Goal: Task Accomplishment & Management: Use online tool/utility

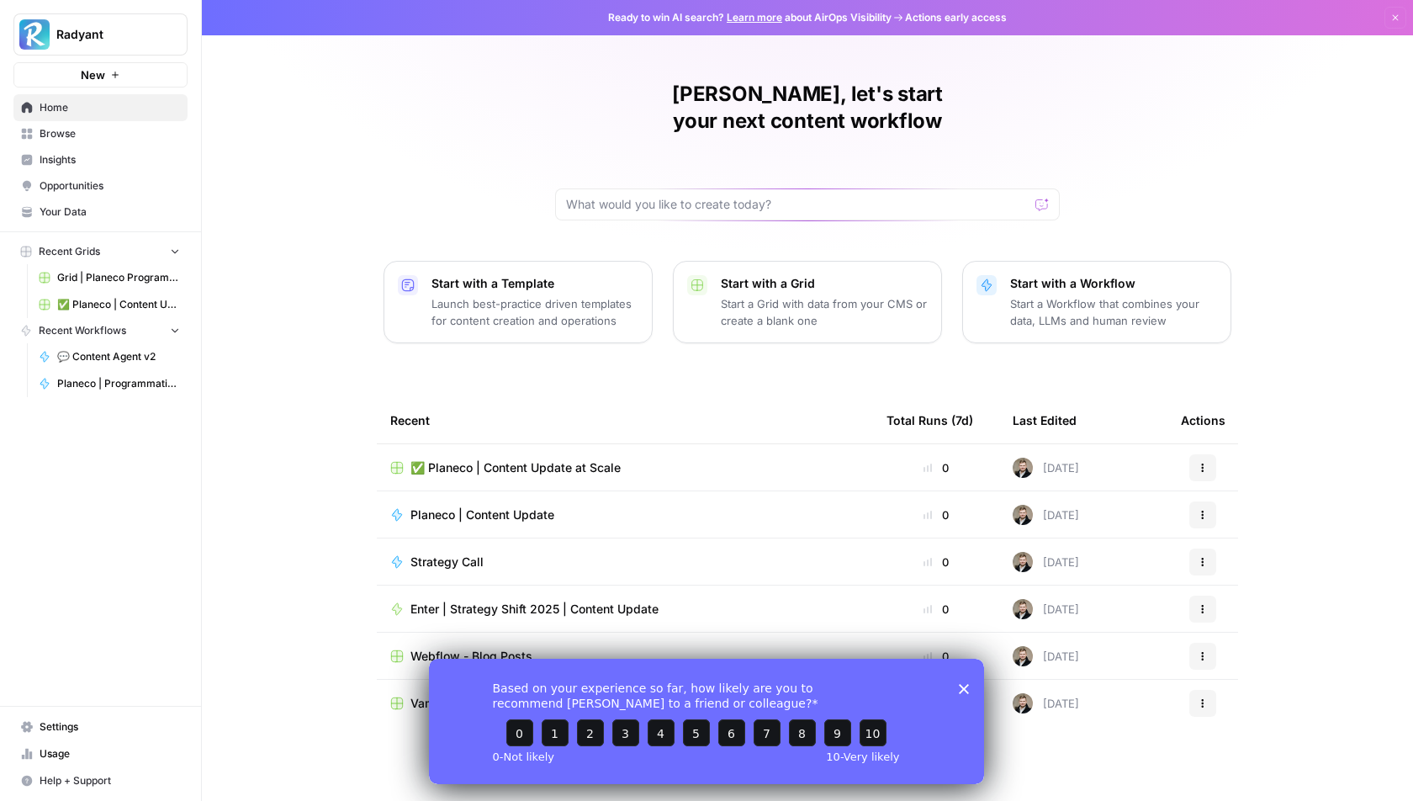
click at [87, 250] on span "Recent Grids" at bounding box center [69, 251] width 61 height 15
click at [59, 130] on span "Browse" at bounding box center [110, 133] width 140 height 15
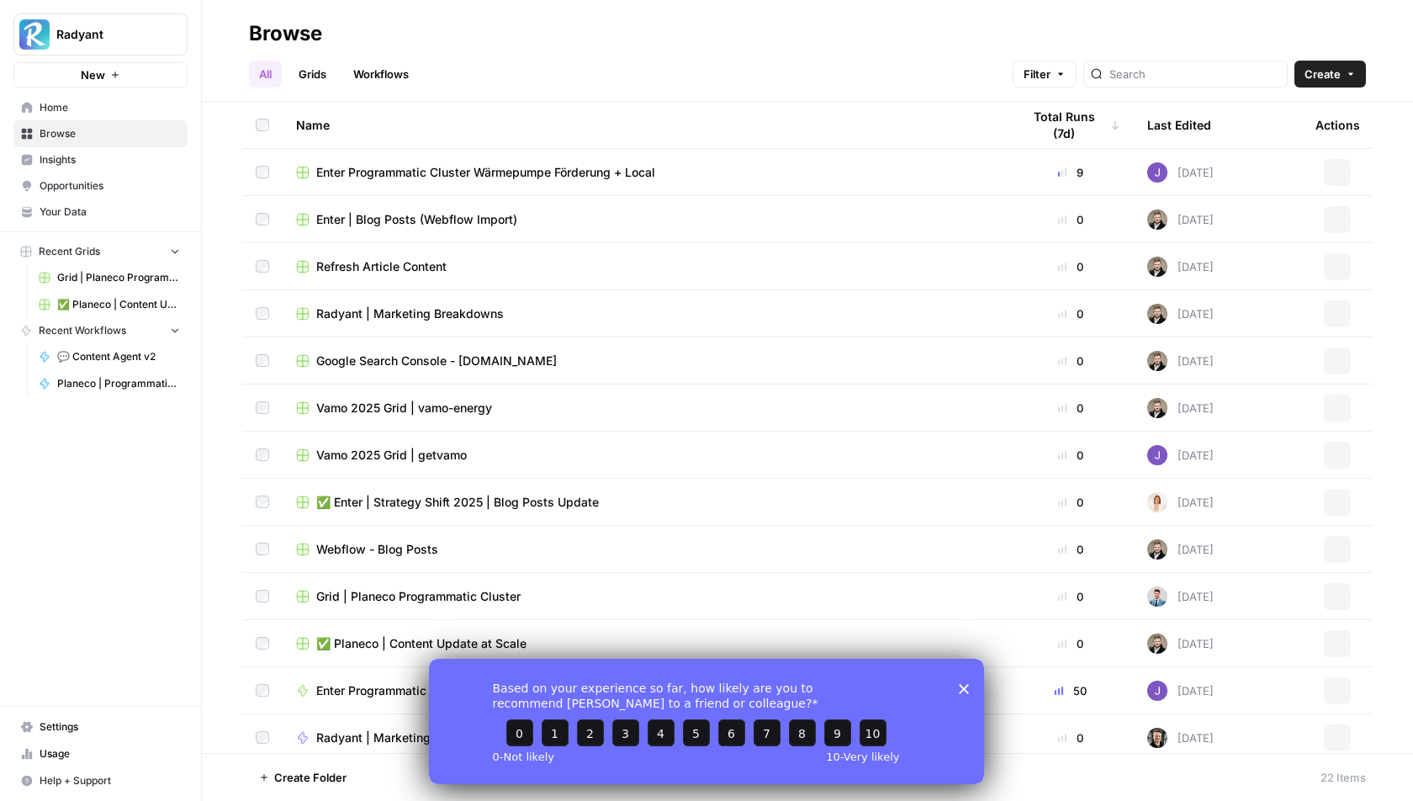
click at [323, 77] on link "Grids" at bounding box center [313, 74] width 48 height 27
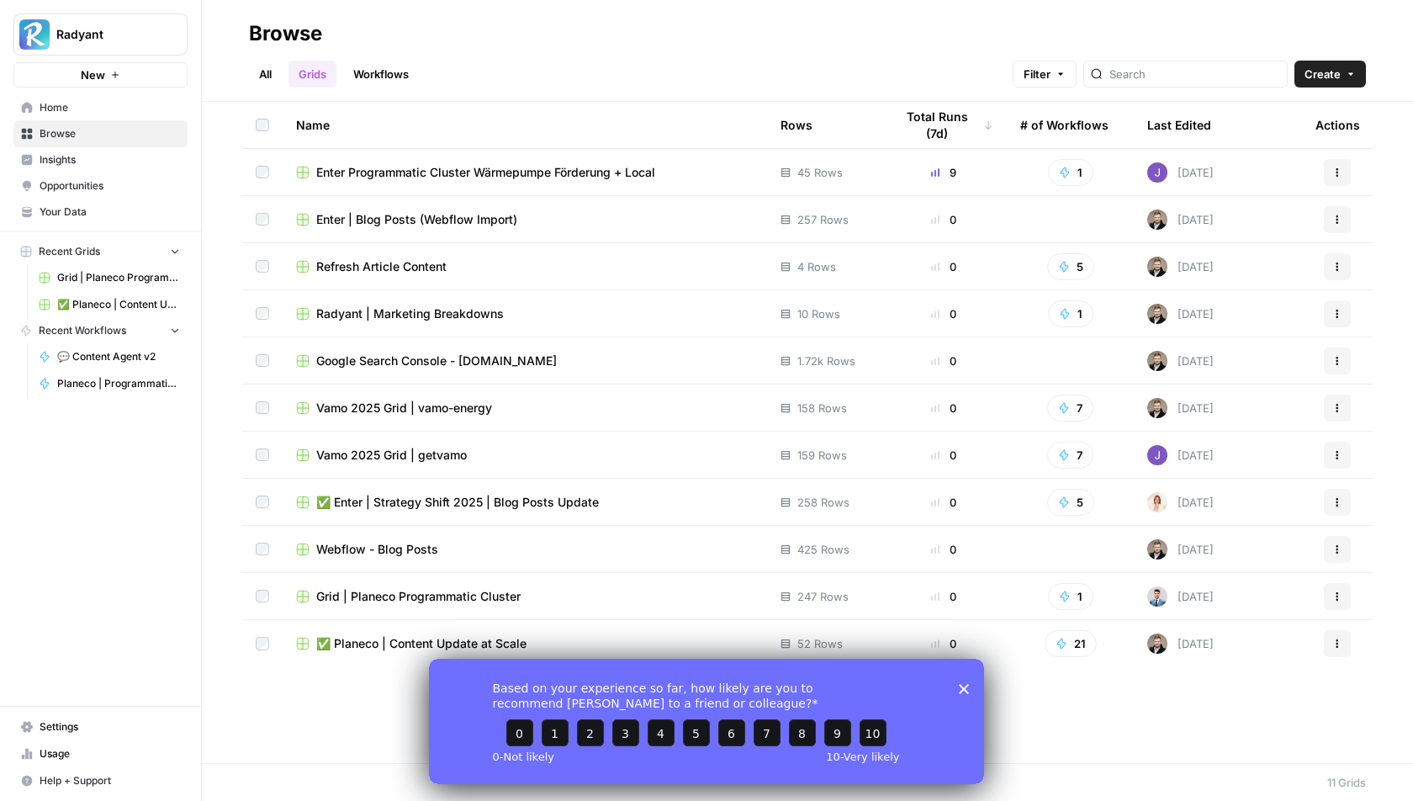
click at [454, 168] on span "Enter Programmatic Cluster Wärmepumpe Förderung + Local" at bounding box center [485, 172] width 339 height 17
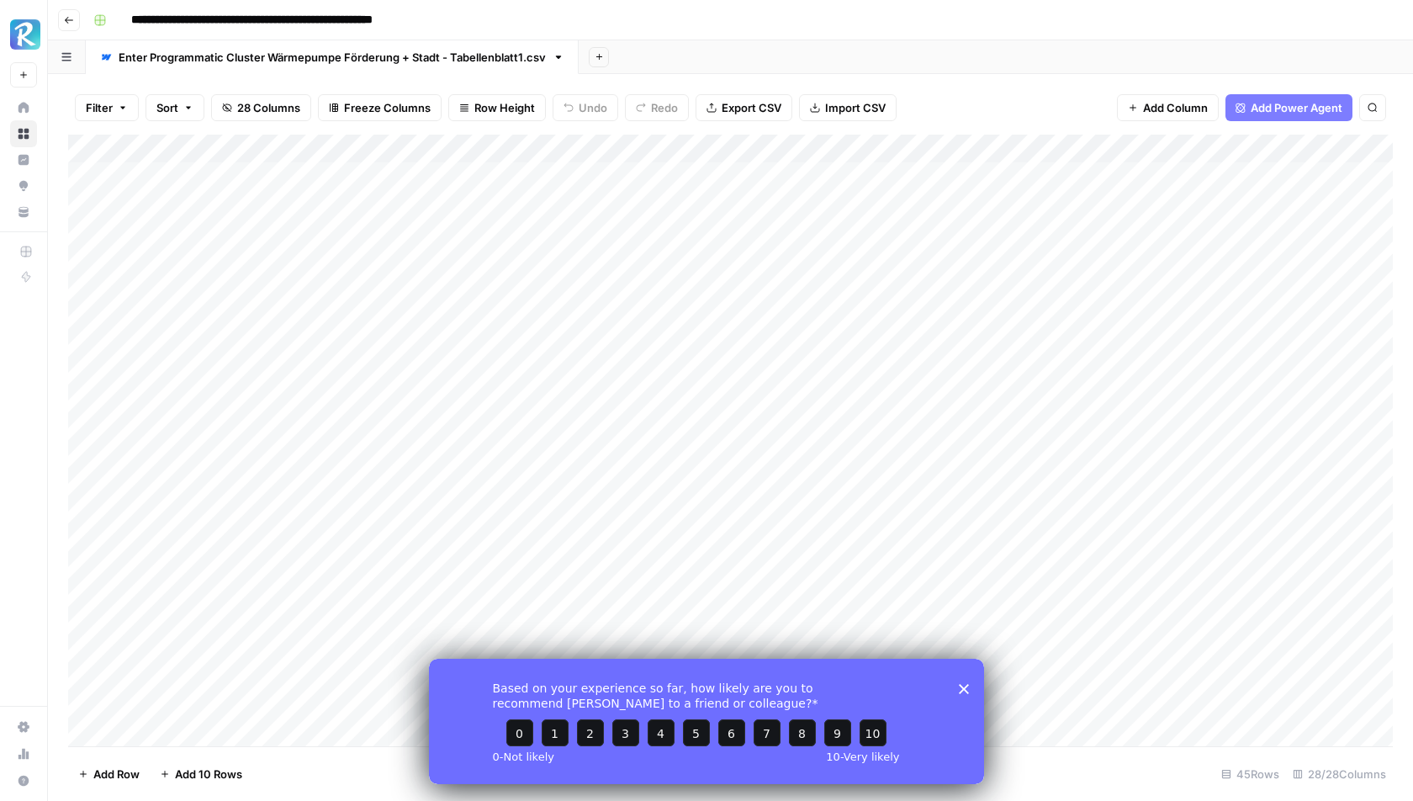
click at [957, 685] on div "Based on your experience so far, how likely are you to recommend AirOps to a fr…" at bounding box center [706, 720] width 555 height 125
click at [963, 692] on icon "Close survey" at bounding box center [964, 688] width 10 height 10
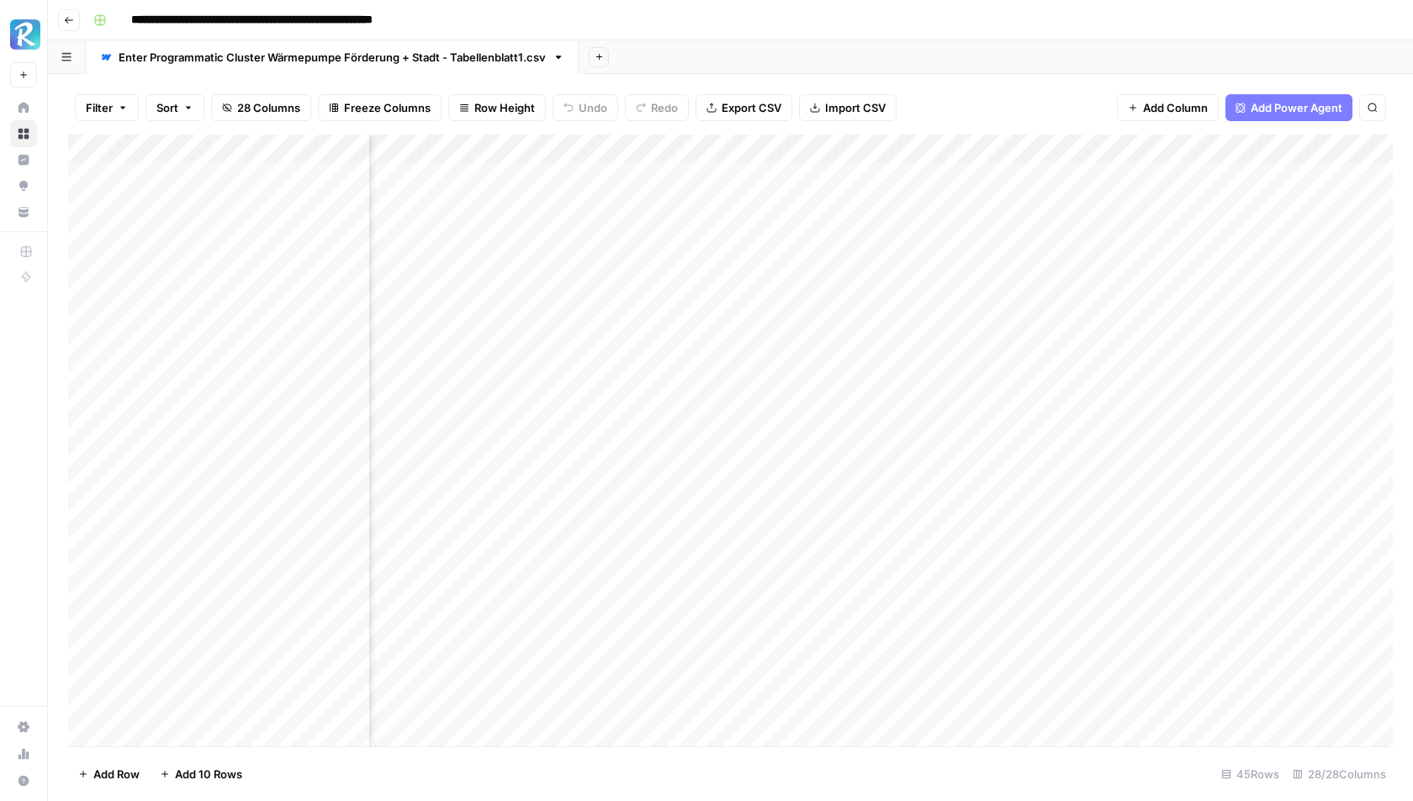
scroll to position [0, 456]
click at [702, 229] on div "Add Column" at bounding box center [730, 441] width 1325 height 612
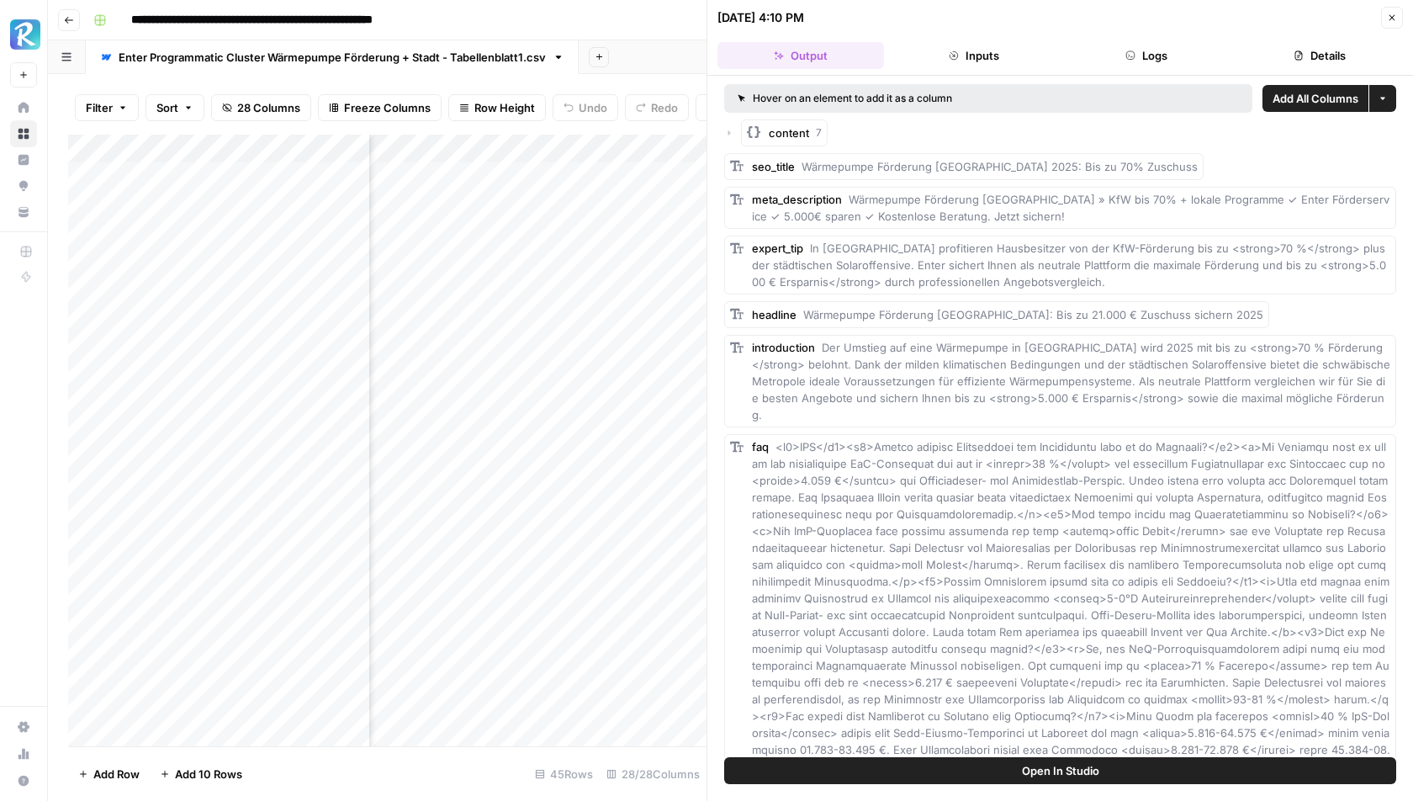
click at [729, 130] on icon "button" at bounding box center [730, 132] width 3 height 5
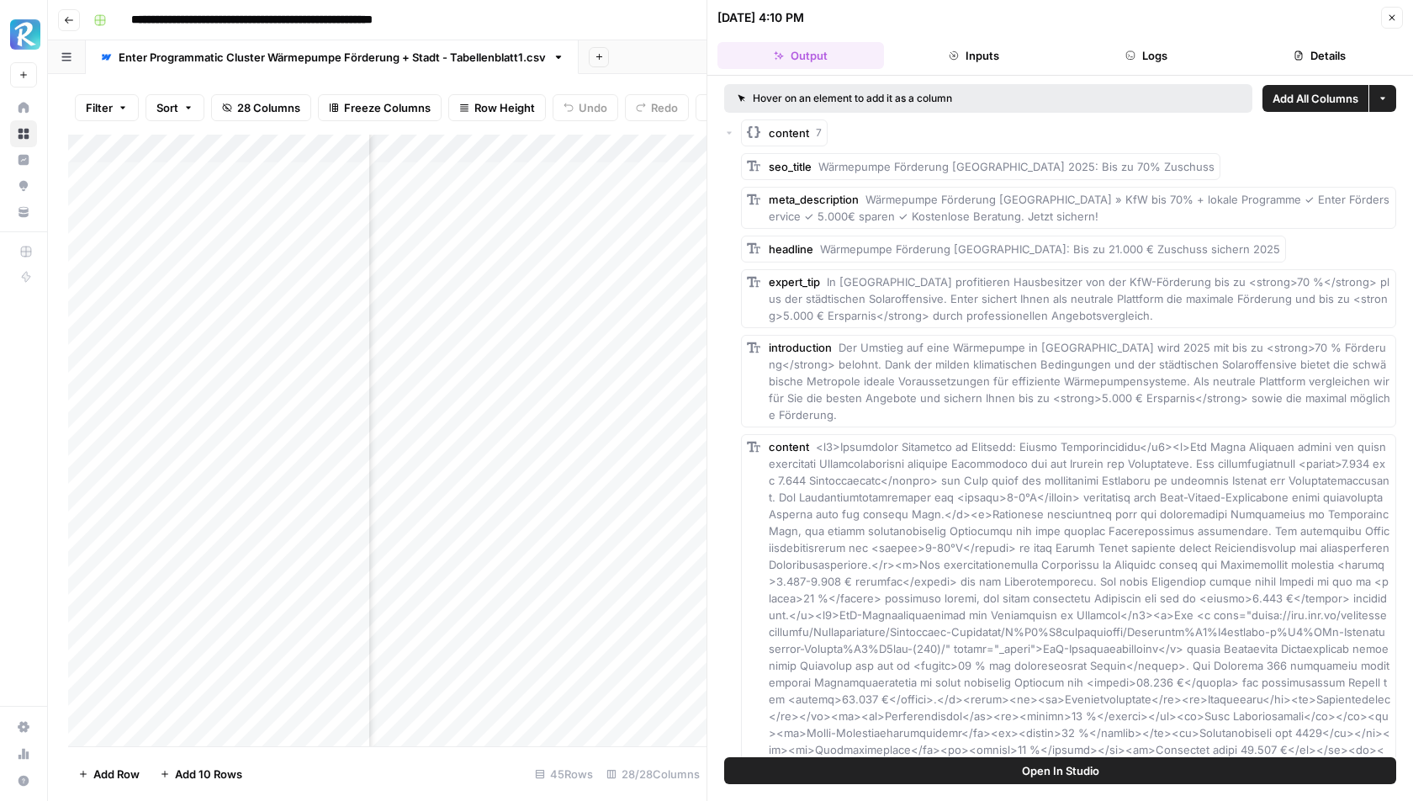
click at [729, 132] on icon "button" at bounding box center [729, 133] width 5 height 3
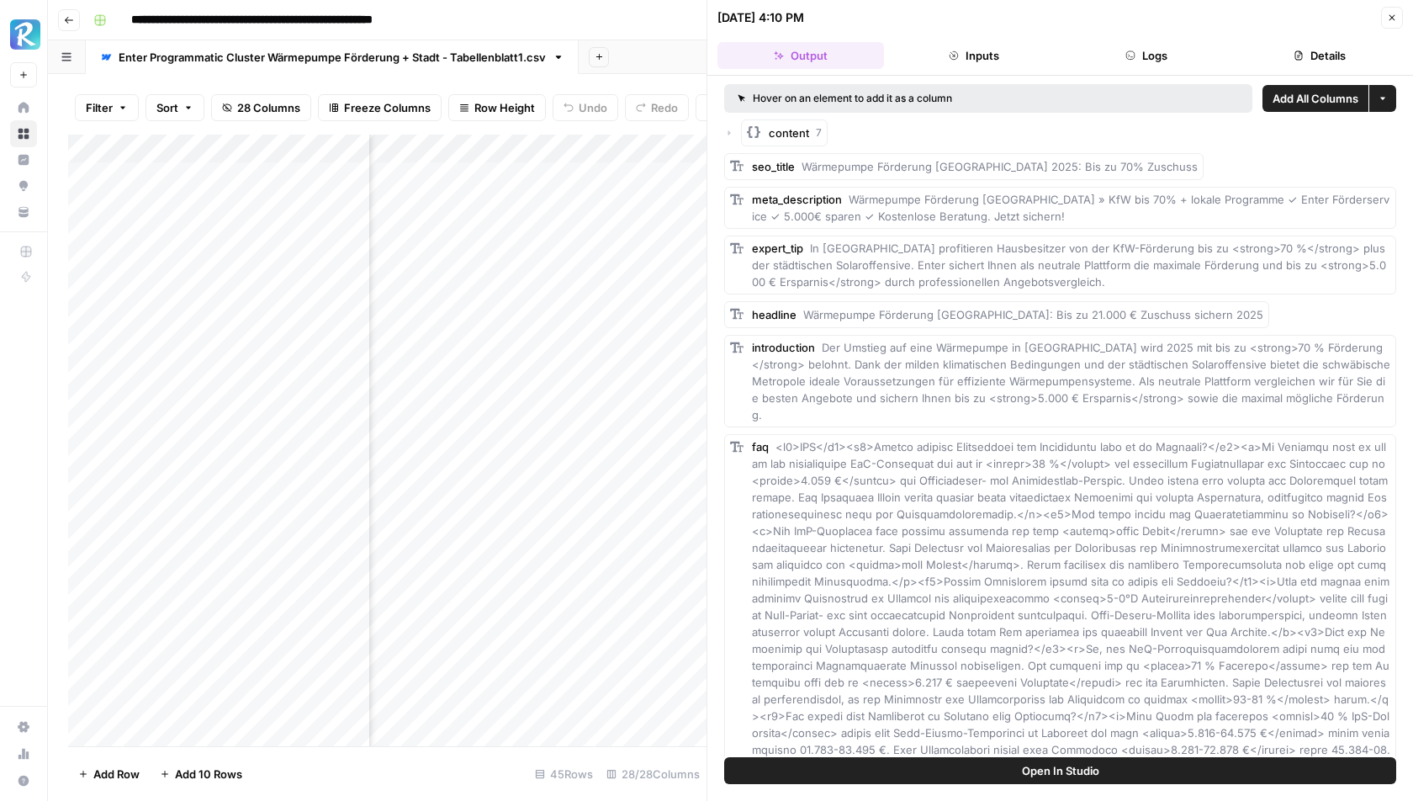
click at [729, 130] on icon "button" at bounding box center [730, 132] width 3 height 5
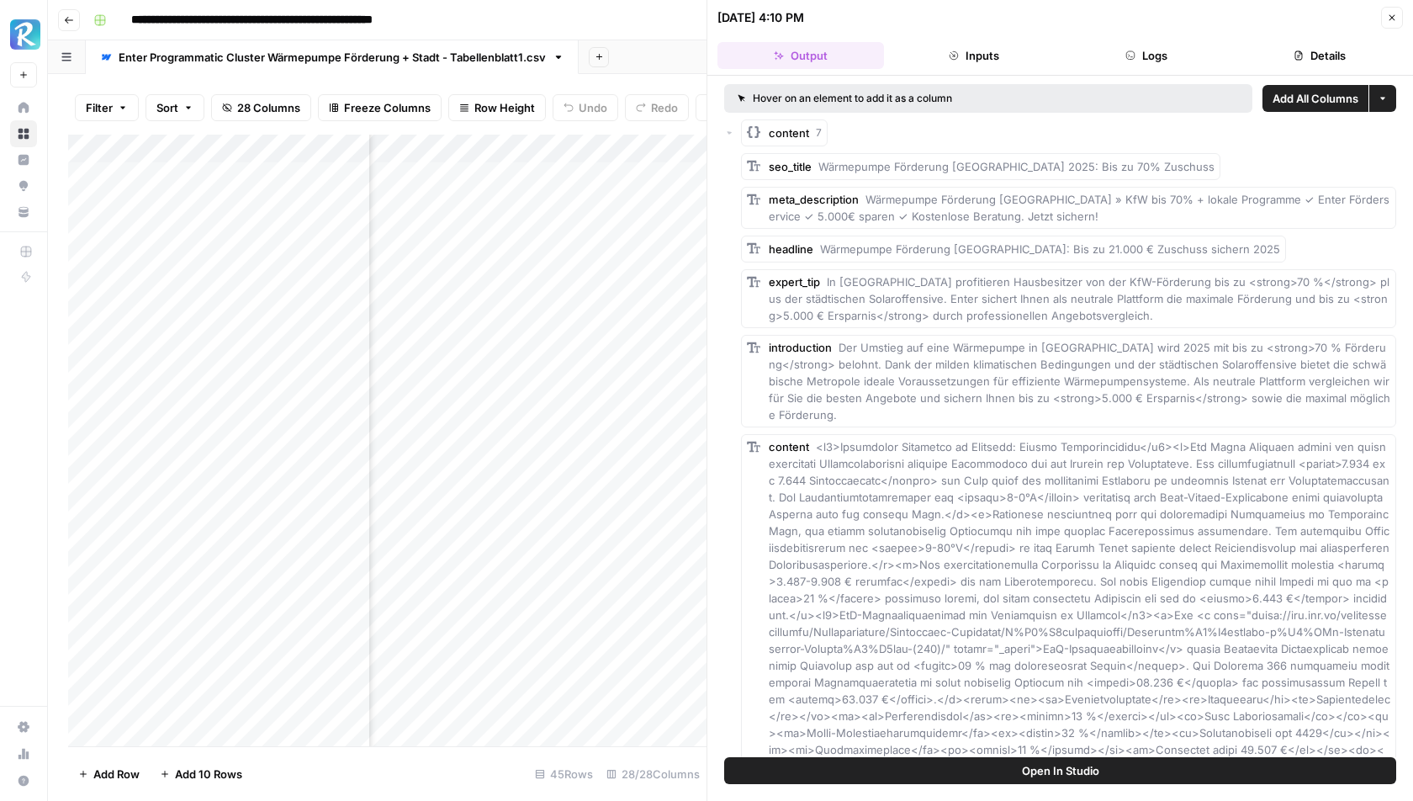
click at [729, 131] on icon "button" at bounding box center [729, 132] width 5 height 3
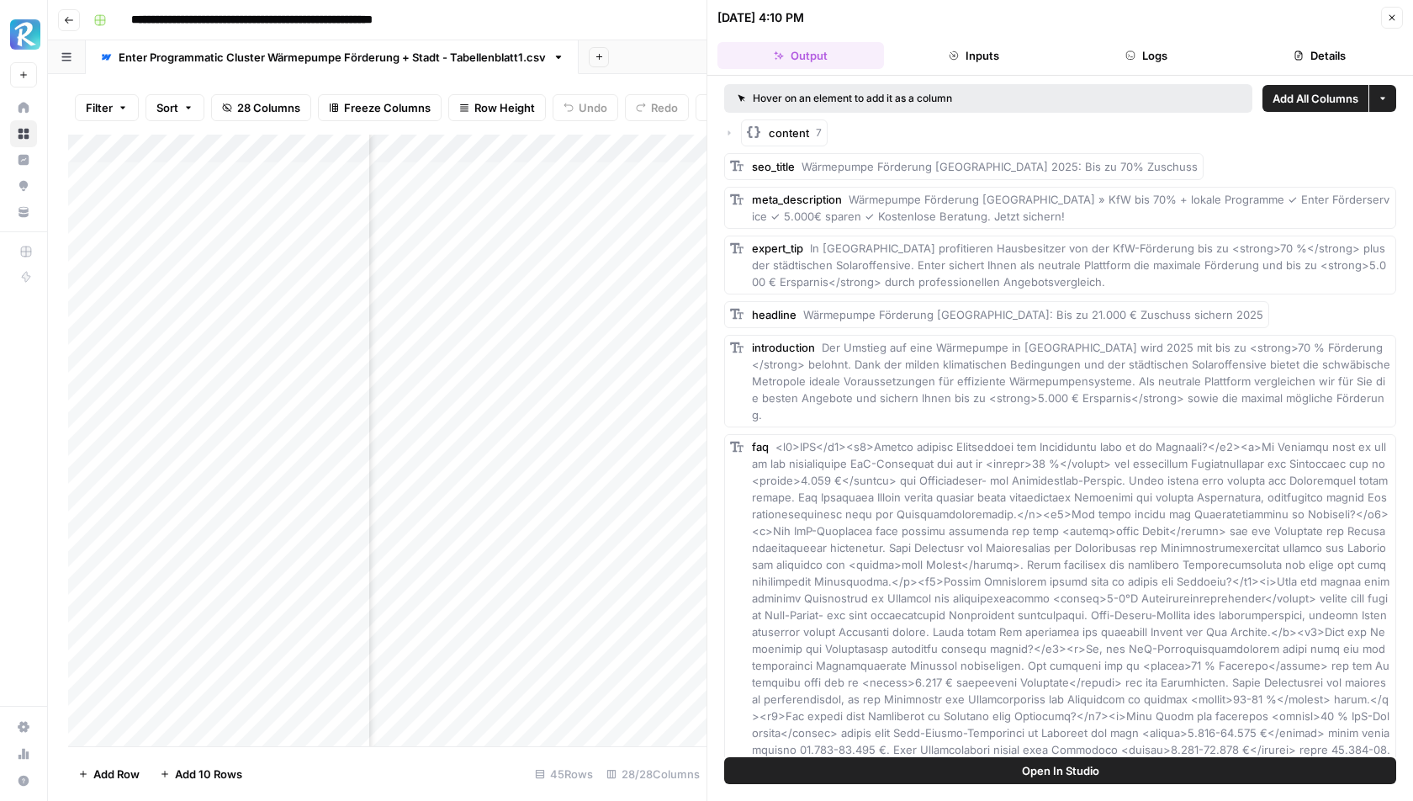
click at [1397, 18] on span "Close" at bounding box center [1397, 18] width 1 height 1
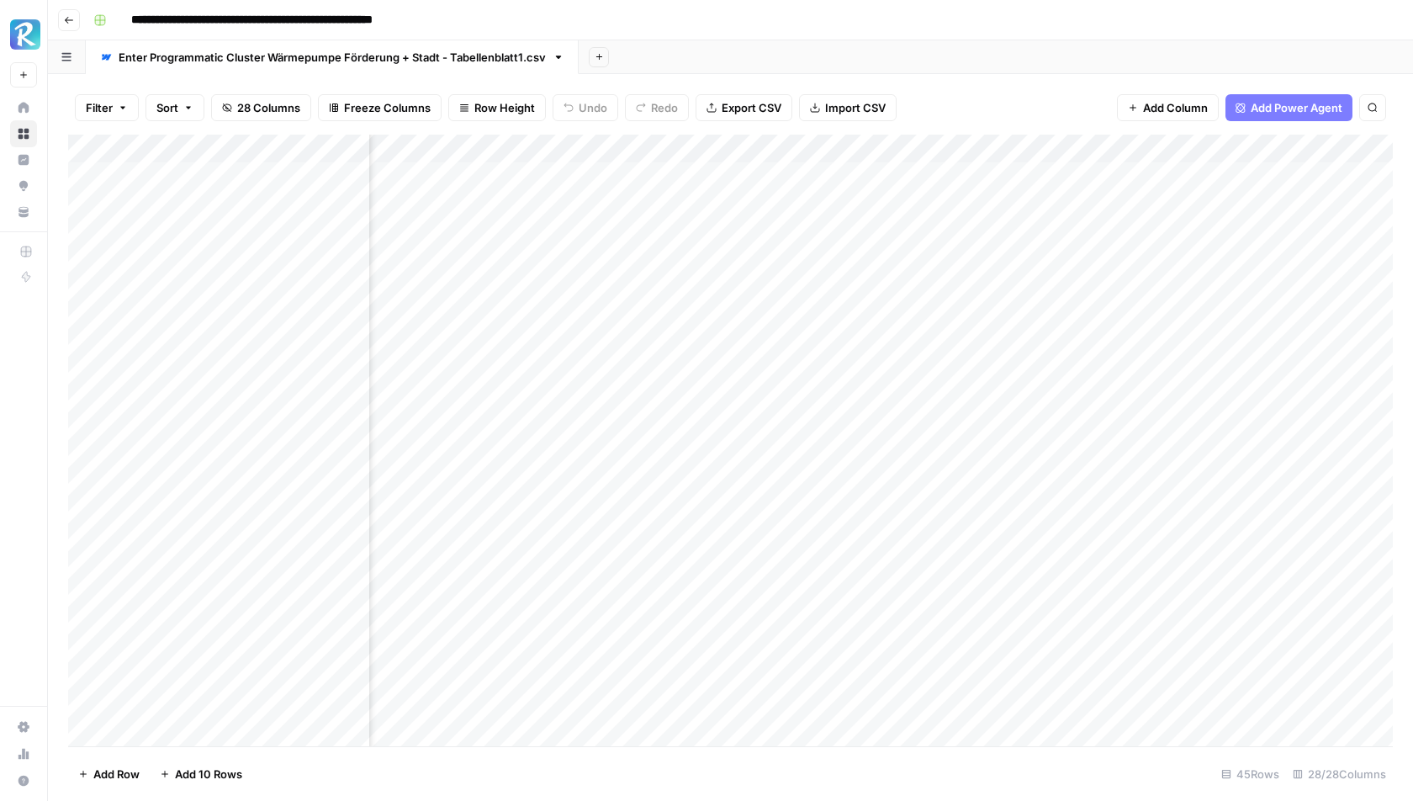
click at [1024, 50] on div "Add Sheet" at bounding box center [996, 57] width 835 height 34
click at [848, 232] on div "Add Column" at bounding box center [730, 441] width 1325 height 612
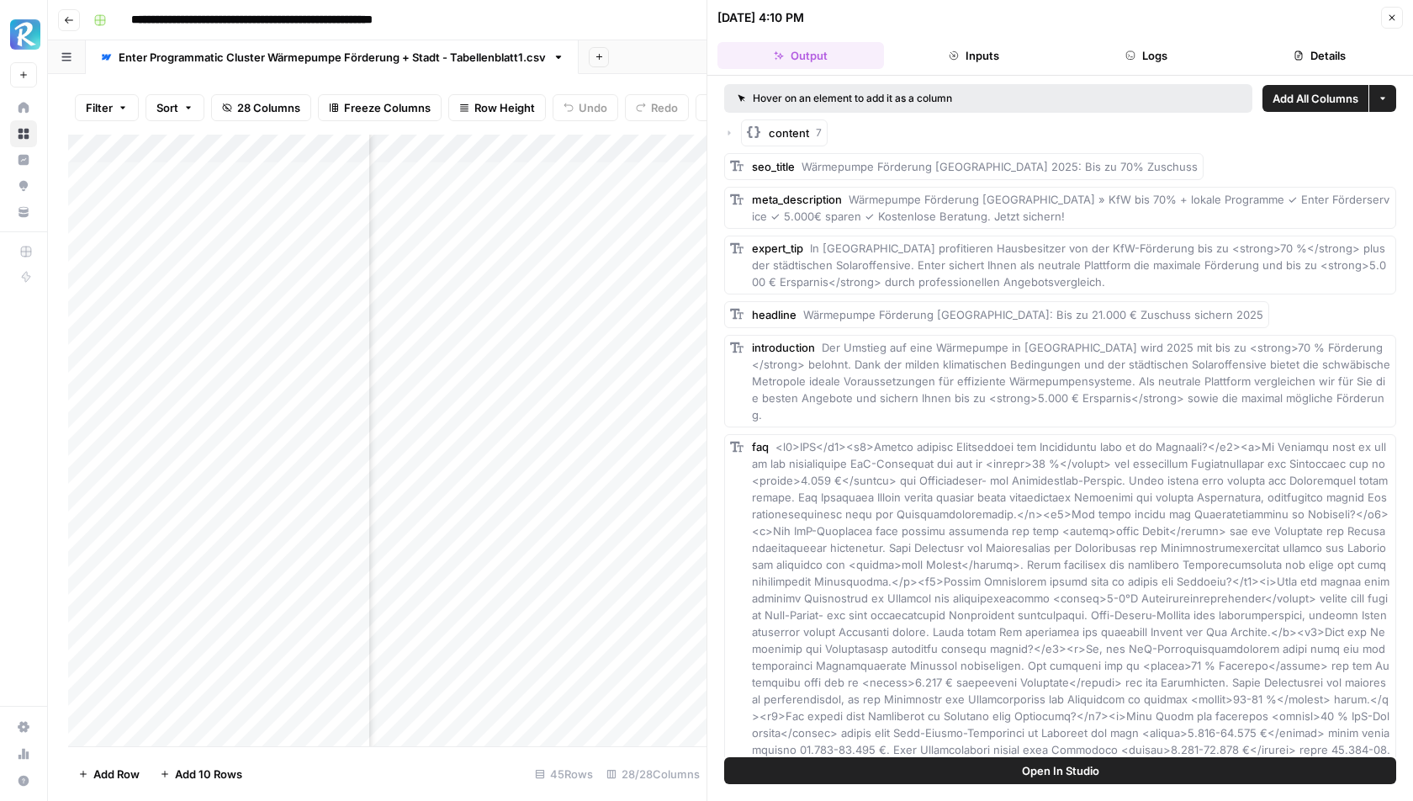
click at [738, 128] on div "content 7" at bounding box center [1060, 132] width 672 height 27
click at [729, 130] on icon "button" at bounding box center [730, 132] width 3 height 5
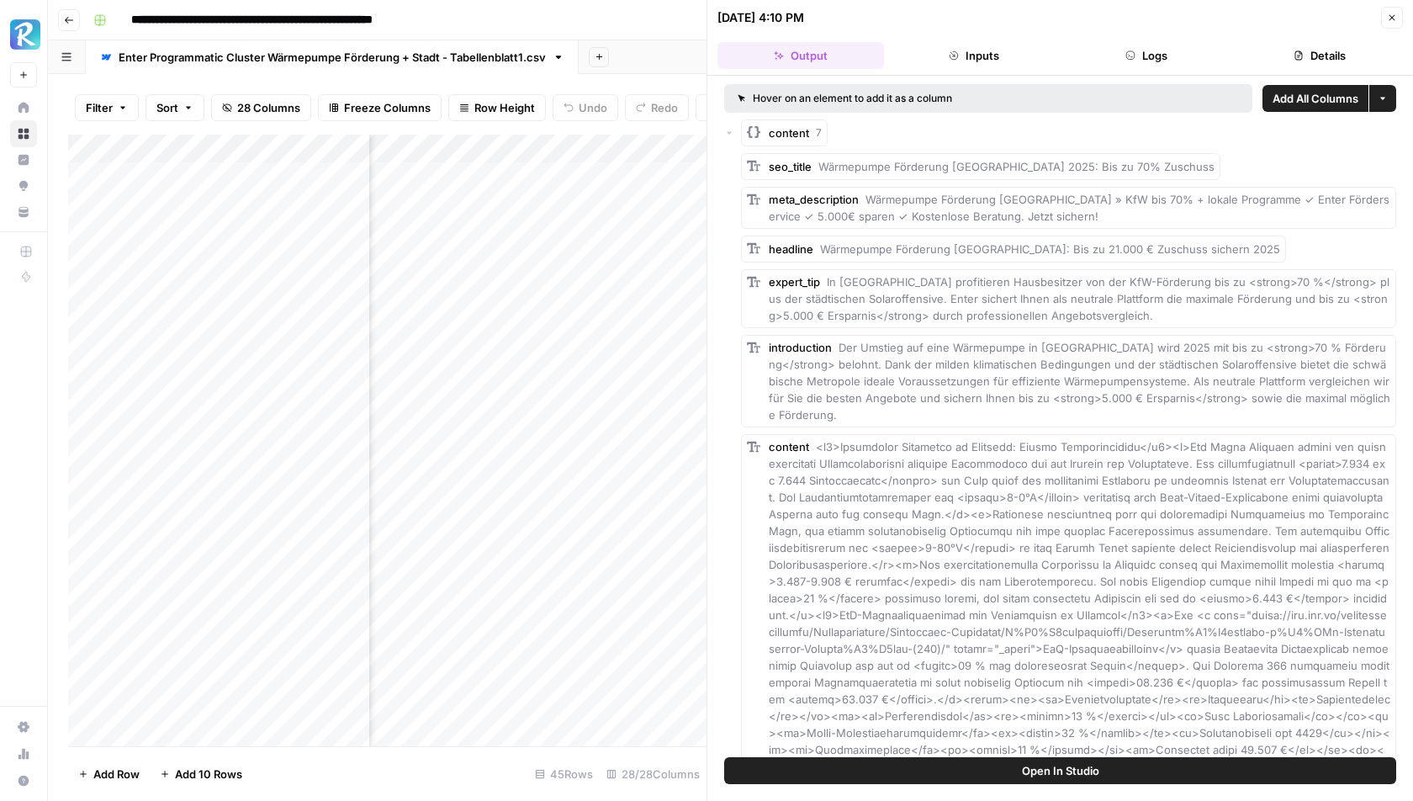
click at [730, 134] on icon "button" at bounding box center [729, 133] width 10 height 10
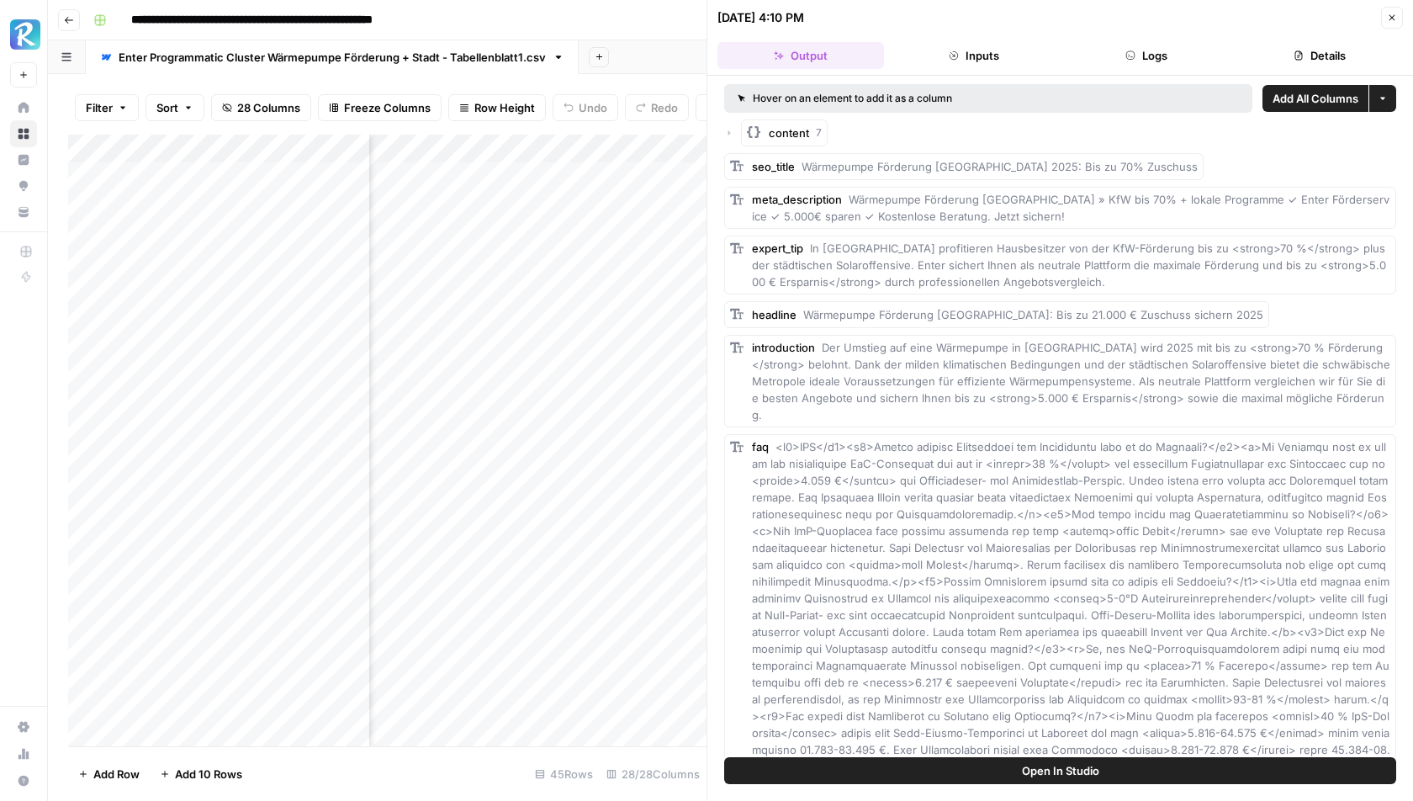
click at [730, 134] on icon "button" at bounding box center [729, 133] width 10 height 10
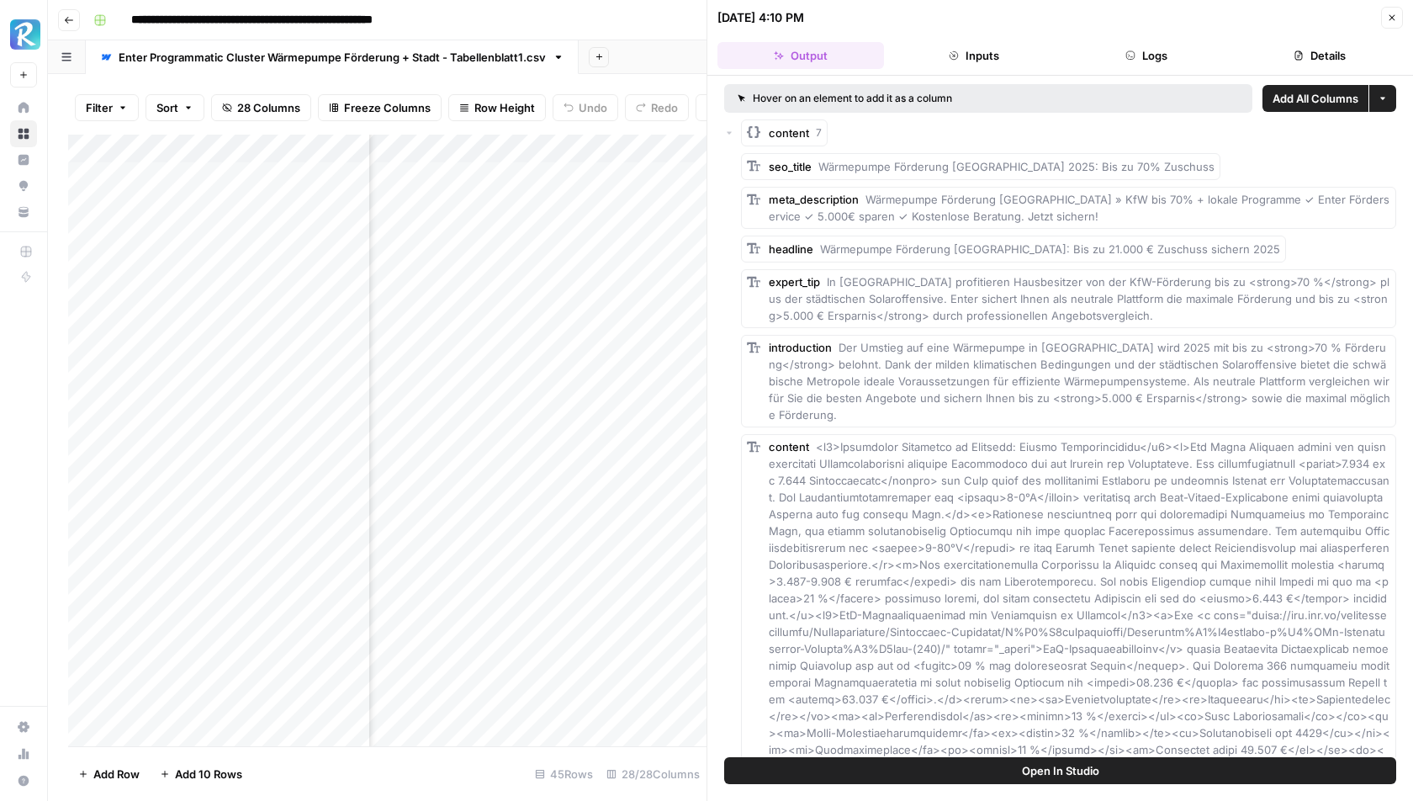
click at [733, 133] on icon "button" at bounding box center [729, 133] width 10 height 10
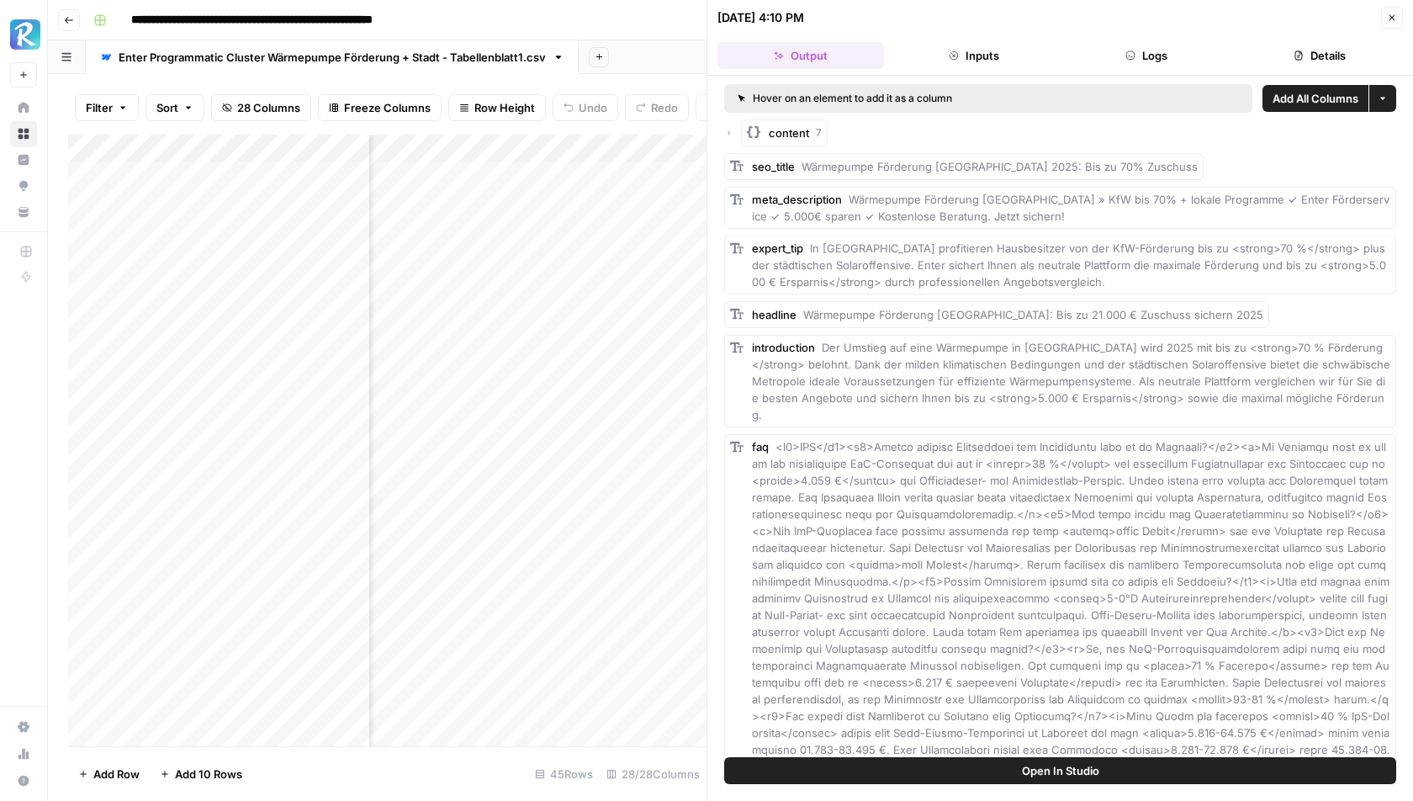
click at [733, 133] on icon "button" at bounding box center [729, 133] width 10 height 10
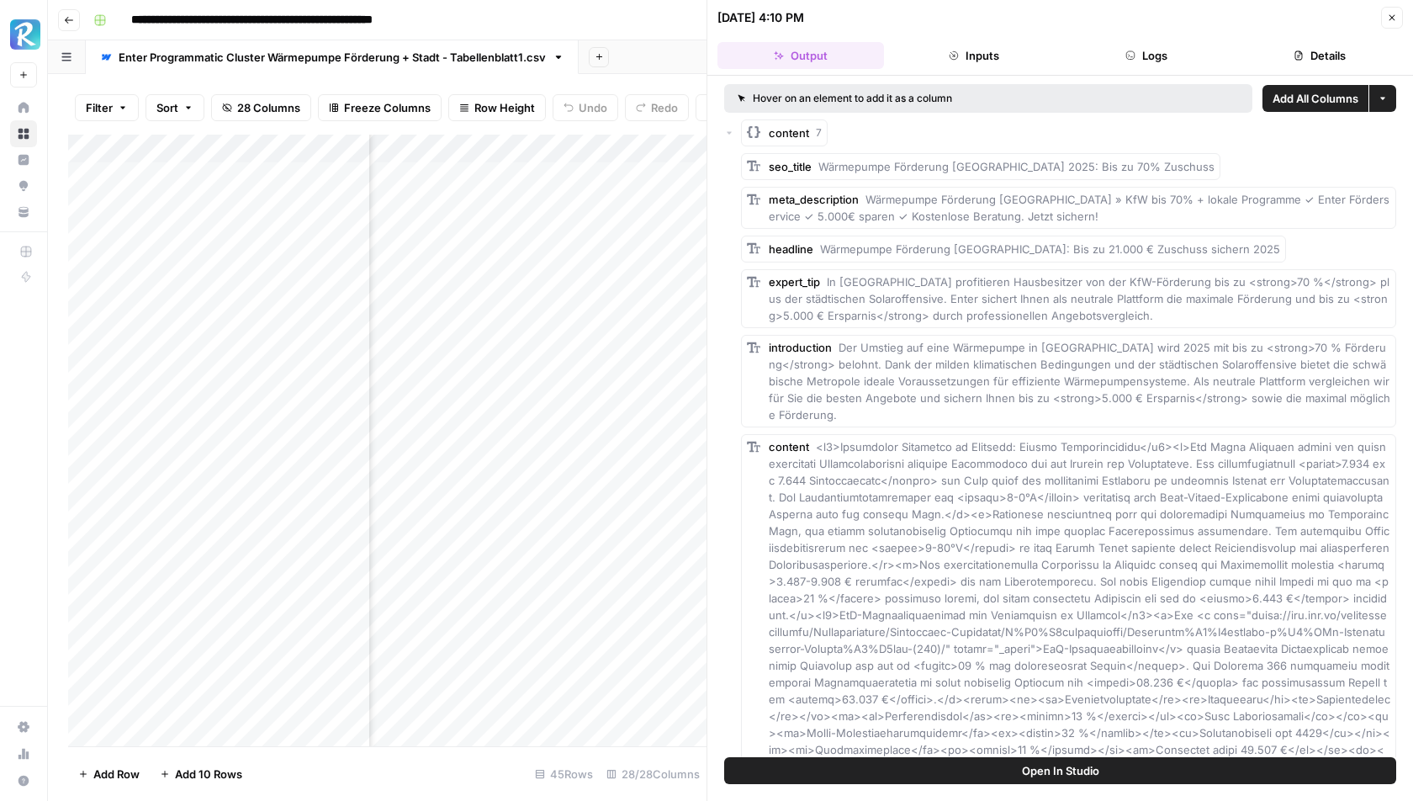
click at [733, 133] on icon "button" at bounding box center [729, 133] width 10 height 10
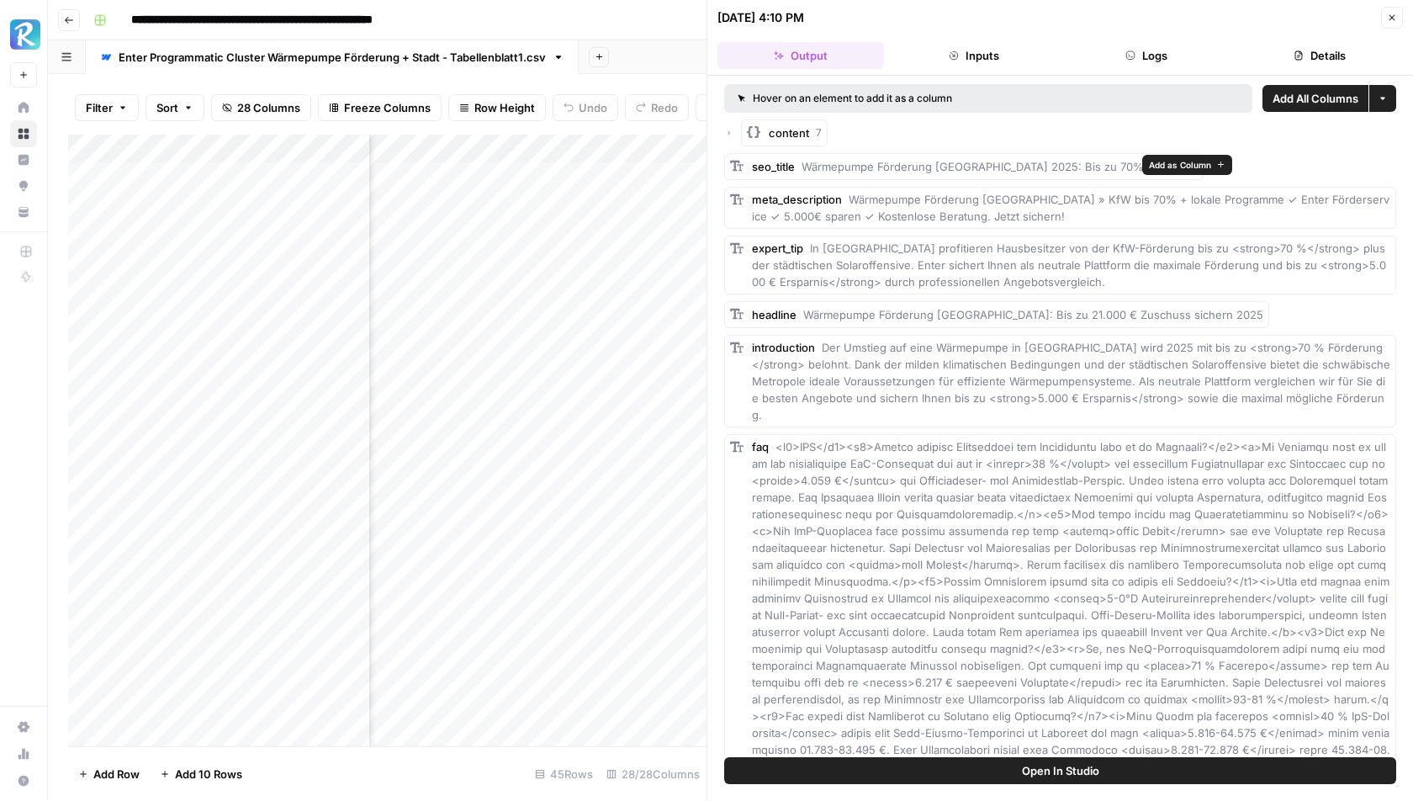
click at [730, 134] on icon "button" at bounding box center [729, 133] width 10 height 10
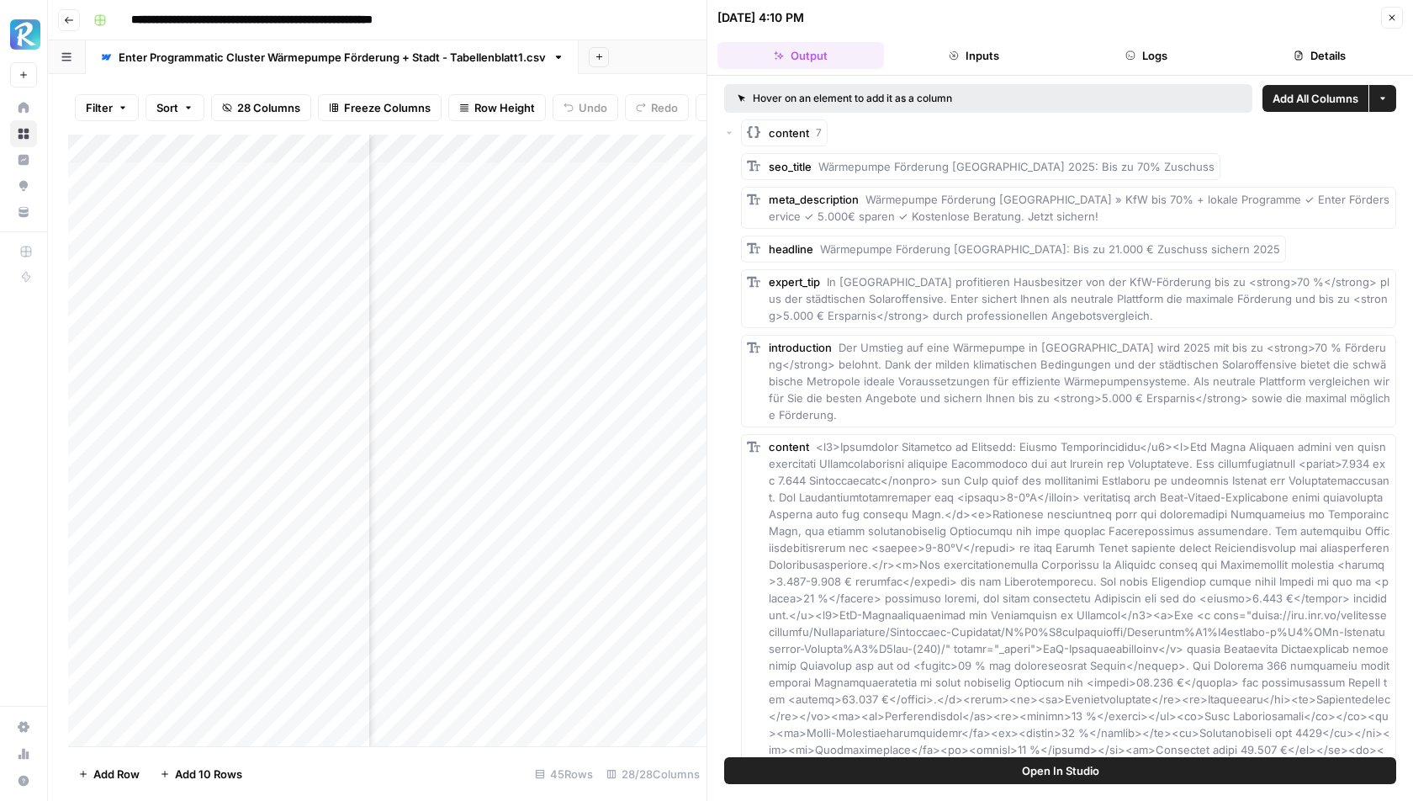
click at [729, 132] on icon "button" at bounding box center [729, 133] width 5 height 3
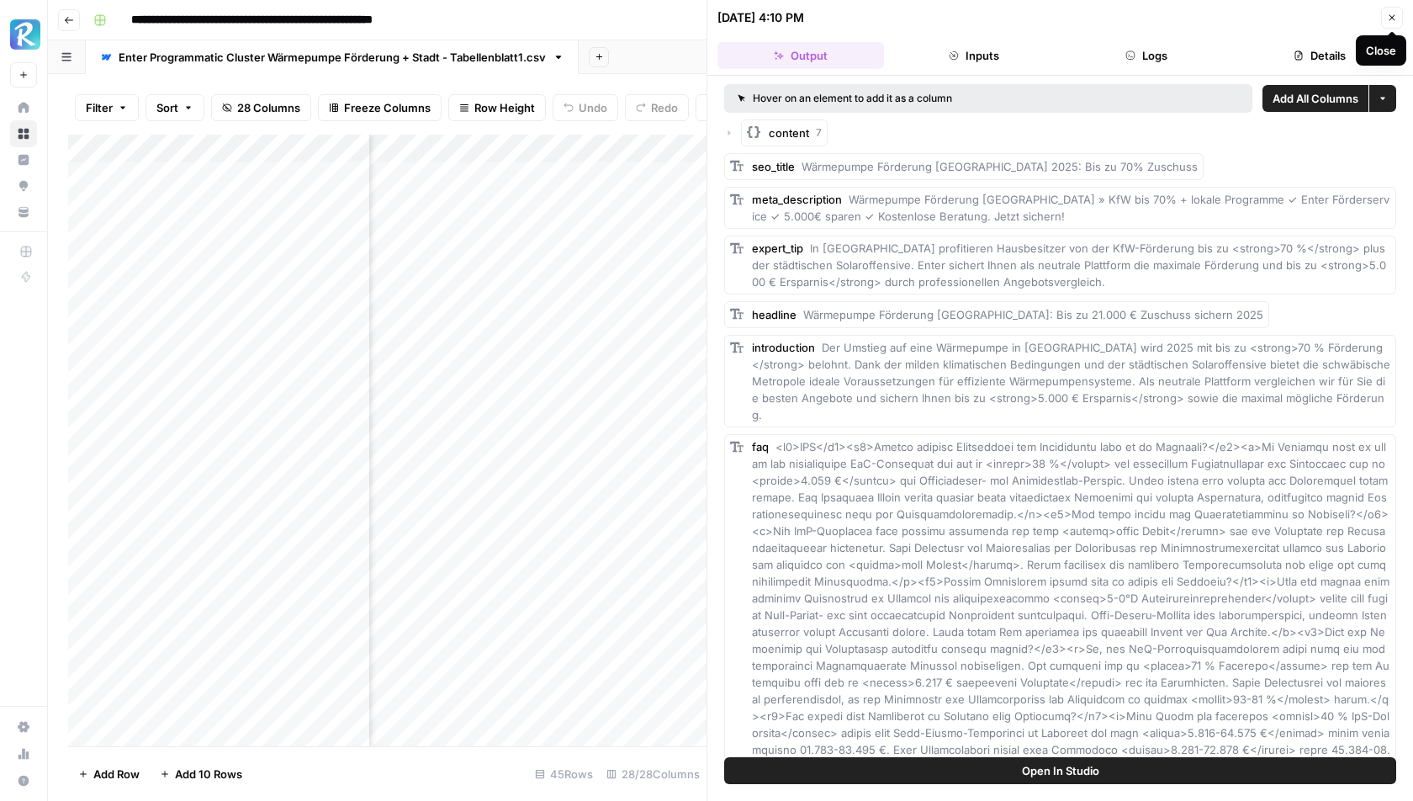
click at [1395, 16] on icon "button" at bounding box center [1392, 18] width 10 height 10
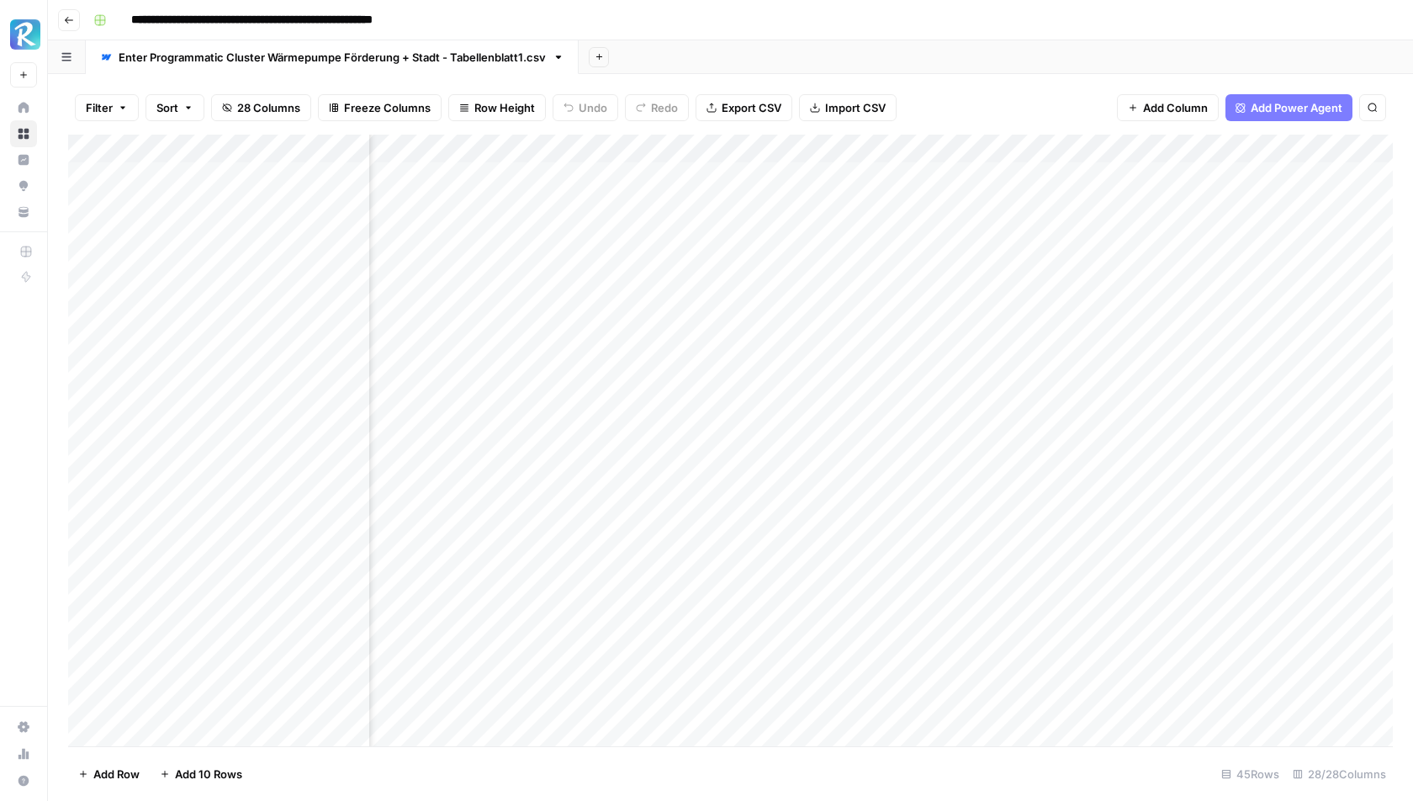
scroll to position [0, 575]
click at [584, 230] on div "Add Column" at bounding box center [730, 441] width 1325 height 612
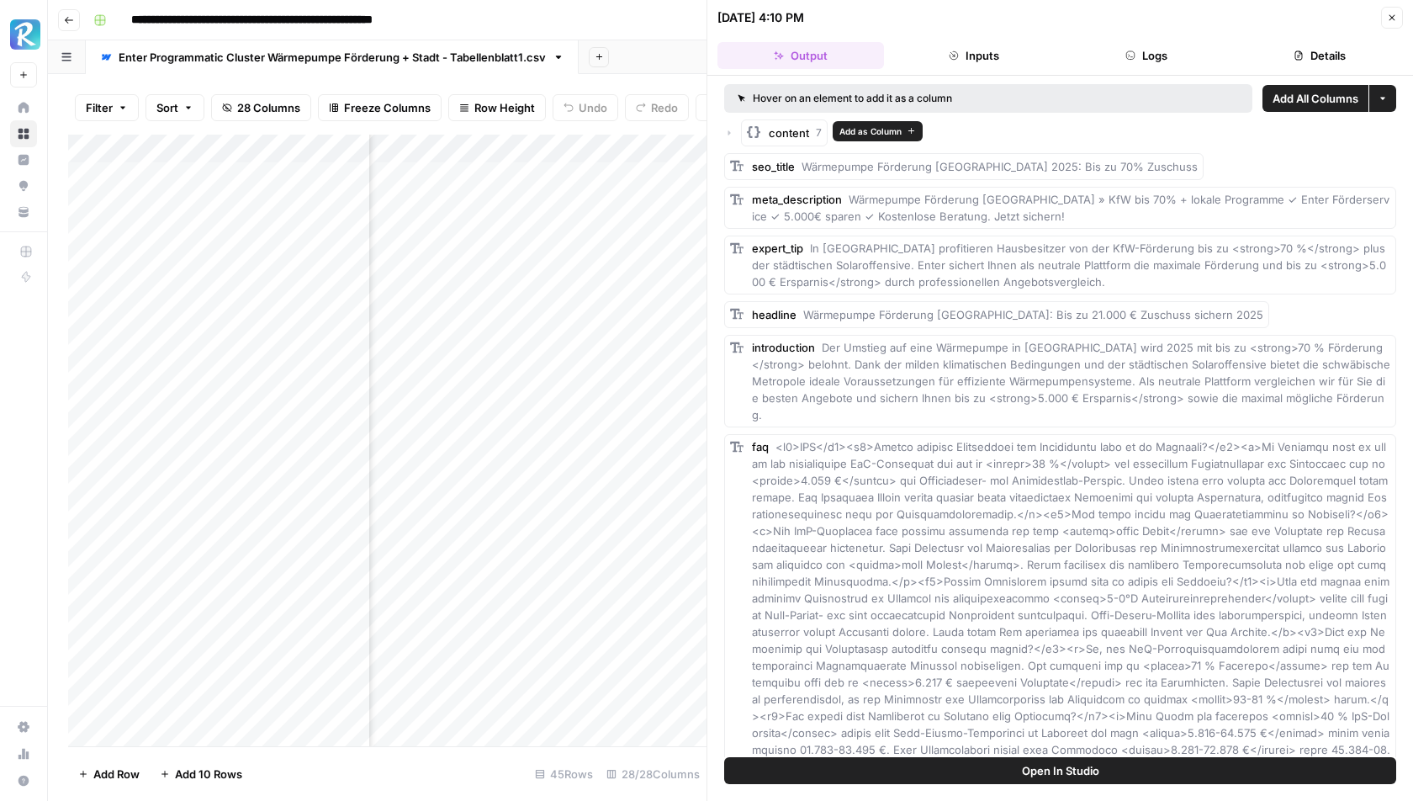
click at [755, 129] on rect "button" at bounding box center [753, 131] width 13 height 13
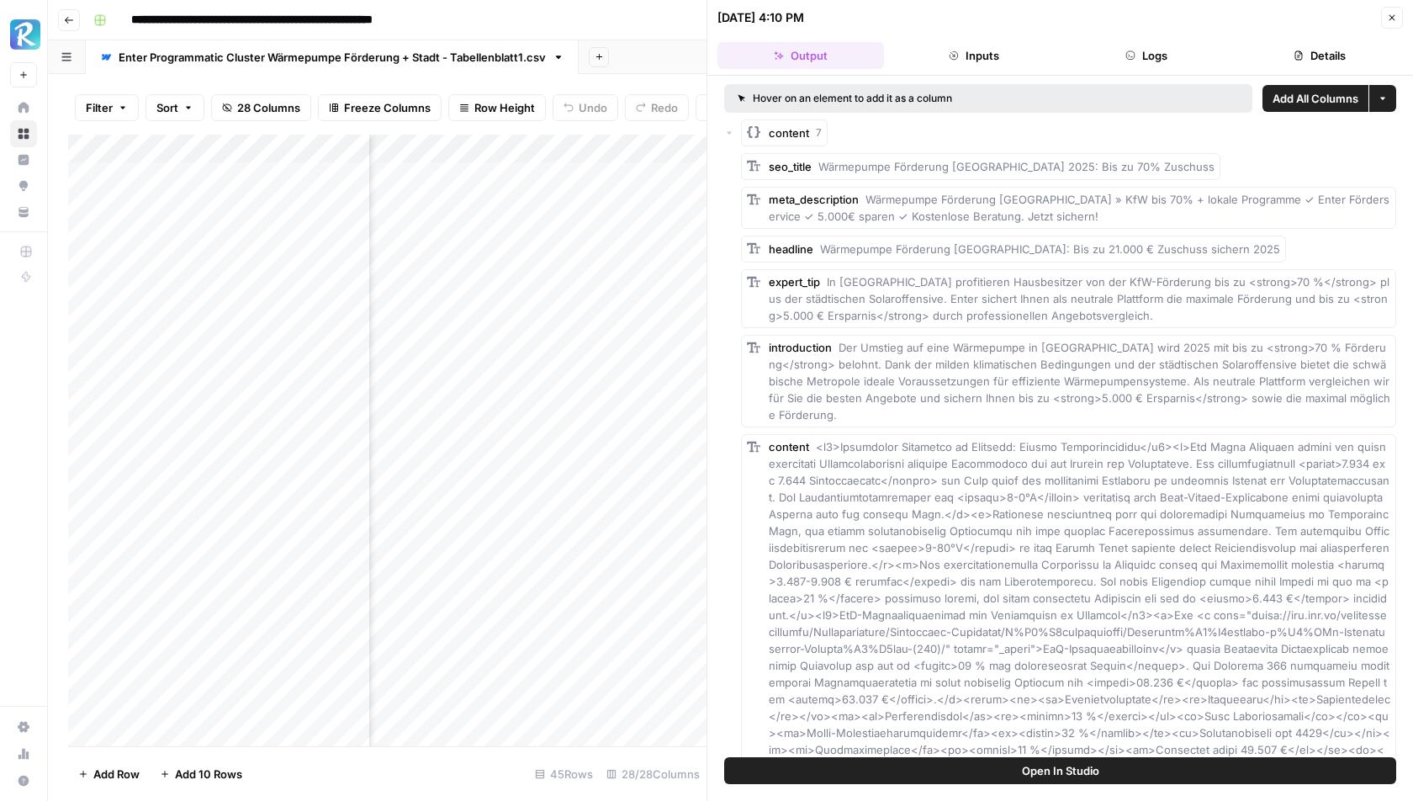
click at [740, 140] on div "content 7" at bounding box center [1060, 132] width 672 height 27
click at [749, 134] on rect "button" at bounding box center [753, 131] width 13 height 13
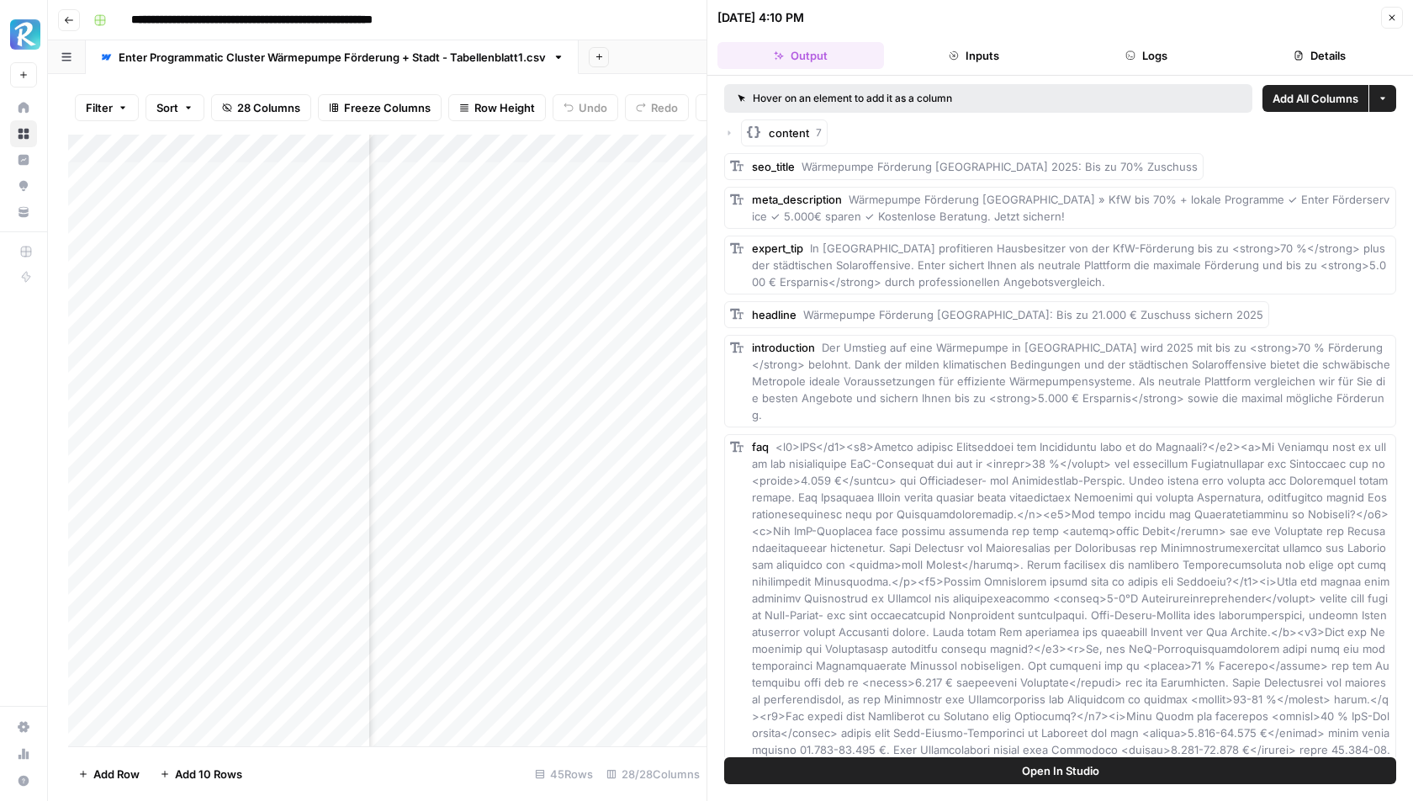
click at [740, 131] on div "content 7" at bounding box center [1060, 132] width 672 height 27
click at [747, 134] on rect "button" at bounding box center [753, 131] width 13 height 13
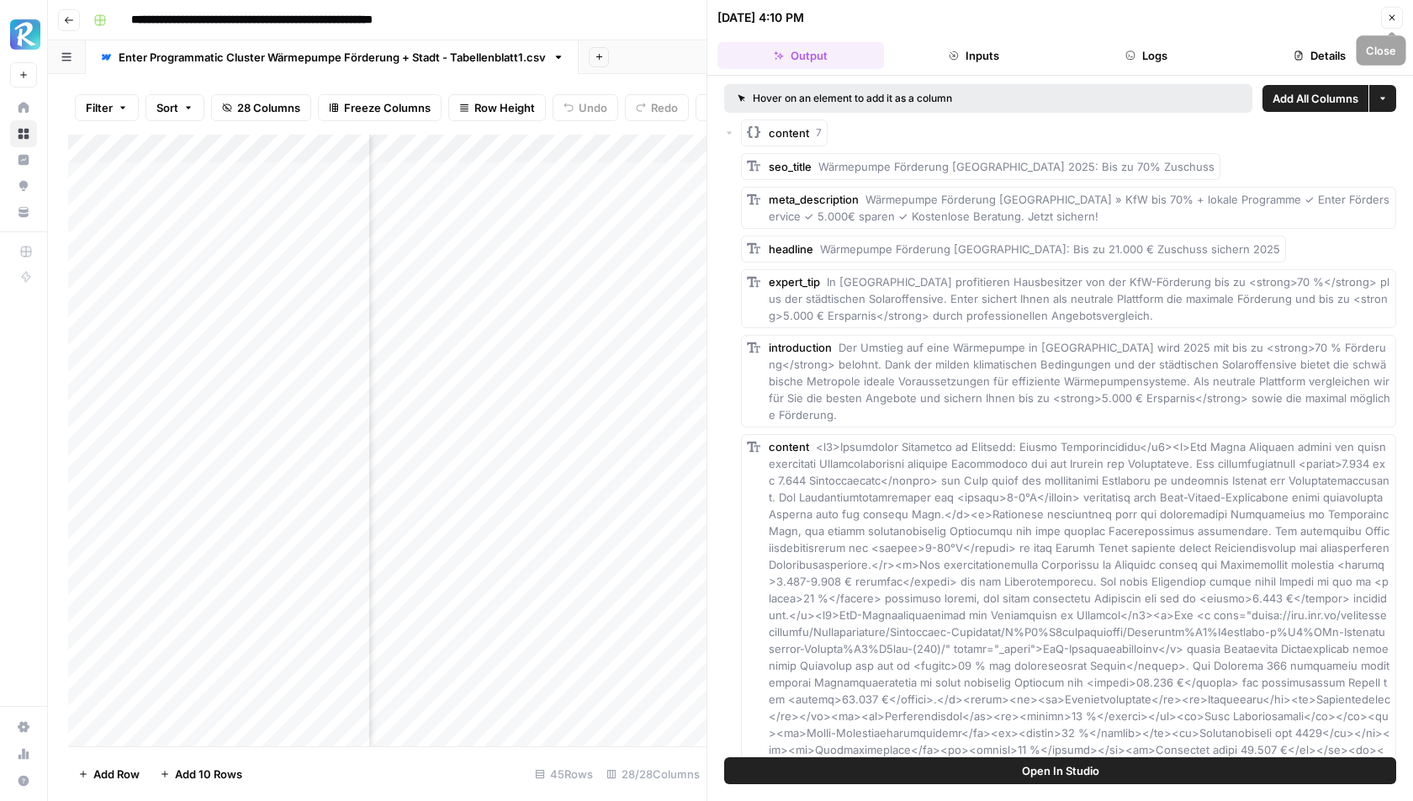
click at [1391, 16] on icon "button" at bounding box center [1393, 18] width 6 height 6
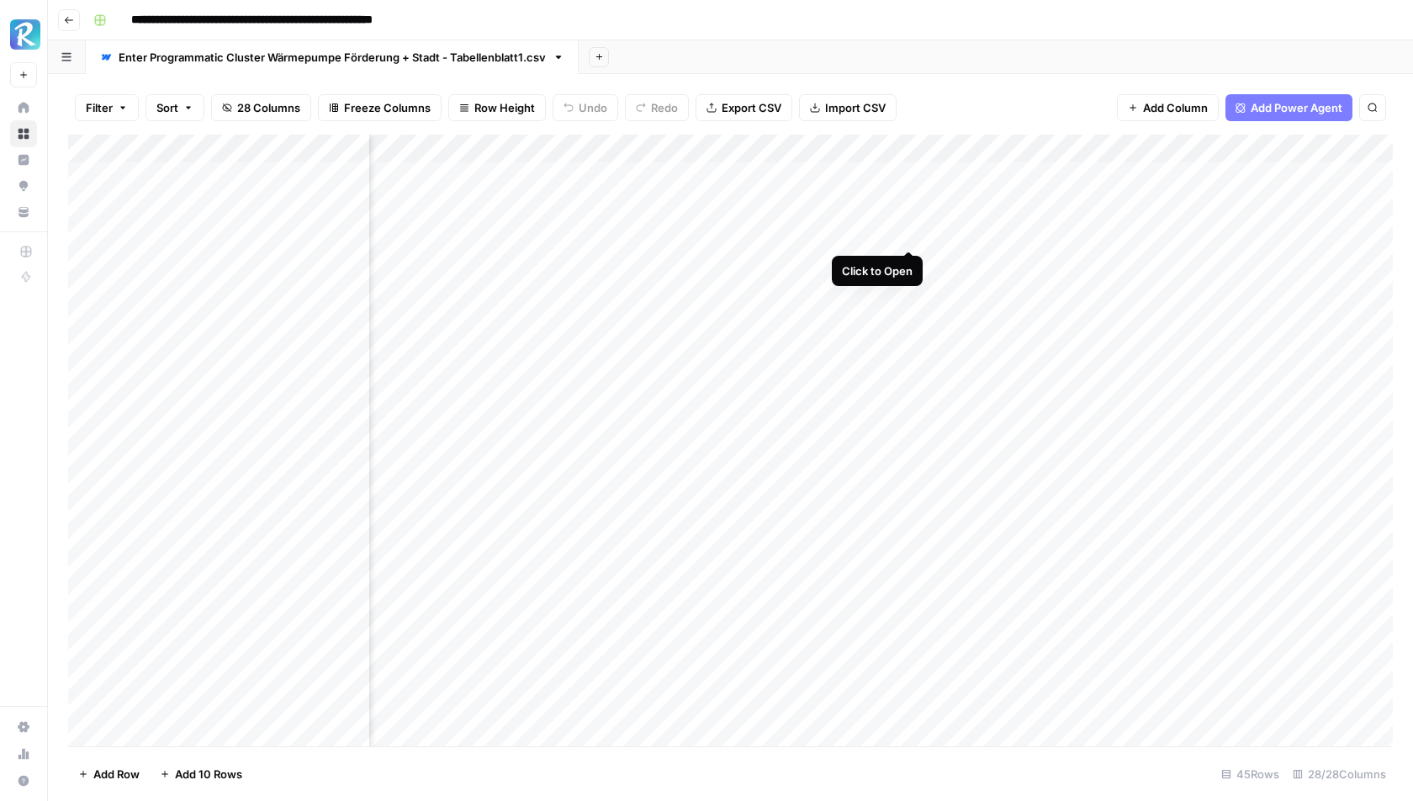
click at [907, 232] on div "Add Column" at bounding box center [730, 441] width 1325 height 612
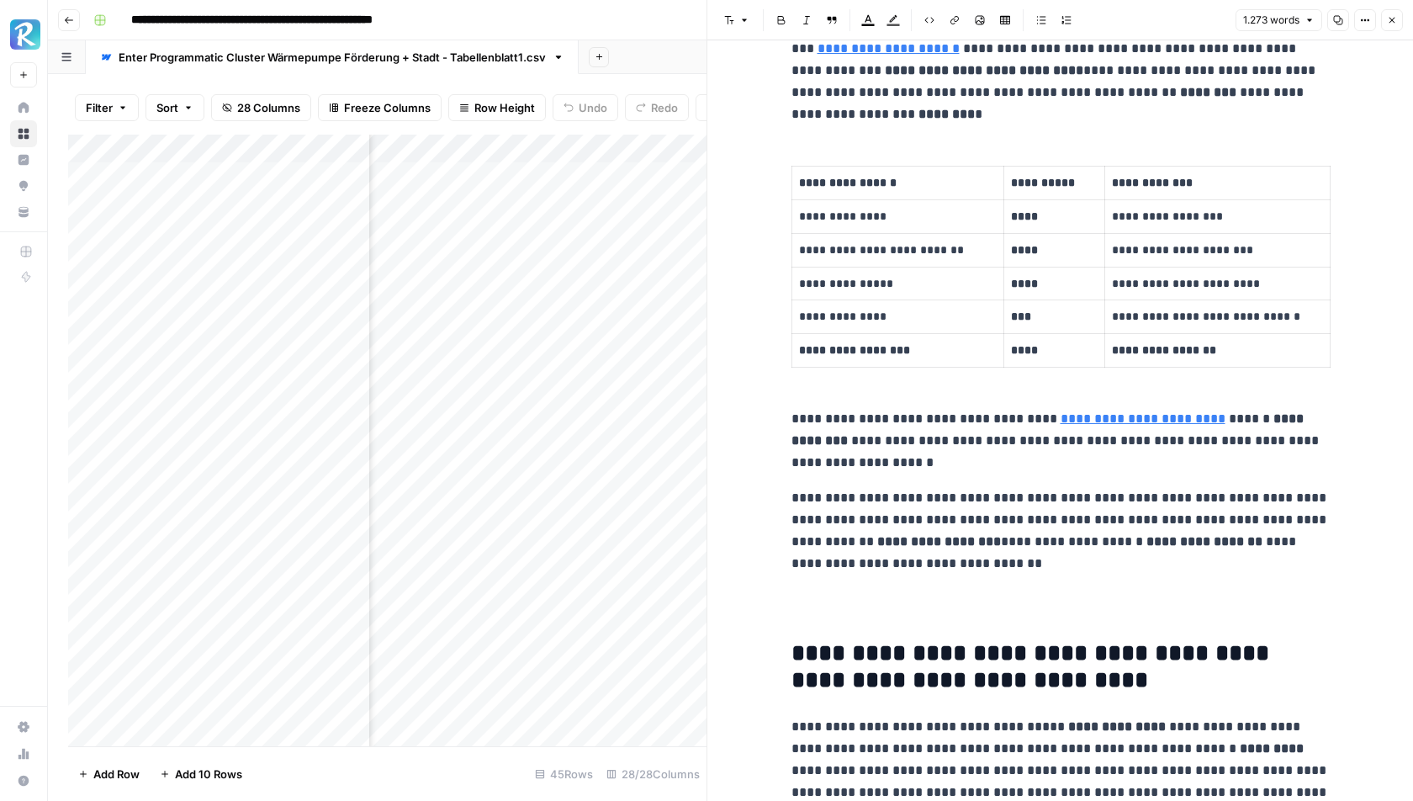
scroll to position [654, 0]
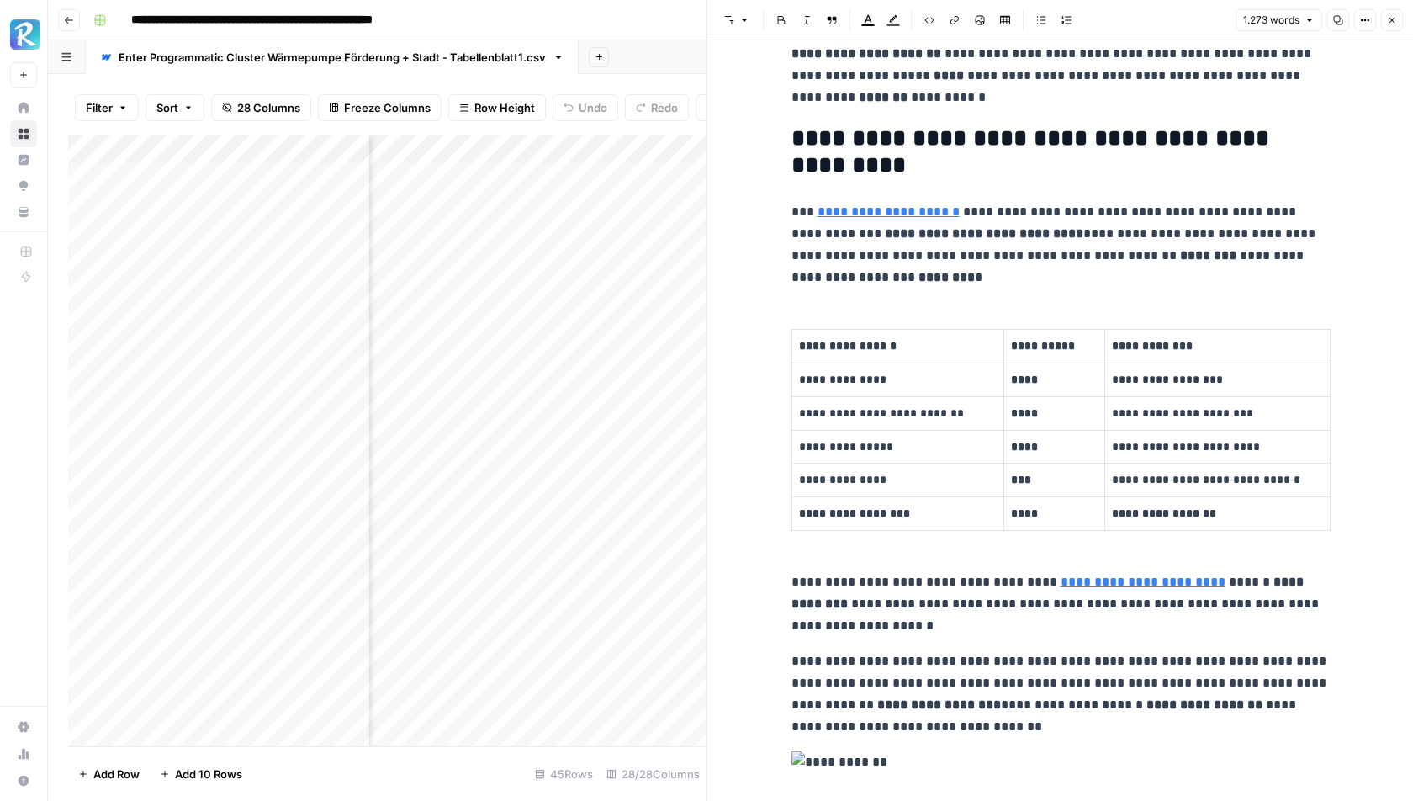
click at [1390, 21] on icon "button" at bounding box center [1392, 20] width 10 height 10
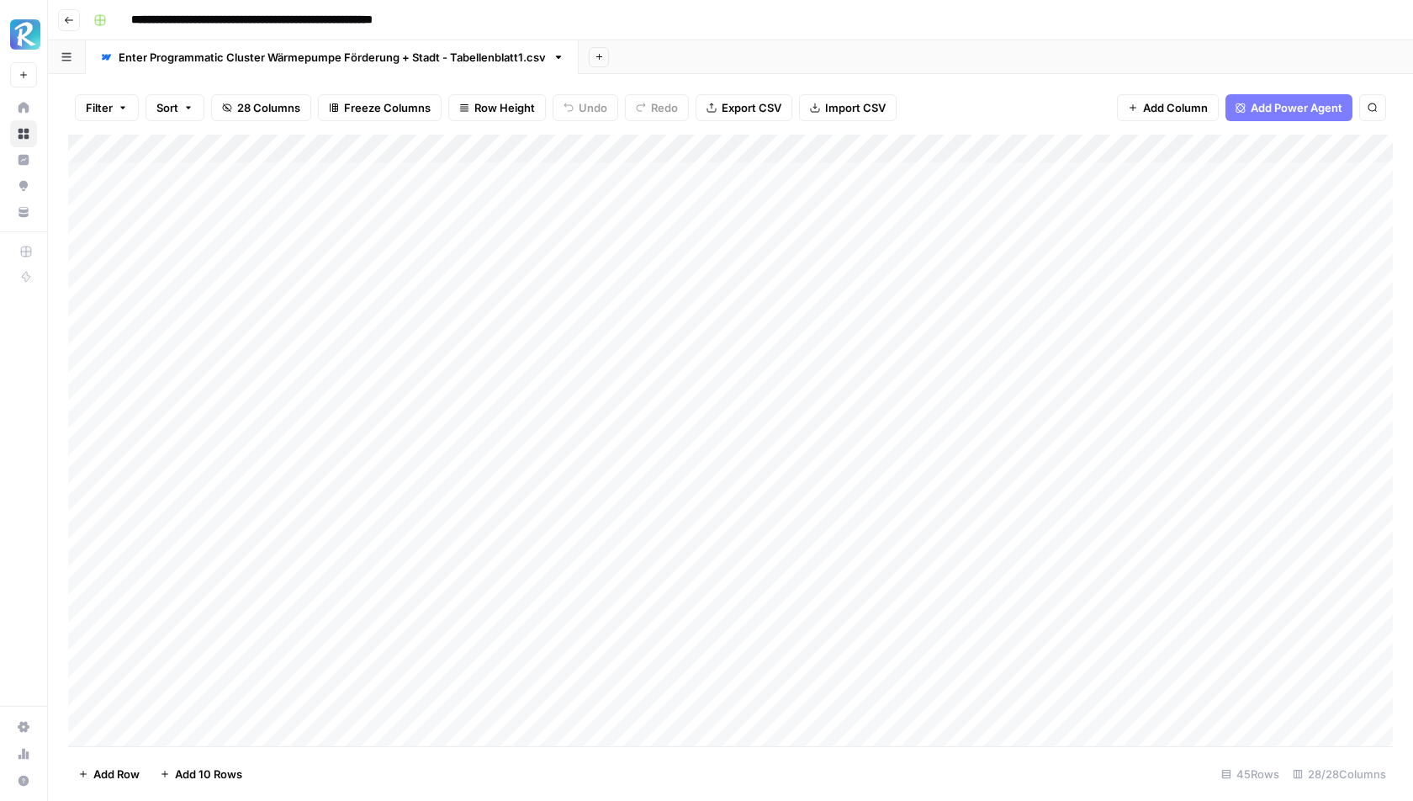
scroll to position [0, 434]
click at [724, 176] on div "Add Column" at bounding box center [730, 441] width 1325 height 612
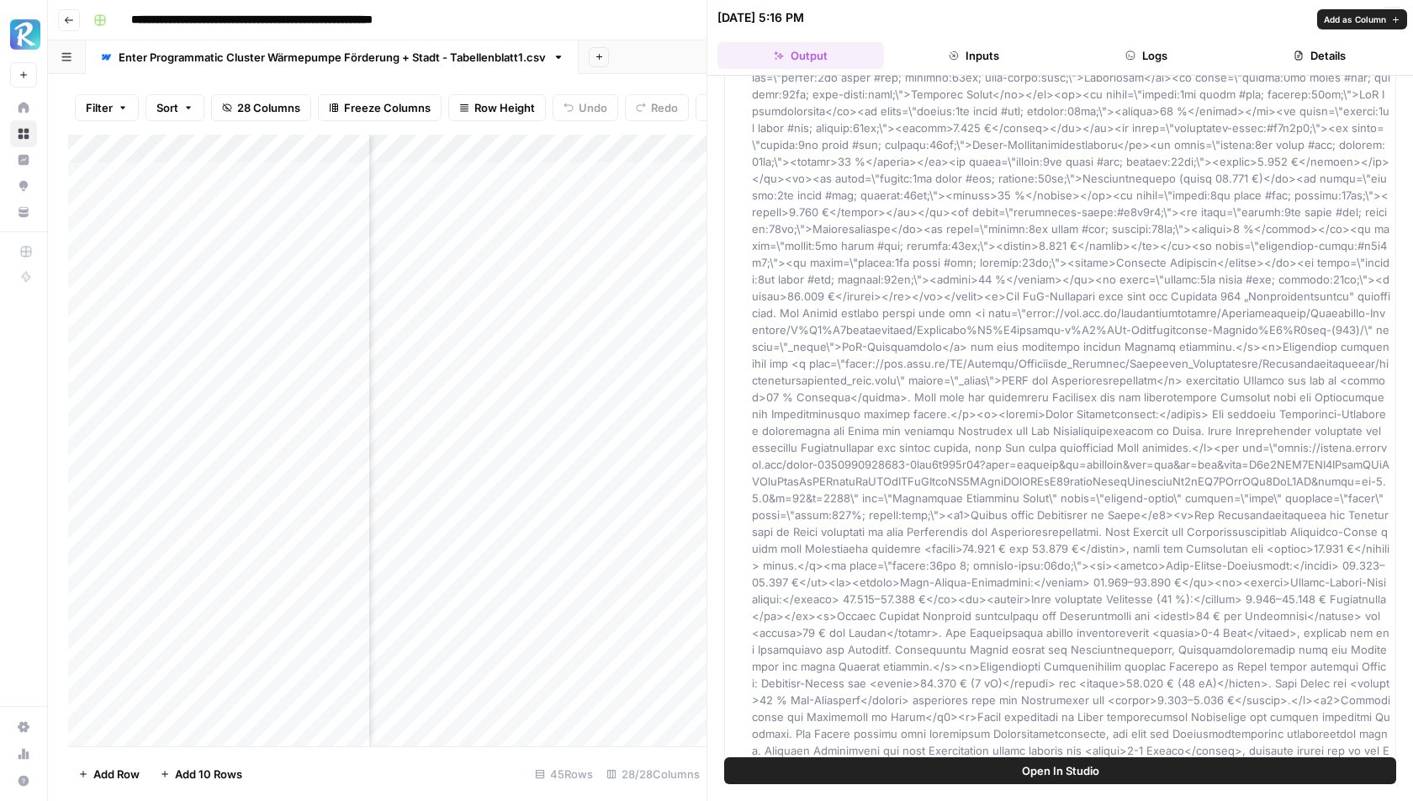
scroll to position [284, 0]
click at [1390, 17] on icon "button" at bounding box center [1392, 18] width 10 height 10
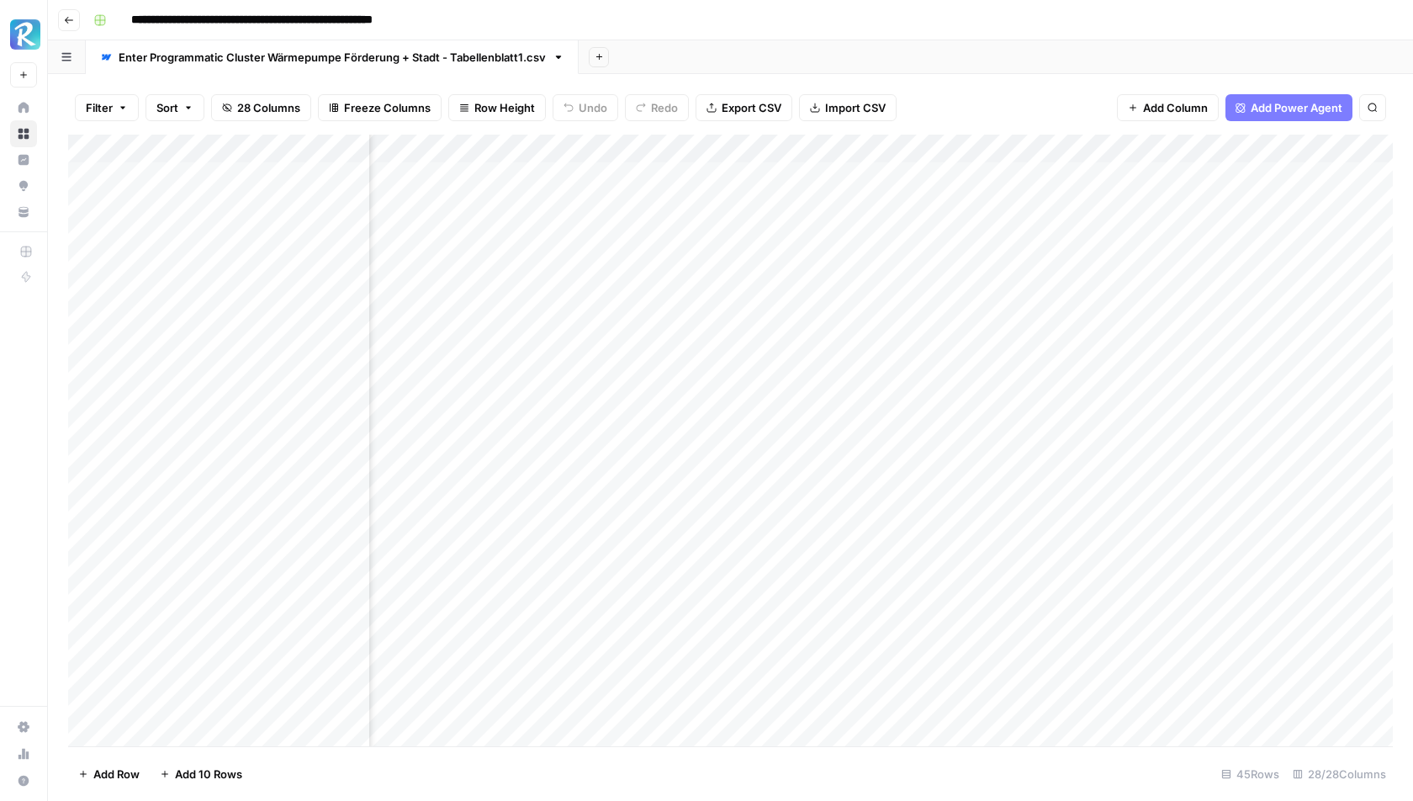
click at [730, 145] on div "Add Column" at bounding box center [730, 441] width 1325 height 612
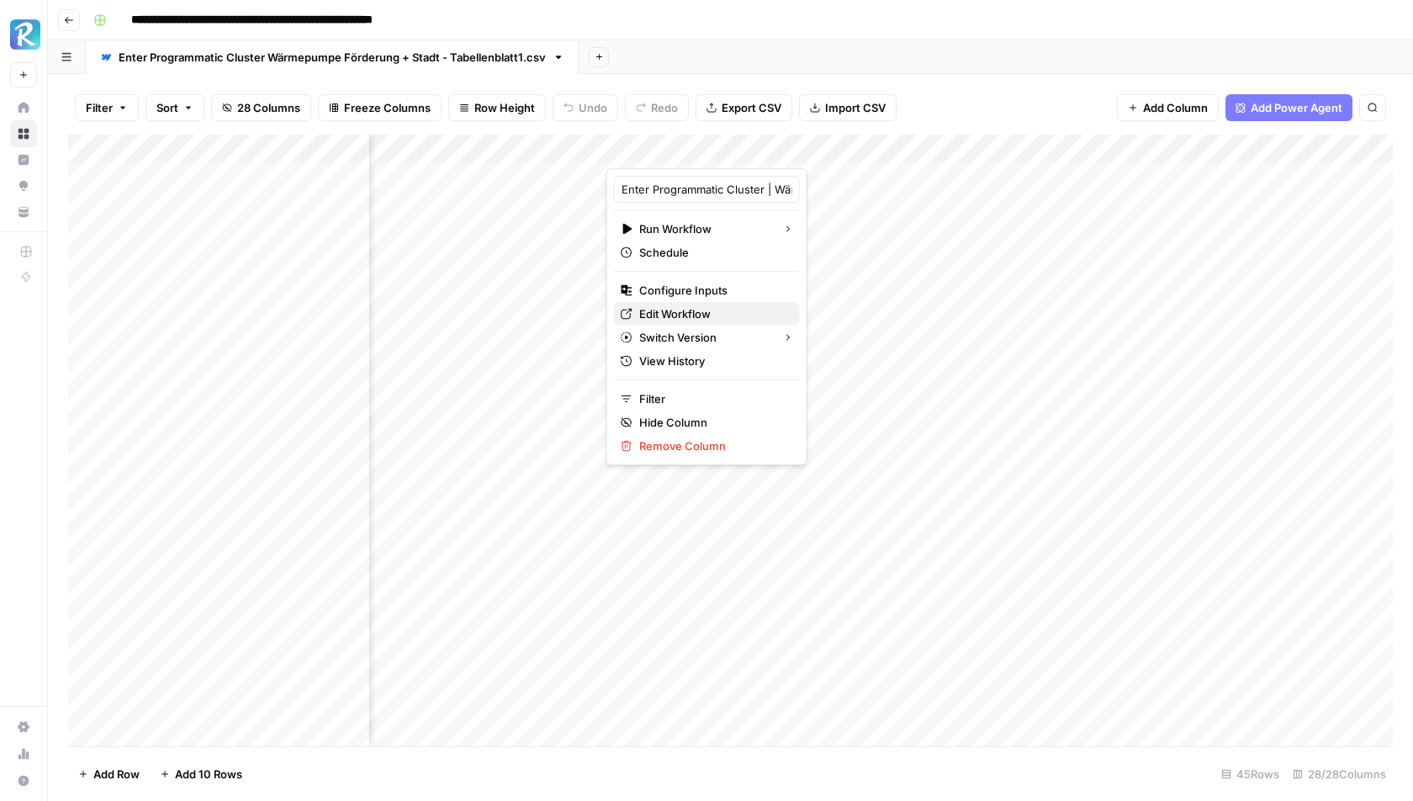
click at [679, 312] on span "Edit Workflow" at bounding box center [712, 313] width 147 height 17
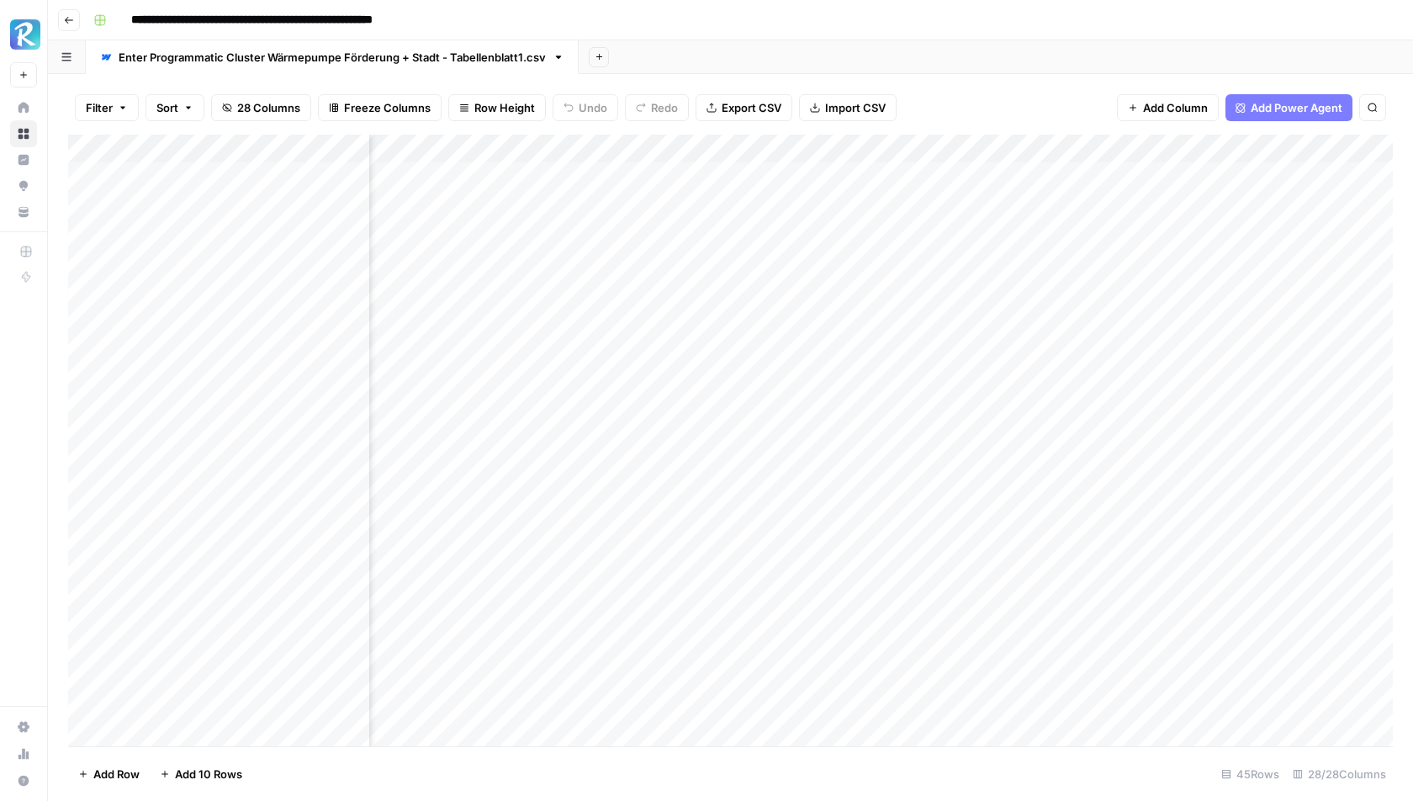
scroll to position [0, 1805]
click at [741, 149] on div "Add Column" at bounding box center [730, 441] width 1325 height 612
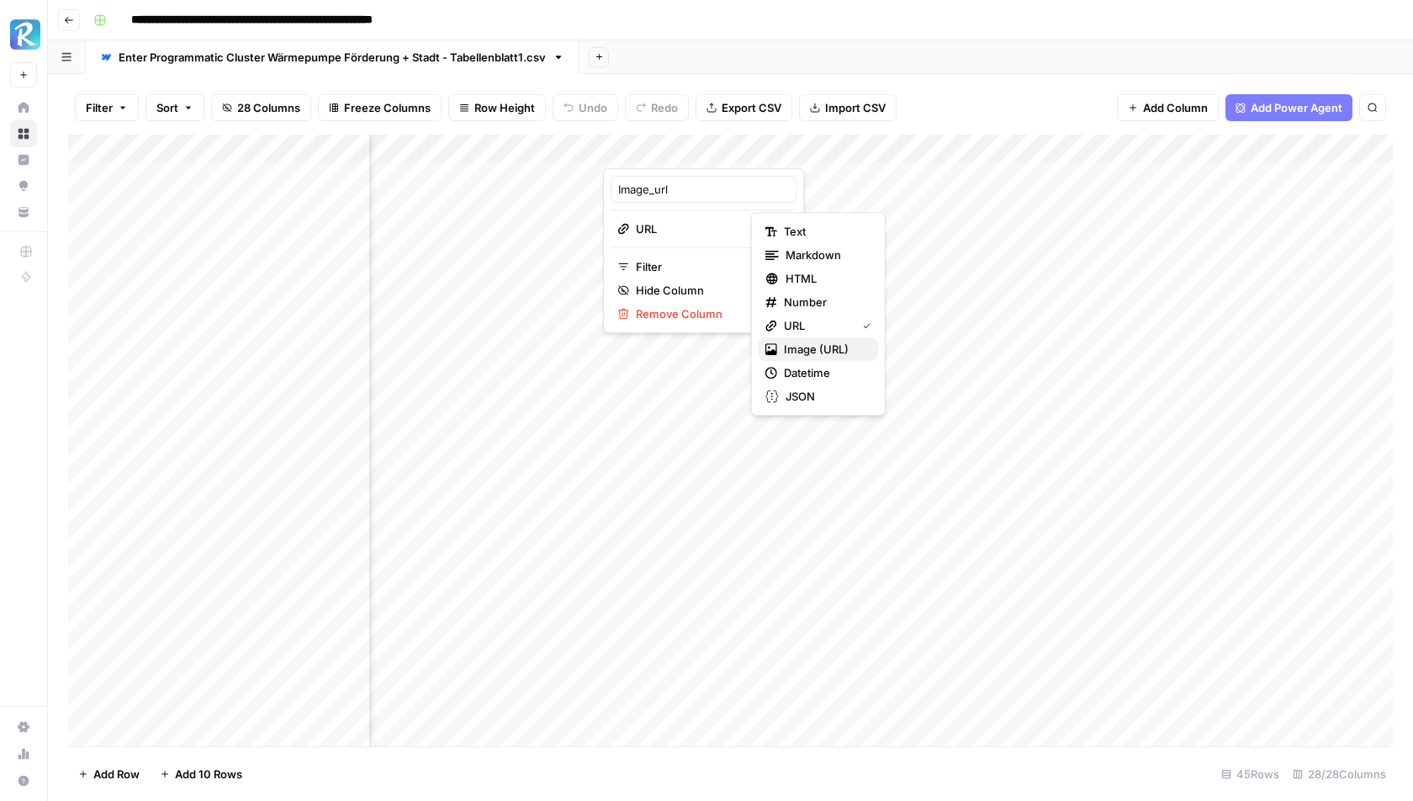
click at [803, 348] on span "Image (URL)" at bounding box center [824, 349] width 81 height 17
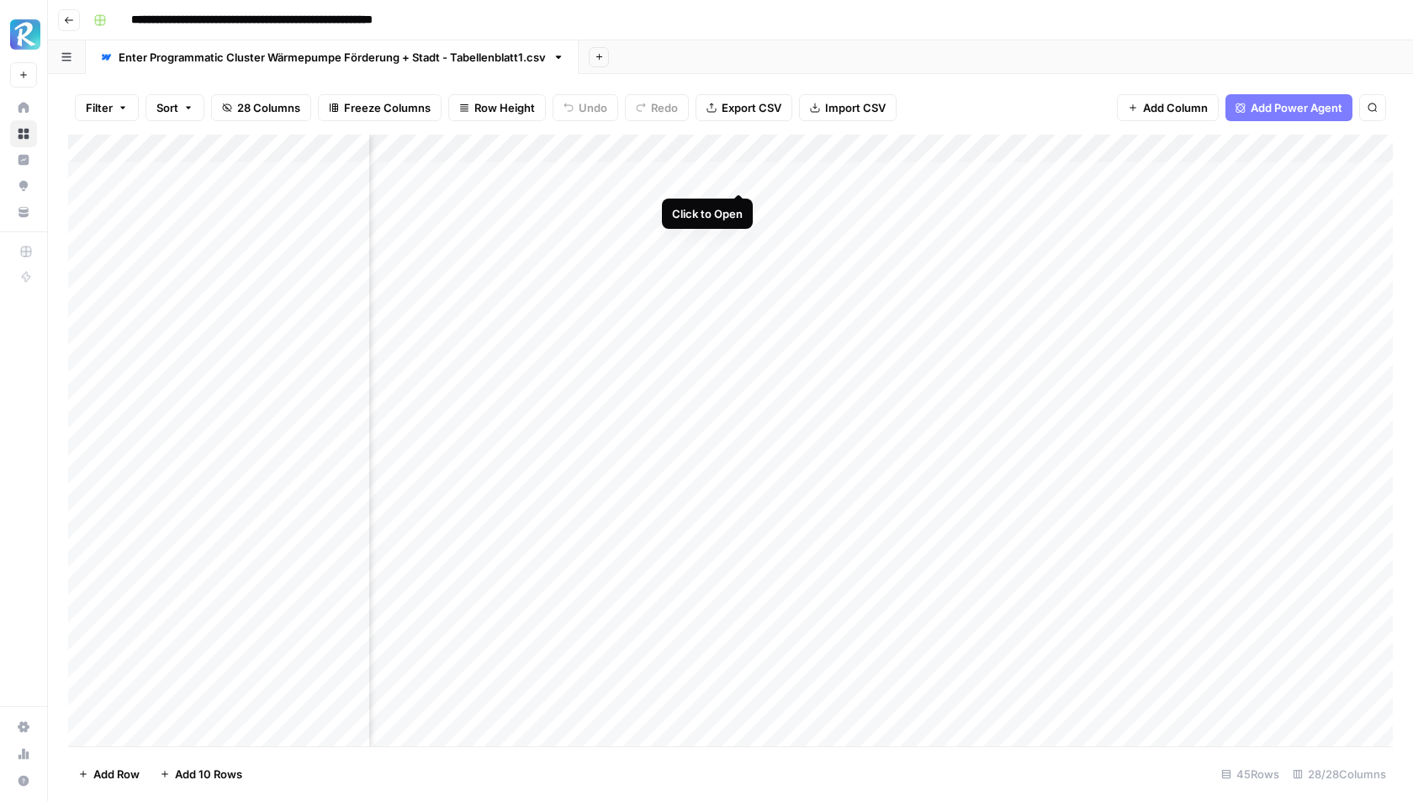
click at [745, 172] on div "Add Column" at bounding box center [730, 441] width 1325 height 612
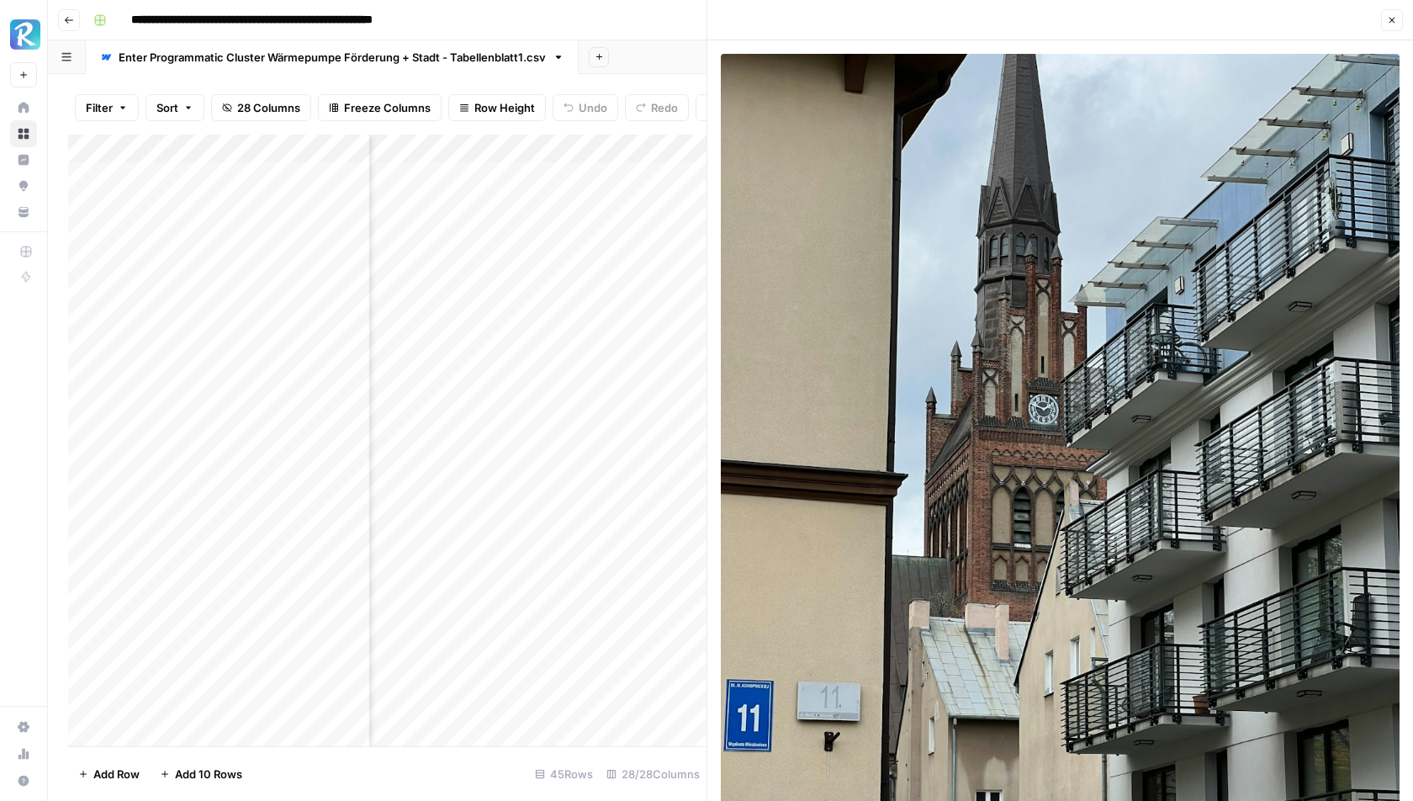
click at [1390, 15] on icon "button" at bounding box center [1392, 20] width 10 height 10
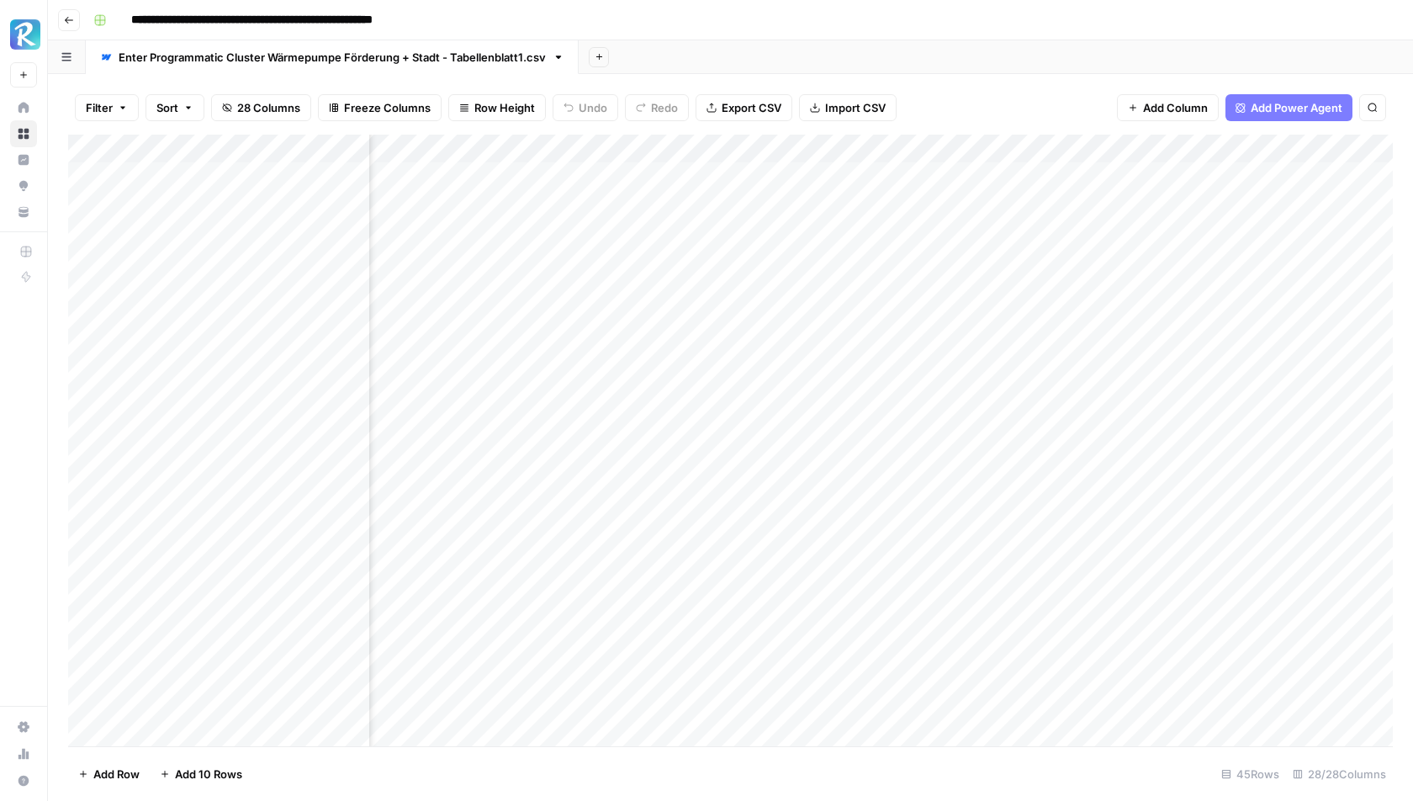
click at [741, 149] on div "Add Column" at bounding box center [730, 441] width 1325 height 612
click at [972, 83] on div "Filter Sort 28 Columns Freeze Columns Row Height Undo Redo Export CSV Import CS…" at bounding box center [730, 108] width 1325 height 54
click at [740, 204] on div "Add Column" at bounding box center [730, 441] width 1325 height 612
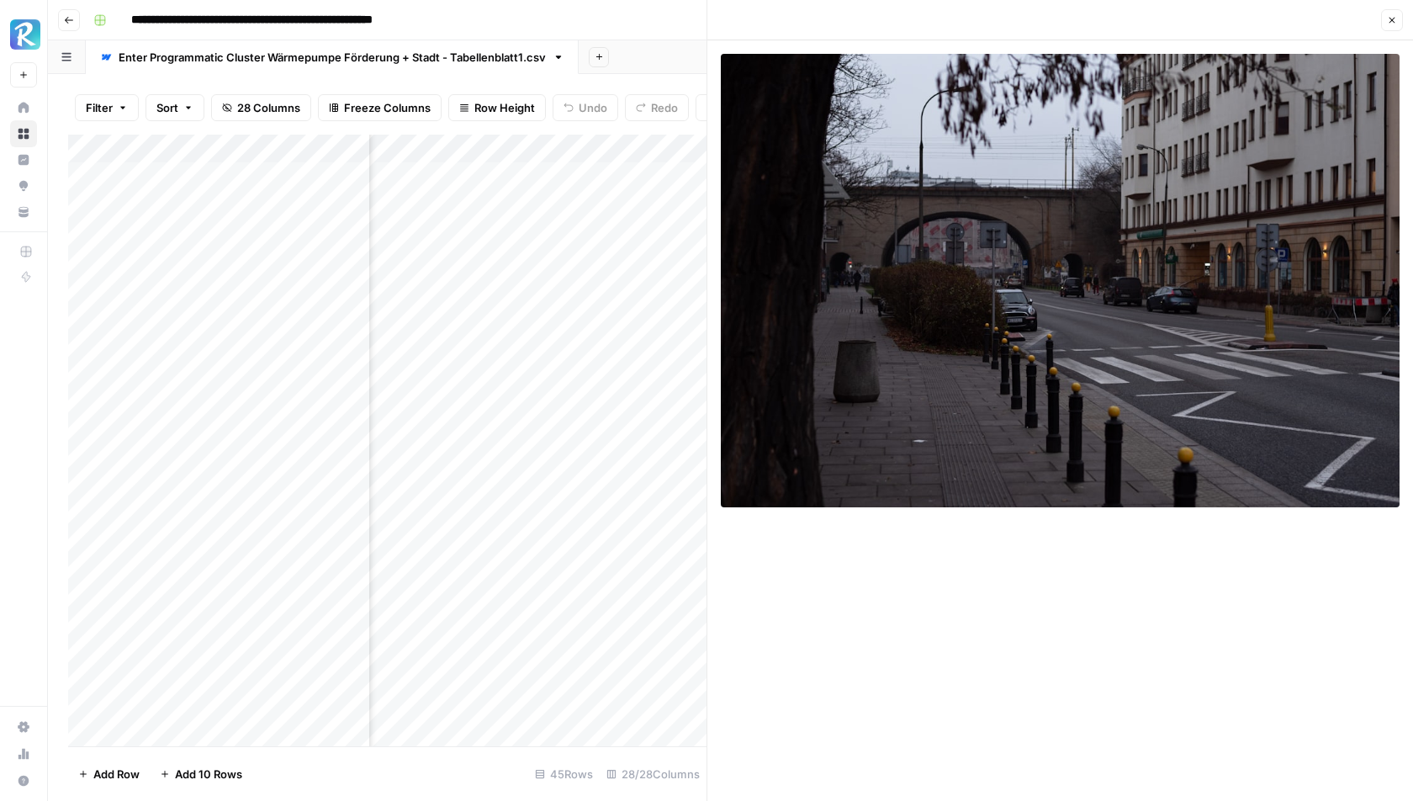
click at [1395, 12] on button "Close" at bounding box center [1392, 20] width 22 height 22
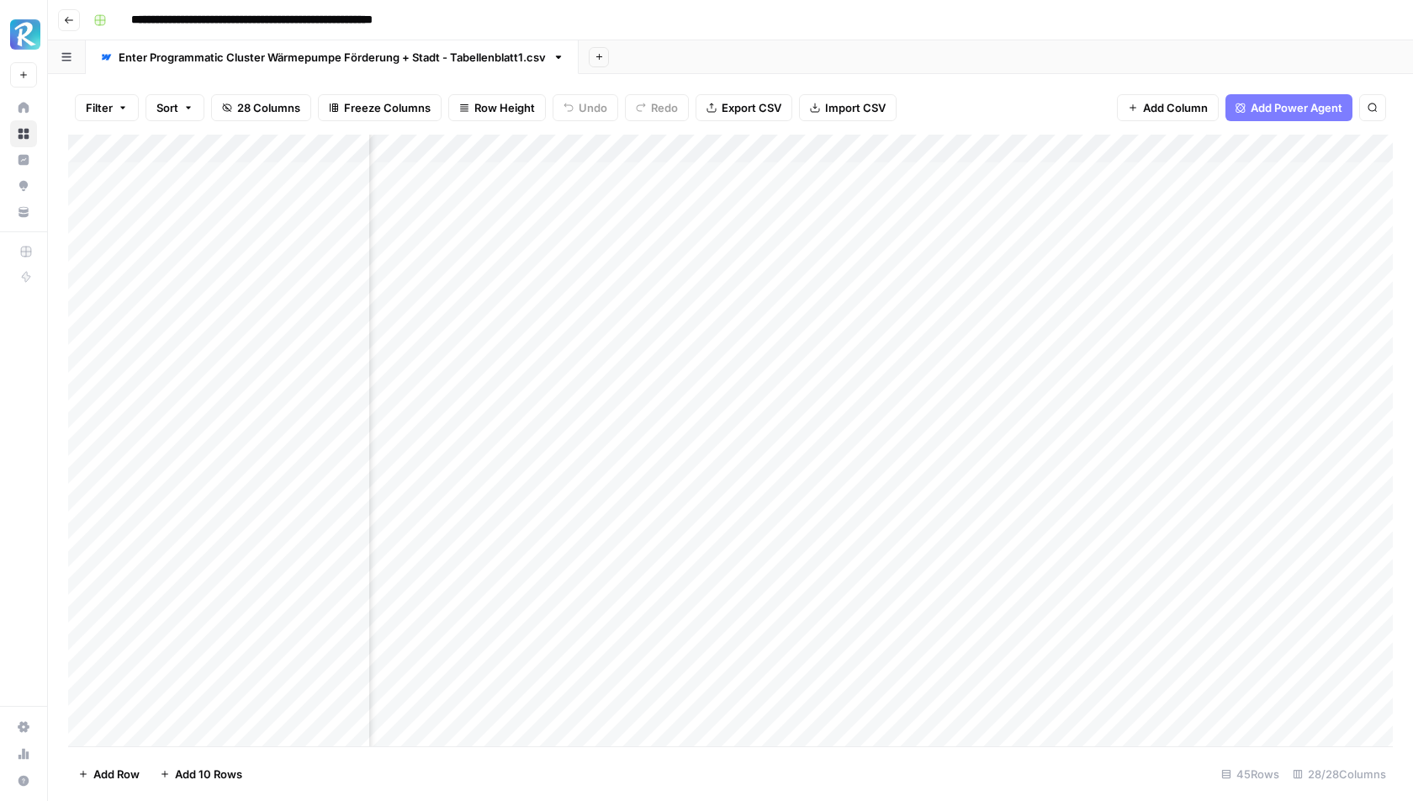
click at [736, 230] on div "Add Column" at bounding box center [730, 441] width 1325 height 612
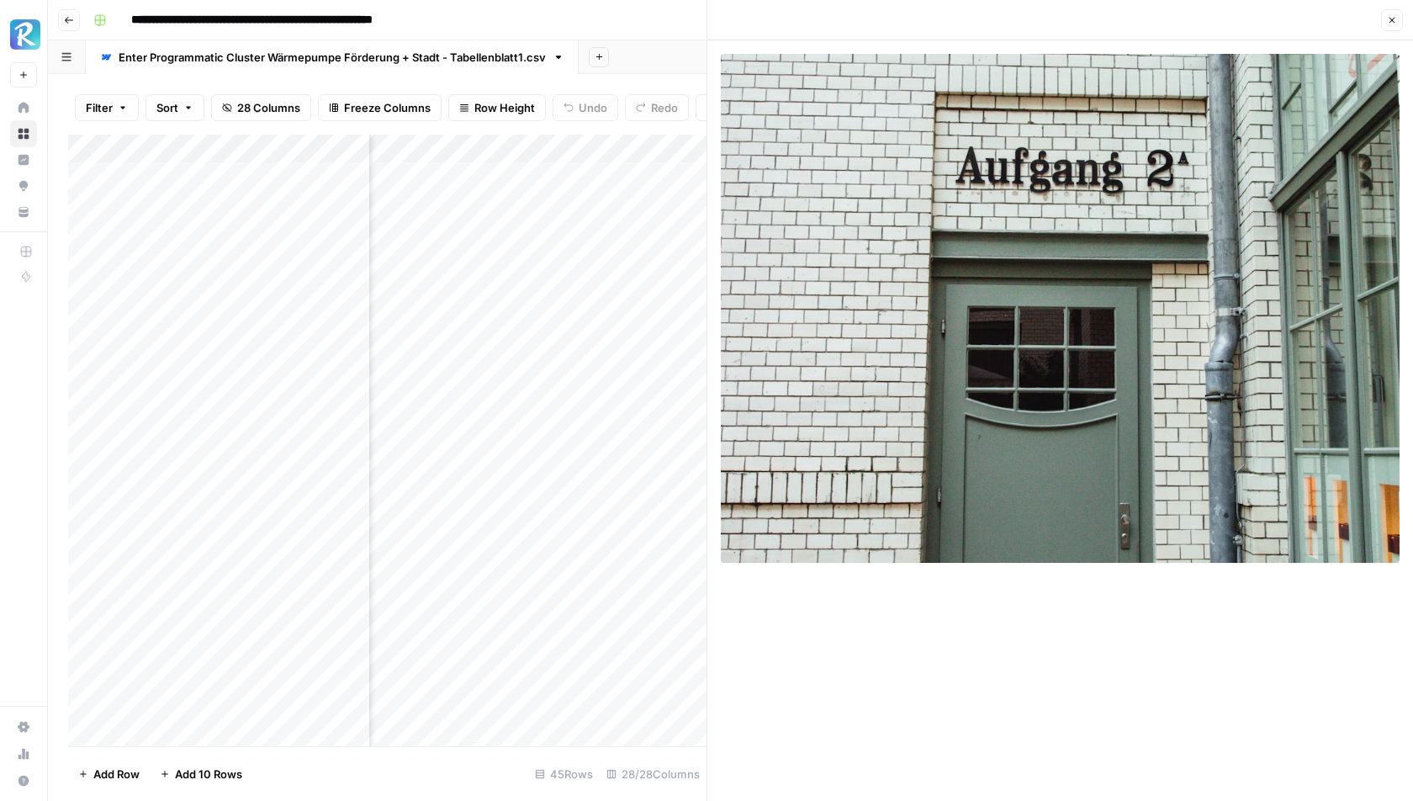
click at [1394, 23] on icon "button" at bounding box center [1392, 20] width 10 height 10
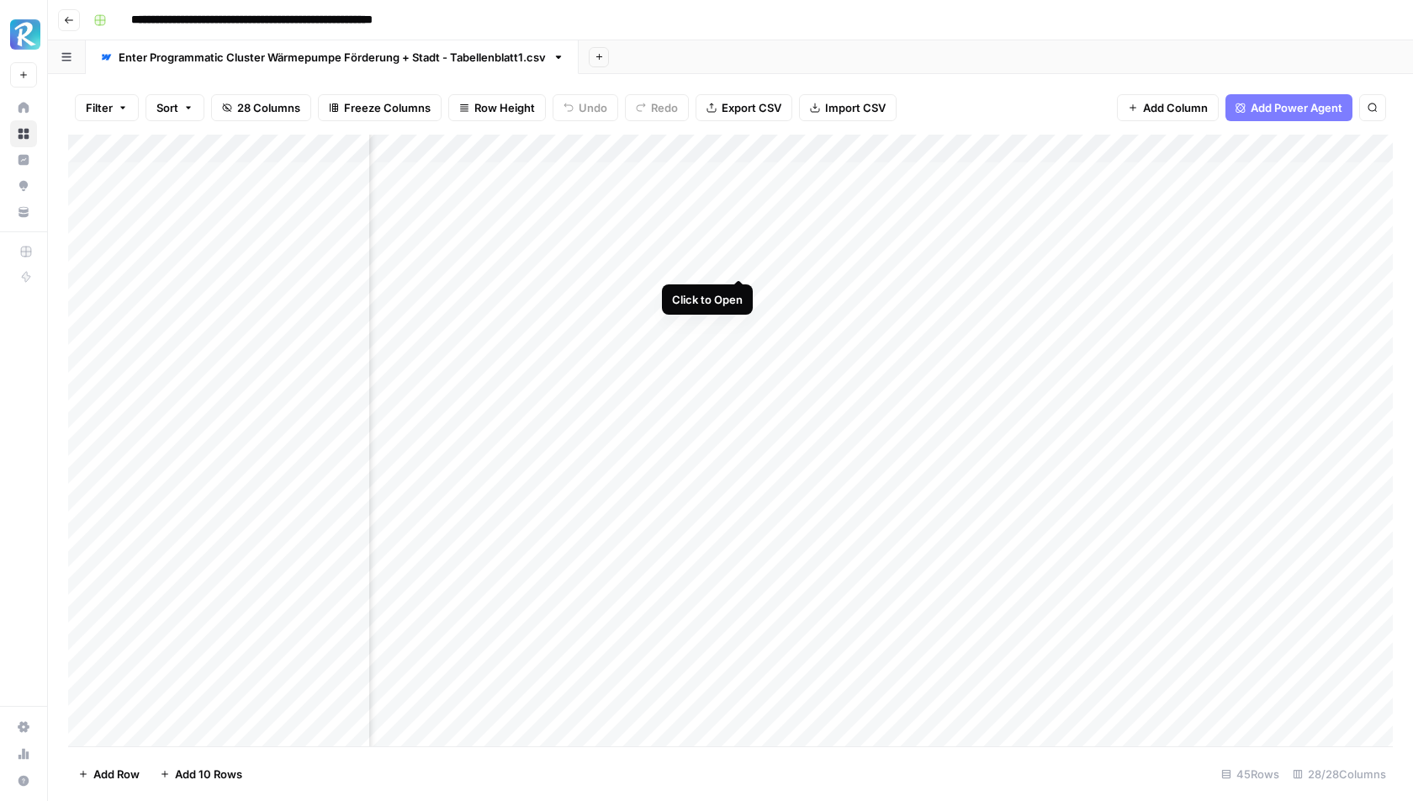
click at [743, 257] on div "Add Column" at bounding box center [730, 441] width 1325 height 612
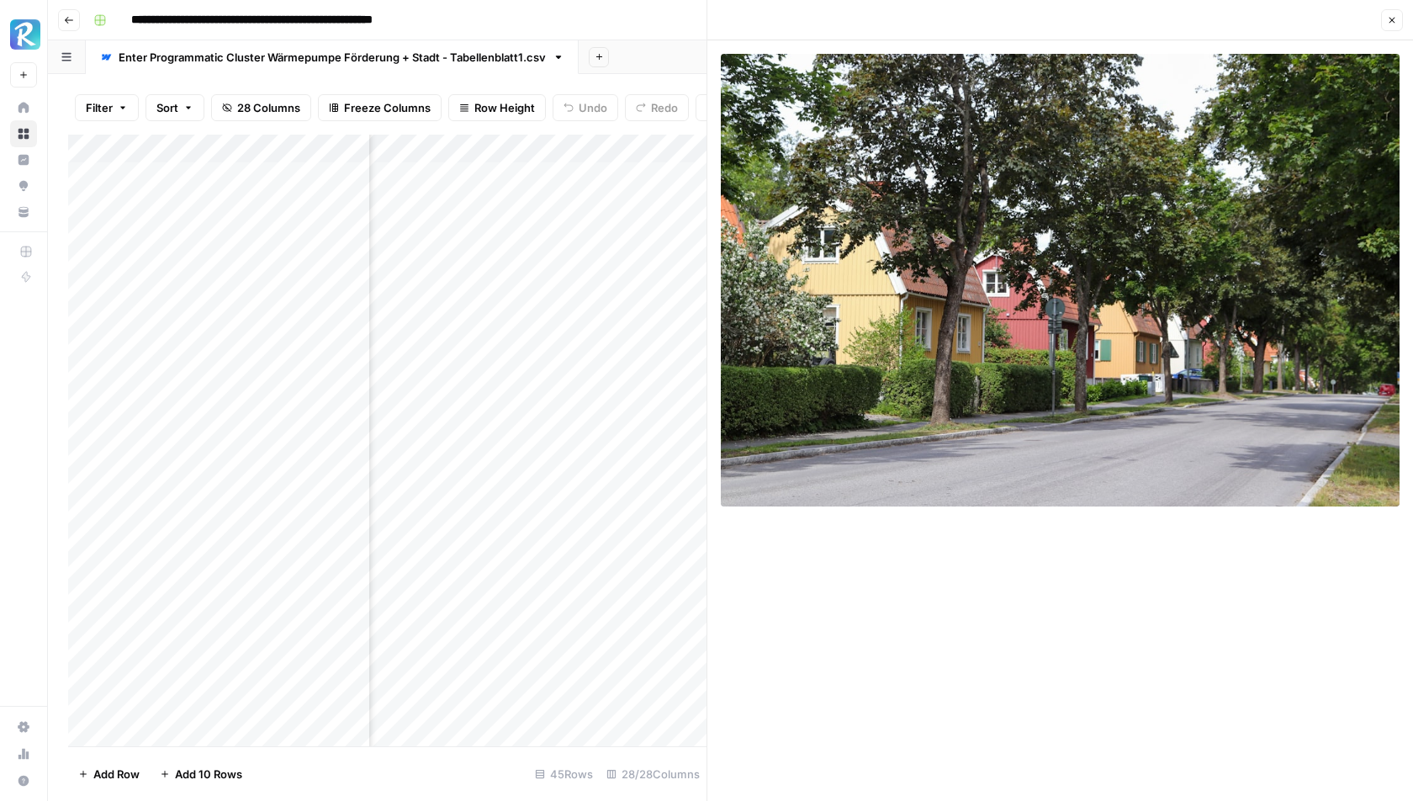
click at [1401, 28] on button "Close" at bounding box center [1392, 20] width 22 height 22
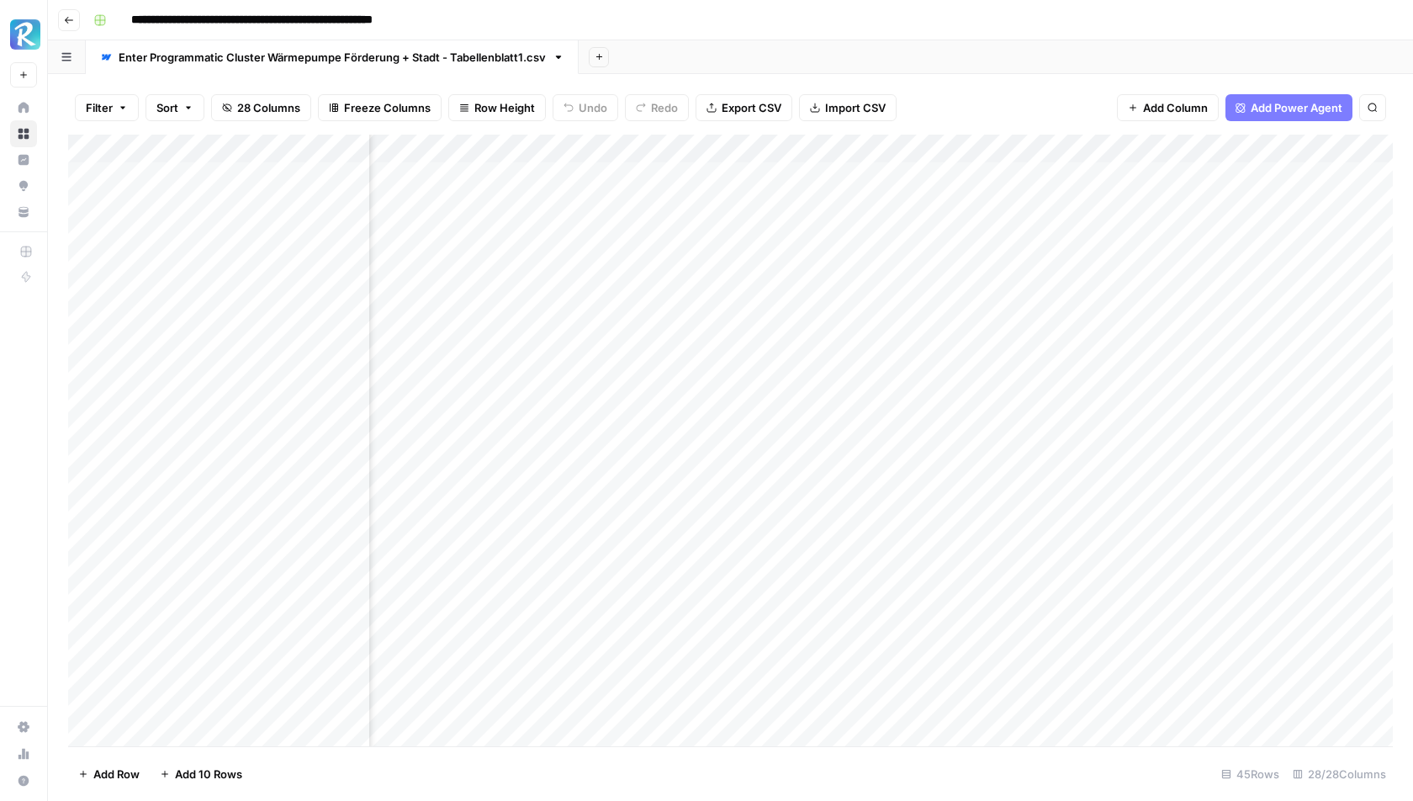
click at [738, 290] on div "Add Column" at bounding box center [730, 441] width 1325 height 612
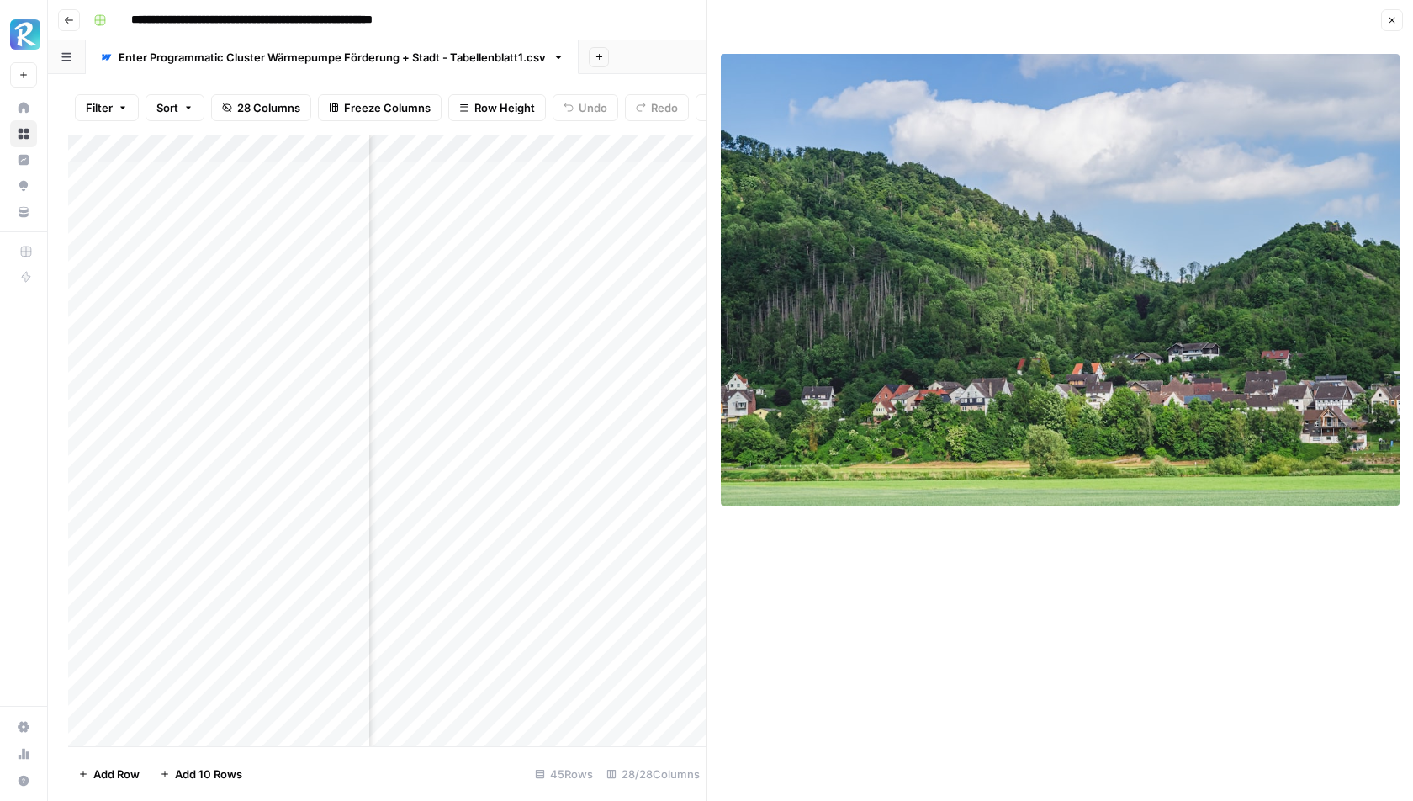
click at [1389, 15] on icon "button" at bounding box center [1392, 20] width 10 height 10
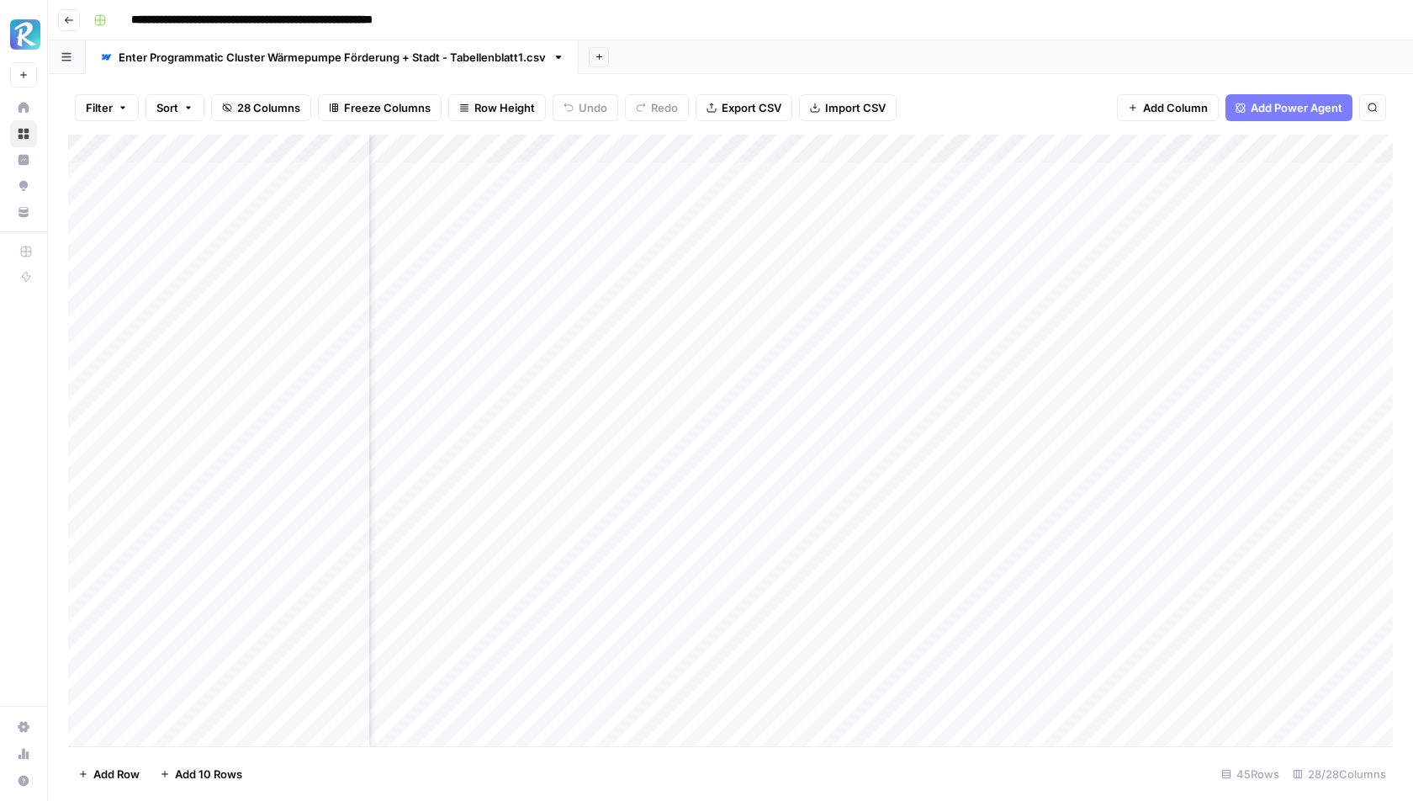
click at [647, 378] on div "Add Column" at bounding box center [730, 441] width 1325 height 612
click at [683, 377] on div "Add Column" at bounding box center [730, 441] width 1325 height 612
click at [660, 429] on div "Add Column" at bounding box center [730, 441] width 1325 height 612
click at [715, 375] on div "Add Column" at bounding box center [730, 441] width 1325 height 612
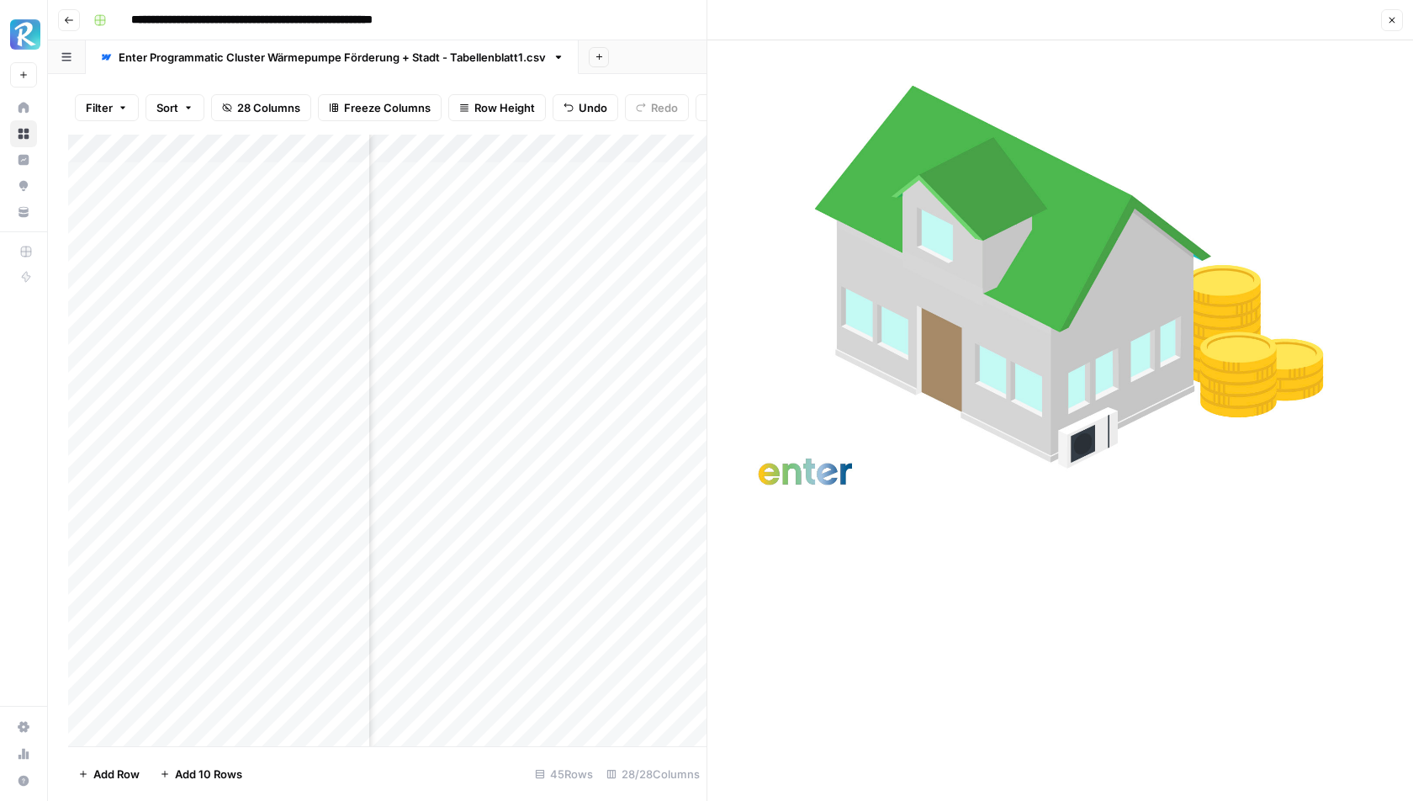
click at [1397, 13] on button "Close" at bounding box center [1392, 20] width 22 height 22
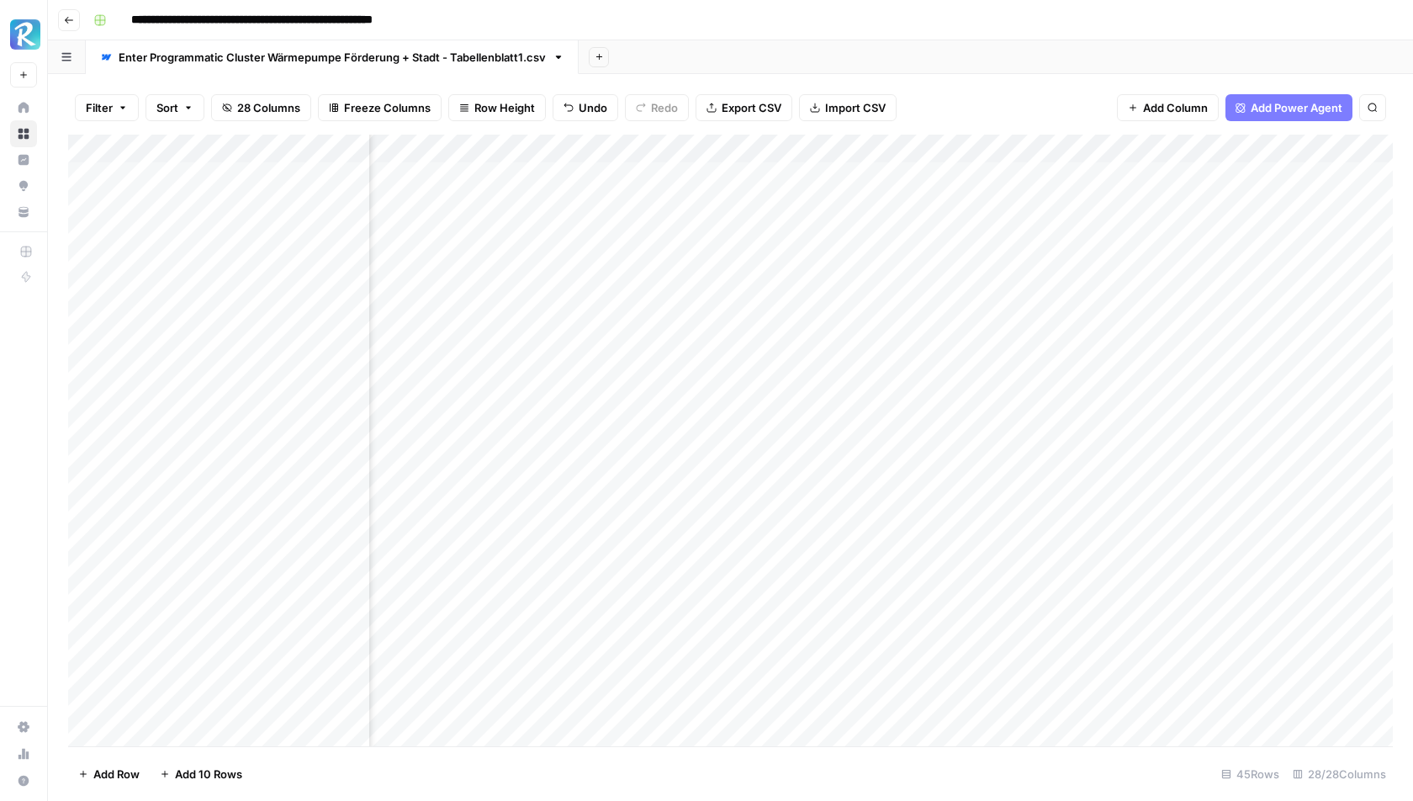
scroll to position [0, 1679]
click at [865, 148] on div "Add Column" at bounding box center [730, 441] width 1325 height 612
click at [979, 101] on div "Filter Sort 28 Columns Freeze Columns Row Height Undo Redo Export CSV Import CS…" at bounding box center [730, 108] width 1325 height 54
click at [899, 149] on div "Add Column" at bounding box center [730, 441] width 1325 height 612
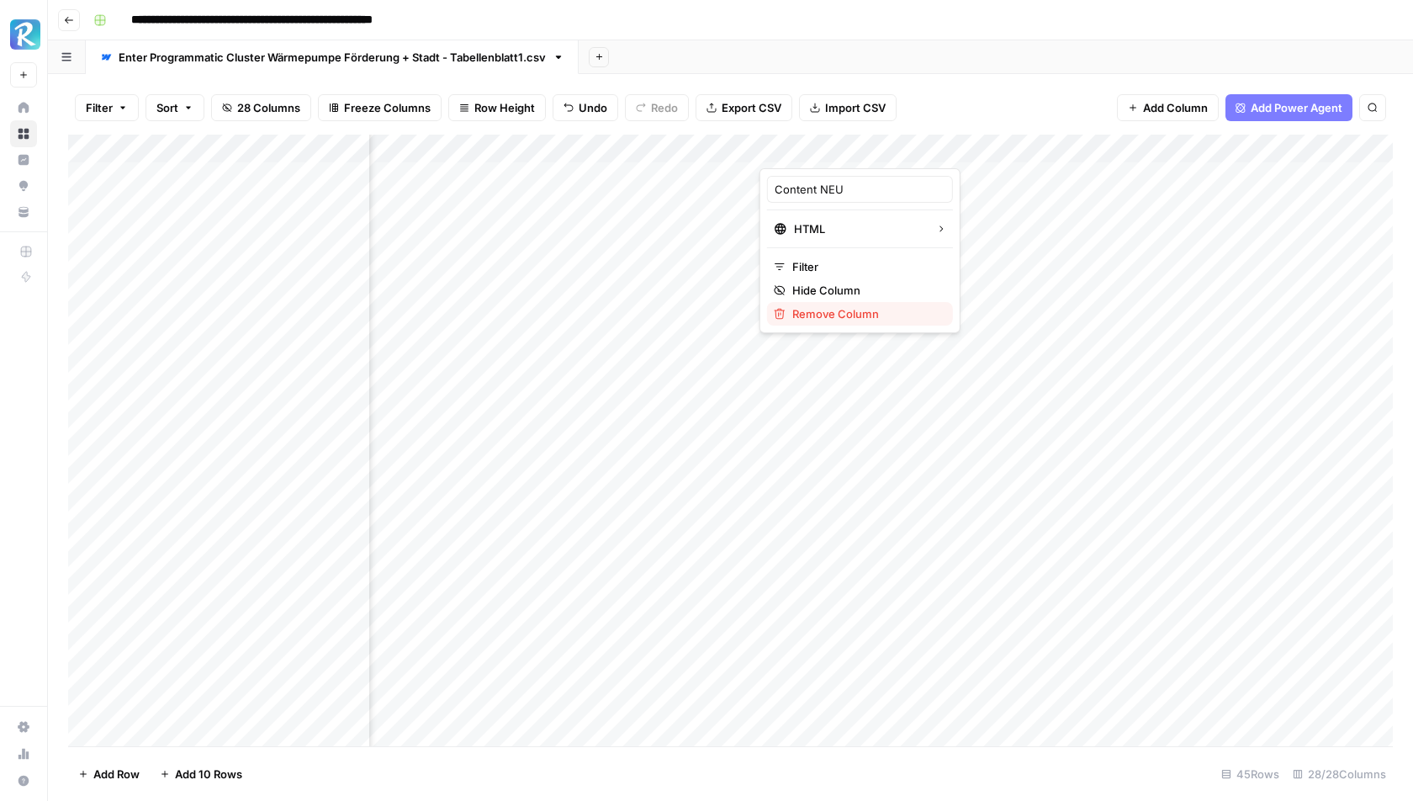
click at [853, 308] on span "Remove Column" at bounding box center [866, 313] width 147 height 17
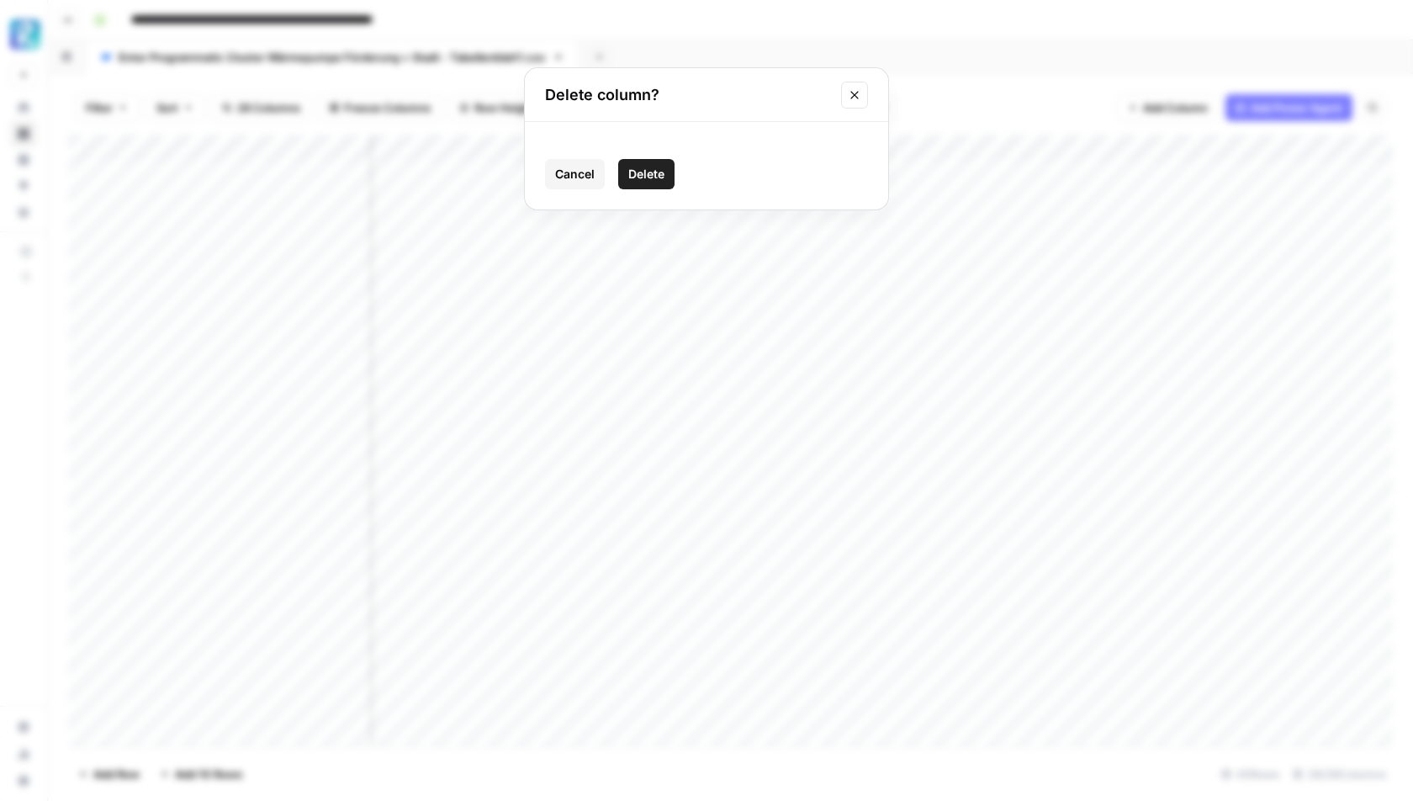
click at [644, 163] on button "Delete" at bounding box center [646, 174] width 56 height 30
click at [898, 145] on div "Add Column" at bounding box center [730, 441] width 1325 height 612
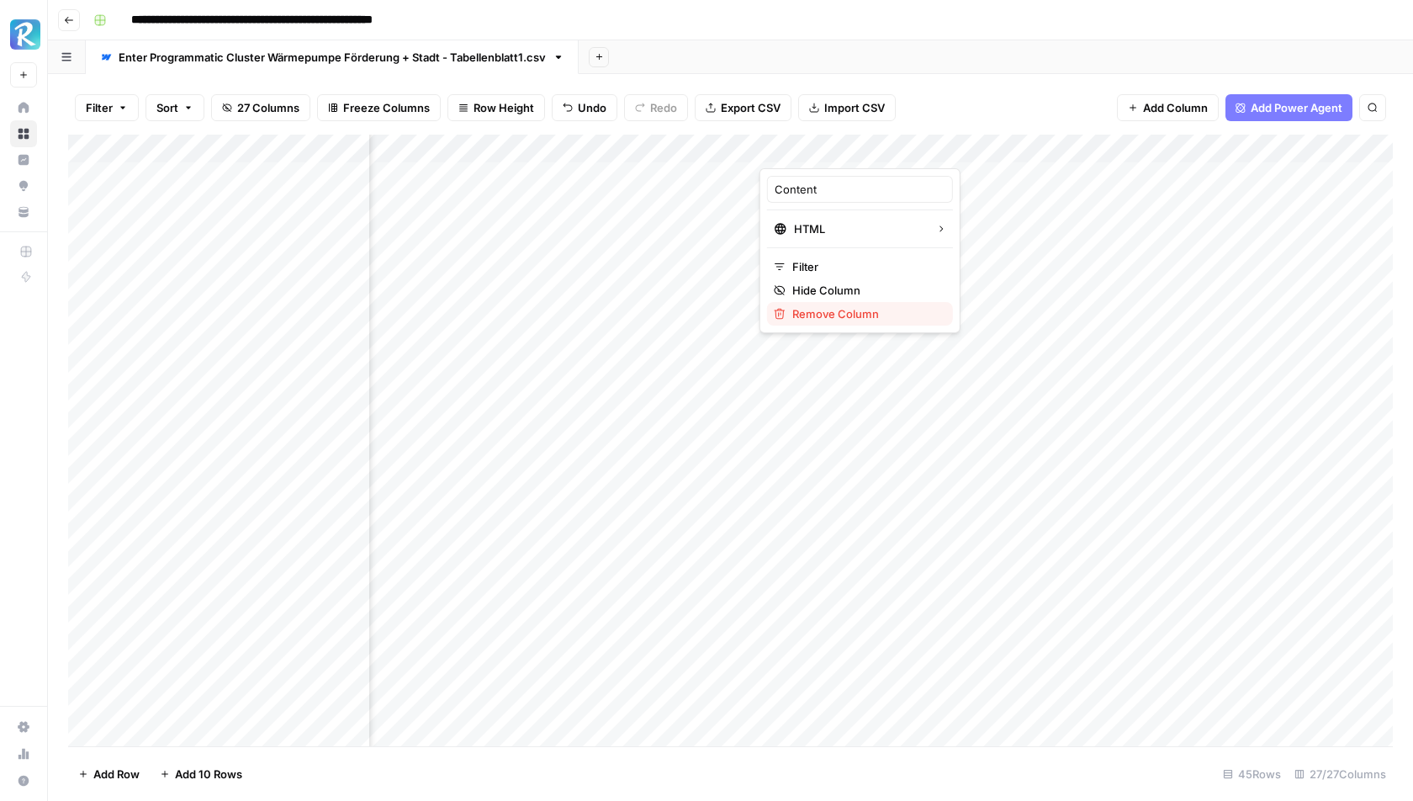
click at [840, 315] on span "Remove Column" at bounding box center [866, 313] width 147 height 17
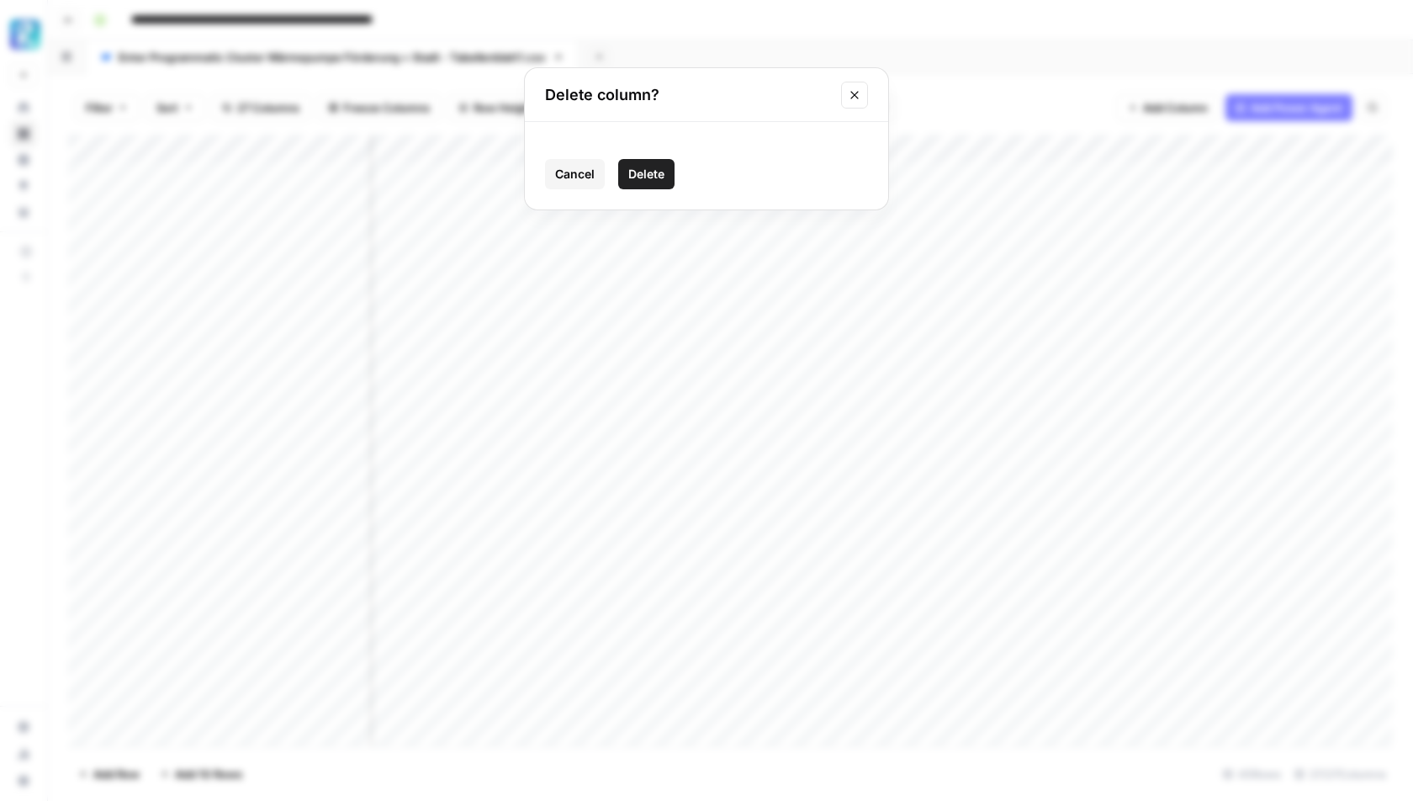
click at [631, 162] on button "Delete" at bounding box center [646, 174] width 56 height 30
click at [898, 146] on div "Add Column" at bounding box center [730, 441] width 1325 height 612
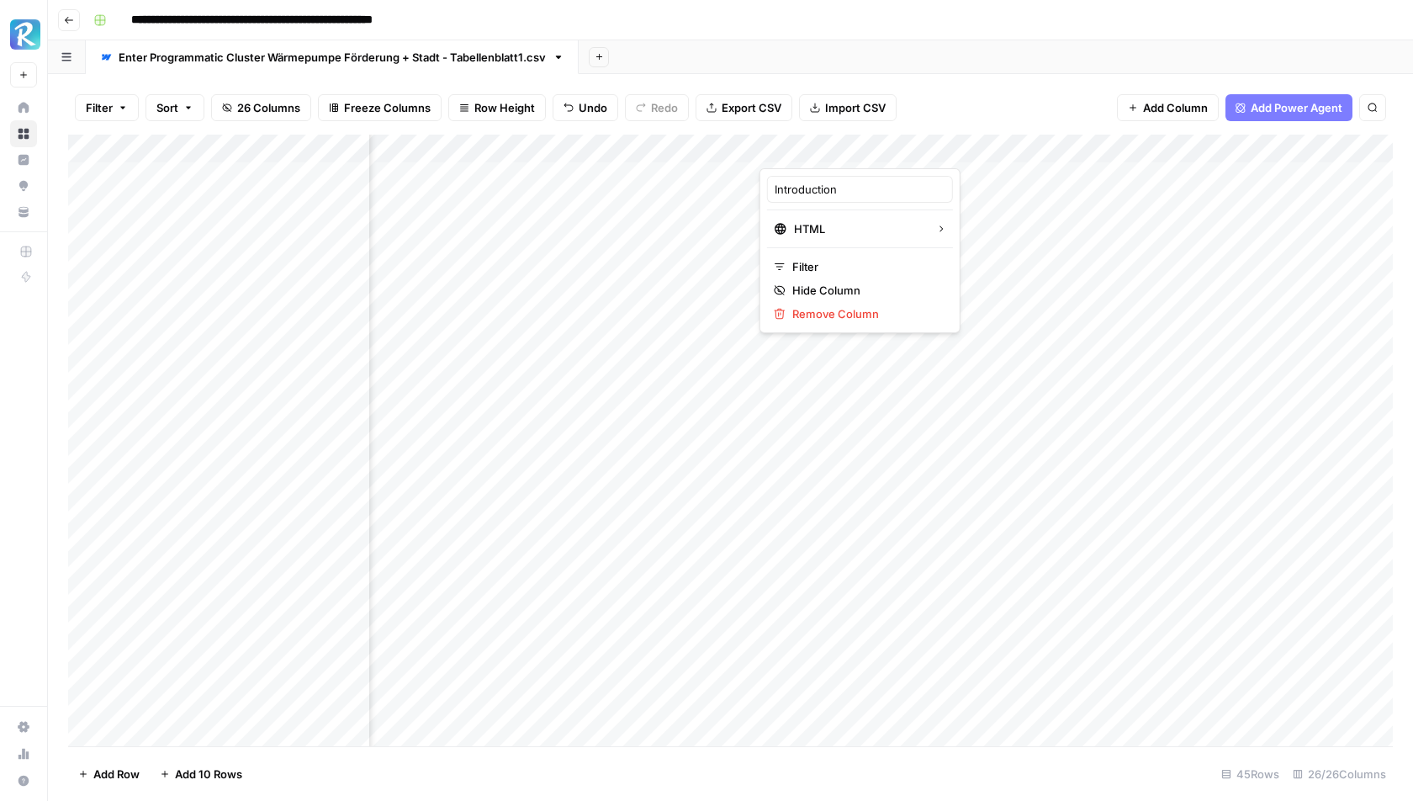
click at [978, 96] on div "Filter Sort 26 Columns Freeze Columns Row Height Undo Redo Export CSV Import CS…" at bounding box center [730, 108] width 1325 height 54
click at [1016, 141] on div "Add Column" at bounding box center [730, 441] width 1325 height 612
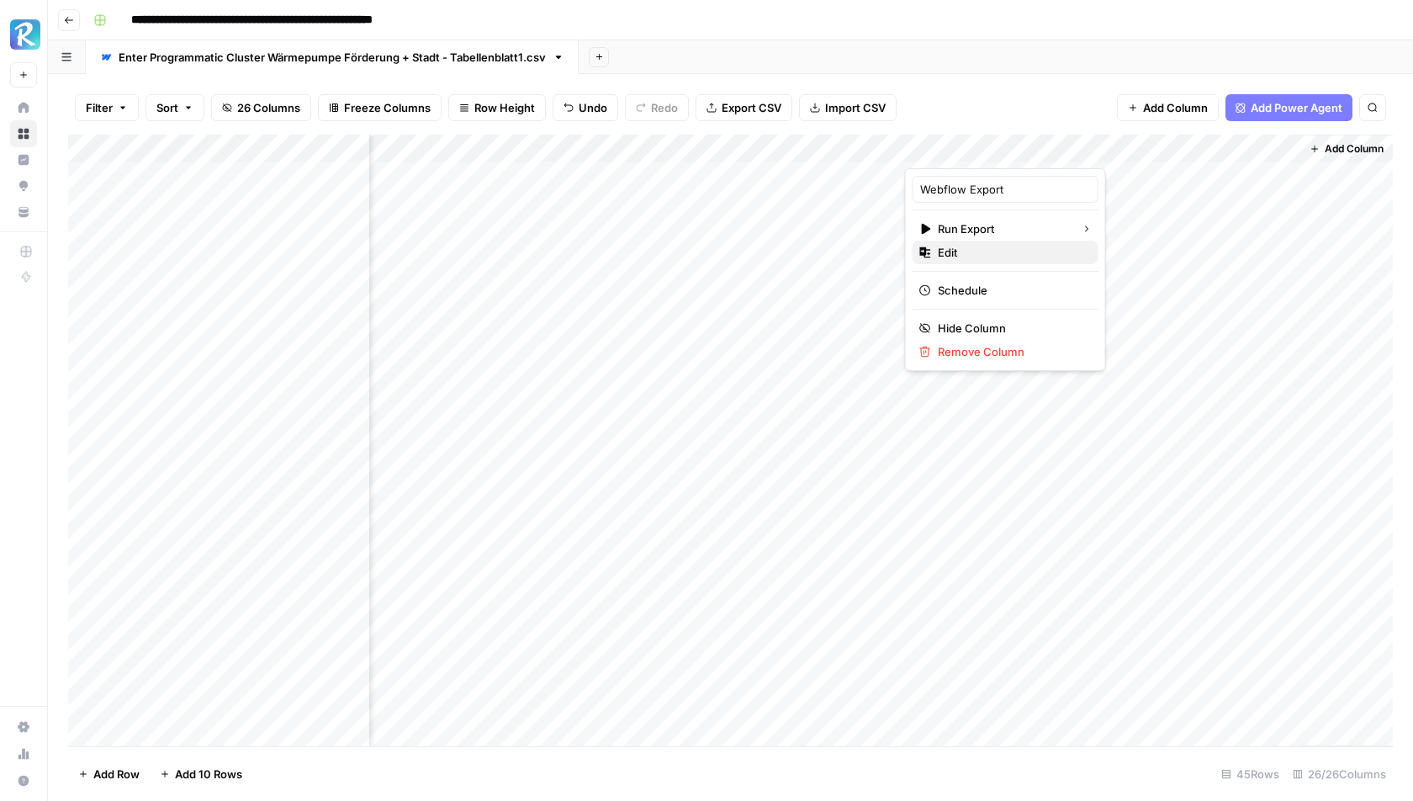
click at [962, 255] on span "Edit" at bounding box center [1011, 252] width 147 height 17
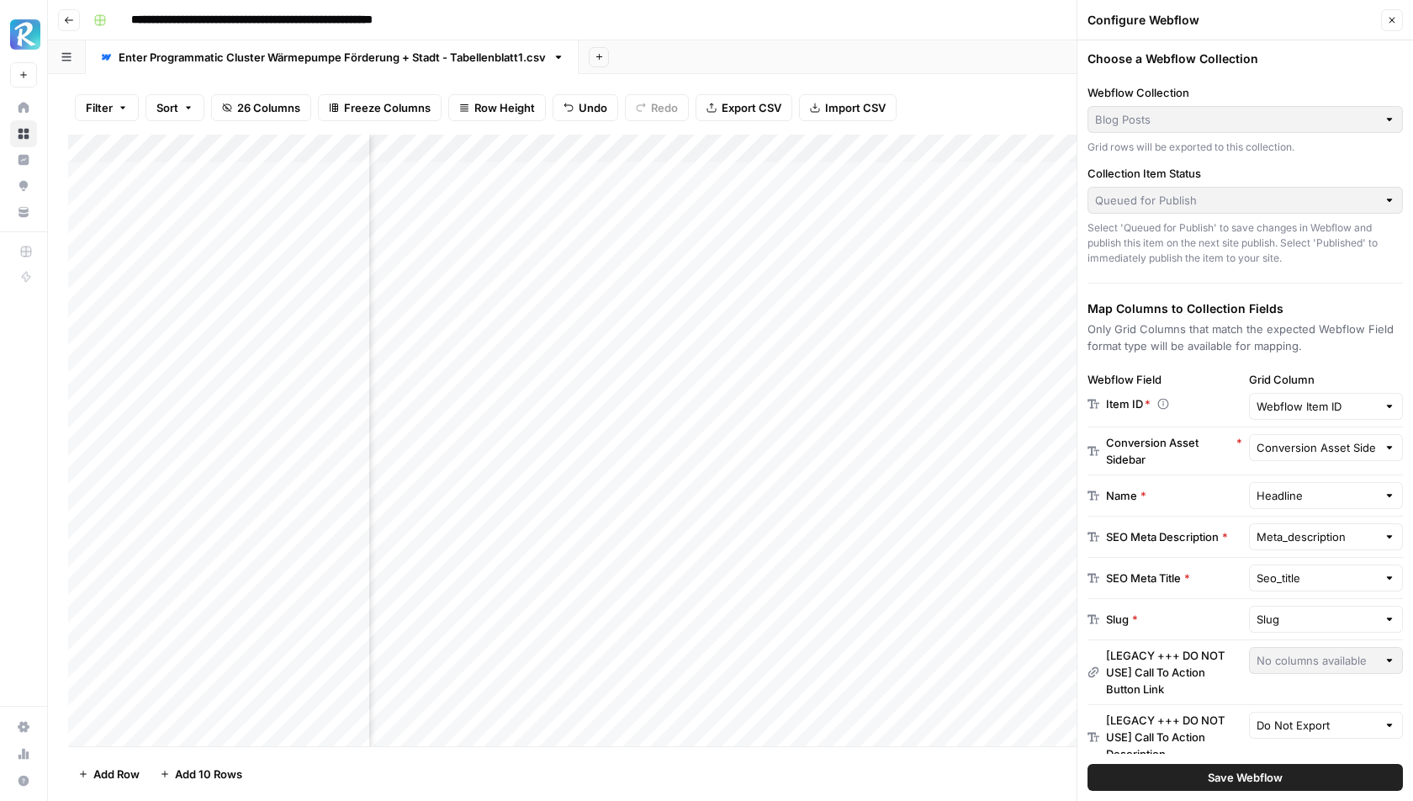
click at [1393, 22] on icon "button" at bounding box center [1392, 20] width 10 height 10
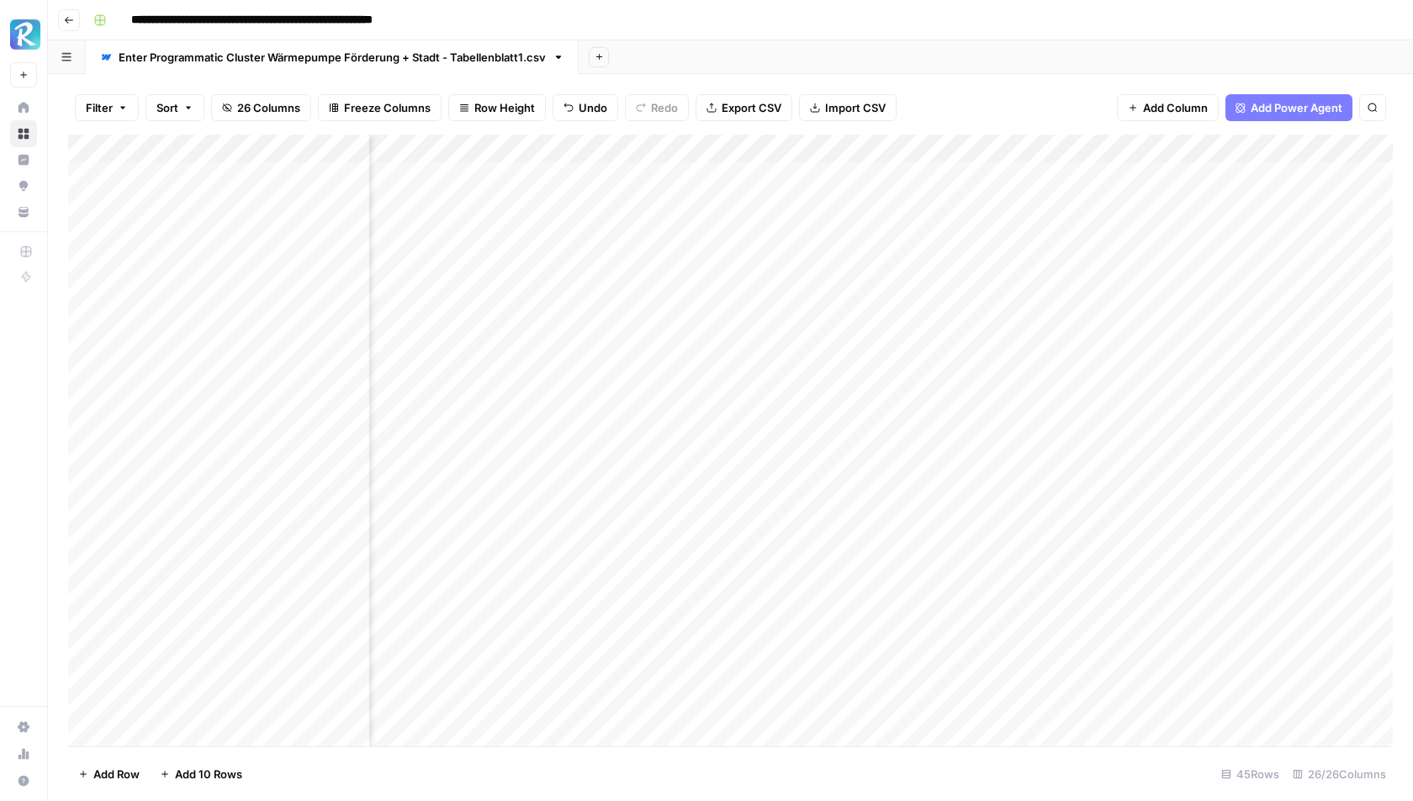
scroll to position [3, 551]
click at [630, 175] on div "Add Column" at bounding box center [730, 441] width 1325 height 612
click at [1205, 152] on div "Add Column" at bounding box center [730, 441] width 1325 height 612
click at [1143, 374] on div "Add Column" at bounding box center [730, 441] width 1325 height 612
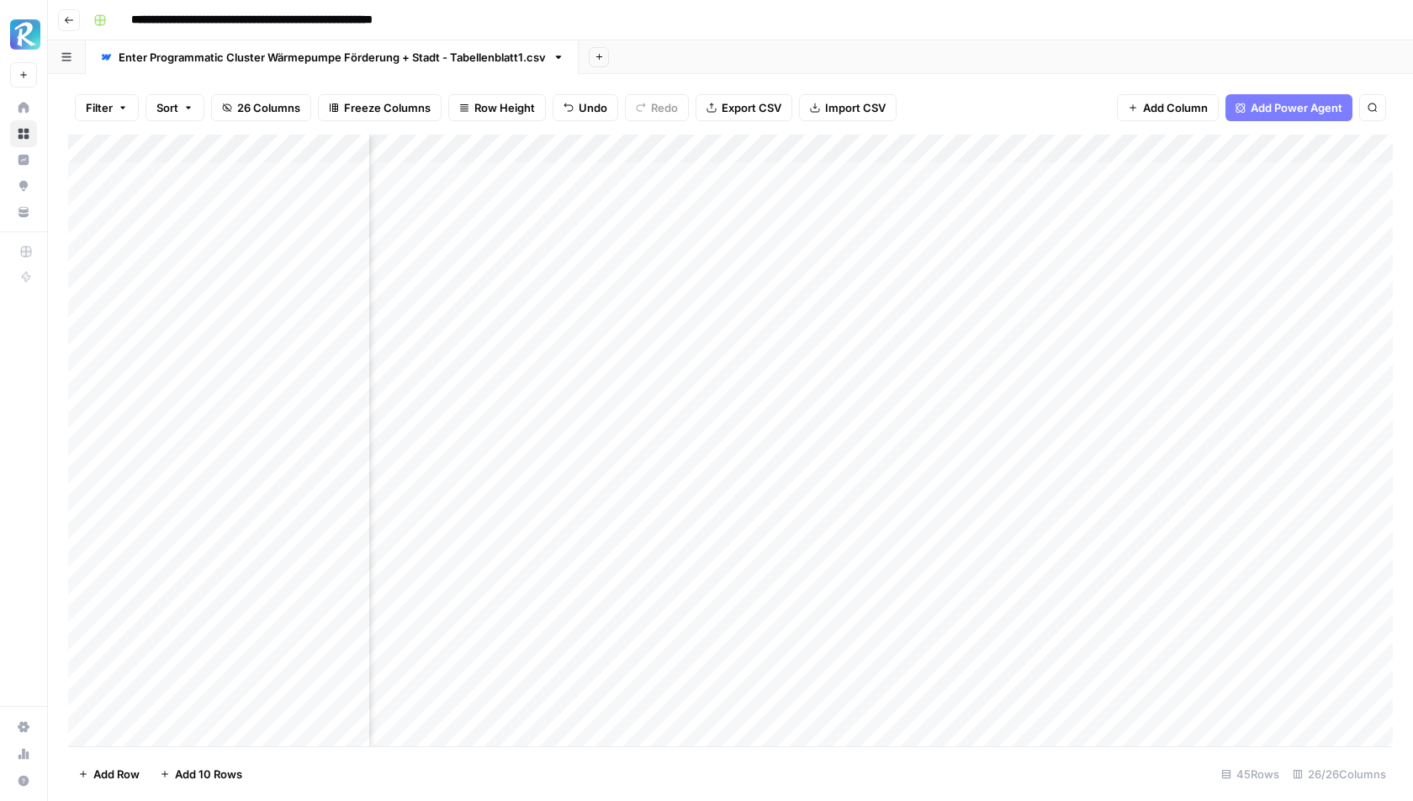
click at [1127, 377] on div "Add Column" at bounding box center [730, 441] width 1325 height 612
click at [1127, 377] on input "**********" at bounding box center [1206, 381] width 269 height 20
click at [1058, 102] on div "Filter Sort 26 Columns Freeze Columns Row Height Undo Redo Export CSV Import CS…" at bounding box center [730, 108] width 1325 height 54
click at [1206, 154] on div "Add Column" at bounding box center [730, 441] width 1325 height 612
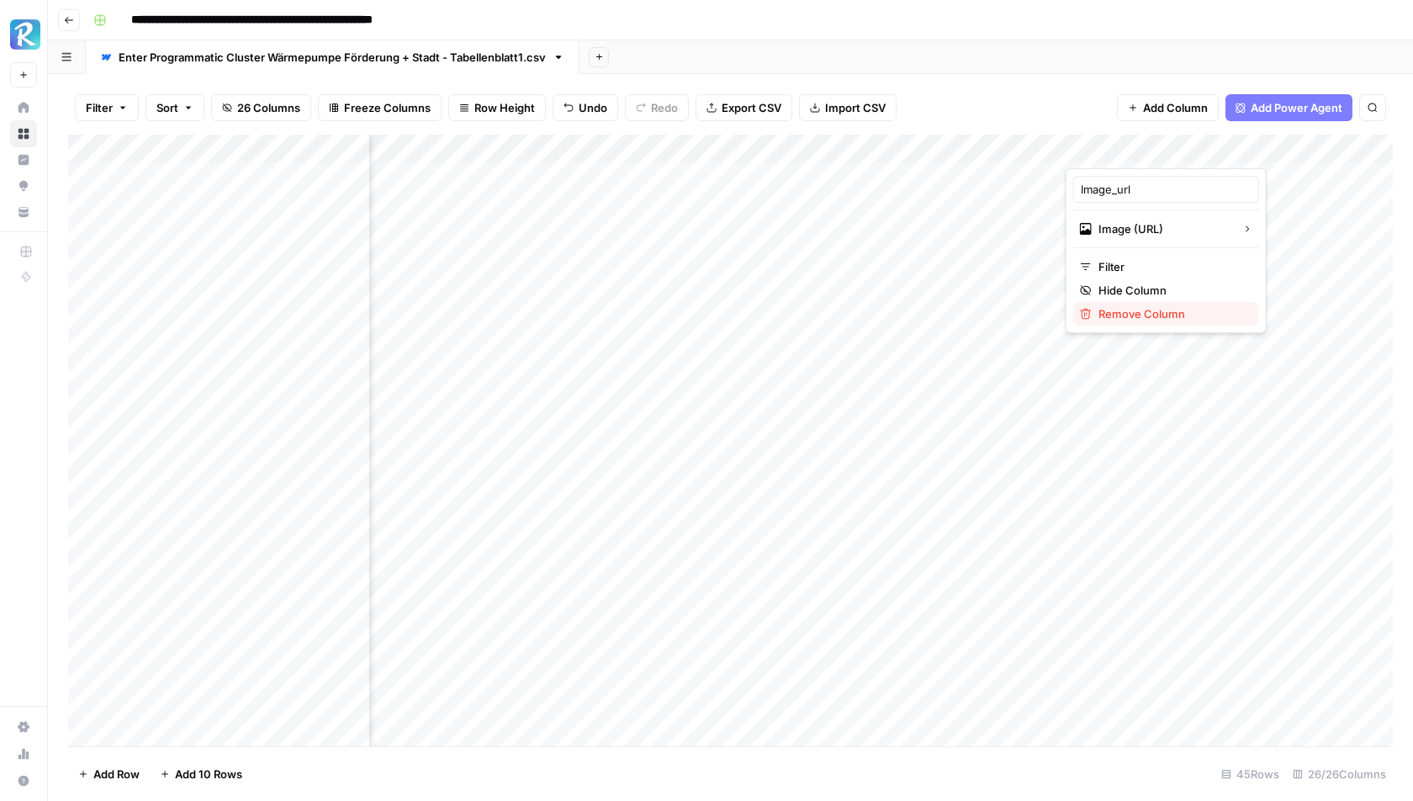
click at [1132, 318] on span "Remove Column" at bounding box center [1172, 313] width 147 height 17
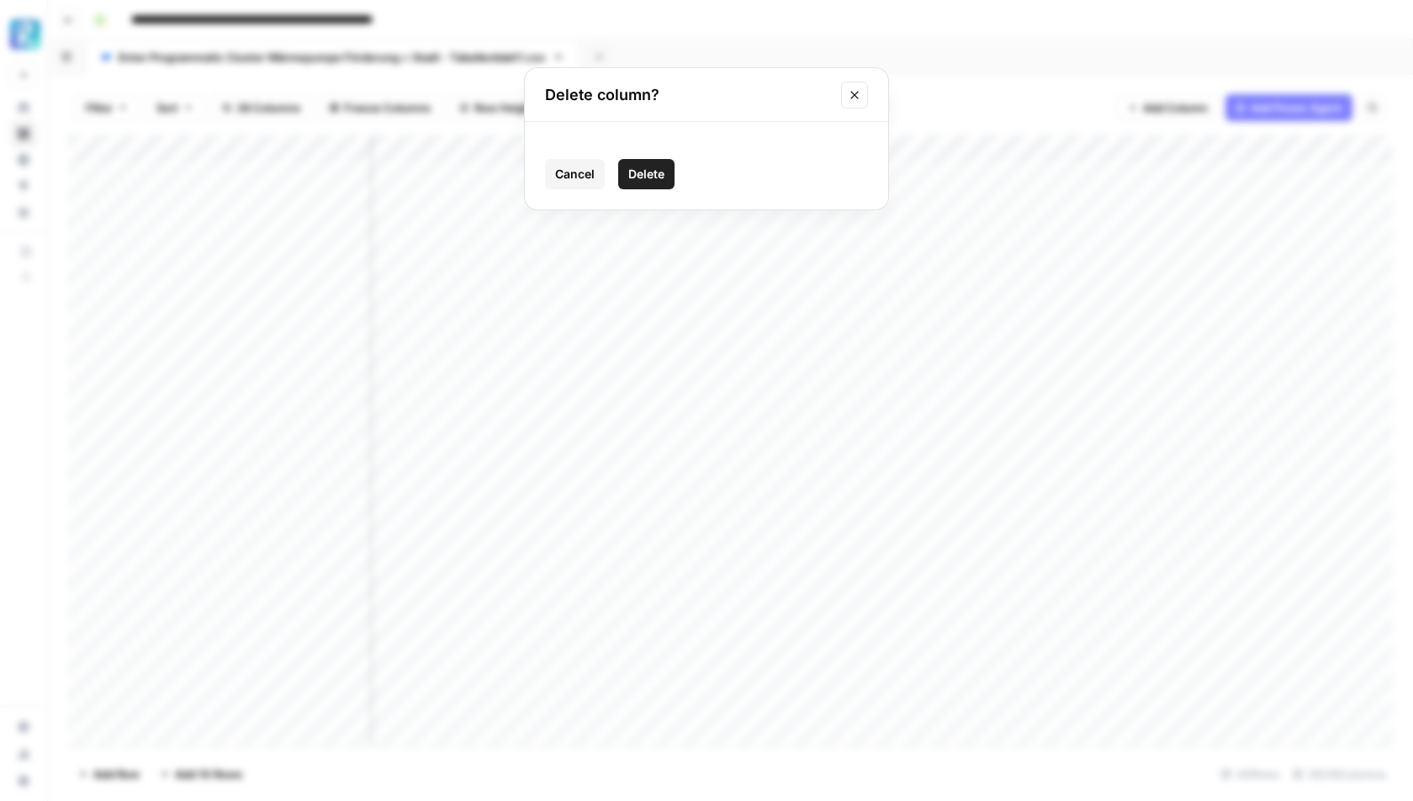
click at [644, 171] on span "Delete" at bounding box center [646, 174] width 36 height 17
click at [1161, 109] on span "Add Column" at bounding box center [1175, 107] width 65 height 17
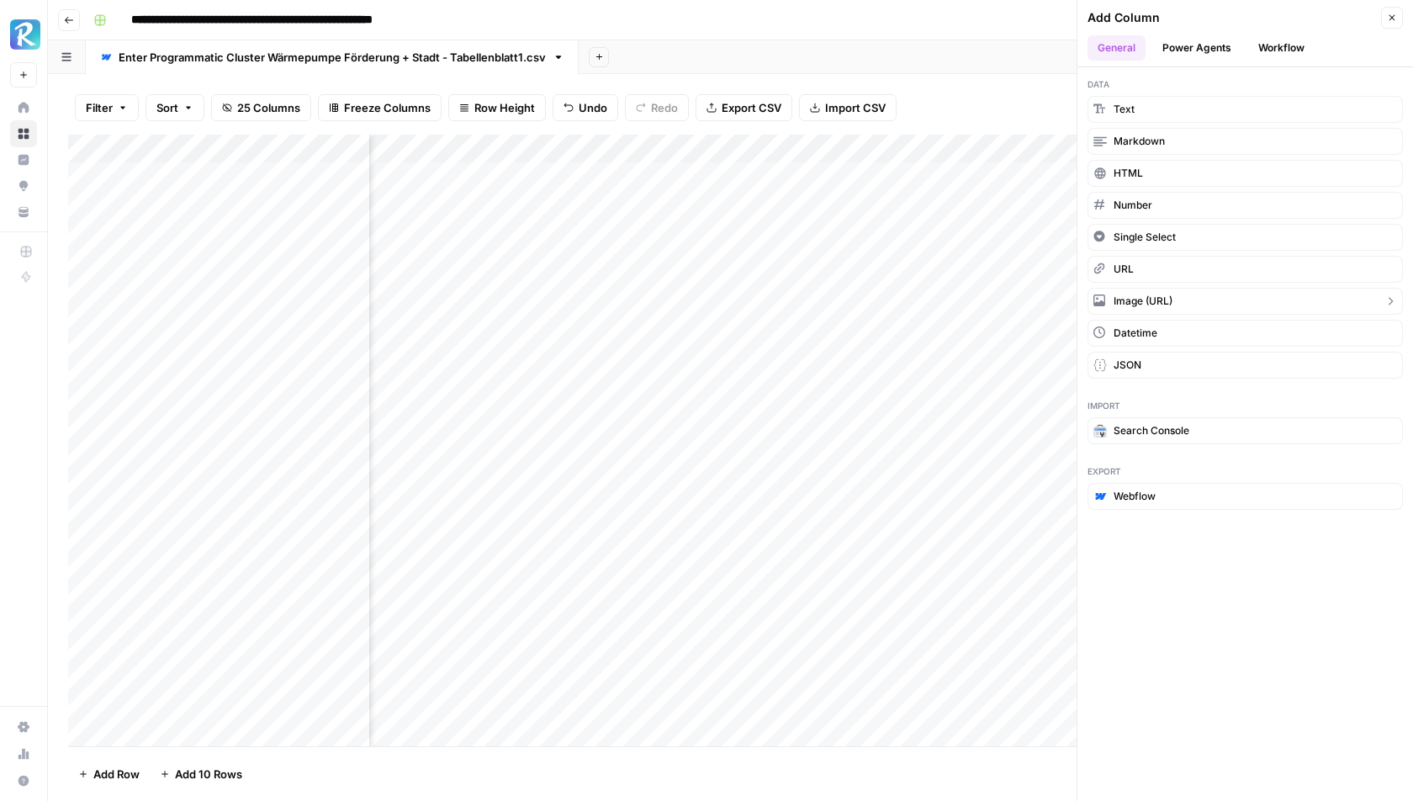
click at [1122, 295] on span "Image (URL)" at bounding box center [1143, 301] width 59 height 15
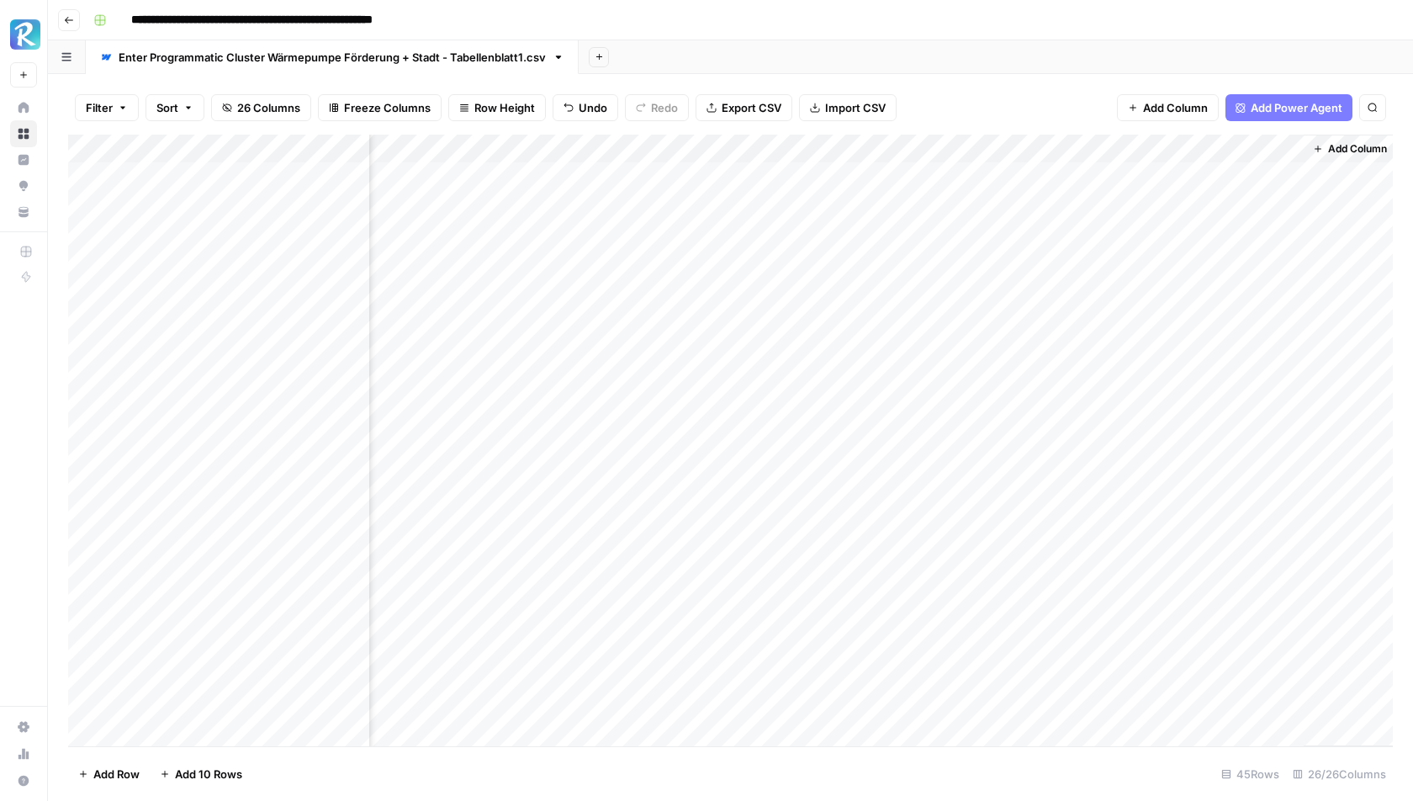
scroll to position [0, 3001]
click at [1211, 152] on div "Add Column" at bounding box center [730, 441] width 1325 height 612
click at [1218, 186] on input "New Column" at bounding box center [1248, 189] width 171 height 17
click at [1218, 184] on input "New Column" at bounding box center [1248, 189] width 171 height 17
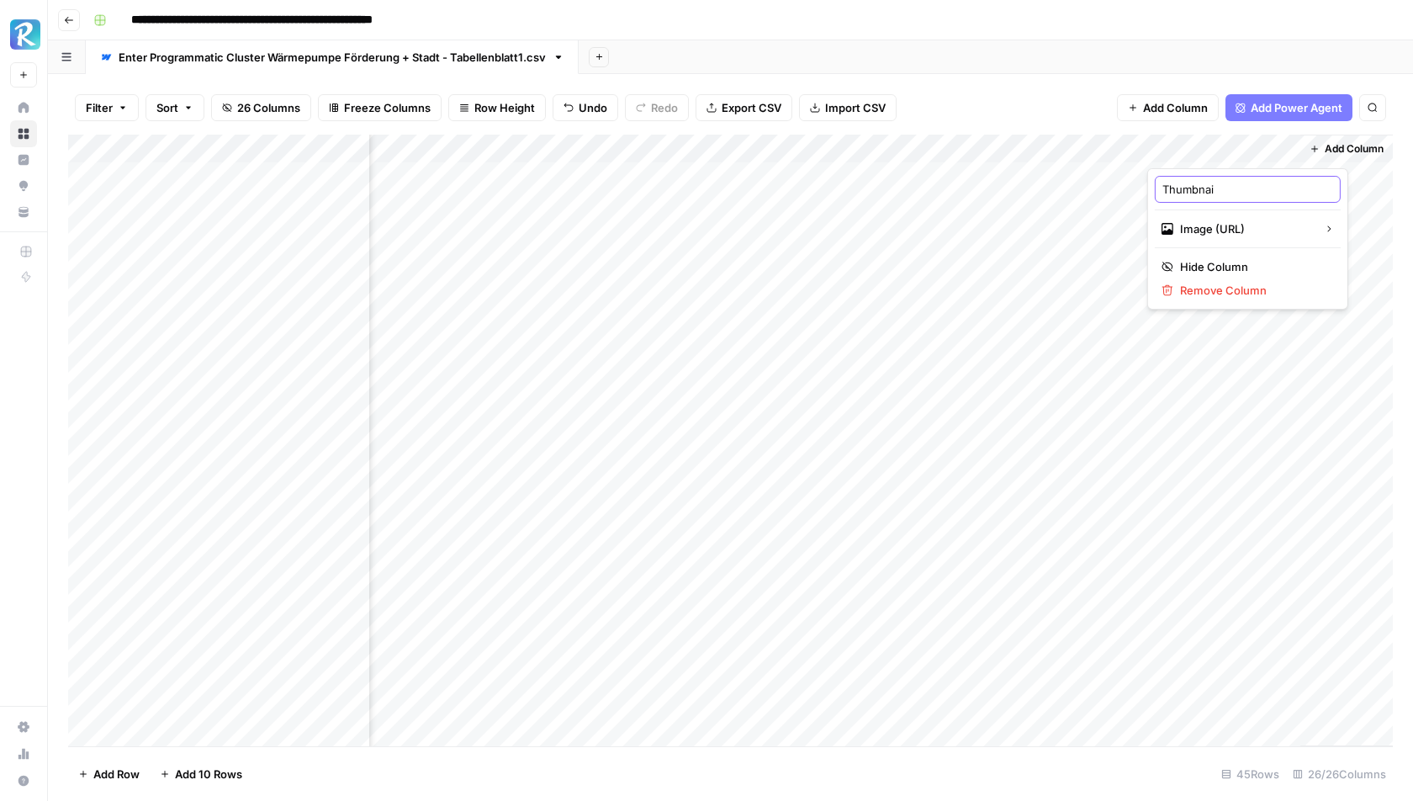
type input "Thumbnail"
drag, startPoint x: 1226, startPoint y: 150, endPoint x: 862, endPoint y: 162, distance: 364.5
click at [862, 162] on div "Add Column" at bounding box center [730, 441] width 1325 height 612
click at [798, 176] on div "Add Column" at bounding box center [730, 441] width 1325 height 612
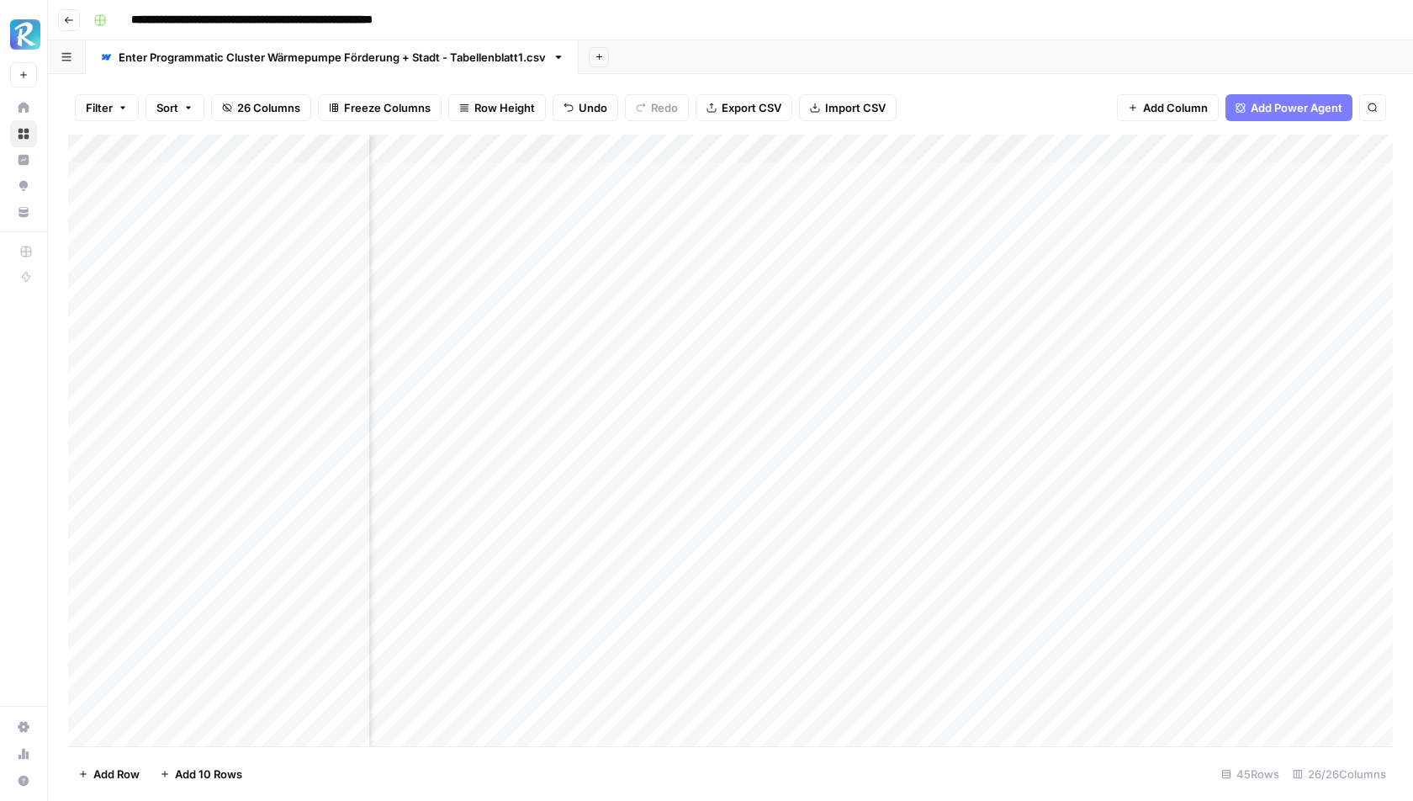
click at [798, 176] on div "Add Column" at bounding box center [730, 441] width 1325 height 612
type input "**********"
click at [982, 103] on div "Filter Sort 26 Columns Freeze Columns Row Height Undo Redo Export CSV Import CS…" at bounding box center [730, 108] width 1325 height 54
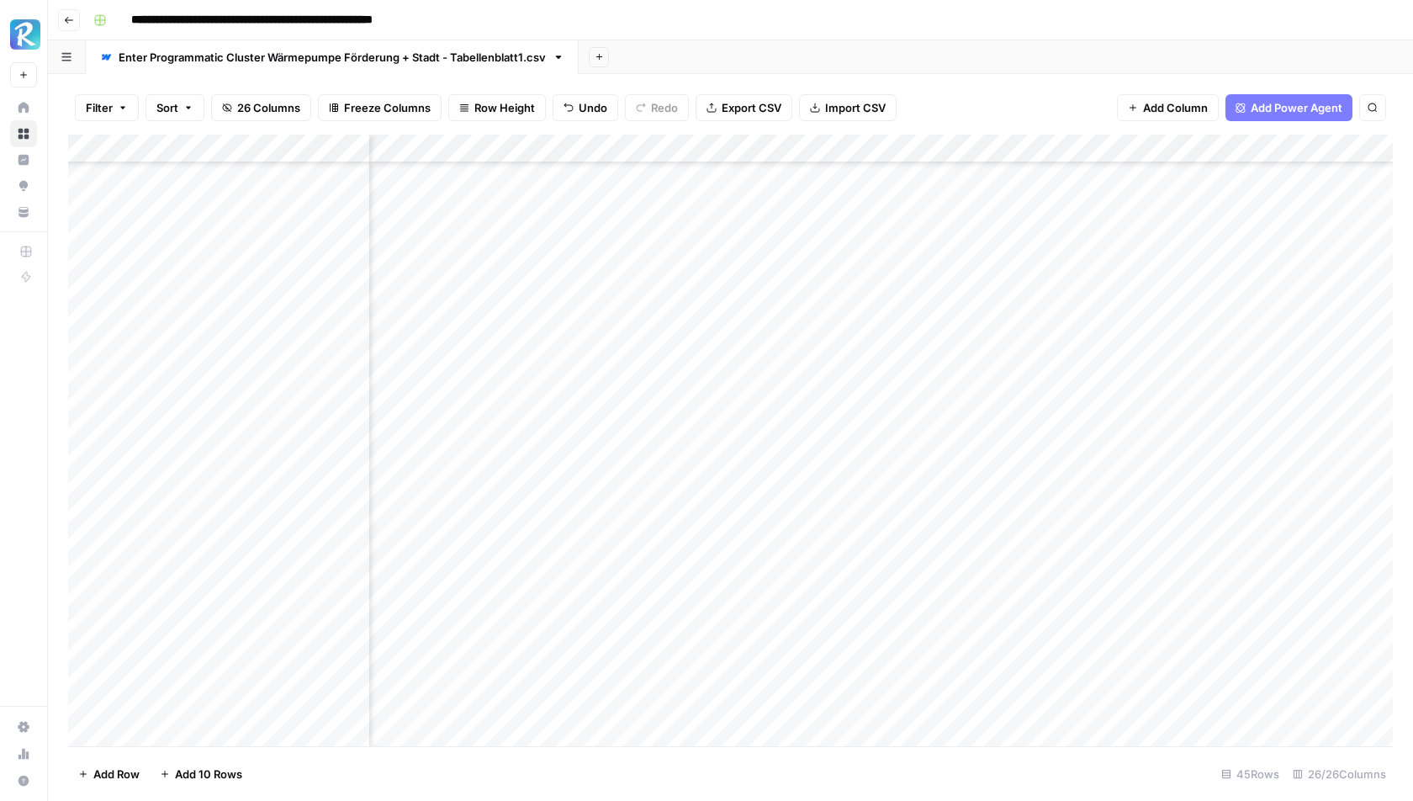
drag, startPoint x: 907, startPoint y: 188, endPoint x: 883, endPoint y: 672, distance: 485.2
click at [883, 672] on div "Add Column" at bounding box center [730, 441] width 1325 height 612
click at [1198, 178] on div "Add Column" at bounding box center [730, 441] width 1325 height 612
click at [1243, 175] on div "Add Column" at bounding box center [730, 441] width 1325 height 612
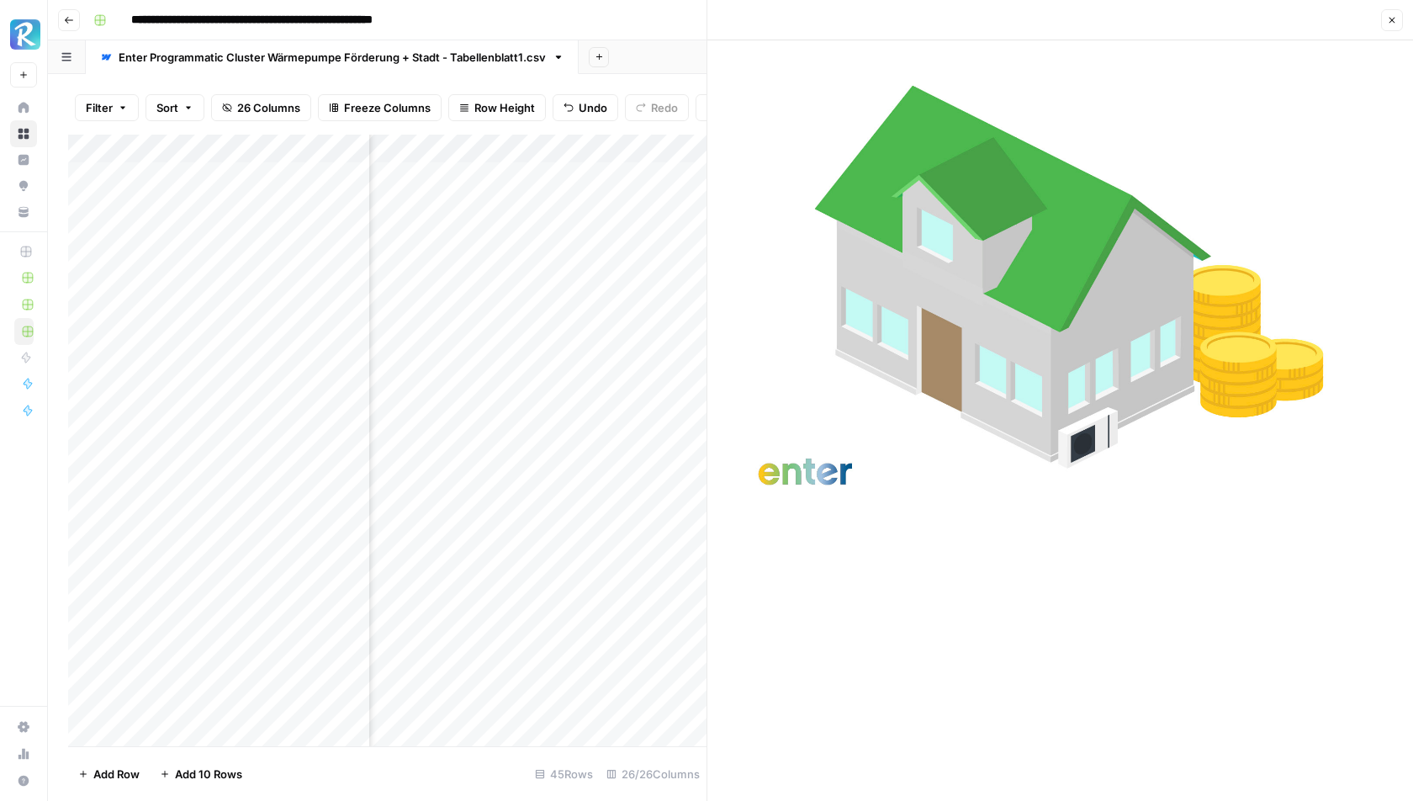
click at [1385, 17] on button "Close" at bounding box center [1392, 20] width 22 height 22
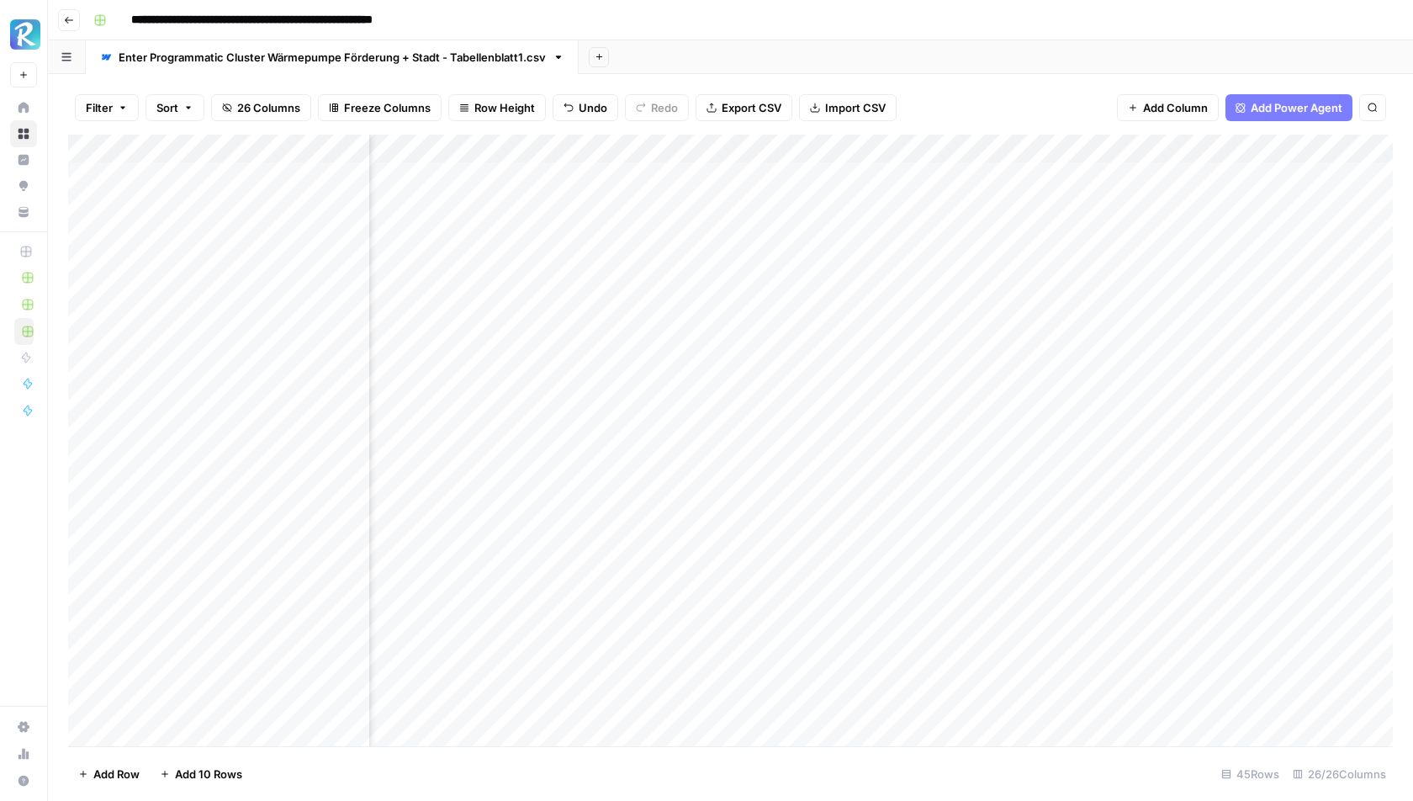
scroll to position [0, 1270]
click at [968, 147] on div "Add Column" at bounding box center [730, 441] width 1325 height 612
click at [899, 289] on span "Remove Column" at bounding box center [940, 290] width 147 height 17
click at [639, 176] on span "Delete" at bounding box center [646, 174] width 36 height 17
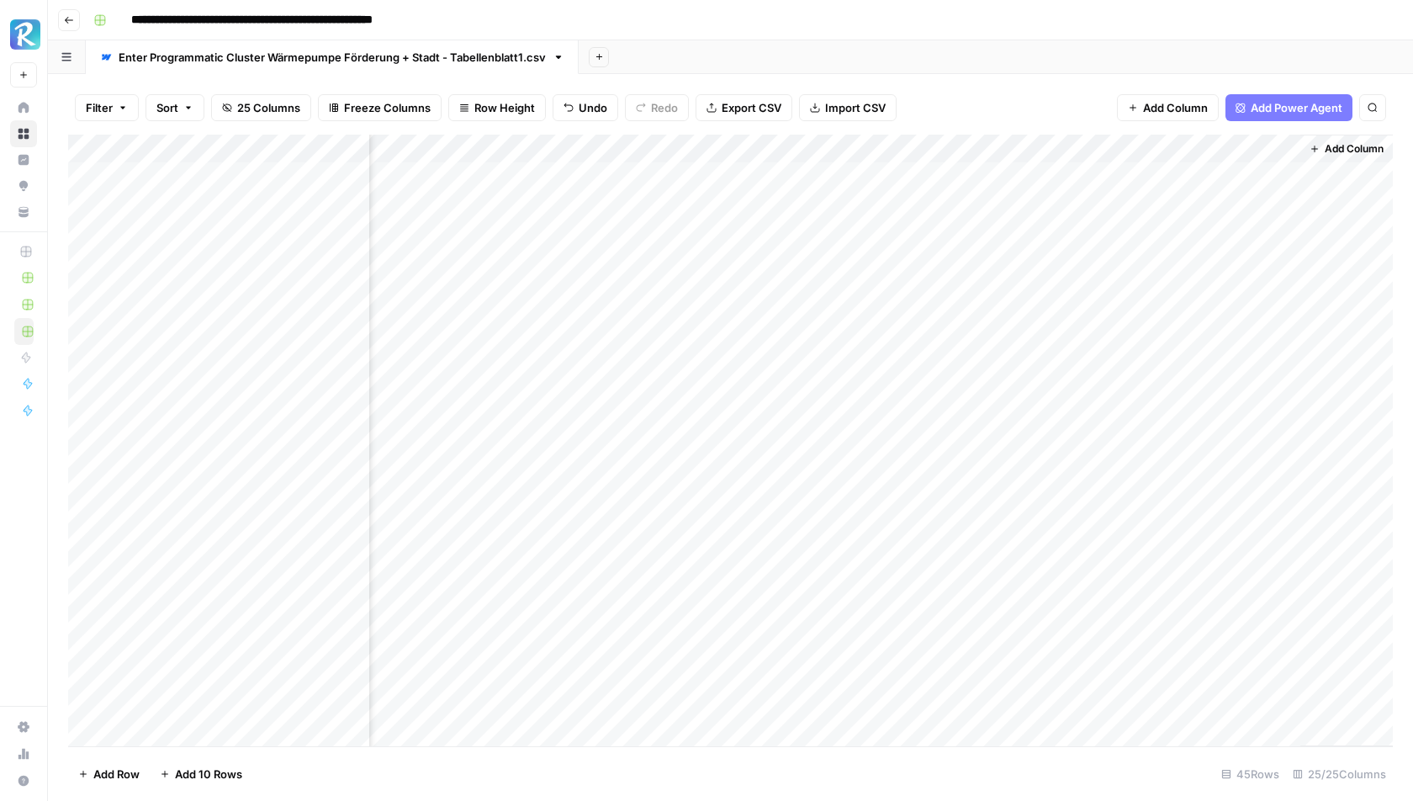
click at [1022, 145] on div "Add Column" at bounding box center [730, 441] width 1325 height 612
click at [948, 251] on span "Edit" at bounding box center [1011, 252] width 147 height 17
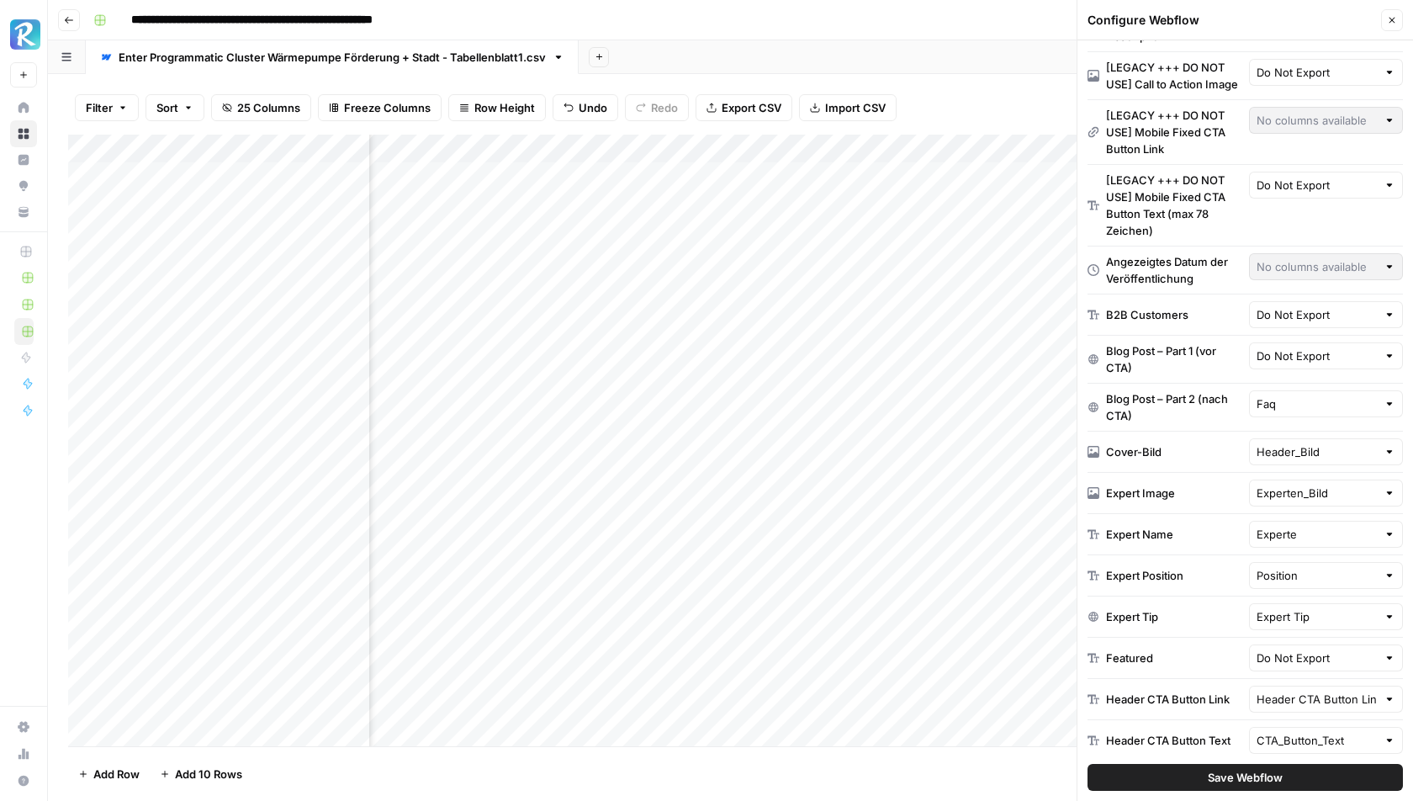
scroll to position [718, 0]
click at [1317, 347] on input "text" at bounding box center [1317, 355] width 121 height 17
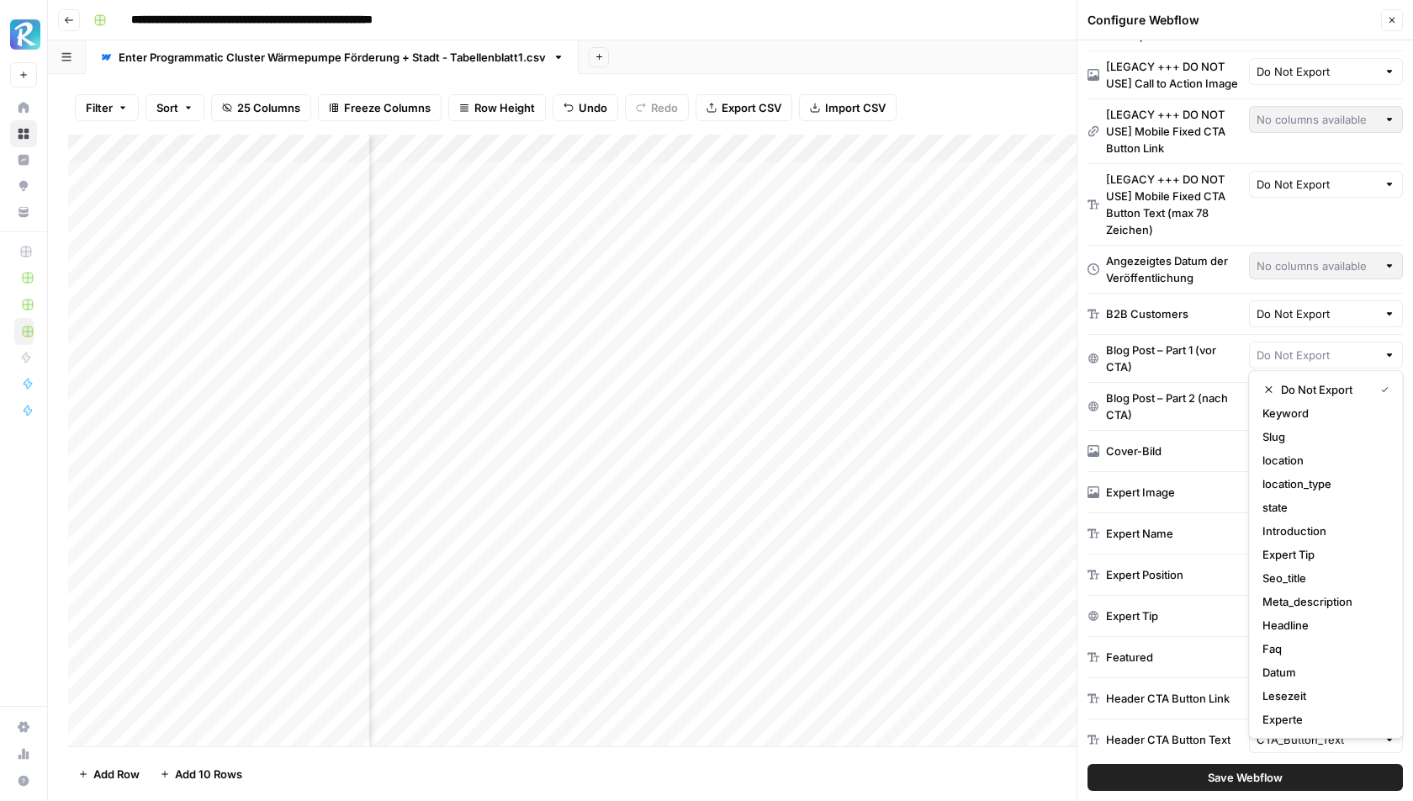
type input "Do Not Export"
click at [1225, 352] on div "Blog Post – Part 1 (vor CTA)" at bounding box center [1174, 359] width 136 height 34
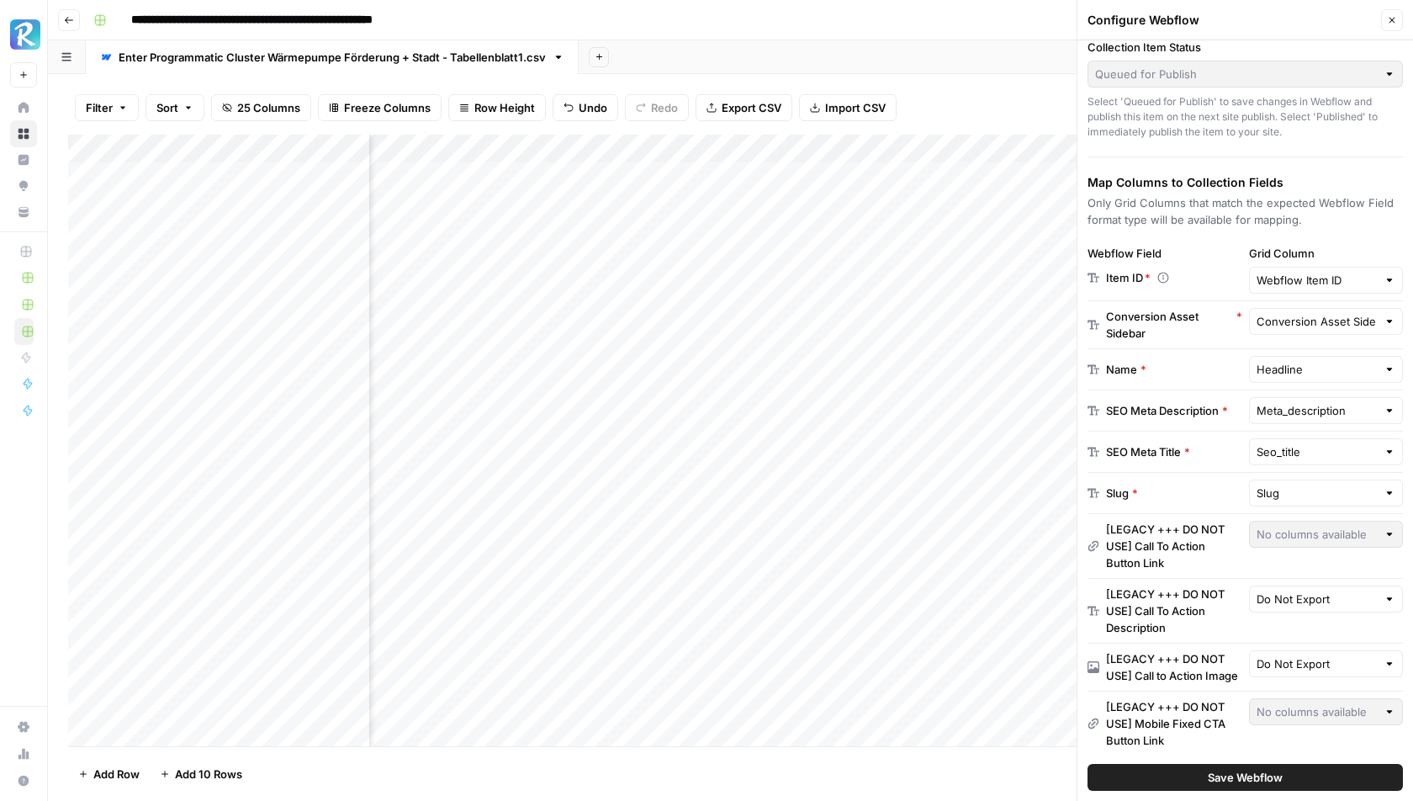
scroll to position [0, 0]
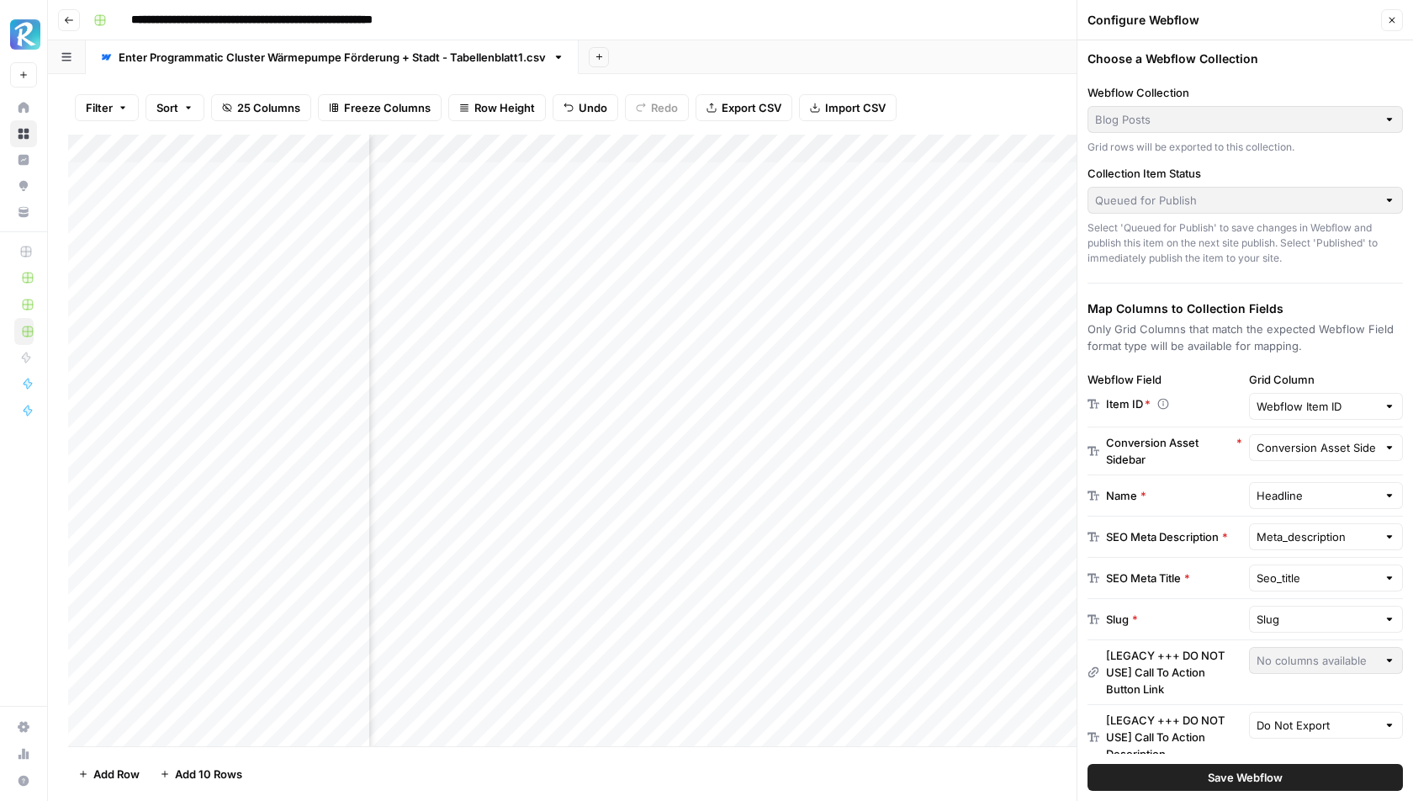
click at [1388, 13] on button "Close" at bounding box center [1392, 20] width 22 height 22
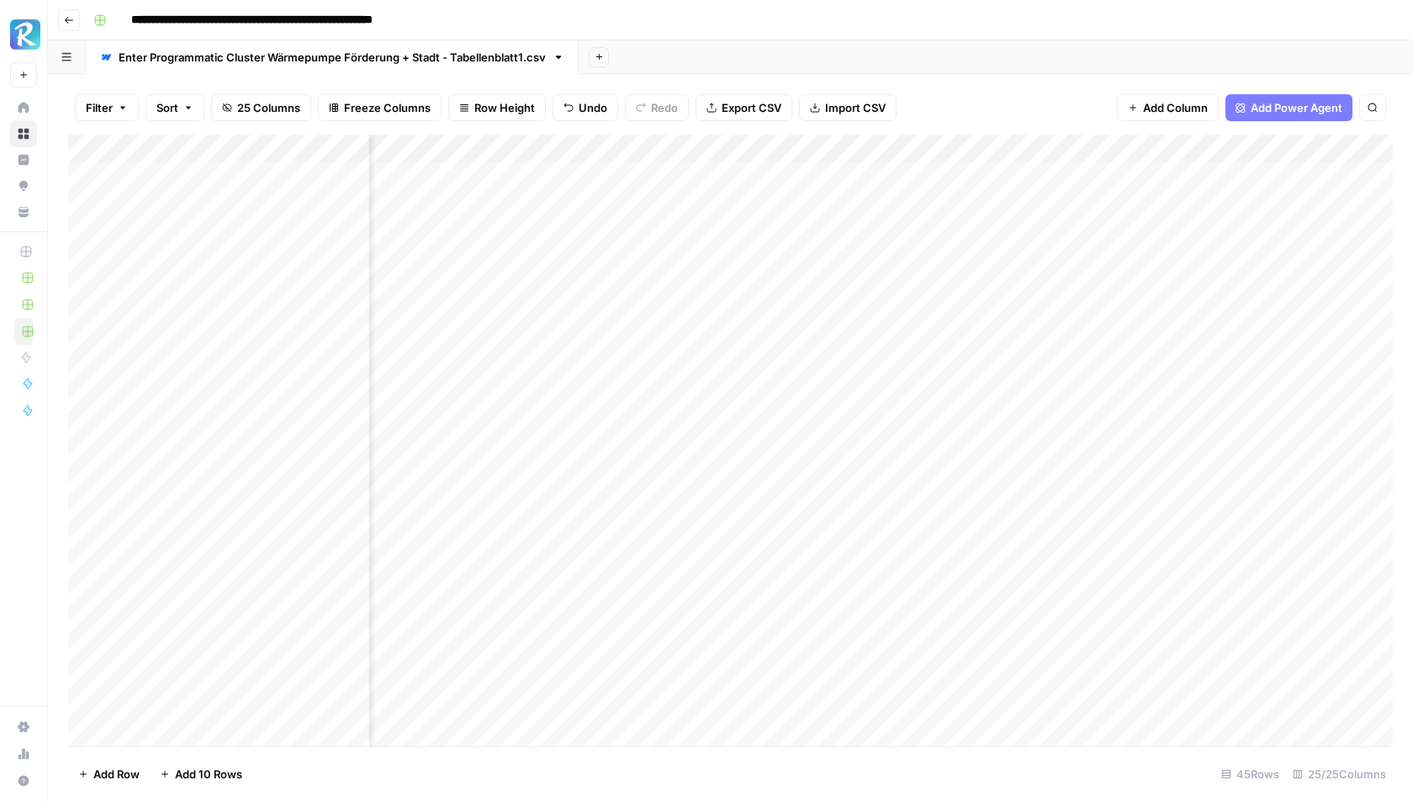
scroll to position [0, 2582]
click at [975, 174] on div "Add Column" at bounding box center [730, 441] width 1325 height 612
click at [953, 177] on div "Add Column" at bounding box center [730, 441] width 1325 height 612
click at [953, 177] on textarea "**********" at bounding box center [971, 178] width 269 height 24
click at [1015, 113] on div "Filter Sort 25 Columns Freeze Columns Row Height Undo Redo Export CSV Import CS…" at bounding box center [730, 108] width 1325 height 54
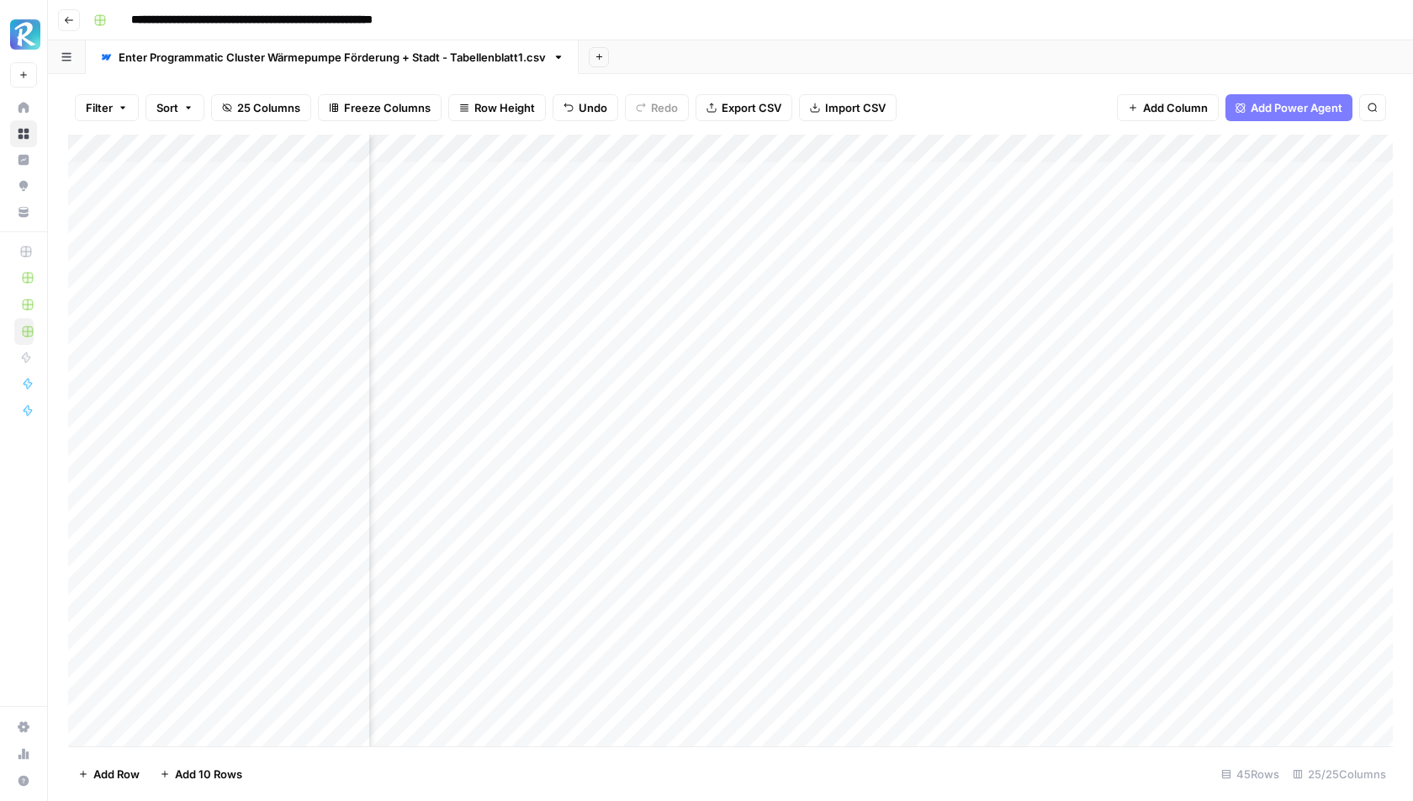
click at [753, 179] on div "Add Column" at bounding box center [730, 441] width 1325 height 612
click at [1000, 97] on div "Filter Sort 25 Columns Freeze Columns Row Height Undo Redo Export CSV Import CS…" at bounding box center [730, 108] width 1325 height 54
click at [87, 702] on div "Add Column" at bounding box center [730, 441] width 1325 height 612
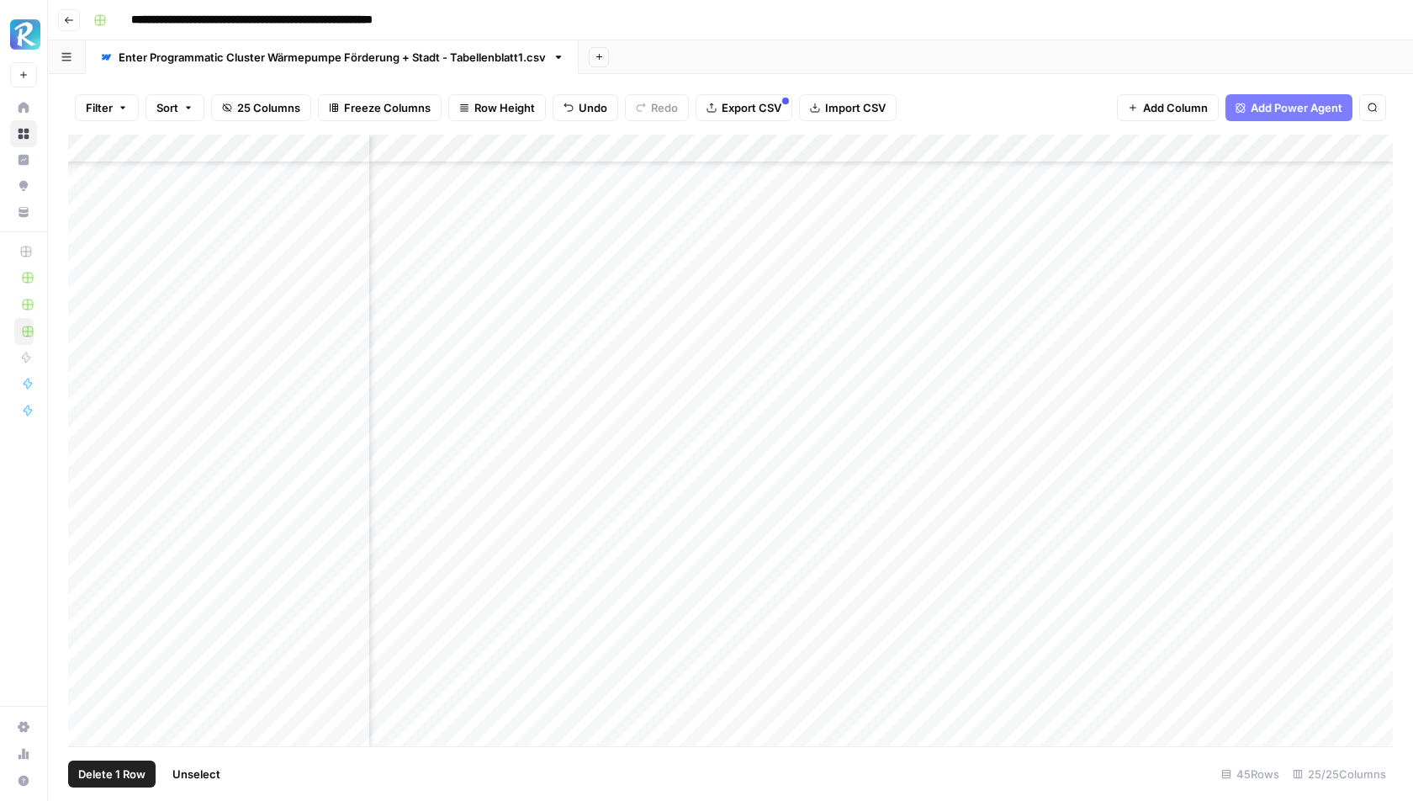
click at [115, 783] on button "Delete 1 Row" at bounding box center [111, 774] width 87 height 27
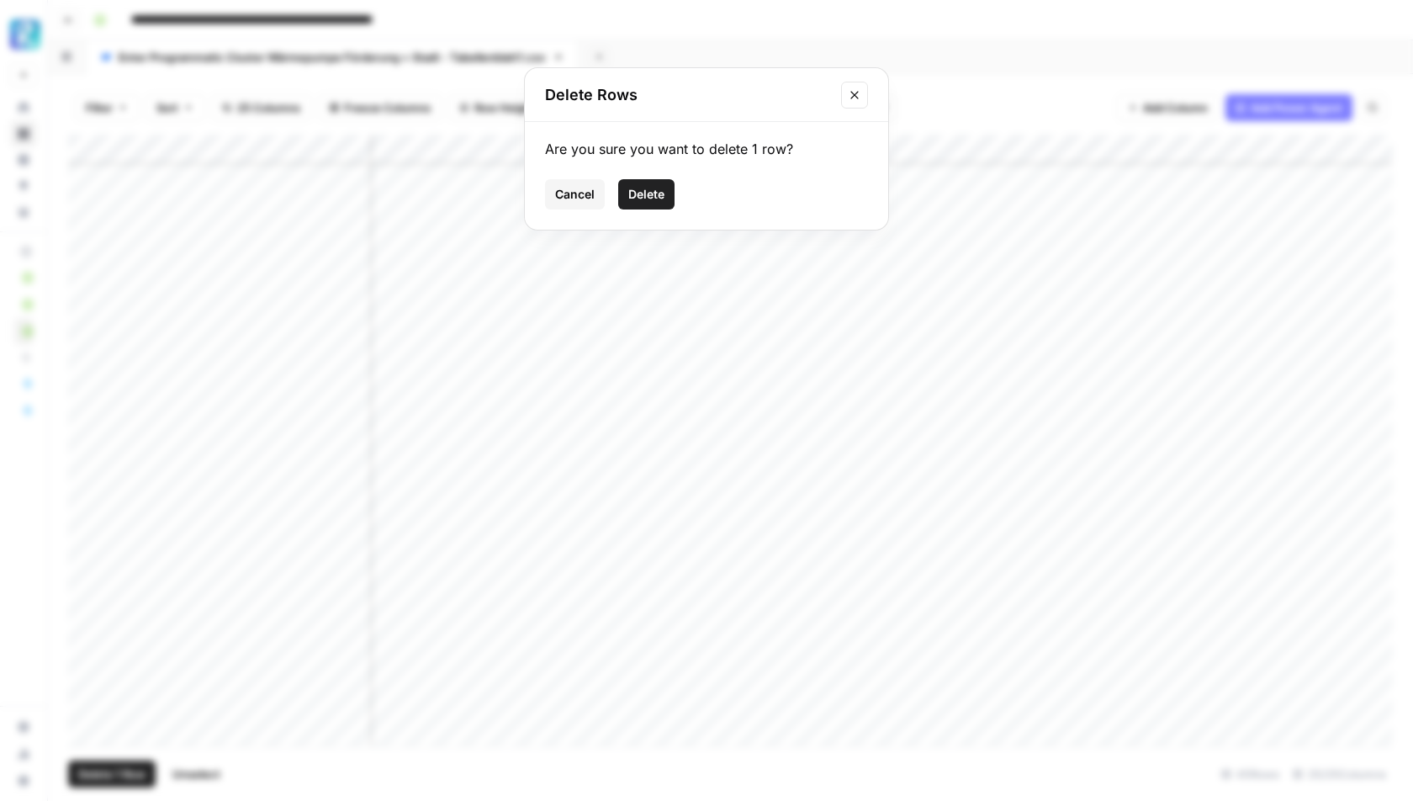
click at [650, 199] on span "Delete" at bounding box center [646, 194] width 36 height 17
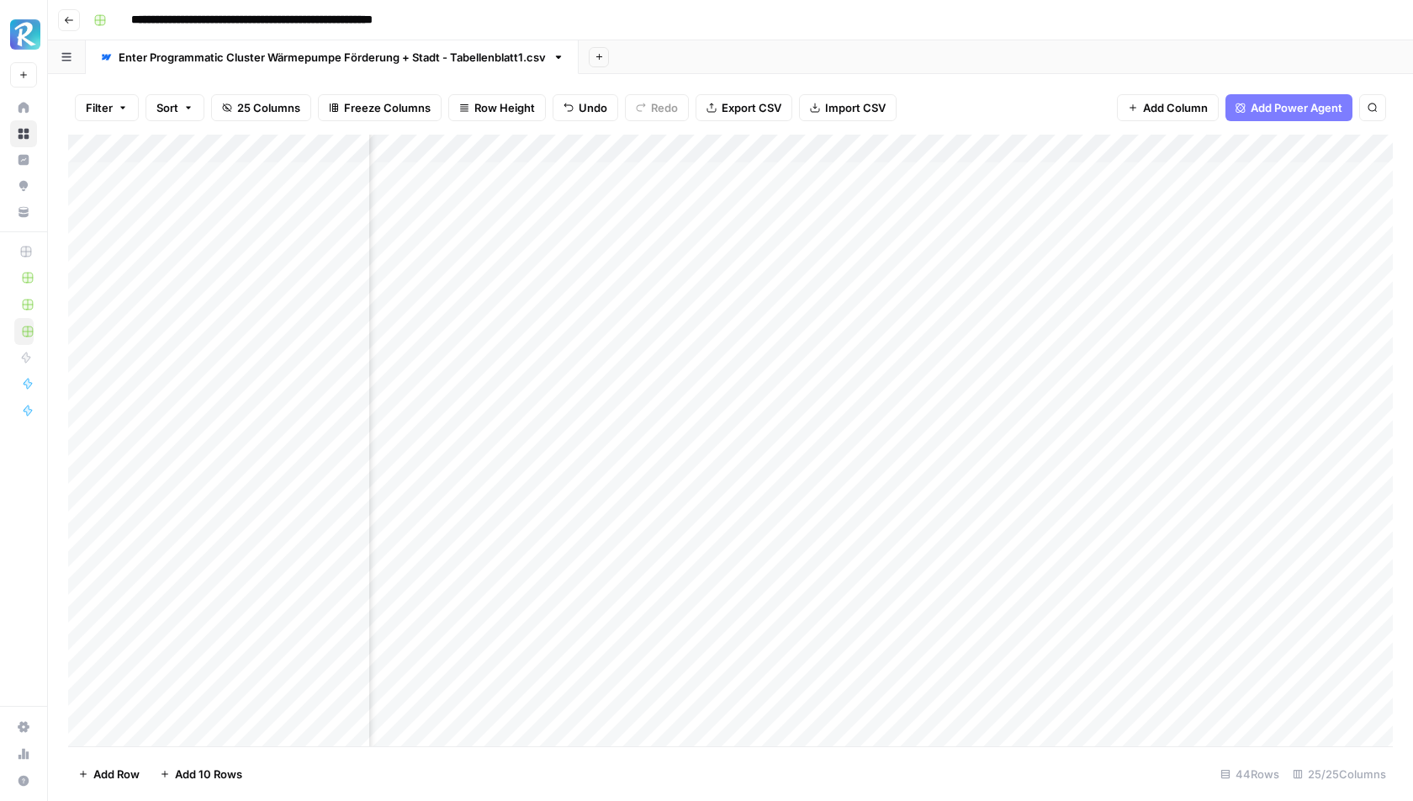
scroll to position [0, 611]
drag, startPoint x: 1272, startPoint y: 155, endPoint x: 671, endPoint y: 151, distance: 601.5
click at [671, 151] on div "Add Column" at bounding box center [730, 441] width 1325 height 612
drag, startPoint x: 953, startPoint y: 145, endPoint x: 803, endPoint y: 152, distance: 149.9
click at [803, 152] on div "Add Column" at bounding box center [730, 441] width 1325 height 612
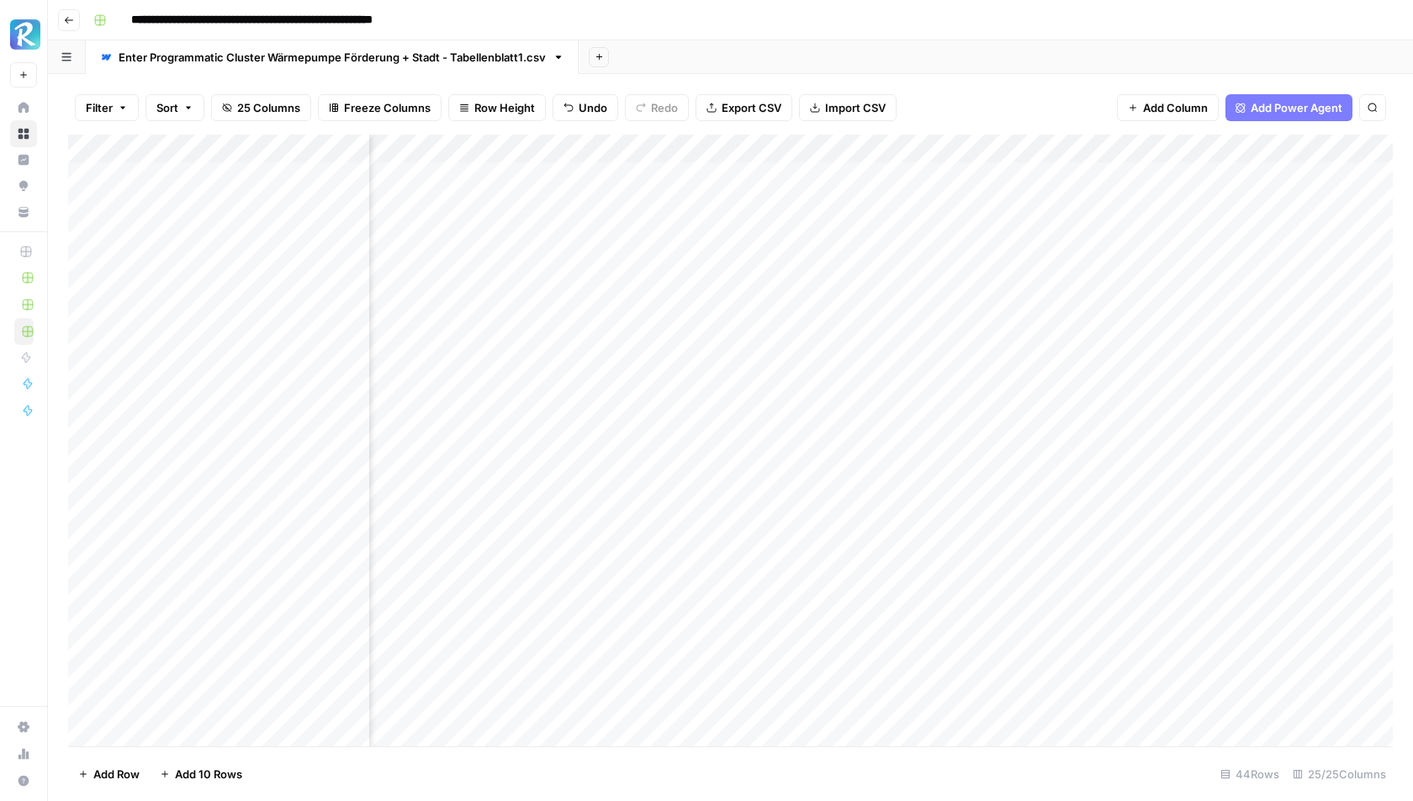
scroll to position [0, 673]
drag, startPoint x: 1061, startPoint y: 145, endPoint x: 628, endPoint y: 141, distance: 432.4
click at [628, 141] on div "Add Column" at bounding box center [730, 441] width 1325 height 612
drag, startPoint x: 1186, startPoint y: 142, endPoint x: 725, endPoint y: 144, distance: 461.0
click at [724, 144] on div "Add Column" at bounding box center [730, 441] width 1325 height 612
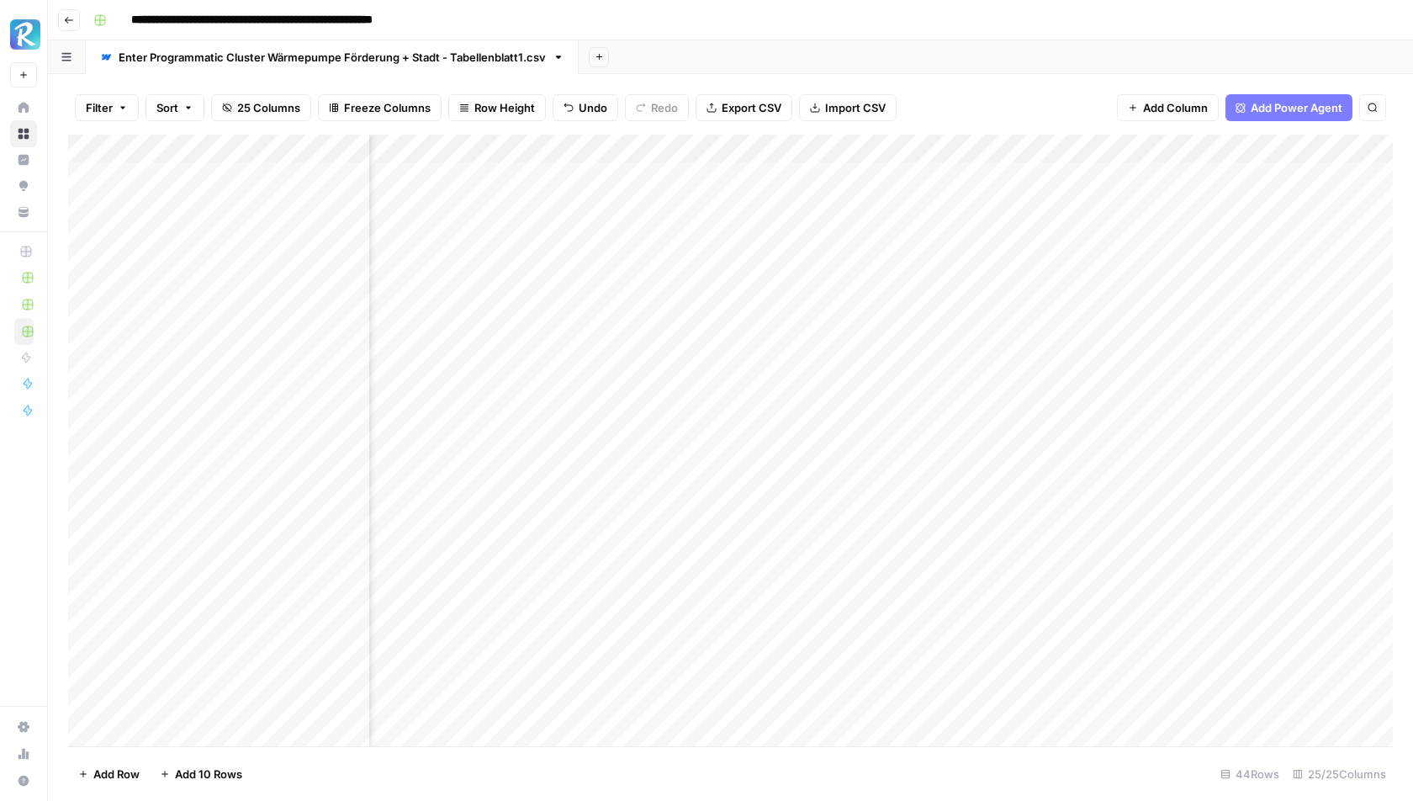
scroll to position [0, 365]
click at [792, 172] on div "Add Column" at bounding box center [730, 441] width 1325 height 612
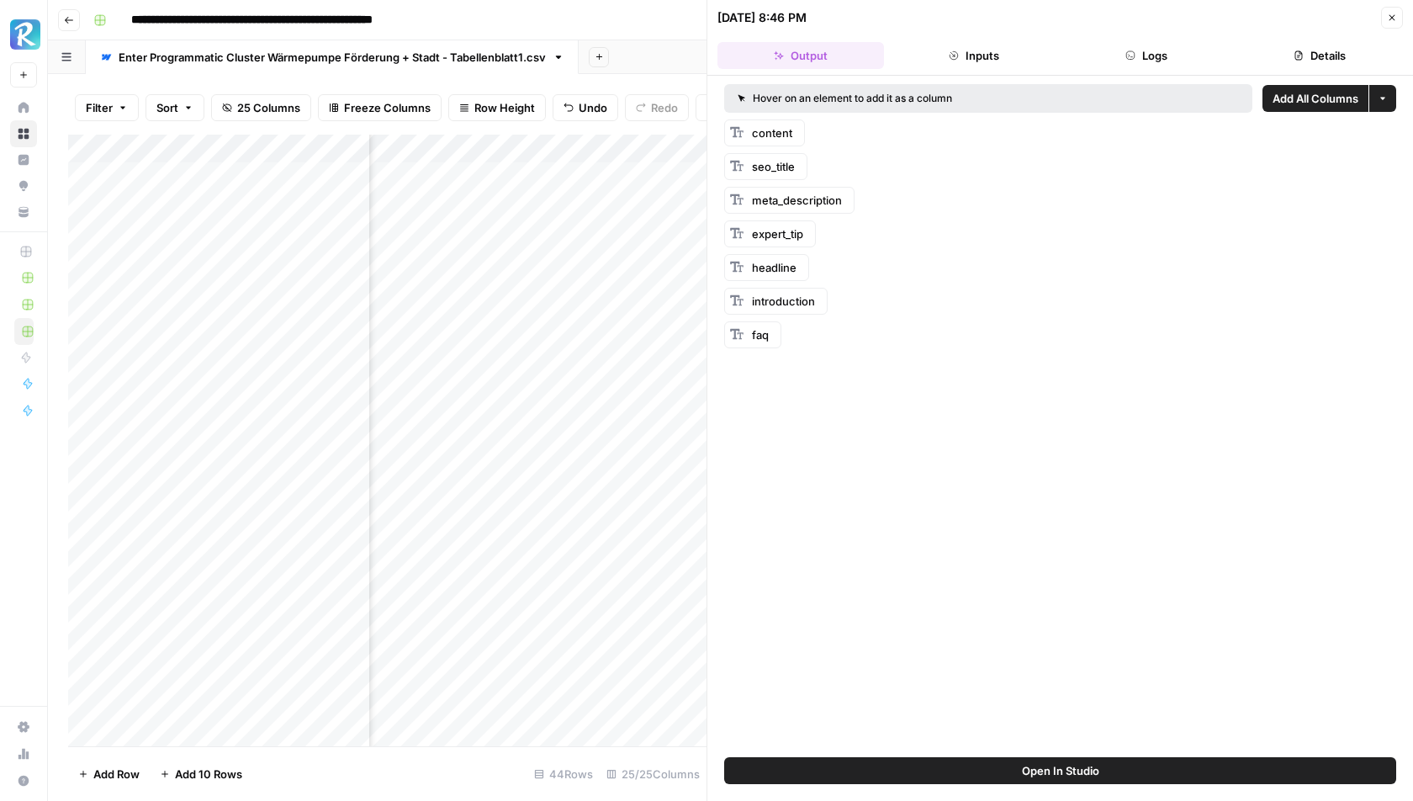
click at [1174, 53] on button "Logs" at bounding box center [1147, 55] width 167 height 27
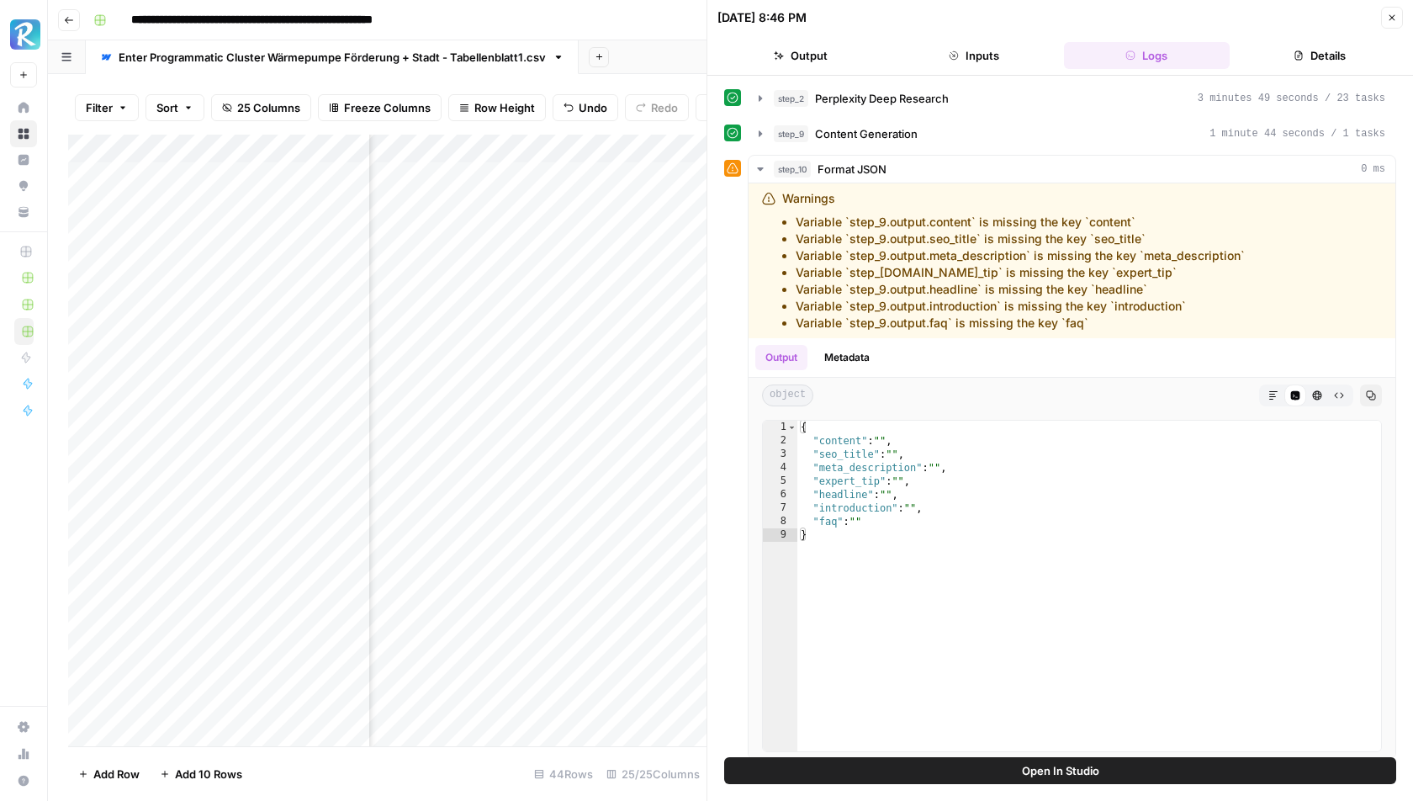
click at [818, 46] on button "Output" at bounding box center [801, 55] width 167 height 27
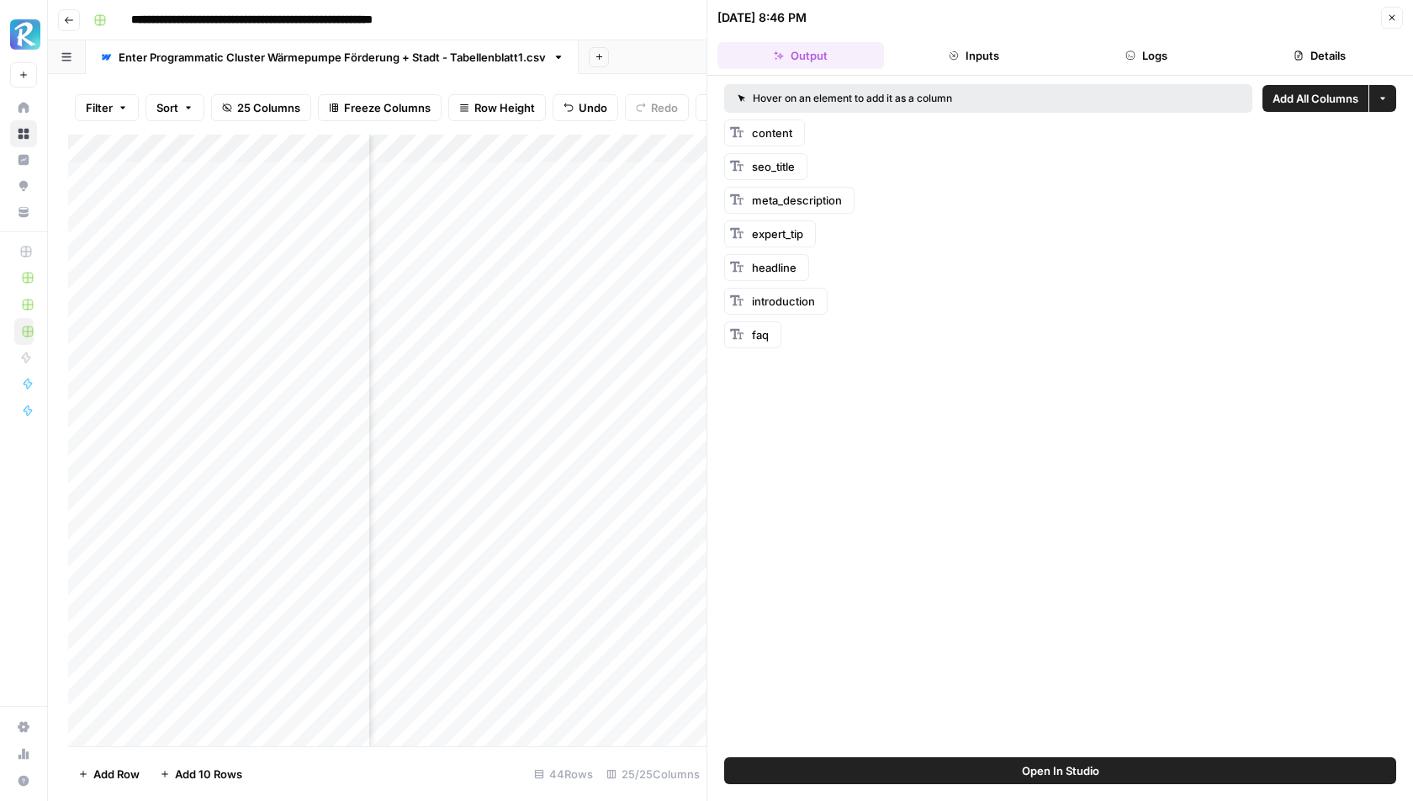
click at [1386, 15] on button "Close" at bounding box center [1392, 18] width 22 height 22
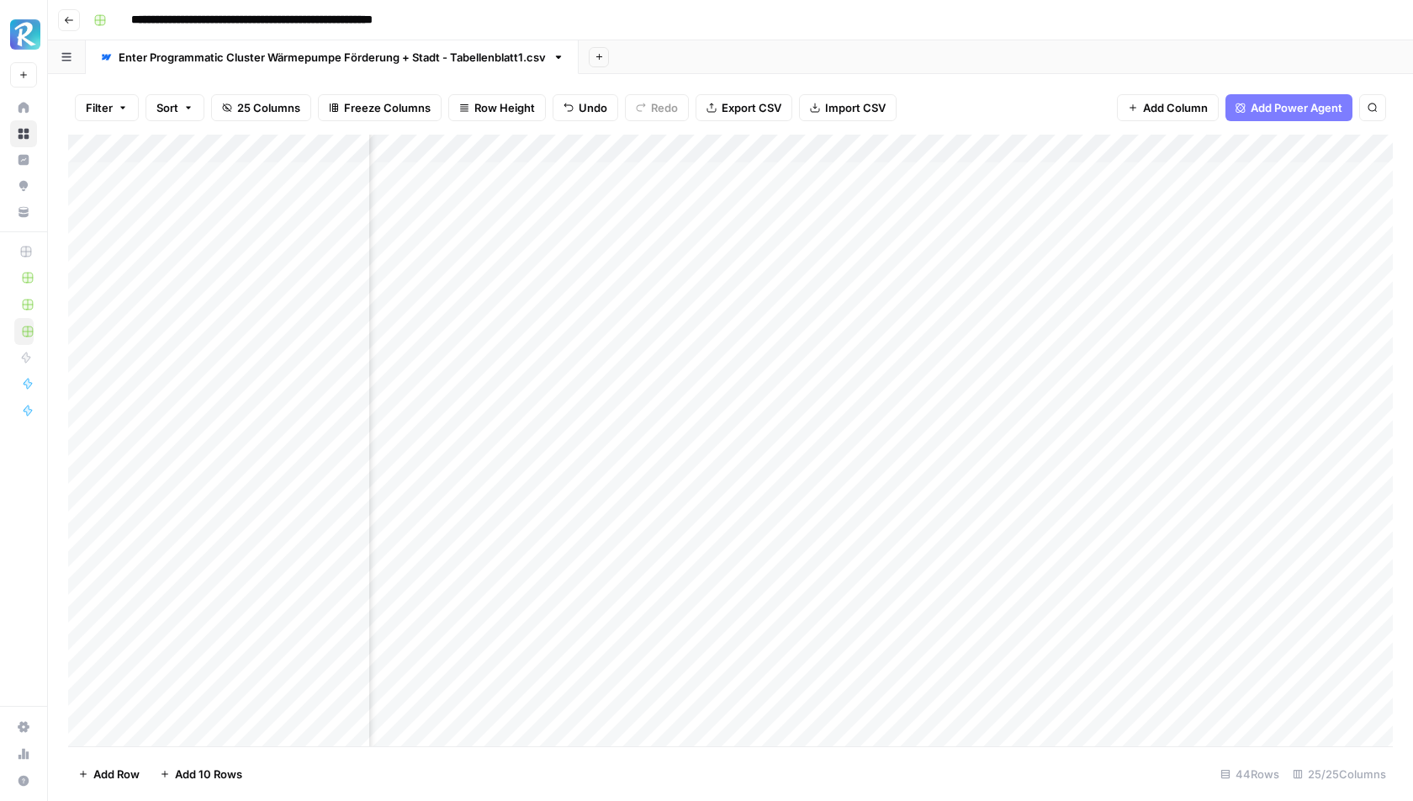
click at [799, 175] on div "Add Column" at bounding box center [730, 441] width 1325 height 612
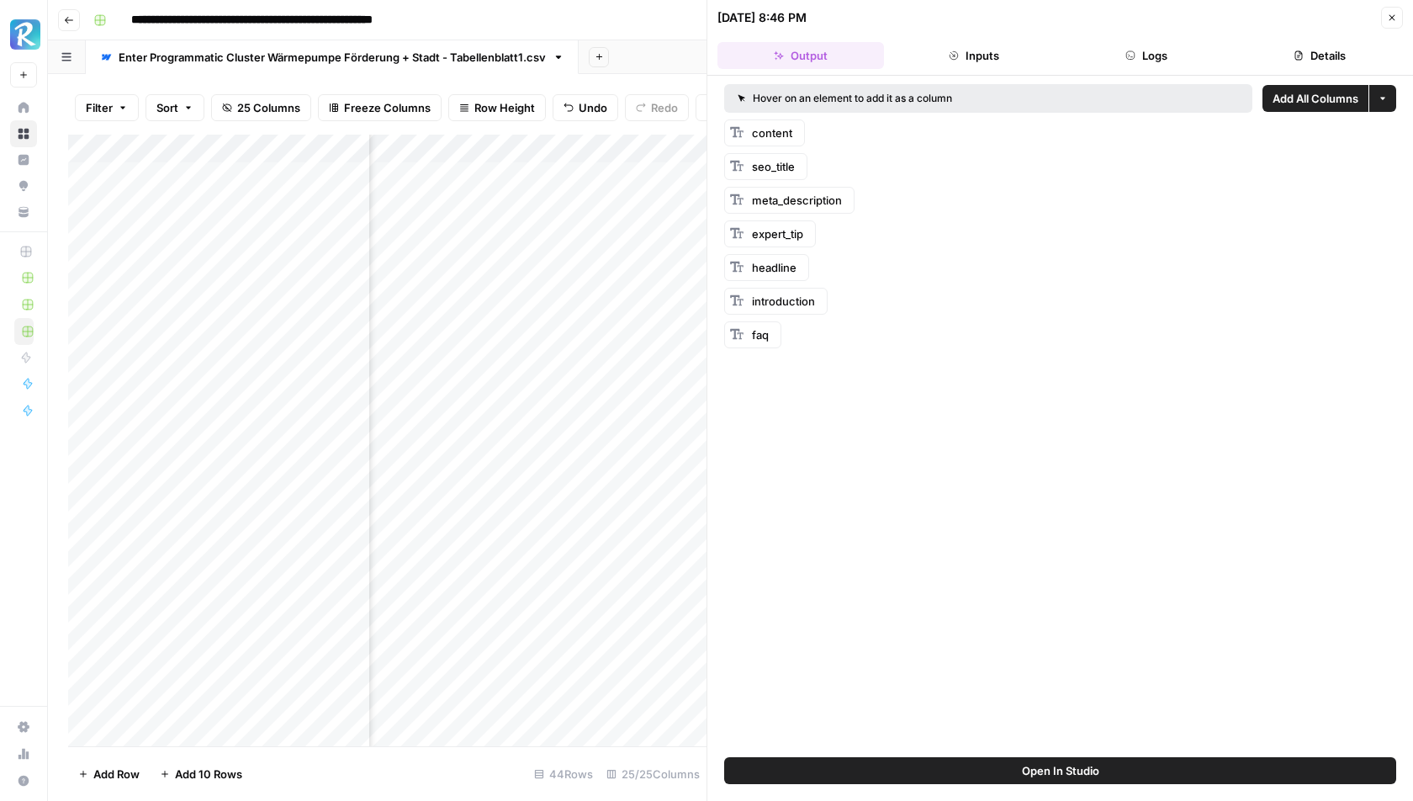
click at [1147, 55] on button "Logs" at bounding box center [1147, 55] width 167 height 27
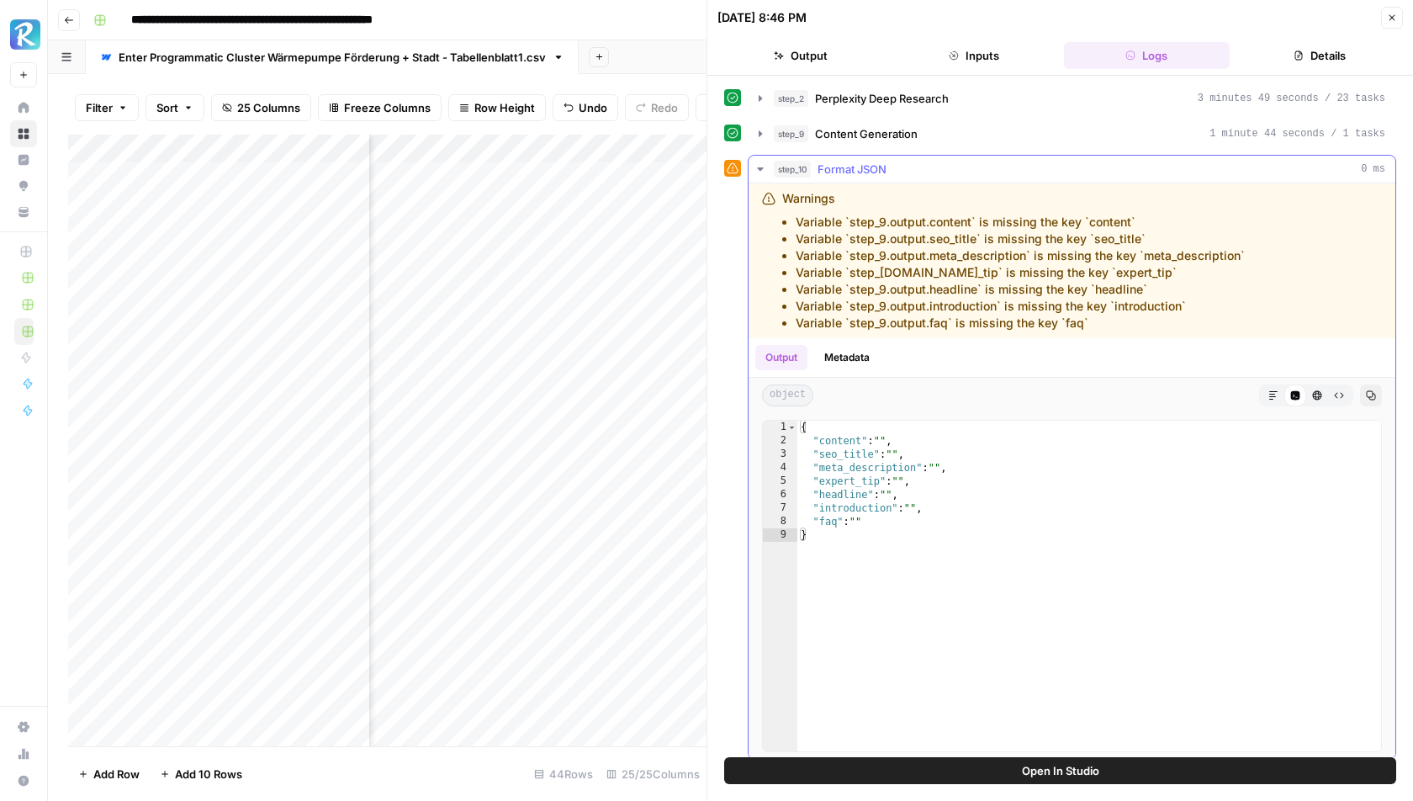
drag, startPoint x: 862, startPoint y: 215, endPoint x: 983, endPoint y: 215, distance: 121.1
click at [979, 215] on li "Variable `step_9.output.content` is missing the key `content`" at bounding box center [1020, 222] width 449 height 17
click at [983, 215] on li "Variable `step_9.output.content` is missing the key `content`" at bounding box center [1020, 222] width 449 height 17
drag, startPoint x: 851, startPoint y: 219, endPoint x: 1117, endPoint y: 219, distance: 266.7
click at [1117, 219] on li "Variable `step_9.output.content` is missing the key `content`" at bounding box center [1020, 222] width 449 height 17
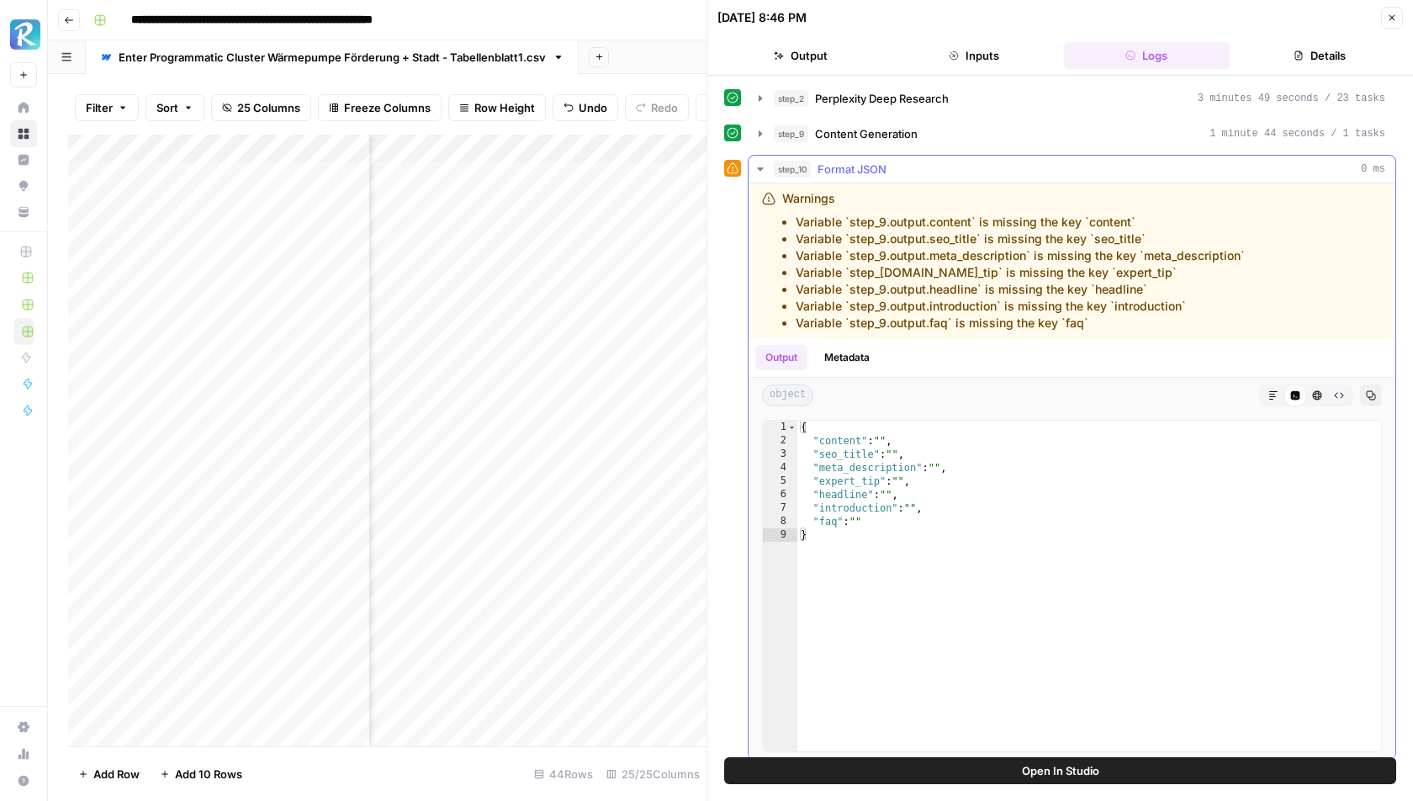
click at [1117, 219] on li "Variable `step_9.output.content` is missing the key `content`" at bounding box center [1020, 222] width 449 height 17
click at [762, 129] on icon "button" at bounding box center [760, 133] width 13 height 13
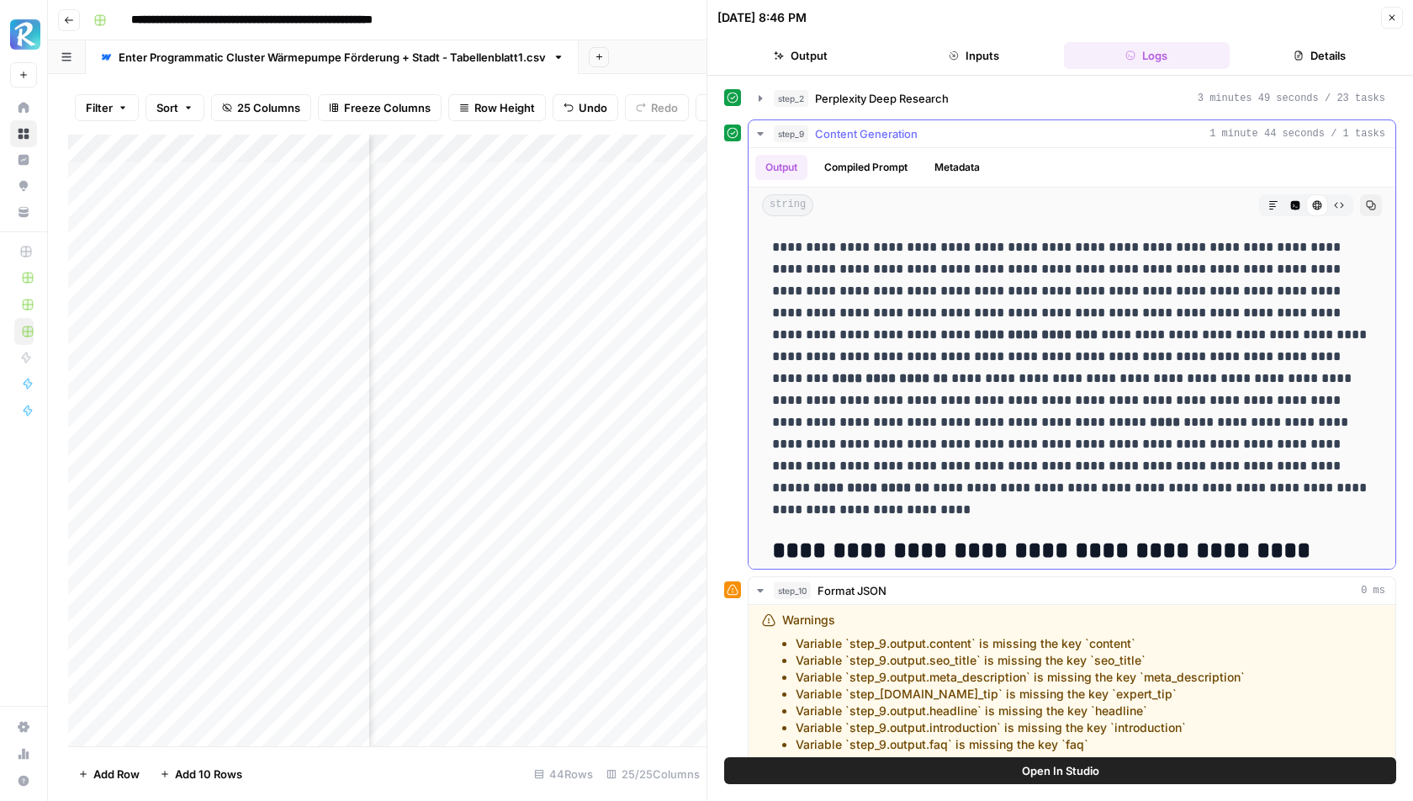
click at [792, 241] on p "**********" at bounding box center [1072, 378] width 601 height 284
drag, startPoint x: 773, startPoint y: 241, endPoint x: 1376, endPoint y: 332, distance: 609.2
click at [1367, 323] on p "**********" at bounding box center [1072, 378] width 601 height 284
click at [1275, 201] on icon "button" at bounding box center [1274, 205] width 8 height 8
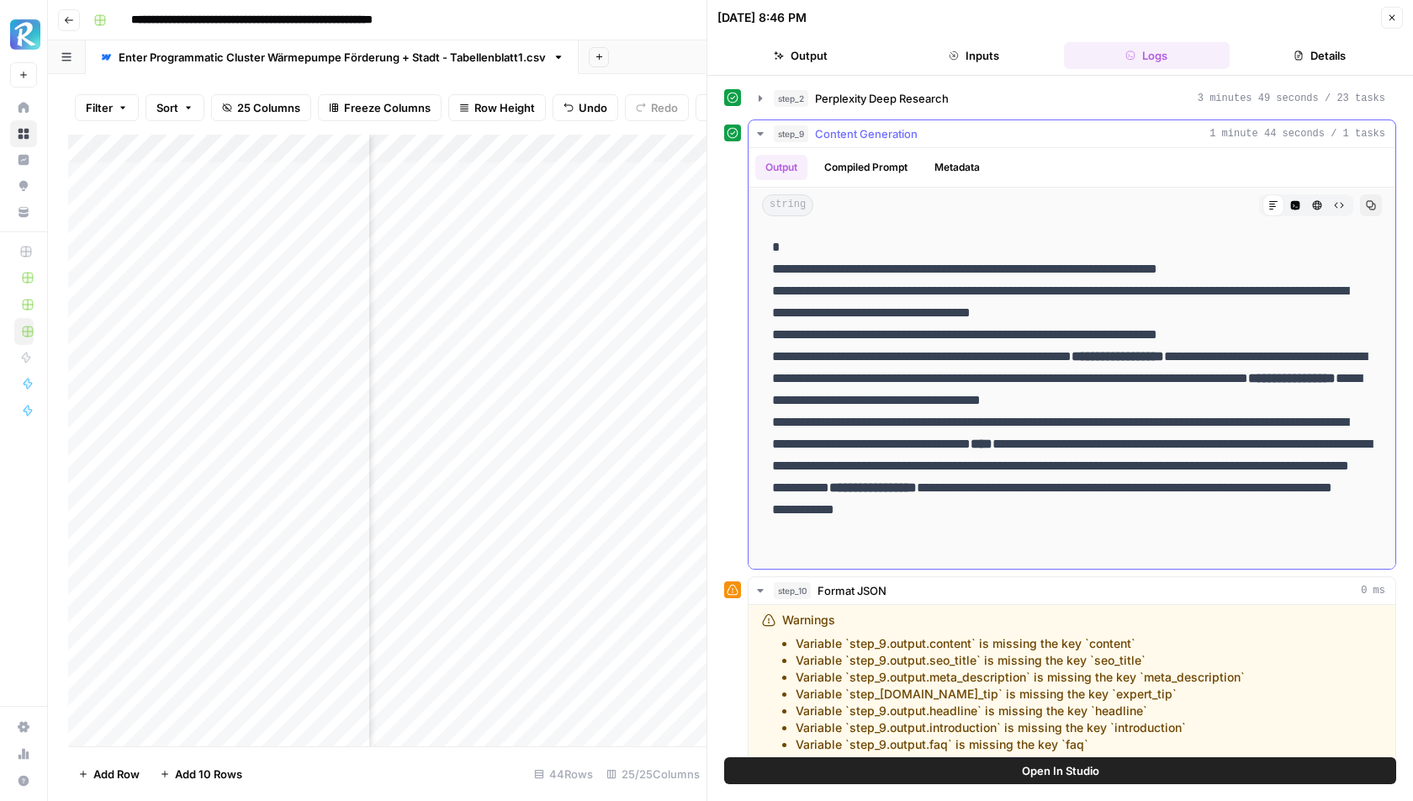
click at [1298, 201] on icon "button" at bounding box center [1295, 205] width 9 height 9
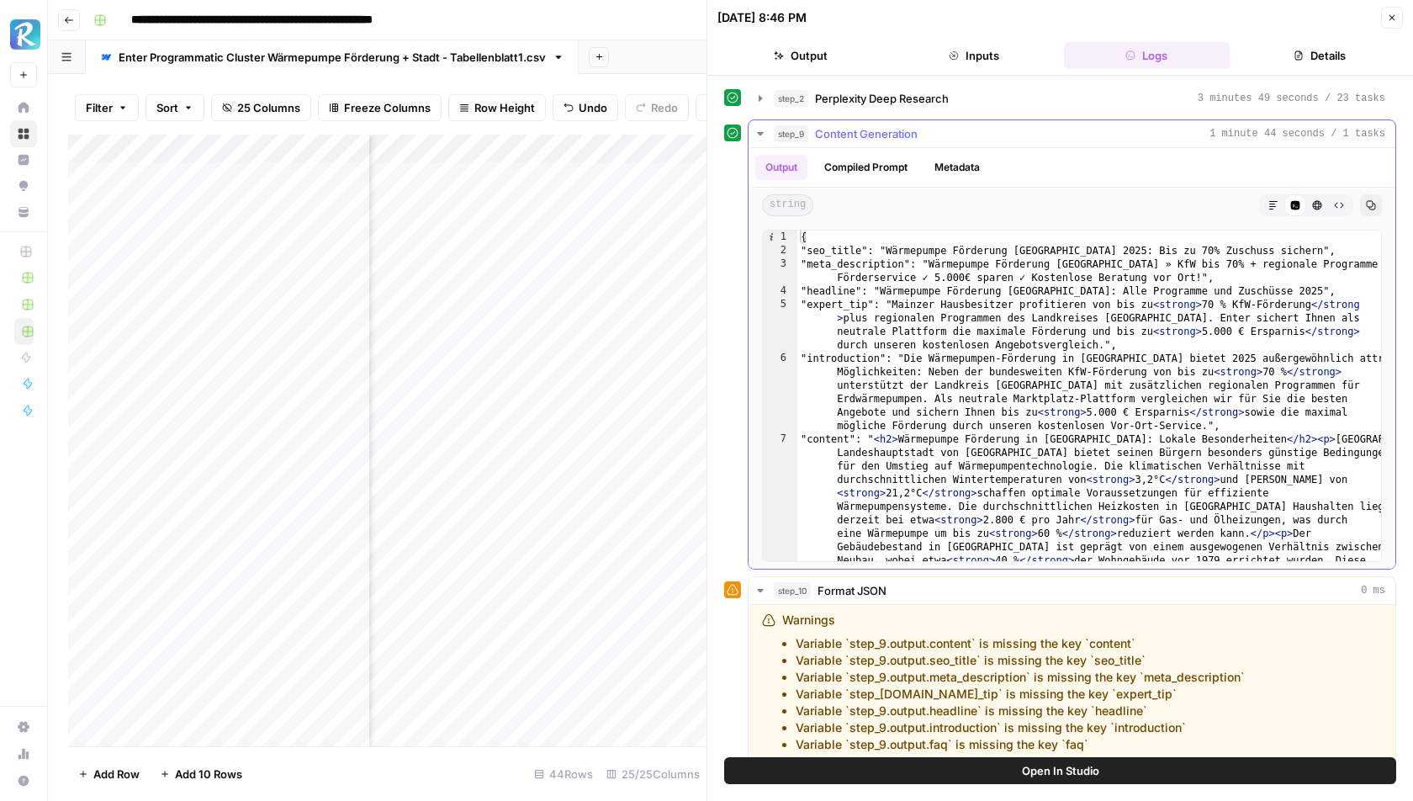
click at [769, 232] on span "Info, read annotations row 1" at bounding box center [770, 237] width 15 height 13
click at [771, 233] on span "Info, read annotations row 1" at bounding box center [770, 237] width 15 height 13
type textarea "**********"
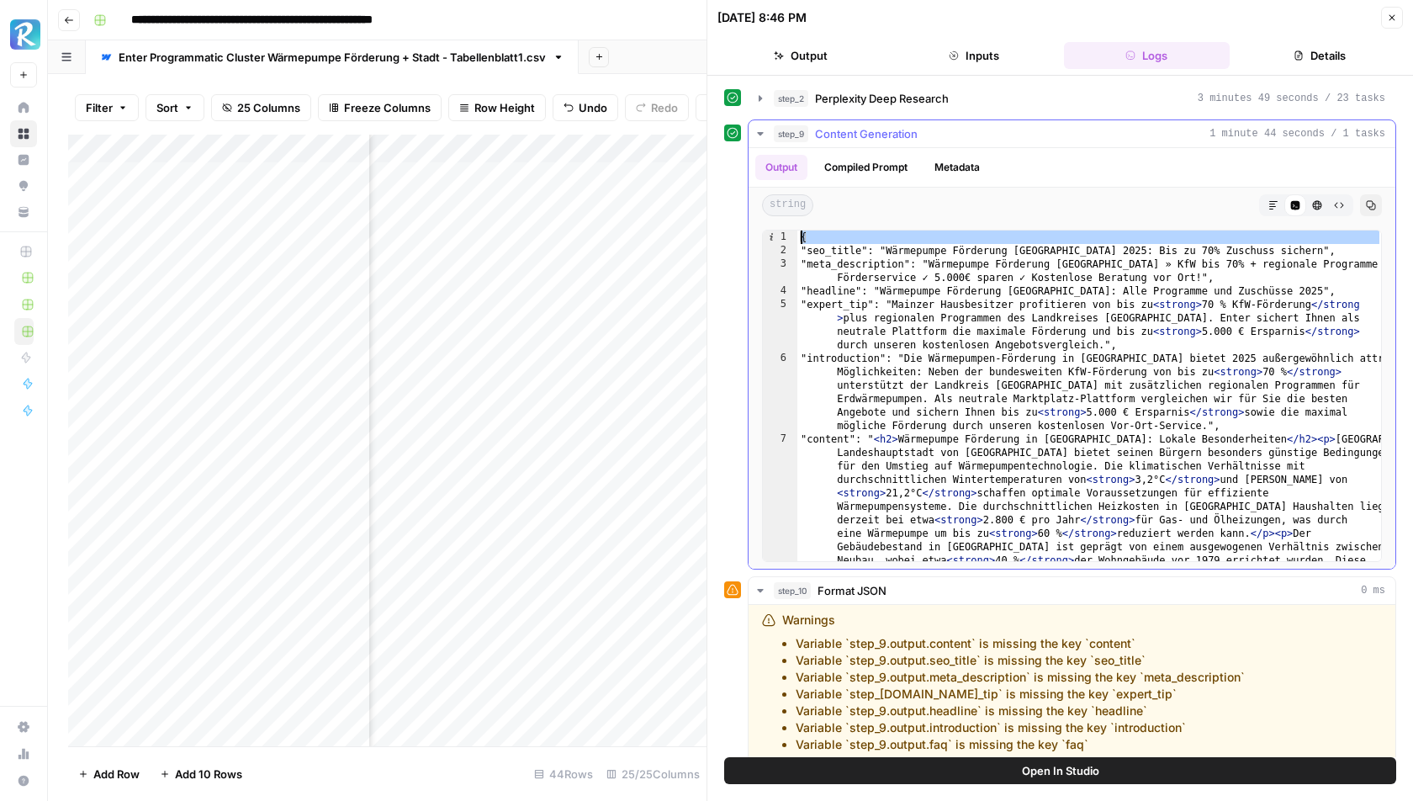
click at [771, 233] on span "Info, read annotations row 1" at bounding box center [770, 237] width 15 height 13
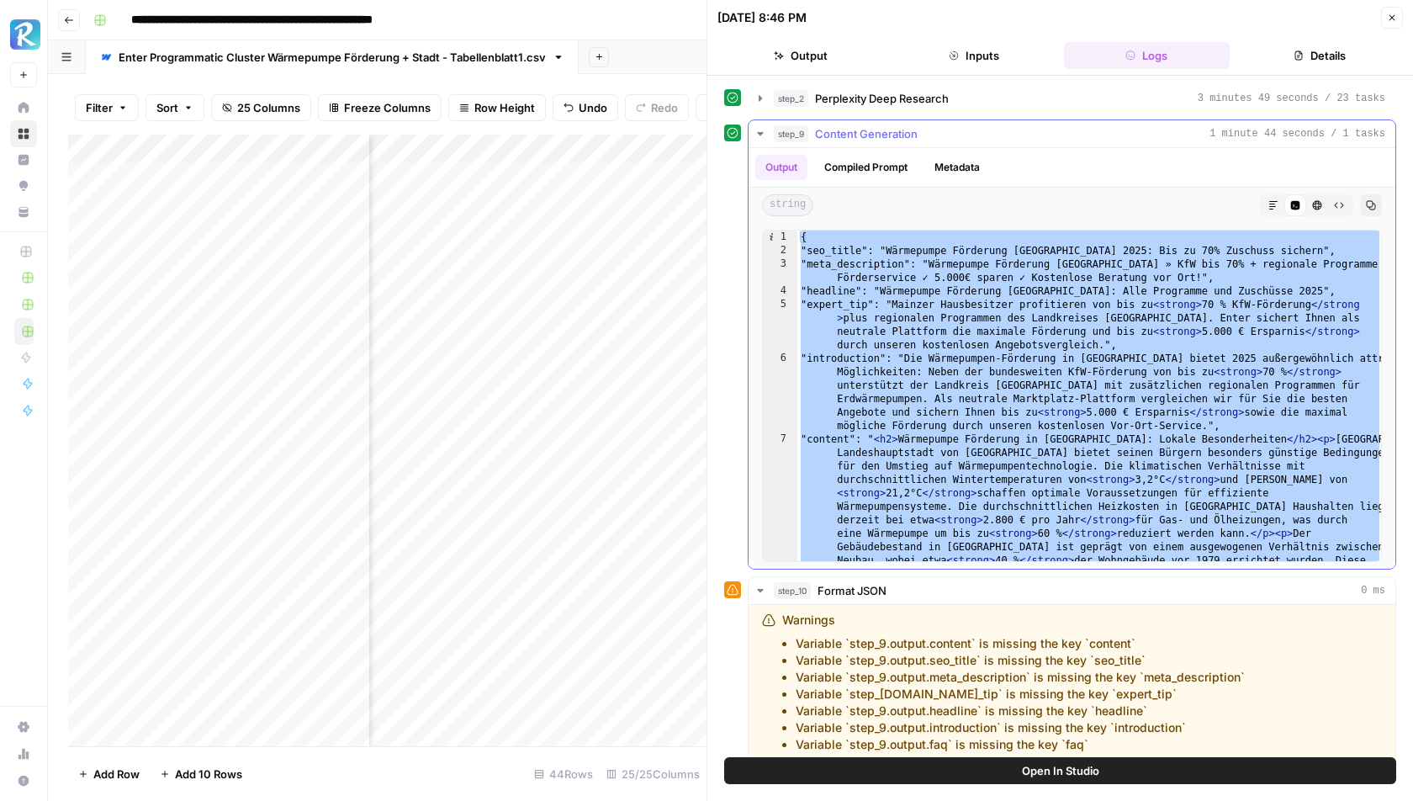
click at [771, 233] on span "Info, read annotations row 1" at bounding box center [770, 237] width 15 height 13
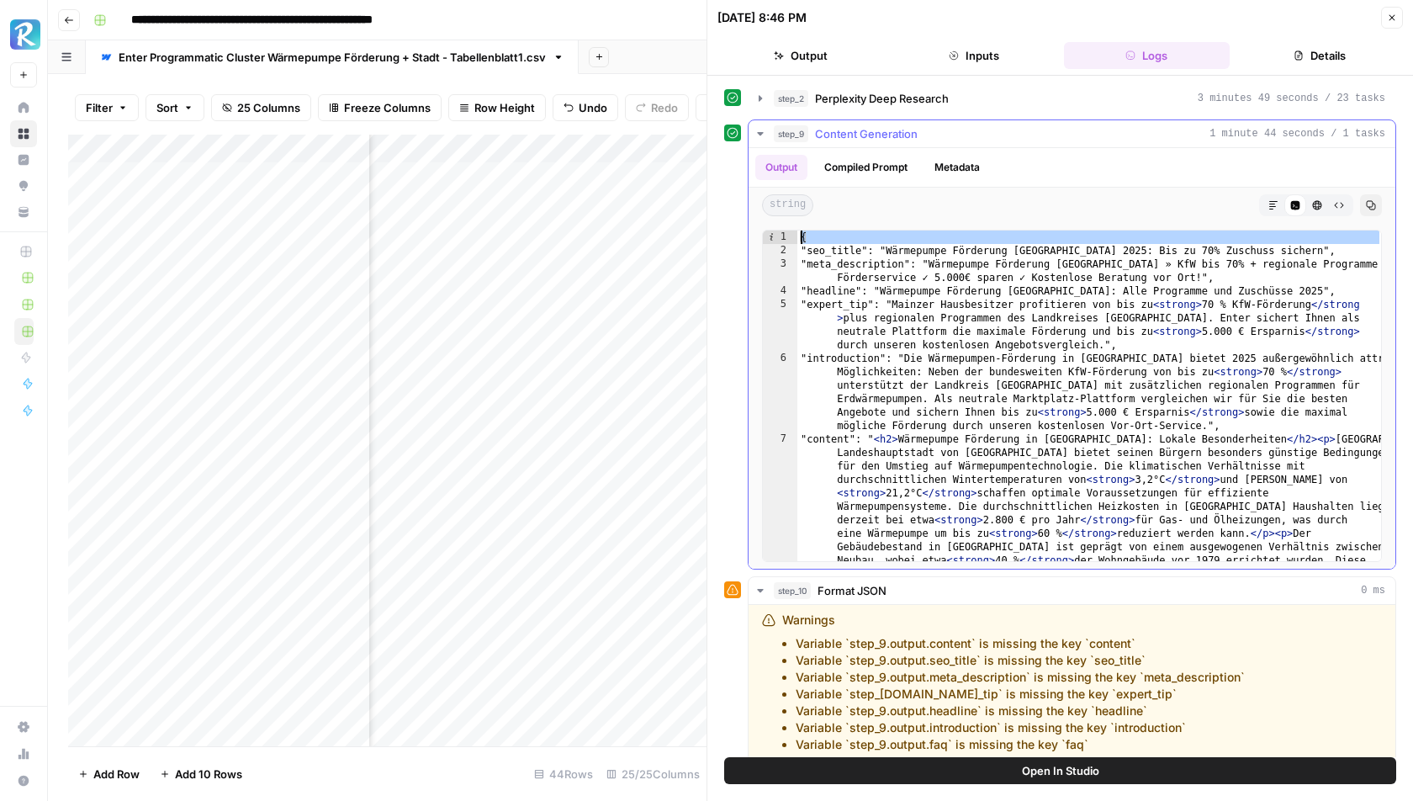
type textarea "**********"
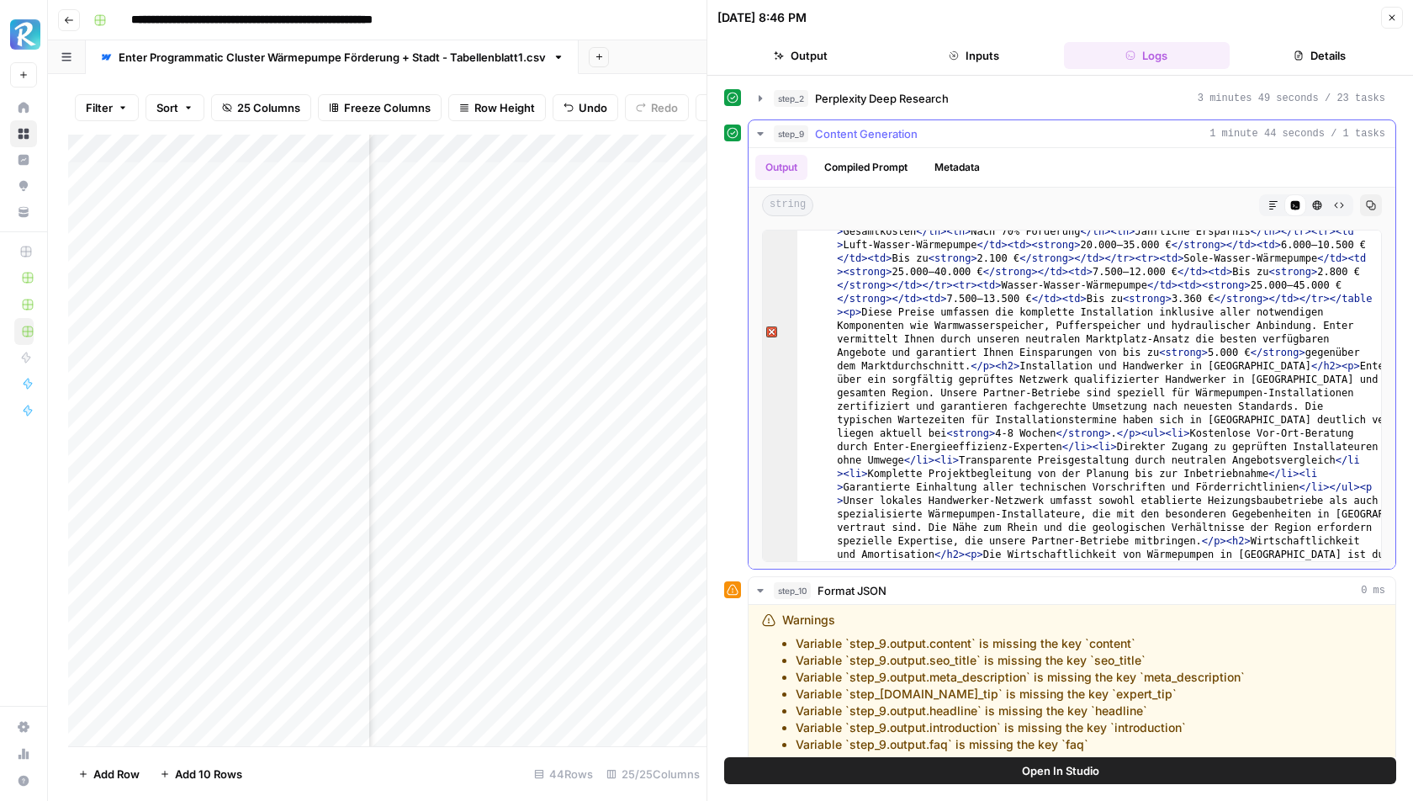
scroll to position [718, 0]
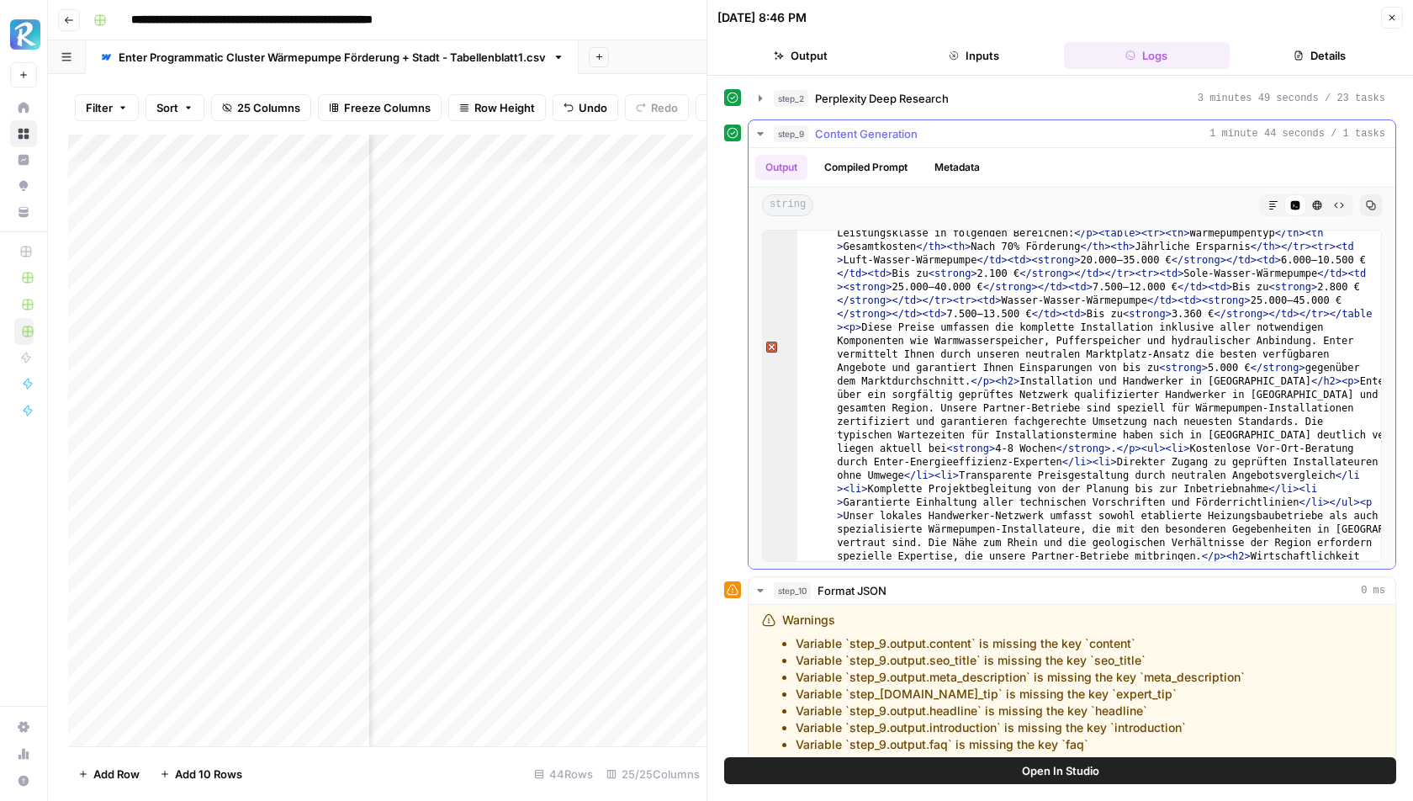
click at [773, 343] on div "7" at bounding box center [780, 347] width 34 height 1265
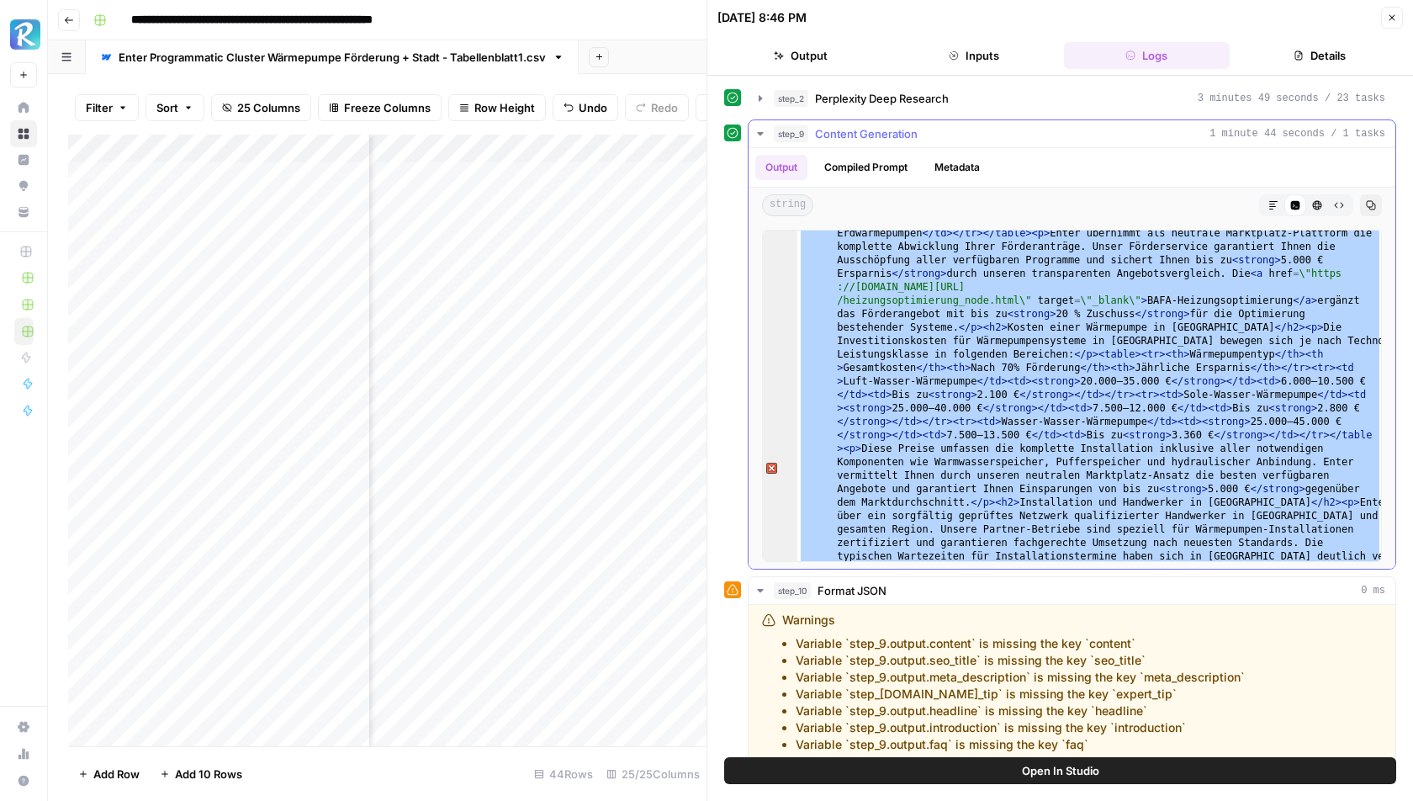
scroll to position [596, 0]
click at [771, 464] on div "7" at bounding box center [780, 468] width 34 height 1265
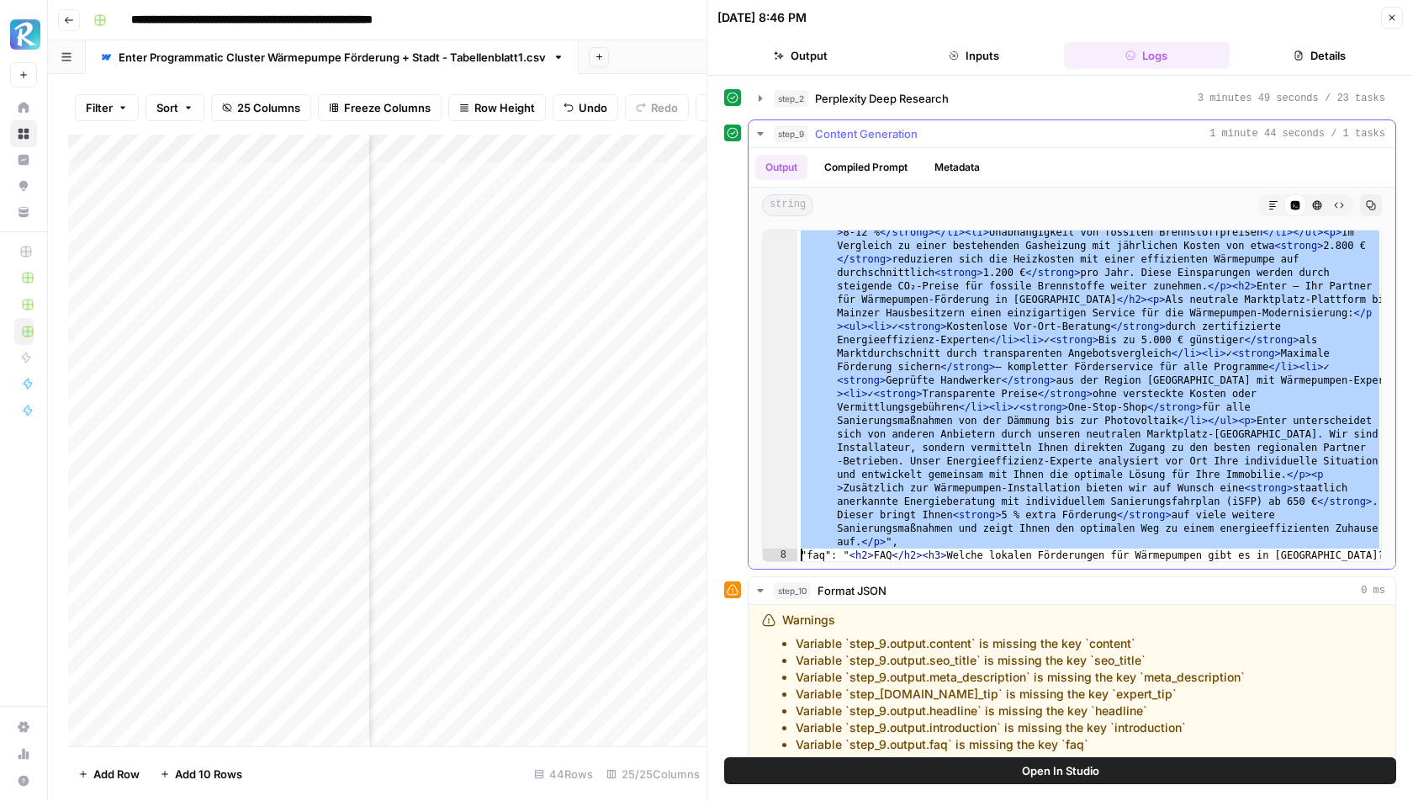
click at [892, 451] on div ""content": " < h2 > Wärmepumpe Förderung in Mainz: Lokale Besonderheiten </ h2 …" at bounding box center [1091, 270] width 586 height 1974
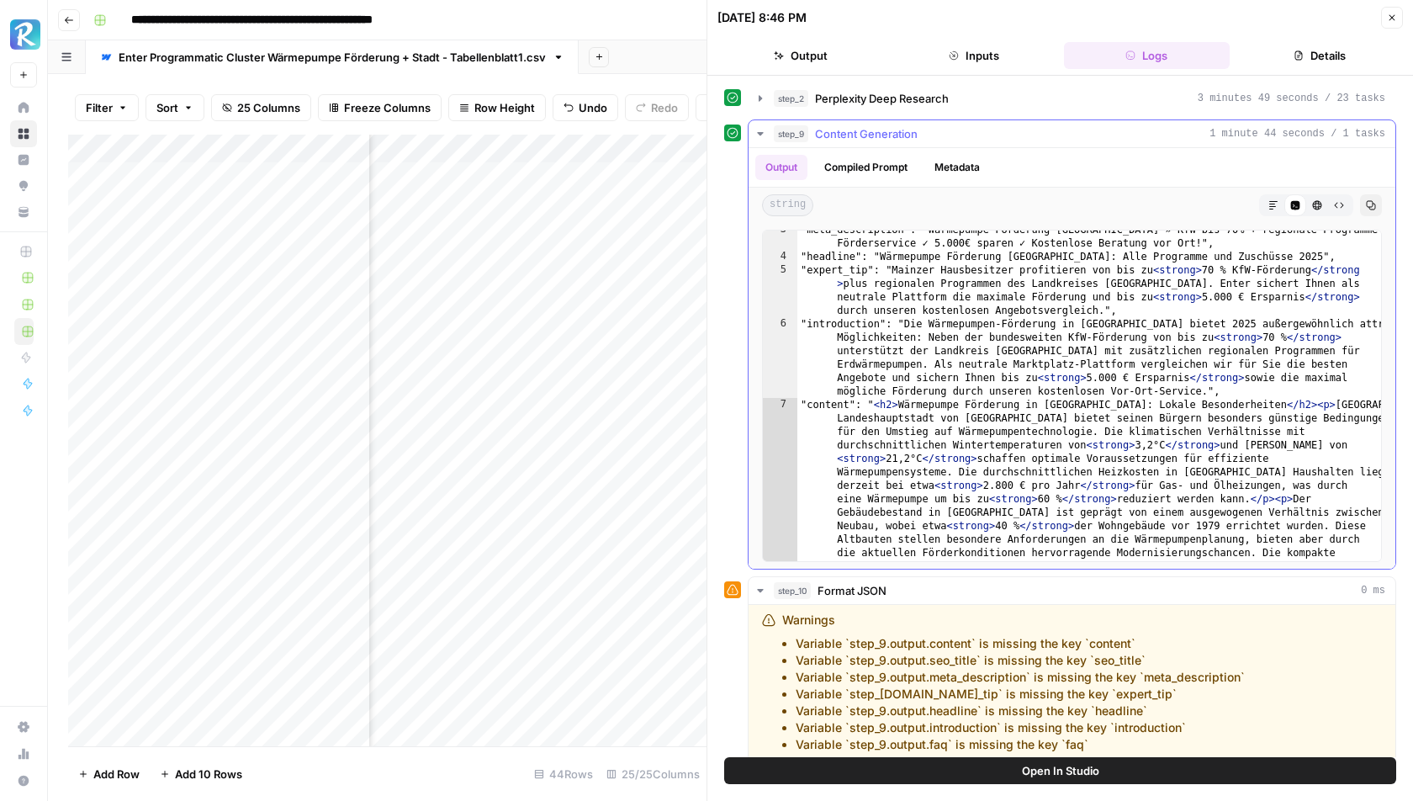
scroll to position [45, 0]
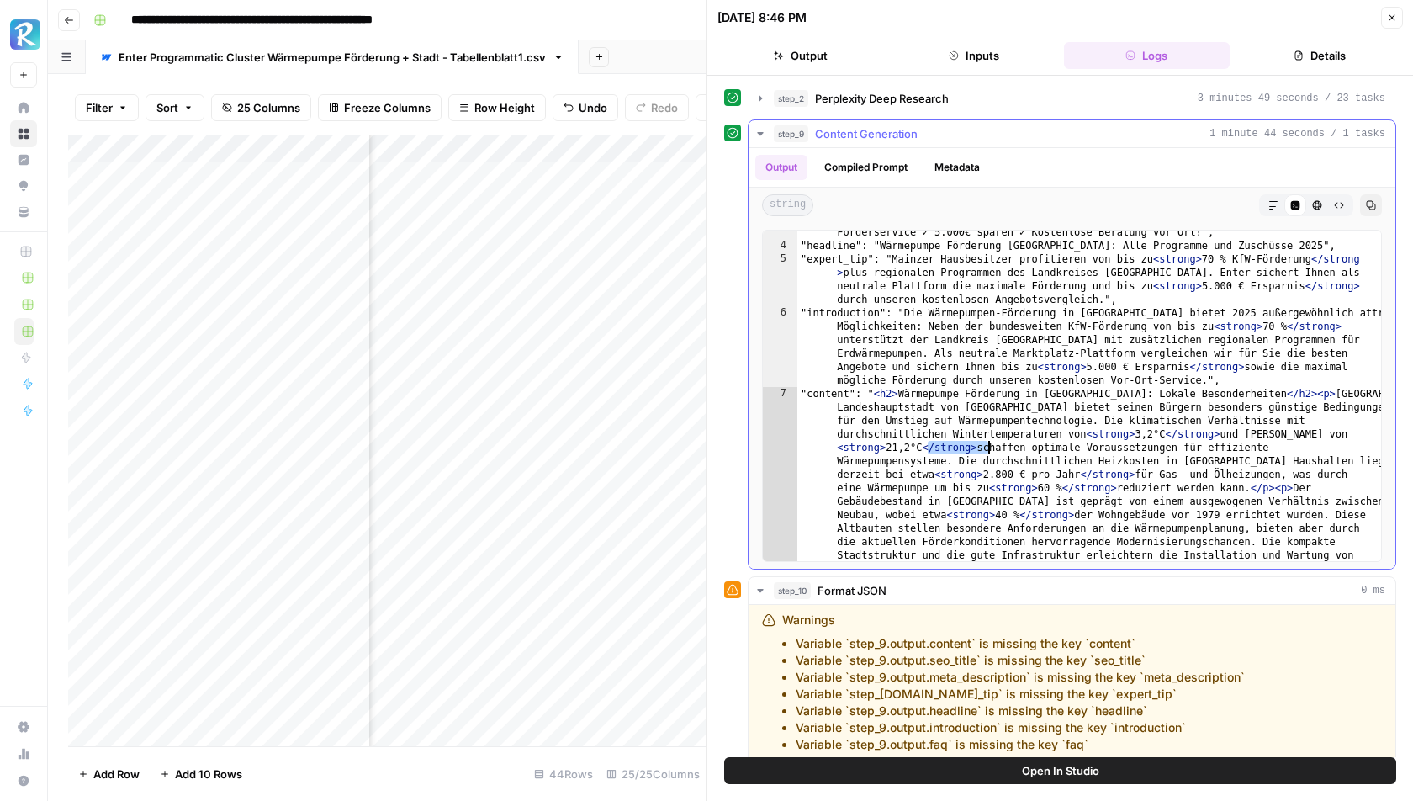
drag, startPoint x: 928, startPoint y: 441, endPoint x: 989, endPoint y: 441, distance: 61.4
type textarea "**********"
click at [836, 95] on span "Perplexity Deep Research" at bounding box center [882, 98] width 134 height 17
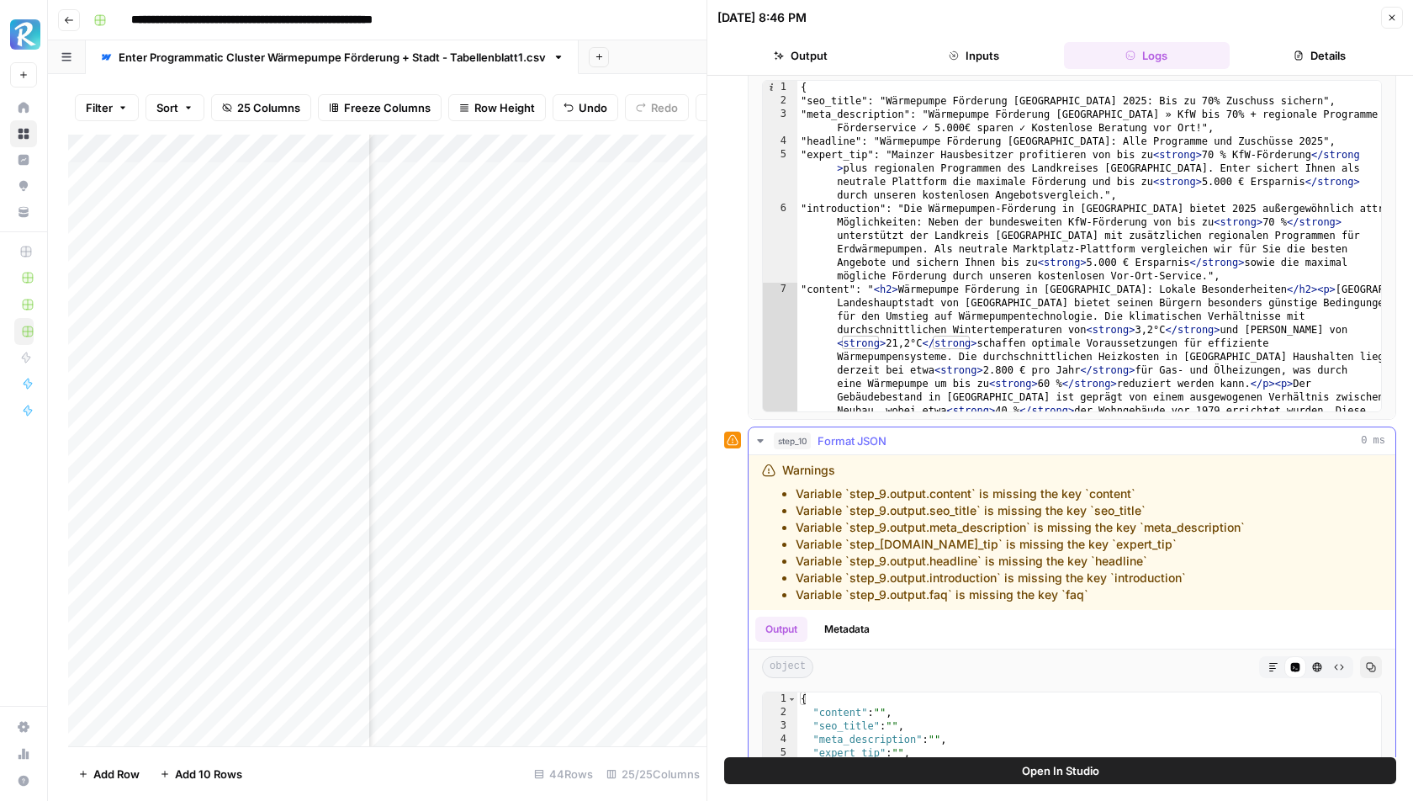
scroll to position [376, 0]
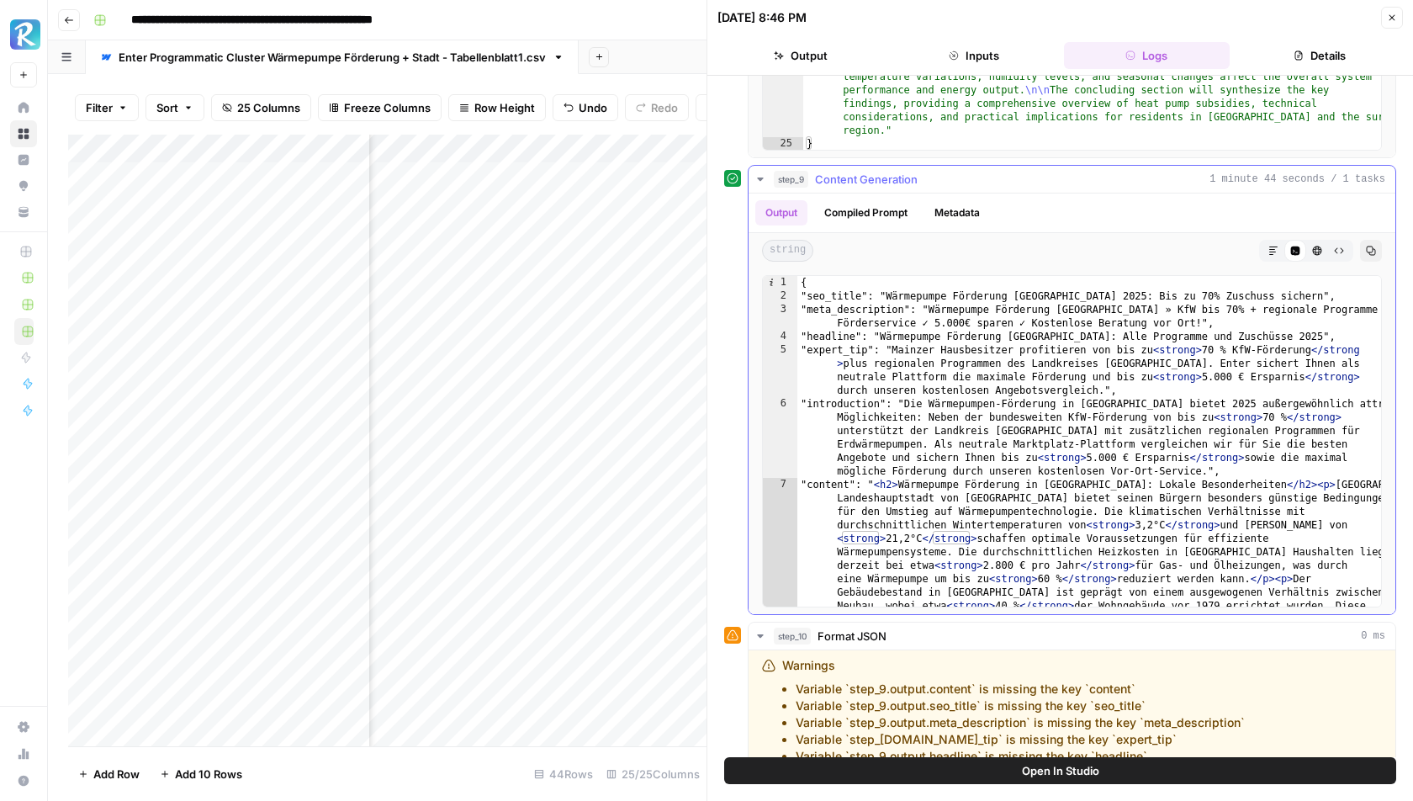
click at [857, 205] on button "Compiled Prompt" at bounding box center [865, 212] width 103 height 25
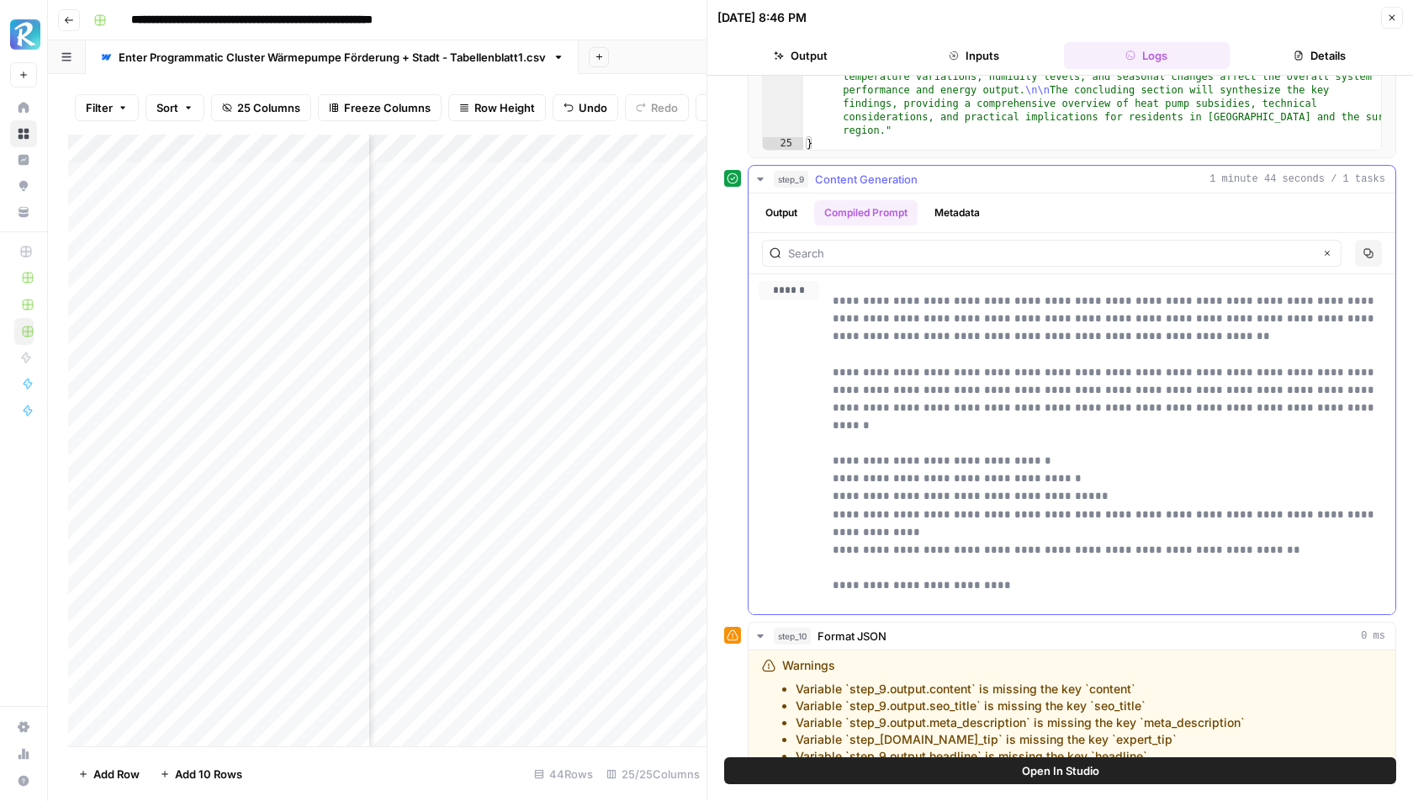
click at [966, 211] on button "Metadata" at bounding box center [958, 212] width 66 height 25
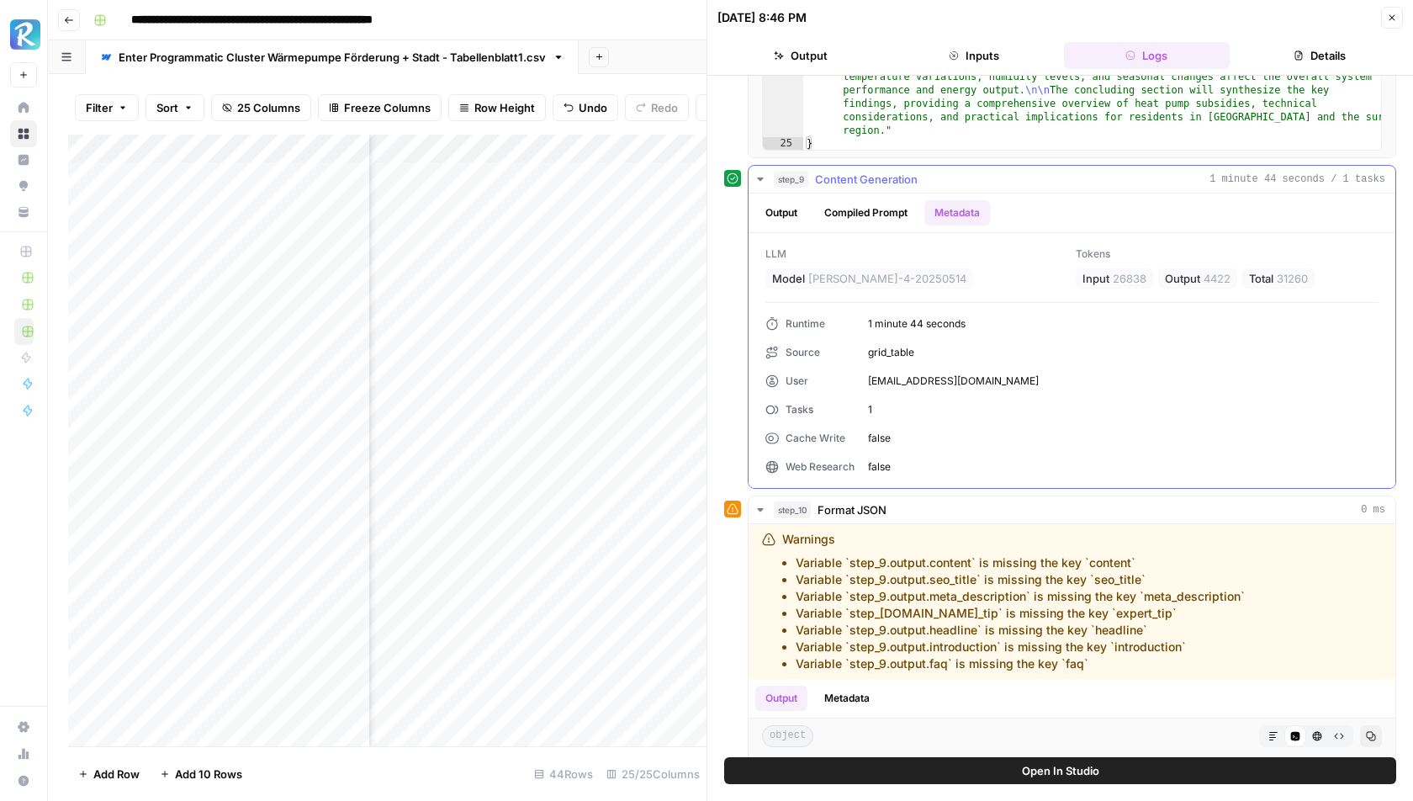
click at [786, 209] on button "Output" at bounding box center [781, 212] width 52 height 25
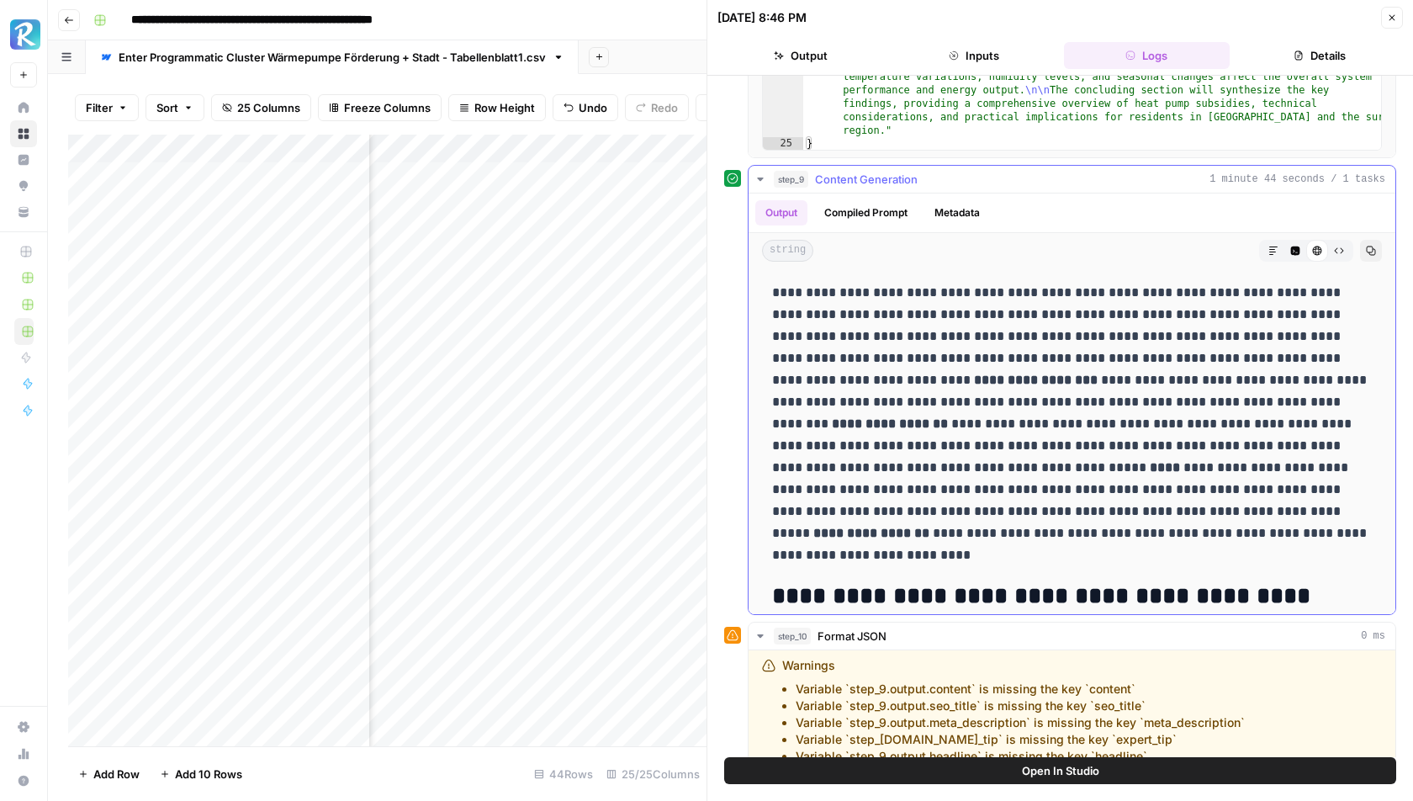
click at [1295, 249] on icon "button" at bounding box center [1295, 251] width 9 height 9
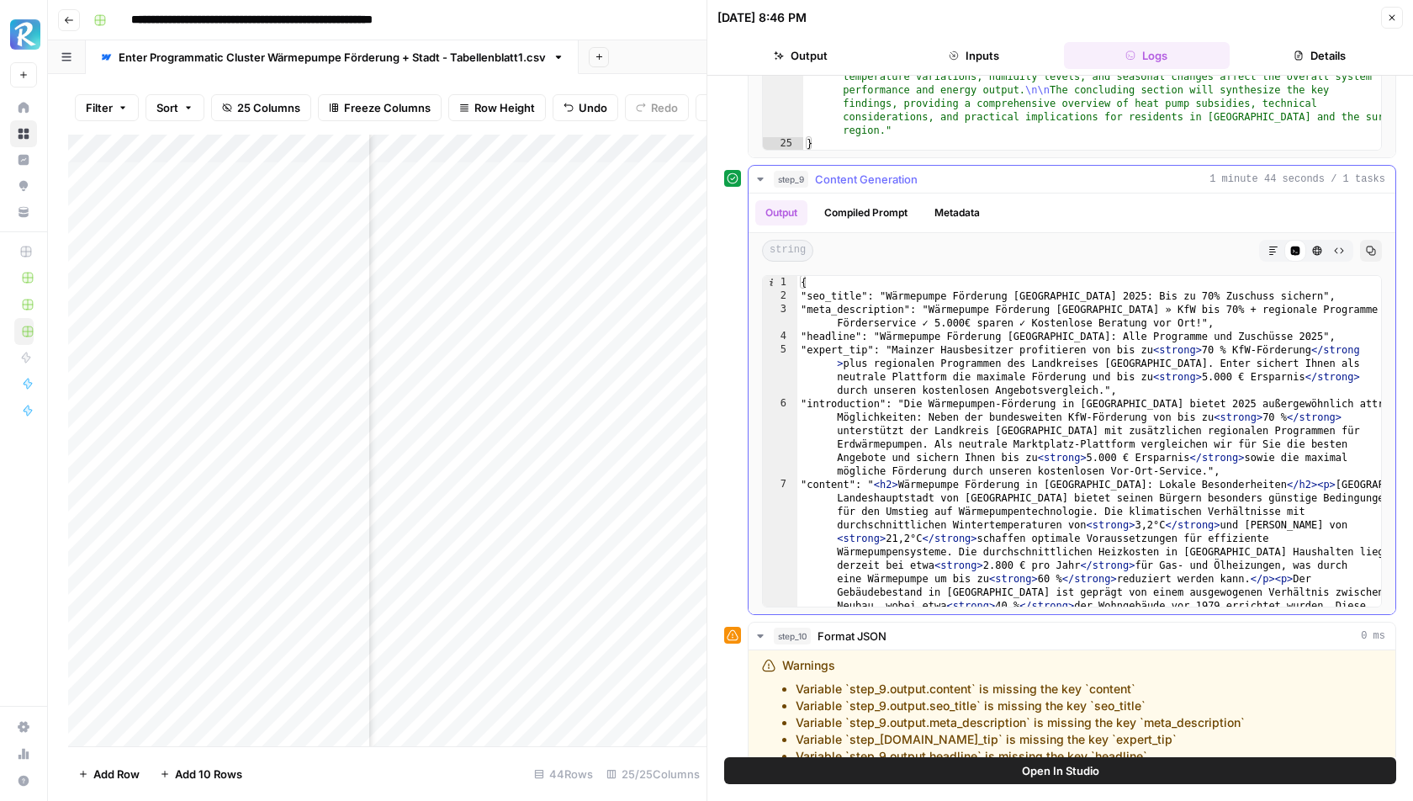
type textarea "**********"
drag, startPoint x: 827, startPoint y: 295, endPoint x: 1223, endPoint y: 472, distance: 433.9
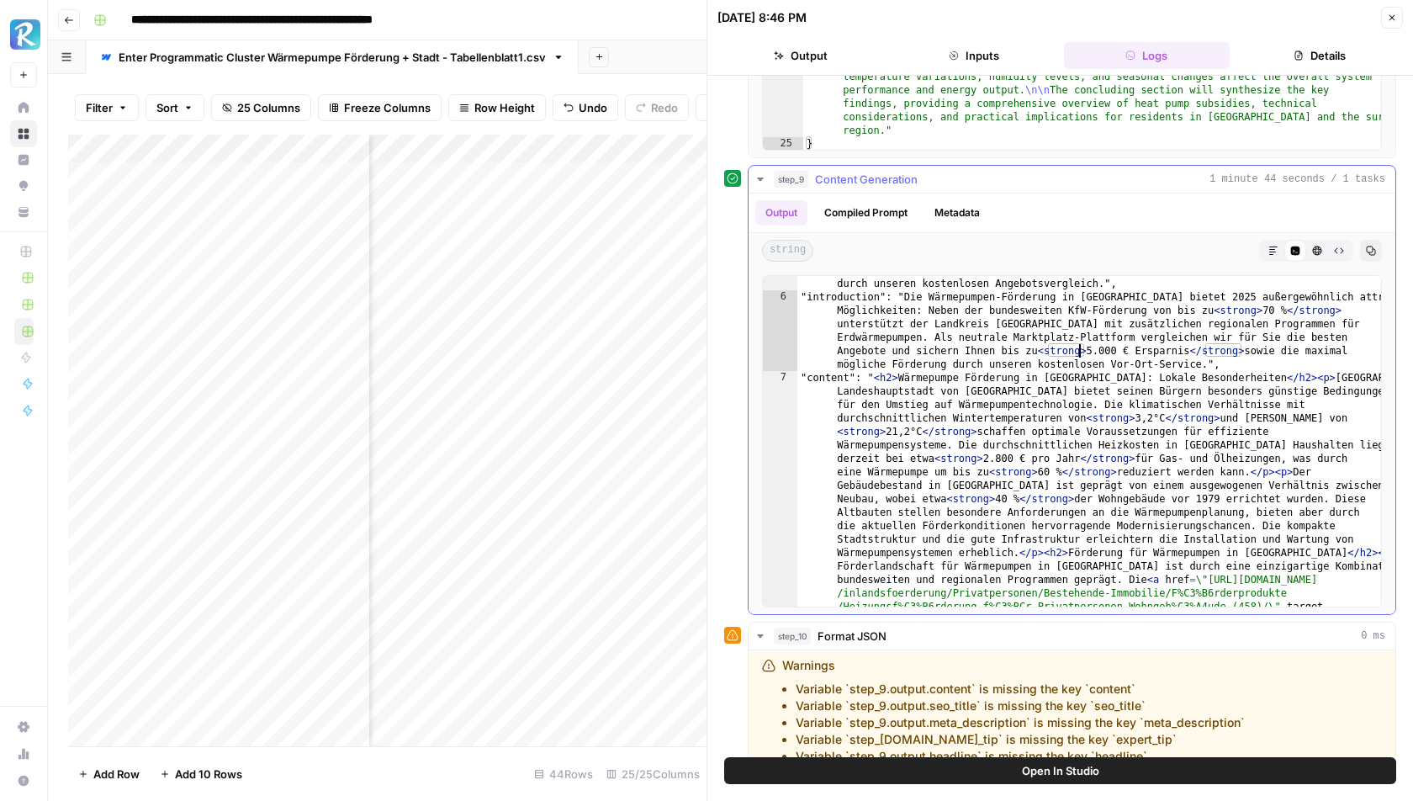
scroll to position [0, 0]
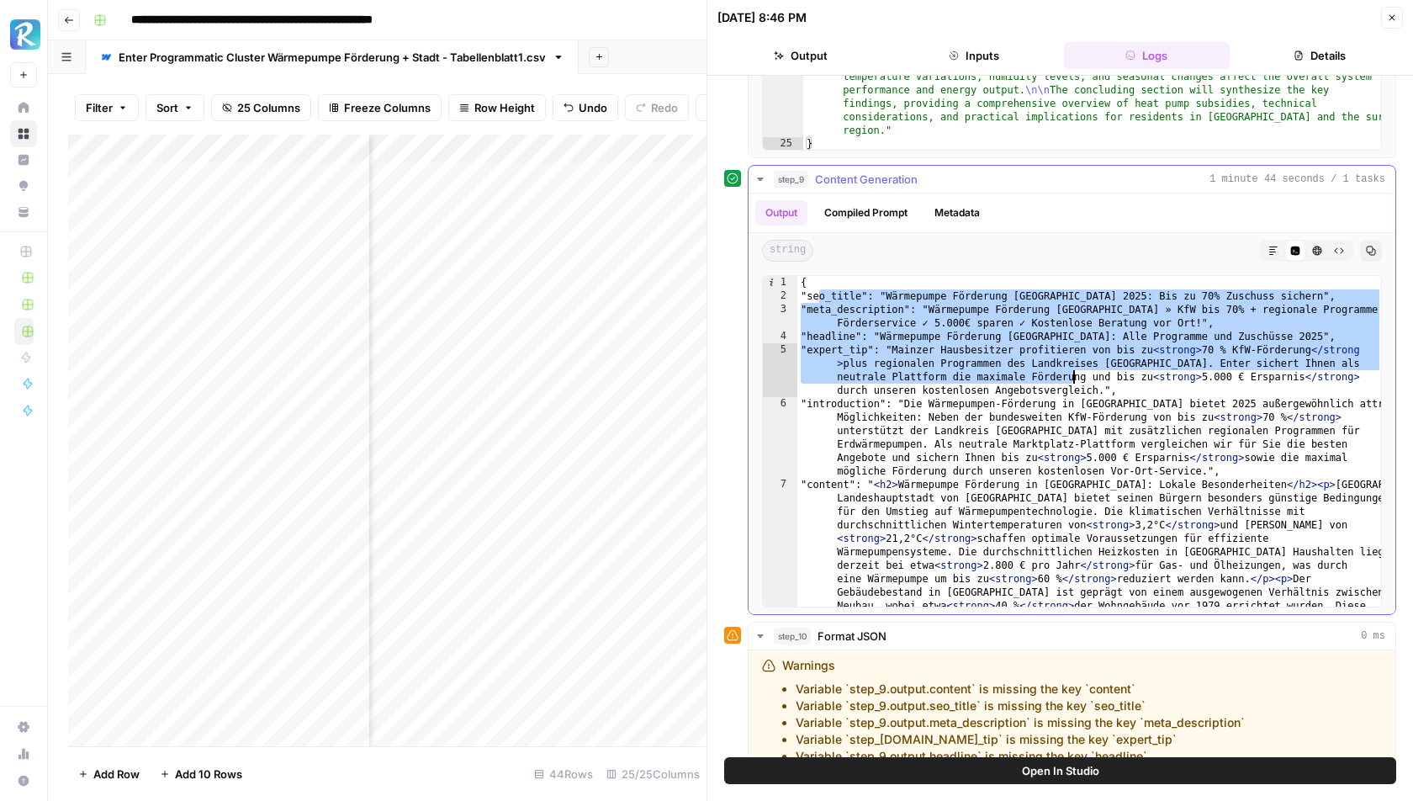
drag, startPoint x: 817, startPoint y: 293, endPoint x: 1096, endPoint y: 381, distance: 293.0
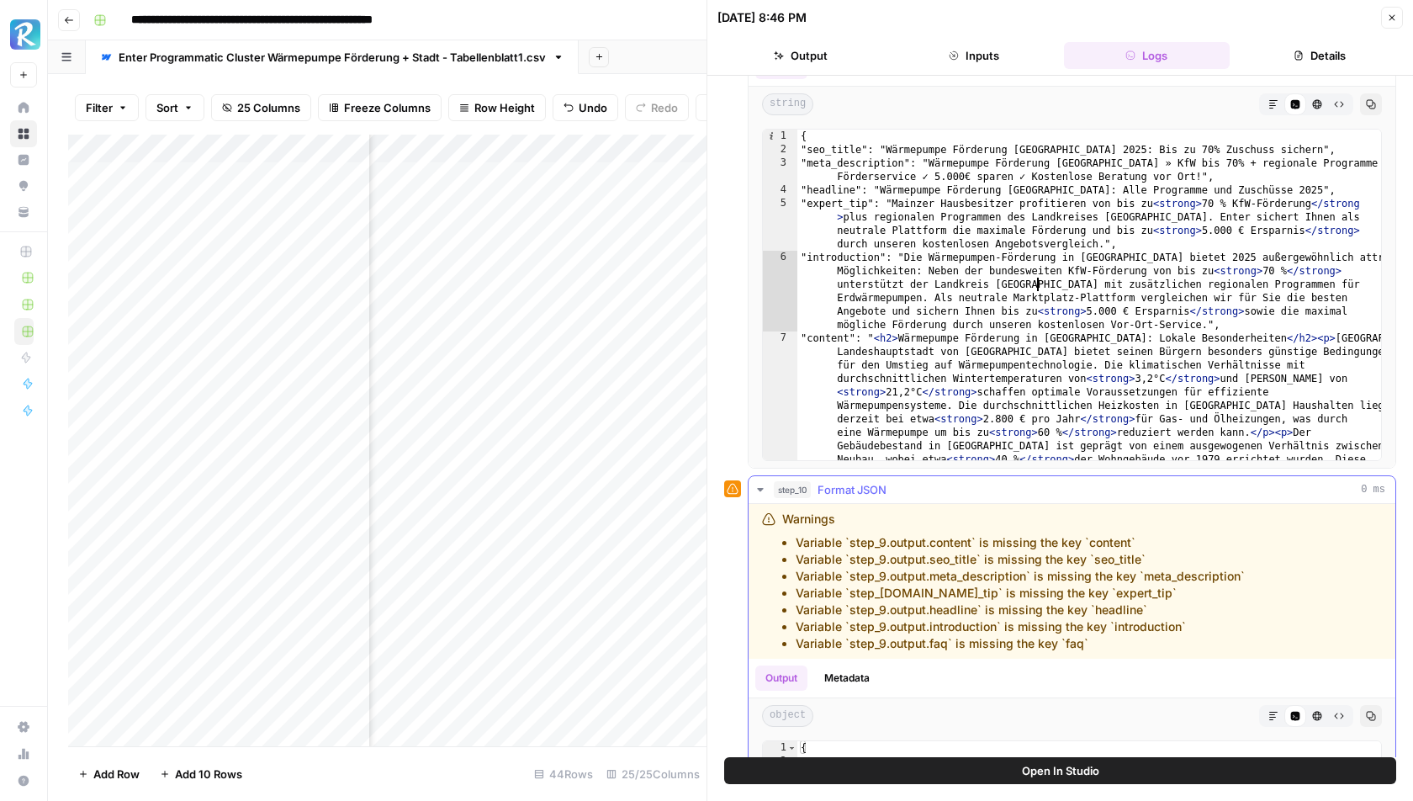
scroll to position [530, 0]
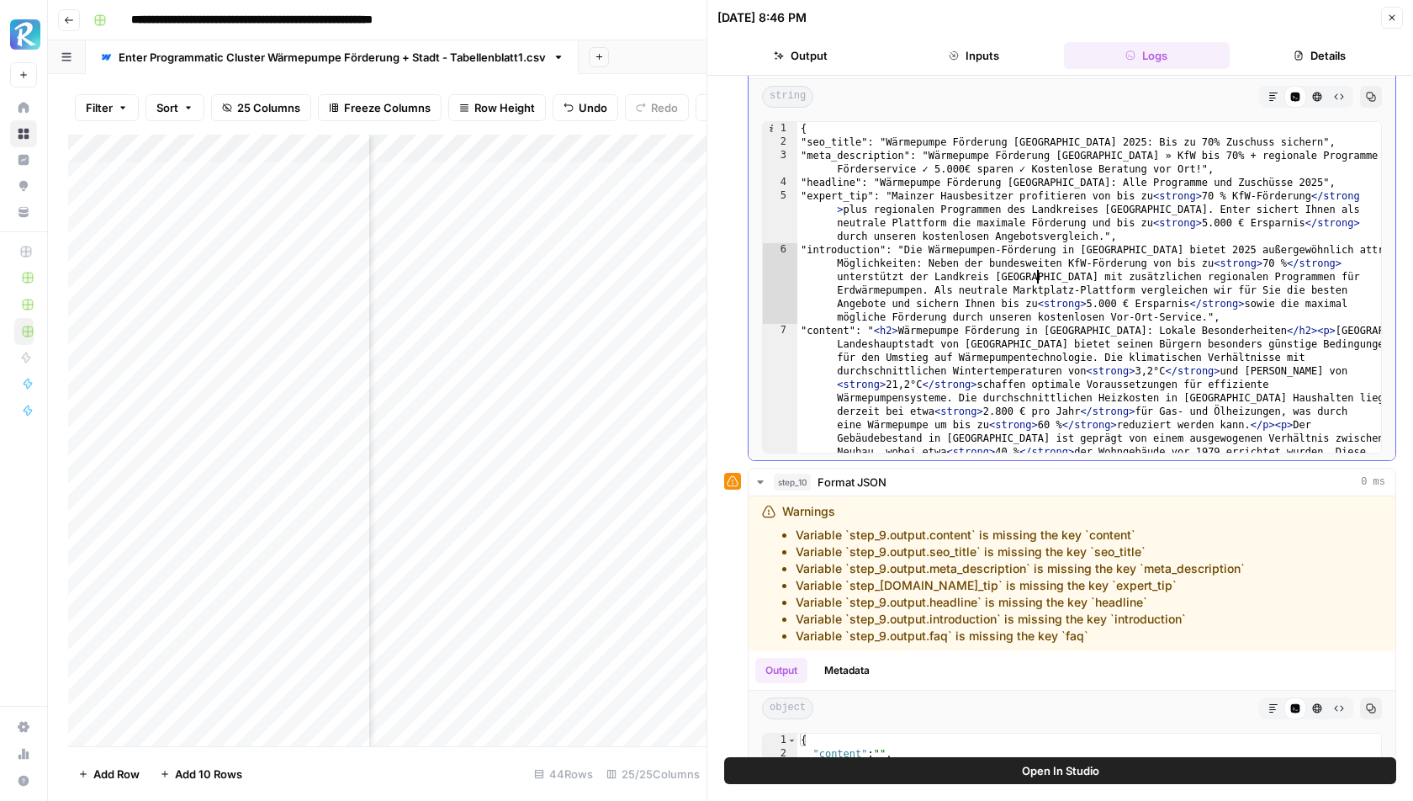
type textarea "**********"
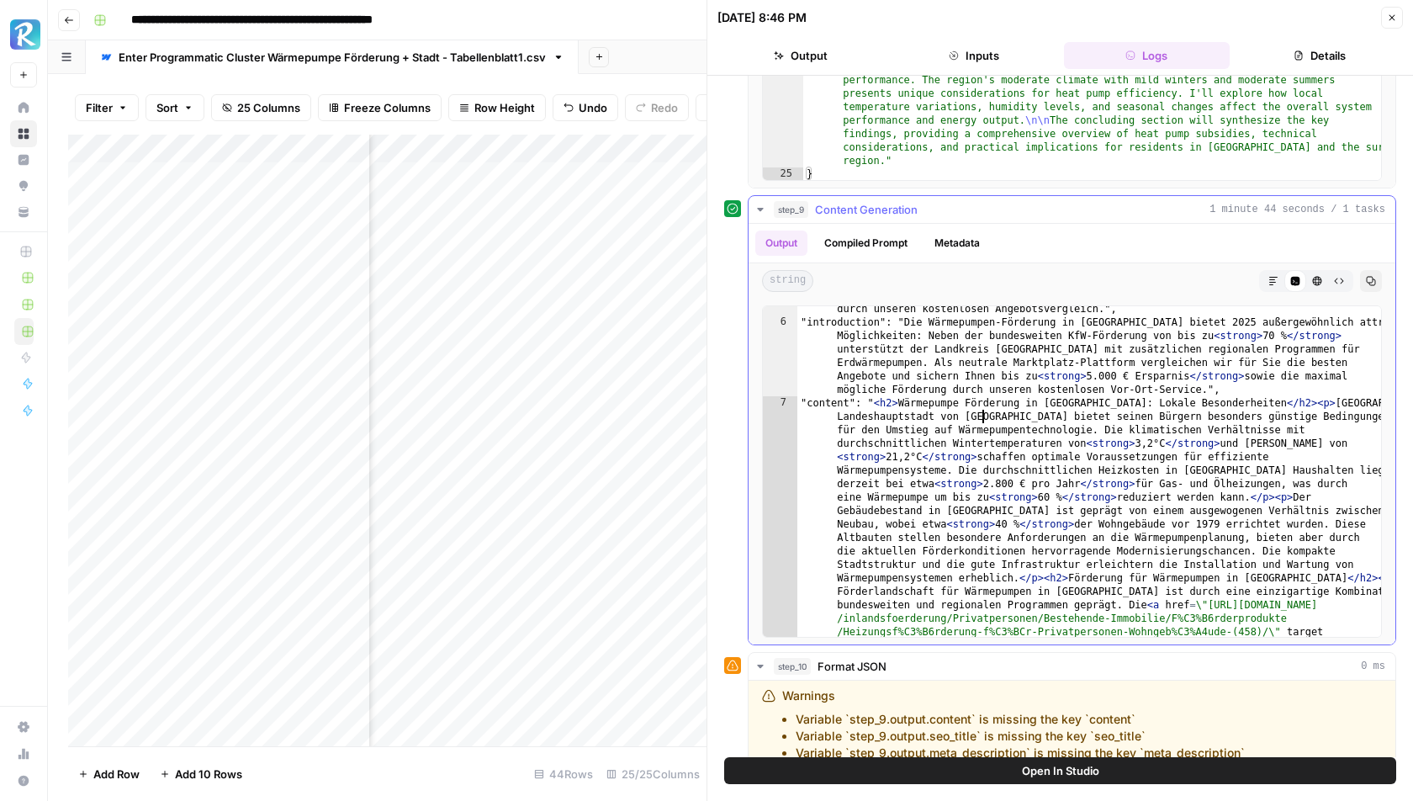
scroll to position [118, 0]
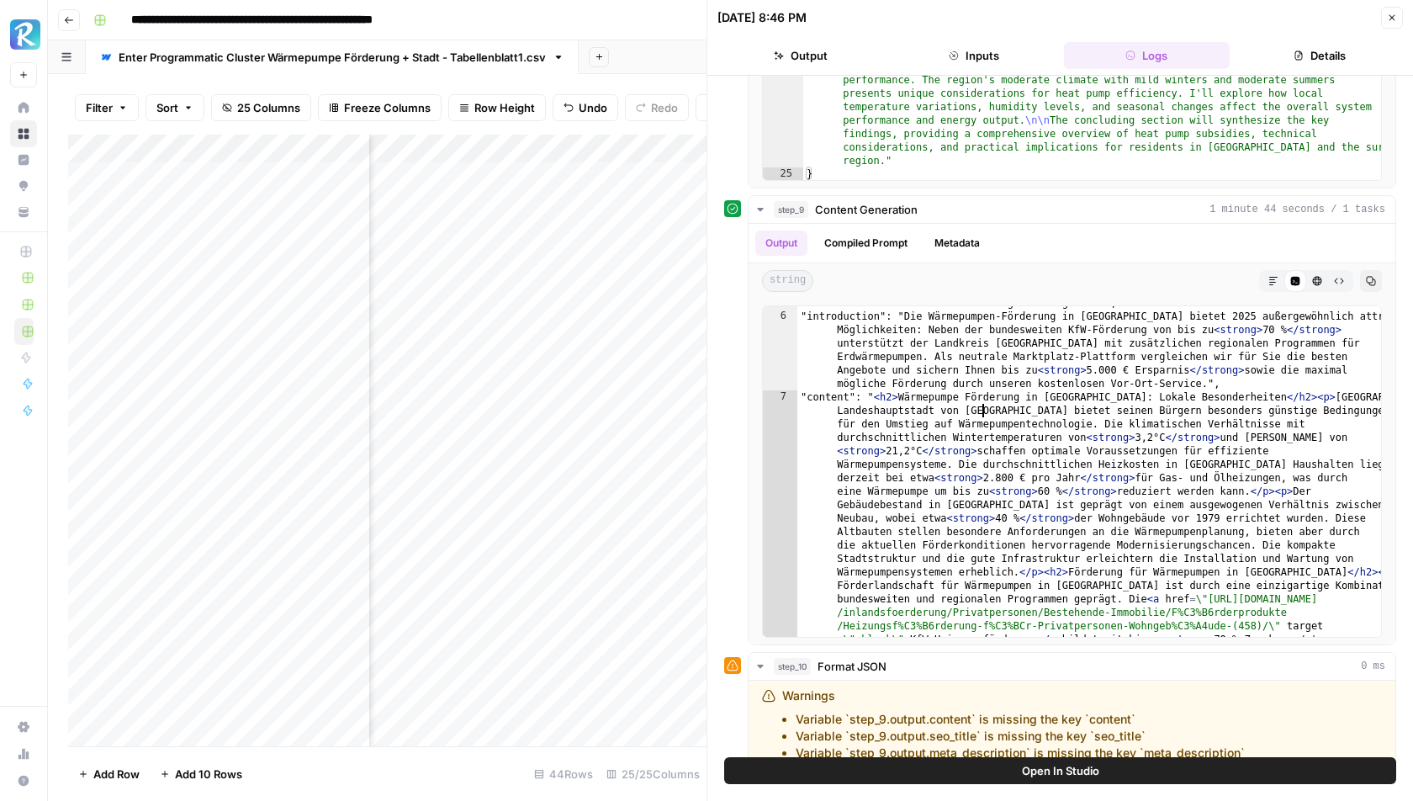
click at [1390, 20] on icon "button" at bounding box center [1392, 18] width 10 height 10
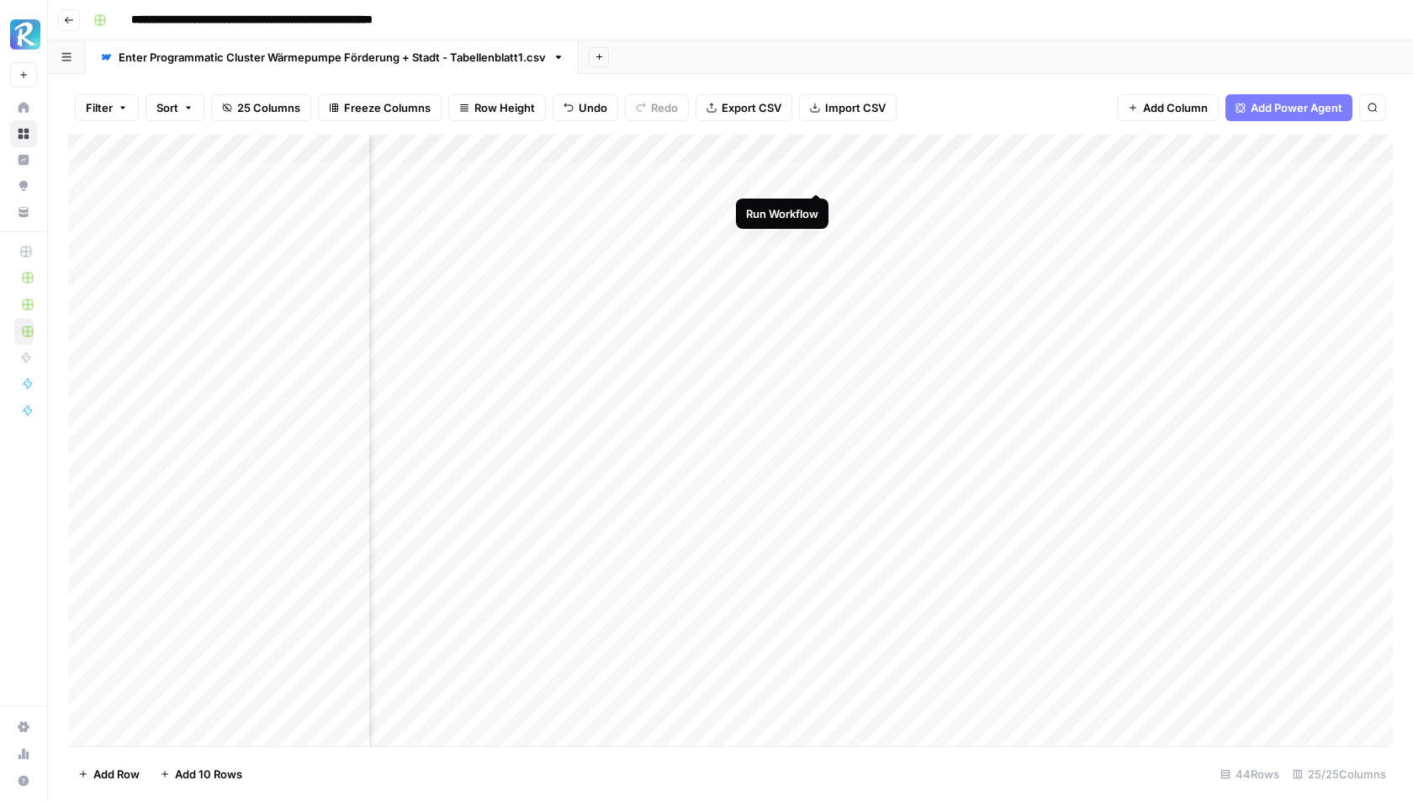
click at [817, 176] on div "Add Column" at bounding box center [730, 441] width 1325 height 612
click at [795, 177] on div "Add Column" at bounding box center [730, 441] width 1325 height 612
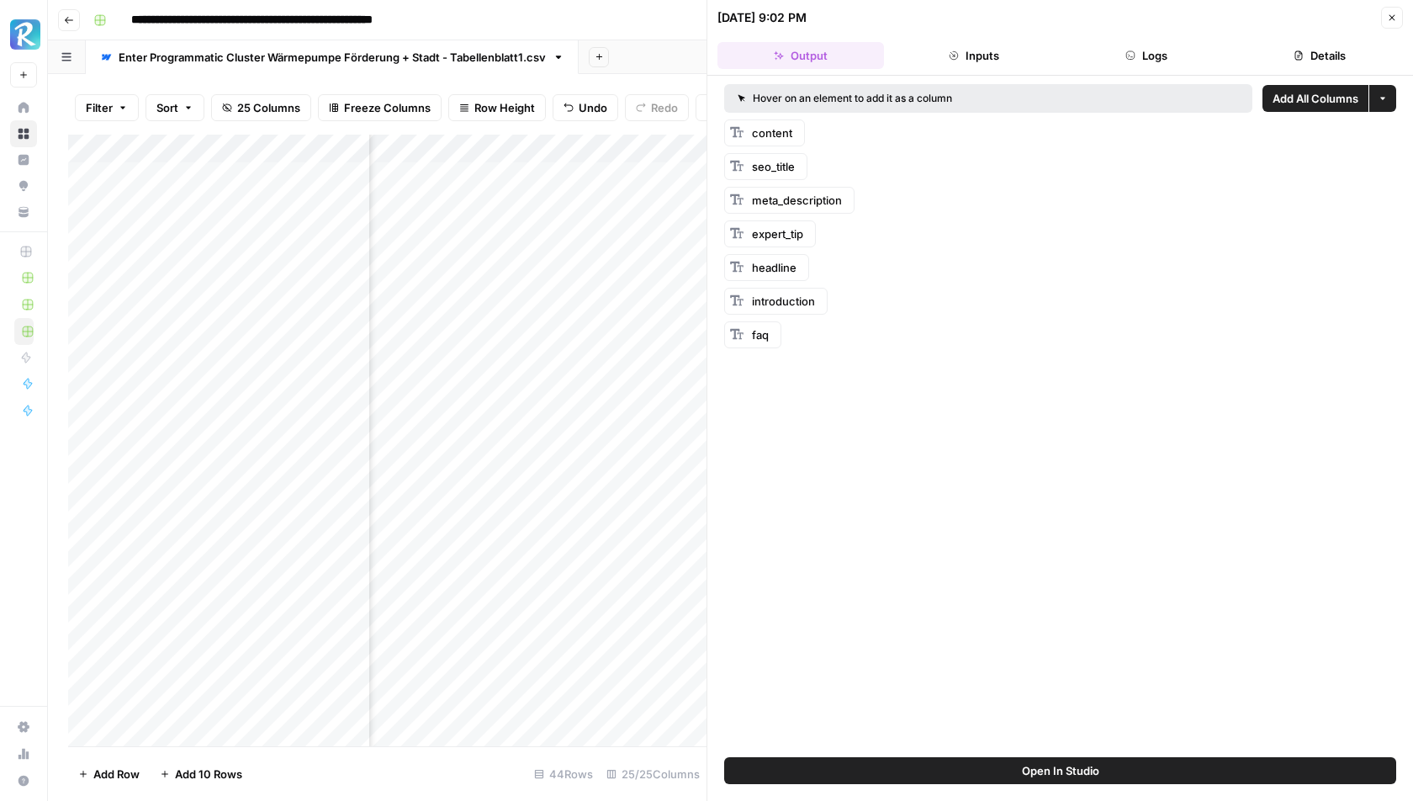
click at [1160, 56] on button "Logs" at bounding box center [1147, 55] width 167 height 27
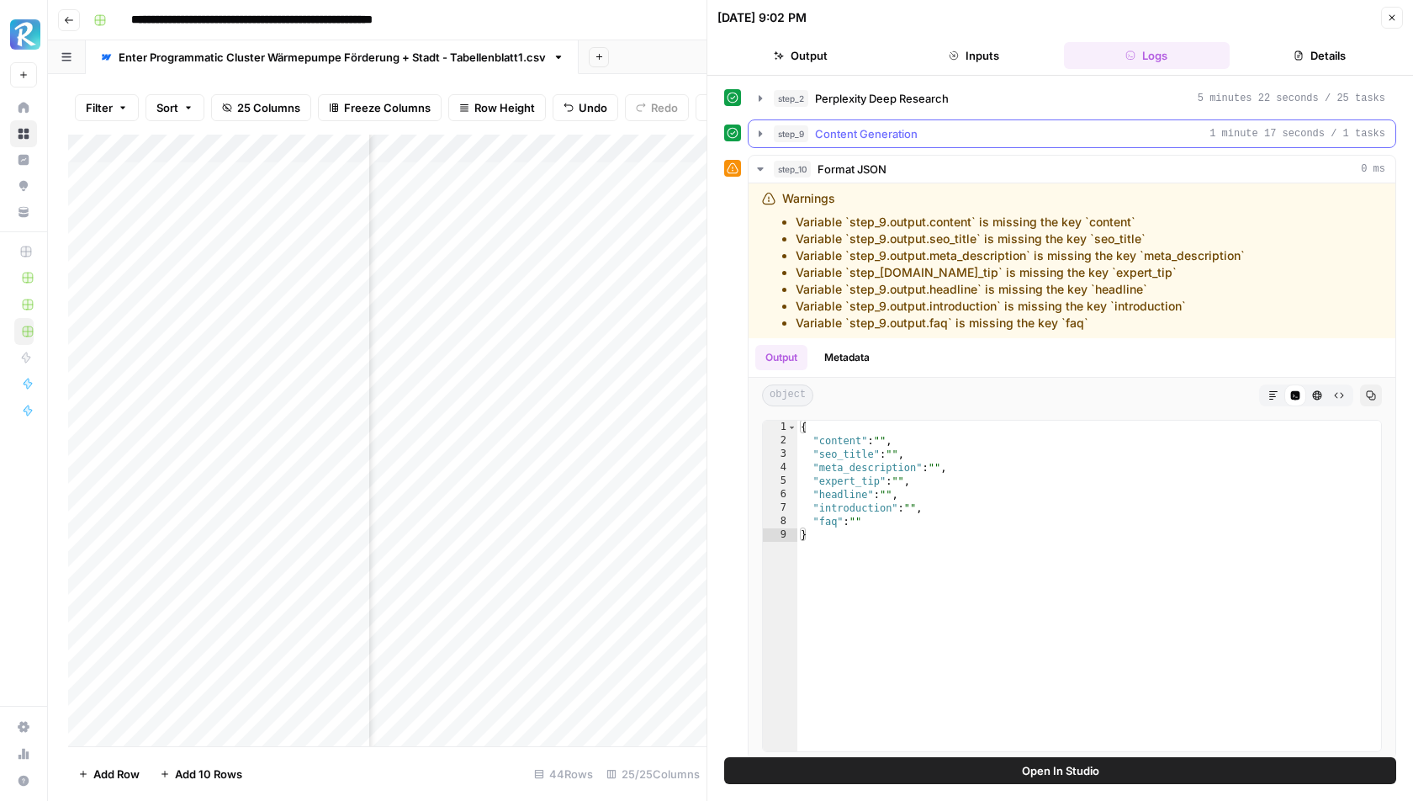
click at [829, 140] on span "Content Generation" at bounding box center [866, 133] width 103 height 17
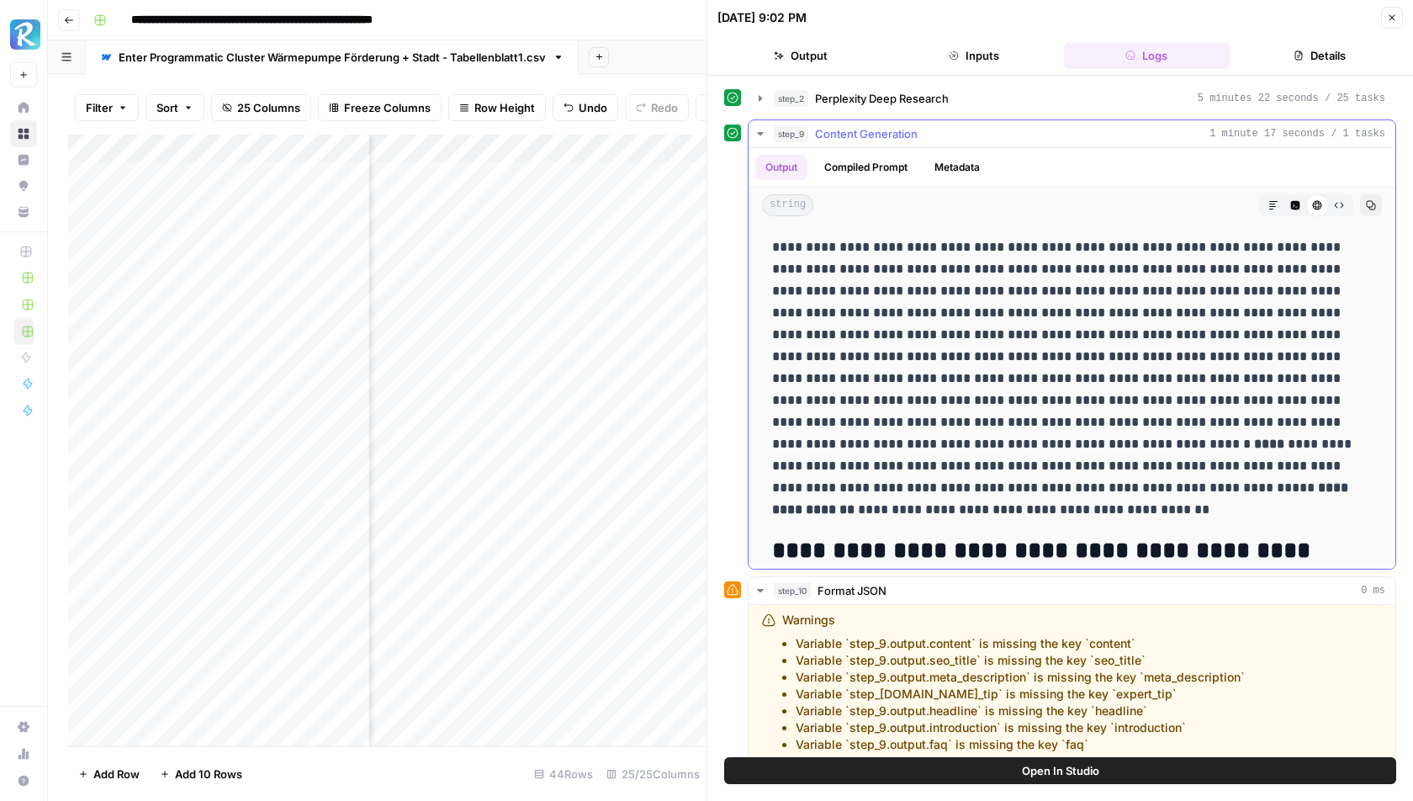
click at [1305, 199] on button "Code Editor" at bounding box center [1296, 205] width 22 height 22
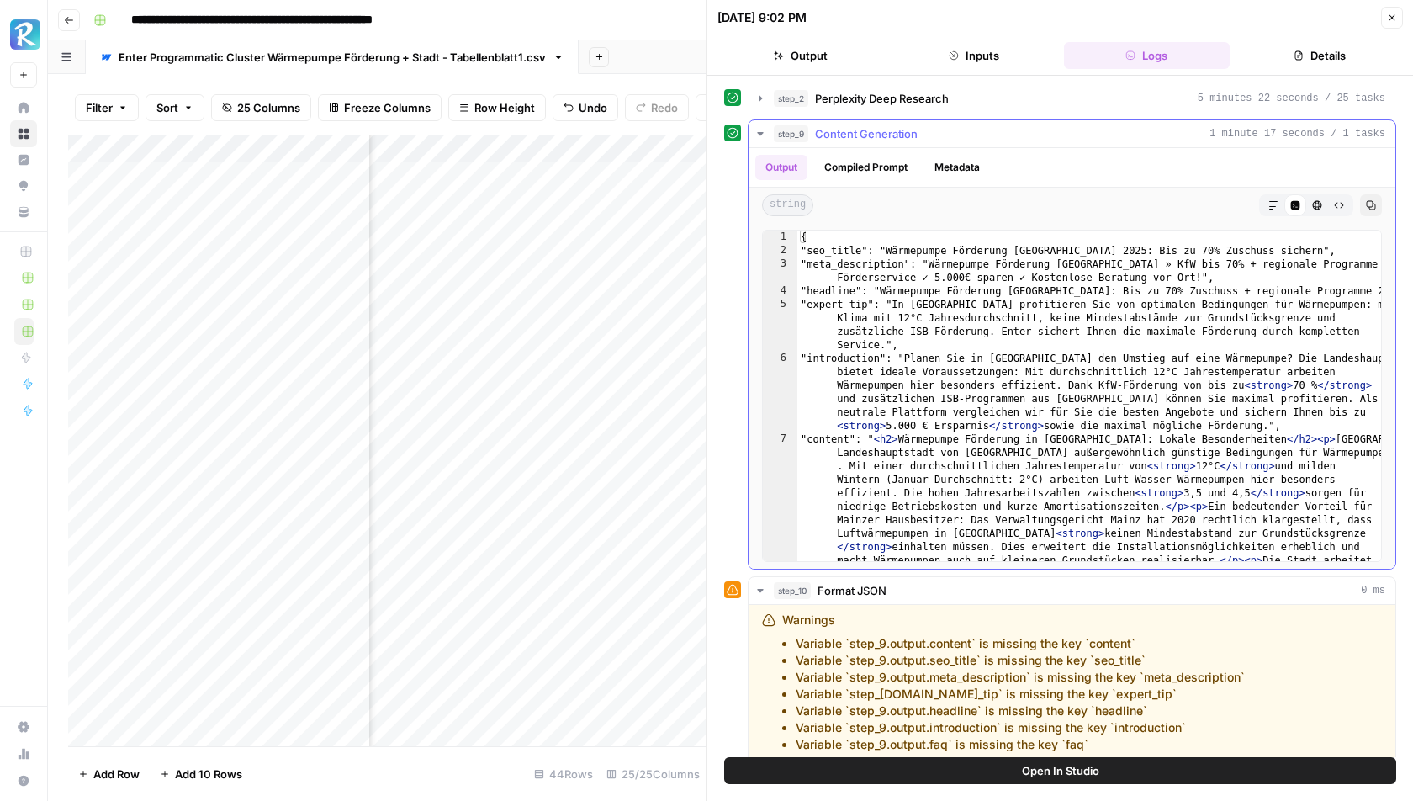
click at [1298, 203] on icon at bounding box center [1295, 205] width 9 height 9
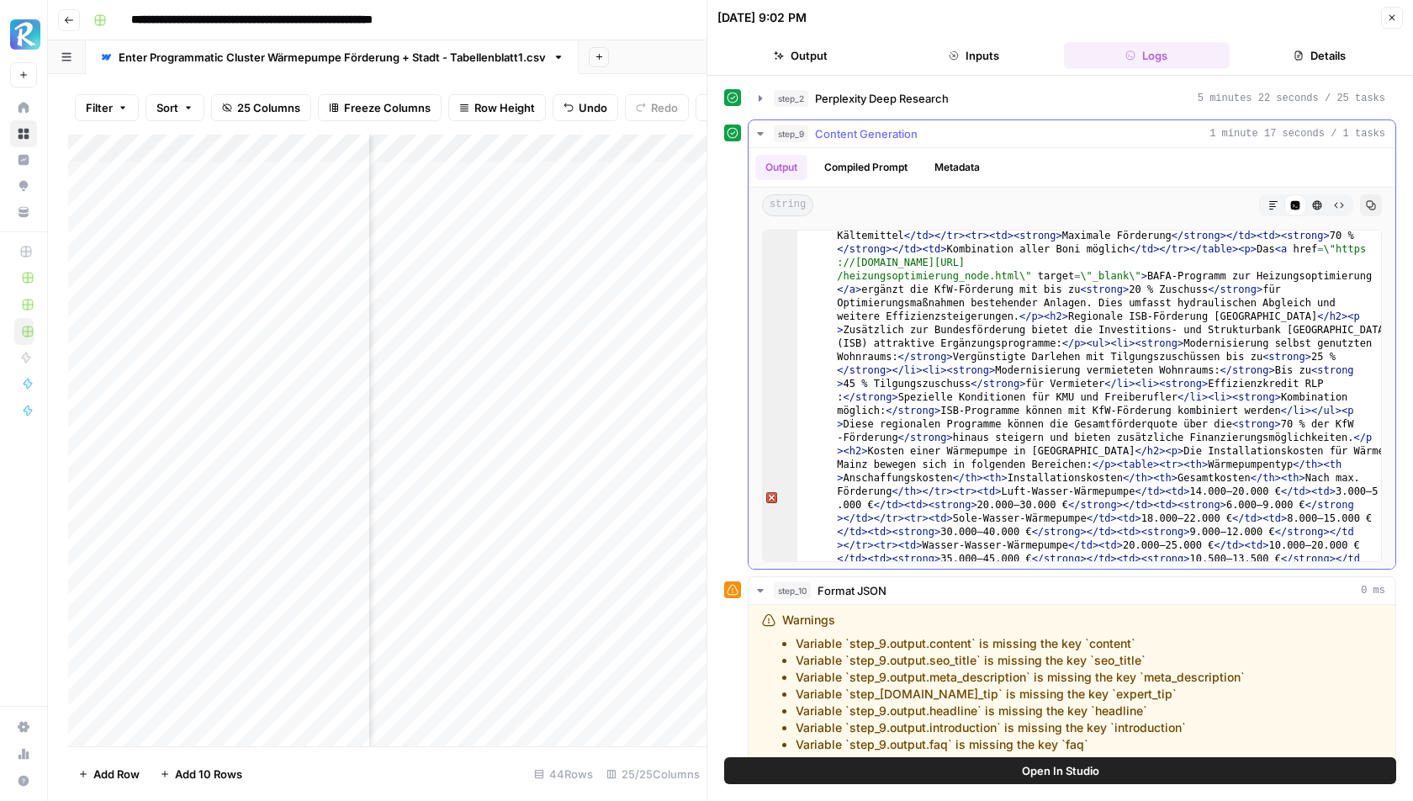
scroll to position [485, 0]
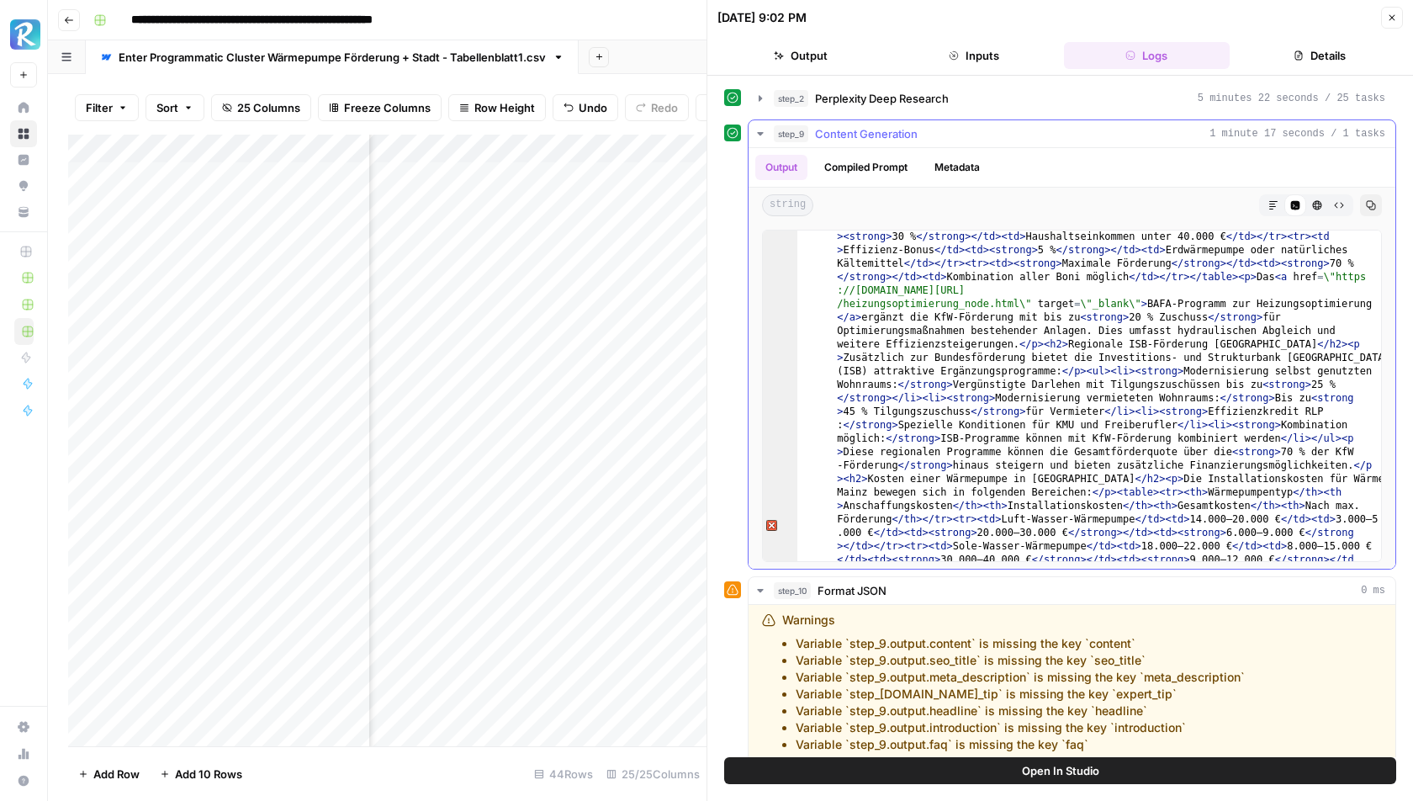
click at [1371, 202] on icon "button" at bounding box center [1371, 205] width 10 height 10
click at [1389, 19] on icon "button" at bounding box center [1392, 18] width 10 height 10
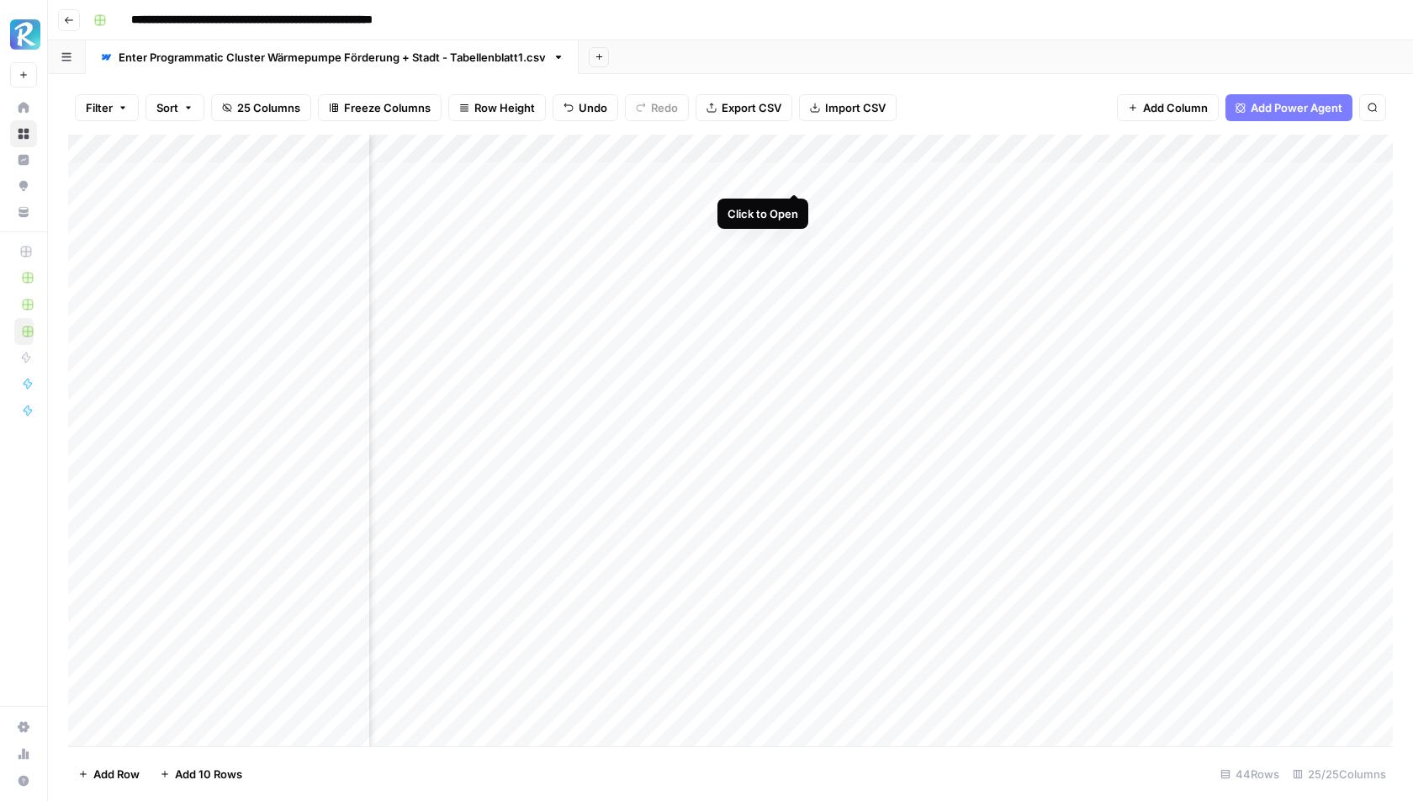
click at [793, 178] on div "Add Column" at bounding box center [730, 441] width 1325 height 612
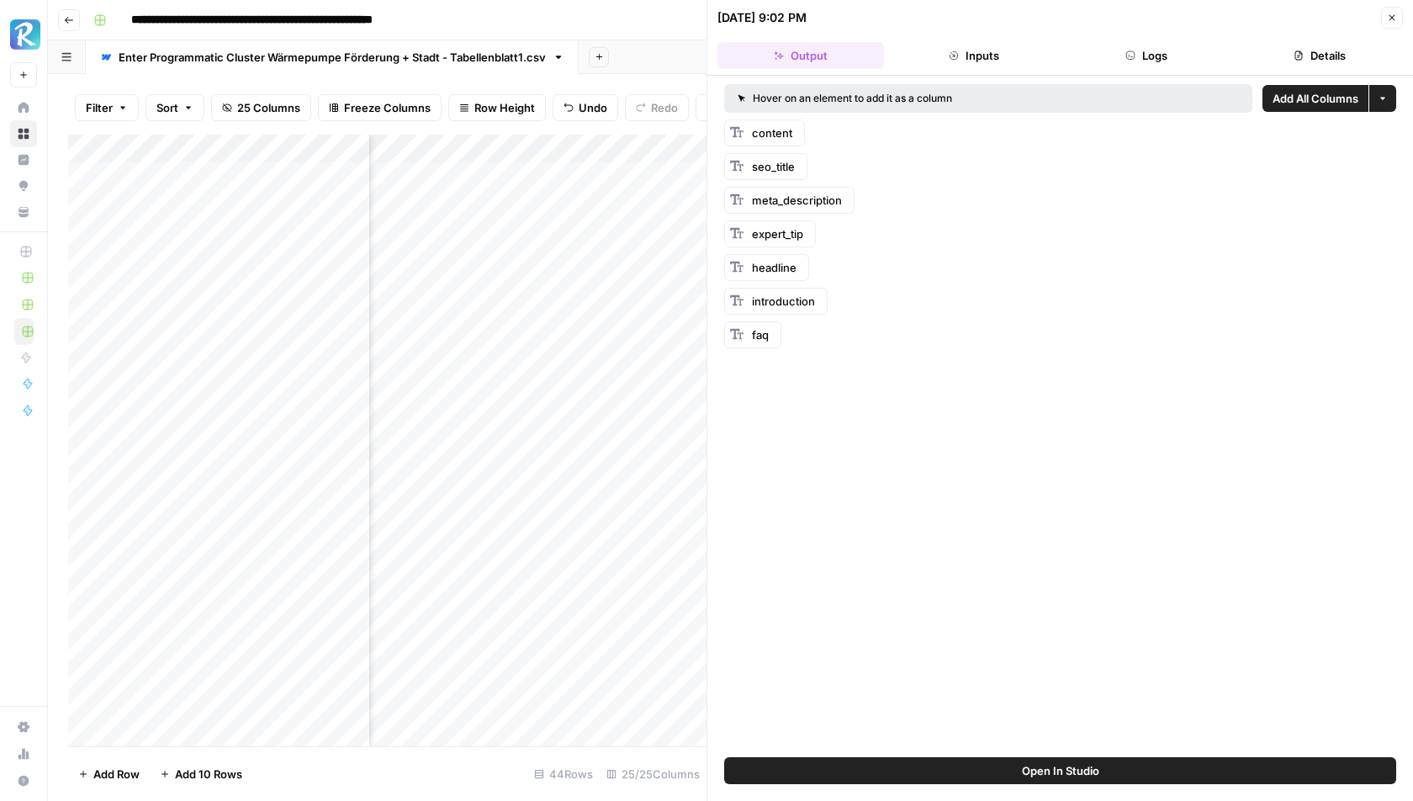
click at [1404, 17] on header "09/16/25 at 9:02 PM Close Output Inputs Logs Details" at bounding box center [1061, 38] width 706 height 76
click at [1401, 17] on button "Close" at bounding box center [1392, 18] width 22 height 22
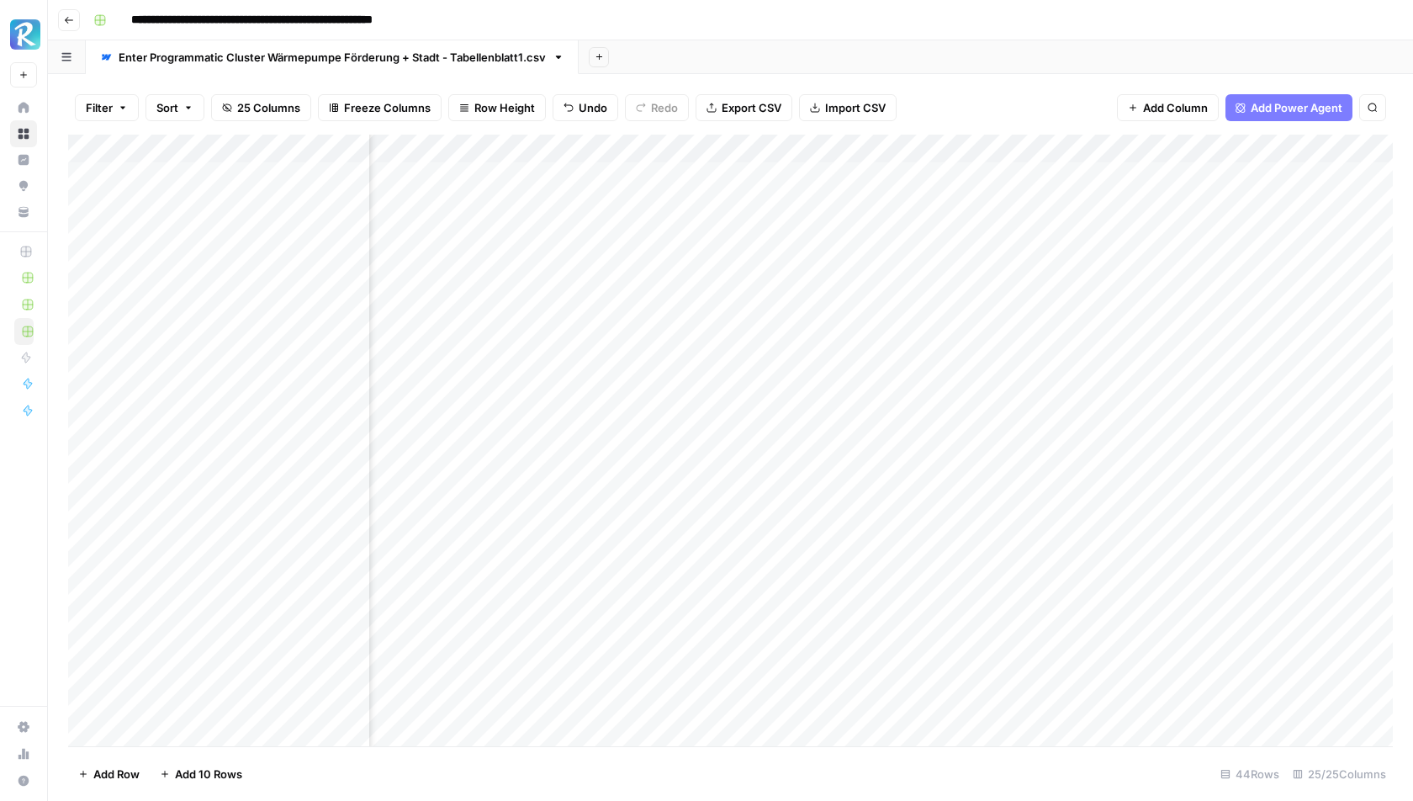
click at [798, 150] on div "Add Column" at bounding box center [730, 441] width 1325 height 612
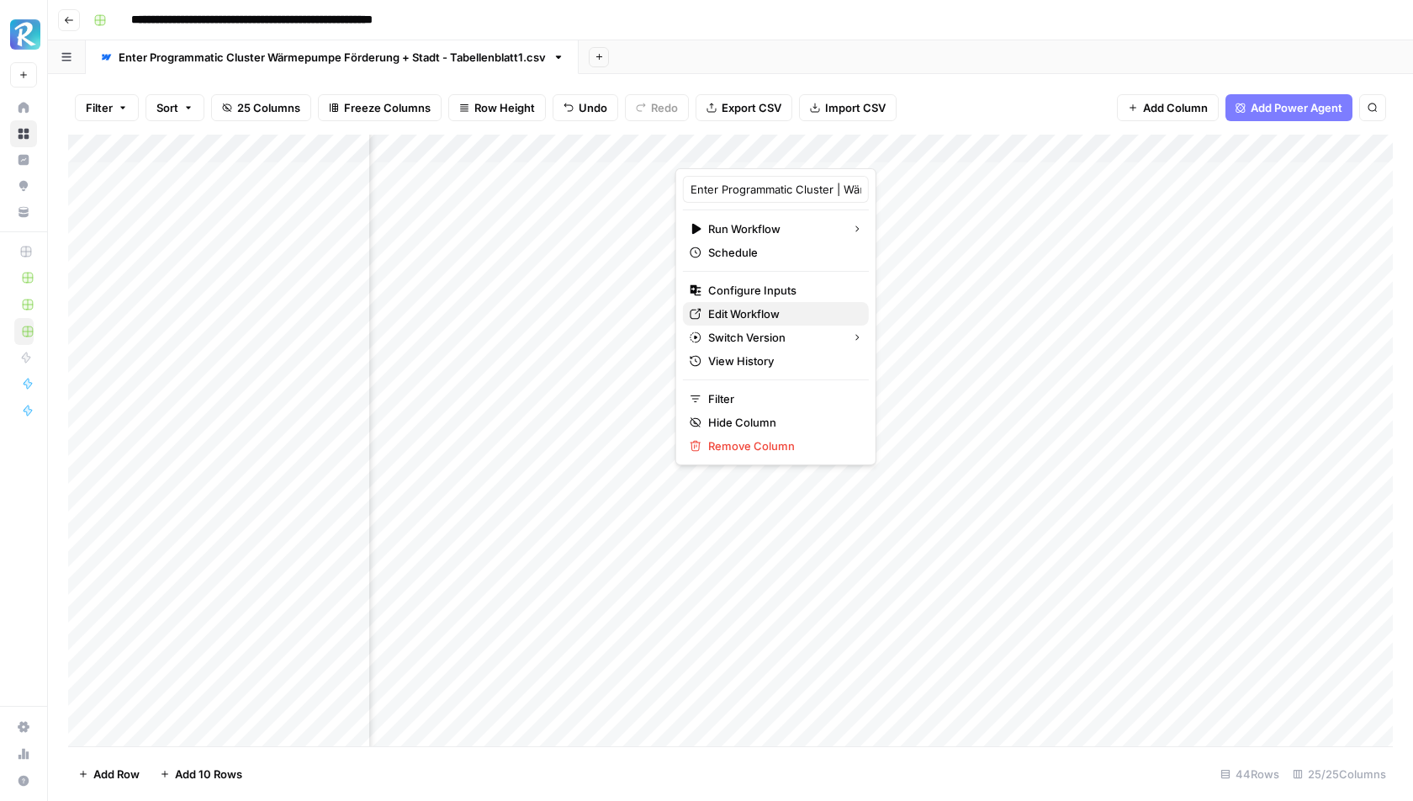
click at [744, 314] on span "Edit Workflow" at bounding box center [781, 313] width 147 height 17
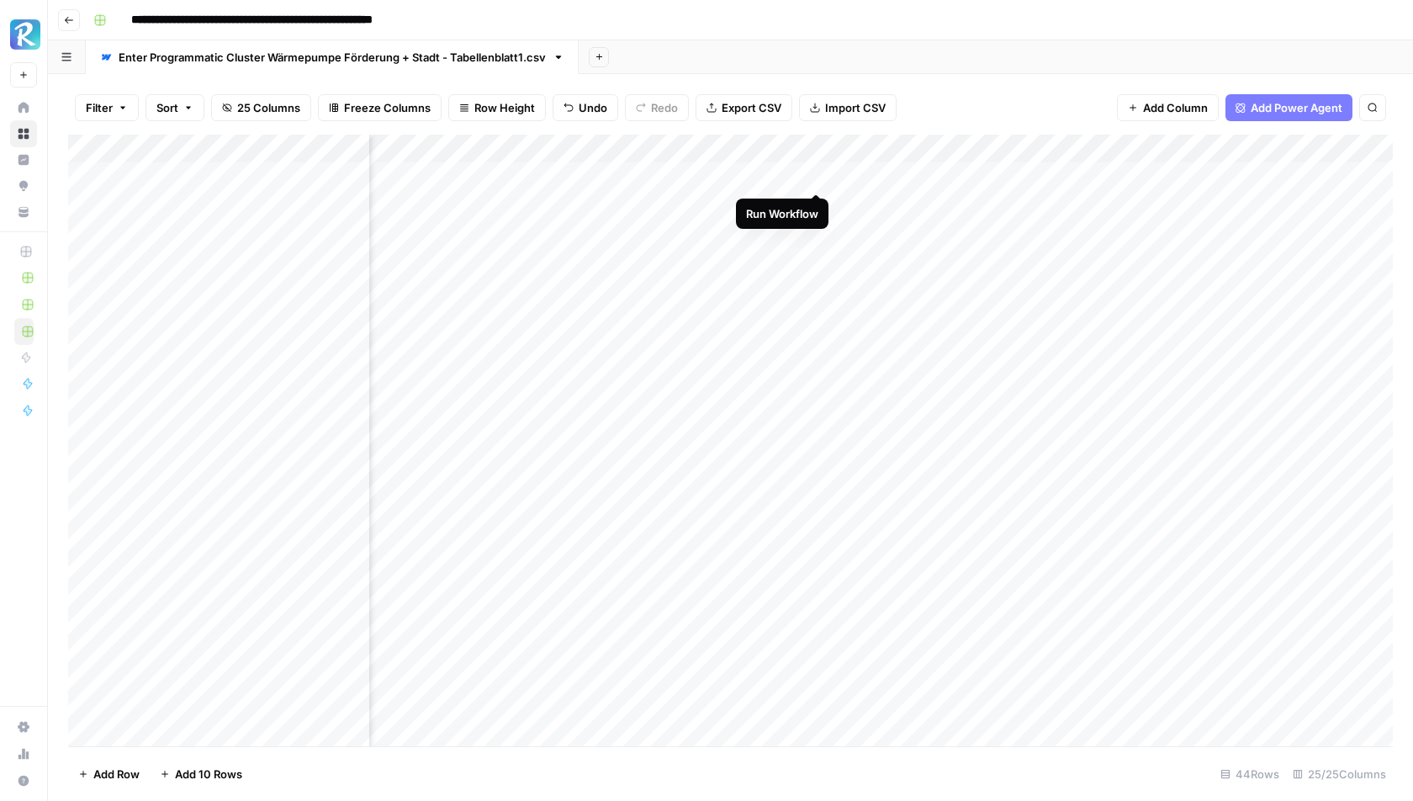
click at [814, 172] on div "Add Column" at bounding box center [730, 441] width 1325 height 612
click at [793, 174] on div "Add Column" at bounding box center [730, 441] width 1325 height 612
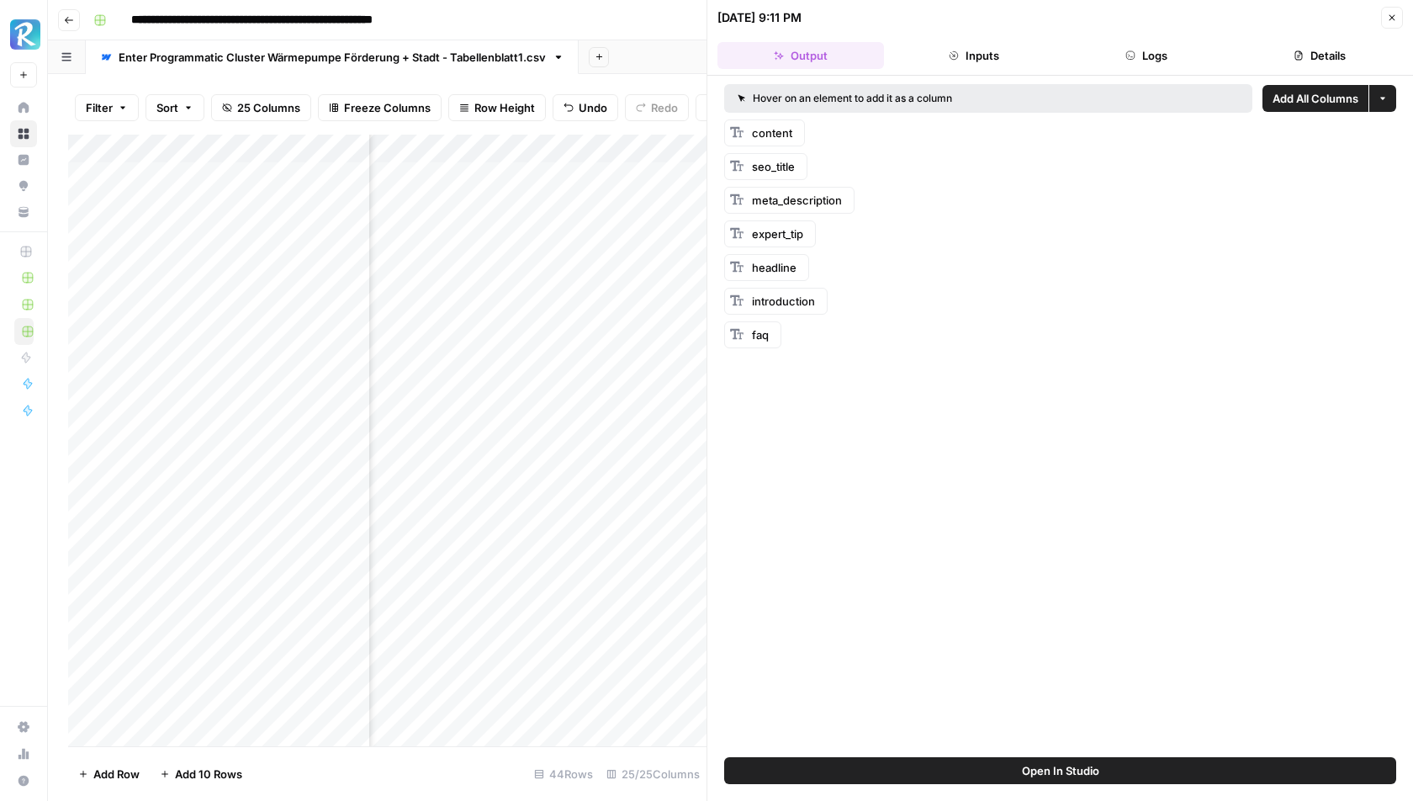
click at [969, 49] on button "Inputs" at bounding box center [974, 55] width 167 height 27
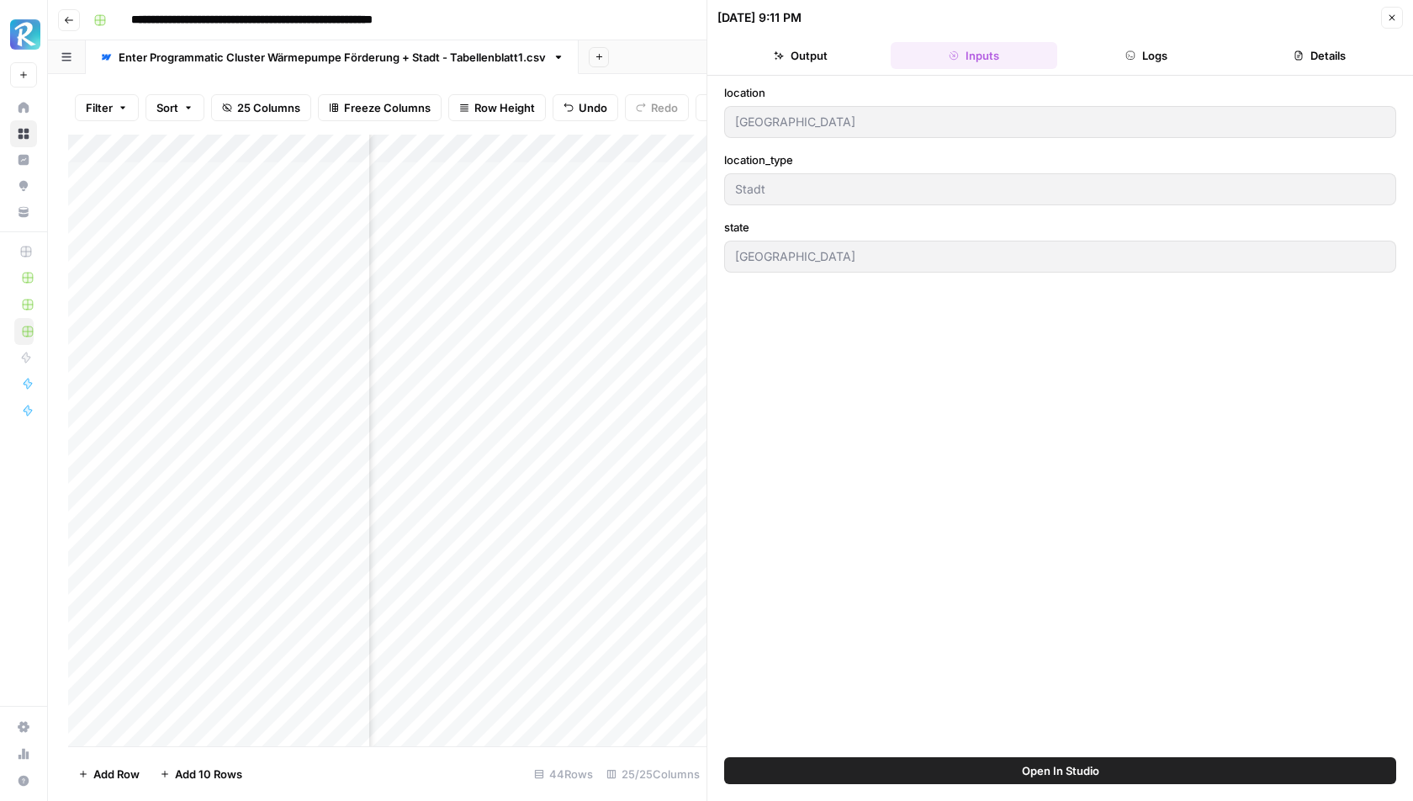
click at [1197, 78] on div "location Mainz location_type Stadt state Rheinland-Pfalz" at bounding box center [1061, 416] width 706 height 681
click at [1160, 51] on button "Logs" at bounding box center [1147, 55] width 167 height 27
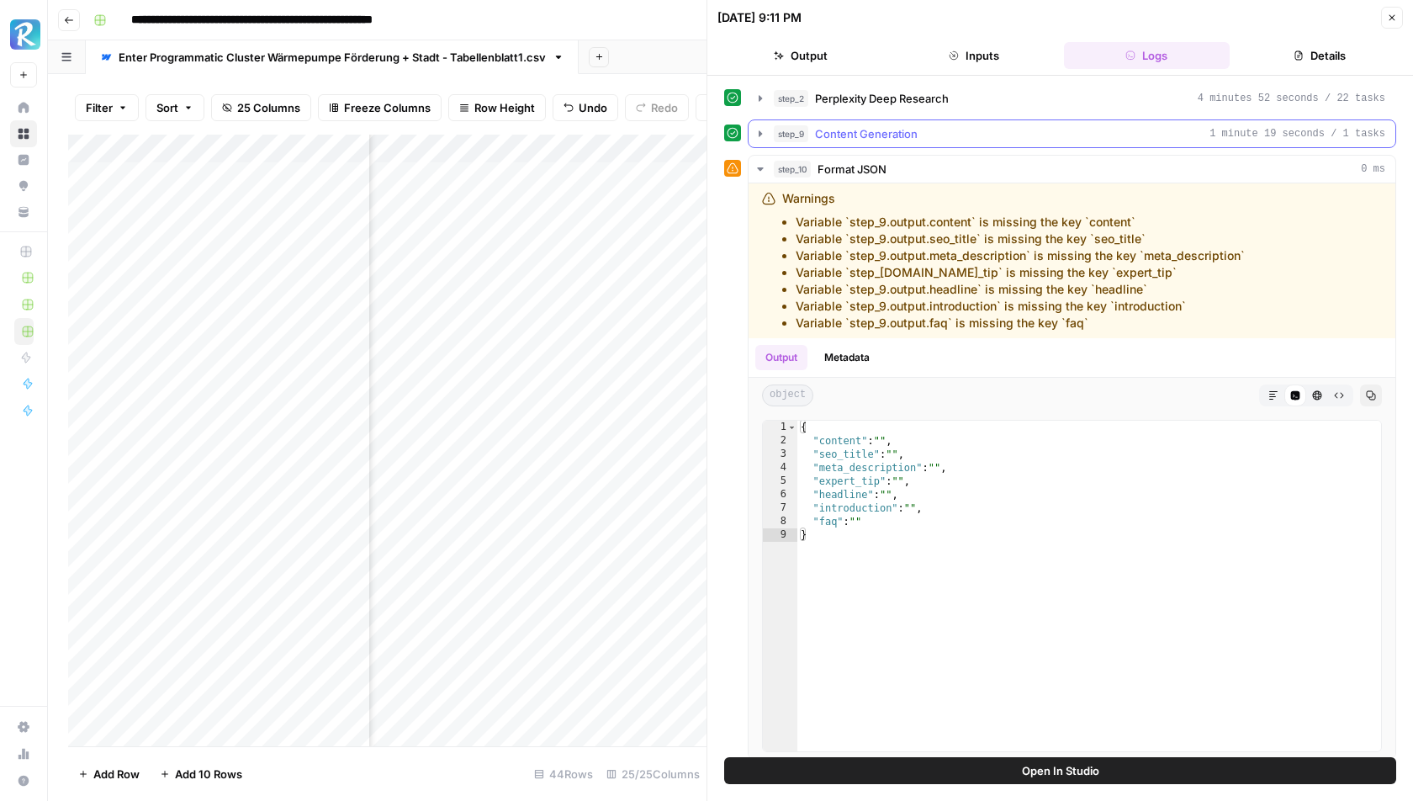
click at [781, 129] on span "step_9" at bounding box center [791, 133] width 34 height 17
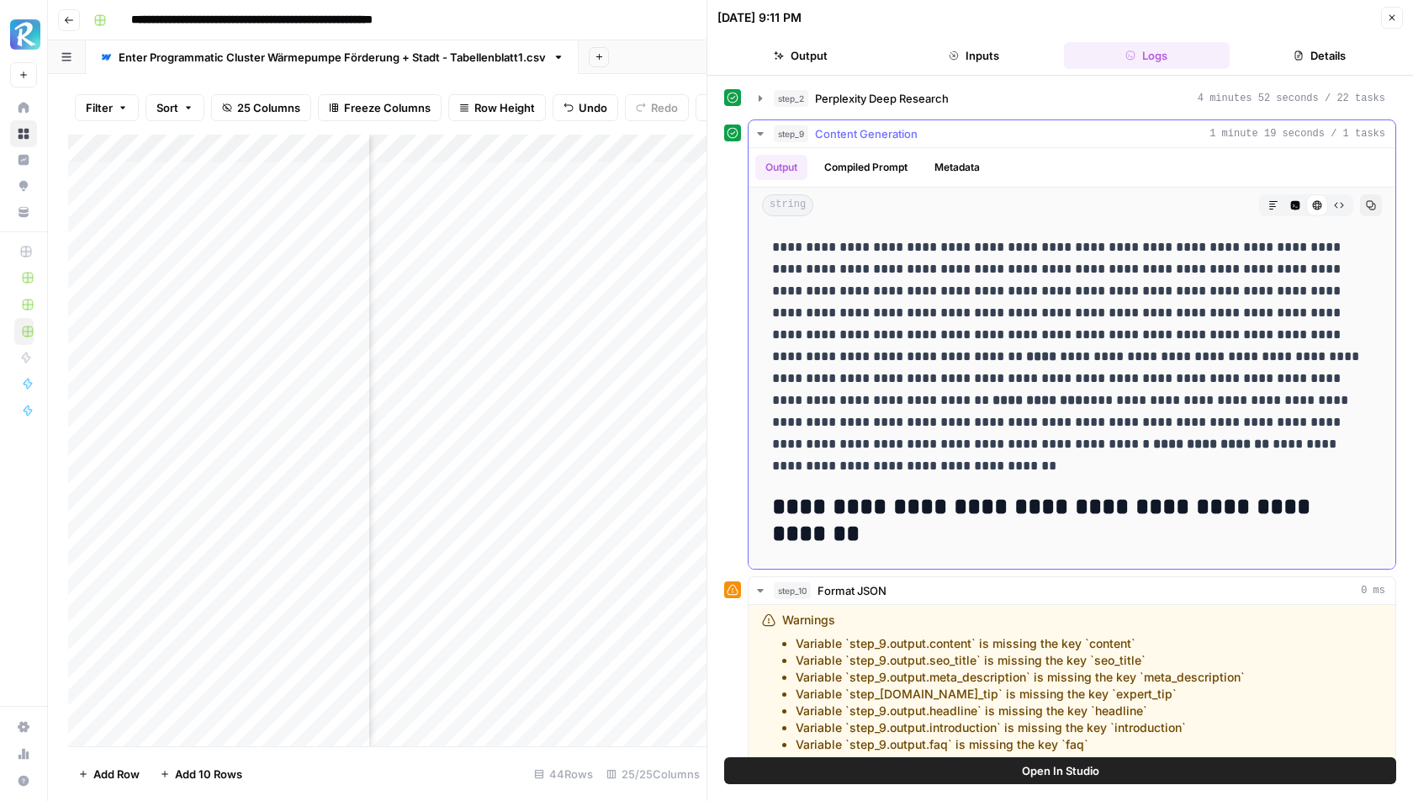
click at [1299, 201] on icon "button" at bounding box center [1295, 205] width 9 height 9
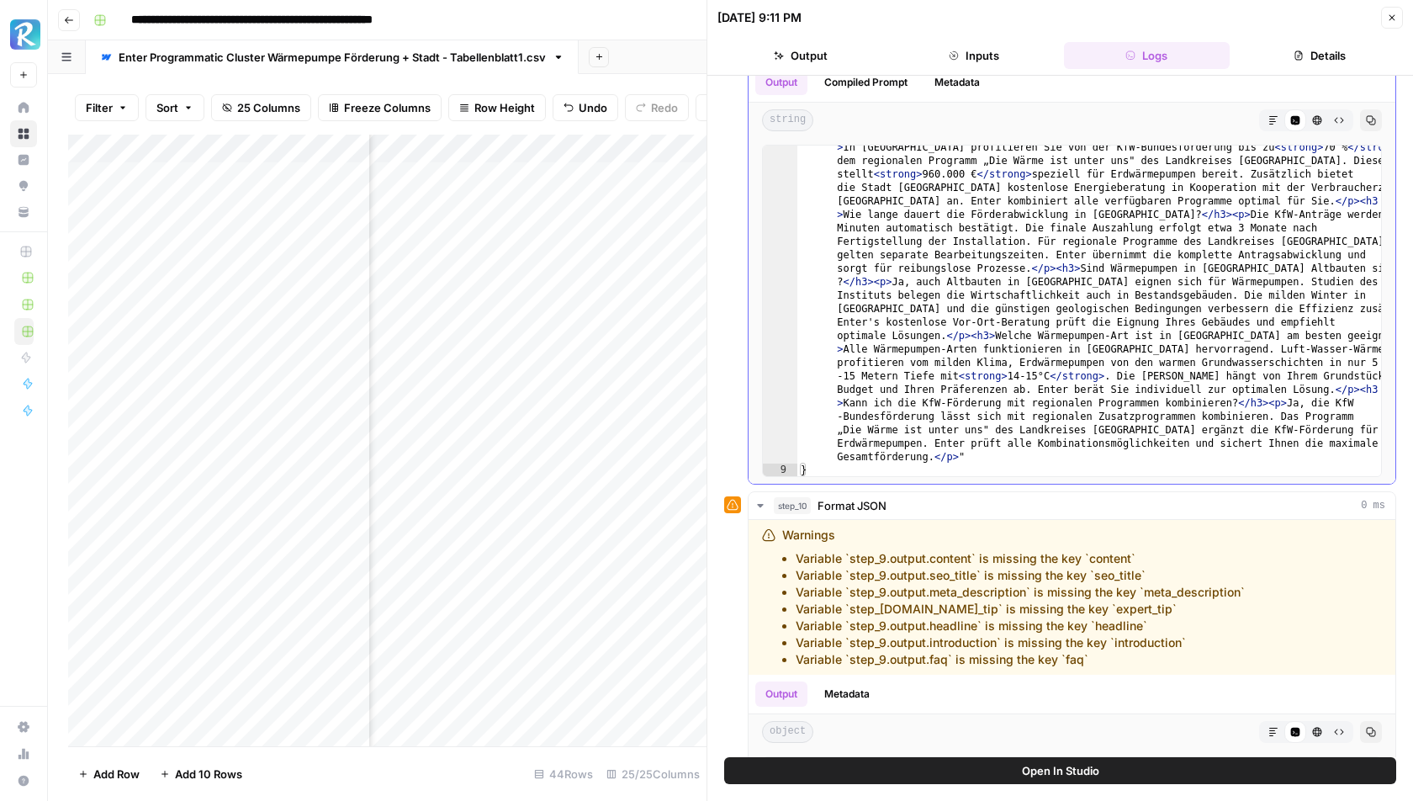
scroll to position [98, 0]
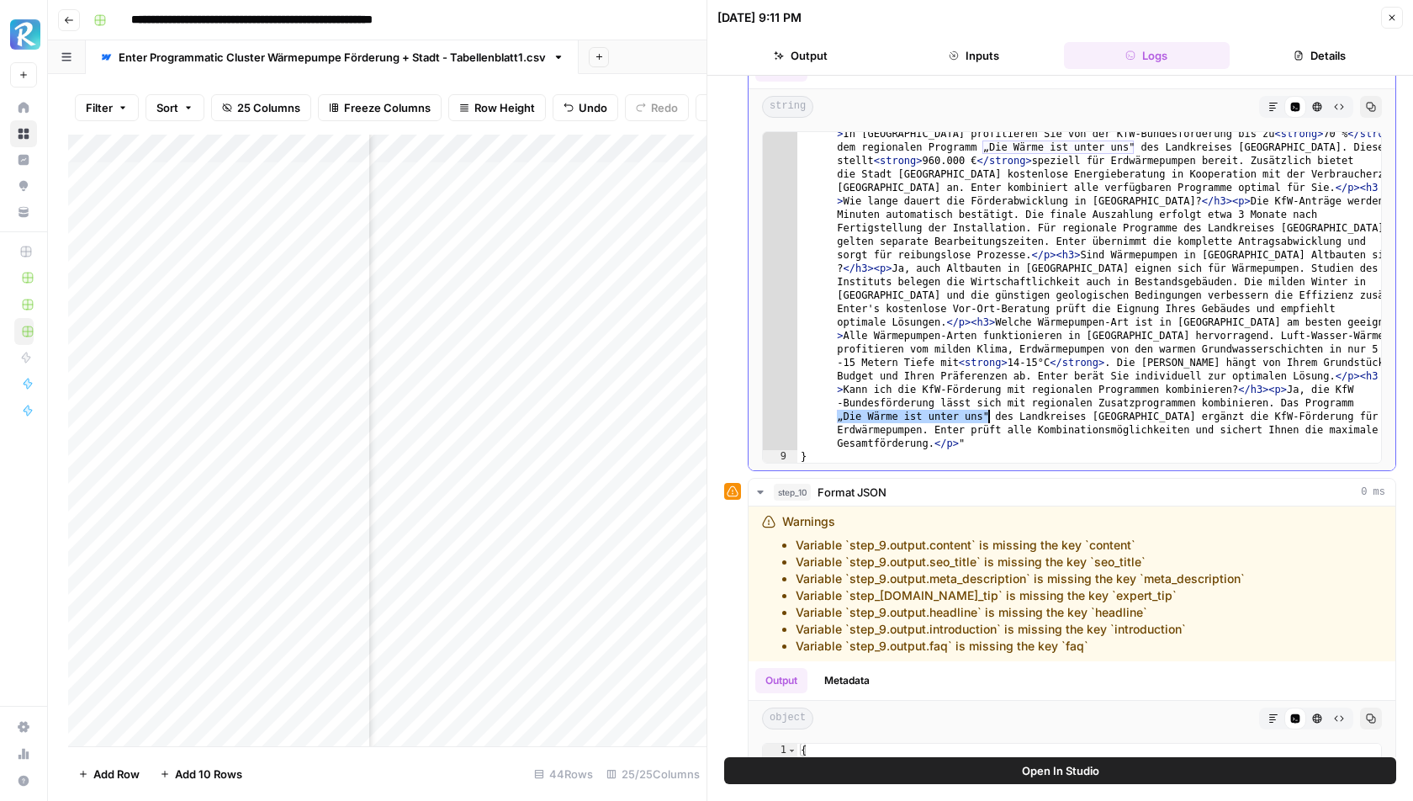
drag, startPoint x: 836, startPoint y: 412, endPoint x: 986, endPoint y: 413, distance: 149.8
click at [986, 413] on div ""faq": " < h2 > FAQ </ h2 > < h3 > Welche lokalen Förderungen für Wärmepumpen g…" at bounding box center [1091, 454] width 586 height 681
click at [1363, 102] on button "Copy" at bounding box center [1371, 107] width 22 height 22
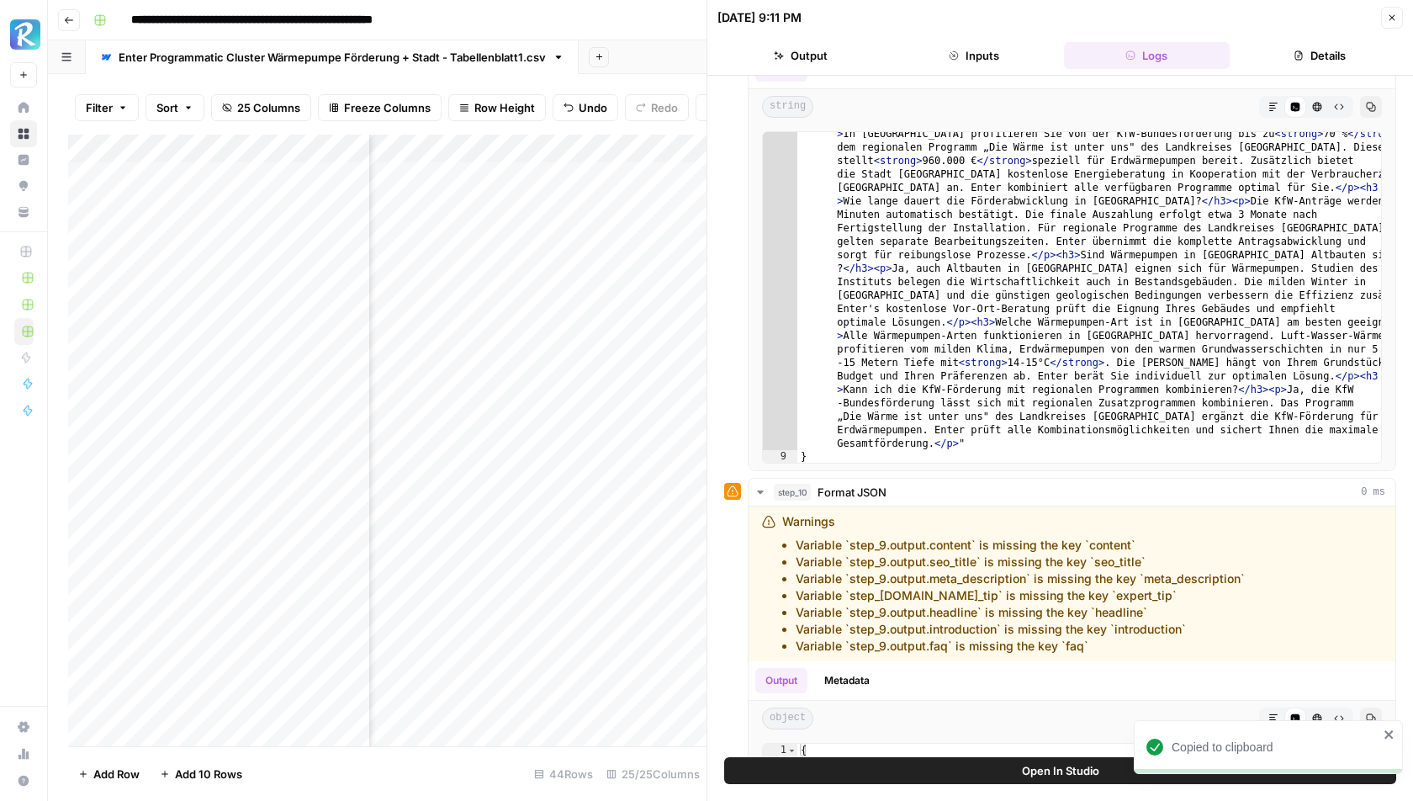
click at [1388, 10] on button "Close" at bounding box center [1392, 18] width 22 height 22
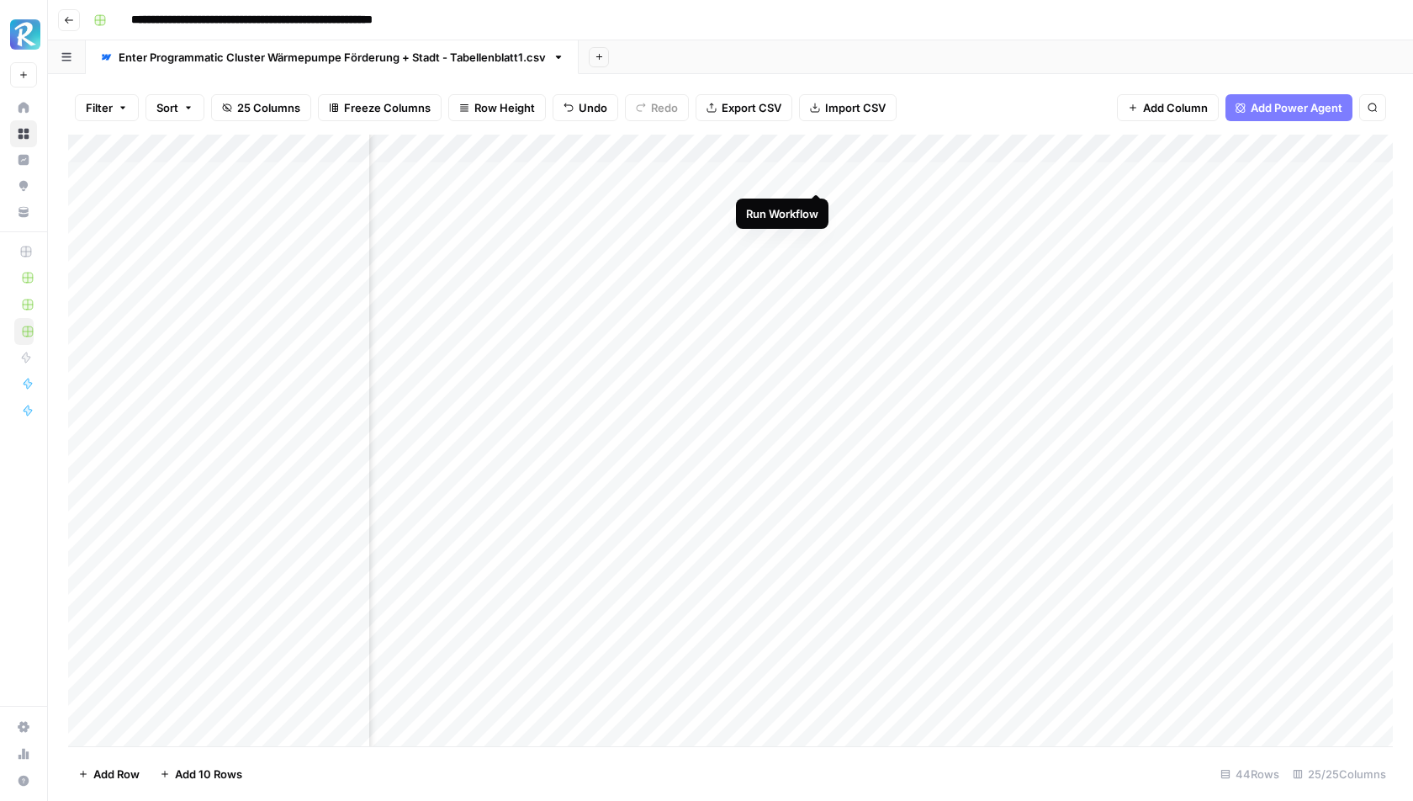
click at [817, 173] on div "Add Column" at bounding box center [730, 441] width 1325 height 612
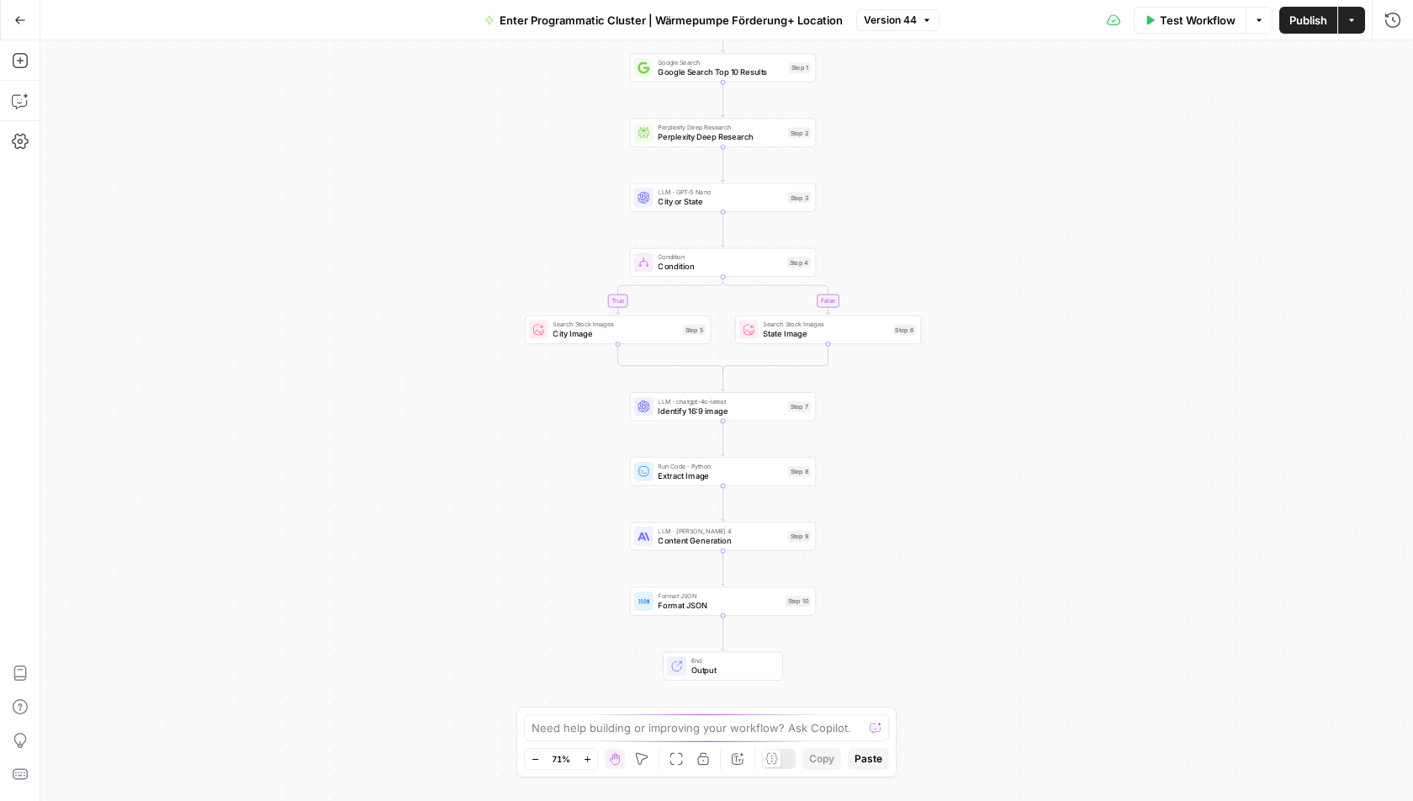
click at [779, 759] on div at bounding box center [772, 759] width 18 height 18
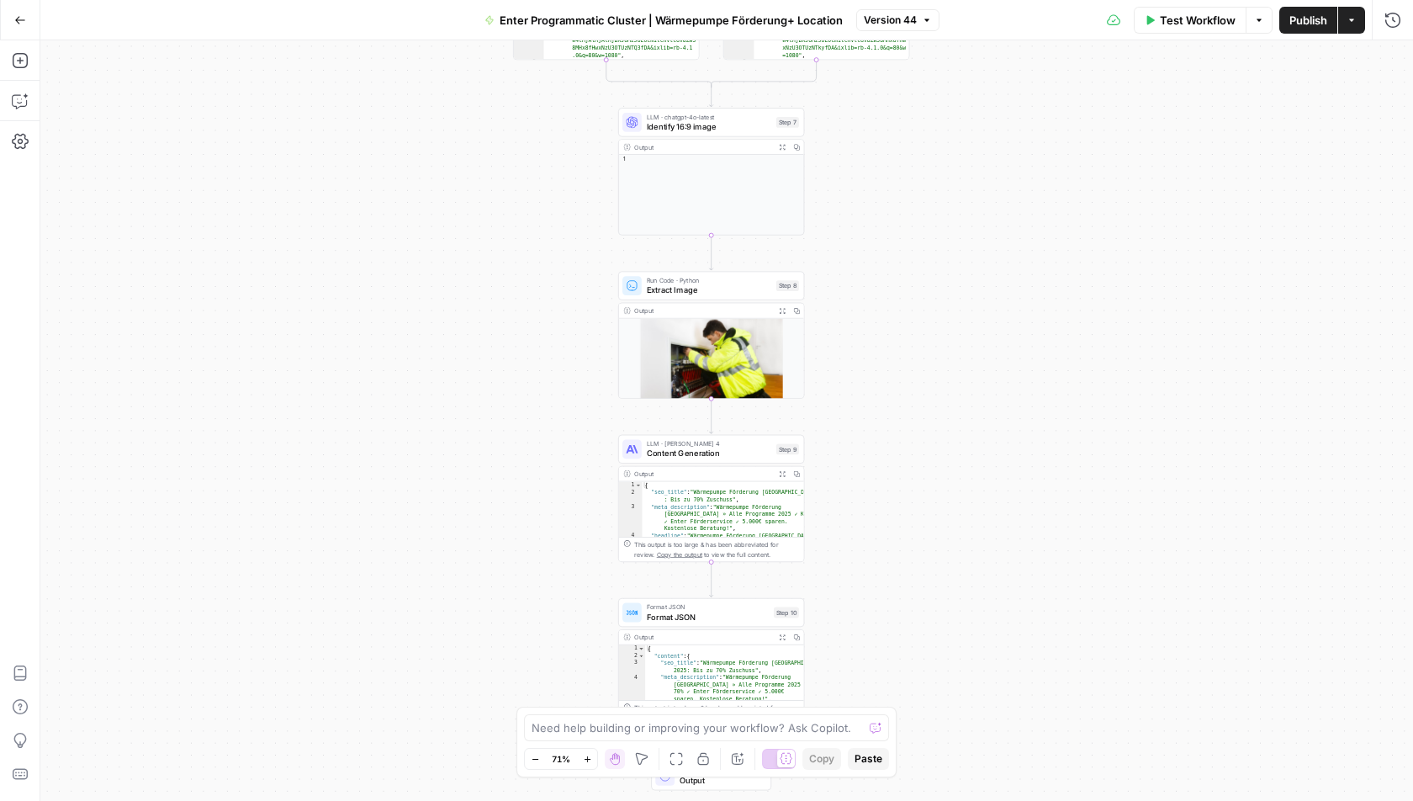
scroll to position [20, 0]
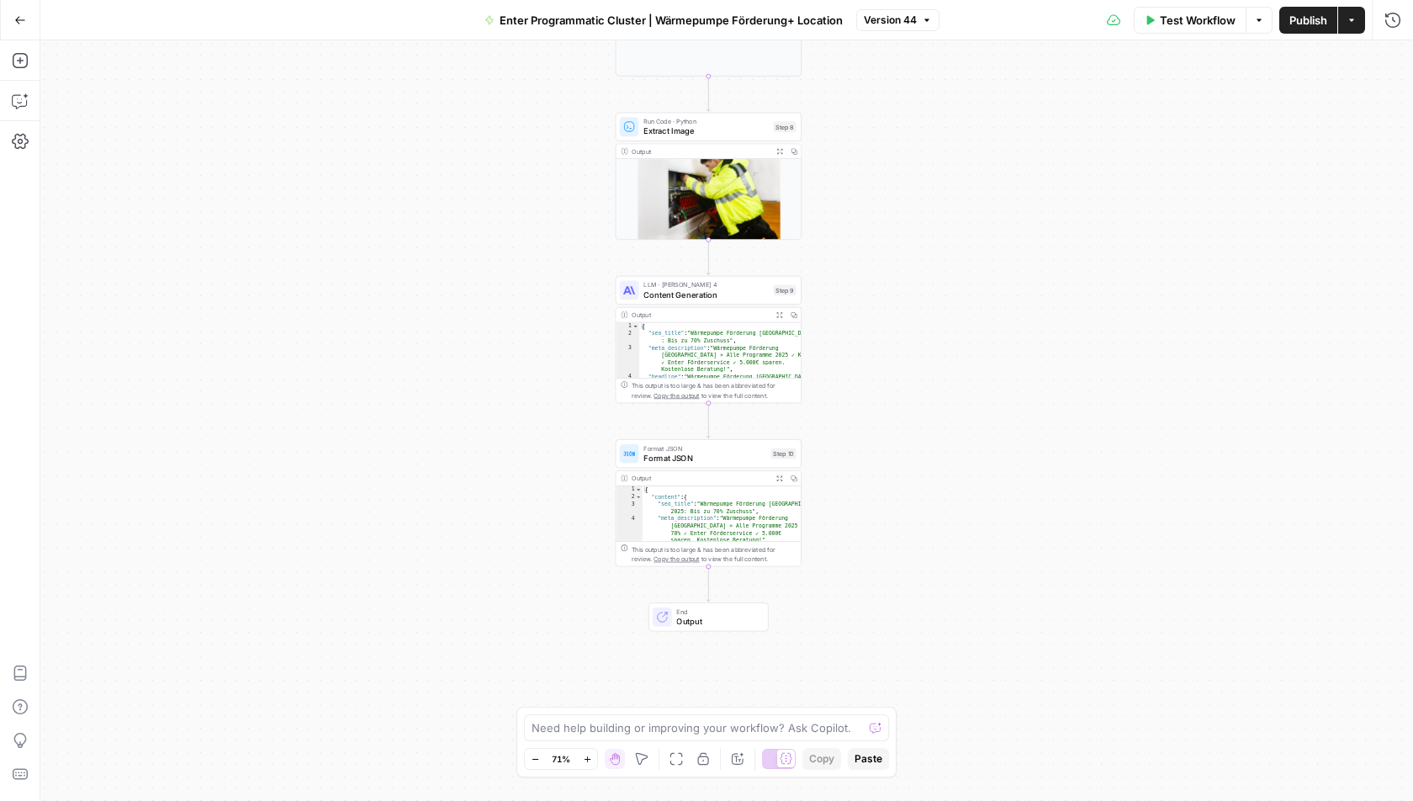
click at [777, 764] on div at bounding box center [786, 759] width 18 height 18
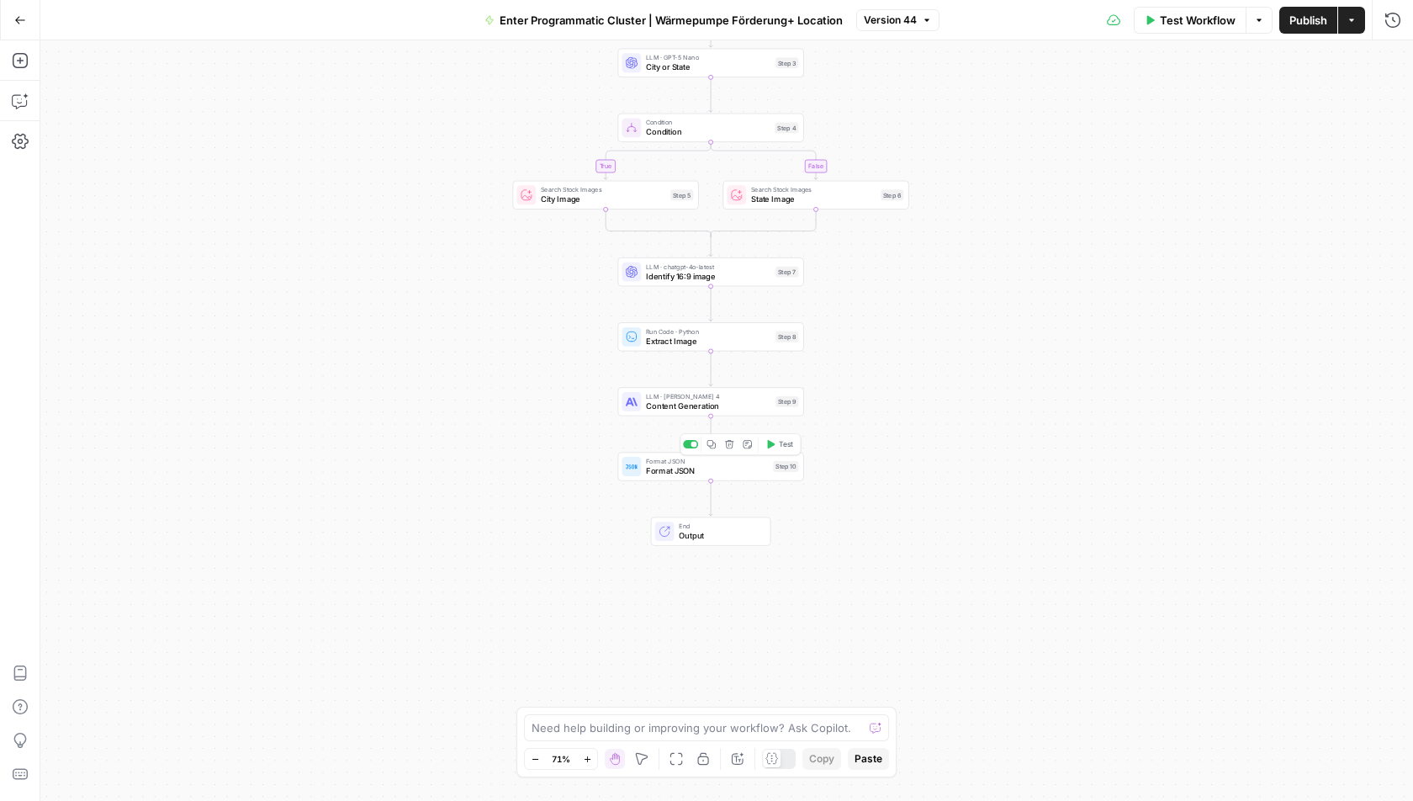
click at [678, 474] on span "Format JSON" at bounding box center [707, 470] width 123 height 12
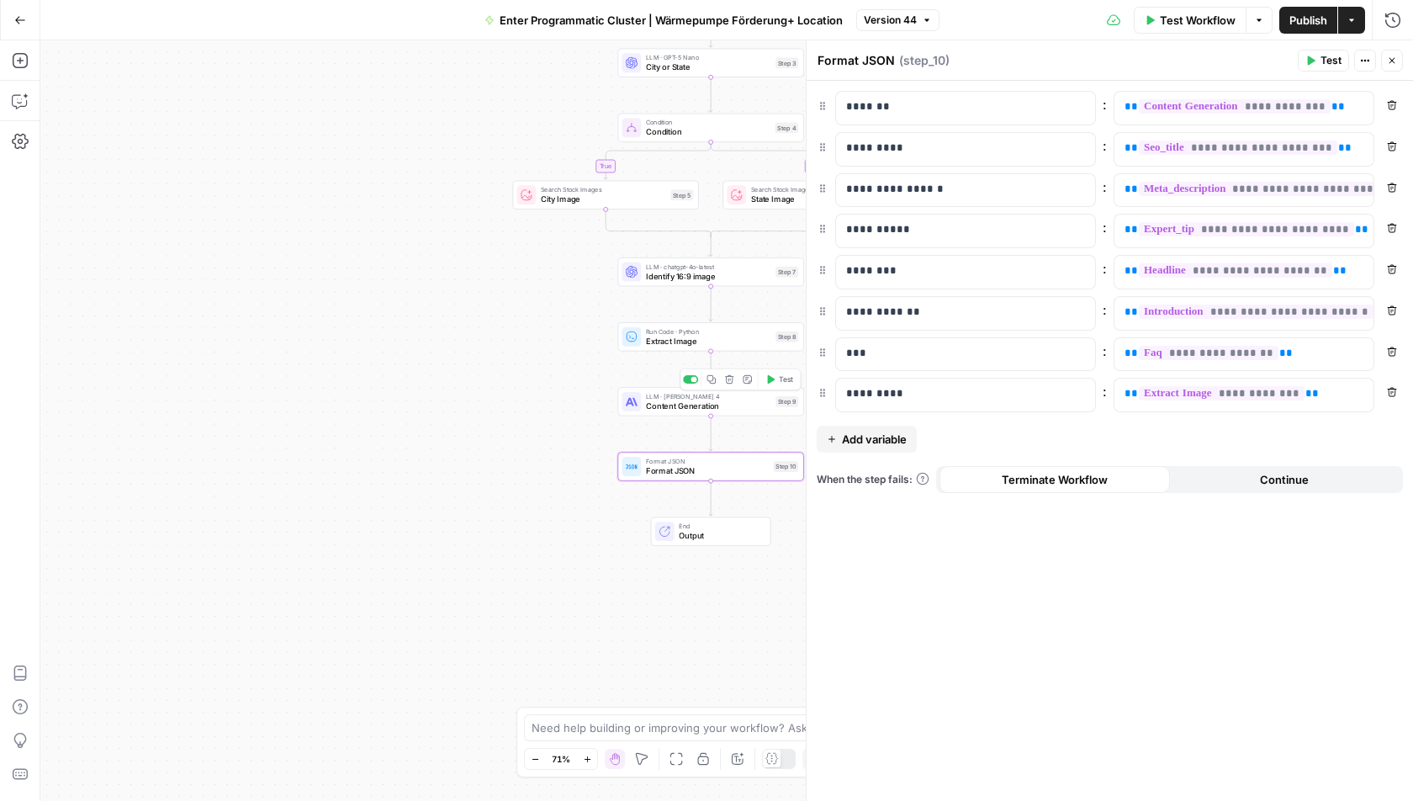
click at [638, 399] on div at bounding box center [631, 401] width 19 height 19
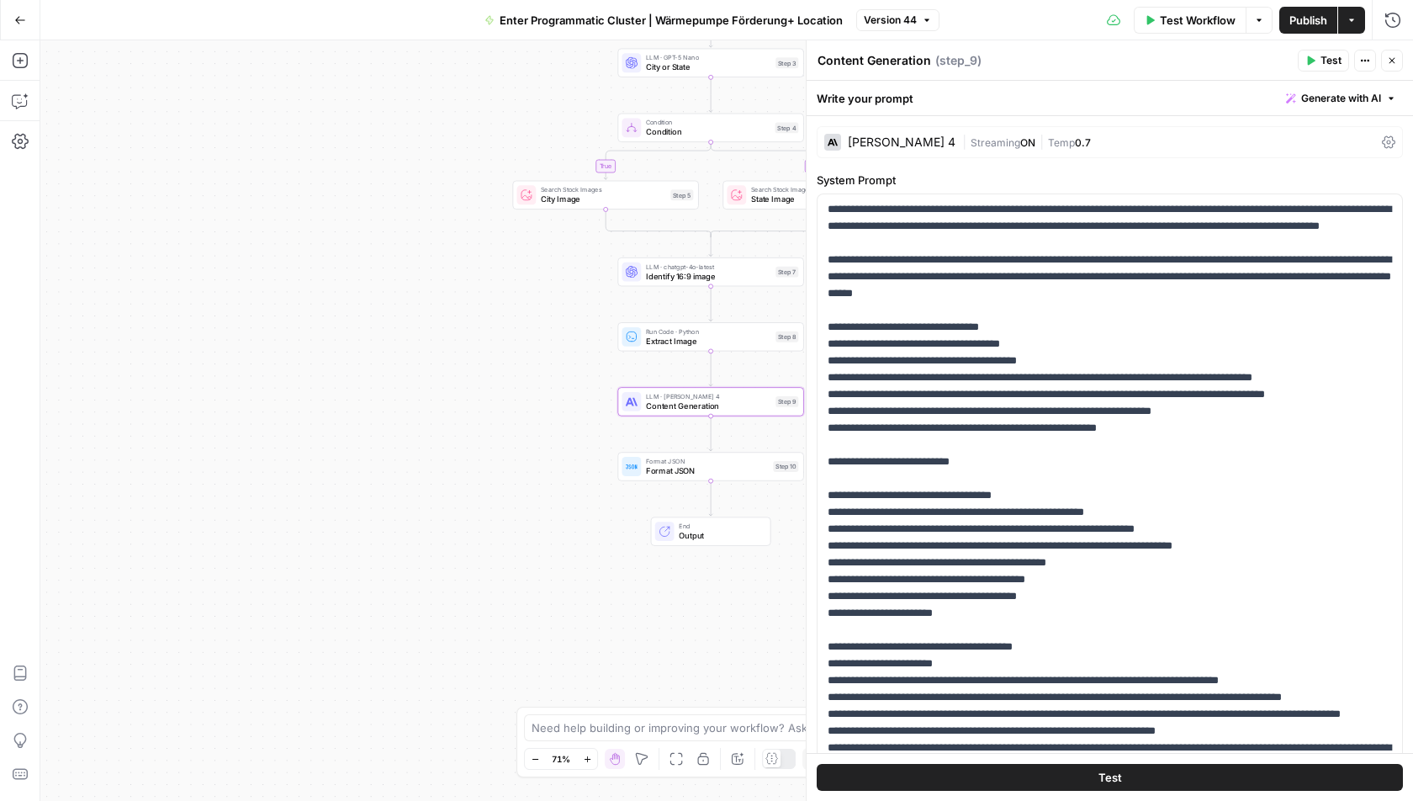
click at [1096, 144] on div "| Streaming ON | Temp 0.7" at bounding box center [1168, 143] width 413 height 16
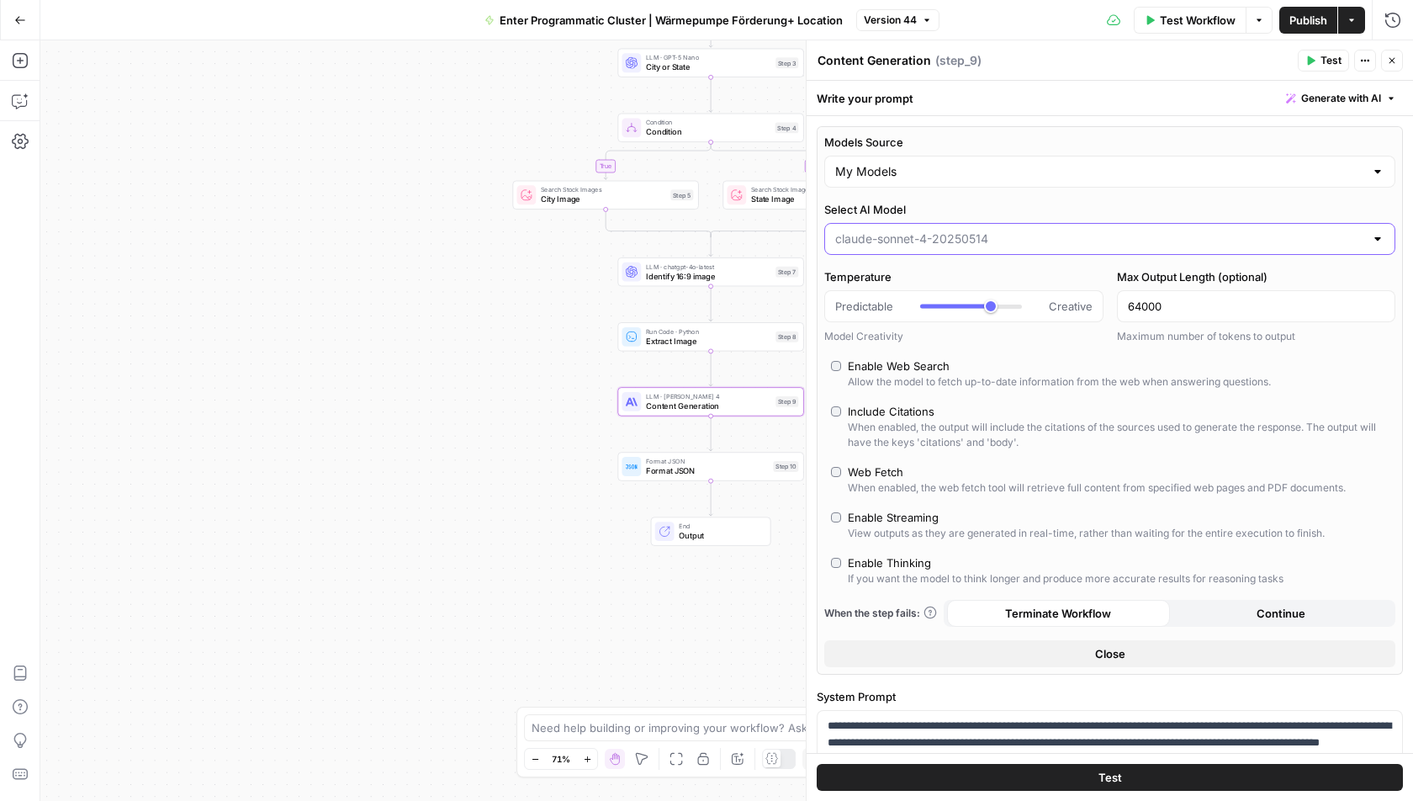
click at [1068, 241] on input "Select AI Model" at bounding box center [1099, 239] width 529 height 17
click at [888, 274] on span "[PERSON_NAME]-4-20250514" at bounding box center [1099, 279] width 522 height 17
type input "[PERSON_NAME]-4-20250514"
click at [1396, 130] on div "Models Source My Models Select AI Model claude-sonnet-4-20250514 Temperature Pr…" at bounding box center [1110, 400] width 586 height 549
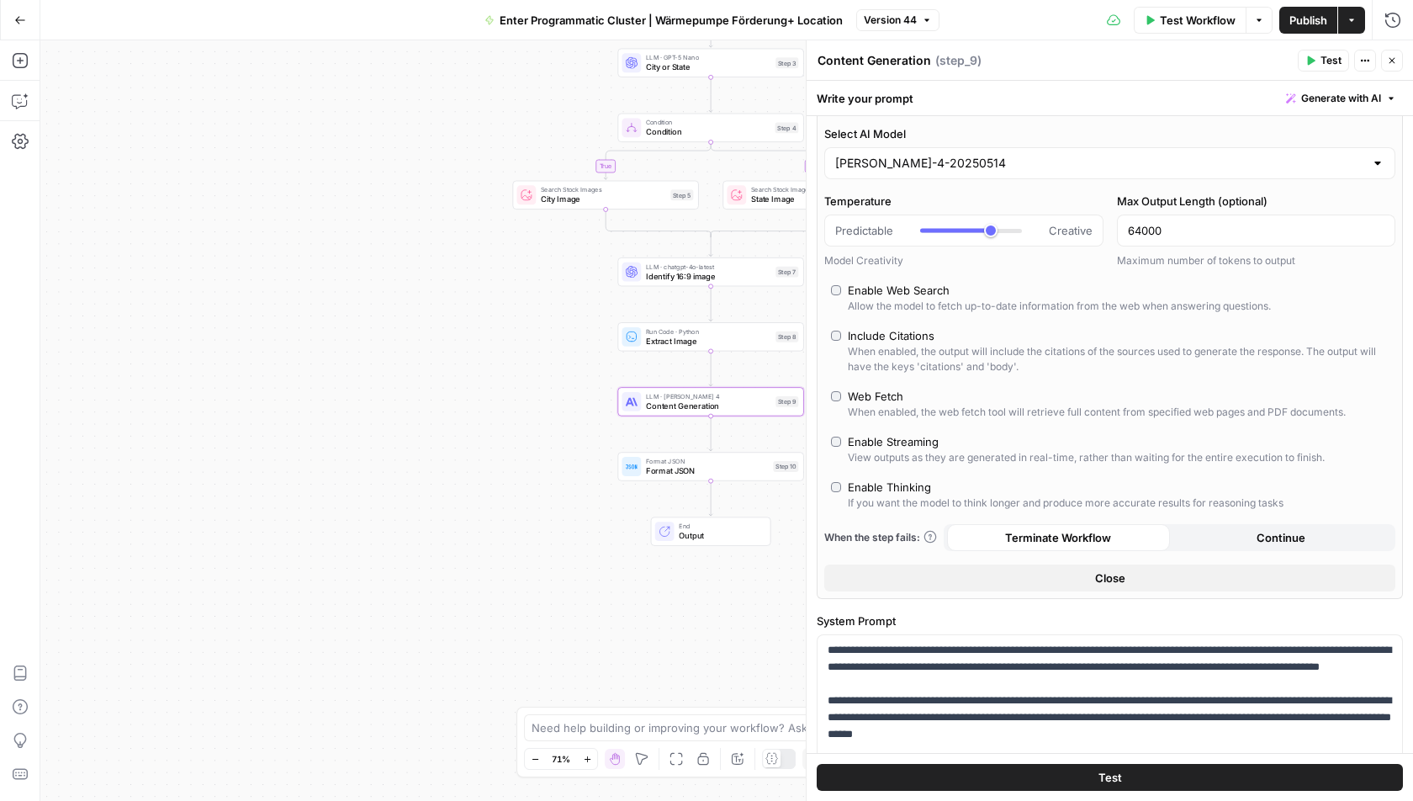
click at [1143, 571] on button "Close" at bounding box center [1109, 578] width 571 height 27
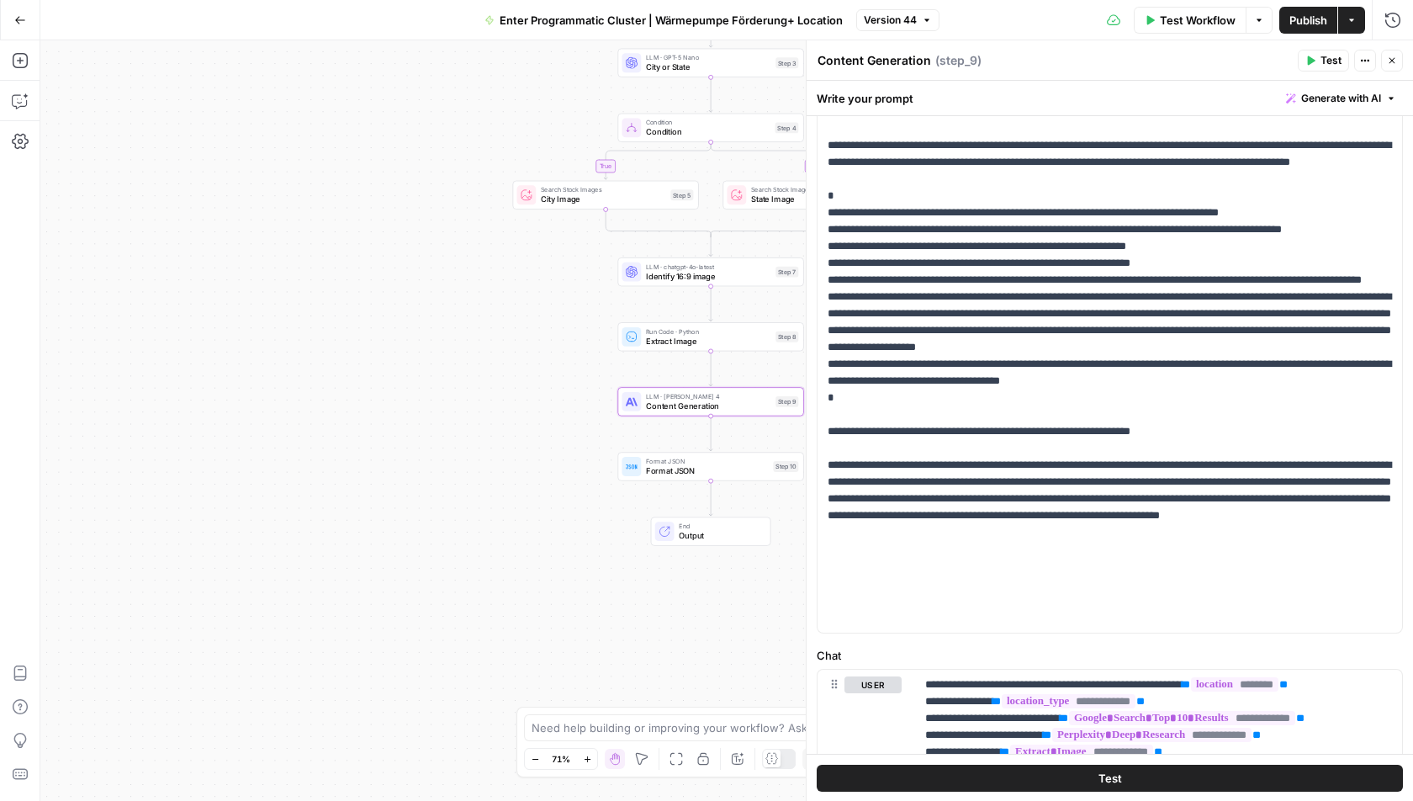
scroll to position [3707, 0]
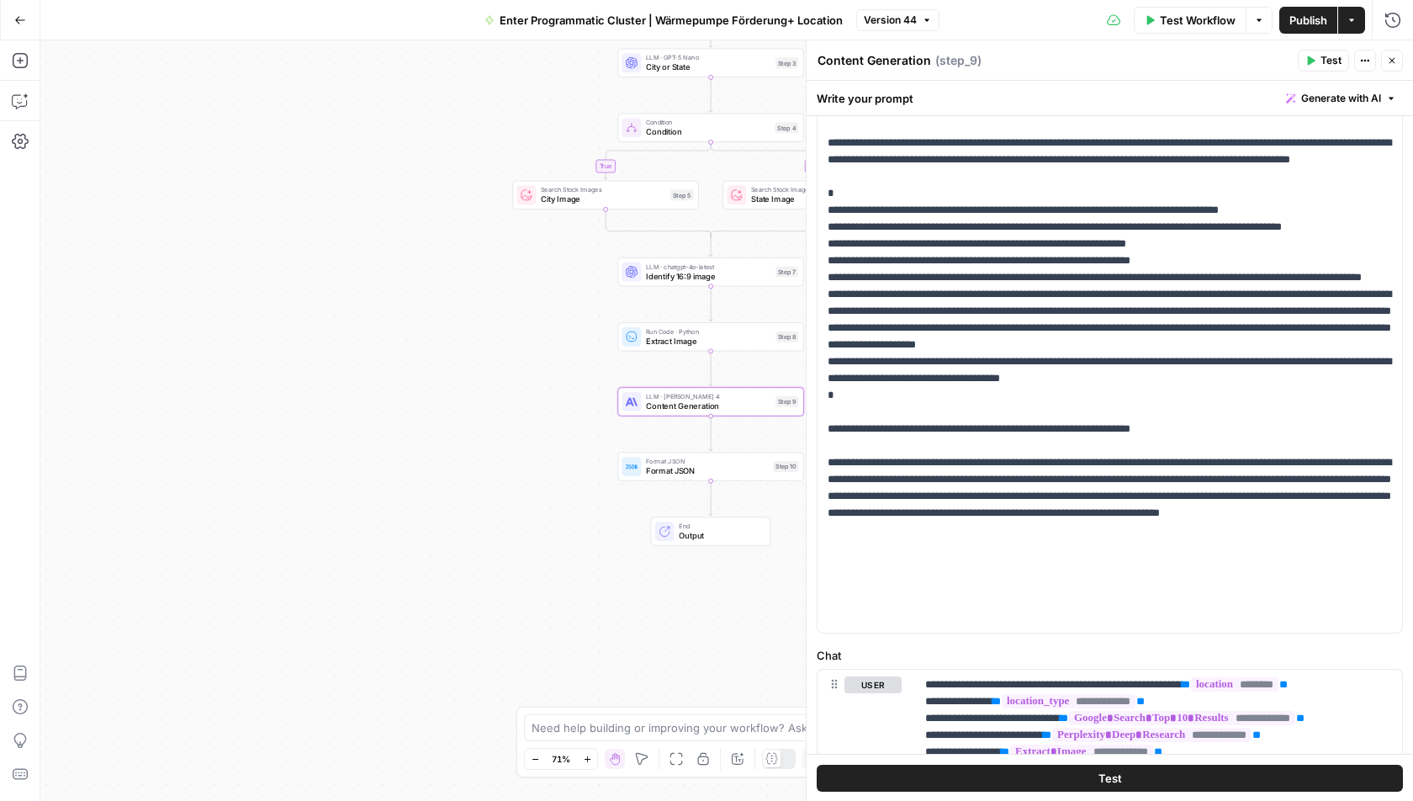
click at [700, 529] on span "Output" at bounding box center [720, 535] width 82 height 12
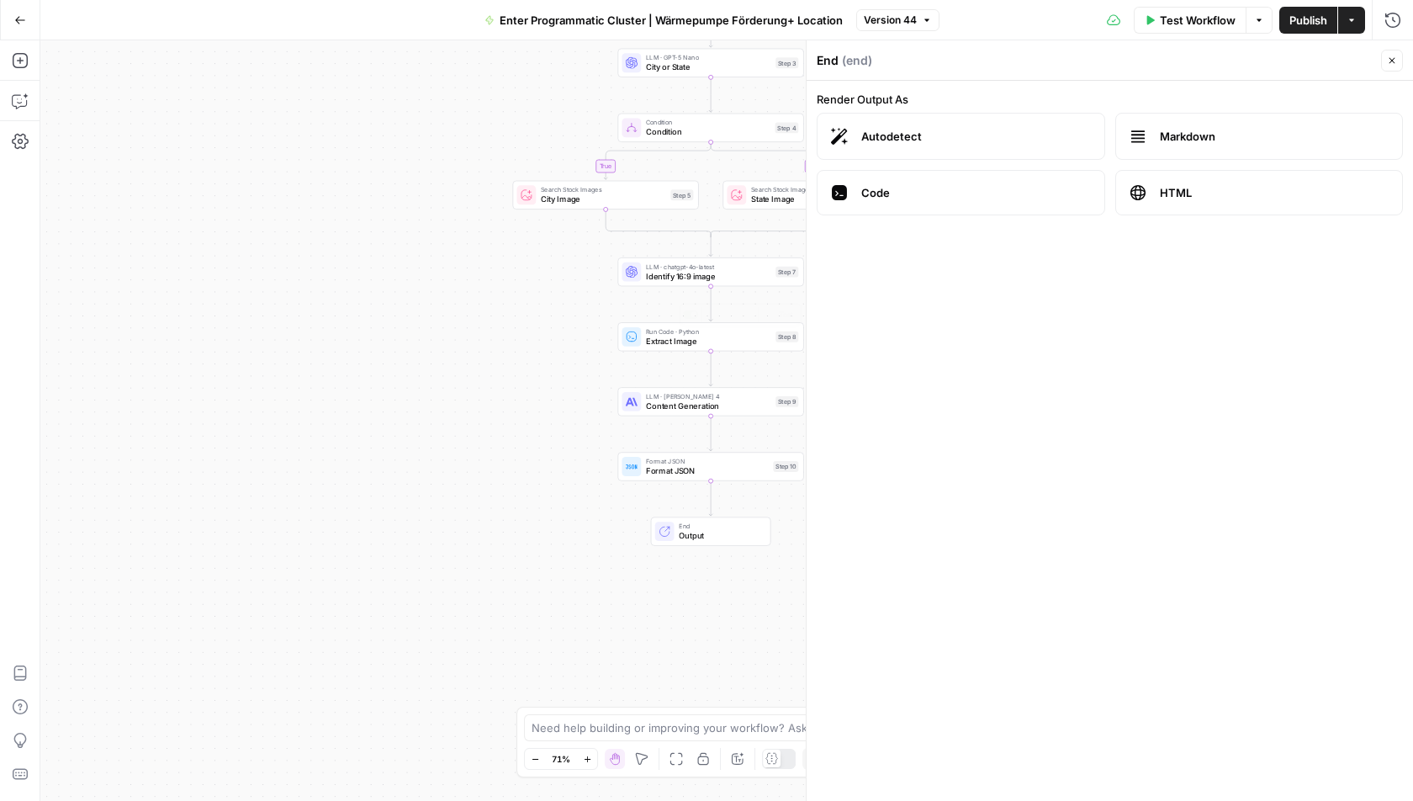
click at [635, 475] on div "Format JSON Format JSON Step 10 Copy step Delete step Add Note Test" at bounding box center [710, 466] width 177 height 20
type textarea "Format JSON"
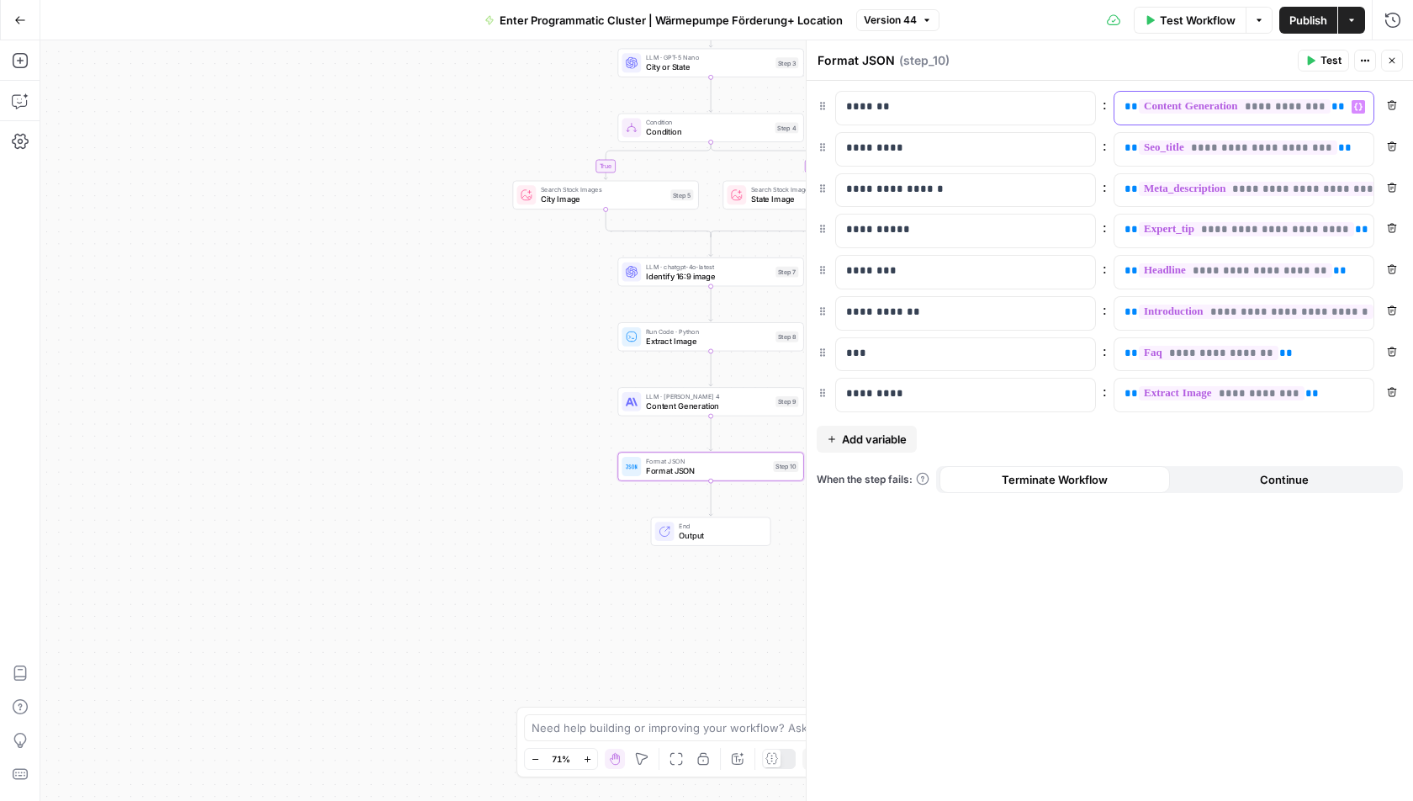
click at [1344, 108] on div "**********" at bounding box center [1231, 108] width 232 height 33
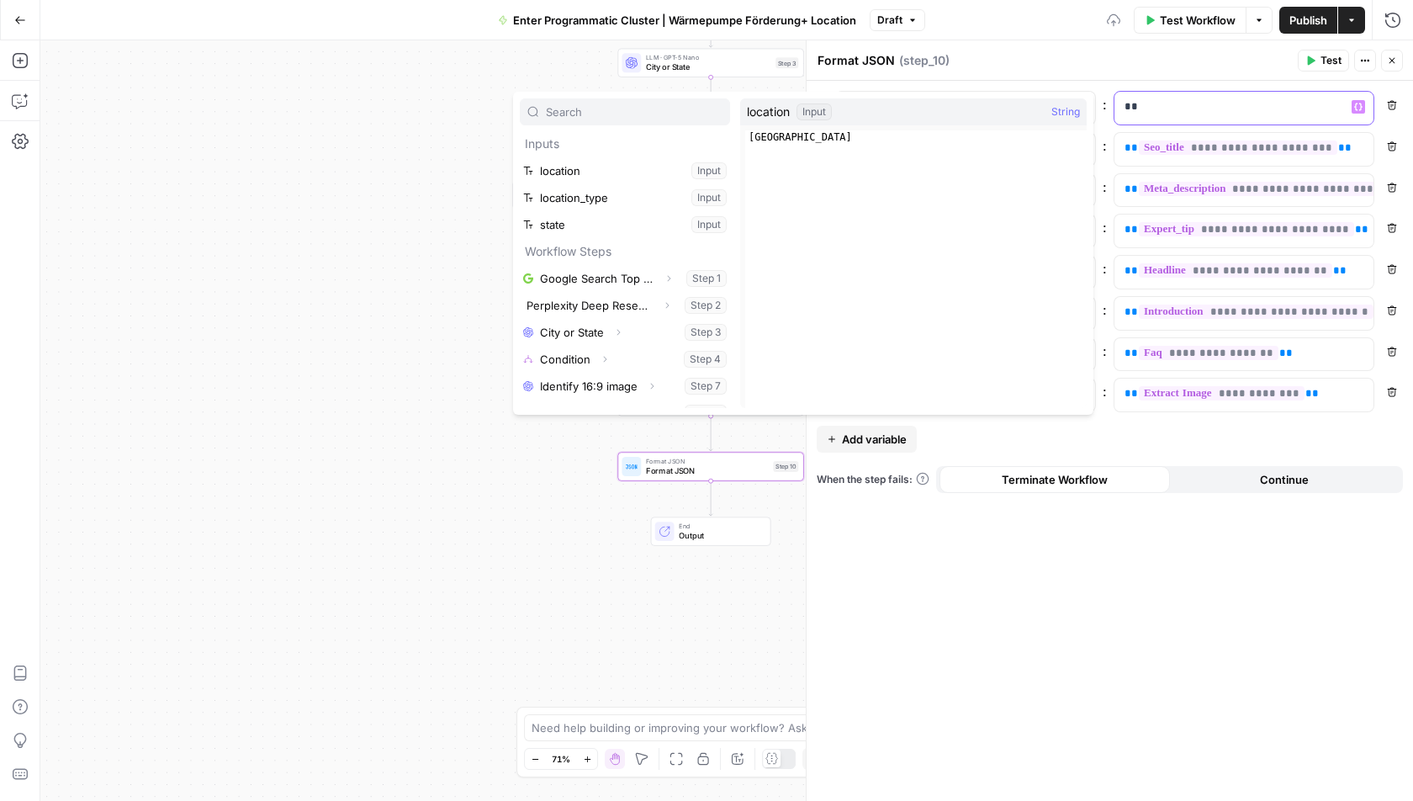
click at [1327, 104] on p "**" at bounding box center [1245, 106] width 240 height 17
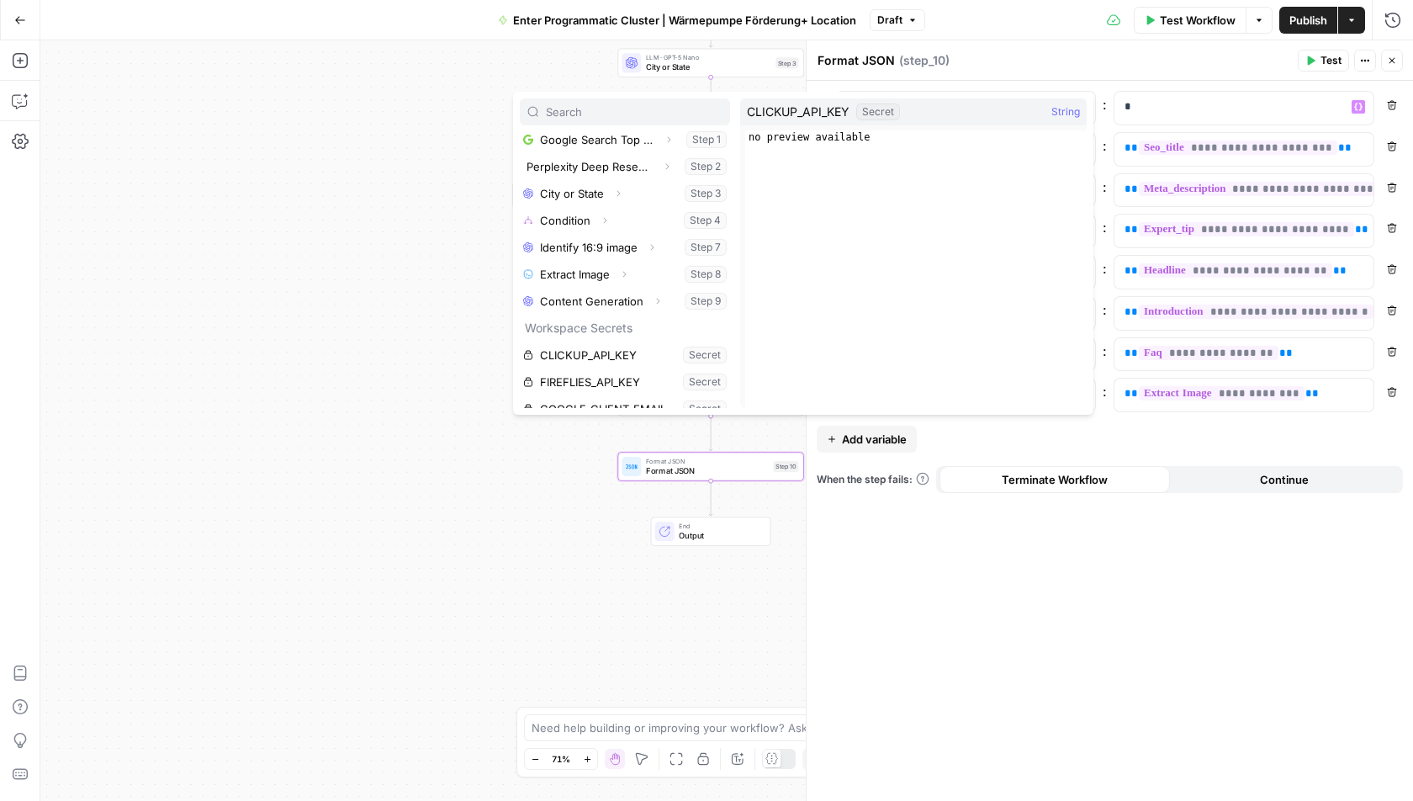
scroll to position [145, 0]
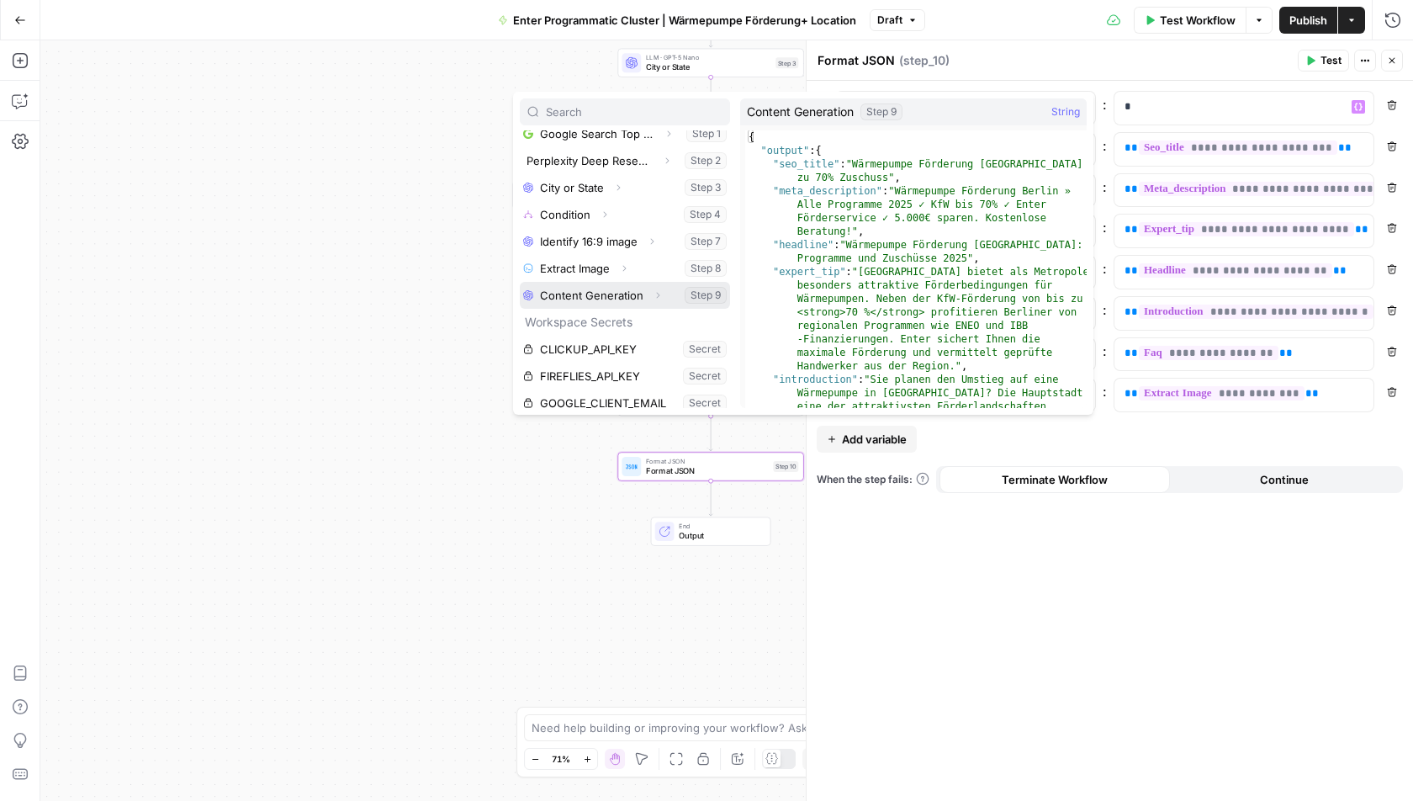
click at [657, 292] on icon "button" at bounding box center [658, 295] width 10 height 10
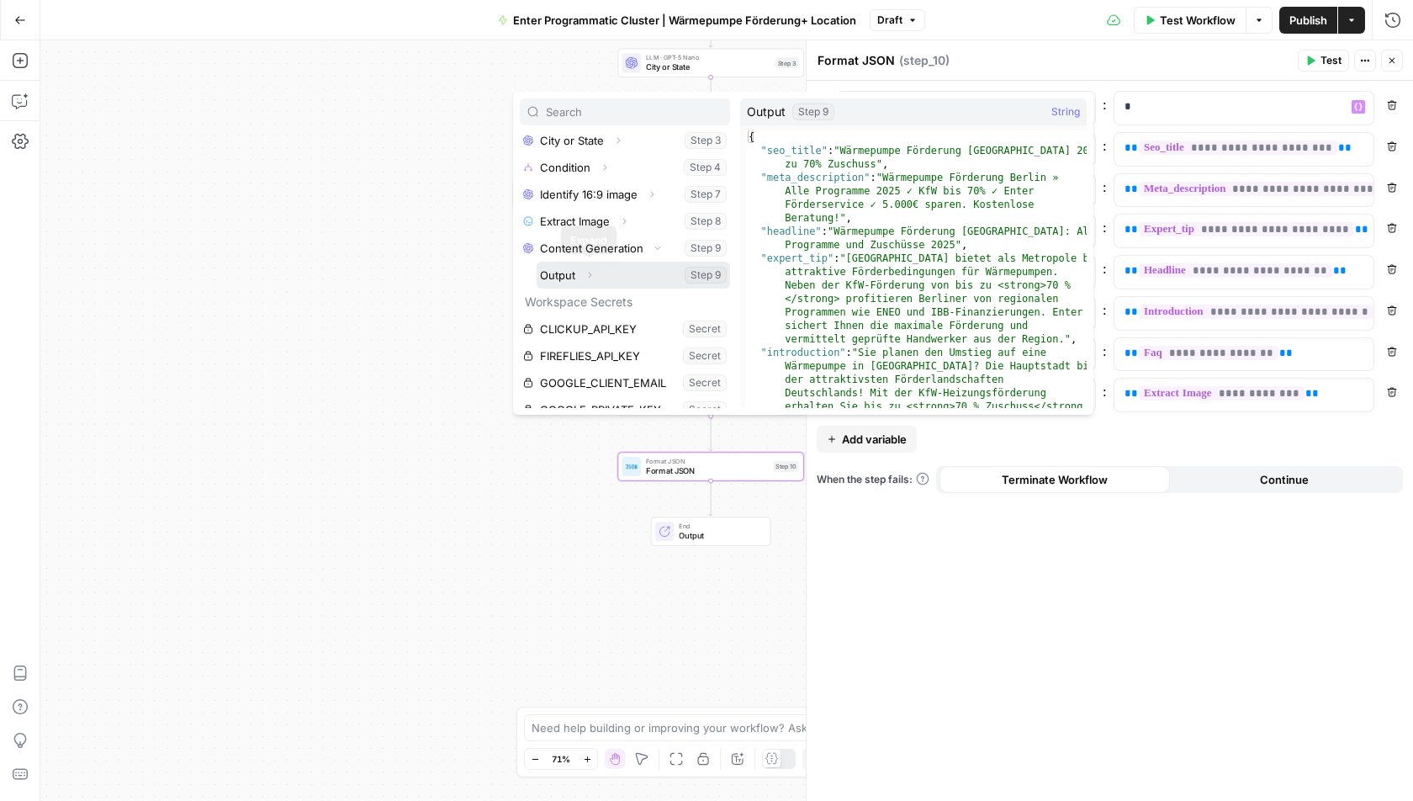
click at [591, 272] on icon "button" at bounding box center [590, 275] width 3 height 6
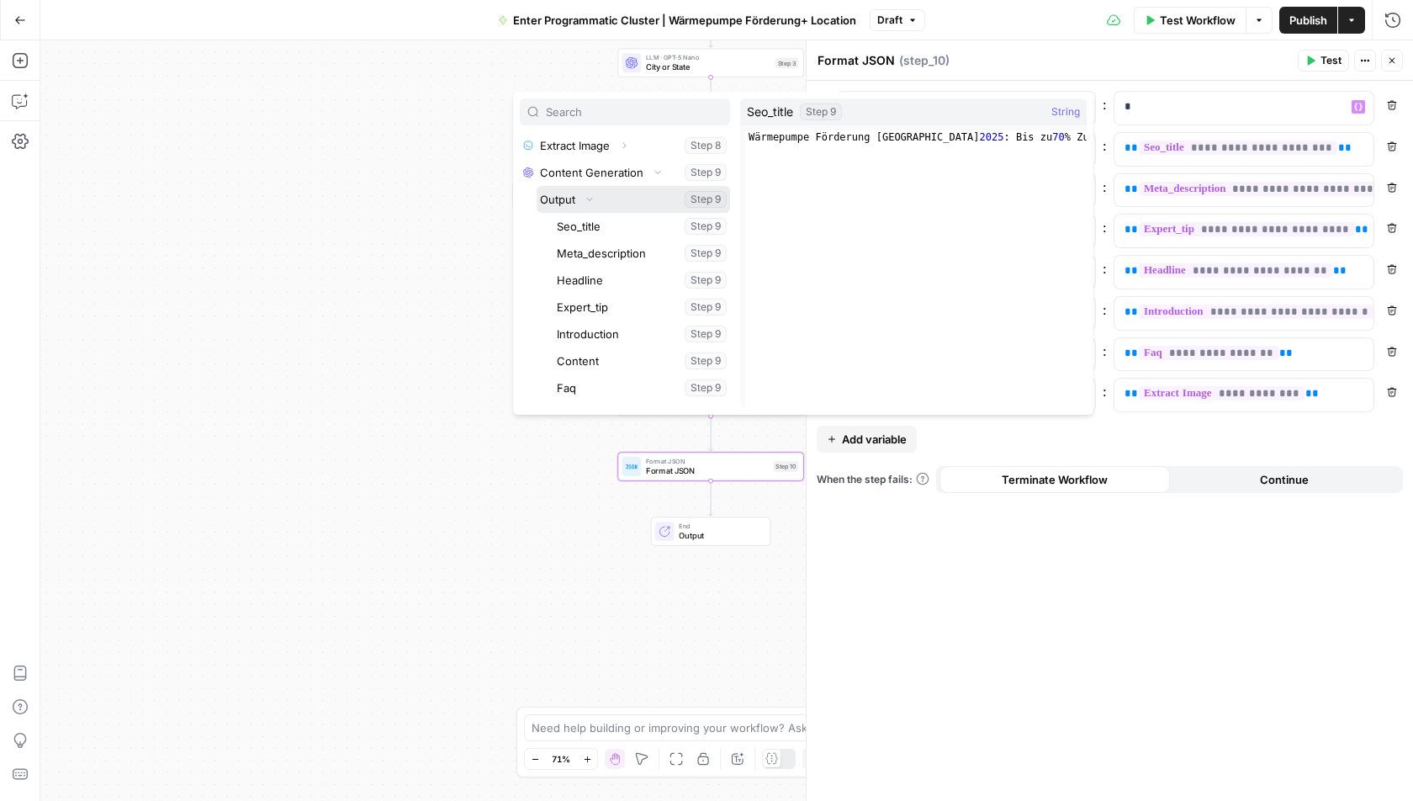
scroll to position [276, 0]
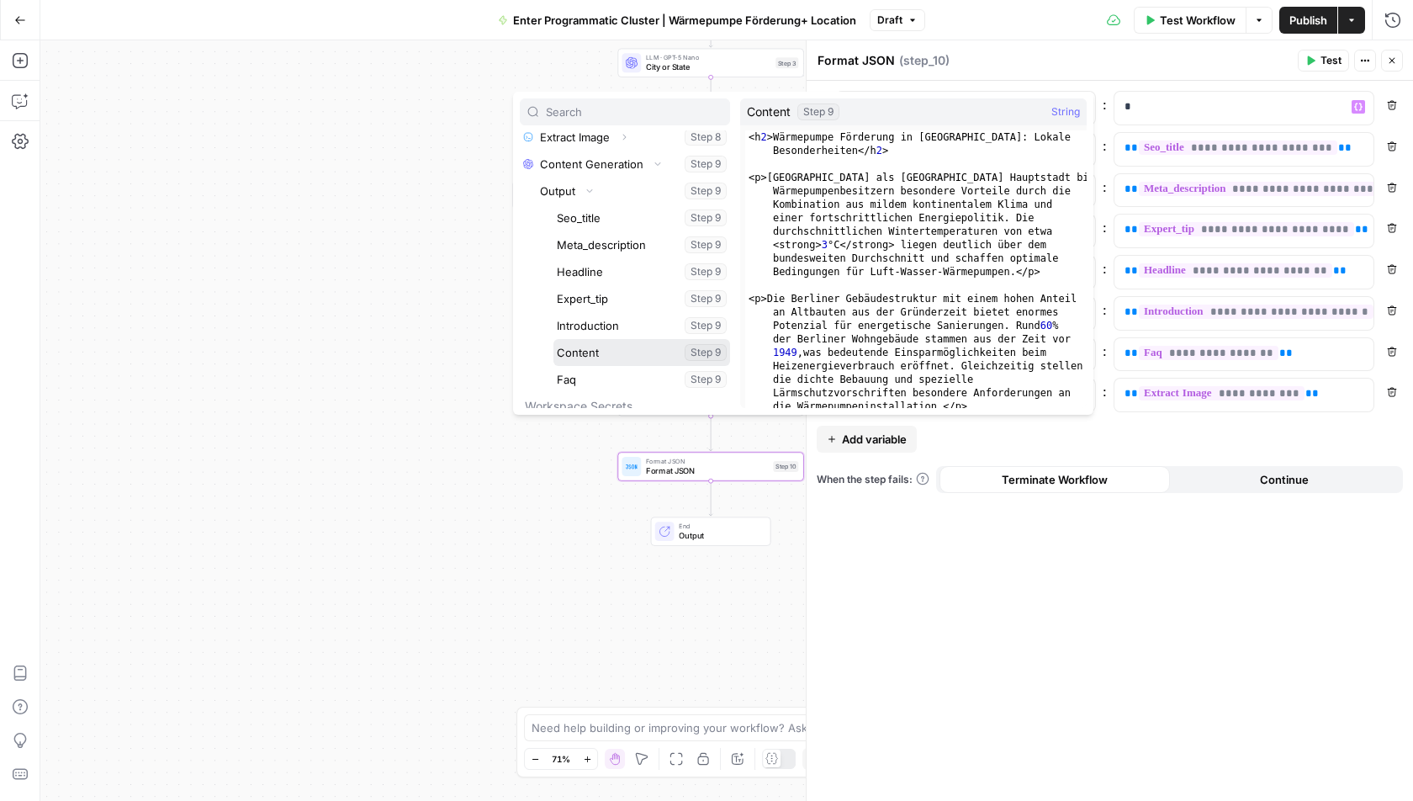
click at [584, 342] on button "Select variable Content" at bounding box center [642, 352] width 177 height 27
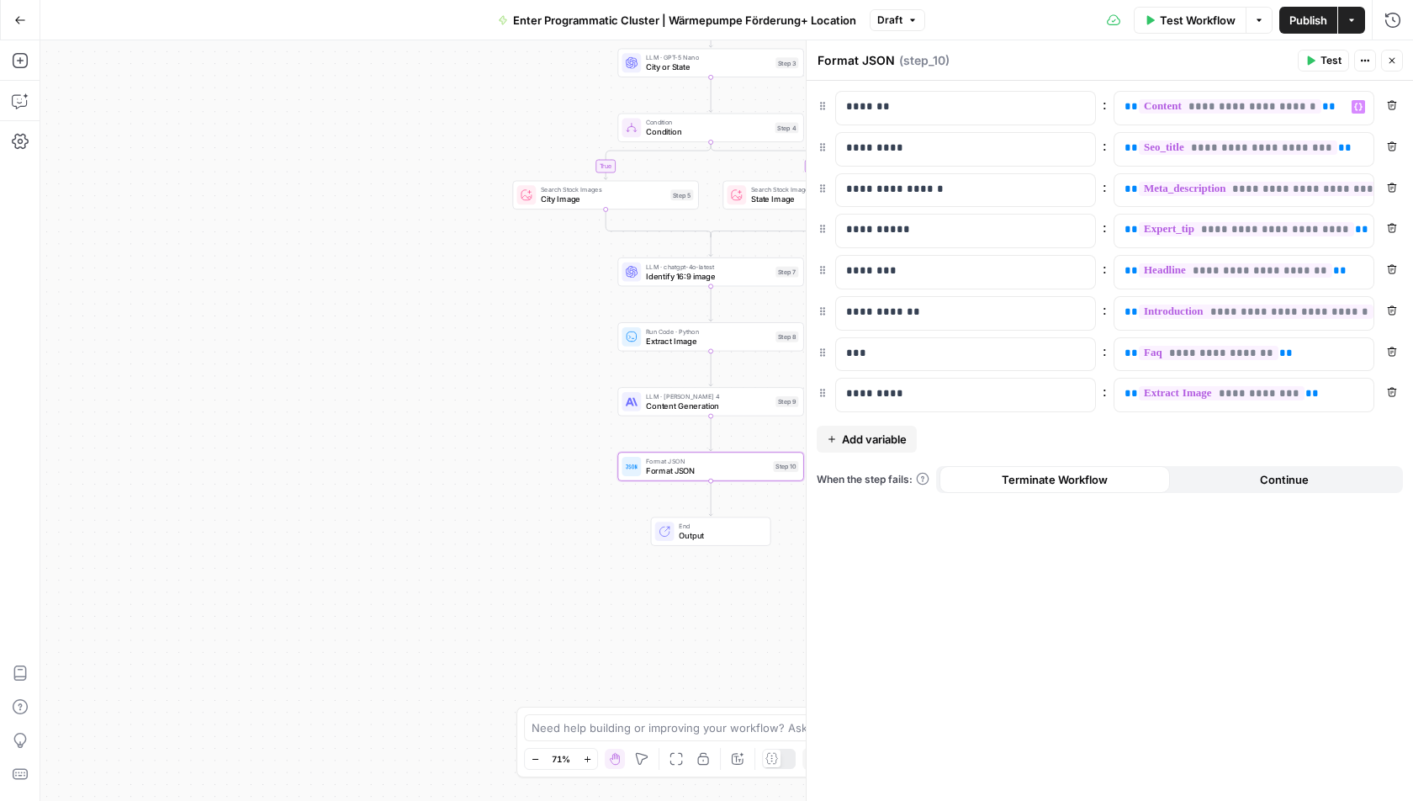
click at [1155, 635] on div "**********" at bounding box center [1110, 441] width 607 height 720
click at [1329, 64] on span "Test" at bounding box center [1331, 60] width 21 height 15
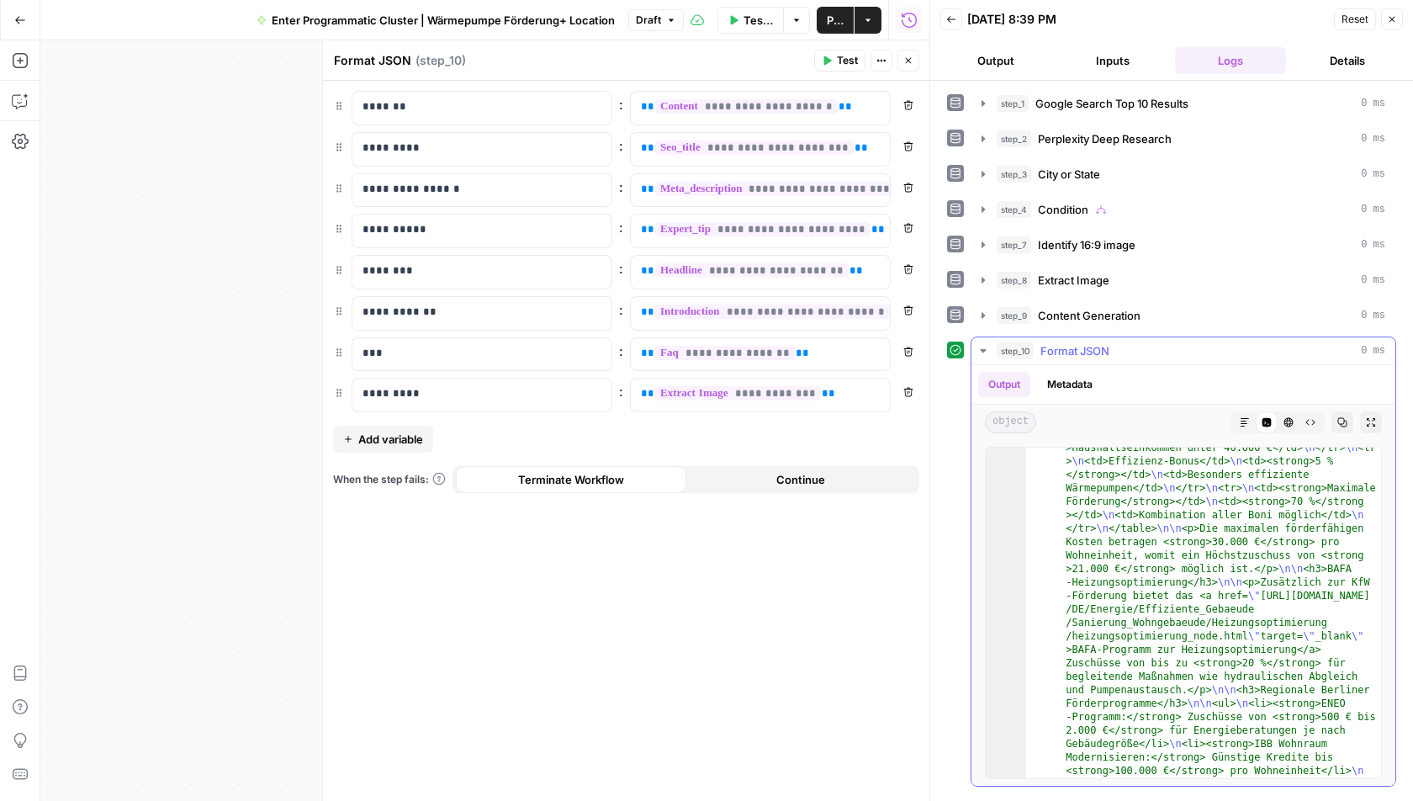
scroll to position [692, 0]
click at [1395, 18] on icon "button" at bounding box center [1392, 19] width 10 height 10
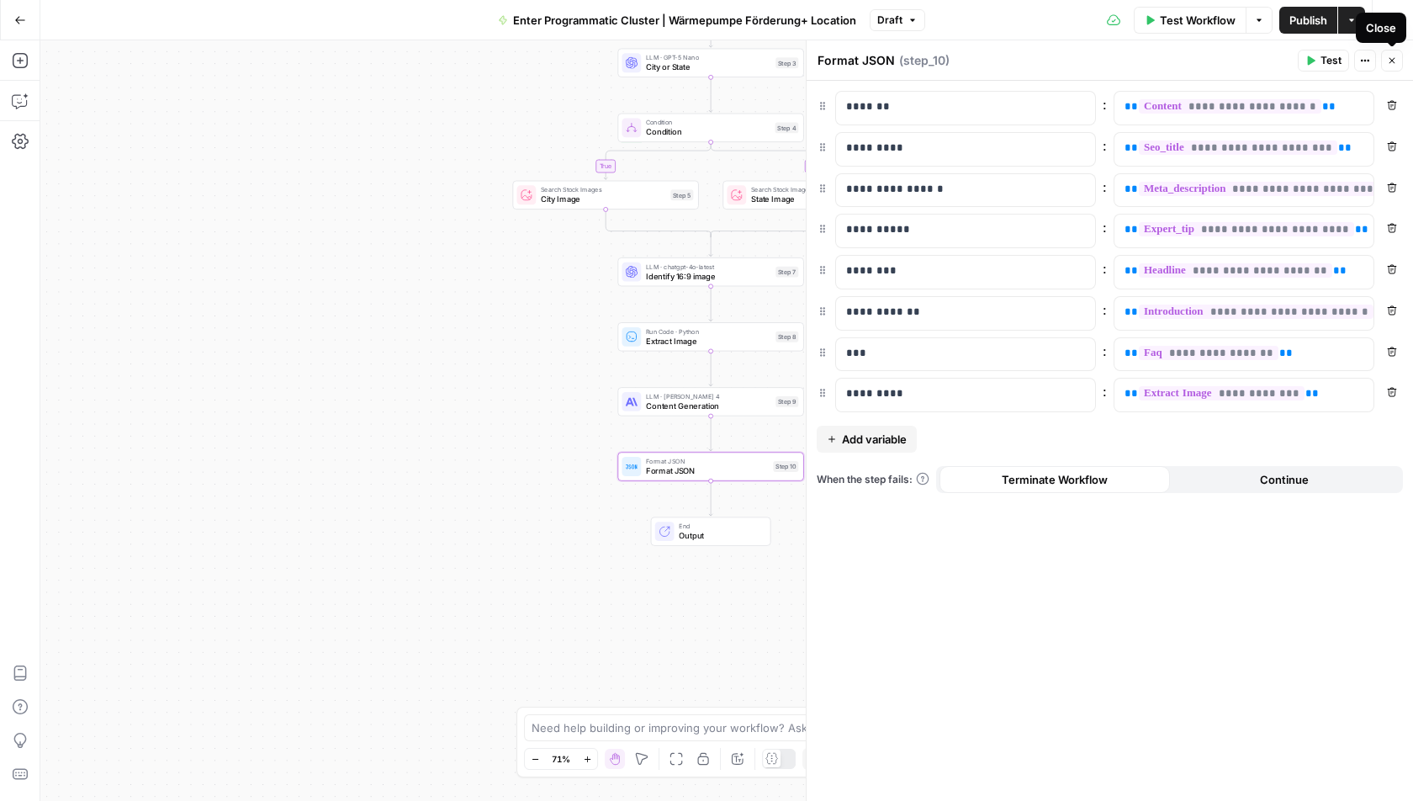
click at [1394, 56] on icon "button" at bounding box center [1392, 61] width 10 height 10
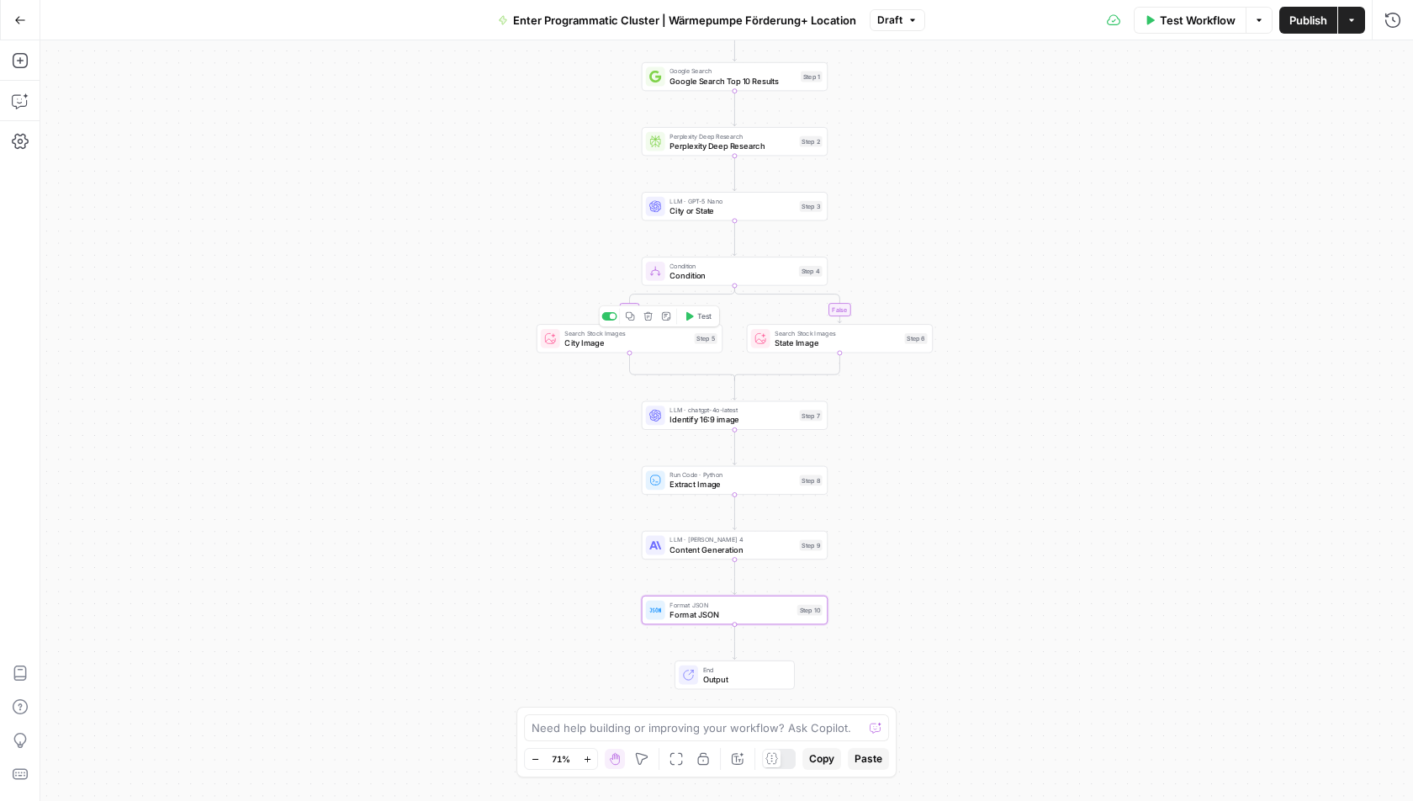
click at [597, 337] on span "City Image" at bounding box center [627, 343] width 125 height 12
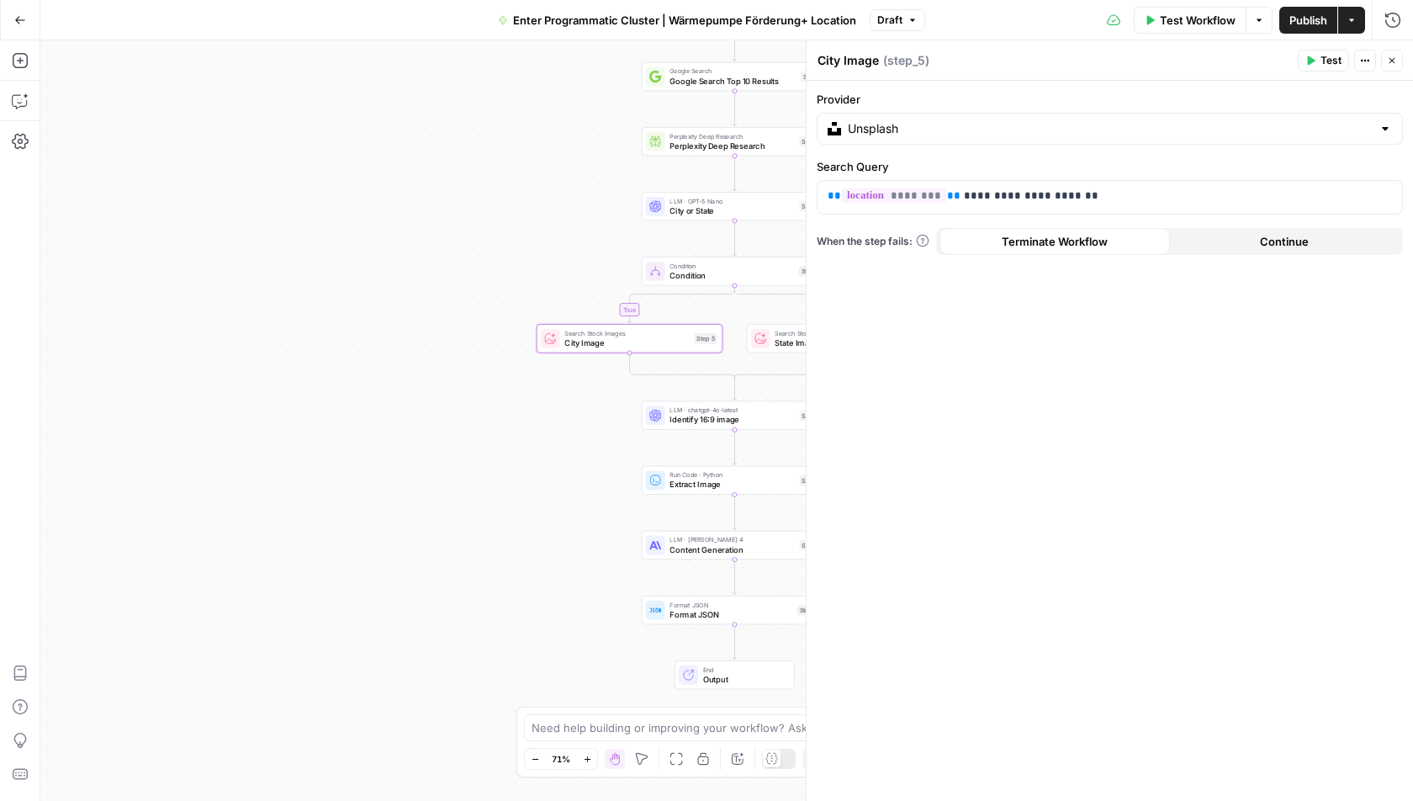
click at [756, 339] on icon at bounding box center [760, 338] width 10 height 10
click at [1394, 62] on icon "button" at bounding box center [1393, 61] width 6 height 6
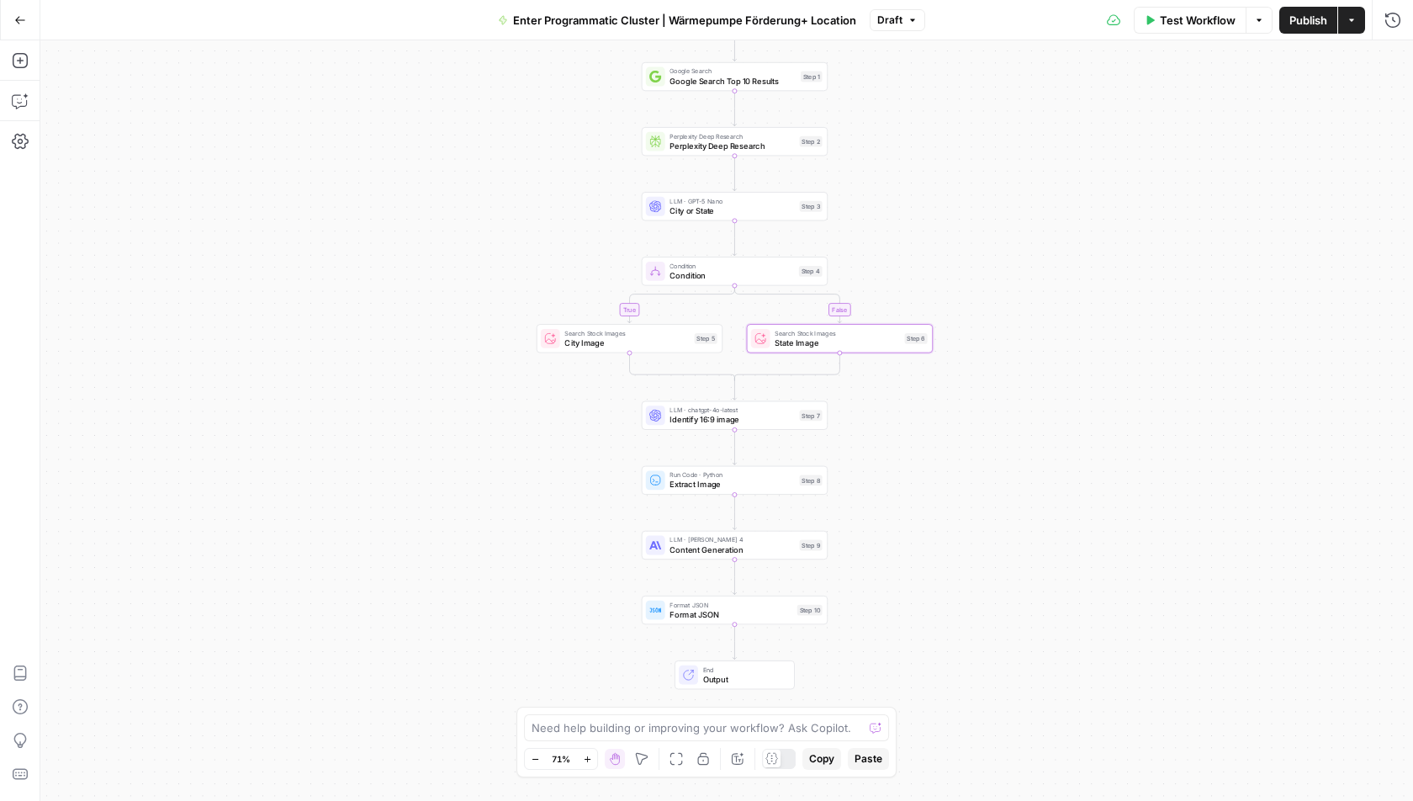
click at [1308, 24] on span "Publish" at bounding box center [1309, 20] width 38 height 17
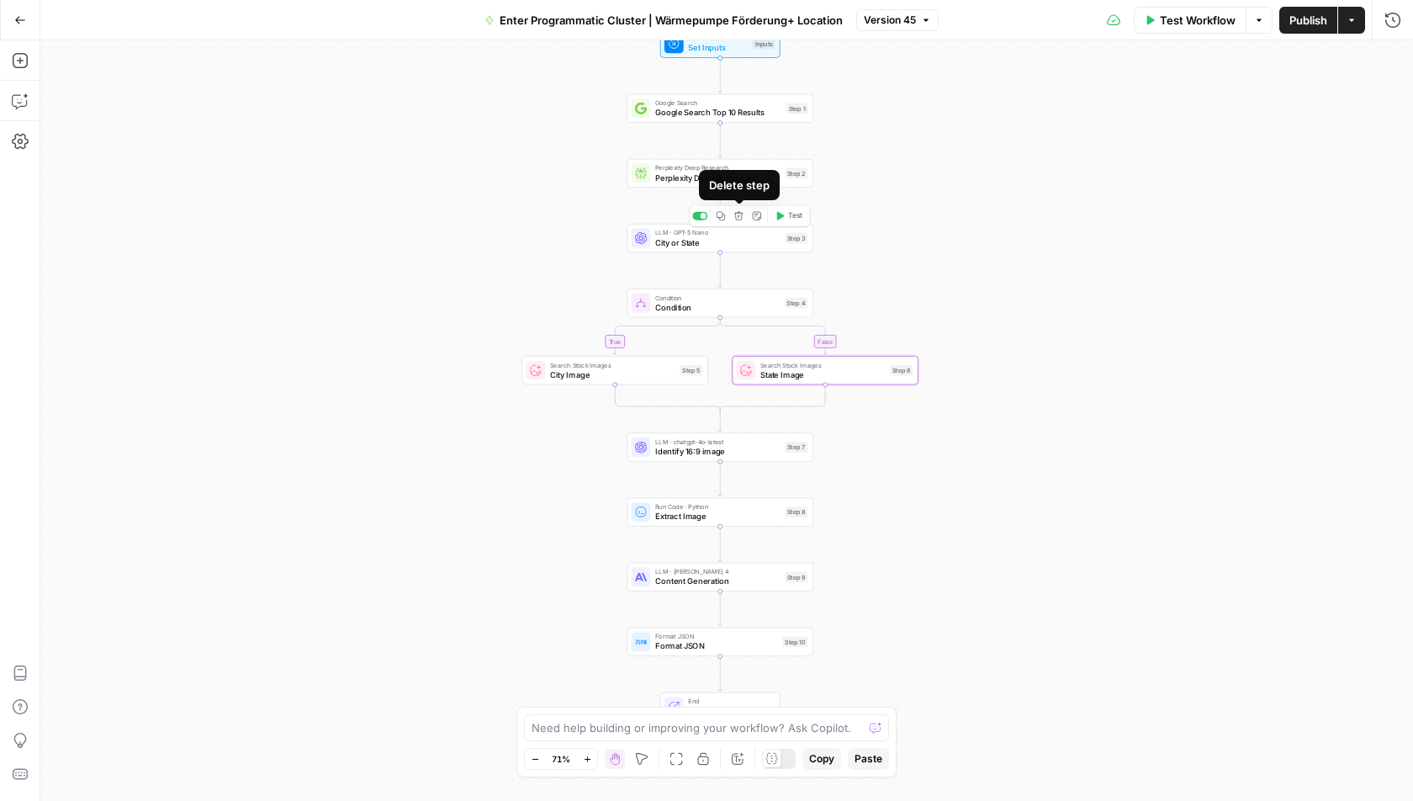
click at [740, 215] on icon "button" at bounding box center [738, 215] width 8 height 8
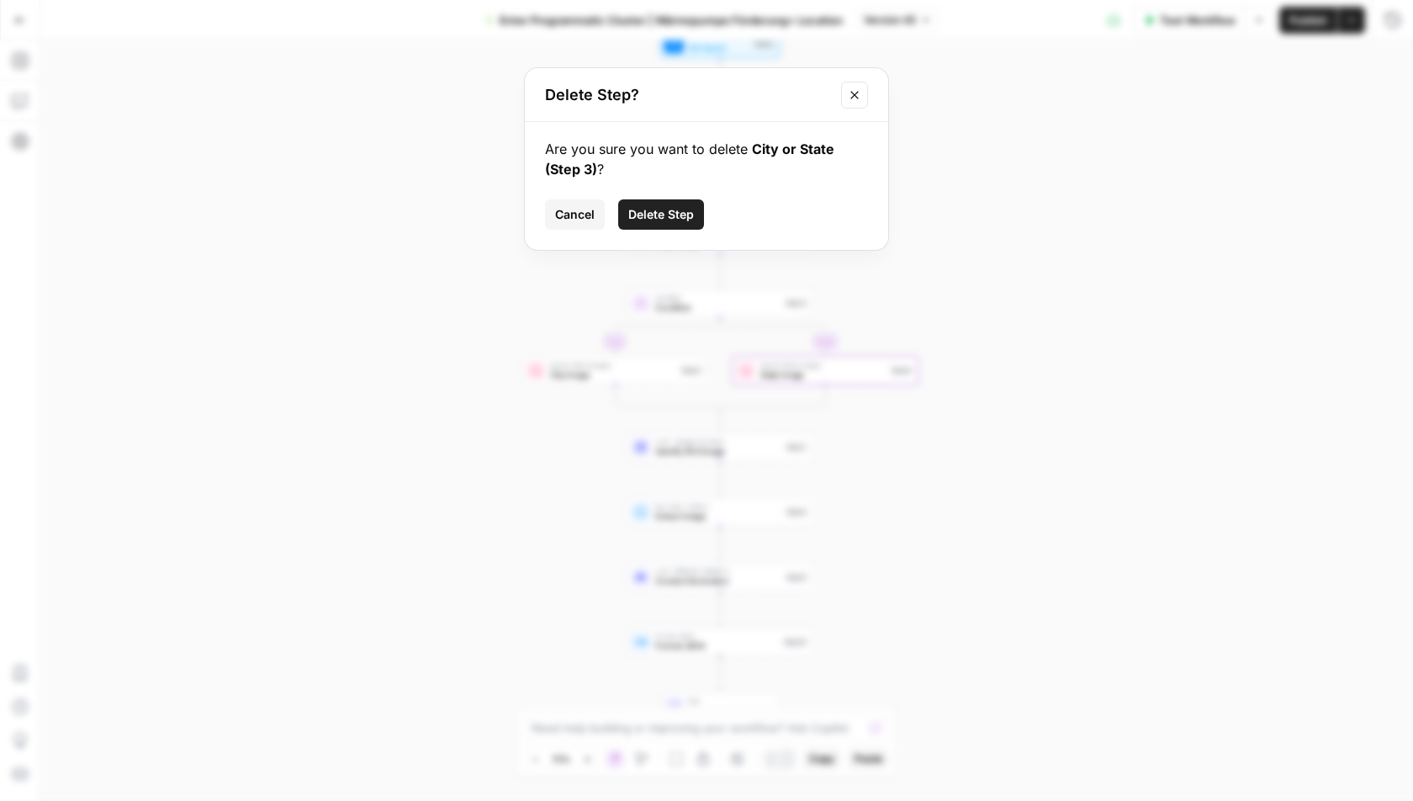
click at [675, 217] on span "Delete Step" at bounding box center [661, 214] width 66 height 17
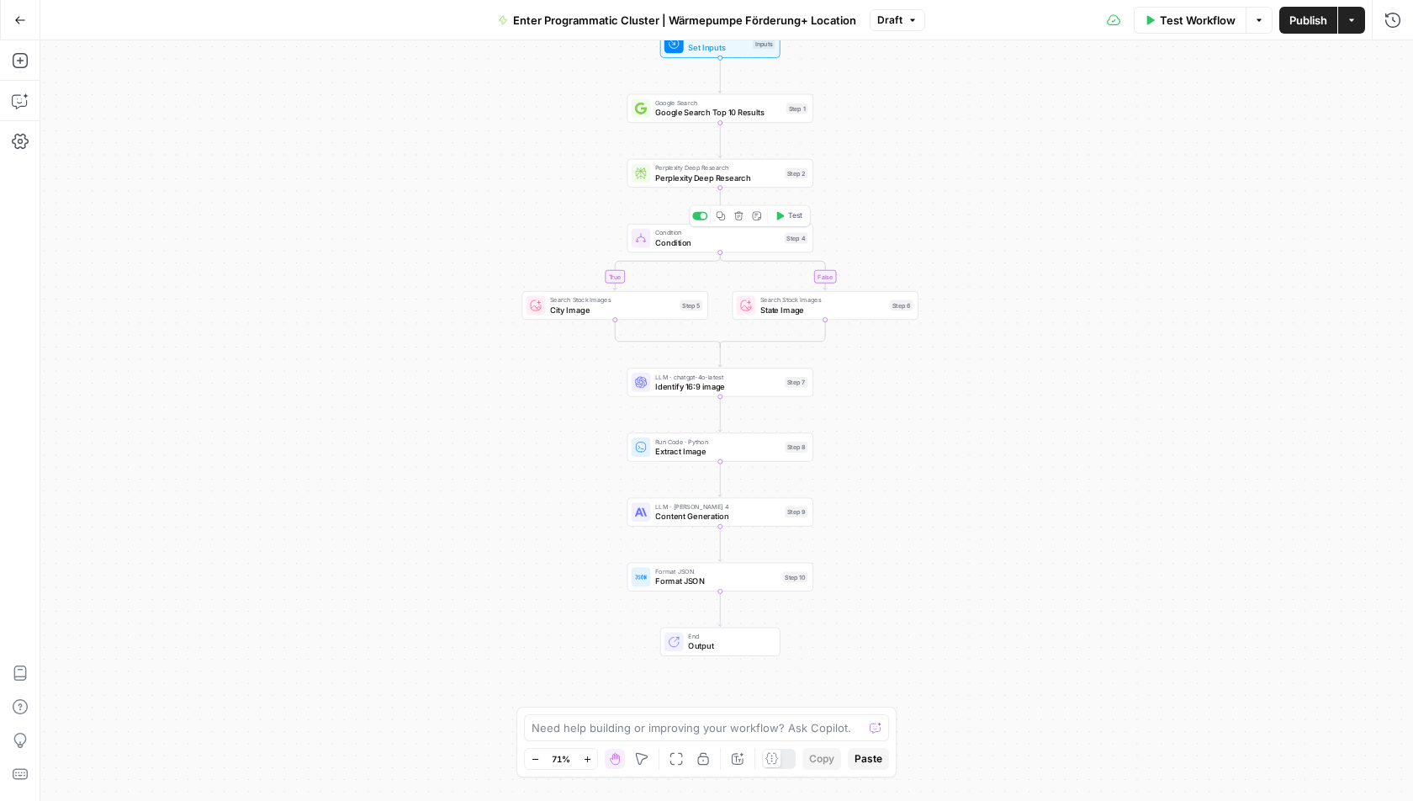
click at [739, 218] on icon "button" at bounding box center [738, 215] width 9 height 9
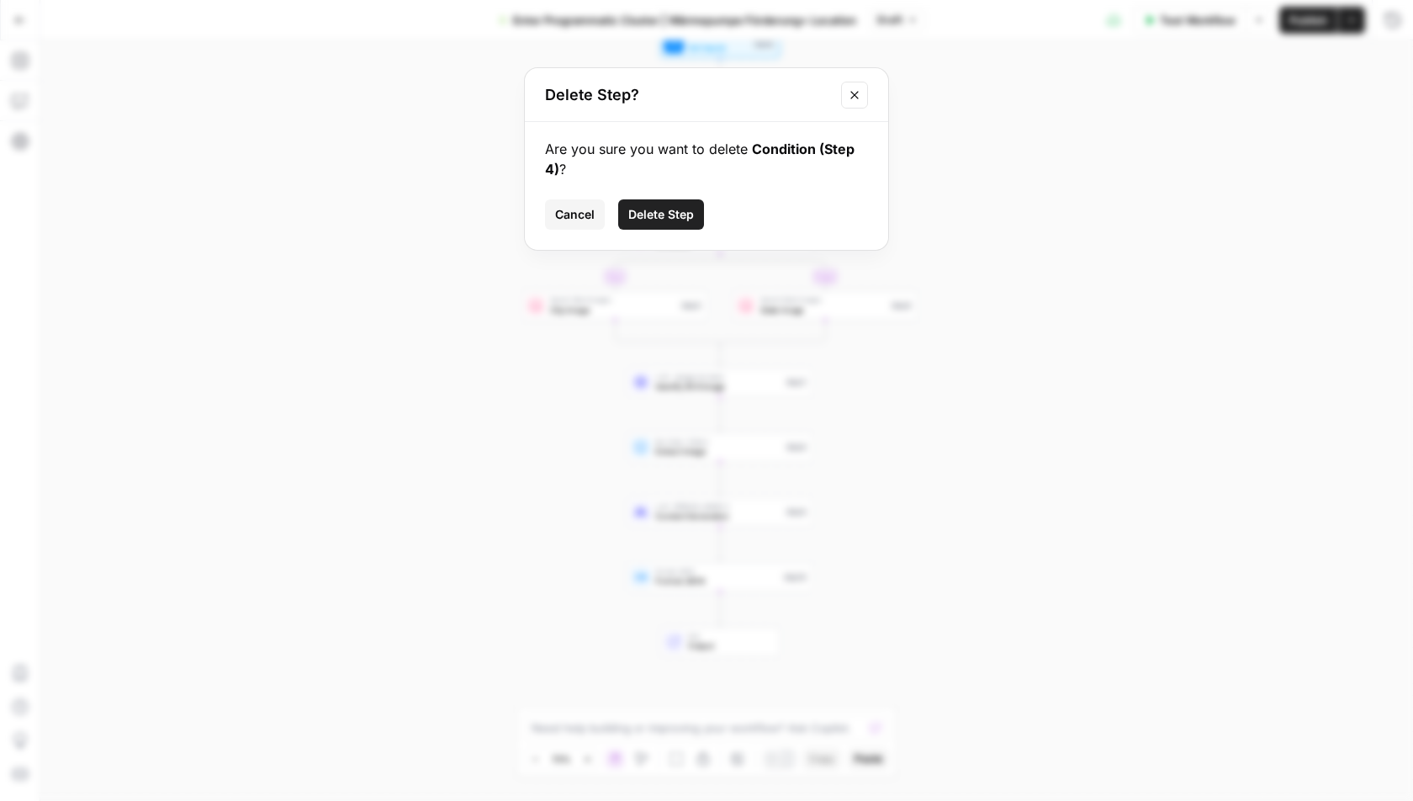
click at [665, 210] on span "Delete Step" at bounding box center [661, 214] width 66 height 17
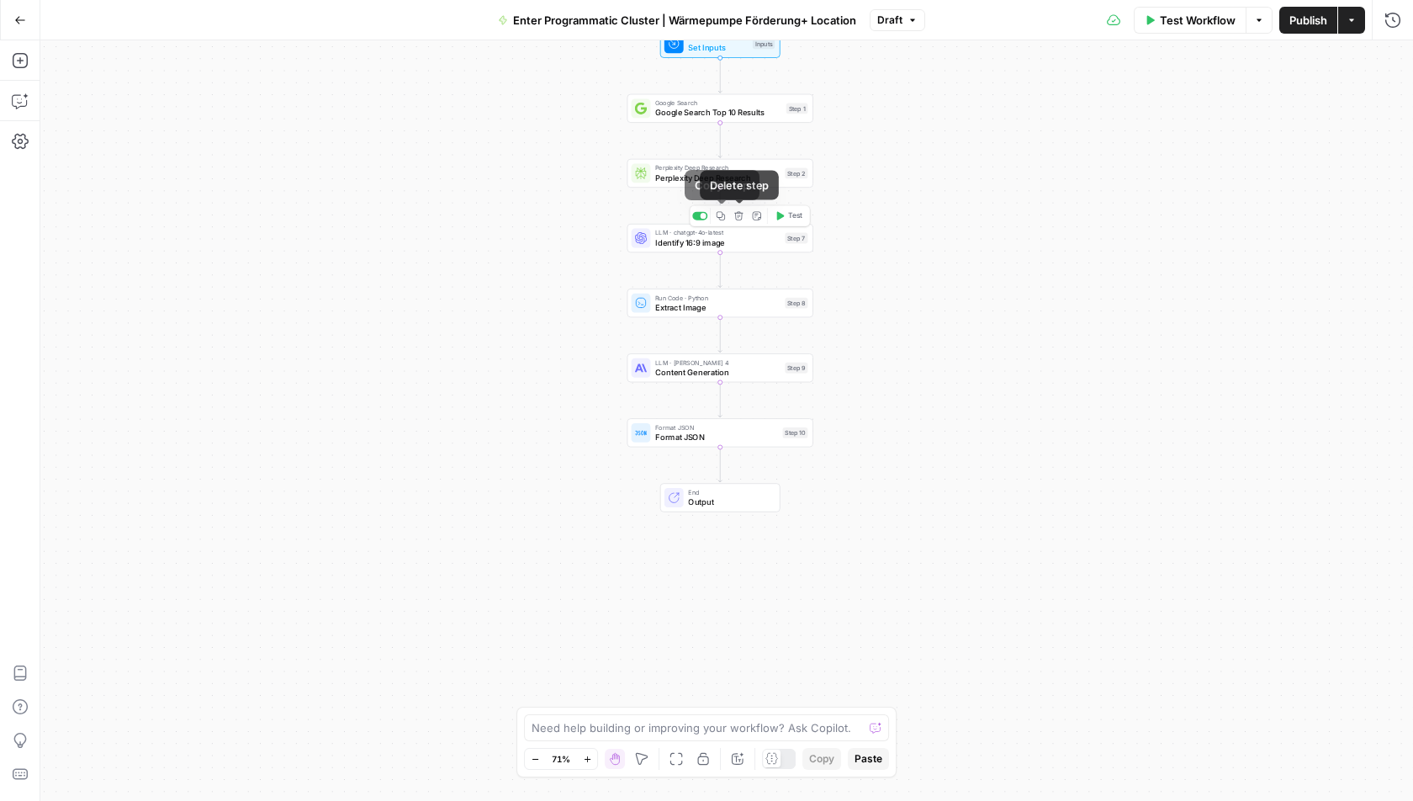
click at [743, 214] on icon "button" at bounding box center [738, 215] width 9 height 9
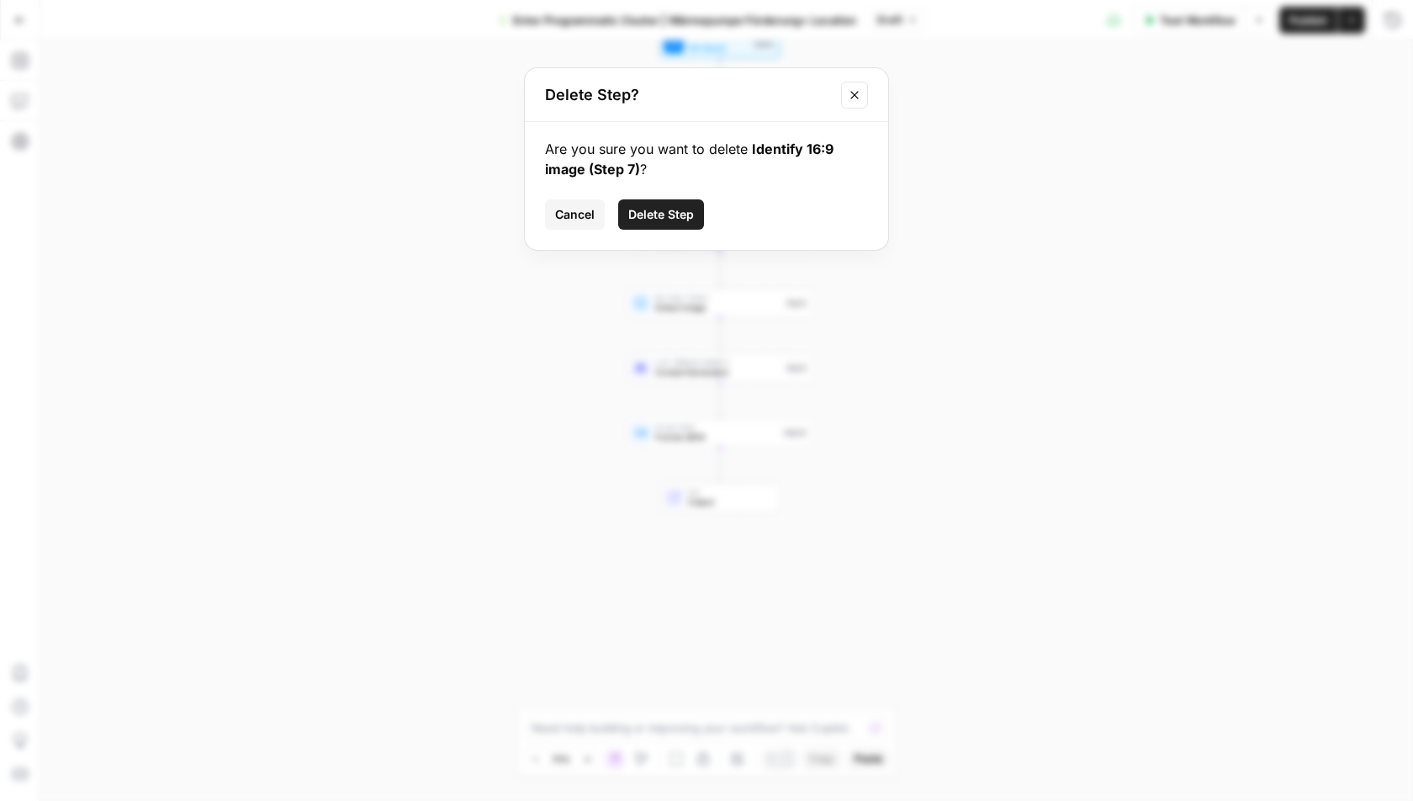
click at [649, 209] on span "Delete Step" at bounding box center [661, 214] width 66 height 17
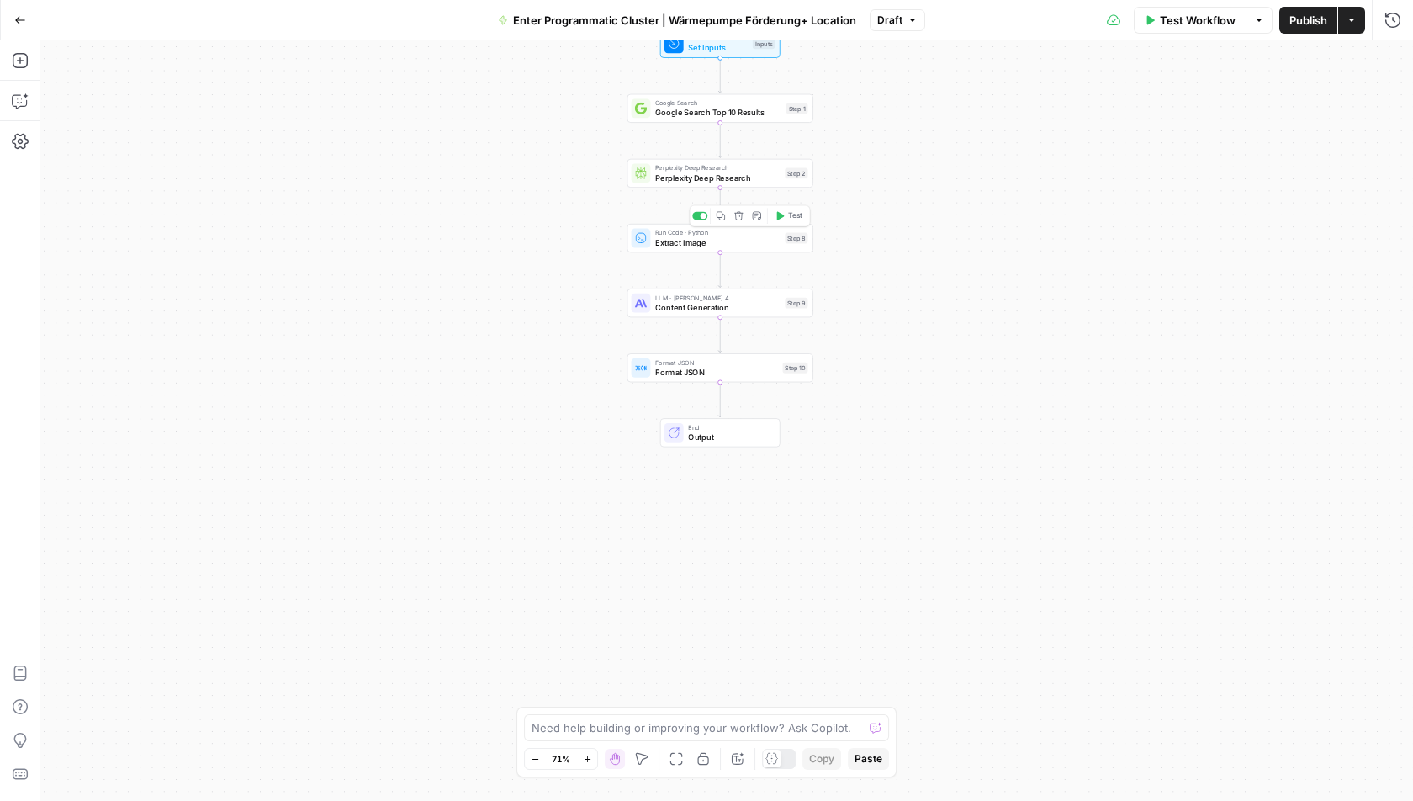
click at [740, 215] on icon "button" at bounding box center [738, 215] width 9 height 9
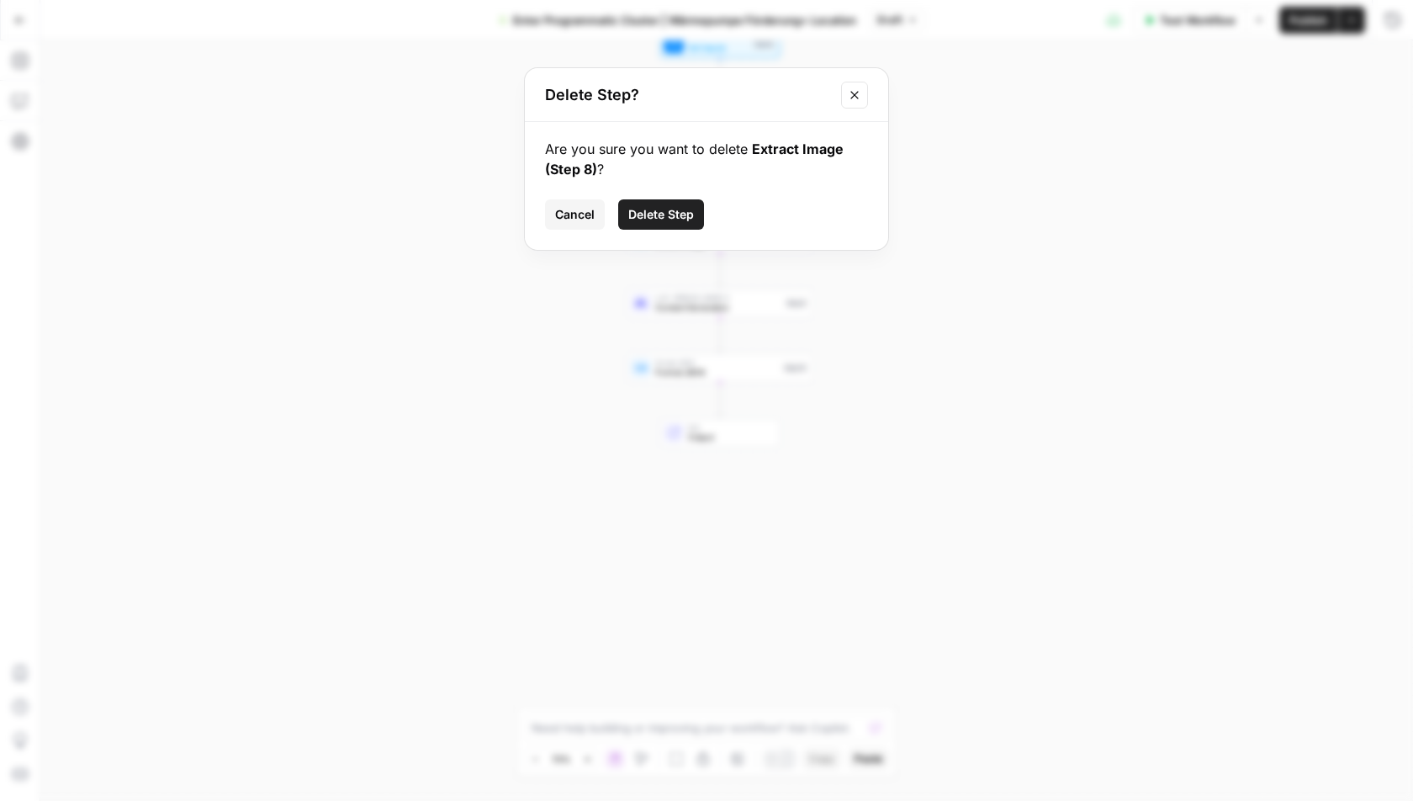
click at [671, 216] on span "Delete Step" at bounding box center [661, 214] width 66 height 17
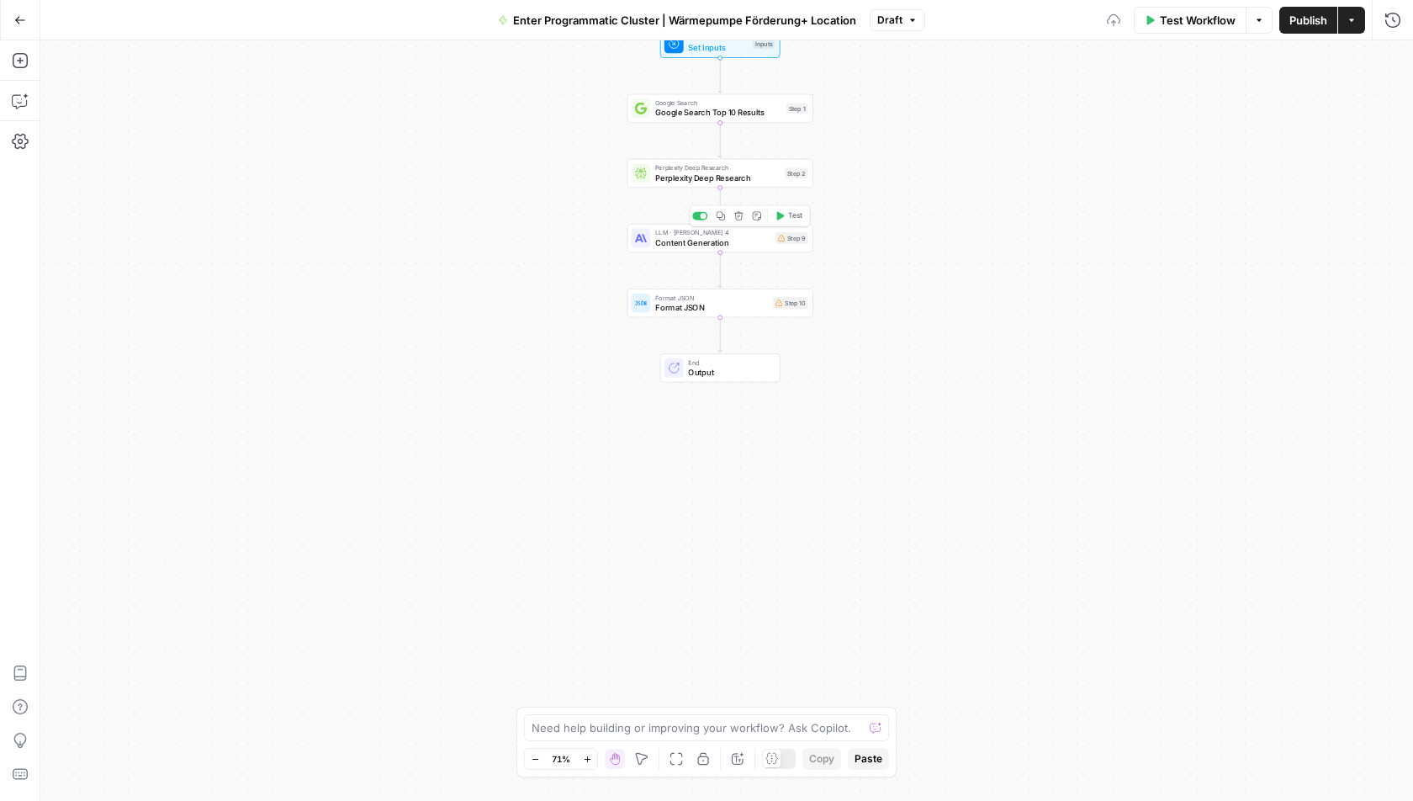
click at [680, 244] on span "Content Generation" at bounding box center [712, 242] width 115 height 12
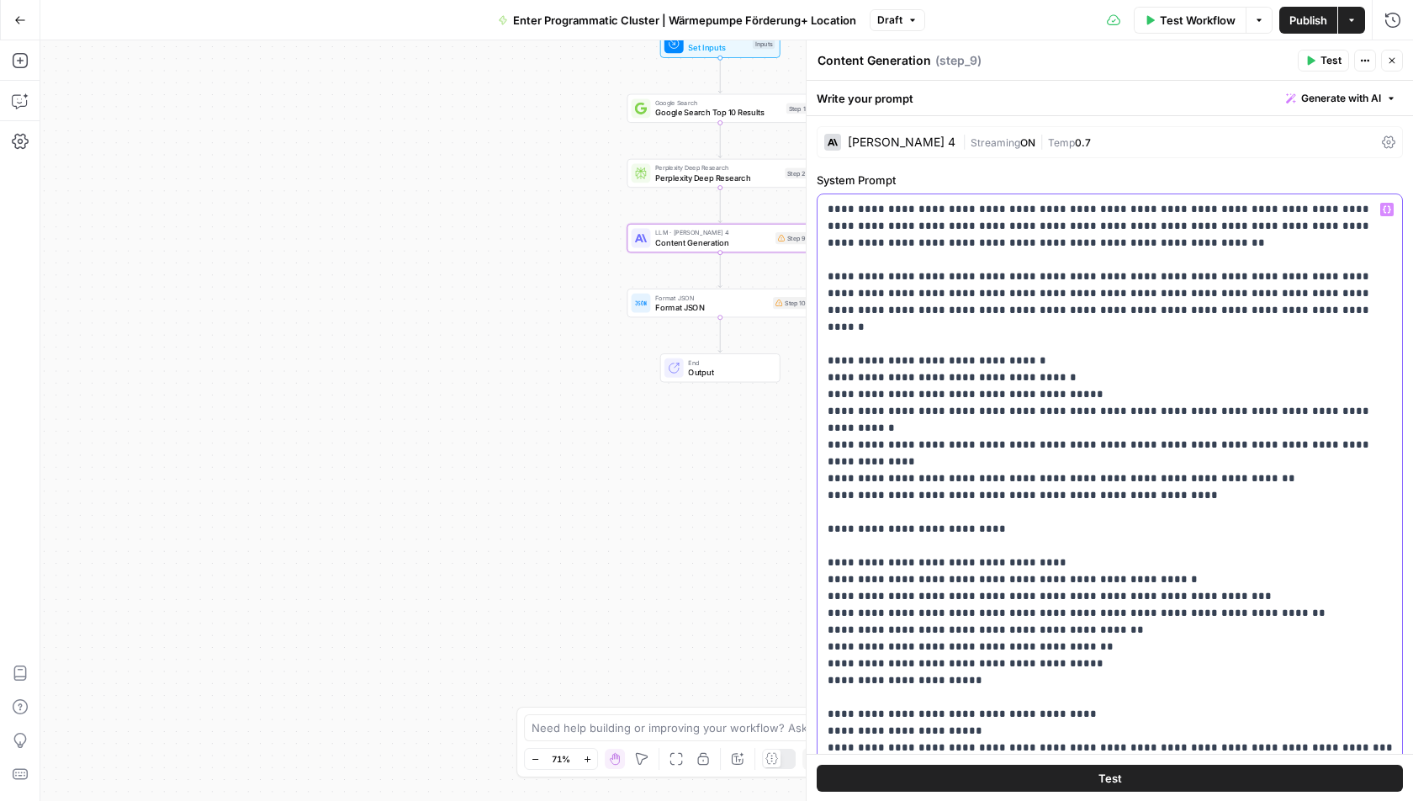
drag, startPoint x: 1179, startPoint y: 455, endPoint x: 824, endPoint y: 455, distance: 355.0
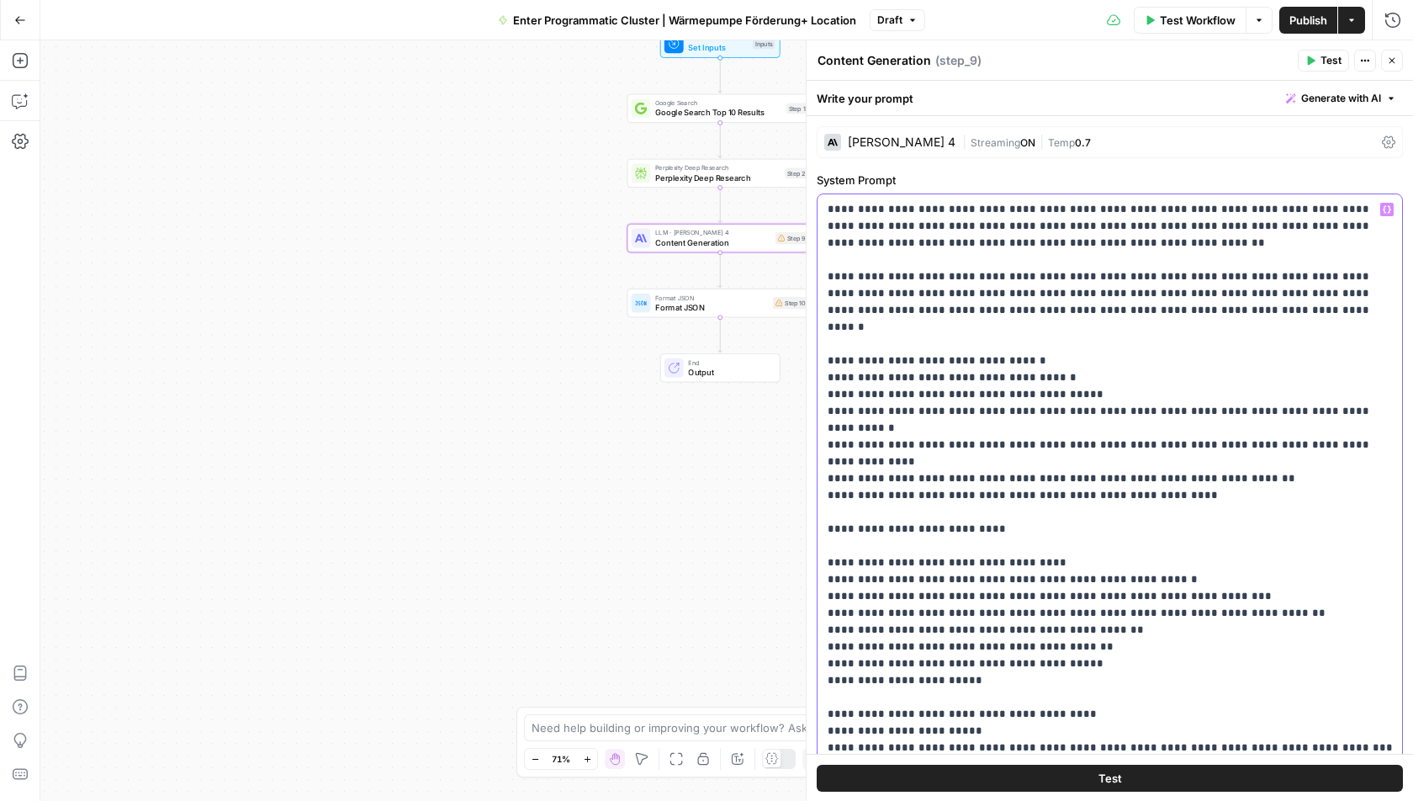
click at [824, 455] on div "**********" at bounding box center [1111, 536] width 586 height 685
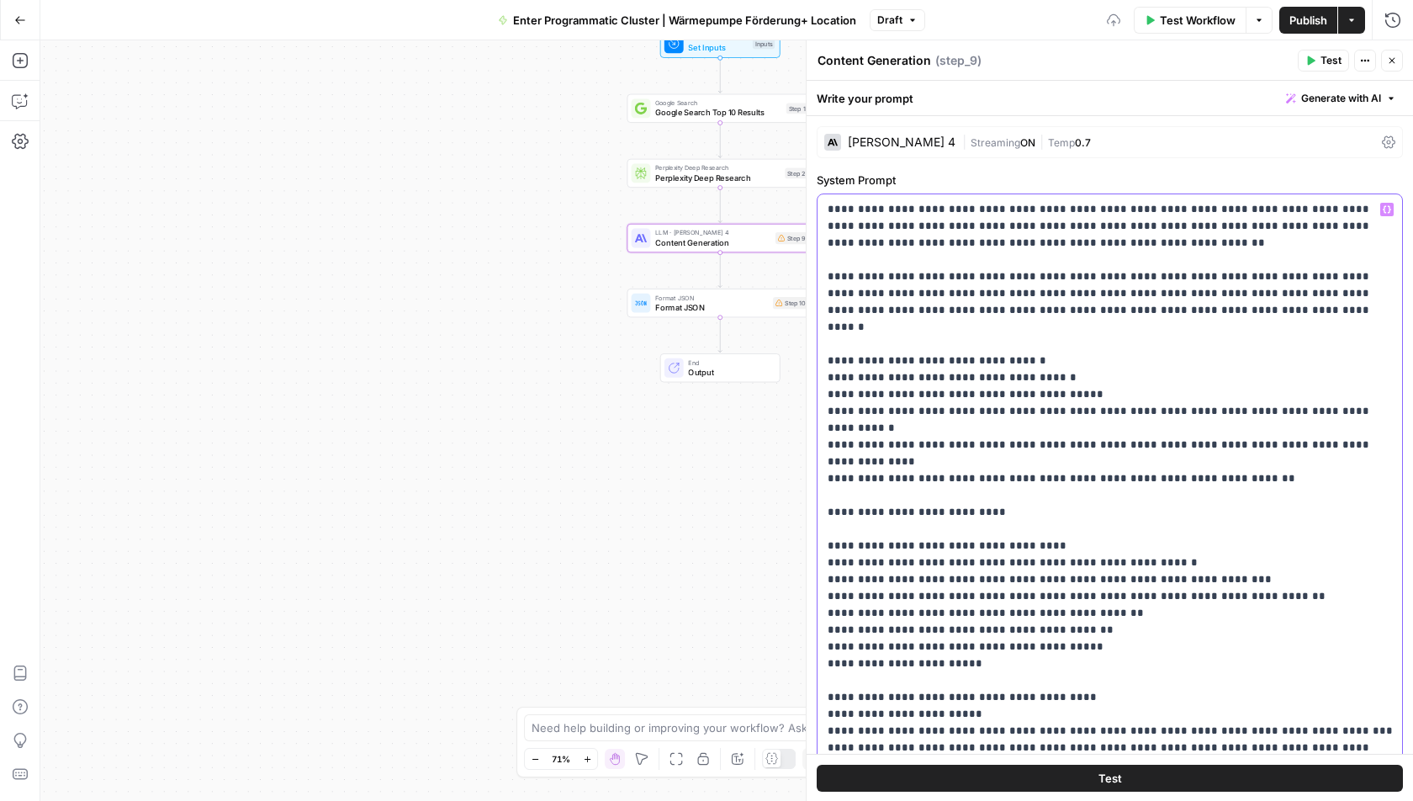
type input "stock"
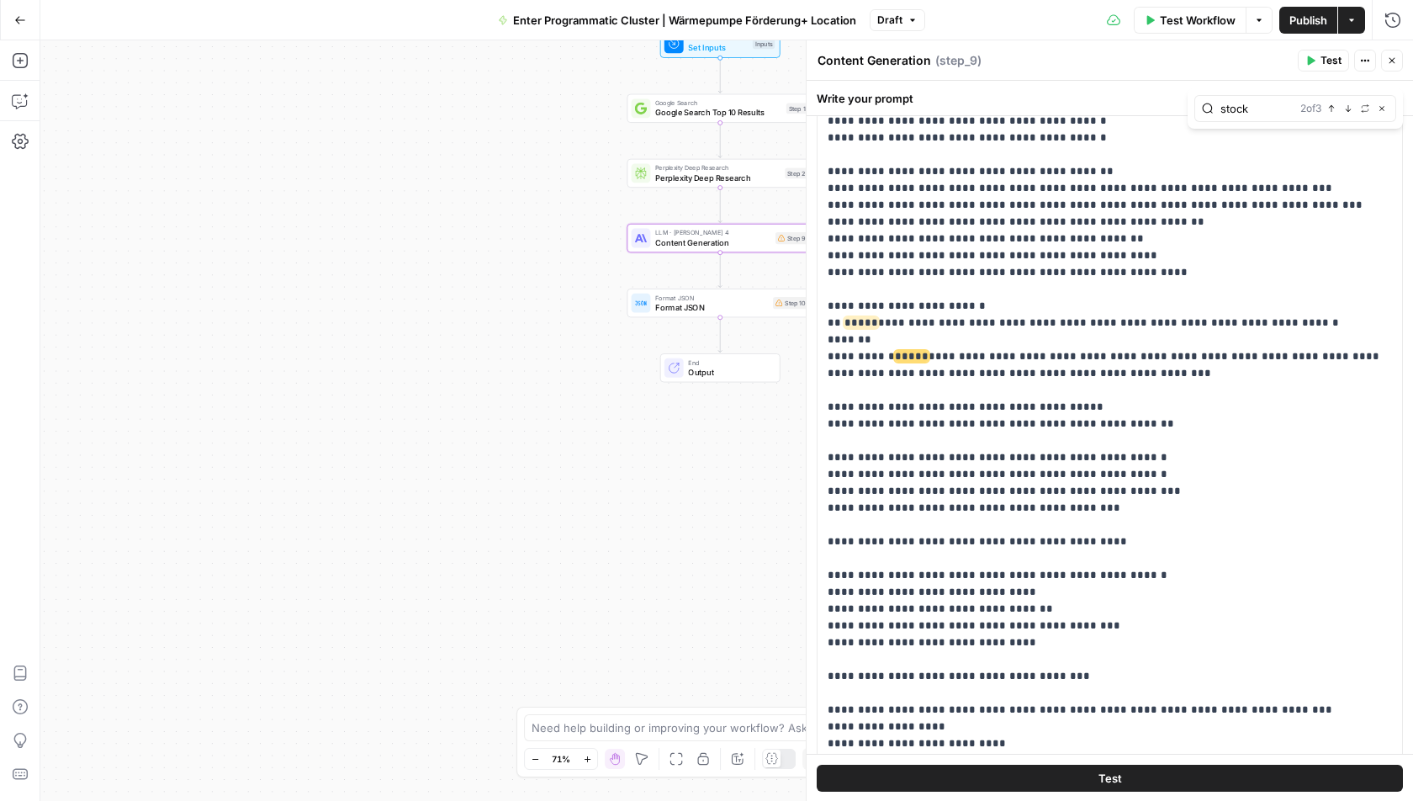
scroll to position [2581, 0]
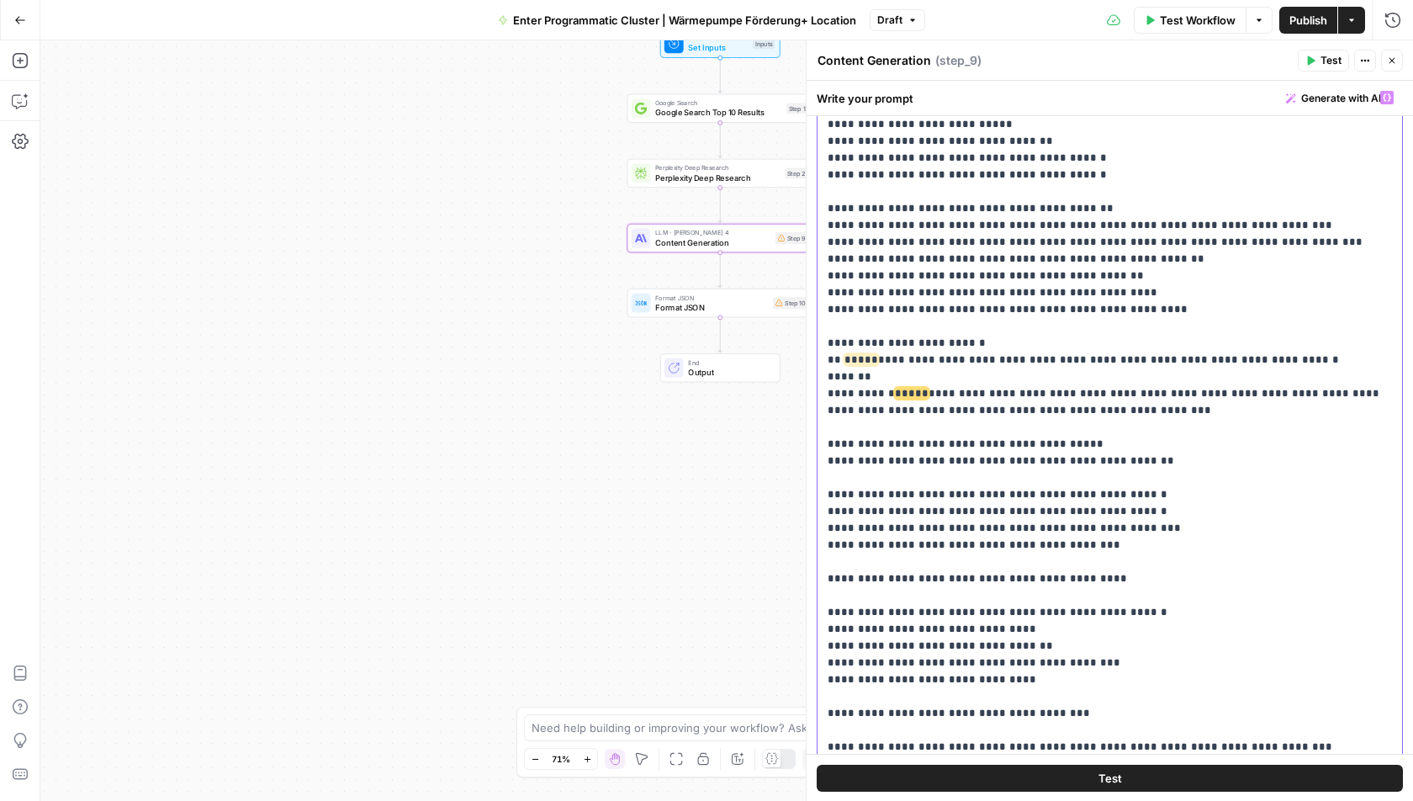
drag, startPoint x: 1190, startPoint y: 321, endPoint x: 825, endPoint y: 257, distance: 369.9
click at [825, 257] on div "**********" at bounding box center [1111, 424] width 586 height 685
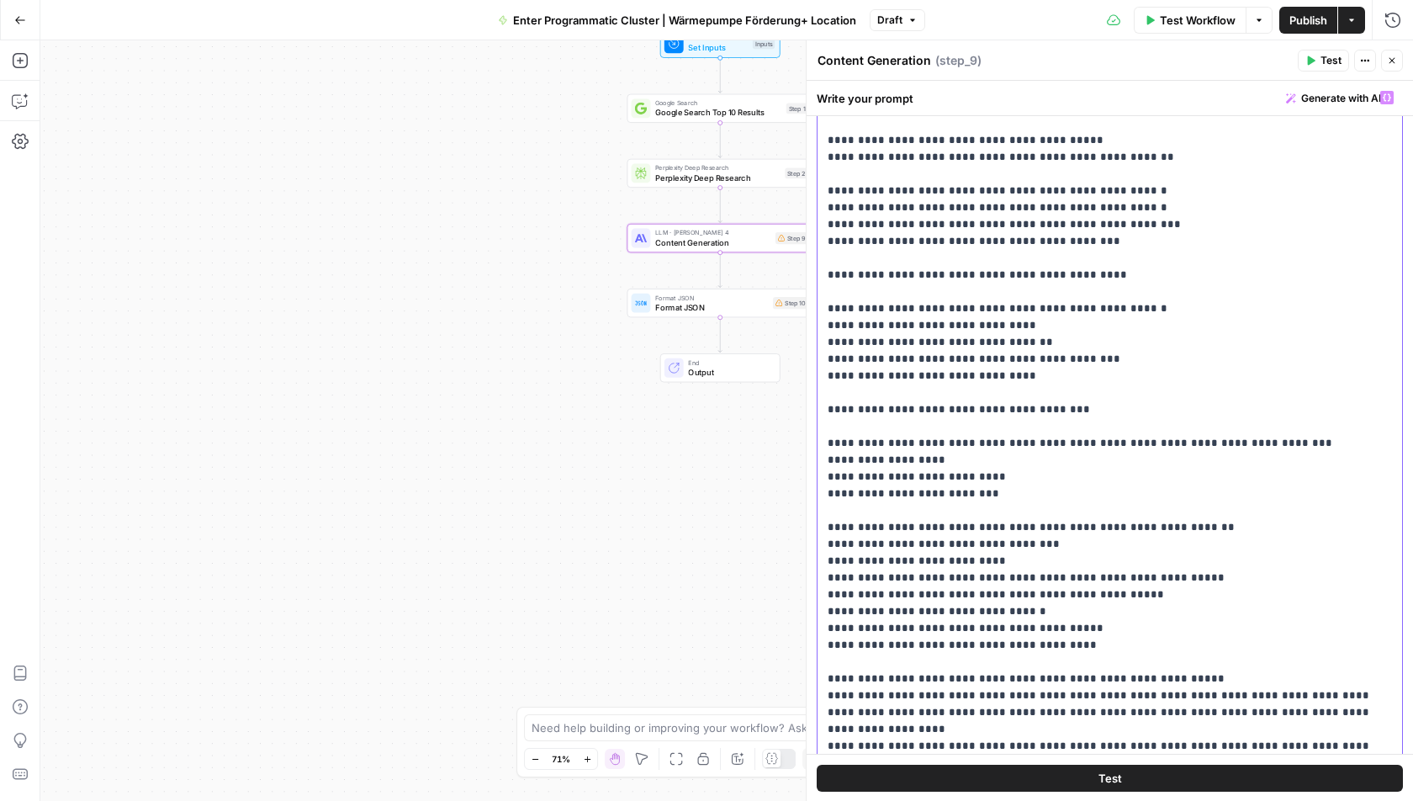
scroll to position [2817, 0]
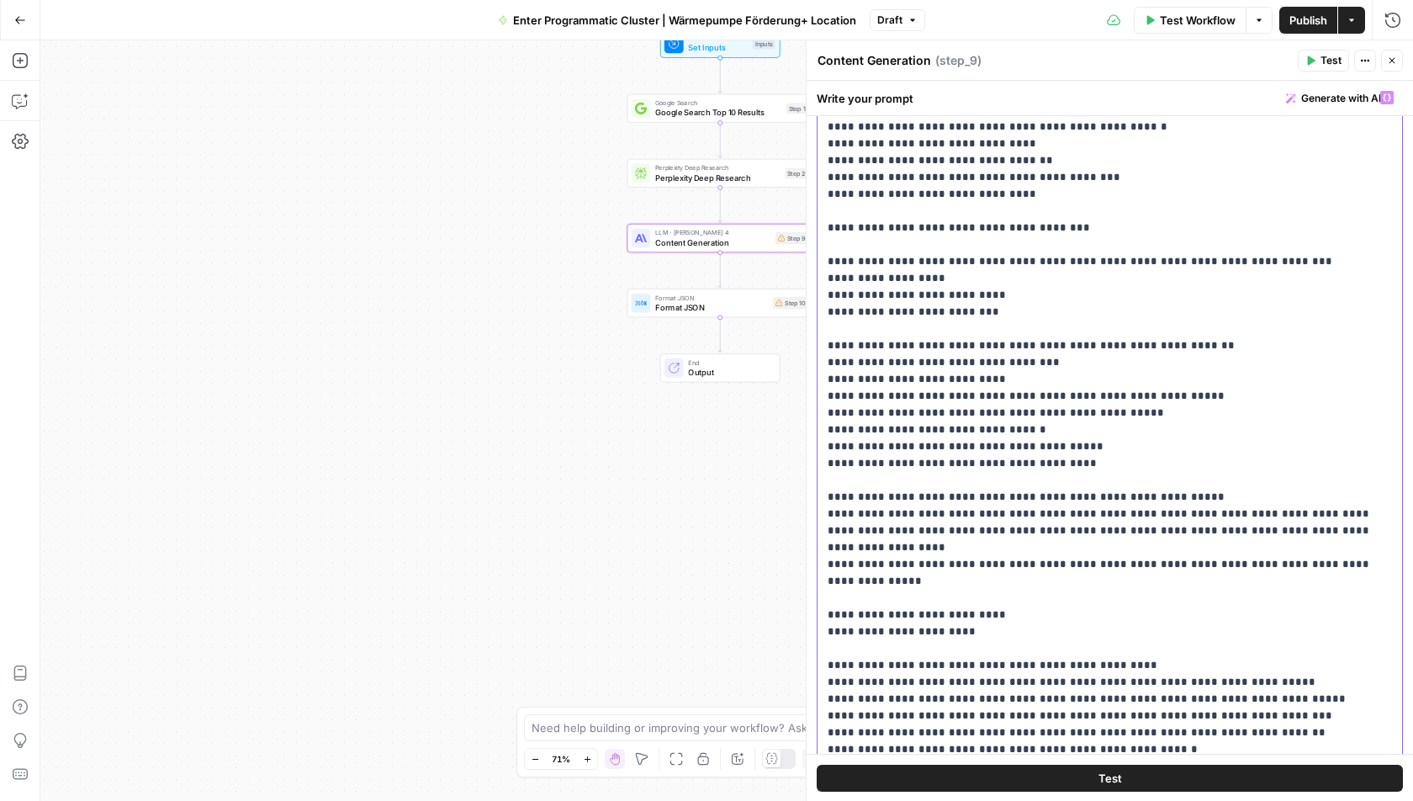
scroll to position [2972, 0]
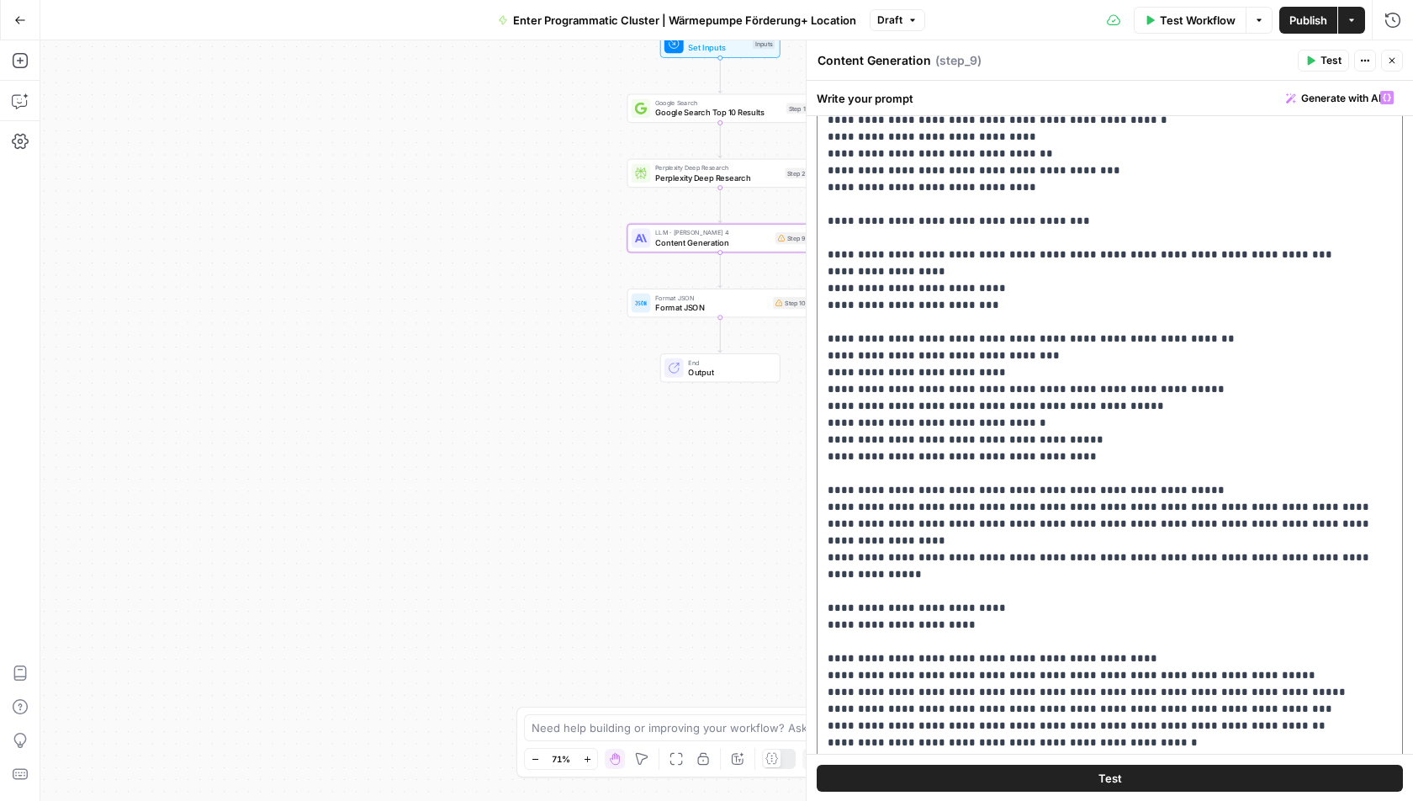
type input "stock"
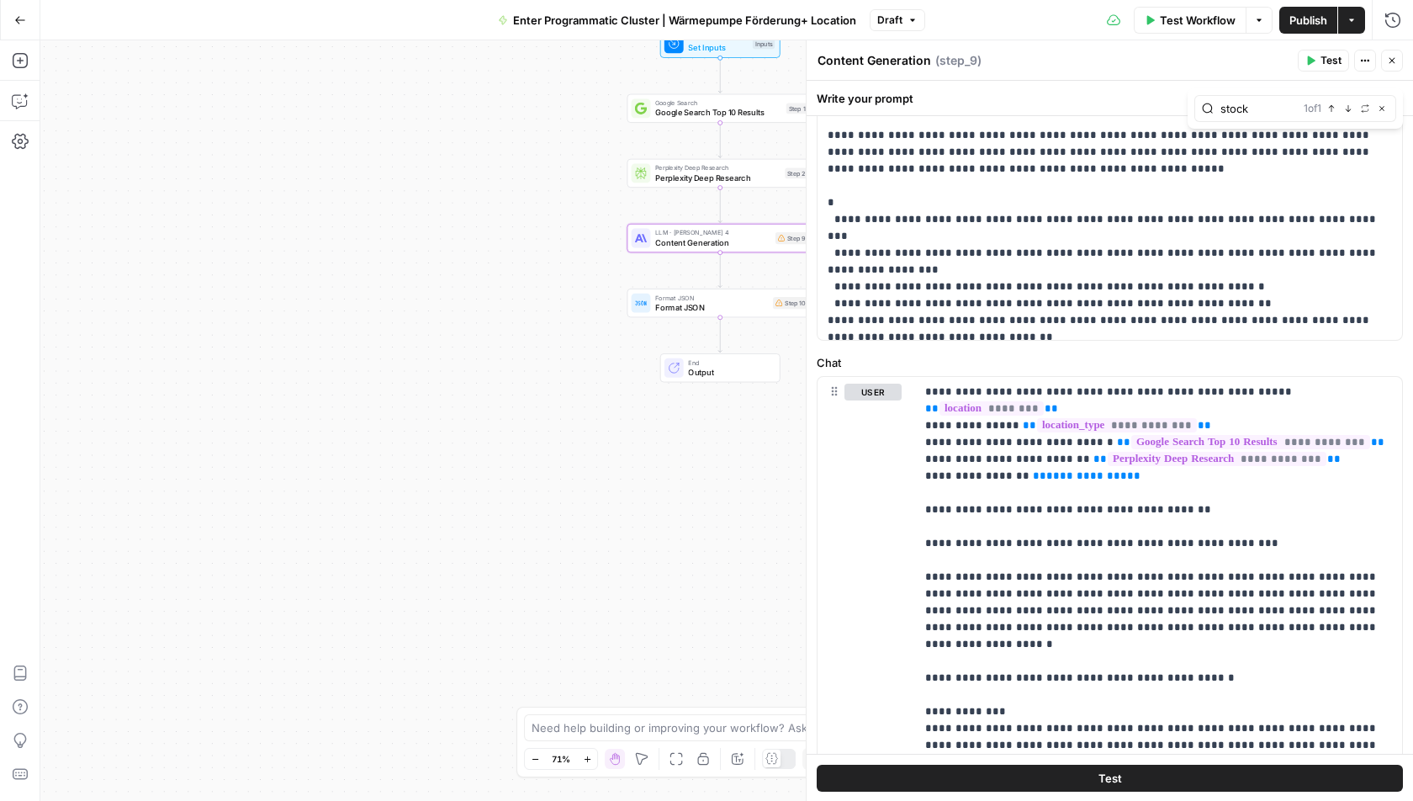
scroll to position [3506, 0]
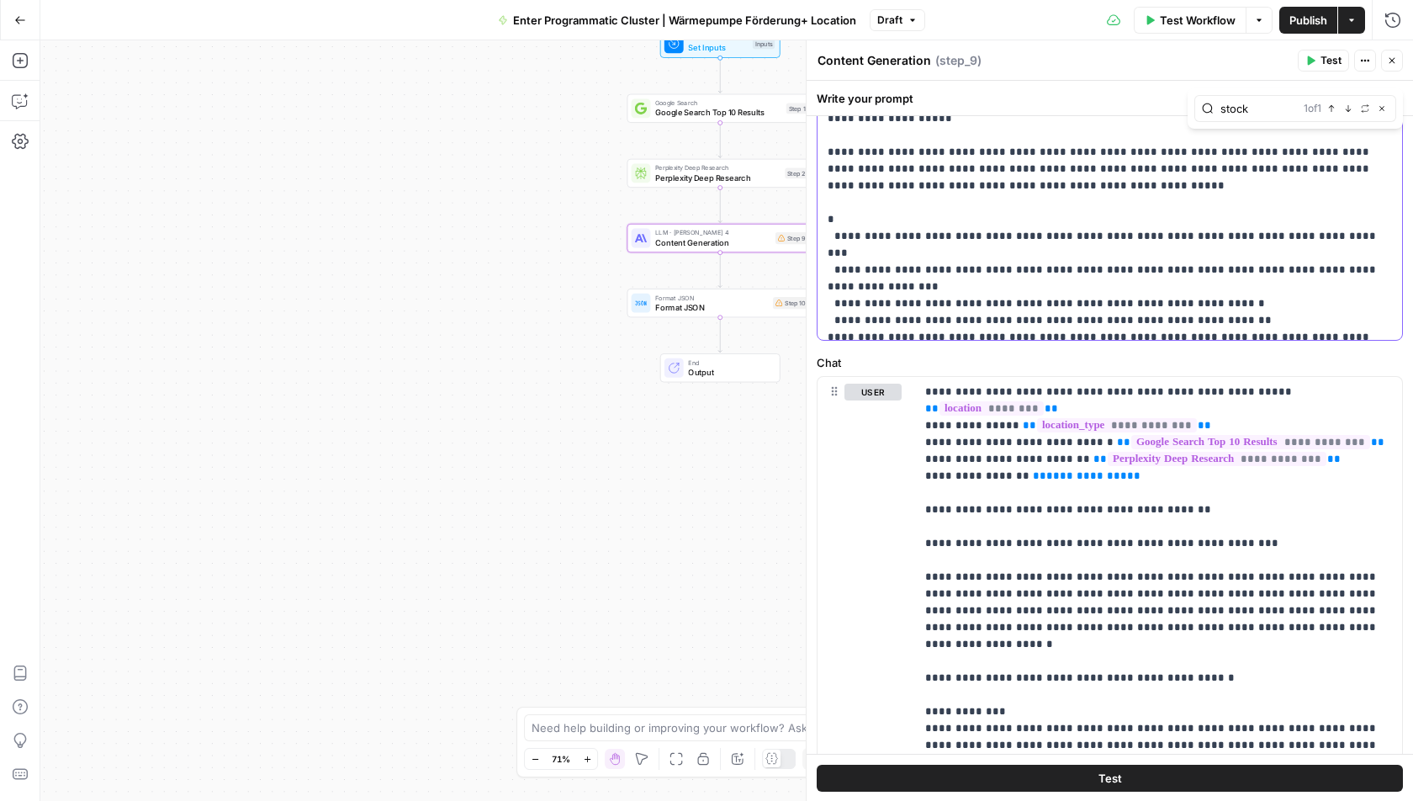
drag, startPoint x: 1042, startPoint y: 268, endPoint x: 1279, endPoint y: 270, distance: 237.3
drag, startPoint x: 1125, startPoint y: 454, endPoint x: 919, endPoint y: 450, distance: 206.2
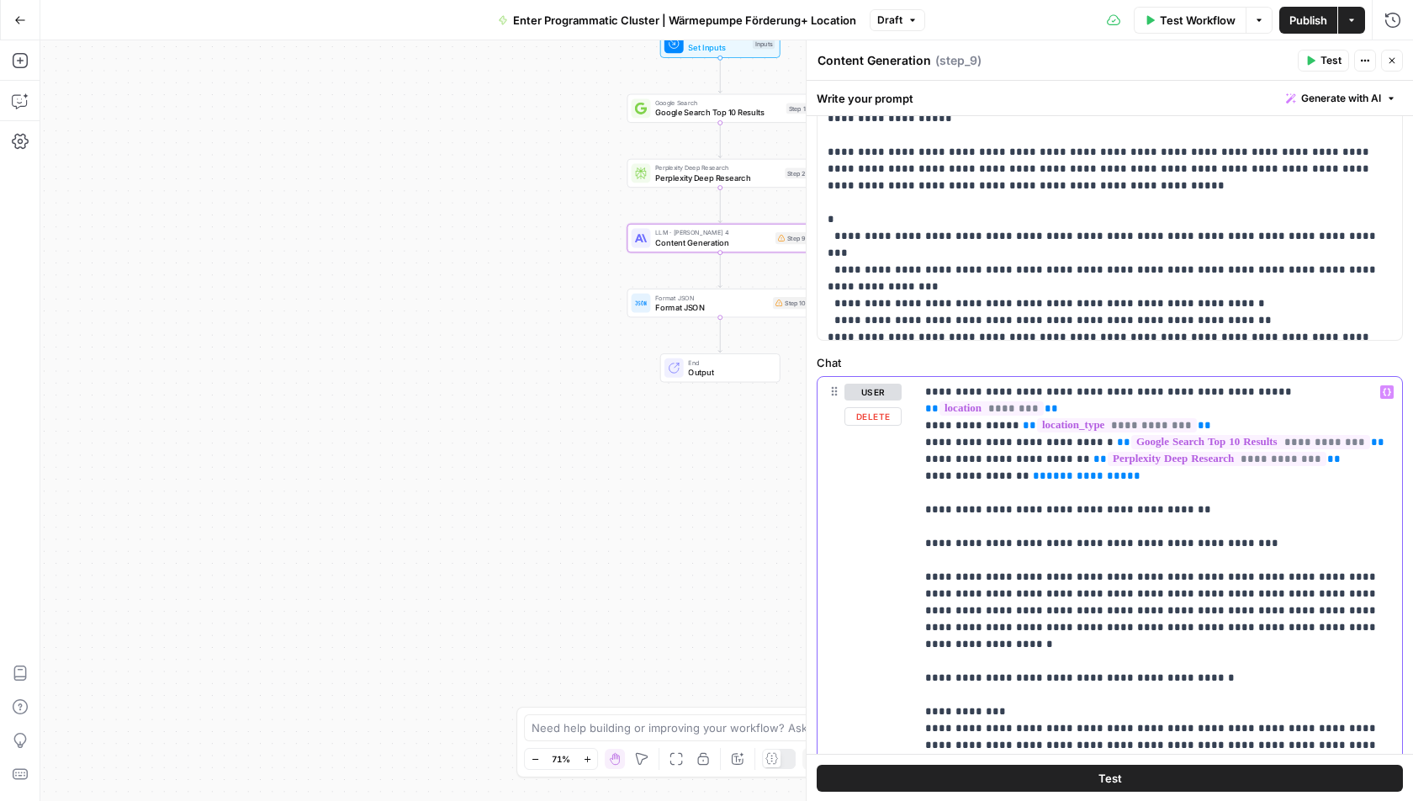
click at [919, 450] on div "**********" at bounding box center [1158, 720] width 487 height 686
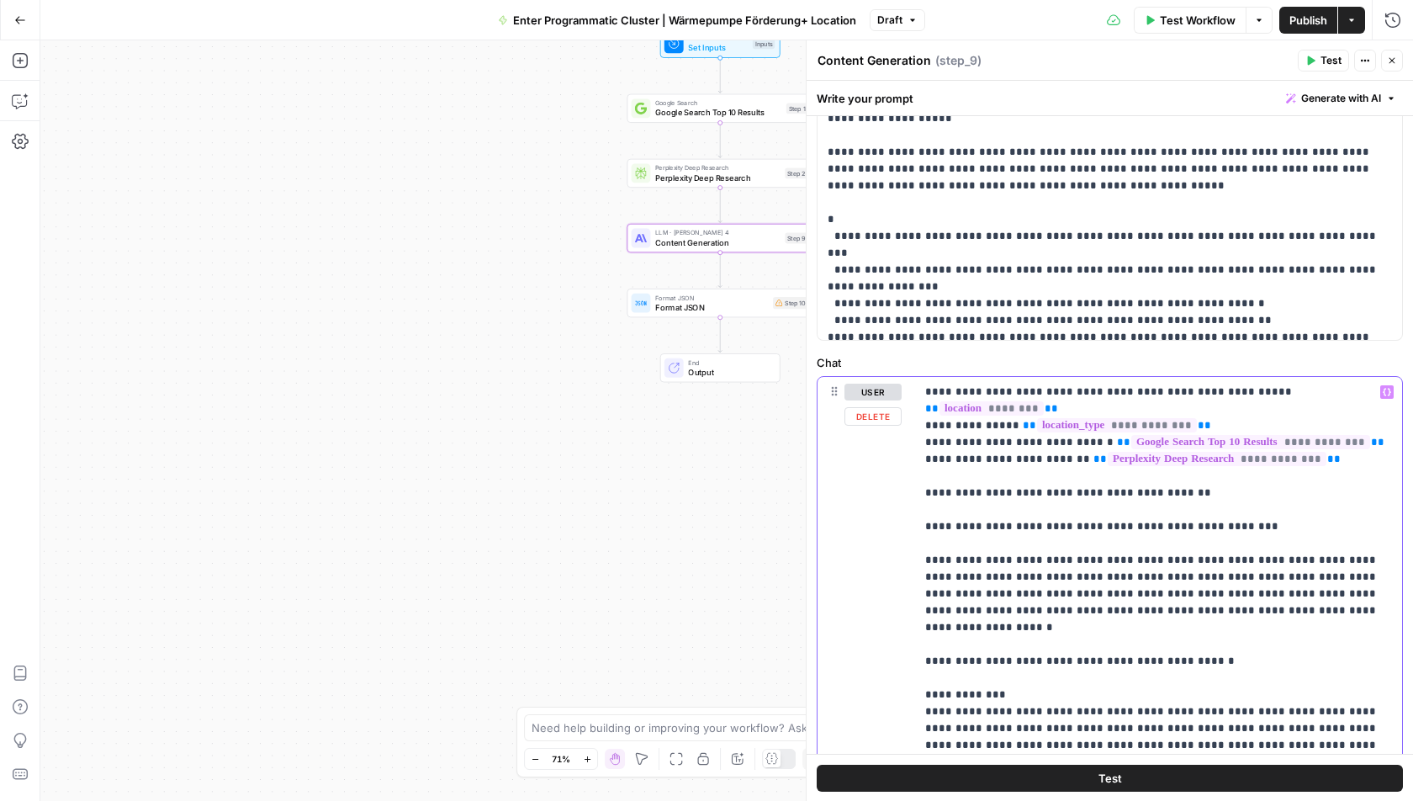
scroll to position [489, 0]
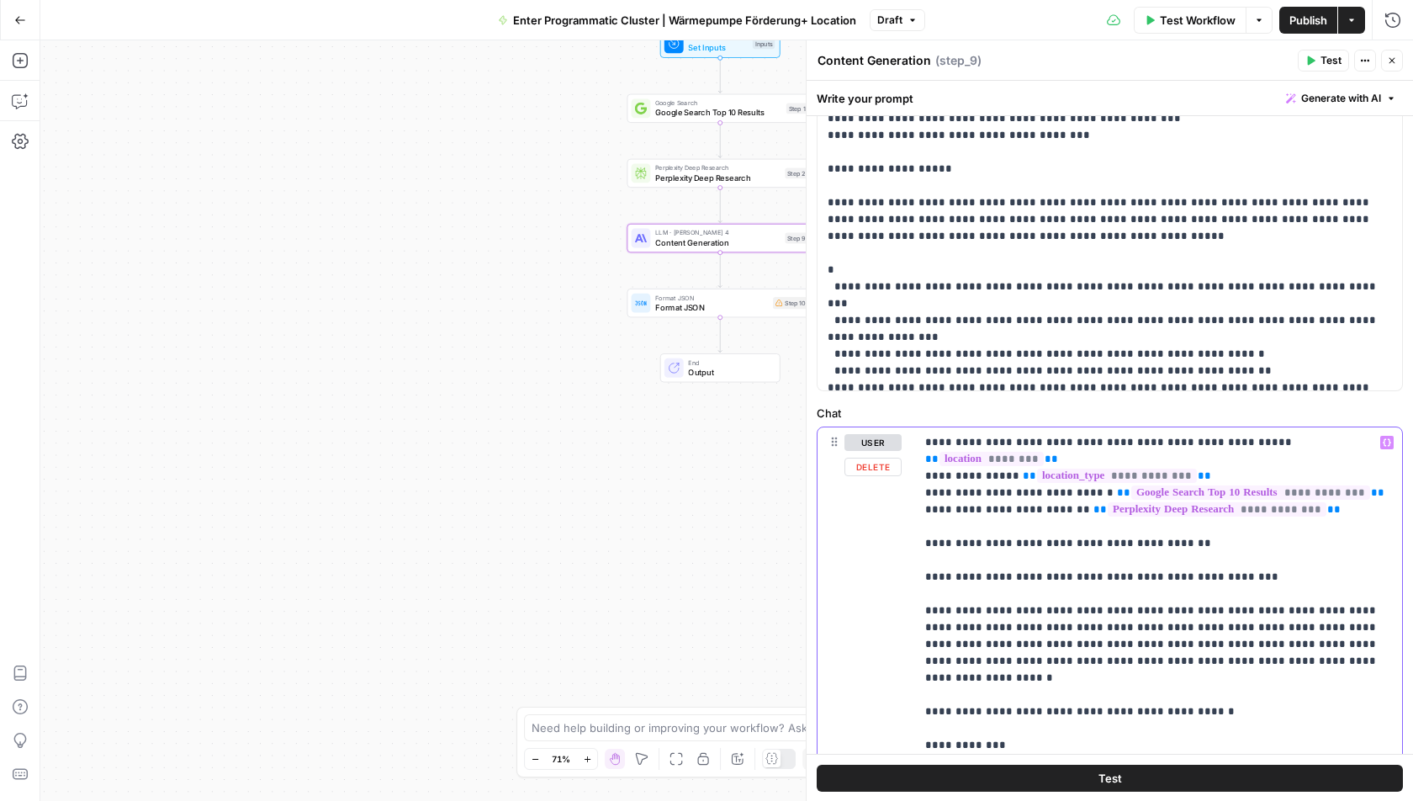
drag, startPoint x: 929, startPoint y: 440, endPoint x: 1099, endPoint y: 441, distance: 169.9
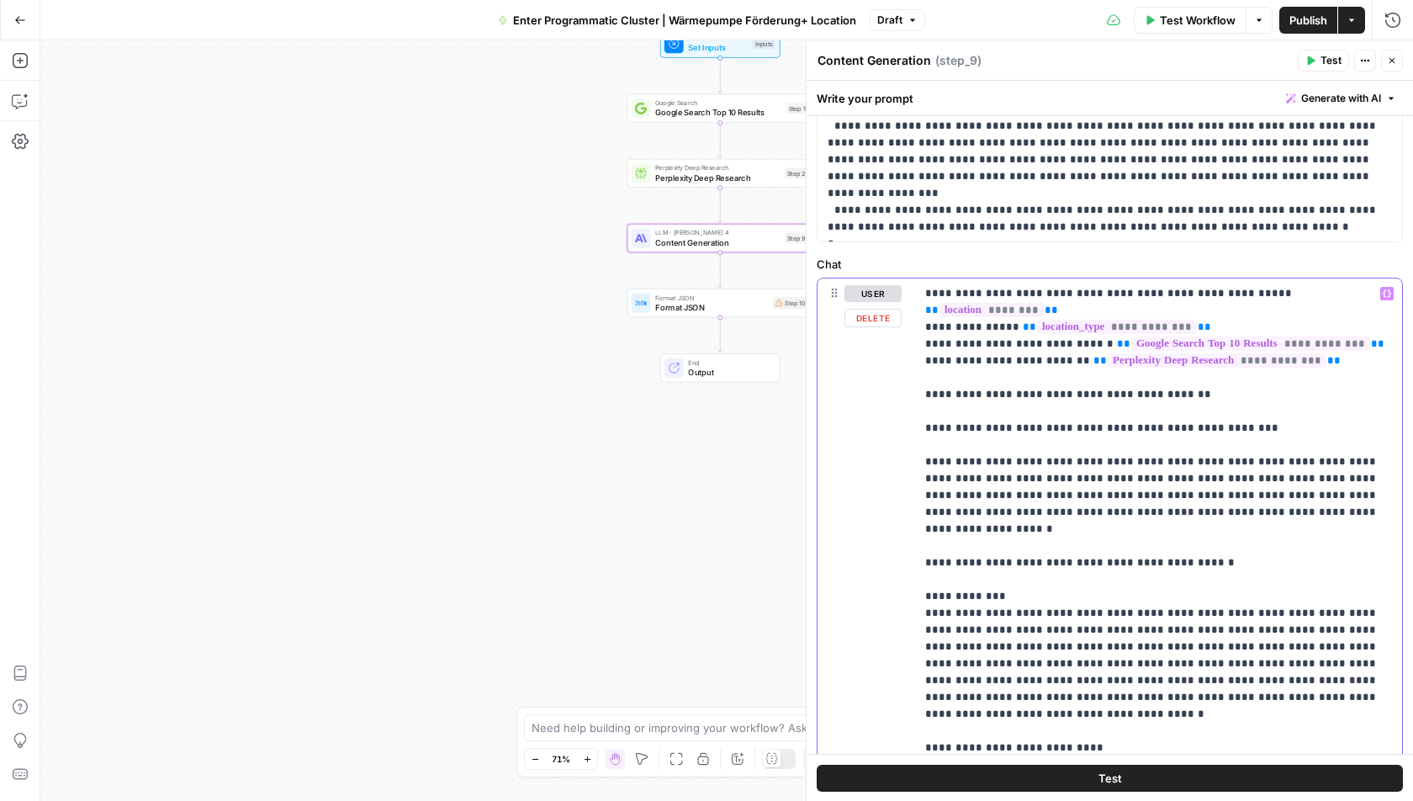
scroll to position [618, 0]
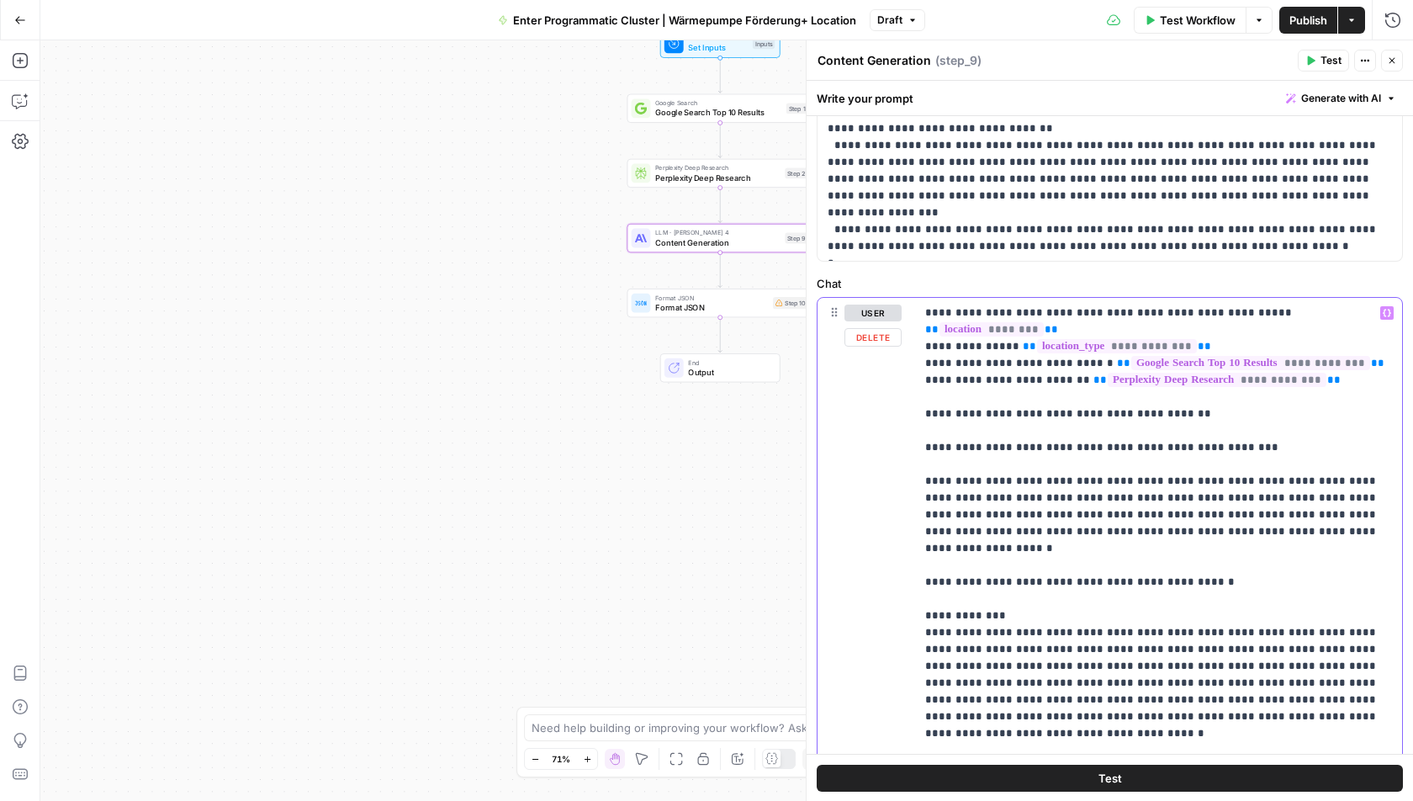
drag, startPoint x: 1267, startPoint y: 310, endPoint x: 933, endPoint y: 309, distance: 334.0
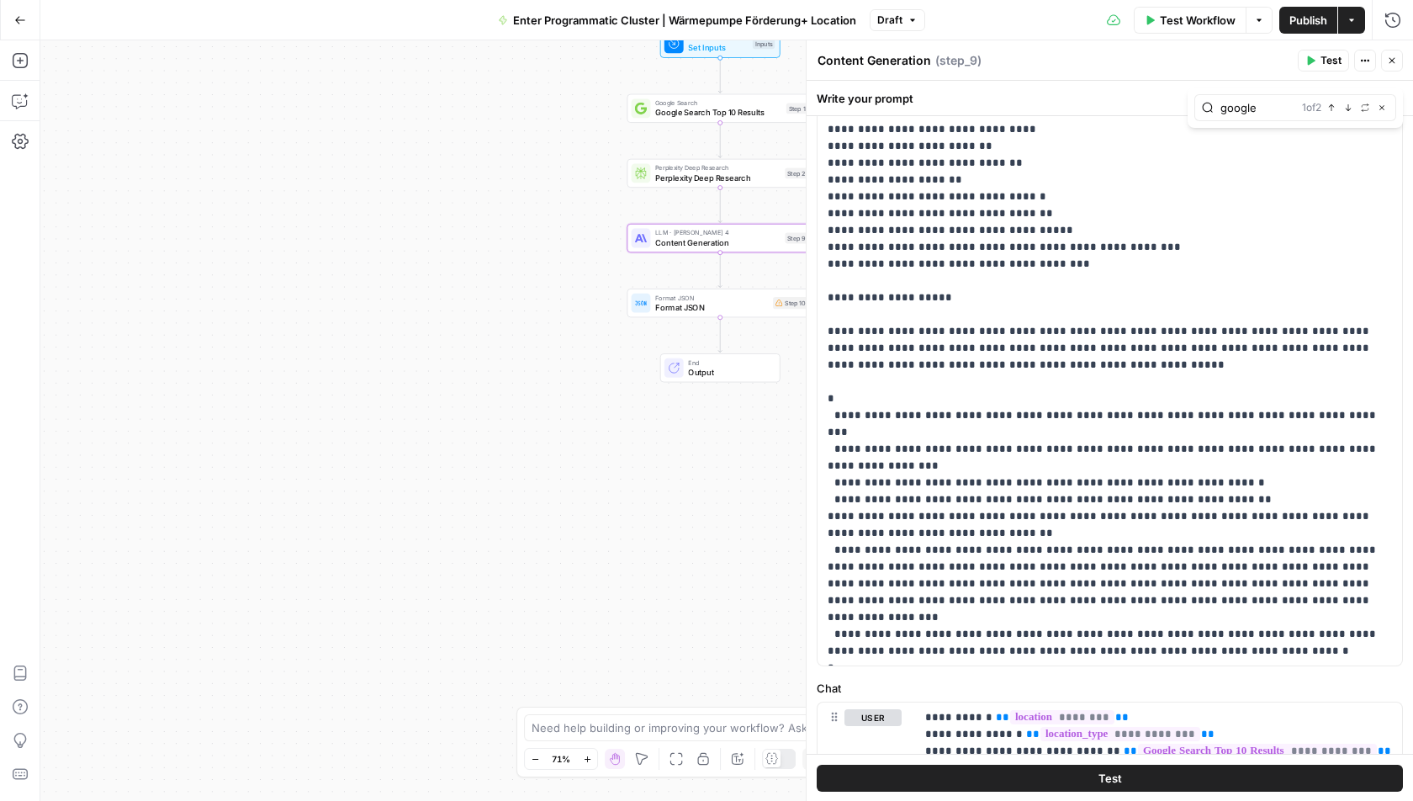
type input "google"
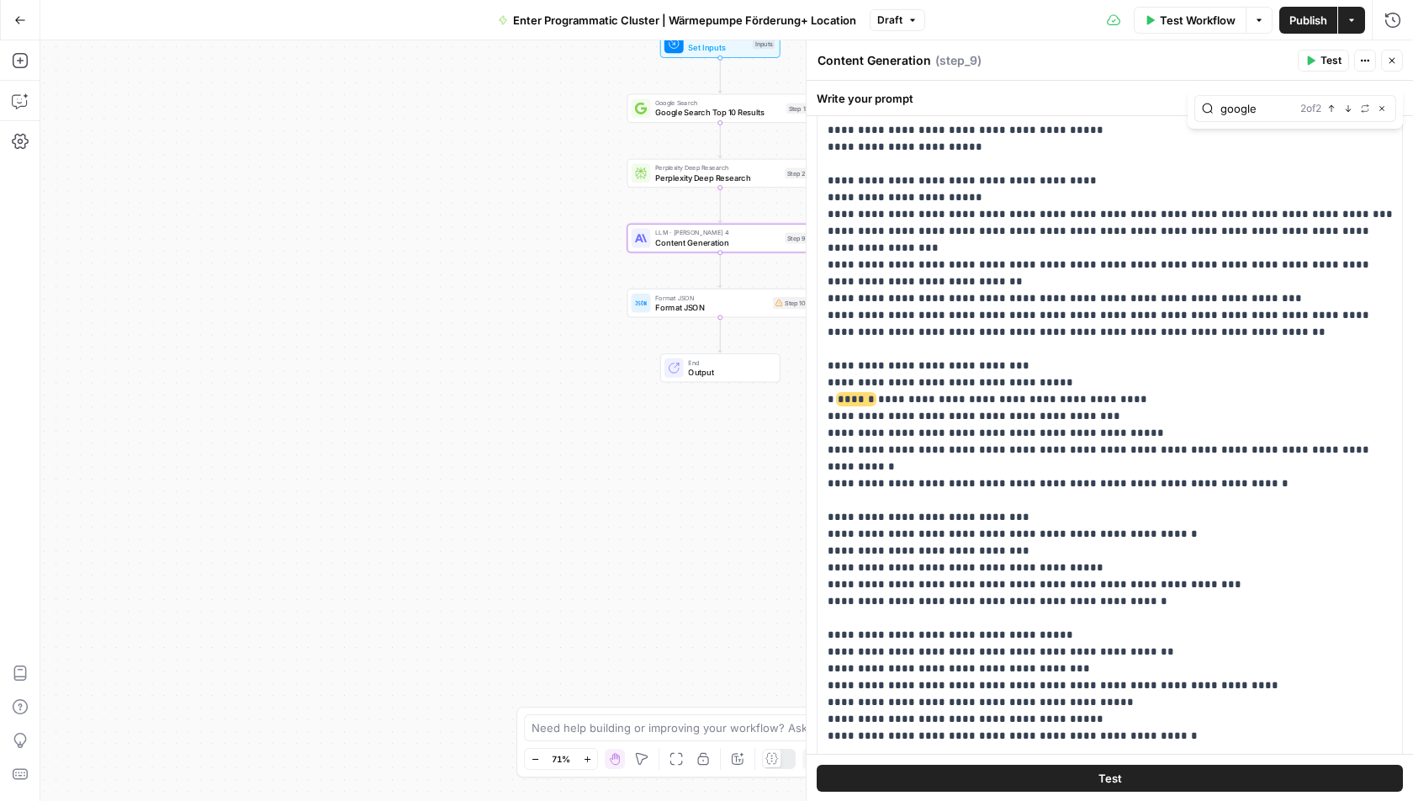
scroll to position [400, 0]
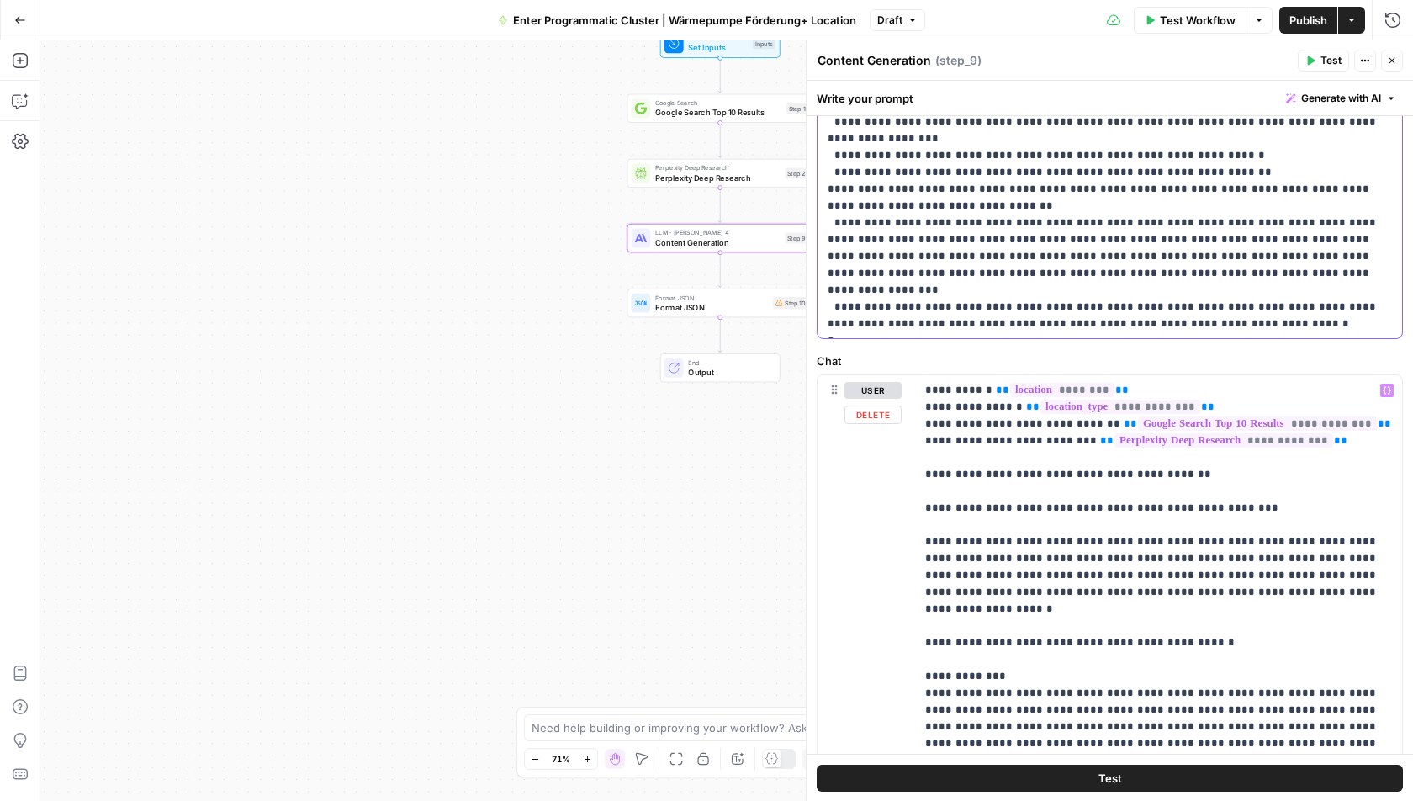
scroll to position [0, 0]
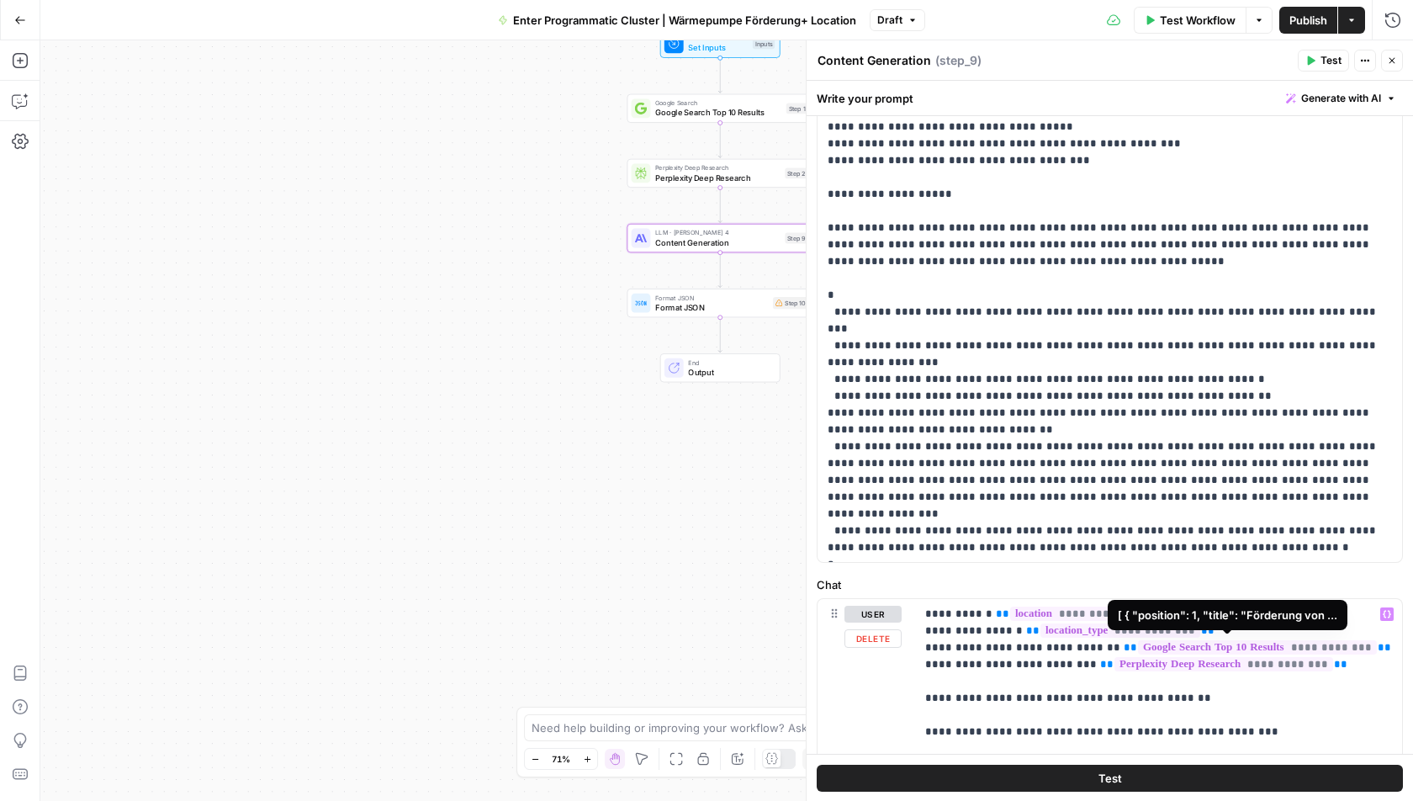
click at [1248, 641] on span "**********" at bounding box center [1257, 647] width 239 height 14
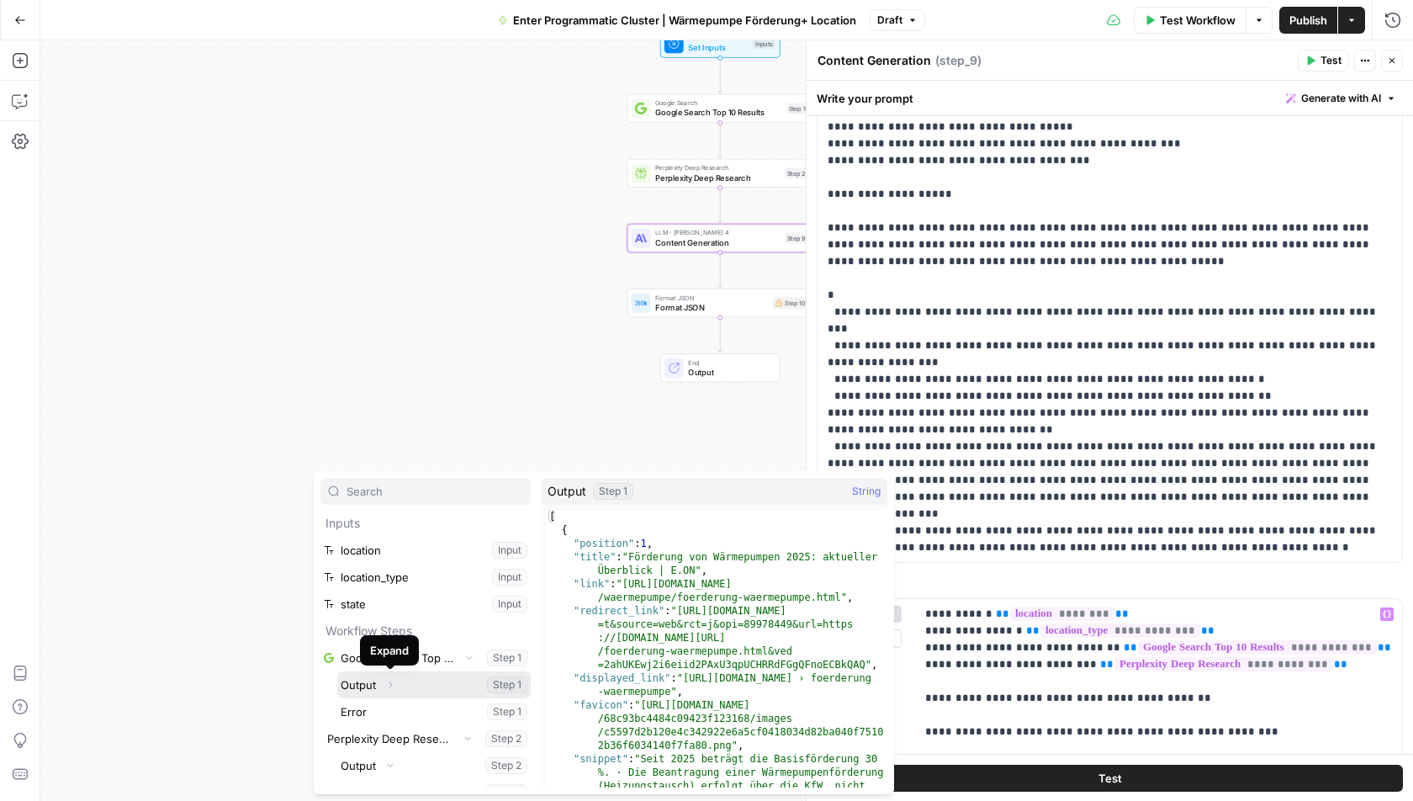
click at [390, 685] on icon "button" at bounding box center [391, 685] width 3 height 6
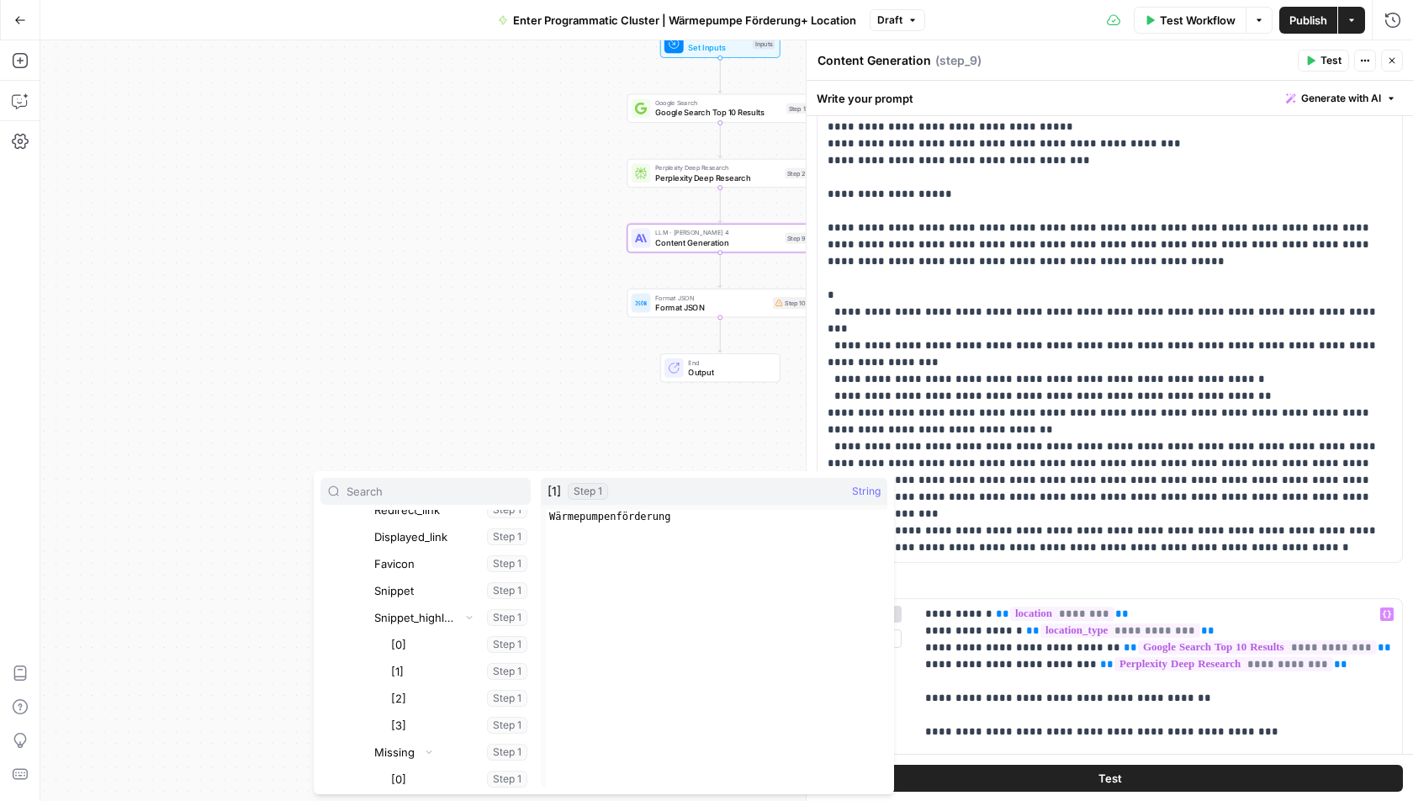
scroll to position [335, 0]
click at [517, 274] on div "Workflow Set Inputs Inputs Google Search Google Search Top 10 Results Step 1 Pe…" at bounding box center [726, 420] width 1373 height 761
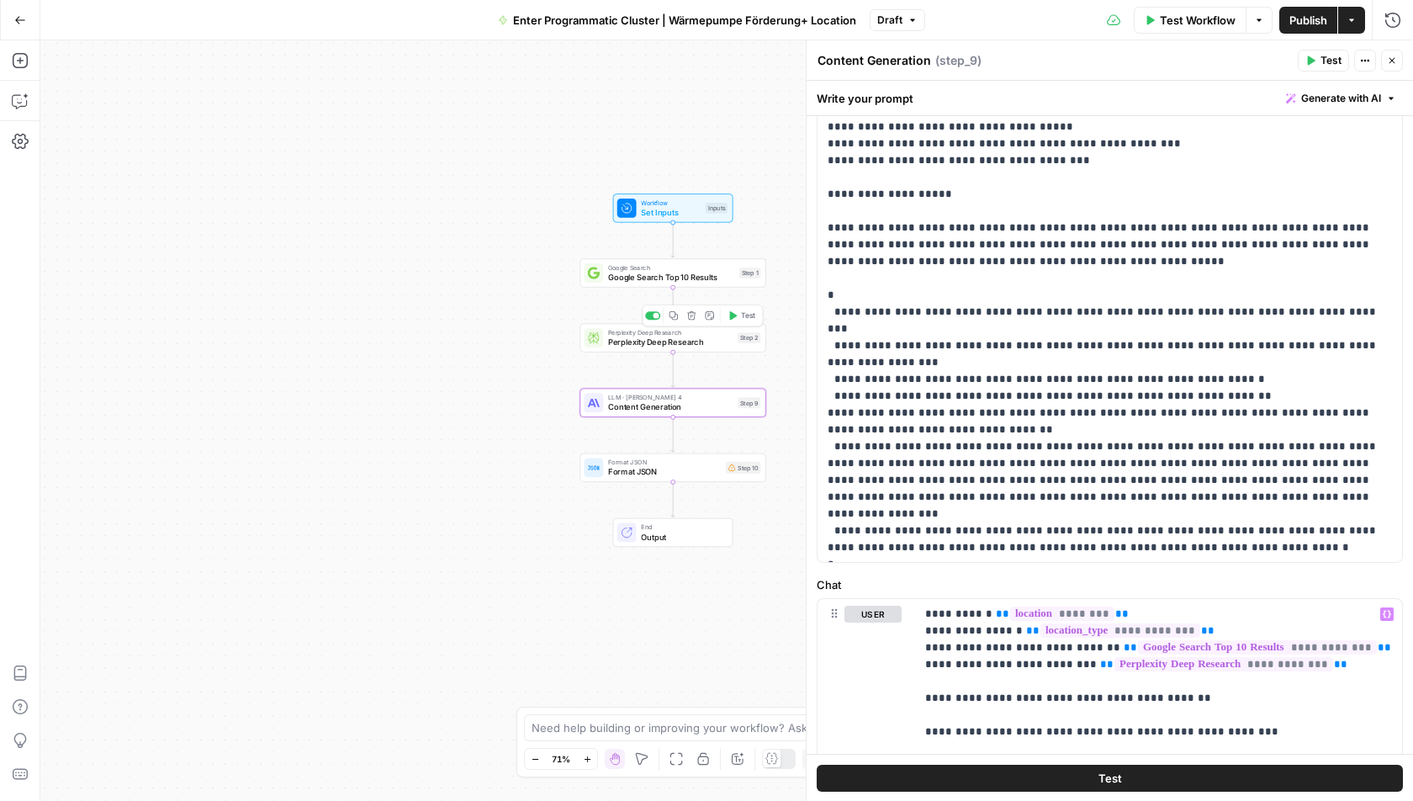
click at [658, 346] on span "Perplexity Deep Research" at bounding box center [670, 342] width 125 height 12
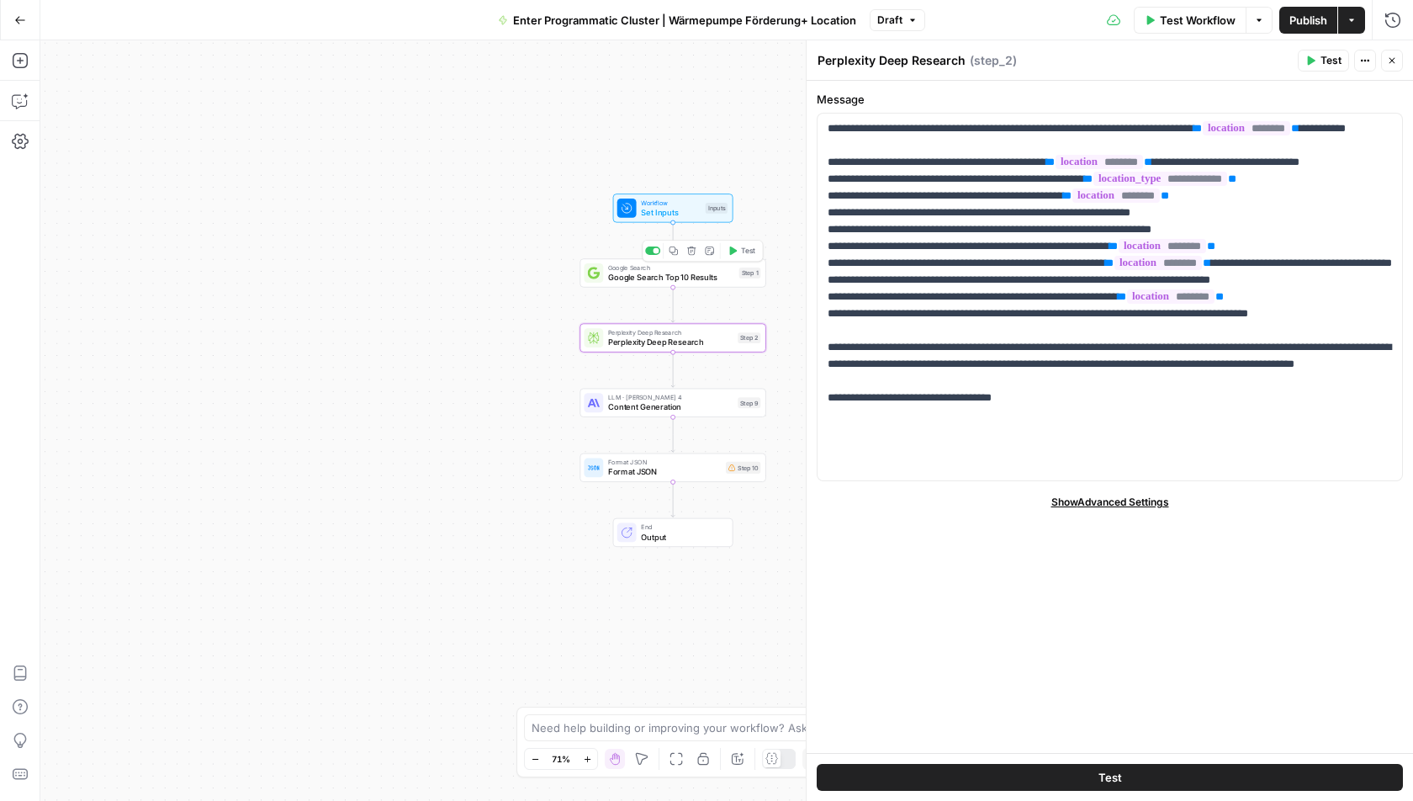
click at [677, 268] on span "Google Search" at bounding box center [671, 266] width 126 height 9
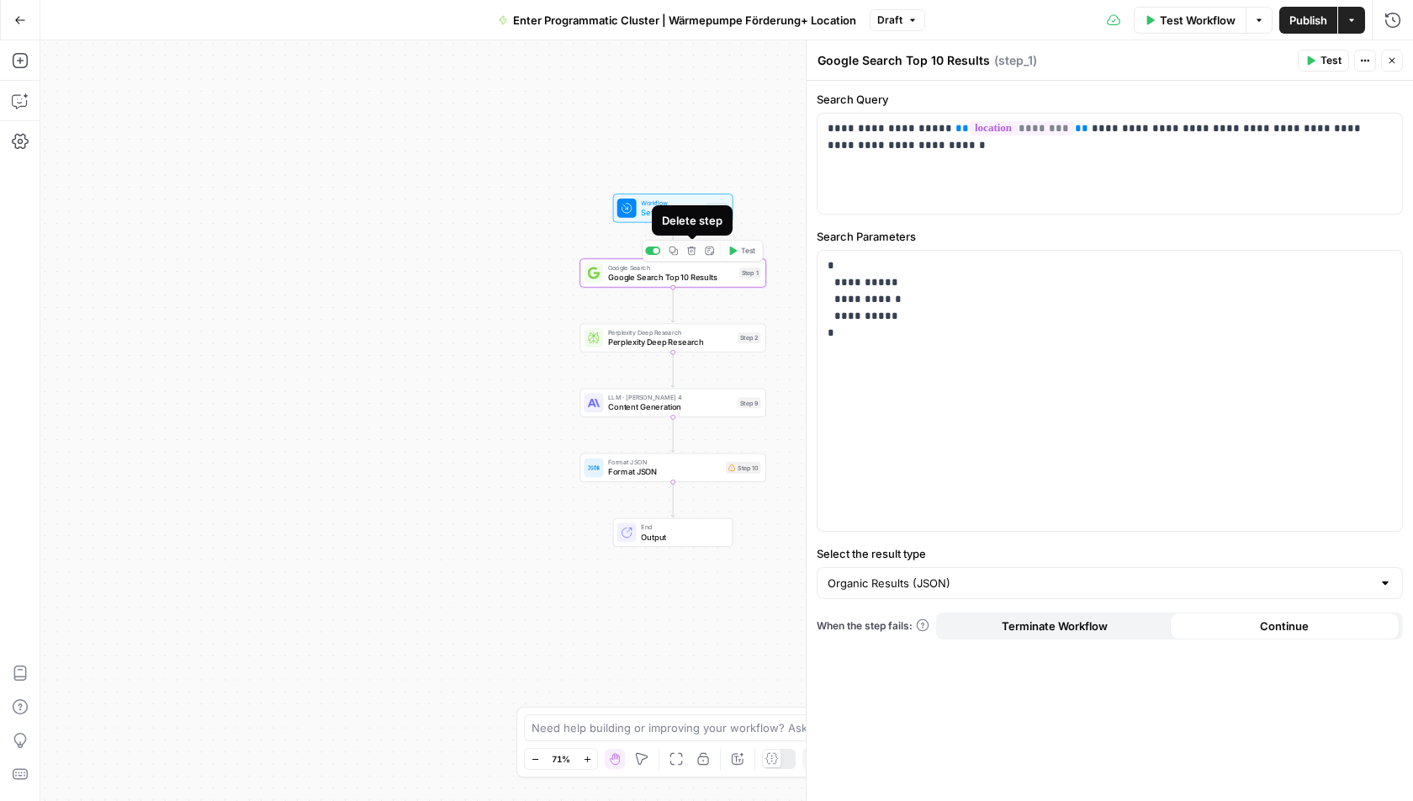
click at [692, 250] on icon "button" at bounding box center [691, 250] width 9 height 9
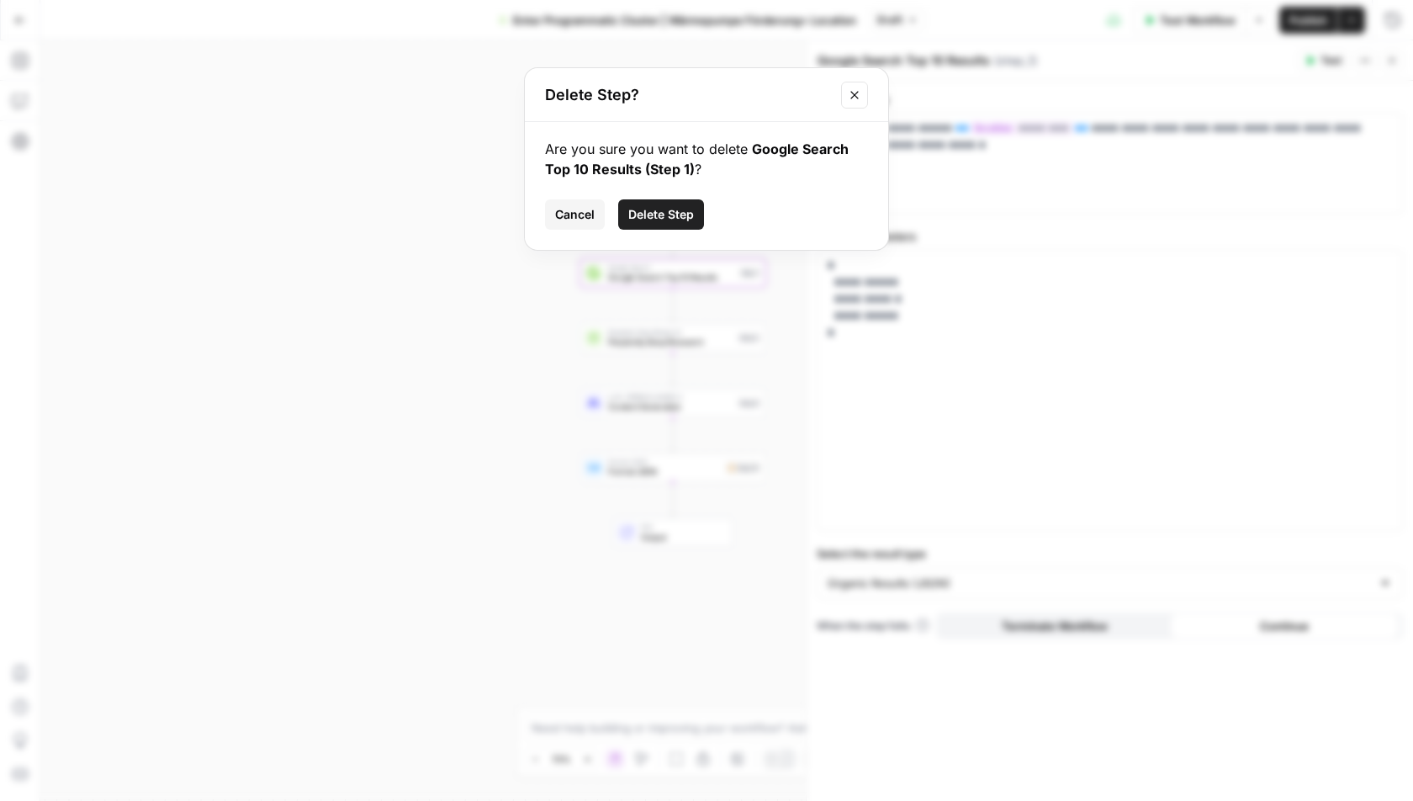
click at [645, 206] on span "Delete Step" at bounding box center [661, 214] width 66 height 17
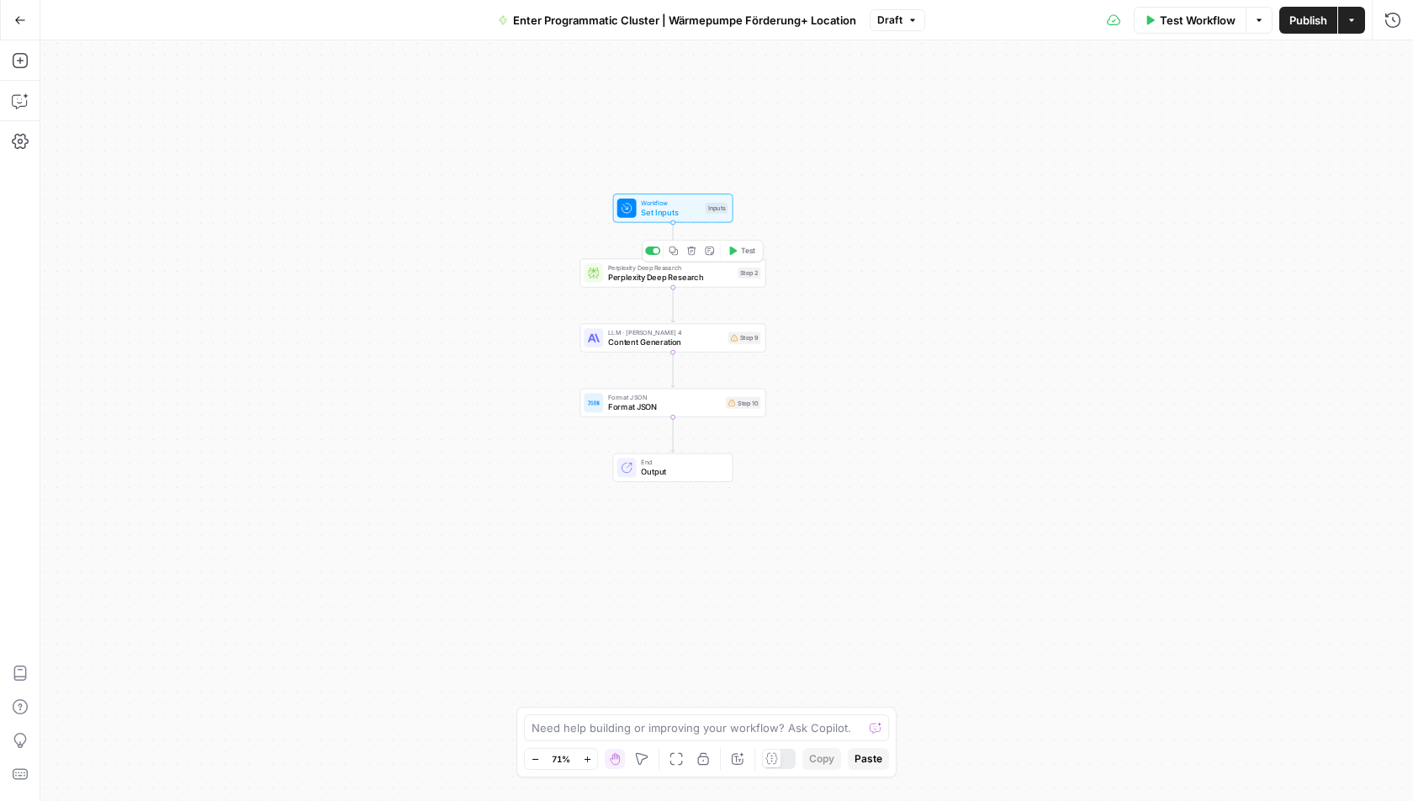
click at [675, 284] on div "Perplexity Deep Research Perplexity Deep Research Step 2 Copy step Delete step …" at bounding box center [673, 272] width 186 height 29
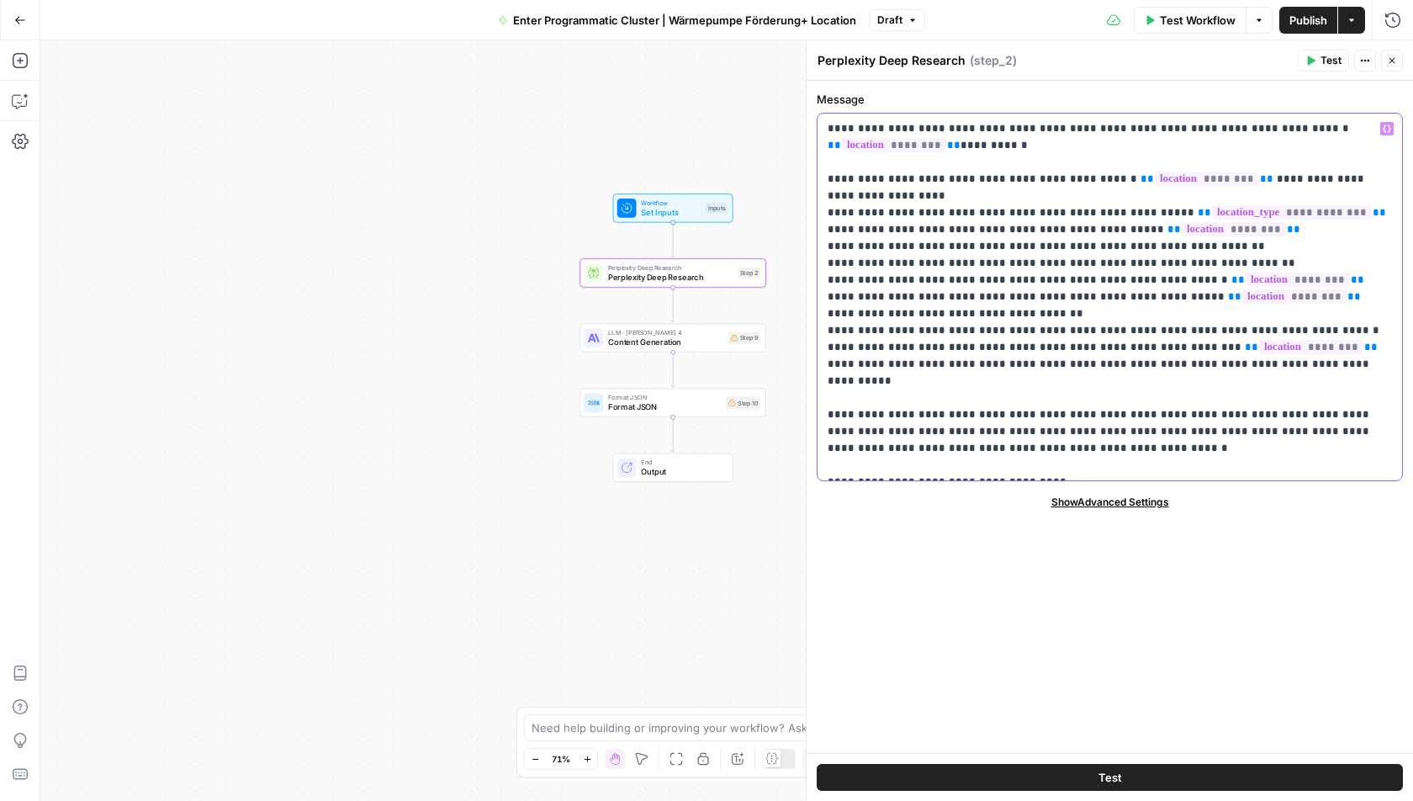
click at [1036, 237] on p "**********" at bounding box center [1110, 296] width 565 height 353
click at [627, 340] on span "Content Generation" at bounding box center [665, 342] width 115 height 12
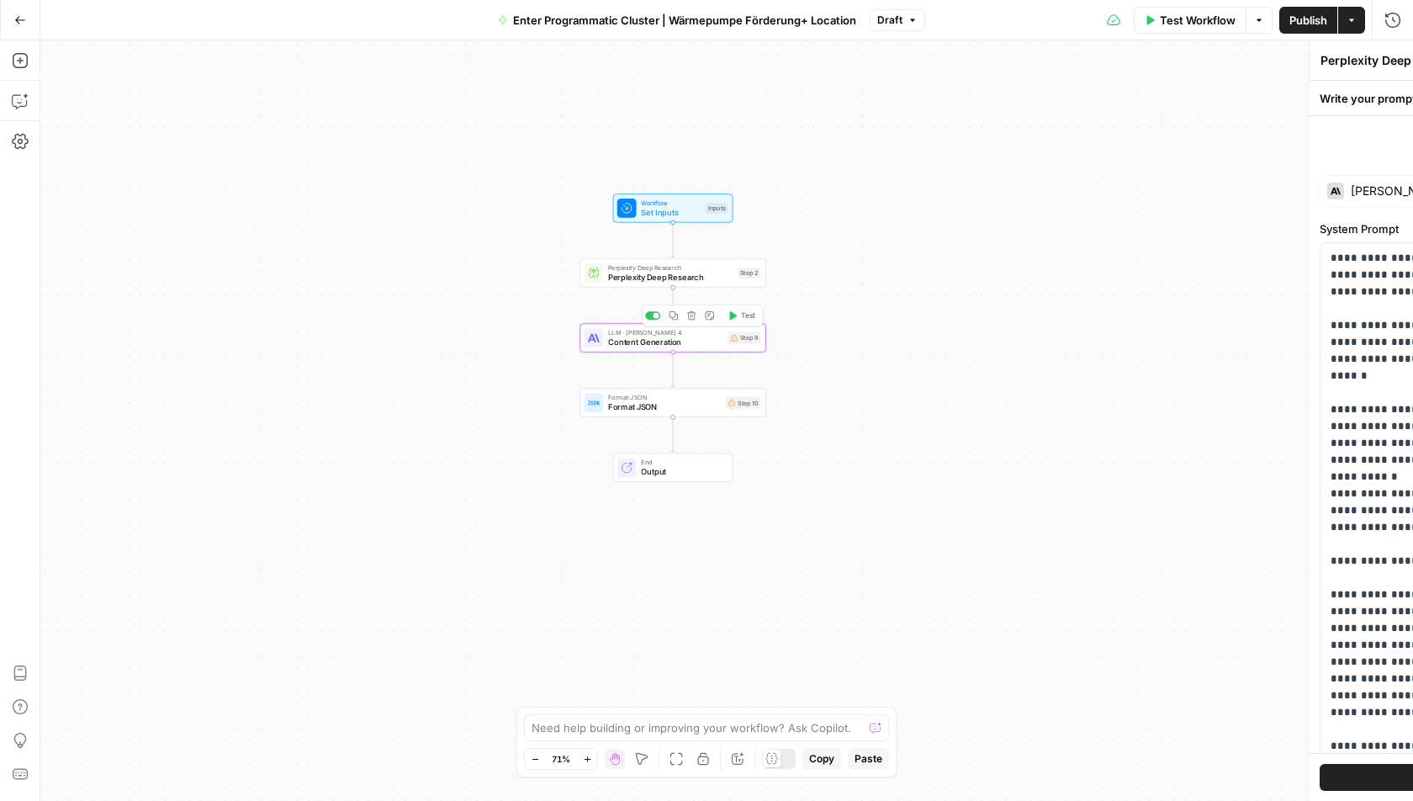
type textarea "Content Generation"
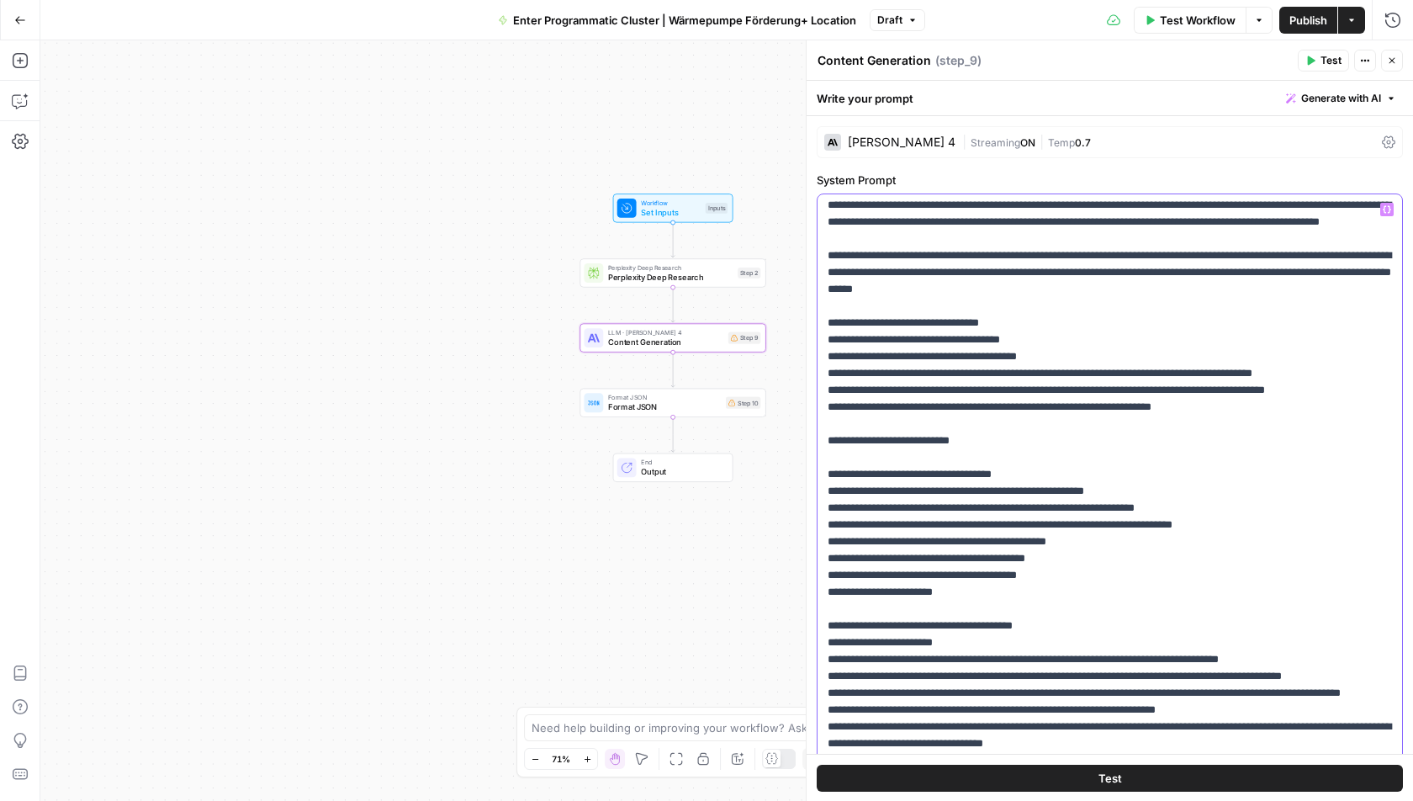
scroll to position [0, 0]
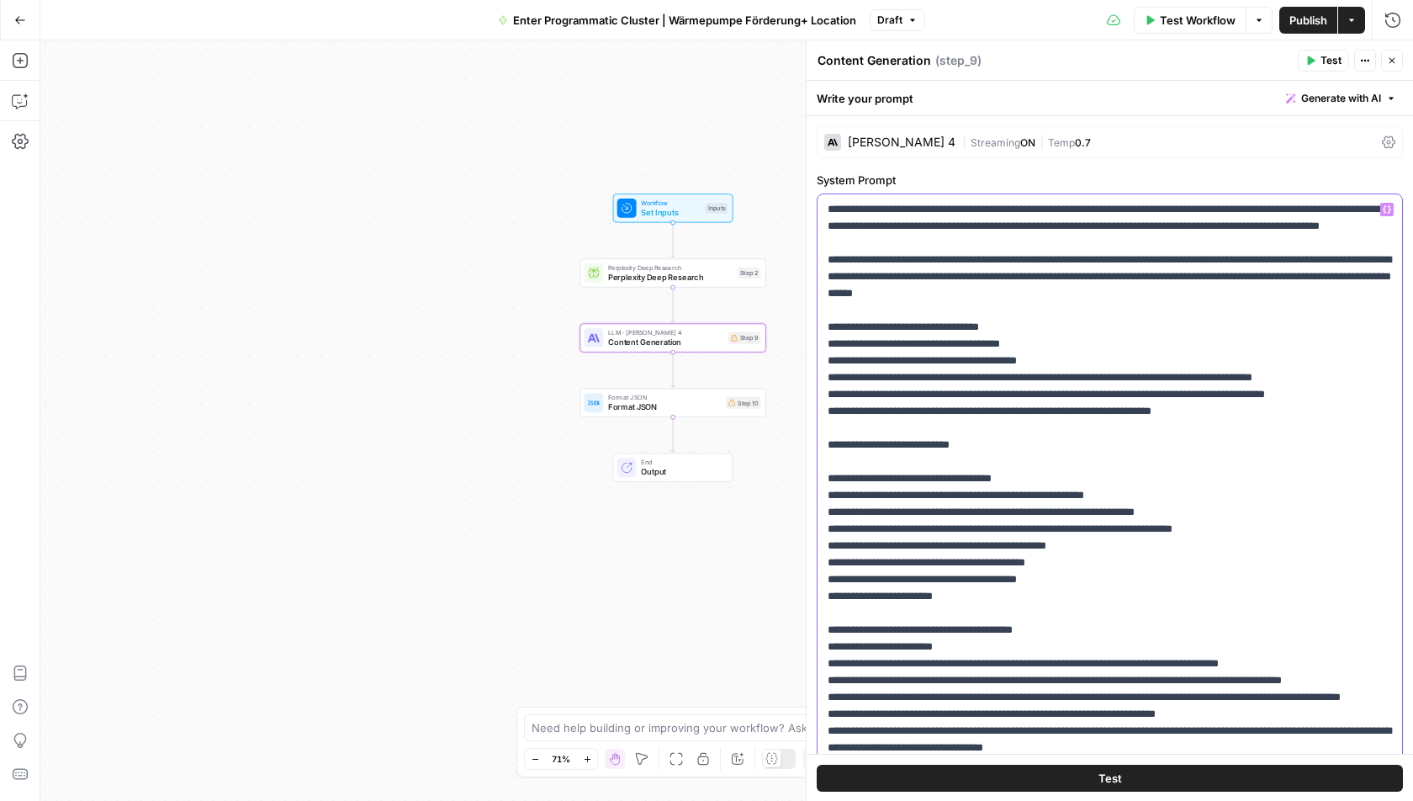
drag, startPoint x: 1383, startPoint y: 396, endPoint x: 819, endPoint y: 395, distance: 564.5
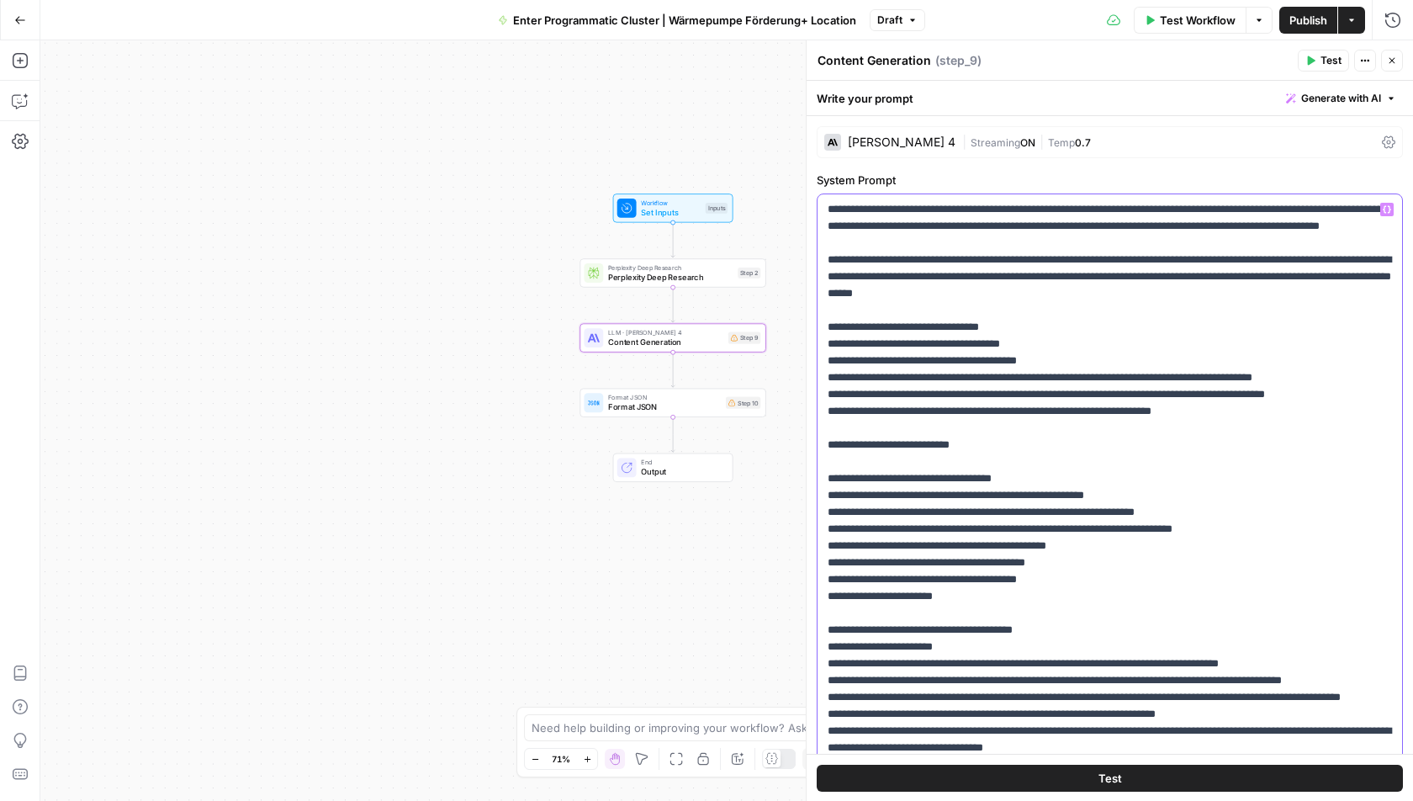
click at [819, 395] on div "**********" at bounding box center [1111, 536] width 586 height 685
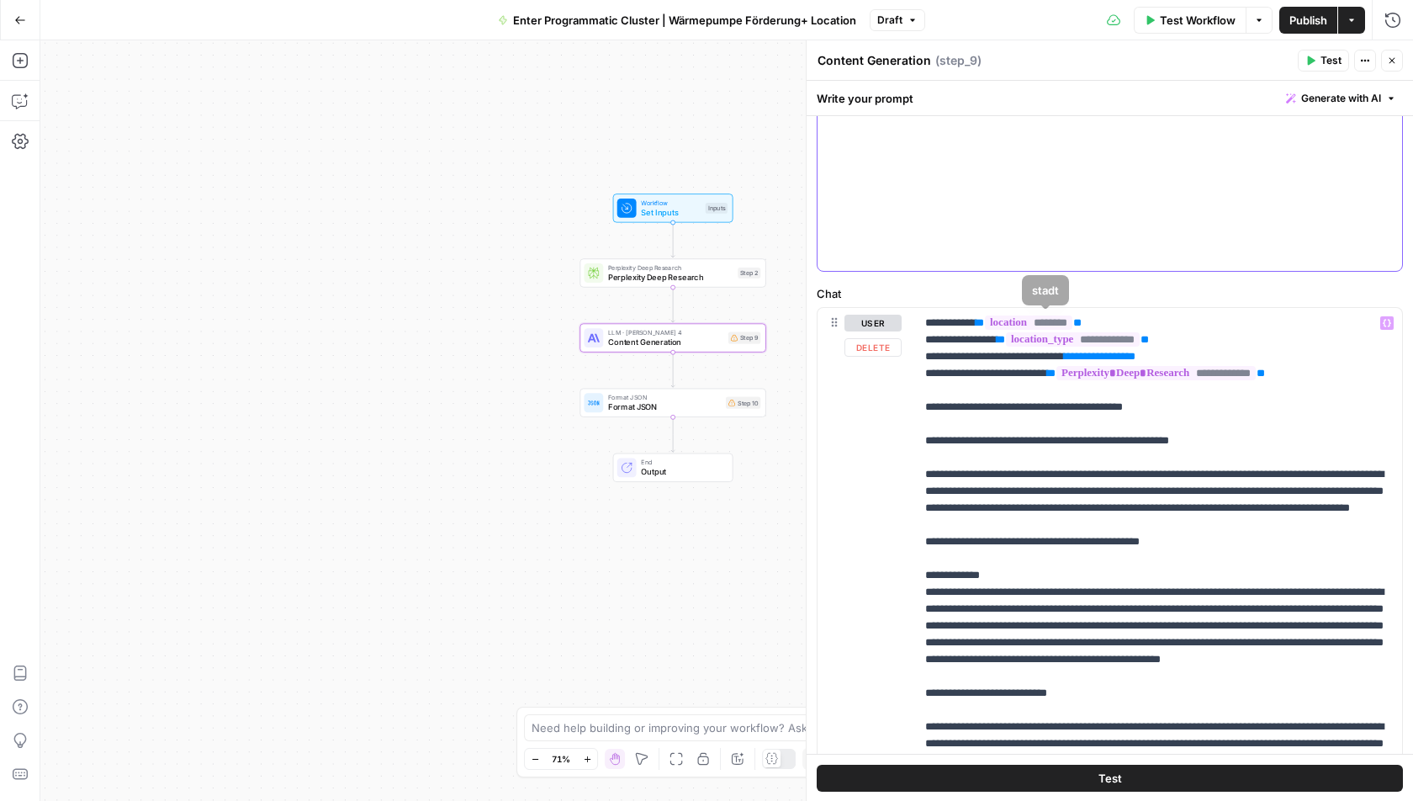
scroll to position [570, 0]
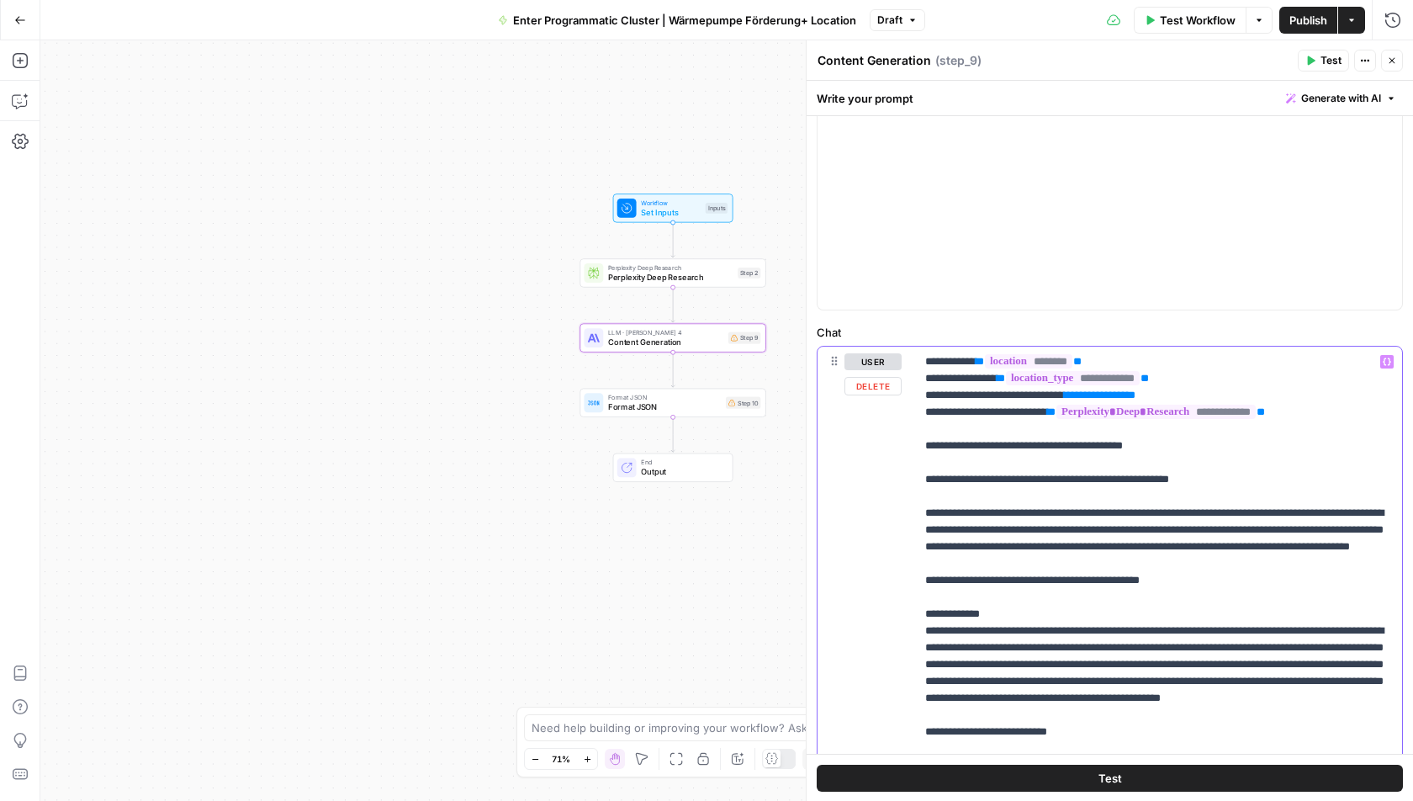
drag, startPoint x: 1196, startPoint y: 390, endPoint x: 921, endPoint y: 387, distance: 275.1
click at [921, 387] on div "**********" at bounding box center [1158, 690] width 487 height 686
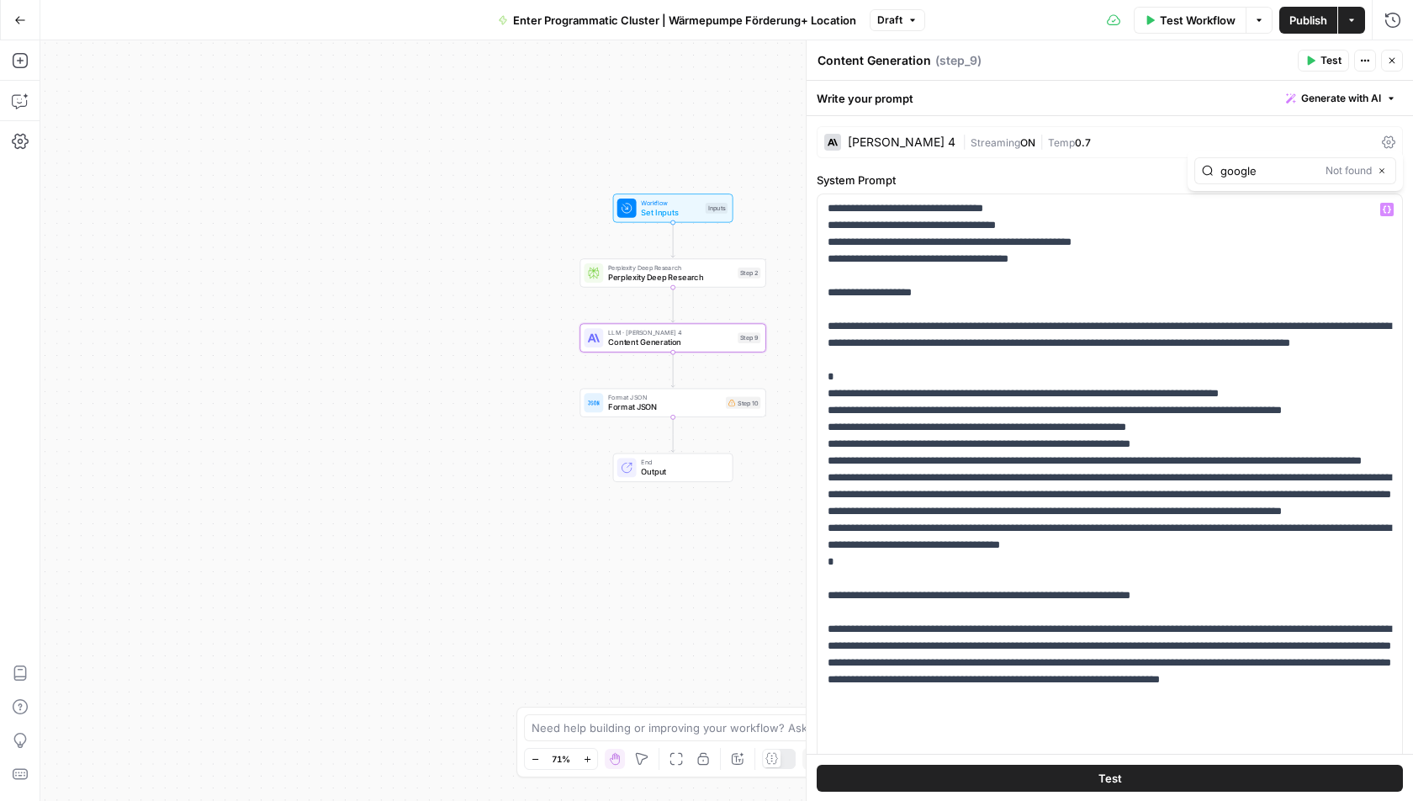
type input "google"
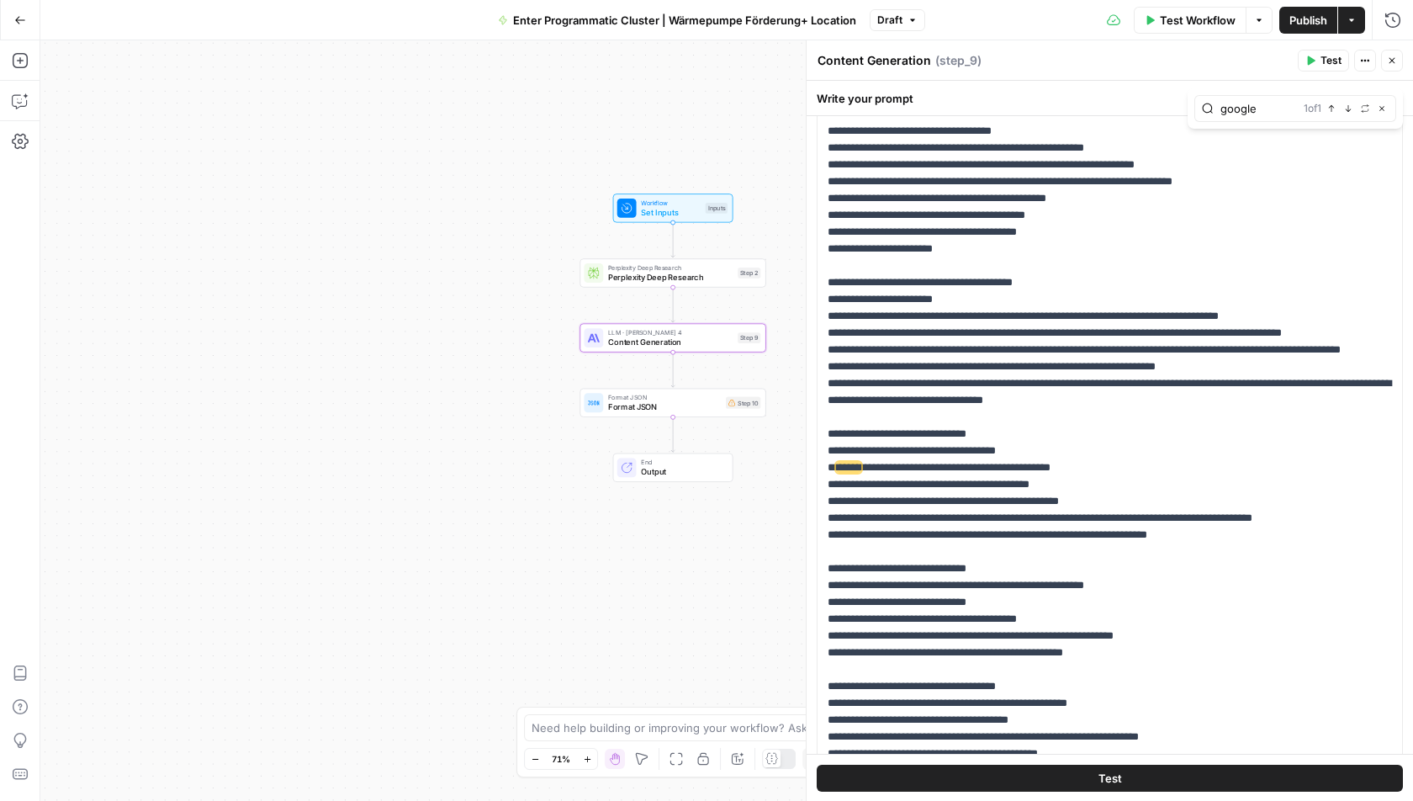
scroll to position [221, 0]
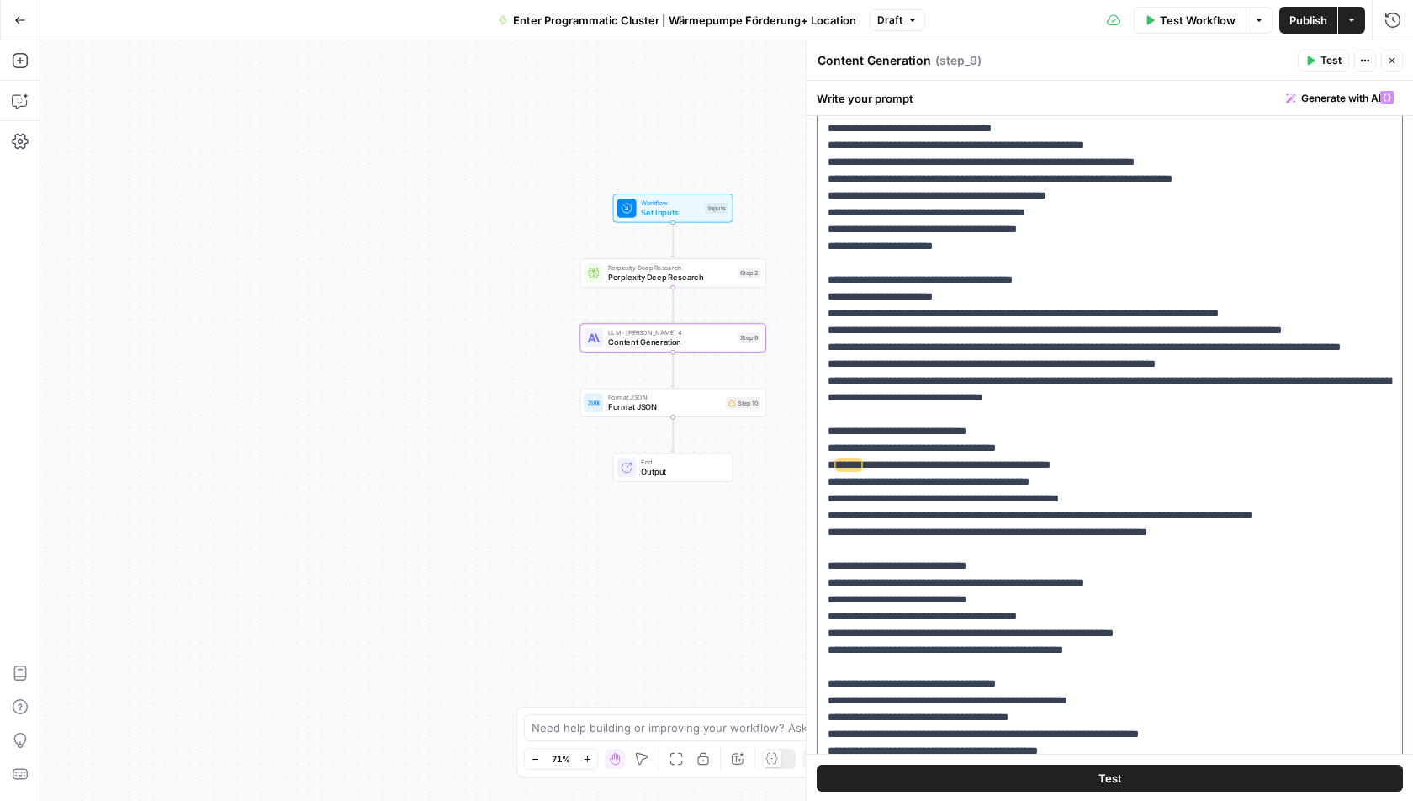
drag, startPoint x: 1106, startPoint y: 514, endPoint x: 818, endPoint y: 515, distance: 288.6
click at [818, 515] on div "**********" at bounding box center [1111, 424] width 586 height 685
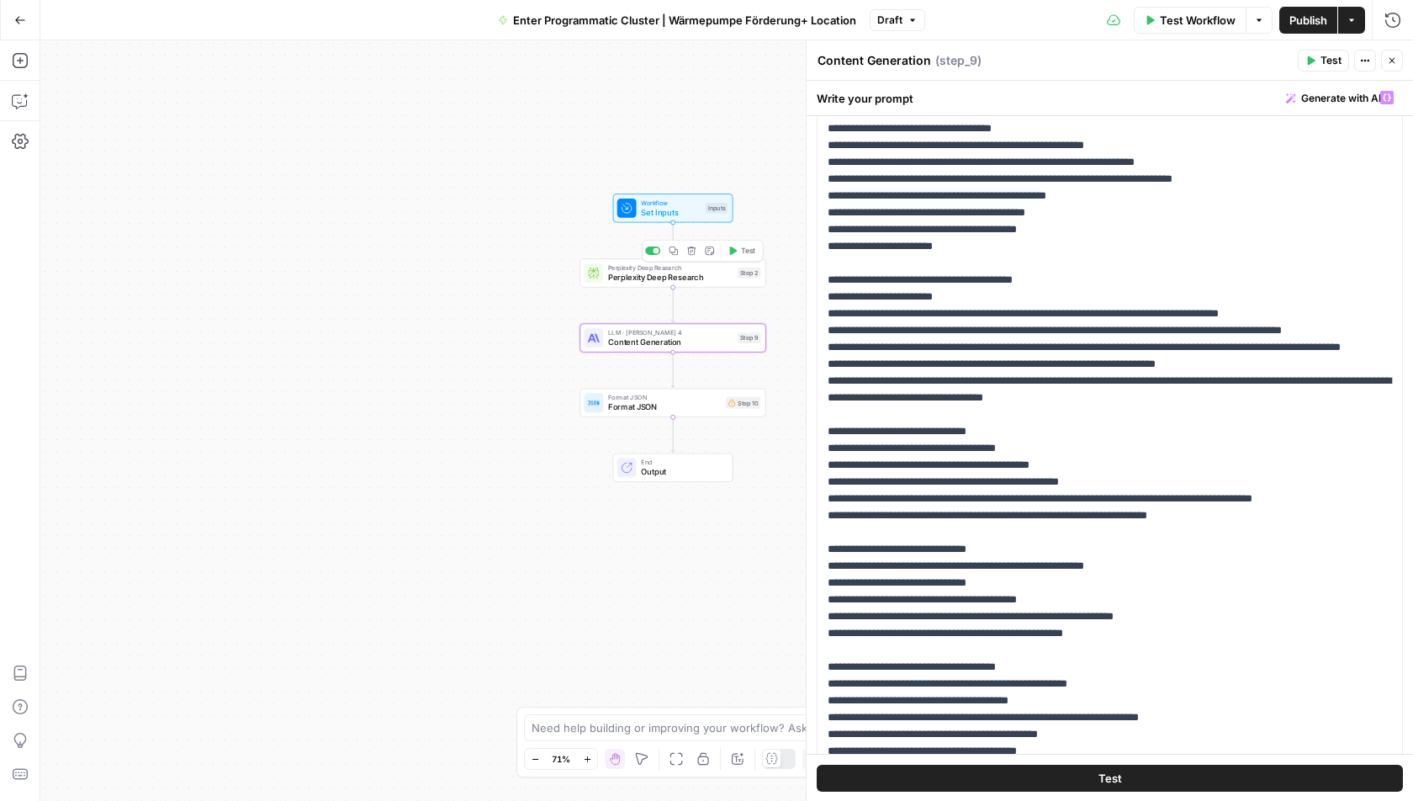
click at [628, 276] on span "Perplexity Deep Research" at bounding box center [670, 277] width 125 height 12
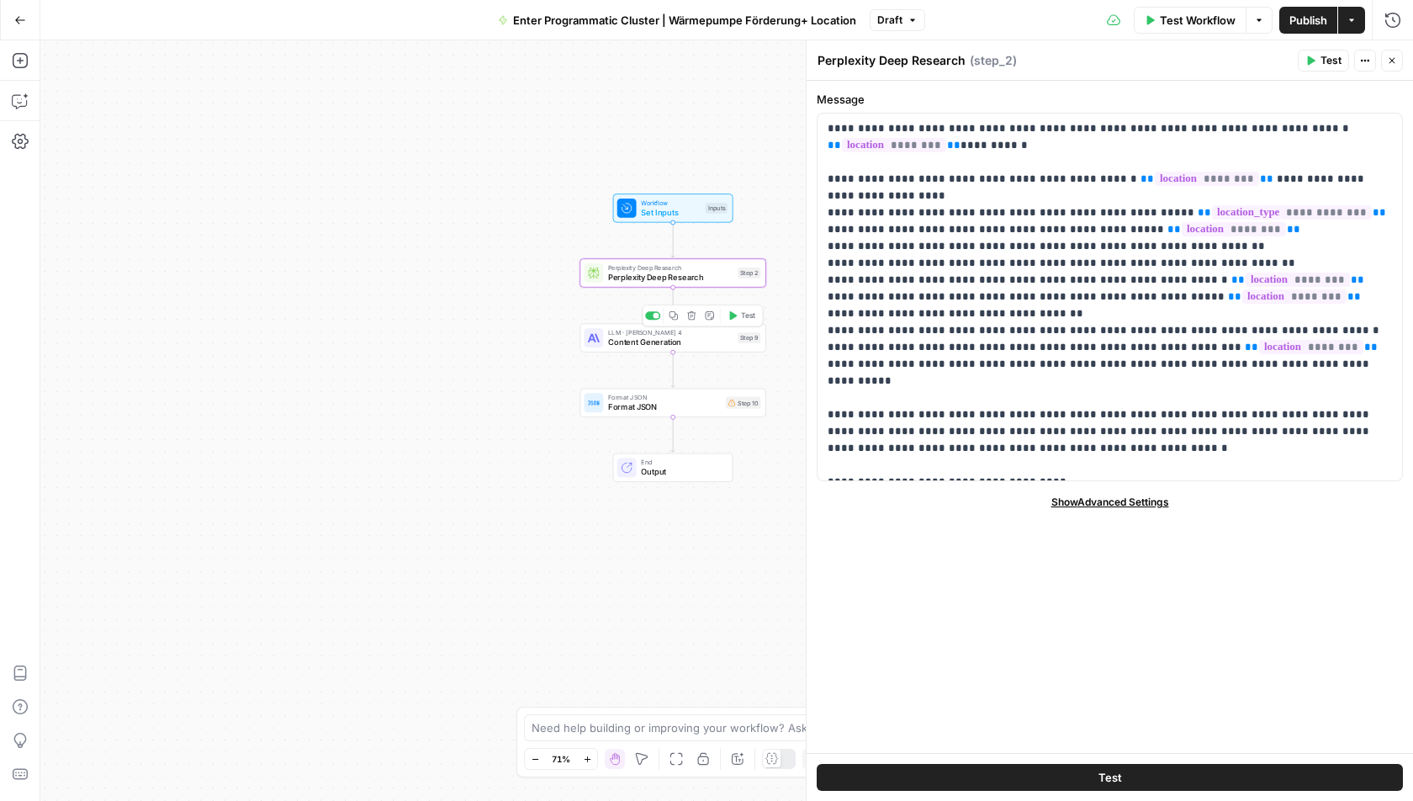
click at [612, 350] on div "LLM · [PERSON_NAME] 4 Content Generation Step 9 Copy step Delete step Add Note …" at bounding box center [673, 337] width 186 height 29
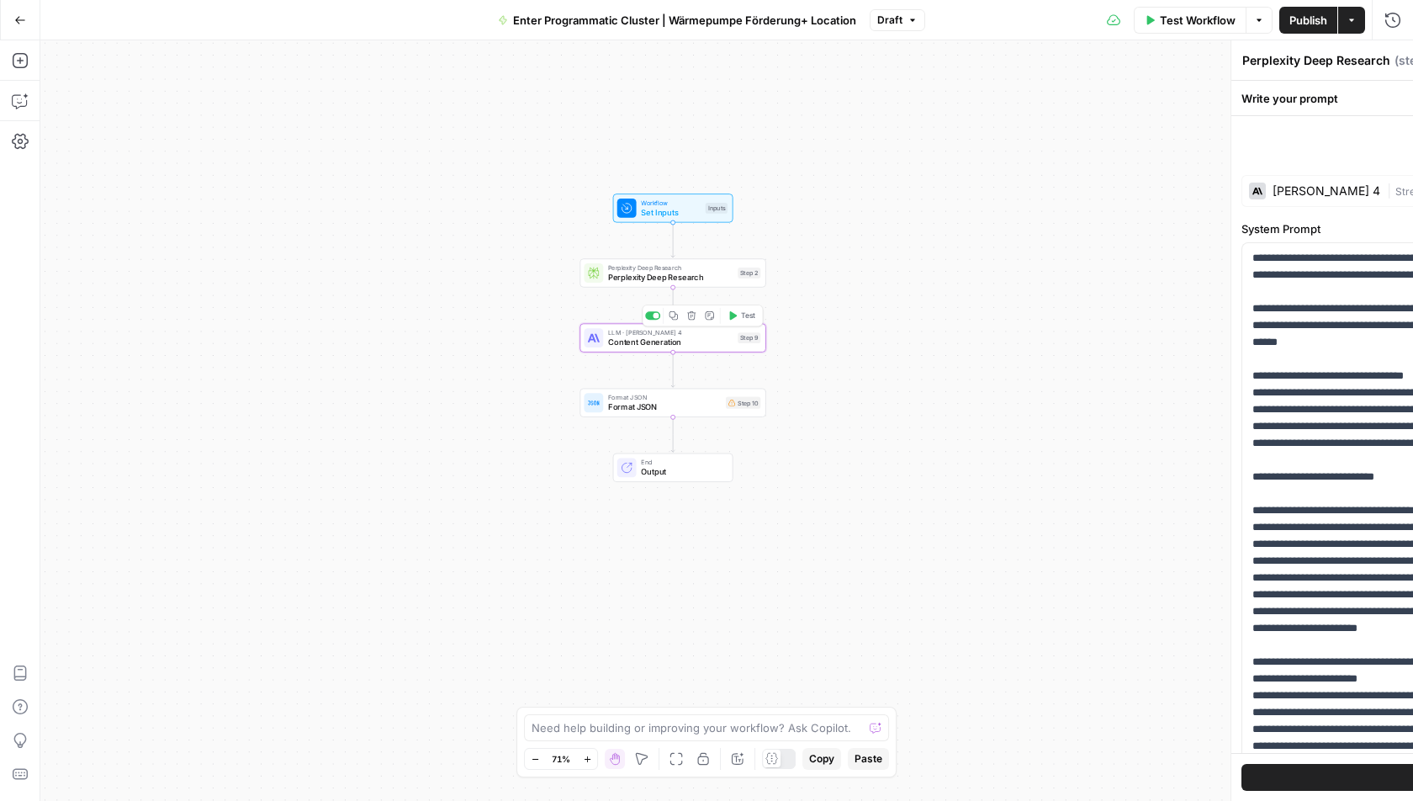
type textarea "Content Generation"
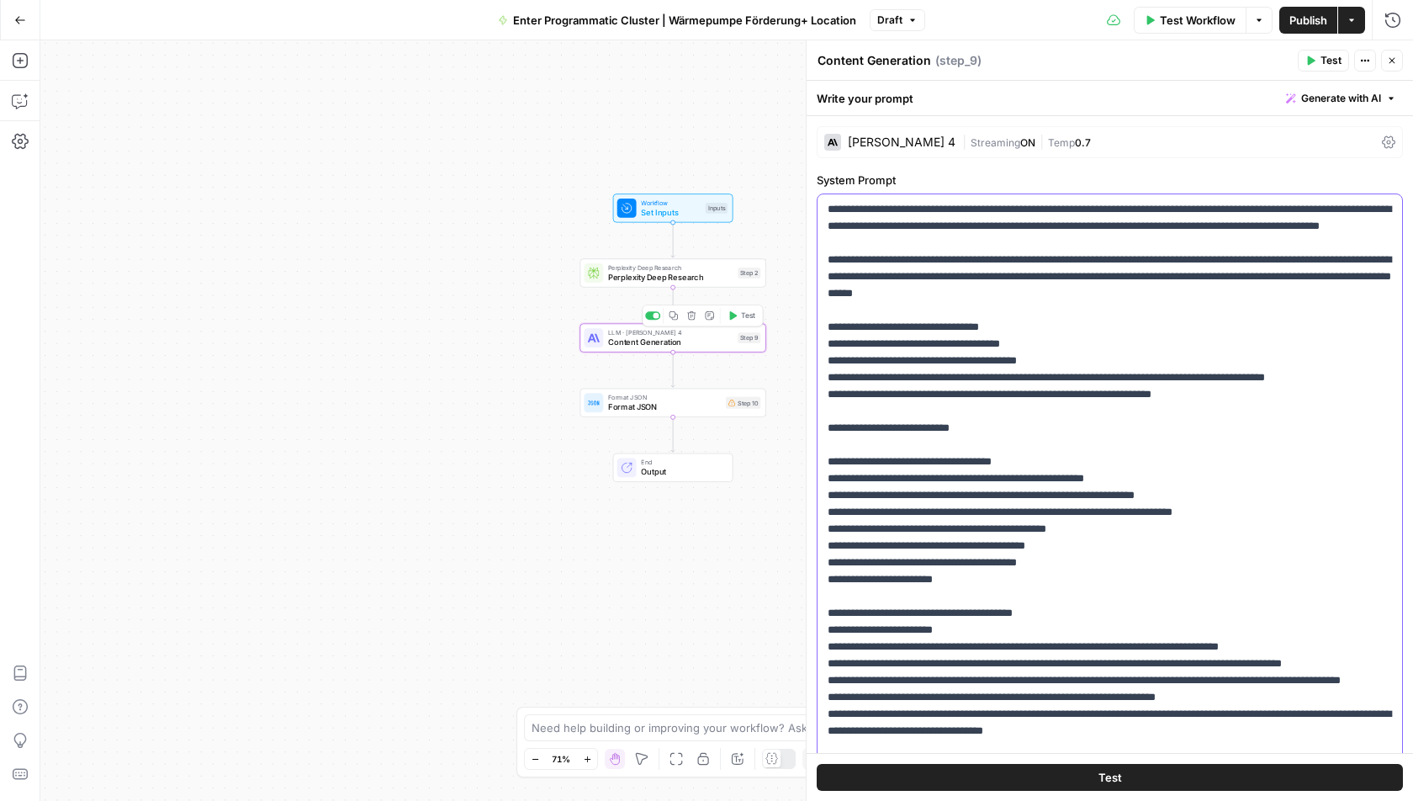
click at [608, 410] on span "Format JSON" at bounding box center [664, 407] width 113 height 12
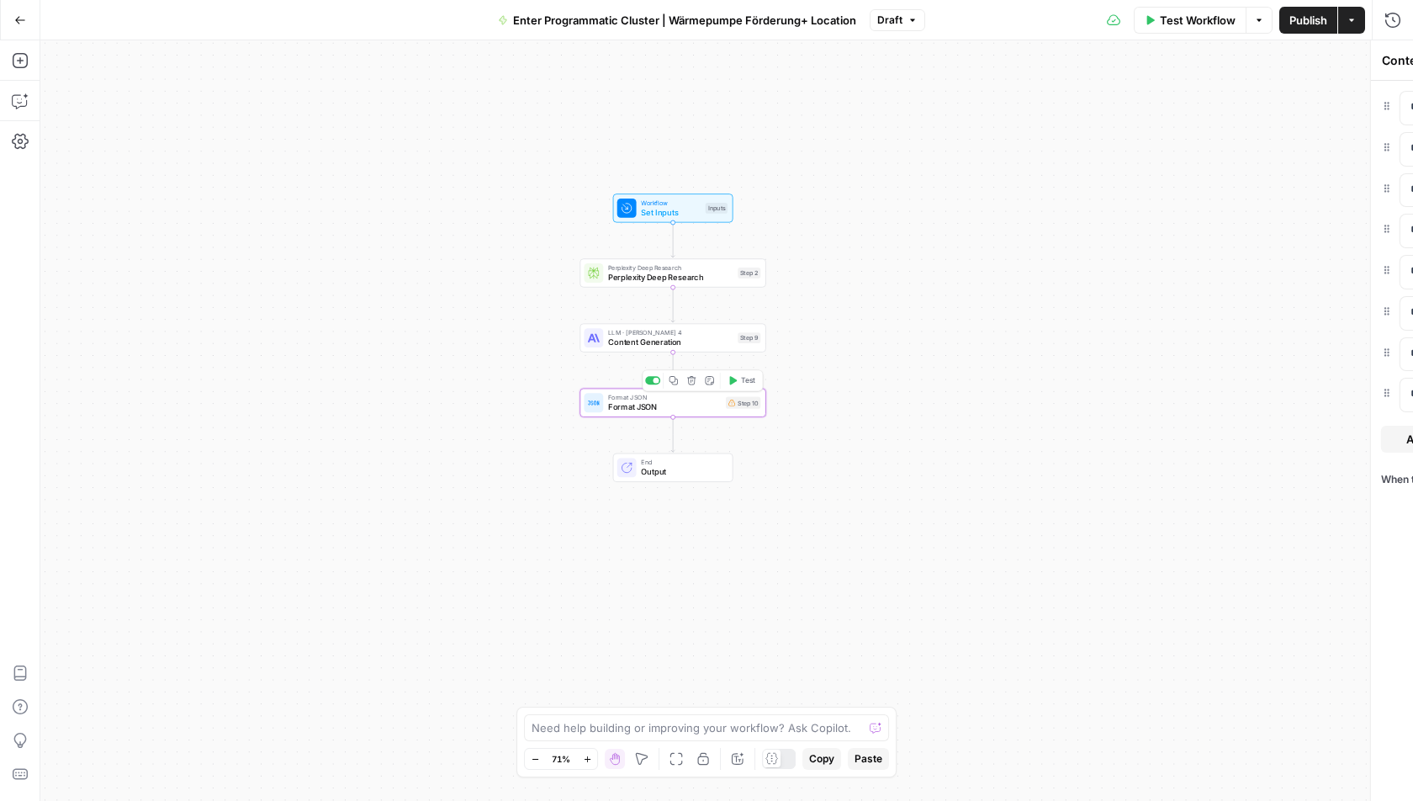
type textarea "Format JSON"
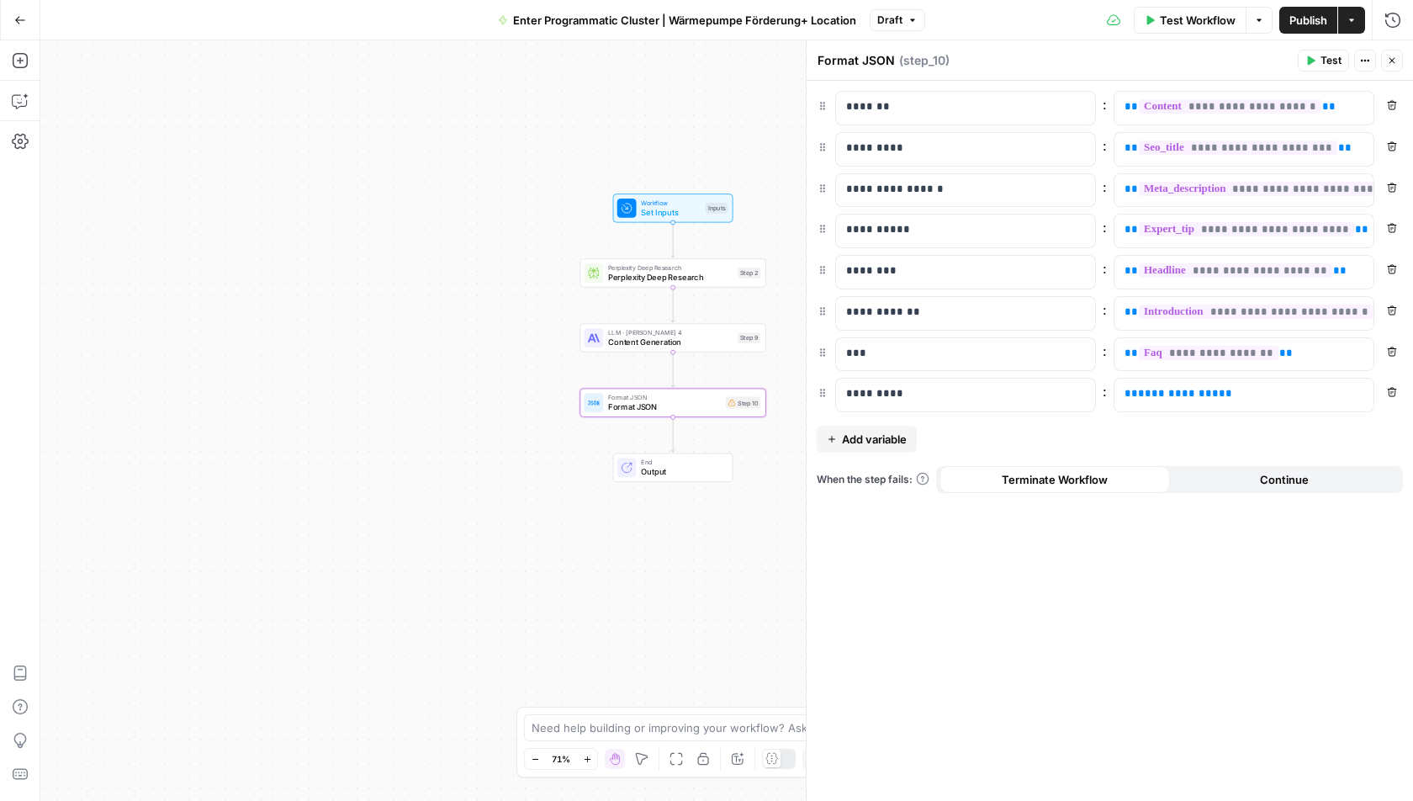
click at [1388, 387] on icon "button" at bounding box center [1392, 392] width 10 height 10
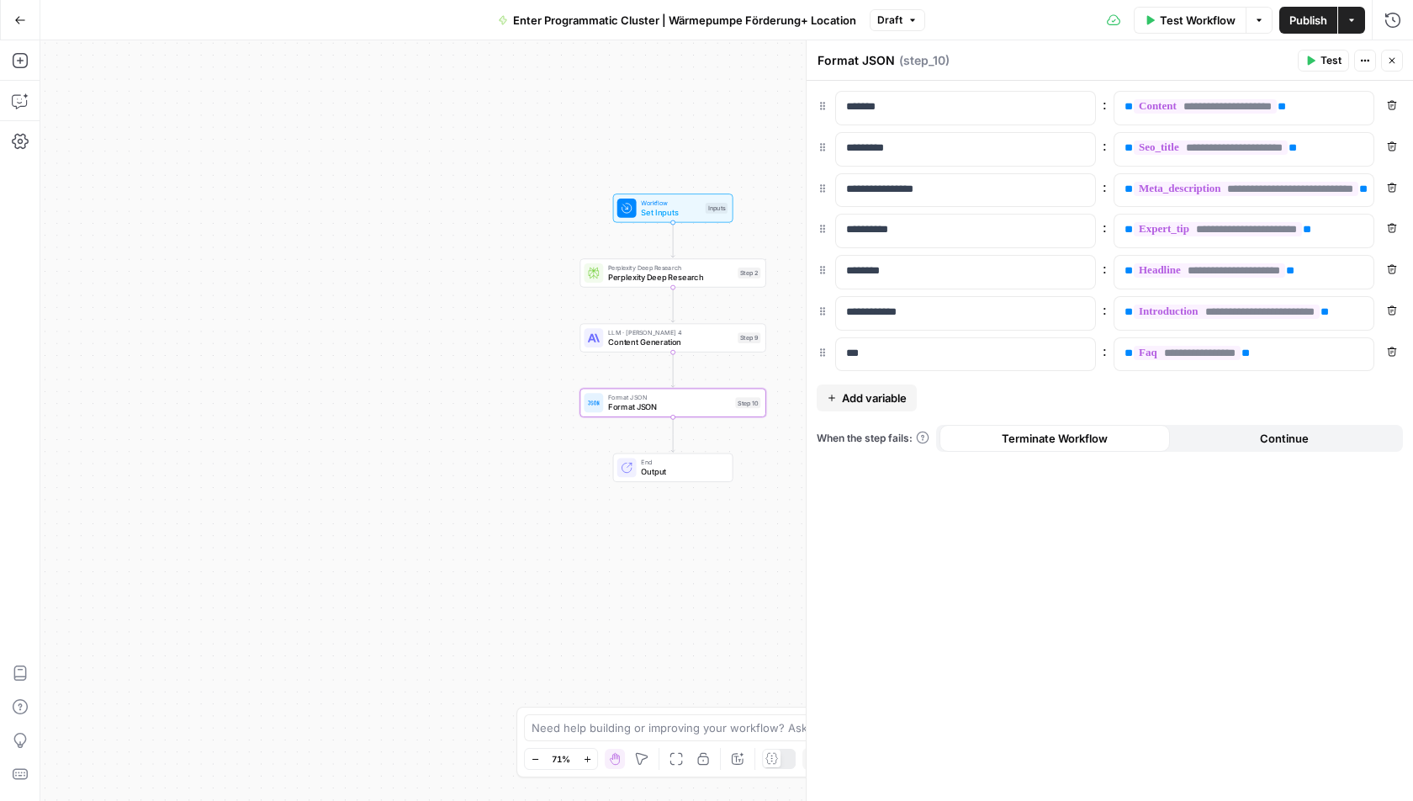
click at [1301, 24] on span "Publish" at bounding box center [1309, 20] width 38 height 17
click at [667, 341] on span "Content Generation" at bounding box center [670, 342] width 125 height 12
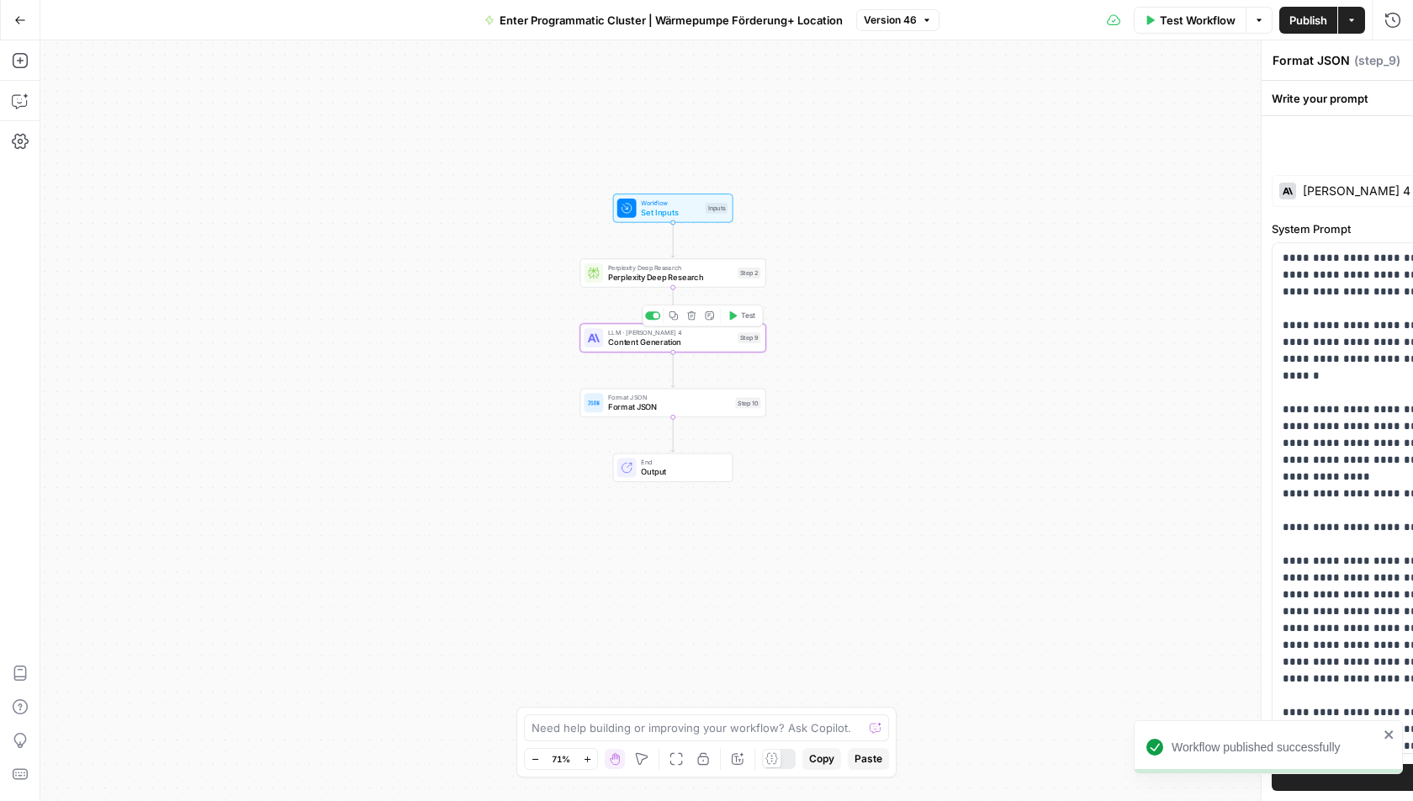
type textarea "Content Generation"
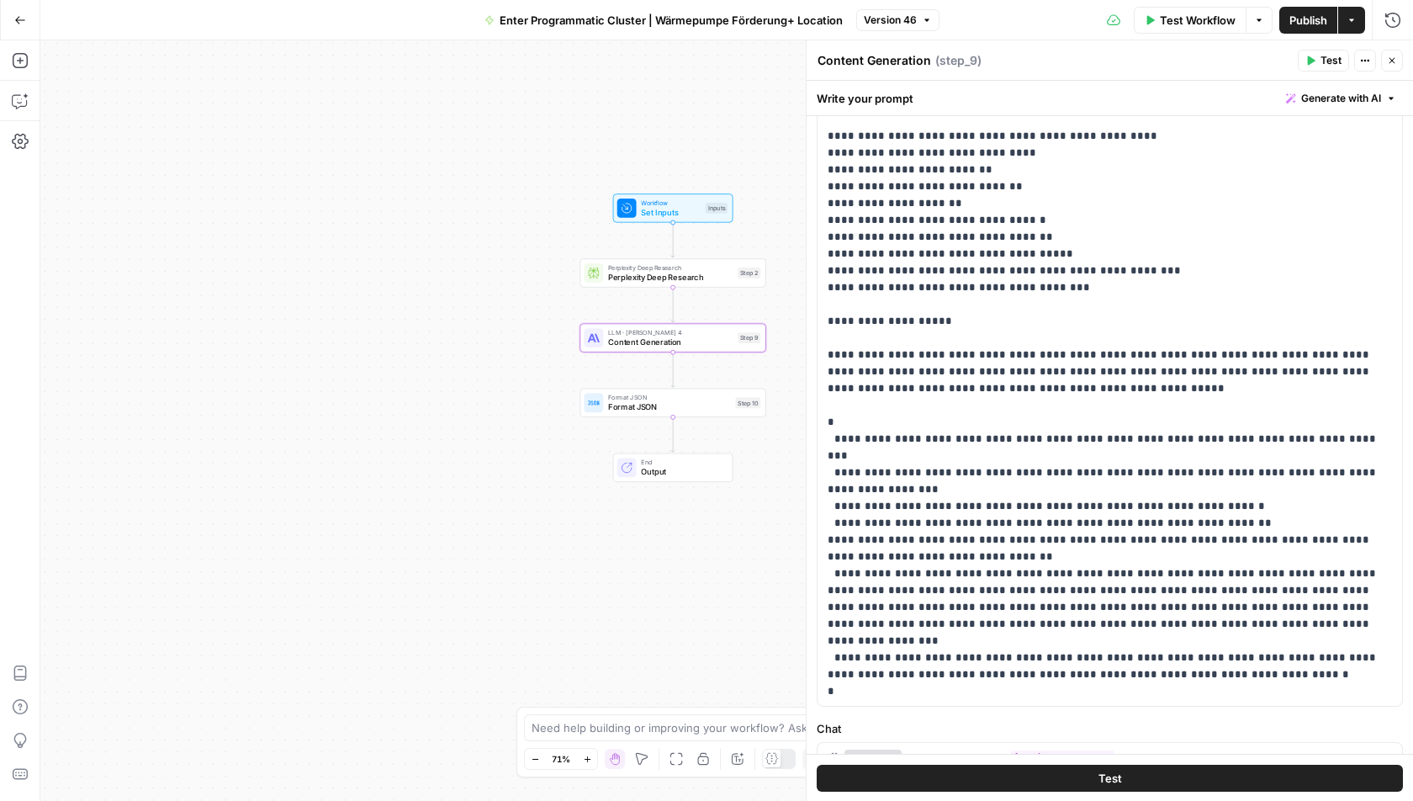
scroll to position [174, 0]
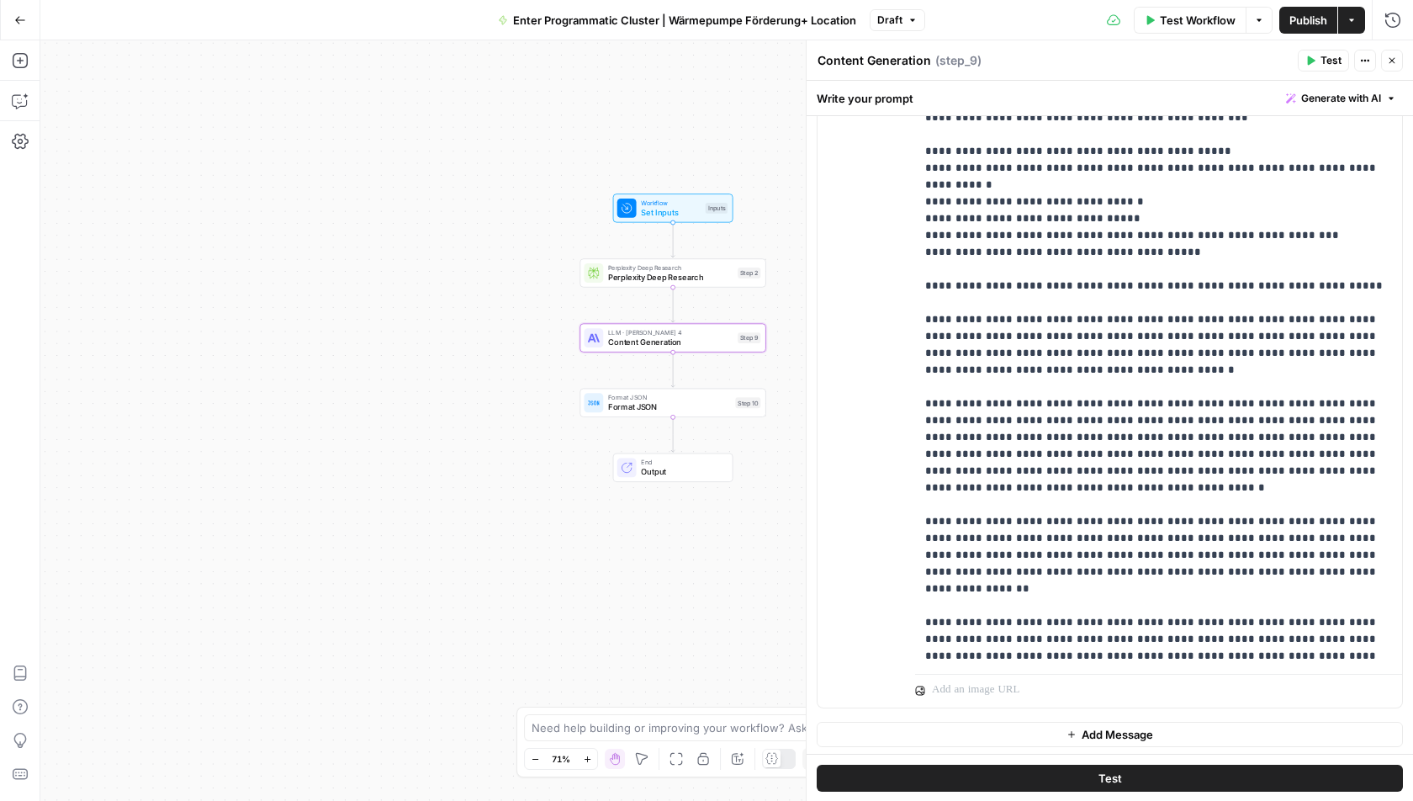
scroll to position [0, 0]
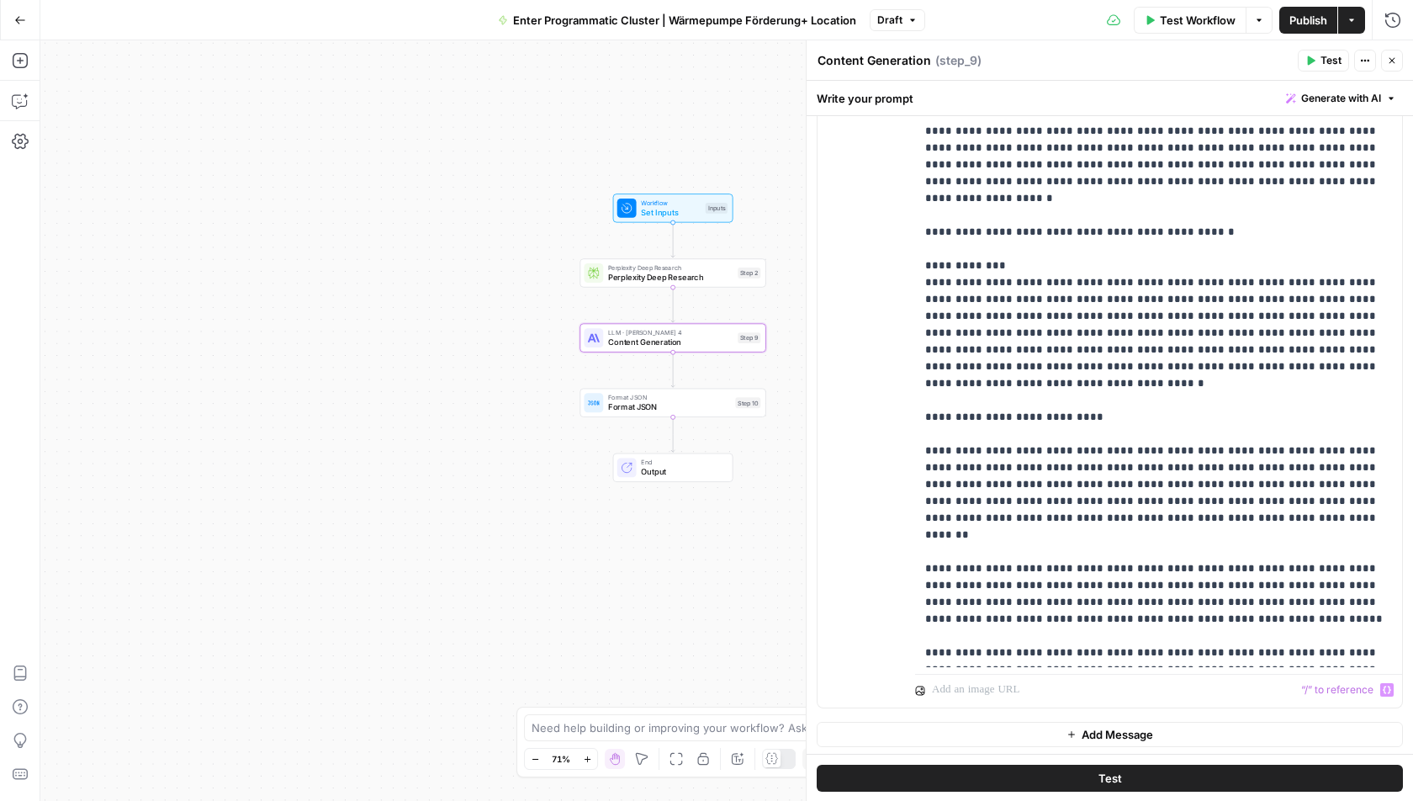
click at [1119, 793] on div "Test" at bounding box center [1110, 777] width 607 height 48
click at [1129, 785] on button "Test" at bounding box center [1110, 777] width 586 height 27
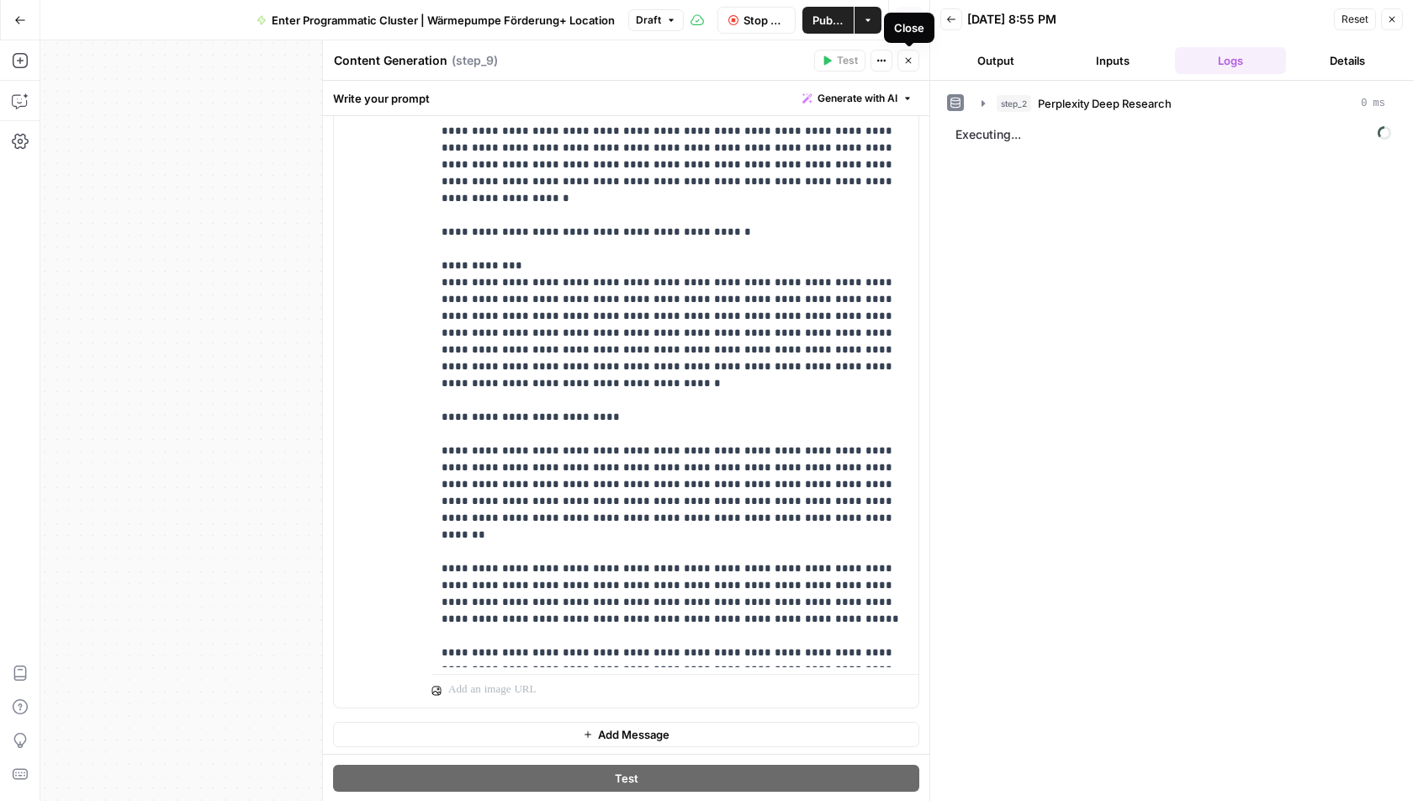
click at [907, 70] on button "Close" at bounding box center [909, 61] width 22 height 22
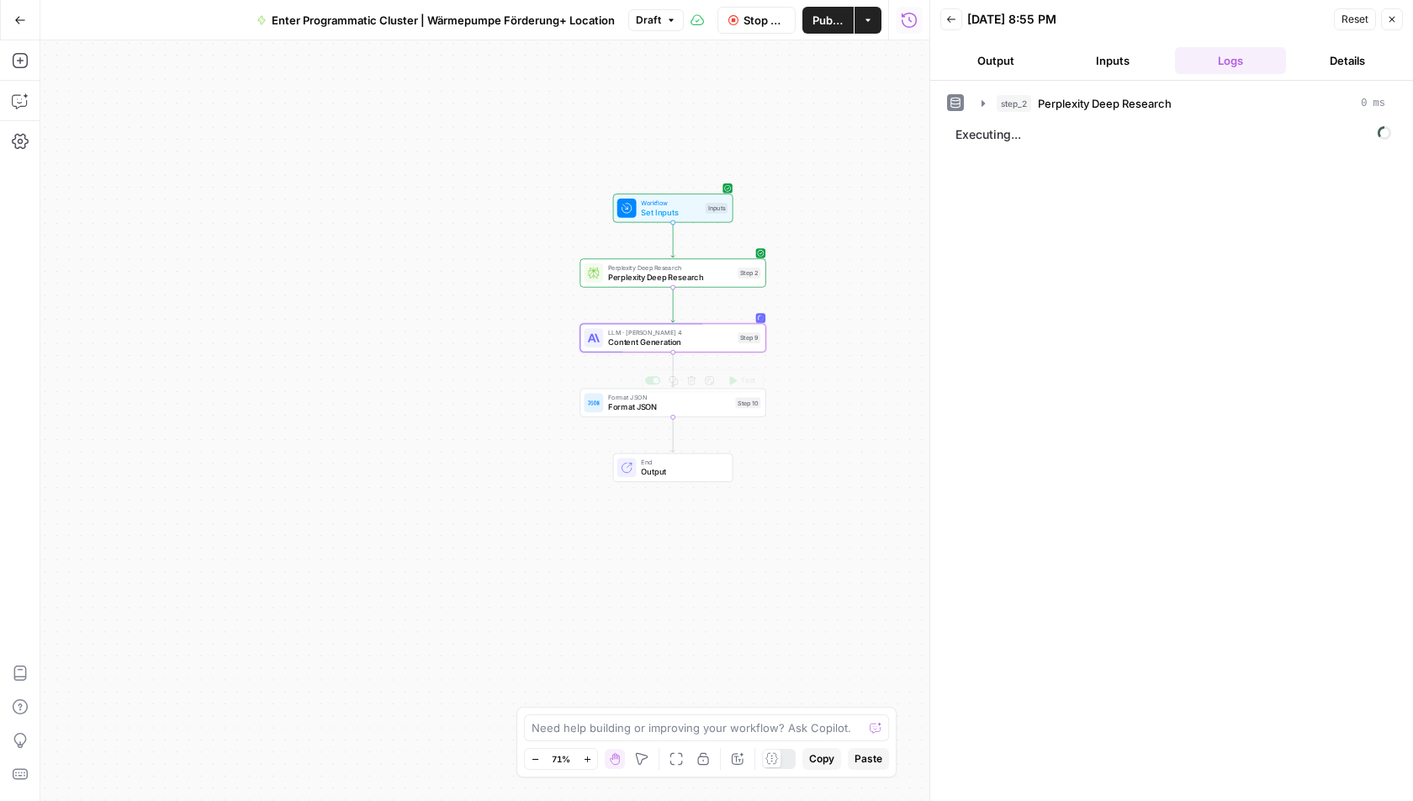
click at [637, 466] on div "End Output" at bounding box center [673, 468] width 110 height 20
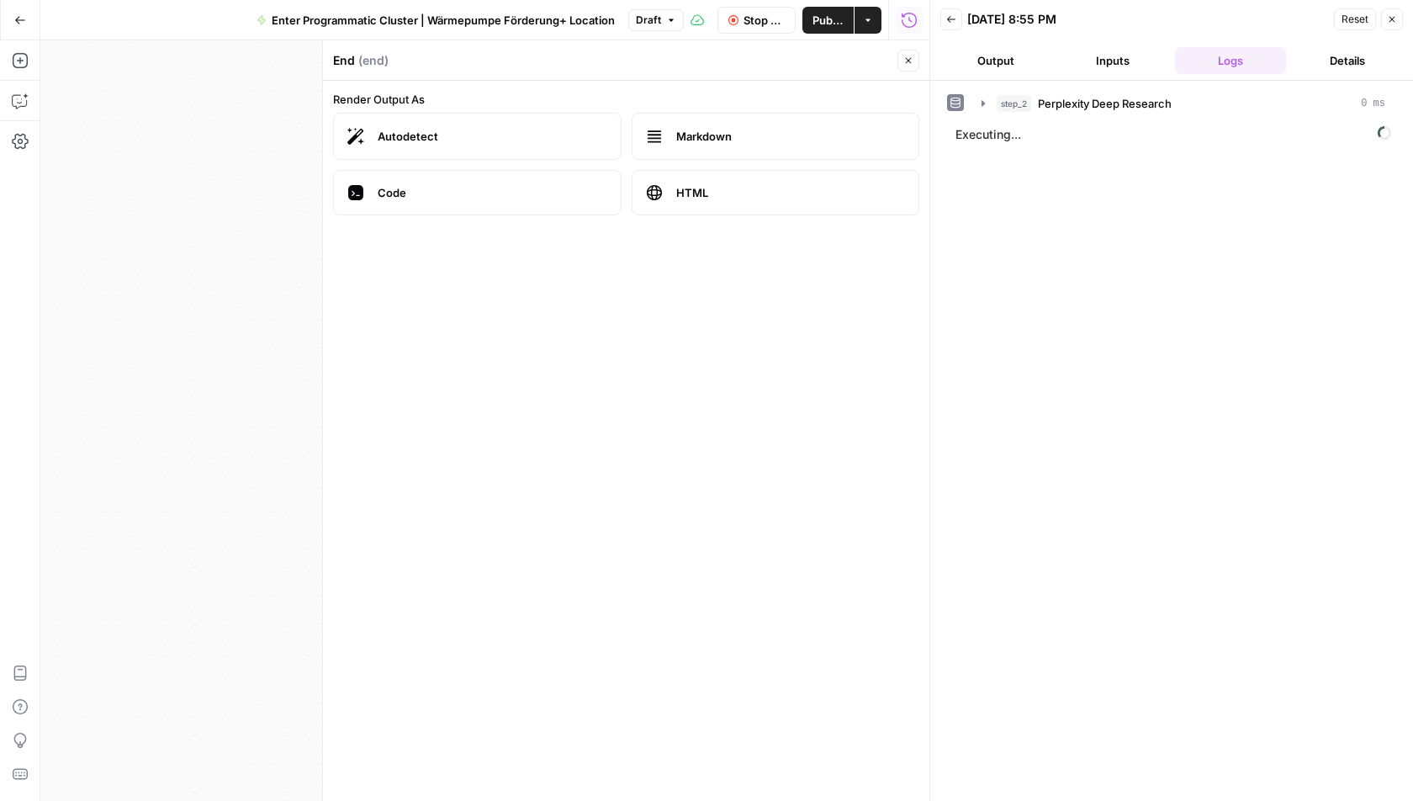
click at [906, 61] on icon "button" at bounding box center [909, 61] width 10 height 10
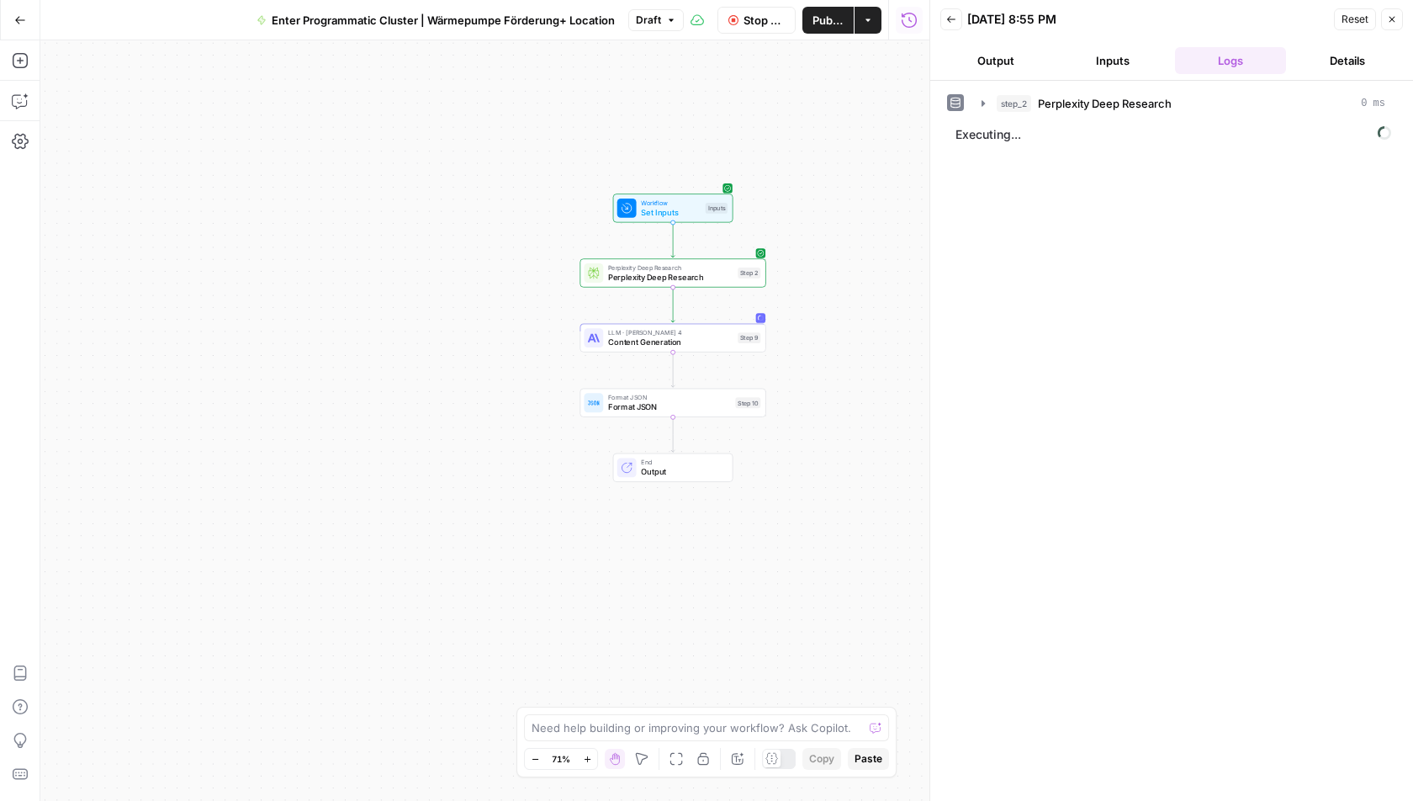
click at [618, 406] on span "Format JSON" at bounding box center [669, 407] width 123 height 12
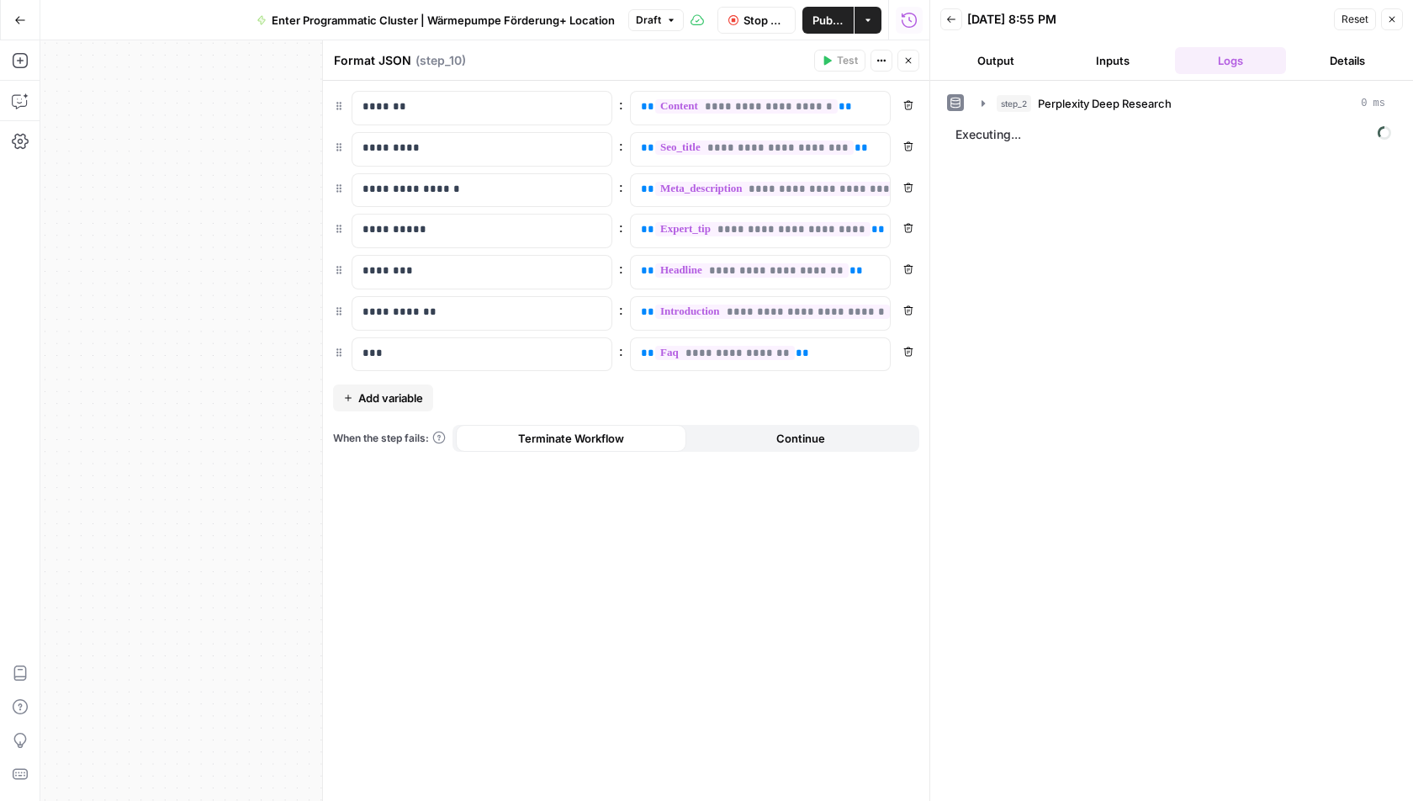
click at [905, 58] on icon "button" at bounding box center [909, 61] width 10 height 10
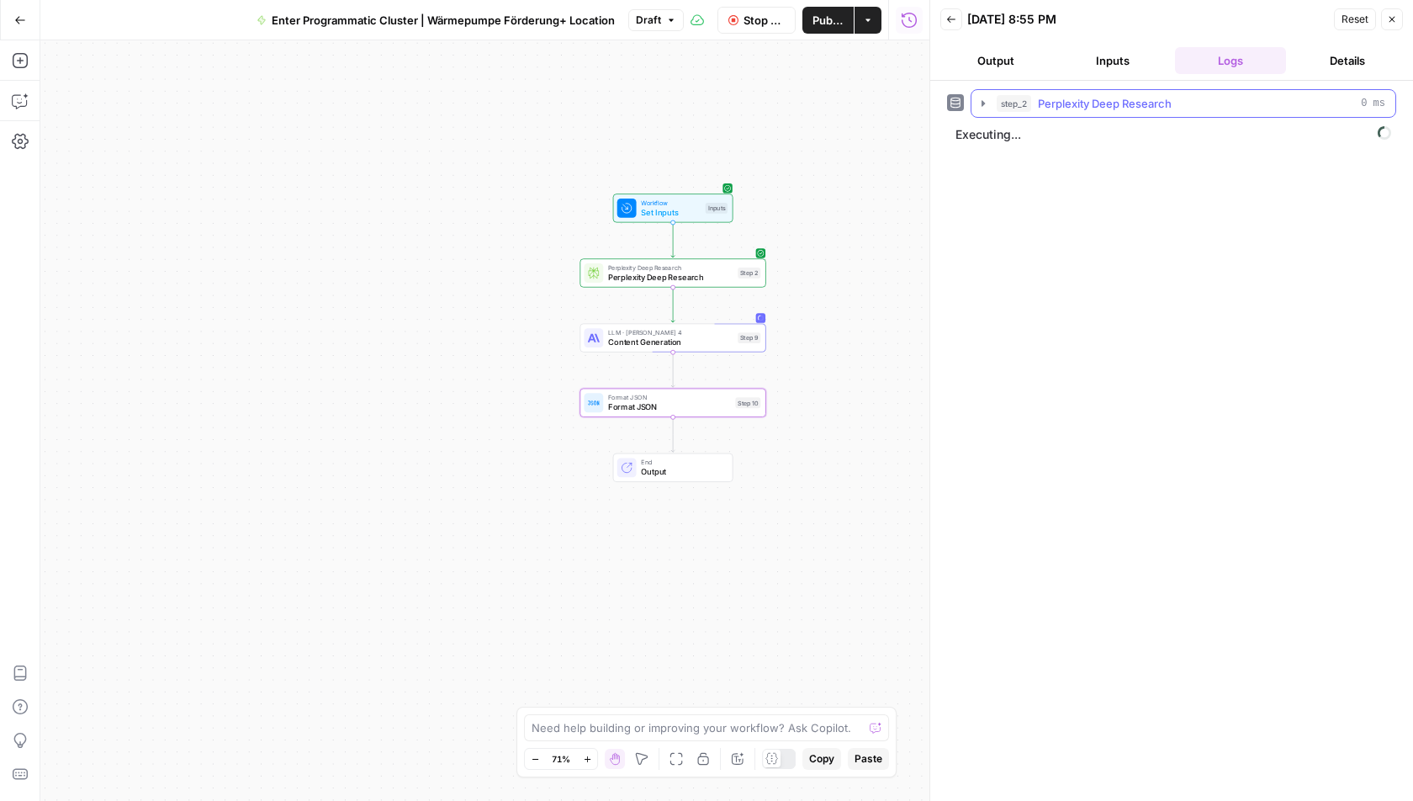
click at [973, 96] on button "step_2 Perplexity Deep Research 0 ms" at bounding box center [1184, 103] width 424 height 27
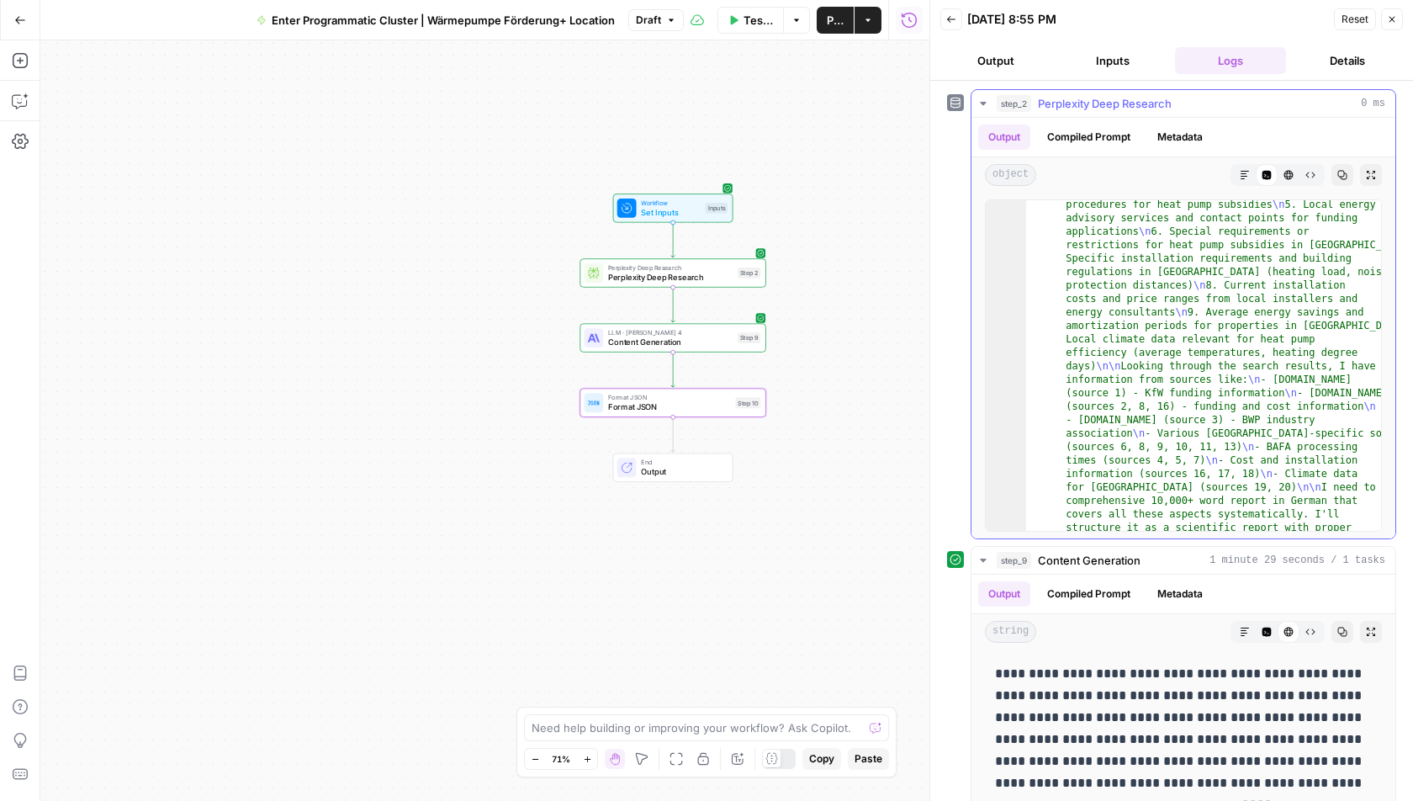
scroll to position [14492, 0]
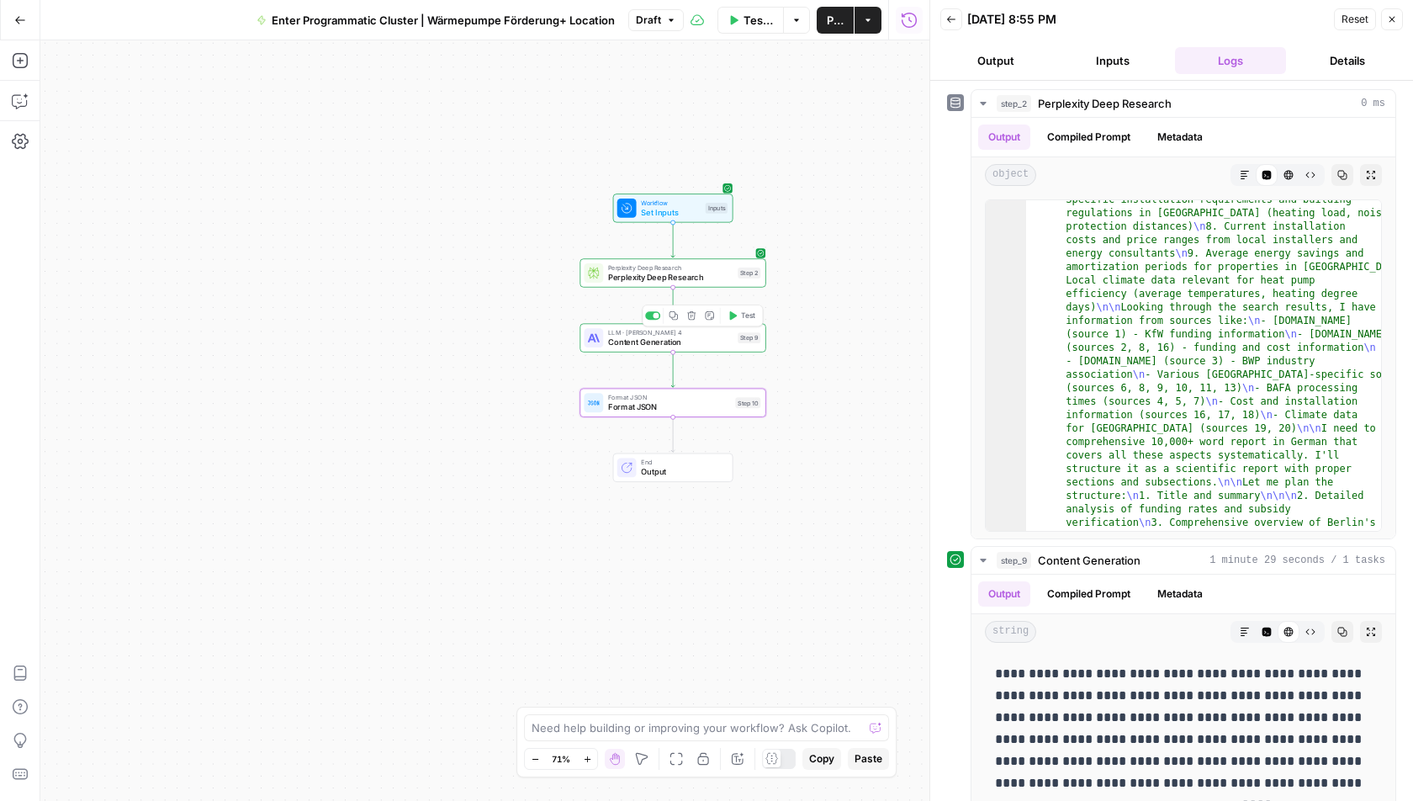
click at [696, 340] on span "Content Generation" at bounding box center [670, 342] width 125 height 12
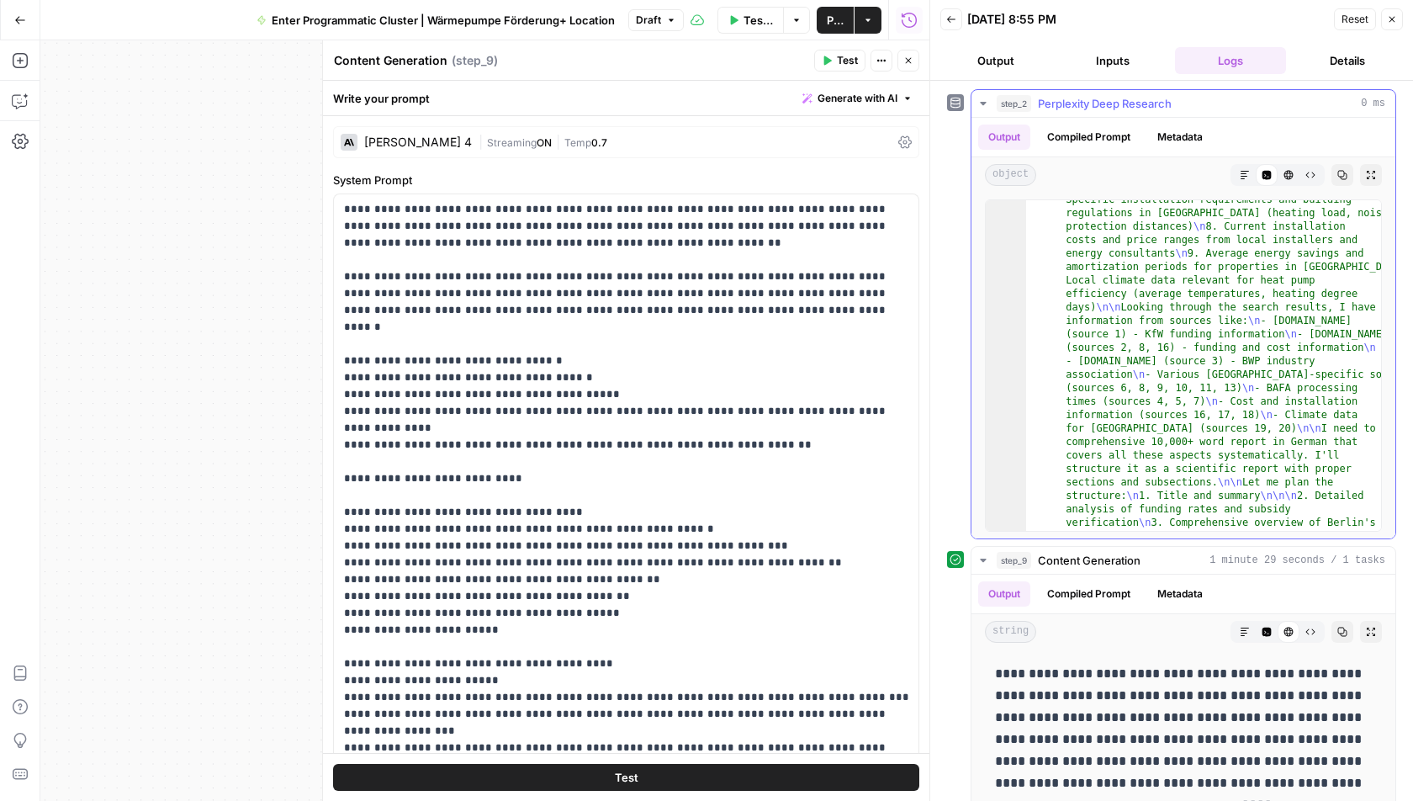
click at [979, 106] on icon "button" at bounding box center [983, 103] width 13 height 13
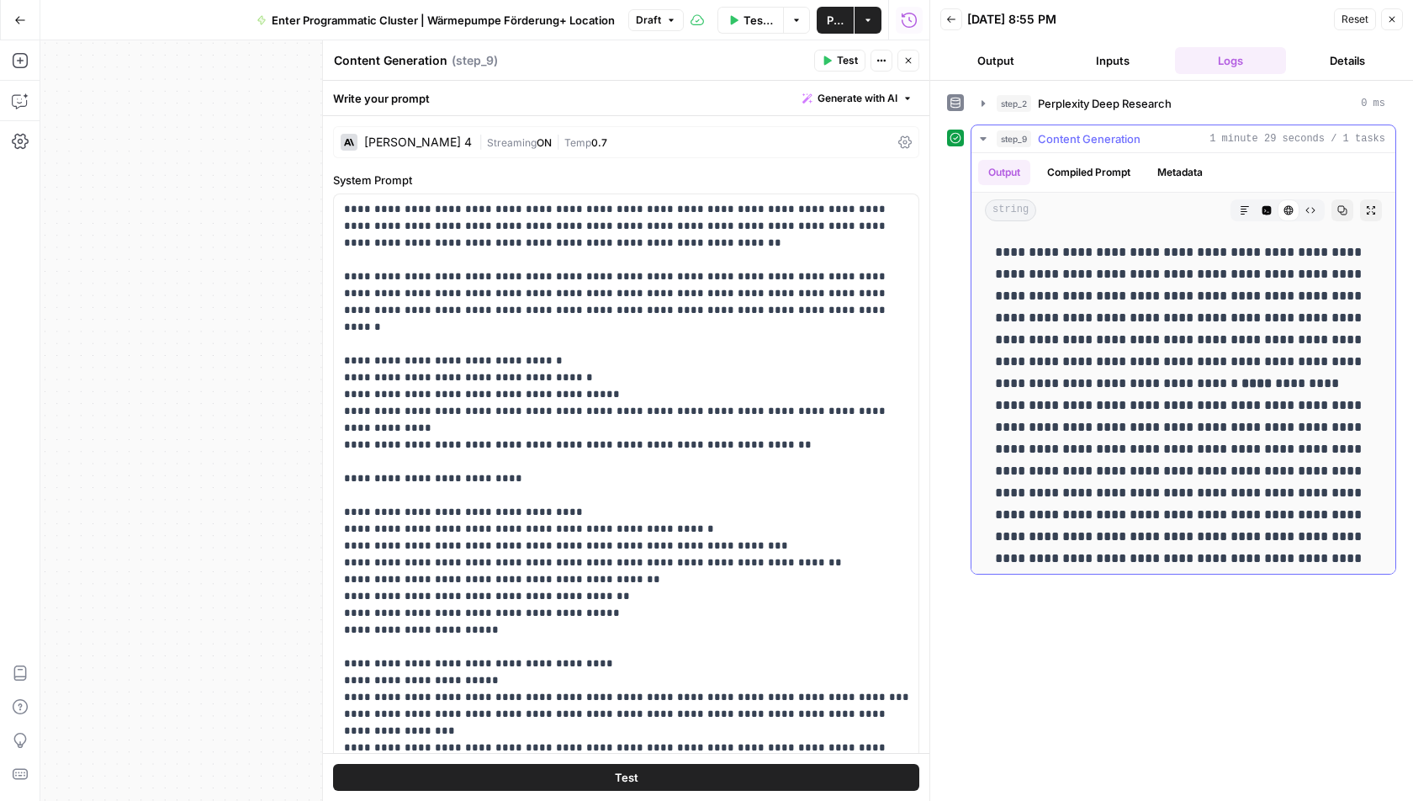
click at [1271, 209] on icon "button" at bounding box center [1267, 210] width 9 height 9
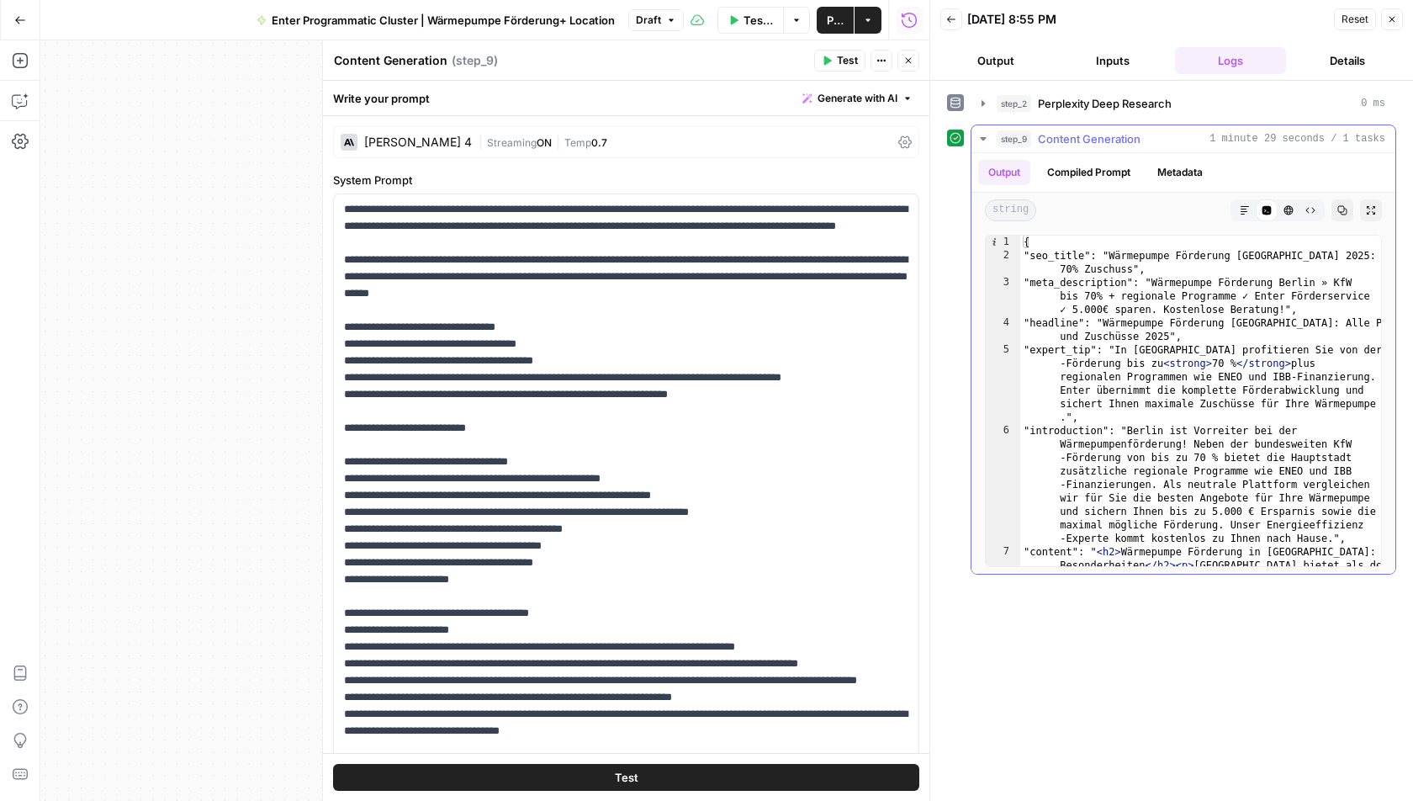
click at [994, 240] on span "Info, read annotations row 1" at bounding box center [993, 242] width 15 height 13
click at [994, 239] on span "Info, read annotations row 1" at bounding box center [993, 242] width 15 height 13
type textarea "**********"
click at [994, 239] on span "Info, read annotations row 1" at bounding box center [993, 242] width 15 height 13
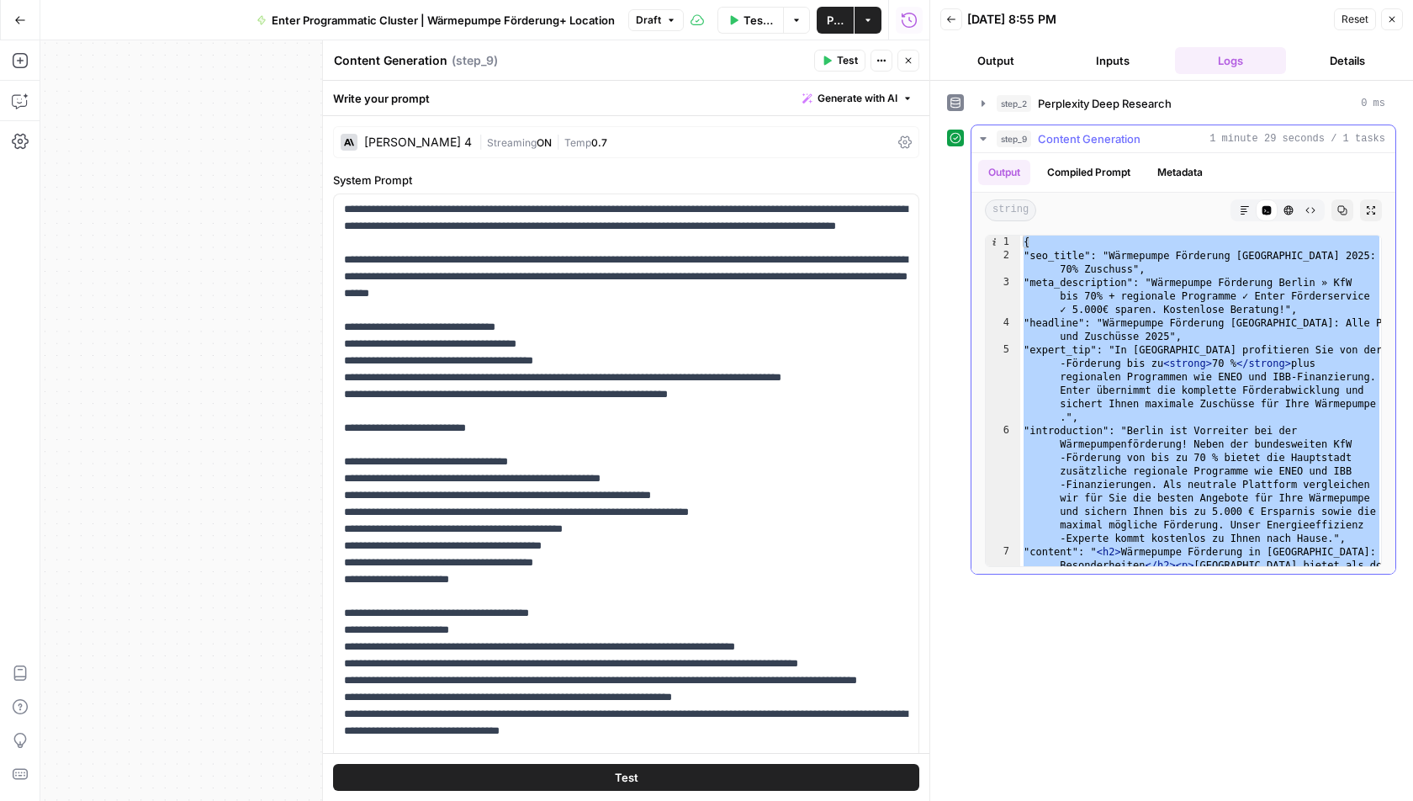
click at [994, 239] on span "Info, read annotations row 1" at bounding box center [993, 242] width 15 height 13
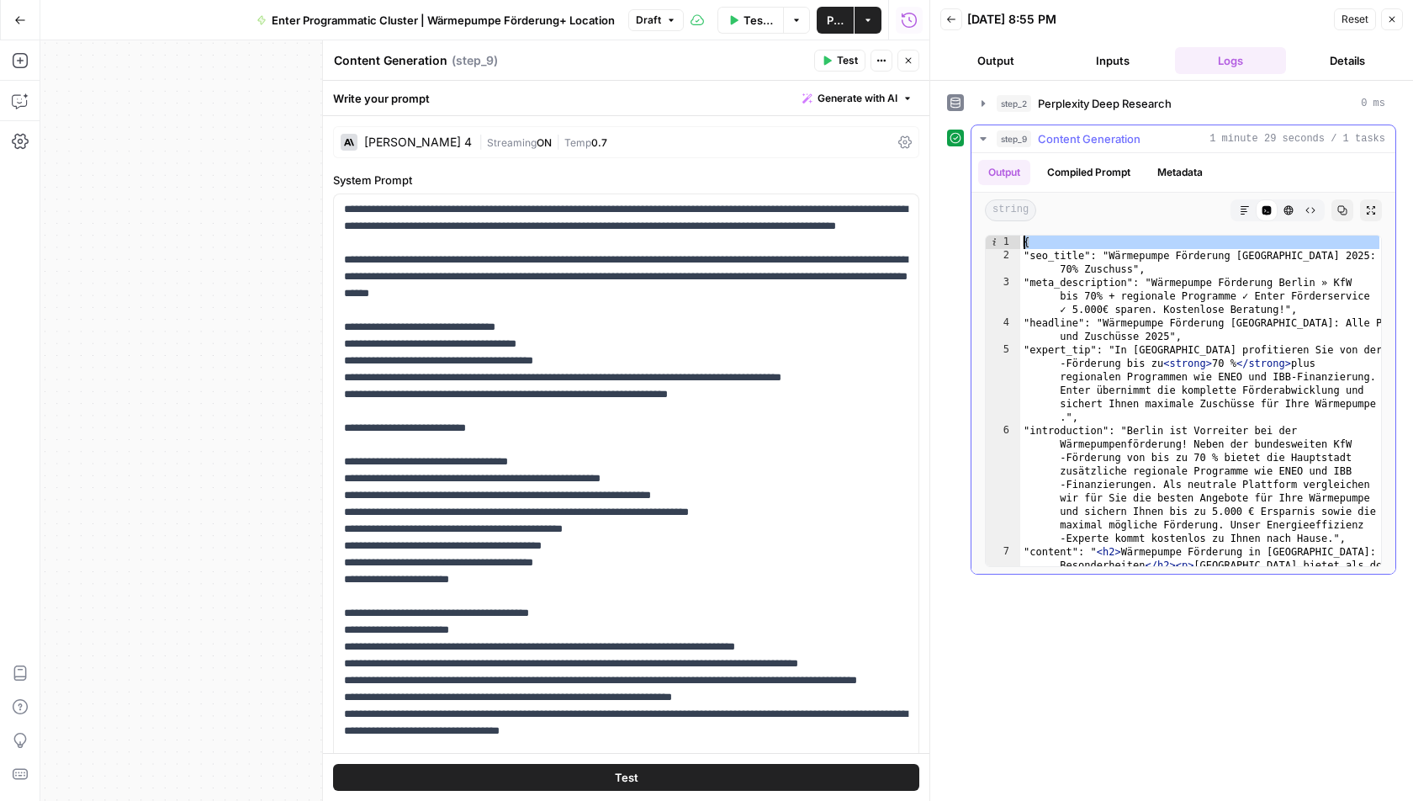
click at [993, 242] on span "Info, read annotations row 1" at bounding box center [993, 242] width 15 height 13
type textarea "**********"
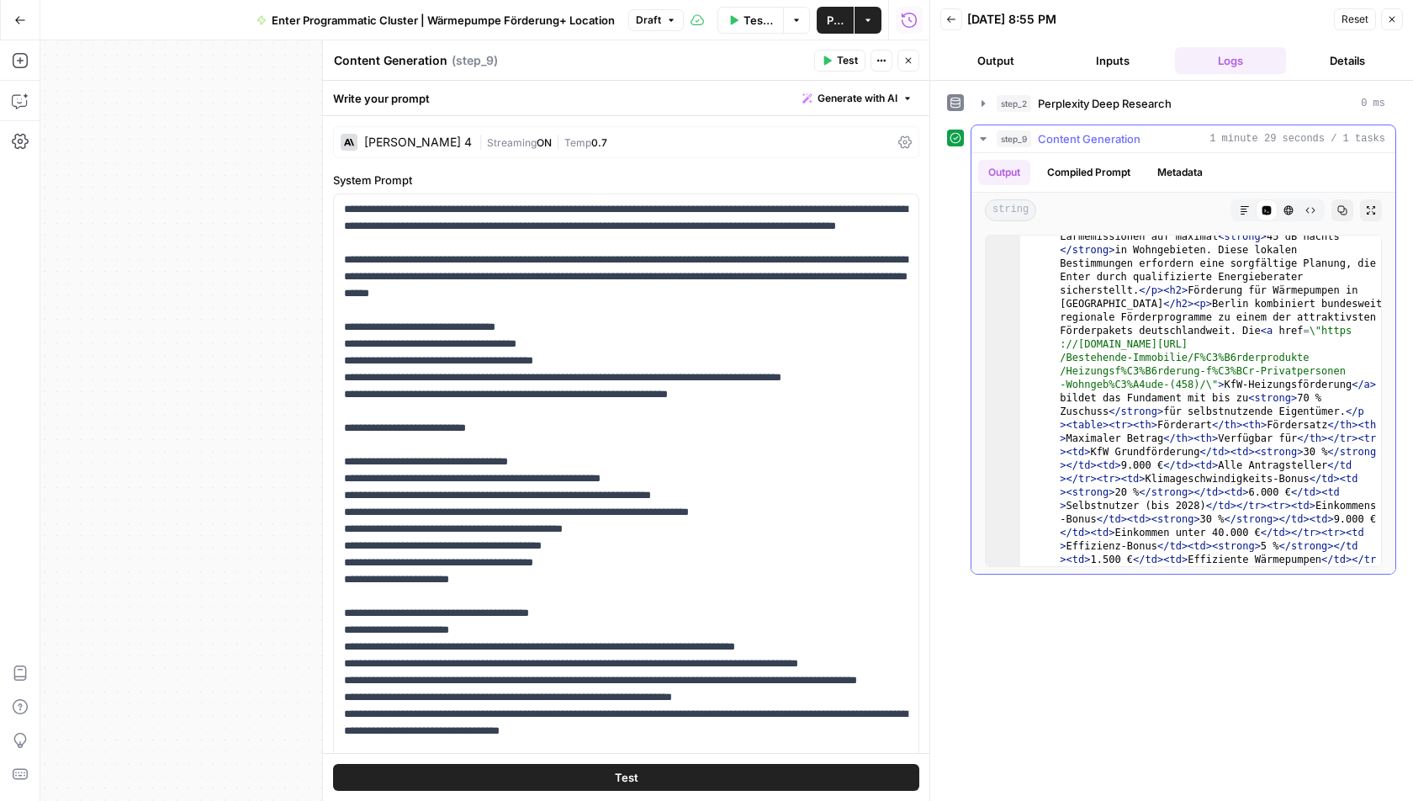
scroll to position [613, 0]
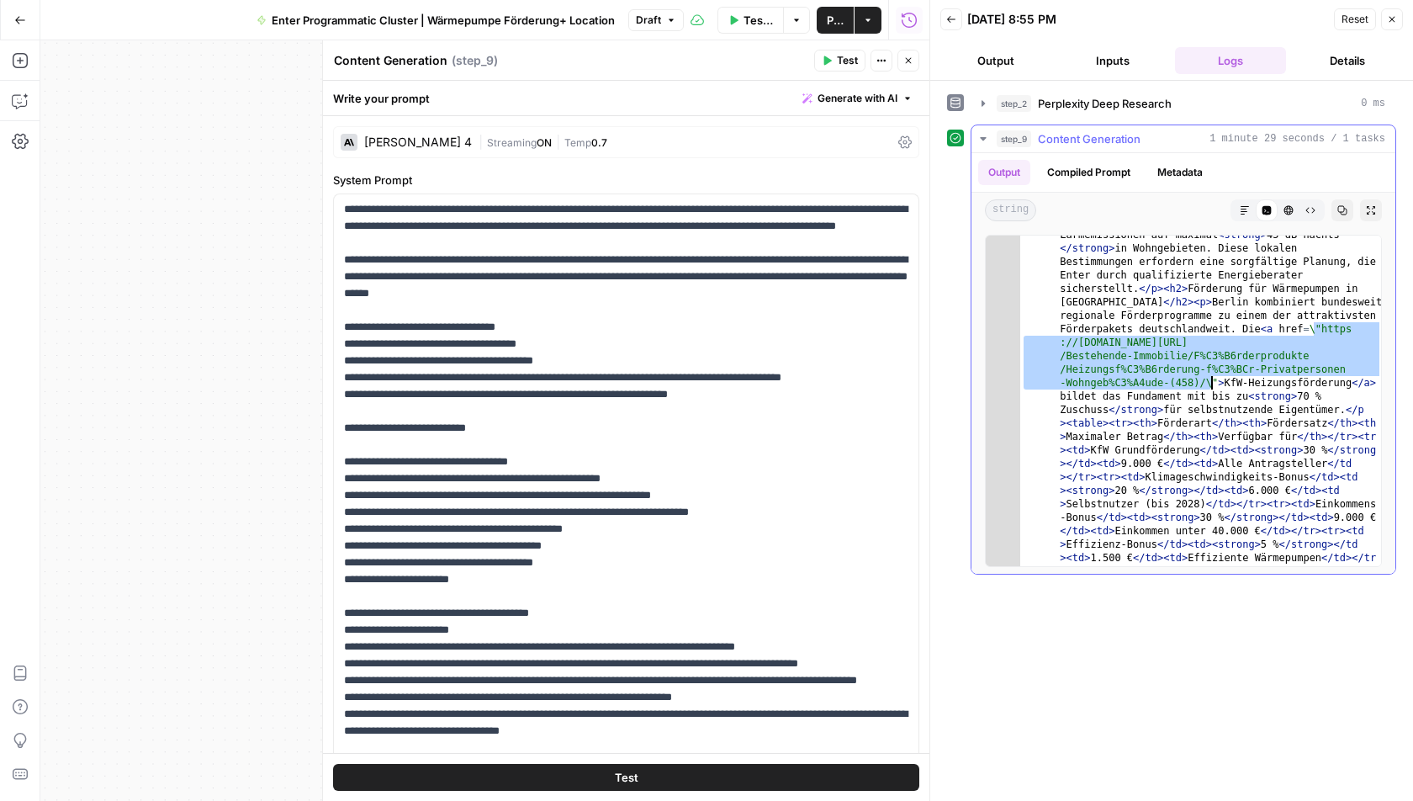
drag, startPoint x: 1315, startPoint y: 322, endPoint x: 1209, endPoint y: 379, distance: 120.1
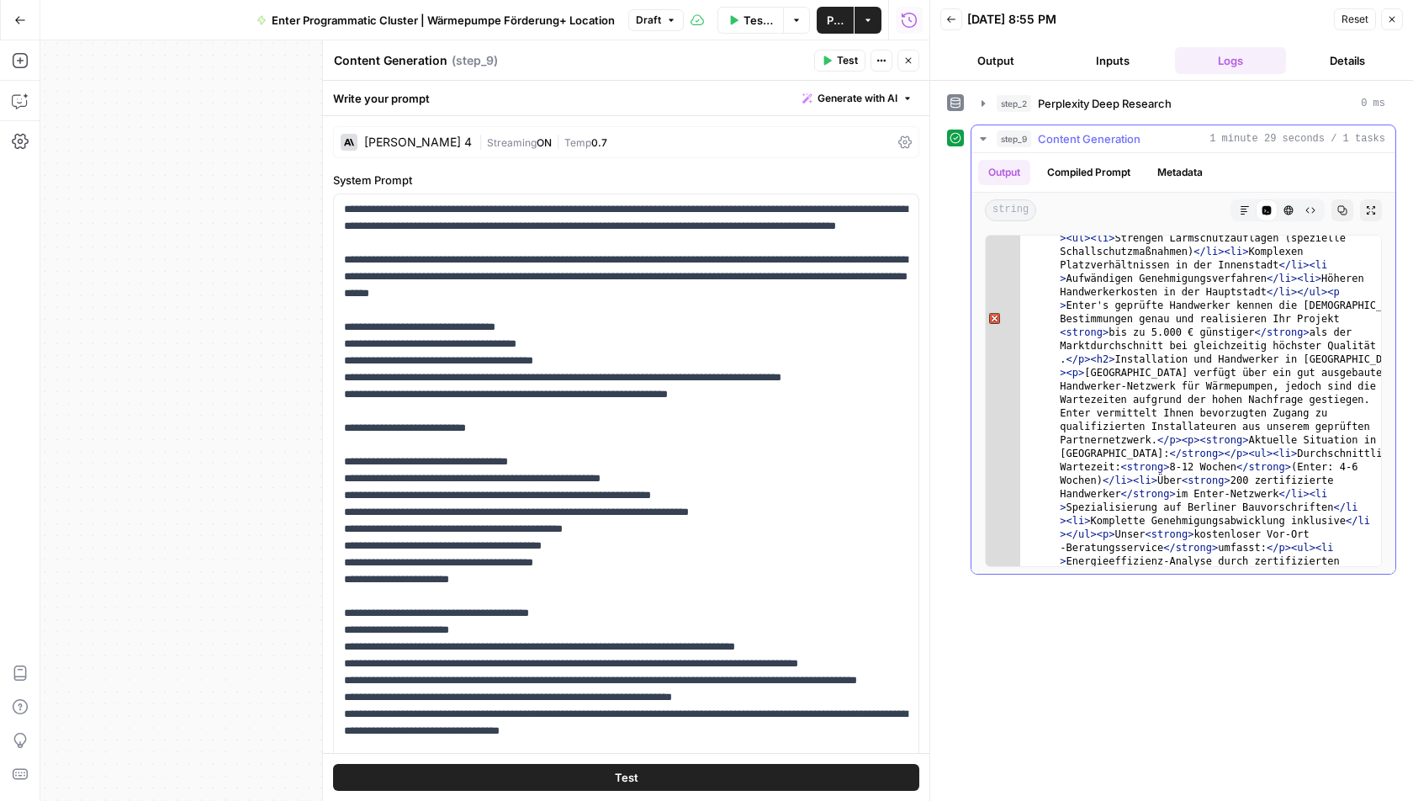
scroll to position [1498, 0]
click at [995, 315] on div "7" at bounding box center [1003, 319] width 34 height 2544
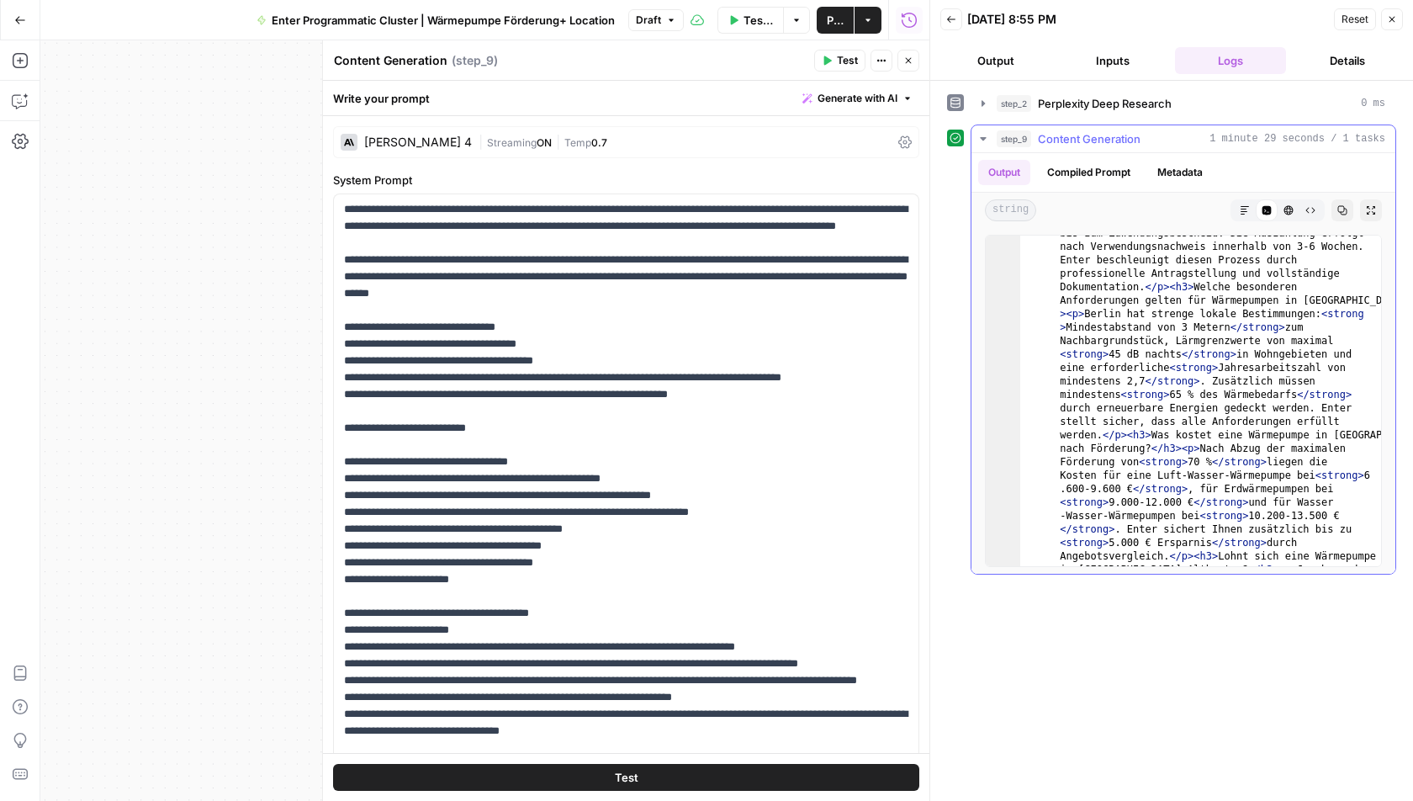
scroll to position [3208, 0]
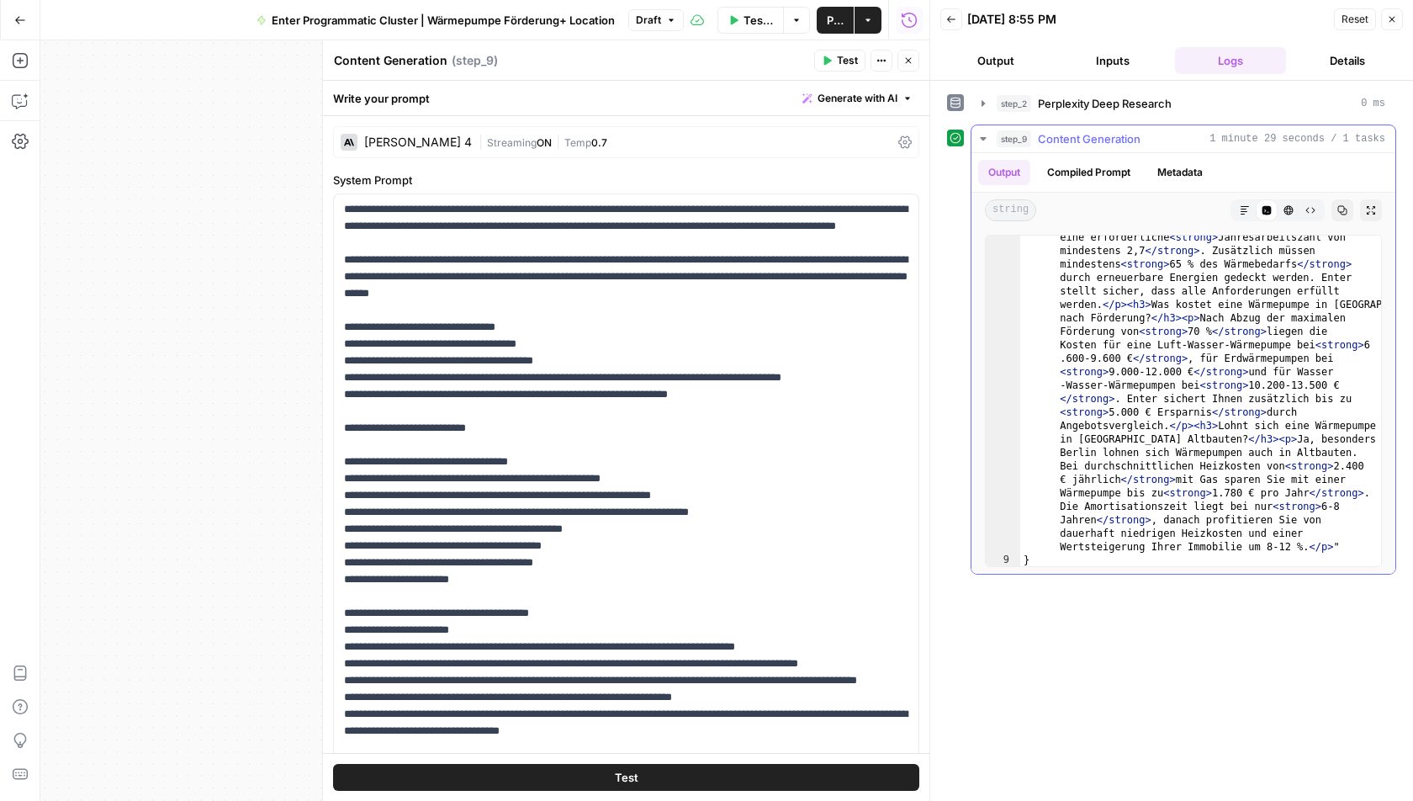
click at [1346, 211] on icon "button" at bounding box center [1343, 210] width 9 height 9
type input "u"
type input "quote"
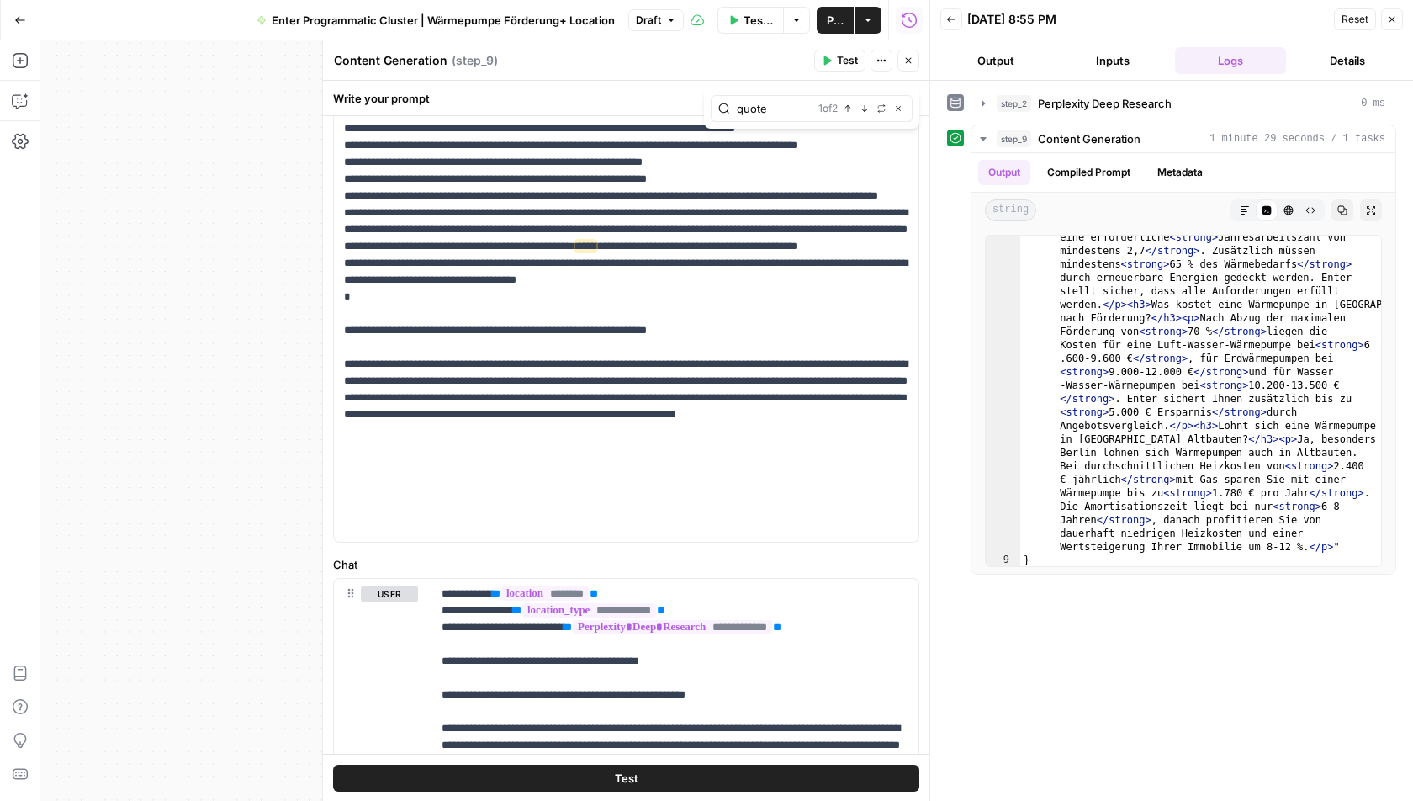
scroll to position [3532, 0]
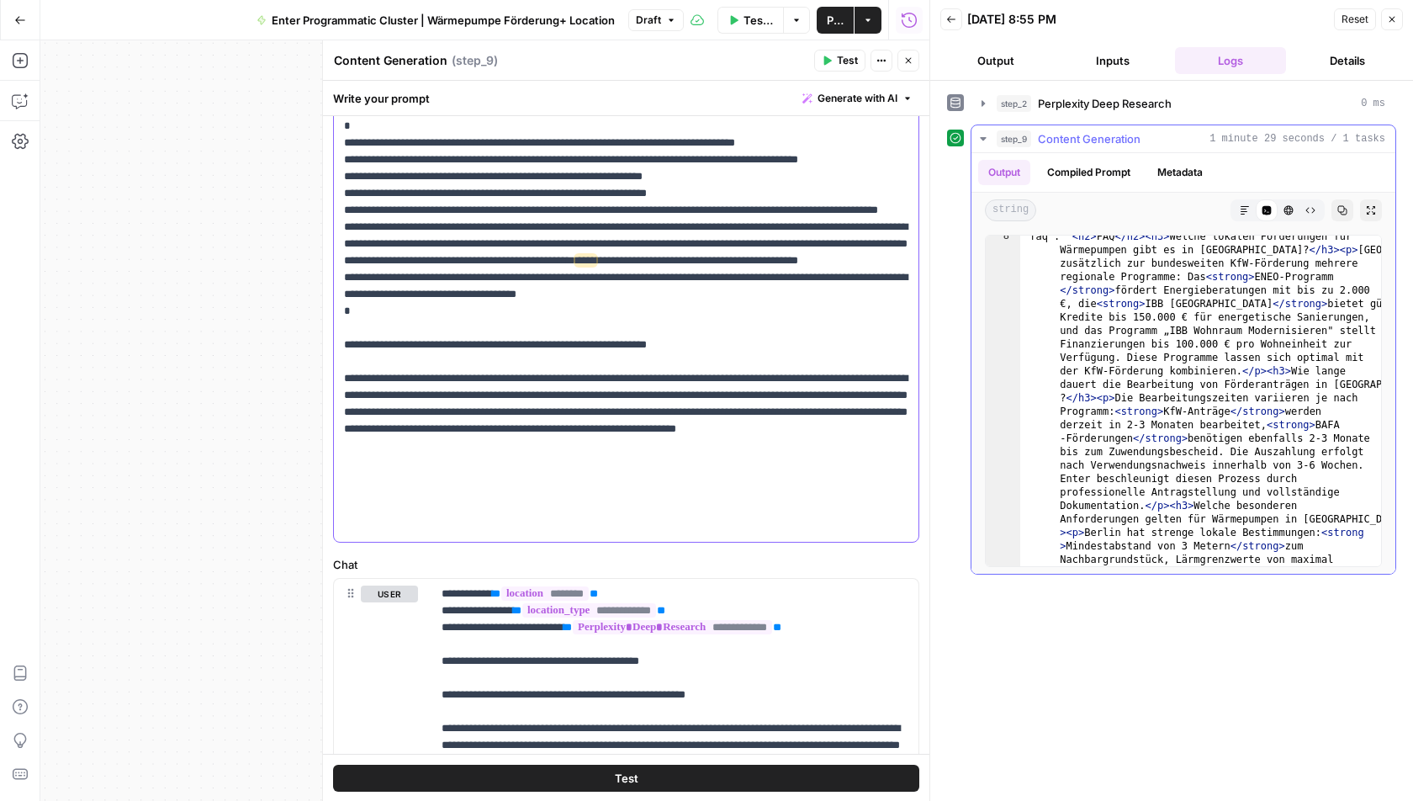
scroll to position [2848, 0]
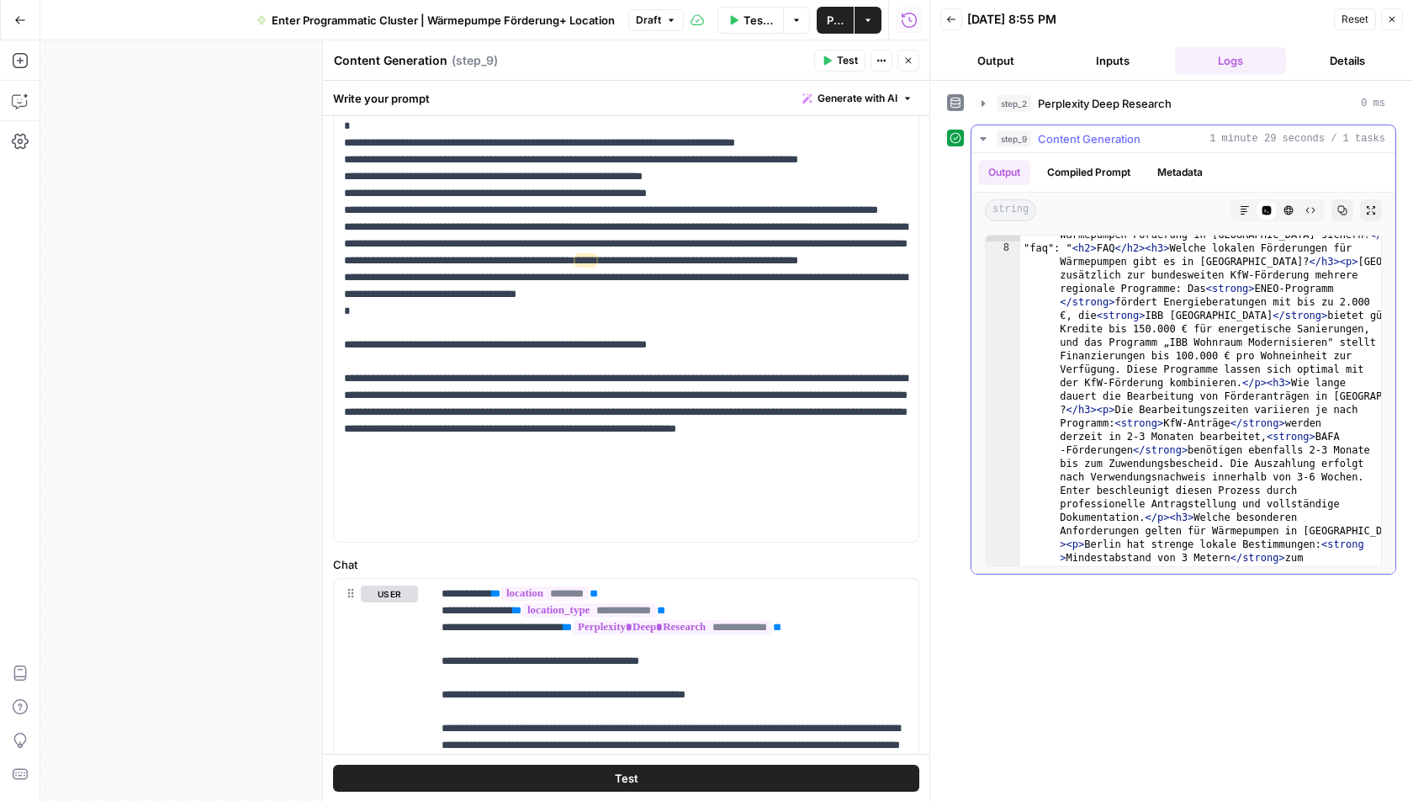
type textarea "**********"
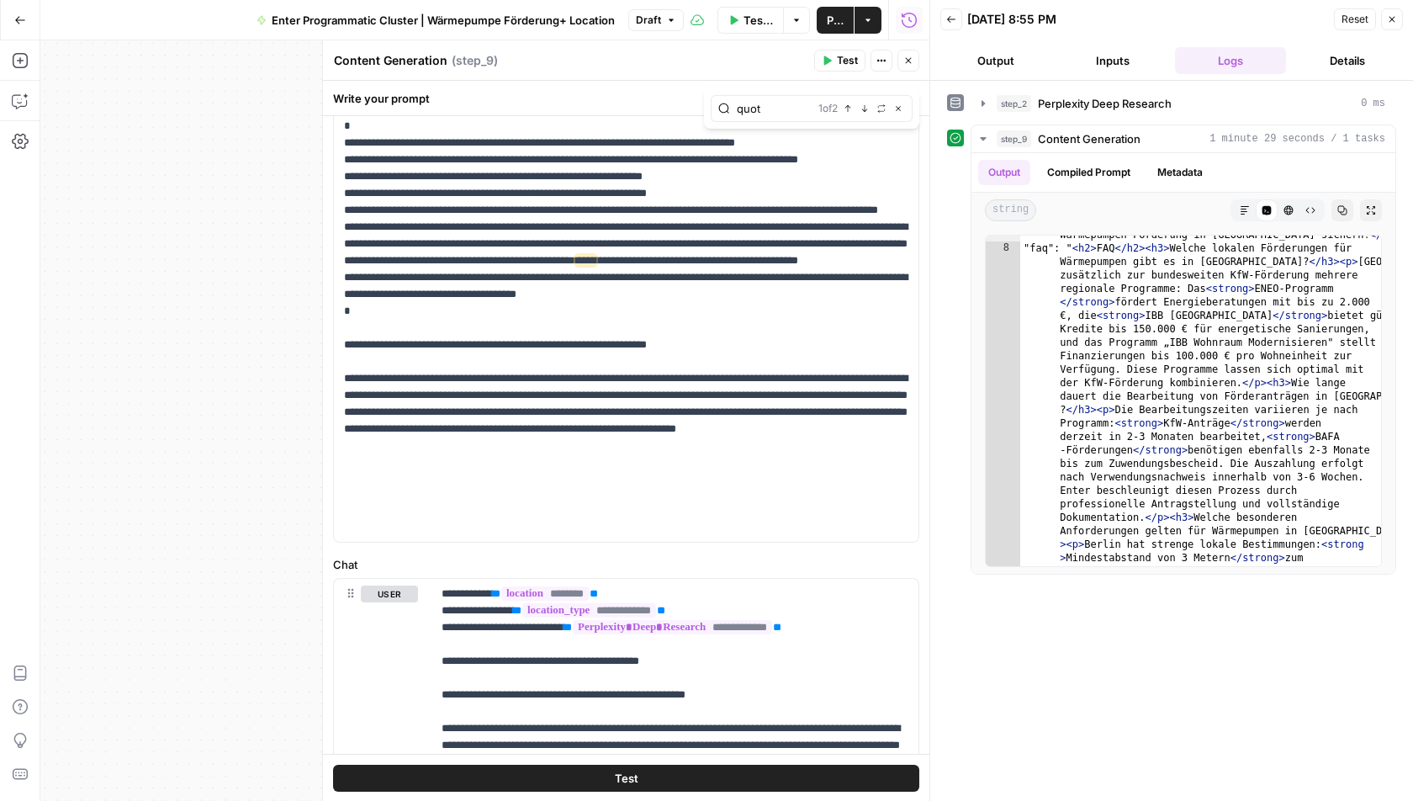
type input "quote"
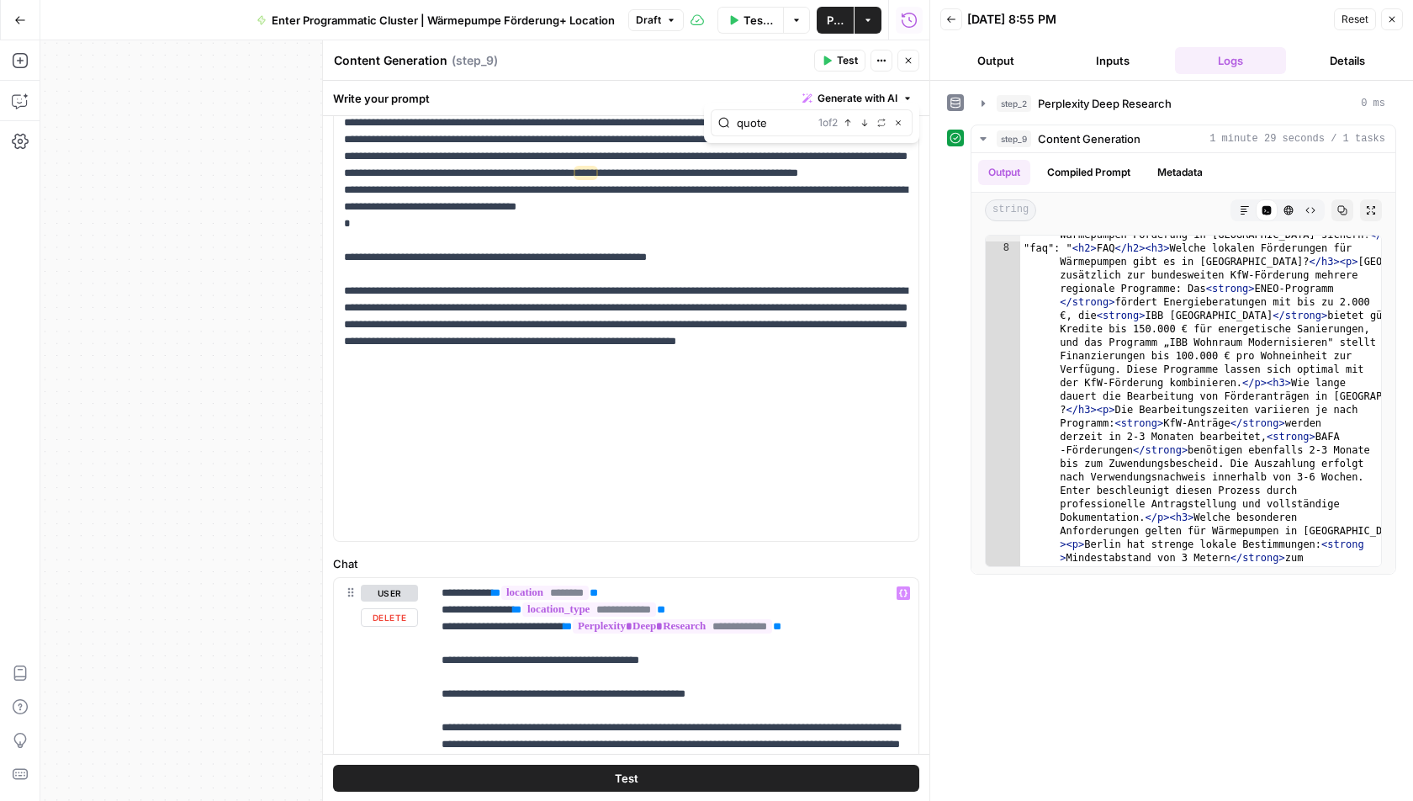
scroll to position [337, 0]
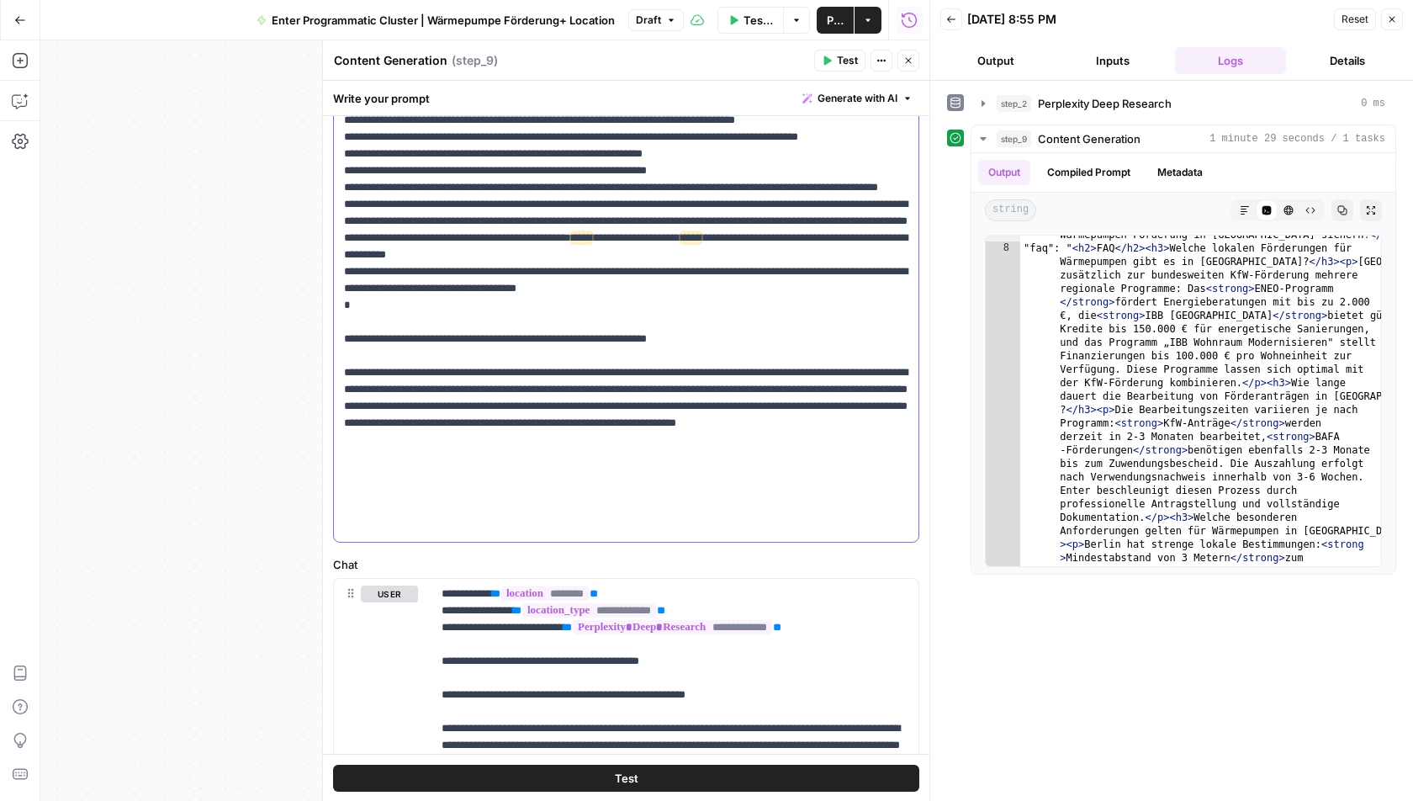
scroll to position [3556, 0]
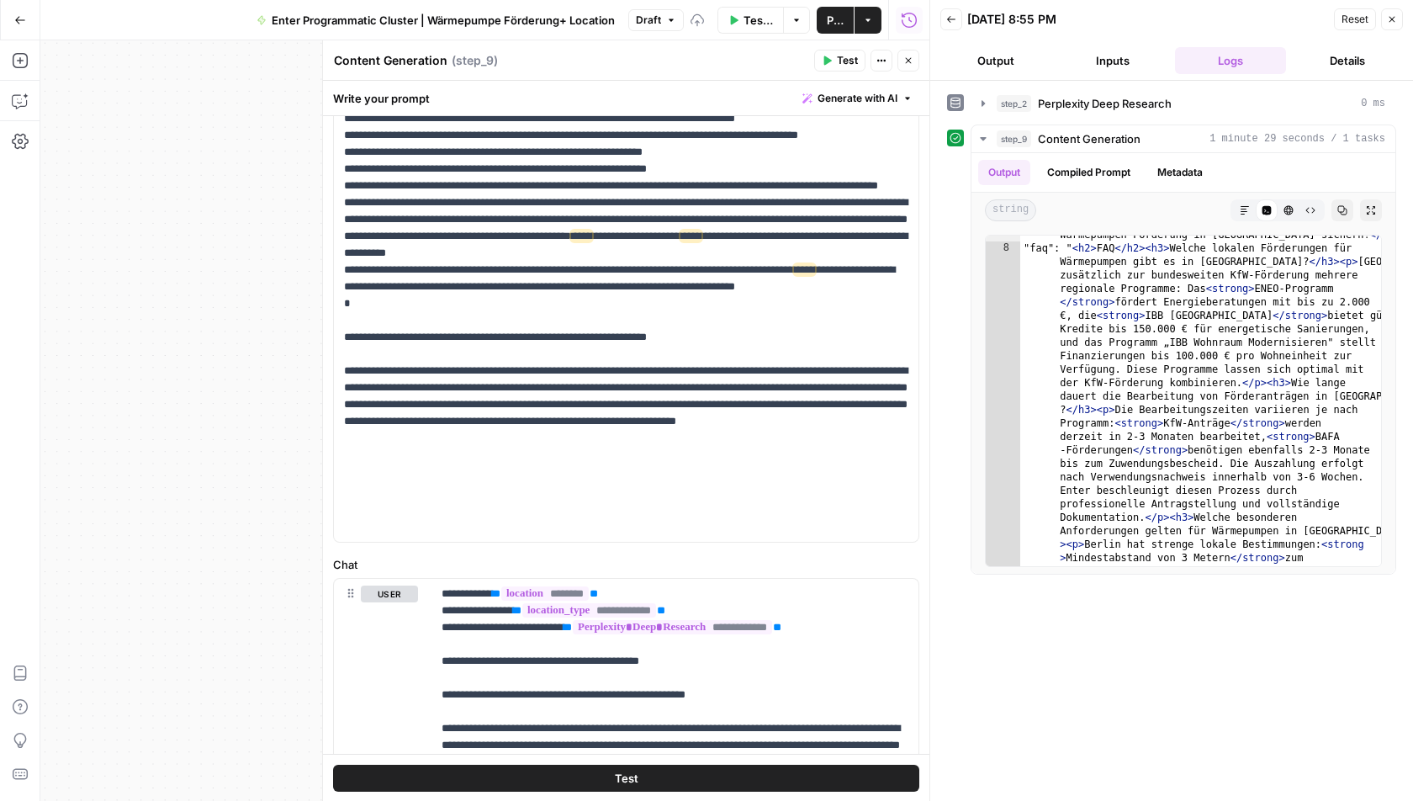
click at [830, 16] on span "Publish" at bounding box center [835, 20] width 17 height 17
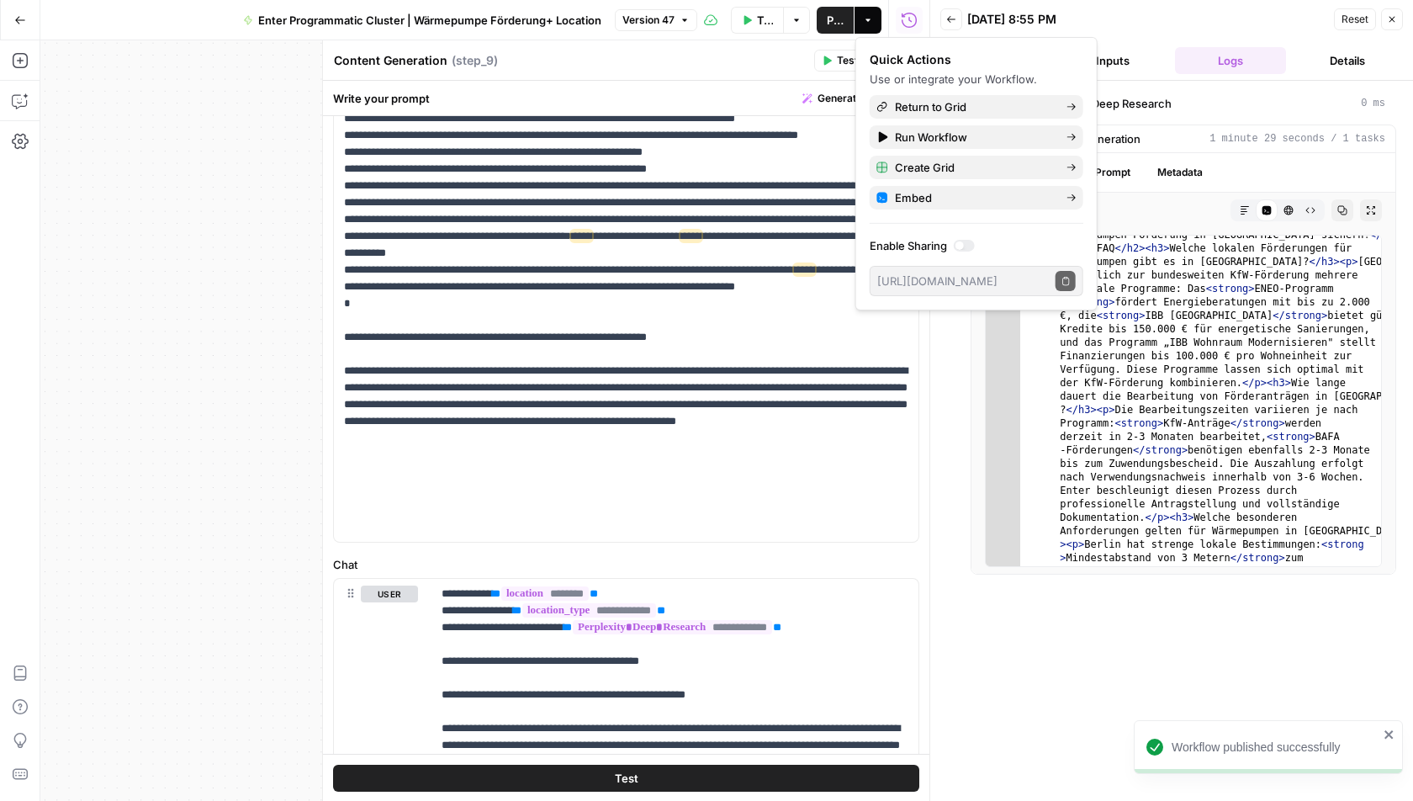
click at [1394, 19] on icon "button" at bounding box center [1393, 20] width 6 height 6
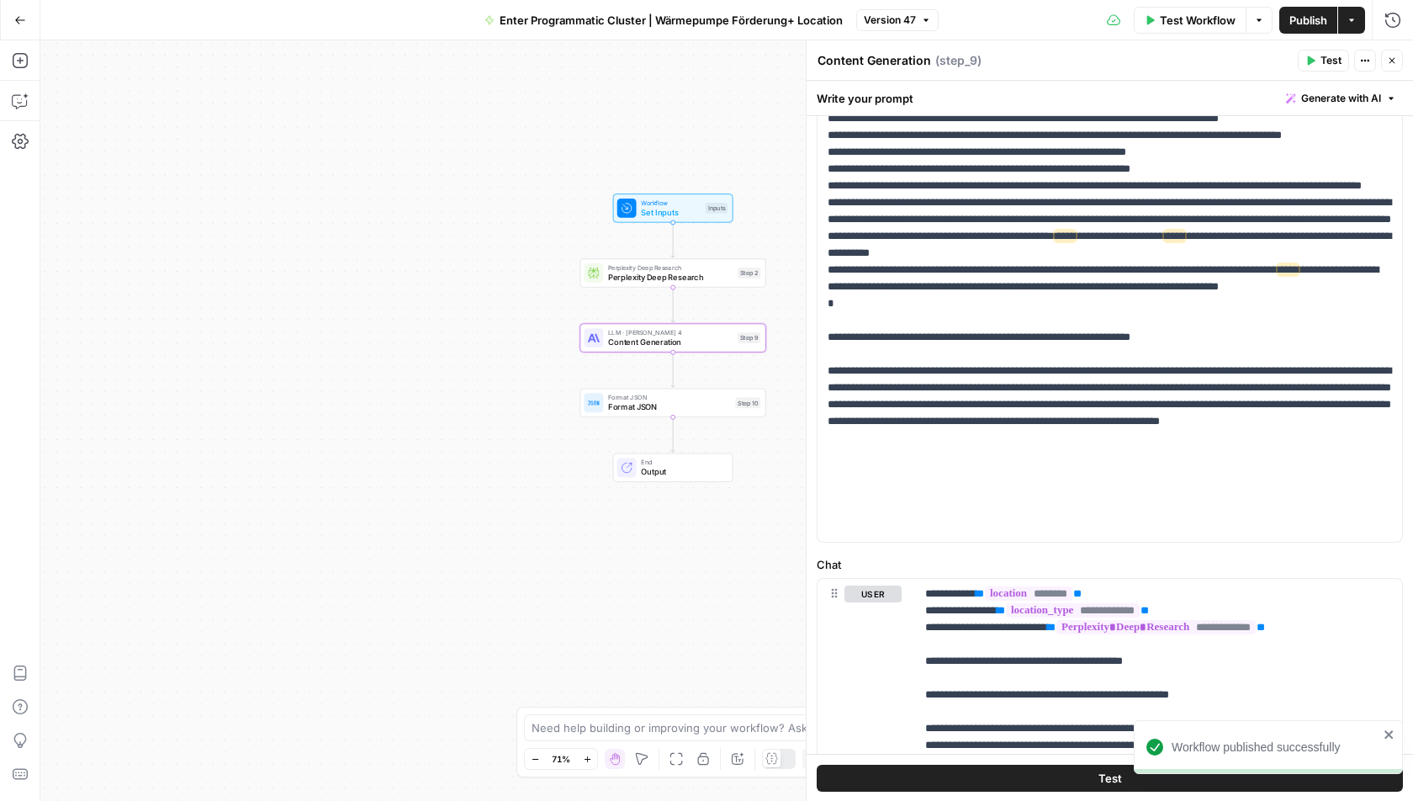
click at [1320, 19] on span "Publish" at bounding box center [1309, 20] width 38 height 17
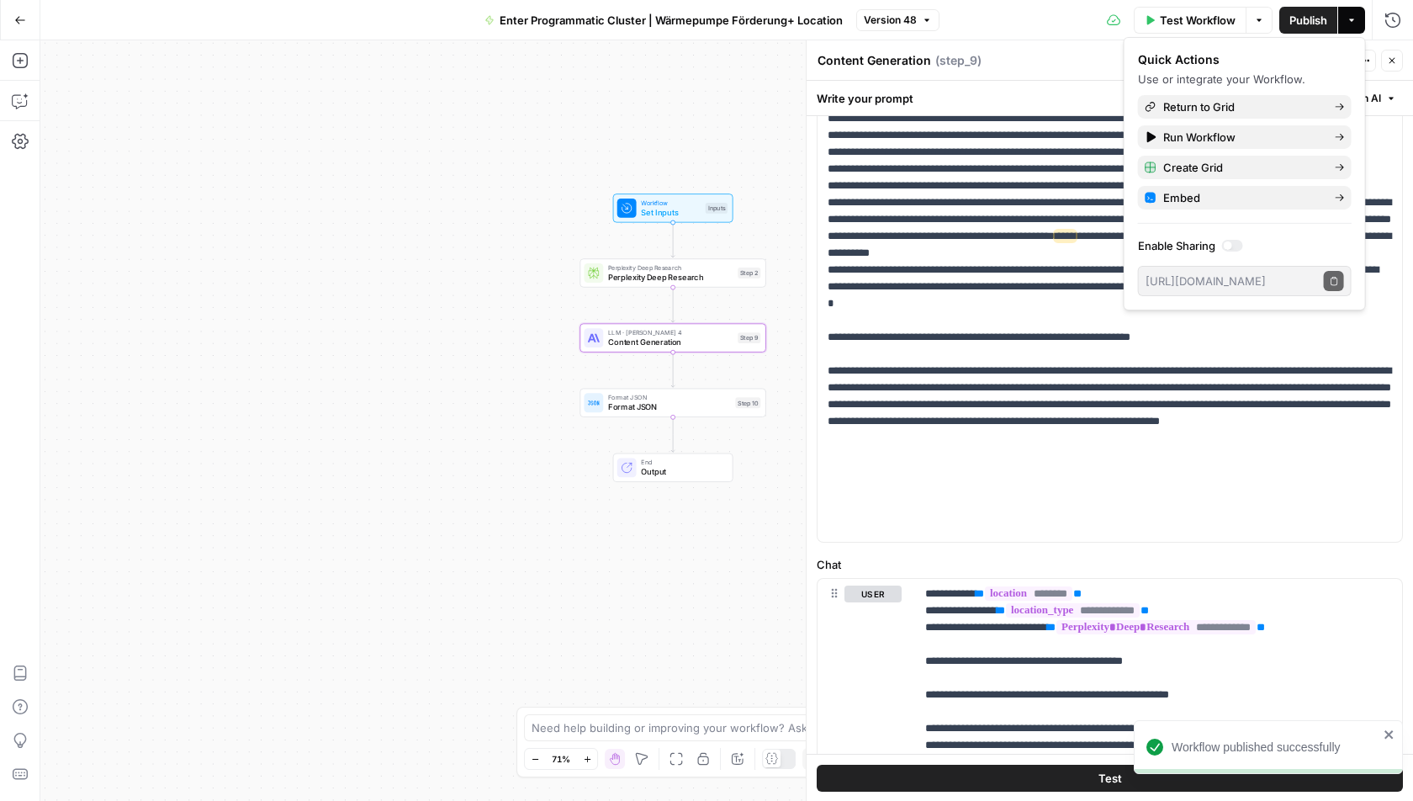
click at [1083, 70] on div "Content Generation Content Generation ( step_9 ) Test Actions Close" at bounding box center [1110, 61] width 586 height 22
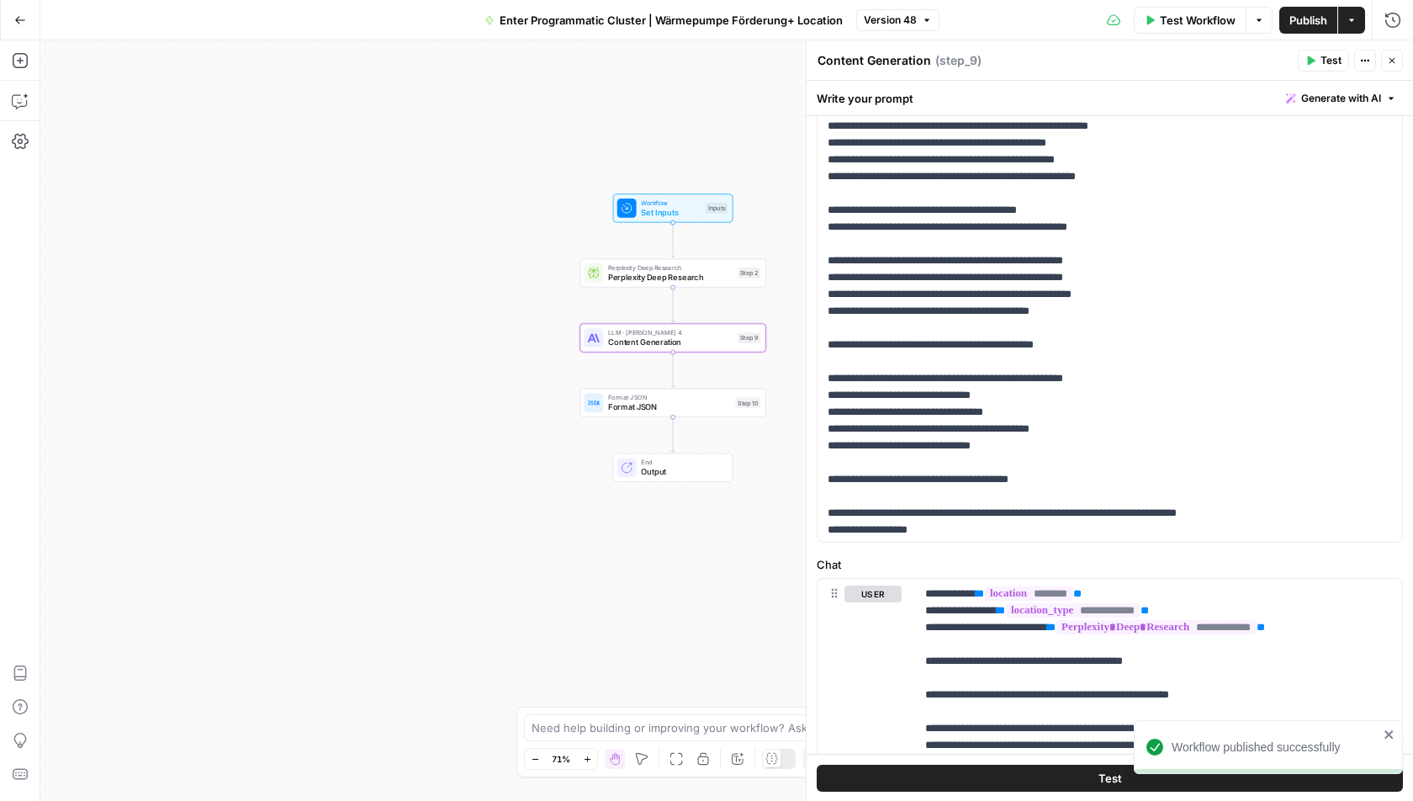
scroll to position [2189, 0]
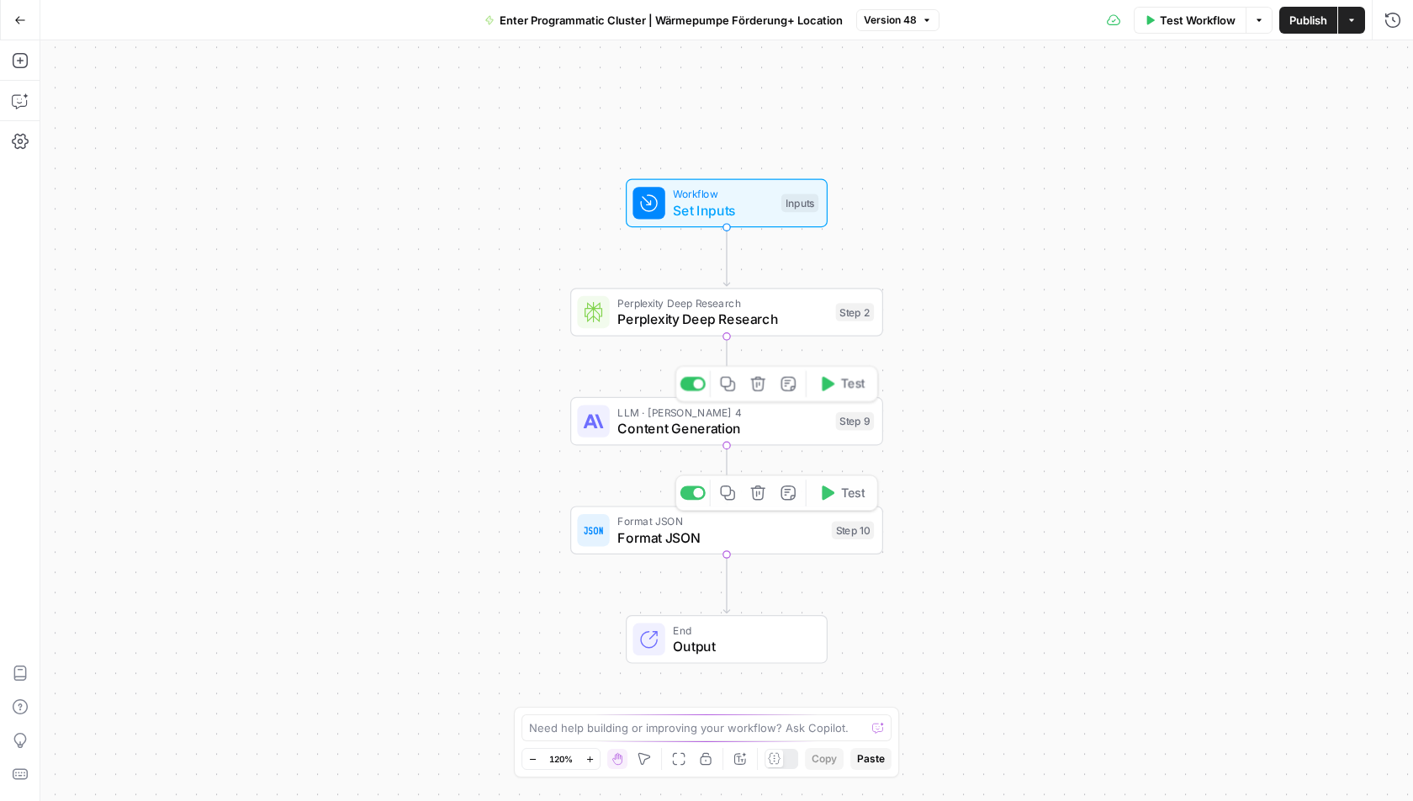
click at [657, 411] on span "LLM · [PERSON_NAME] 4" at bounding box center [723, 412] width 210 height 16
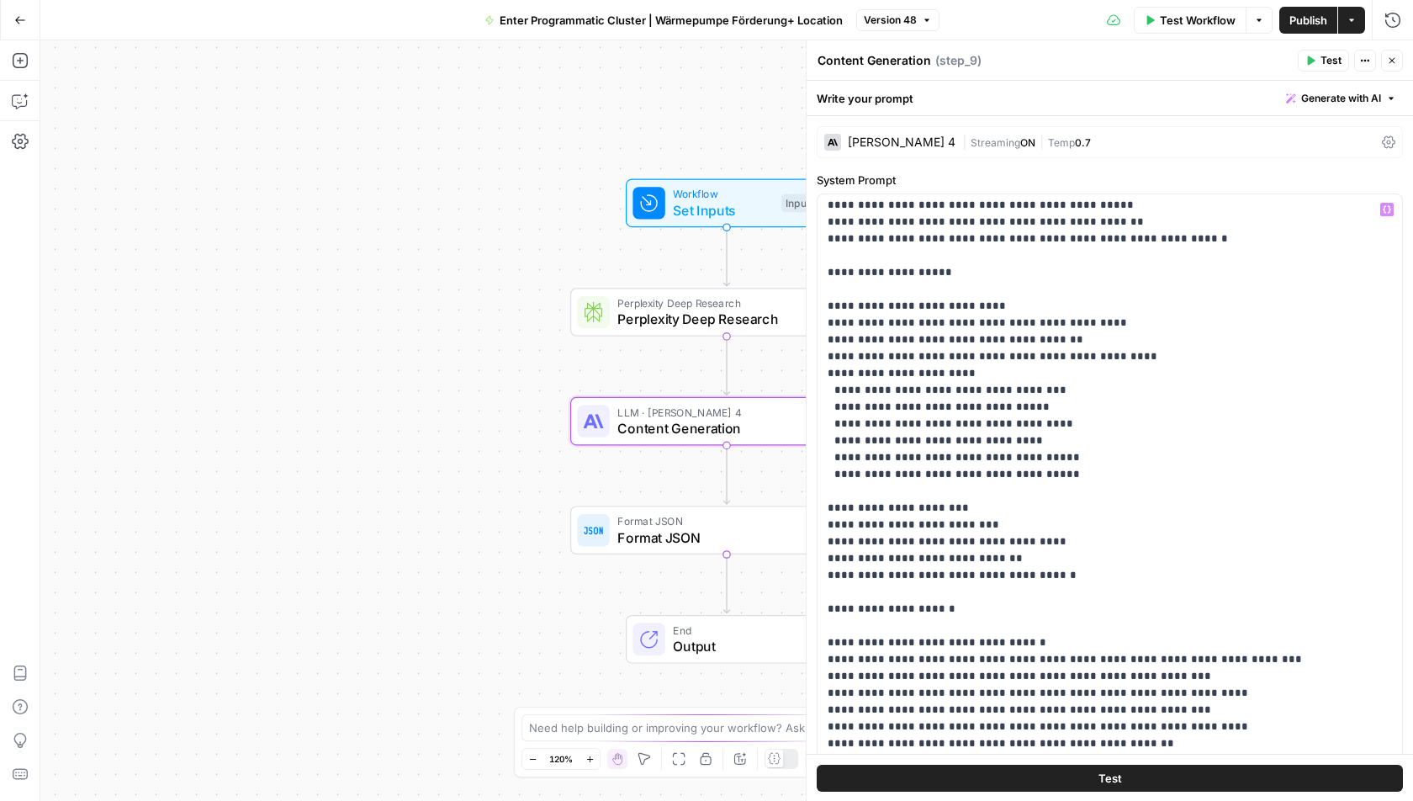
scroll to position [1752, 0]
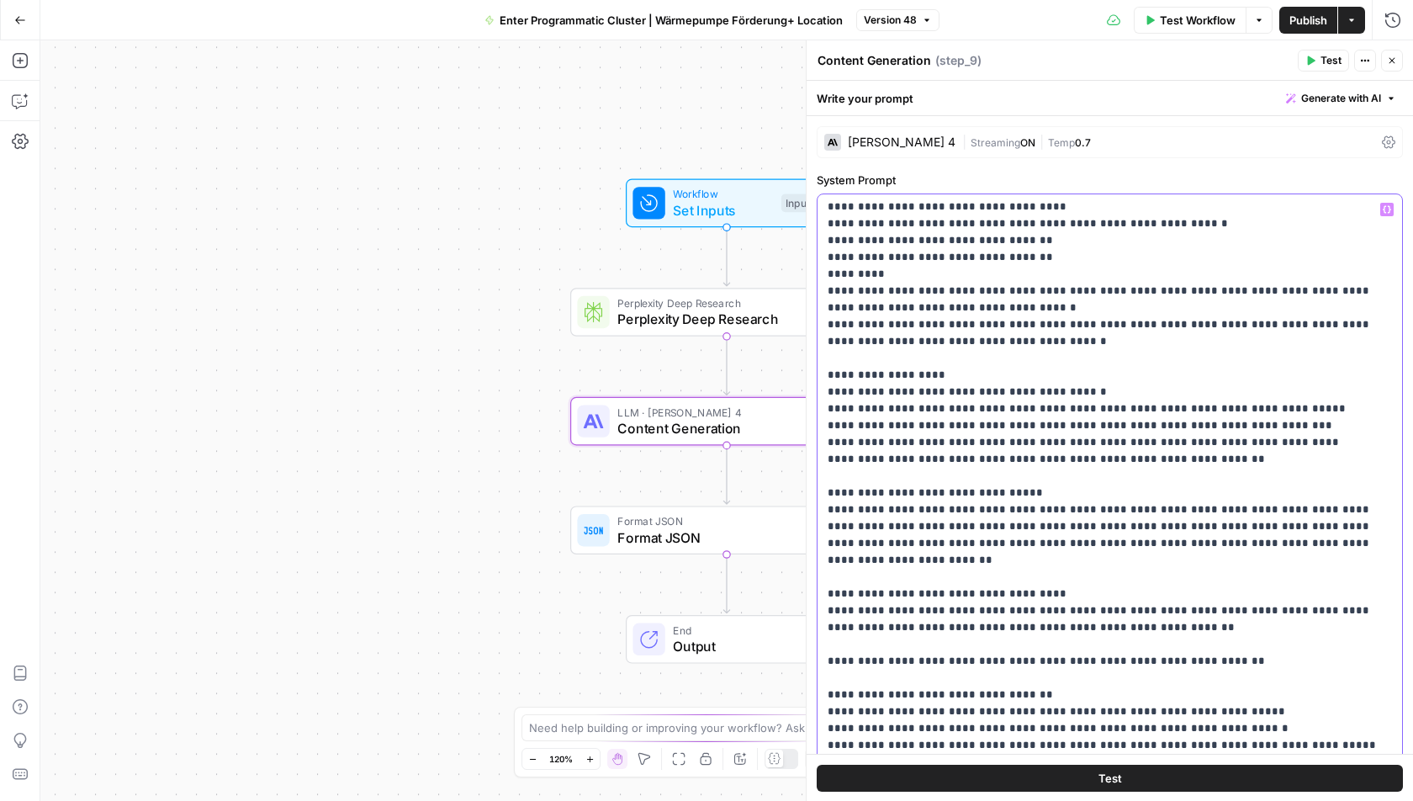
click at [962, 532] on p "**********" at bounding box center [1110, 603] width 565 height 4308
type input "quote"
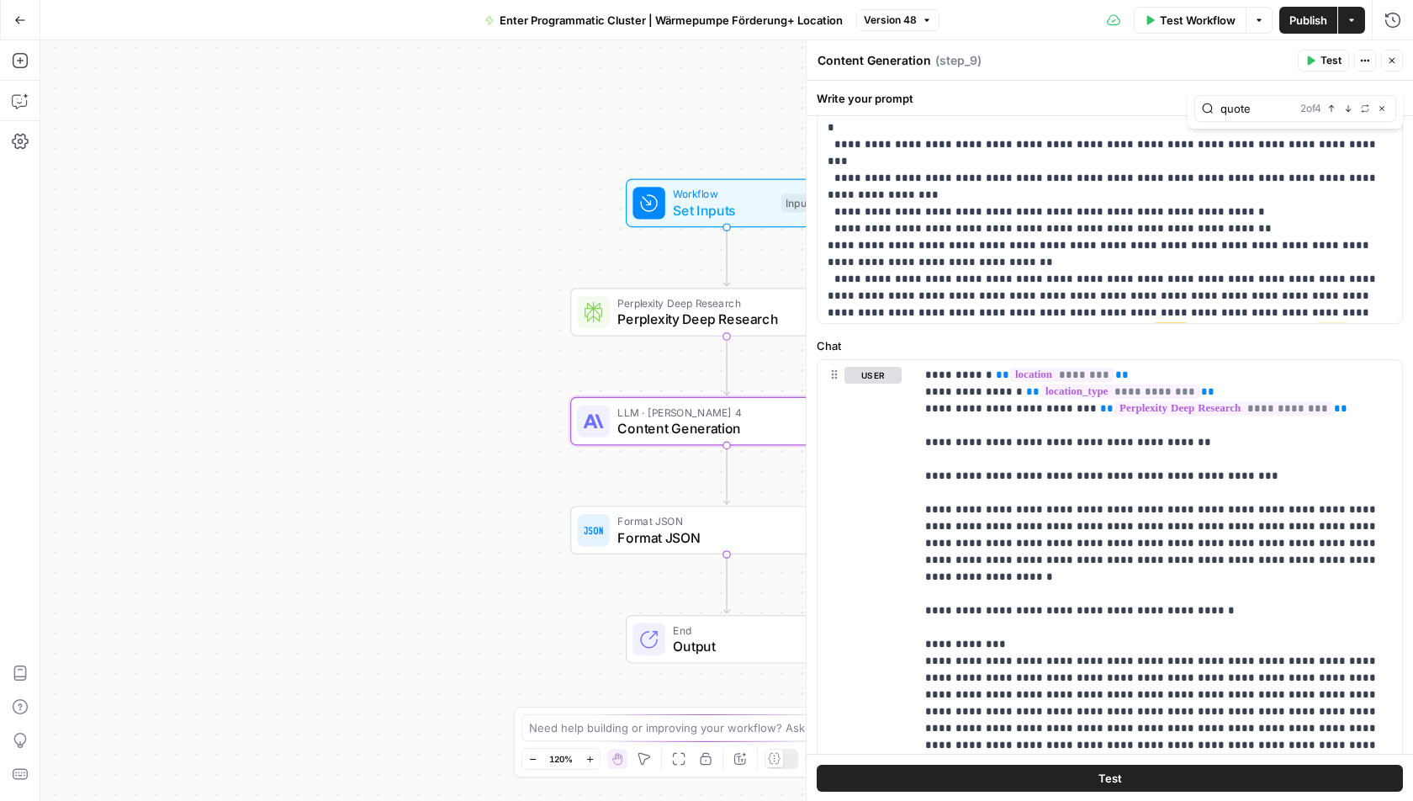
scroll to position [3527, 0]
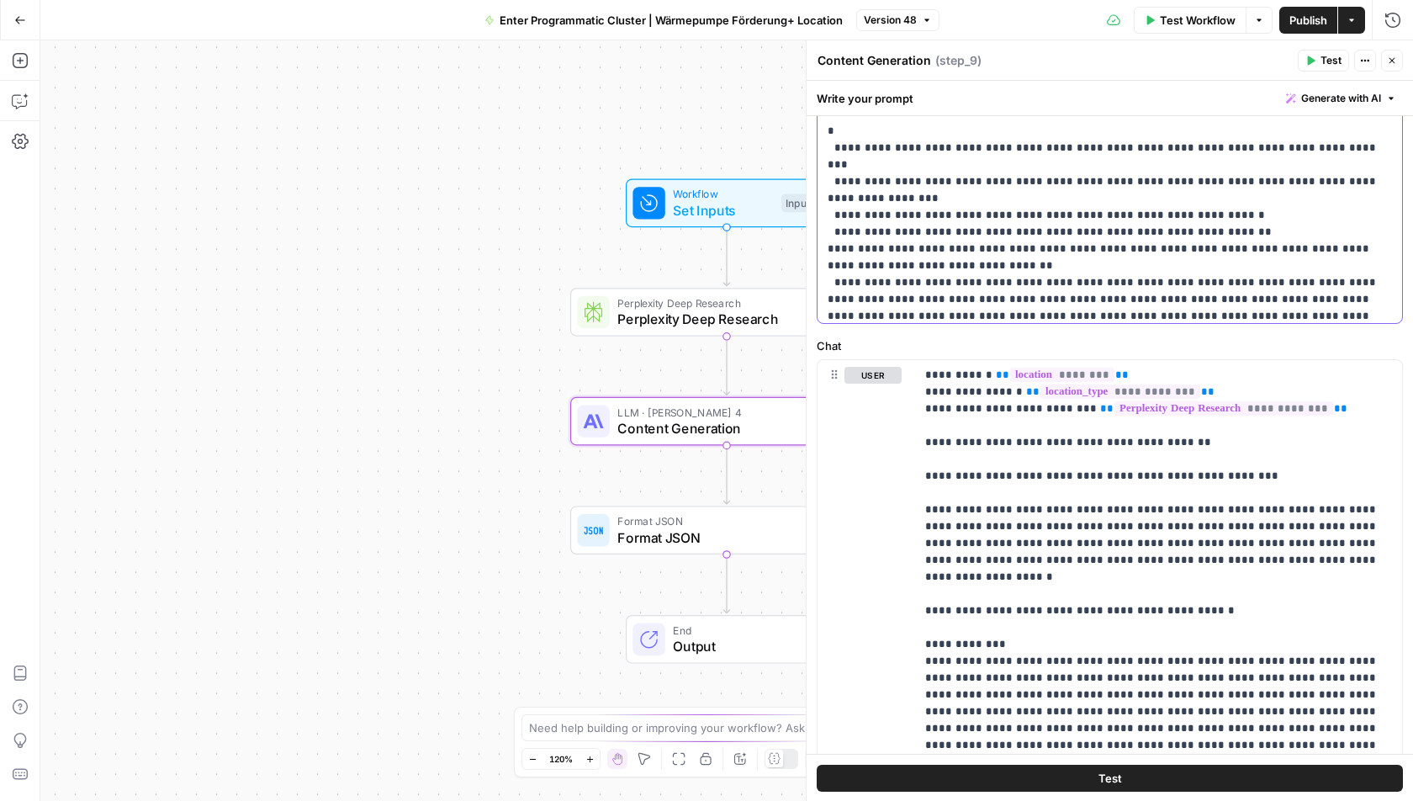
drag, startPoint x: 940, startPoint y: 212, endPoint x: 849, endPoint y: 211, distance: 90.9
drag, startPoint x: 1049, startPoint y: 210, endPoint x: 884, endPoint y: 214, distance: 164.9
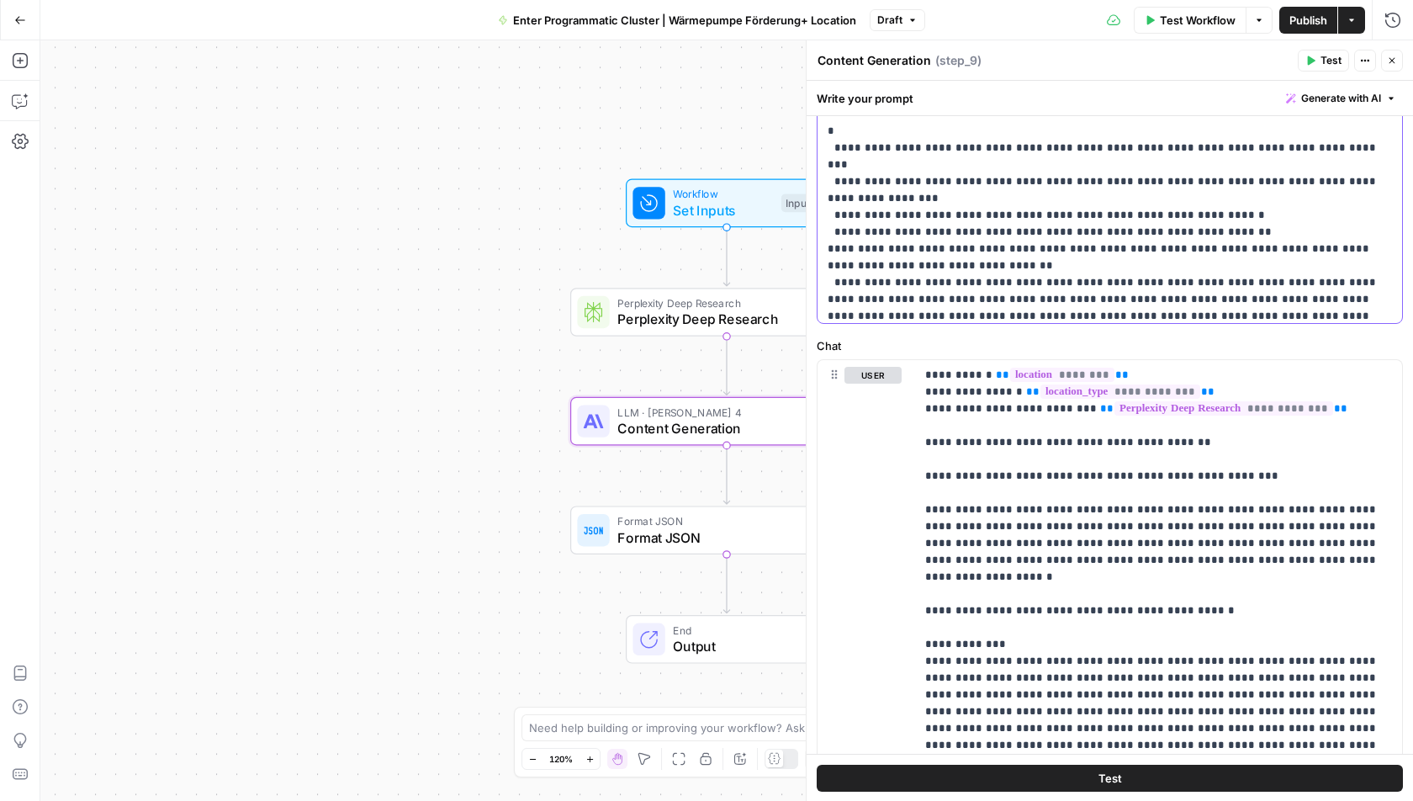
drag, startPoint x: 861, startPoint y: 246, endPoint x: 1332, endPoint y: 228, distance: 471.5
drag, startPoint x: 1333, startPoint y: 231, endPoint x: 1196, endPoint y: 231, distance: 138.0
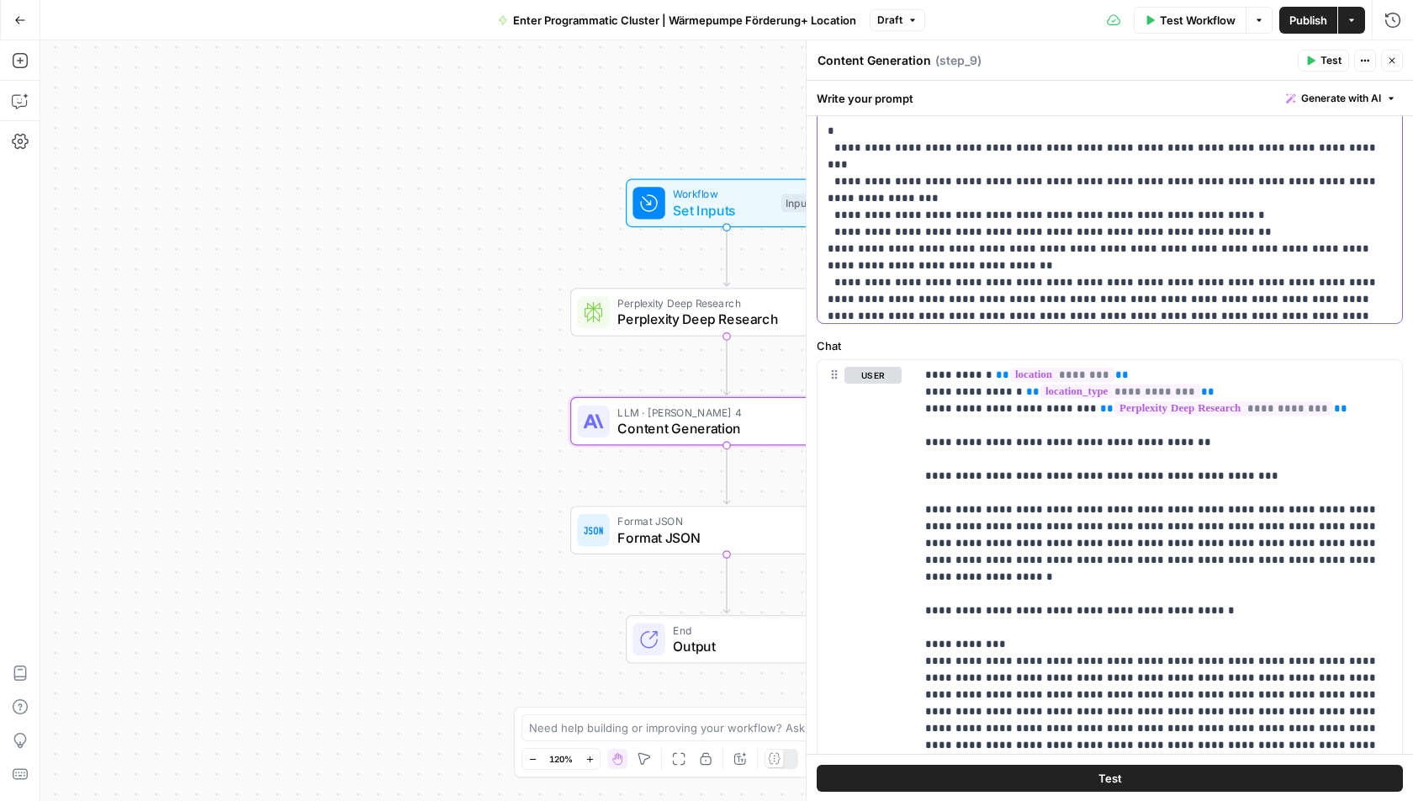
drag, startPoint x: 946, startPoint y: 227, endPoint x: 1182, endPoint y: 227, distance: 236.4
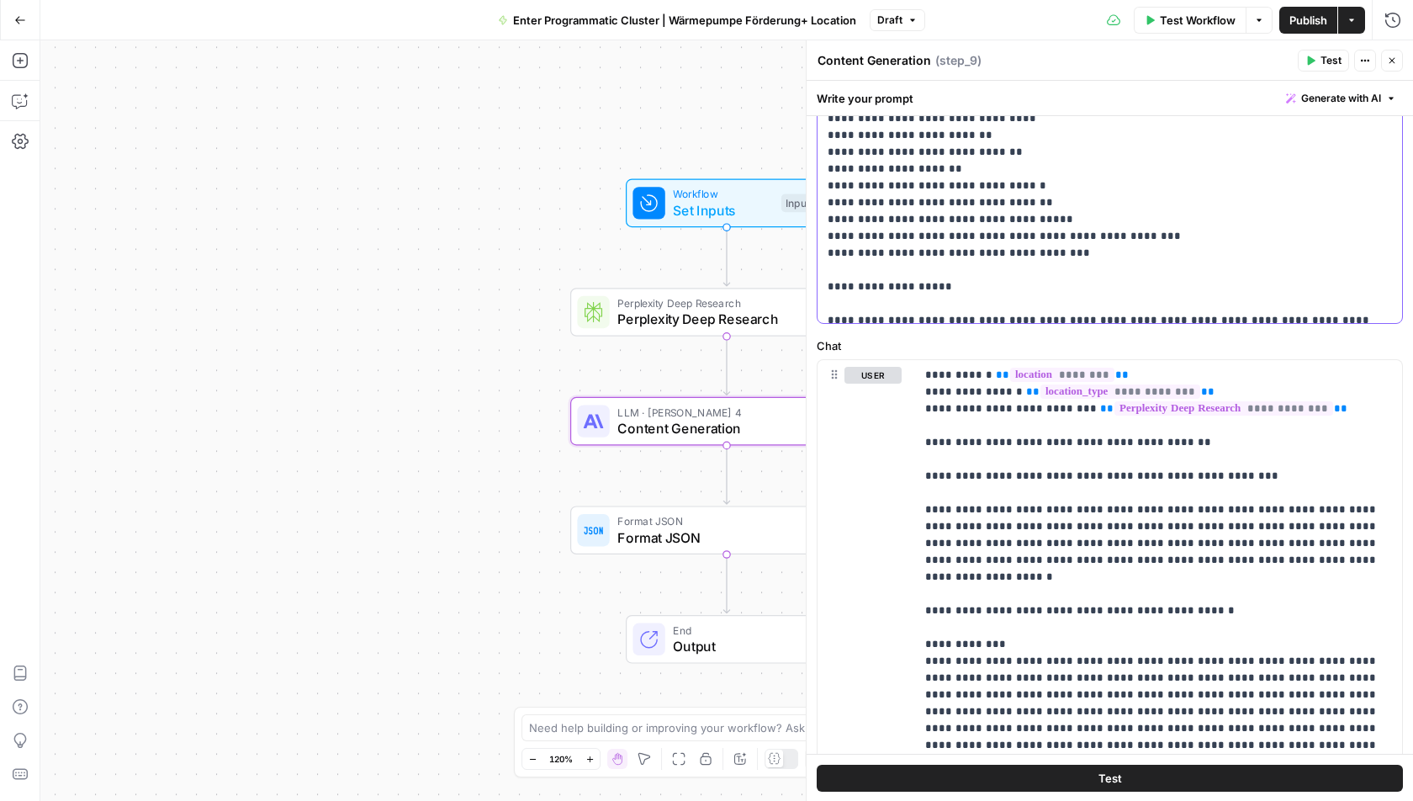
scroll to position [3230, 0]
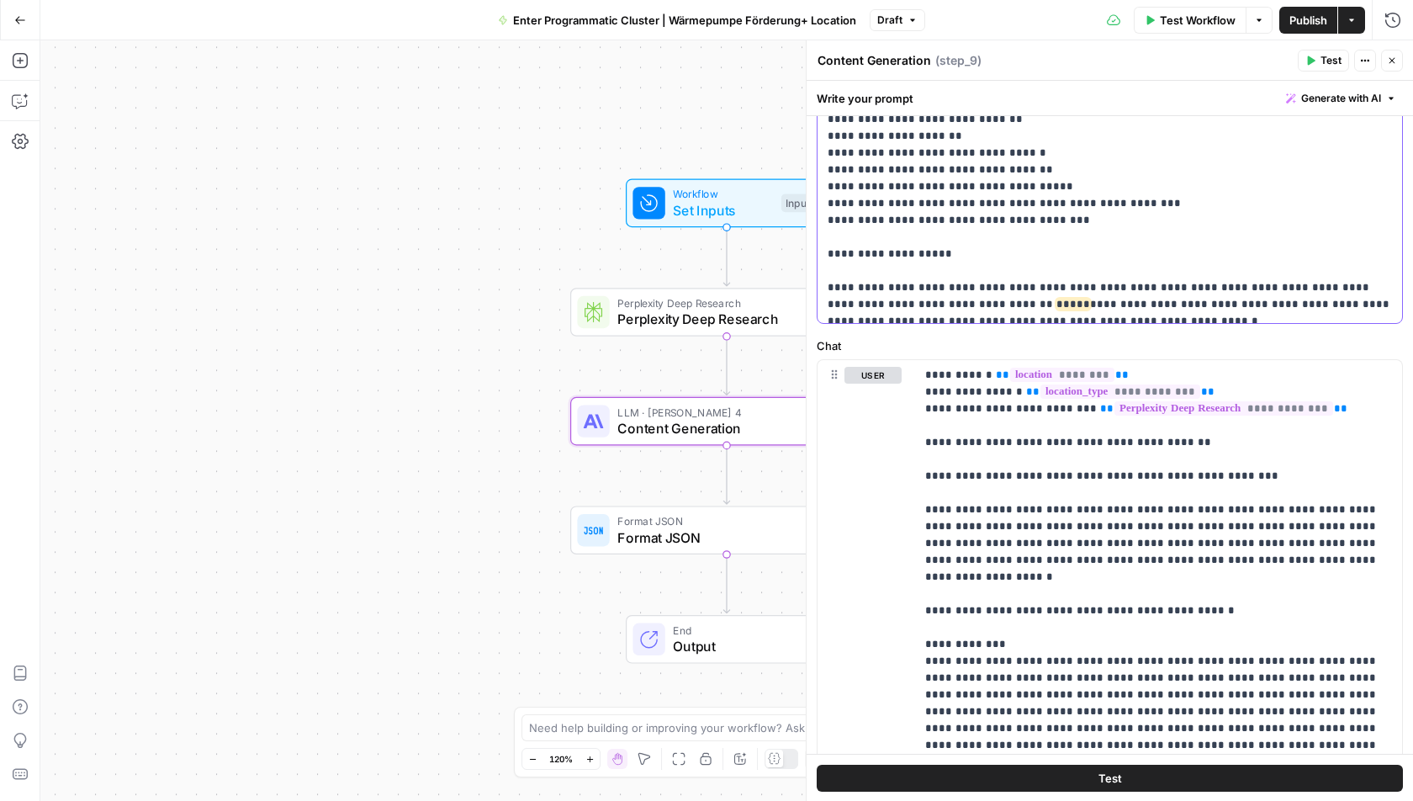
scroll to position [3306, 0]
click at [1315, 21] on span "Publish" at bounding box center [1309, 20] width 38 height 17
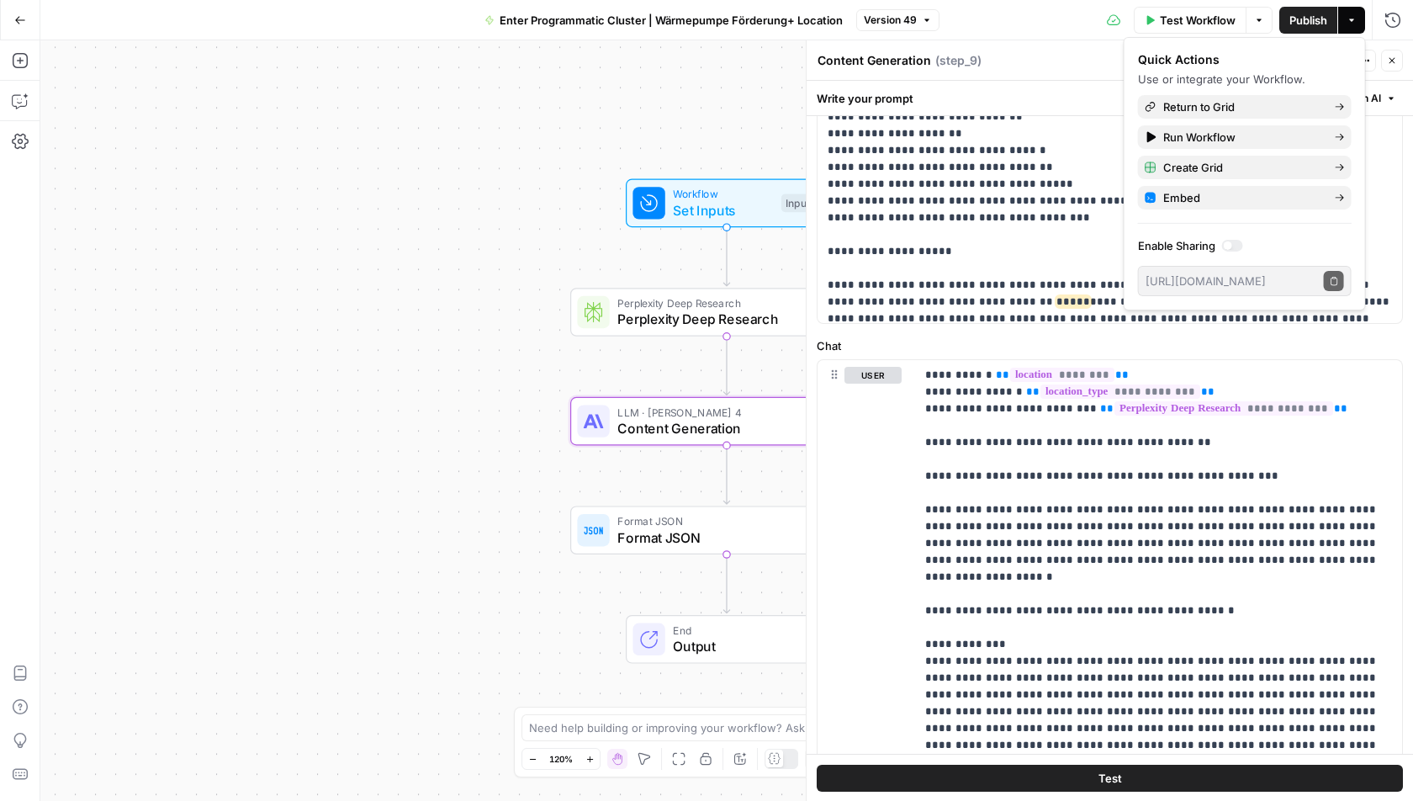
click at [1094, 65] on div "Content Generation Content Generation ( step_9 )" at bounding box center [1055, 60] width 476 height 19
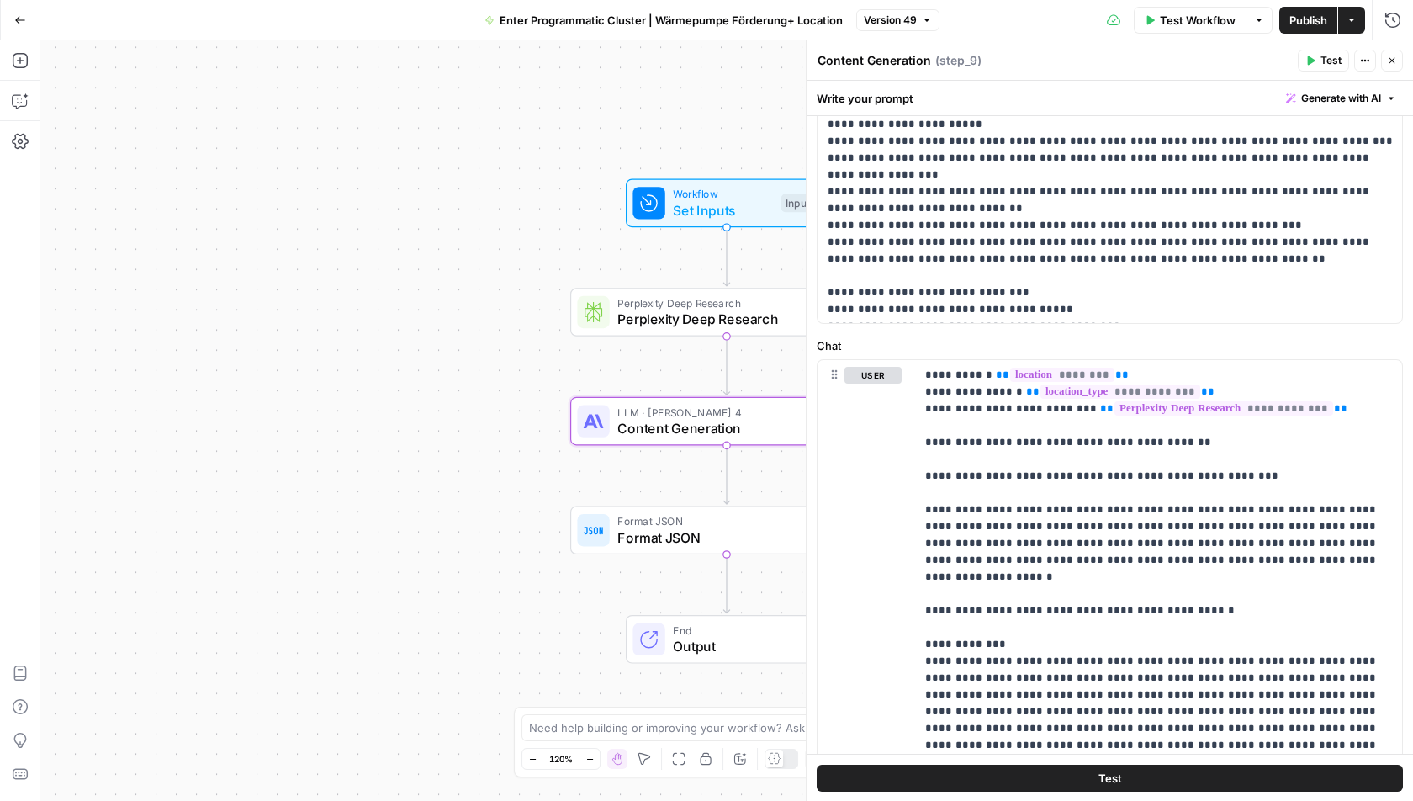
scroll to position [0, 0]
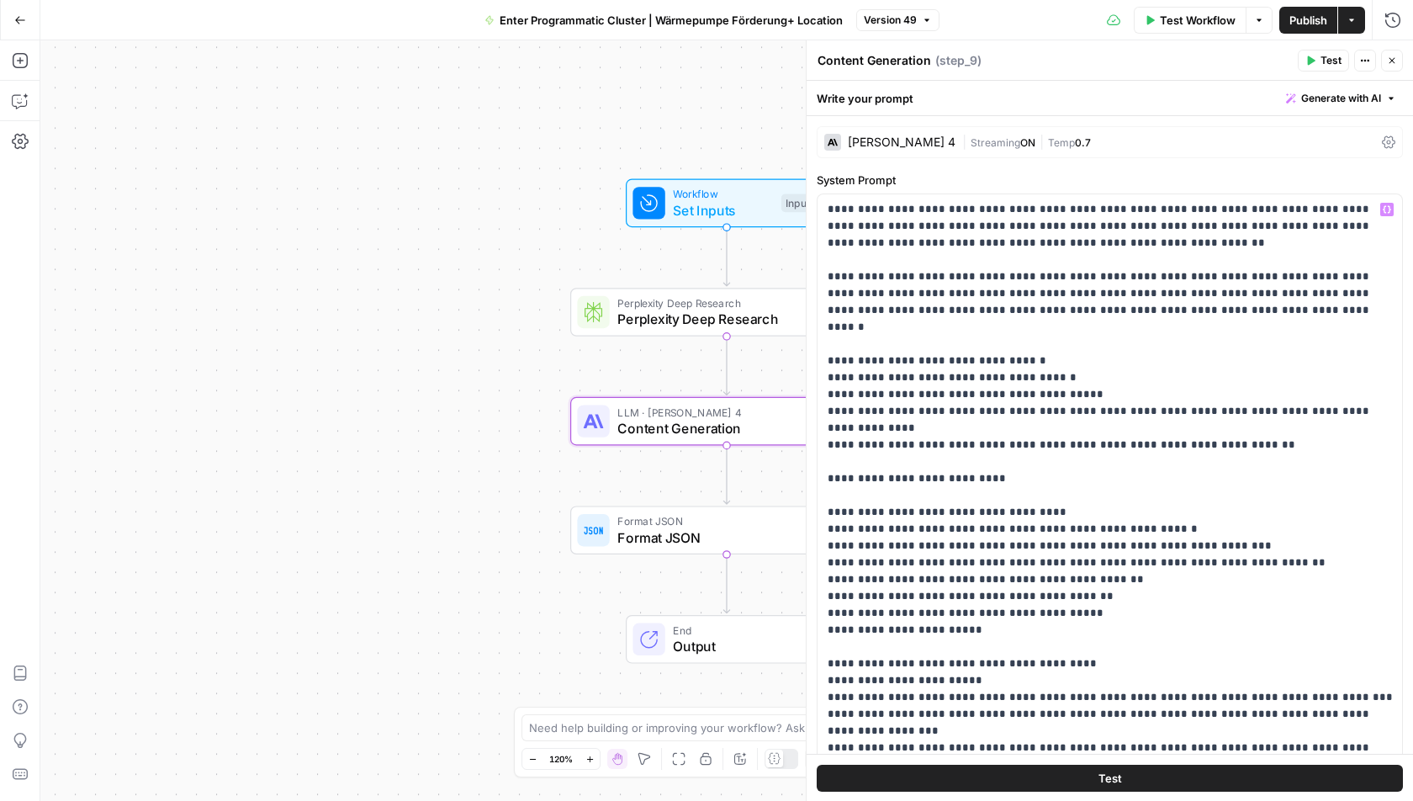
click at [1075, 146] on span "0.7" at bounding box center [1083, 142] width 16 height 13
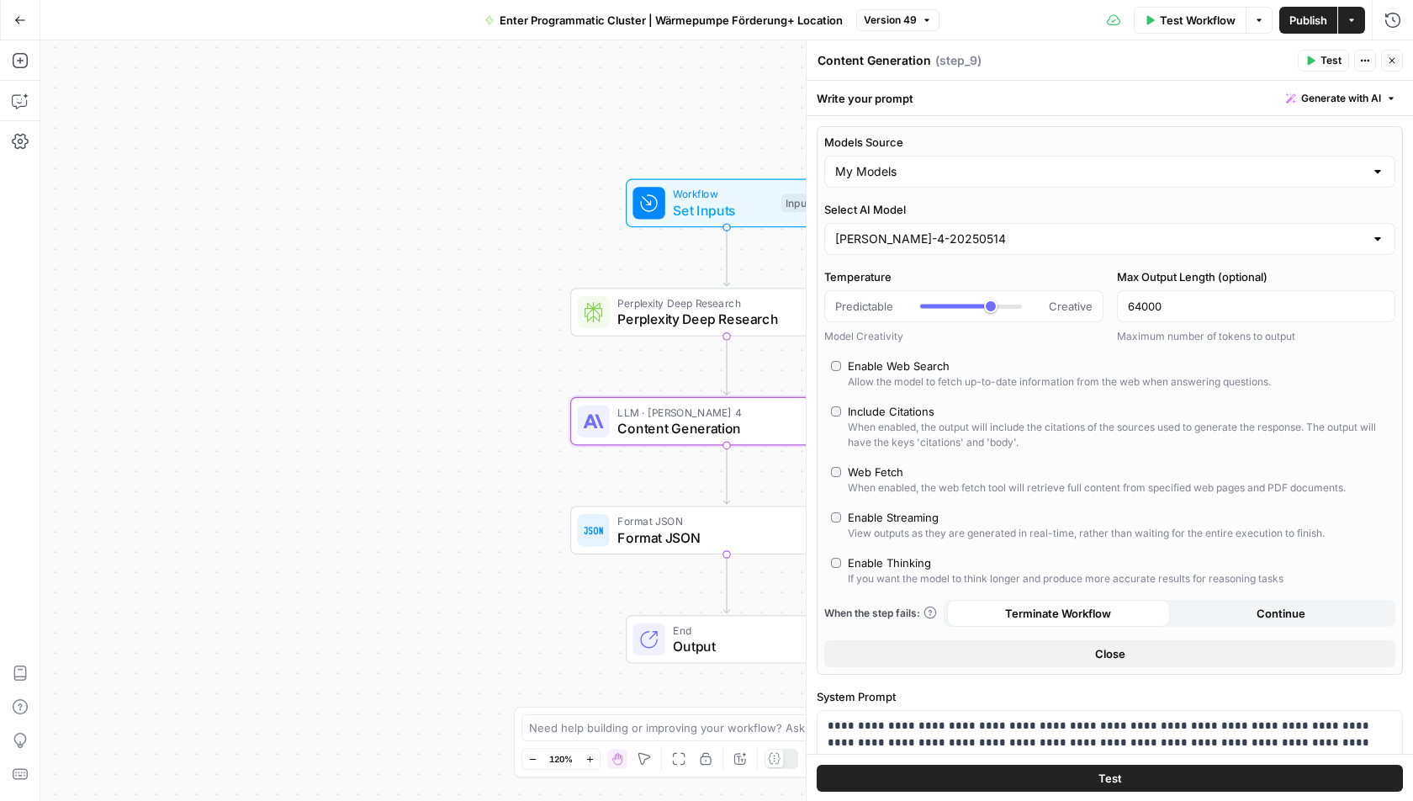
click at [1115, 650] on span "Close" at bounding box center [1110, 653] width 30 height 17
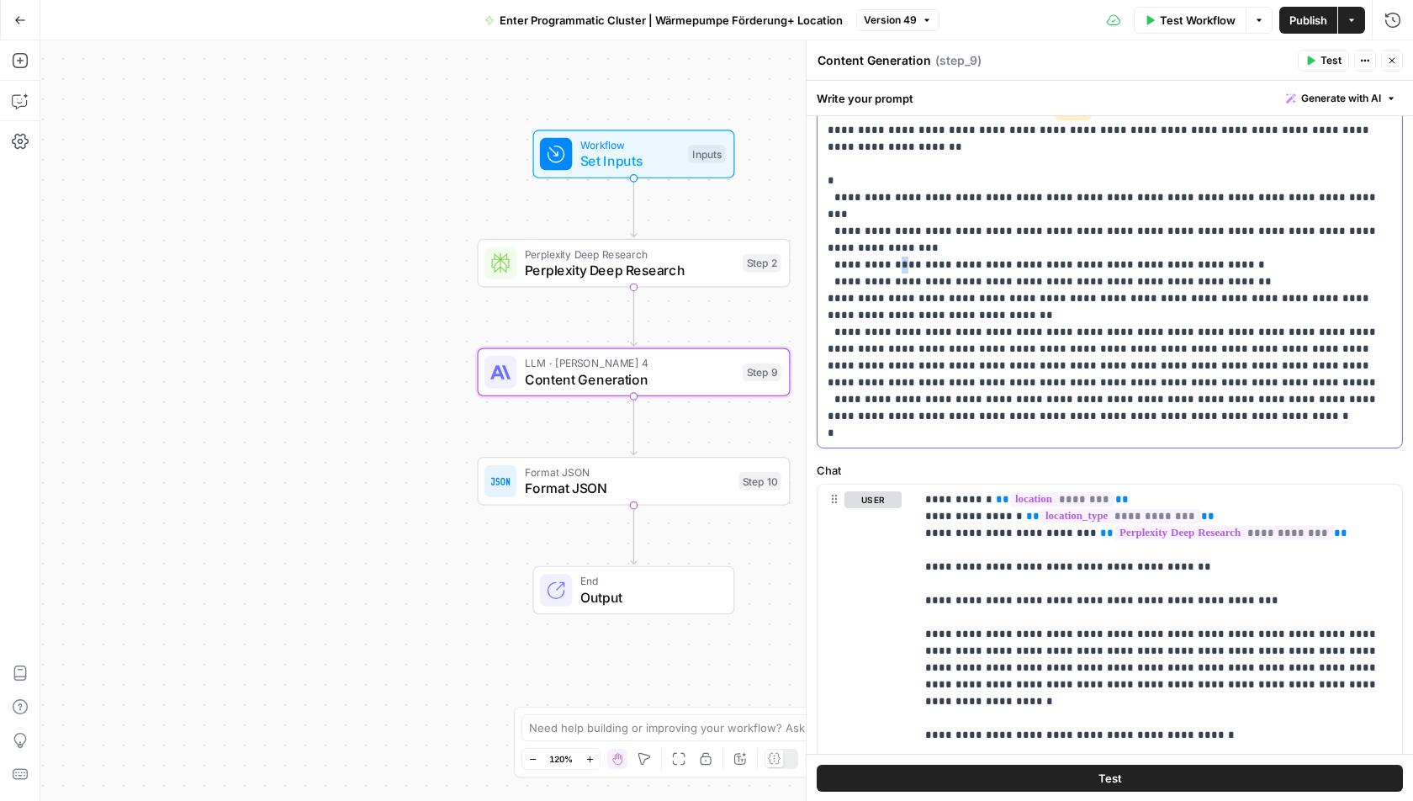
scroll to position [438, 0]
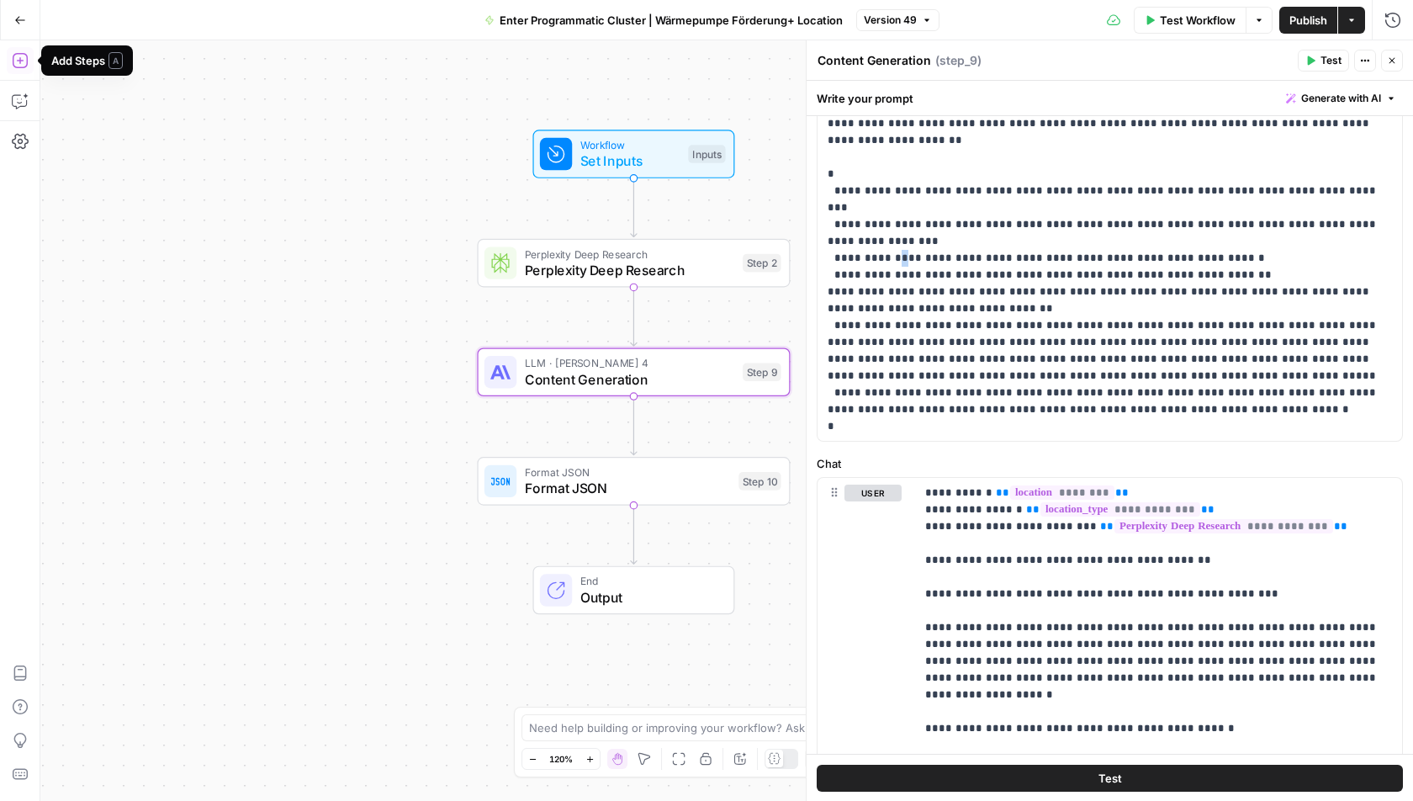
drag, startPoint x: 11, startPoint y: 56, endPoint x: 20, endPoint y: 56, distance: 9.3
click at [20, 56] on icon "button" at bounding box center [20, 60] width 17 height 17
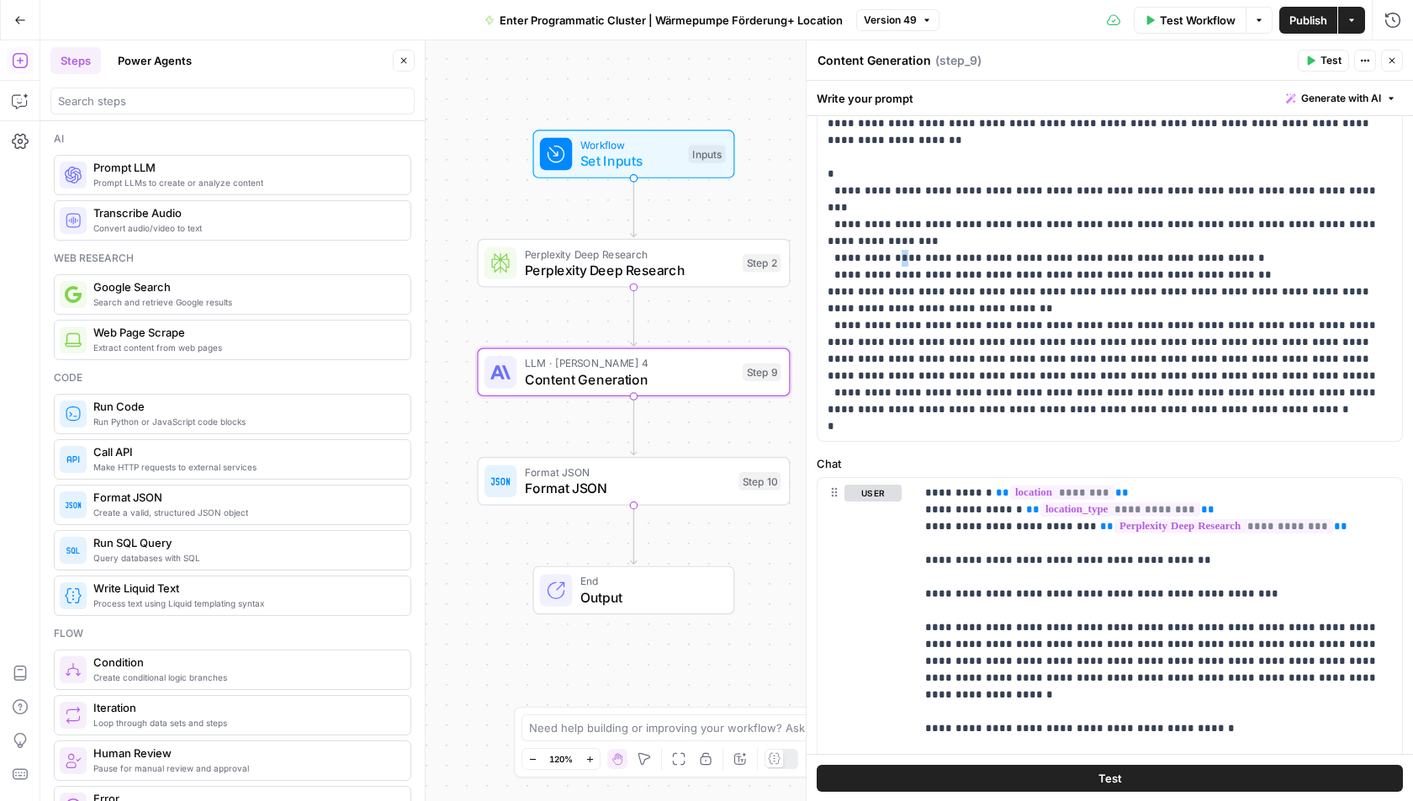
click at [180, 173] on span "Prompt LLM" at bounding box center [245, 167] width 304 height 17
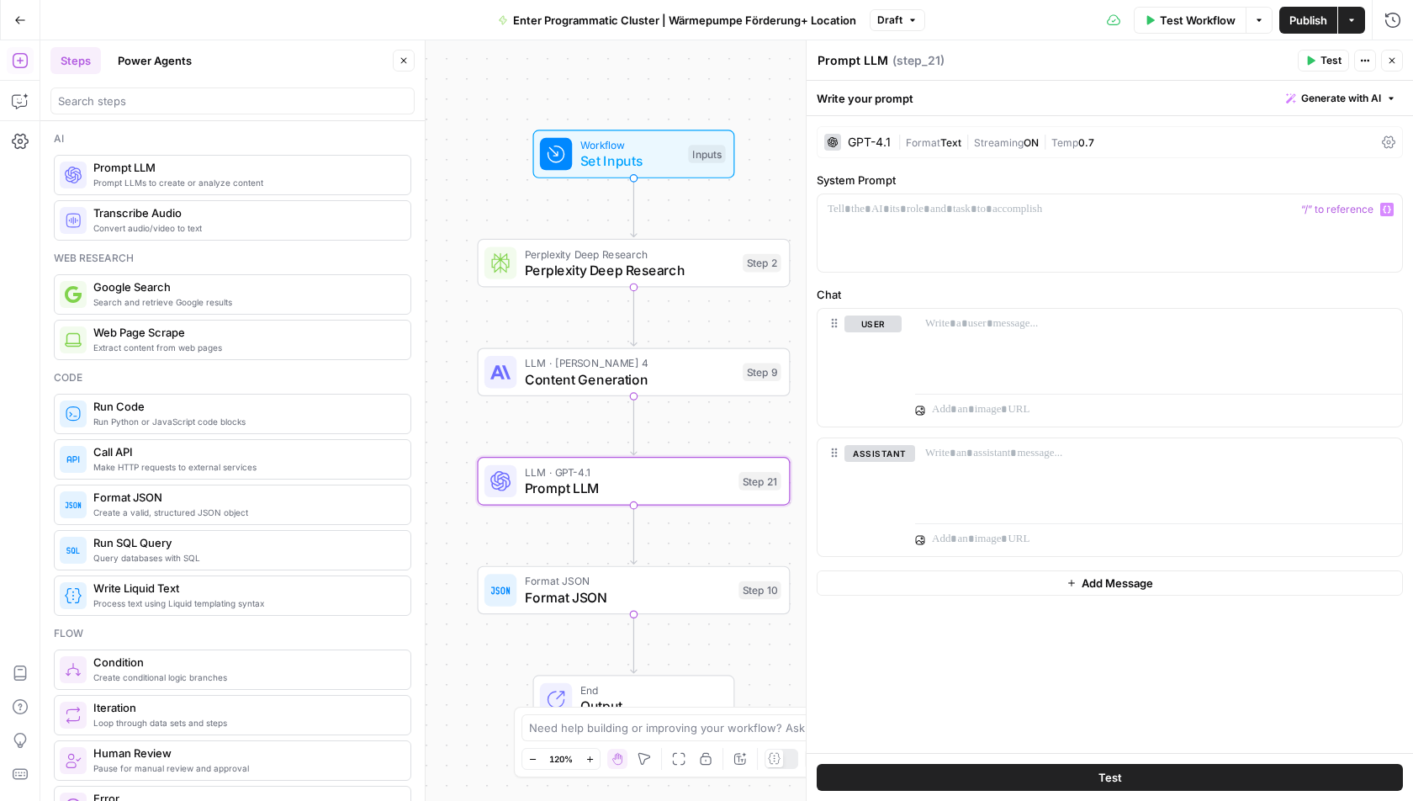
click at [927, 147] on span "Format" at bounding box center [923, 142] width 34 height 13
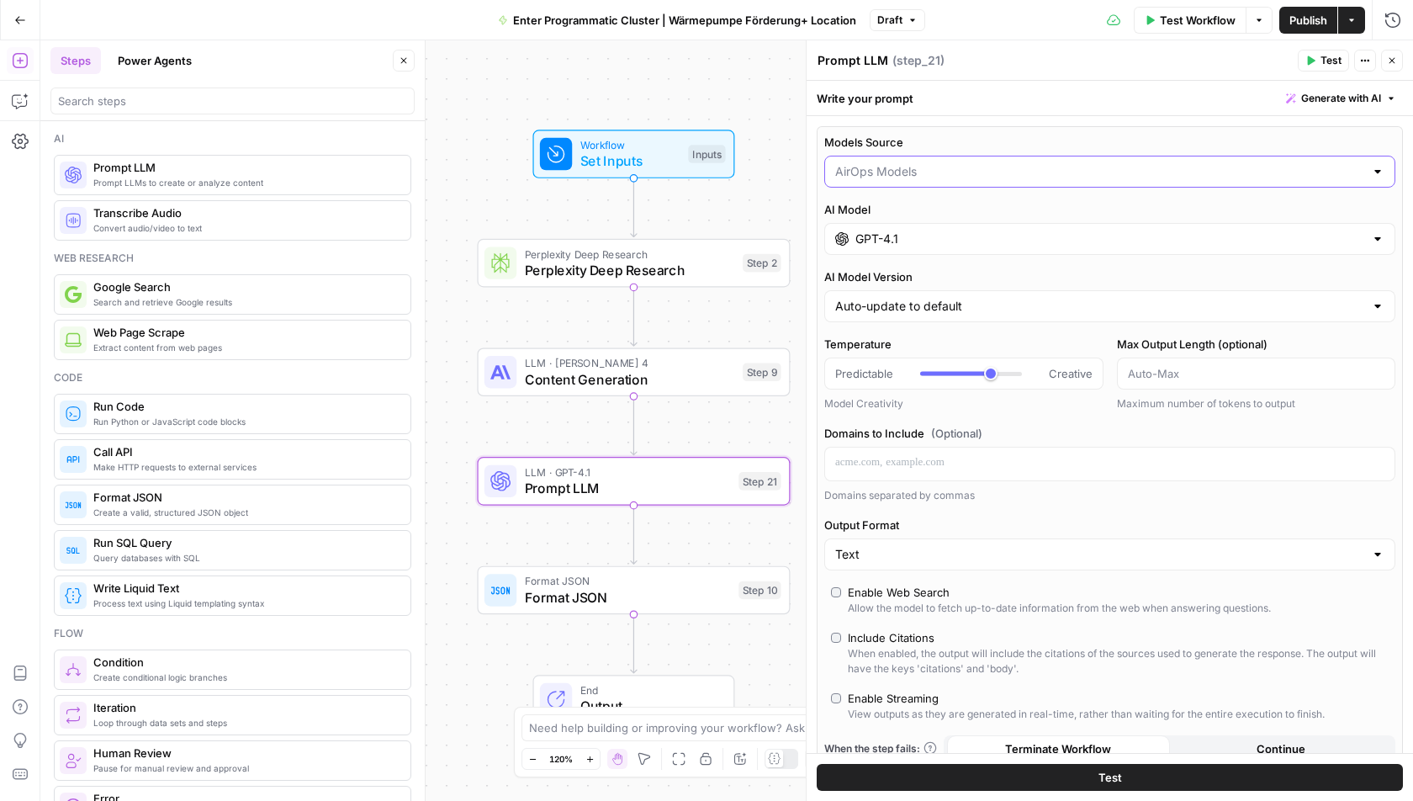
click at [905, 169] on input "Models Source" at bounding box center [1099, 171] width 529 height 17
click at [896, 222] on button "AirOps Models" at bounding box center [1109, 212] width 557 height 24
type input "AirOps Models"
click at [904, 163] on input "Models Source" at bounding box center [1099, 171] width 529 height 17
click at [867, 231] on span "My Models" at bounding box center [1106, 235] width 537 height 17
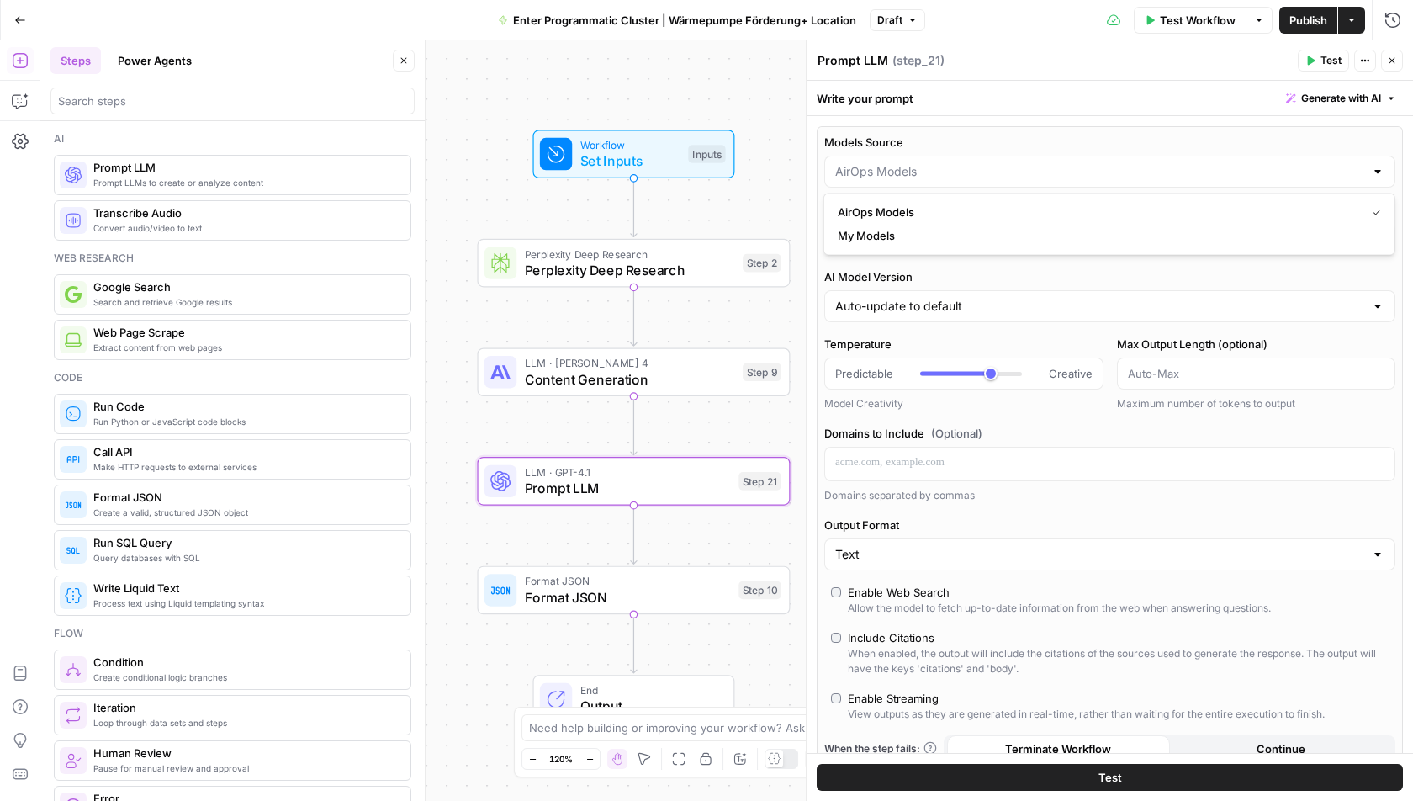
type input "My Models"
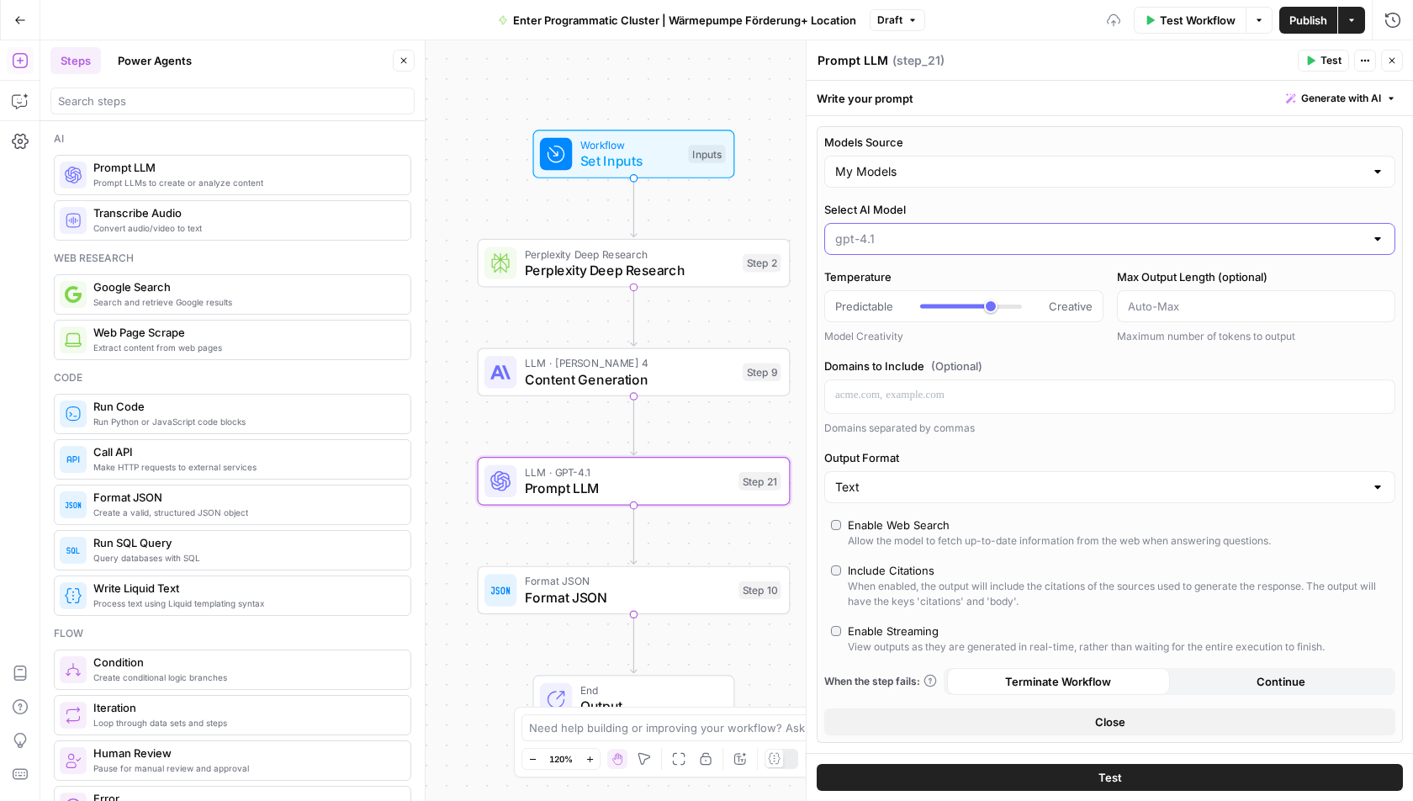
click at [913, 235] on input "Select AI Model" at bounding box center [1099, 239] width 529 height 17
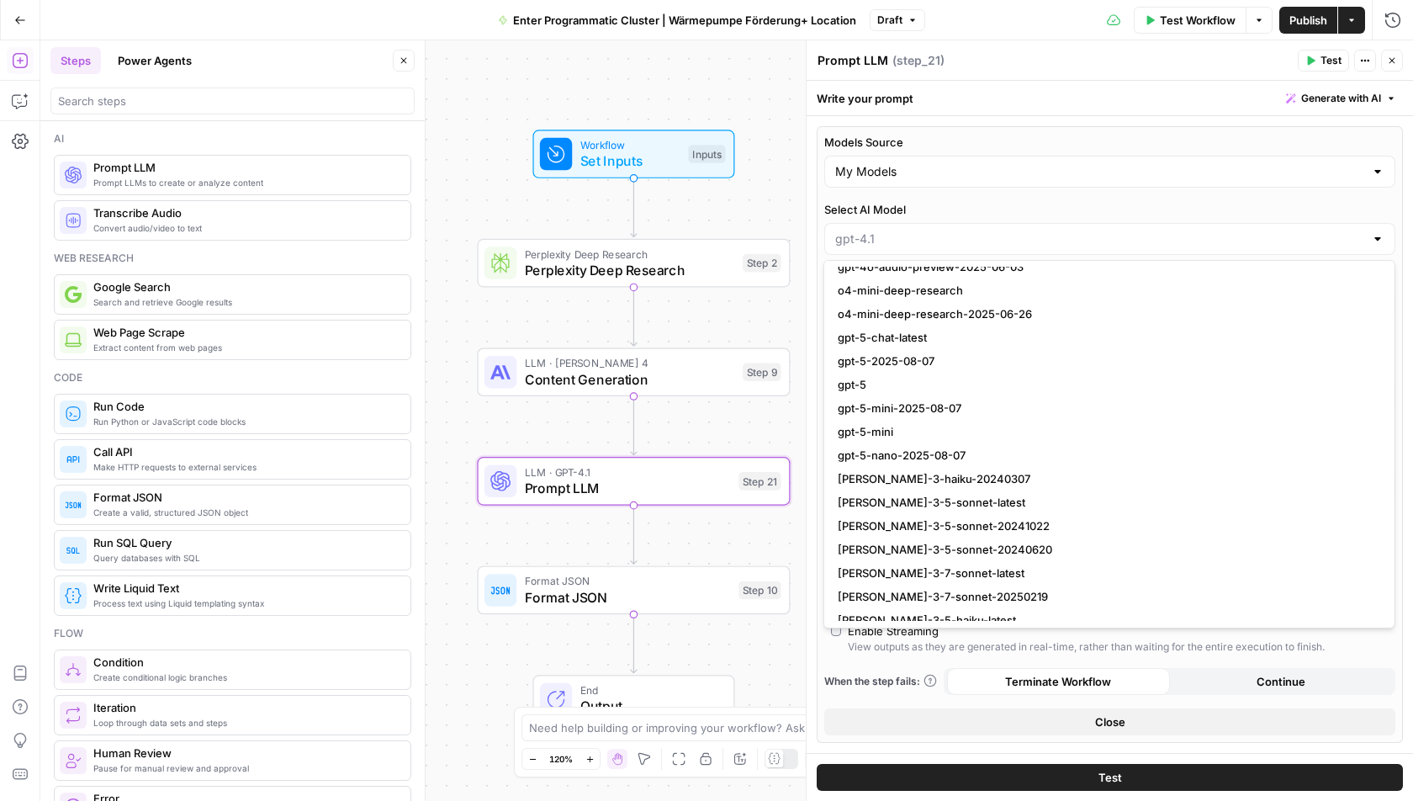
scroll to position [1569, 0]
click at [898, 378] on span "gpt-5" at bounding box center [1106, 382] width 537 height 17
type input "gpt-5"
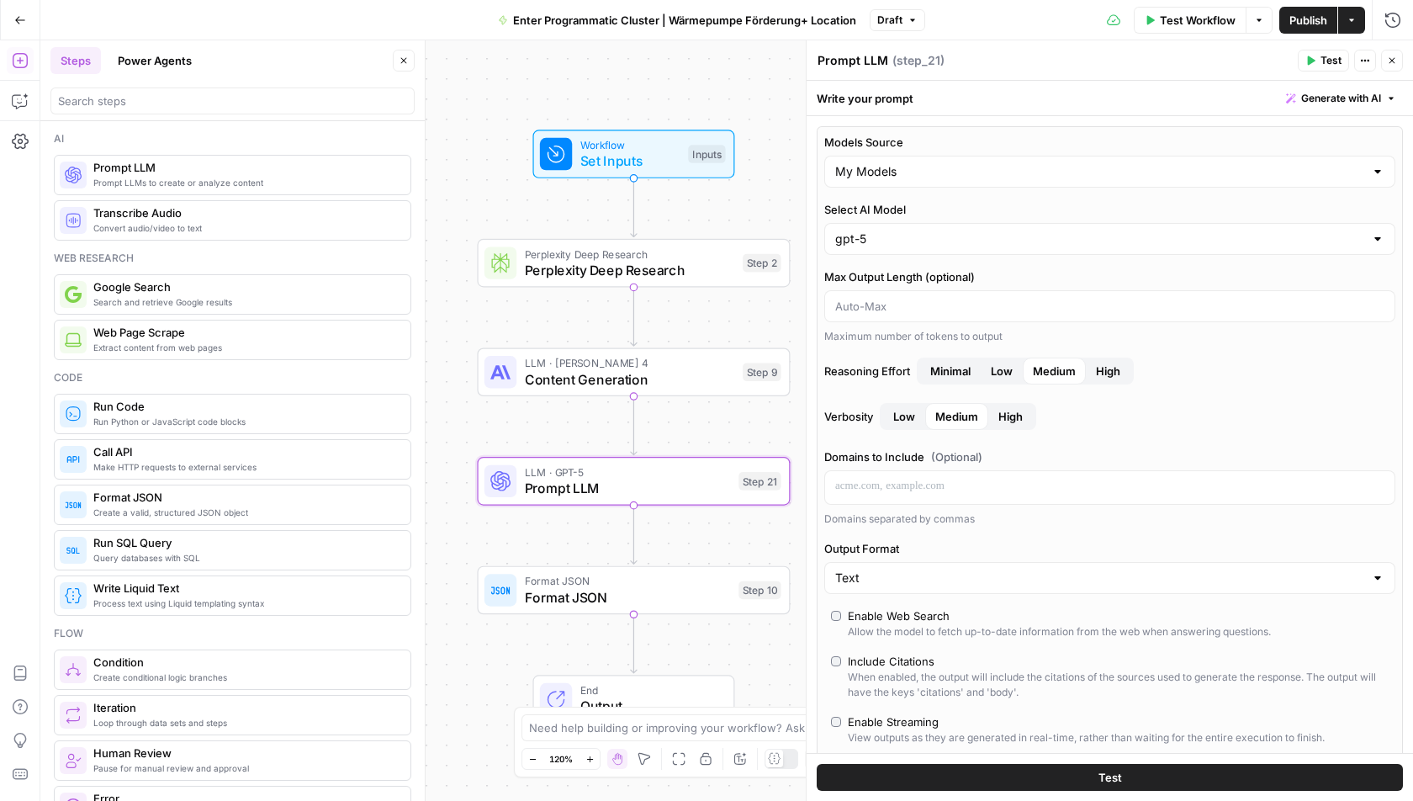
click at [1204, 421] on label "Verbosity Low Medium High" at bounding box center [1109, 416] width 571 height 27
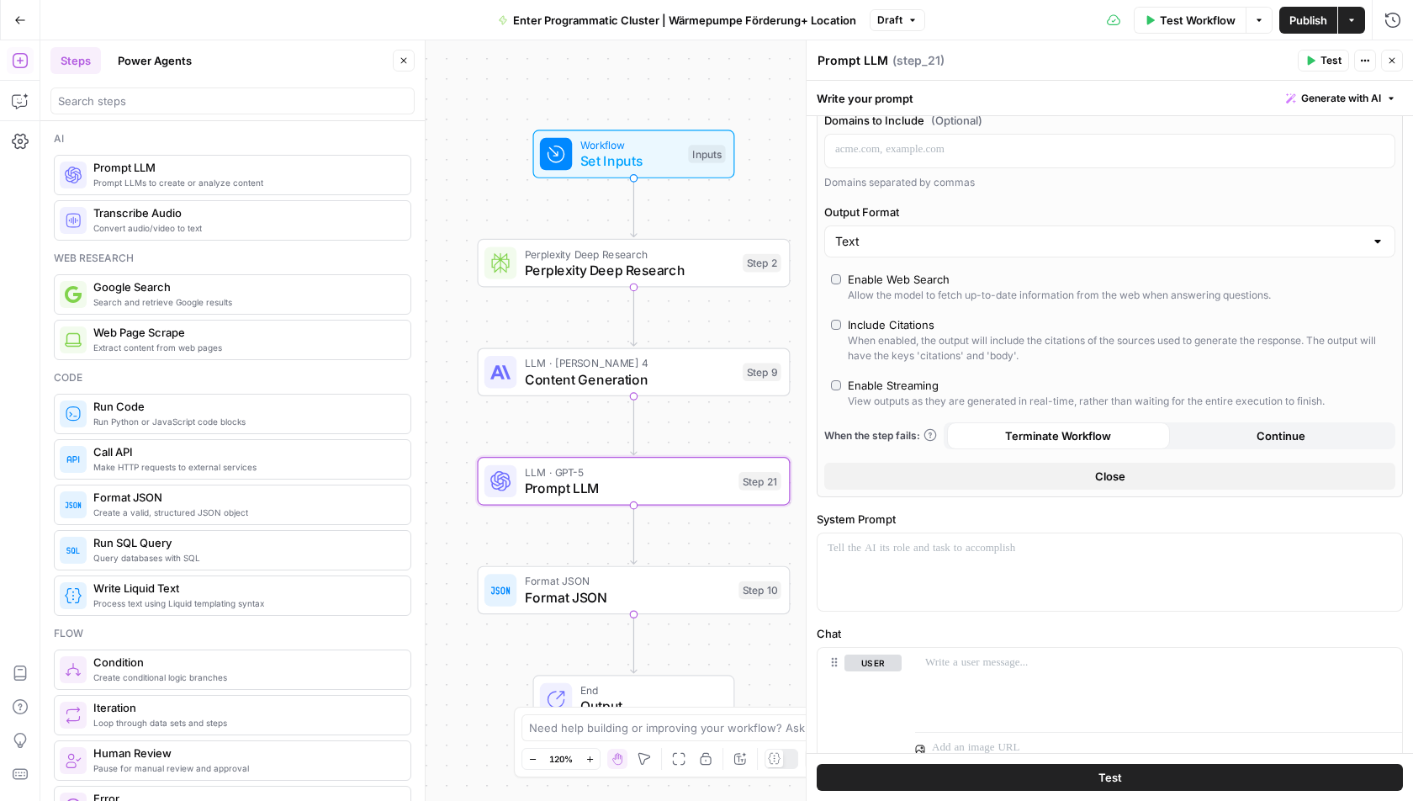
scroll to position [337, 0]
click at [1111, 470] on span "Close" at bounding box center [1110, 475] width 30 height 17
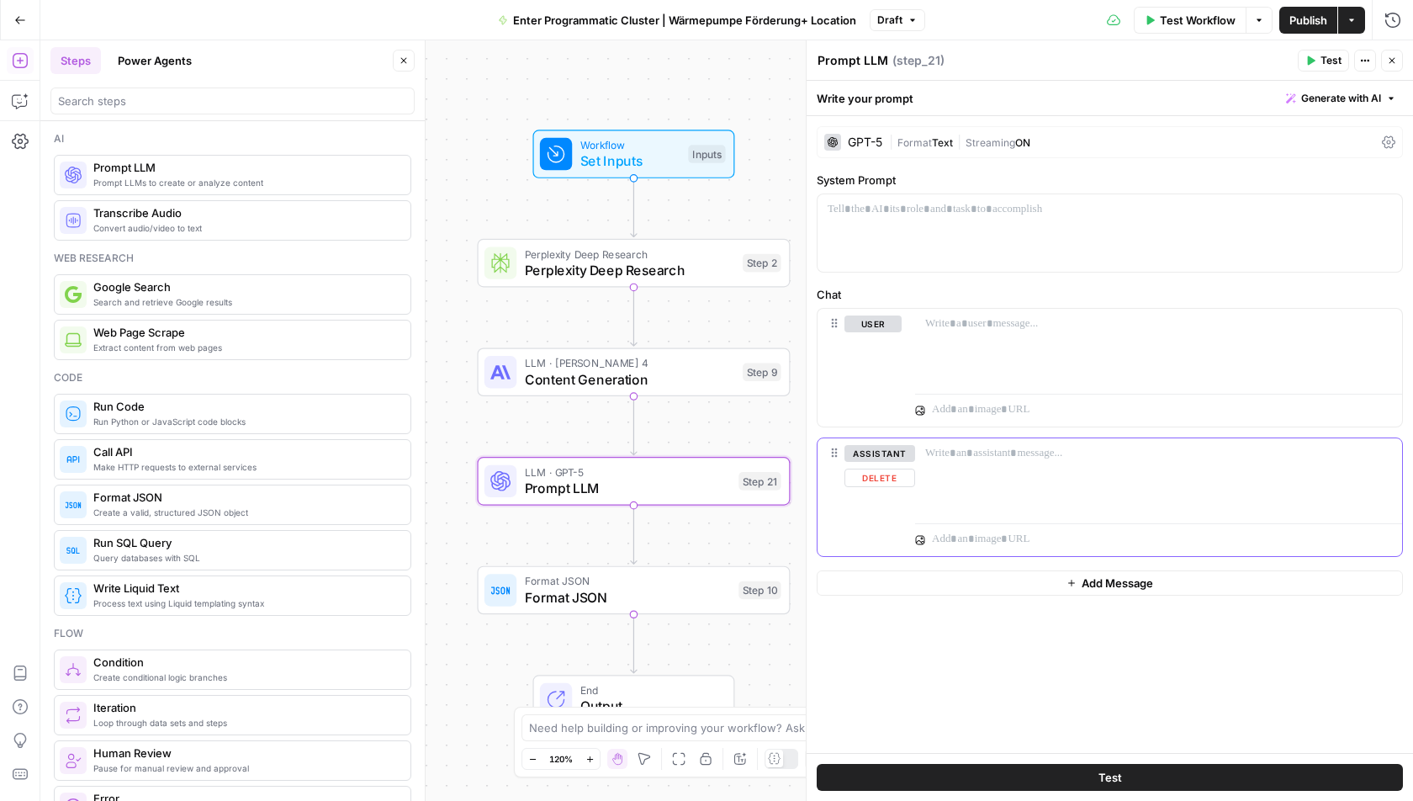
click at [876, 473] on button "Delete" at bounding box center [880, 478] width 71 height 19
click at [971, 336] on div at bounding box center [1158, 347] width 487 height 77
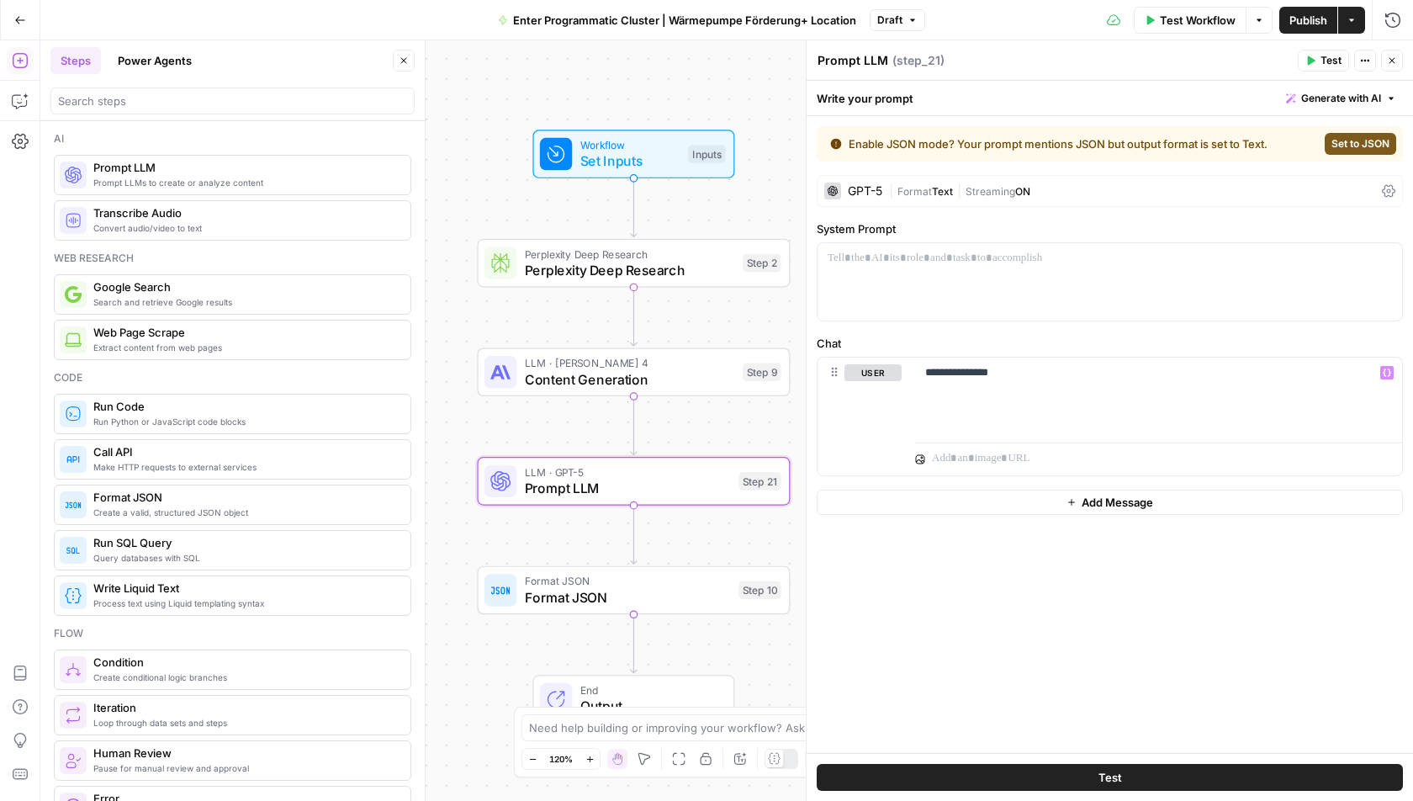
click at [1343, 188] on div "| Format Text | Streaming ON" at bounding box center [1132, 191] width 486 height 16
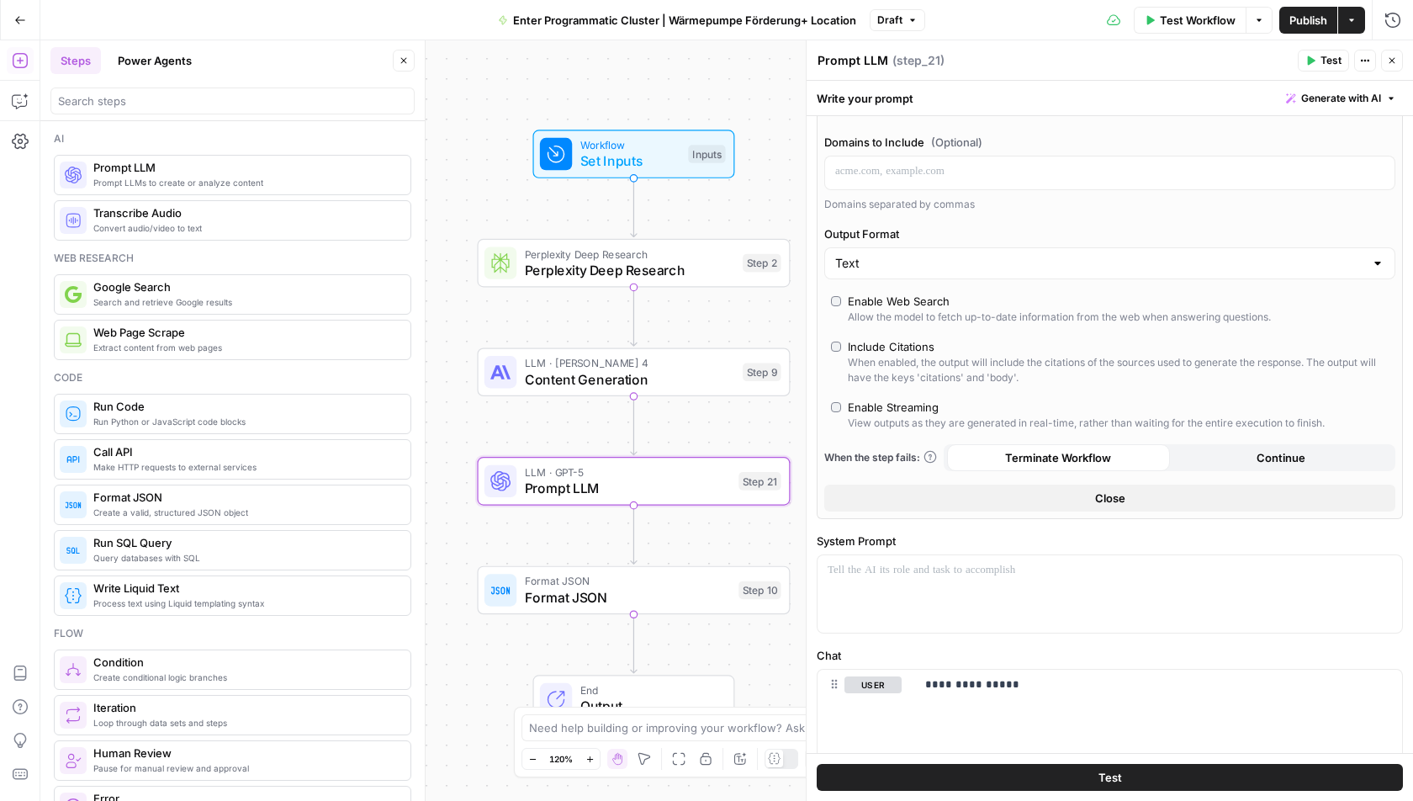
scroll to position [371, 0]
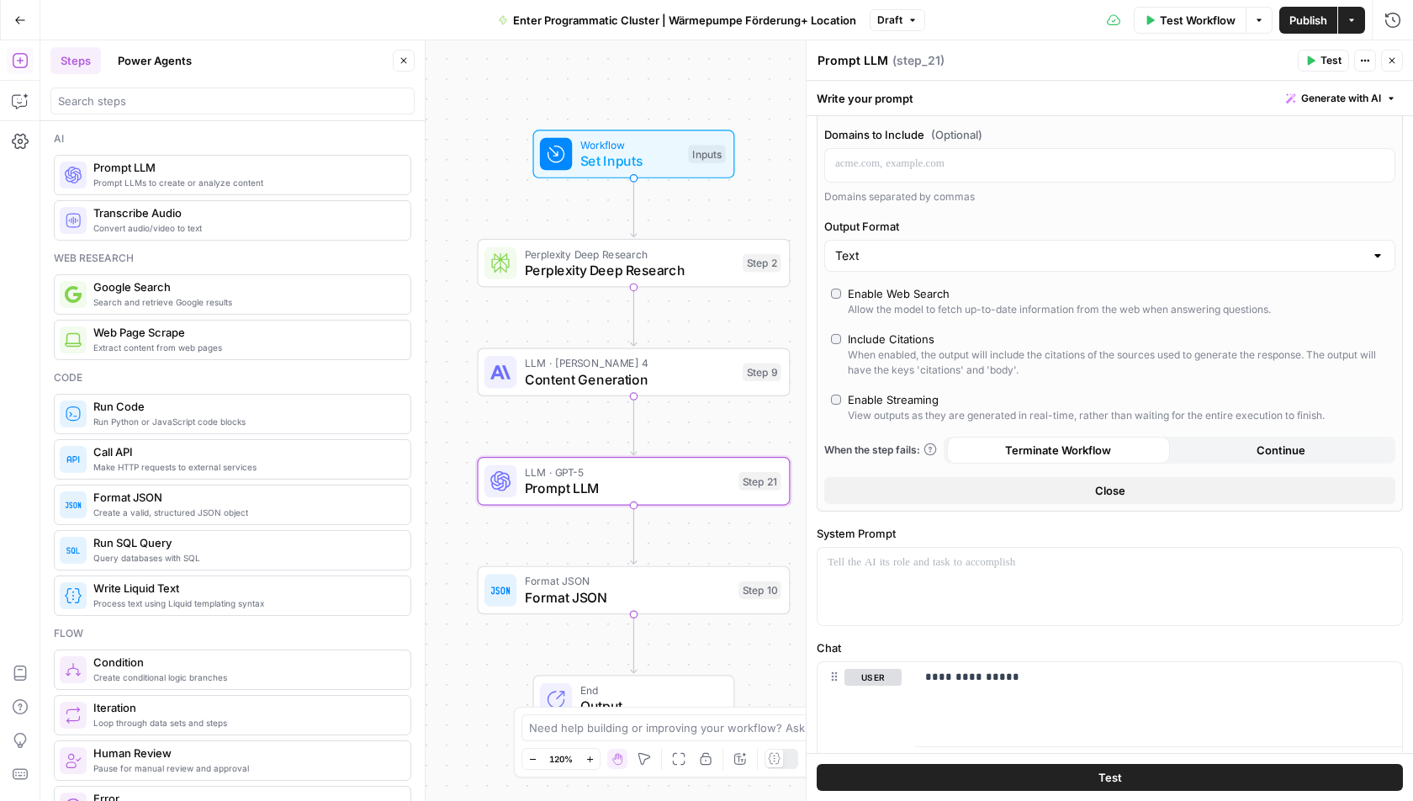
click at [618, 381] on span "Content Generation" at bounding box center [630, 379] width 210 height 20
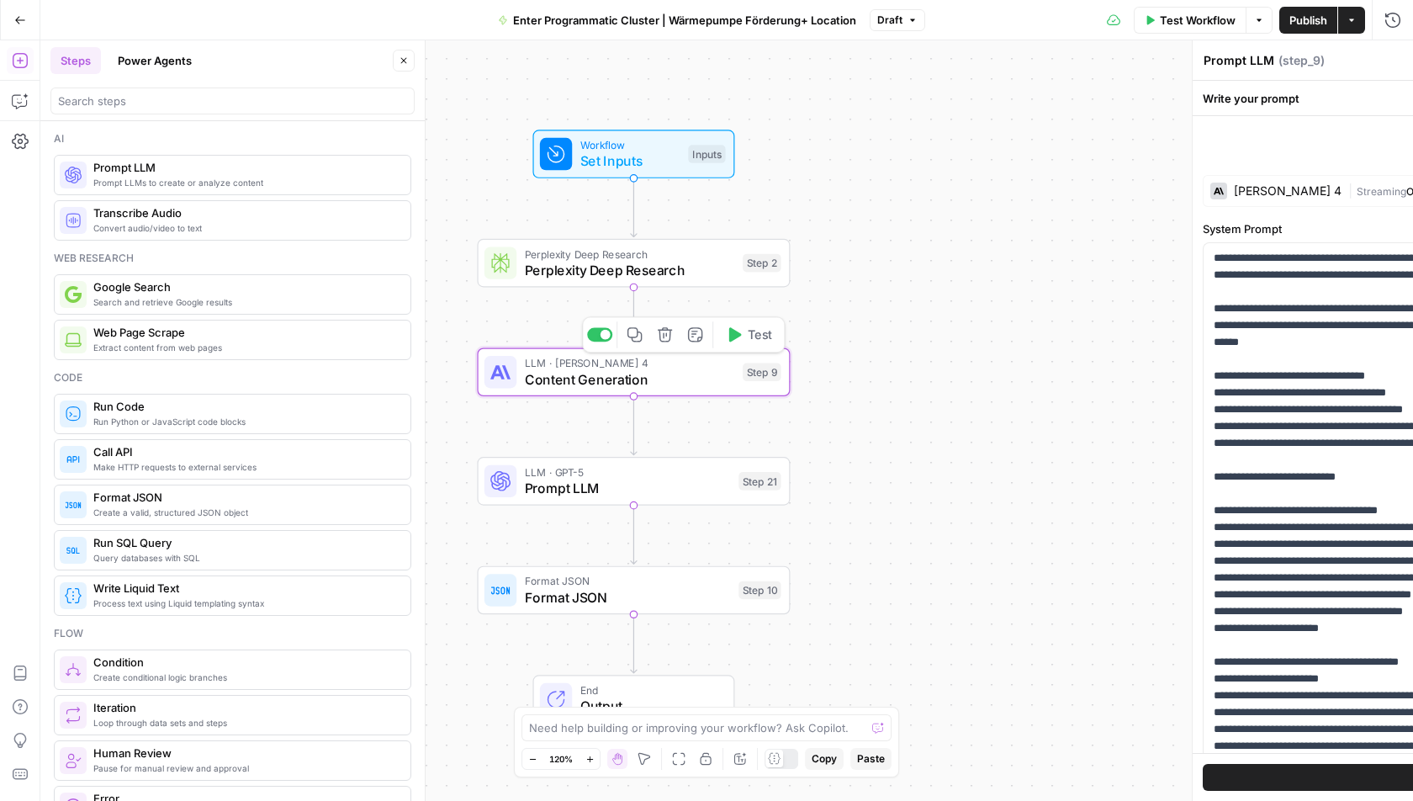
type textarea "Content Generation"
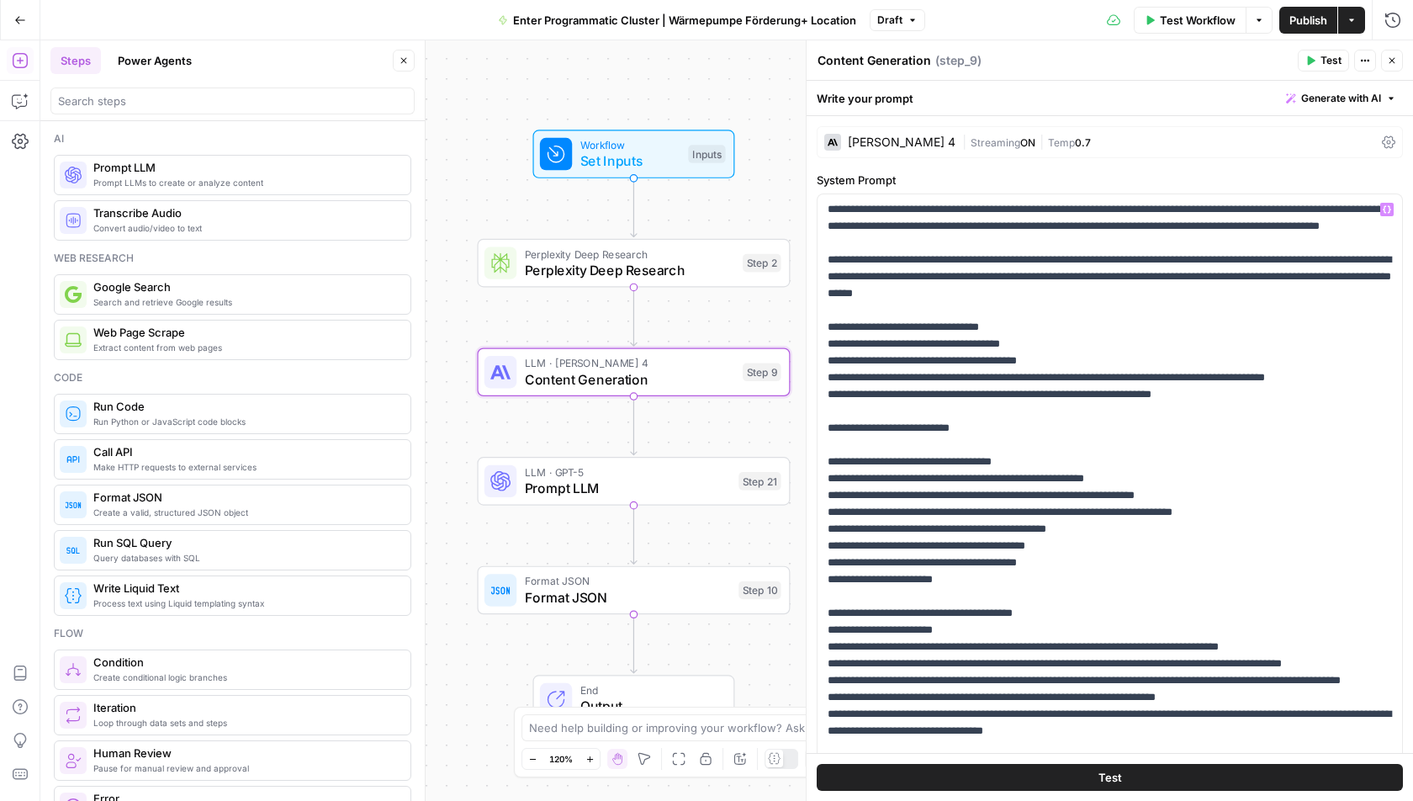
click at [1048, 140] on span "Temp" at bounding box center [1061, 142] width 27 height 13
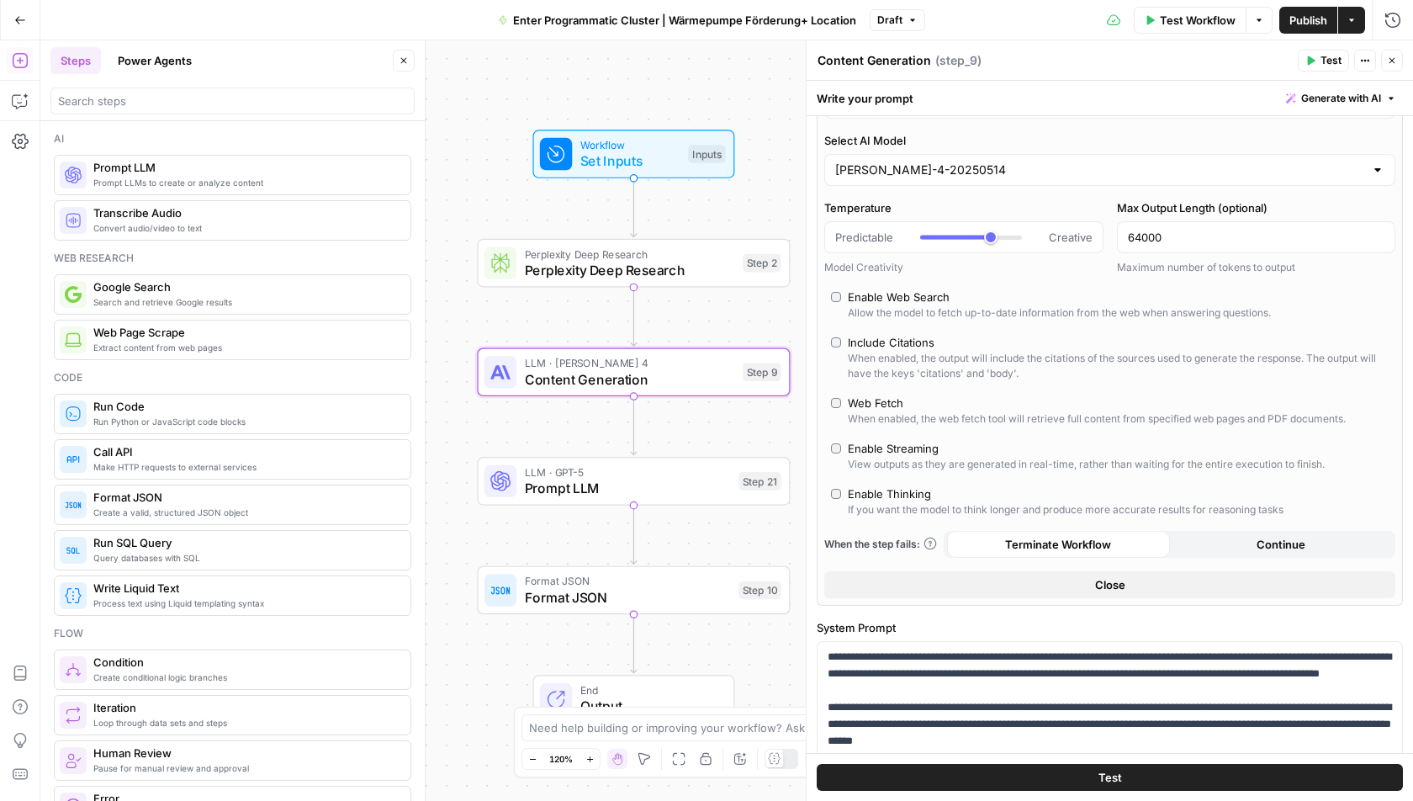
scroll to position [0, 0]
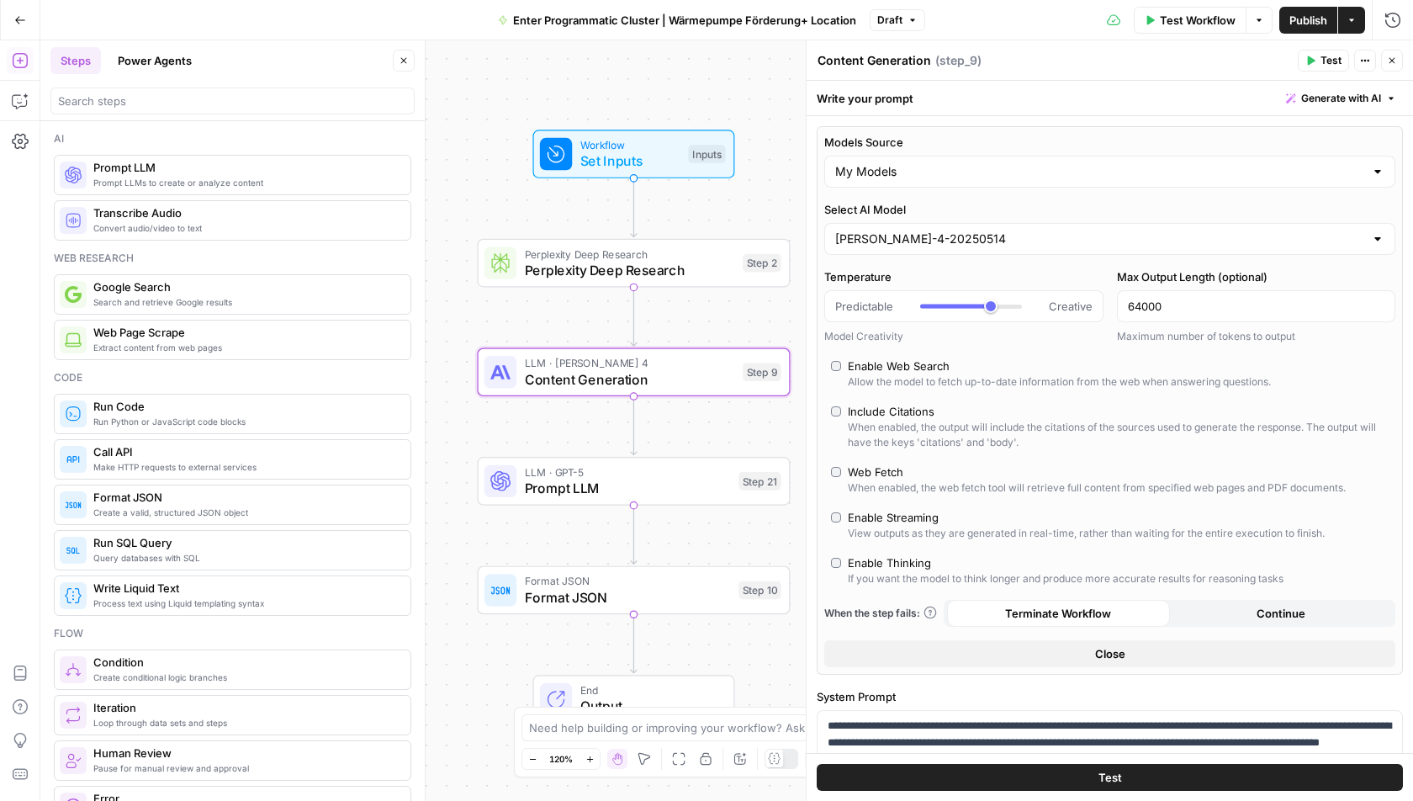
click at [1068, 658] on button "Close" at bounding box center [1109, 653] width 571 height 27
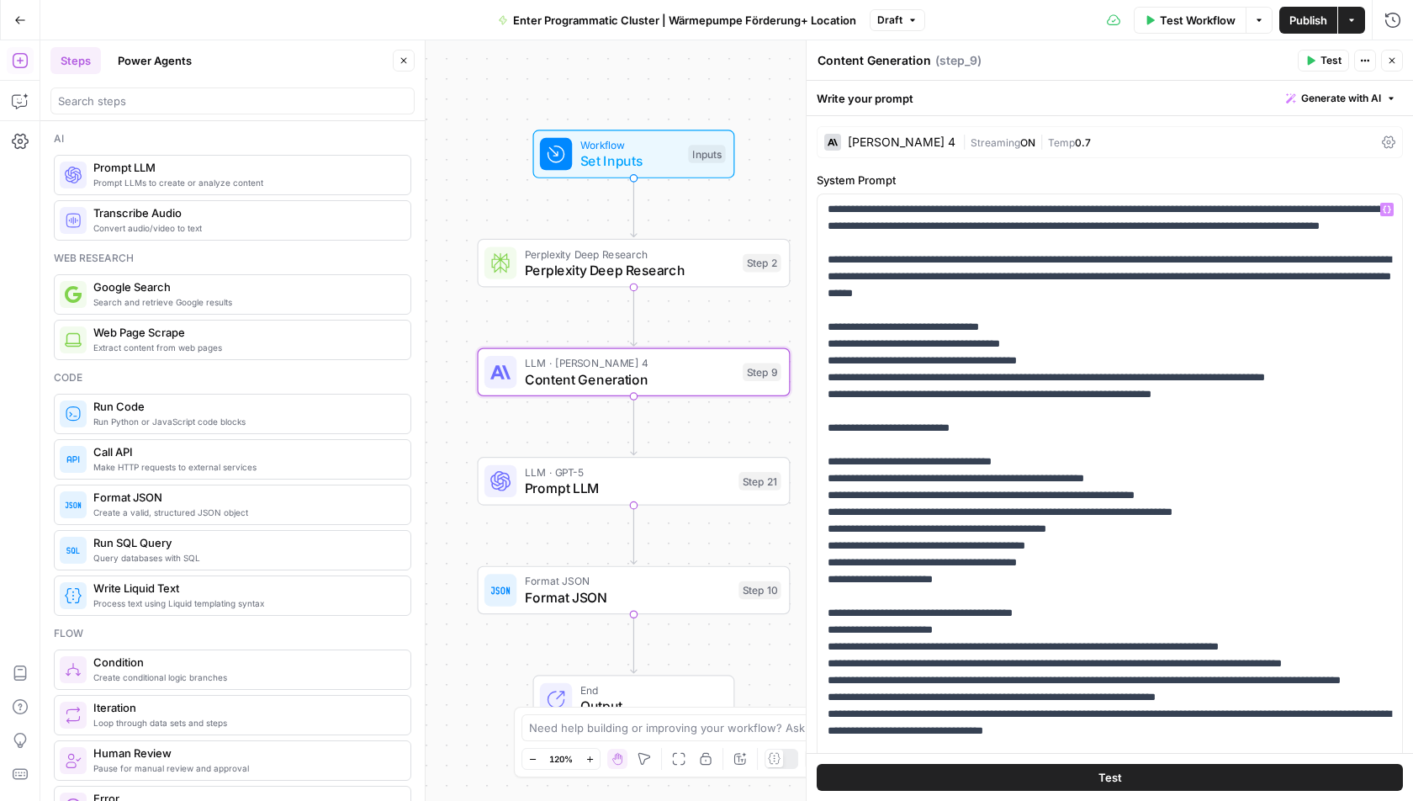
click at [612, 474] on span "LLM · GPT-5" at bounding box center [628, 472] width 206 height 16
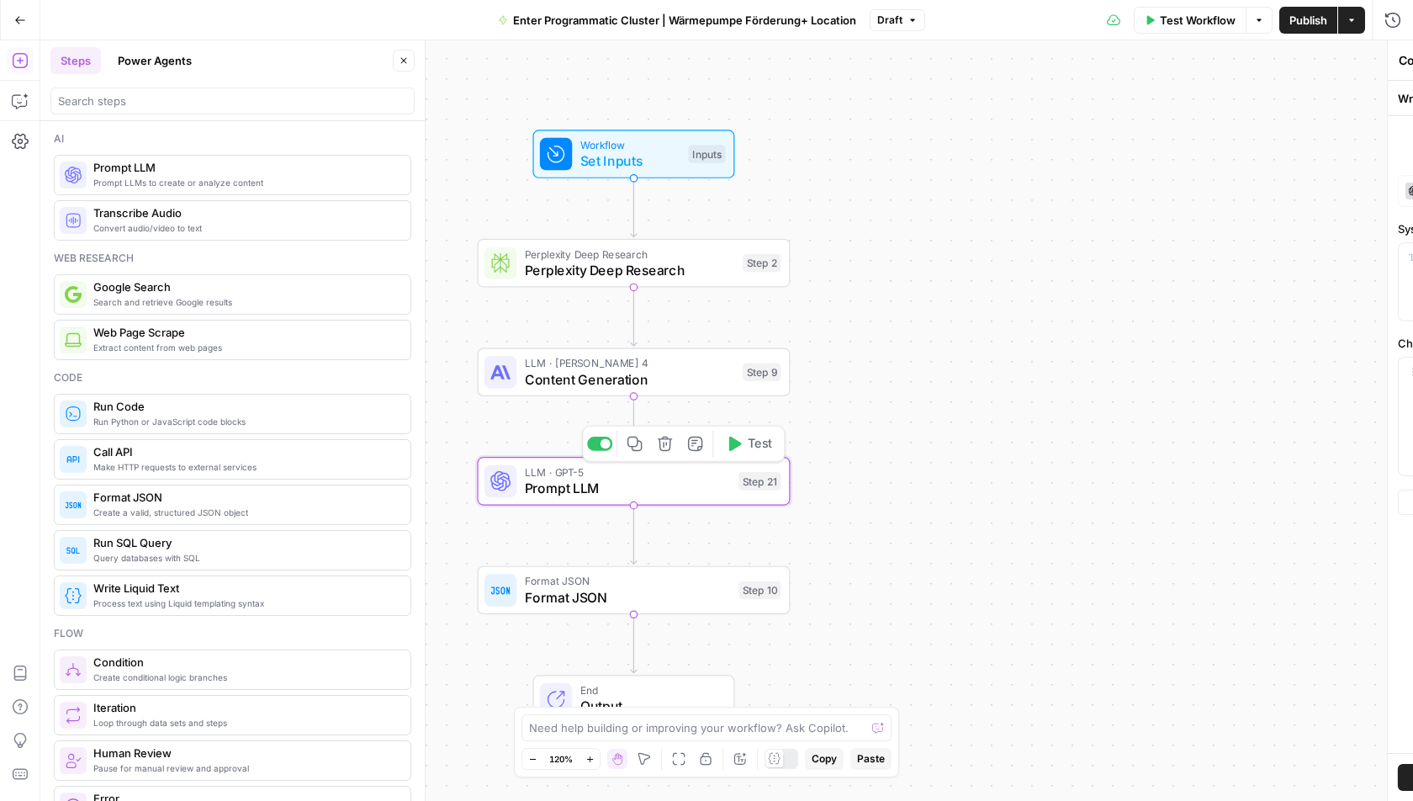
type textarea "Prompt LLM"
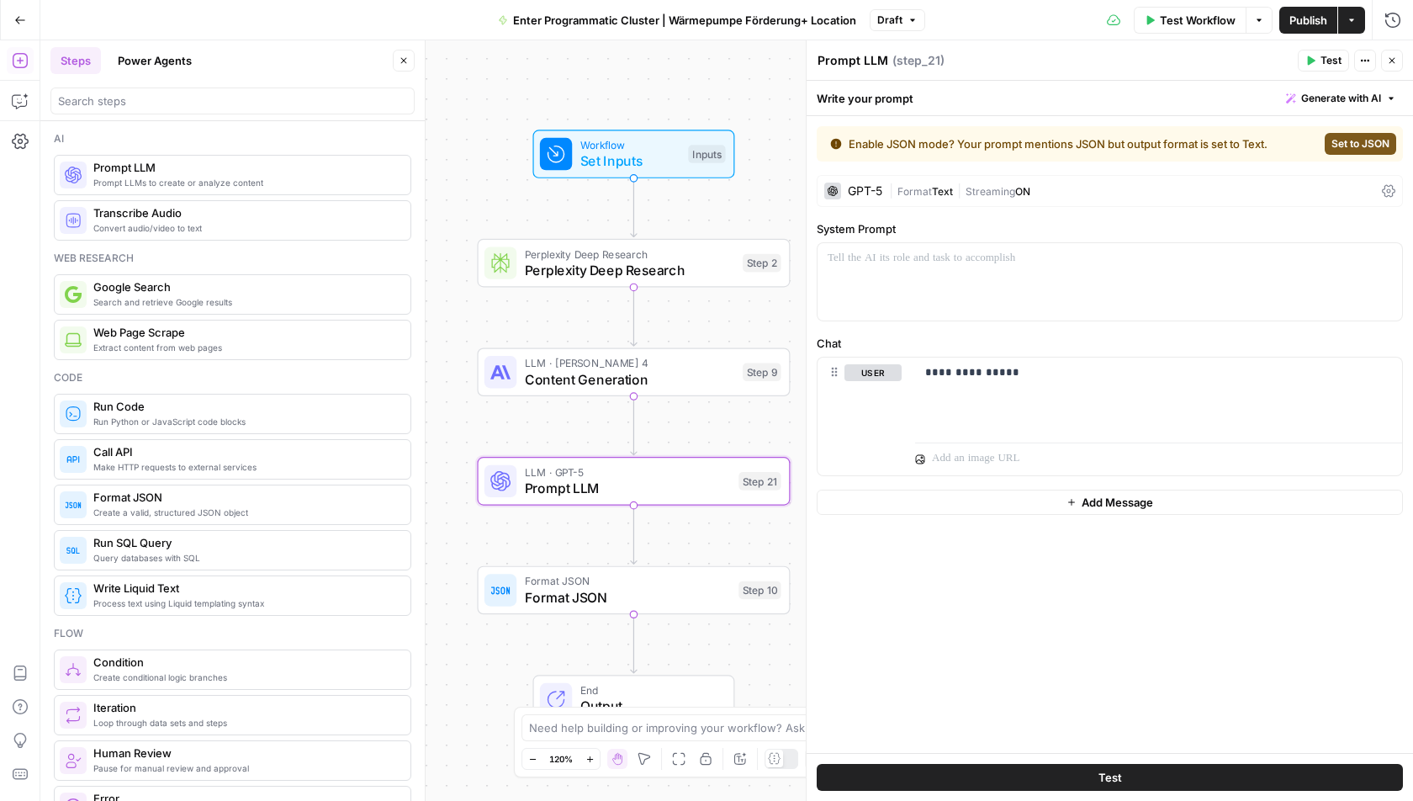
click at [1376, 140] on span "Set to JSON" at bounding box center [1361, 143] width 58 height 15
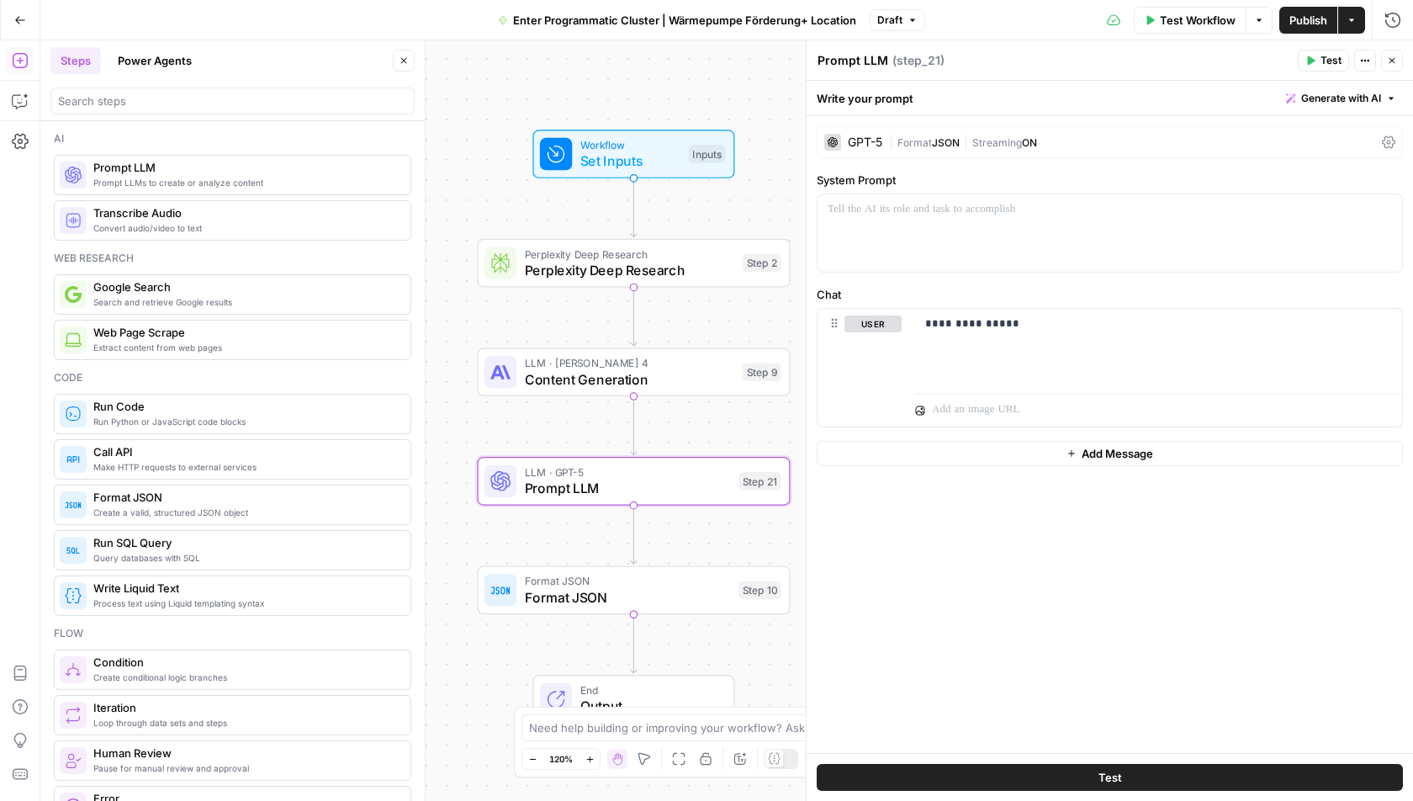
click at [1376, 140] on div "GPT-5 | Format JSON | Streaming ON" at bounding box center [1110, 142] width 586 height 32
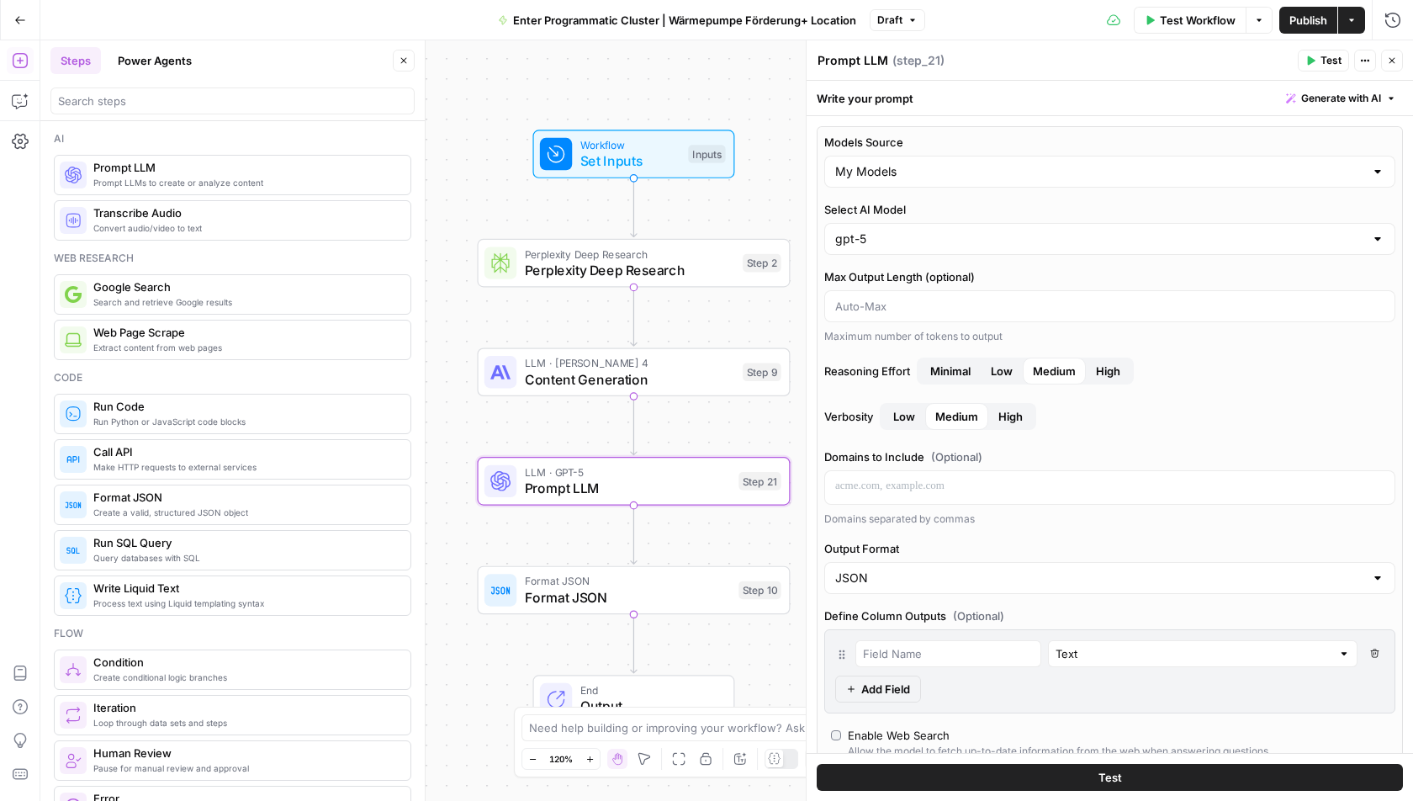
click at [949, 551] on label "Output Format" at bounding box center [1109, 548] width 571 height 17
click at [949, 570] on input "JSON" at bounding box center [1099, 578] width 529 height 17
click at [941, 613] on span "Text" at bounding box center [1106, 615] width 537 height 17
type input "Text"
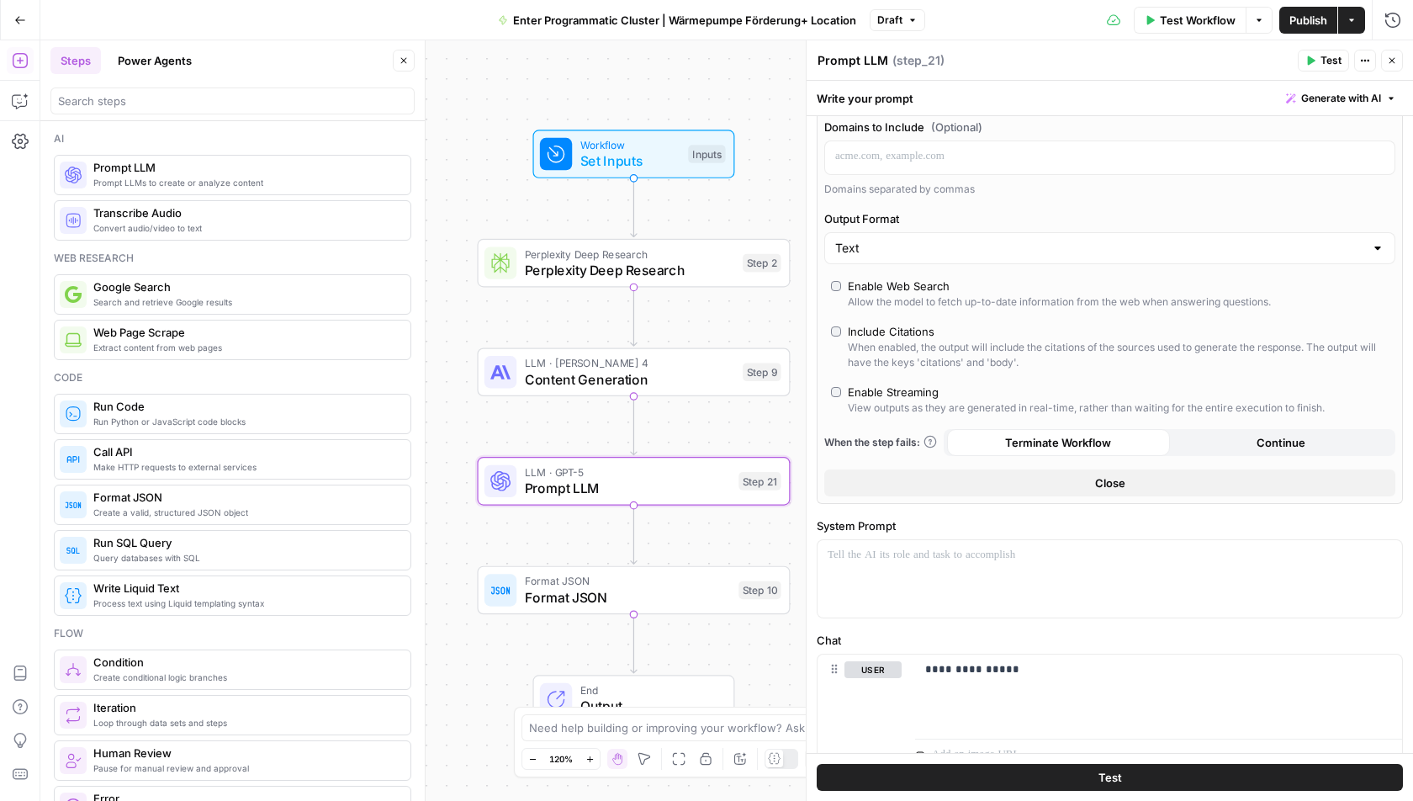
scroll to position [440, 0]
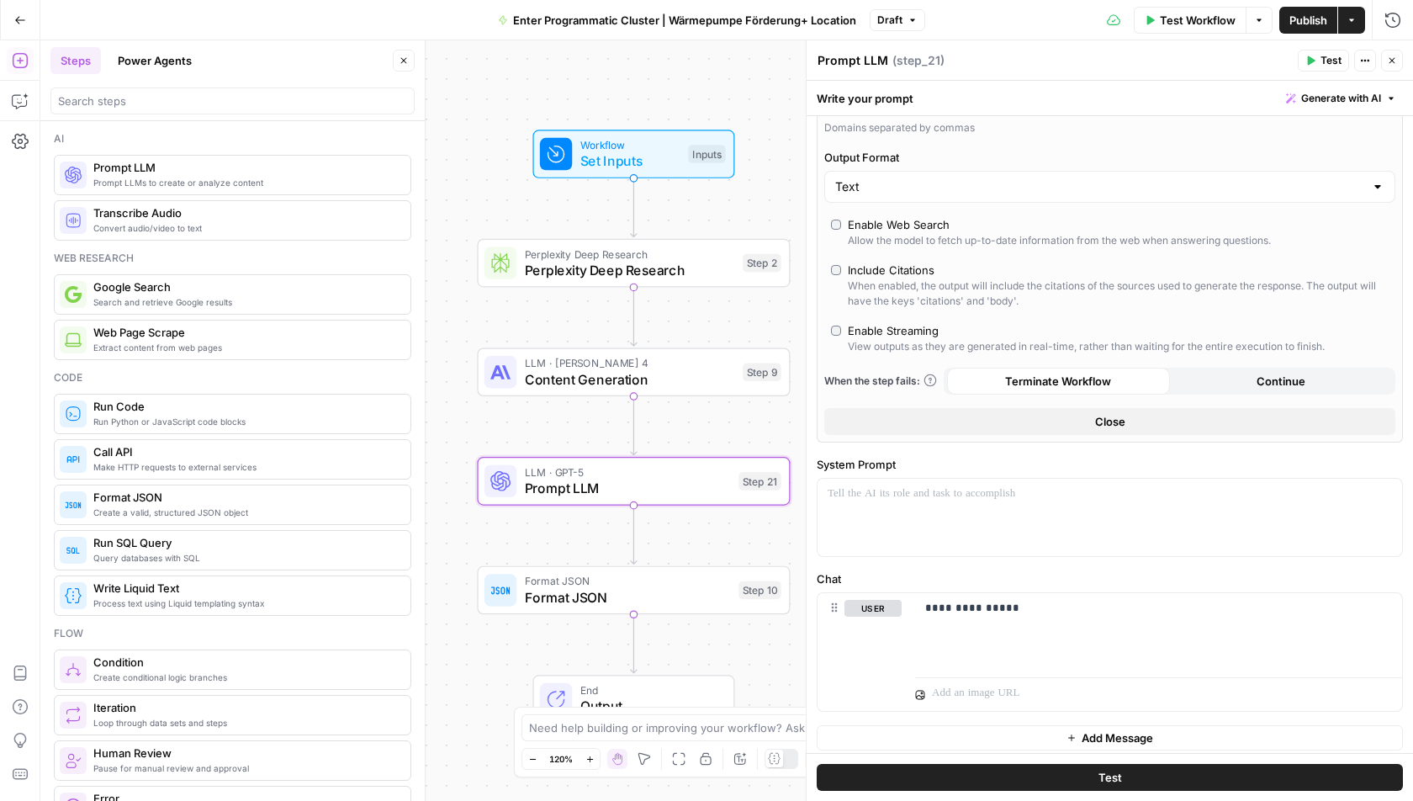
click at [1104, 417] on span "Close" at bounding box center [1110, 421] width 30 height 17
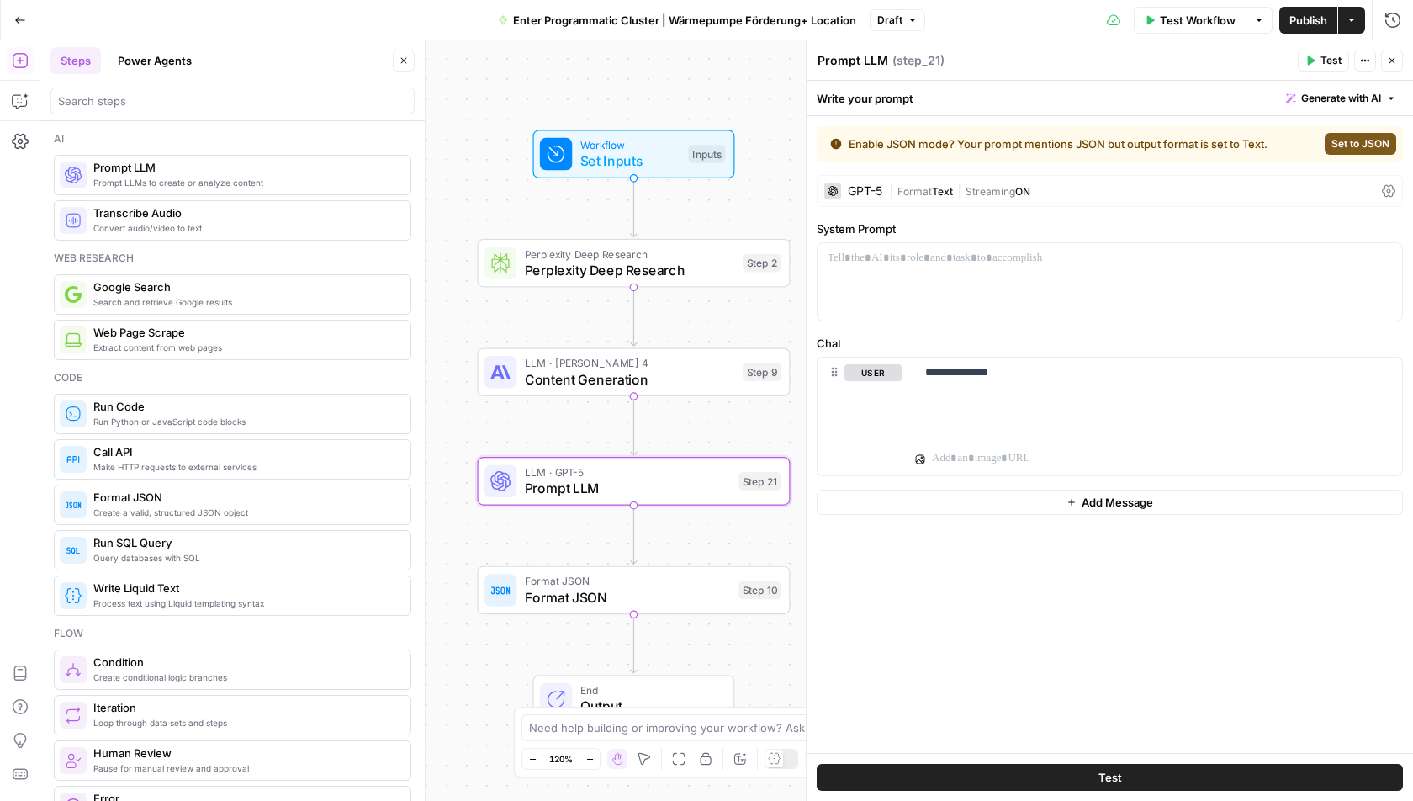
scroll to position [0, 0]
click at [1093, 386] on div "**********" at bounding box center [1158, 396] width 487 height 77
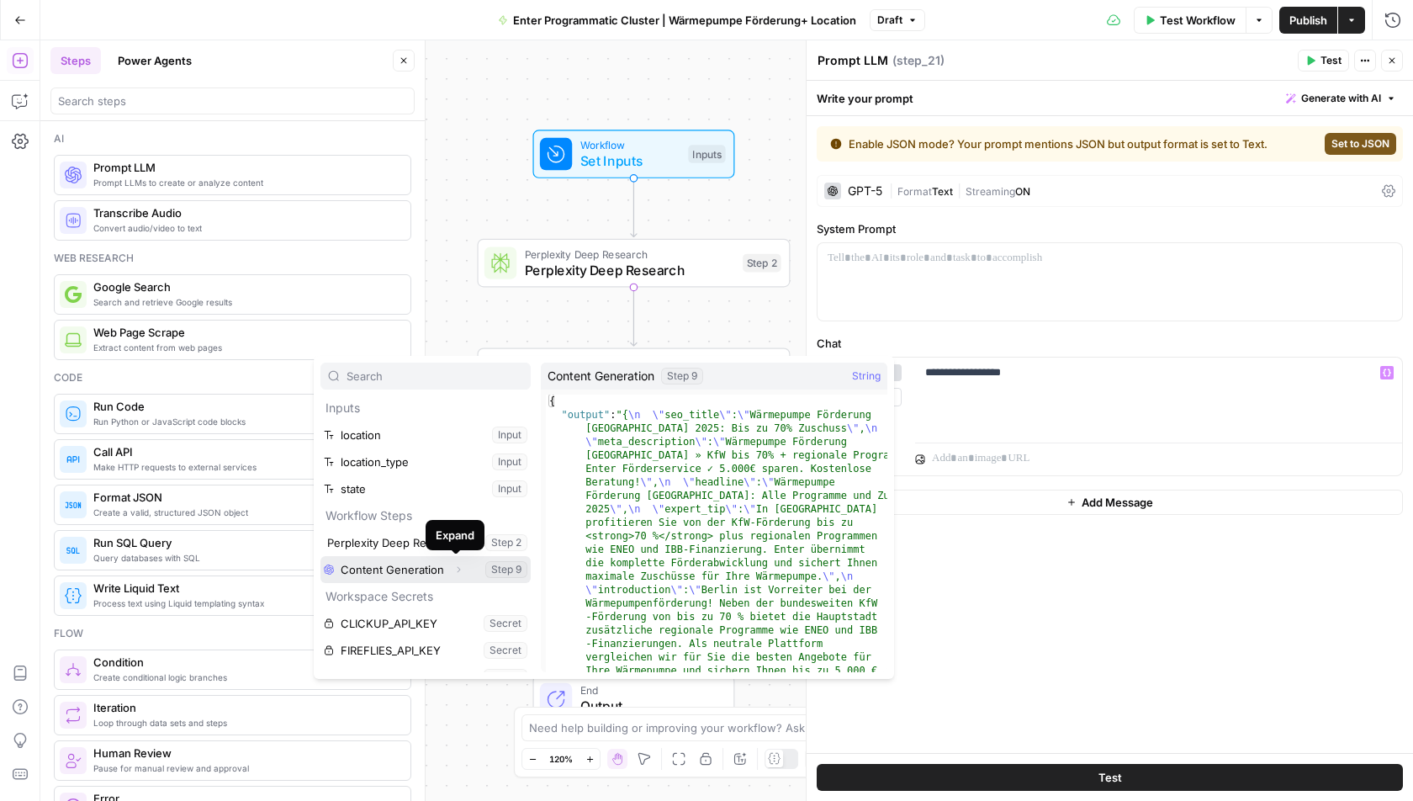
click at [455, 567] on icon "button" at bounding box center [458, 570] width 10 height 10
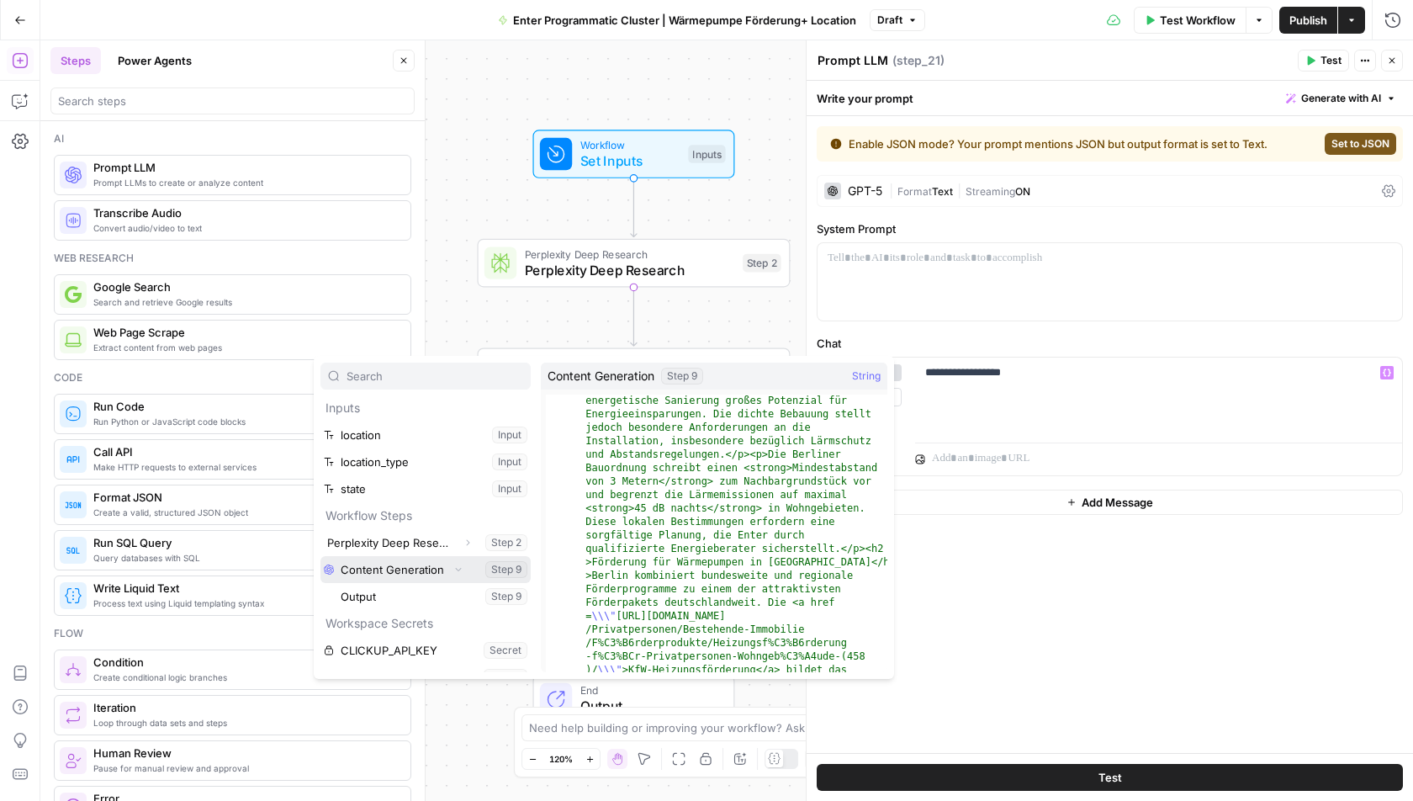
scroll to position [526, 0]
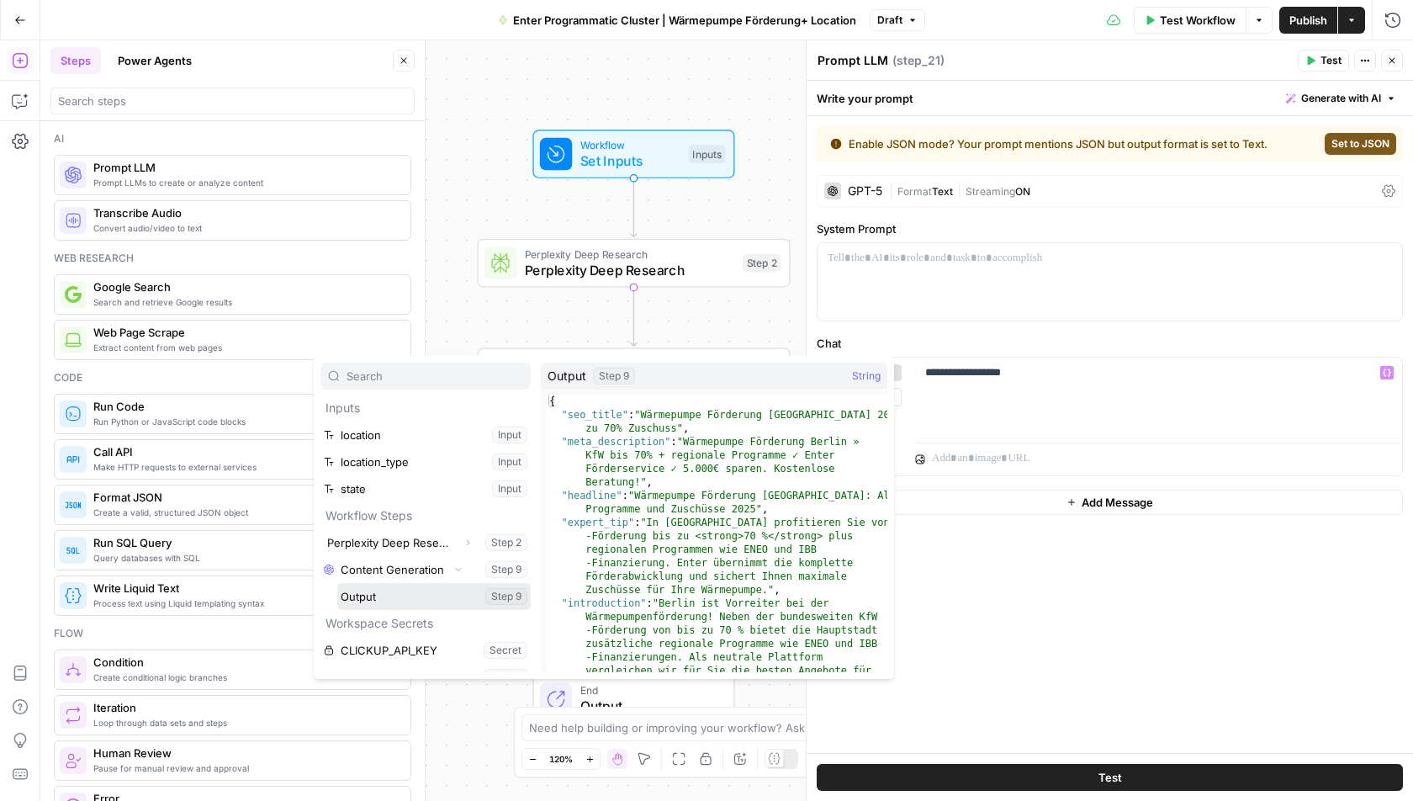
click at [371, 600] on button "Select variable Output" at bounding box center [434, 596] width 194 height 27
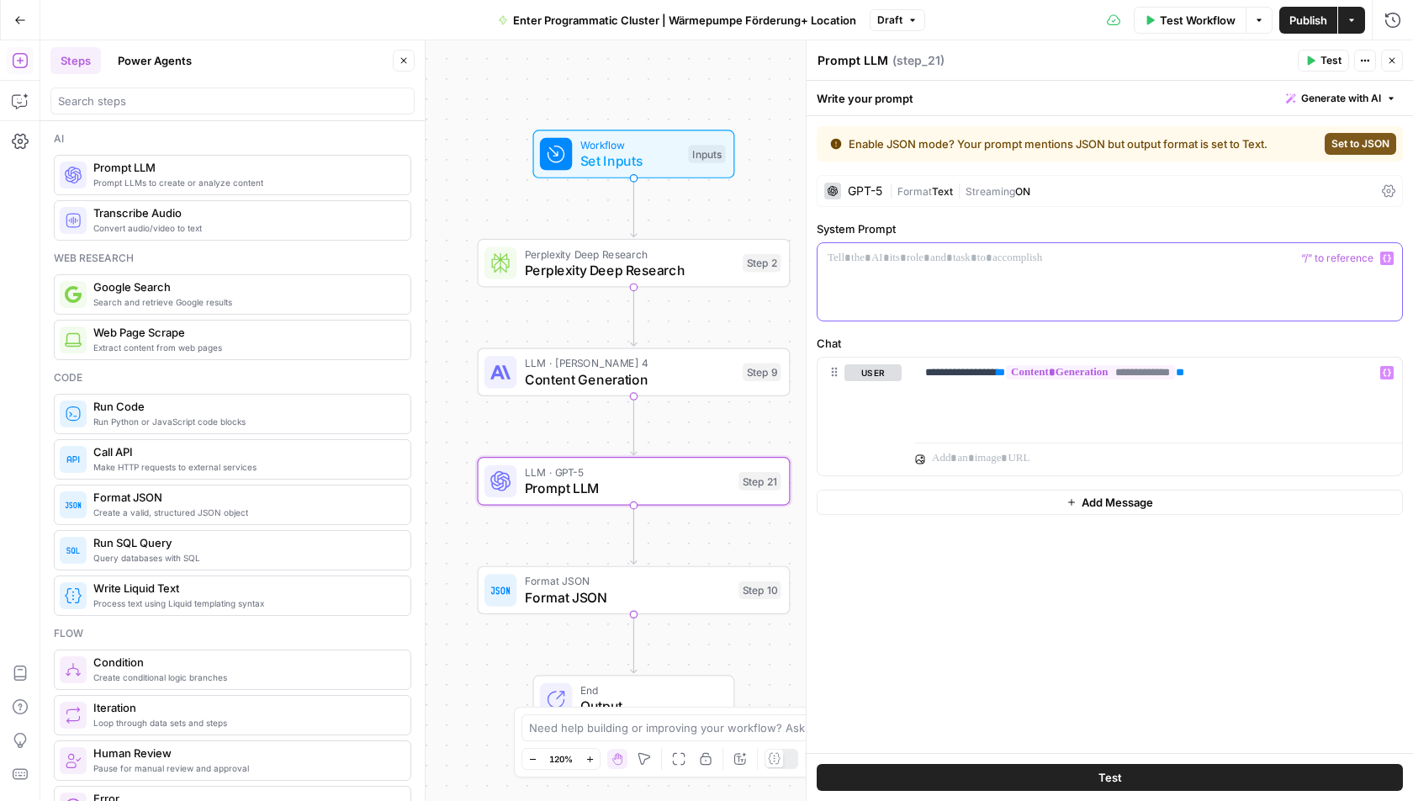
click at [988, 271] on div at bounding box center [1110, 281] width 585 height 77
click at [599, 385] on span "Content Generation" at bounding box center [630, 379] width 210 height 20
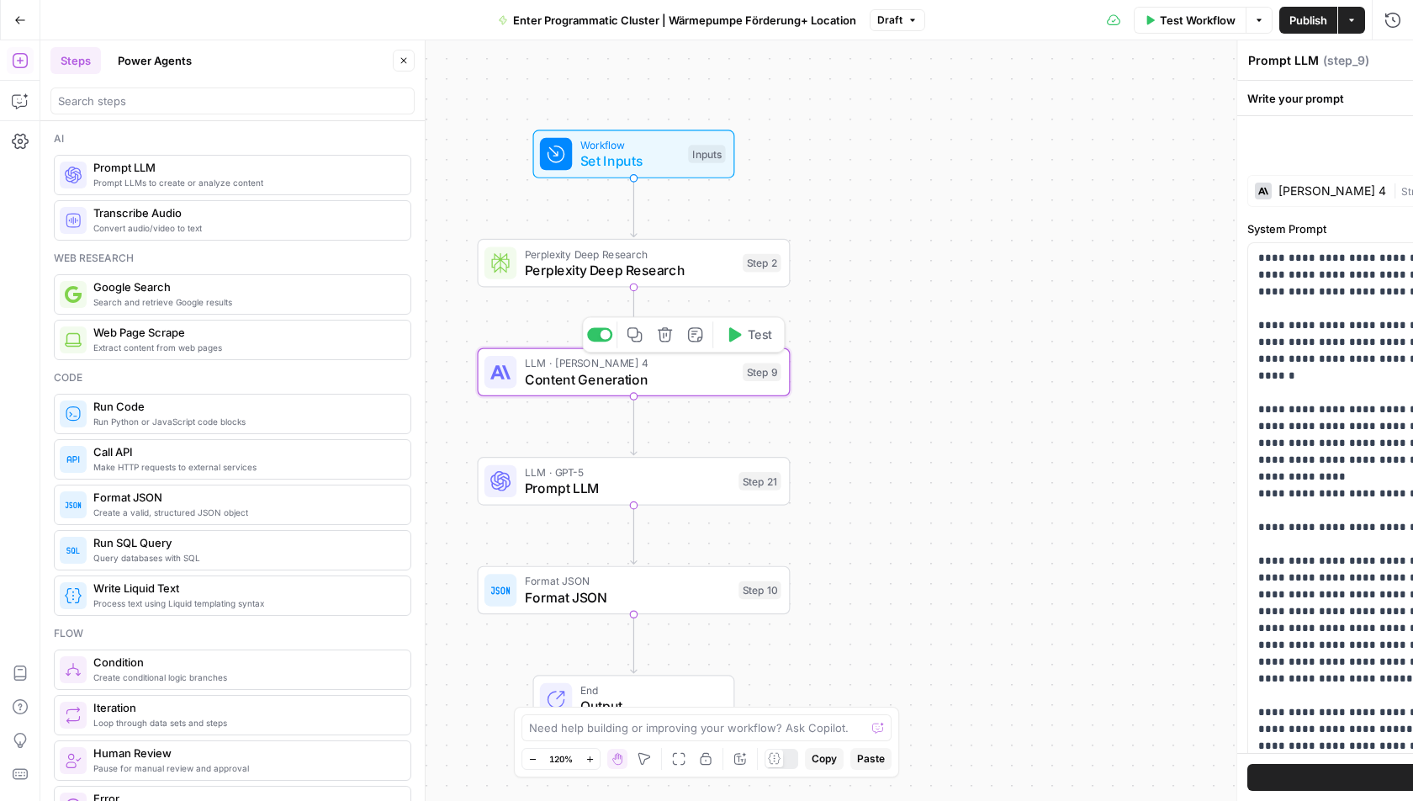
type textarea "Content Generation"
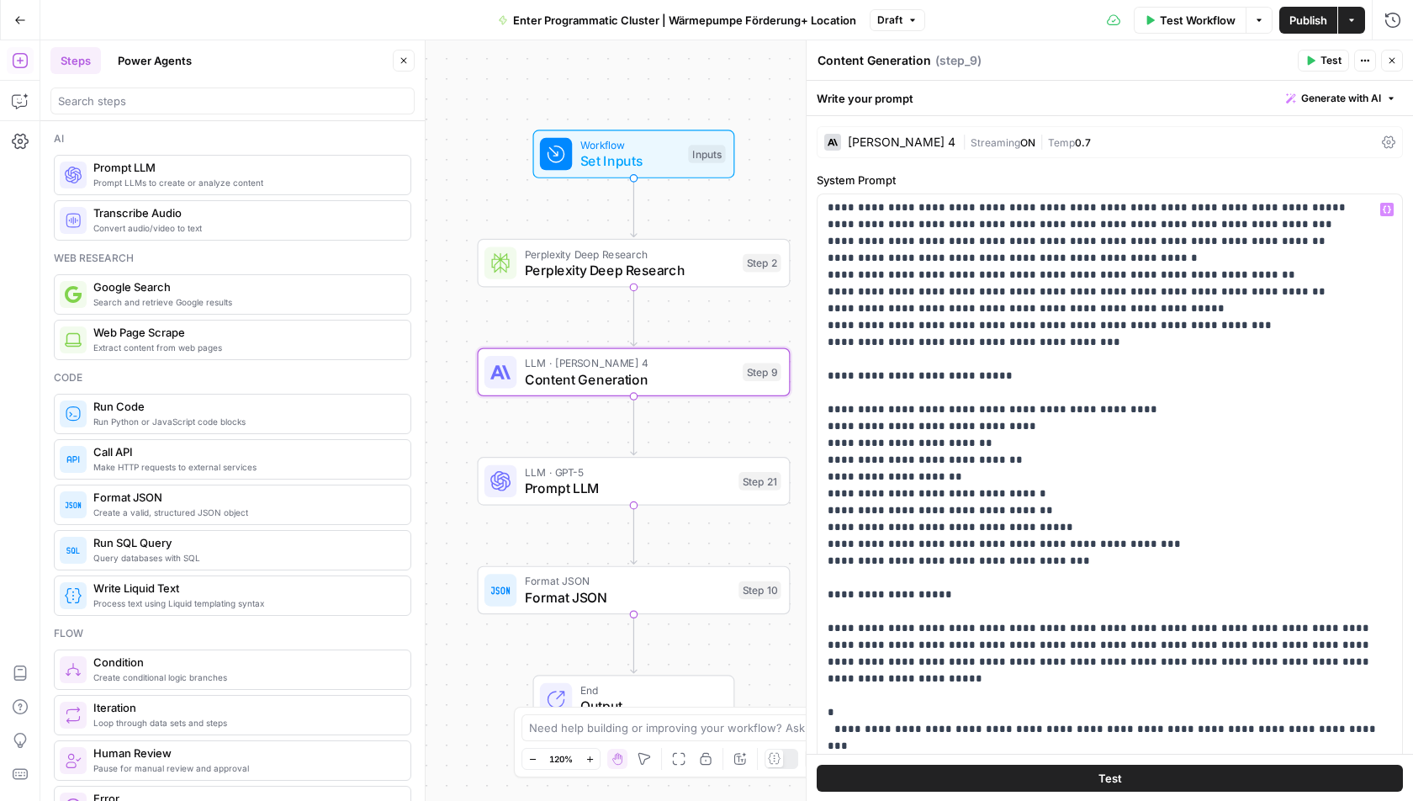
scroll to position [3520, 0]
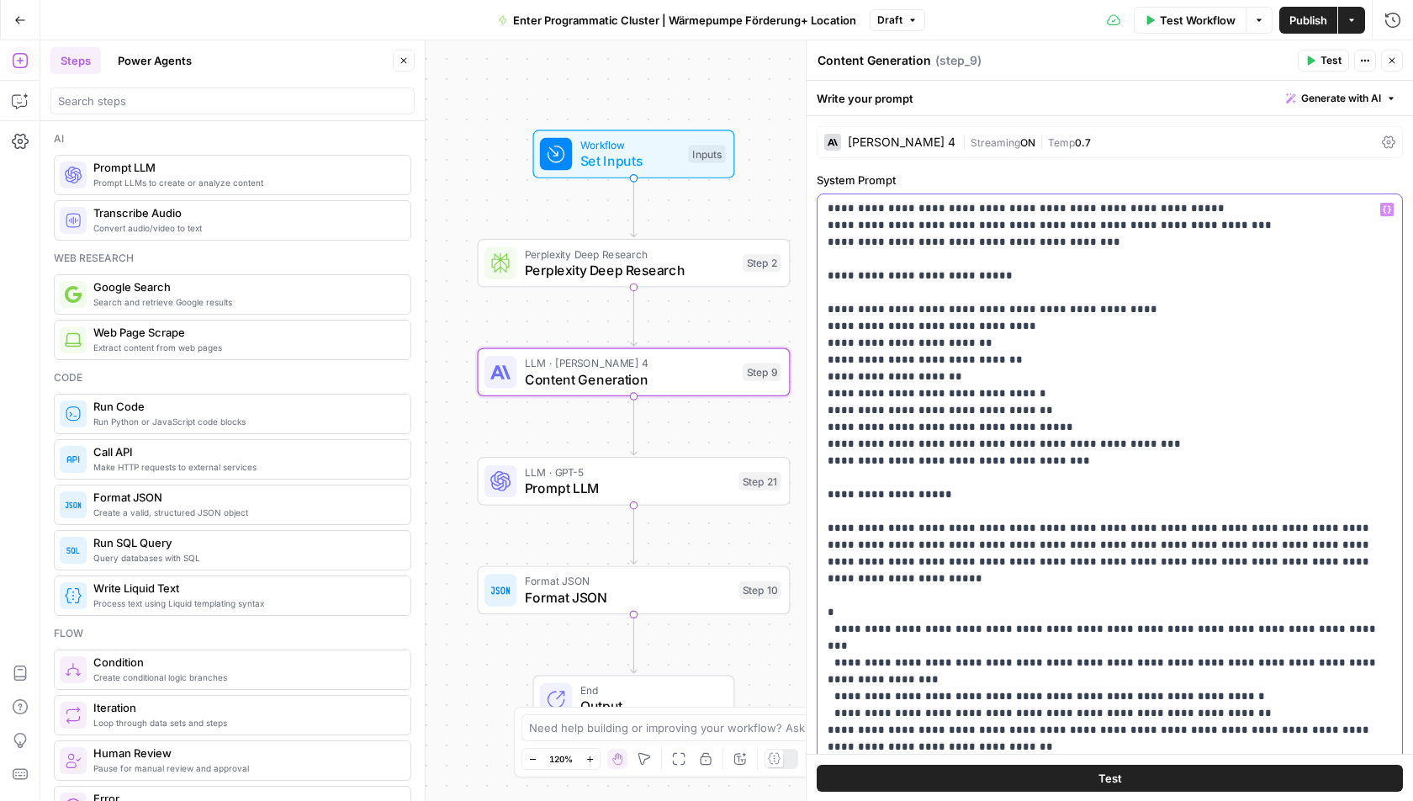
scroll to position [34, 0]
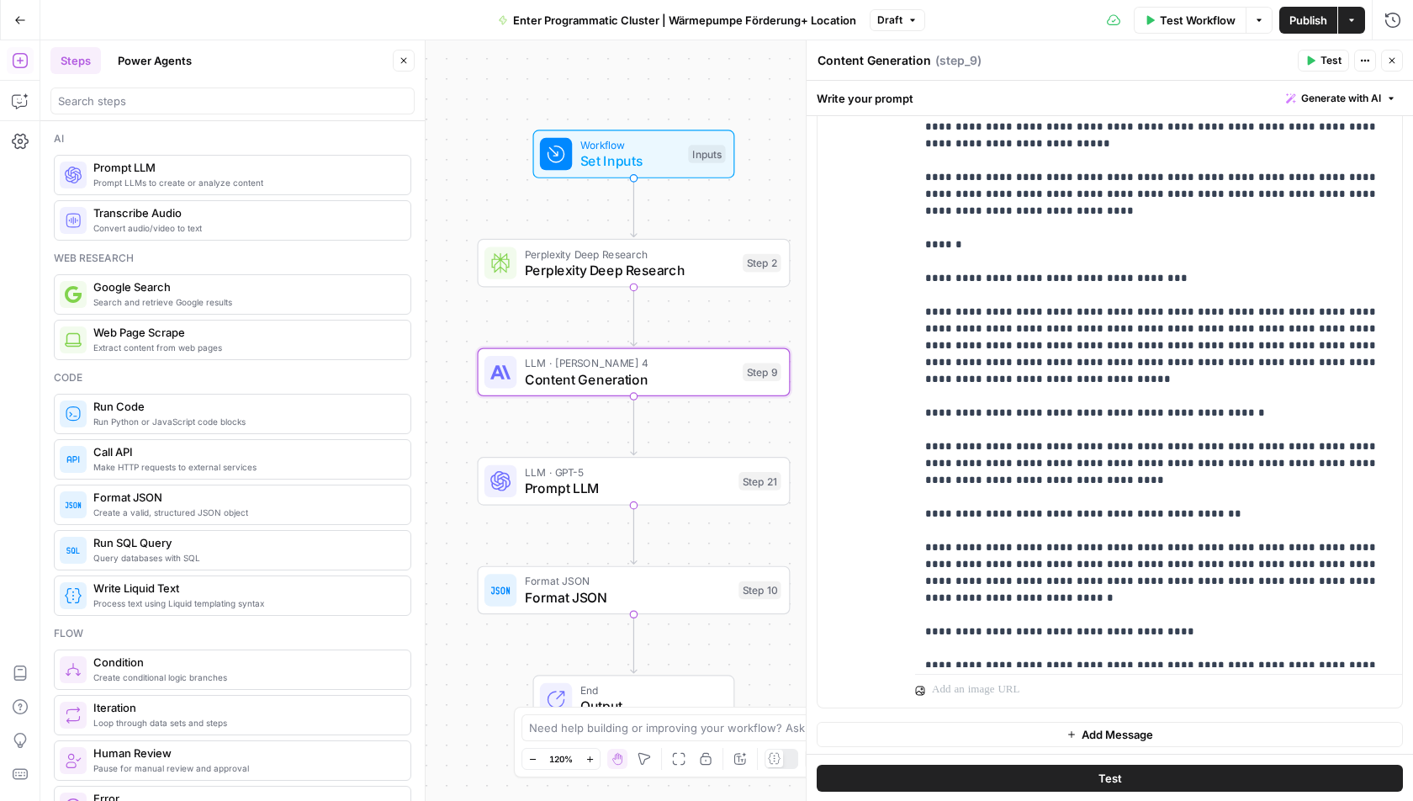
scroll to position [5739, 0]
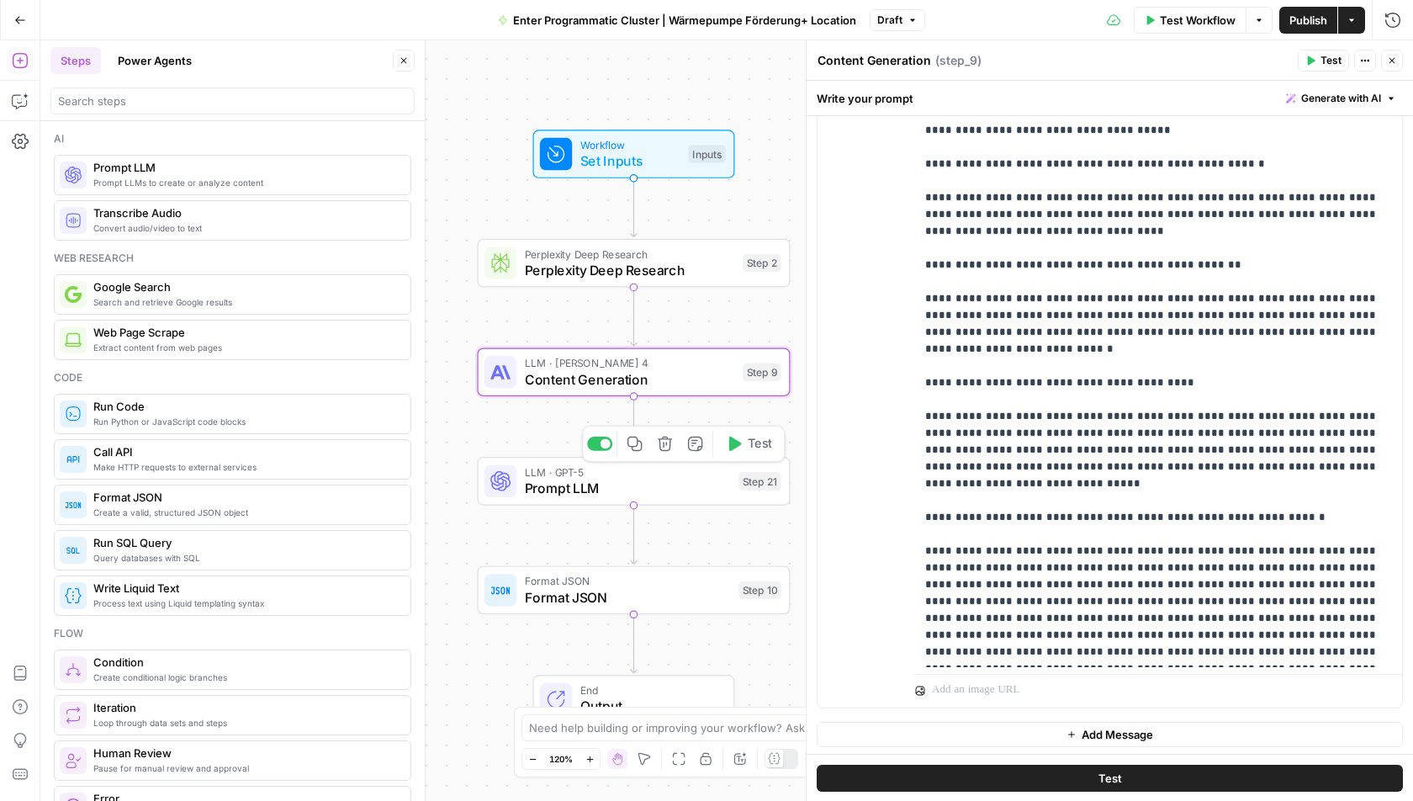
click at [634, 484] on span "Prompt LLM" at bounding box center [628, 488] width 206 height 20
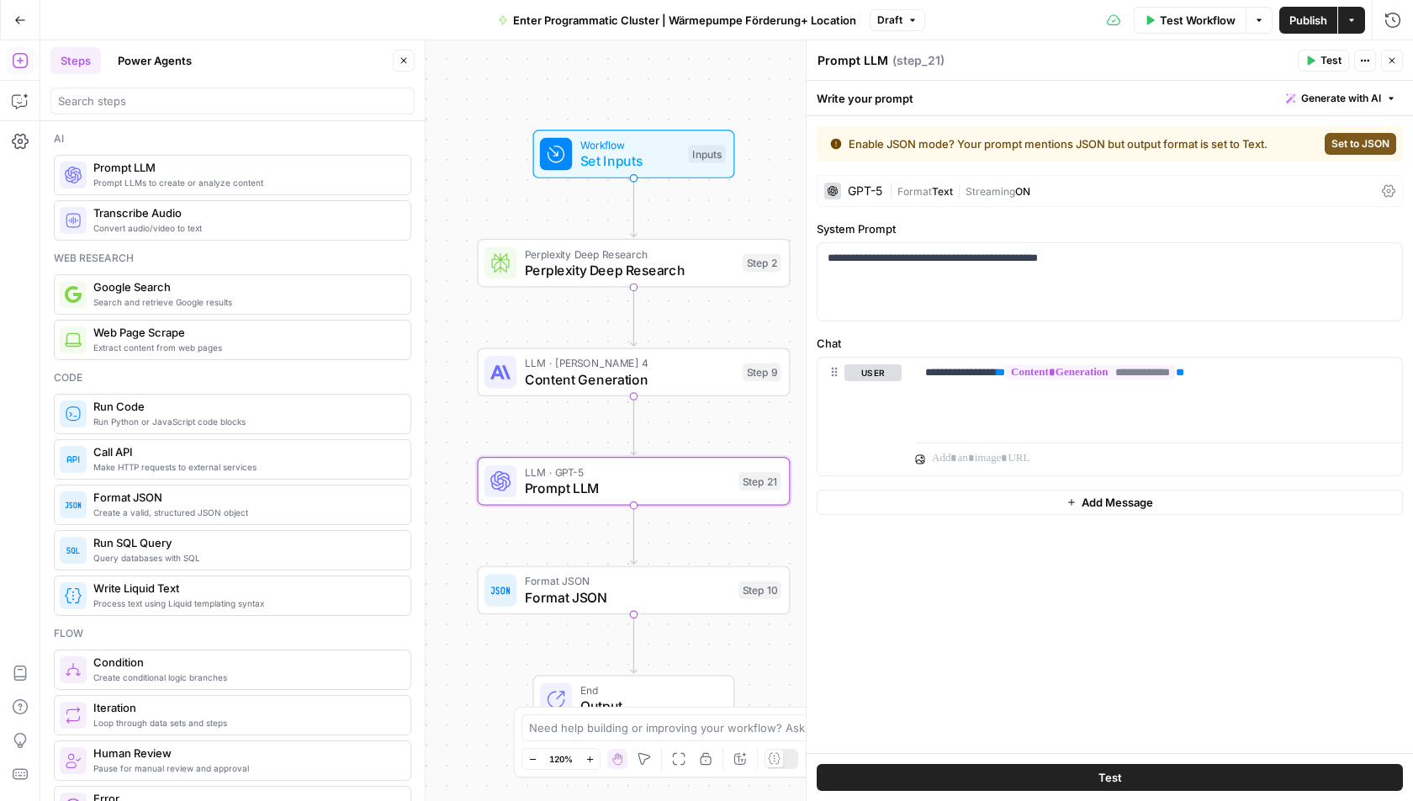
click at [869, 75] on header "Prompt LLM Prompt LLM ( step_21 ) Test Actions Close" at bounding box center [1110, 60] width 607 height 40
click at [861, 64] on textarea "Prompt LLM" at bounding box center [853, 60] width 71 height 17
type textarea "JSON Validator"
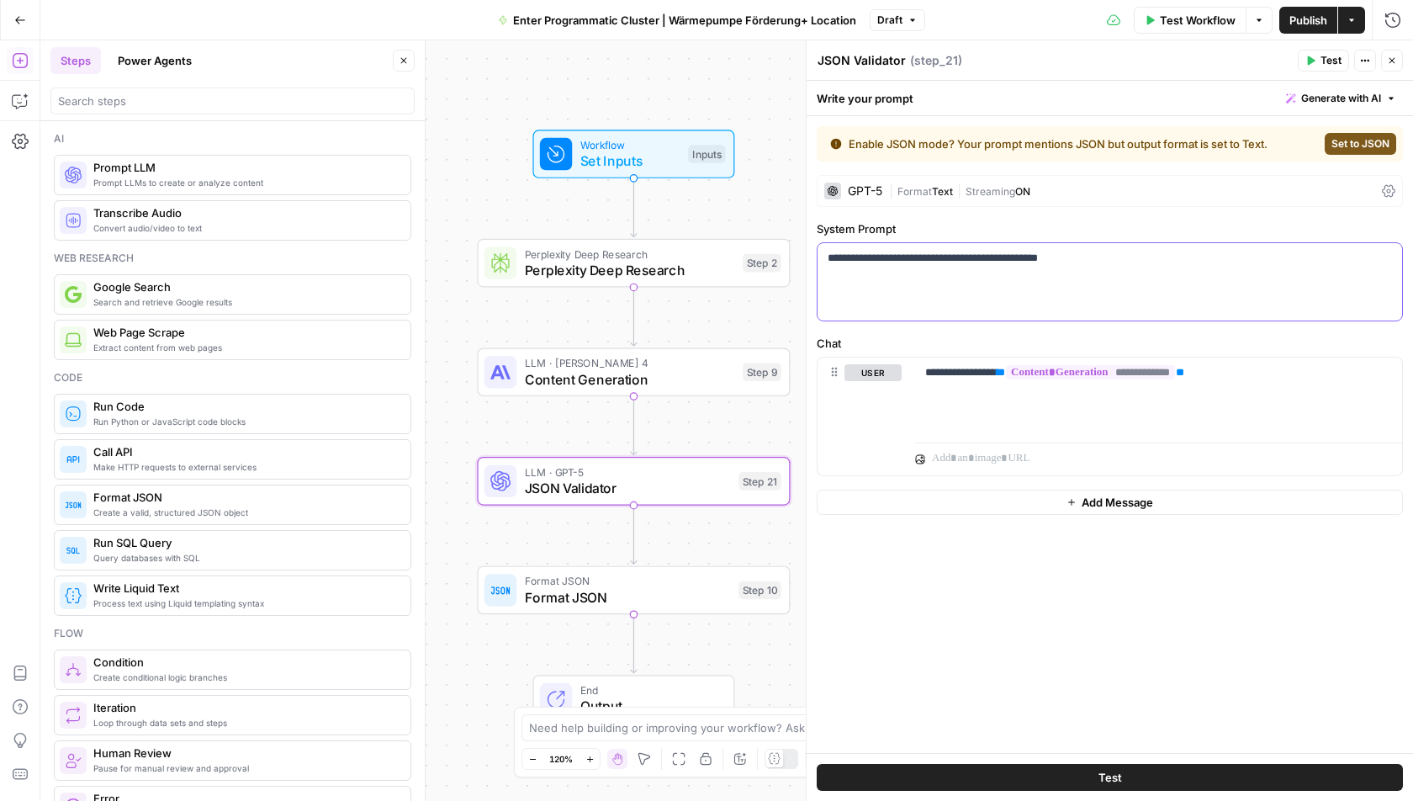
click at [888, 293] on div "**********" at bounding box center [1110, 281] width 585 height 77
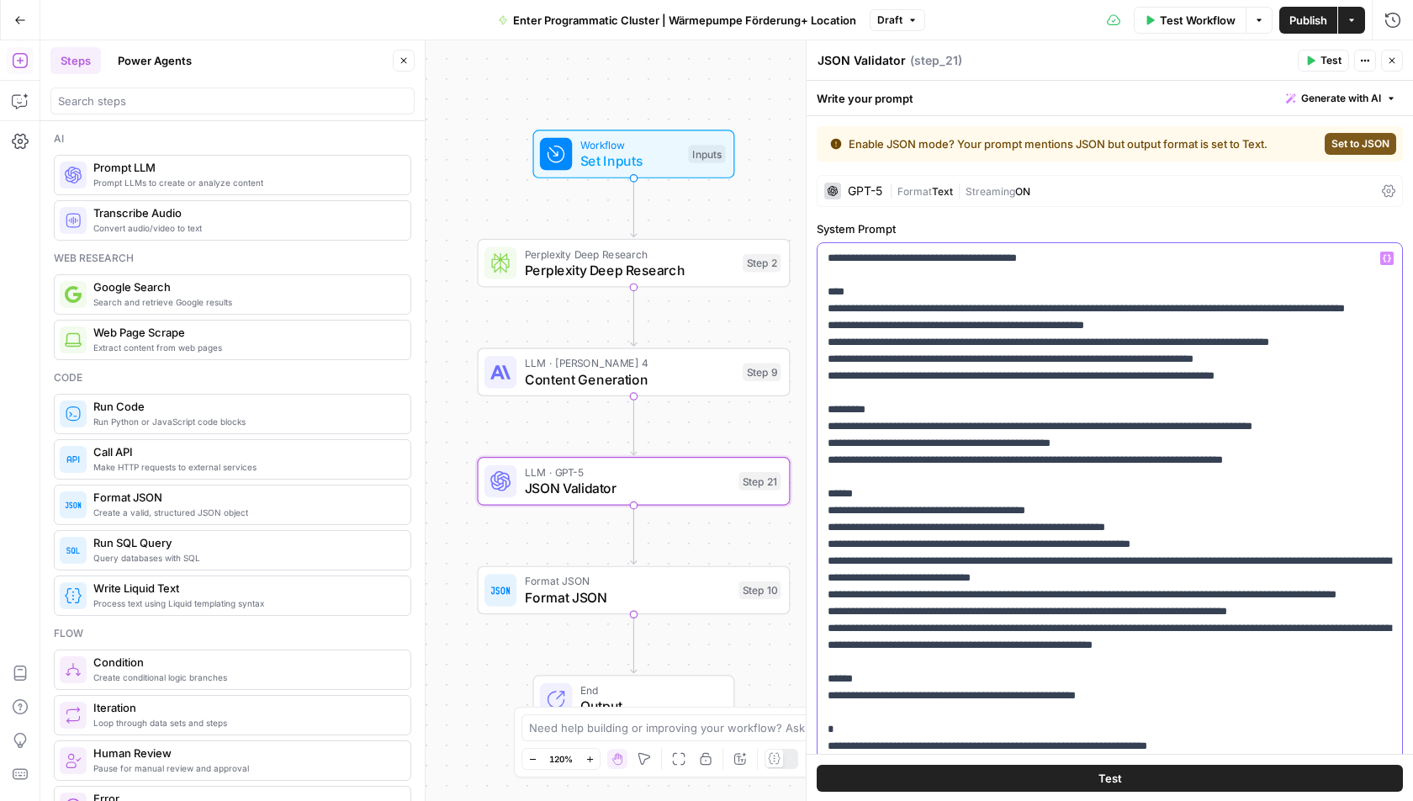
click at [1004, 257] on p "**********" at bounding box center [1110, 797] width 565 height 1094
drag, startPoint x: 1013, startPoint y: 259, endPoint x: 955, endPoint y: 262, distance: 58.1
click at [955, 262] on p "**********" at bounding box center [1110, 797] width 565 height 1094
click at [930, 288] on p "**********" at bounding box center [1110, 797] width 565 height 1094
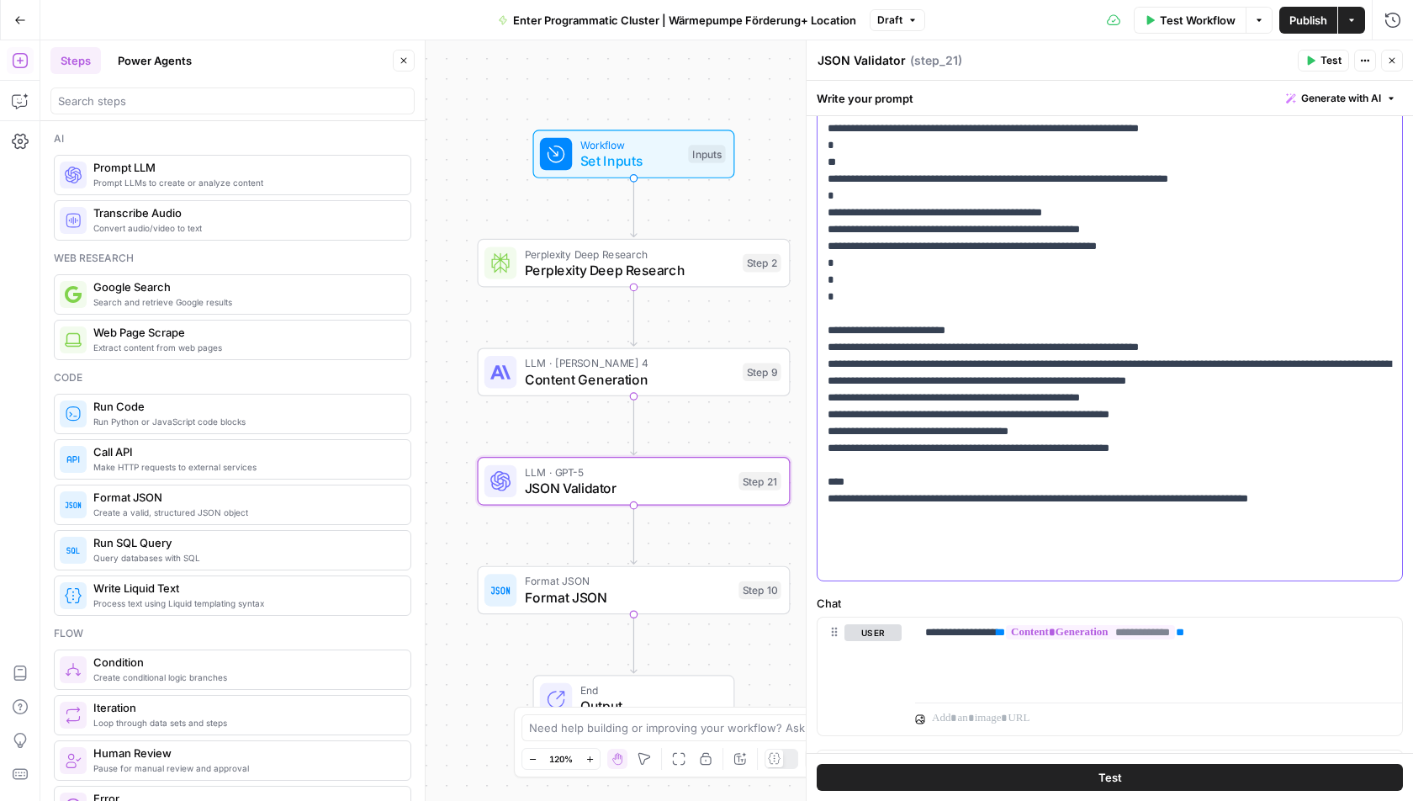
scroll to position [376, 0]
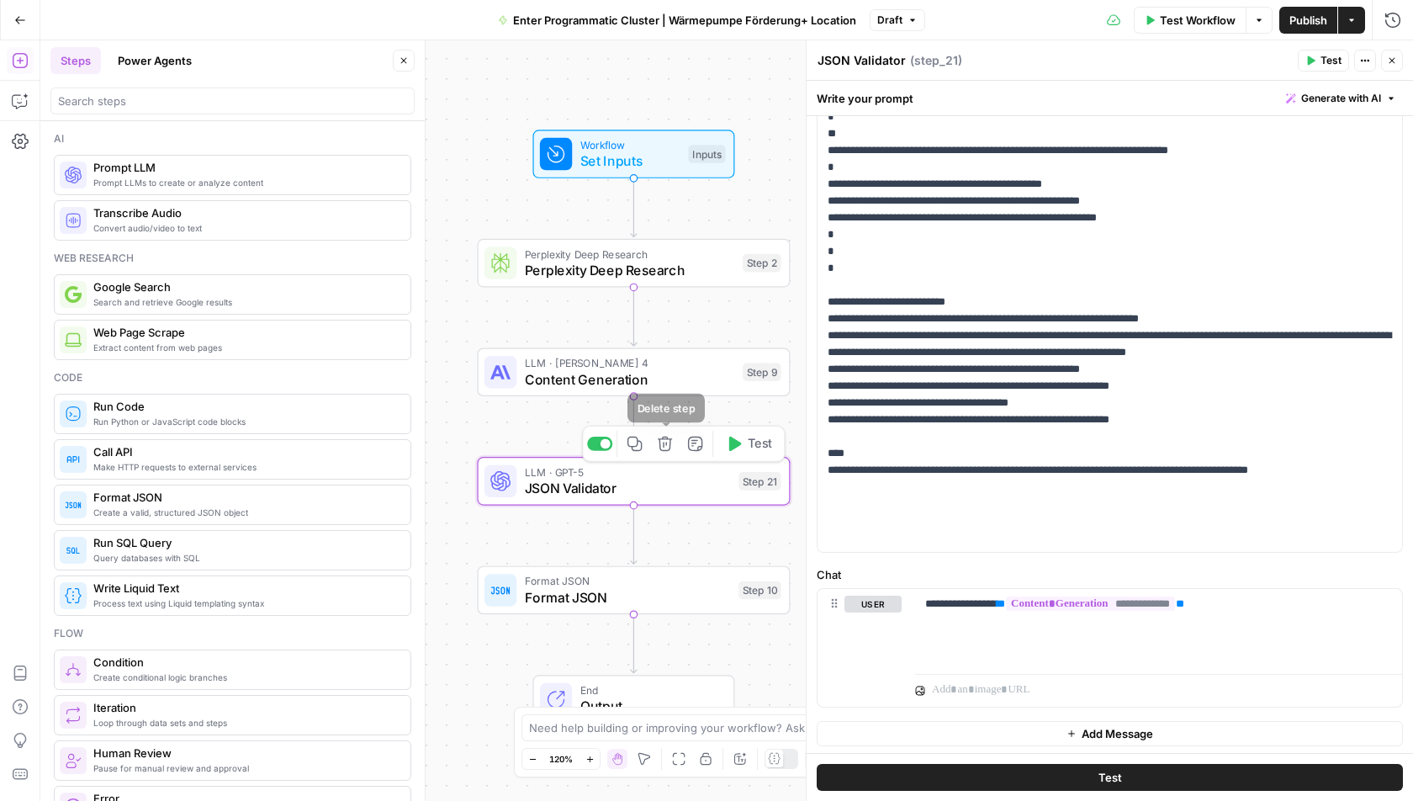
click at [665, 440] on icon "button" at bounding box center [665, 444] width 16 height 16
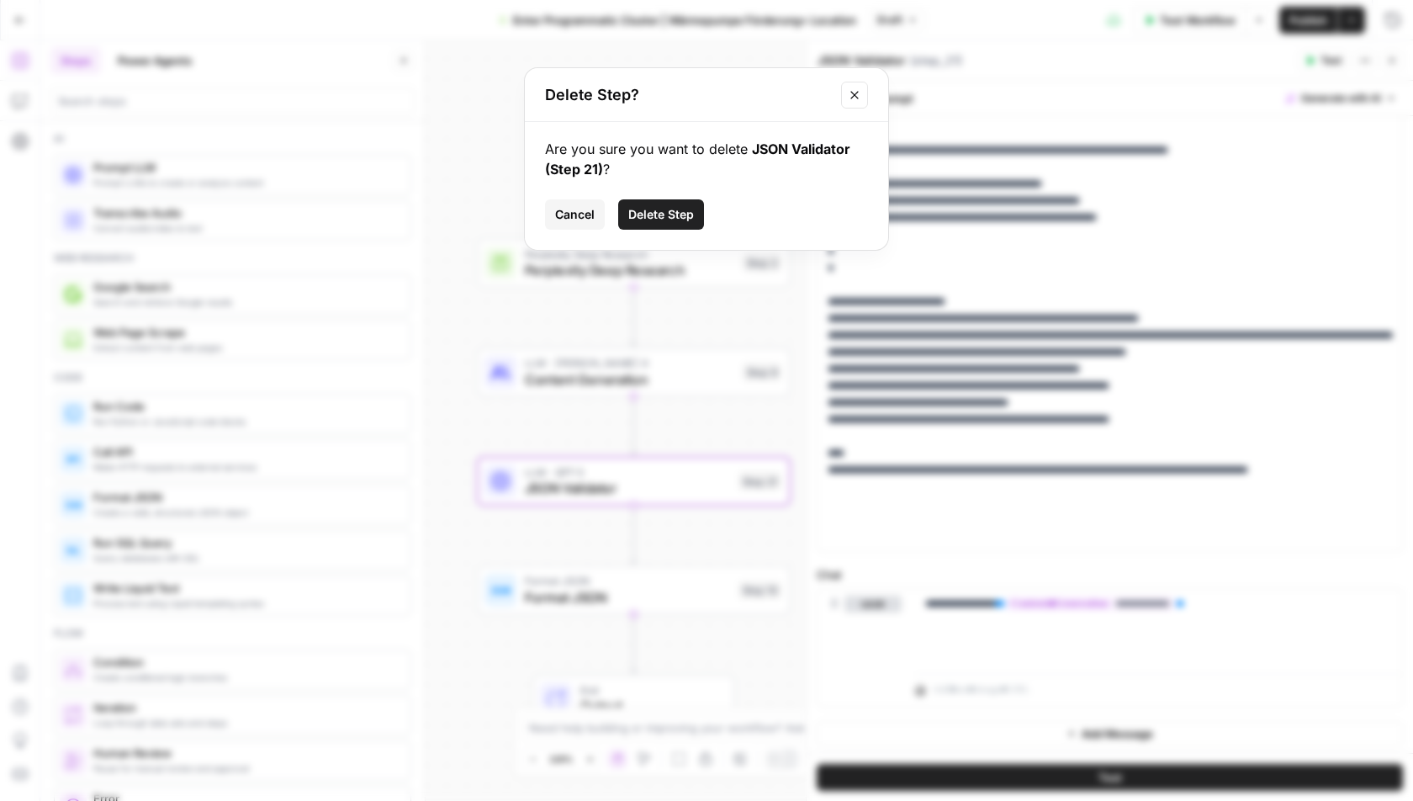
click at [685, 216] on span "Delete Step" at bounding box center [661, 214] width 66 height 17
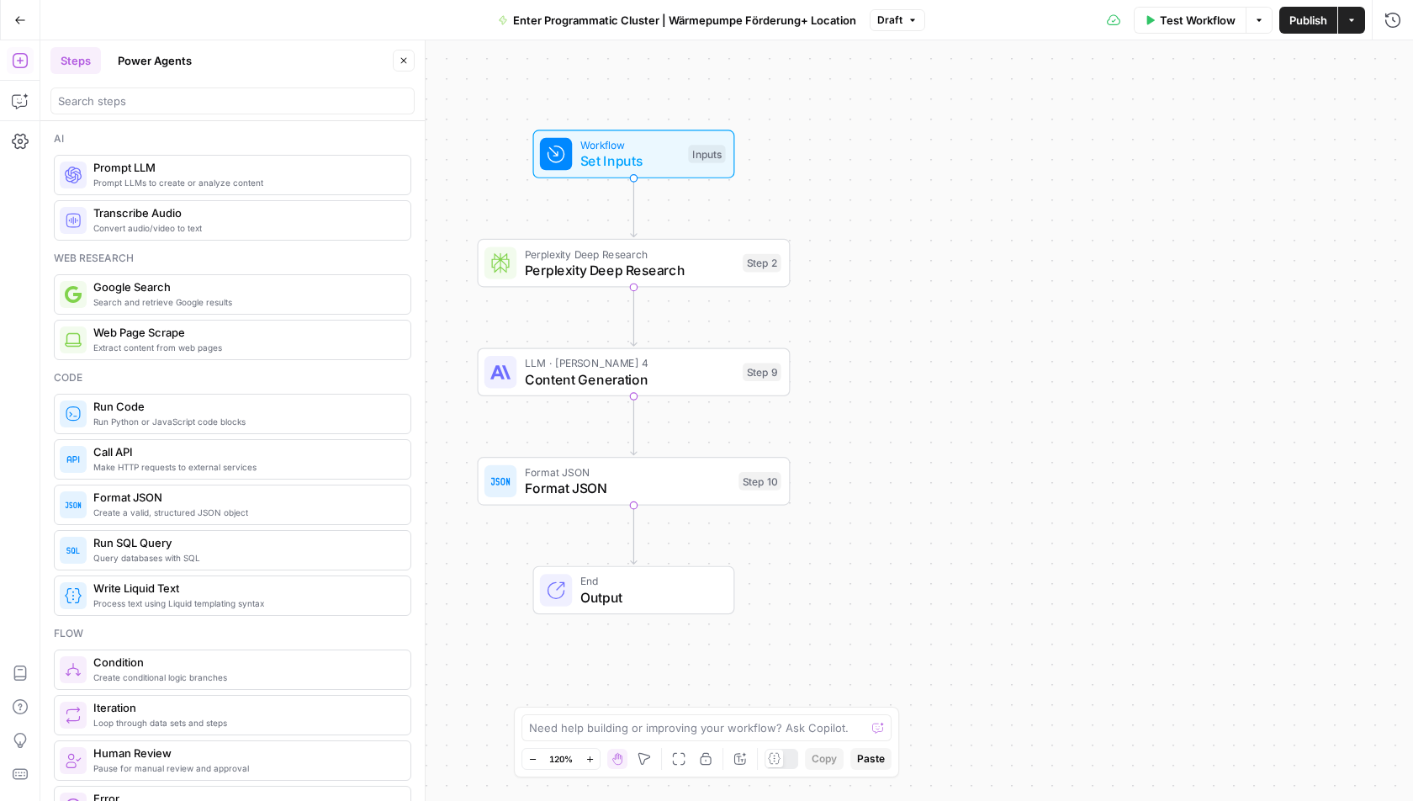
click at [639, 378] on span "Content Generation" at bounding box center [630, 379] width 210 height 20
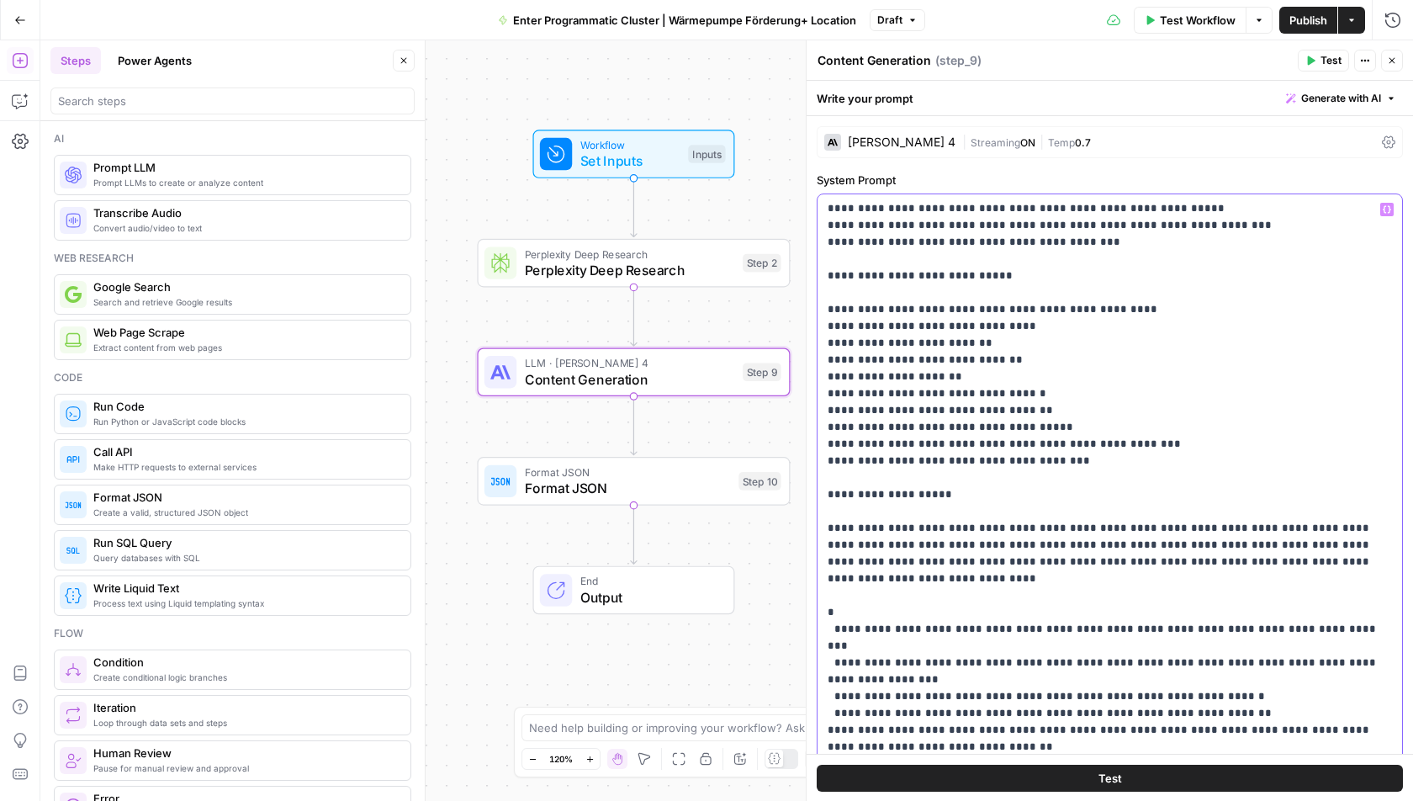
scroll to position [3618, 0]
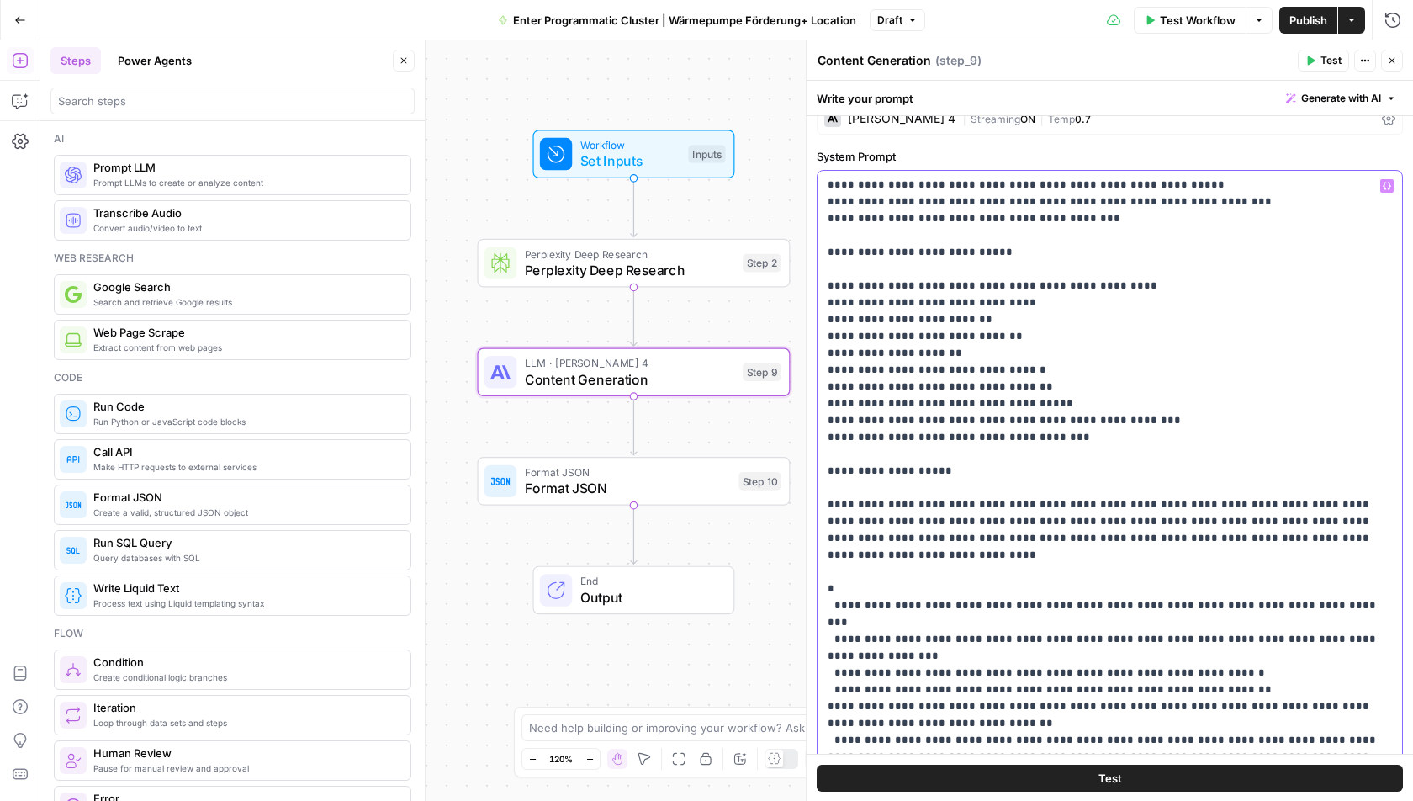
scroll to position [29, 0]
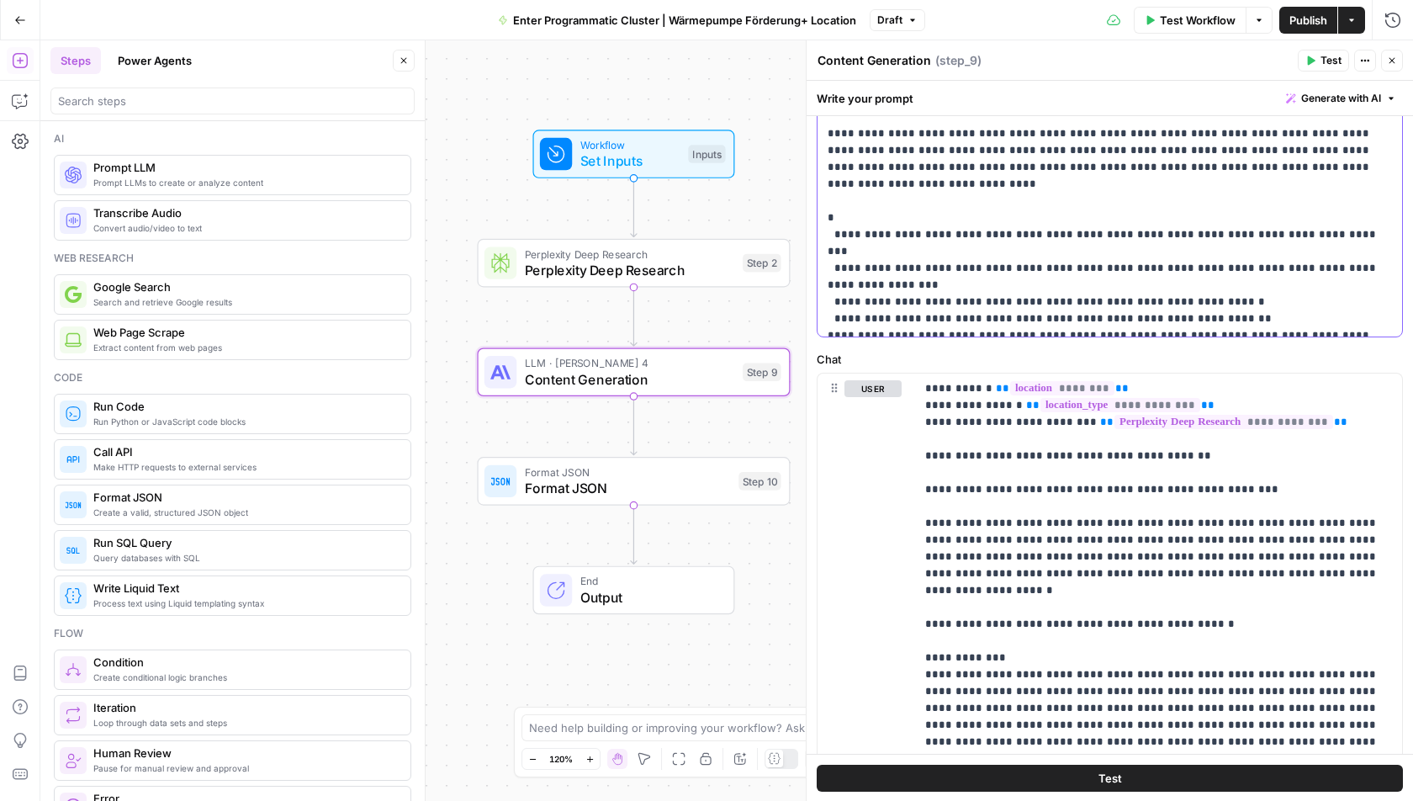
scroll to position [3465, 0]
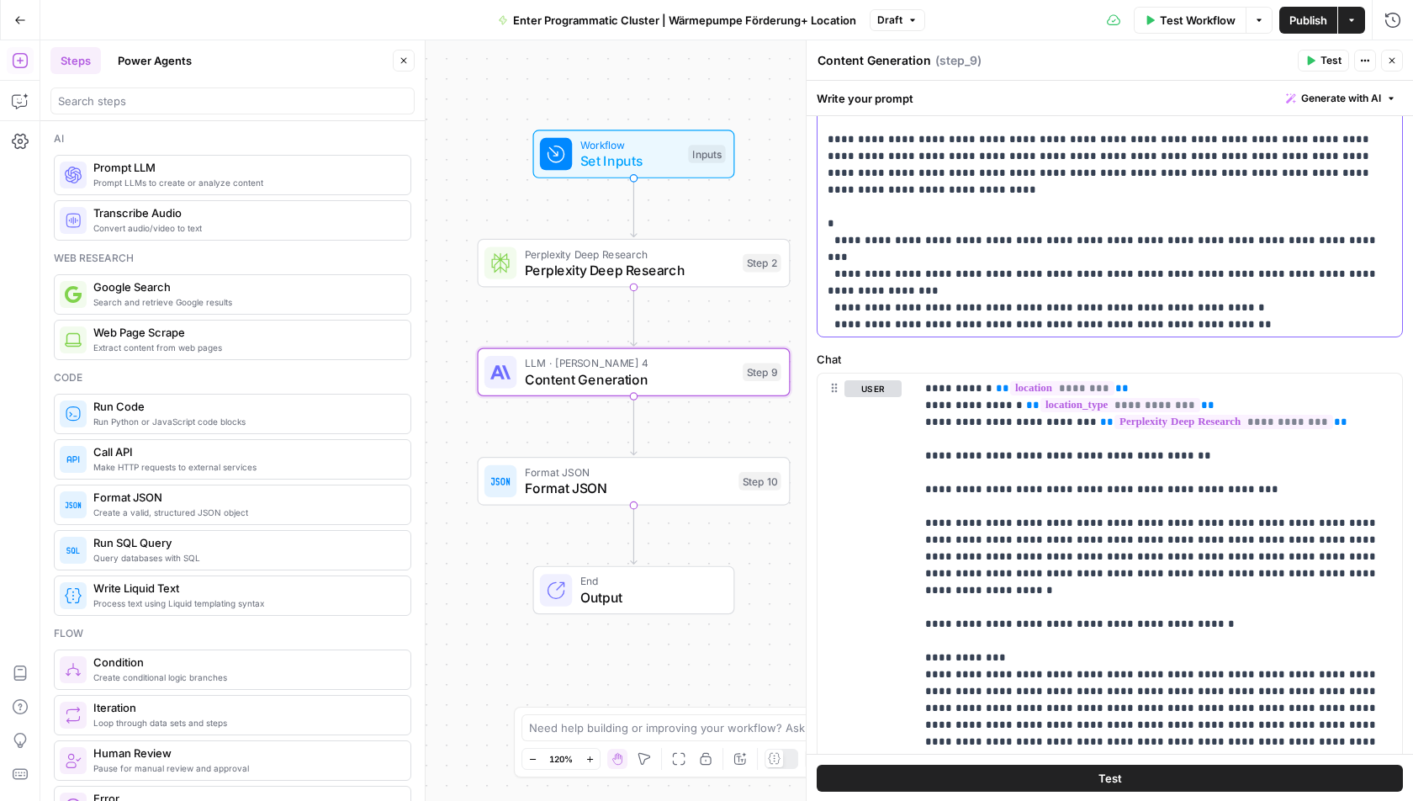
click at [1296, 23] on span "Publish" at bounding box center [1309, 20] width 38 height 17
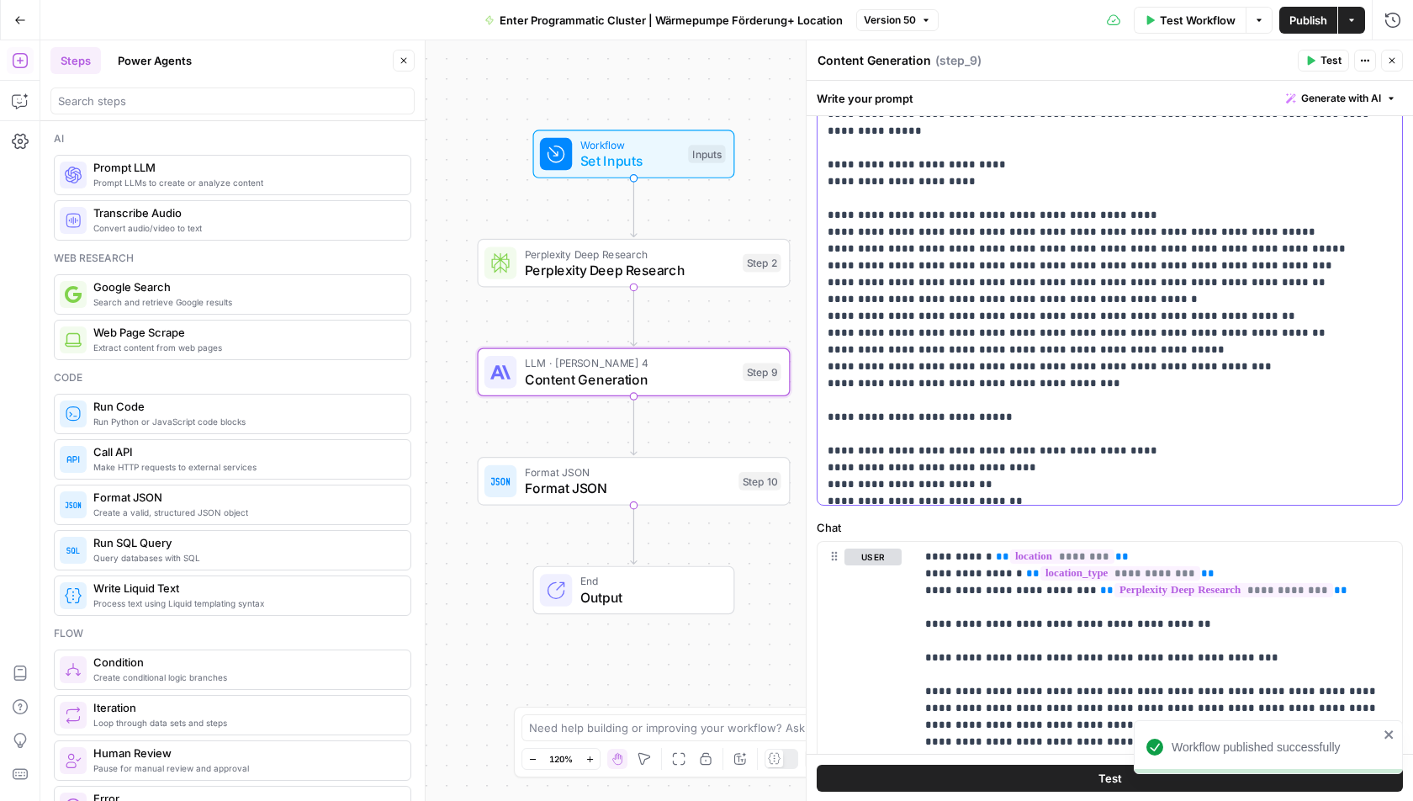
scroll to position [315, 0]
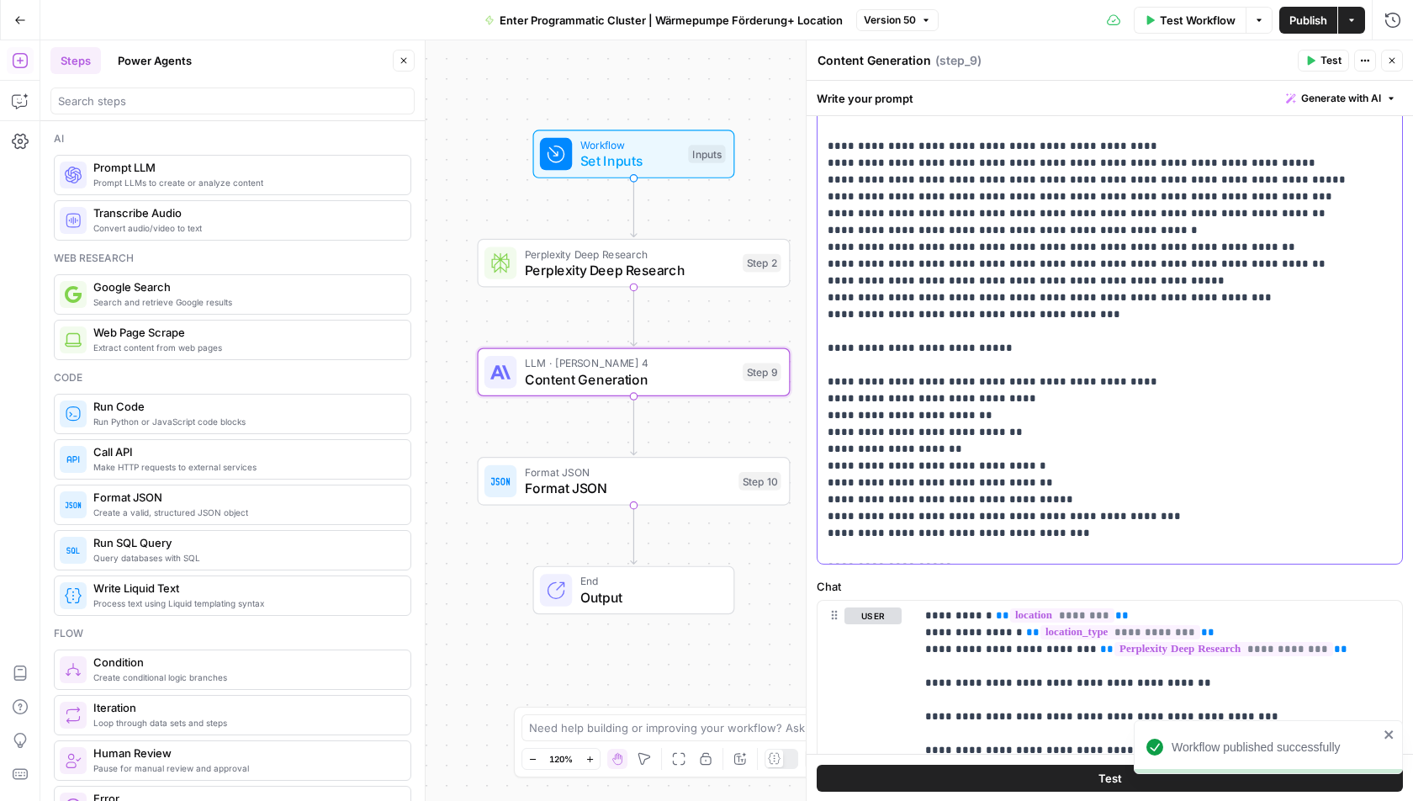
scroll to position [3250, 0]
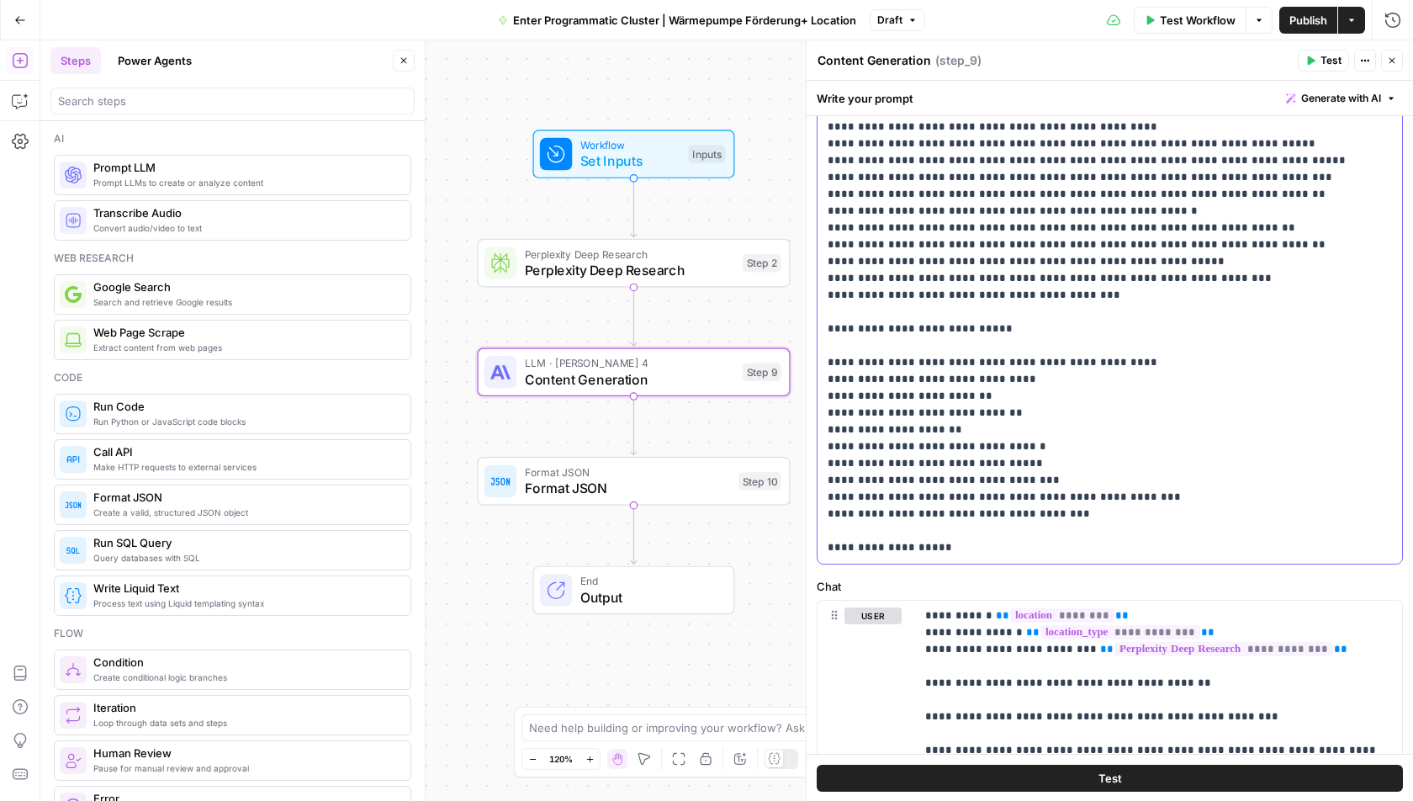
drag, startPoint x: 1163, startPoint y: 394, endPoint x: 824, endPoint y: 389, distance: 338.2
click at [824, 389] on div "**********" at bounding box center [1111, 221] width 586 height 685
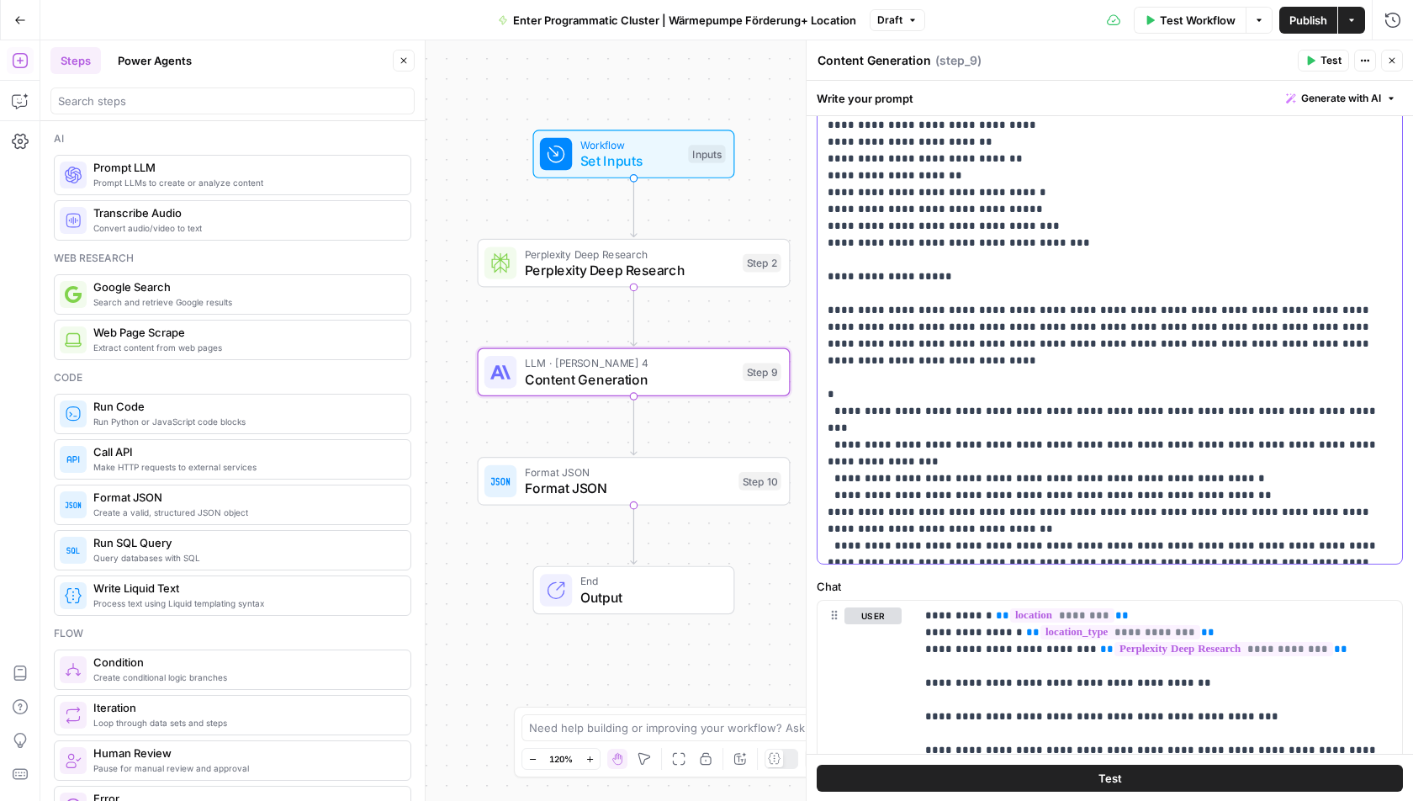
scroll to position [3511, 0]
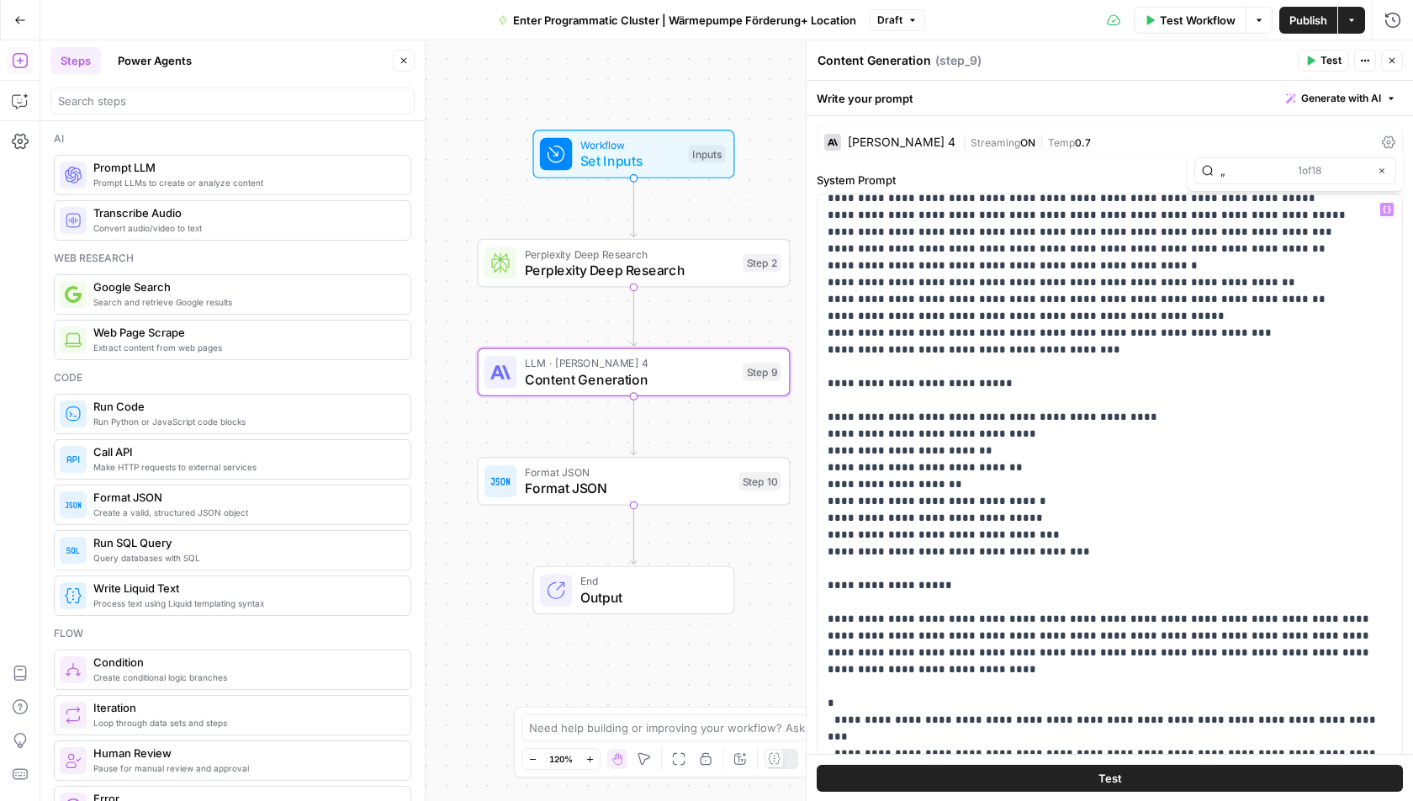
type input "„"
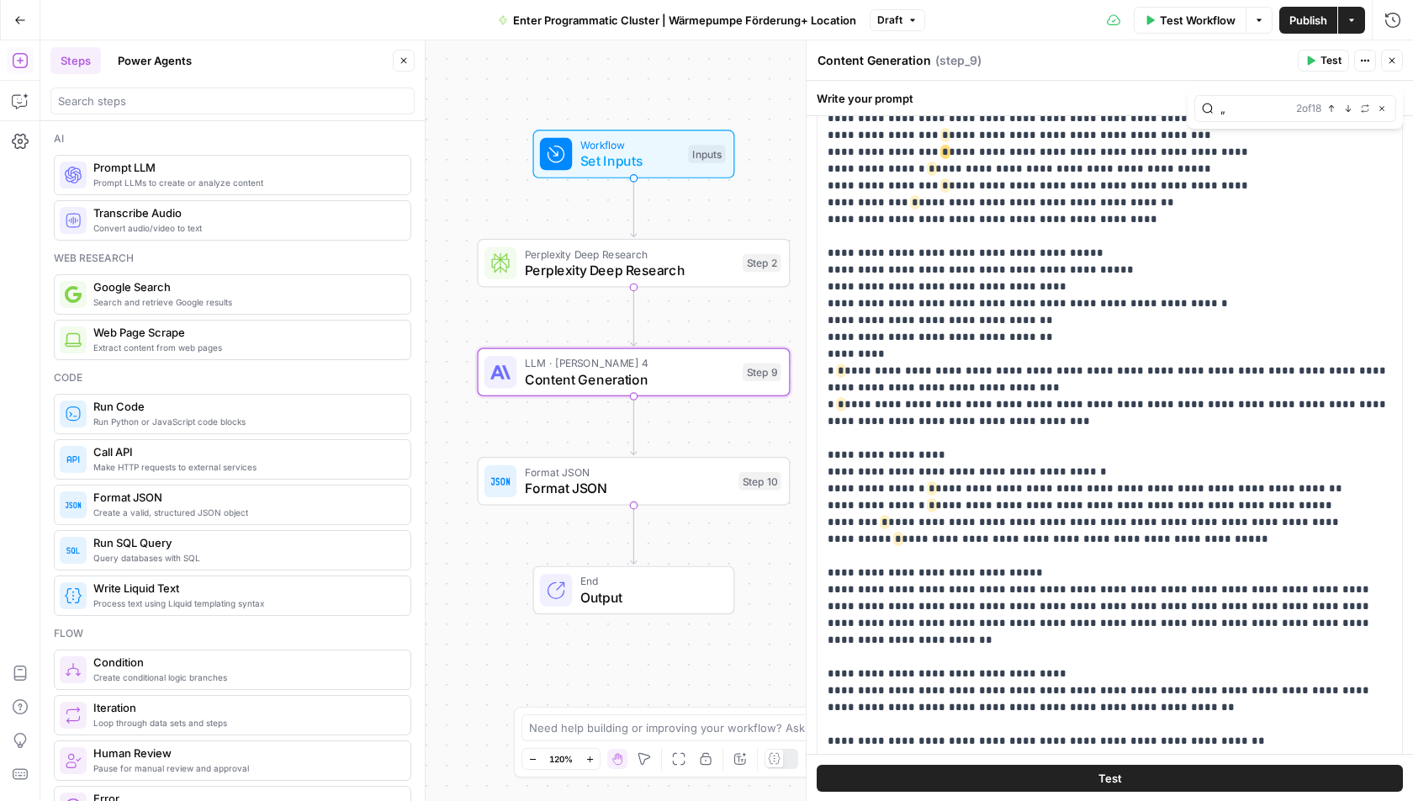
scroll to position [1556, 0]
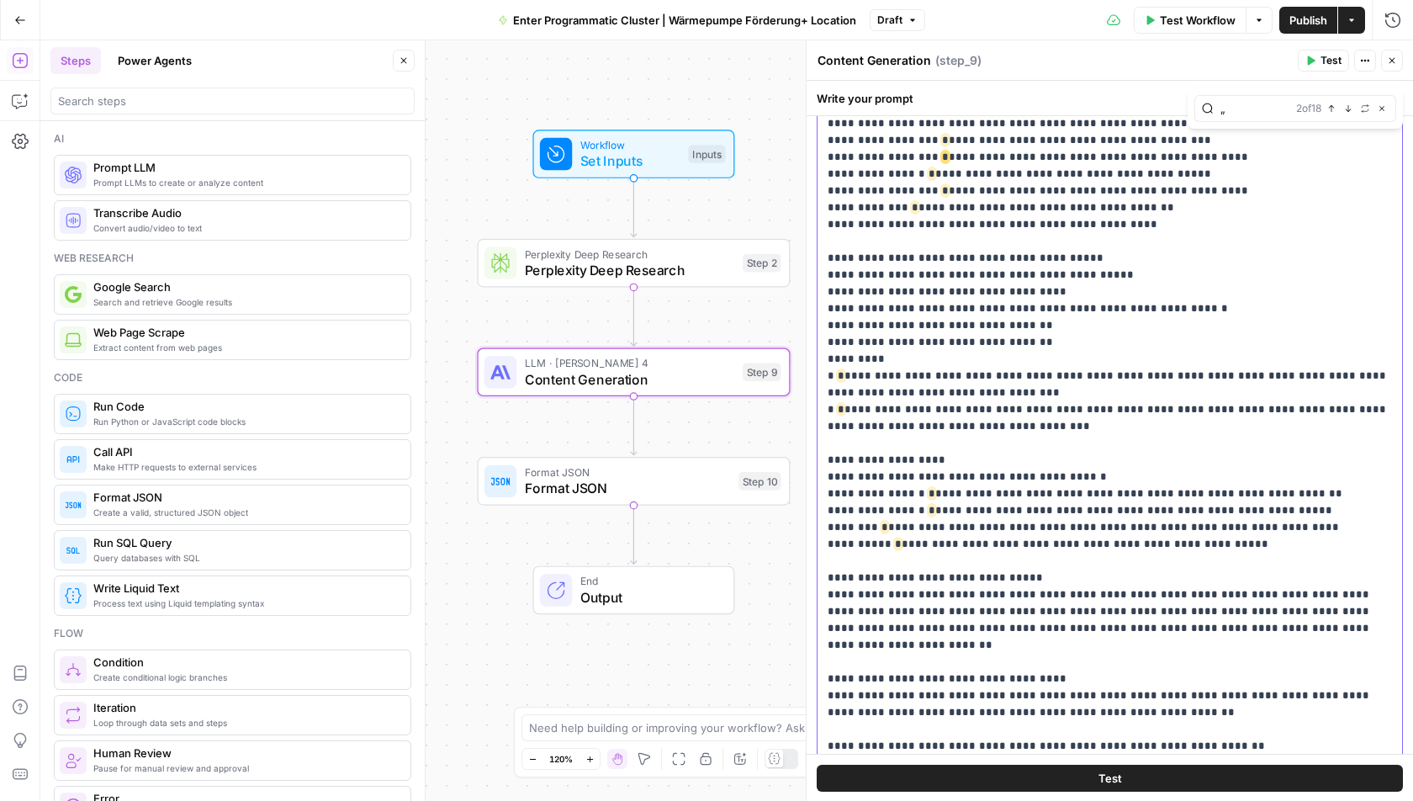
click at [913, 441] on p "**********" at bounding box center [1110, 671] width 565 height 4274
click at [916, 460] on p "**********" at bounding box center [1110, 671] width 565 height 4274
click at [882, 522] on span "*" at bounding box center [885, 527] width 7 height 11
click at [883, 490] on p "**********" at bounding box center [1110, 671] width 565 height 4274
click at [841, 318] on p "**********" at bounding box center [1110, 671] width 565 height 4274
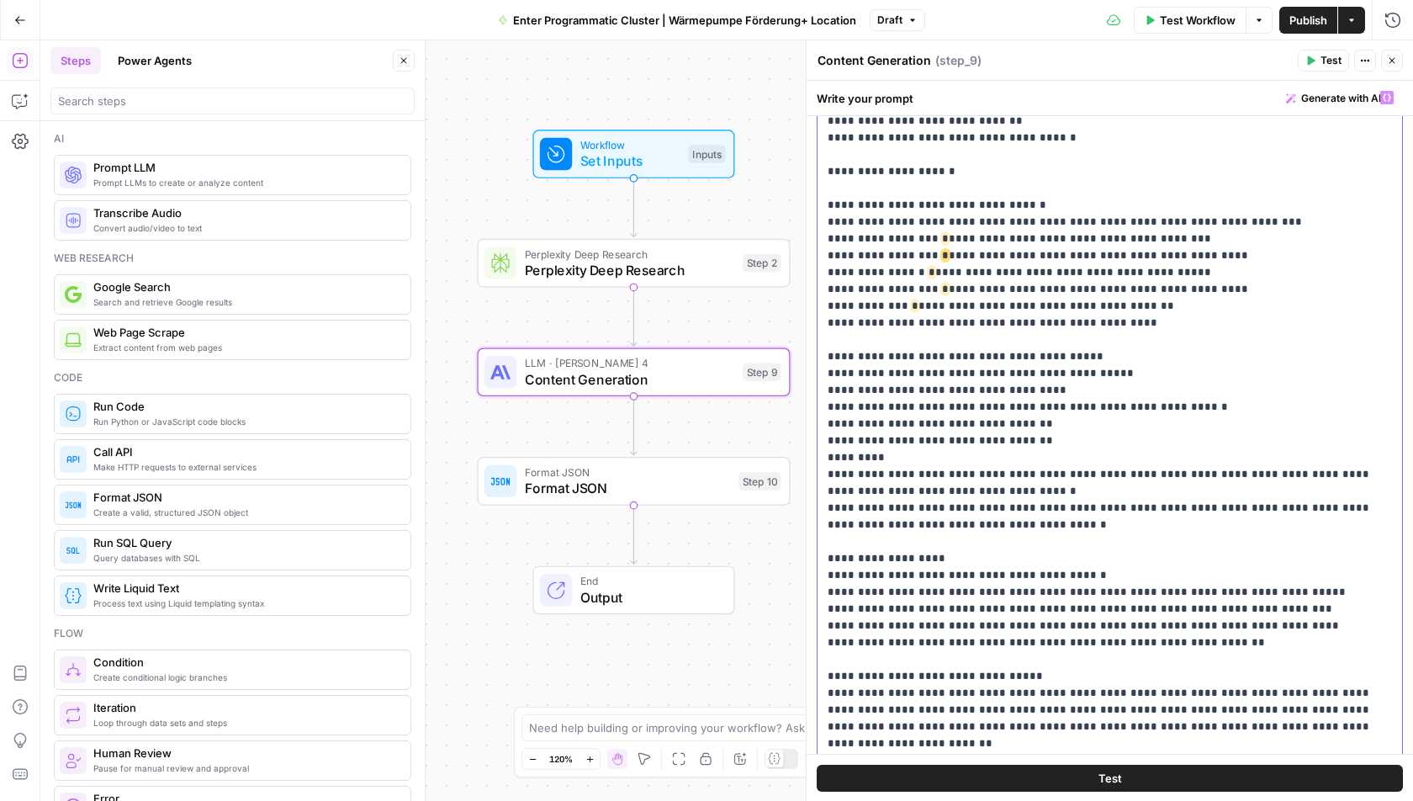
scroll to position [1368, 0]
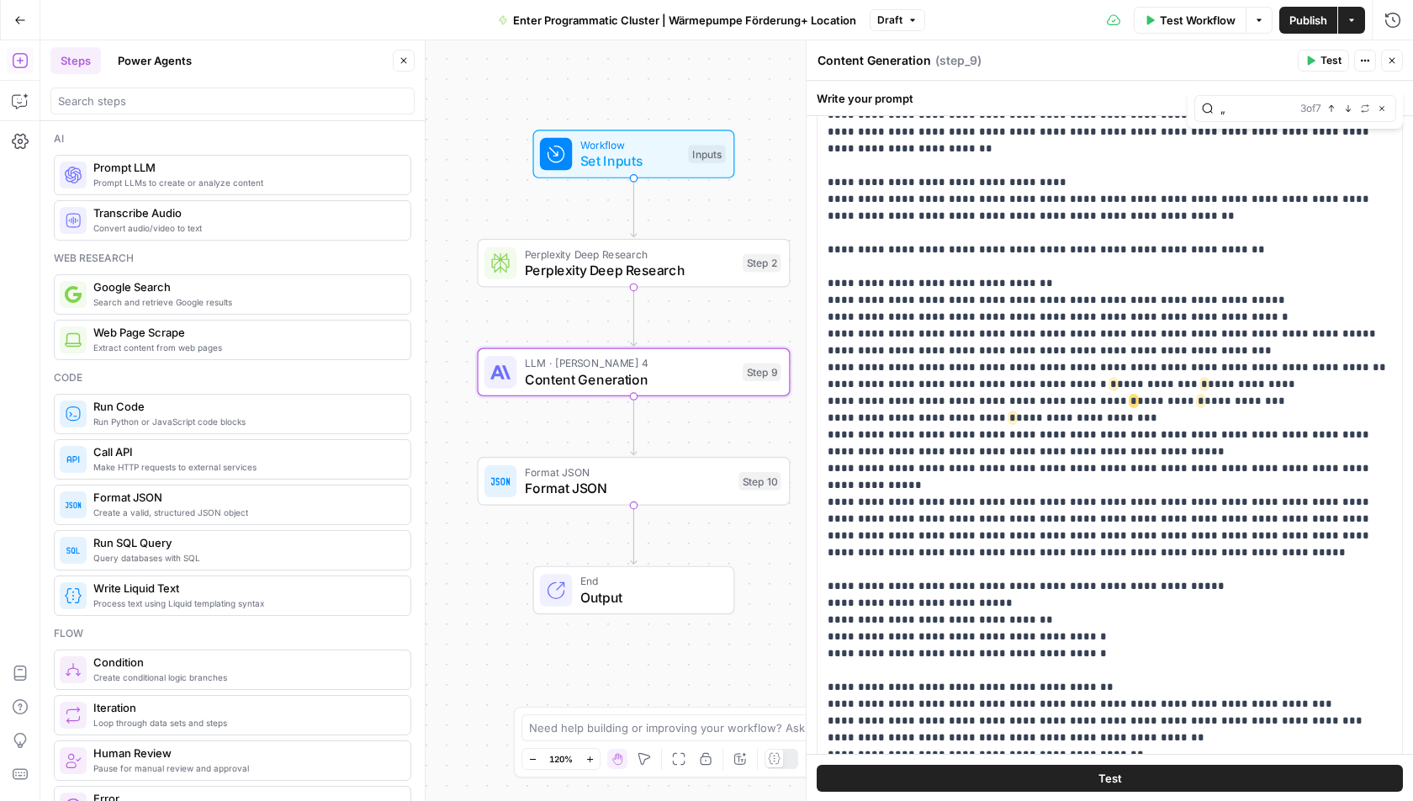
scroll to position [2047, 0]
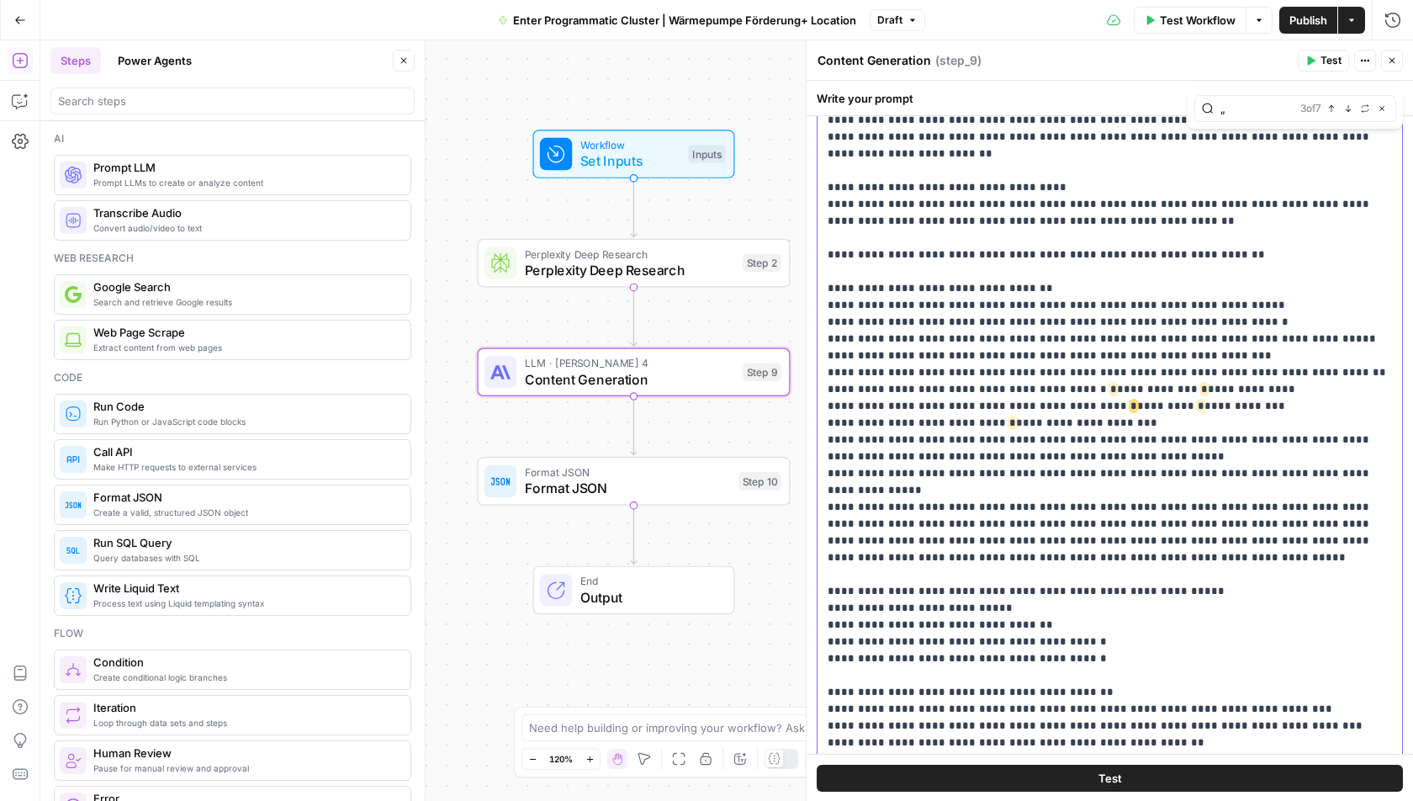
click at [1038, 347] on p "**********" at bounding box center [1110, 179] width 565 height 4274
drag, startPoint x: 1132, startPoint y: 349, endPoint x: 957, endPoint y: 349, distance: 175.0
click at [957, 349] on p "**********" at bounding box center [1110, 179] width 565 height 4274
click at [1033, 348] on p "**********" at bounding box center [1110, 179] width 565 height 4274
drag, startPoint x: 1018, startPoint y: 349, endPoint x: 824, endPoint y: 355, distance: 194.4
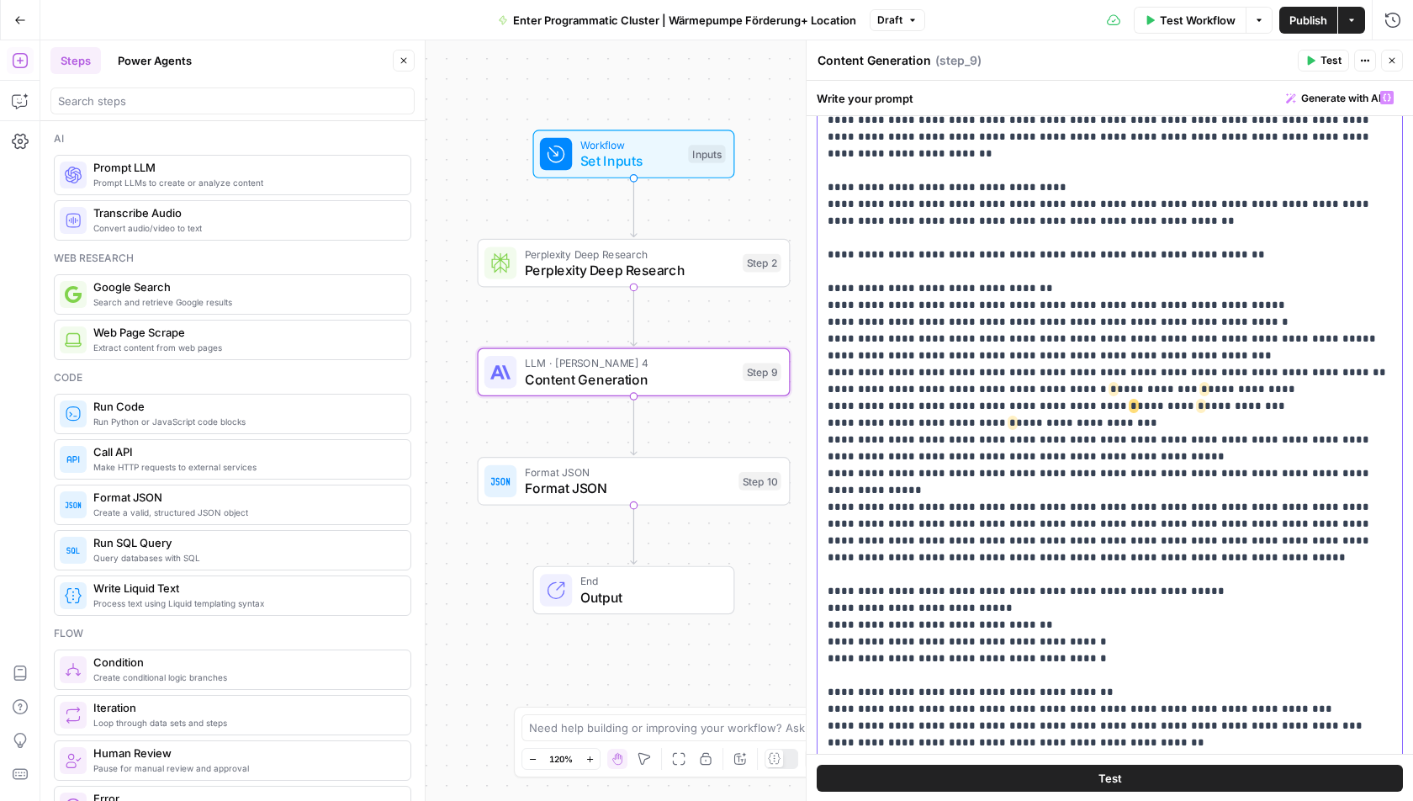
click at [824, 355] on div "**********" at bounding box center [1111, 424] width 586 height 685
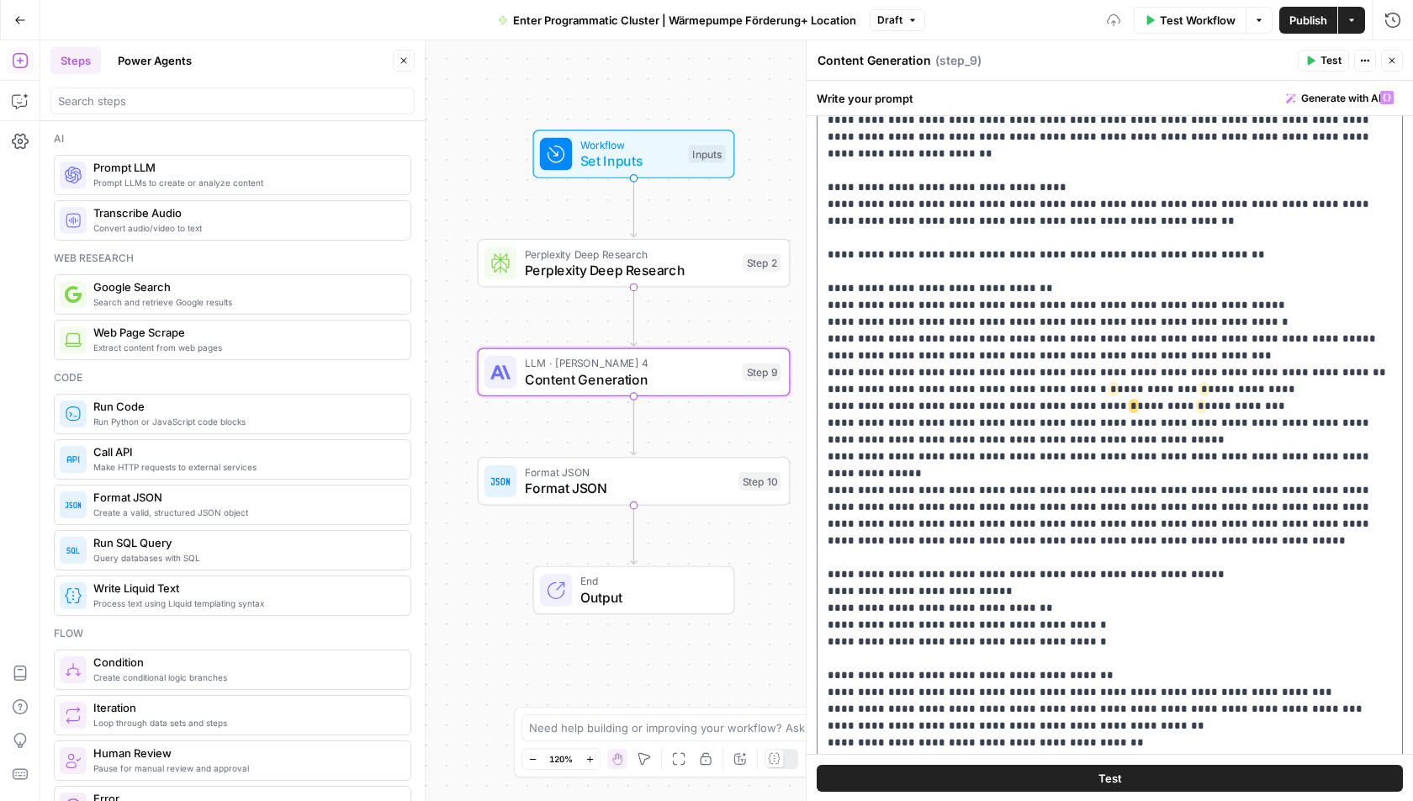
click at [1080, 321] on p "**********" at bounding box center [1110, 170] width 565 height 4257
click at [1102, 339] on p "**********" at bounding box center [1110, 170] width 565 height 4257
click at [1156, 379] on p "**********" at bounding box center [1110, 170] width 565 height 4257
click at [1155, 366] on p "**********" at bounding box center [1110, 170] width 565 height 4257
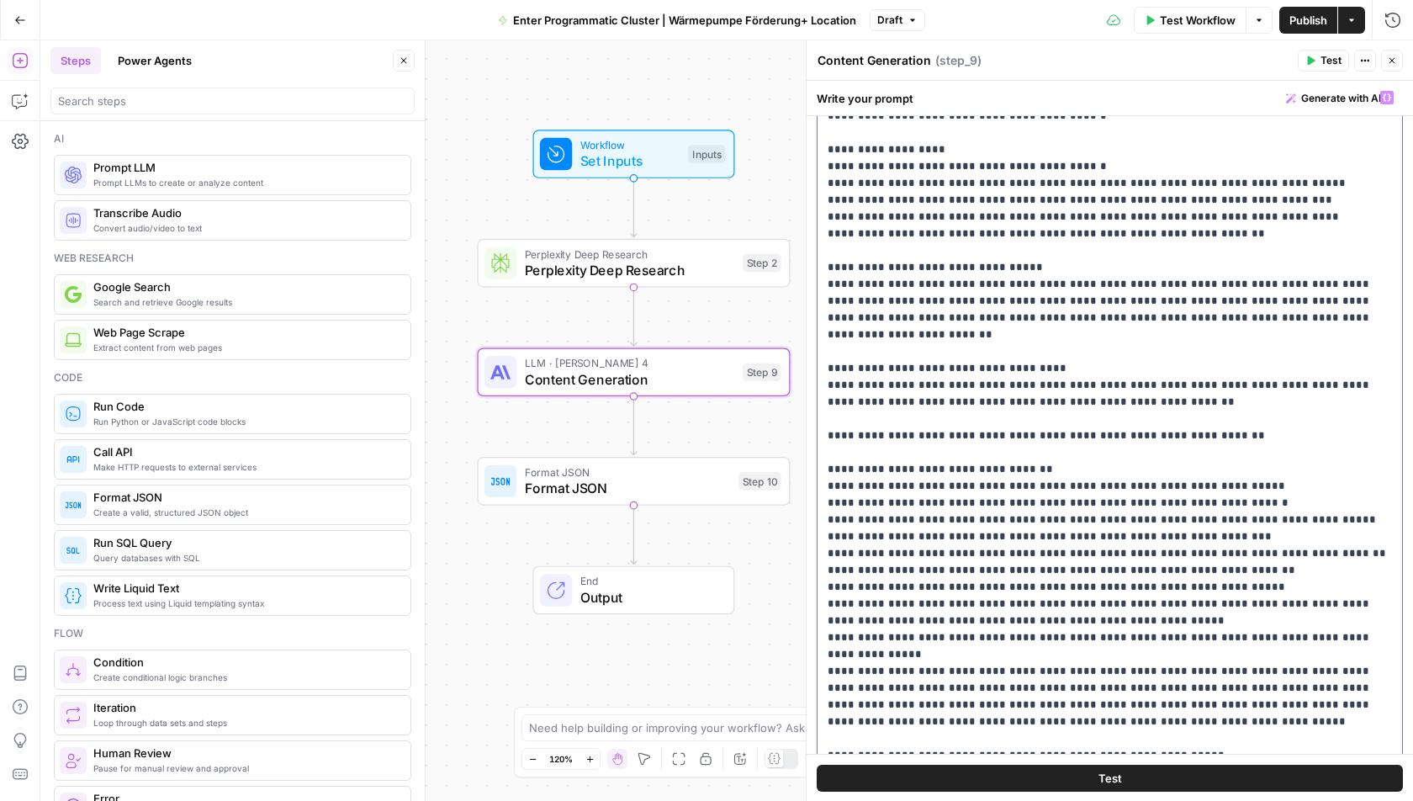
scroll to position [1860, 0]
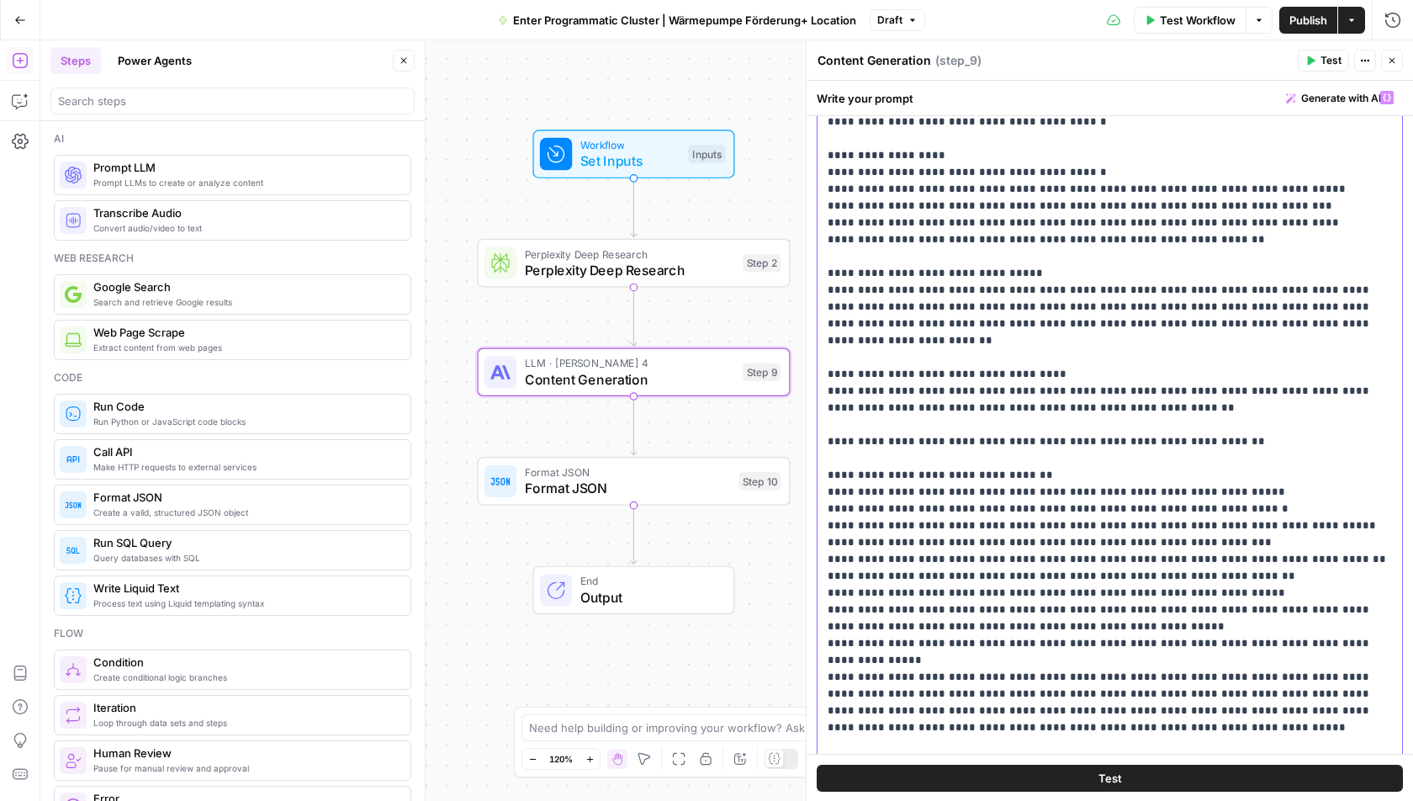
click at [1155, 366] on p "**********" at bounding box center [1110, 357] width 565 height 4257
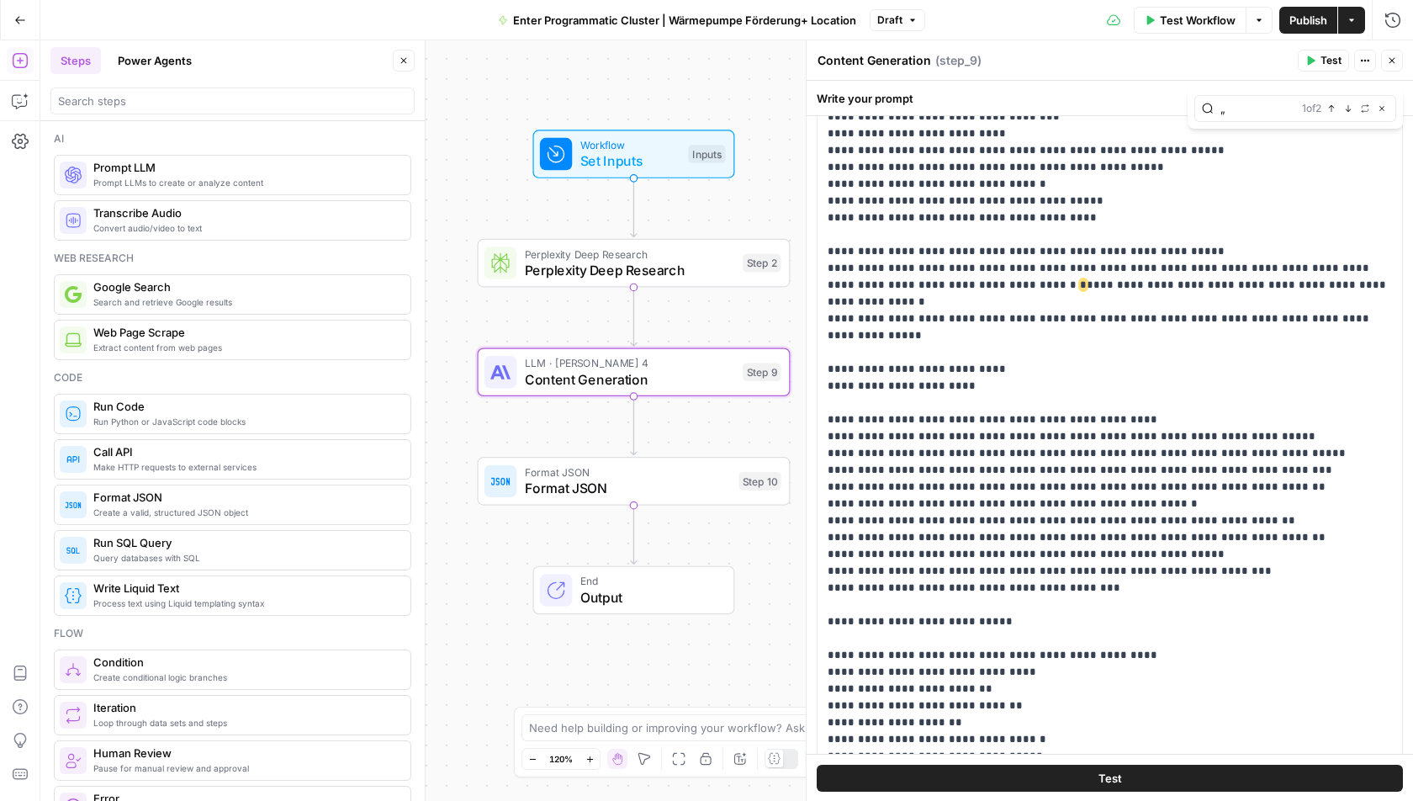
scroll to position [3081, 0]
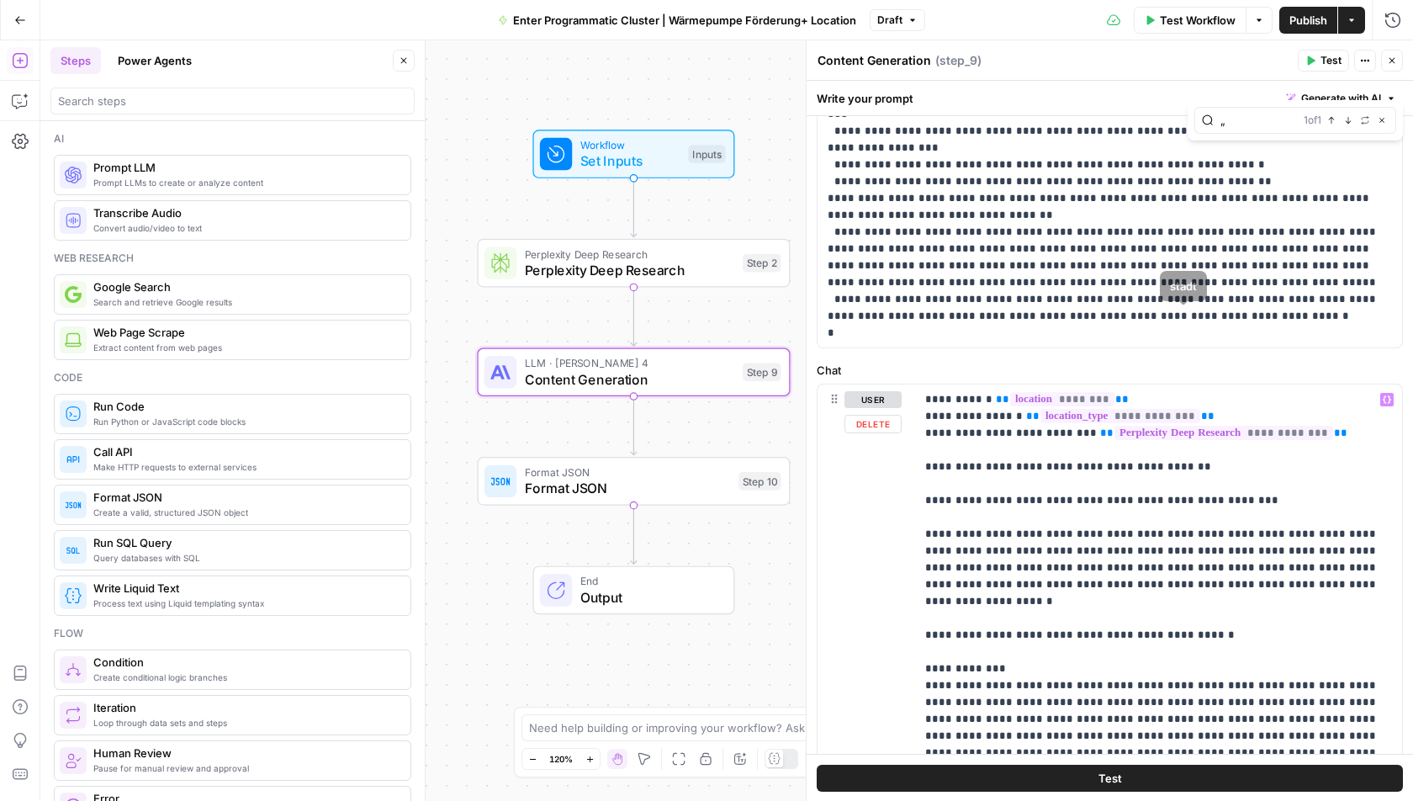
scroll to position [496, 0]
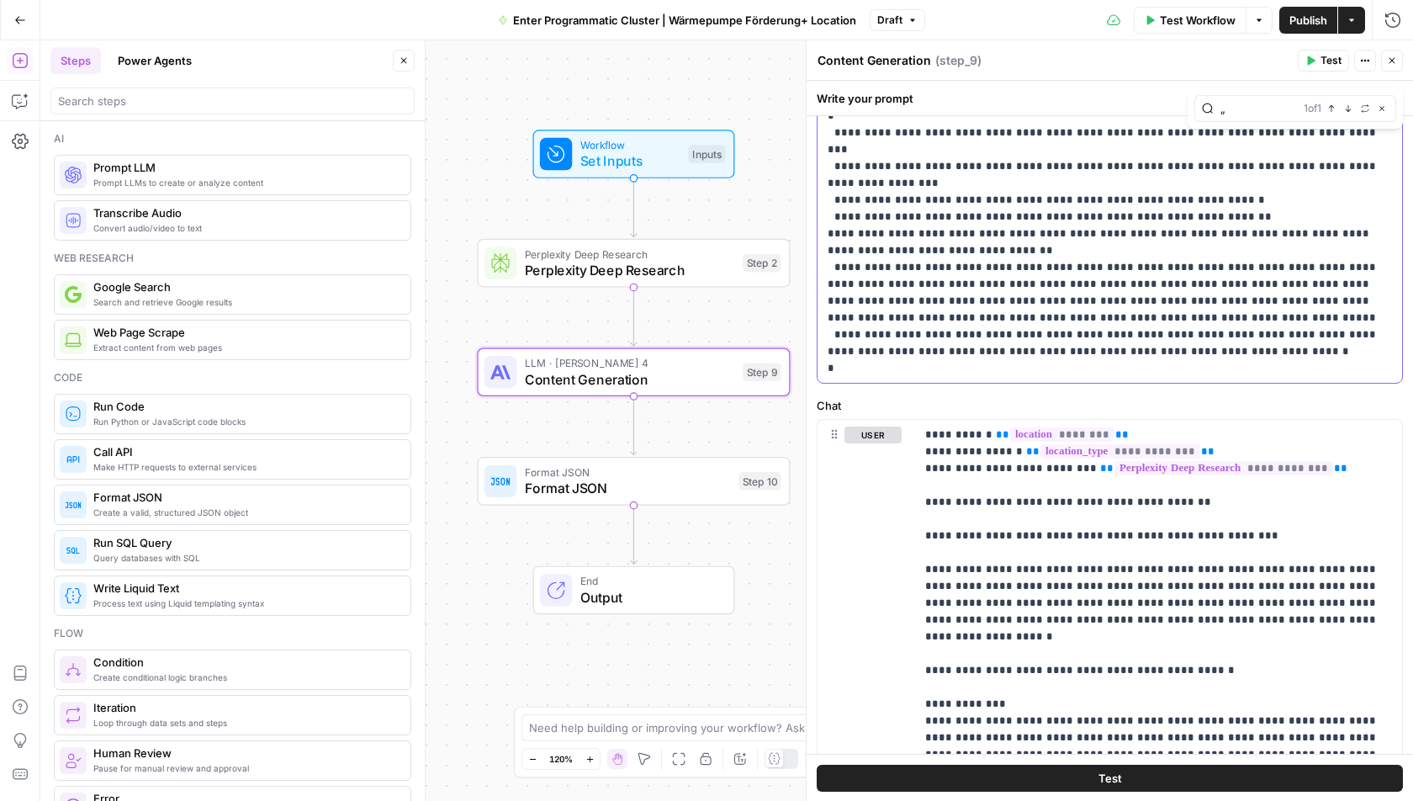
drag, startPoint x: 1233, startPoint y: 330, endPoint x: 1071, endPoint y: 331, distance: 162.4
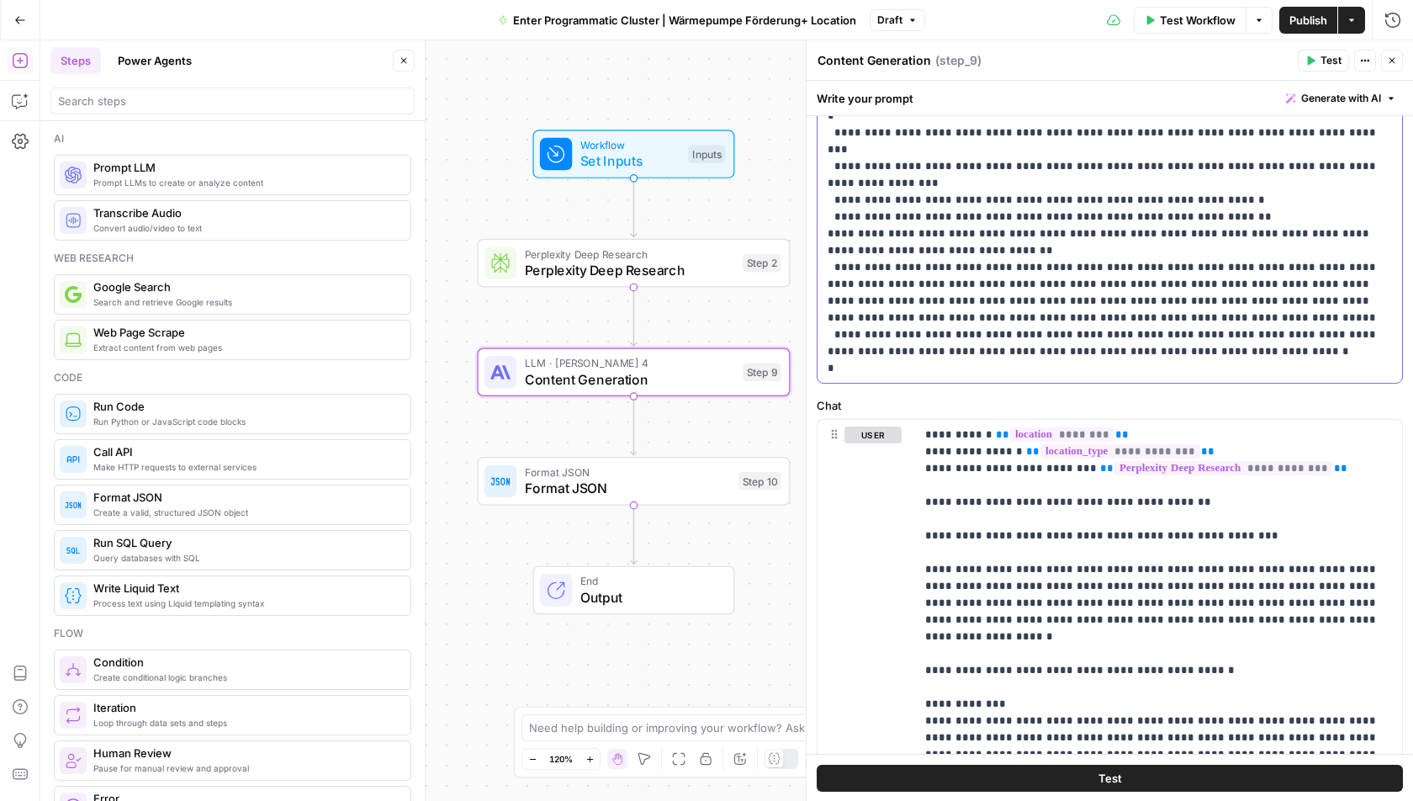
click at [1323, 24] on span "Publish" at bounding box center [1309, 20] width 38 height 17
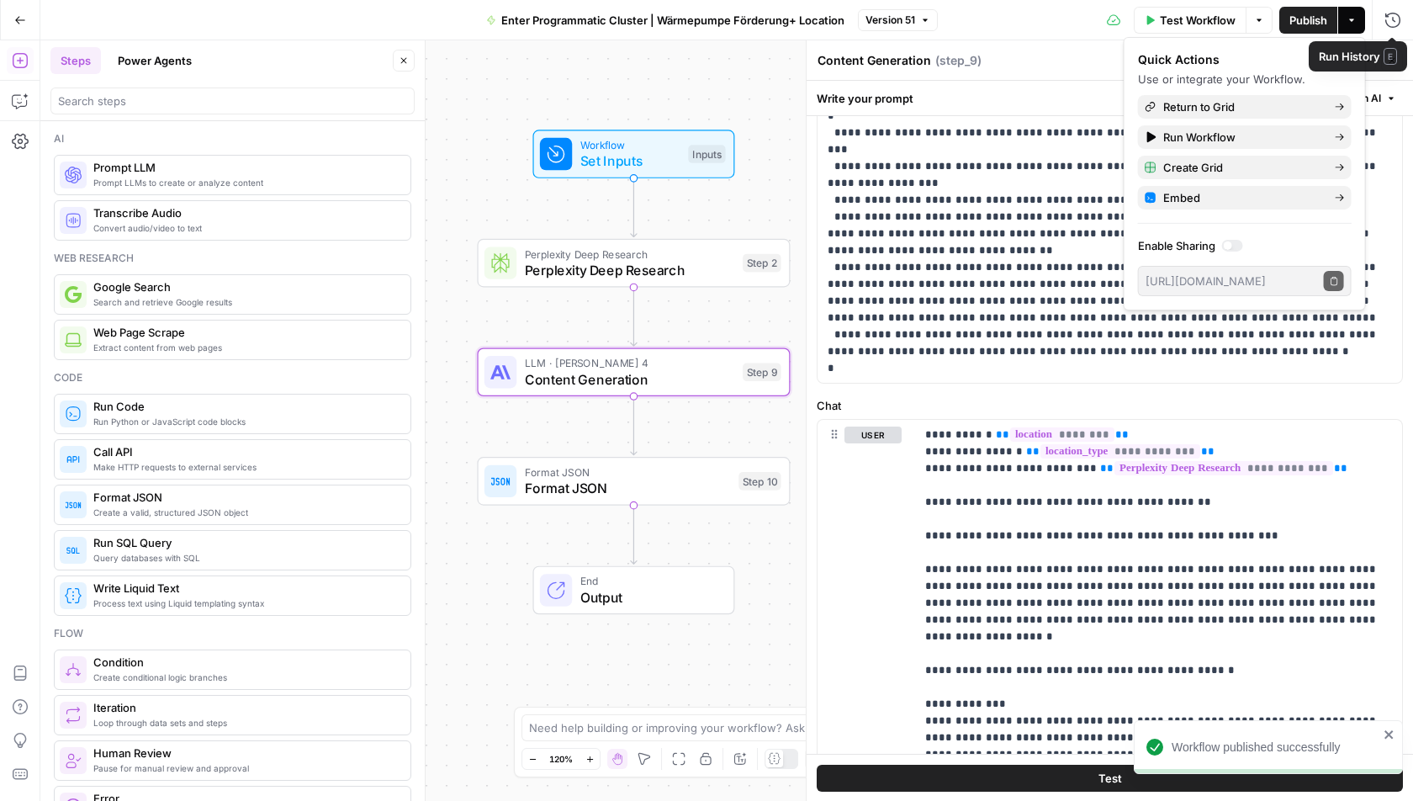
click at [1063, 29] on div "Test Workflow Options Publish Actions Run History" at bounding box center [1176, 20] width 476 height 40
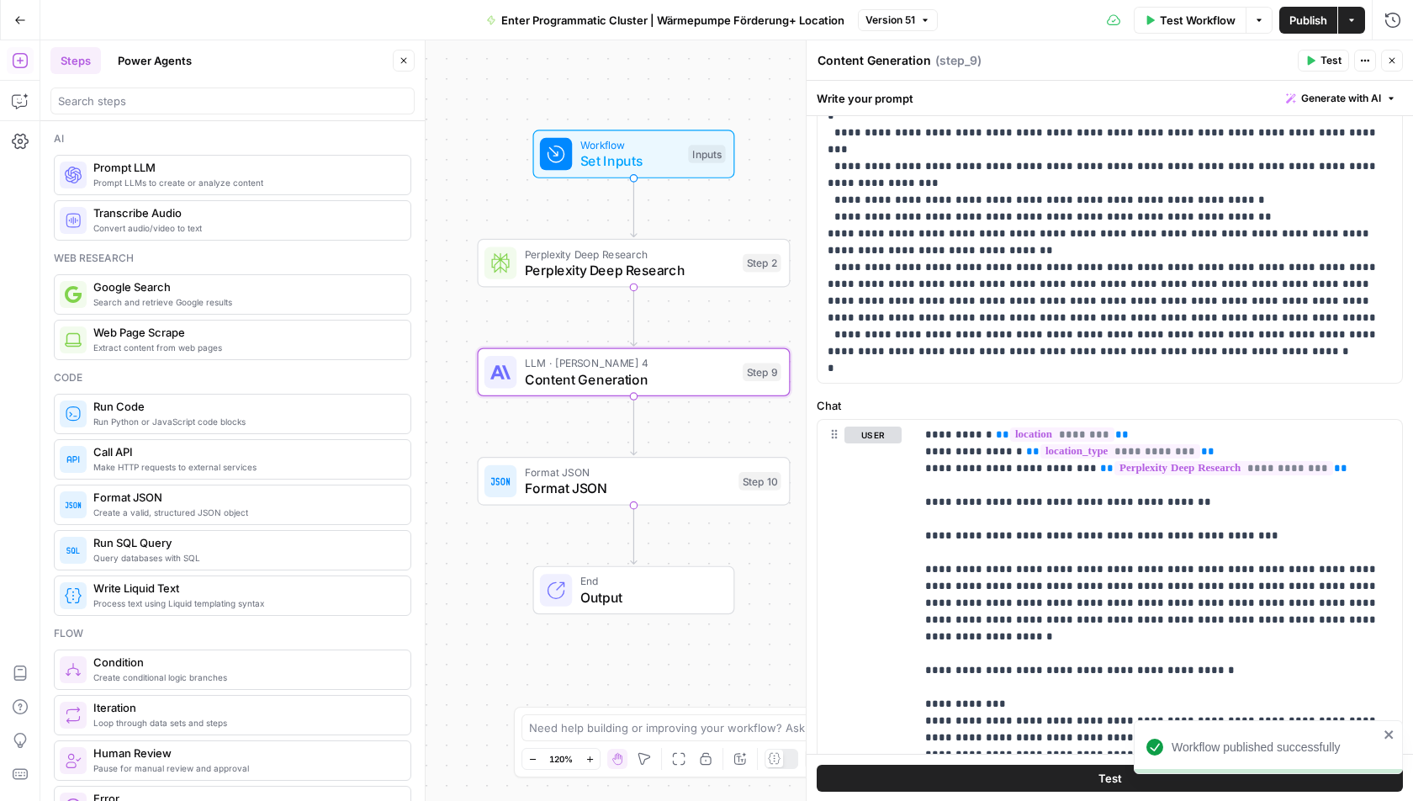
click at [1307, 19] on span "Publish" at bounding box center [1309, 20] width 38 height 17
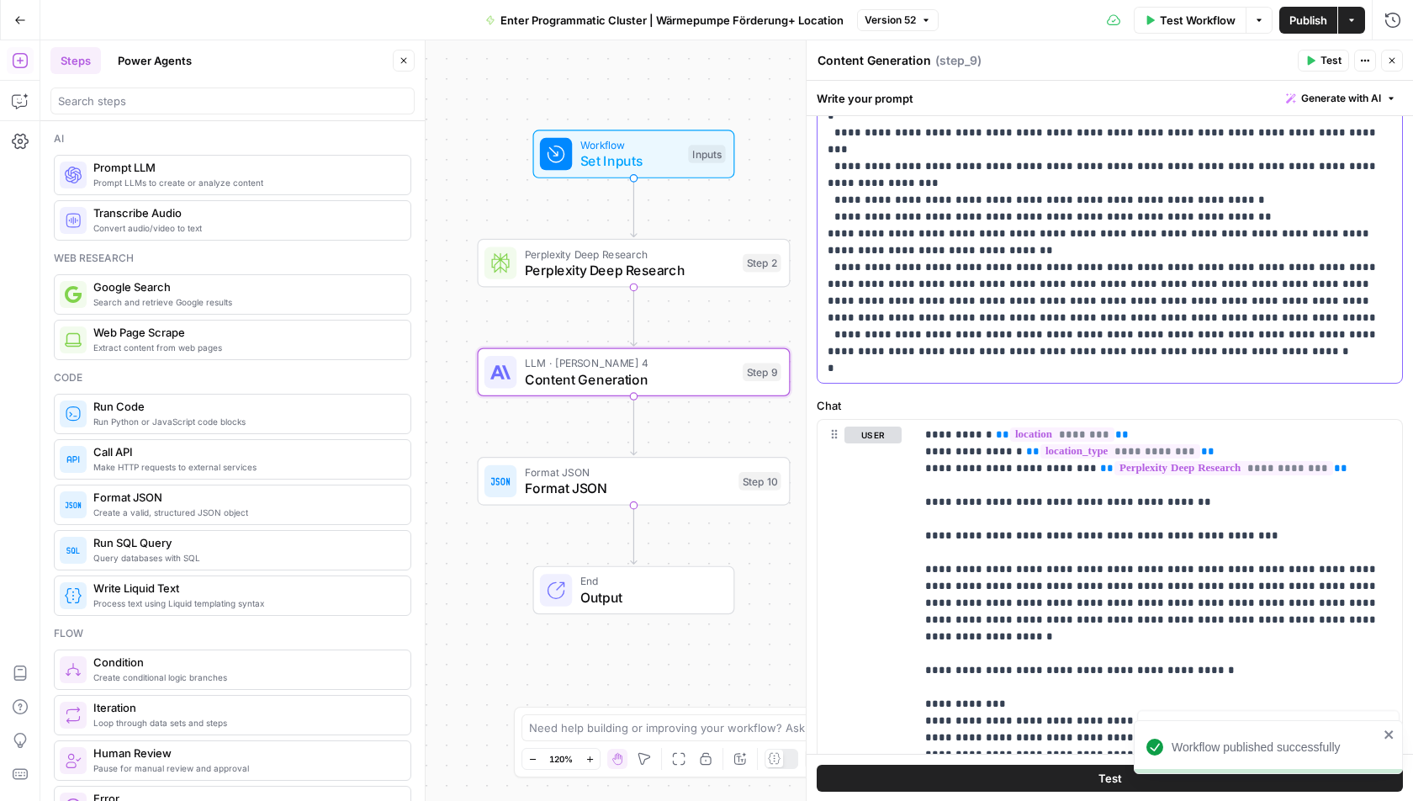
type input "german"
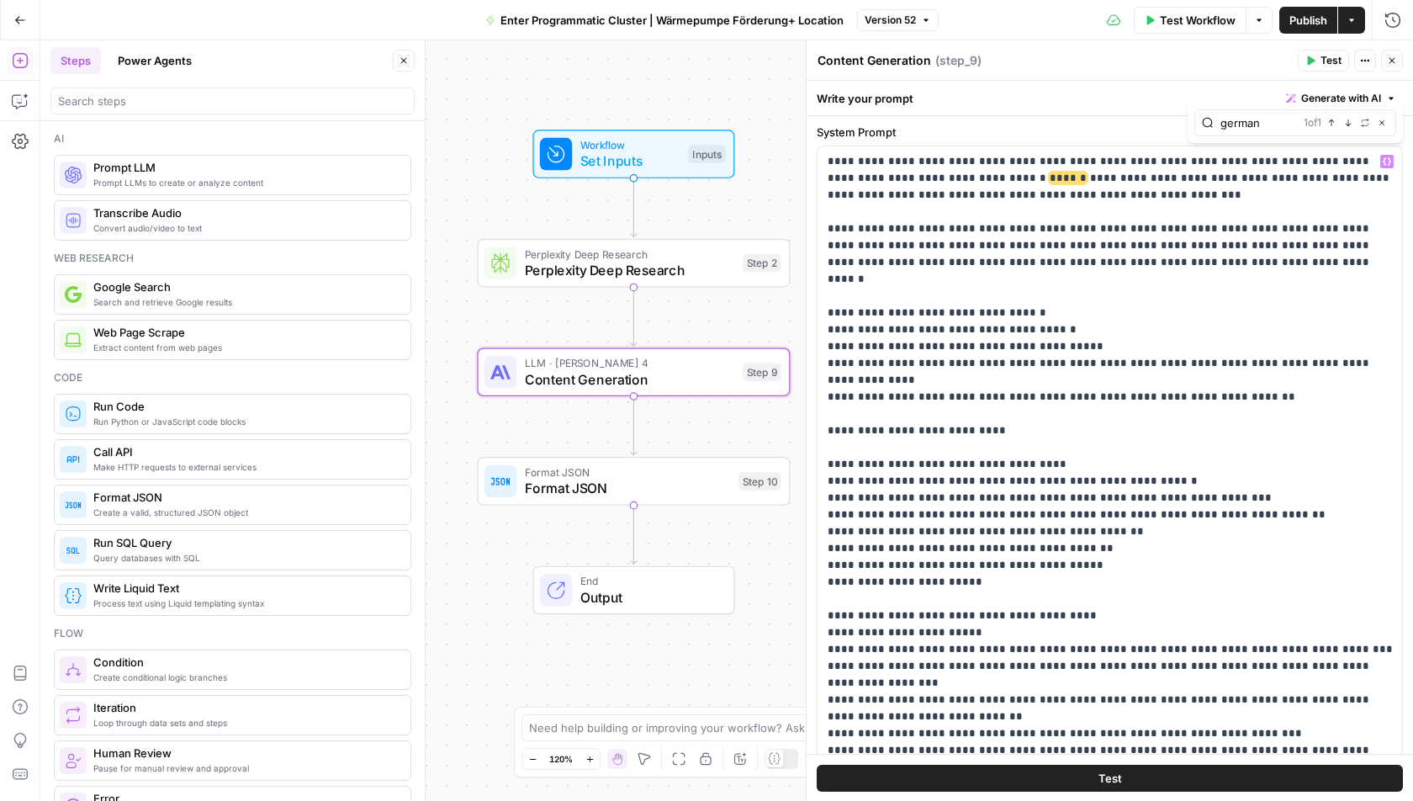
scroll to position [8, 0]
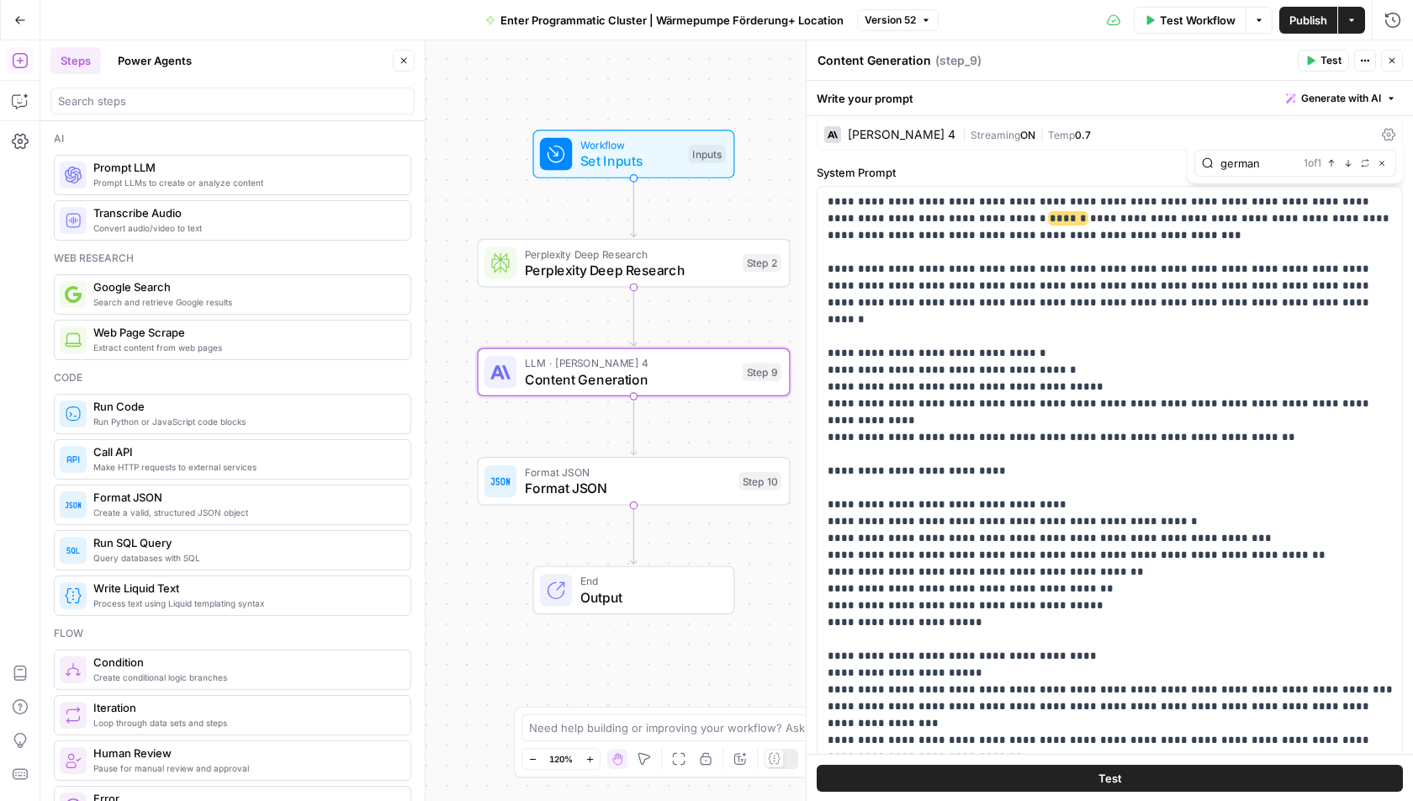
click at [1323, 8] on button "Publish" at bounding box center [1309, 20] width 58 height 27
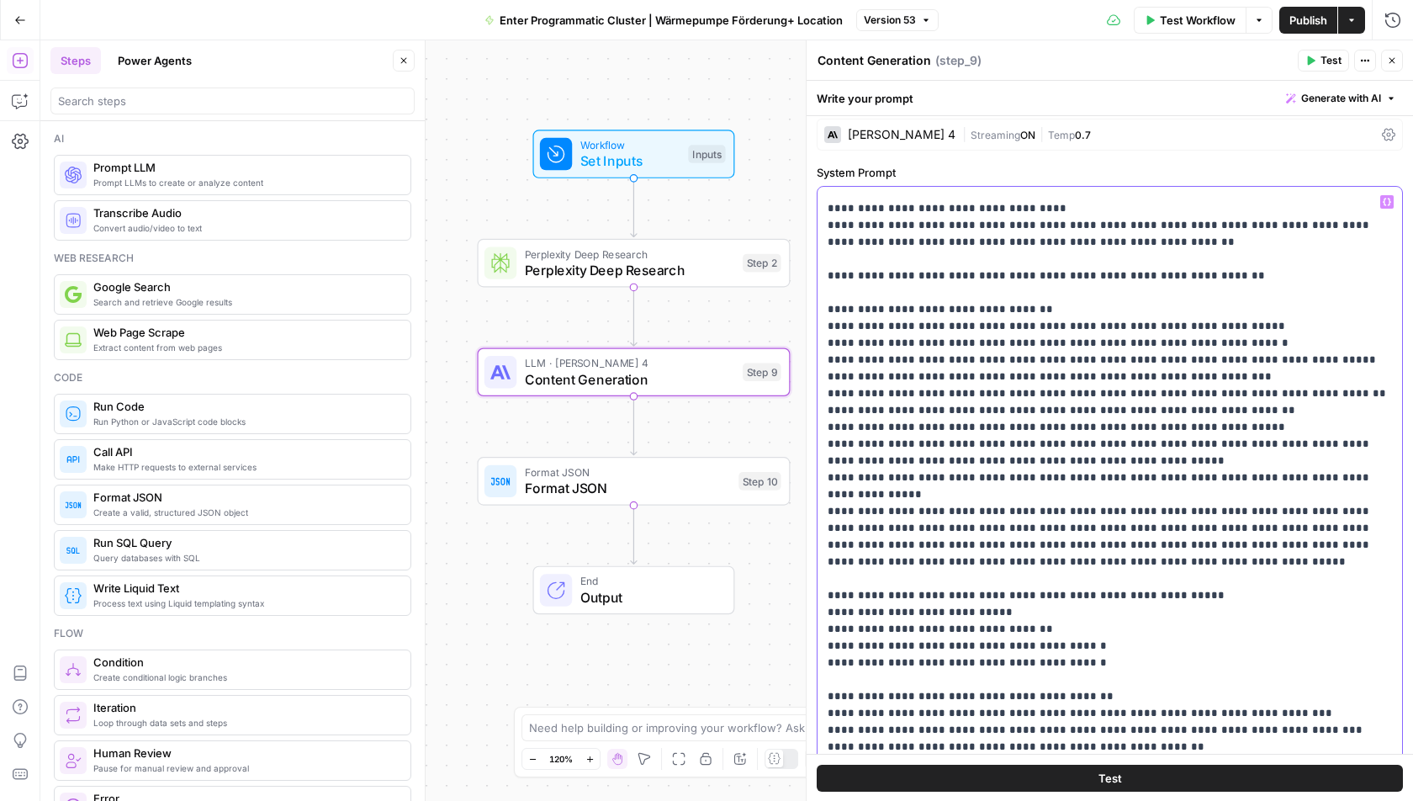
scroll to position [2131, 0]
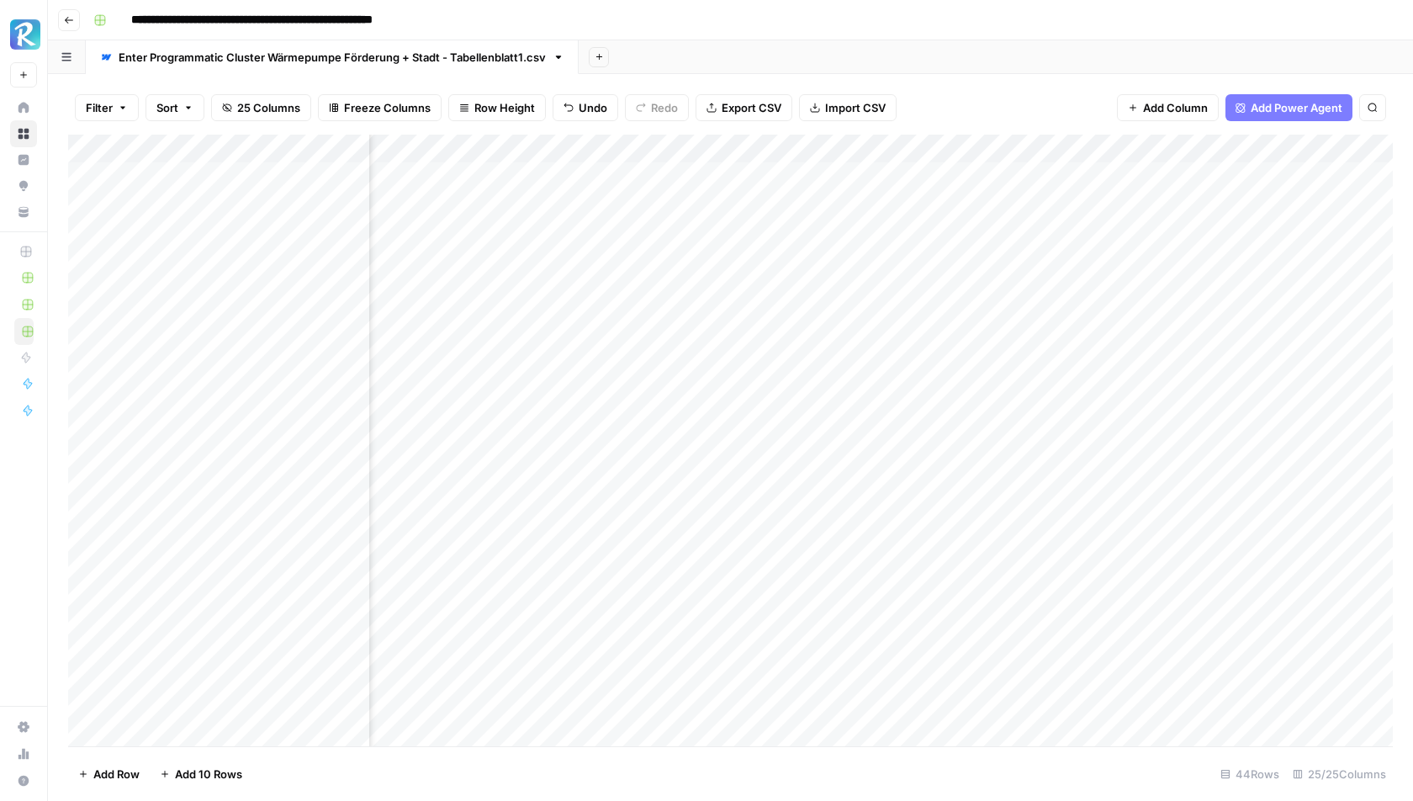
scroll to position [0, 365]
click at [794, 174] on div "Add Column" at bounding box center [730, 441] width 1325 height 612
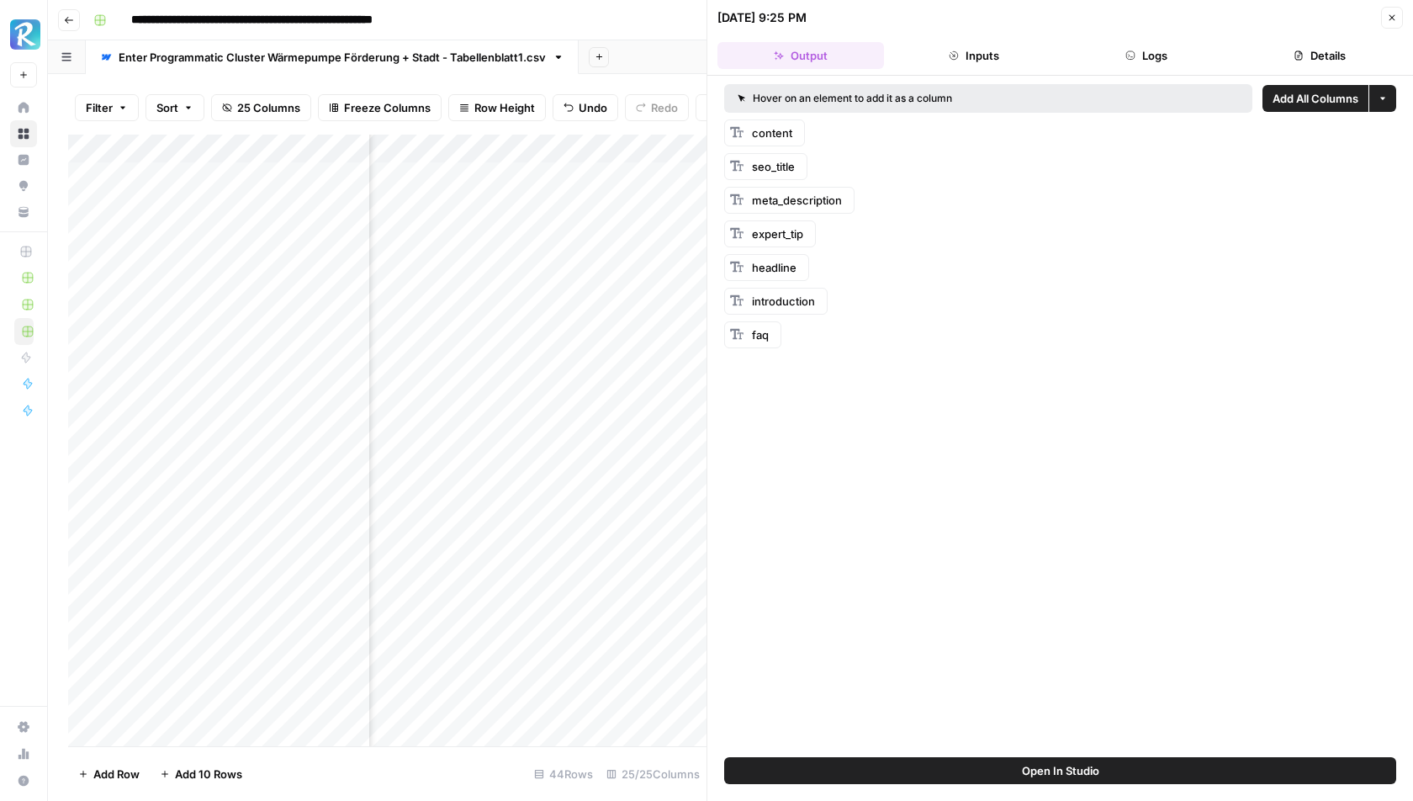
click at [1138, 50] on button "Logs" at bounding box center [1147, 55] width 167 height 27
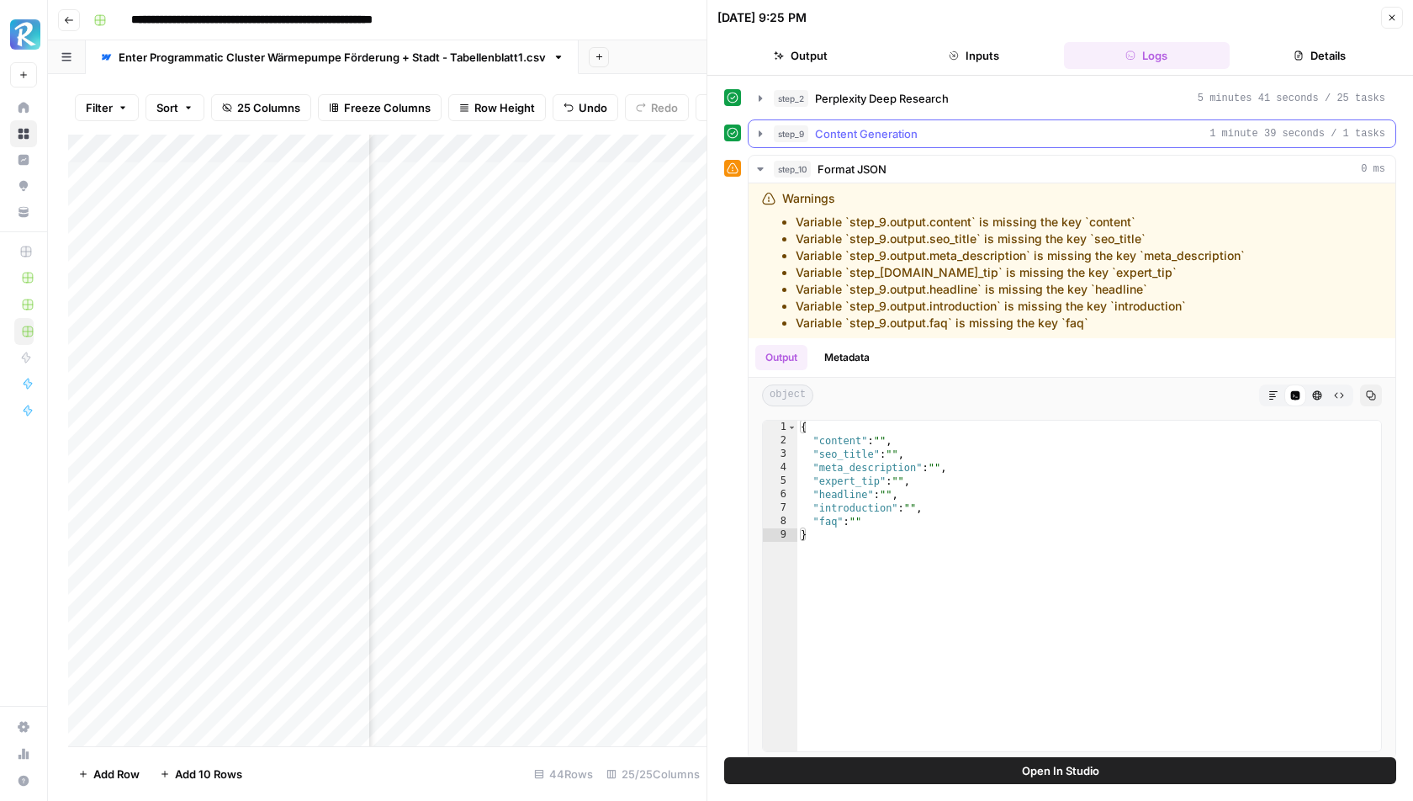
click at [847, 120] on button "step_9 Content Generation 1 minute 39 seconds / 1 tasks" at bounding box center [1072, 133] width 647 height 27
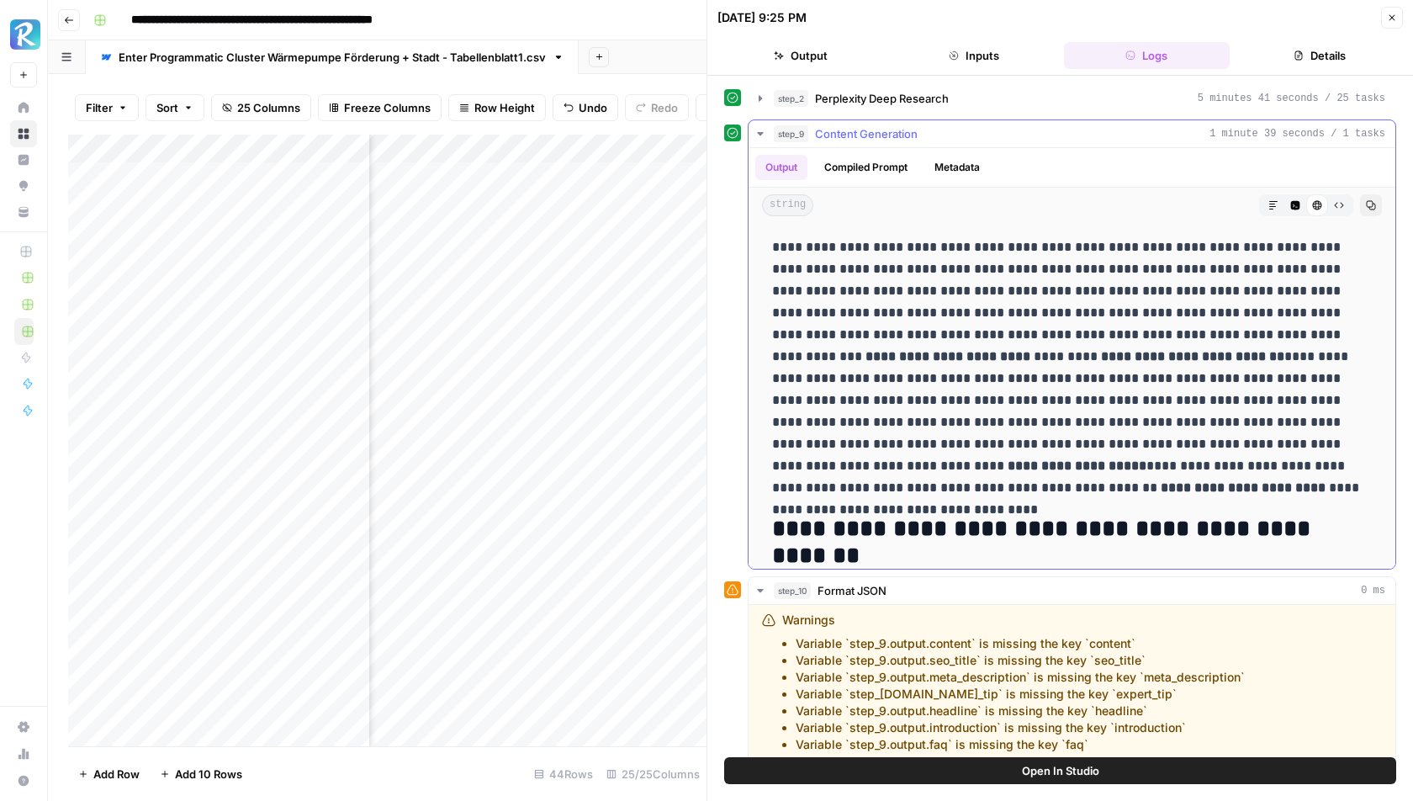
click at [1294, 201] on icon "button" at bounding box center [1295, 205] width 9 height 9
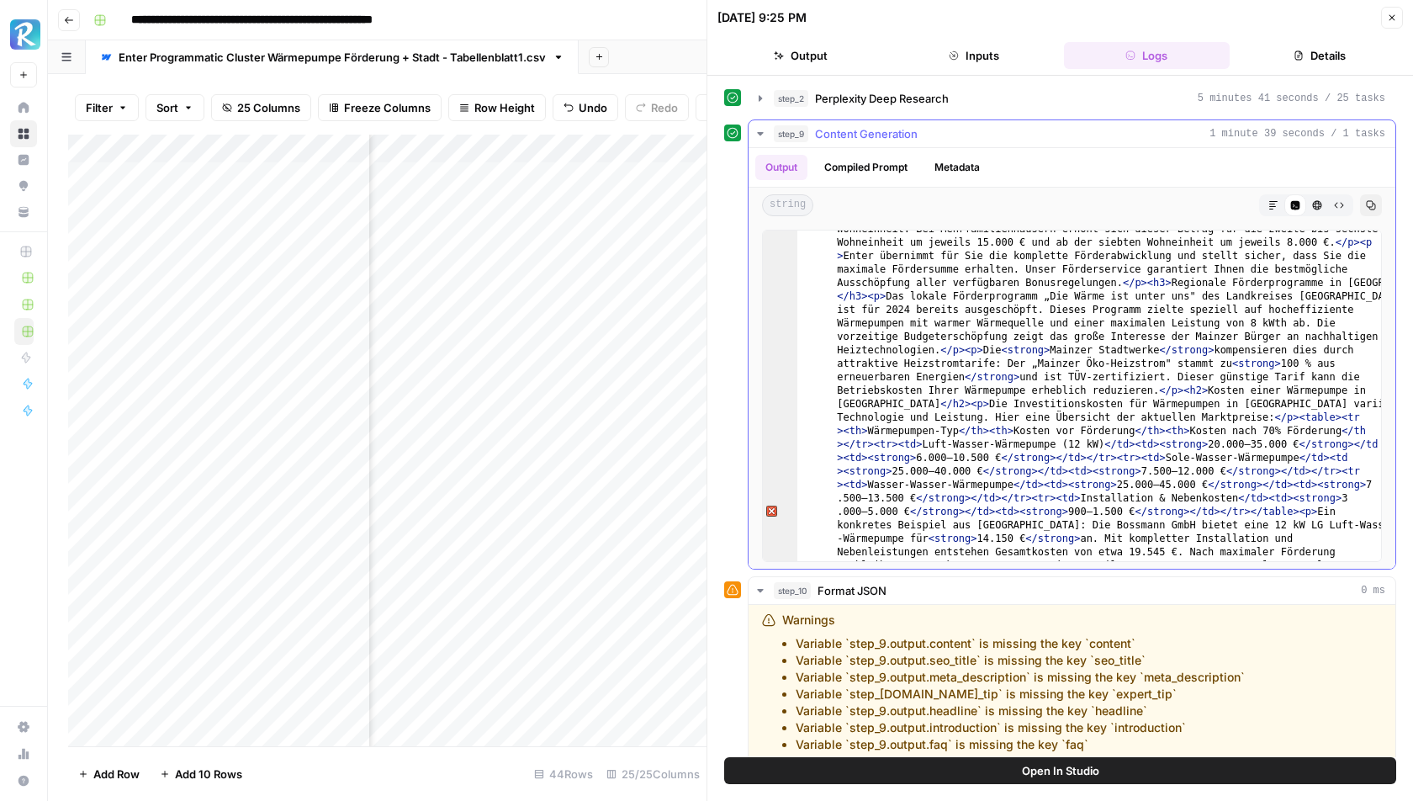
scroll to position [631, 0]
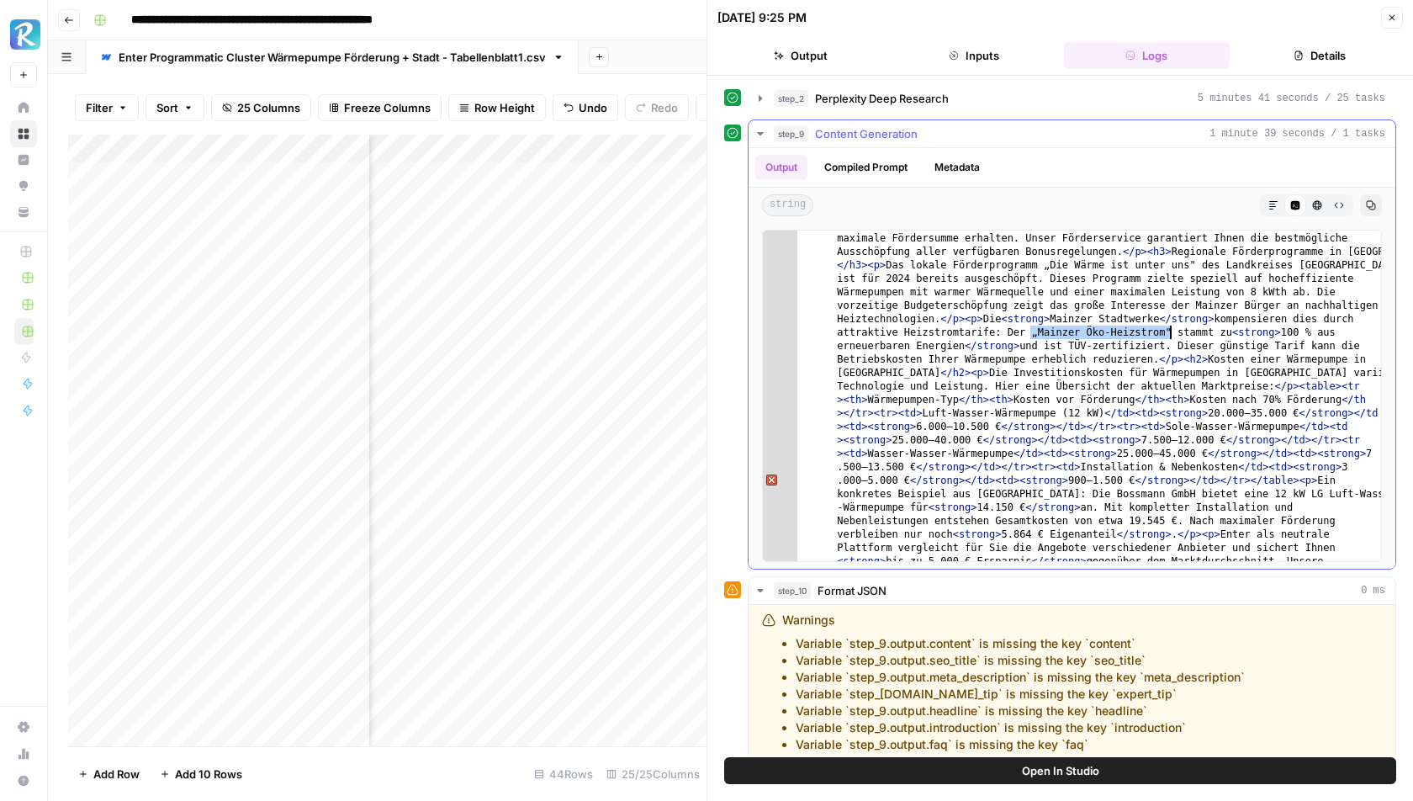
drag, startPoint x: 1031, startPoint y: 327, endPoint x: 1168, endPoint y: 324, distance: 137.2
drag, startPoint x: 1031, startPoint y: 329, endPoint x: 1170, endPoint y: 330, distance: 139.7
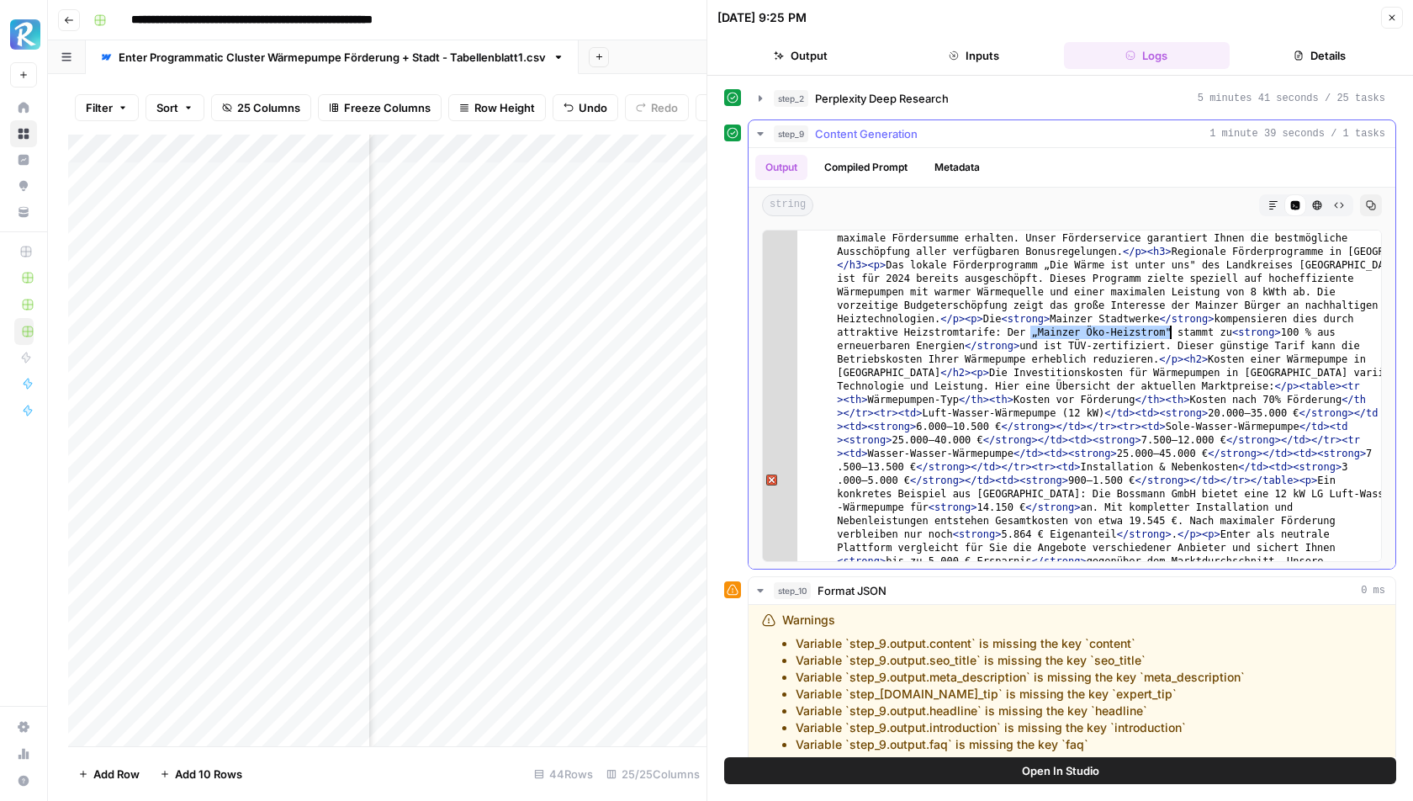
drag, startPoint x: 1041, startPoint y: 262, endPoint x: 1050, endPoint y: 262, distance: 9.3
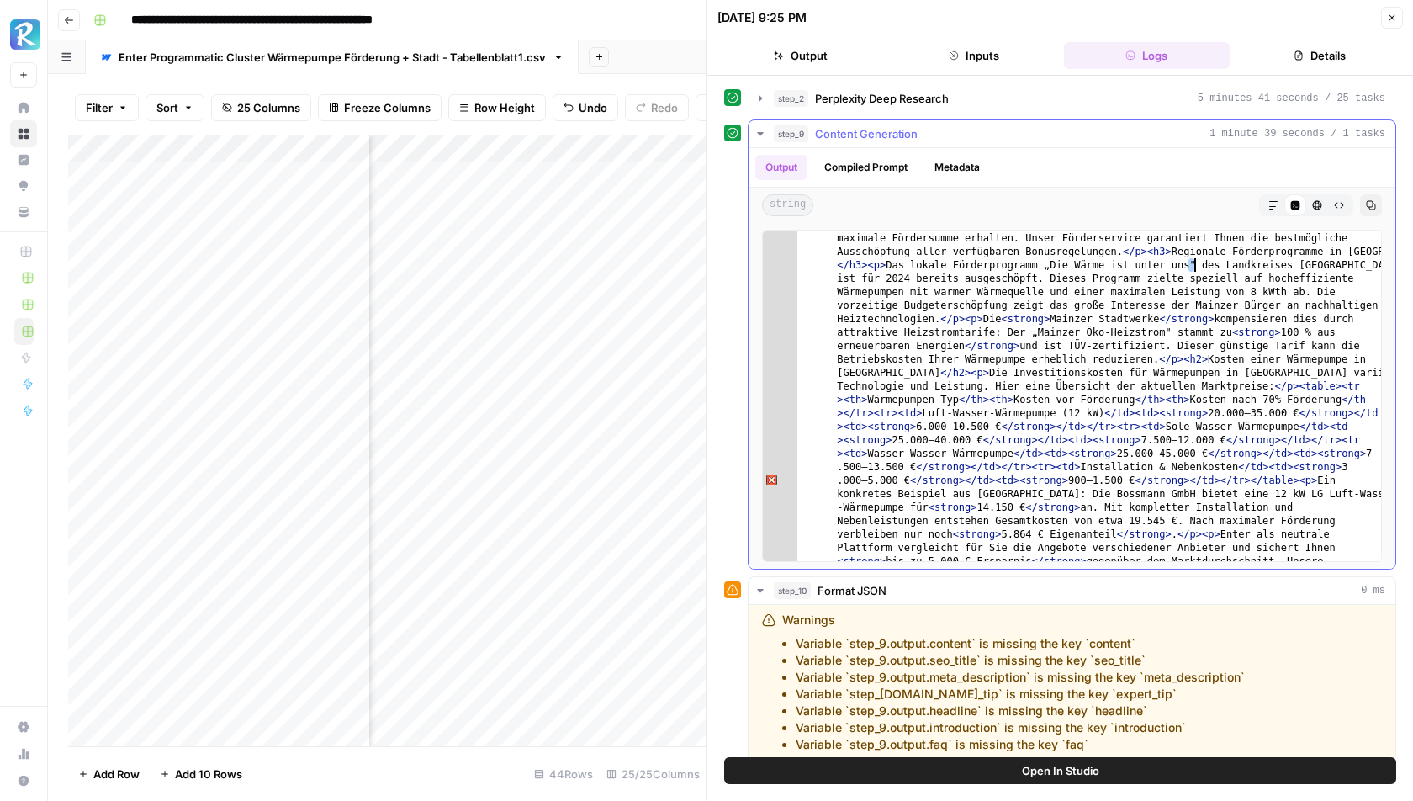
drag, startPoint x: 1190, startPoint y: 260, endPoint x: 1203, endPoint y: 260, distance: 12.6
click at [72, 20] on icon "button" at bounding box center [69, 20] width 10 height 10
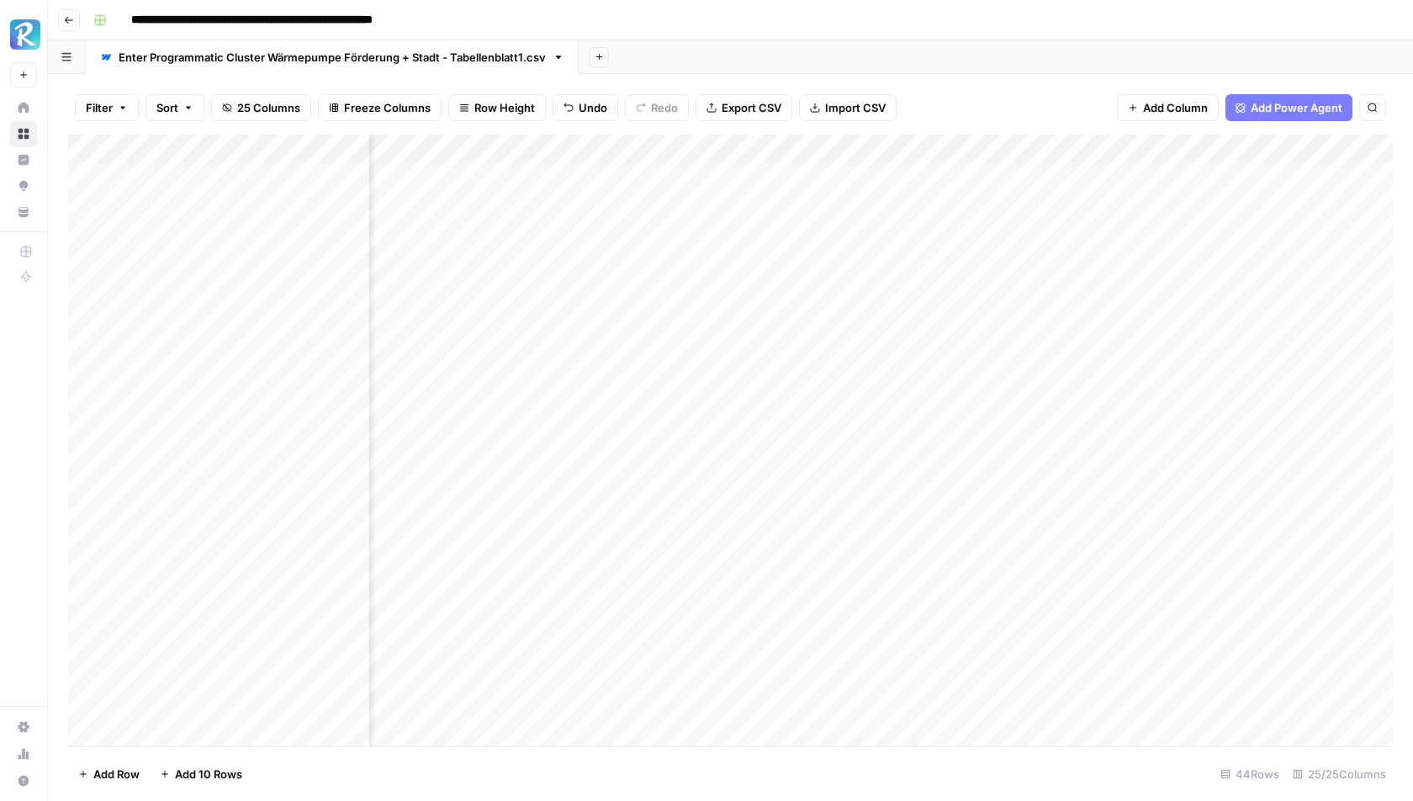
click at [67, 23] on icon "button" at bounding box center [69, 20] width 8 height 7
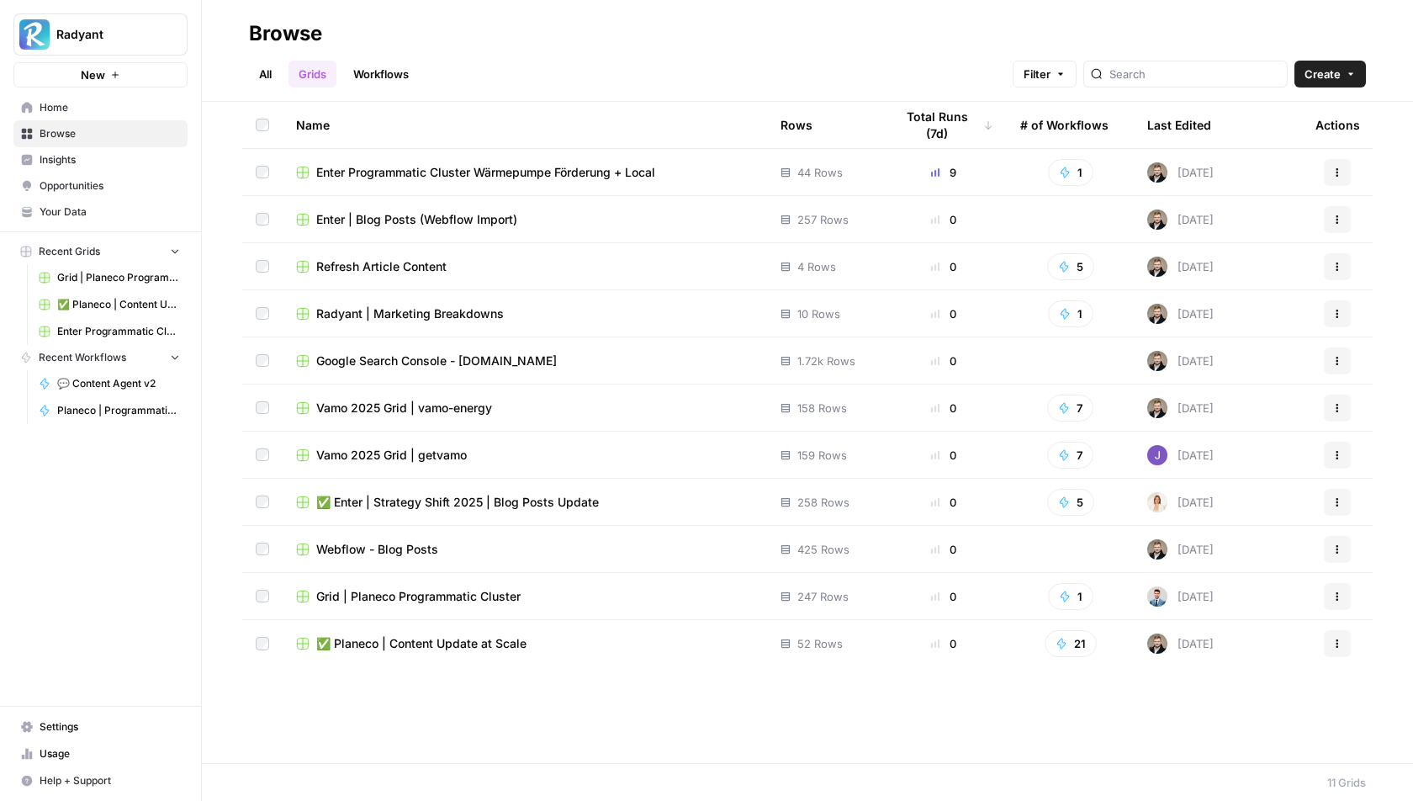
click at [430, 593] on span "Grid | Planeco Programmatic Cluster" at bounding box center [418, 596] width 204 height 17
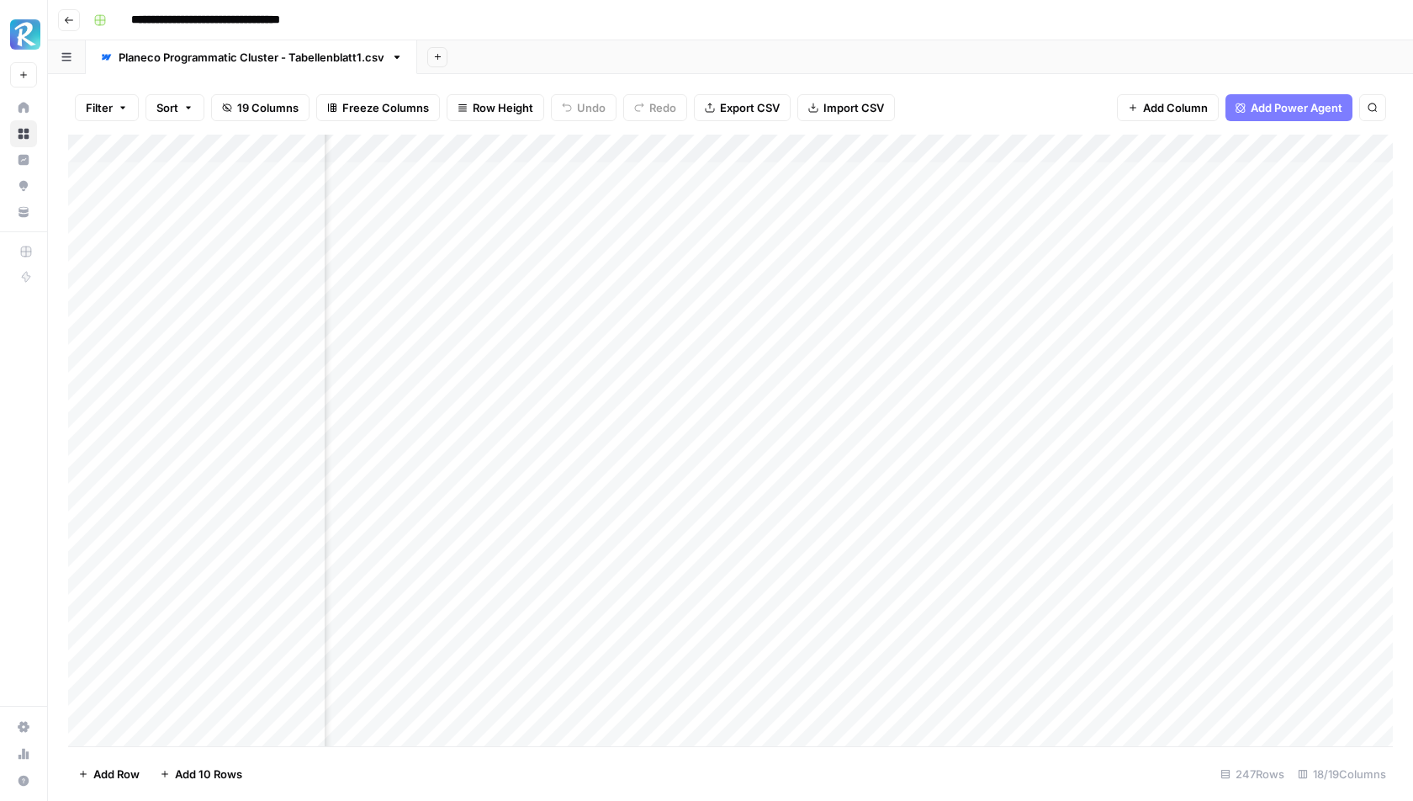
scroll to position [0, 1132]
click at [939, 173] on div "Add Column" at bounding box center [730, 441] width 1325 height 612
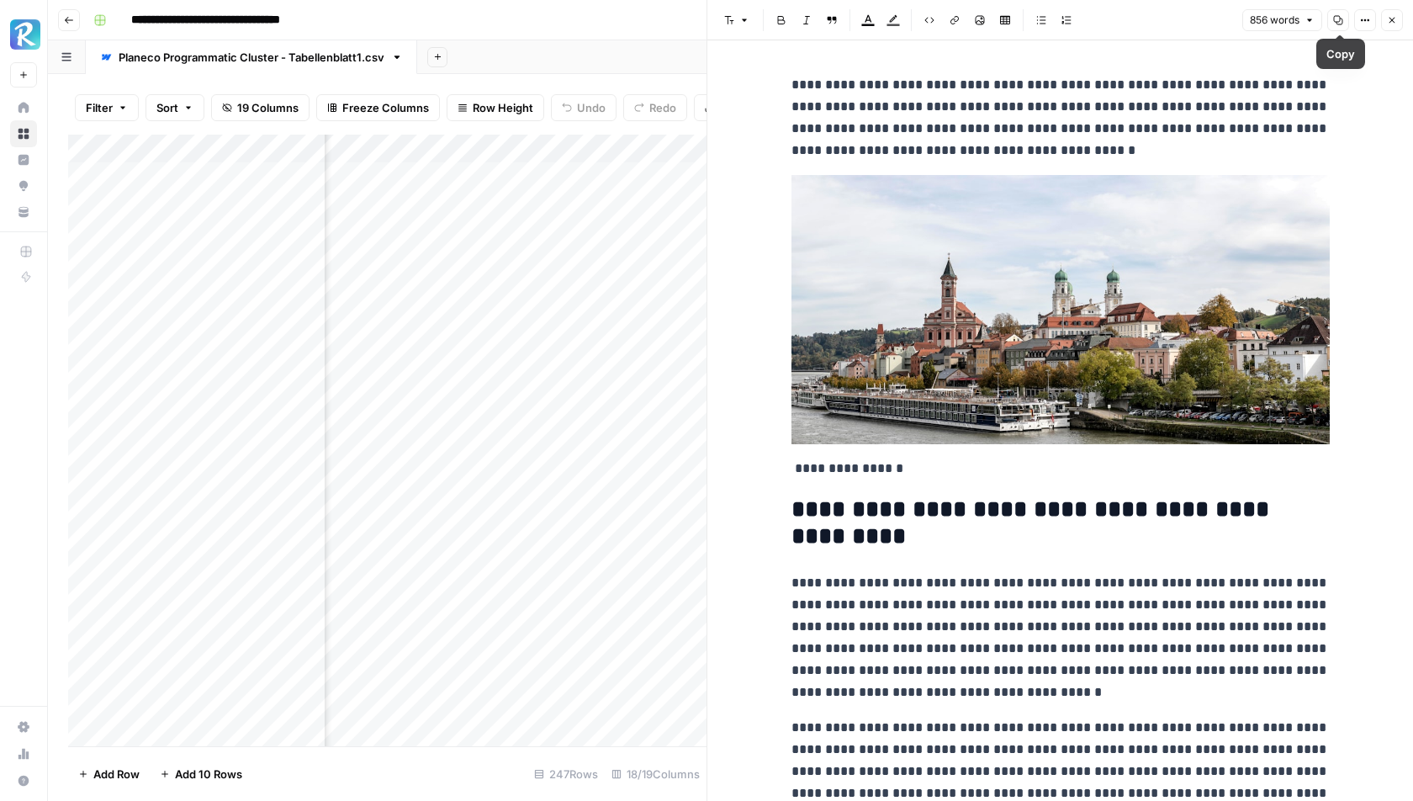
click at [1395, 23] on icon "button" at bounding box center [1393, 21] width 6 height 6
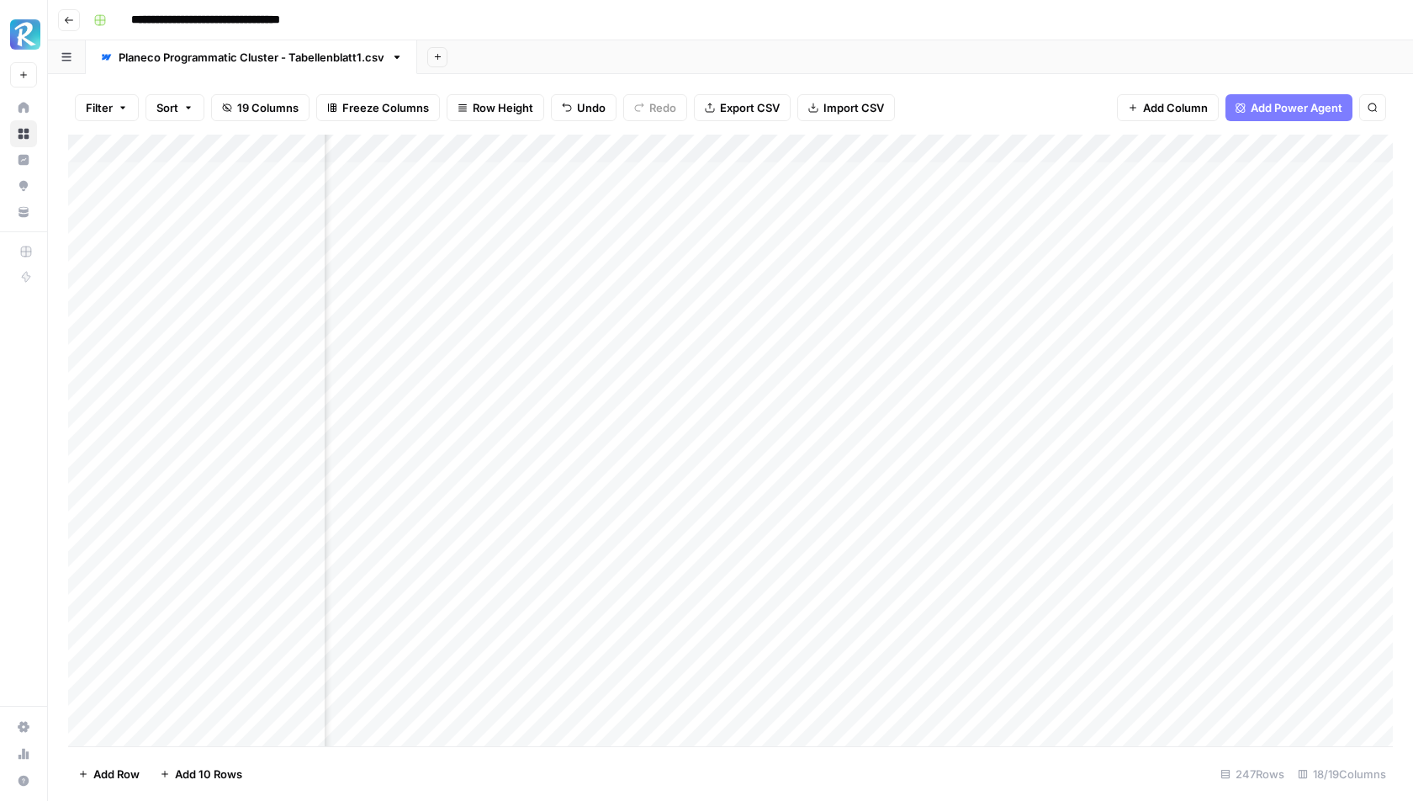
click at [491, 175] on div "Add Column" at bounding box center [730, 441] width 1325 height 612
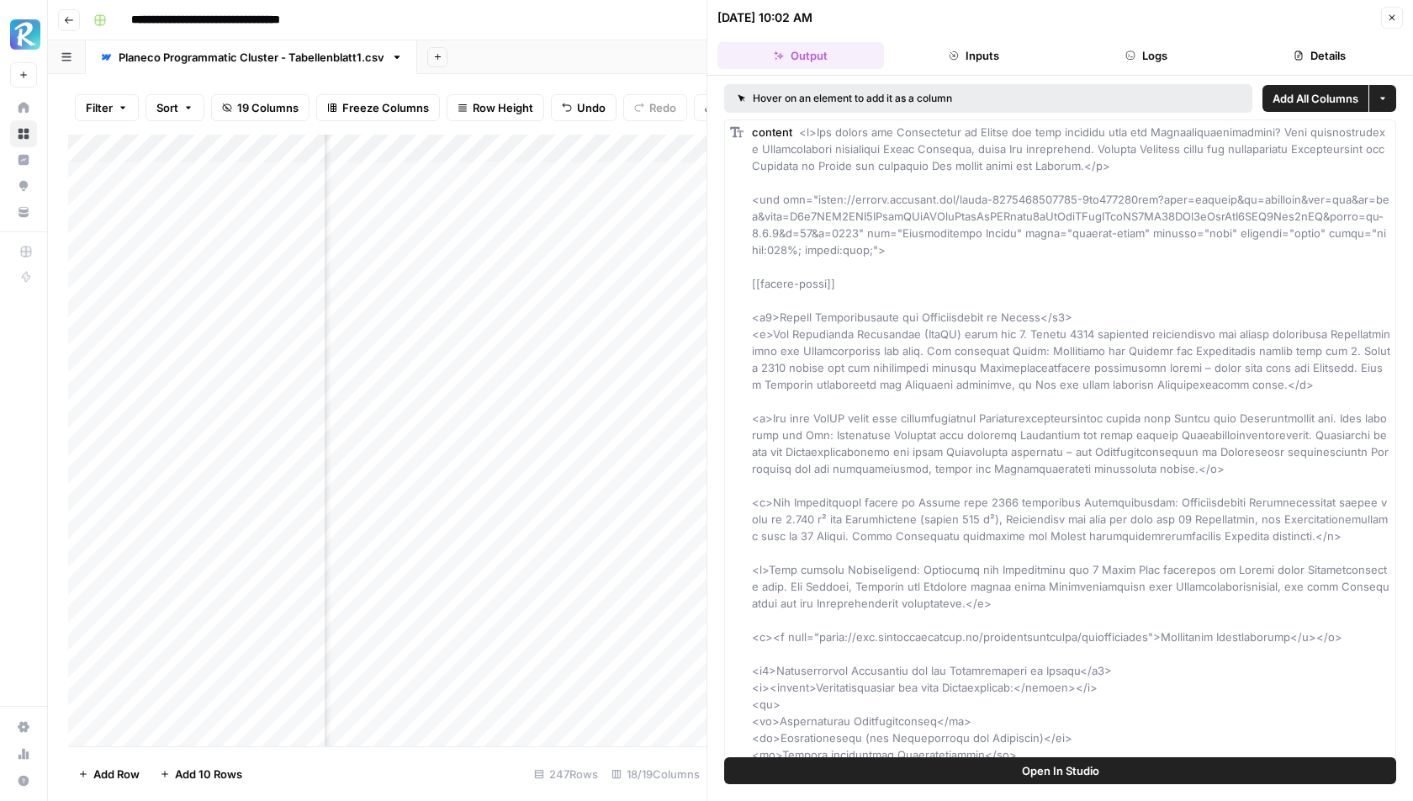
click at [1142, 50] on button "Logs" at bounding box center [1147, 55] width 167 height 27
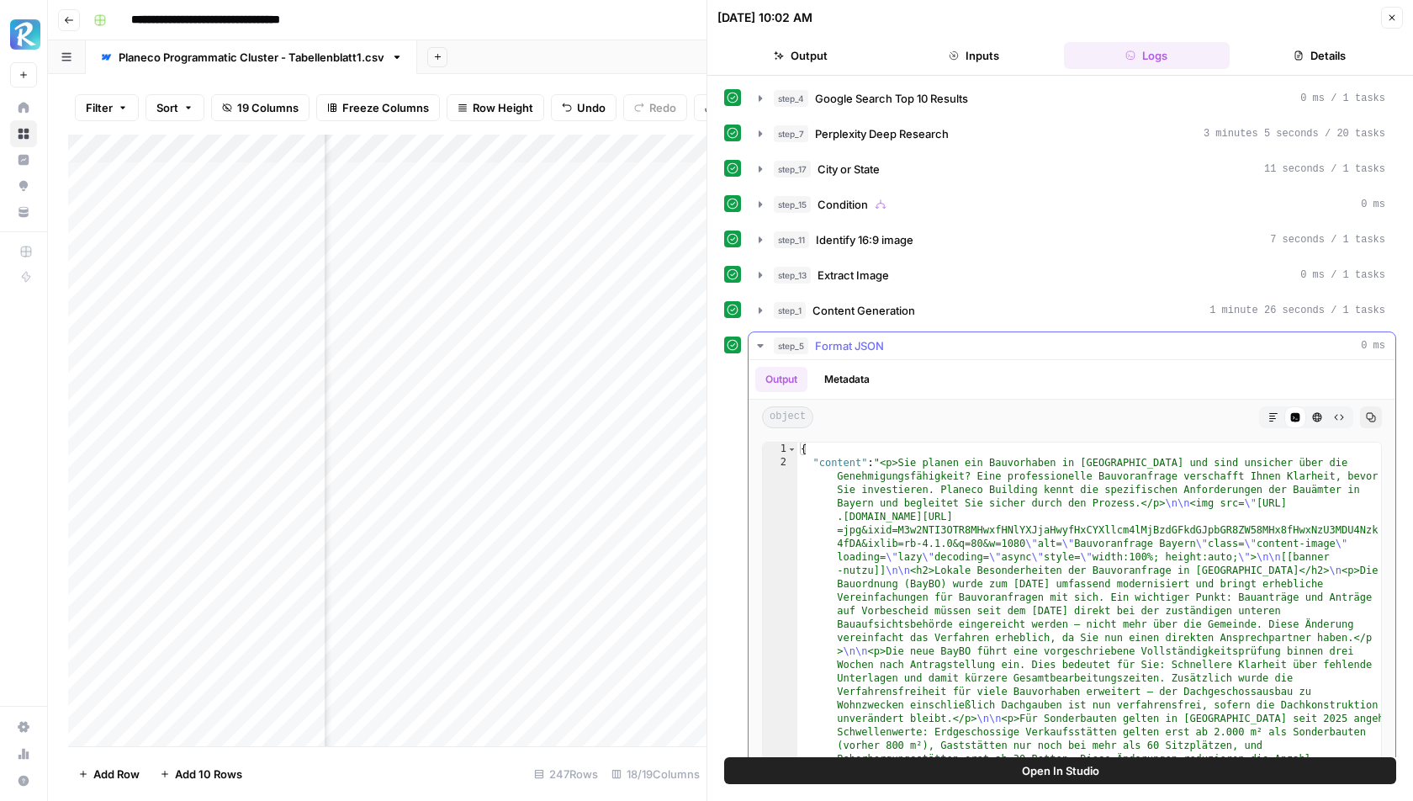
scroll to position [25, 0]
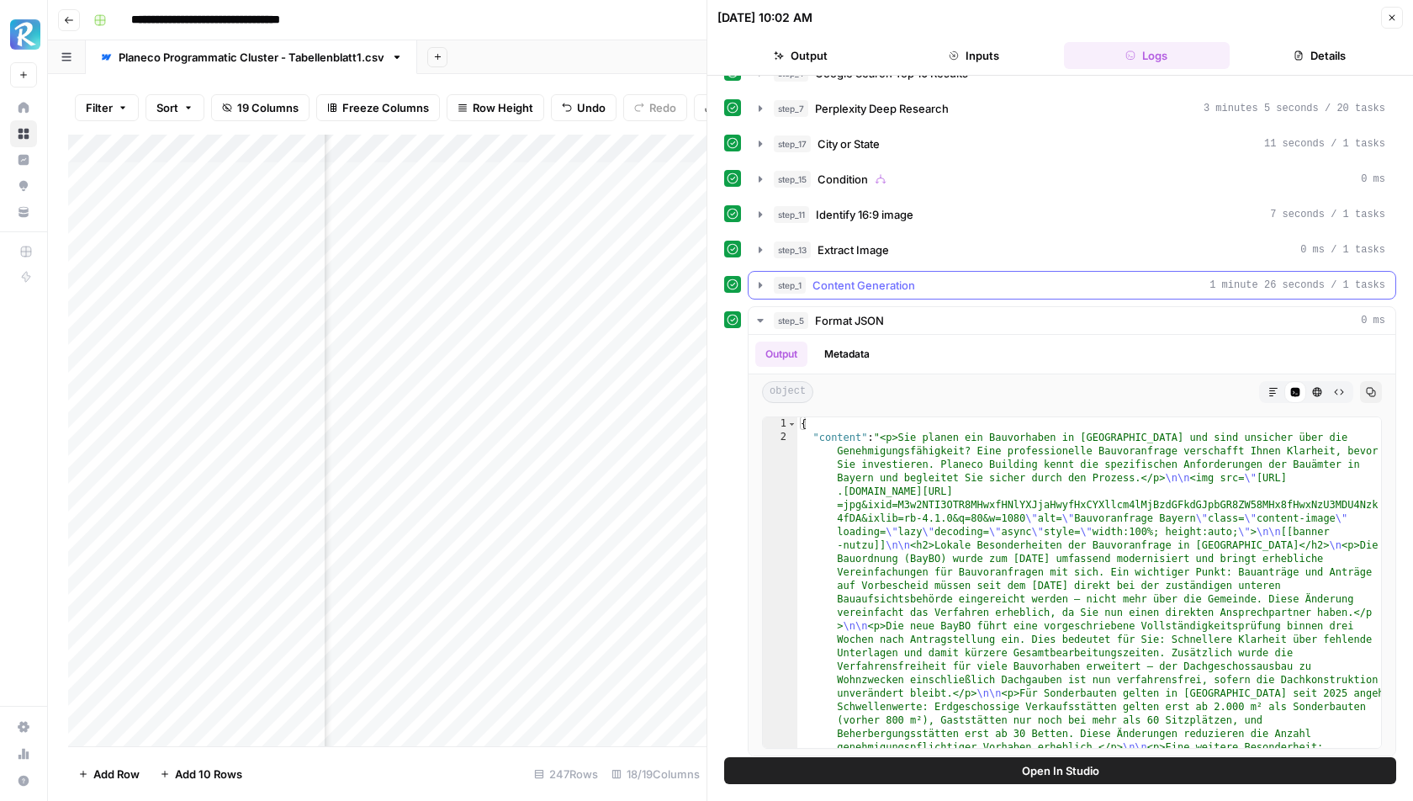
click at [930, 279] on div "step_1 Content Generation 1 minute 26 seconds / 1 tasks" at bounding box center [1080, 285] width 612 height 17
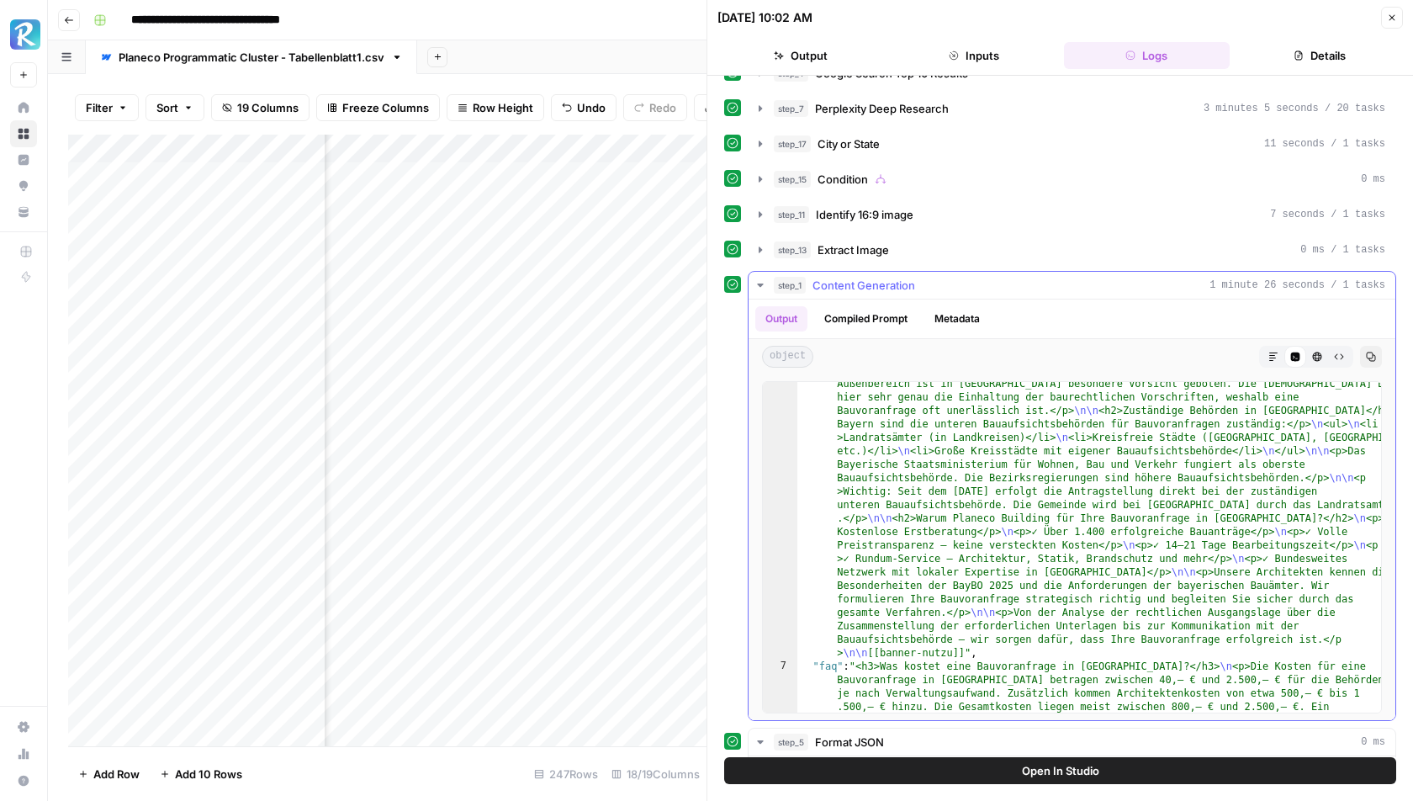
scroll to position [1297, 0]
click at [962, 441] on div ""content" : "<p>Sie planen ein Bauvorhaben in Bayern und sind unsicher über die…" at bounding box center [1091, 286] width 586 height 2135
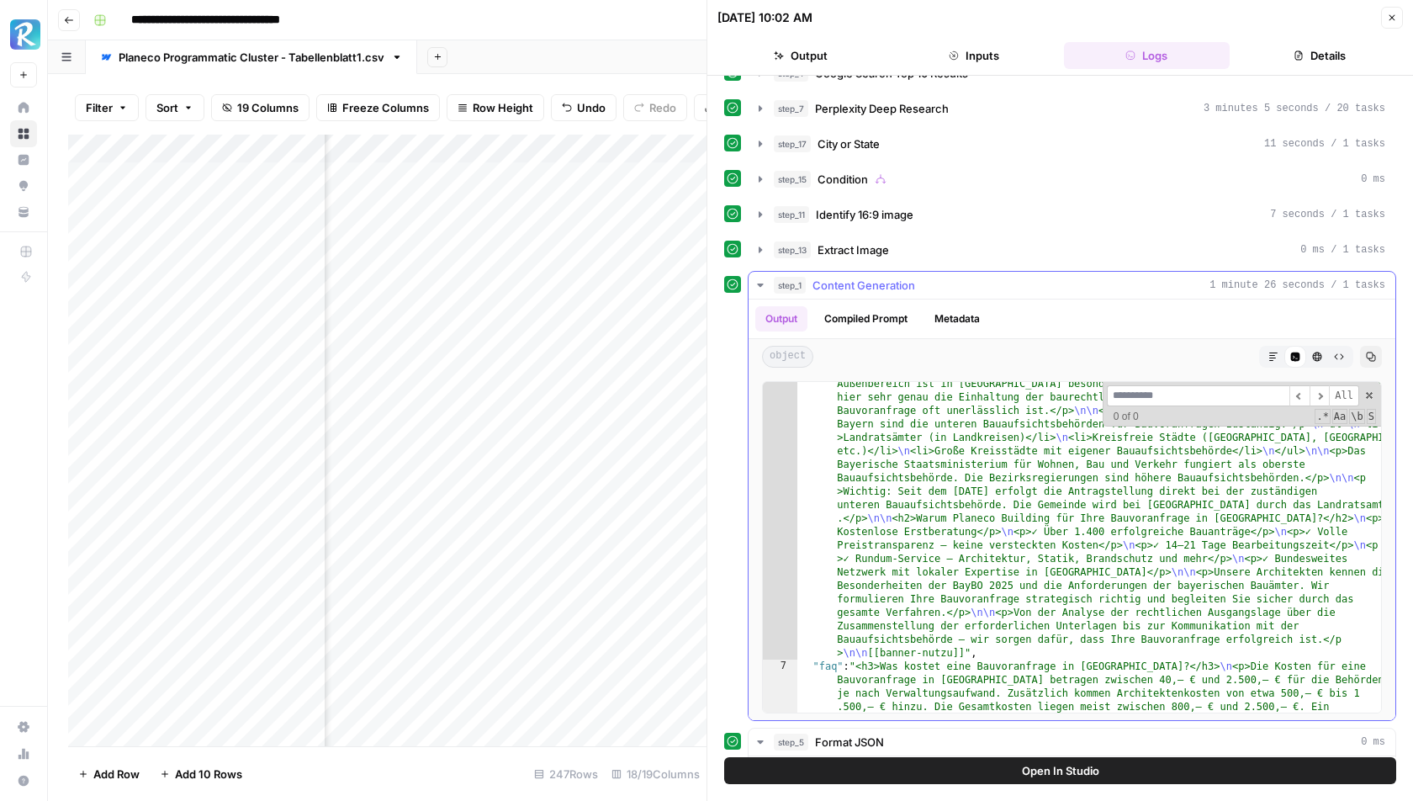
type input "*"
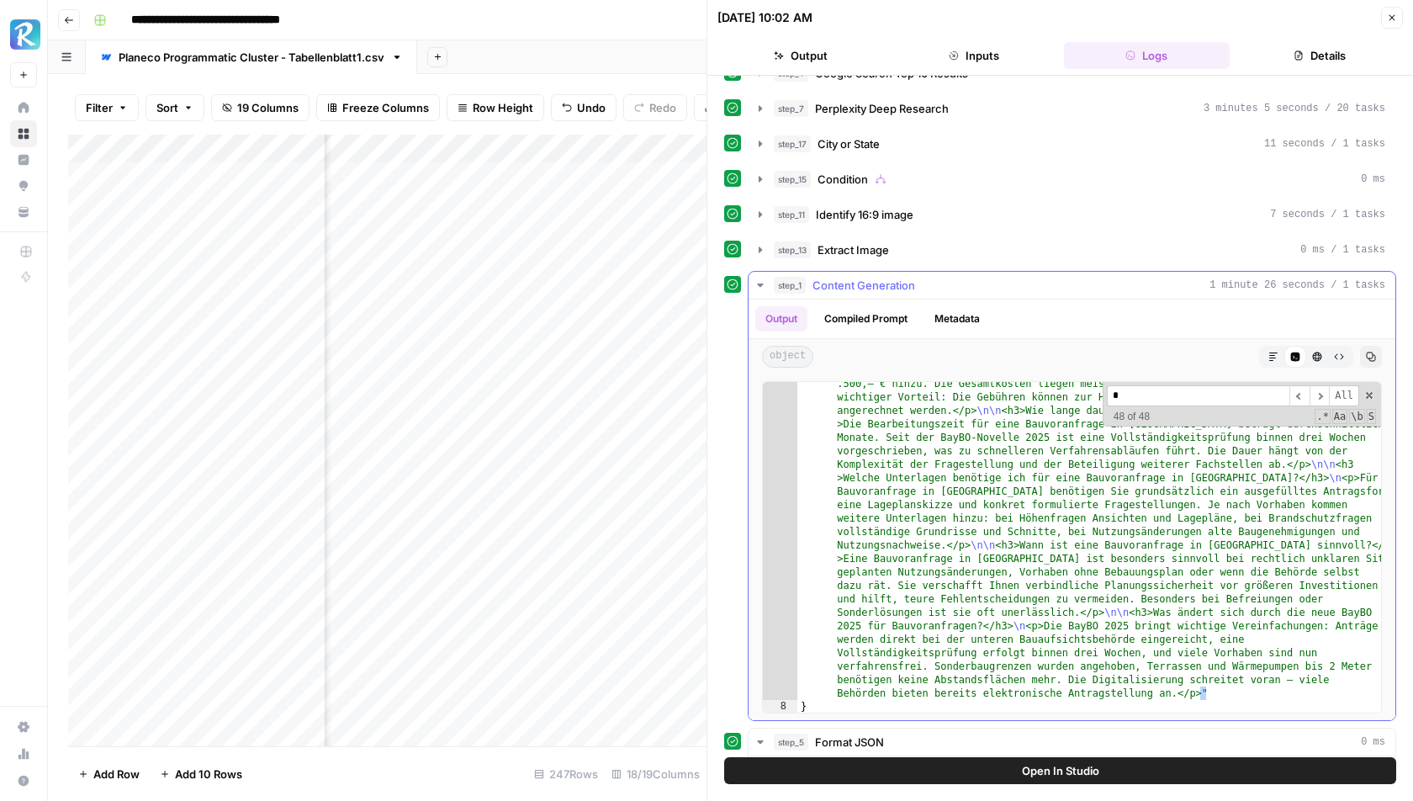
scroll to position [0, 0]
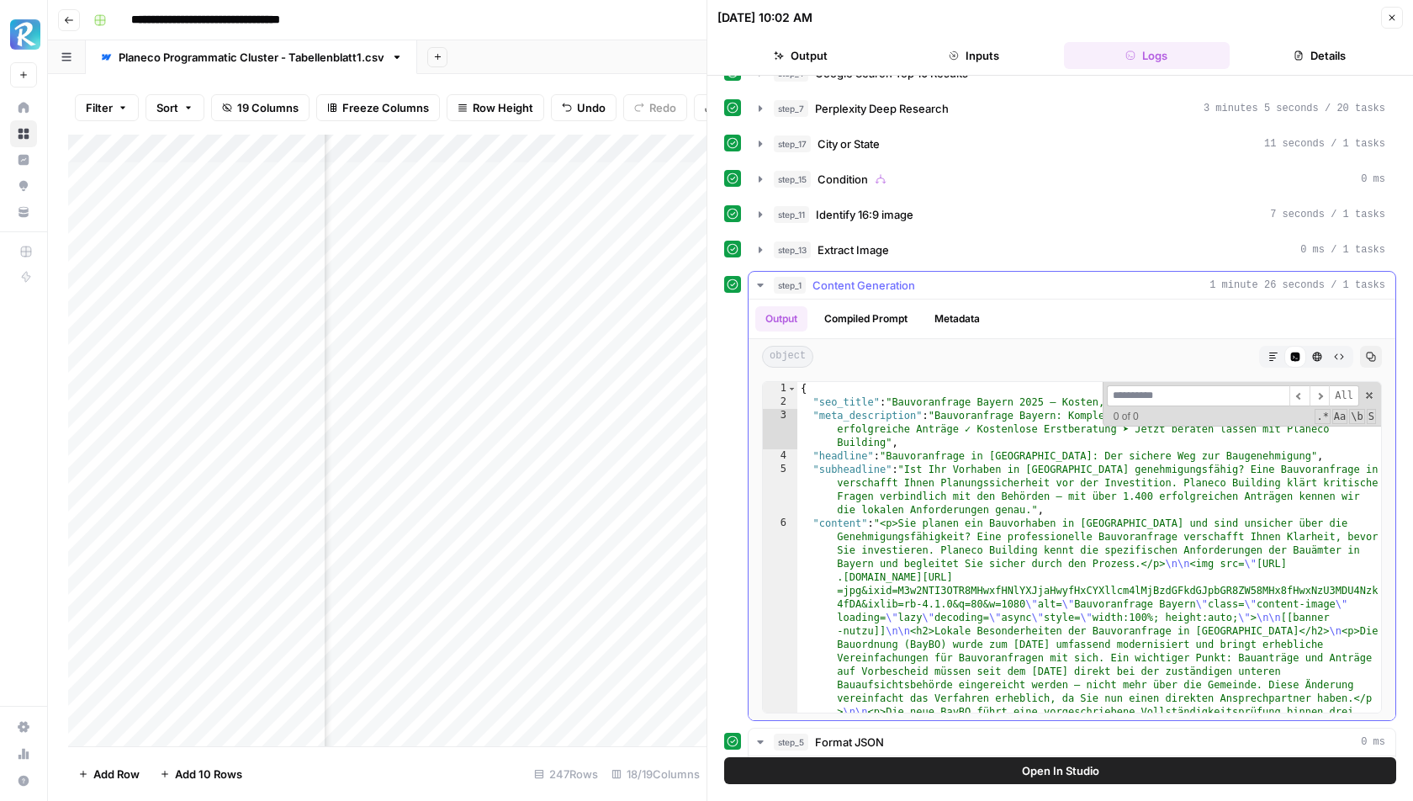
type input "*"
click at [1365, 390] on span at bounding box center [1370, 396] width 12 height 12
type textarea "**********"
click at [1395, 13] on icon "button" at bounding box center [1392, 18] width 10 height 10
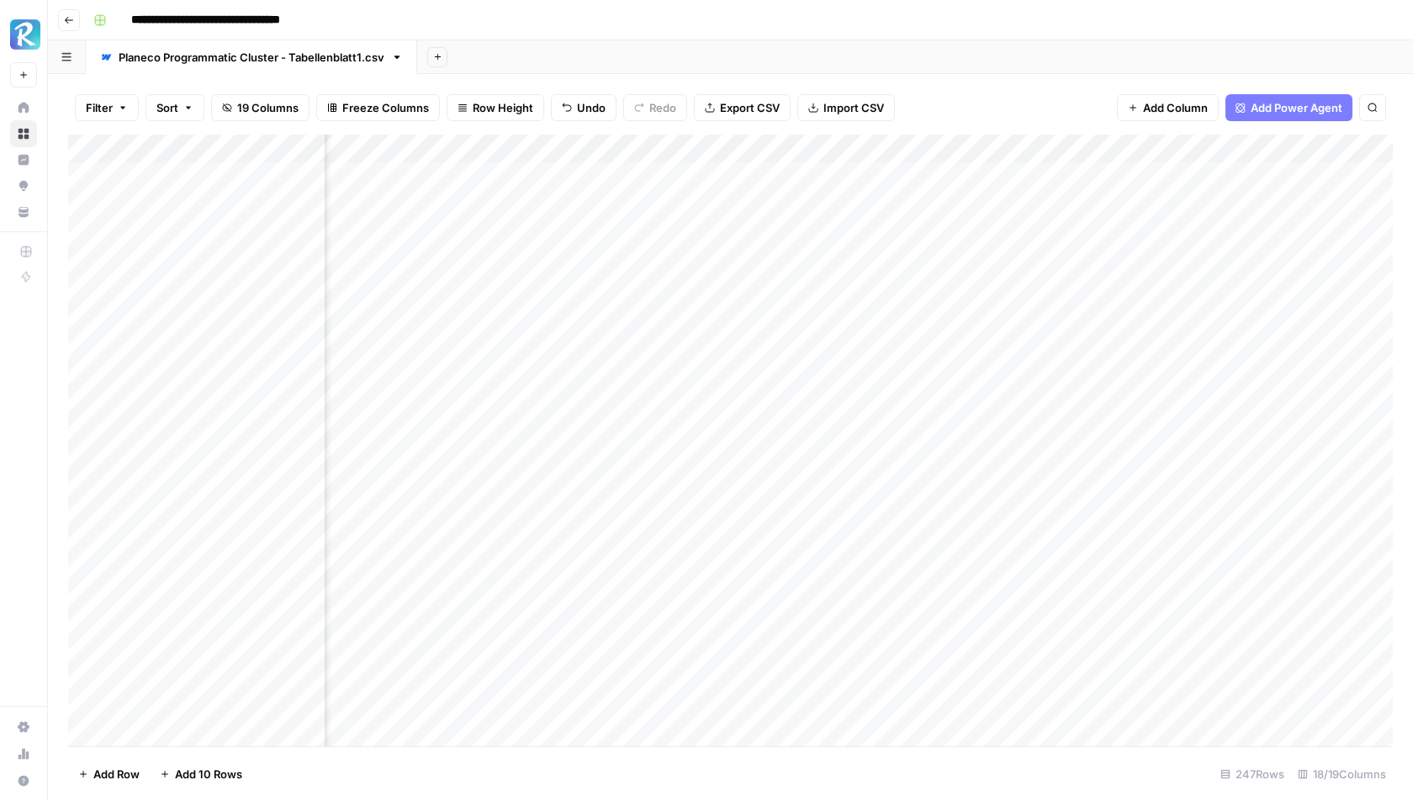
click at [71, 15] on icon "button" at bounding box center [69, 20] width 10 height 10
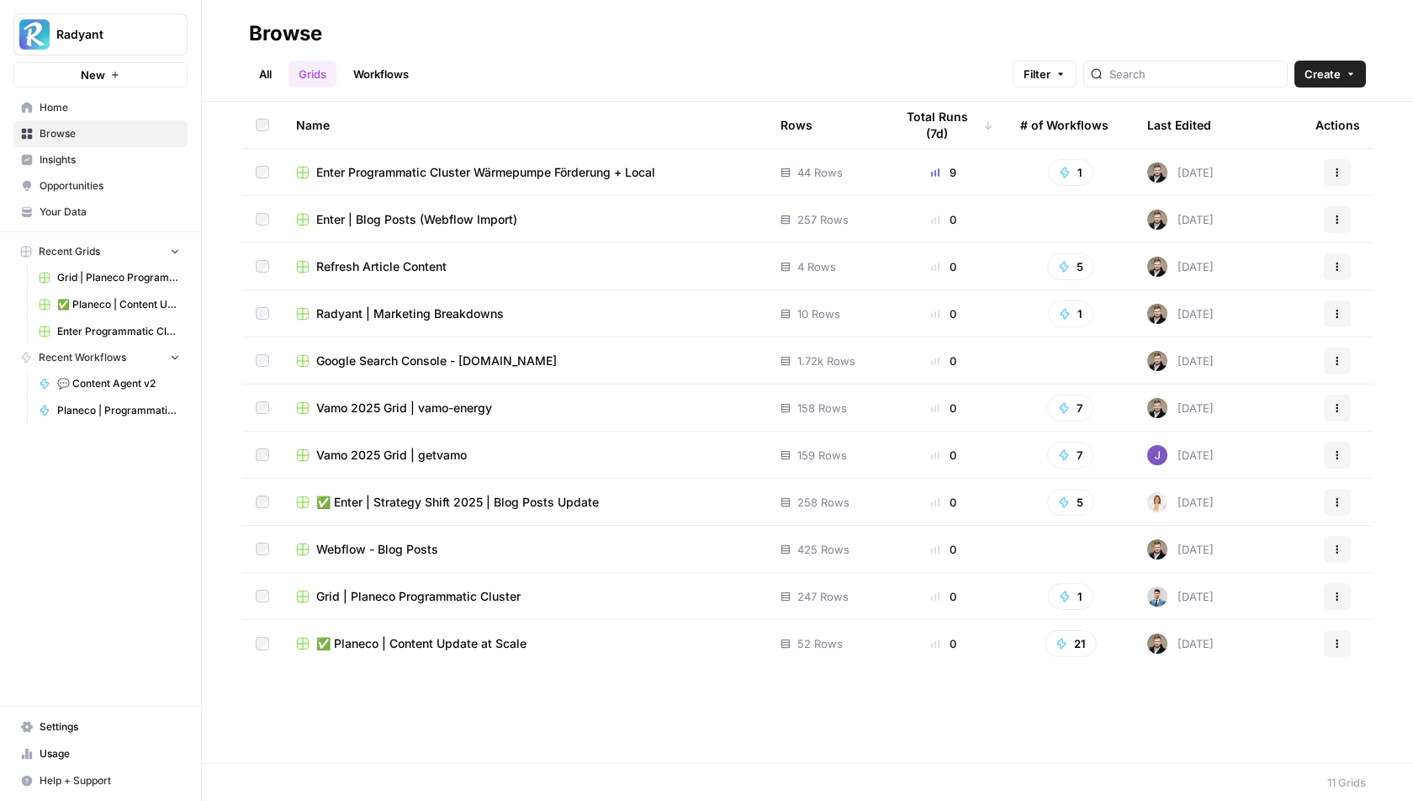
click at [418, 170] on span "Enter Programmatic Cluster Wärmepumpe Förderung + Local" at bounding box center [485, 172] width 339 height 17
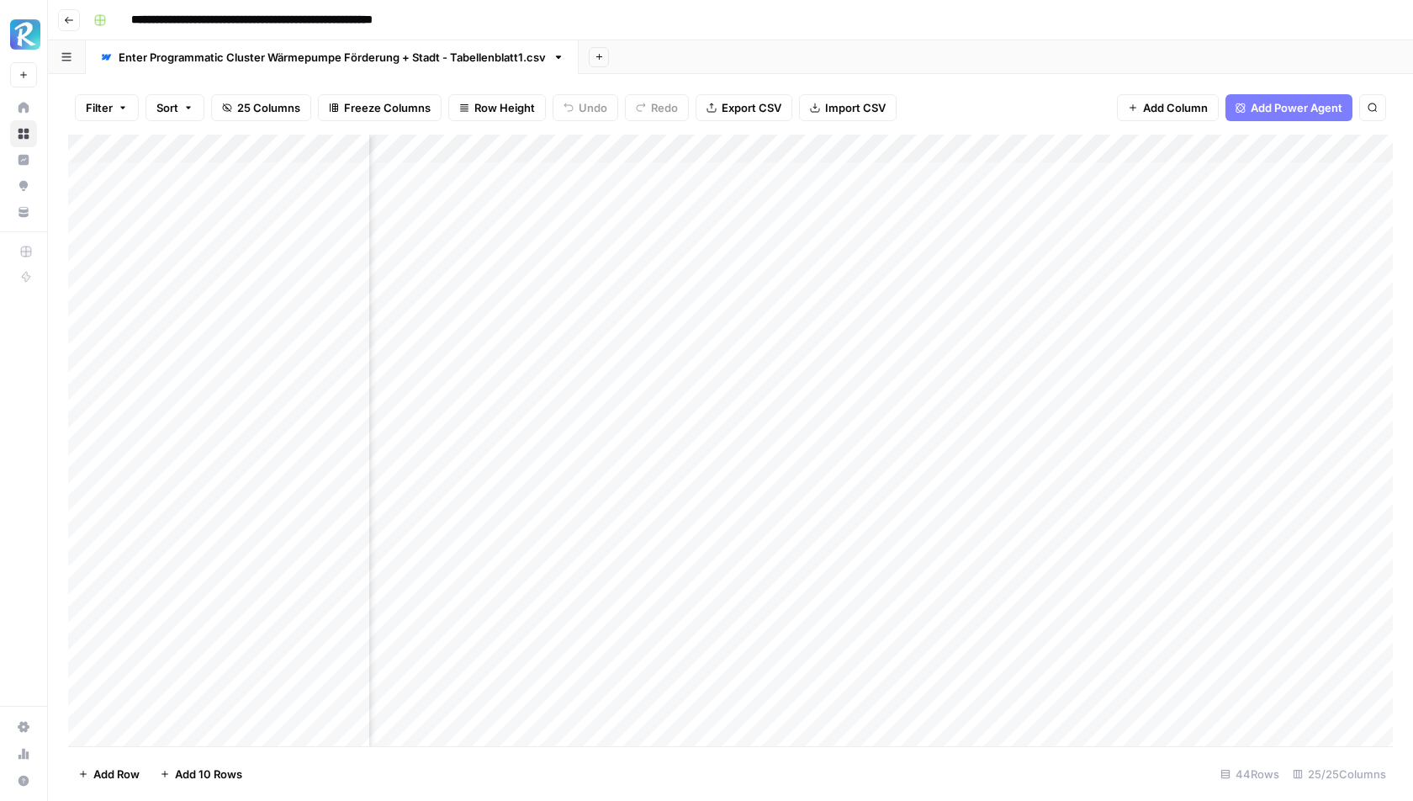
scroll to position [0, 219]
click at [963, 174] on div "Add Column" at bounding box center [730, 441] width 1325 height 612
click at [665, 177] on div "Add Column" at bounding box center [730, 441] width 1325 height 612
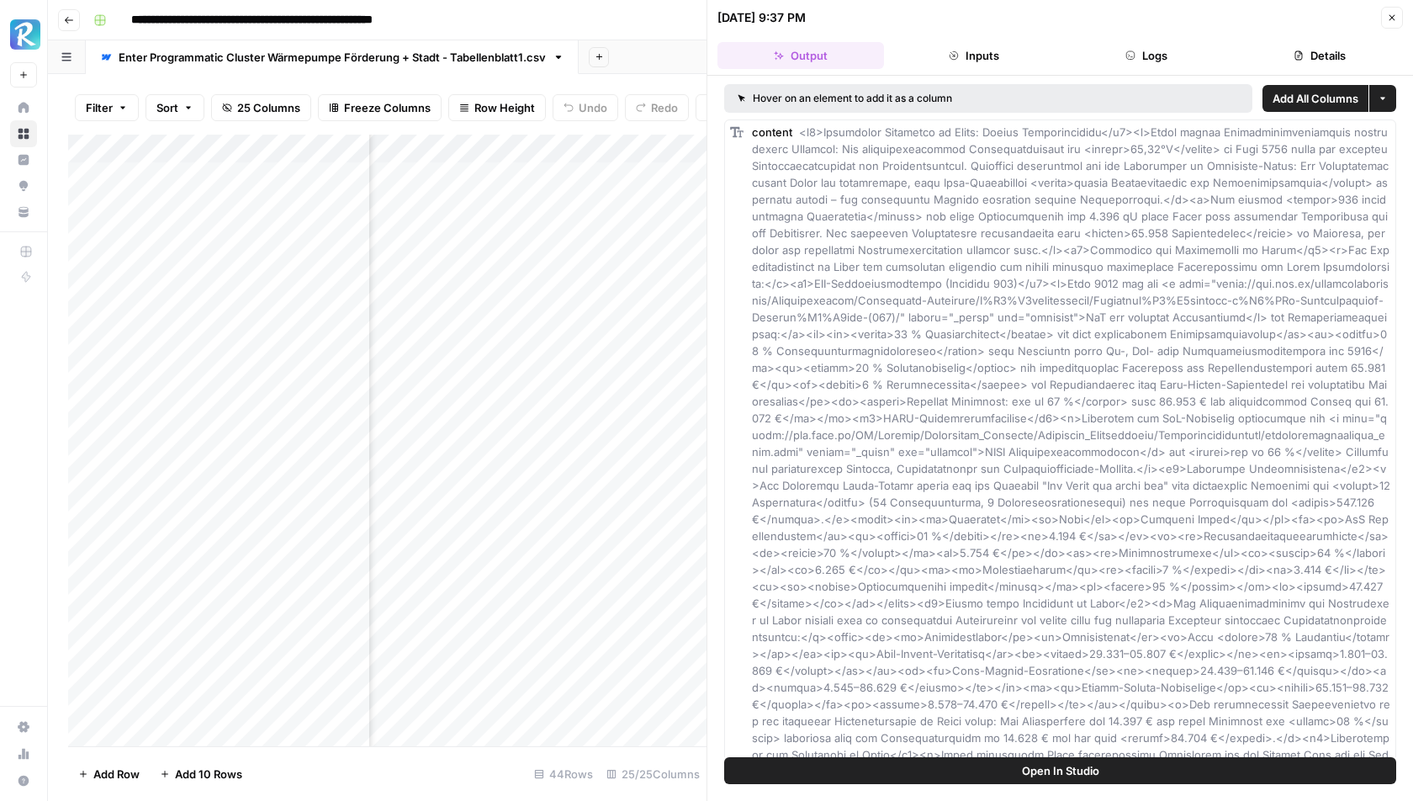
click at [1156, 50] on button "Logs" at bounding box center [1147, 55] width 167 height 27
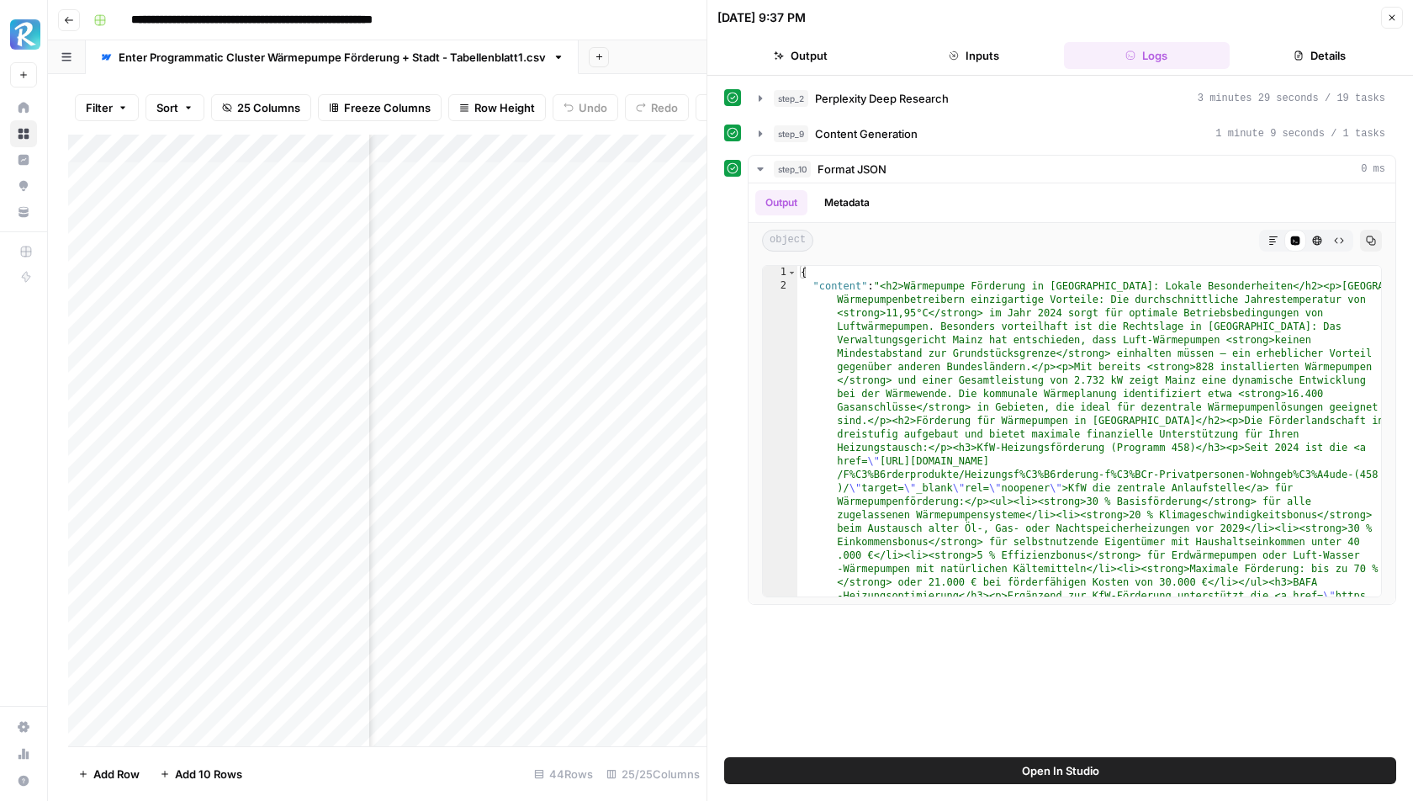
click at [795, 49] on button "Output" at bounding box center [801, 55] width 167 height 27
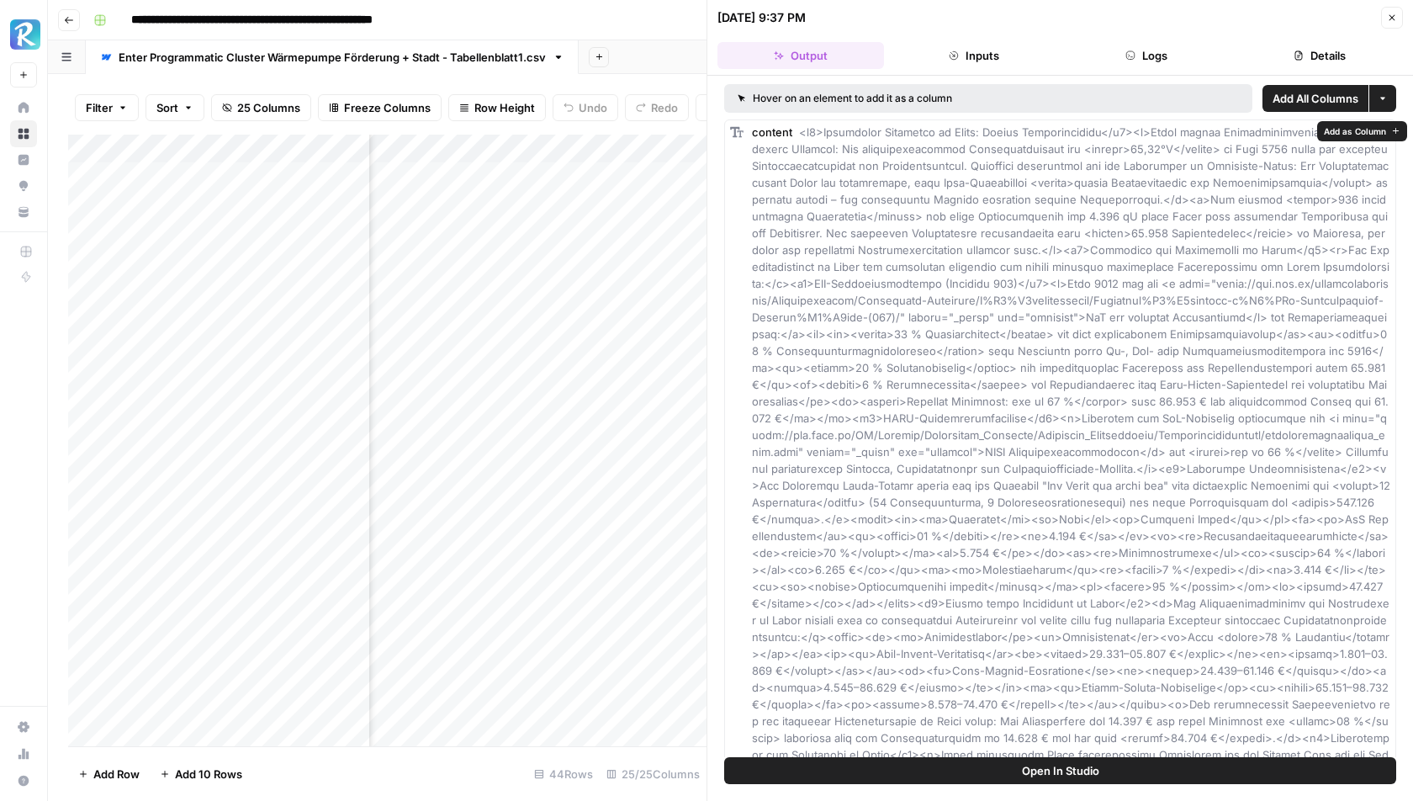
click at [1350, 127] on span "Add as Column" at bounding box center [1355, 131] width 62 height 13
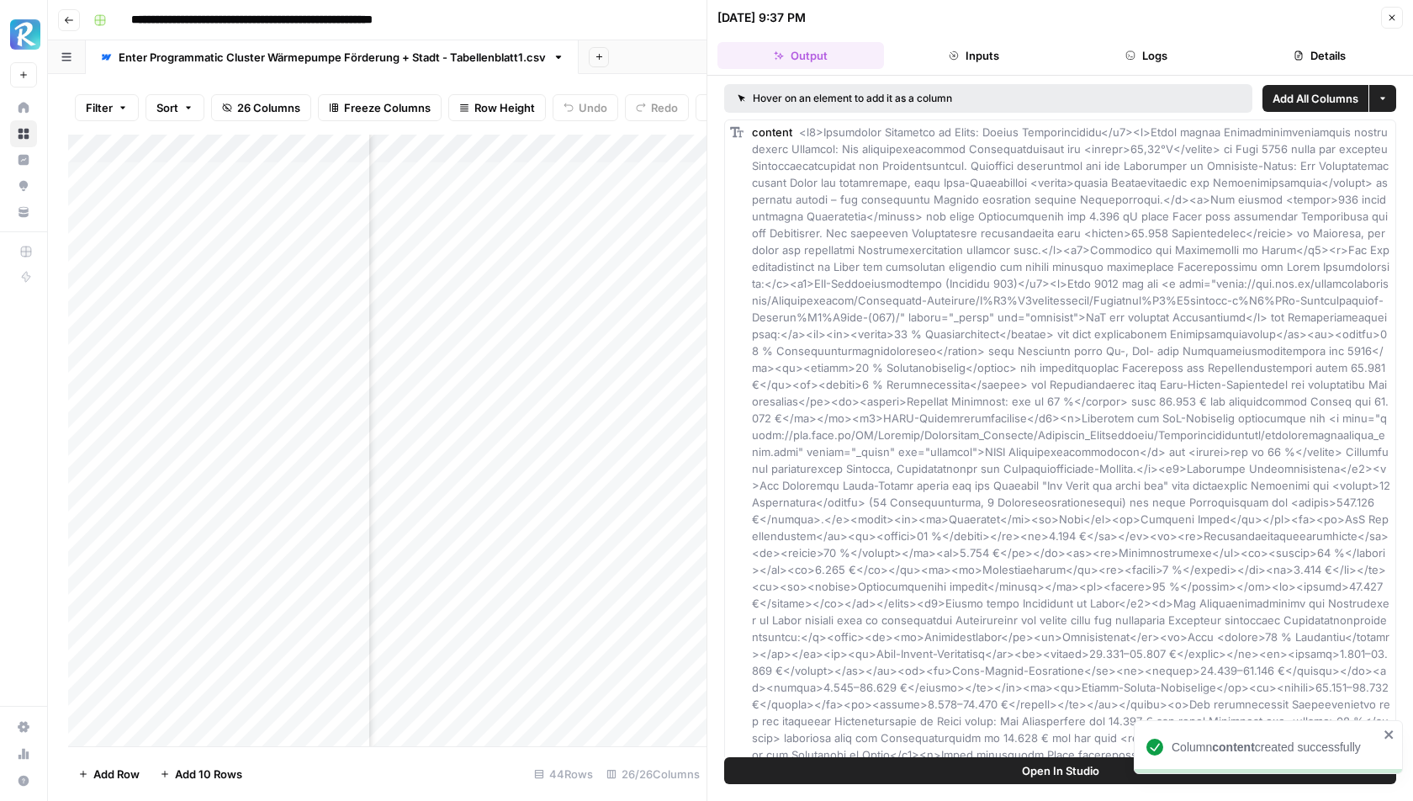
scroll to position [0, 768]
click at [1397, 13] on icon "button" at bounding box center [1392, 18] width 10 height 10
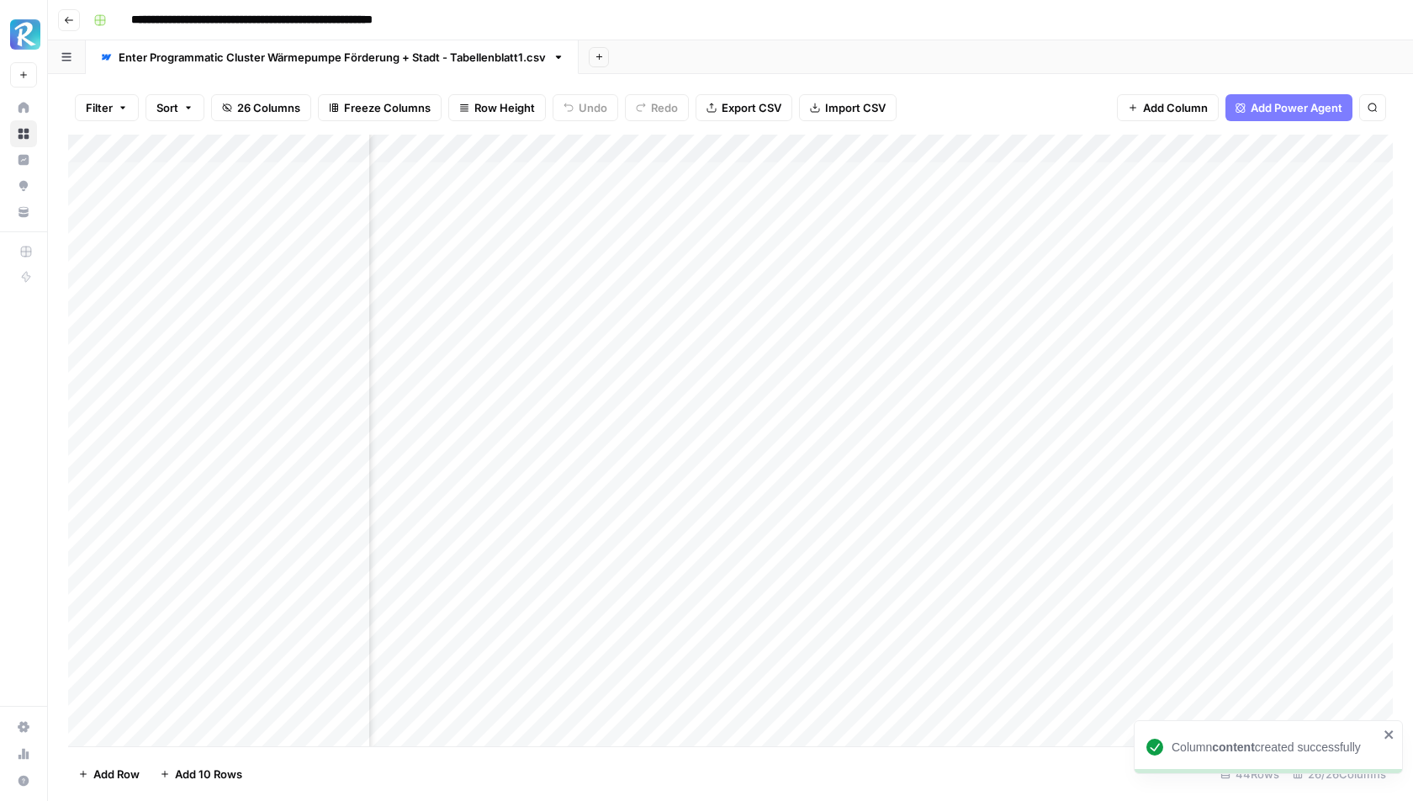
scroll to position [0, 642]
click at [694, 150] on div "Add Column" at bounding box center [730, 441] width 1325 height 612
click at [971, 35] on header "**********" at bounding box center [730, 20] width 1365 height 40
click at [693, 149] on div "Add Column" at bounding box center [730, 441] width 1325 height 612
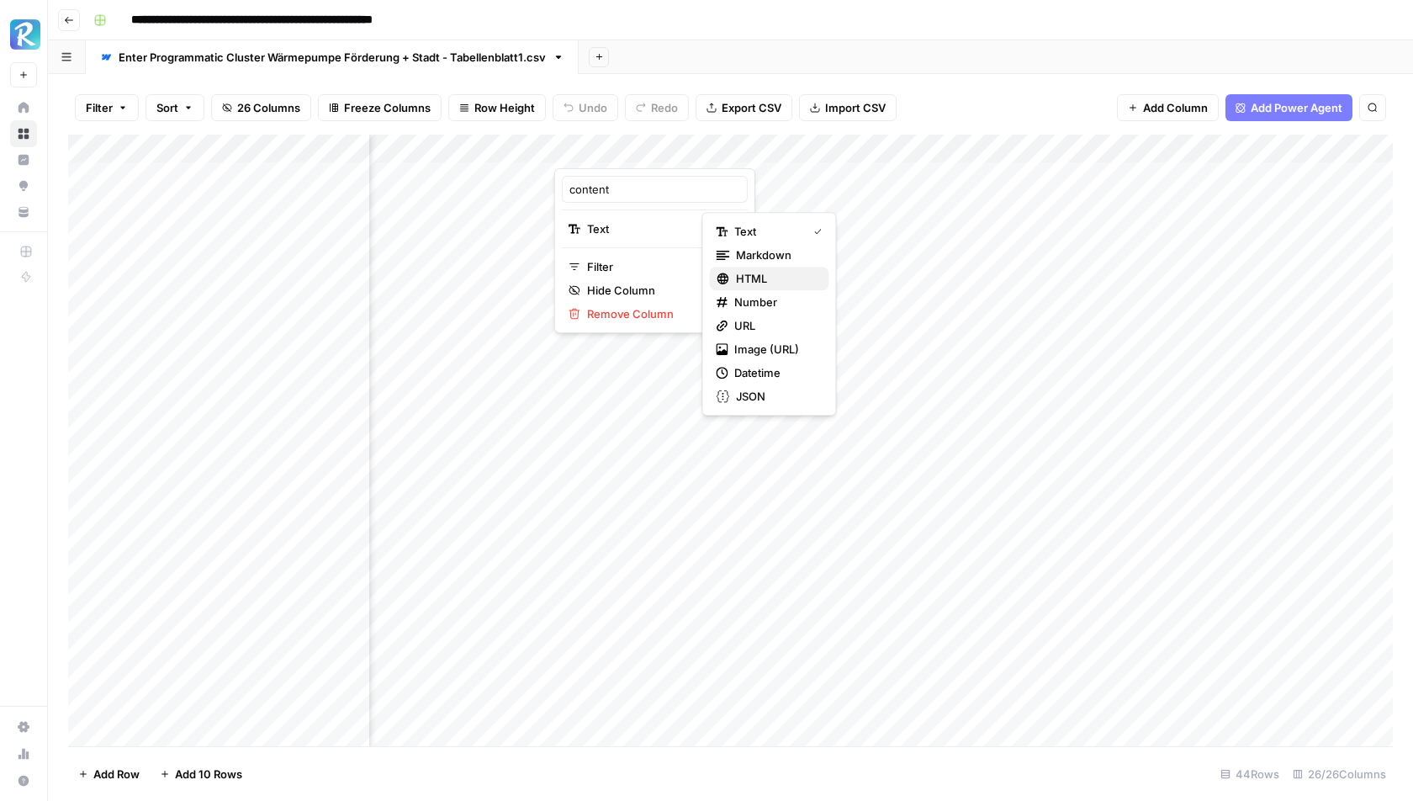
click at [777, 279] on span "HTML" at bounding box center [775, 278] width 79 height 17
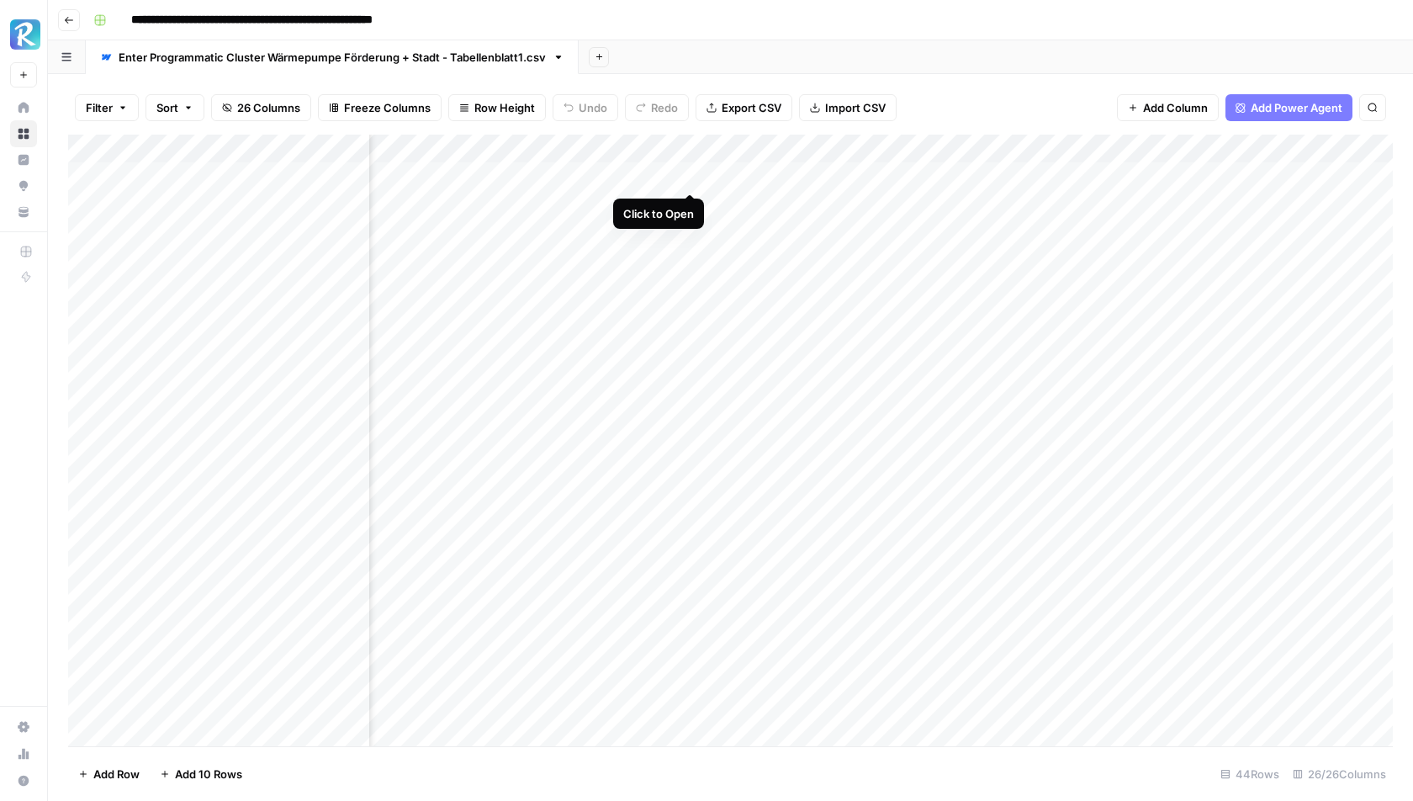
click at [691, 172] on div "Add Column" at bounding box center [730, 441] width 1325 height 612
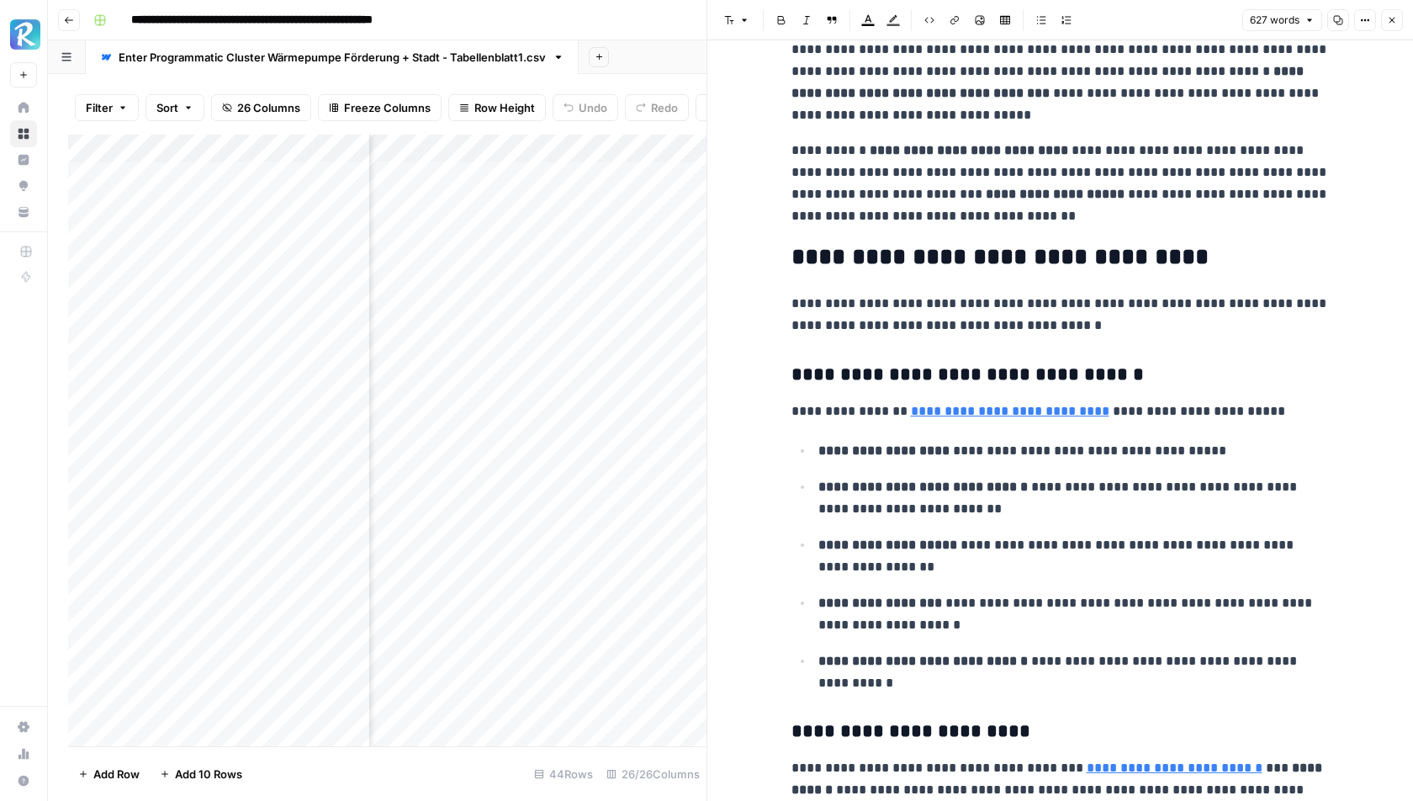
scroll to position [150, 0]
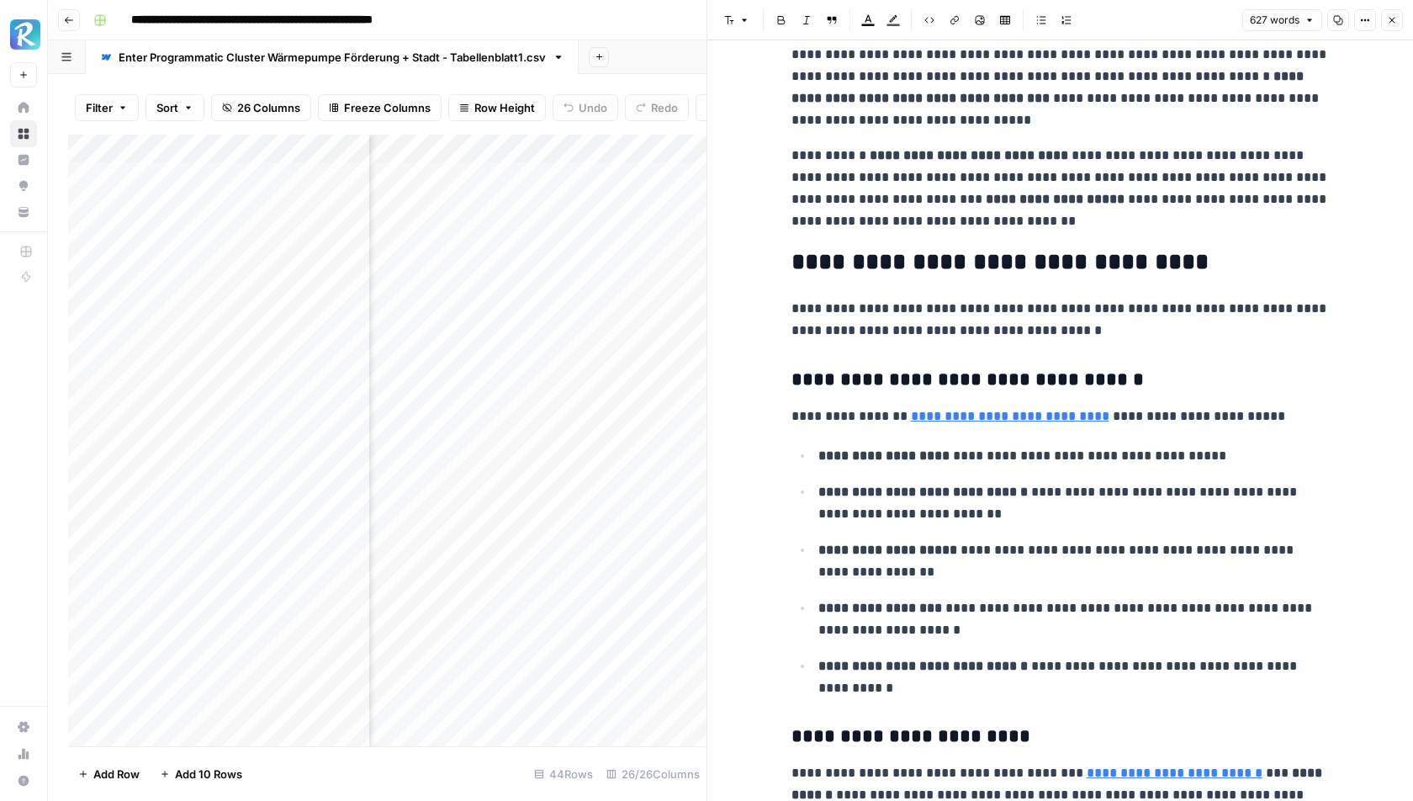
click at [951, 199] on p "**********" at bounding box center [1061, 188] width 538 height 87
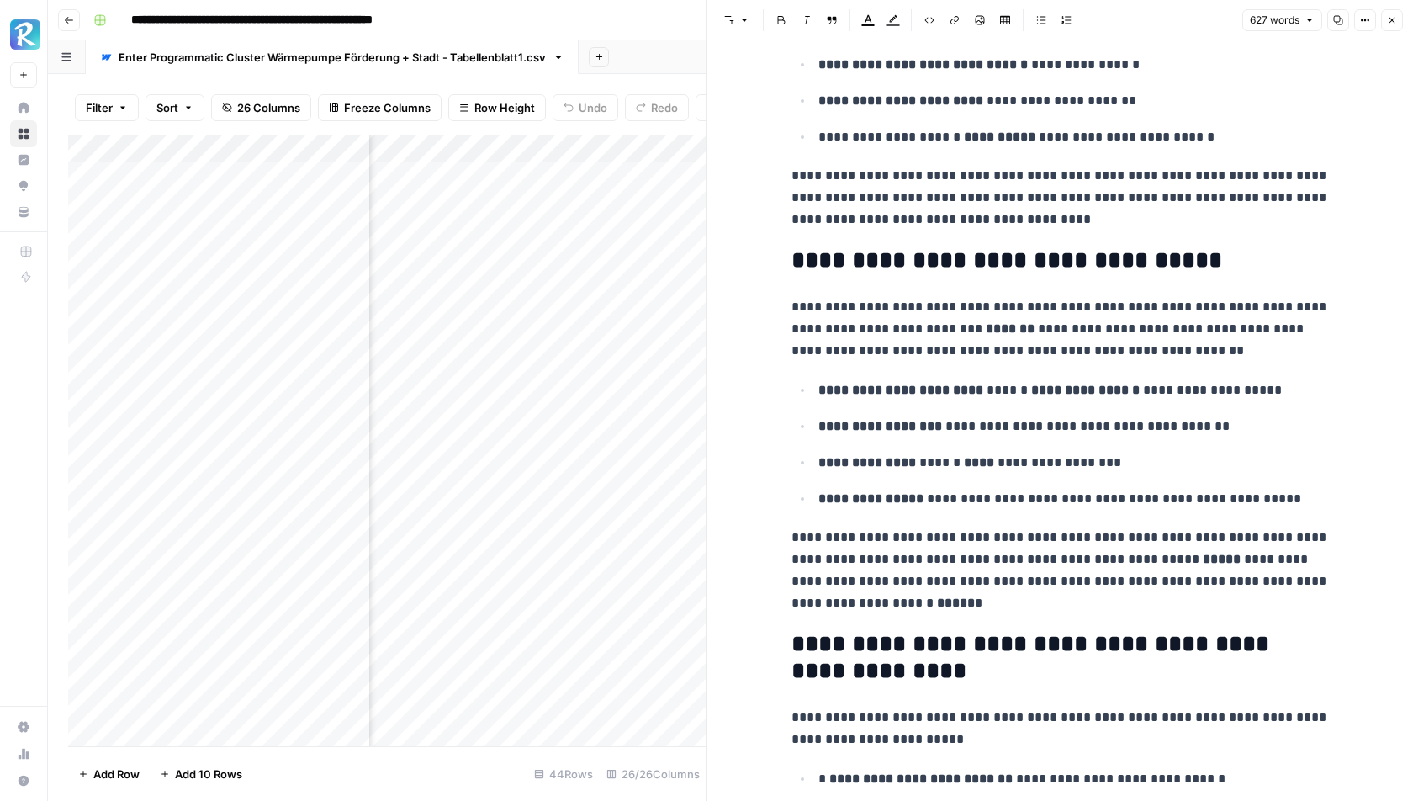
scroll to position [2365, 0]
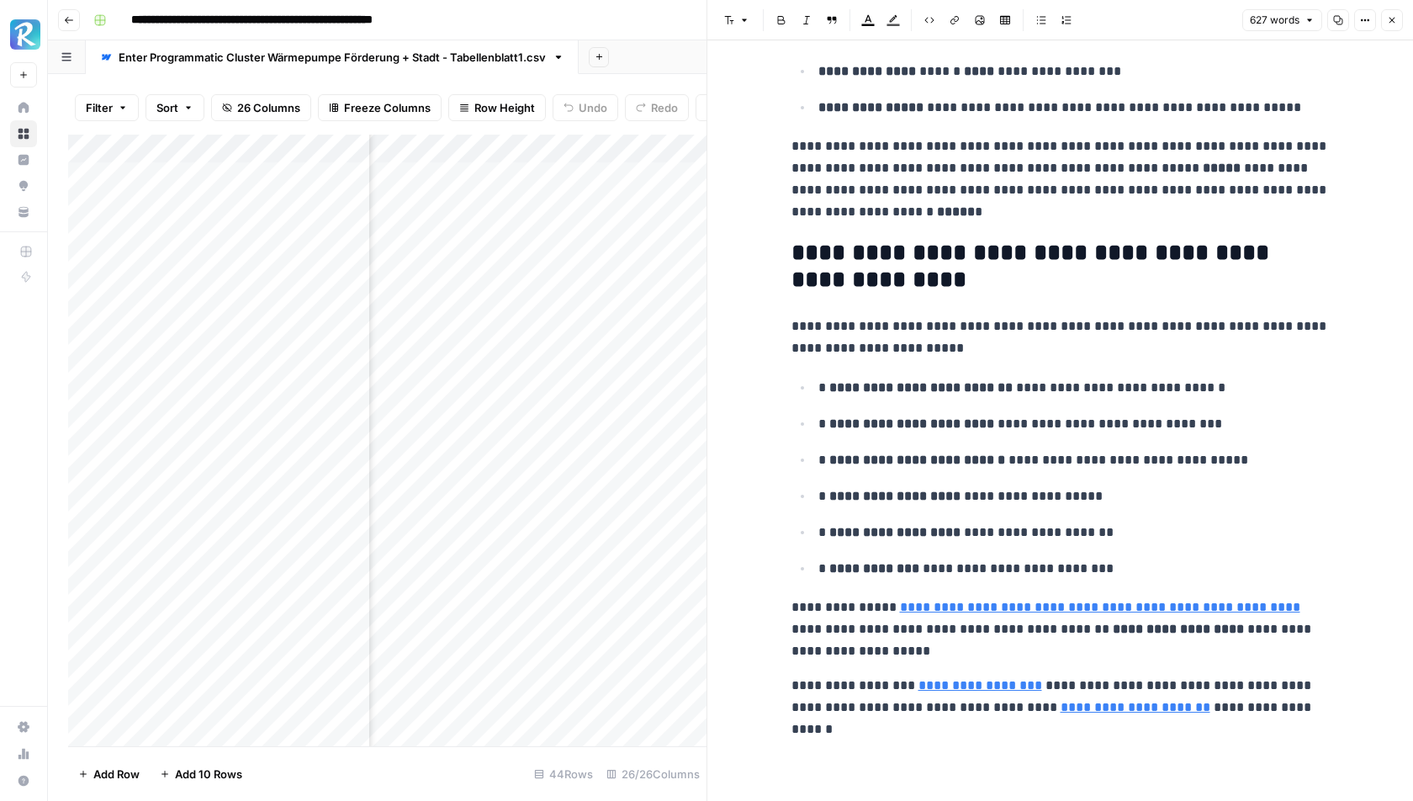
click at [816, 394] on li "**********" at bounding box center [1072, 387] width 517 height 23
click at [826, 384] on p "**********" at bounding box center [1075, 388] width 512 height 22
click at [834, 384] on strong "**********" at bounding box center [921, 387] width 183 height 13
click at [816, 387] on li "**********" at bounding box center [1072, 387] width 517 height 23
drag, startPoint x: 821, startPoint y: 387, endPoint x: 830, endPoint y: 385, distance: 8.6
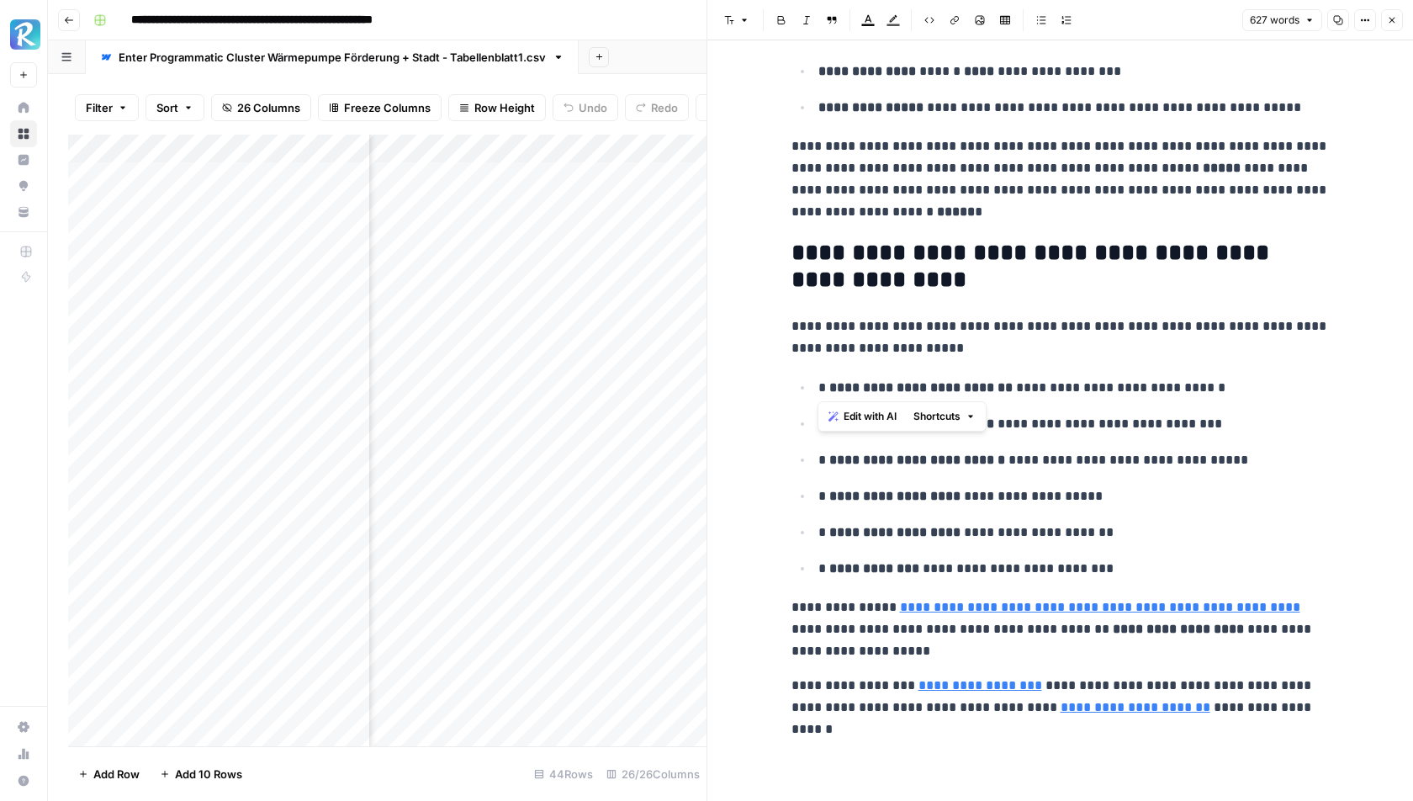
click at [830, 386] on p "**********" at bounding box center [1075, 388] width 512 height 22
click at [830, 385] on p "**********" at bounding box center [1075, 388] width 512 height 22
type input "https://www.enter.de/blog/waermepumpe-jaz"
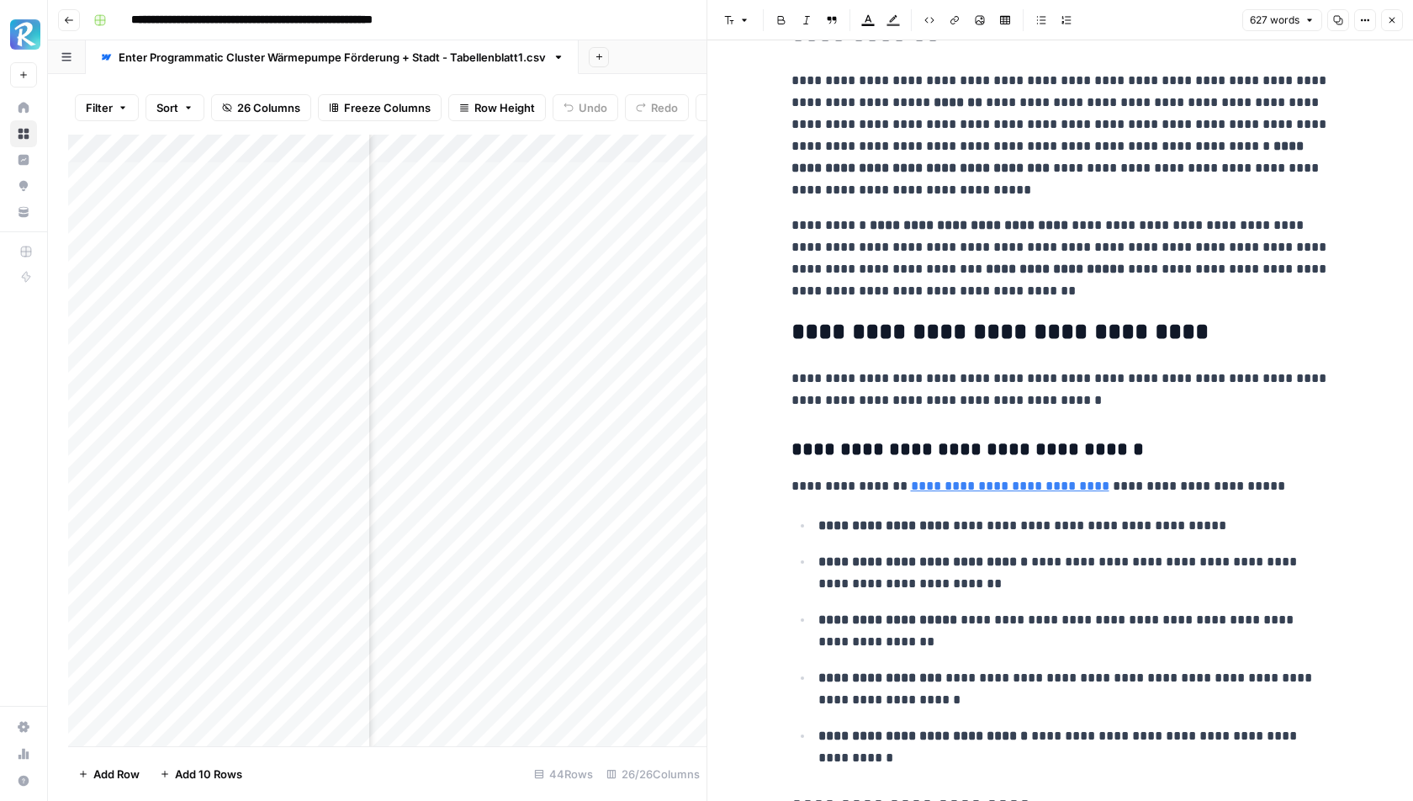
scroll to position [0, 0]
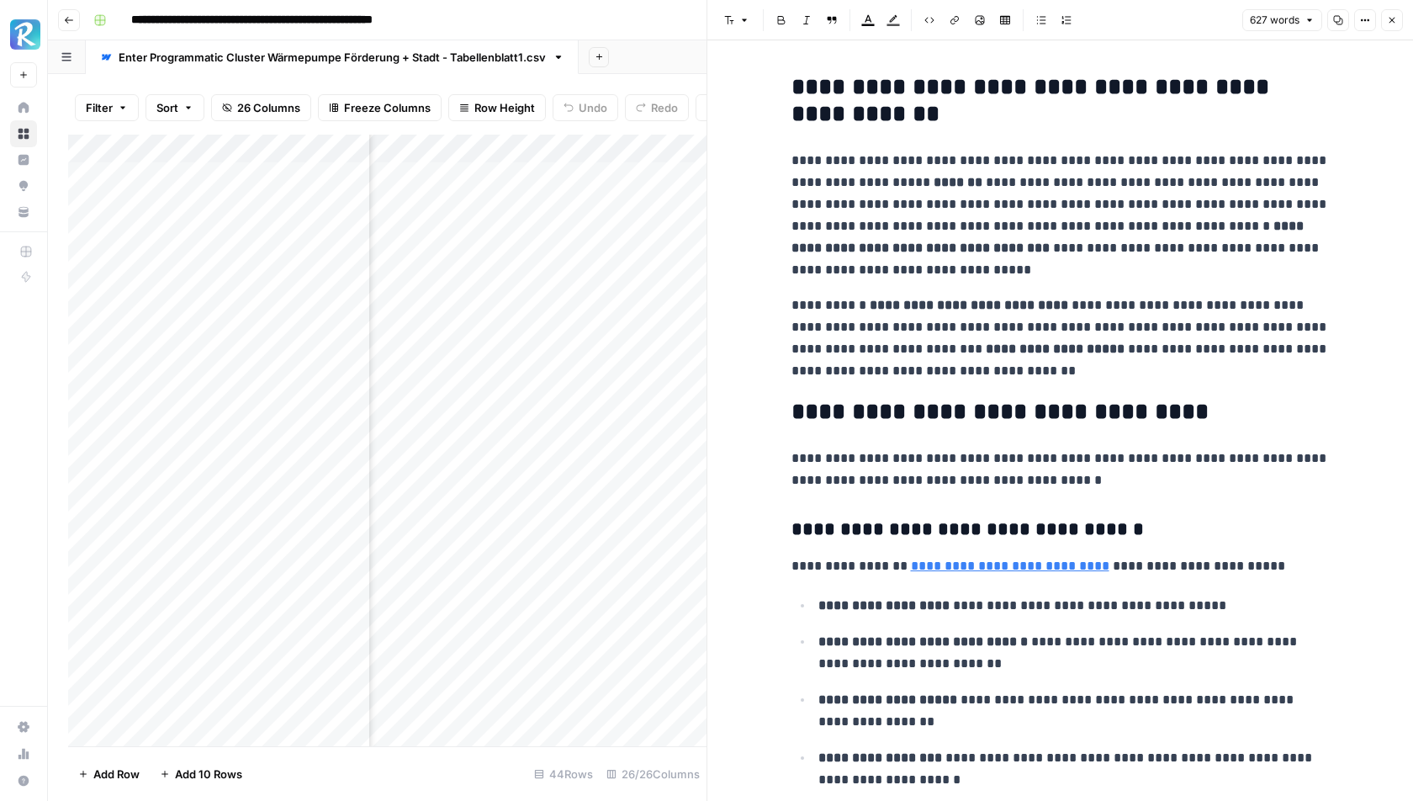
click at [1391, 20] on icon "button" at bounding box center [1392, 20] width 10 height 10
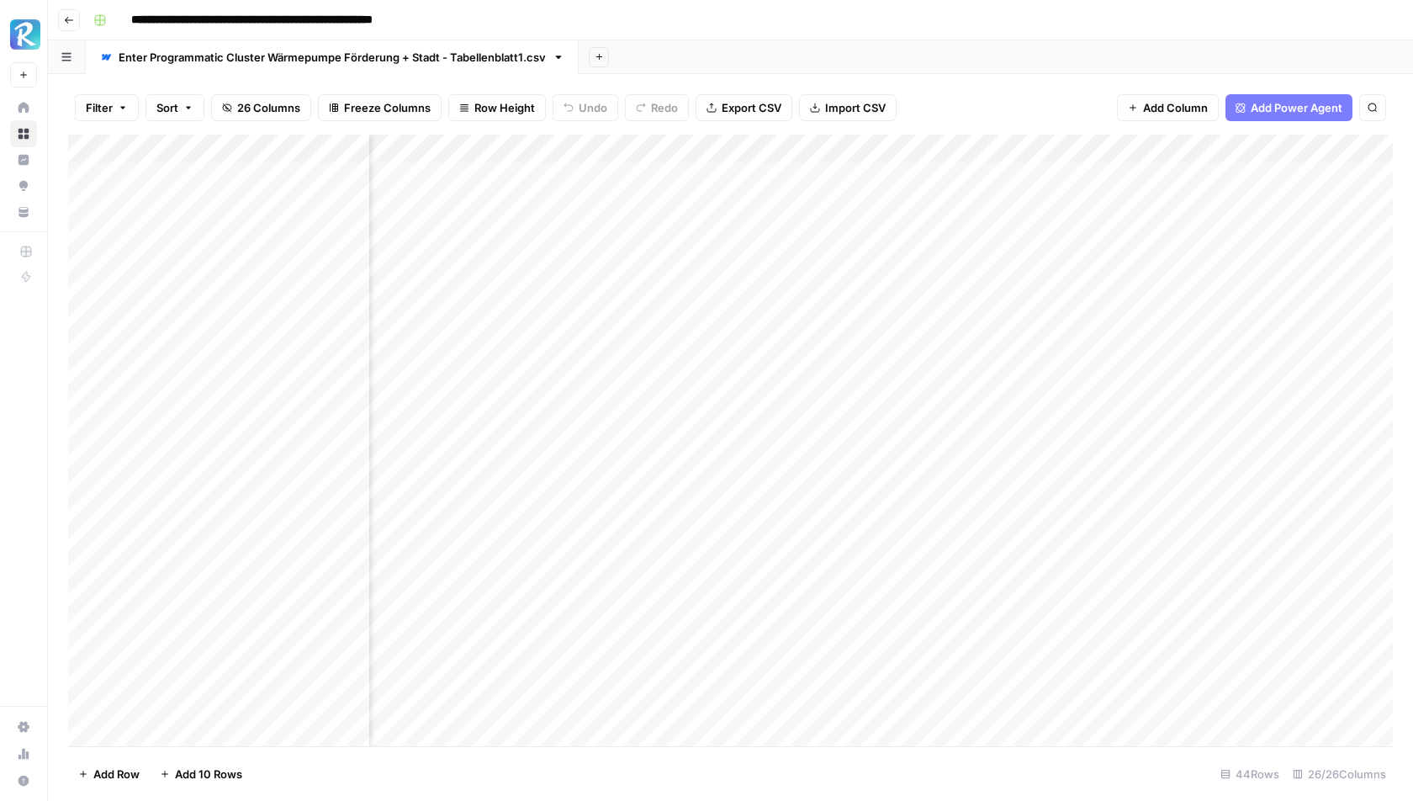
drag, startPoint x: 763, startPoint y: 147, endPoint x: 619, endPoint y: 147, distance: 143.9
click at [619, 147] on div "Add Column" at bounding box center [730, 441] width 1325 height 612
drag, startPoint x: 920, startPoint y: 150, endPoint x: 774, endPoint y: 150, distance: 146.4
click at [774, 150] on div "Add Column" at bounding box center [730, 441] width 1325 height 612
drag, startPoint x: 1090, startPoint y: 144, endPoint x: 968, endPoint y: 148, distance: 122.1
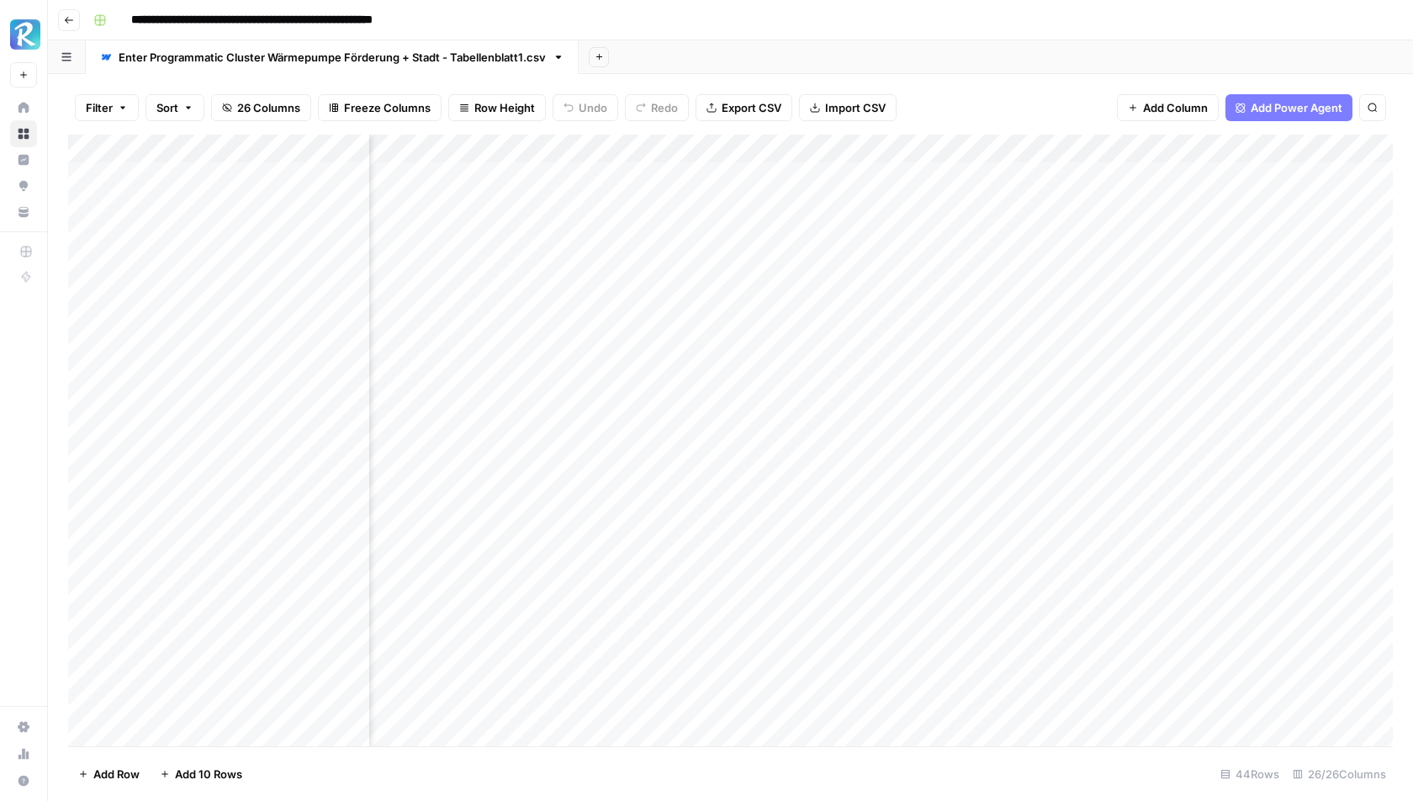
click at [968, 148] on div "Add Column" at bounding box center [730, 441] width 1325 height 612
click at [983, 177] on div "Add Column" at bounding box center [730, 441] width 1325 height 612
click at [948, 177] on div "Add Column" at bounding box center [730, 441] width 1325 height 612
click at [948, 177] on textarea "**********" at bounding box center [1024, 186] width 337 height 40
click at [1061, 106] on div "Filter Sort 26 Columns Freeze Columns Row Height Undo Redo Export CSV Import CS…" at bounding box center [730, 108] width 1325 height 54
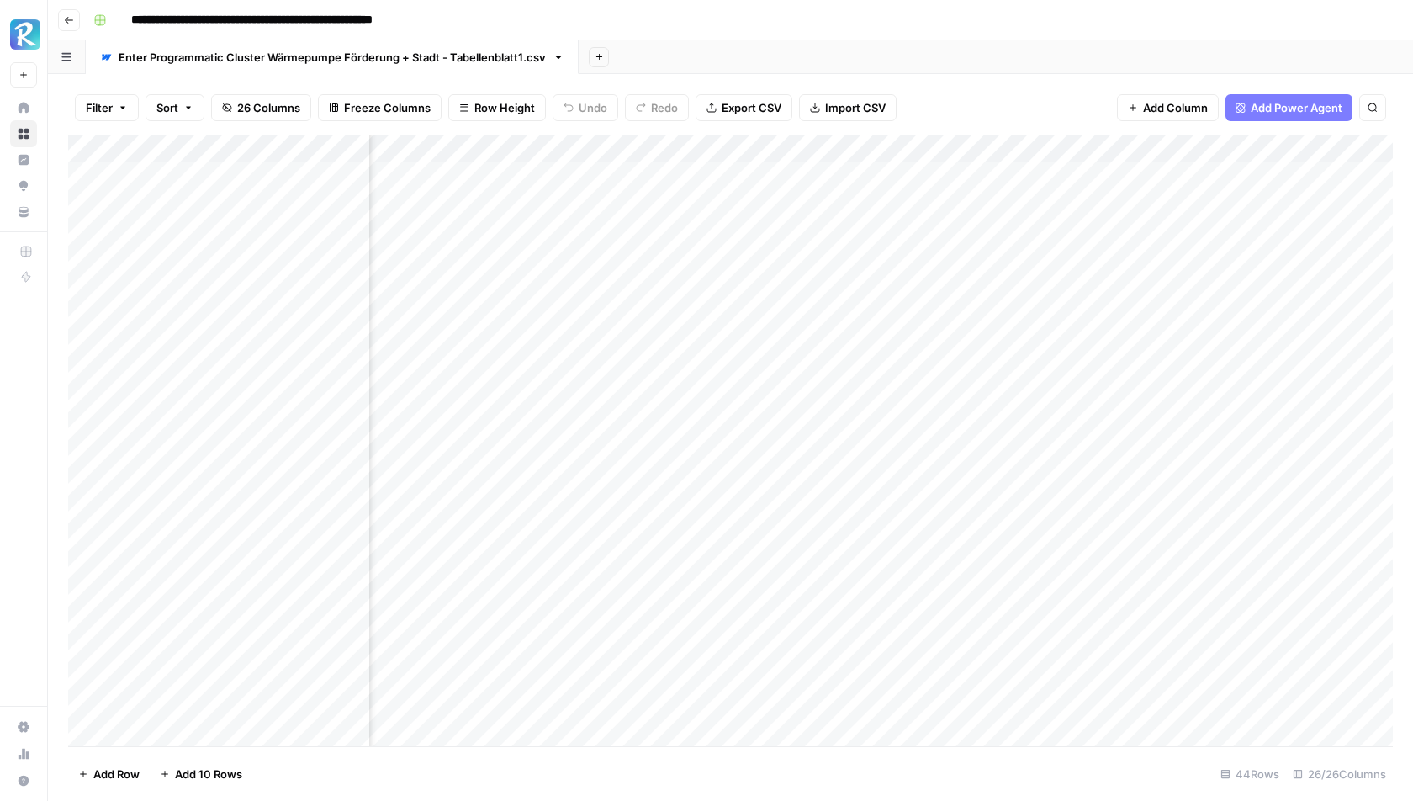
scroll to position [0, 897]
drag, startPoint x: 1005, startPoint y: 146, endPoint x: 902, endPoint y: 146, distance: 103.5
click at [902, 146] on div "Add Column" at bounding box center [730, 441] width 1325 height 612
drag, startPoint x: 1152, startPoint y: 140, endPoint x: 1005, endPoint y: 140, distance: 146.4
click at [1005, 140] on div "Add Column" at bounding box center [730, 441] width 1325 height 612
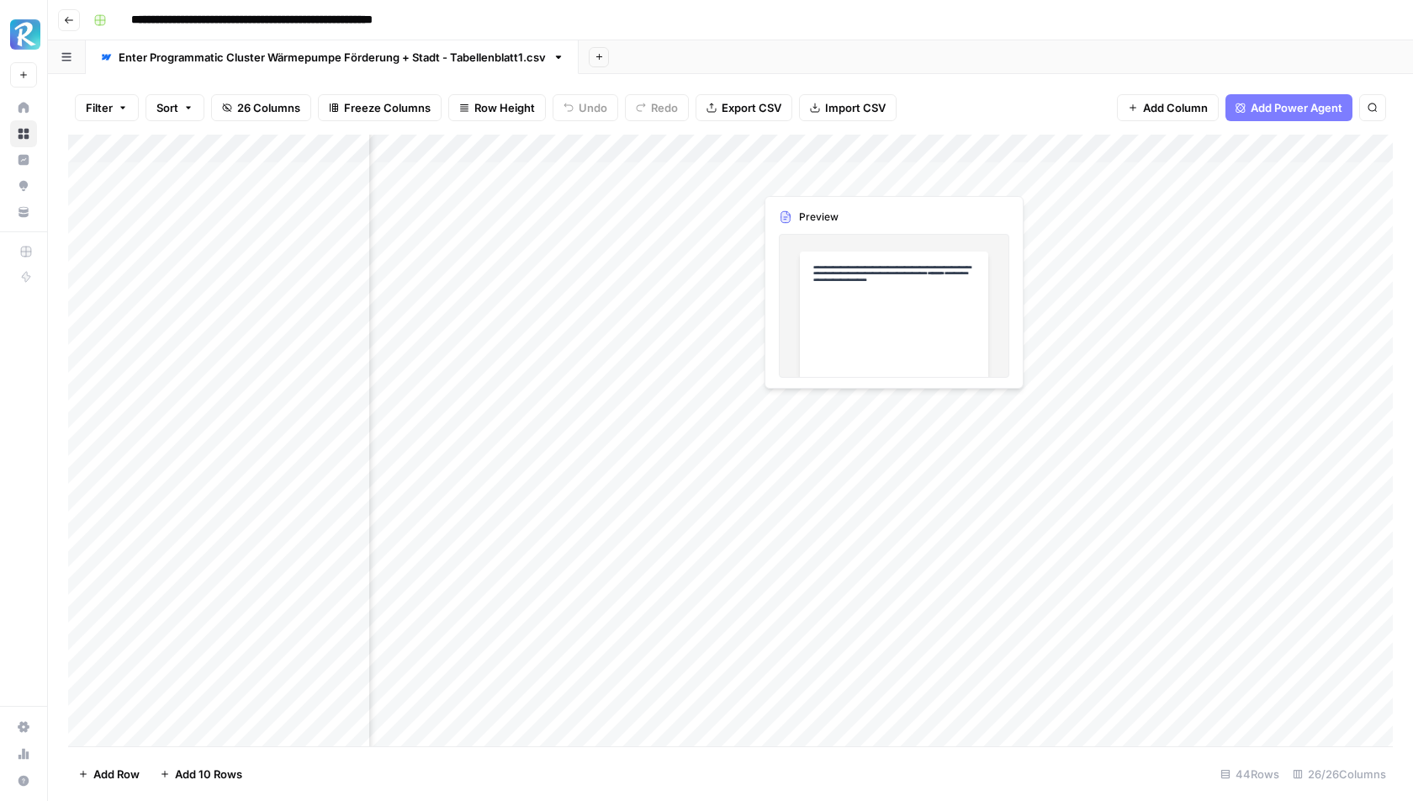
click at [823, 176] on div "Add Column" at bounding box center [730, 441] width 1325 height 612
click at [892, 172] on div "Add Column" at bounding box center [730, 441] width 1325 height 612
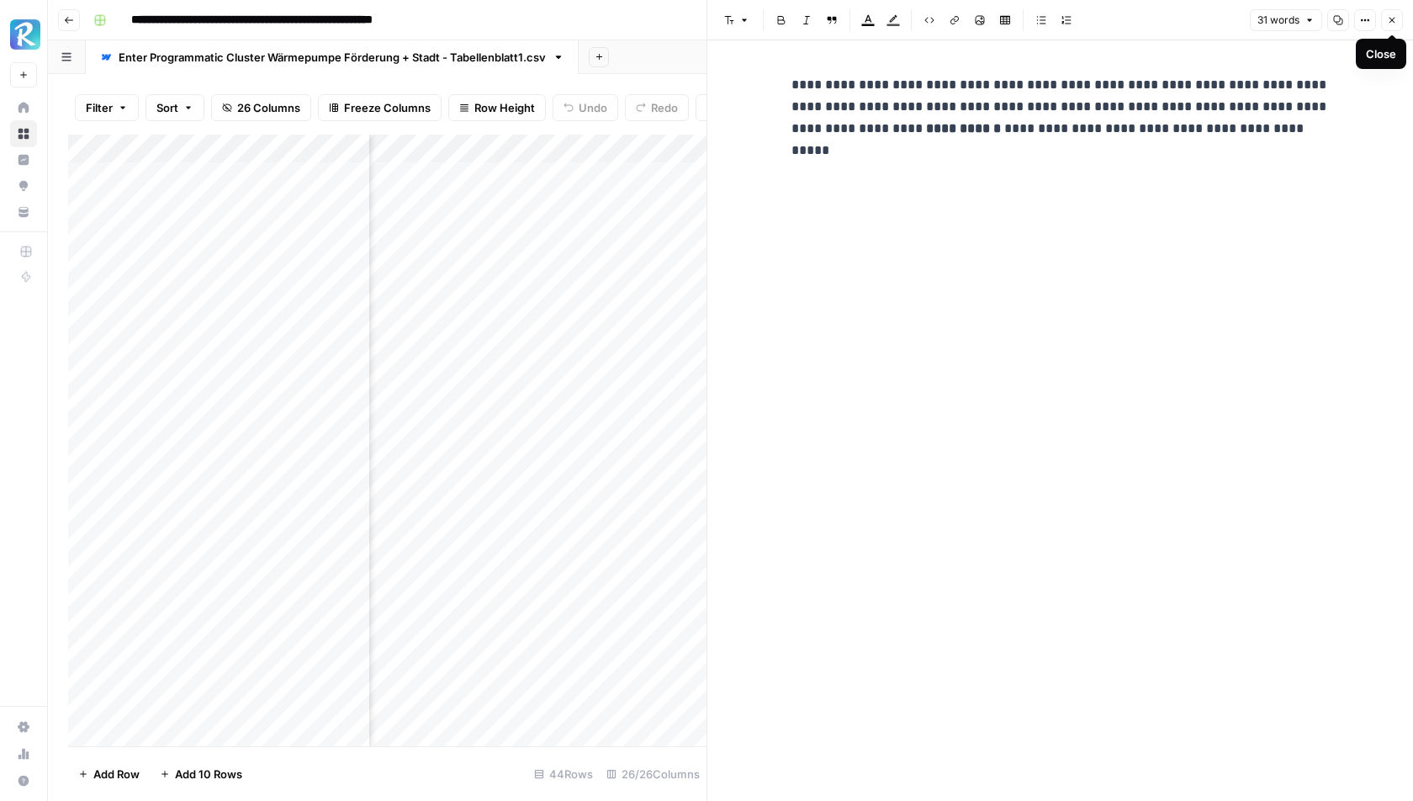
click at [1392, 24] on icon "button" at bounding box center [1392, 20] width 10 height 10
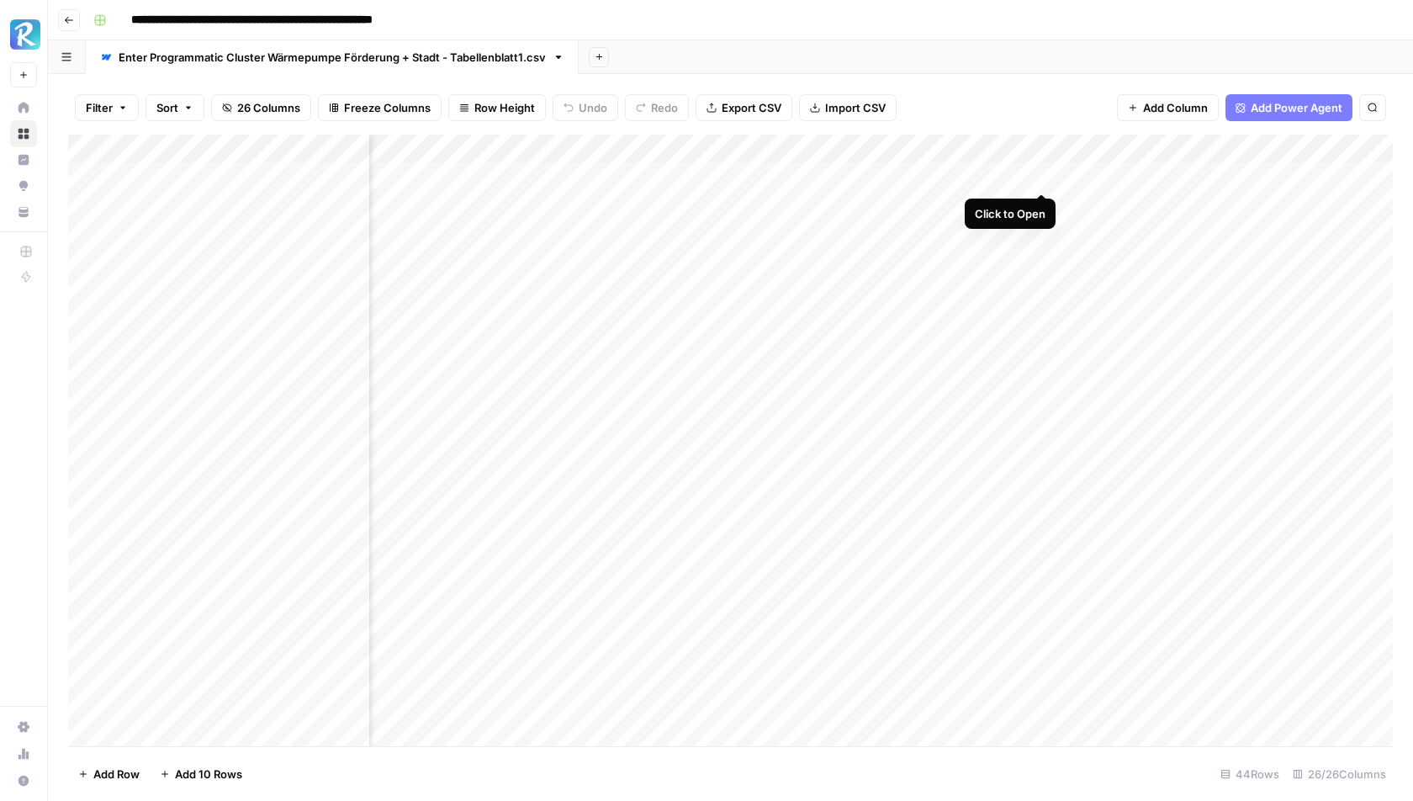
click at [1044, 172] on div "Add Column" at bounding box center [730, 441] width 1325 height 612
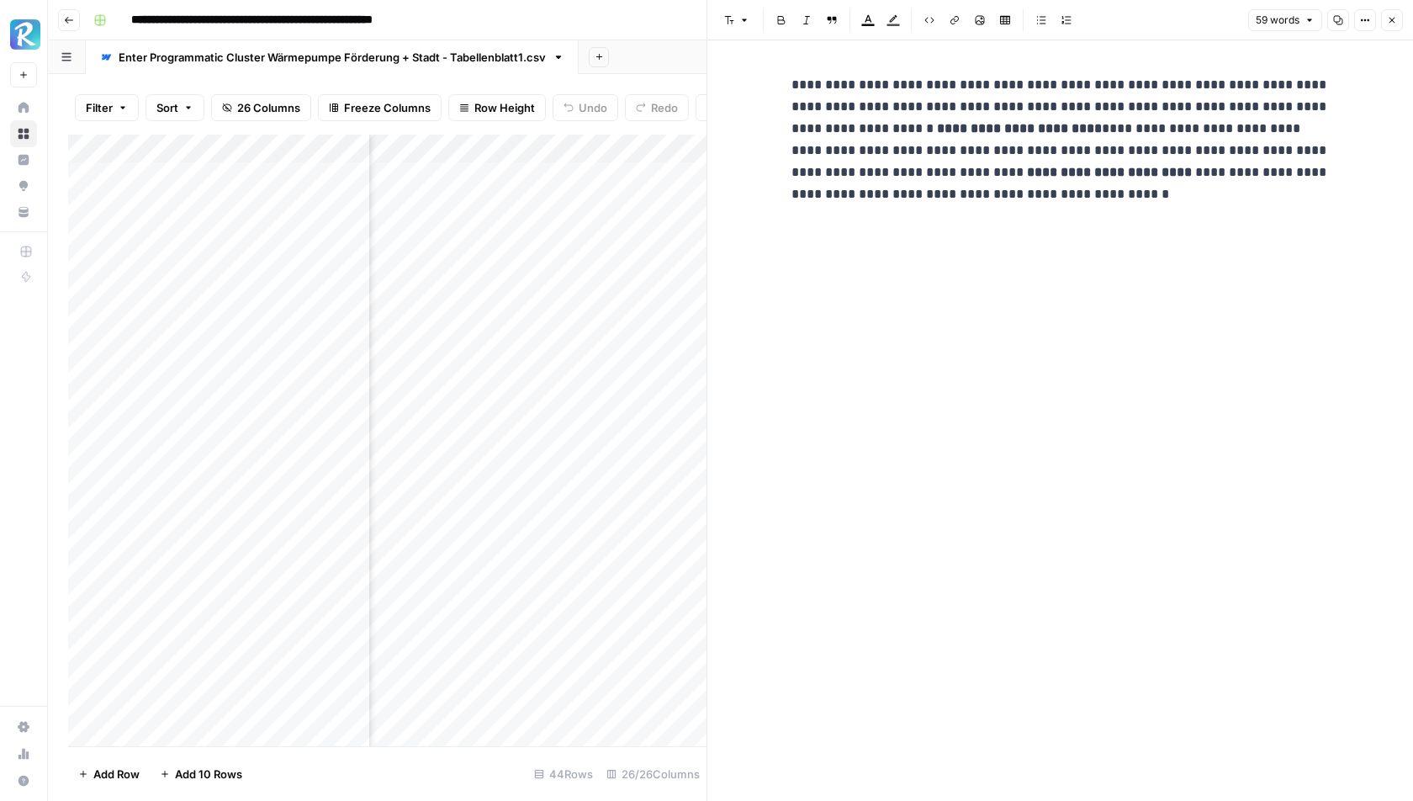
click at [1397, 22] on icon "button" at bounding box center [1392, 20] width 10 height 10
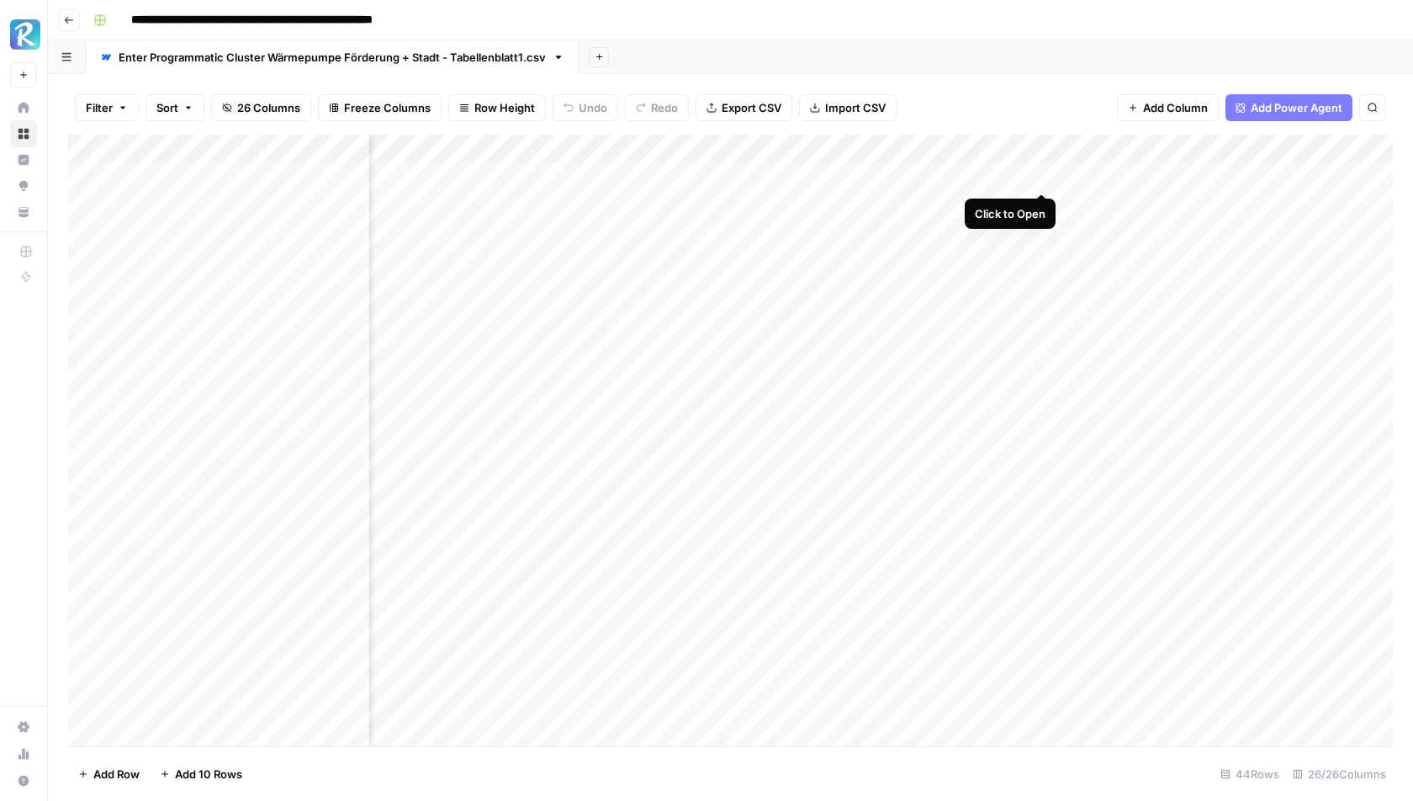
click at [1043, 176] on div "Add Column" at bounding box center [730, 441] width 1325 height 612
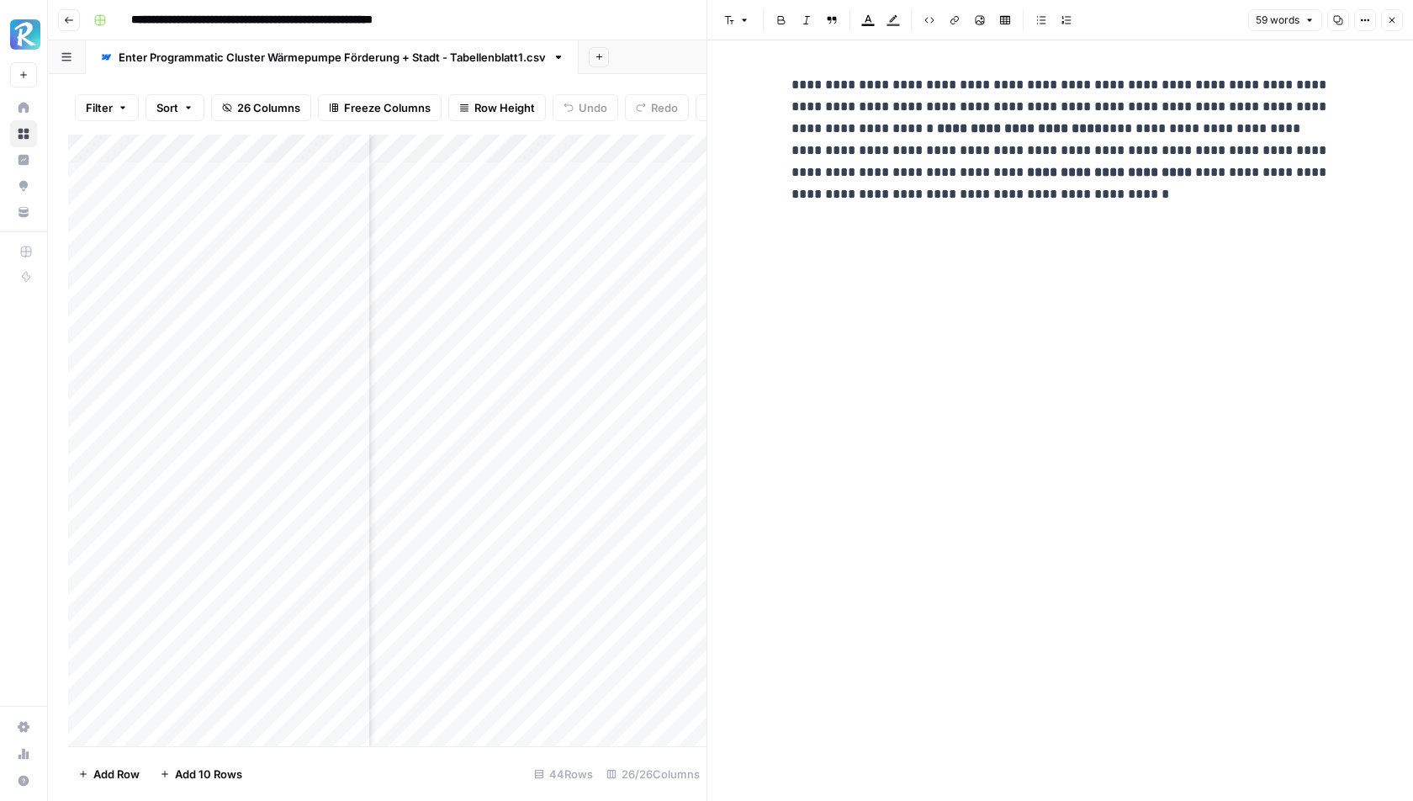
click at [1386, 16] on button "Close" at bounding box center [1392, 20] width 22 height 22
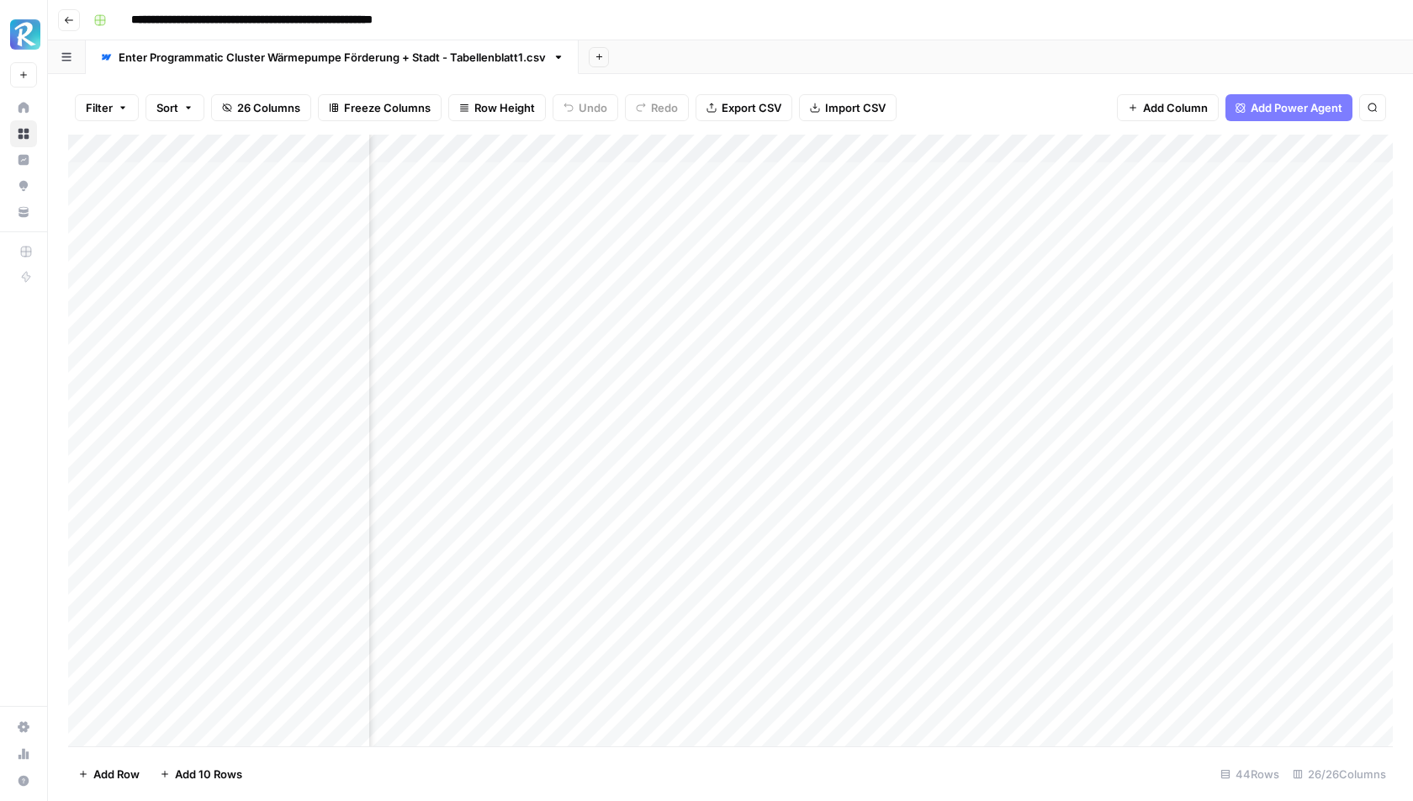
scroll to position [0, 1128]
click at [1117, 177] on div "Add Column" at bounding box center [730, 441] width 1325 height 612
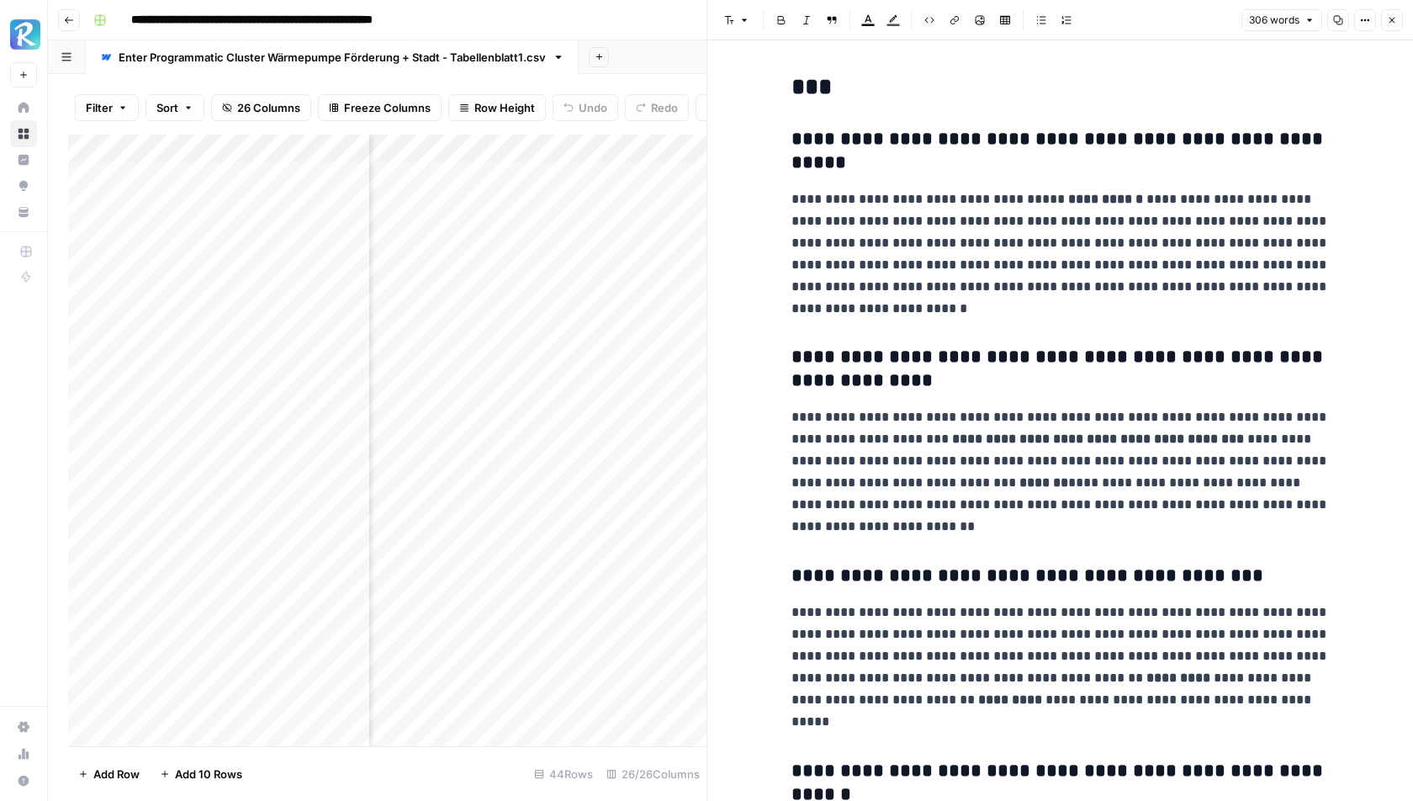
click at [1391, 15] on icon "button" at bounding box center [1392, 20] width 10 height 10
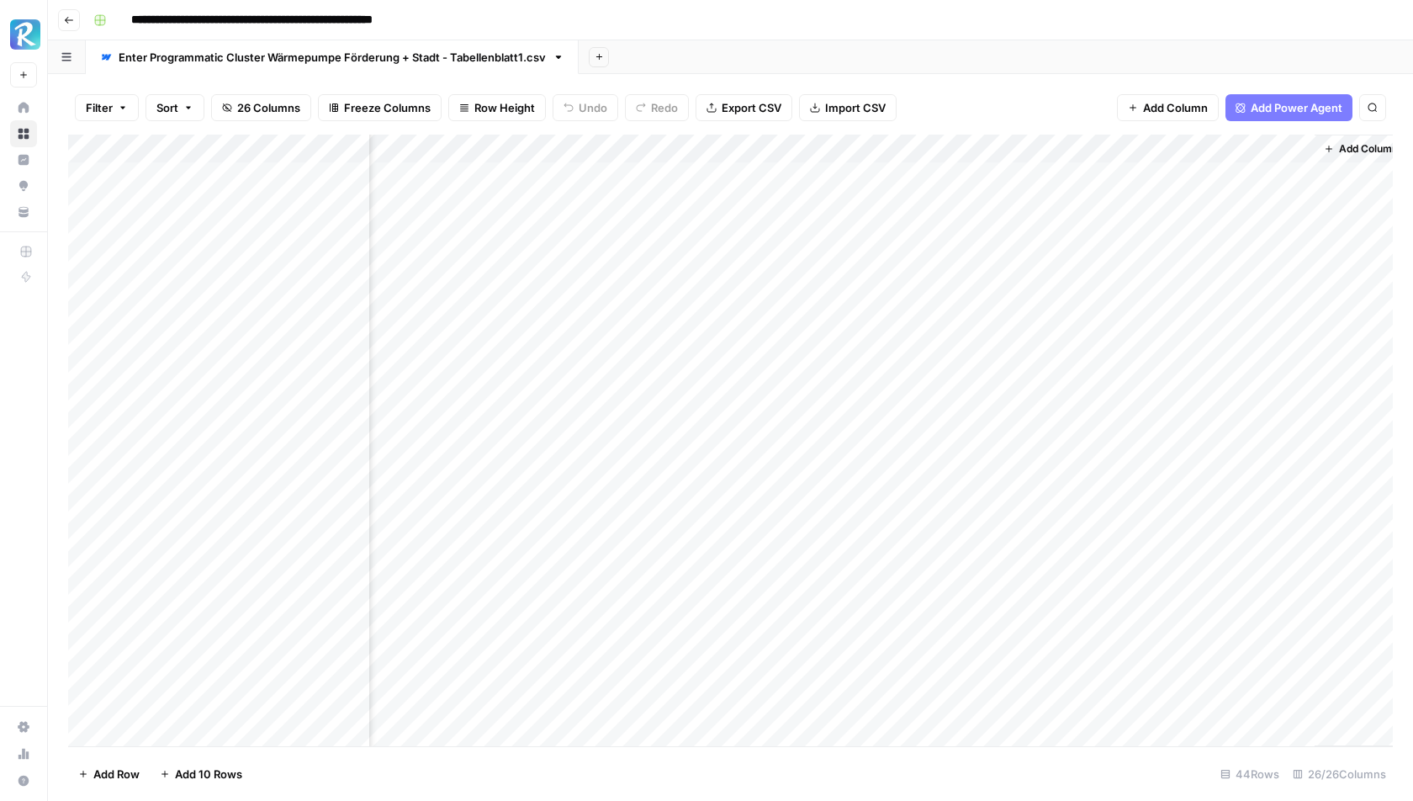
scroll to position [0, 2993]
click at [1030, 149] on div "Add Column" at bounding box center [730, 441] width 1325 height 612
click at [982, 247] on span "Edit" at bounding box center [1018, 252] width 147 height 17
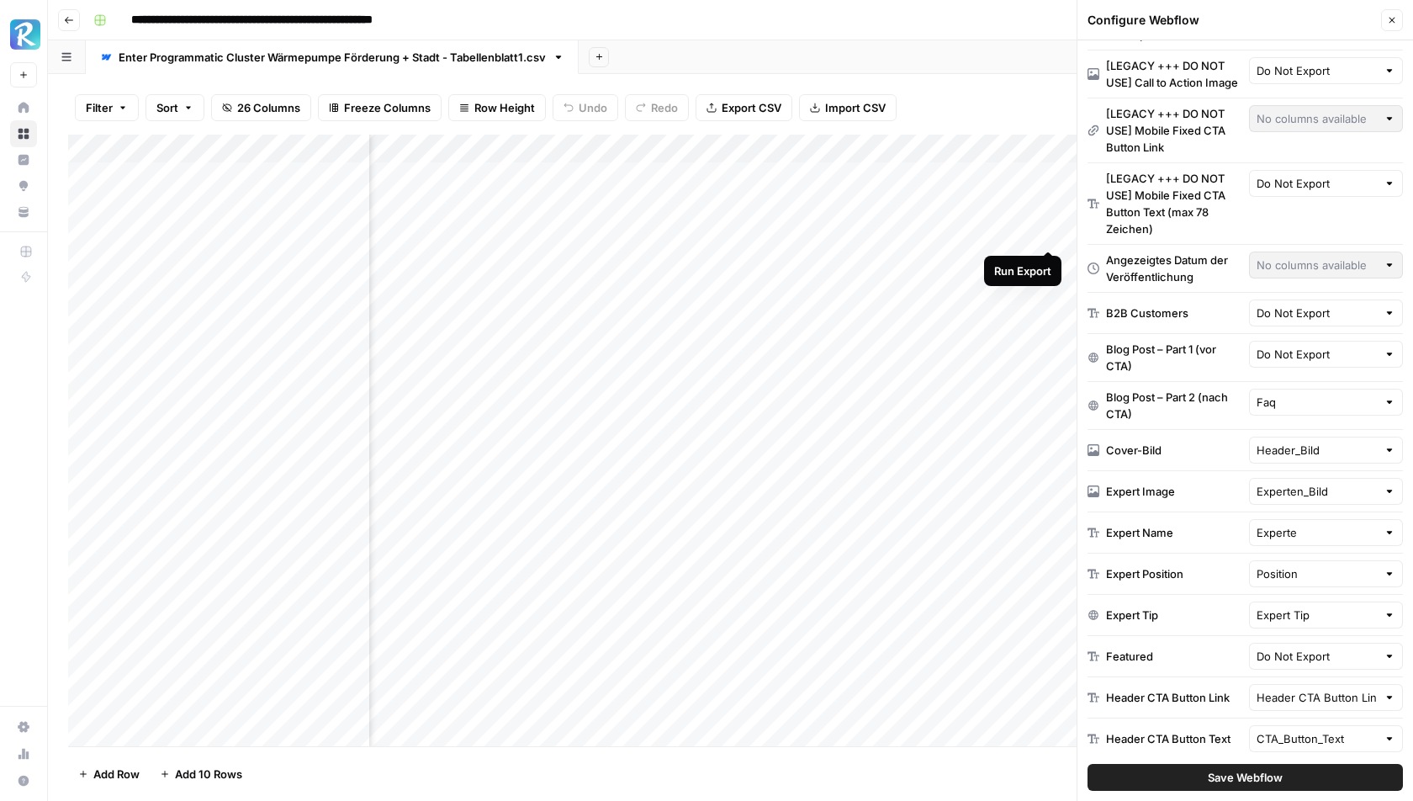
scroll to position [818, 0]
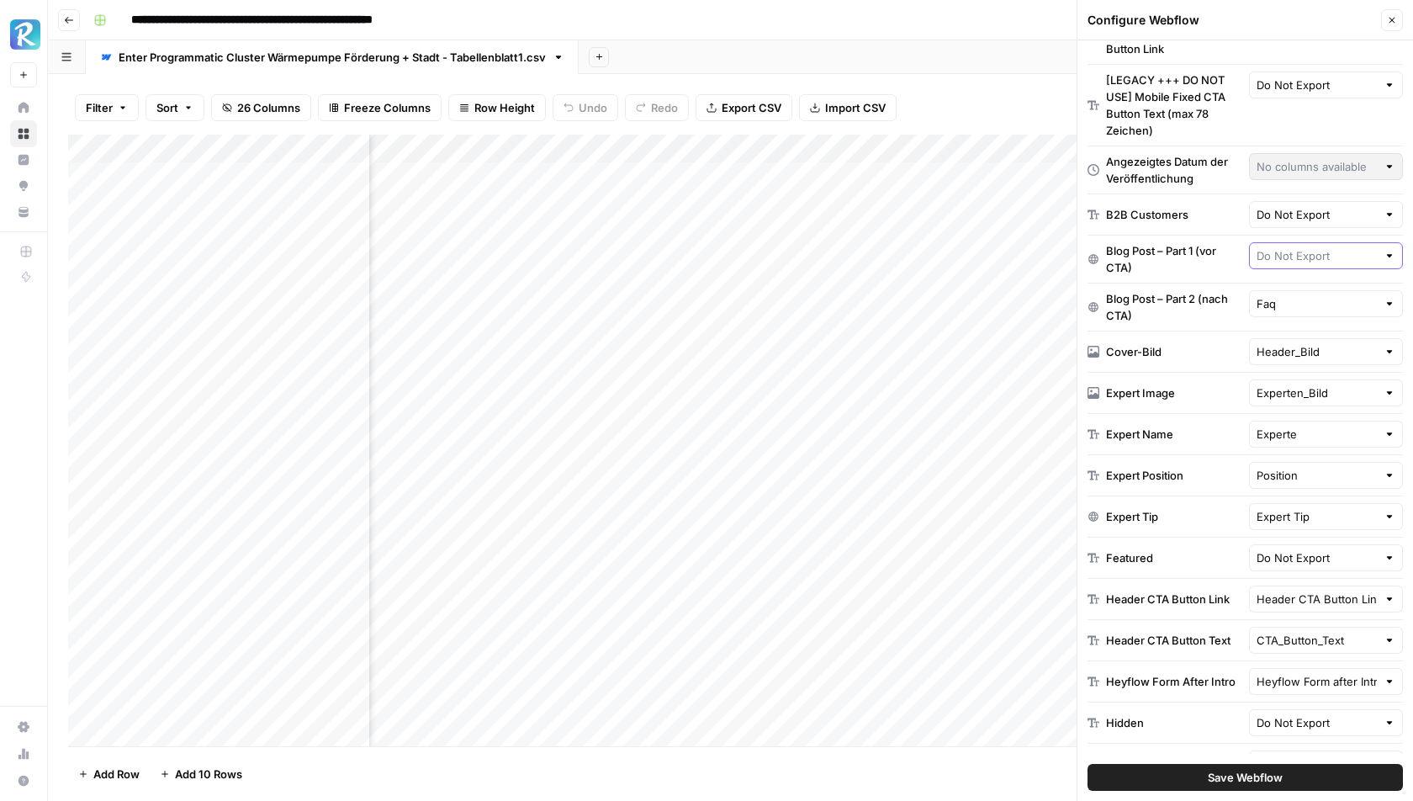
click at [1312, 247] on input "text" at bounding box center [1317, 255] width 121 height 17
type input "content"
click at [1305, 296] on span "content" at bounding box center [1322, 290] width 119 height 17
click at [1229, 236] on div "Blog Post – Part 1 (vor CTA) content" at bounding box center [1245, 260] width 315 height 48
click at [1227, 776] on span "Save Webflow" at bounding box center [1245, 777] width 75 height 17
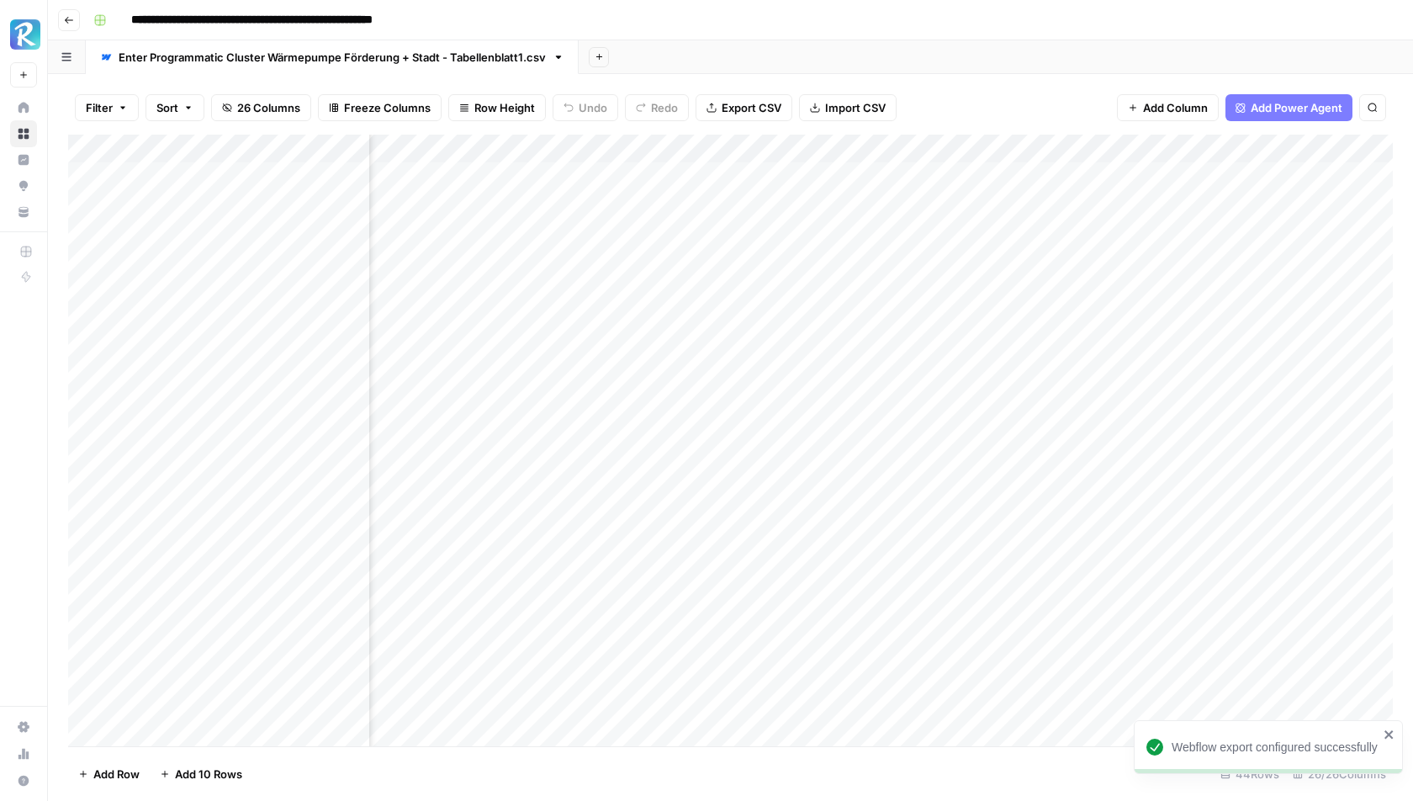
scroll to position [0, 276]
click at [906, 205] on div "Add Column" at bounding box center [730, 441] width 1325 height 612
click at [906, 235] on div "Add Column" at bounding box center [730, 441] width 1325 height 612
click at [904, 261] on div "Add Column" at bounding box center [730, 441] width 1325 height 612
click at [904, 289] on div "Add Column" at bounding box center [730, 441] width 1325 height 612
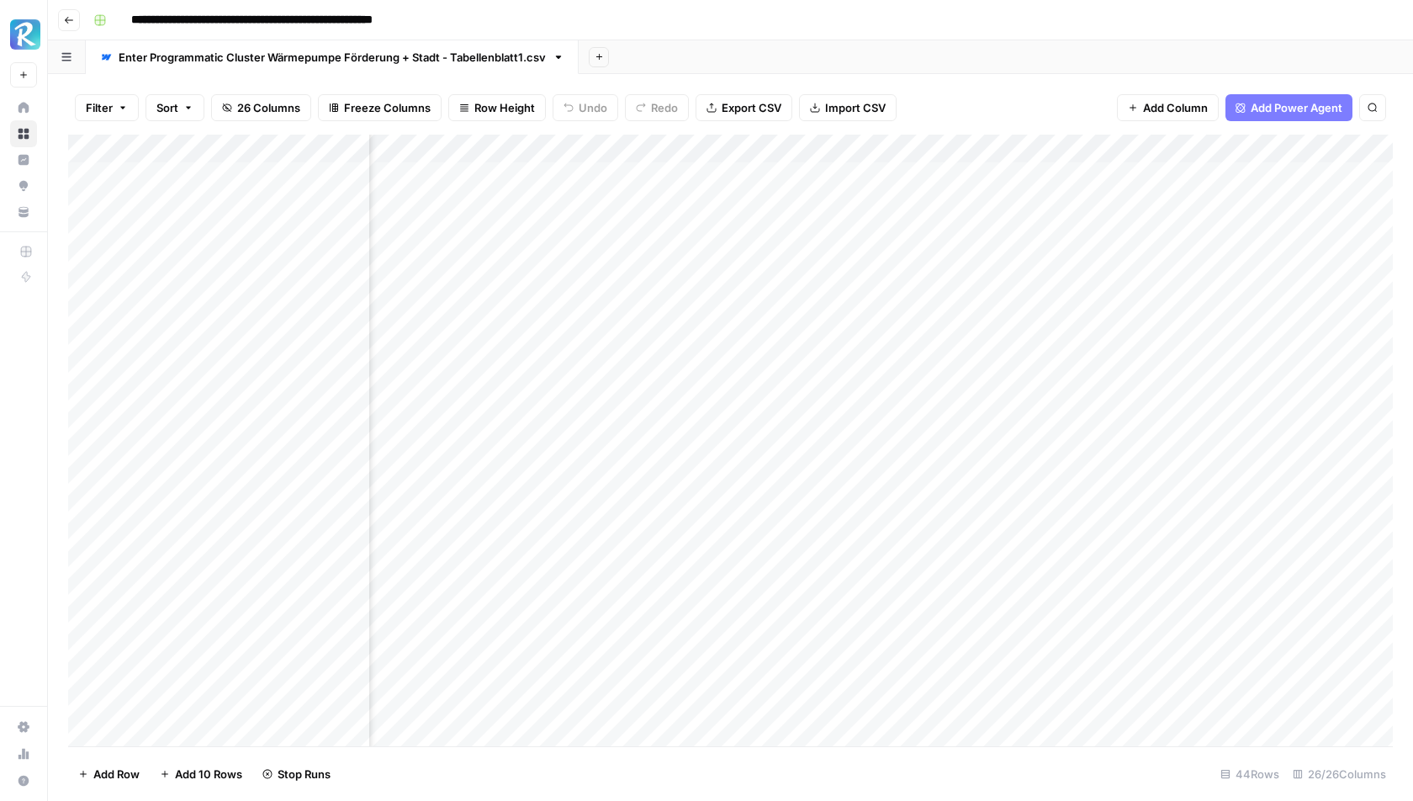
click at [902, 319] on div "Add Column" at bounding box center [730, 441] width 1325 height 612
click at [908, 346] on div "Add Column" at bounding box center [730, 441] width 1325 height 612
click at [66, 10] on button "Go back" at bounding box center [69, 20] width 22 height 22
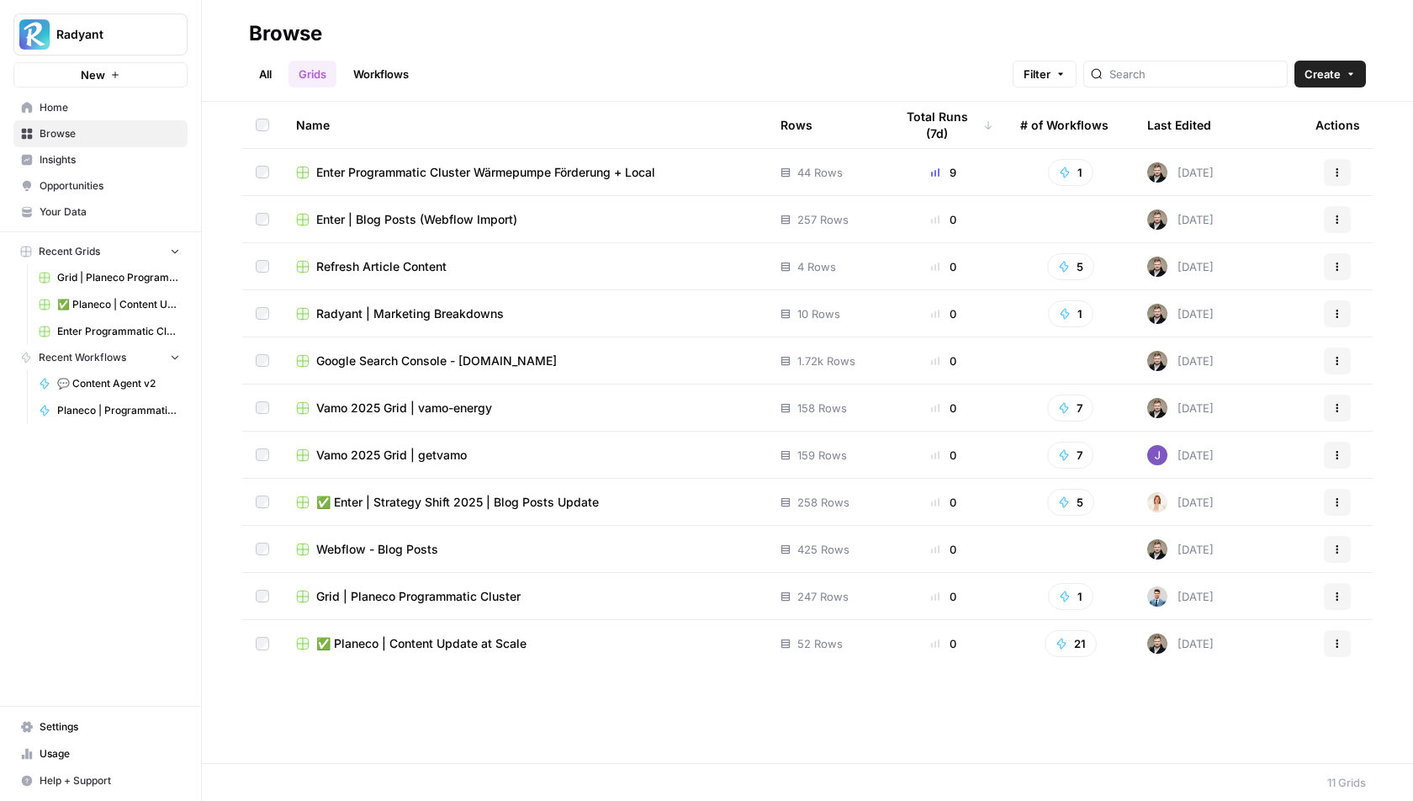
click at [119, 380] on span "💬 Content Agent v2" at bounding box center [118, 383] width 123 height 15
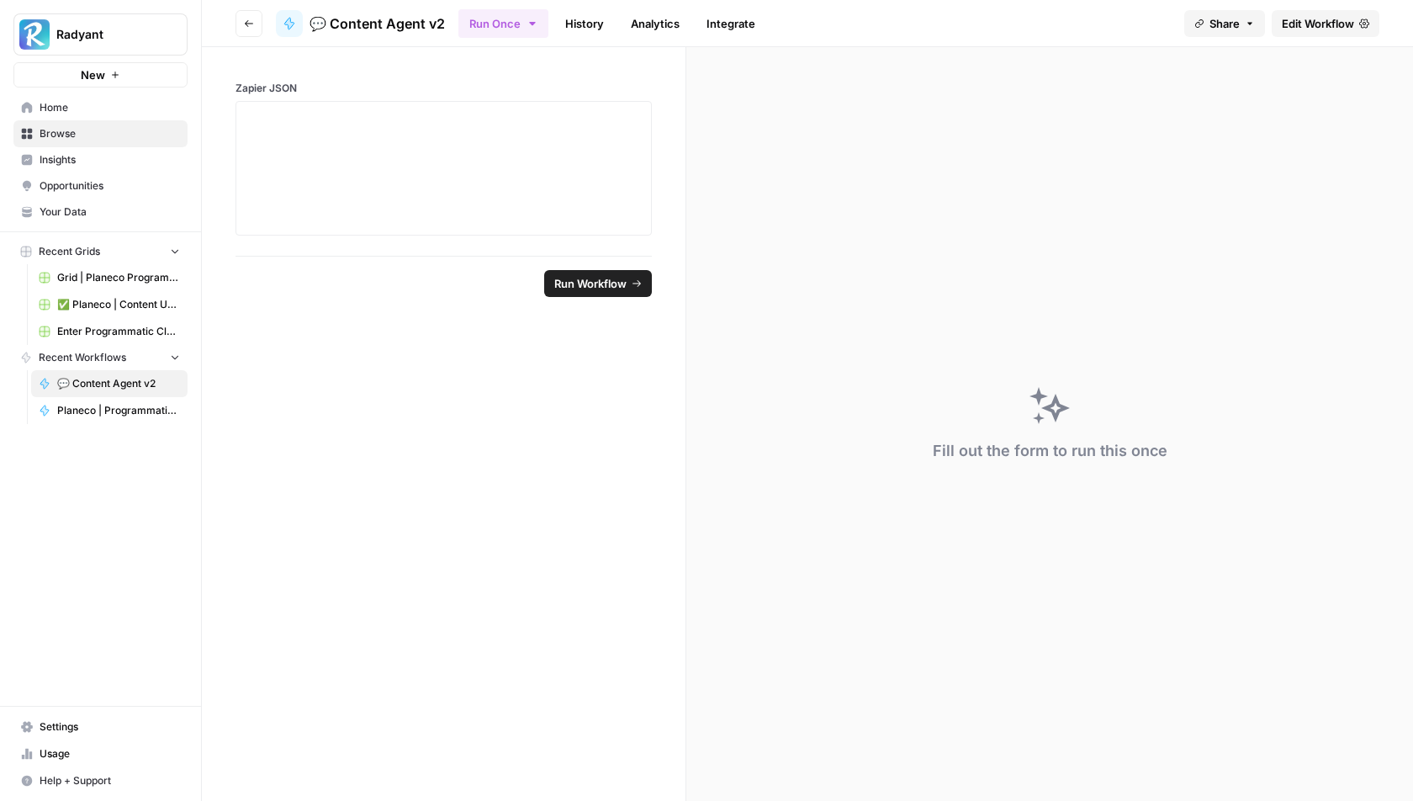
click at [1308, 26] on span "Edit Workflow" at bounding box center [1318, 23] width 72 height 17
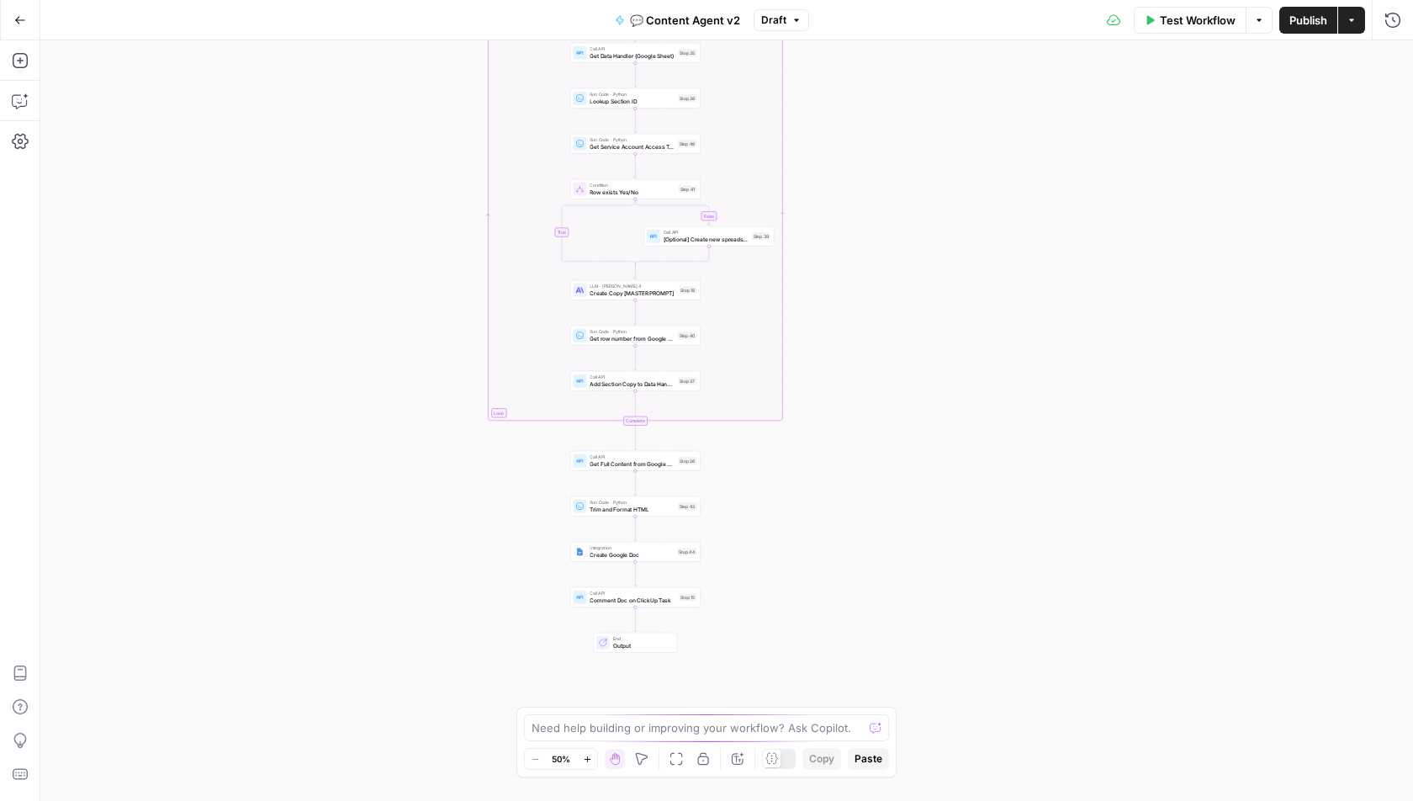
click at [1254, 21] on icon "button" at bounding box center [1259, 20] width 10 height 10
click at [1231, 14] on span "Test Workflow" at bounding box center [1199, 20] width 76 height 17
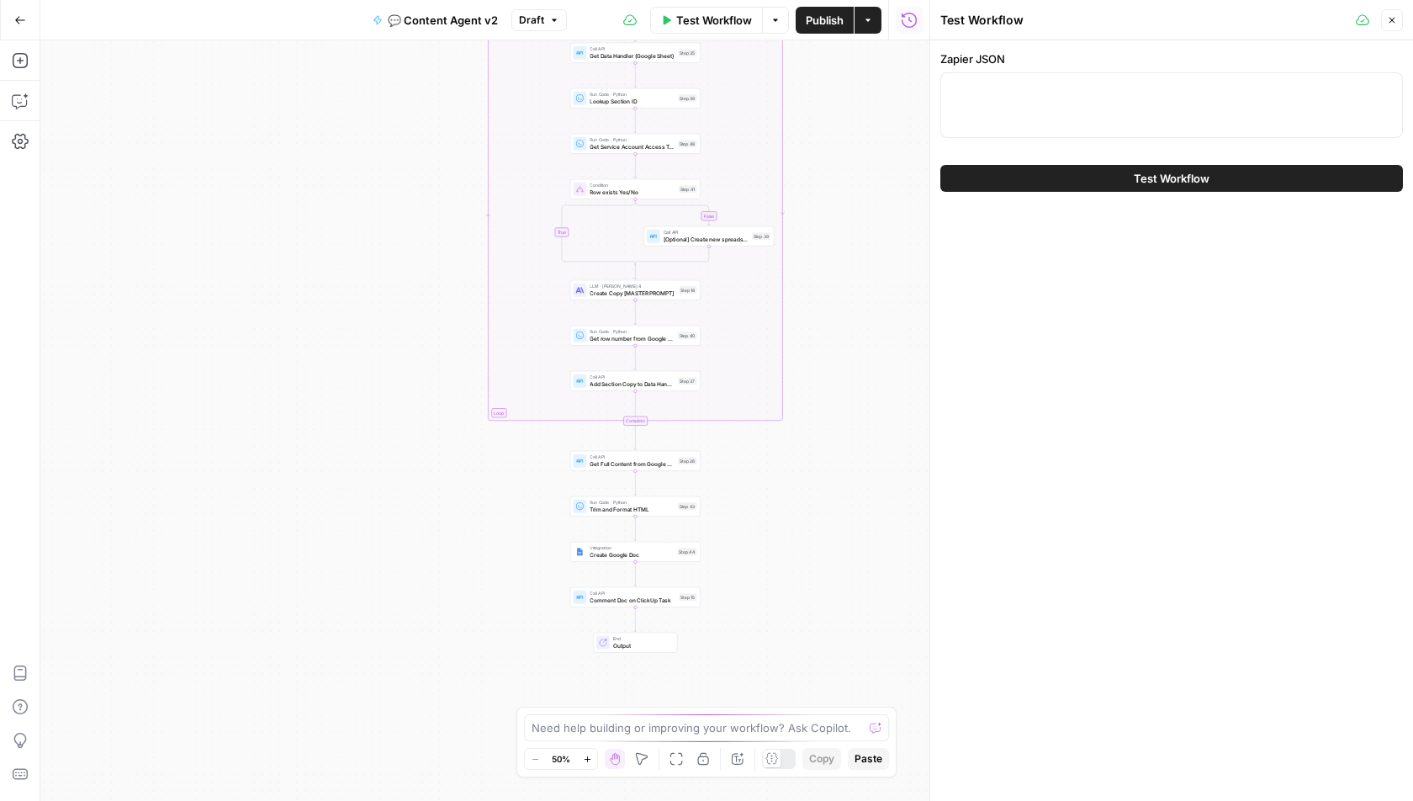
click at [1394, 20] on icon "button" at bounding box center [1392, 20] width 10 height 10
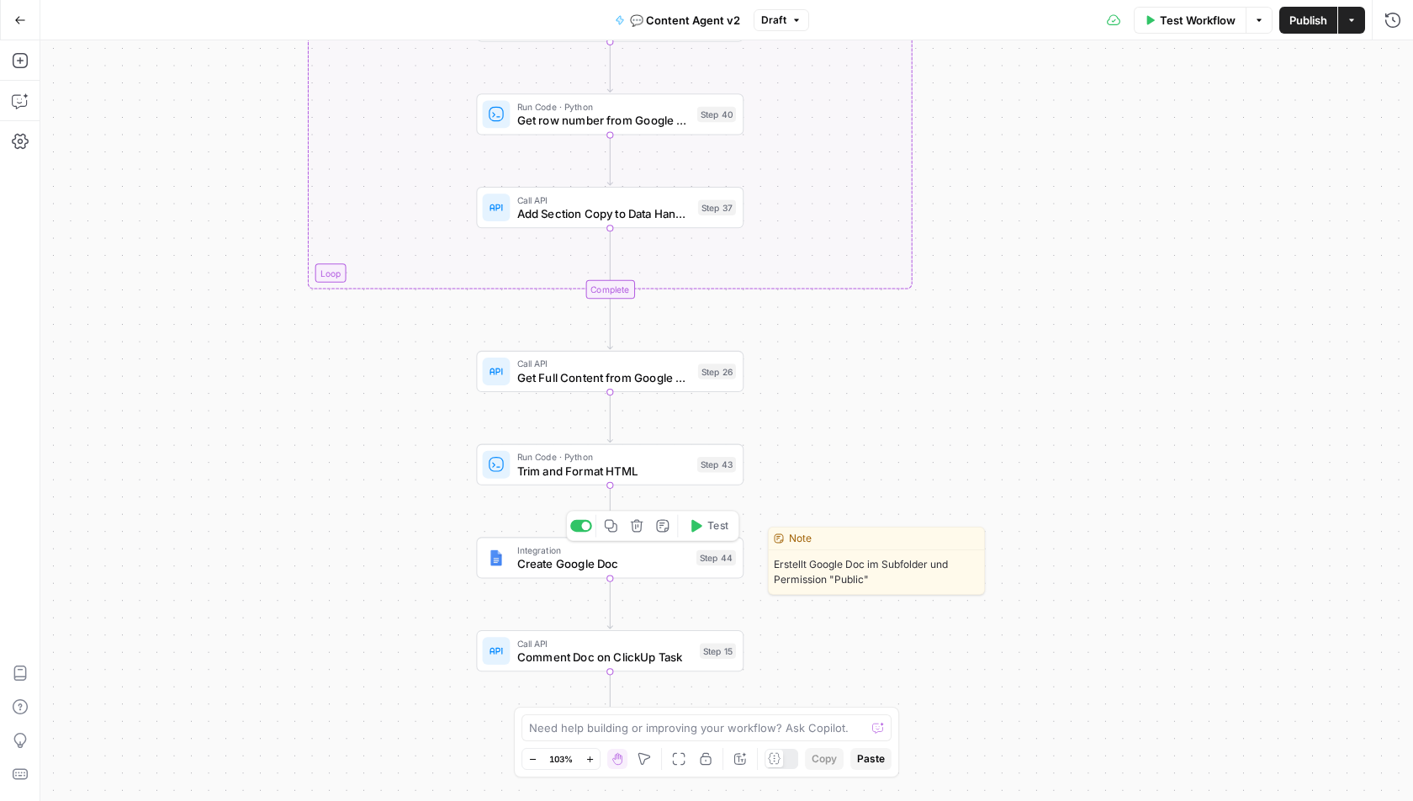
click at [602, 555] on span "Create Google Doc" at bounding box center [603, 564] width 172 height 18
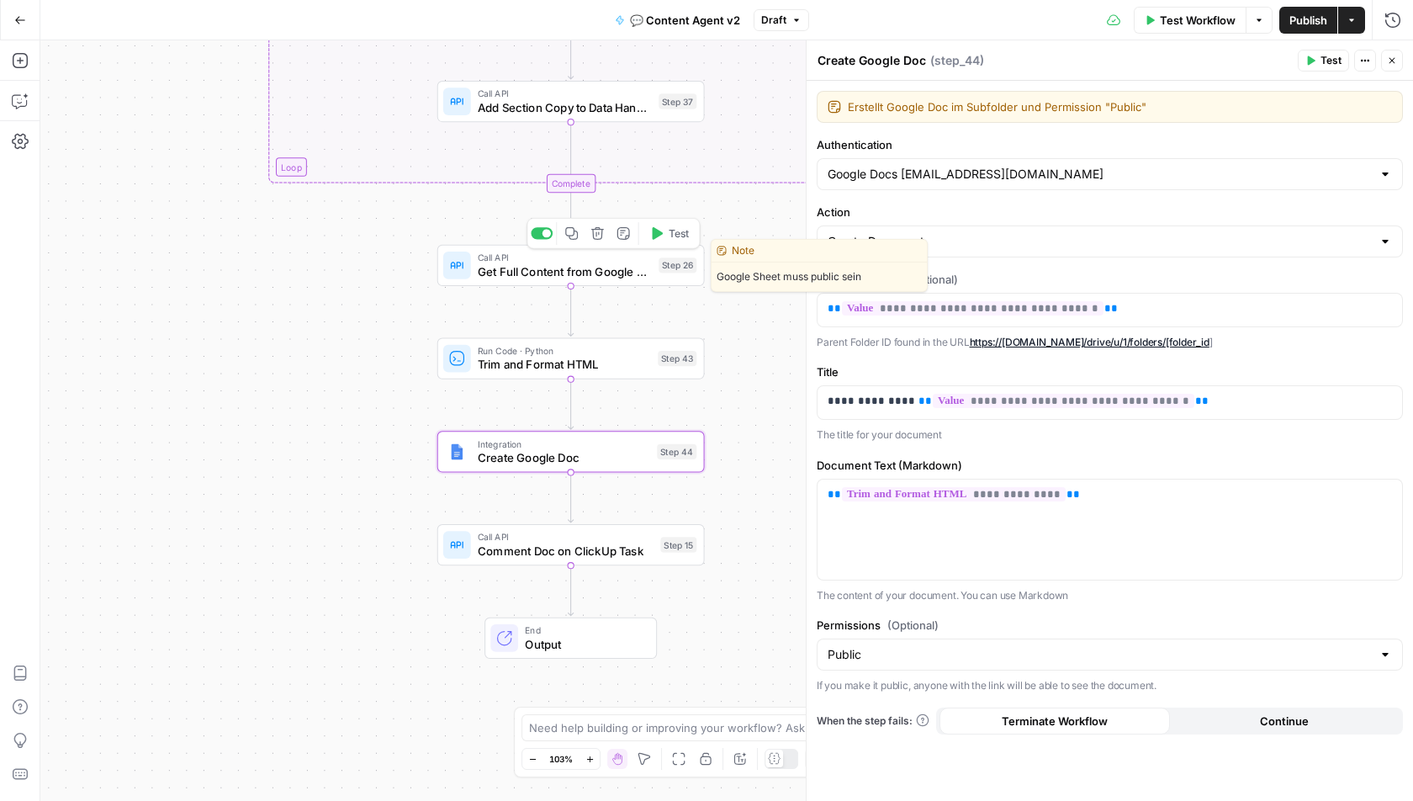
click at [495, 277] on span "Get Full Content from Google Sheet" at bounding box center [565, 271] width 174 height 18
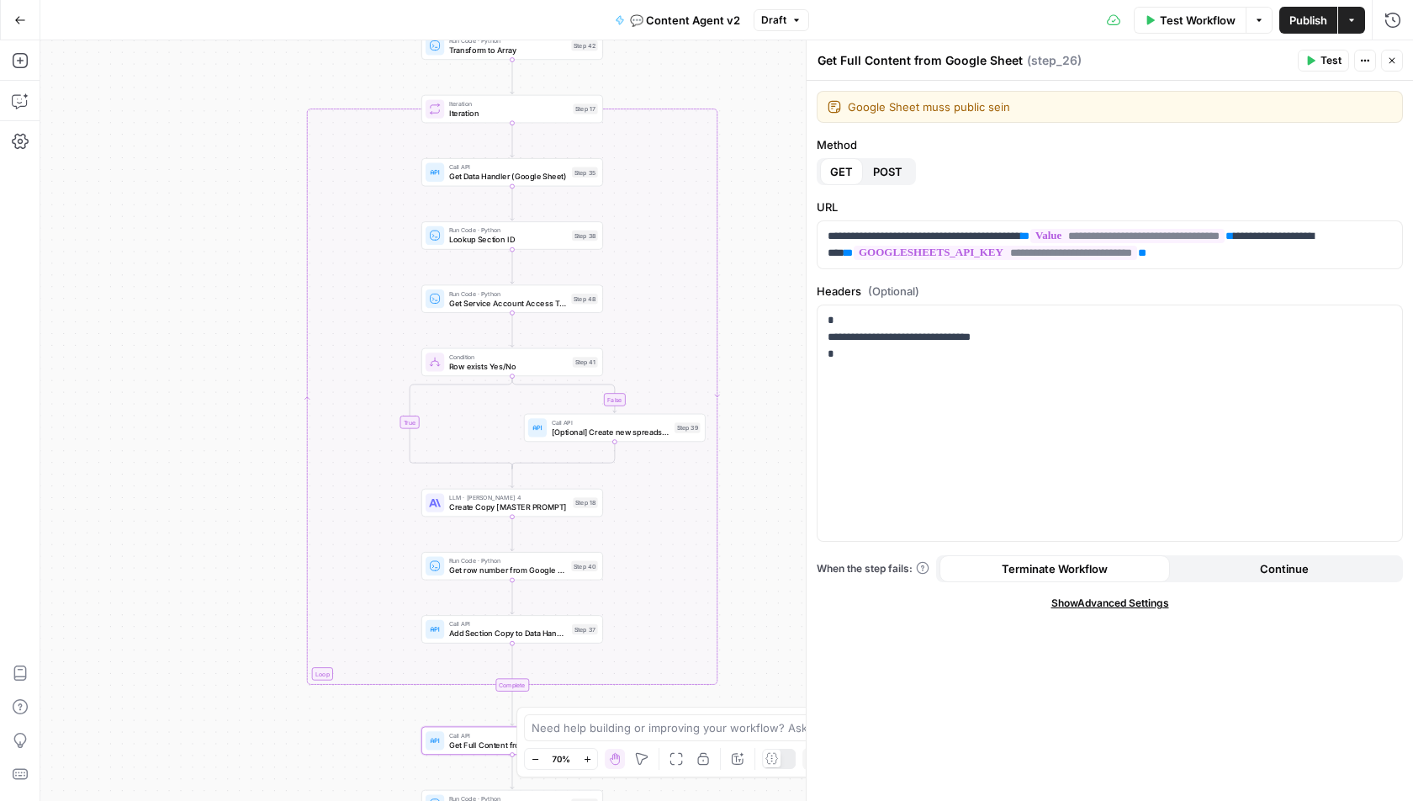
click at [799, 19] on button "Draft" at bounding box center [782, 20] width 56 height 22
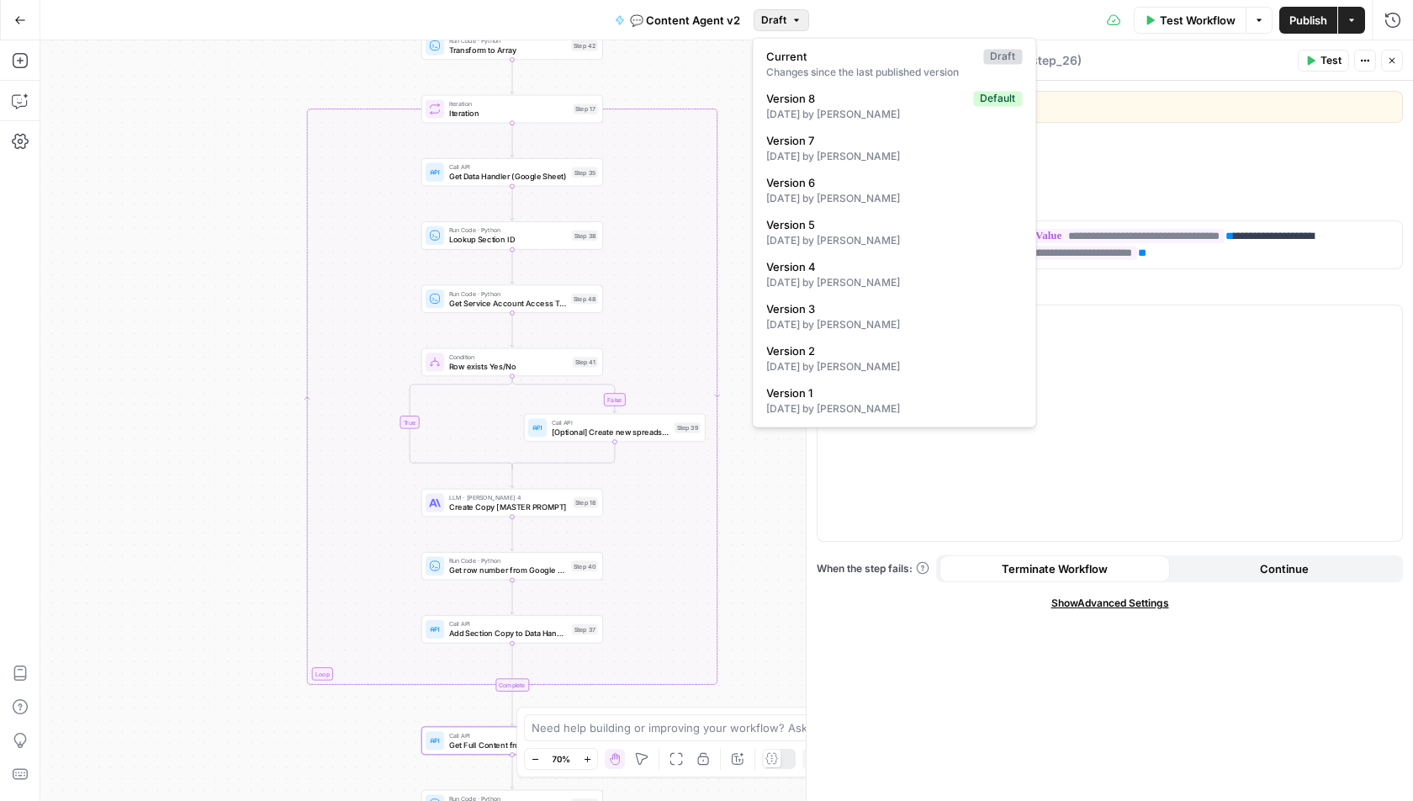
click at [890, 22] on div "Test Workflow Options Publish Actions Run History" at bounding box center [1111, 20] width 605 height 40
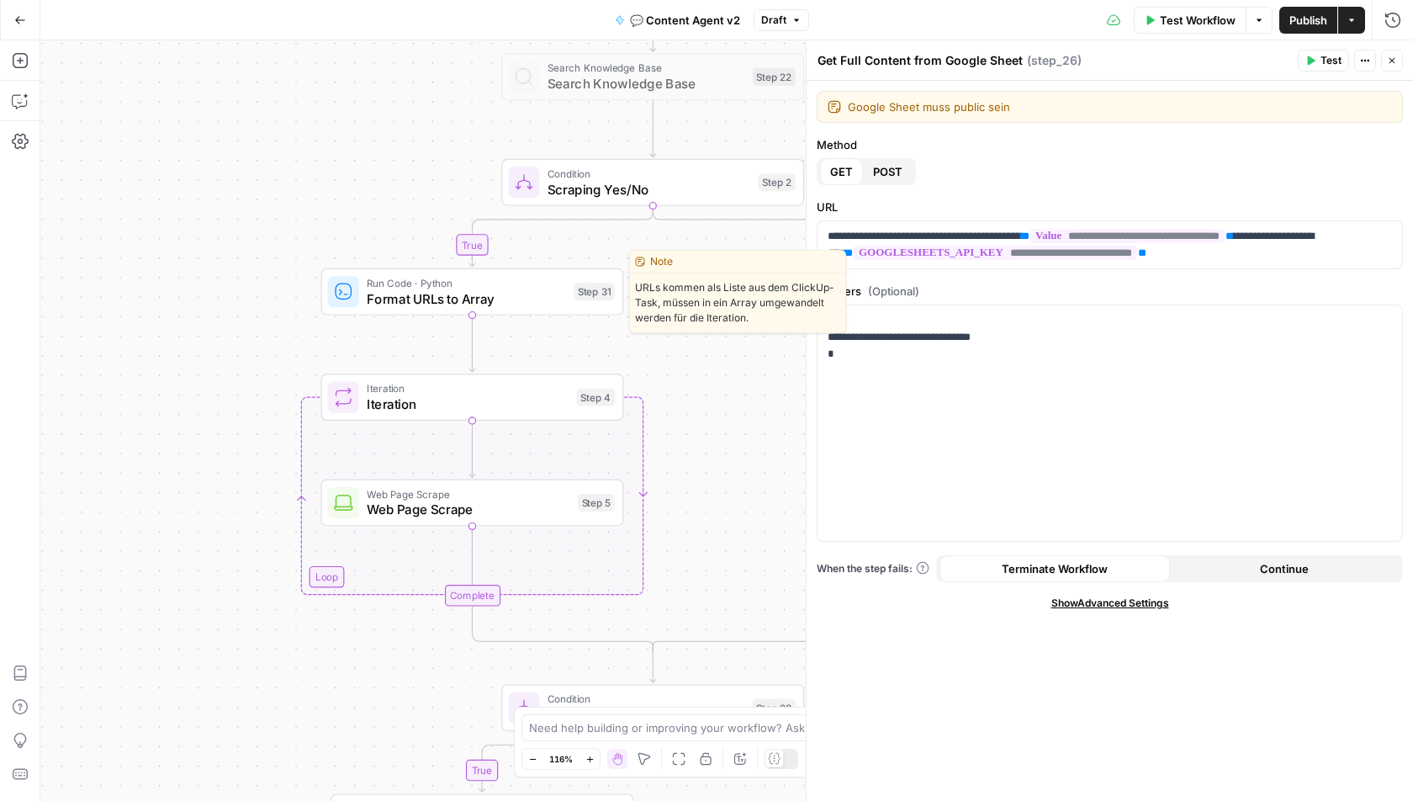
click at [435, 304] on span "Format URLs to Array" at bounding box center [466, 298] width 199 height 19
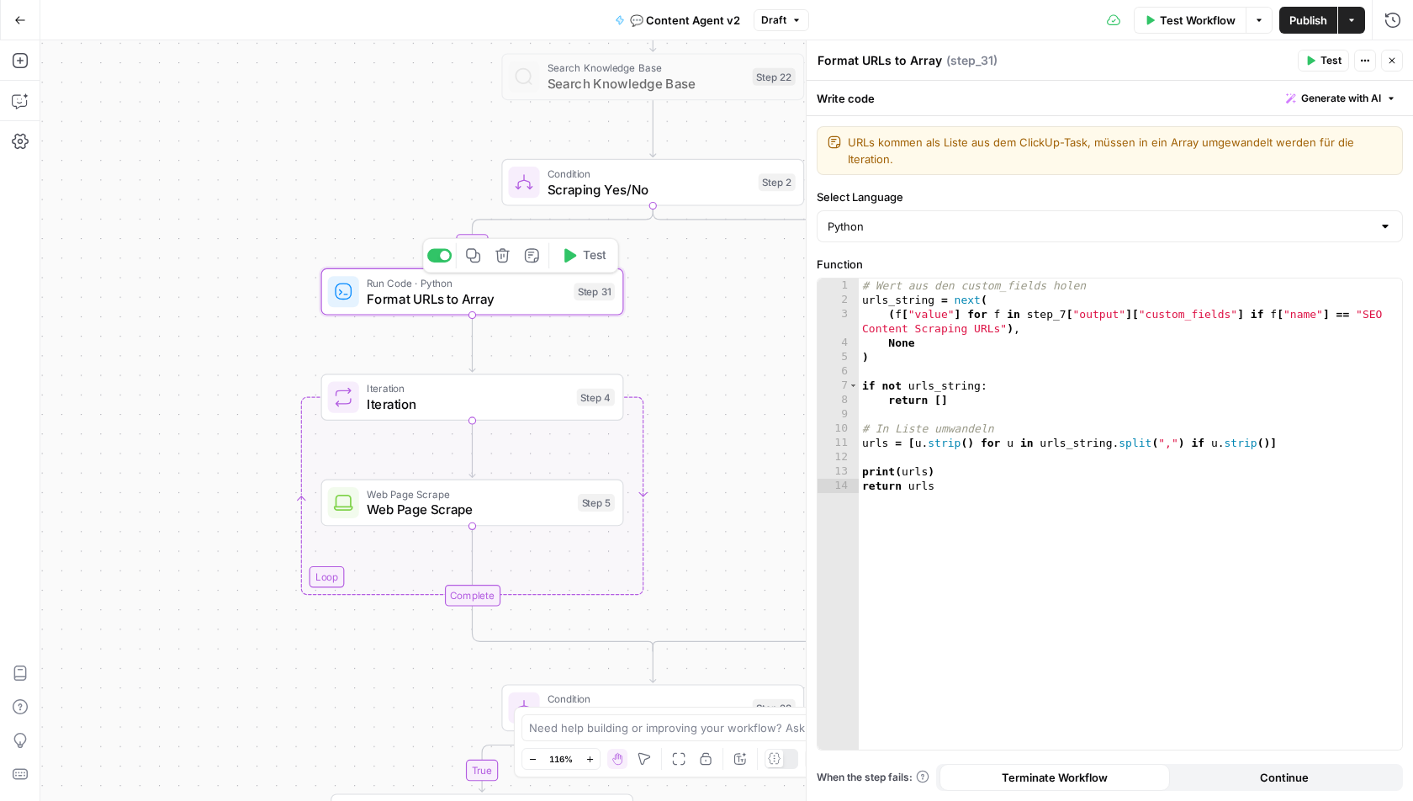
click at [449, 403] on span "Iteration" at bounding box center [468, 404] width 202 height 19
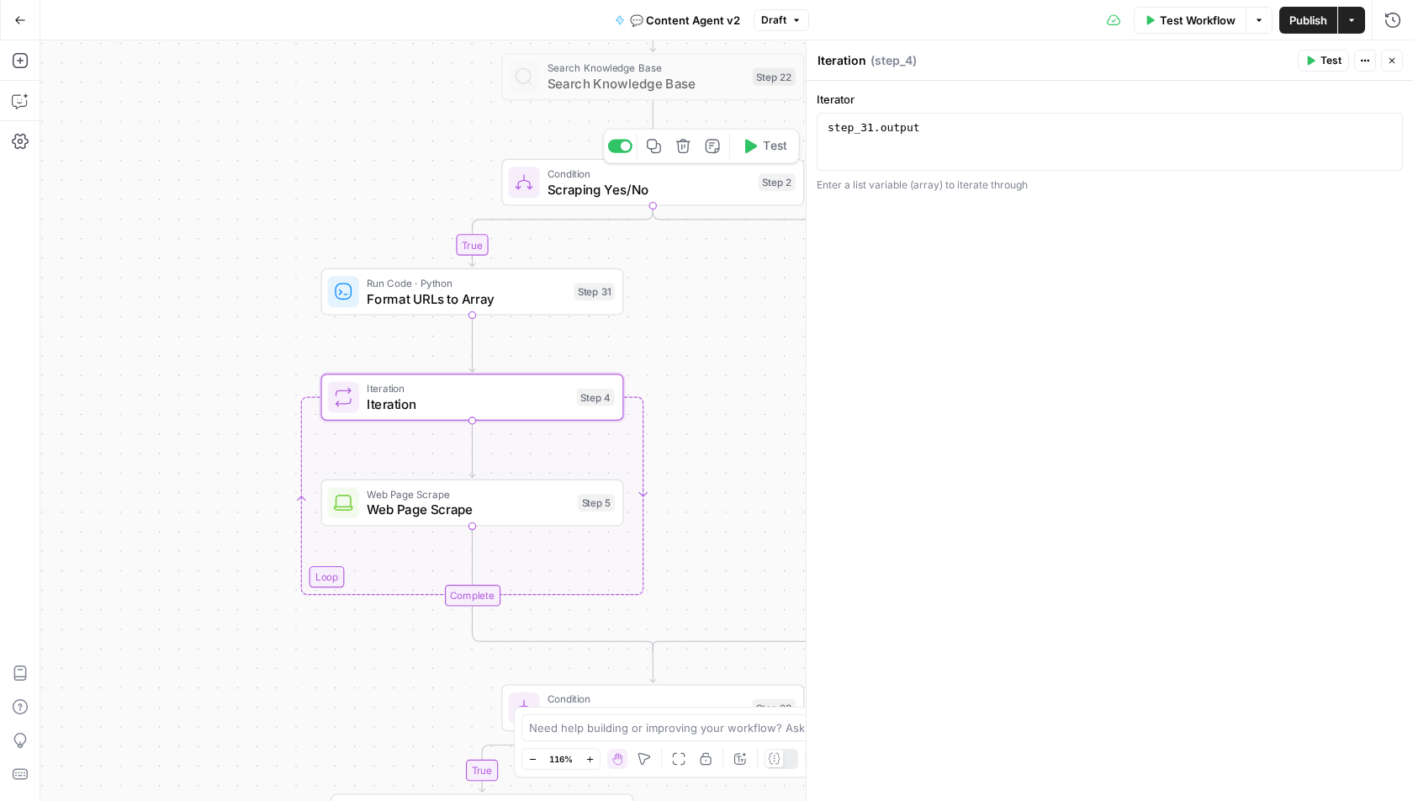
click at [617, 186] on span "Scraping Yes/No" at bounding box center [649, 188] width 203 height 19
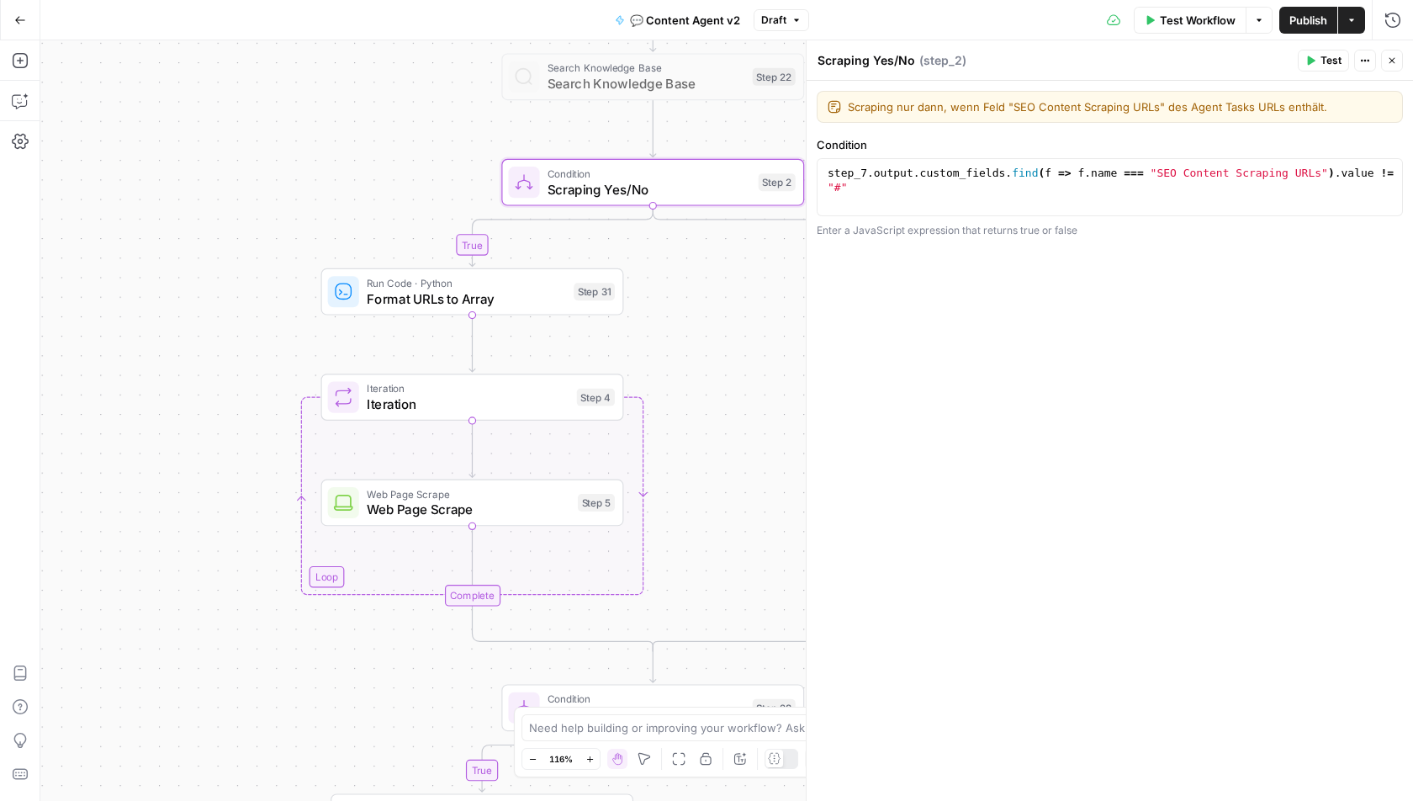
click at [446, 398] on span "Iteration" at bounding box center [468, 404] width 202 height 19
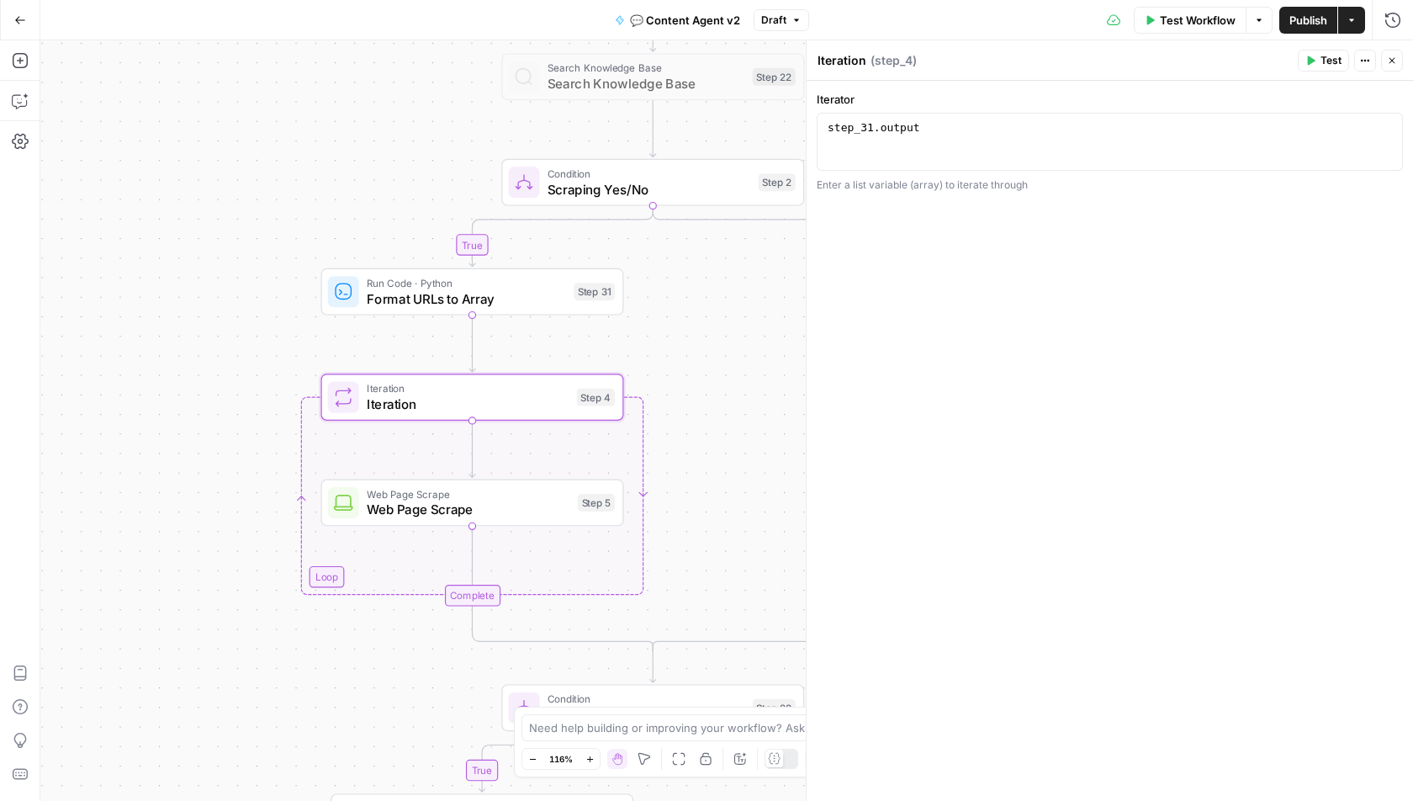
type textarea "**********"
click at [958, 135] on div "step_31 . output" at bounding box center [1110, 156] width 572 height 72
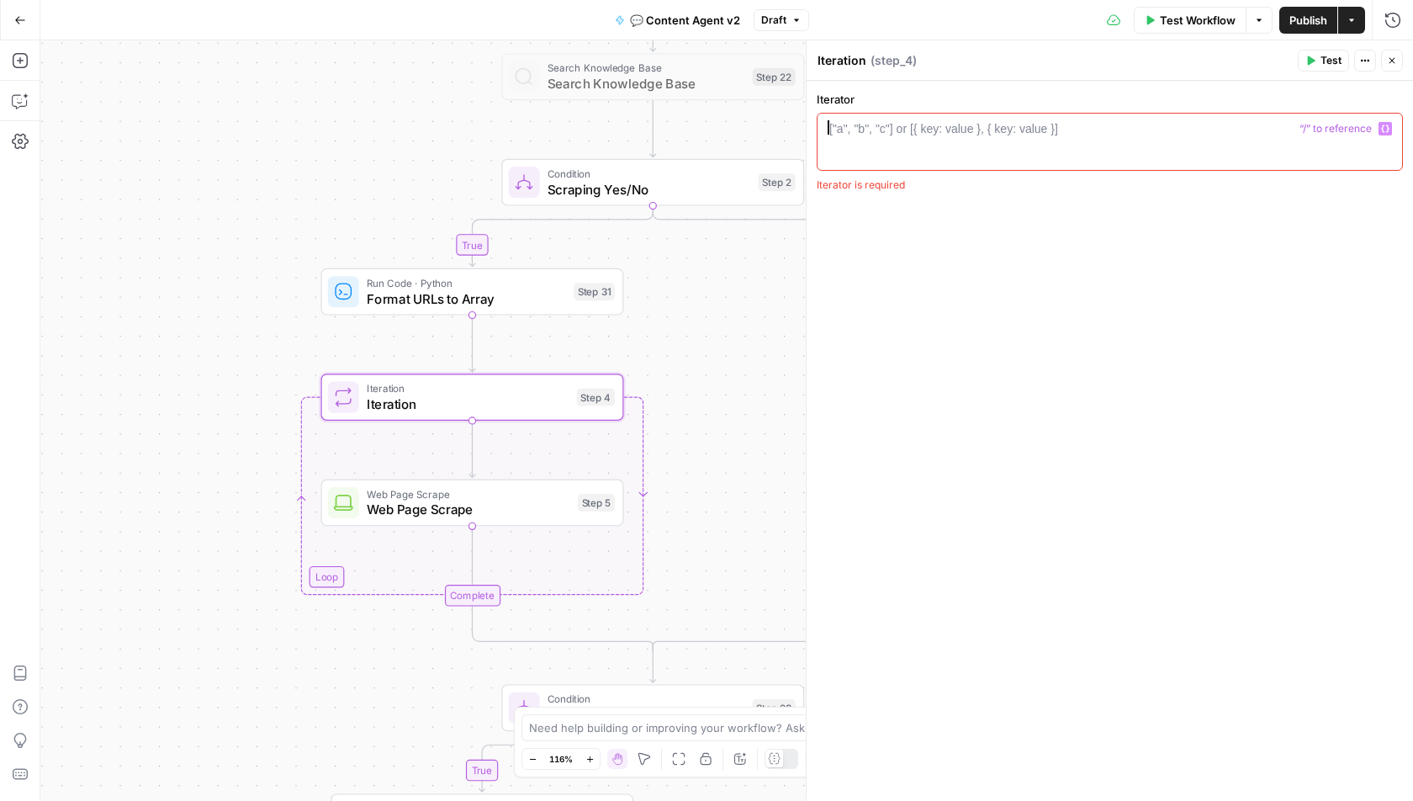
type textarea "*"
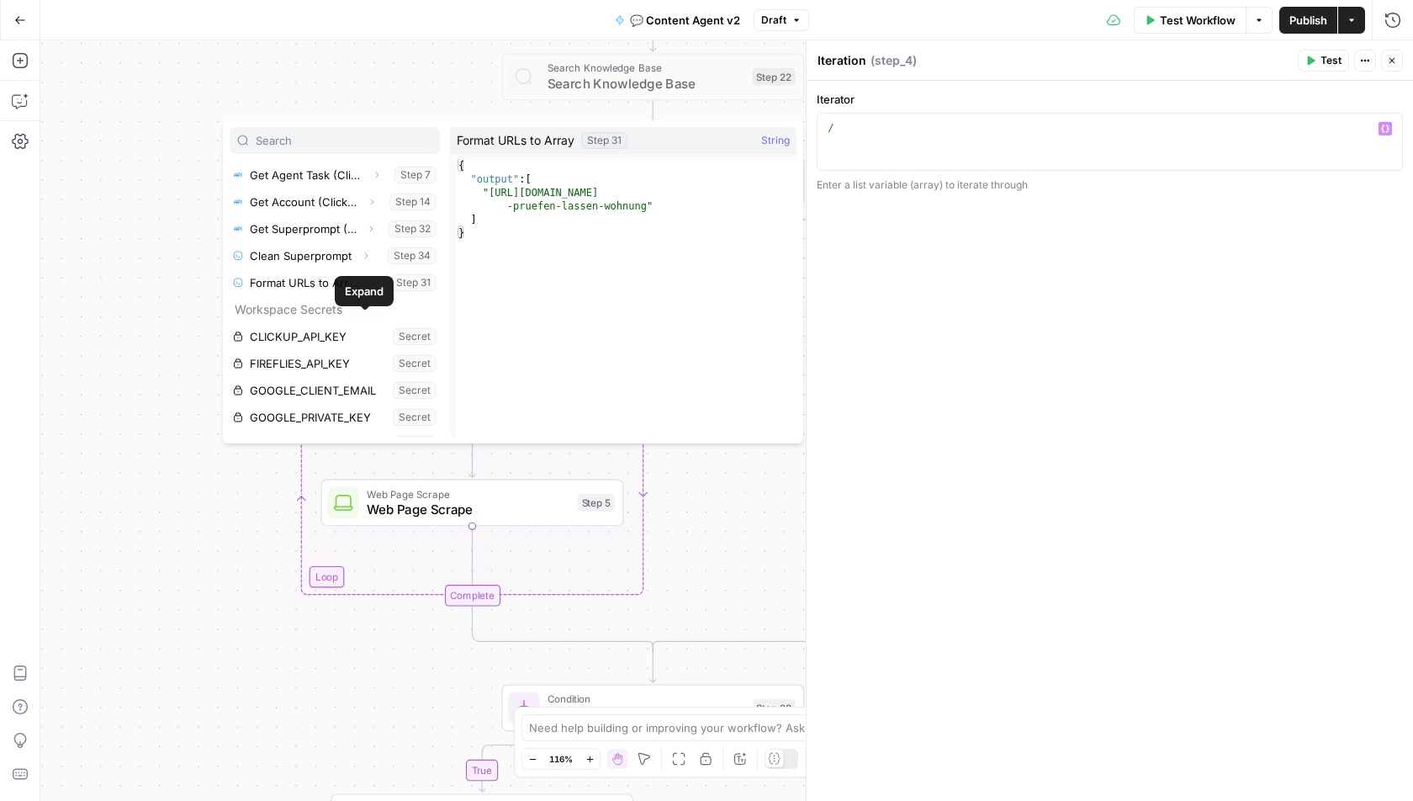
scroll to position [84, 0]
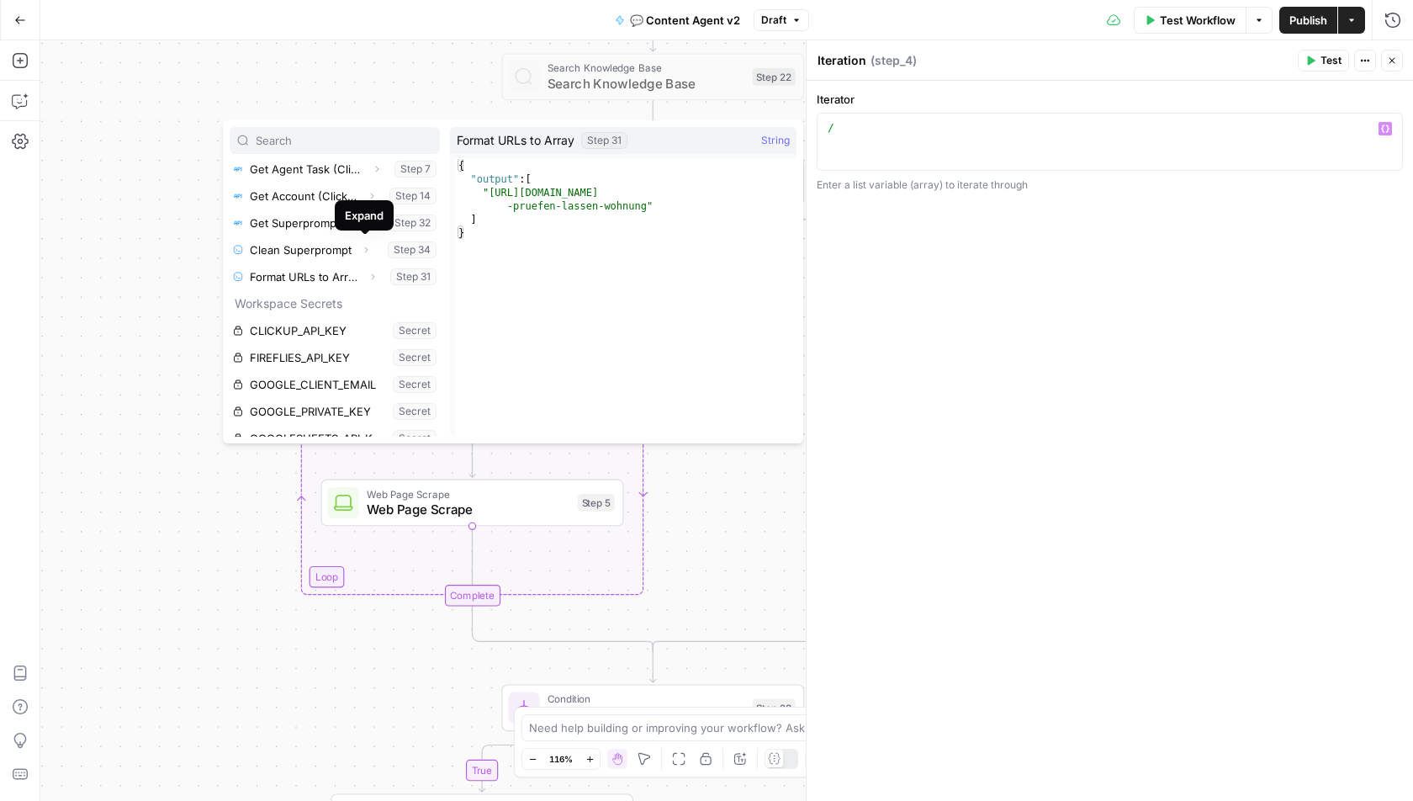
click at [191, 307] on div "true true false false false true Workflow Set Inputs Inputs Call API Get Agent …" at bounding box center [726, 420] width 1373 height 761
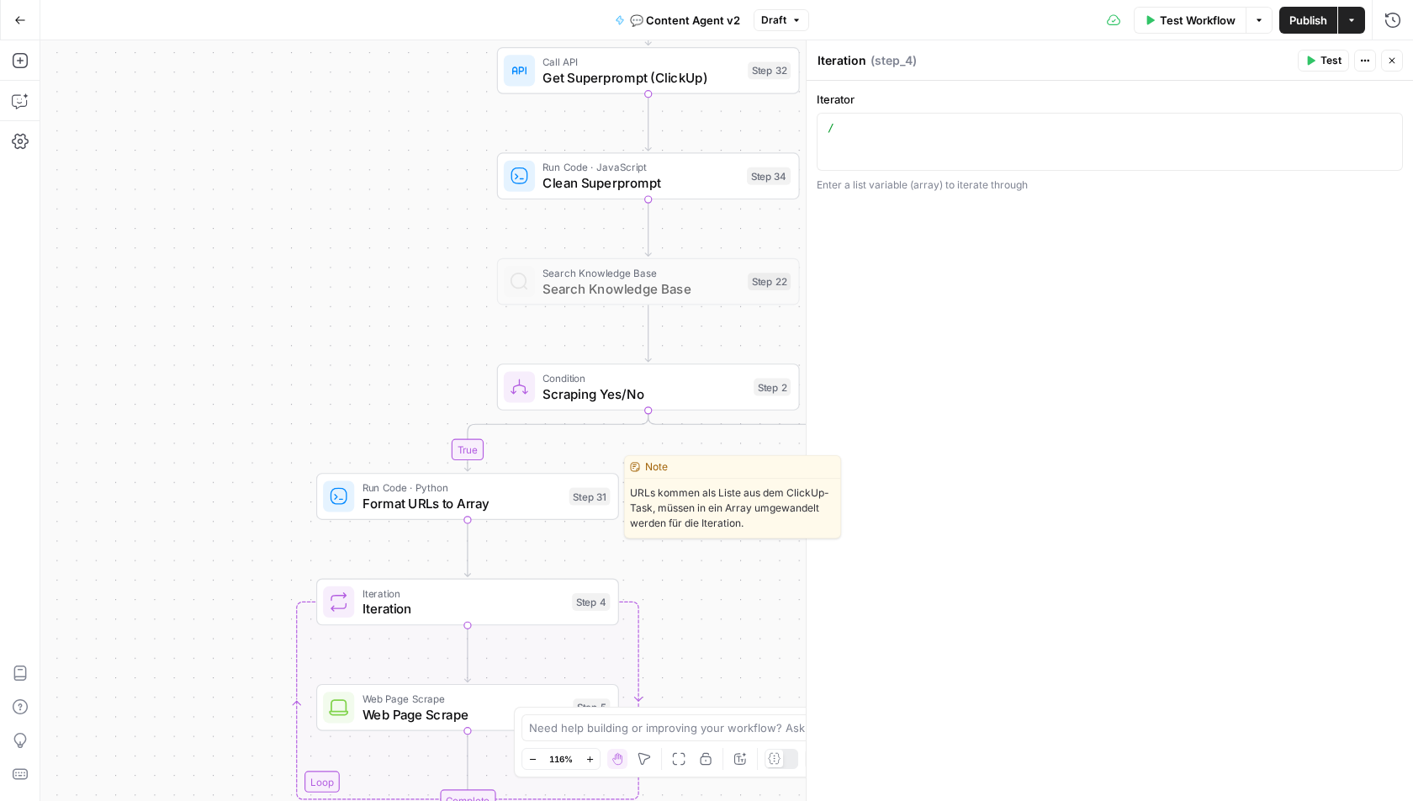
click at [433, 490] on span "Run Code · Python" at bounding box center [462, 488] width 199 height 16
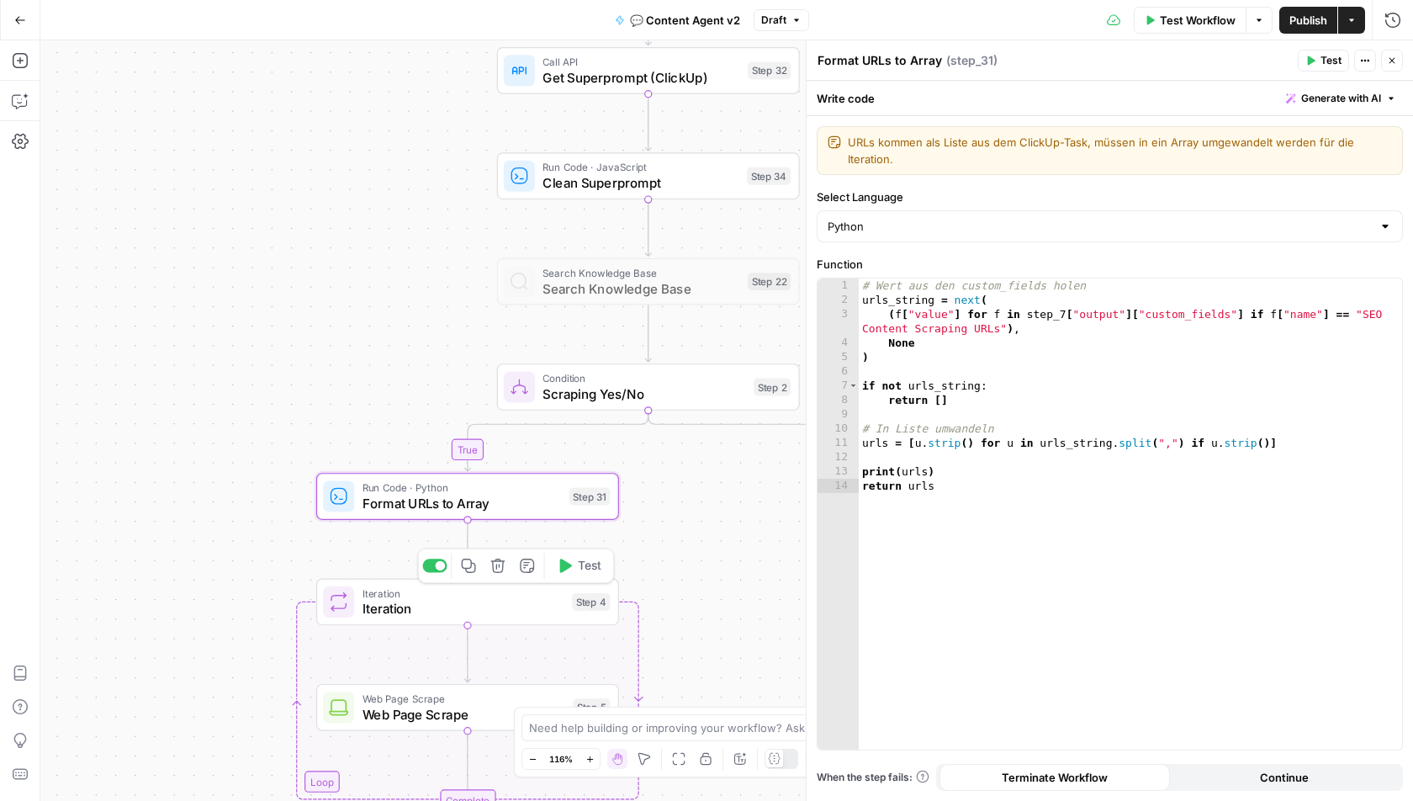
click at [447, 609] on span "Iteration" at bounding box center [464, 608] width 202 height 19
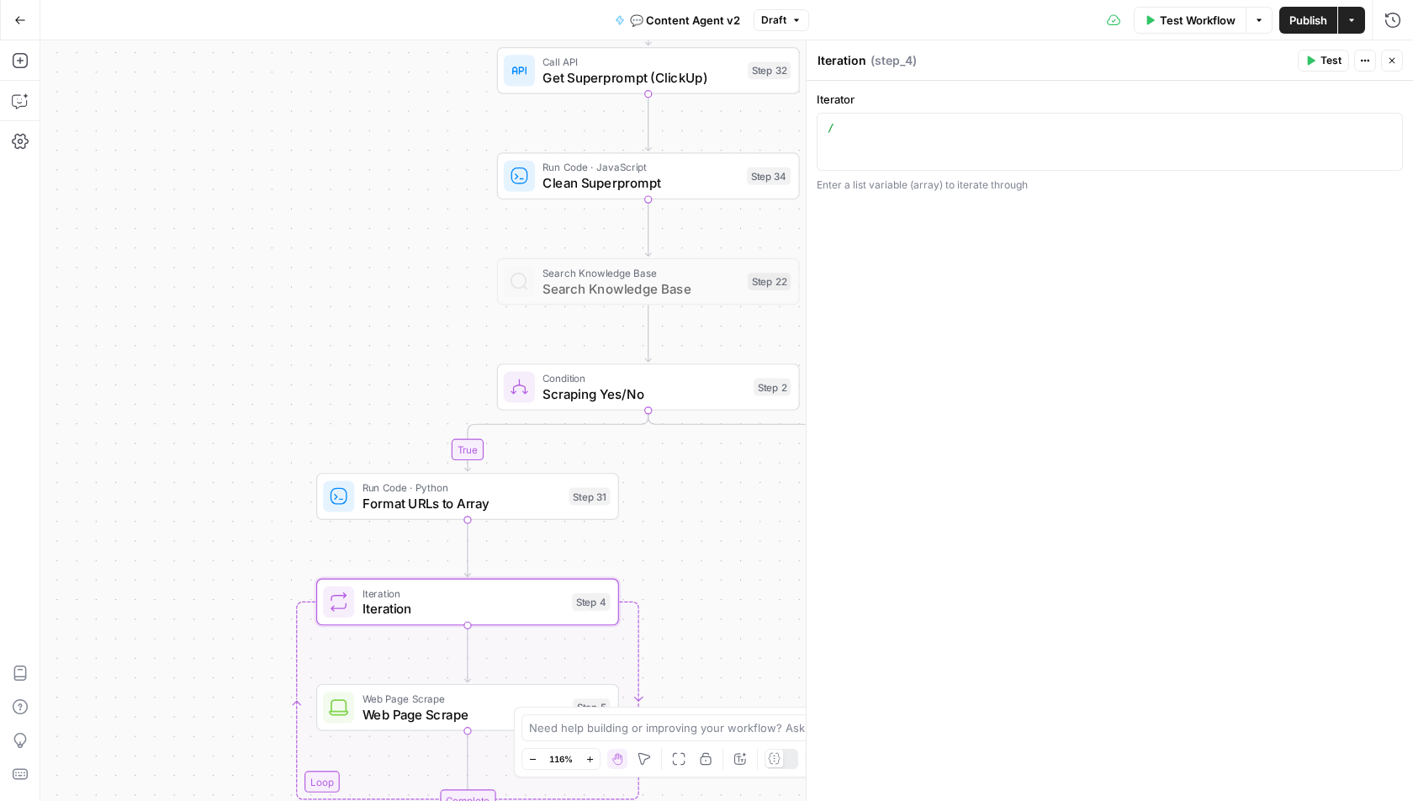
type textarea "*"
click at [891, 120] on div "/" at bounding box center [1110, 156] width 572 height 72
type textarea "*"
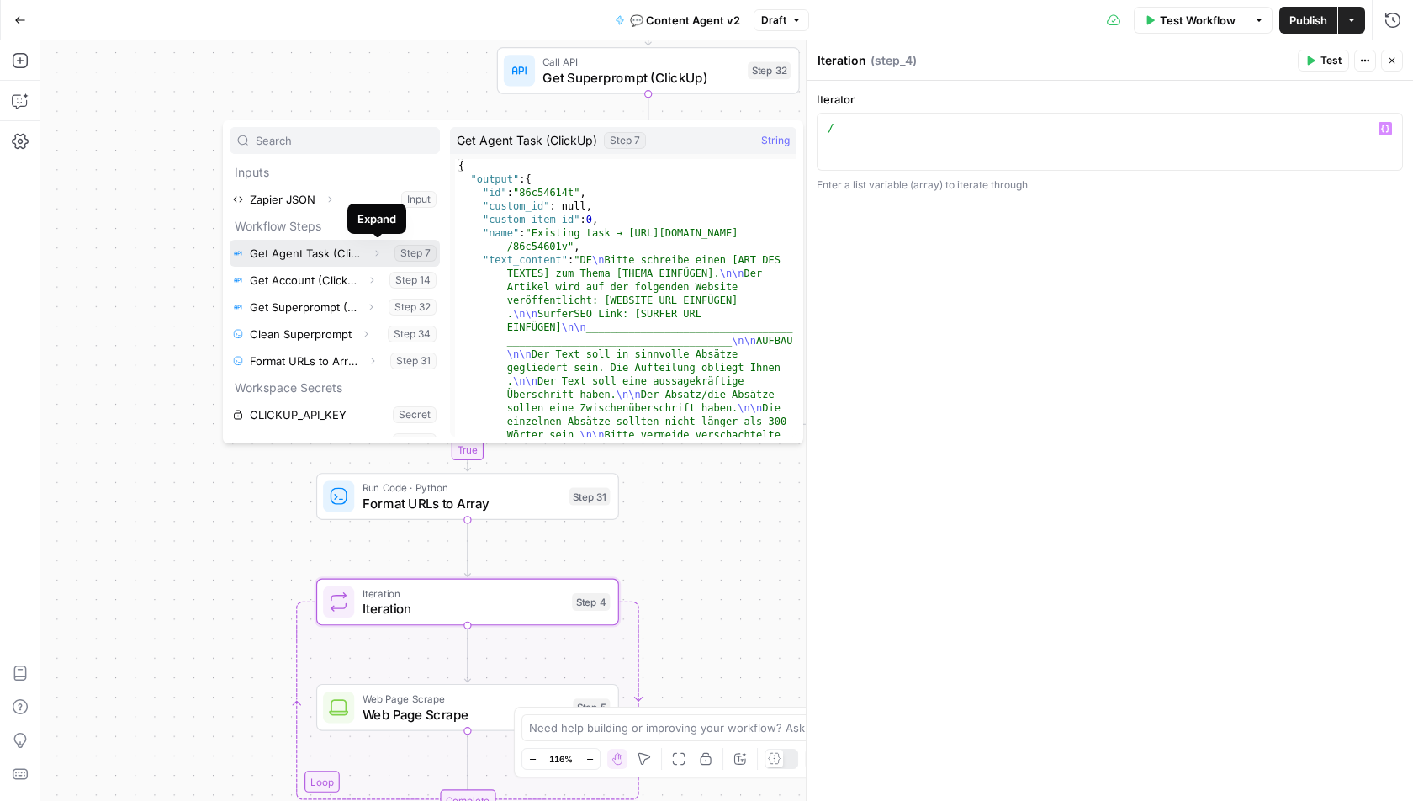
click at [377, 252] on icon "button" at bounding box center [377, 253] width 10 height 10
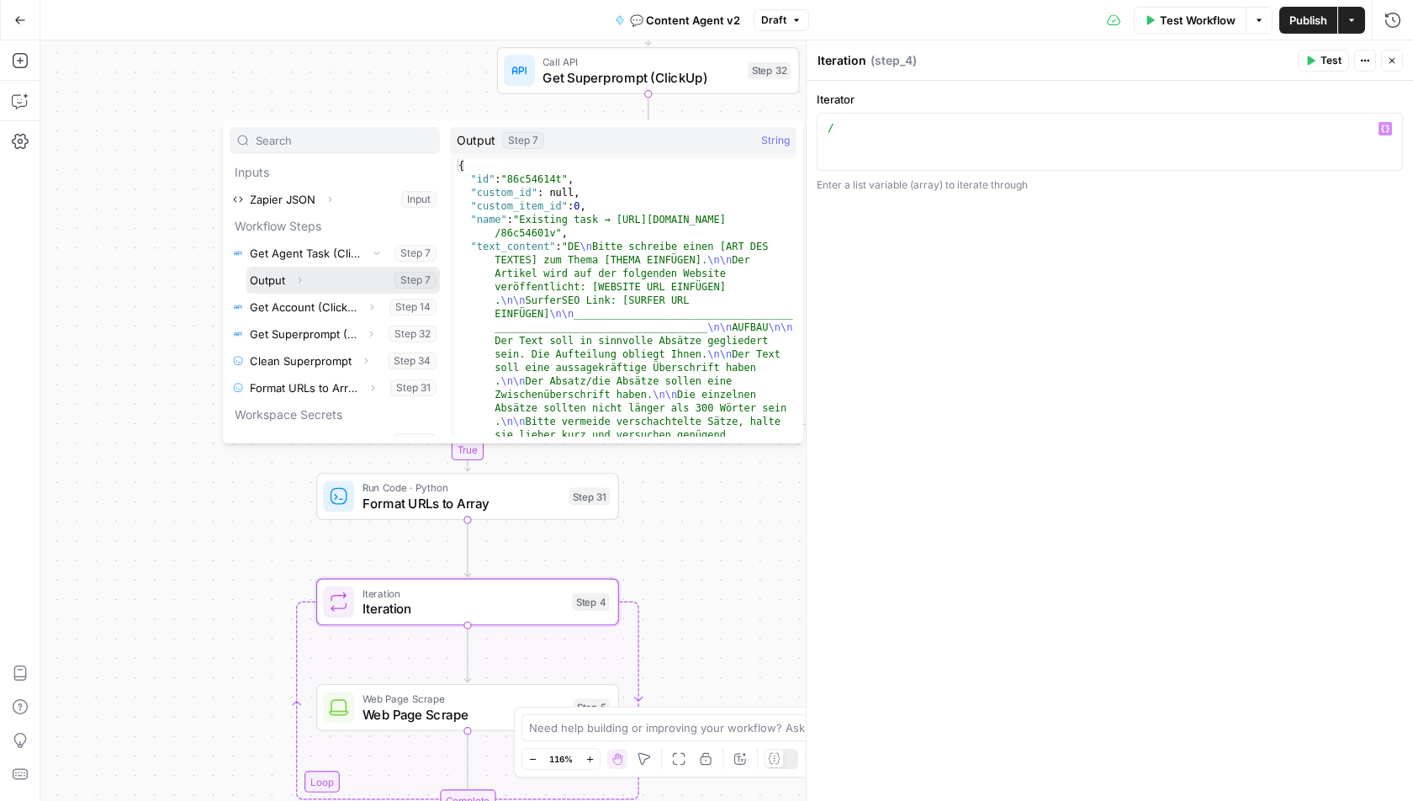
click at [294, 275] on icon "button" at bounding box center [299, 280] width 10 height 10
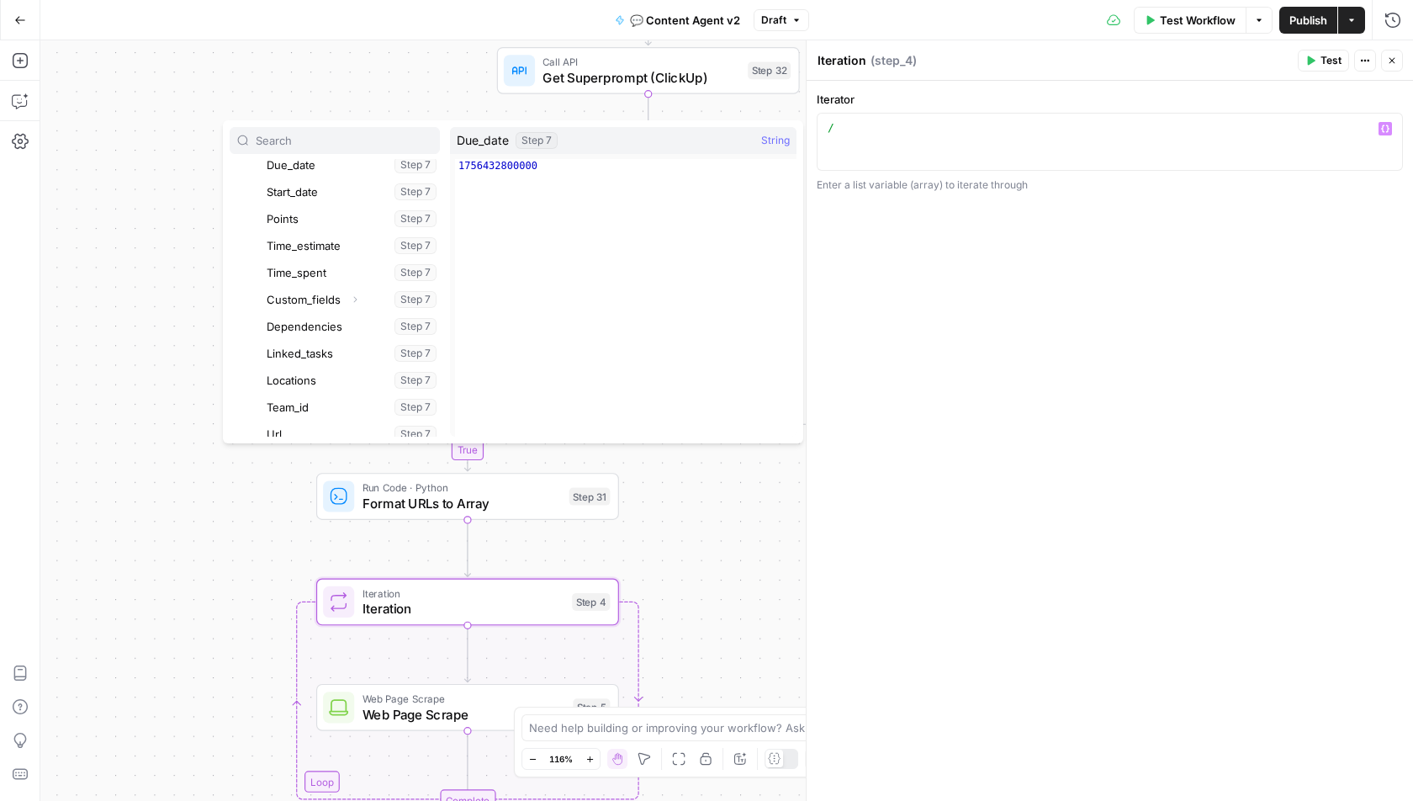
scroll to position [809, 0]
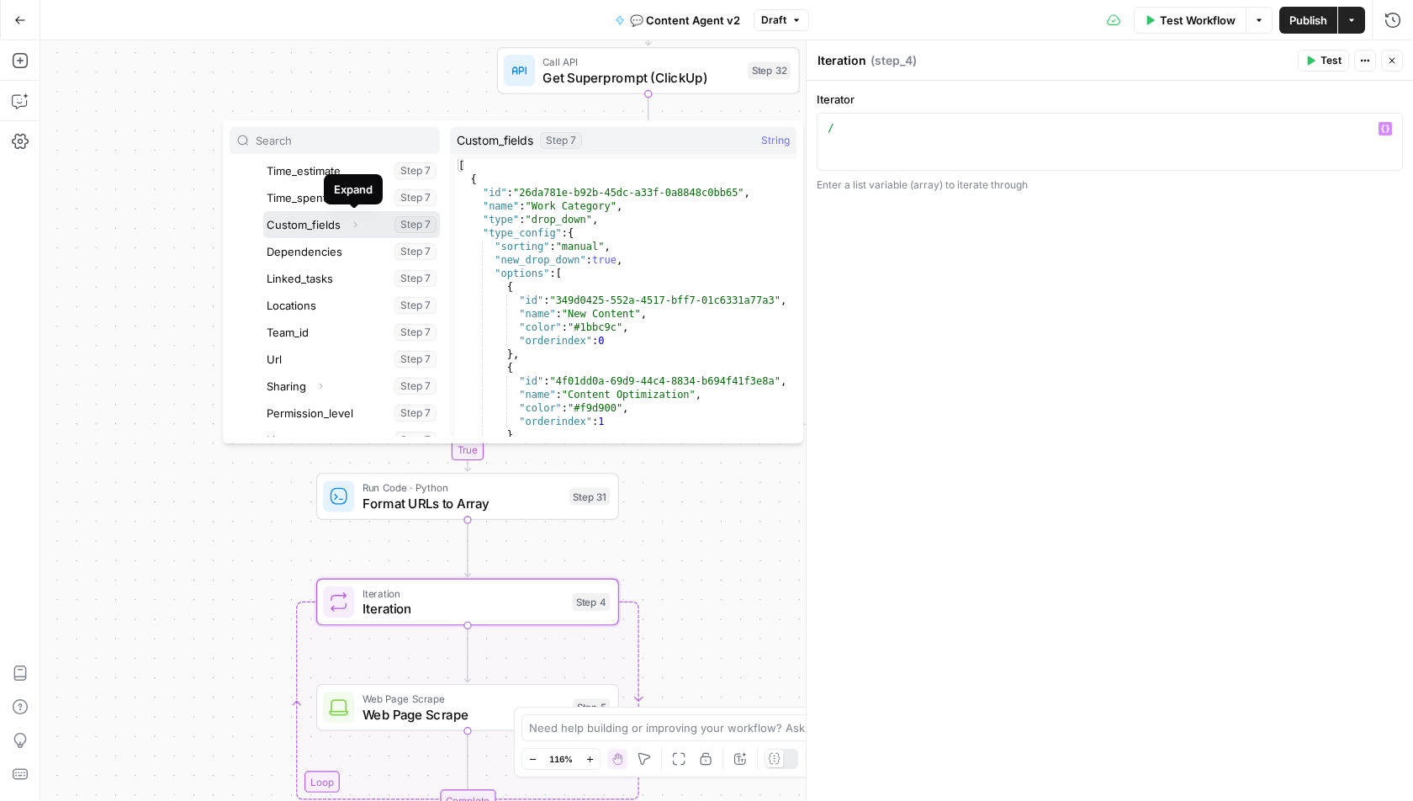
click at [356, 222] on icon "button" at bounding box center [355, 225] width 10 height 10
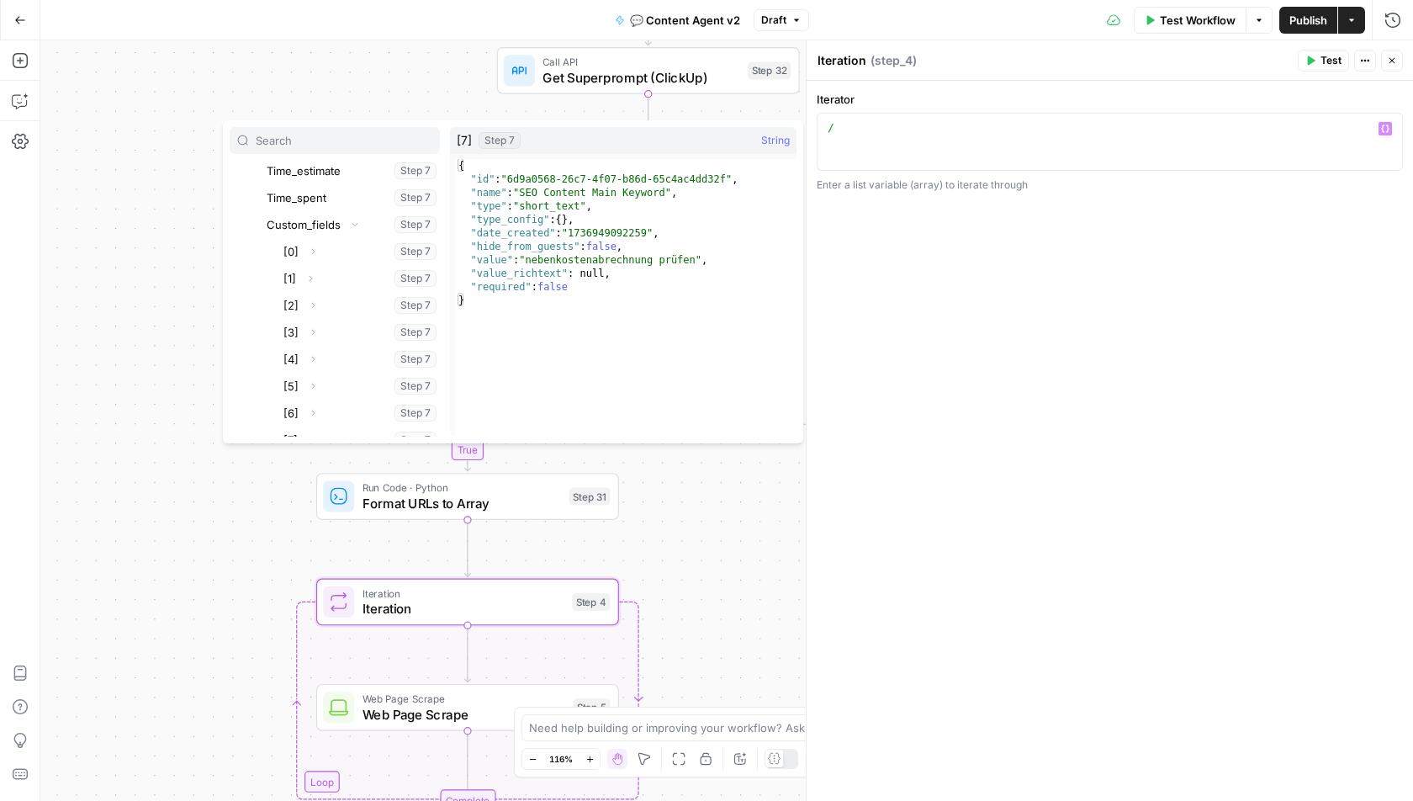
click at [179, 464] on div "true true false false false true Workflow Set Inputs Inputs Call API Get Agent …" at bounding box center [726, 420] width 1373 height 761
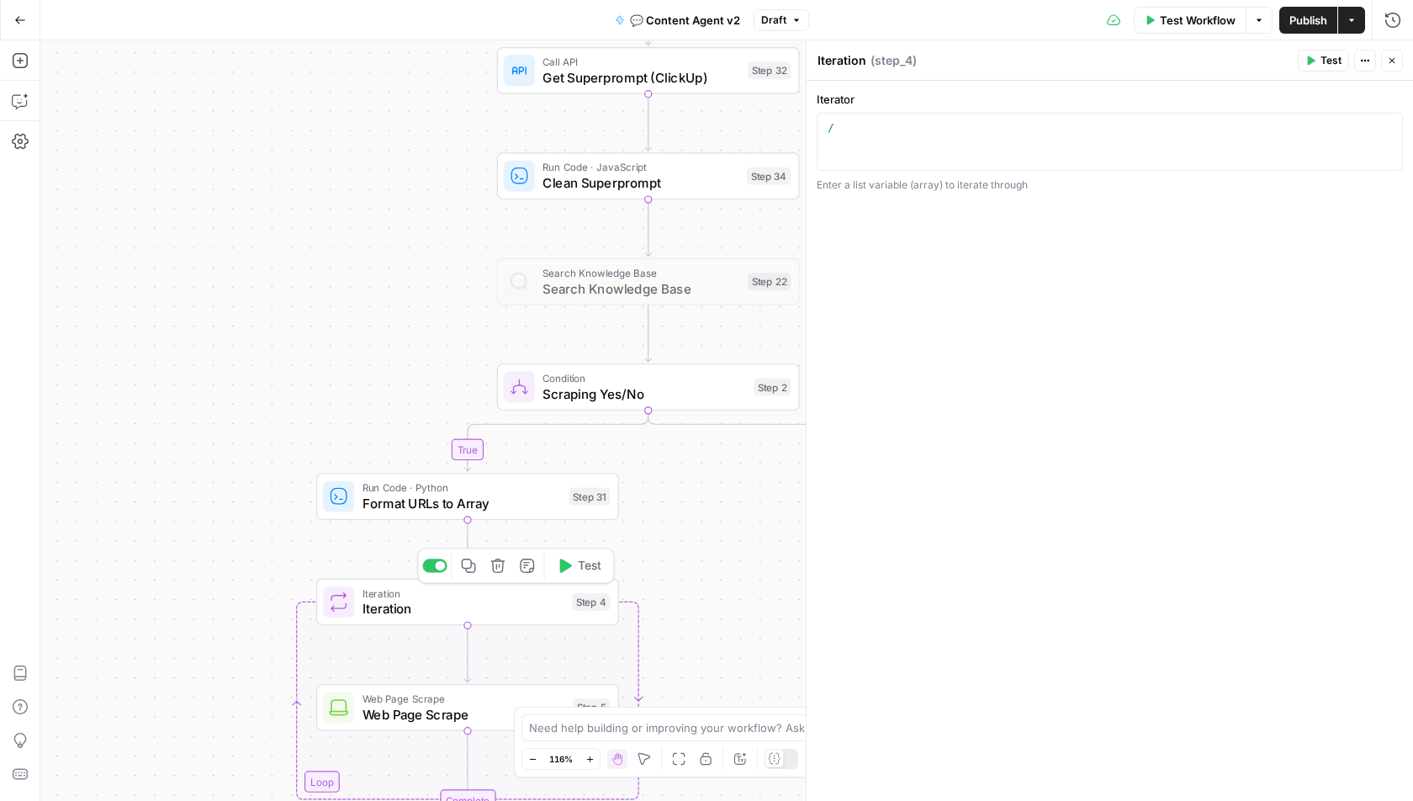
click at [465, 606] on span "Iteration" at bounding box center [464, 608] width 202 height 19
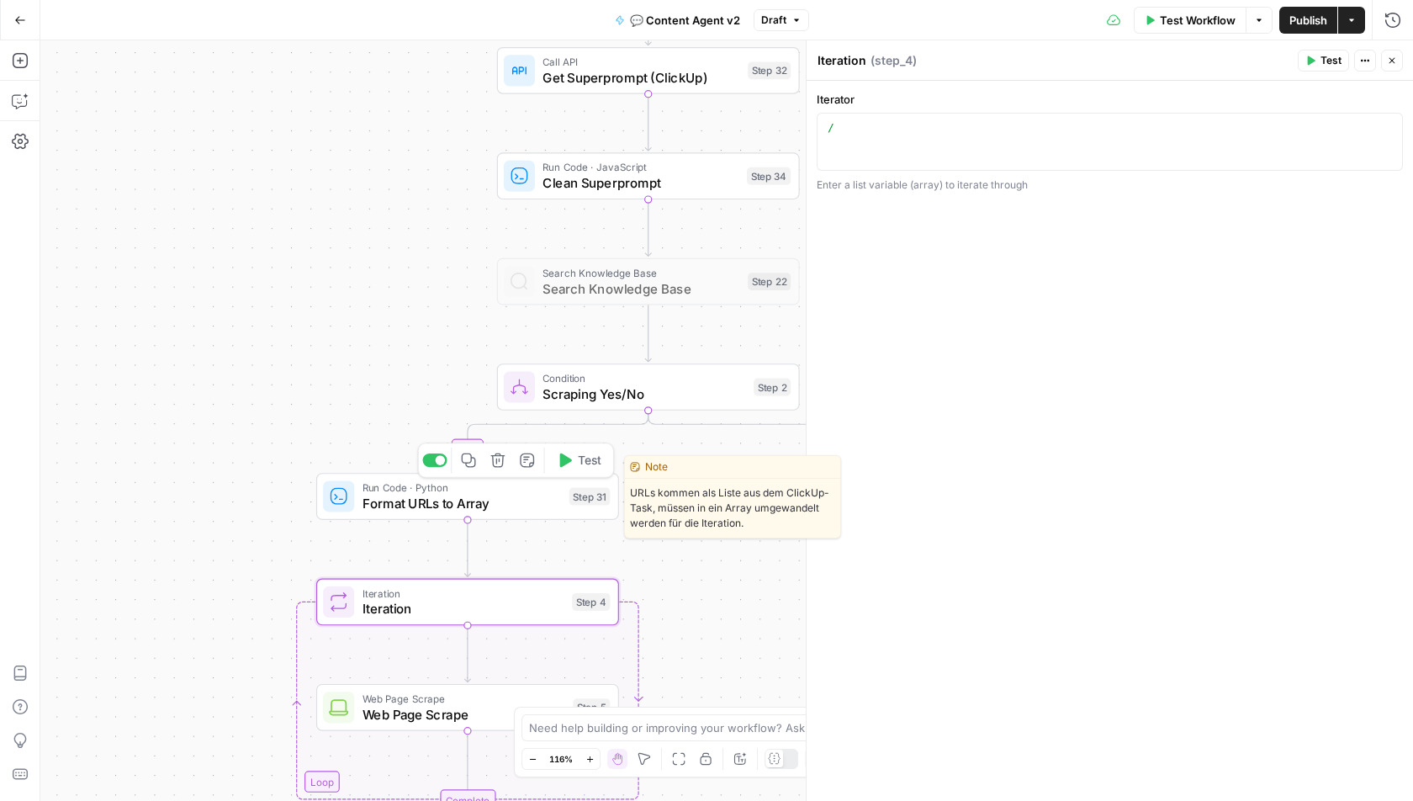
click at [401, 490] on span "Run Code · Python" at bounding box center [462, 488] width 199 height 16
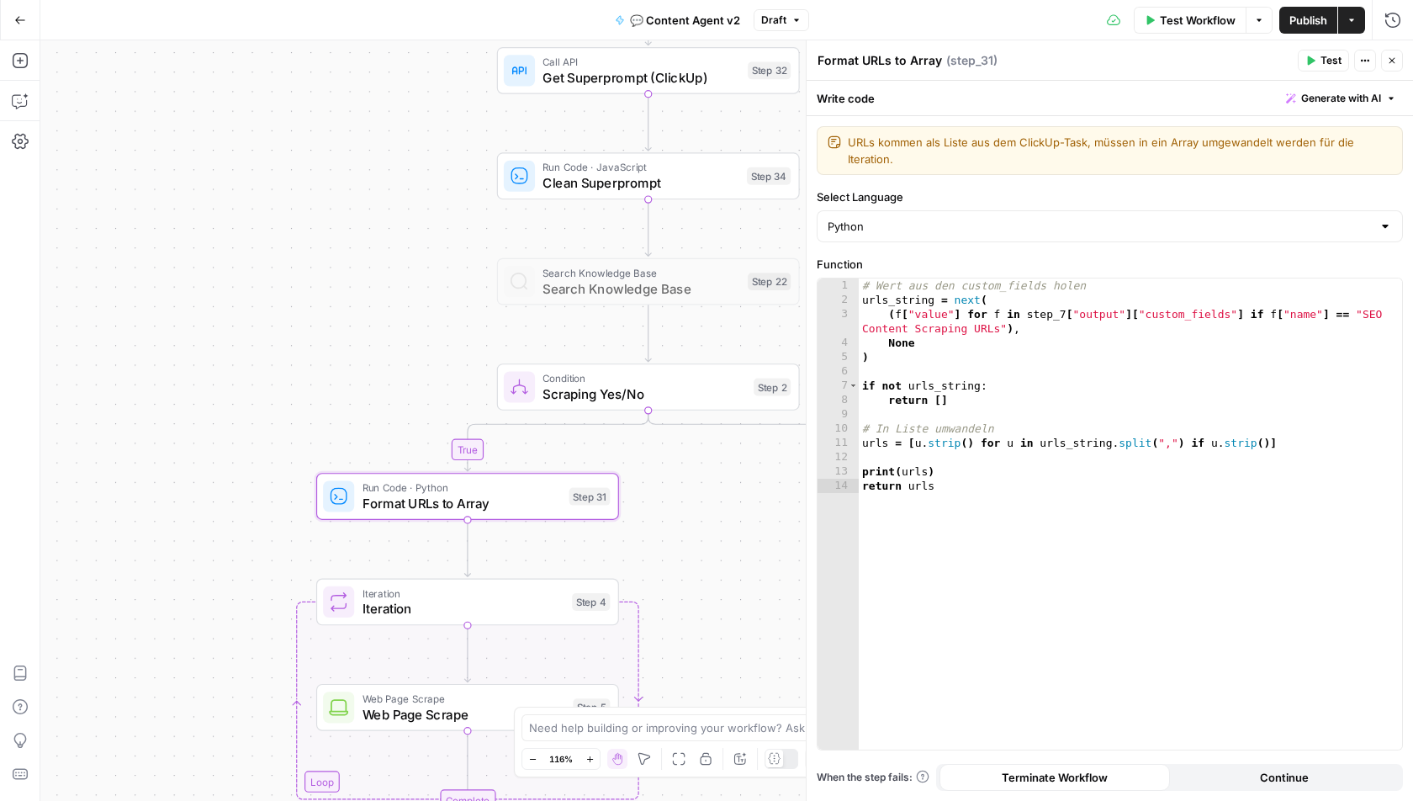
click at [369, 612] on span "Iteration" at bounding box center [464, 608] width 202 height 19
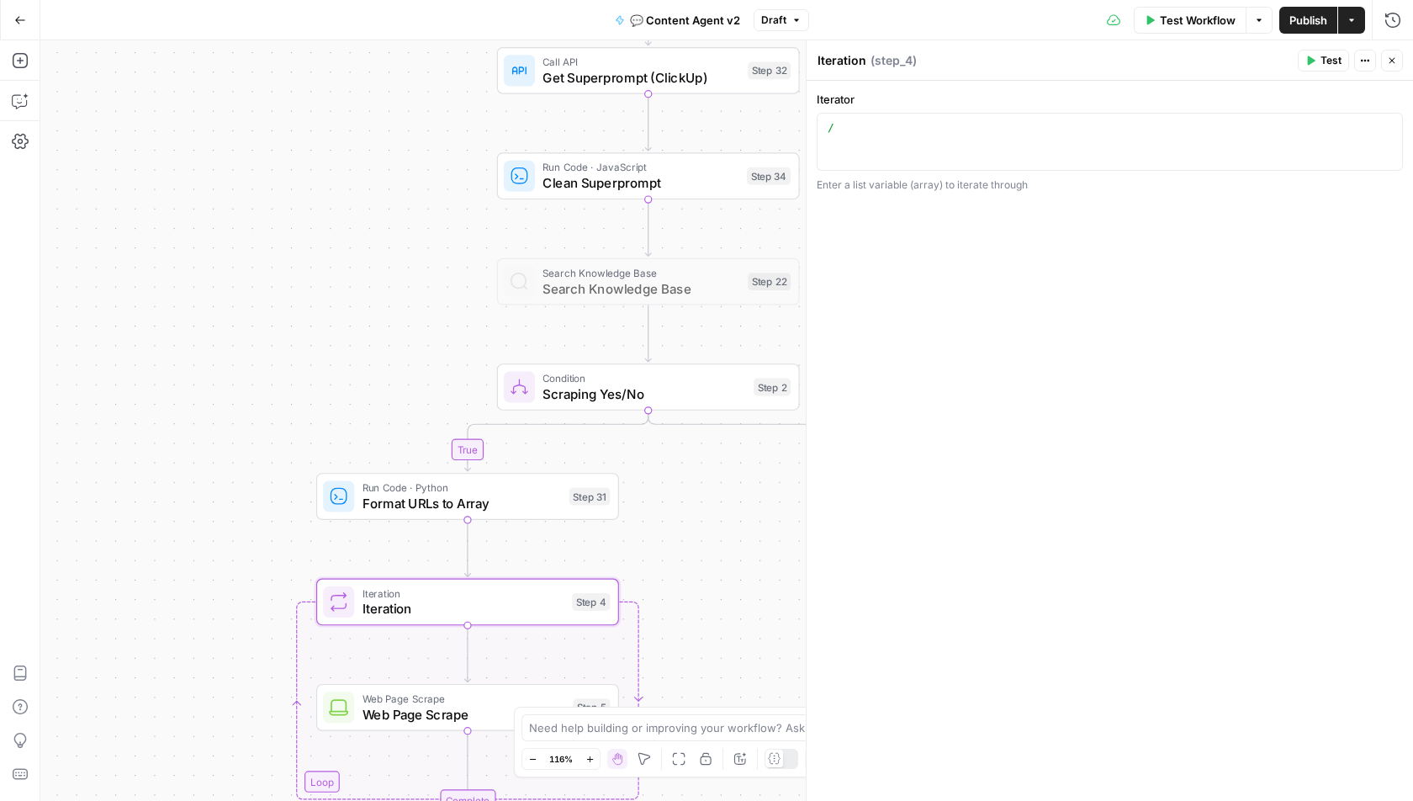
type textarea "*"
click at [832, 138] on div "/" at bounding box center [1110, 156] width 572 height 72
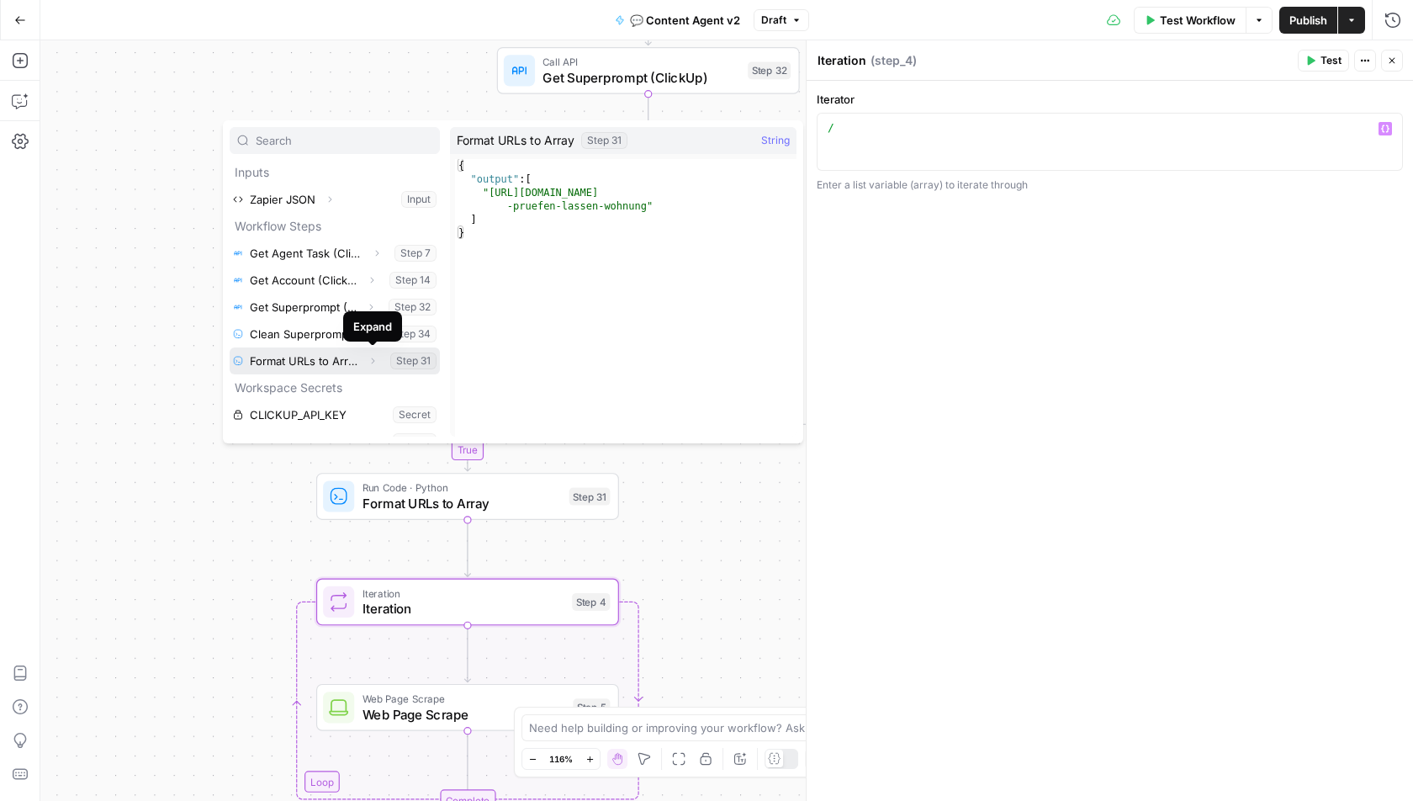
click at [374, 360] on icon "button" at bounding box center [373, 361] width 3 height 6
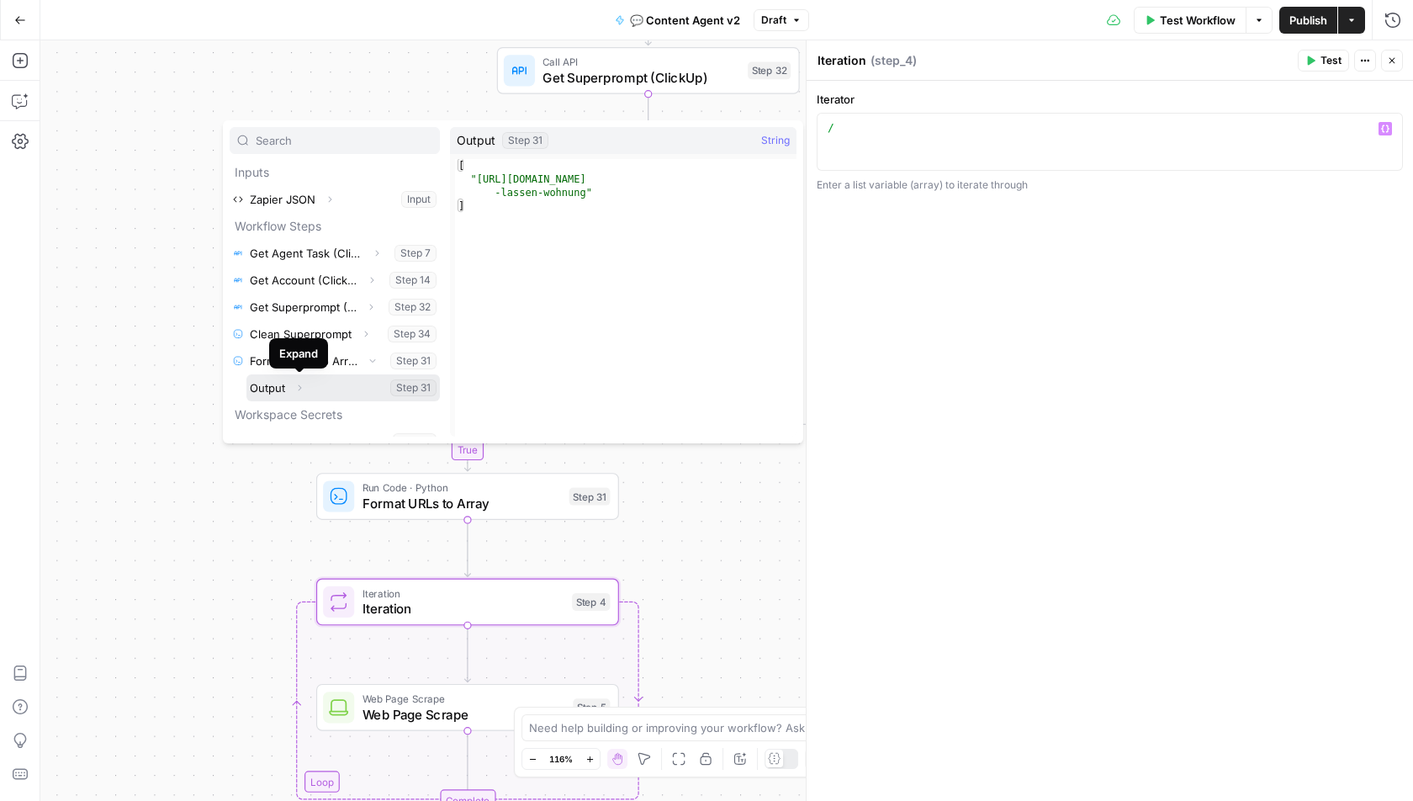
click at [299, 384] on icon "button" at bounding box center [300, 387] width 3 height 6
click at [273, 384] on button "Select variable Output" at bounding box center [344, 387] width 194 height 27
type textarea "**********"
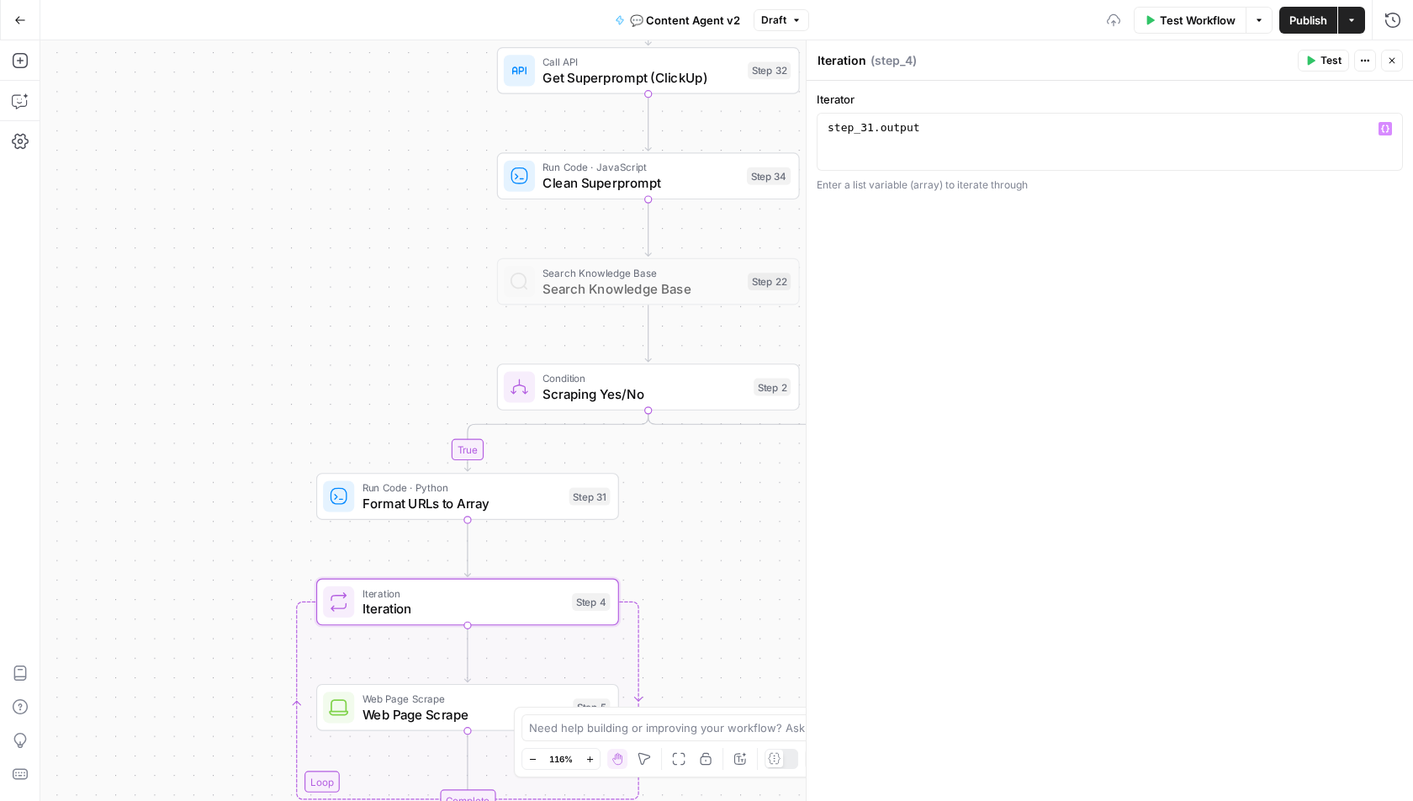
click at [242, 445] on div "true true false false false true Workflow Set Inputs Inputs Call API Get Agent …" at bounding box center [726, 420] width 1373 height 761
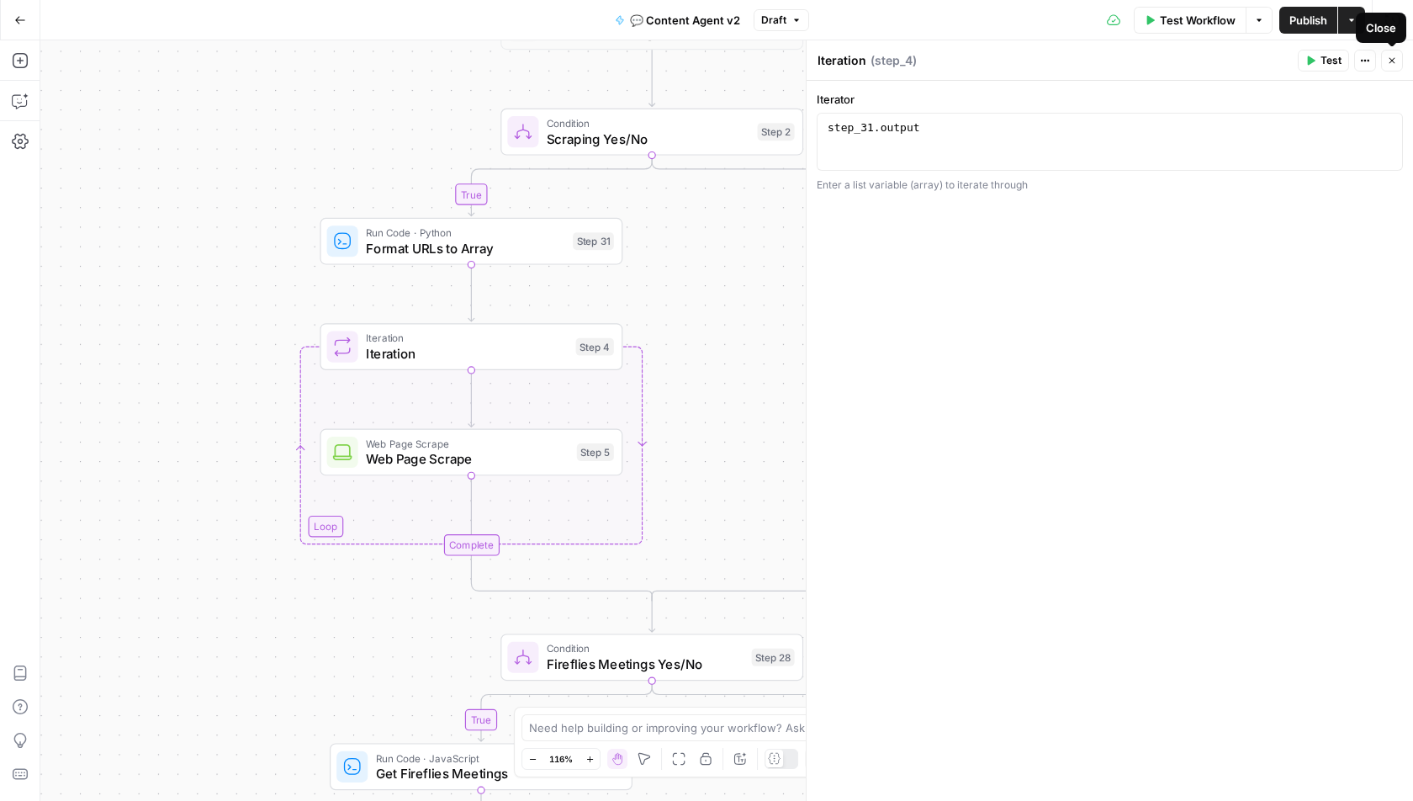
click at [1390, 56] on icon "button" at bounding box center [1392, 61] width 10 height 10
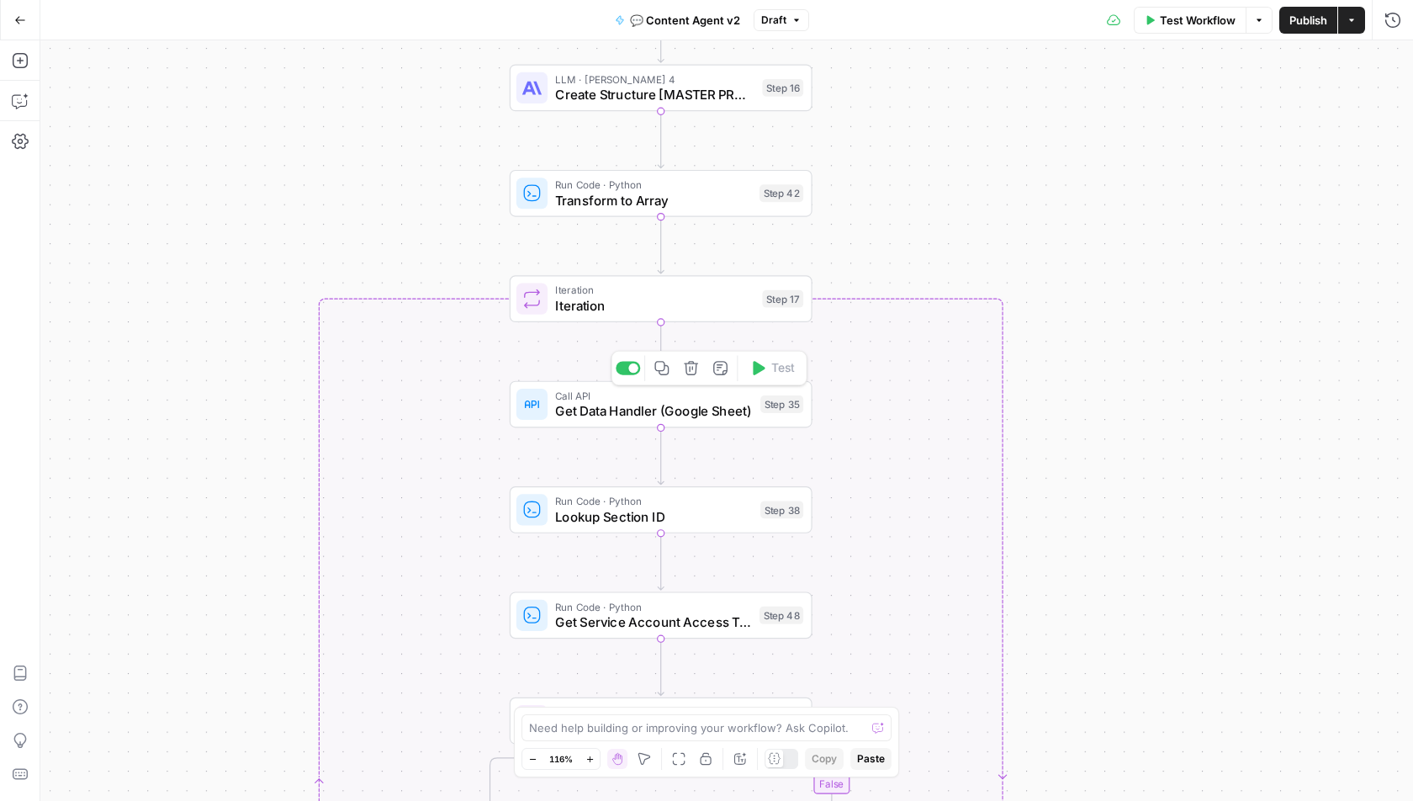
click at [591, 406] on span "Get Data Handler (Google Sheet)" at bounding box center [654, 410] width 198 height 19
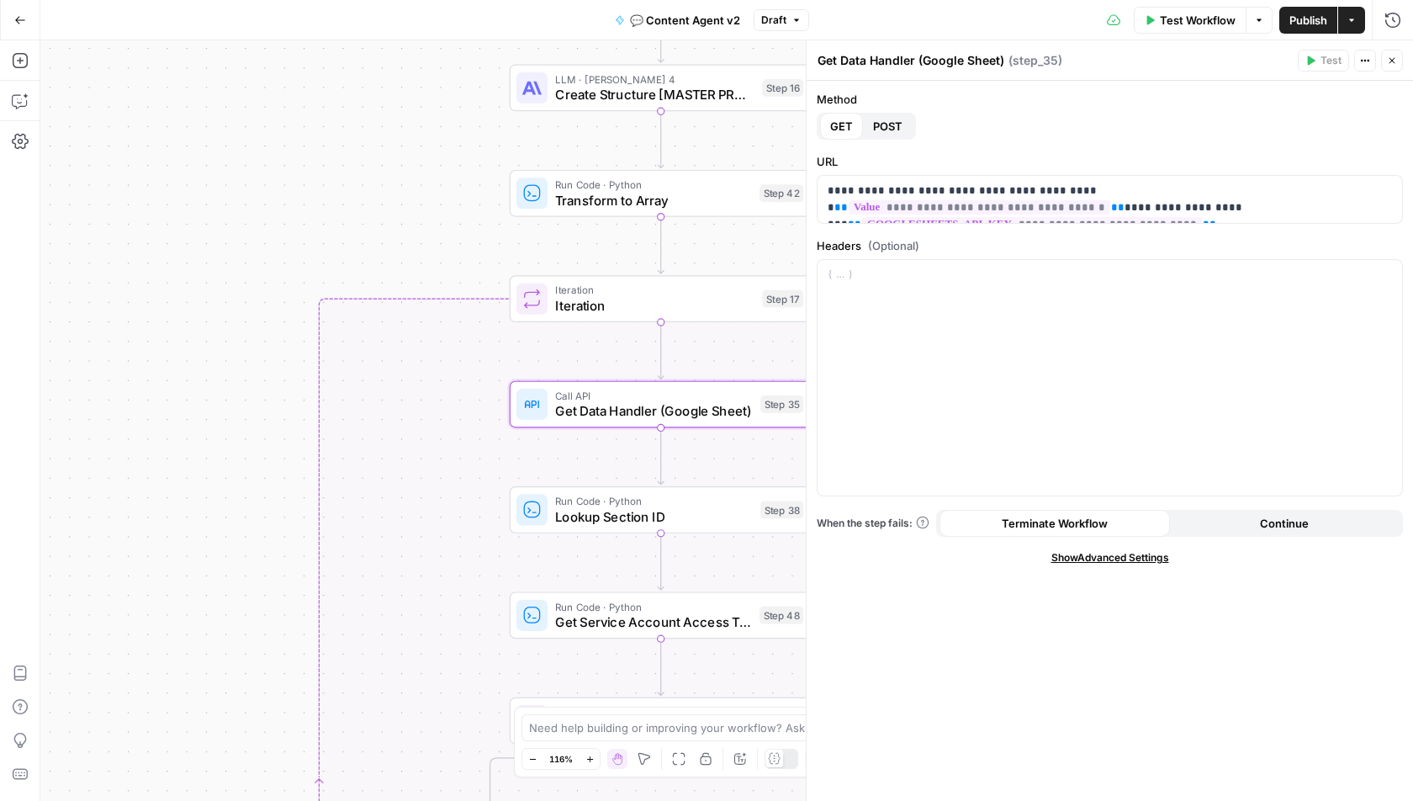
click at [1400, 60] on button "Close" at bounding box center [1392, 61] width 22 height 22
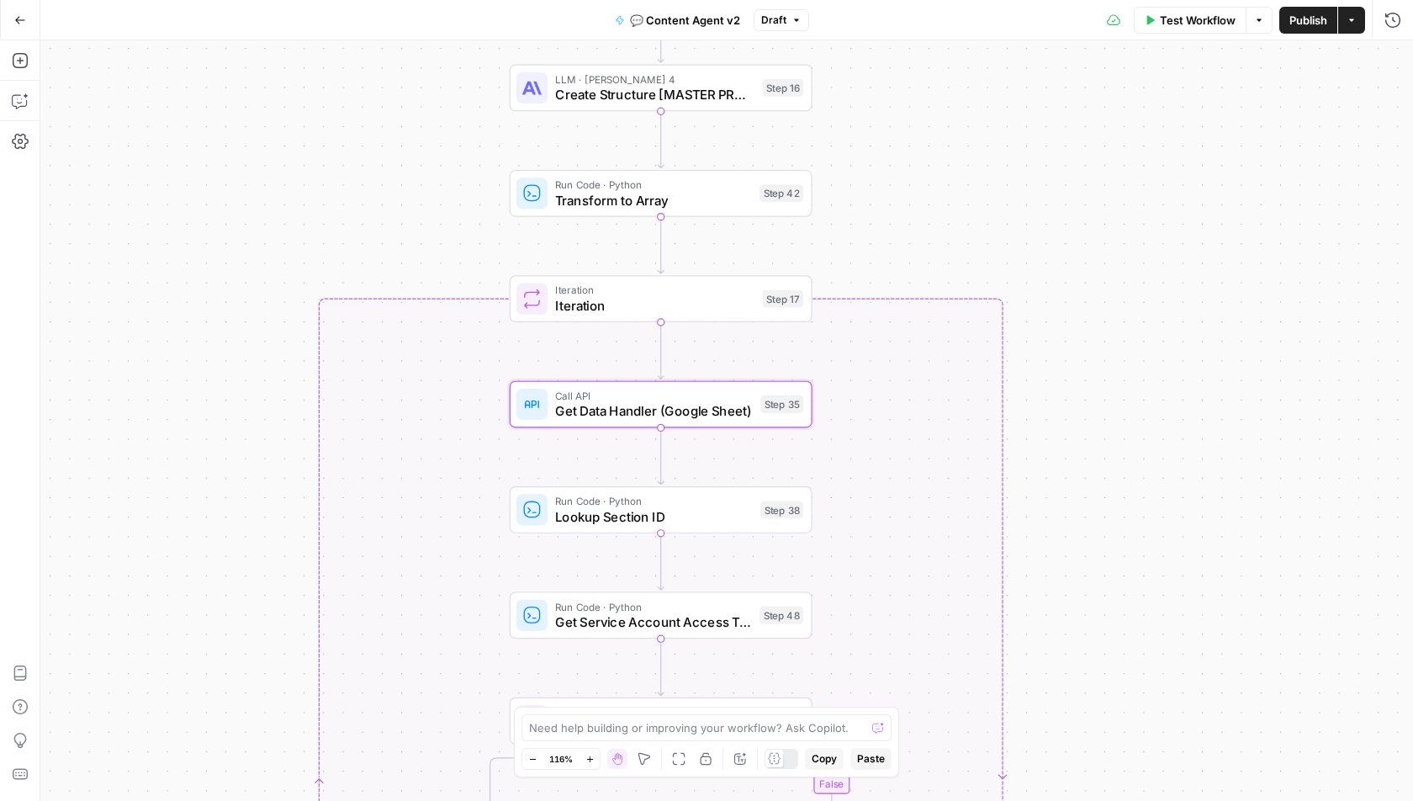
click at [677, 511] on span "Lookup Section ID" at bounding box center [654, 515] width 198 height 19
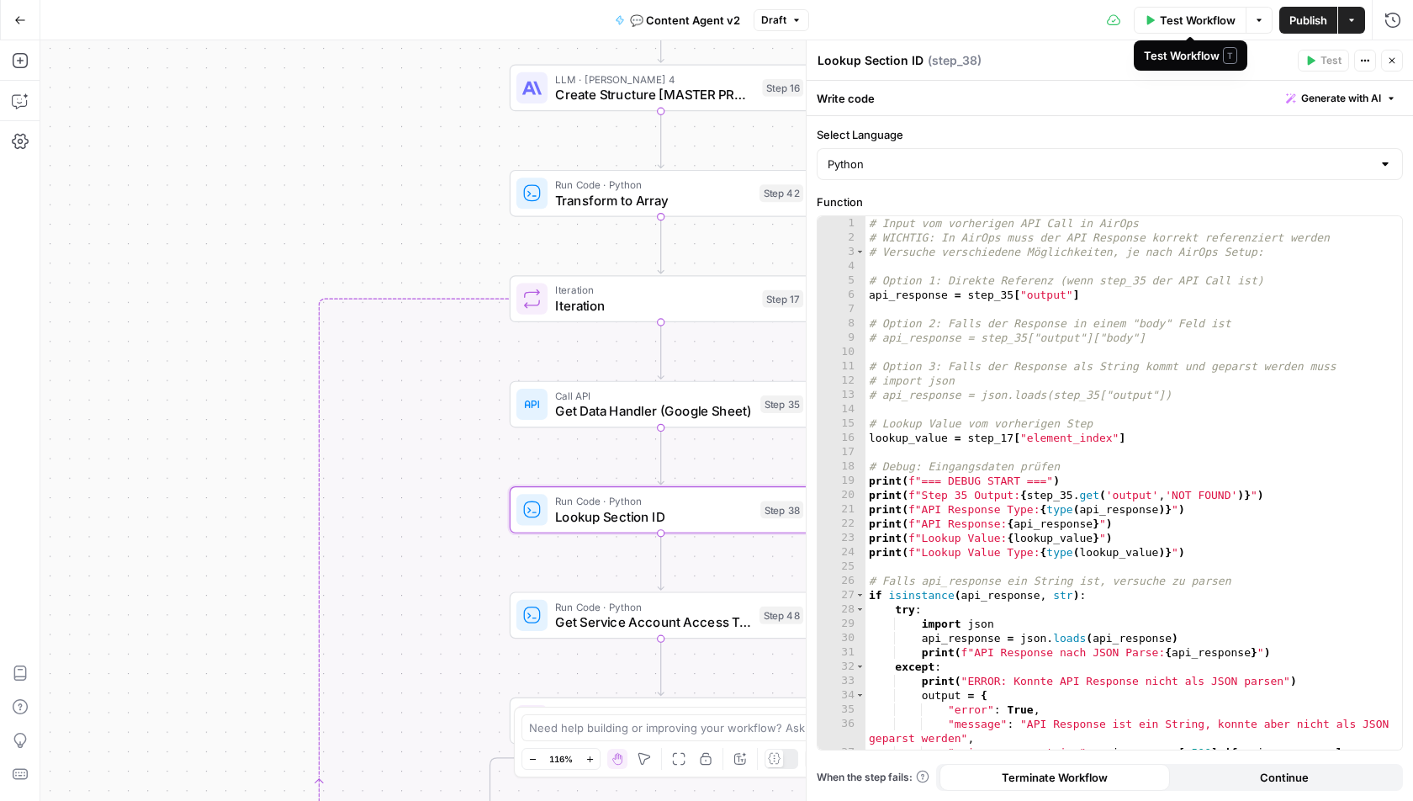
click at [1189, 15] on span "Test Workflow" at bounding box center [1198, 20] width 76 height 17
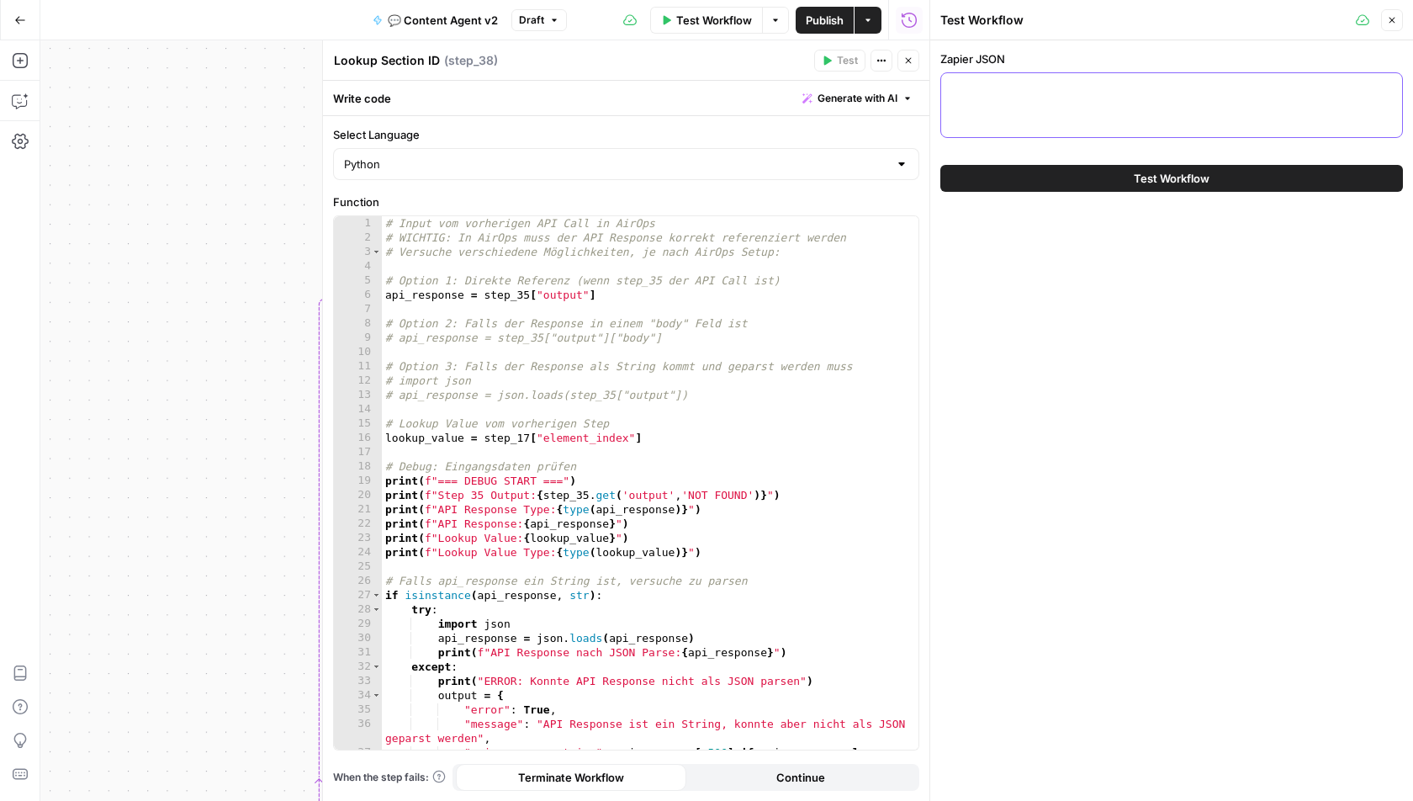
click at [1157, 95] on textarea "Zapier JSON" at bounding box center [1172, 88] width 441 height 17
click at [1392, 20] on icon "button" at bounding box center [1393, 21] width 6 height 6
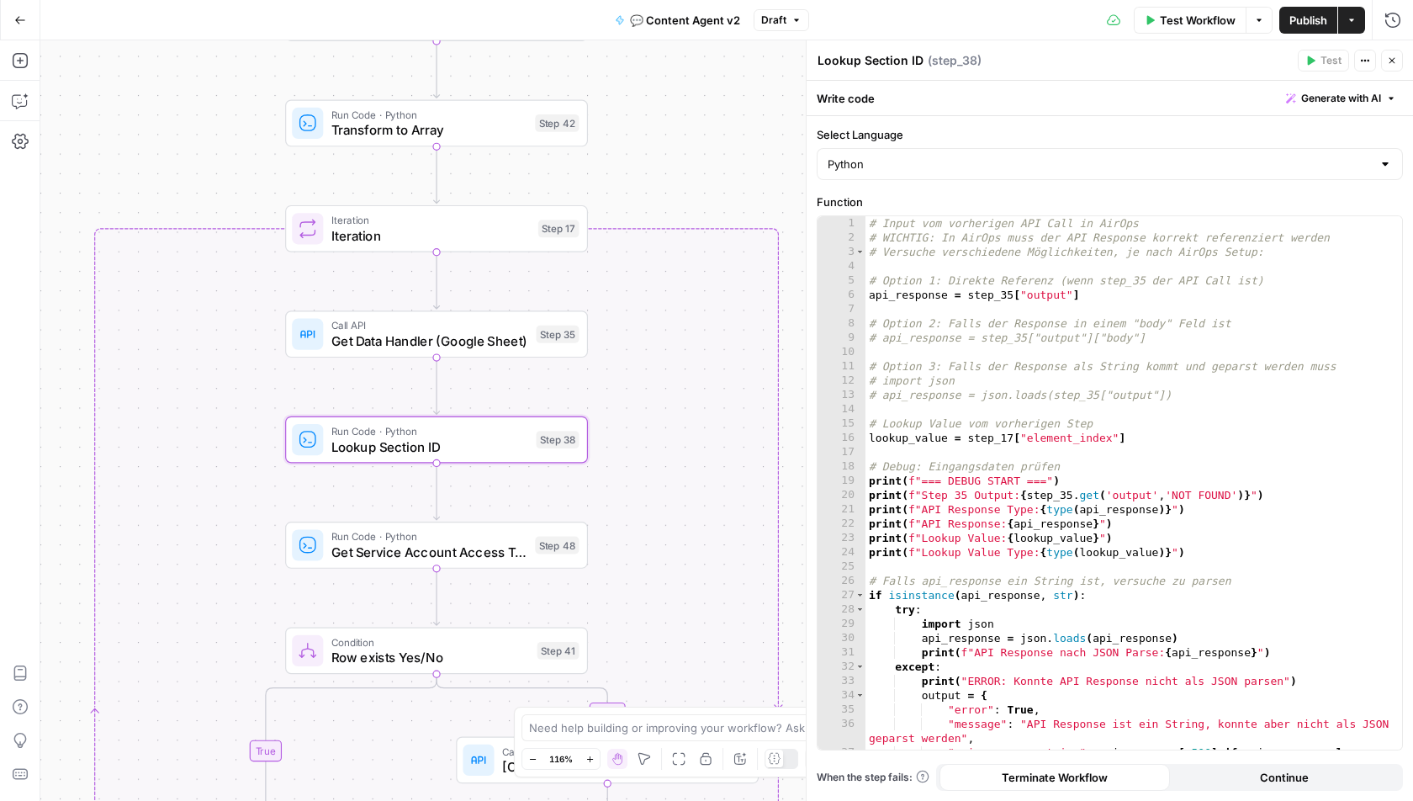
click at [443, 340] on span "Get Data Handler (Google Sheet)" at bounding box center [430, 340] width 198 height 19
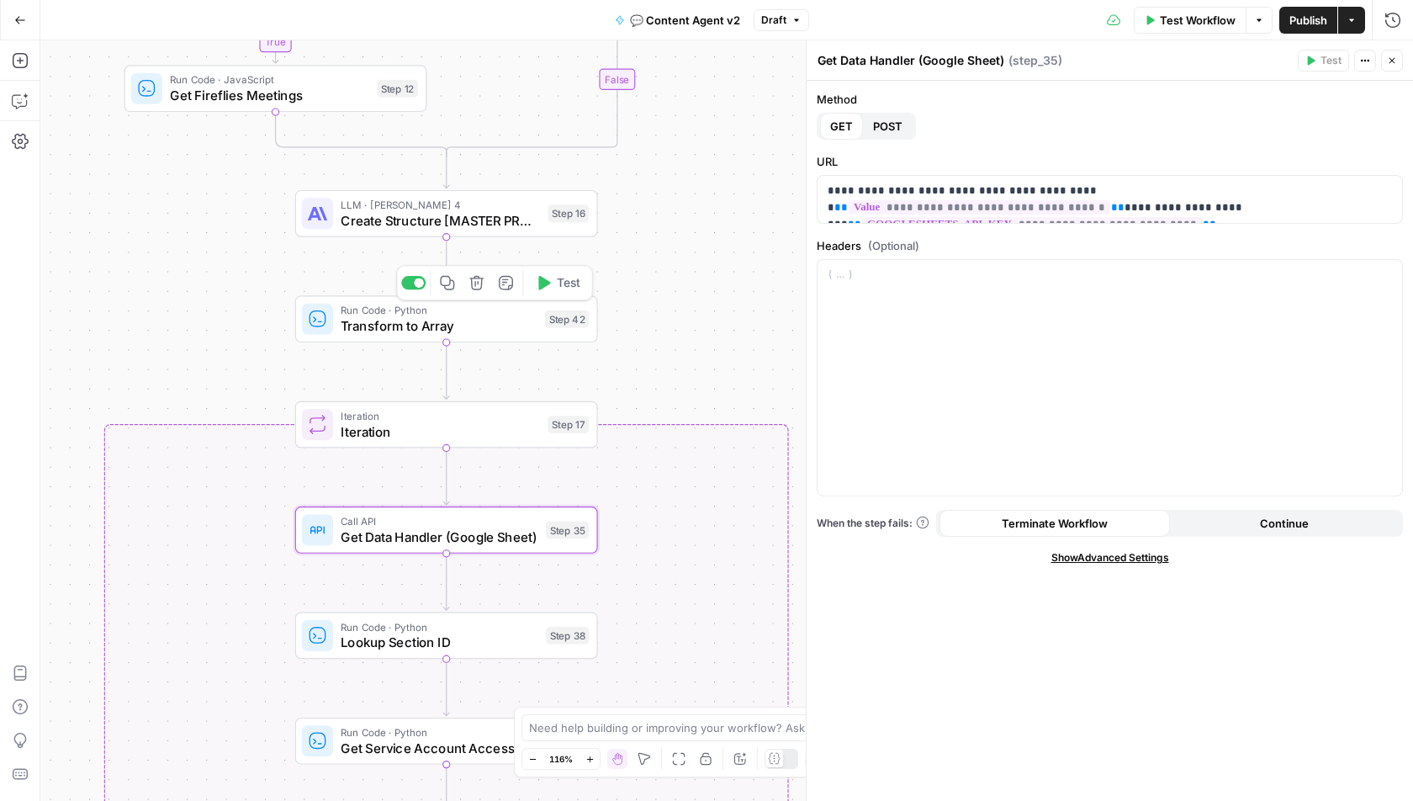
click at [380, 321] on span "Transform to Array" at bounding box center [439, 325] width 196 height 19
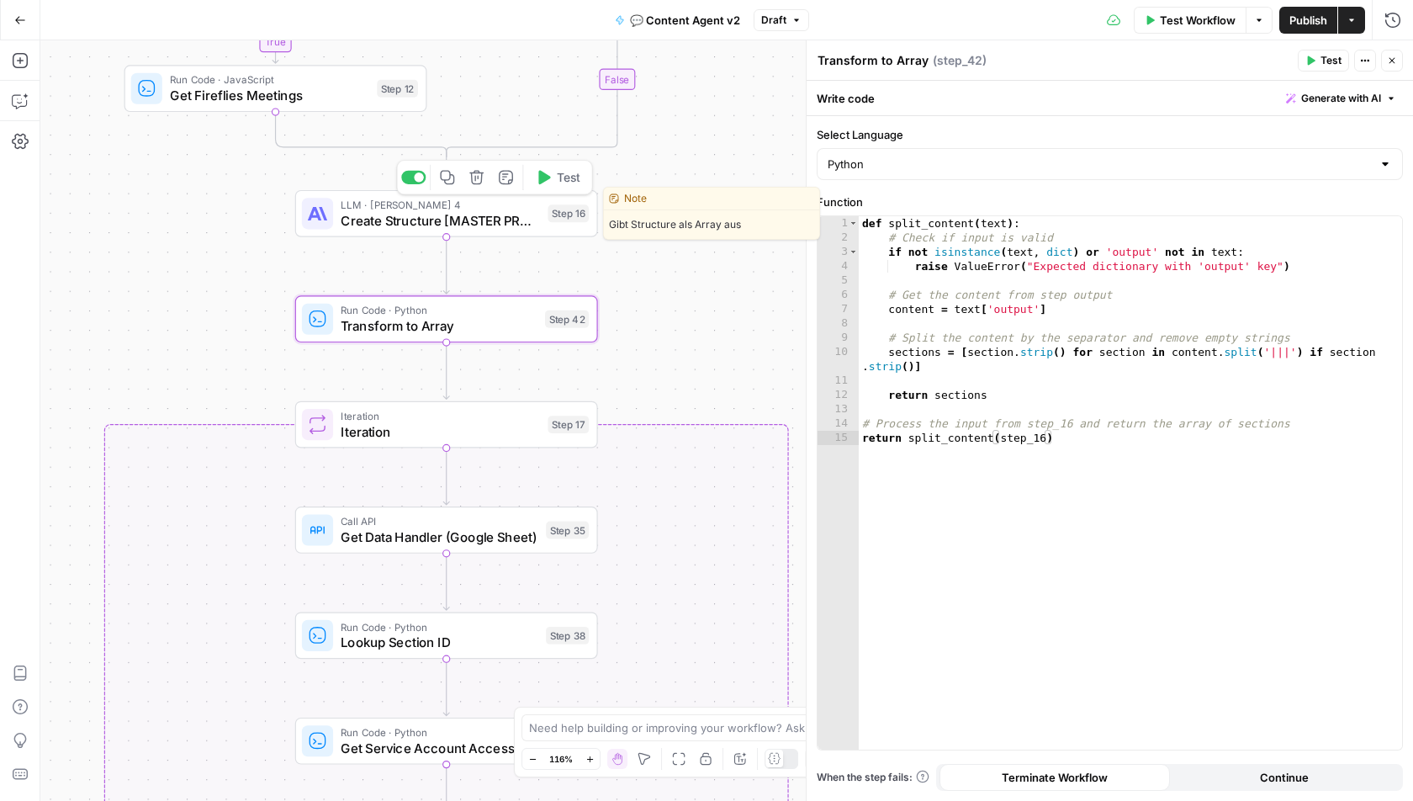
click at [391, 209] on span "LLM · [PERSON_NAME] 4" at bounding box center [440, 205] width 199 height 16
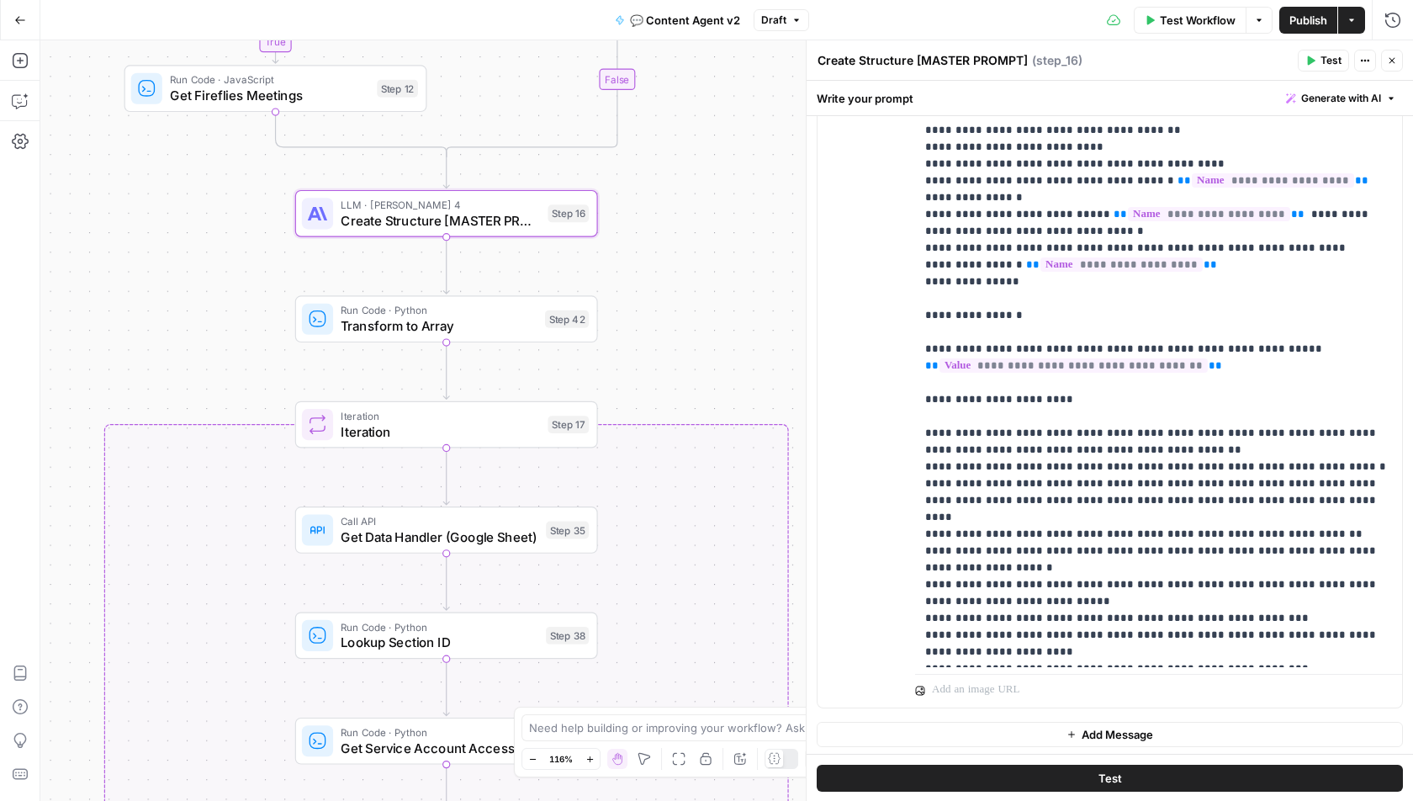
scroll to position [70, 0]
click at [364, 443] on div "Iteration Iteration Step 17 Copy step Delete step Add Note Test" at bounding box center [446, 424] width 303 height 47
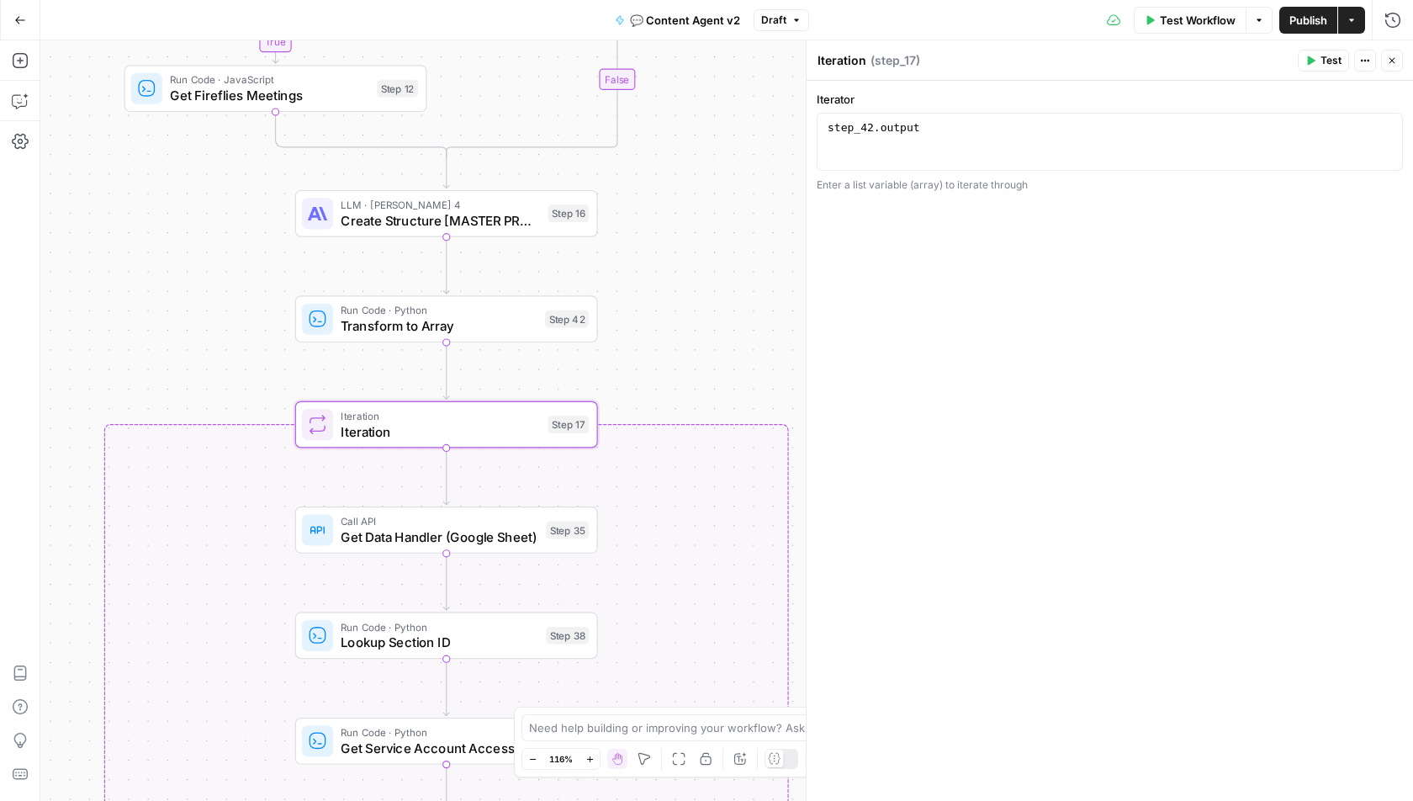
click at [345, 321] on span "Transform to Array" at bounding box center [439, 325] width 196 height 19
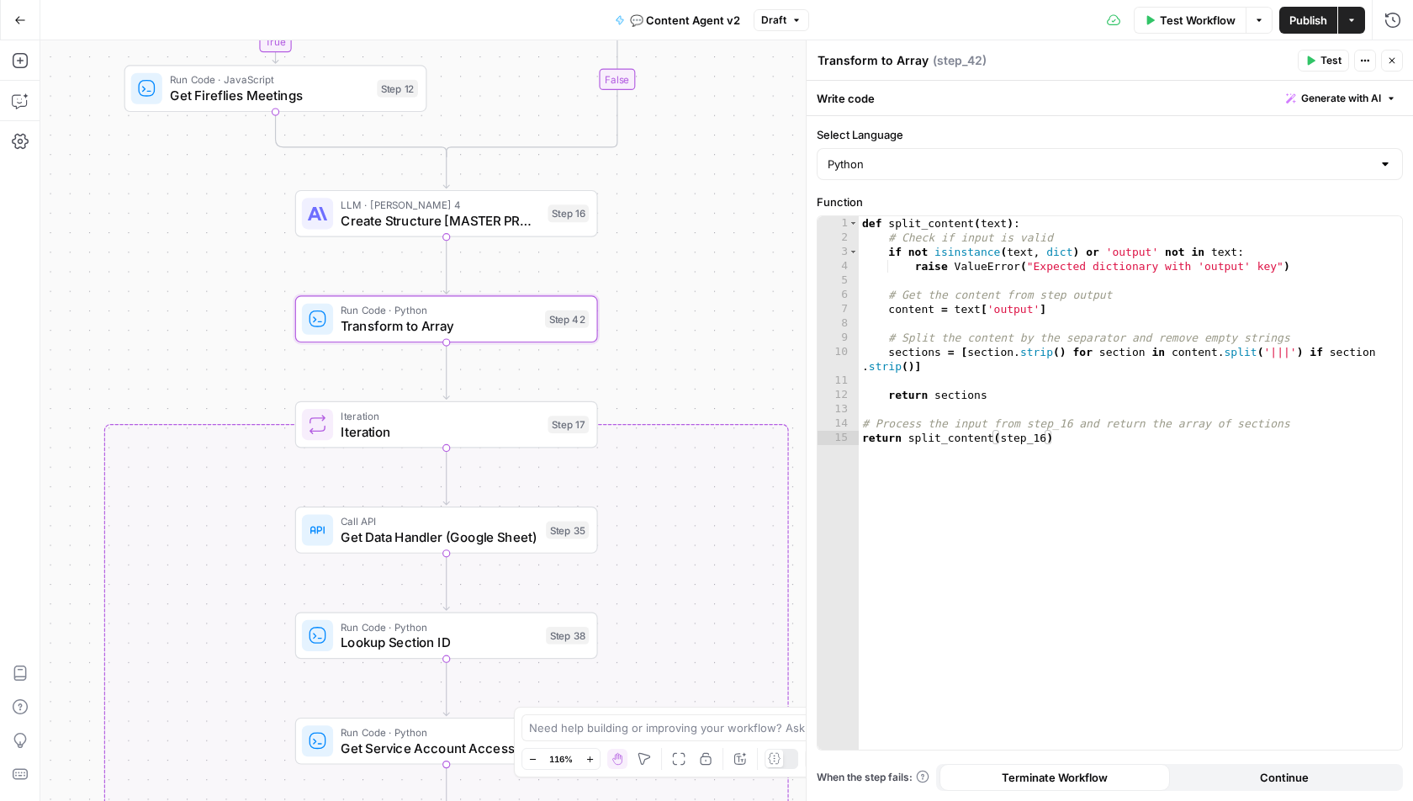
click at [390, 427] on span "Iteration" at bounding box center [440, 430] width 199 height 19
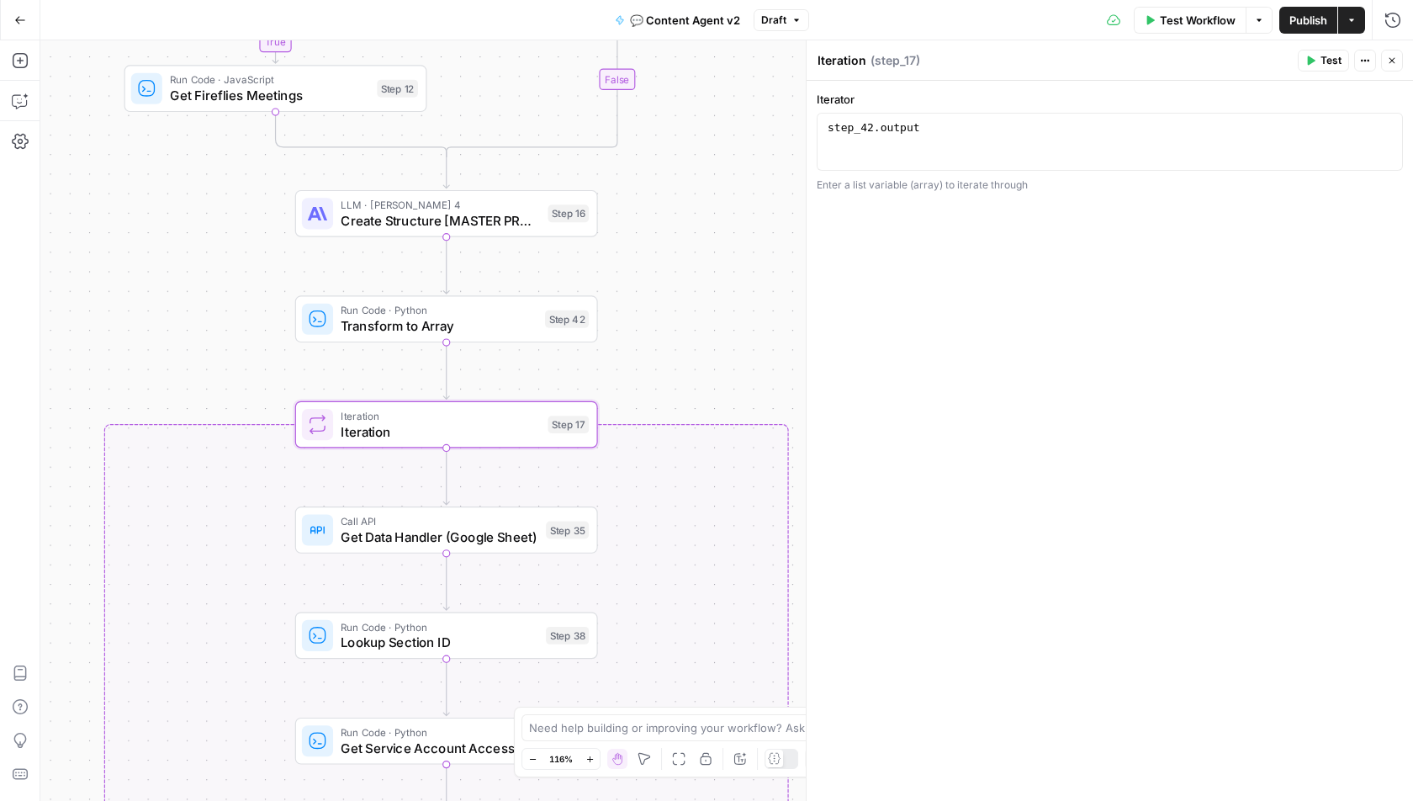
click at [367, 328] on span "Transform to Array" at bounding box center [439, 325] width 196 height 19
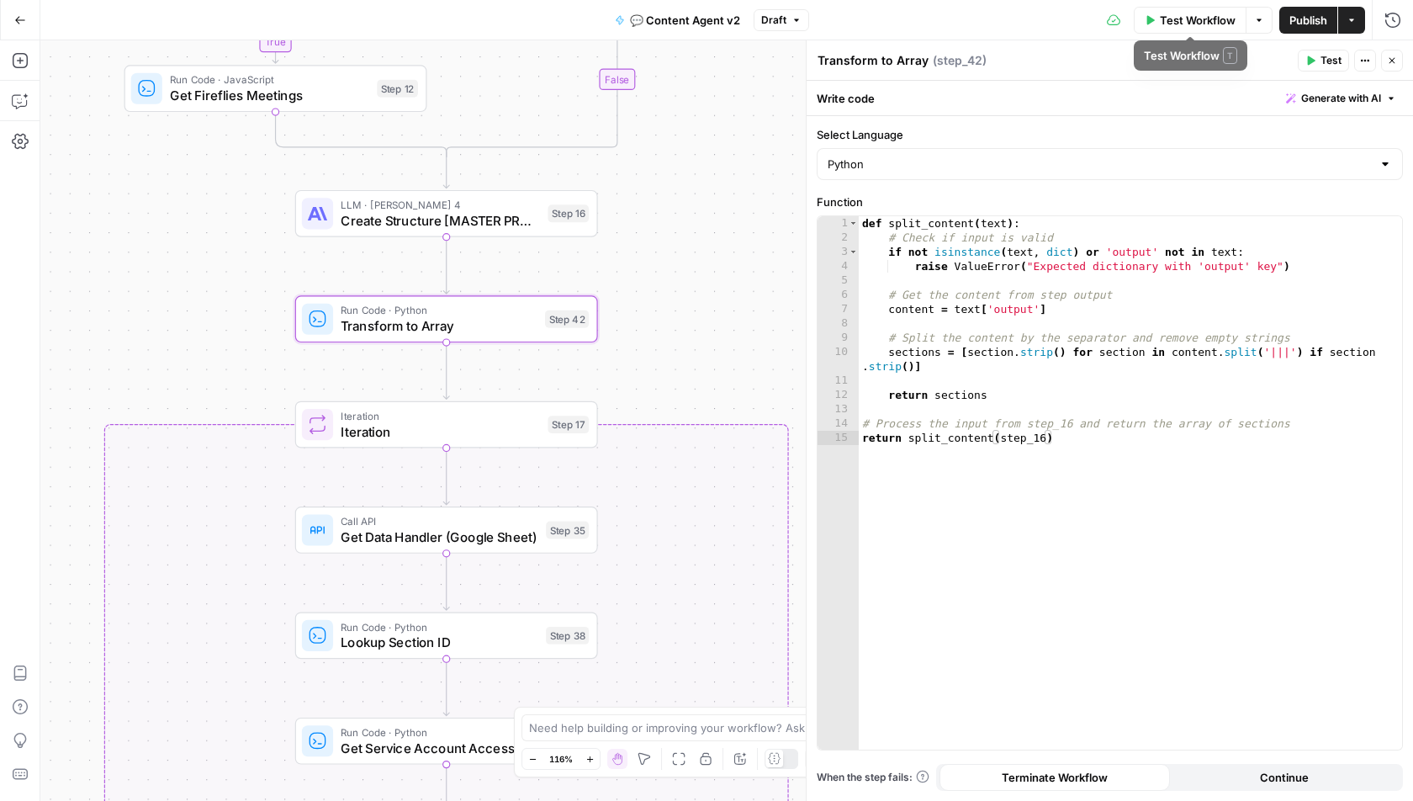
click at [1214, 17] on span "Test Workflow" at bounding box center [1198, 20] width 76 height 17
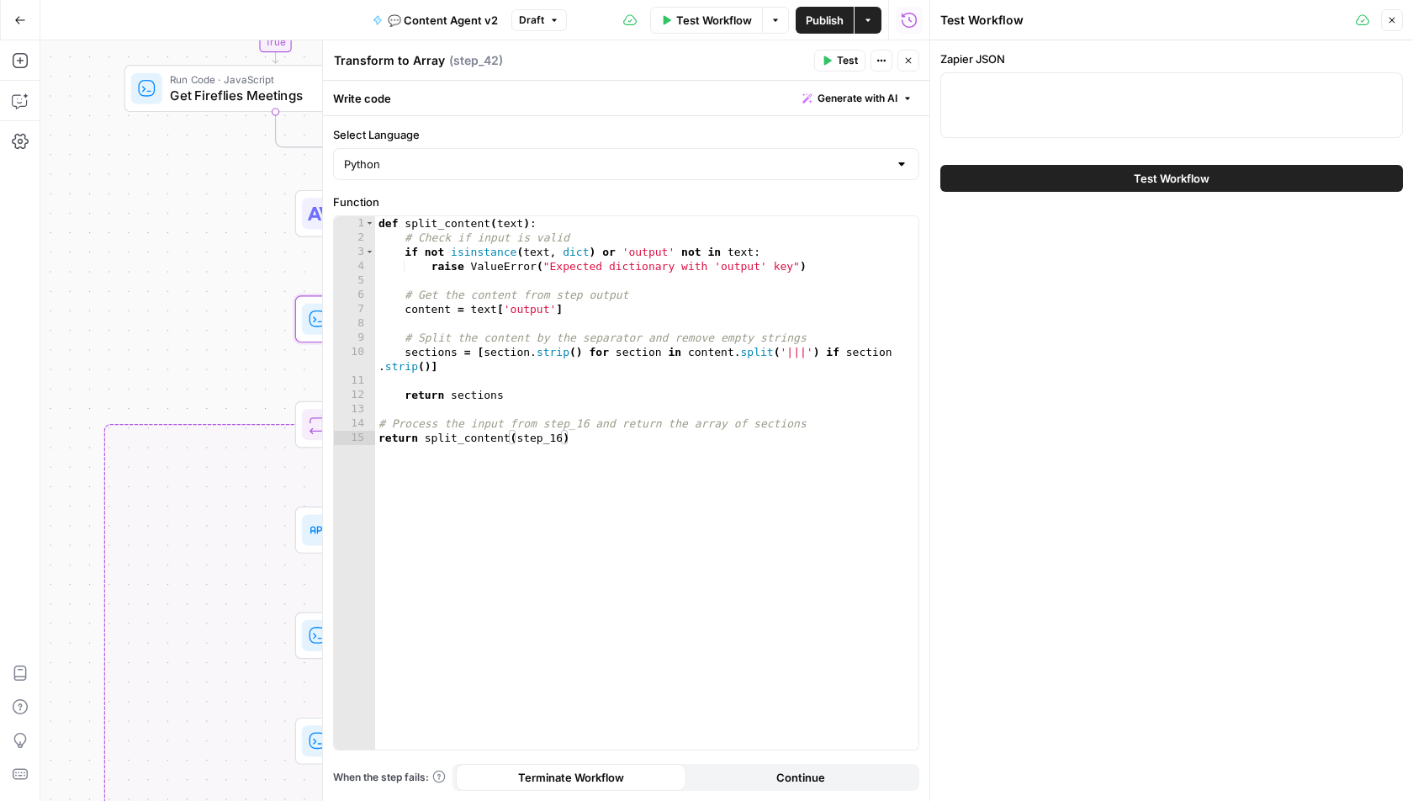
click at [1197, 117] on div at bounding box center [1172, 105] width 463 height 66
click at [1393, 24] on icon "button" at bounding box center [1392, 20] width 10 height 10
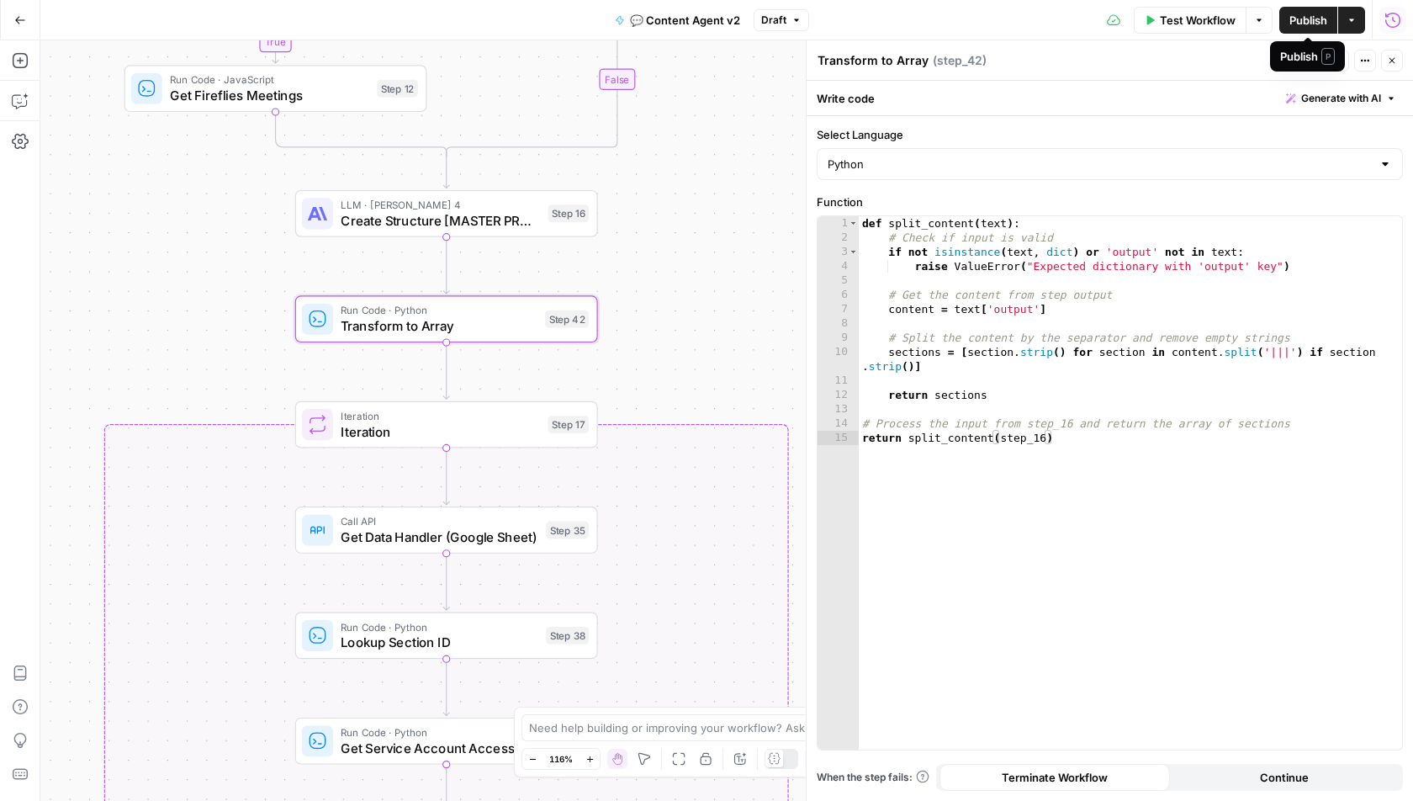
click at [1352, 23] on icon "button" at bounding box center [1352, 20] width 10 height 10
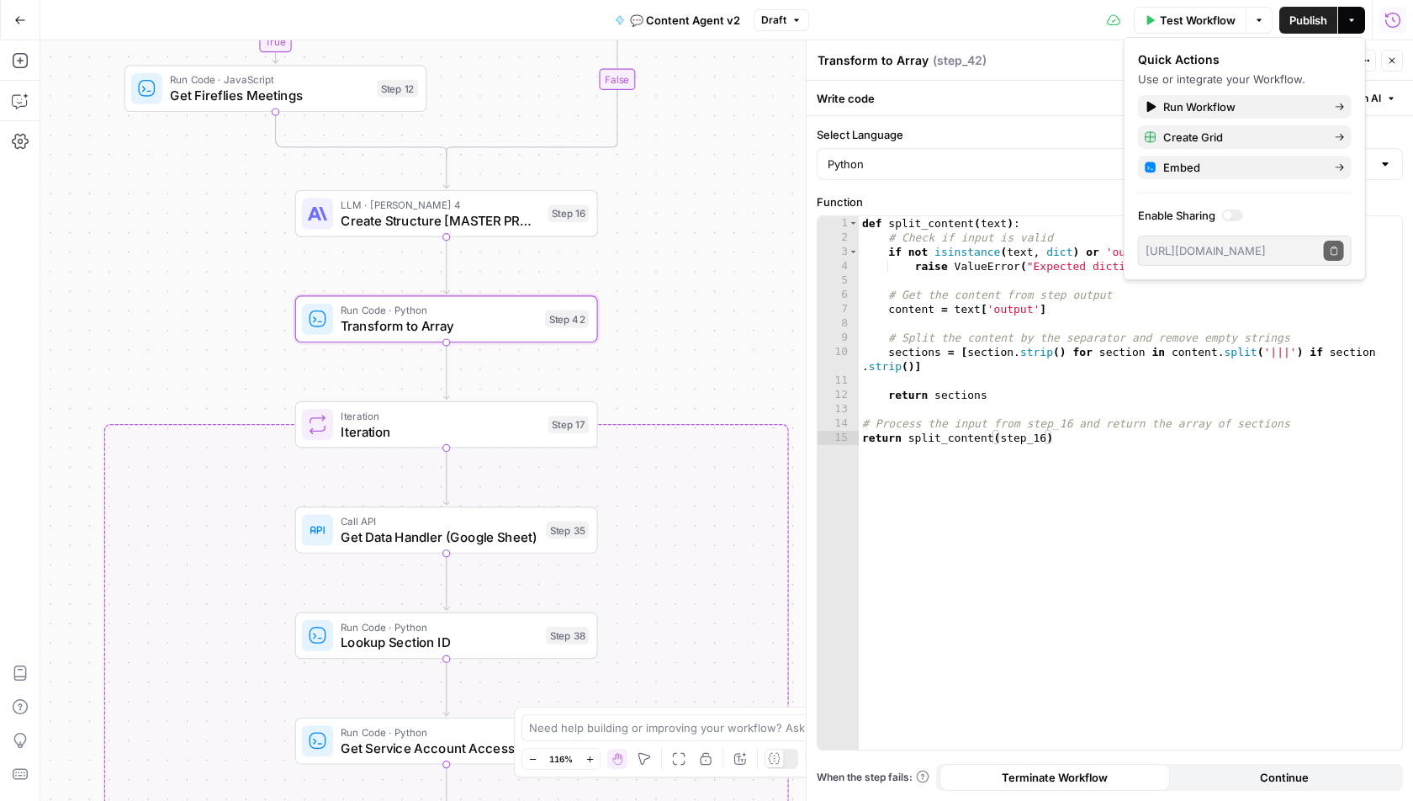
click at [1352, 23] on icon "button" at bounding box center [1352, 20] width 10 height 10
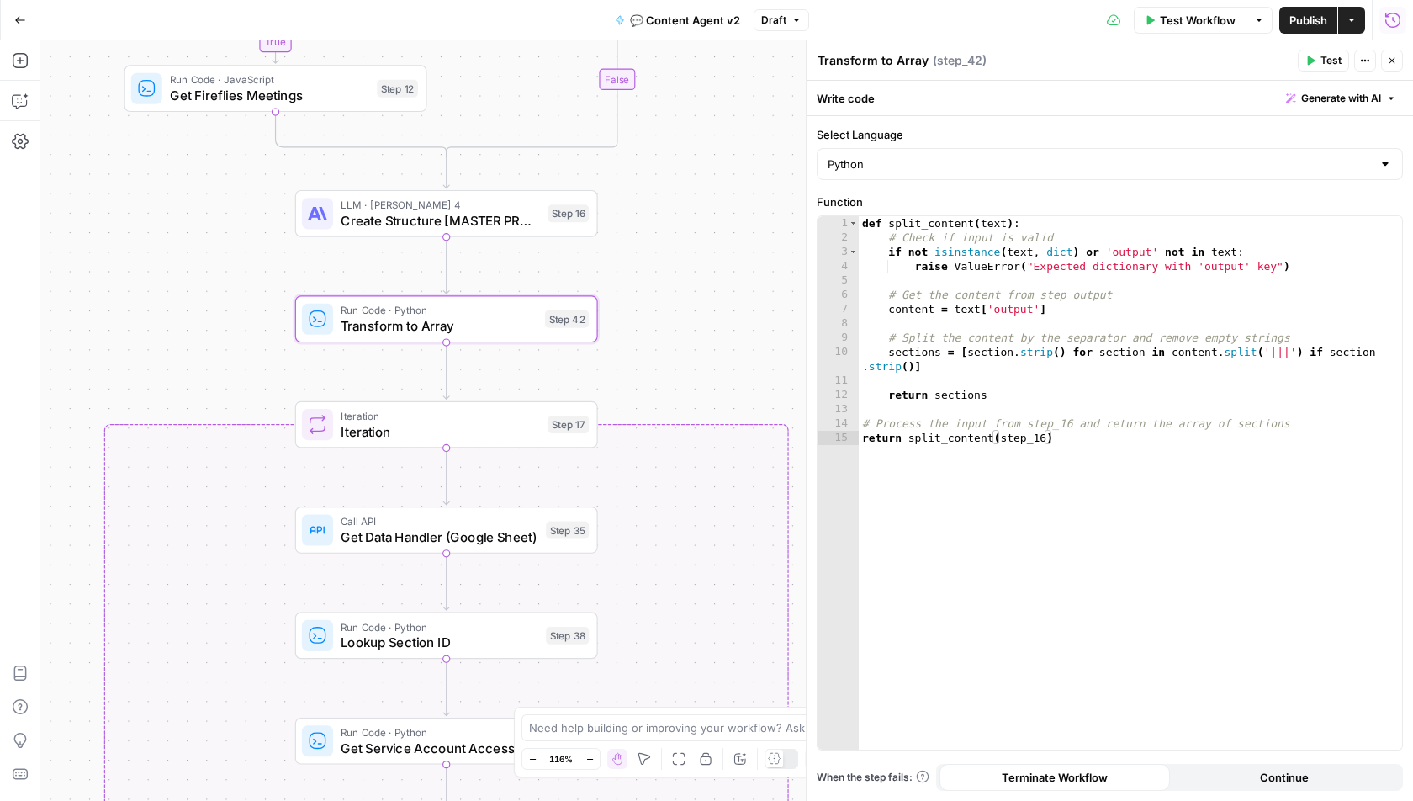
click at [739, 19] on span "💬 Content Agent v2" at bounding box center [685, 20] width 110 height 17
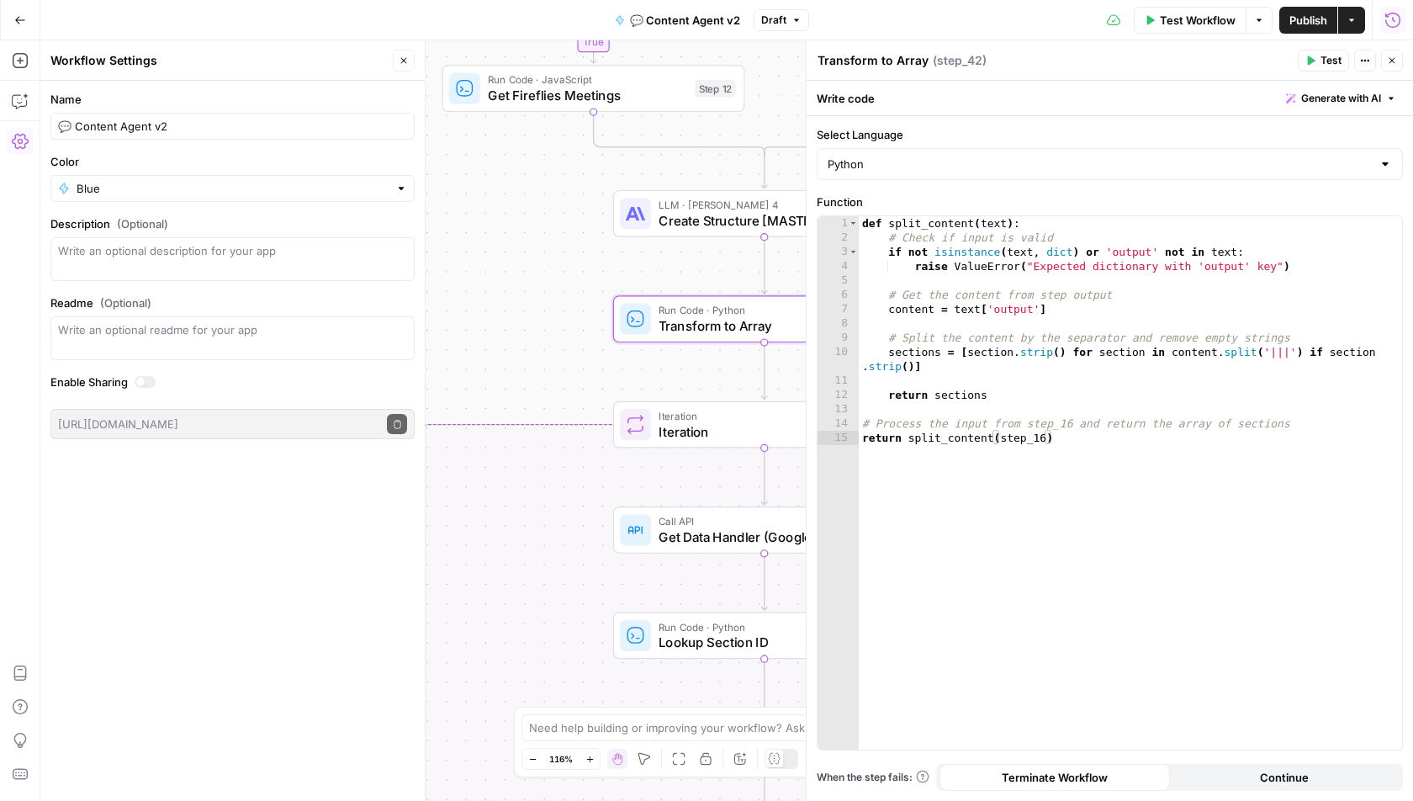
click at [23, 24] on icon "button" at bounding box center [20, 20] width 12 height 12
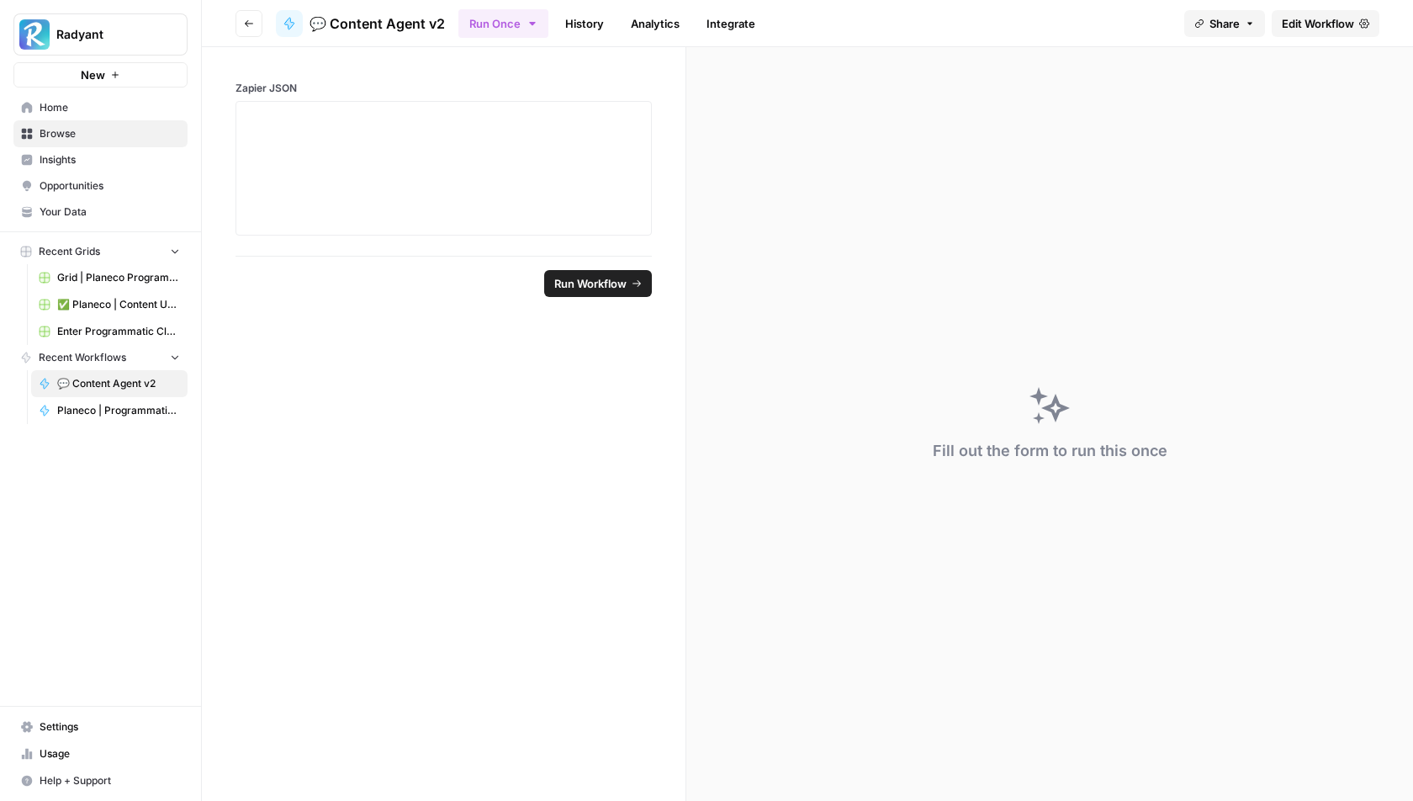
click at [582, 20] on link "History" at bounding box center [584, 23] width 59 height 27
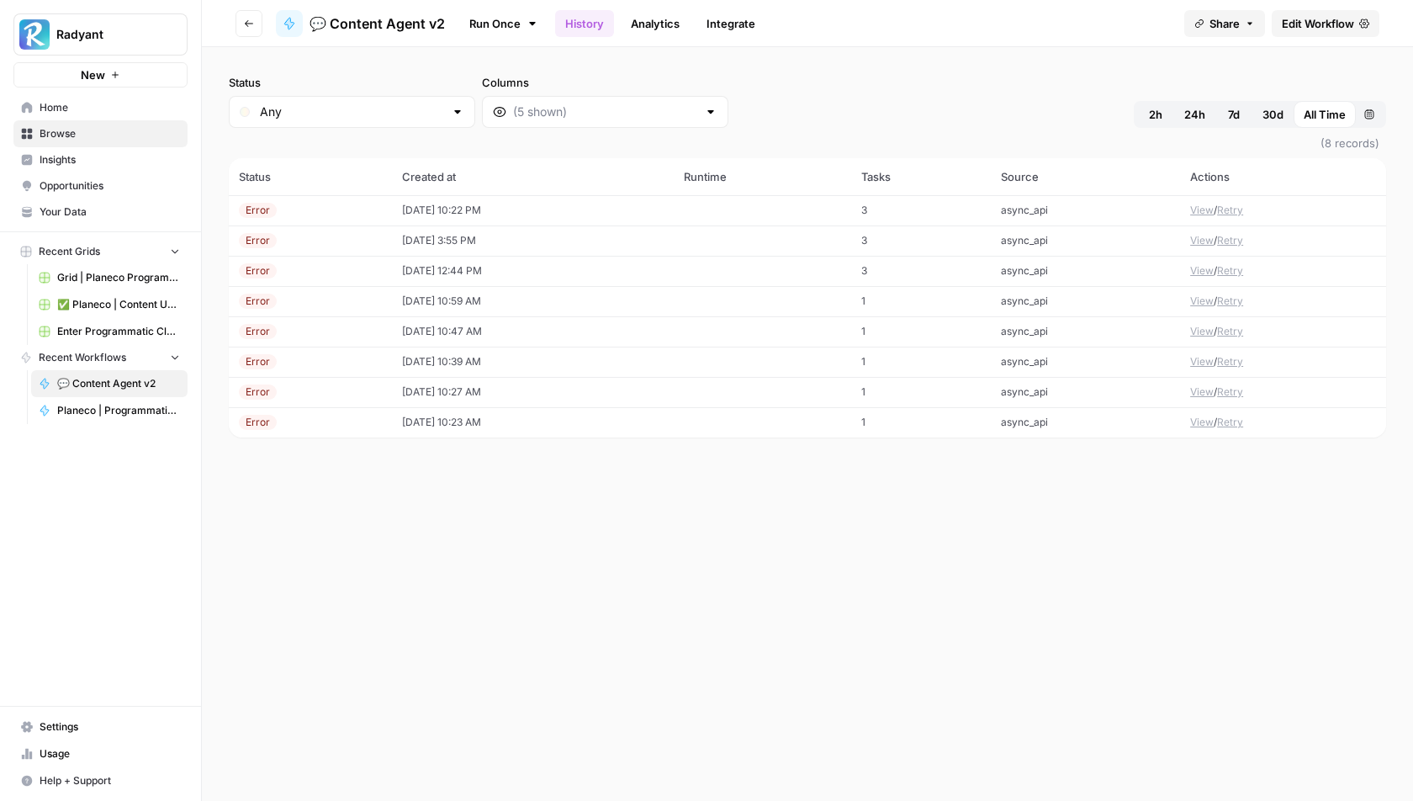
click at [470, 215] on td "[DATE] 10:22 PM" at bounding box center [533, 210] width 282 height 30
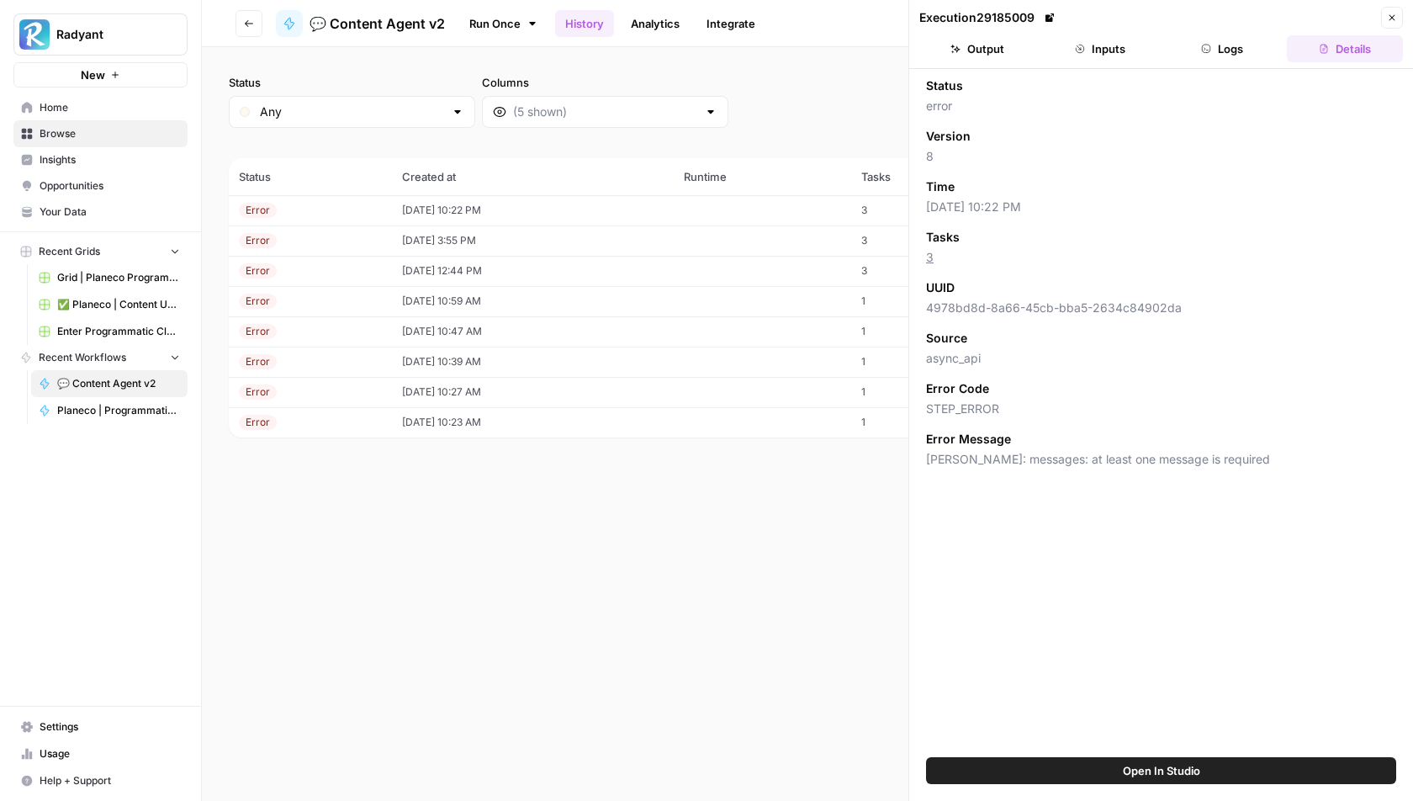
click at [1395, 11] on button "Close" at bounding box center [1392, 18] width 22 height 22
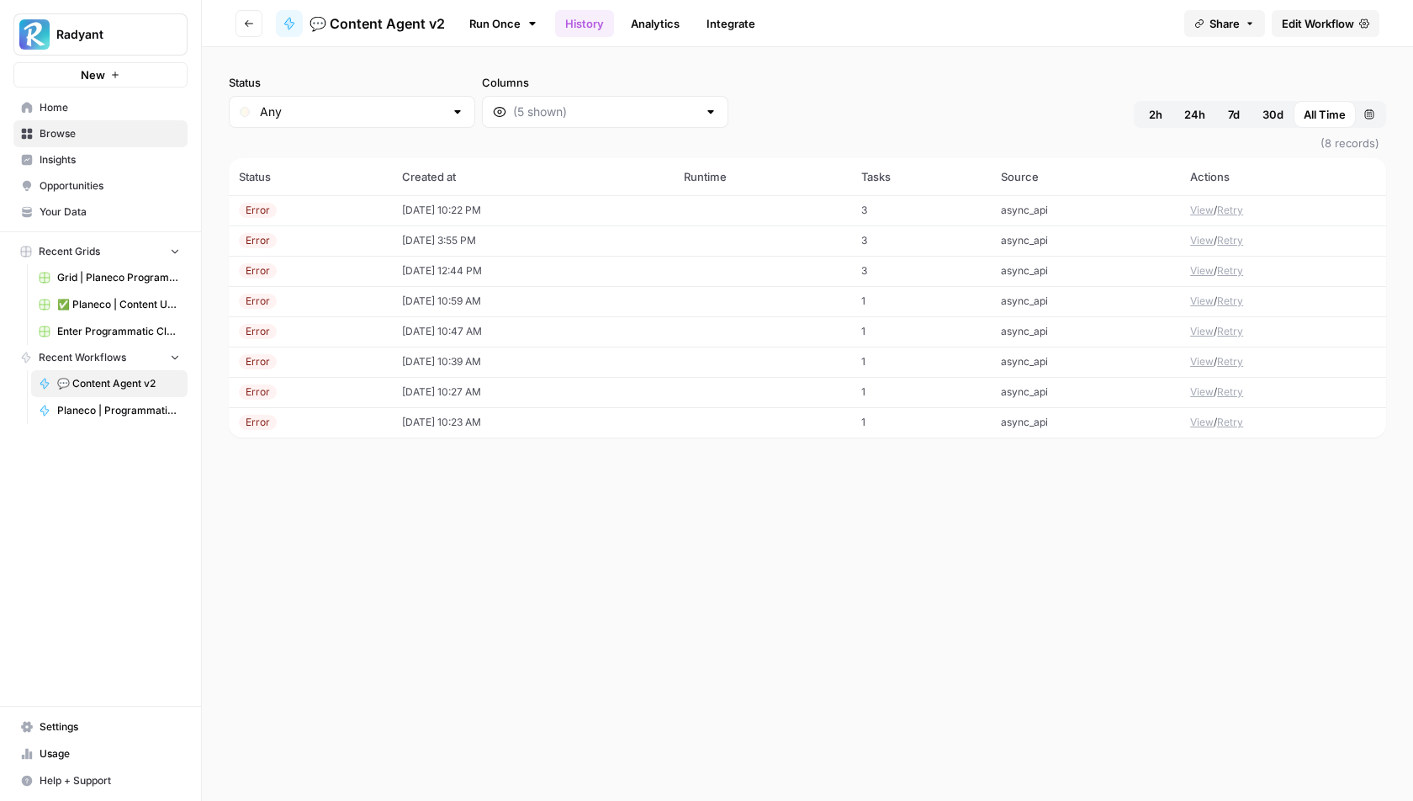
click at [1206, 209] on button "View" at bounding box center [1202, 210] width 24 height 15
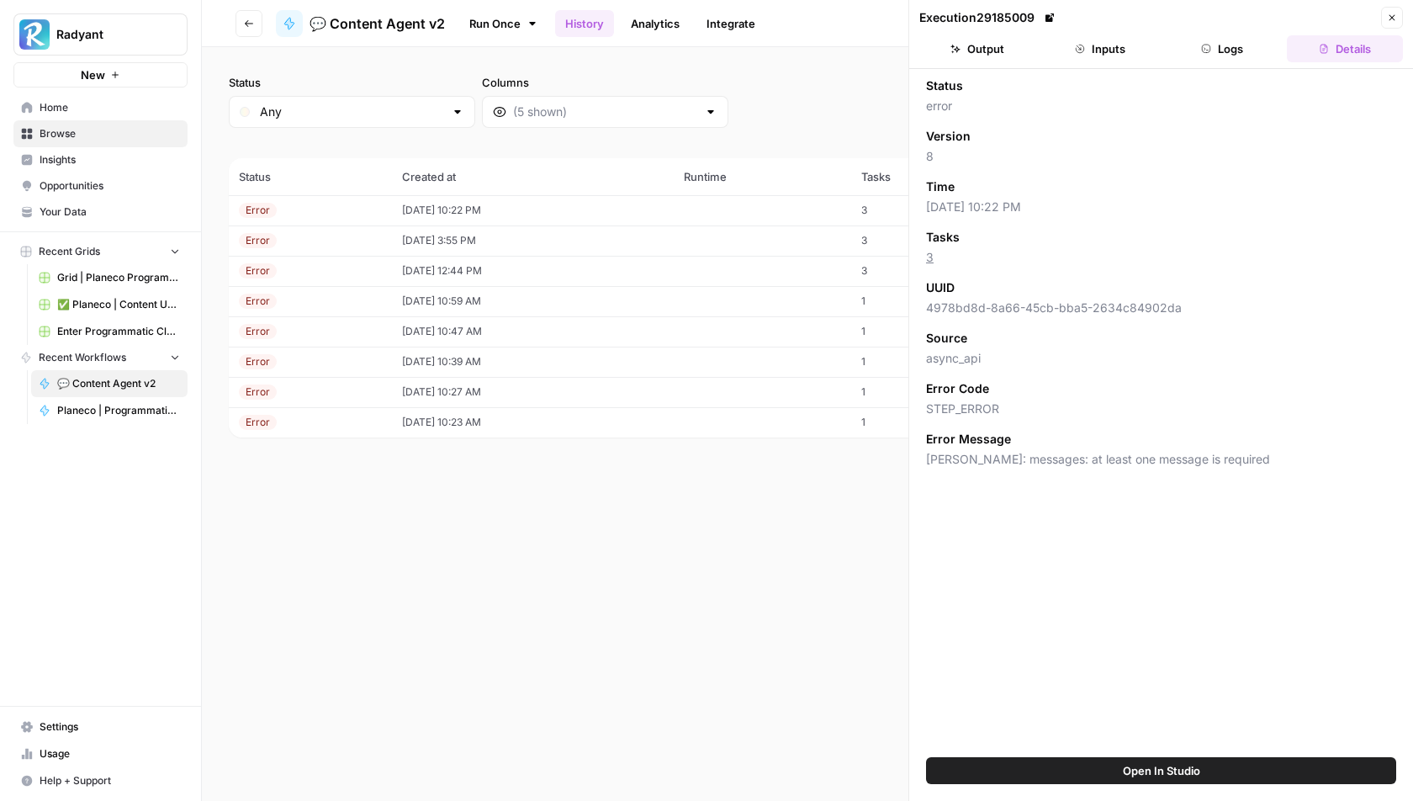
click at [1170, 768] on span "Open In Studio" at bounding box center [1161, 770] width 77 height 17
click at [1210, 50] on icon "button" at bounding box center [1207, 49] width 8 height 8
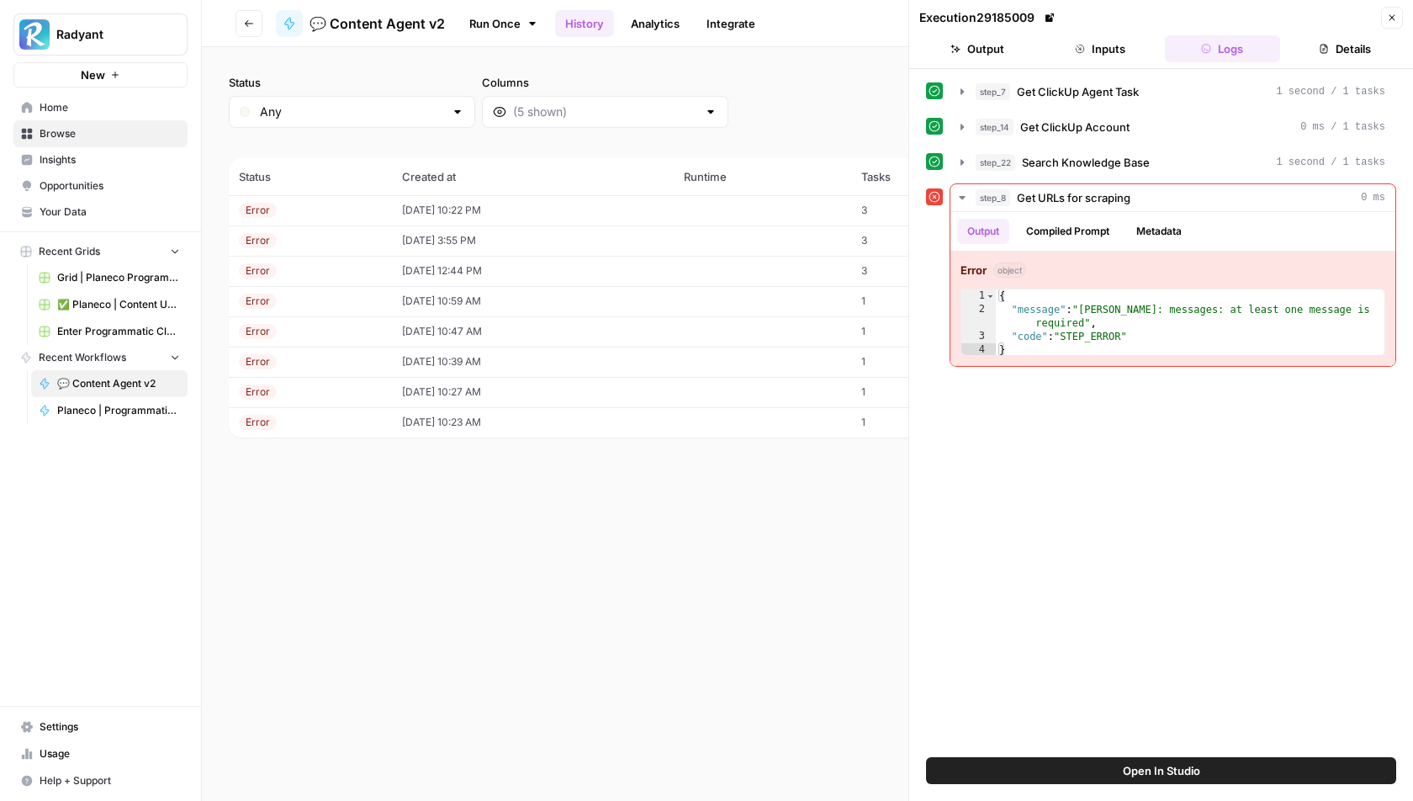
click at [1129, 35] on button "Inputs" at bounding box center [1100, 48] width 116 height 27
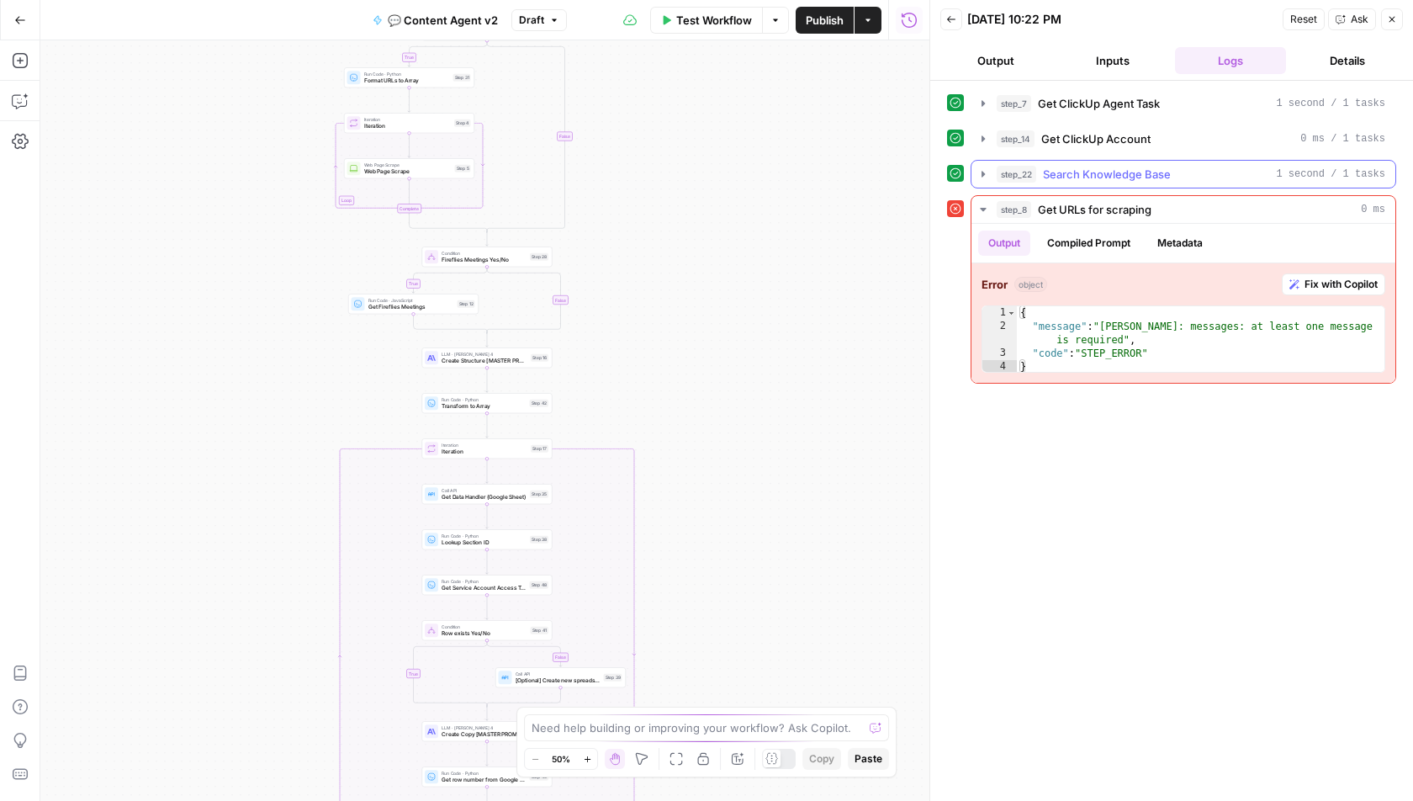
click at [982, 172] on icon "button" at bounding box center [983, 174] width 3 height 6
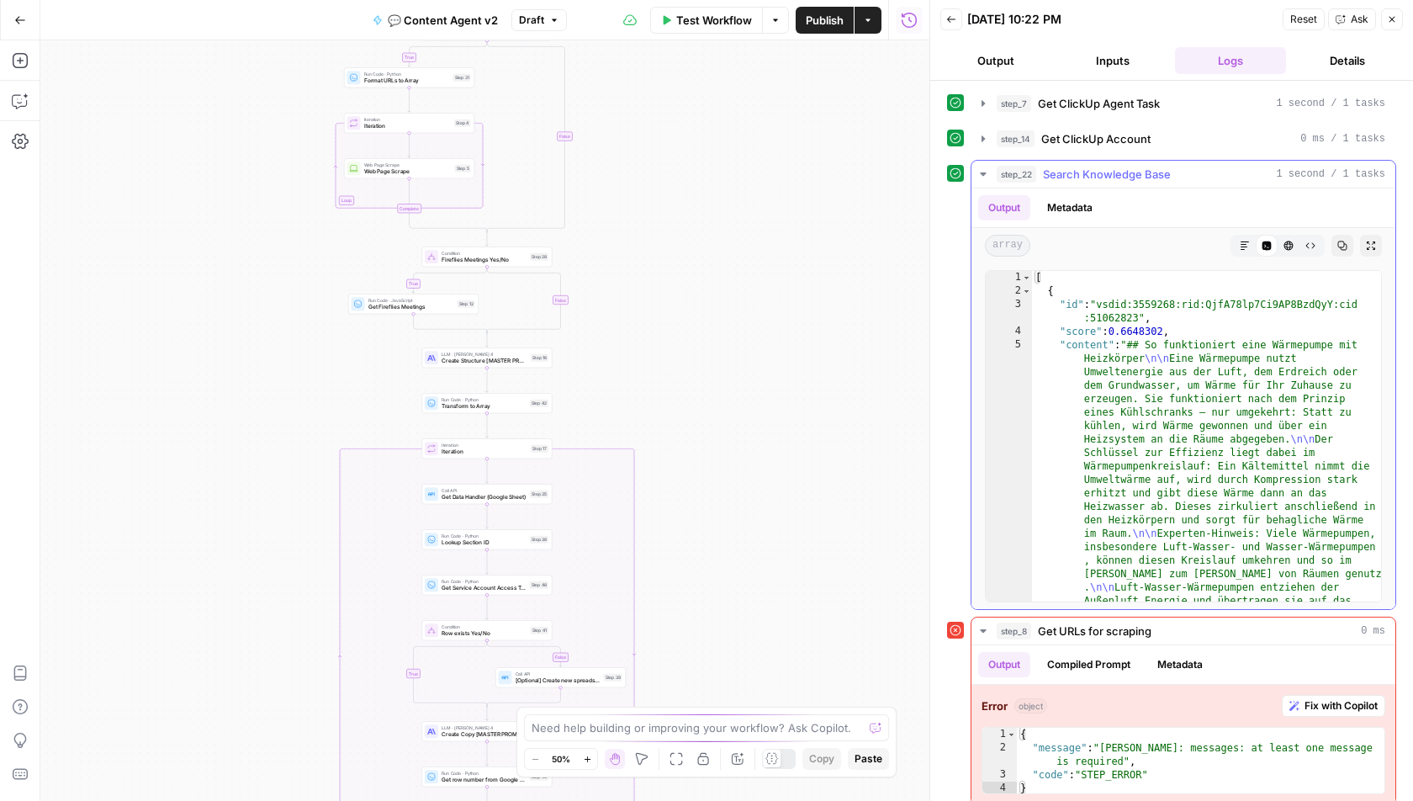
click at [981, 172] on icon "button" at bounding box center [983, 173] width 13 height 13
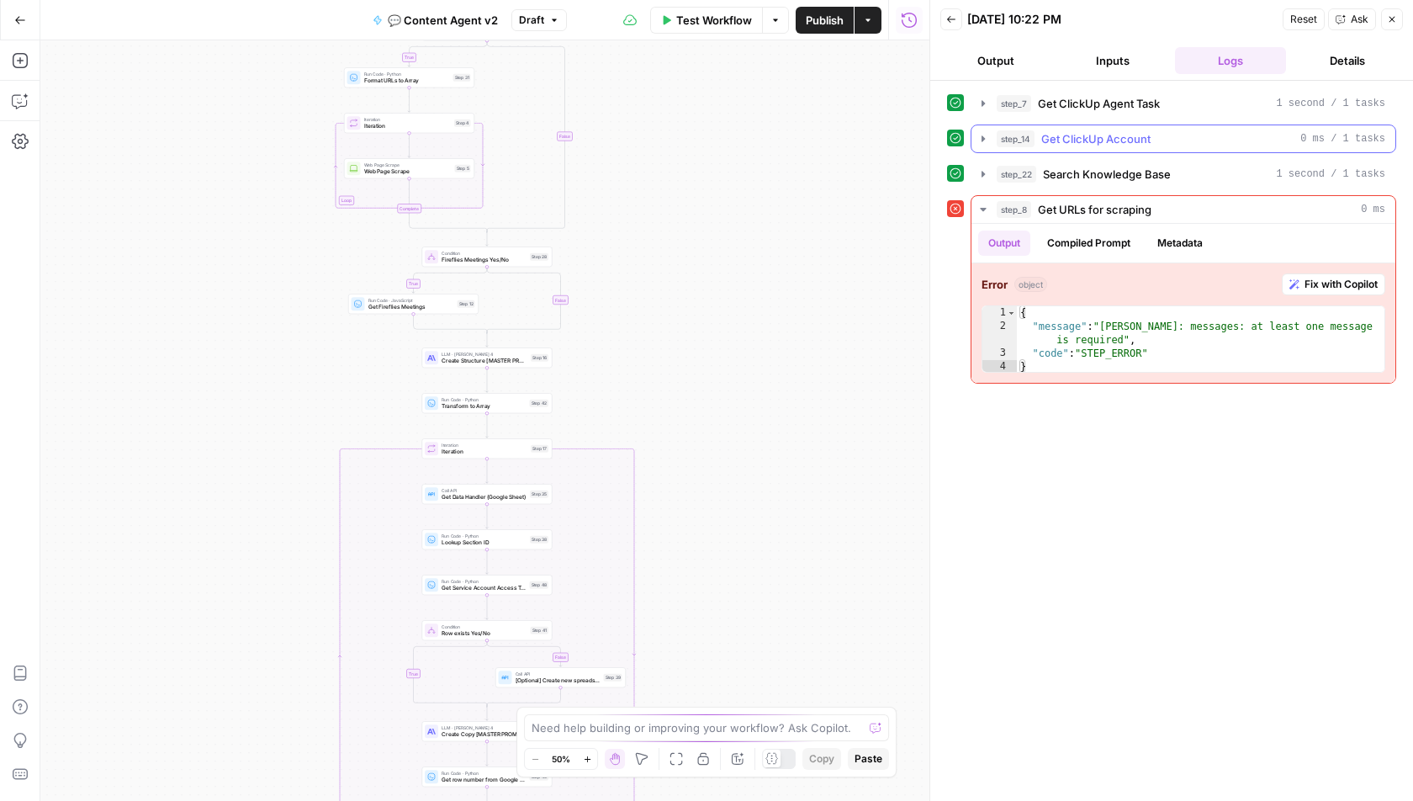
click at [980, 140] on icon "button" at bounding box center [983, 138] width 13 height 13
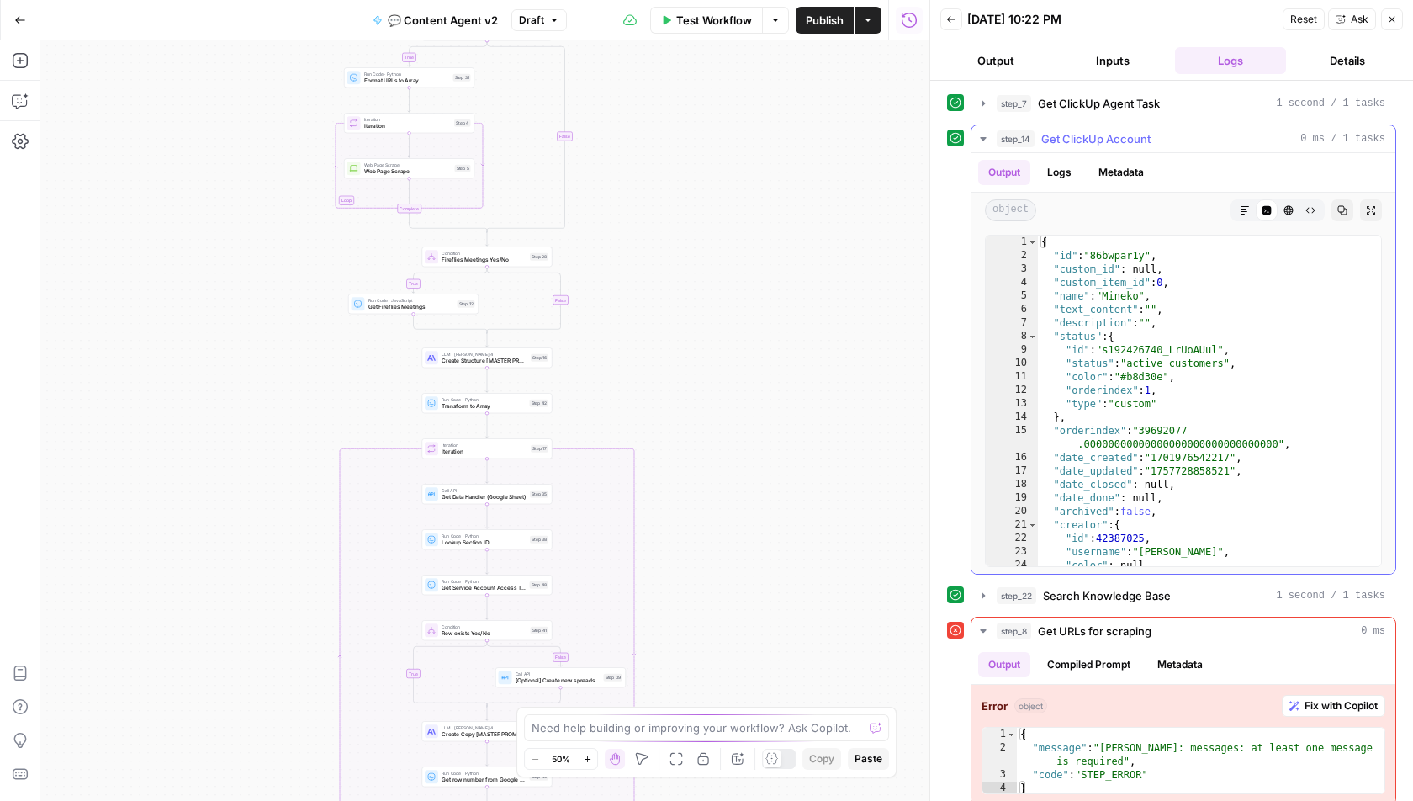
click at [980, 140] on icon "button" at bounding box center [983, 138] width 13 height 13
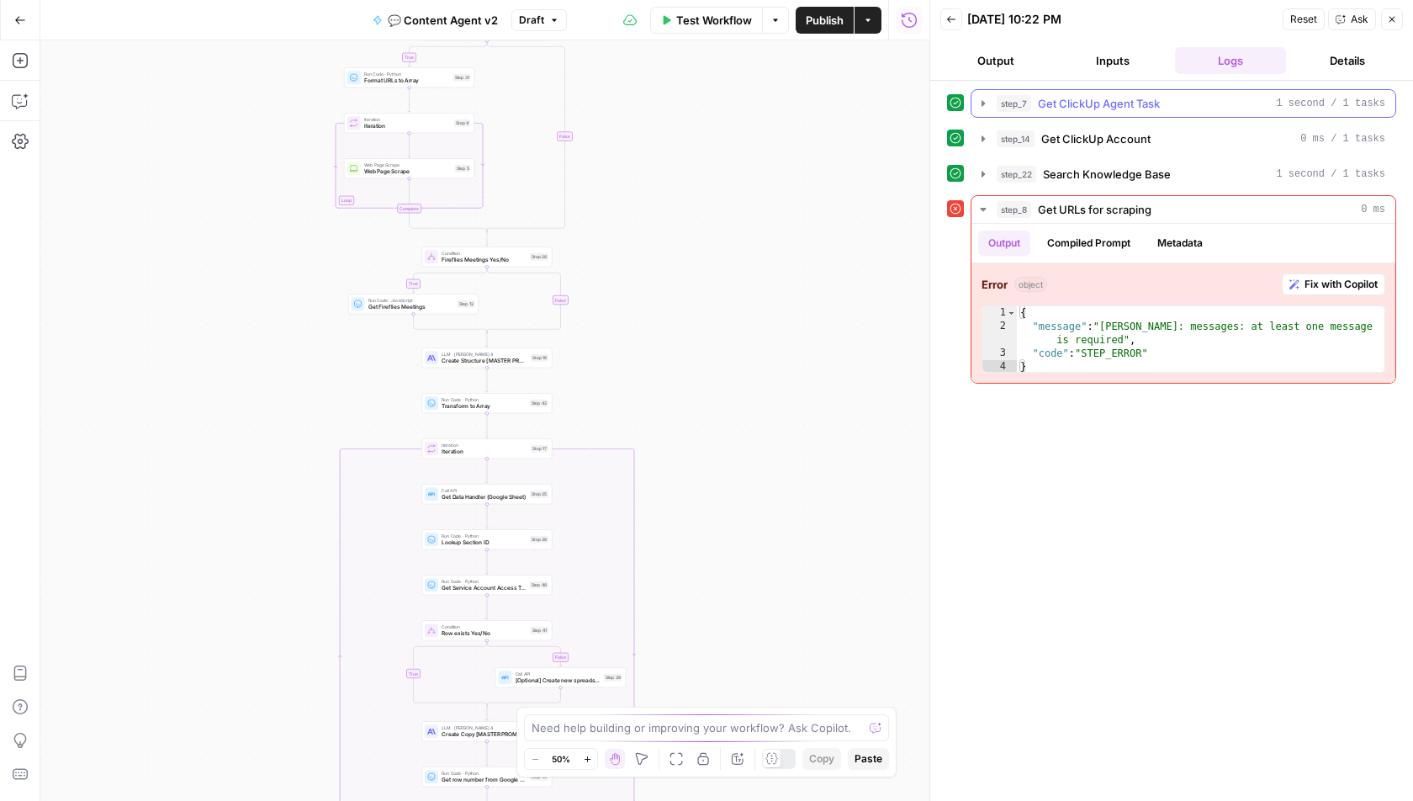
click at [985, 110] on button "step_7 Get ClickUp Agent Task 1 second / 1 tasks" at bounding box center [1184, 103] width 424 height 27
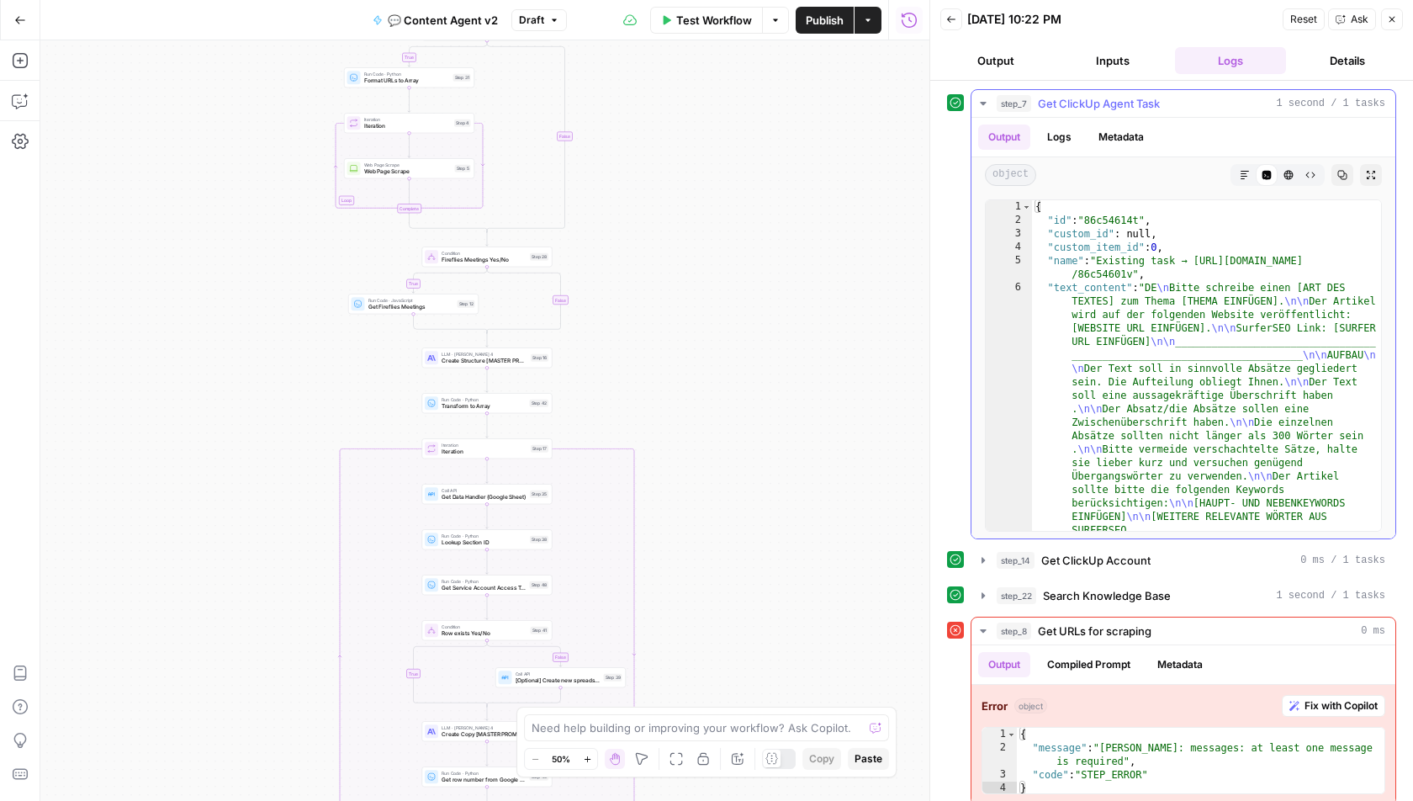
click at [985, 110] on button "step_7 Get ClickUp Agent Task 1 second / 1 tasks" at bounding box center [1184, 103] width 424 height 27
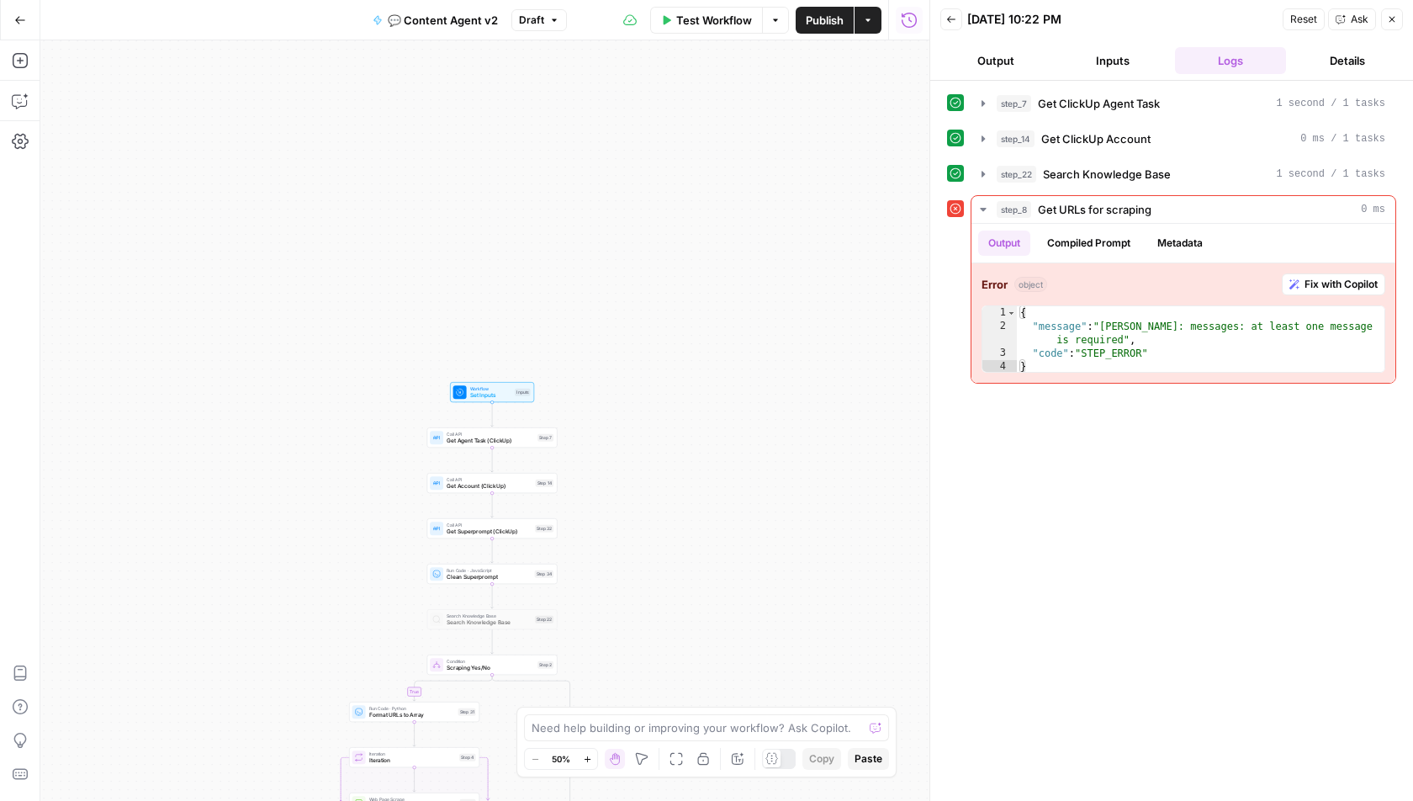
click at [782, 759] on div at bounding box center [779, 759] width 34 height 20
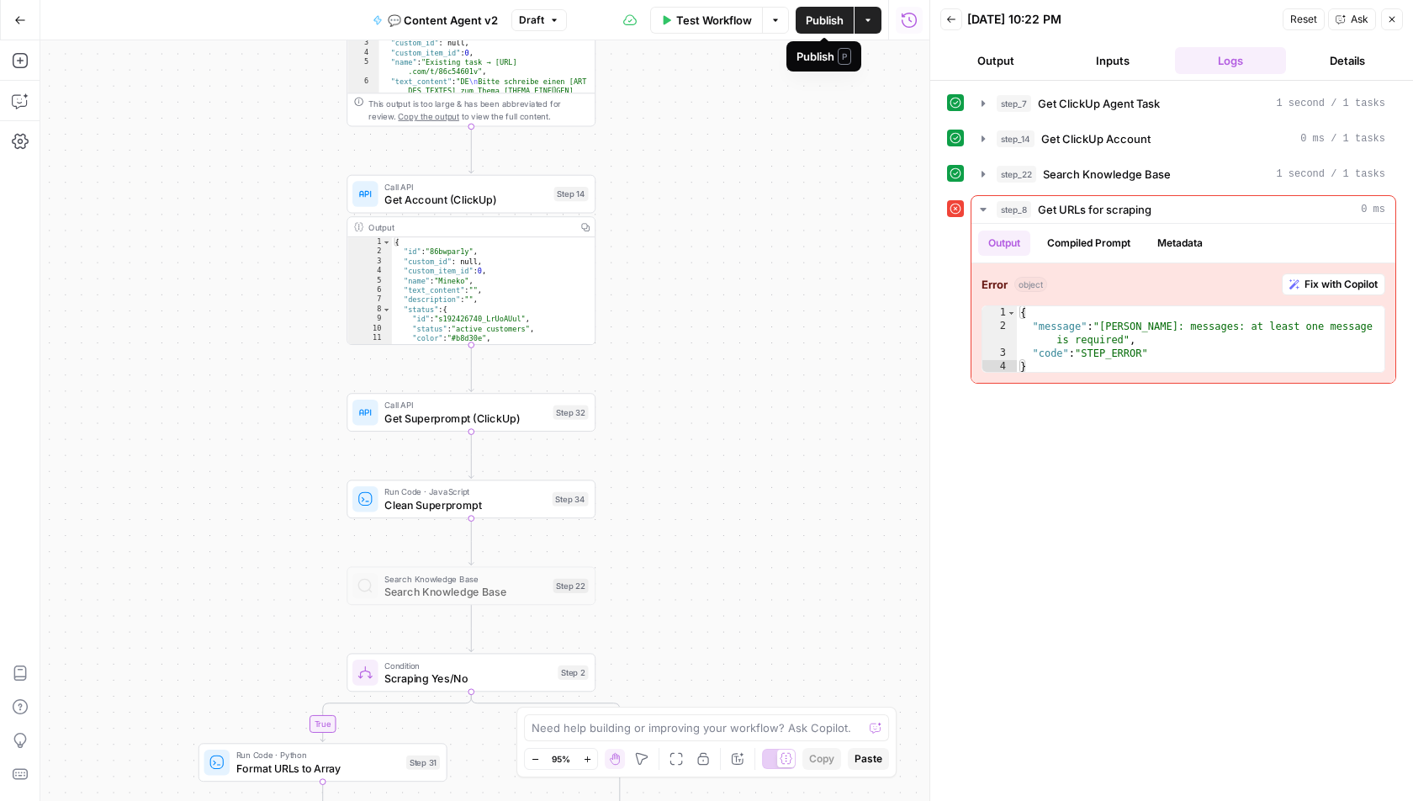
click at [833, 27] on span "Publish" at bounding box center [825, 20] width 38 height 17
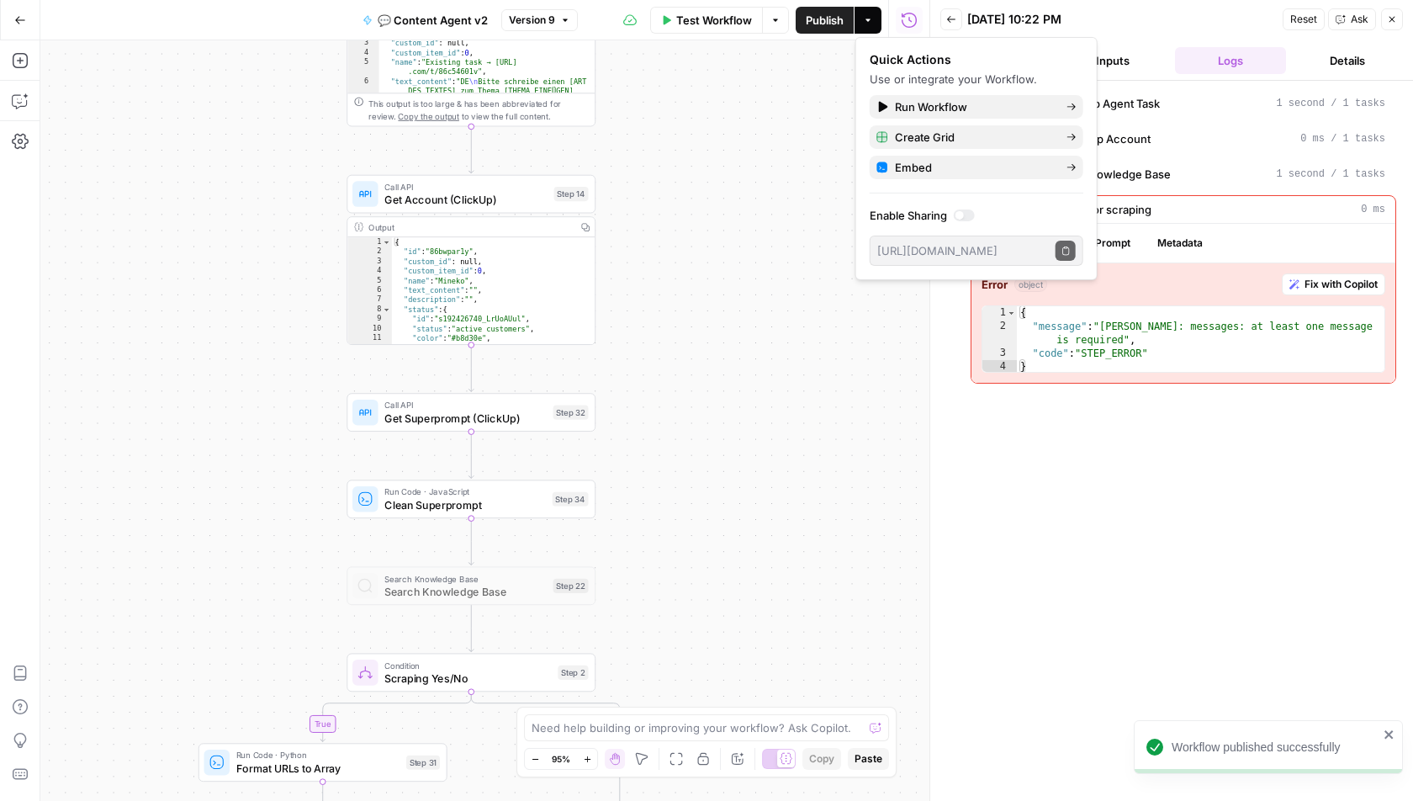
click at [766, 208] on div "true true false false false true Workflow Set Inputs Inputs Call API Get Agent …" at bounding box center [484, 420] width 889 height 761
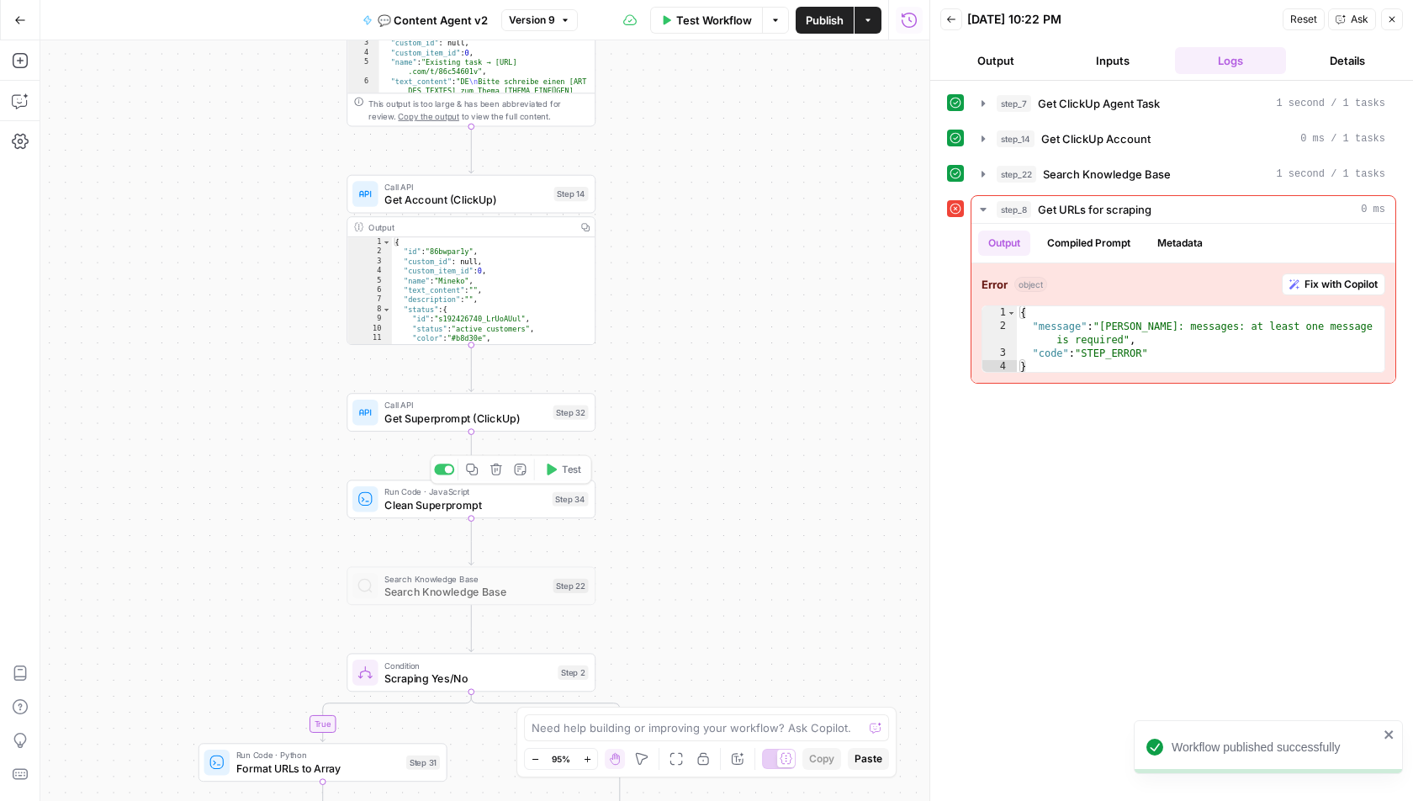
click at [406, 517] on div "true true false false false true Workflow Set Inputs Inputs Call API Get Agent …" at bounding box center [484, 420] width 889 height 761
click at [406, 421] on span "Get Superprompt (ClickUp)" at bounding box center [465, 418] width 162 height 16
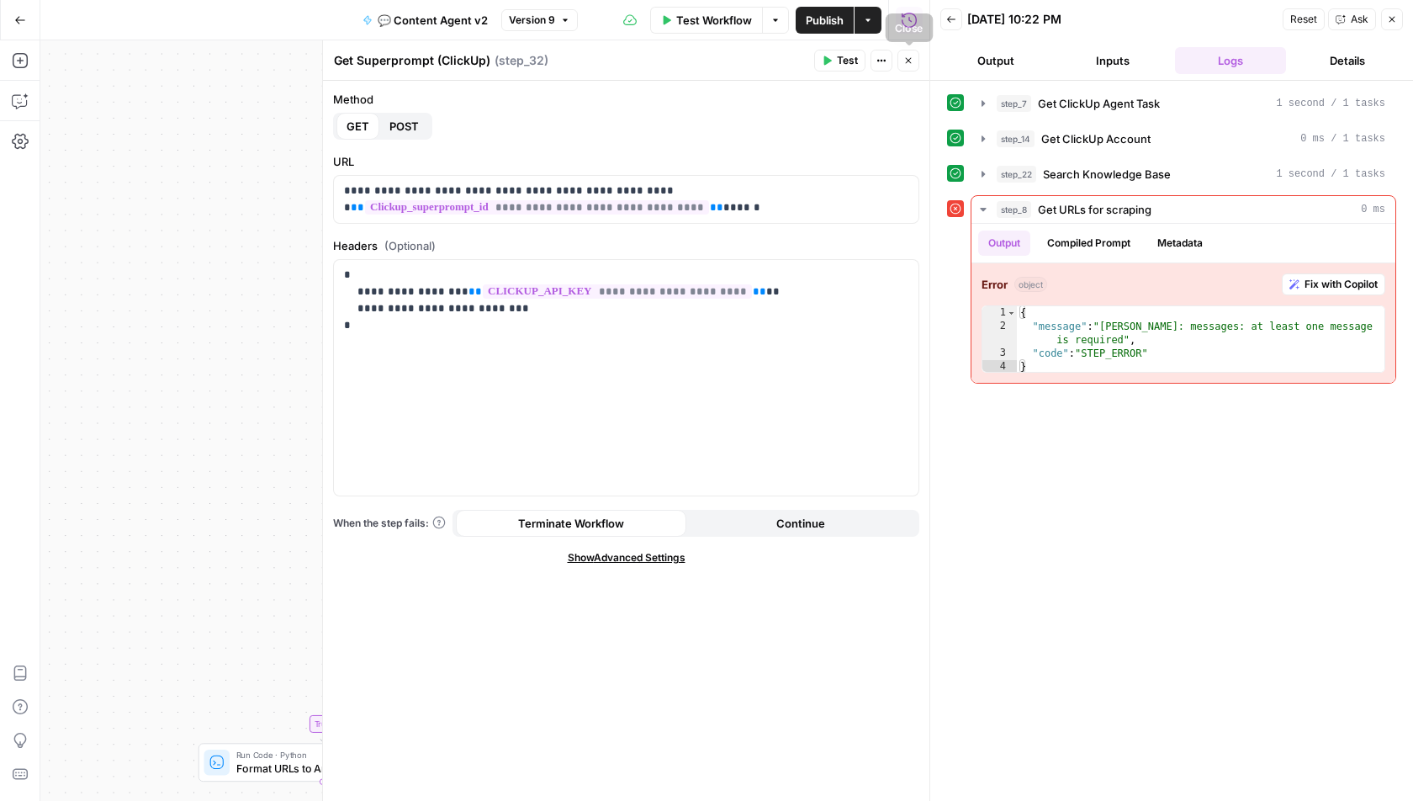
click at [912, 57] on icon "button" at bounding box center [909, 61] width 10 height 10
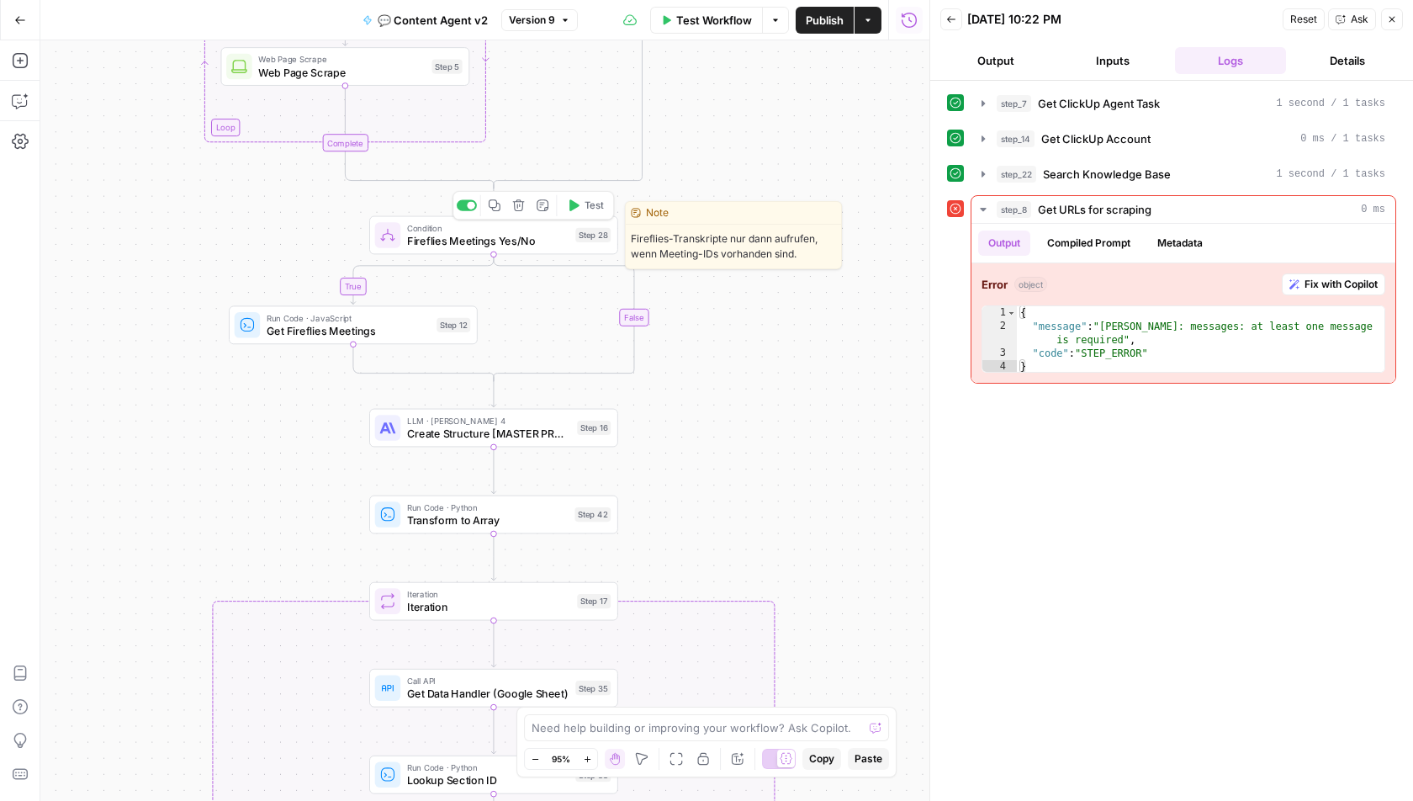
click at [433, 239] on span "Fireflies Meetings Yes/No" at bounding box center [488, 241] width 162 height 16
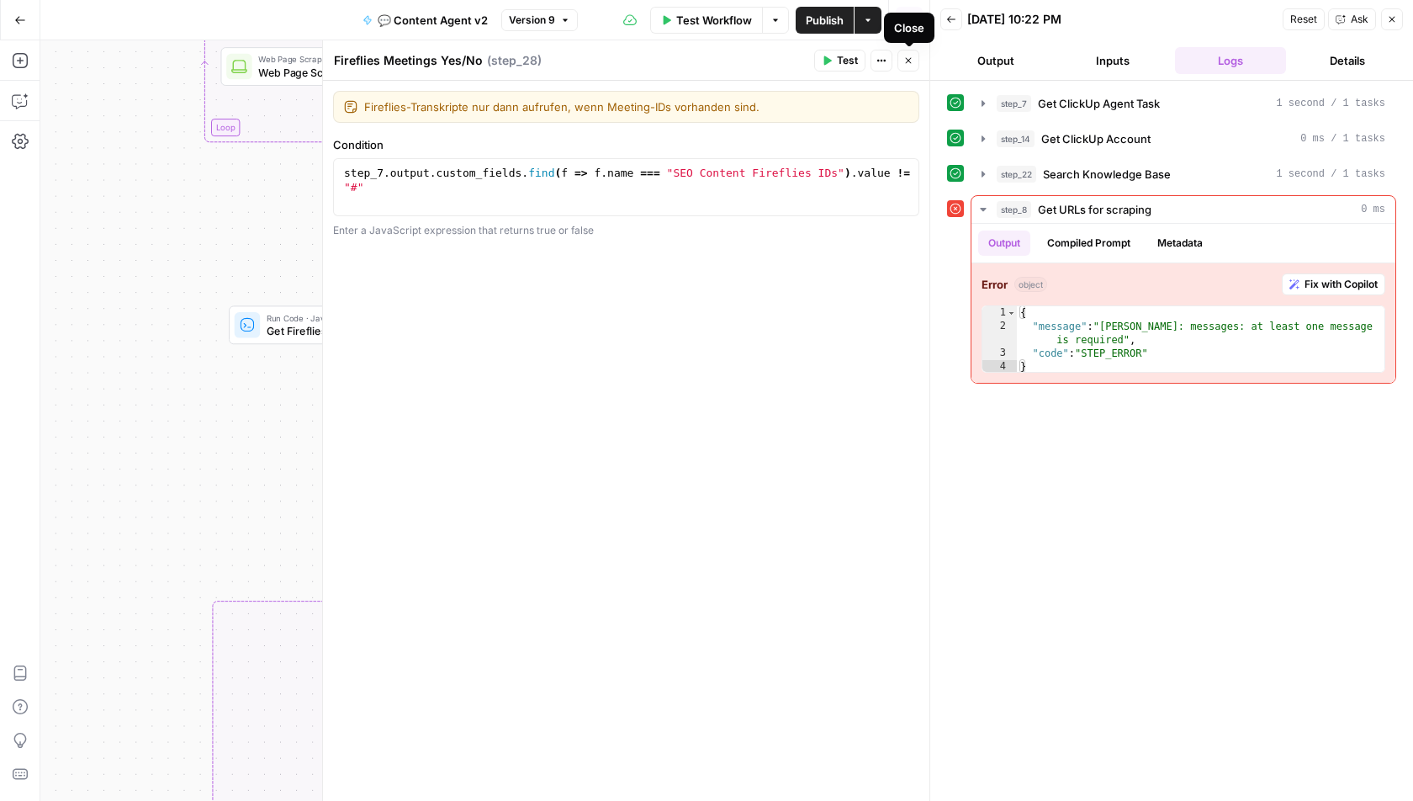
click at [908, 66] on button "Close" at bounding box center [909, 61] width 22 height 22
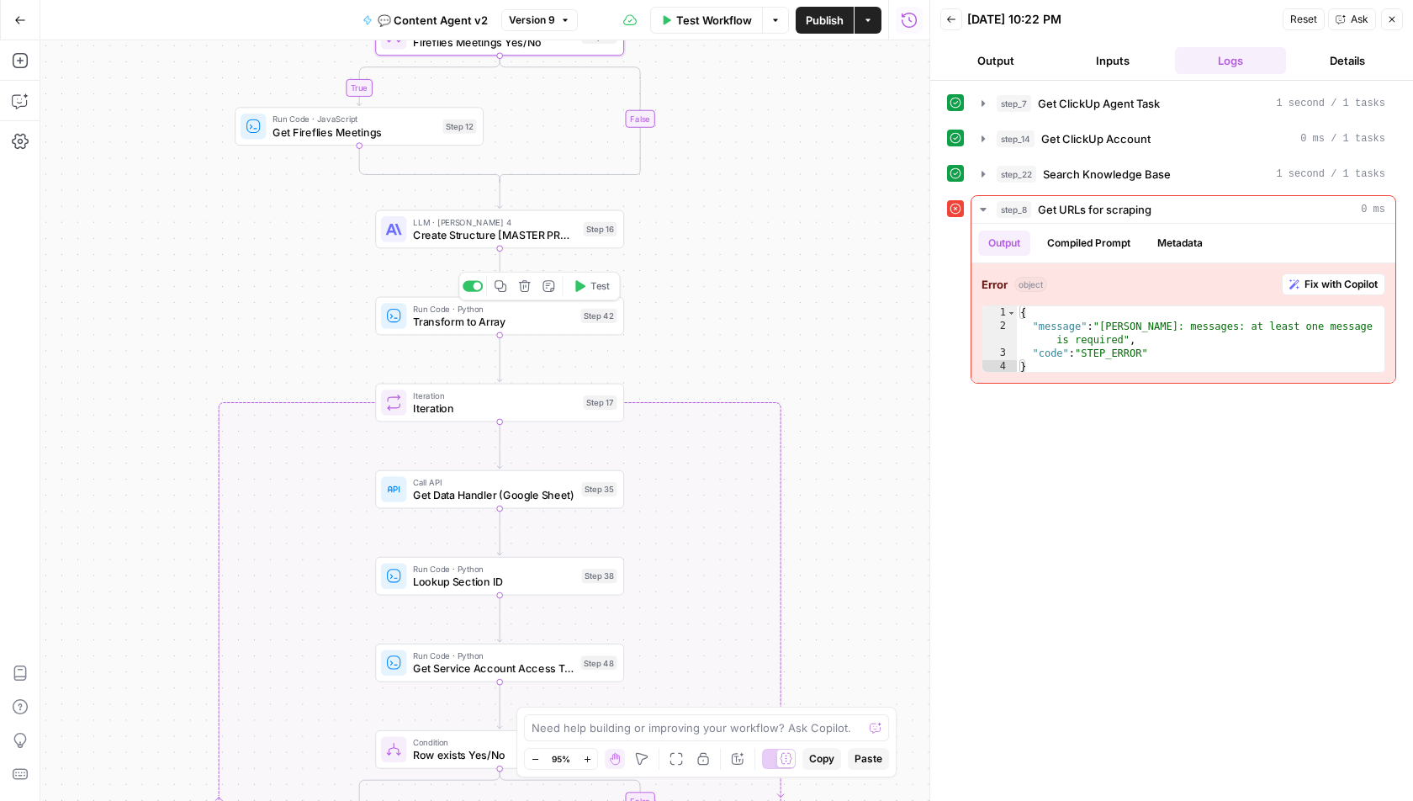
click at [415, 233] on span "Create Structure [MASTER PROMPT]" at bounding box center [495, 235] width 164 height 16
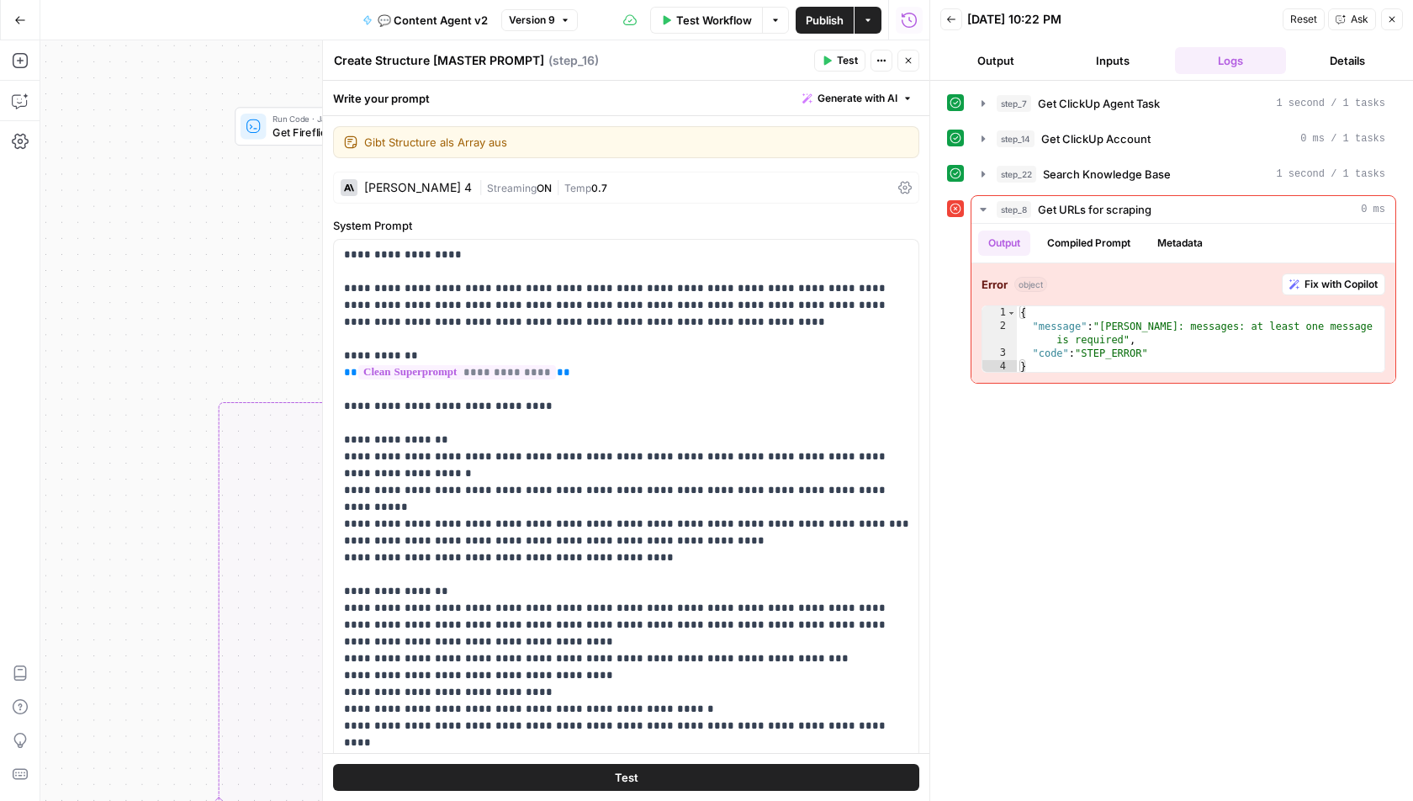
click at [747, 182] on div "| Streaming ON | Temp 0.7" at bounding box center [685, 188] width 413 height 16
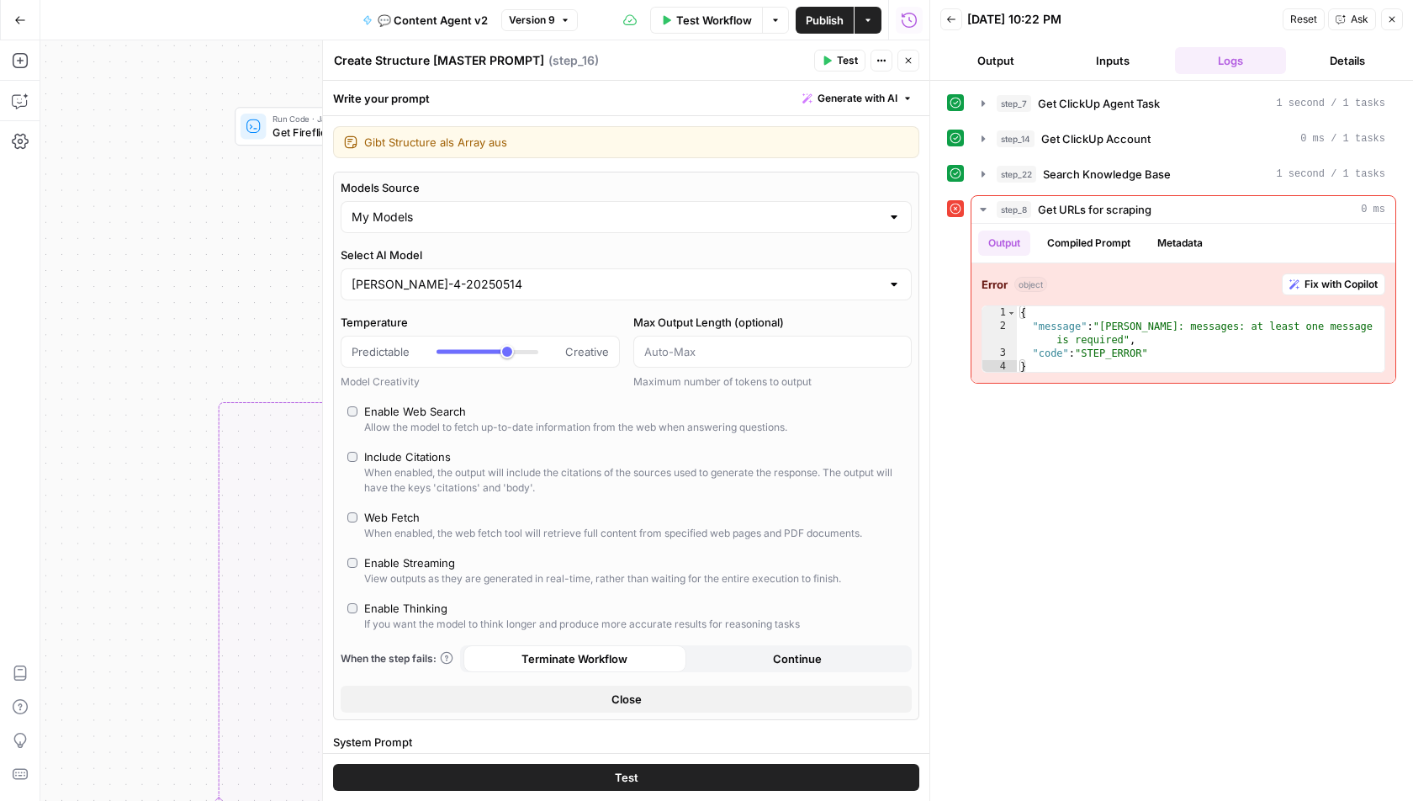
click at [913, 64] on icon "button" at bounding box center [909, 61] width 10 height 10
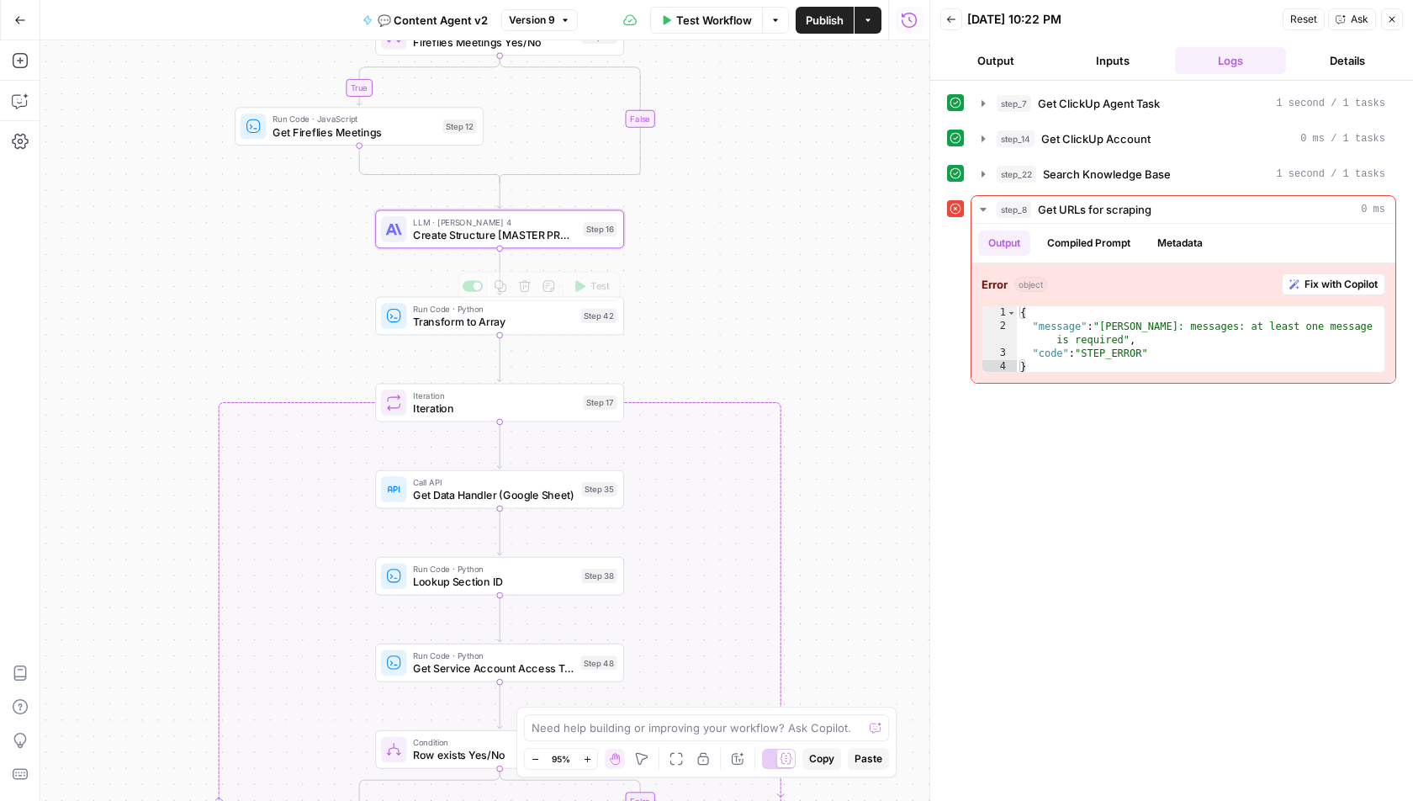
click at [437, 321] on span "Transform to Array" at bounding box center [494, 322] width 162 height 16
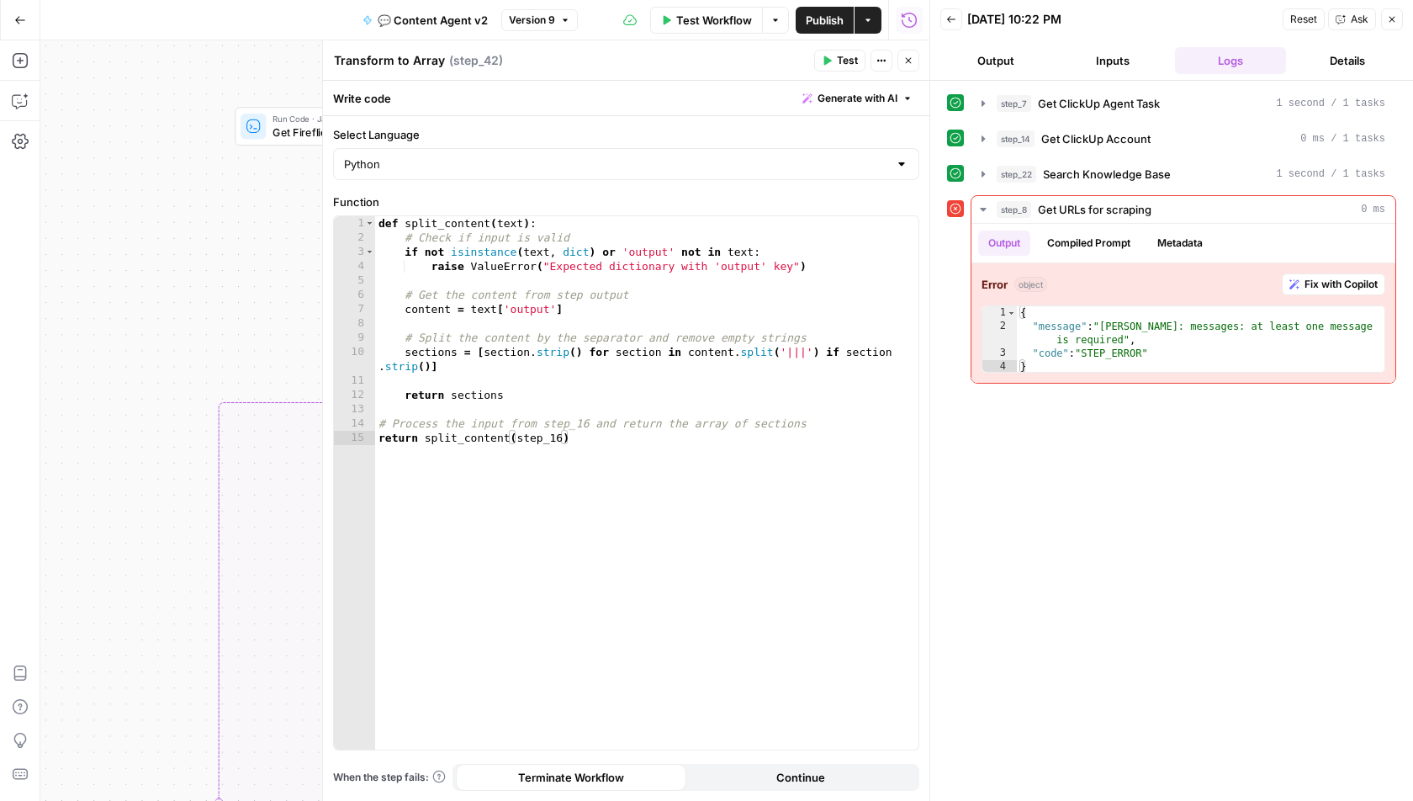
click at [911, 58] on icon "button" at bounding box center [909, 61] width 6 height 6
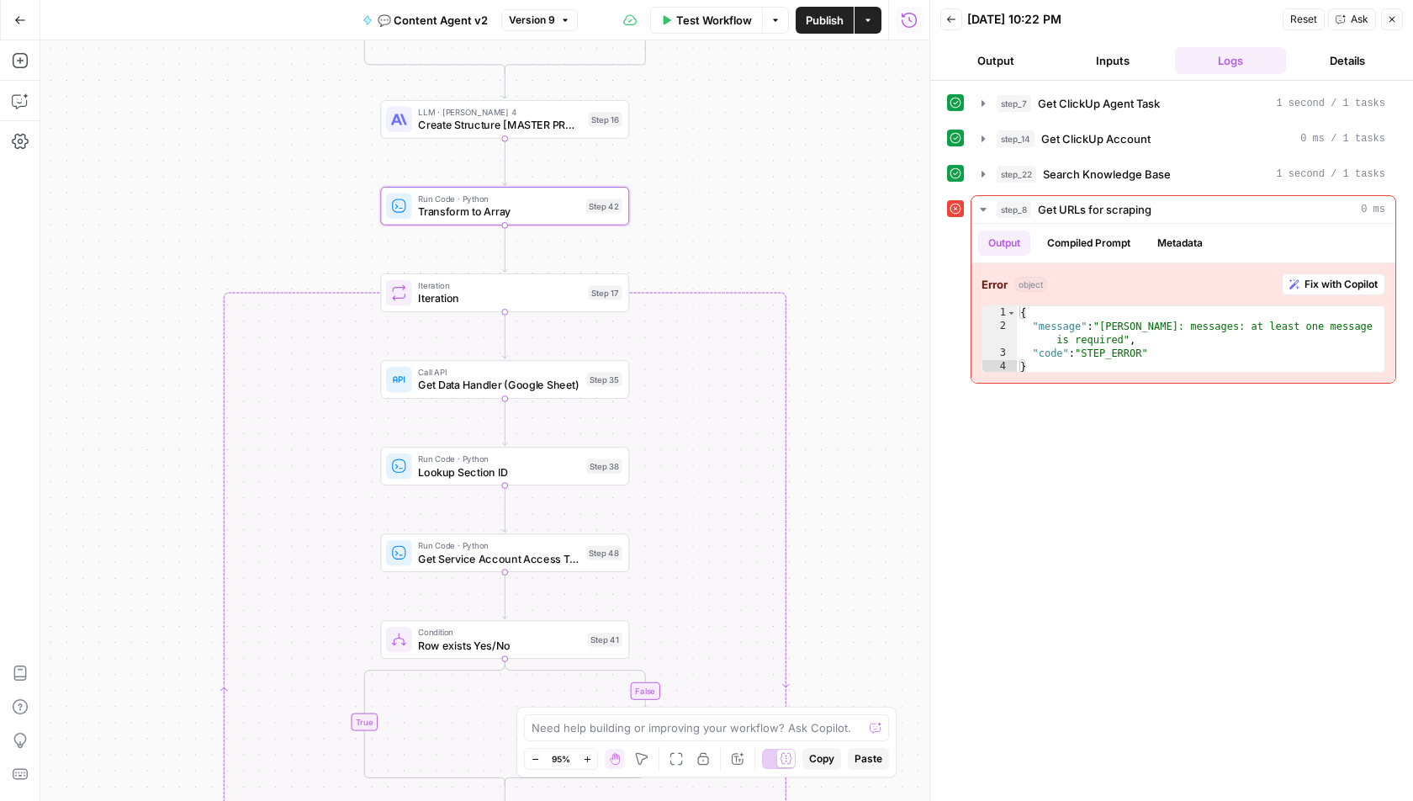
click at [453, 292] on span "Iteration" at bounding box center [500, 298] width 164 height 16
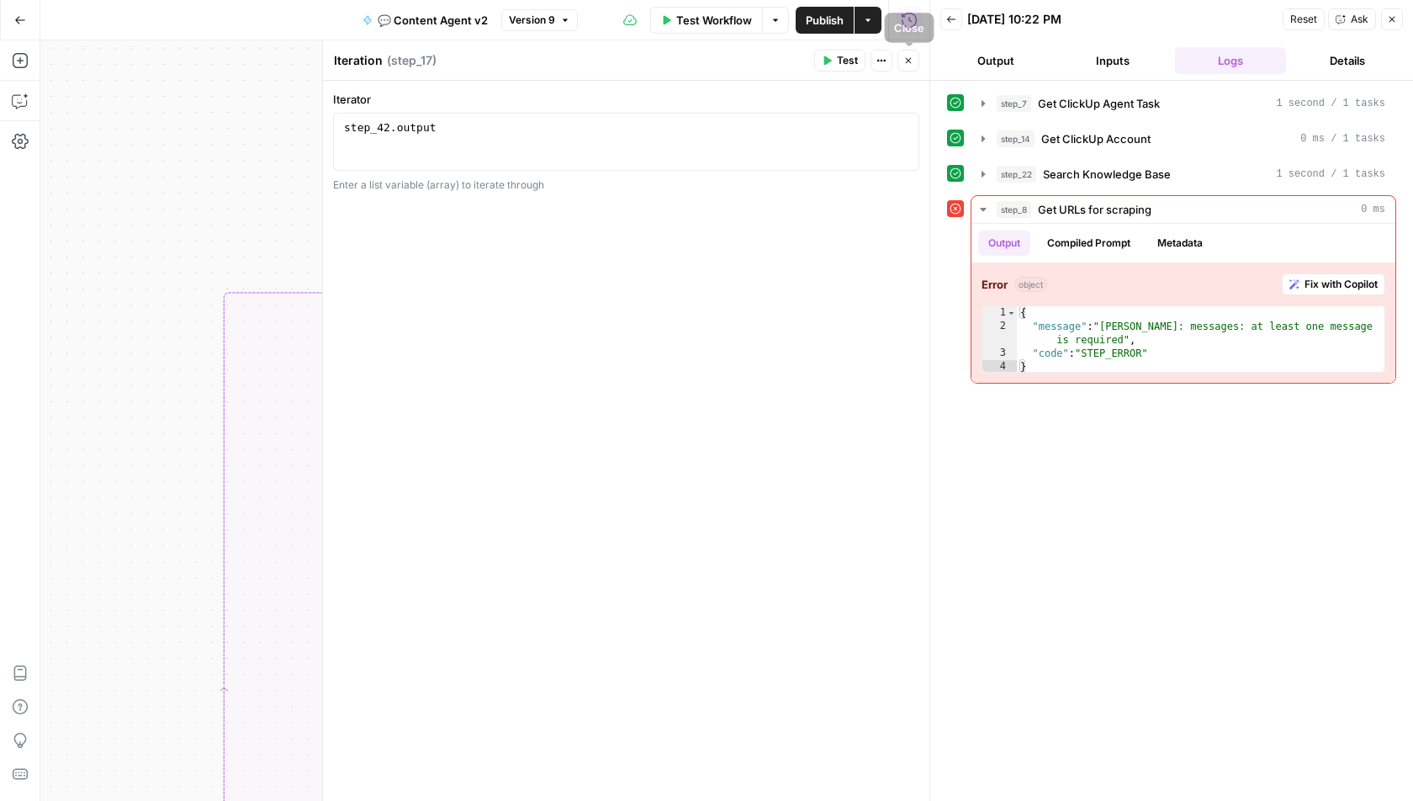
click at [845, 57] on span "Test" at bounding box center [847, 60] width 21 height 15
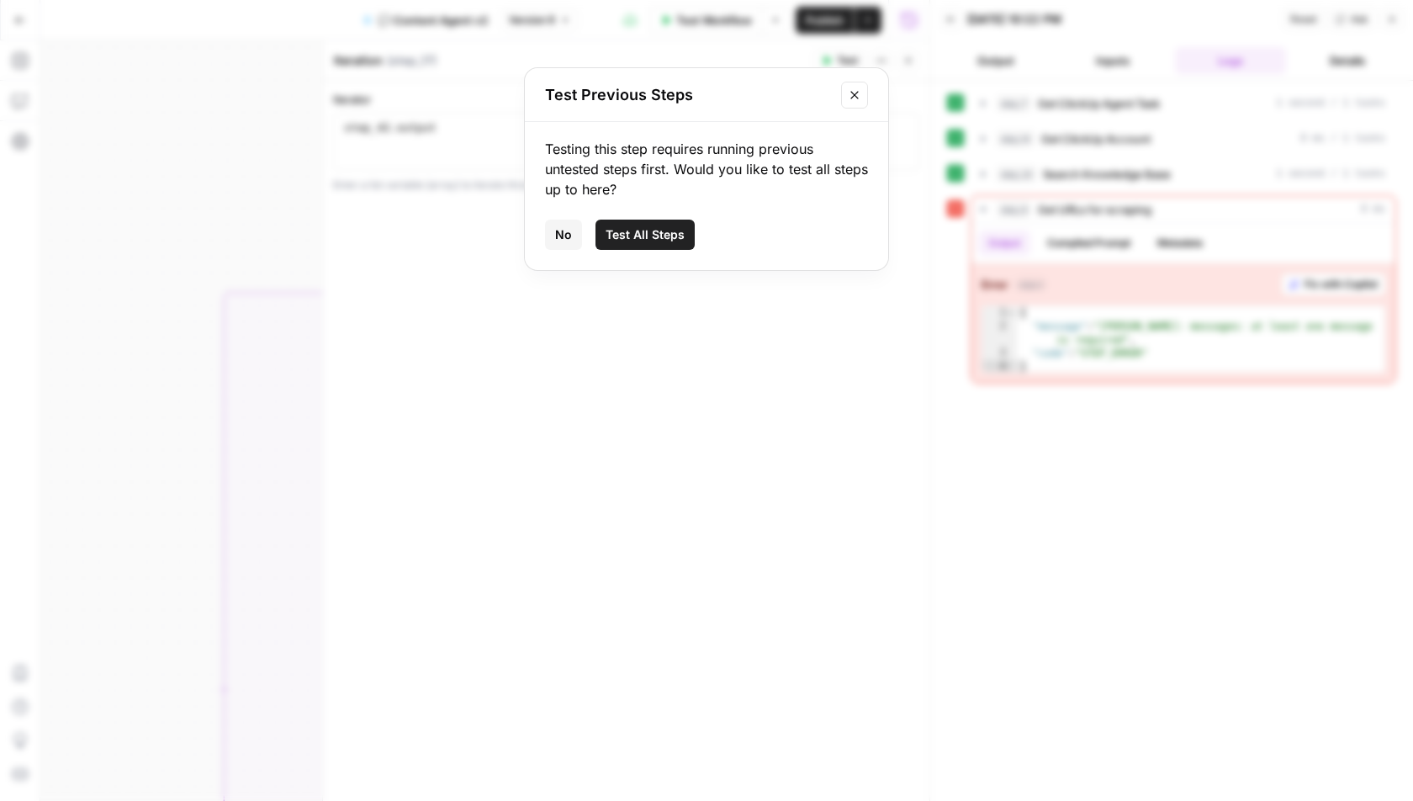
click at [564, 236] on span "No" at bounding box center [563, 234] width 17 height 17
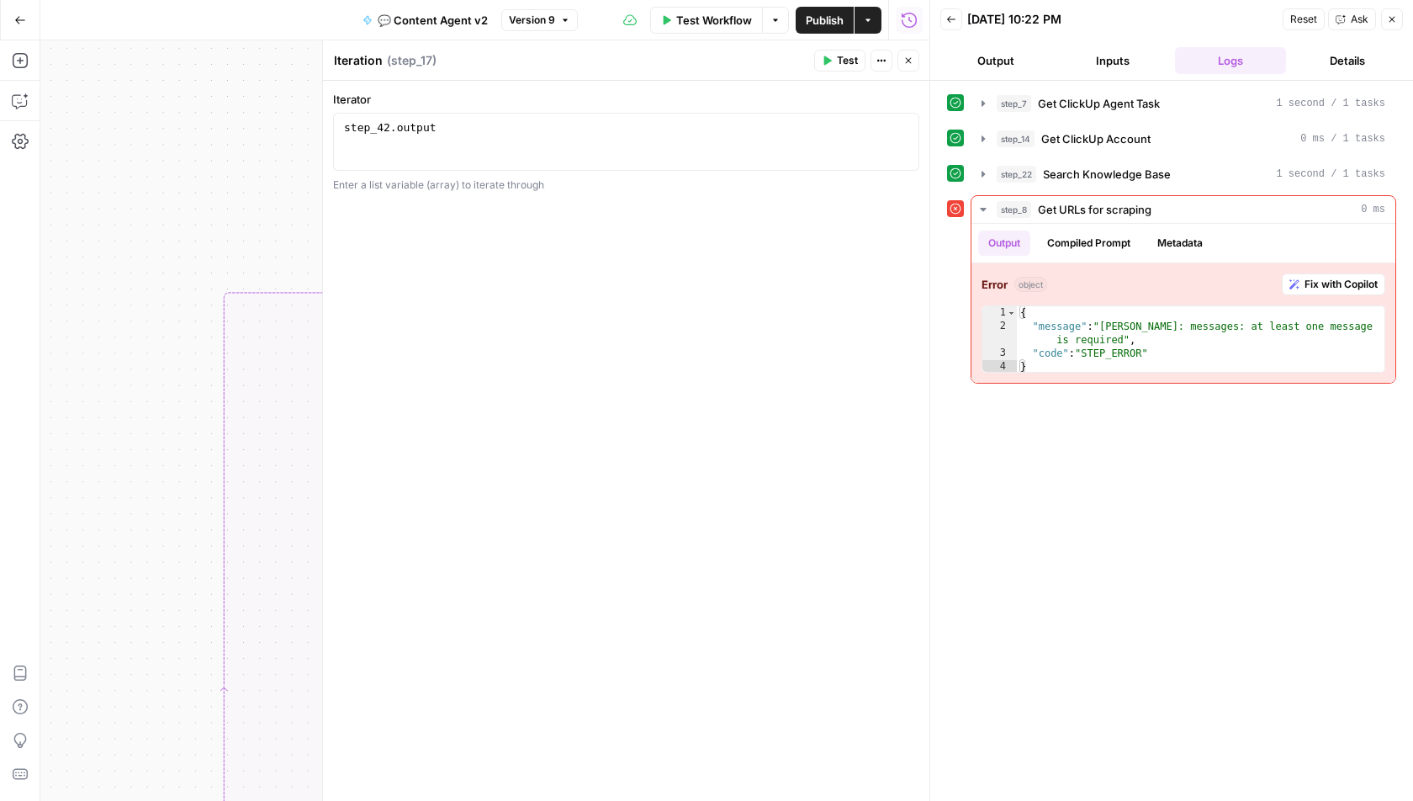
click at [916, 64] on button "Close" at bounding box center [909, 61] width 22 height 22
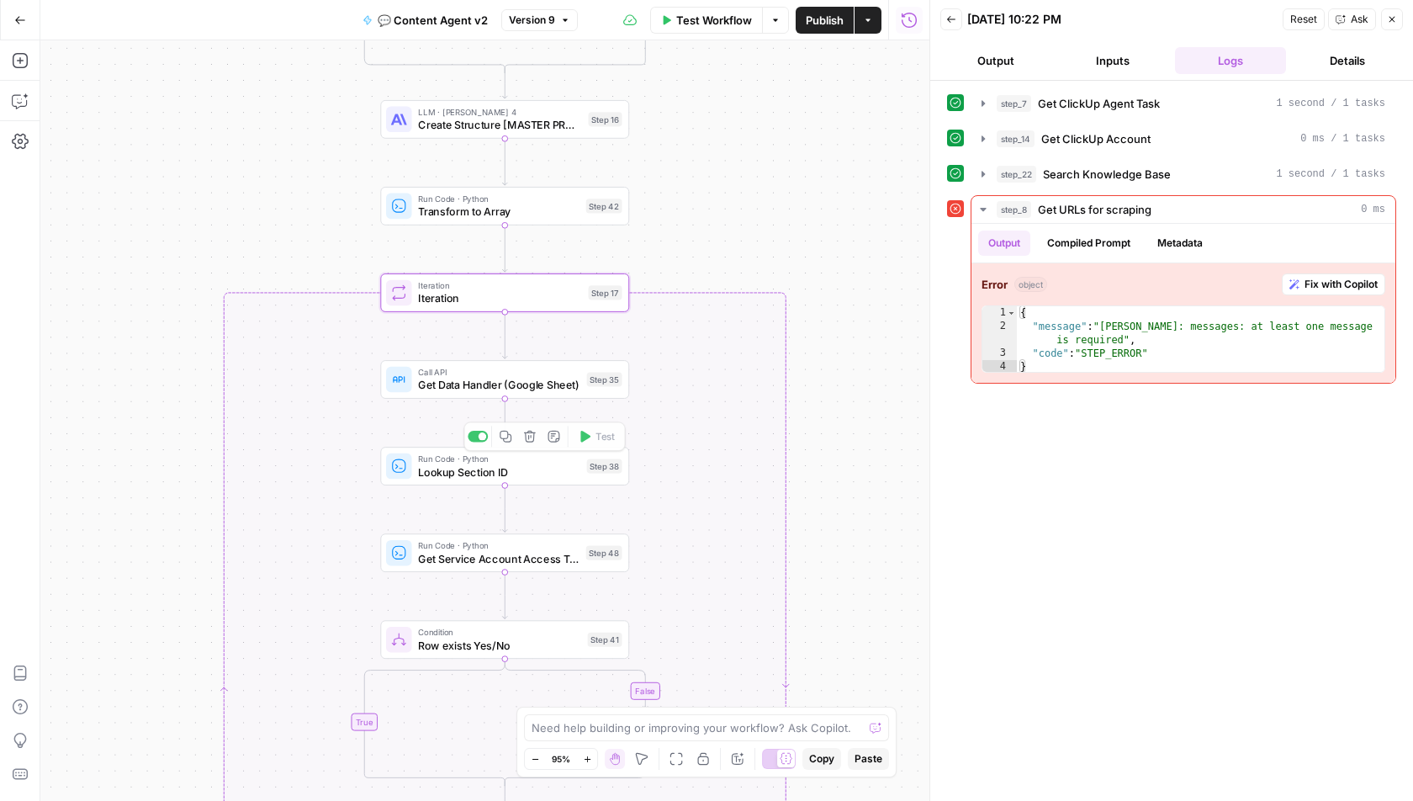
click at [432, 381] on span "Get Data Handler (Google Sheet)" at bounding box center [499, 385] width 162 height 16
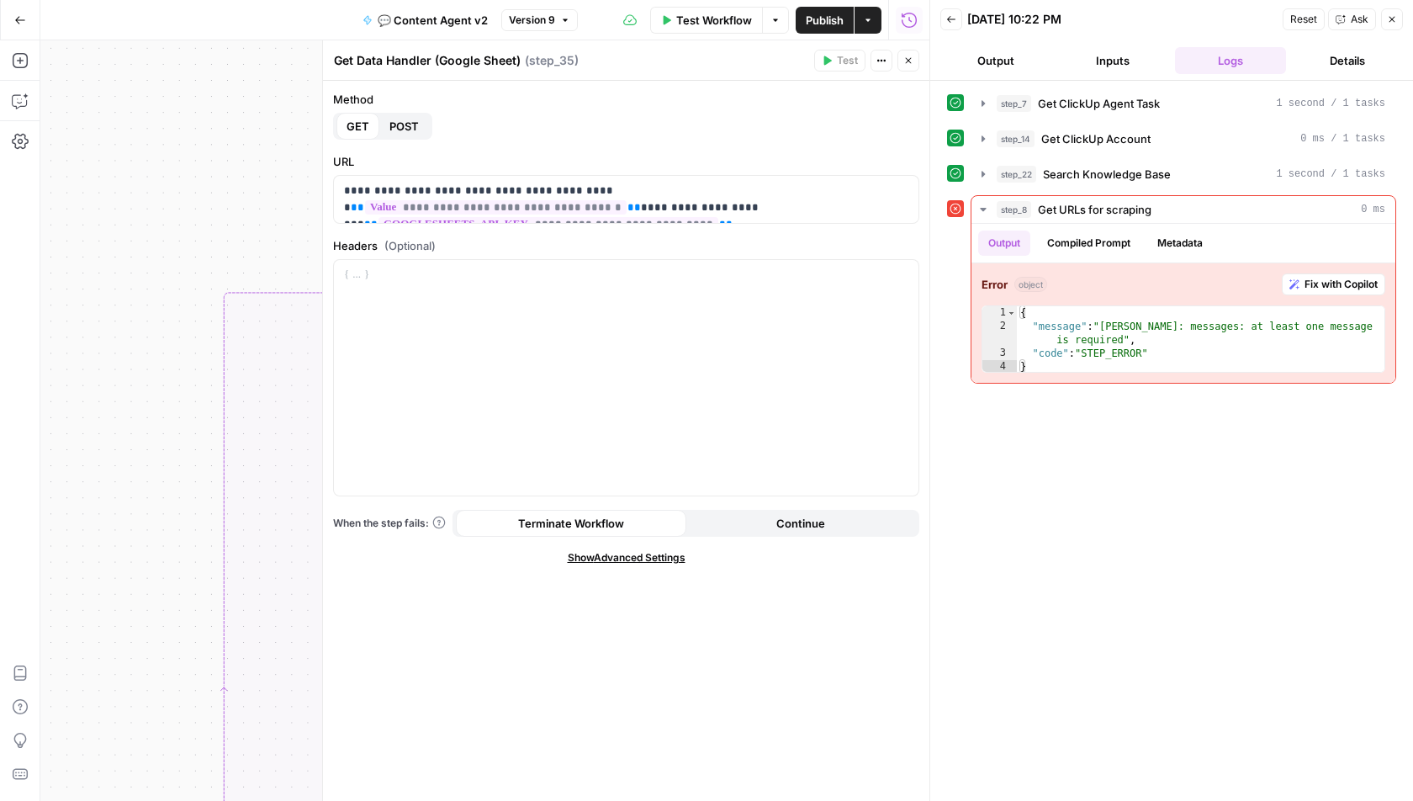
click at [913, 61] on span "Close" at bounding box center [913, 61] width 1 height 1
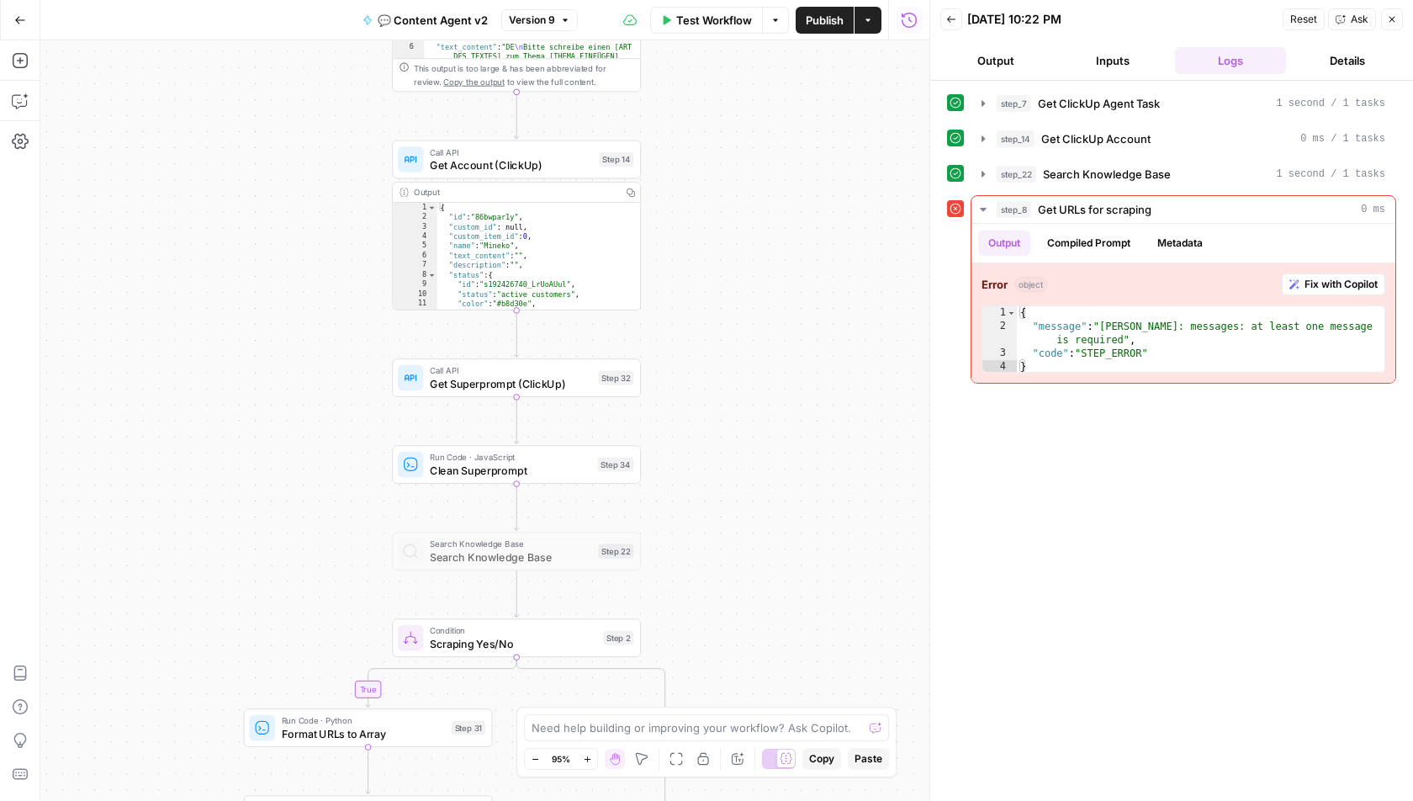
click at [726, 14] on span "Test Workflow" at bounding box center [714, 20] width 76 height 17
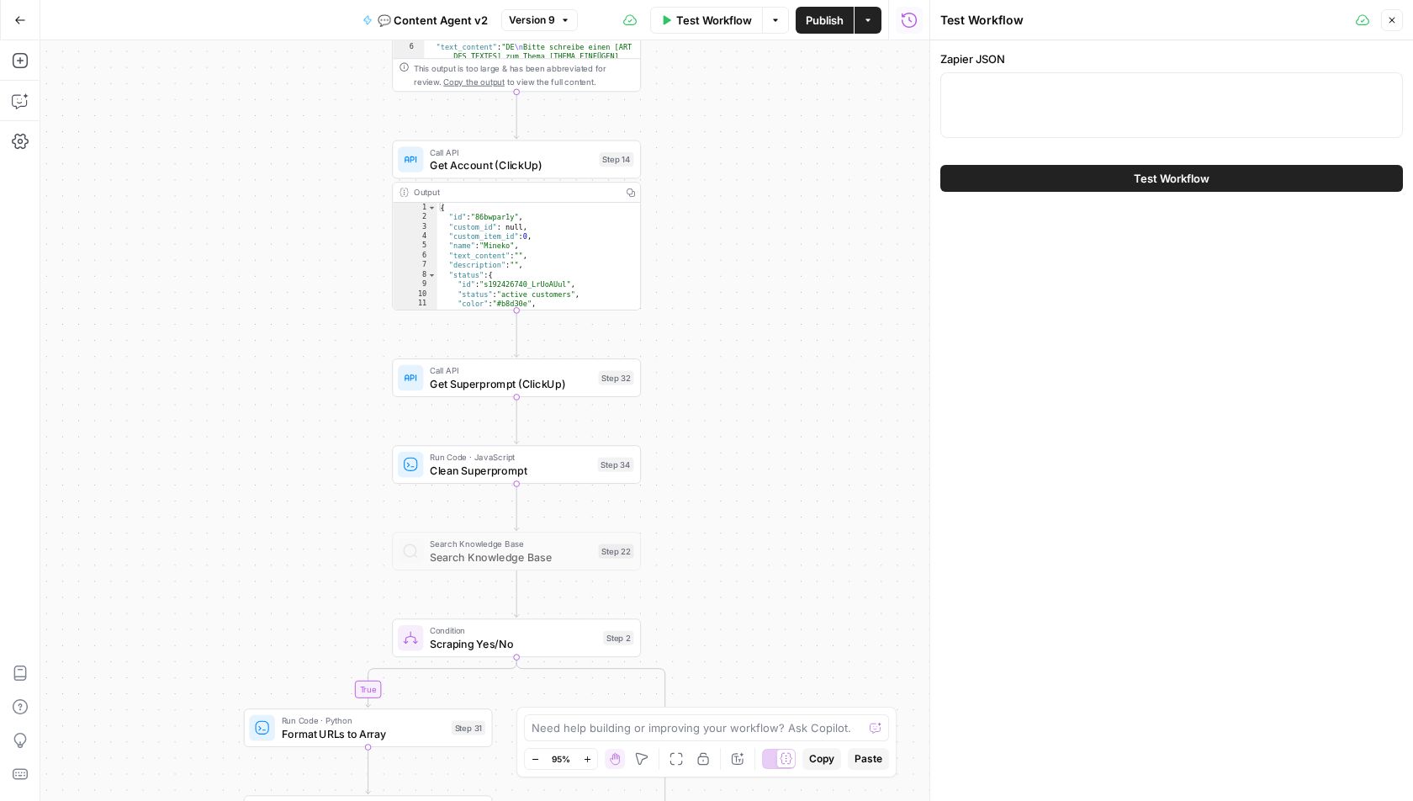
click at [1398, 18] on button "Close" at bounding box center [1392, 20] width 22 height 22
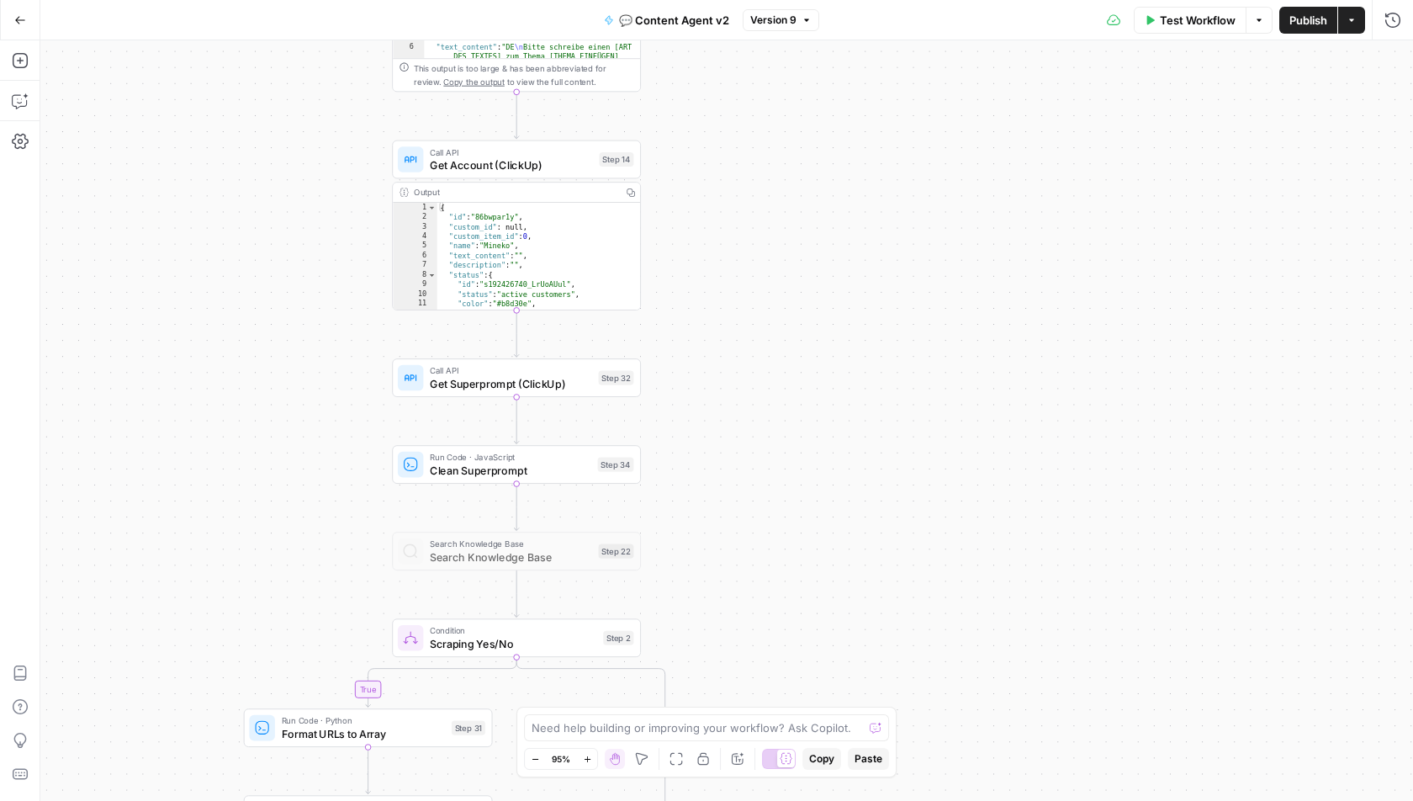
click at [1181, 21] on span "Test Workflow" at bounding box center [1198, 20] width 76 height 17
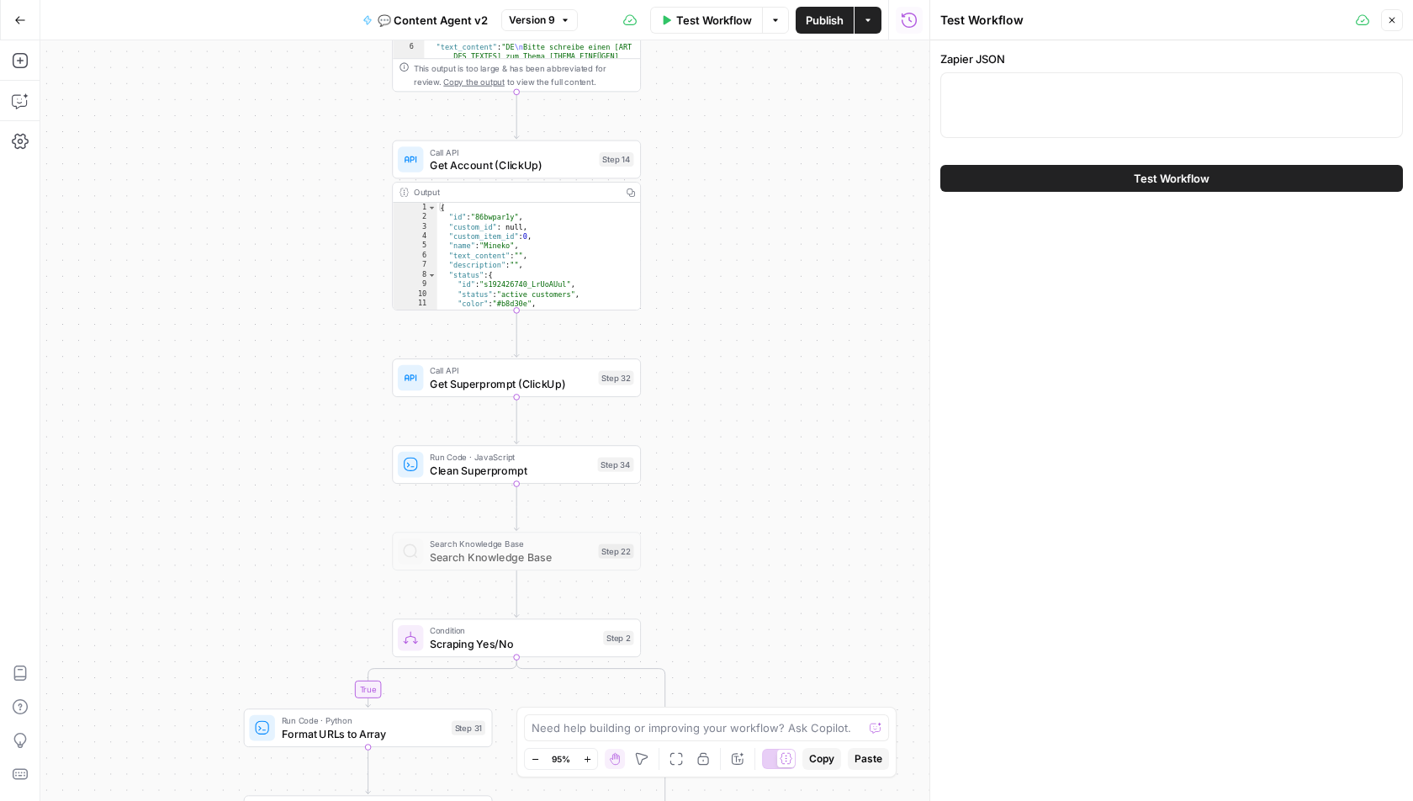
click at [1137, 116] on div at bounding box center [1172, 105] width 463 height 66
paste textarea "{ "clickup_account_id": "86bwpar1y", "clickup_agent_task_id": "86c54614t", "cli…"
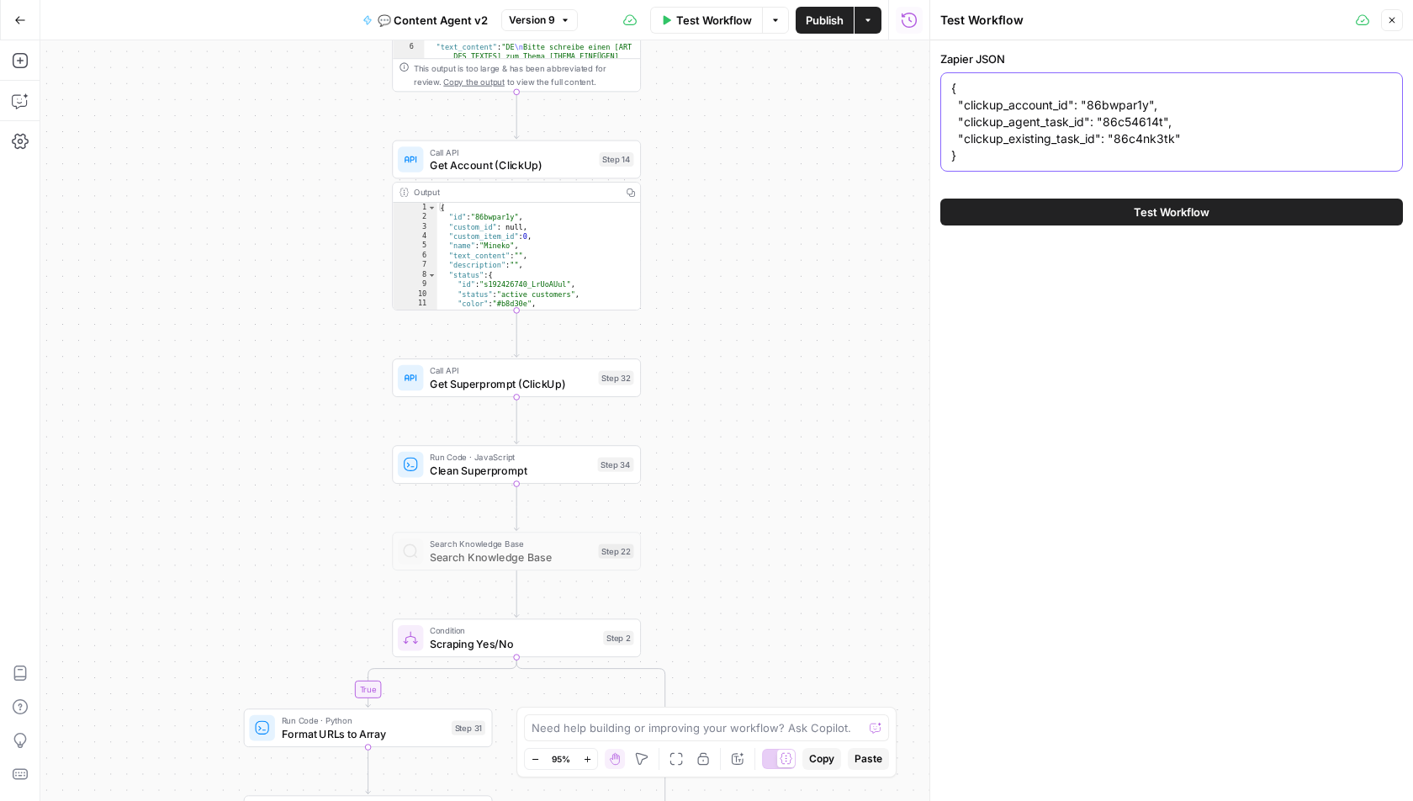
type textarea "{ "clickup_account_id": "86bwpar1y", "clickup_agent_task_id": "86c54614t", "cli…"
click at [1194, 215] on span "Test Workflow" at bounding box center [1172, 212] width 76 height 17
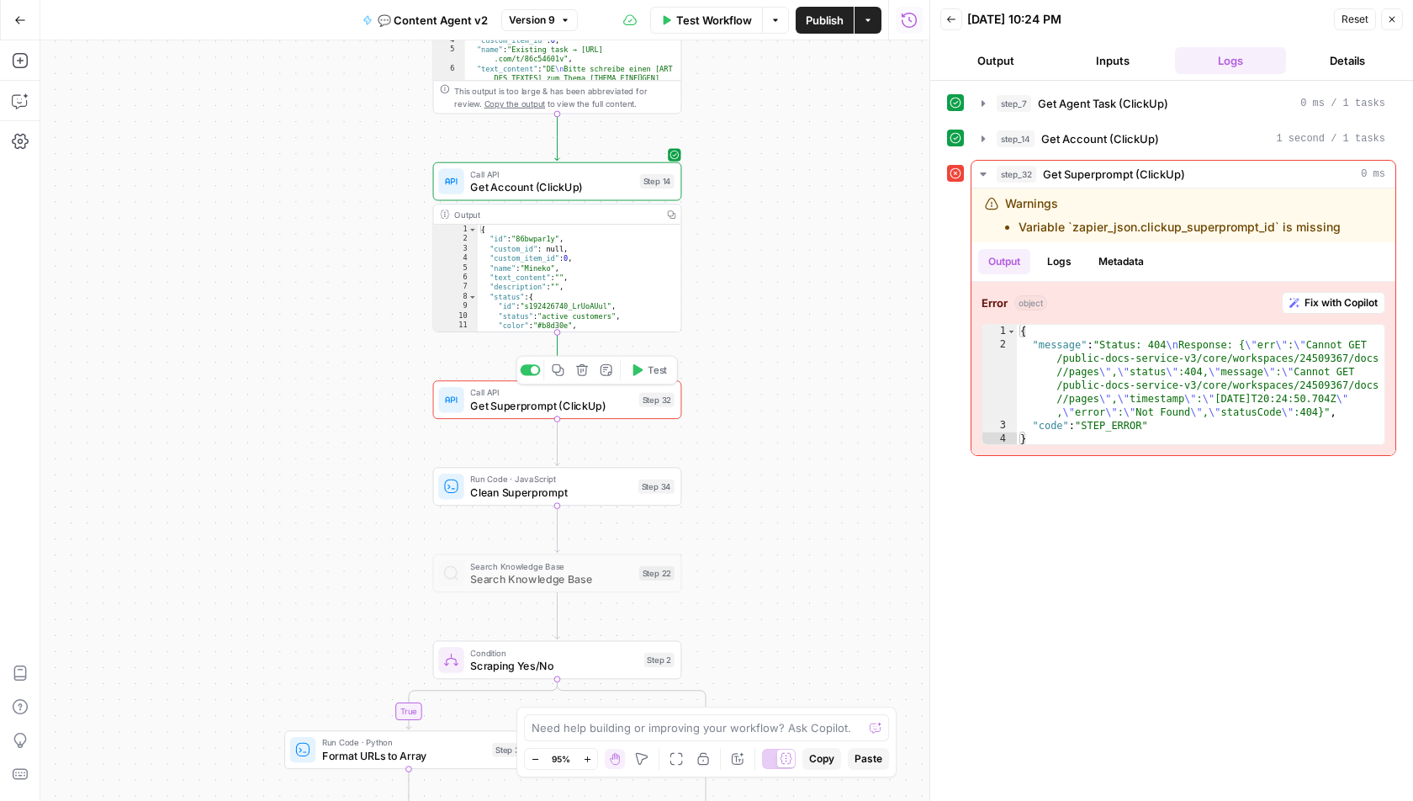
click at [612, 400] on span "Get Superprompt (ClickUp)" at bounding box center [551, 405] width 162 height 16
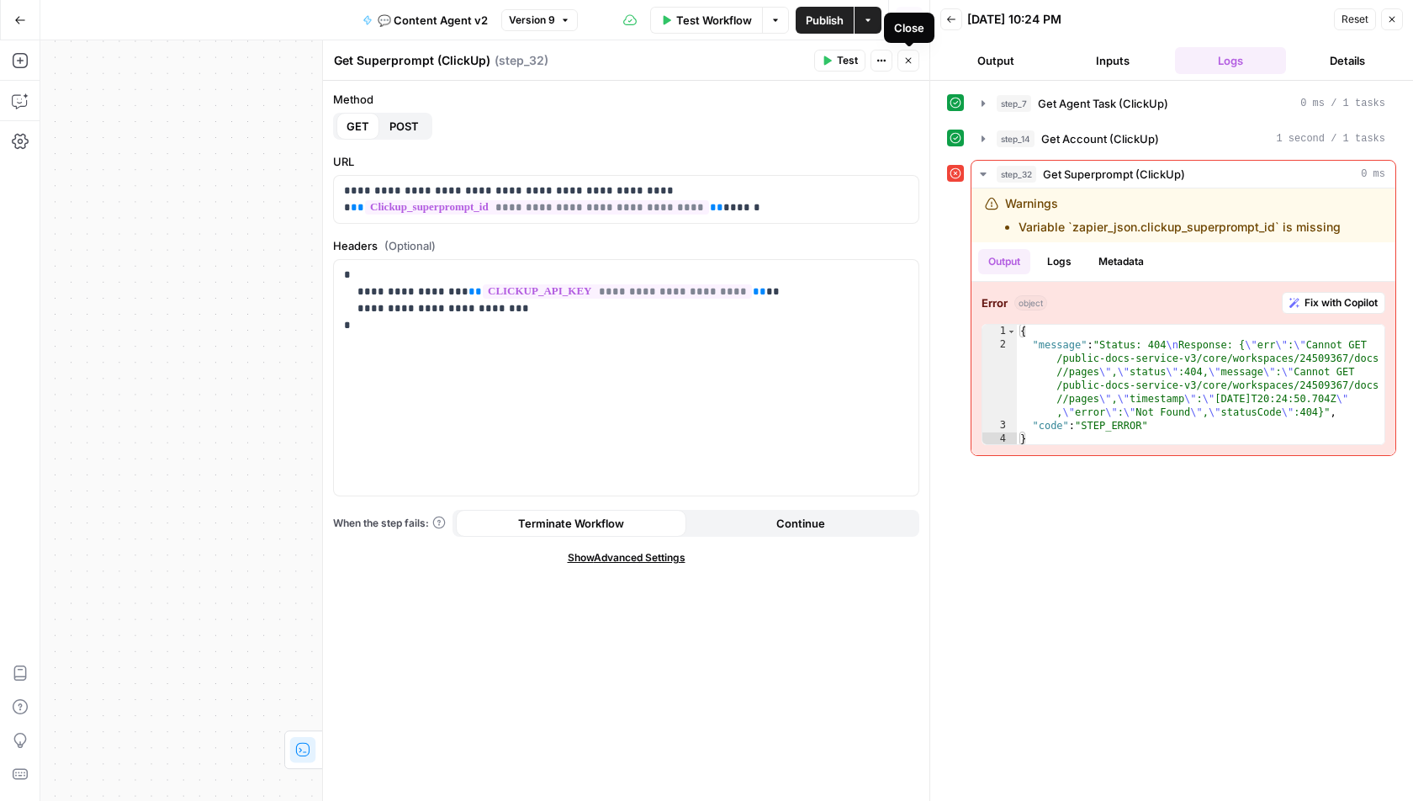
click at [909, 64] on icon "button" at bounding box center [909, 61] width 10 height 10
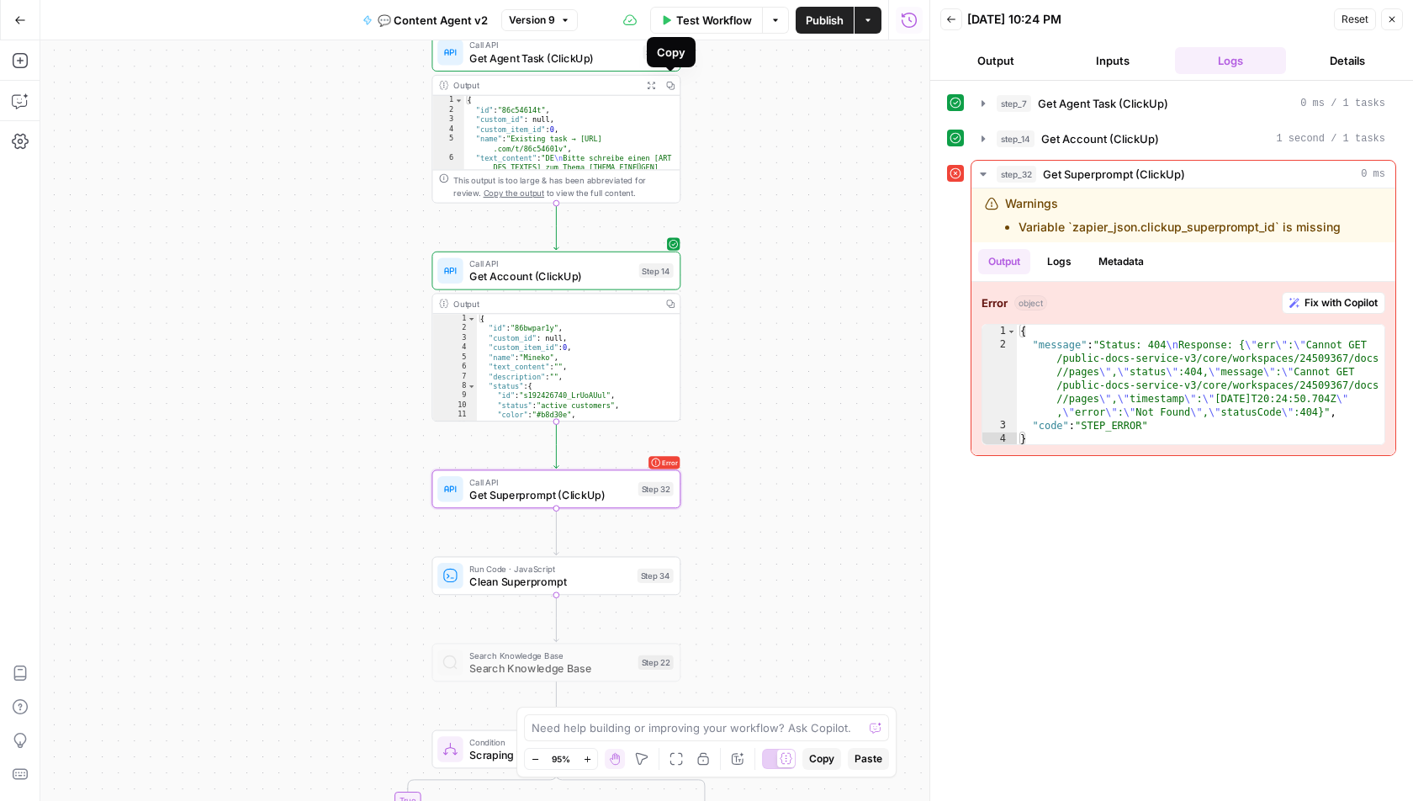
click at [741, 14] on span "Test Workflow" at bounding box center [714, 20] width 76 height 17
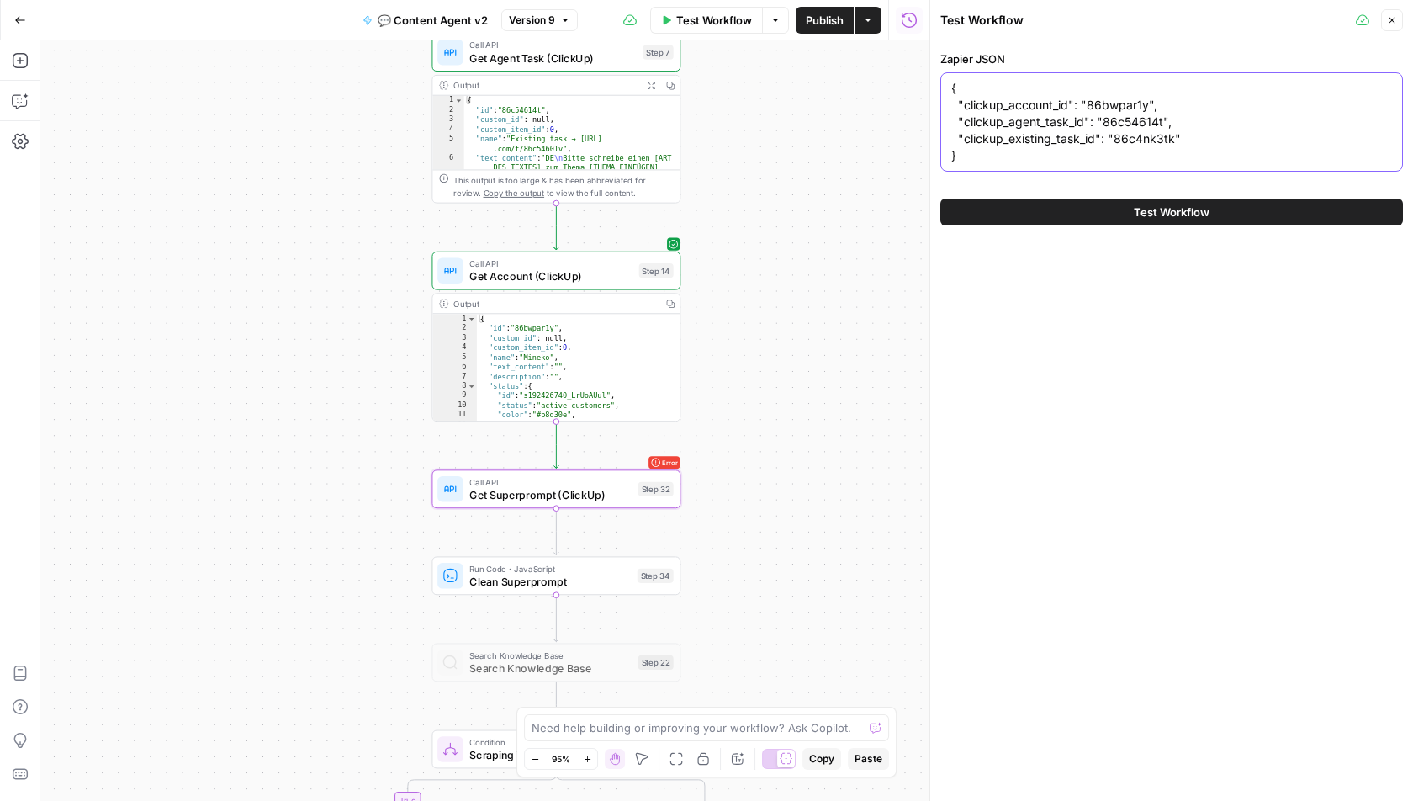
click at [1197, 145] on textarea "{ "clickup_account_id": "86bwpar1y", "clickup_agent_task_id": "86c54614t", "cli…" at bounding box center [1172, 122] width 441 height 84
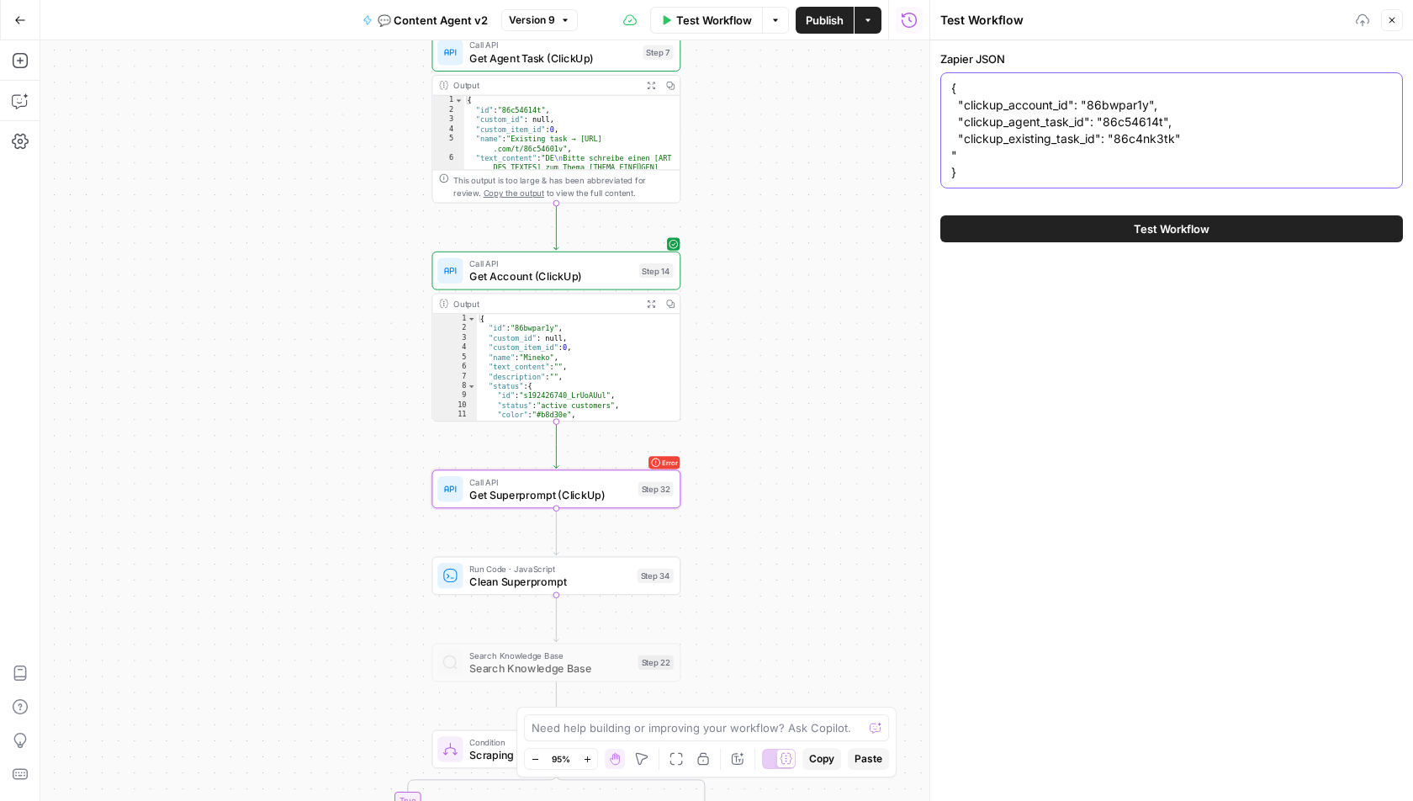
paste textarea "clickup_superprompt_id"
paste textarea "qbyxq-28415"
click at [959, 140] on textarea "{ "clickup_account_id": "86bwpar1y", "clickup_agent_task_id": "86c54614t", "cli…" at bounding box center [1172, 130] width 441 height 101
type textarea "{ "clickup_account_id": "86bwpar1y", "clickup_agent_task_id": "86c54614t", "cli…"
click at [1079, 225] on button "Test Workflow" at bounding box center [1172, 228] width 463 height 27
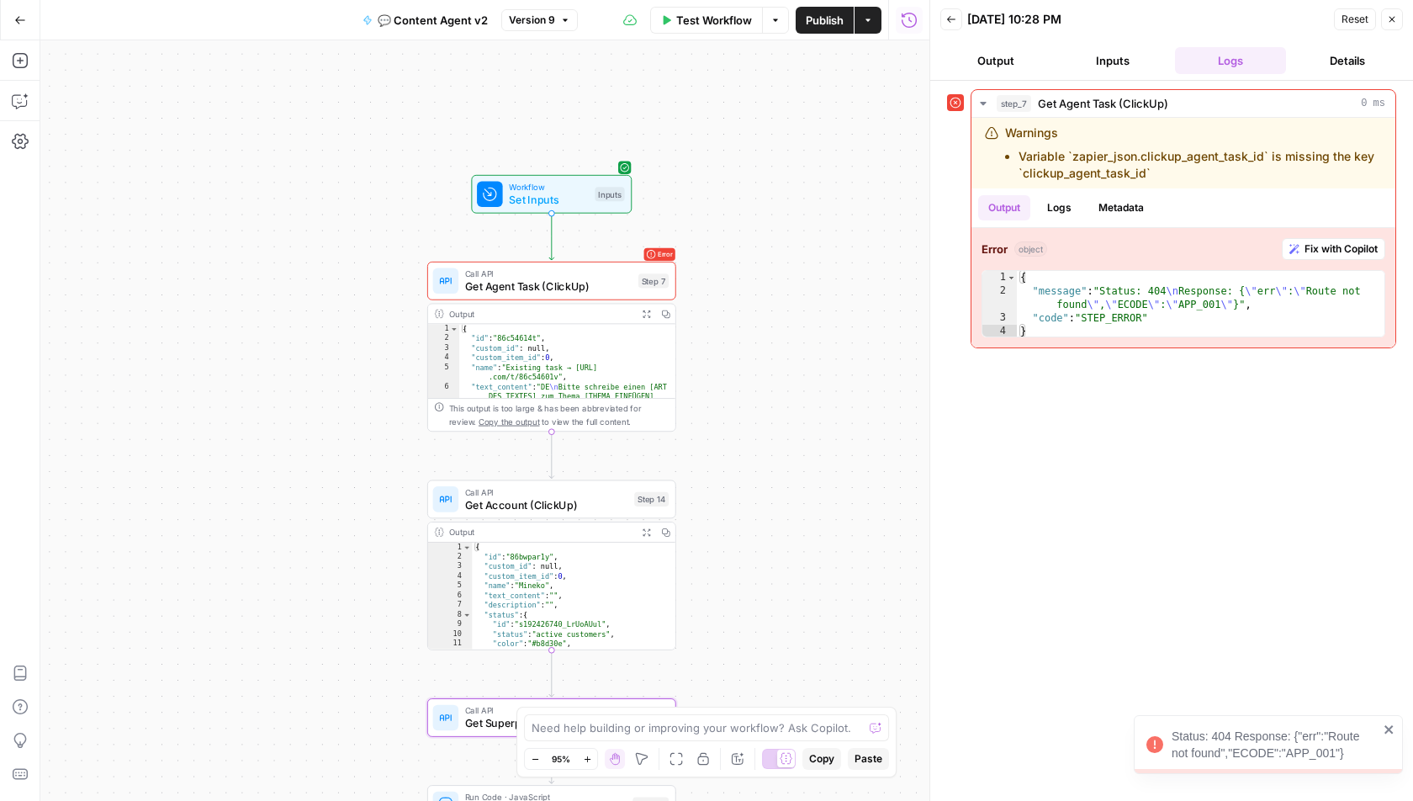
click at [581, 187] on span "Workflow" at bounding box center [548, 187] width 79 height 13
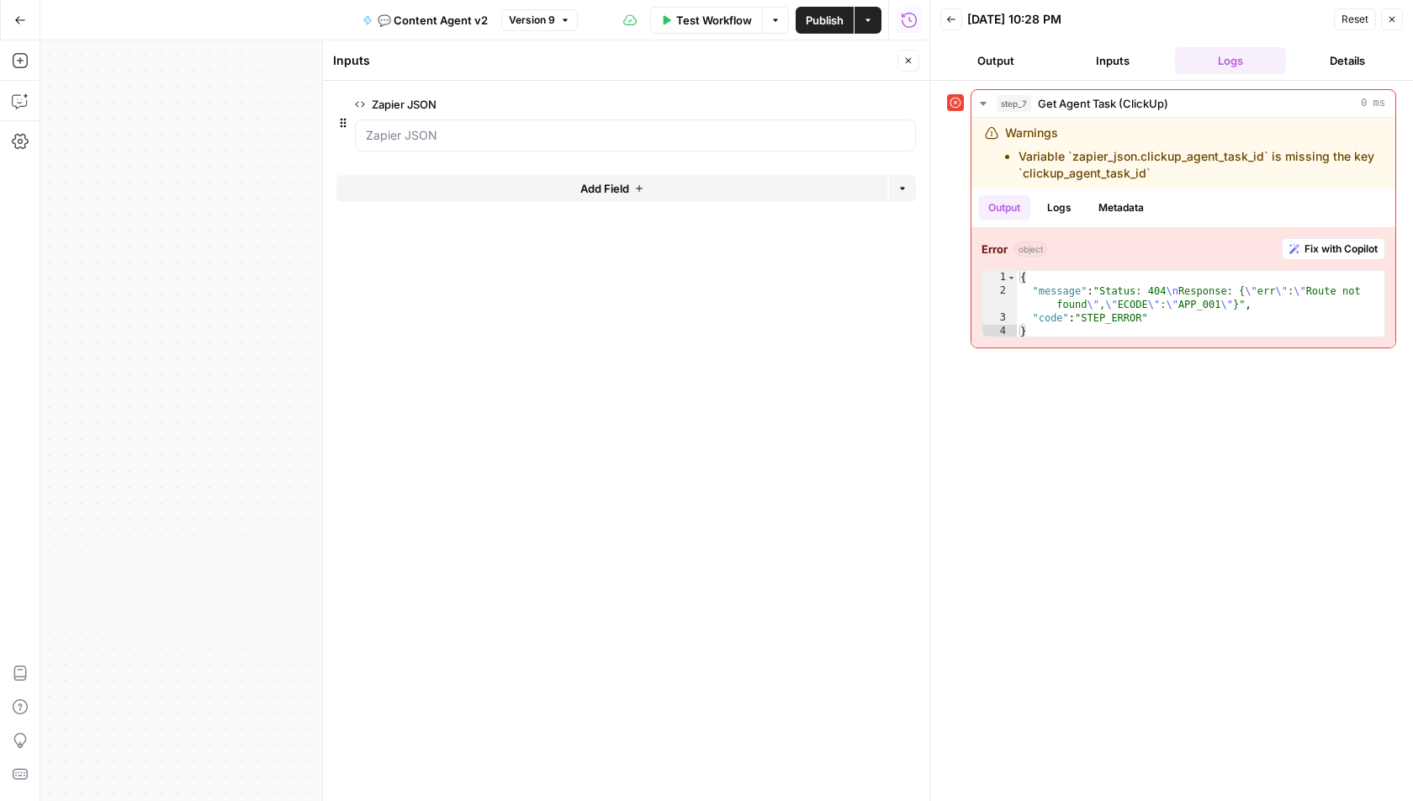
click at [909, 64] on icon "button" at bounding box center [909, 61] width 10 height 10
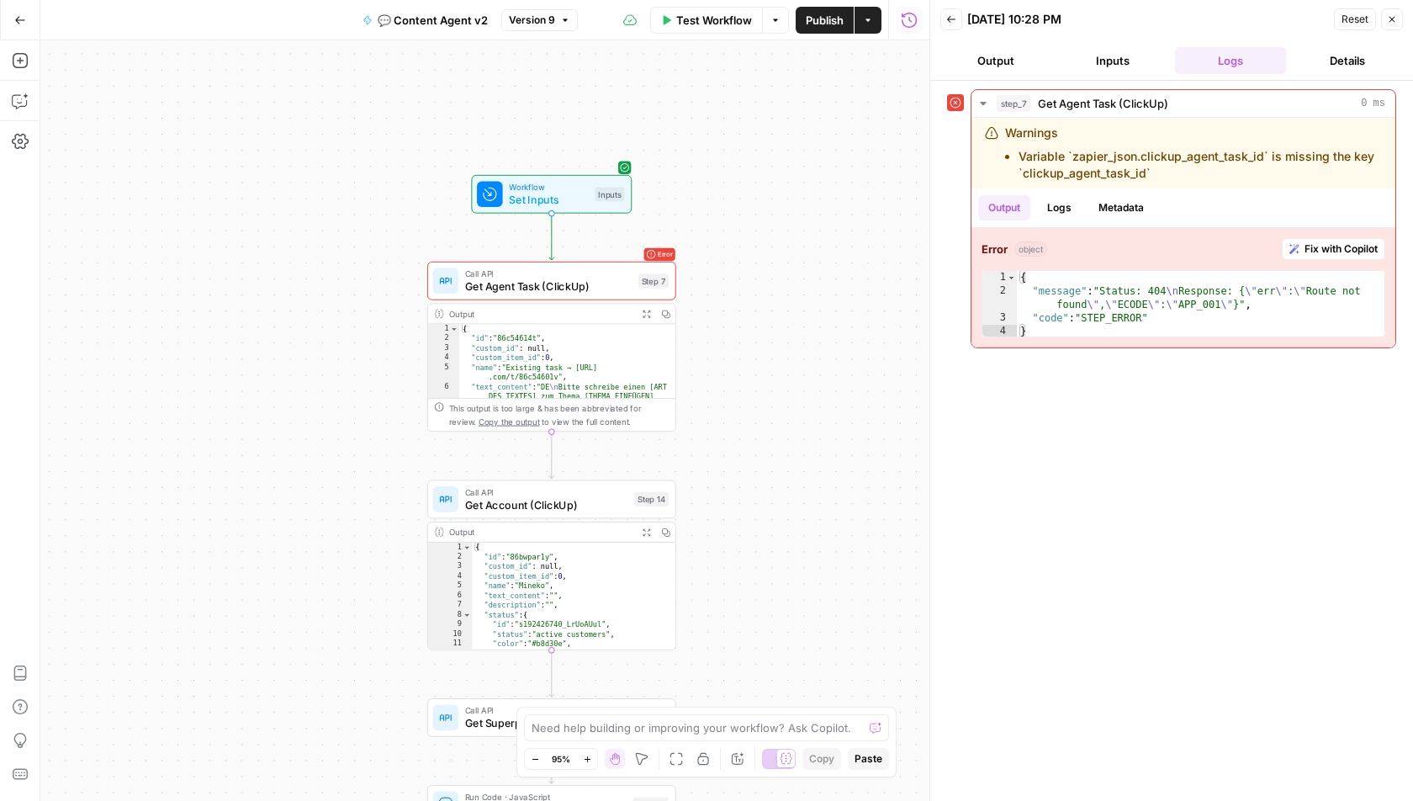
click at [1006, 66] on button "Output" at bounding box center [996, 60] width 111 height 27
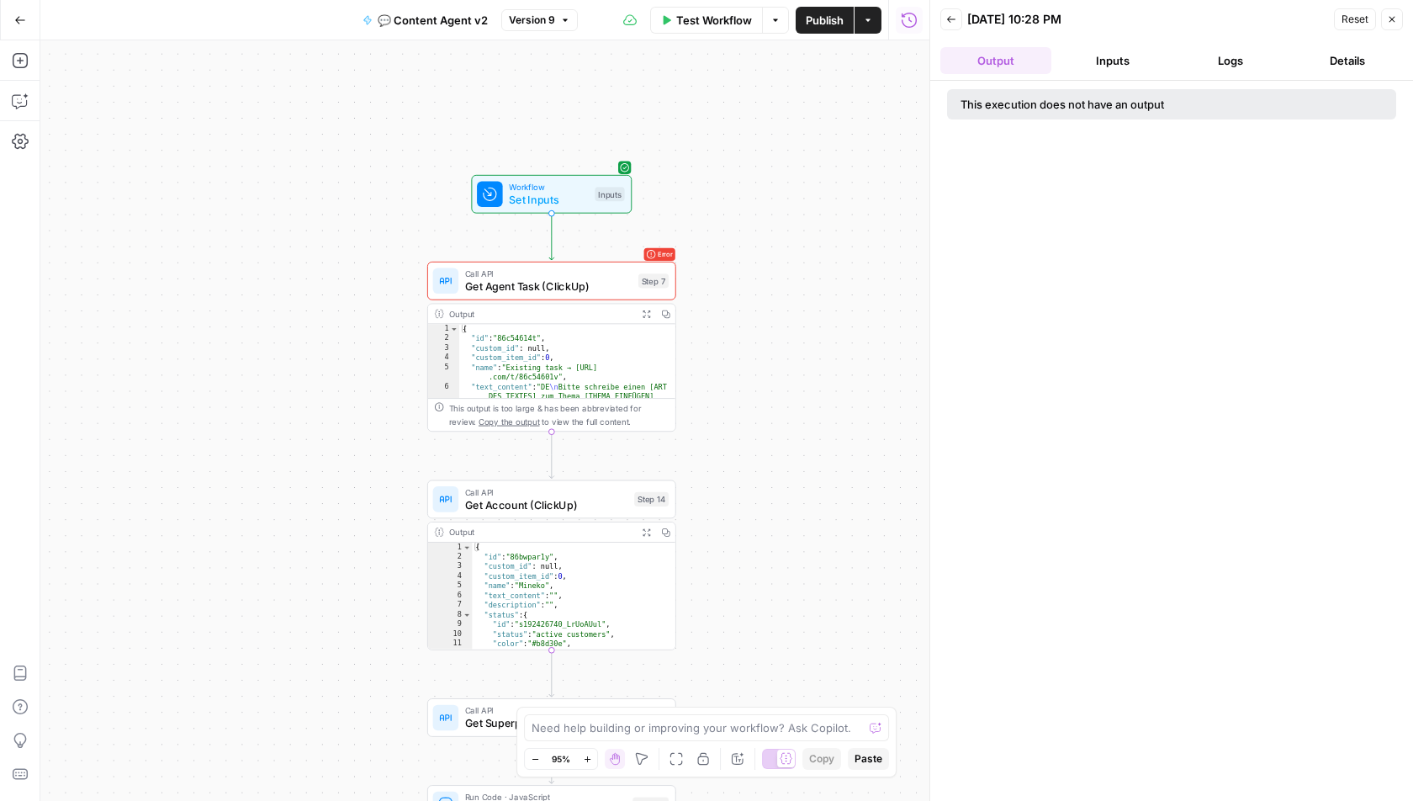
click at [1074, 66] on button "Inputs" at bounding box center [1113, 60] width 111 height 27
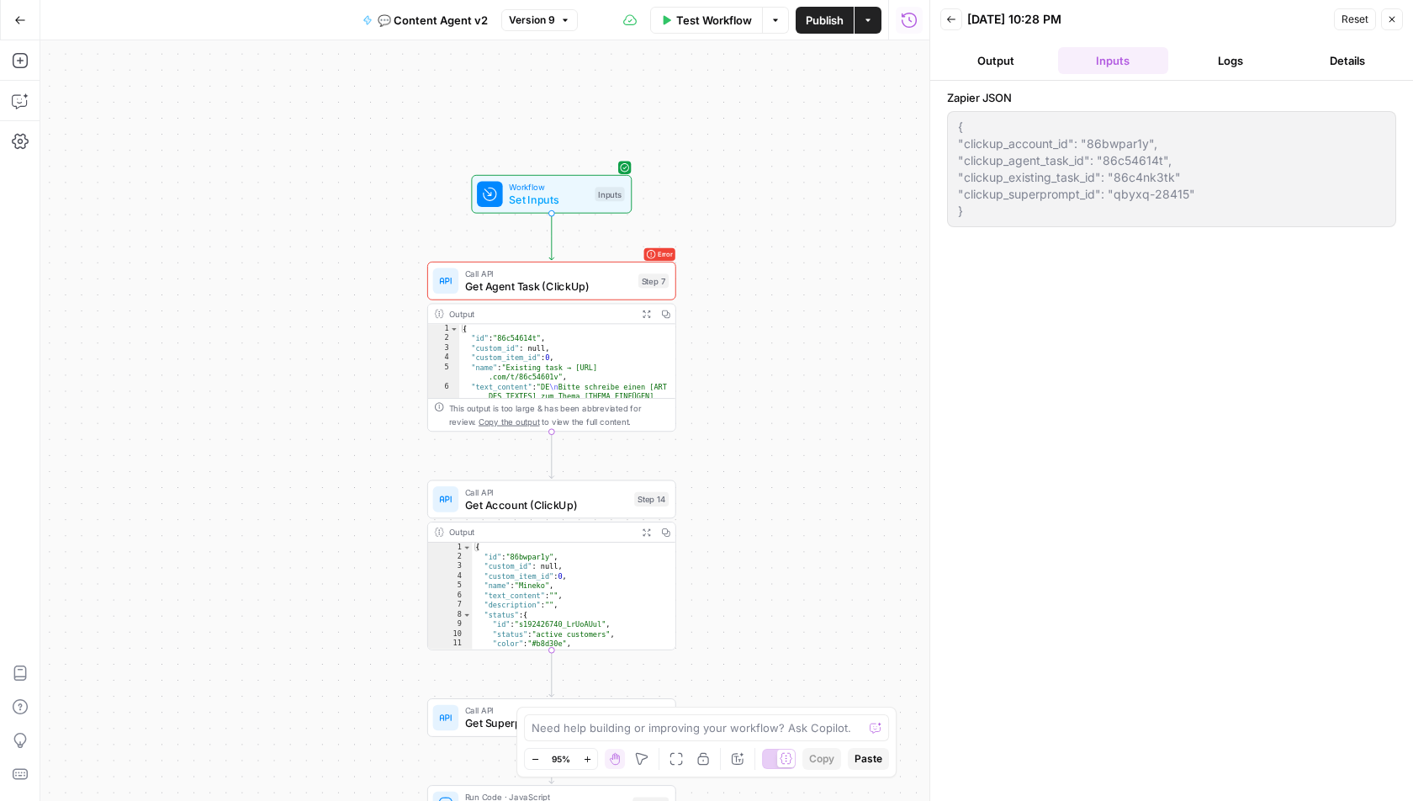
click at [705, 19] on span "Test Workflow" at bounding box center [714, 20] width 76 height 17
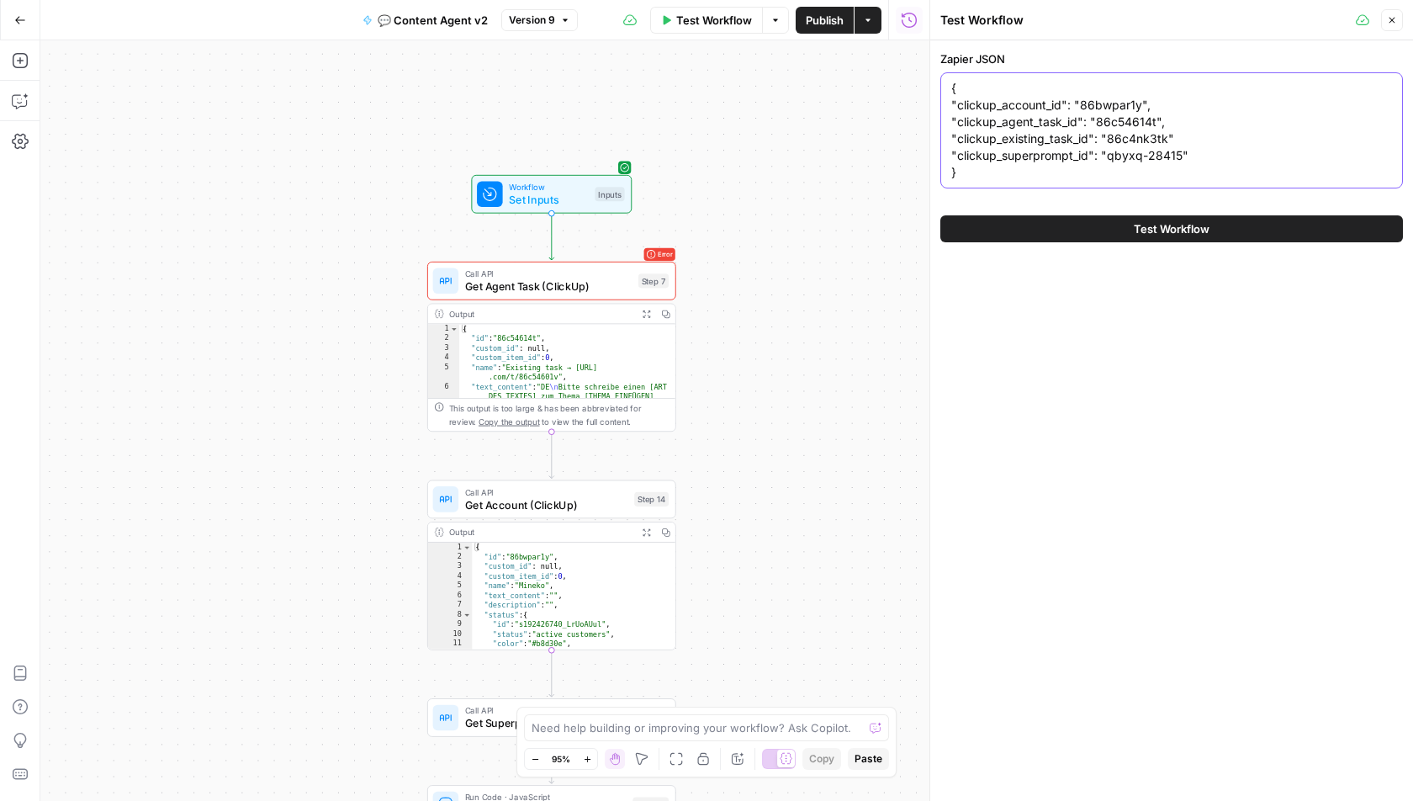
click at [1210, 137] on textarea "{ "clickup_account_id": "86bwpar1y", "clickup_agent_task_id": "86c54614t", "cli…" at bounding box center [1172, 130] width 441 height 101
type textarea "{ "clickup_account_id": "86bwpar1y", "clickup_agent_task_id": "86c54614t", "cli…"
click at [1178, 224] on span "Test Workflow" at bounding box center [1172, 228] width 76 height 17
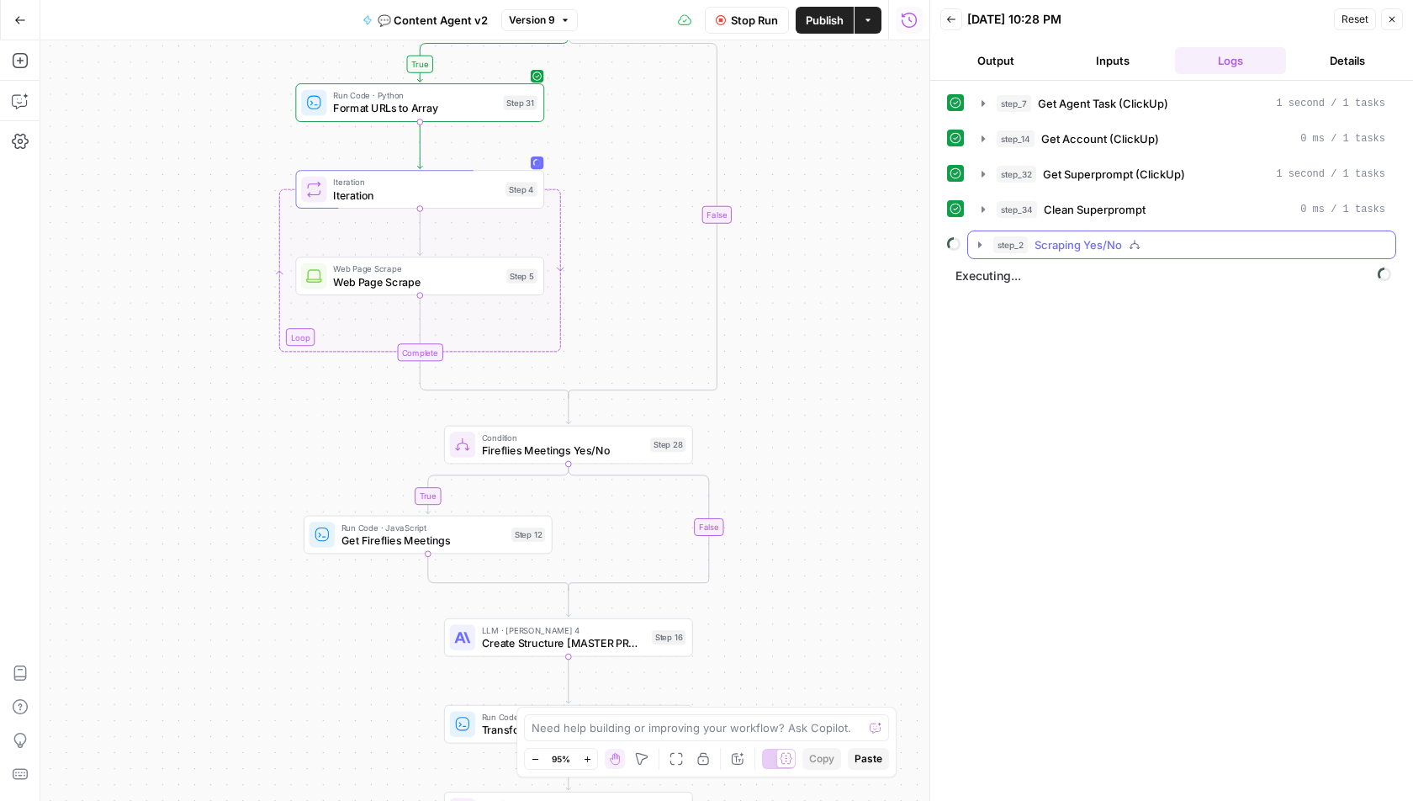
click at [983, 238] on icon "button" at bounding box center [979, 244] width 13 height 13
click at [1016, 277] on icon "button" at bounding box center [1017, 280] width 3 height 6
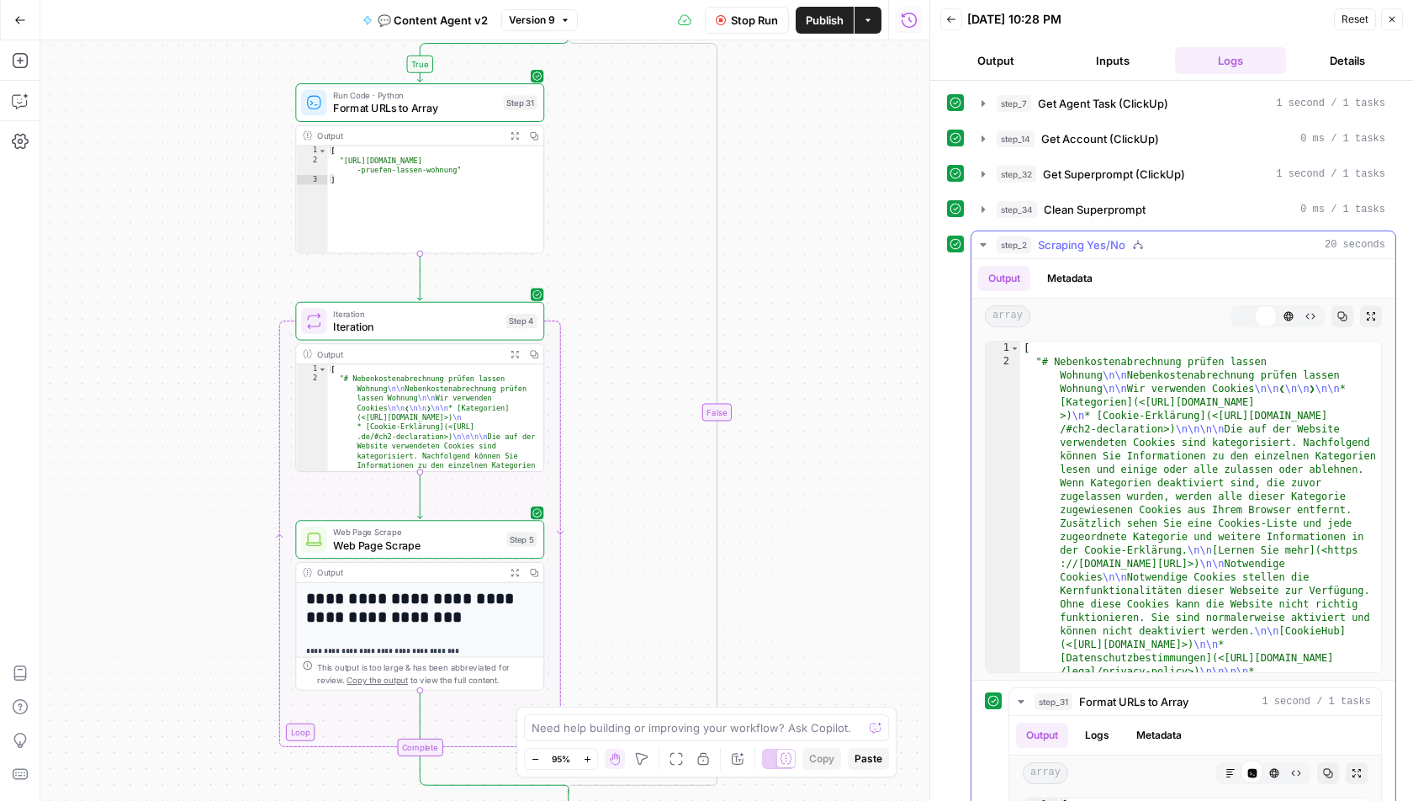
click at [983, 241] on icon "button" at bounding box center [983, 244] width 13 height 13
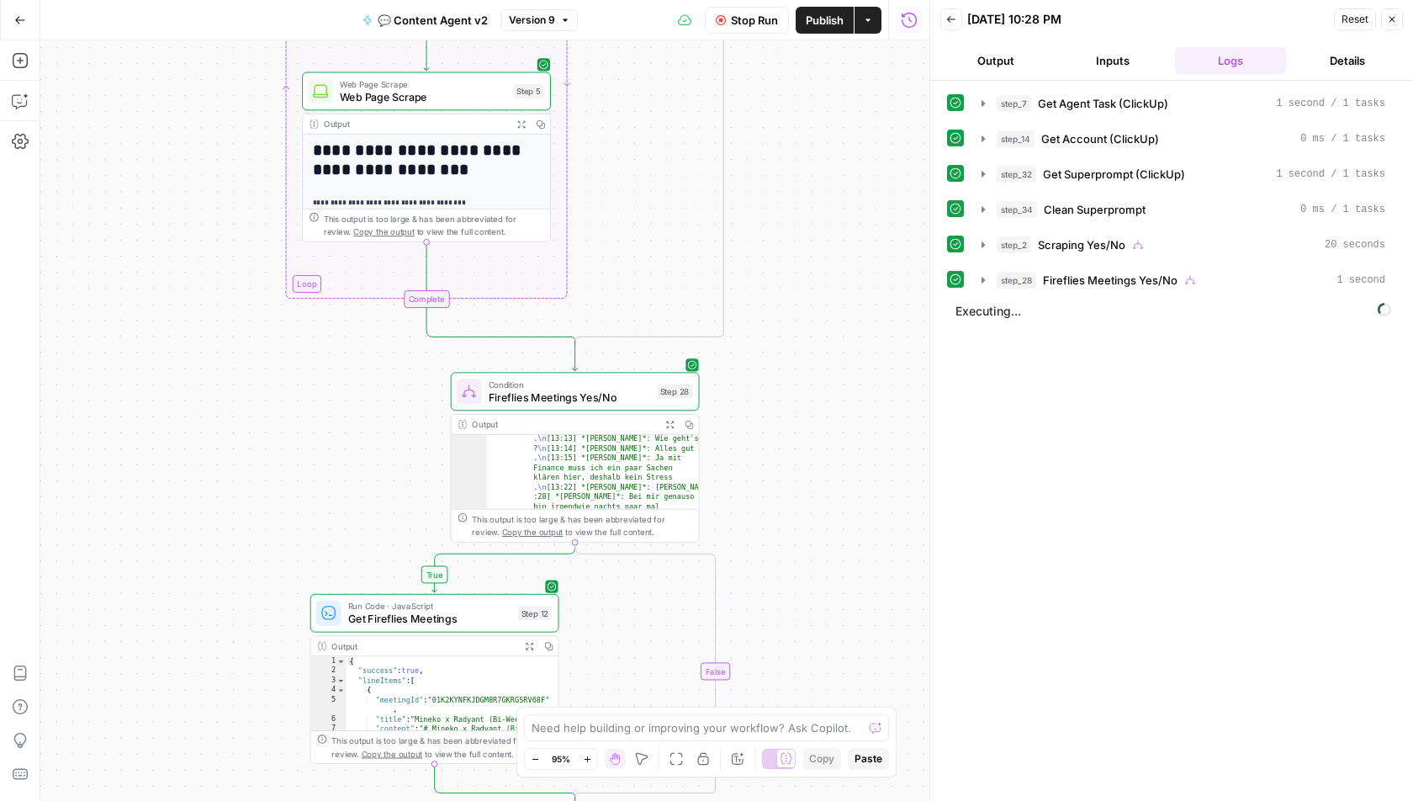
scroll to position [183, 0]
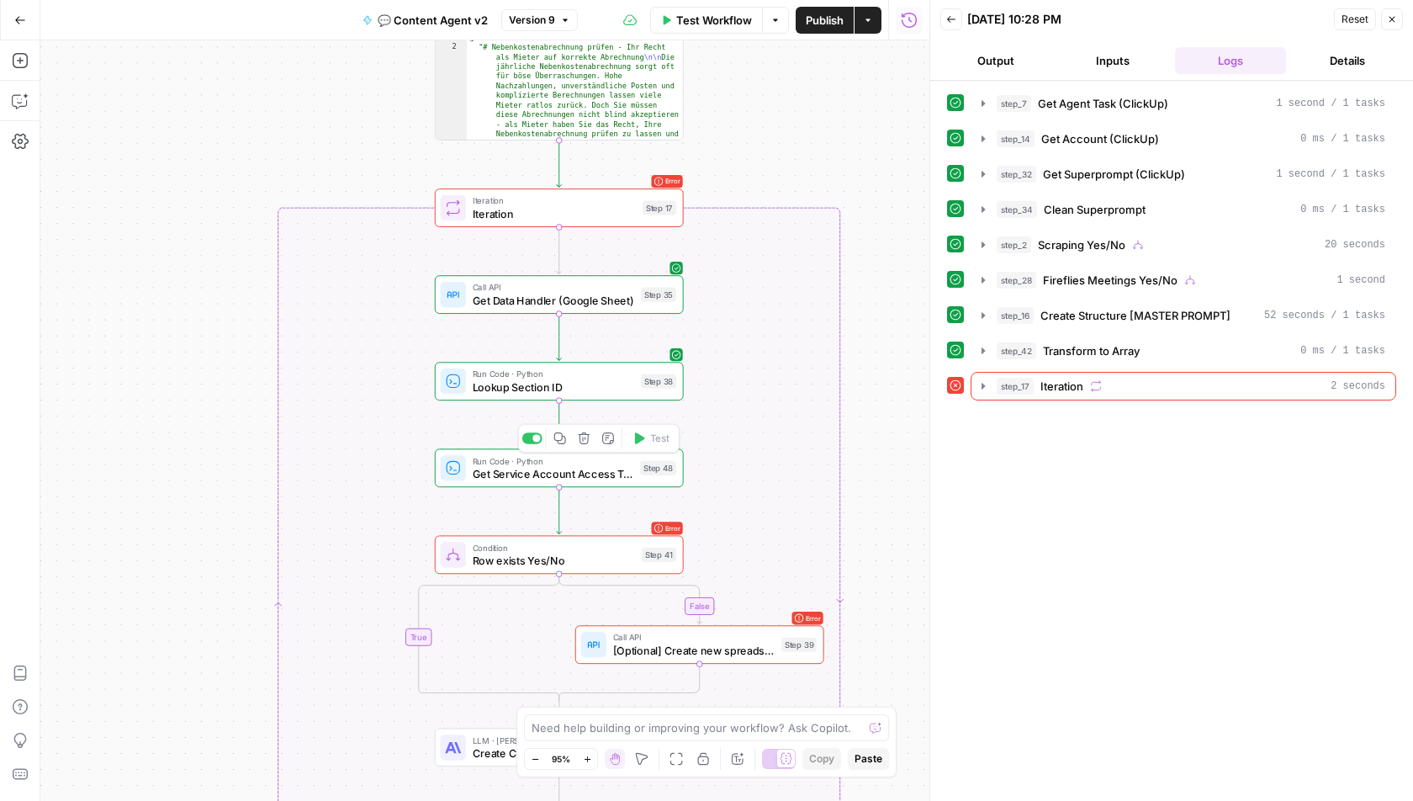
click at [535, 477] on span "Get Service Account Access Token" at bounding box center [554, 473] width 162 height 16
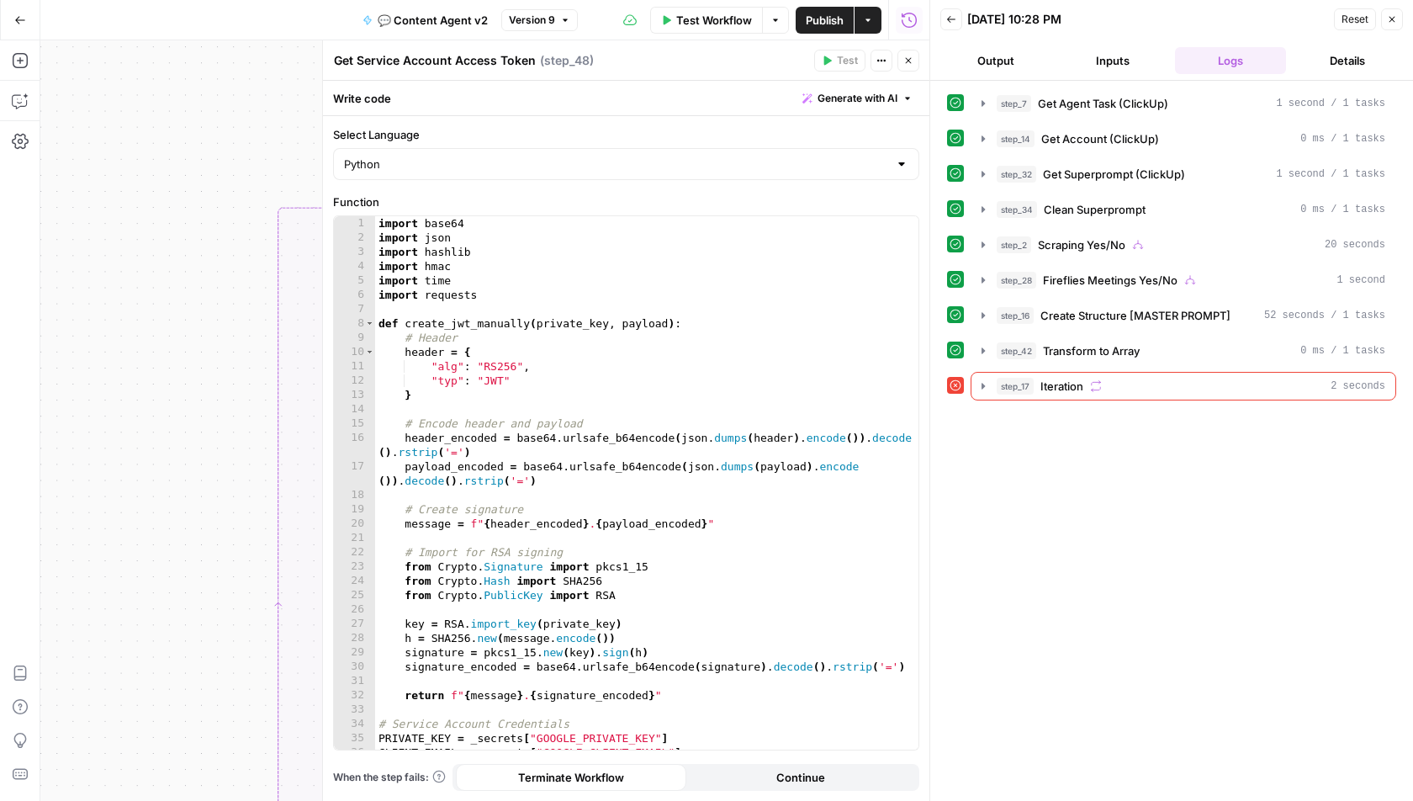
click at [912, 61] on icon "button" at bounding box center [909, 61] width 10 height 10
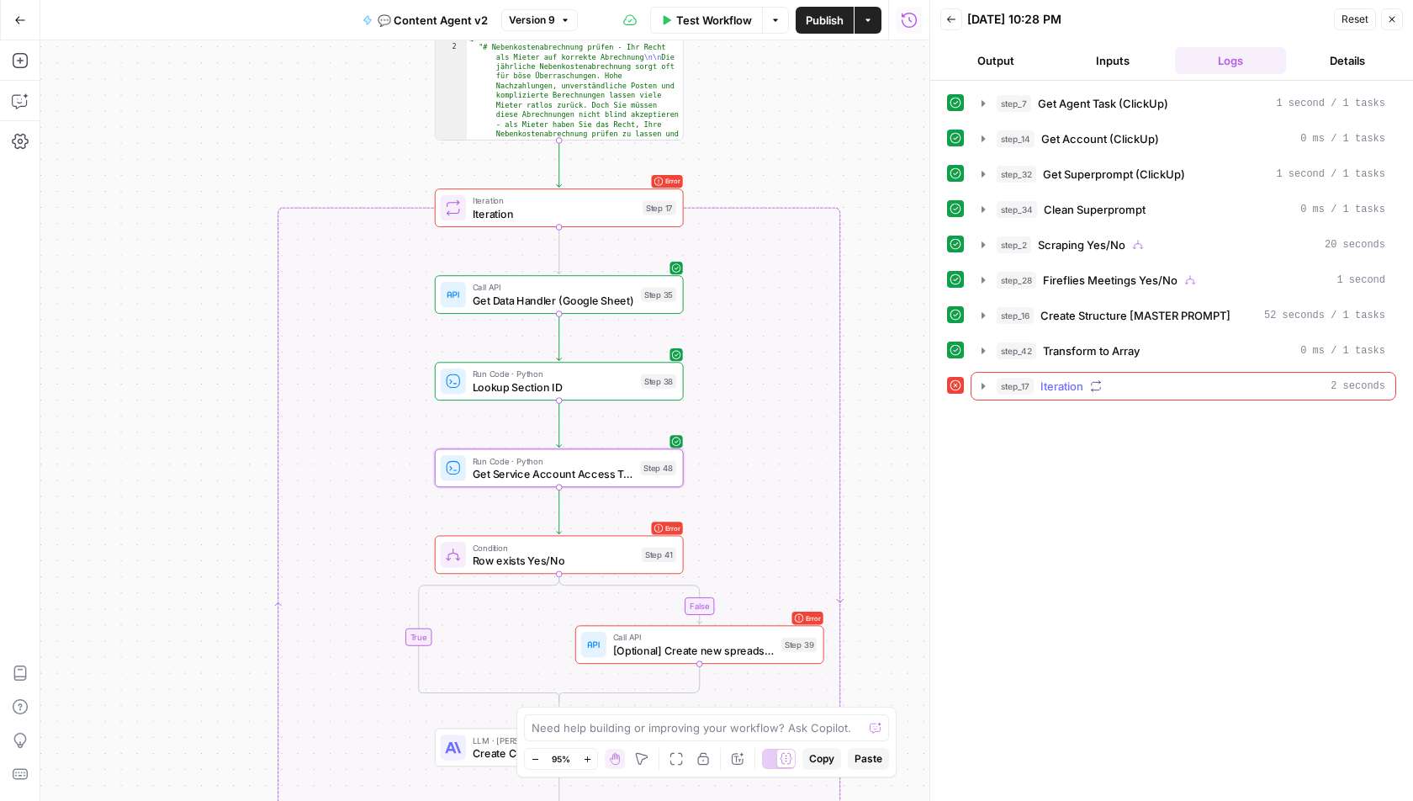
click at [985, 379] on icon "button" at bounding box center [983, 385] width 13 height 13
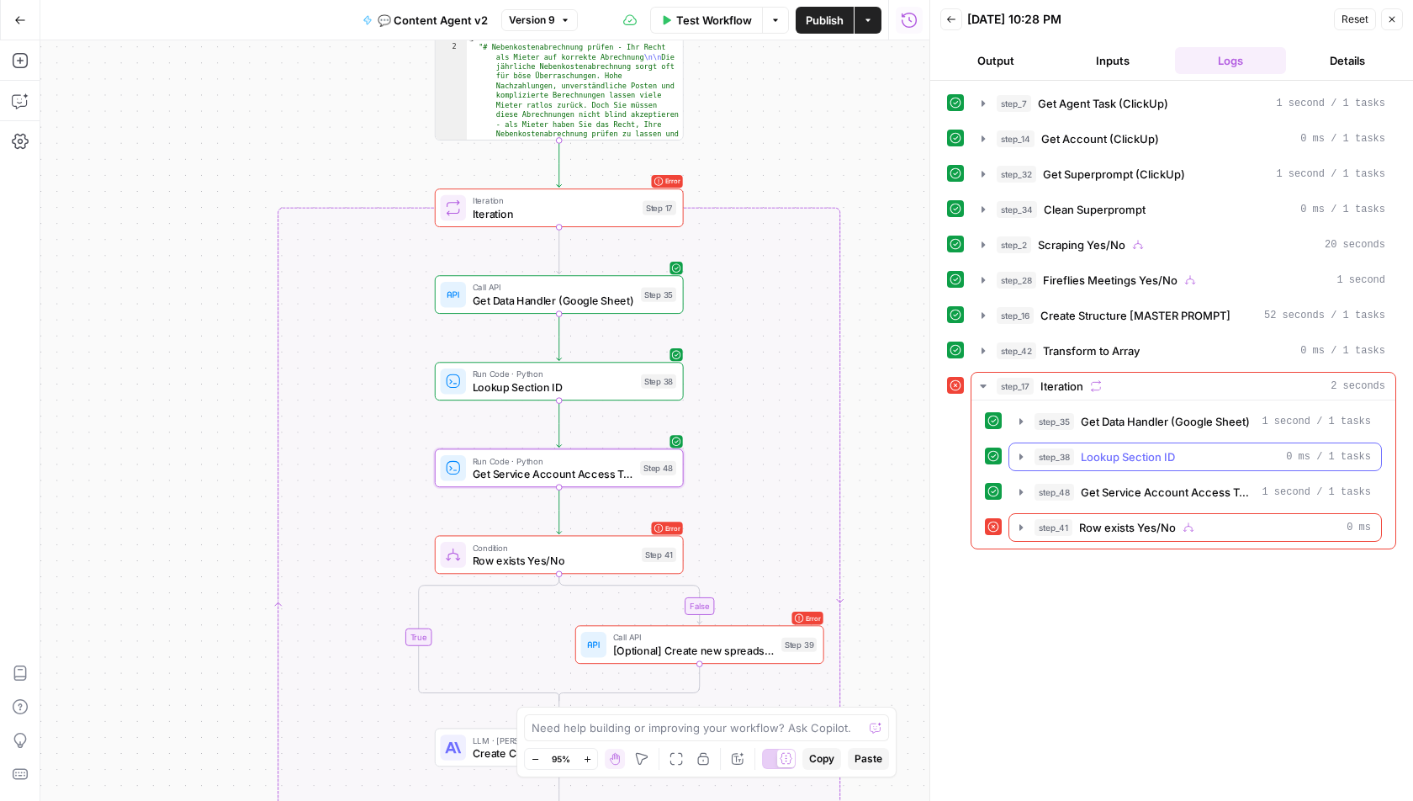
click at [1019, 450] on icon "button" at bounding box center [1021, 456] width 13 height 13
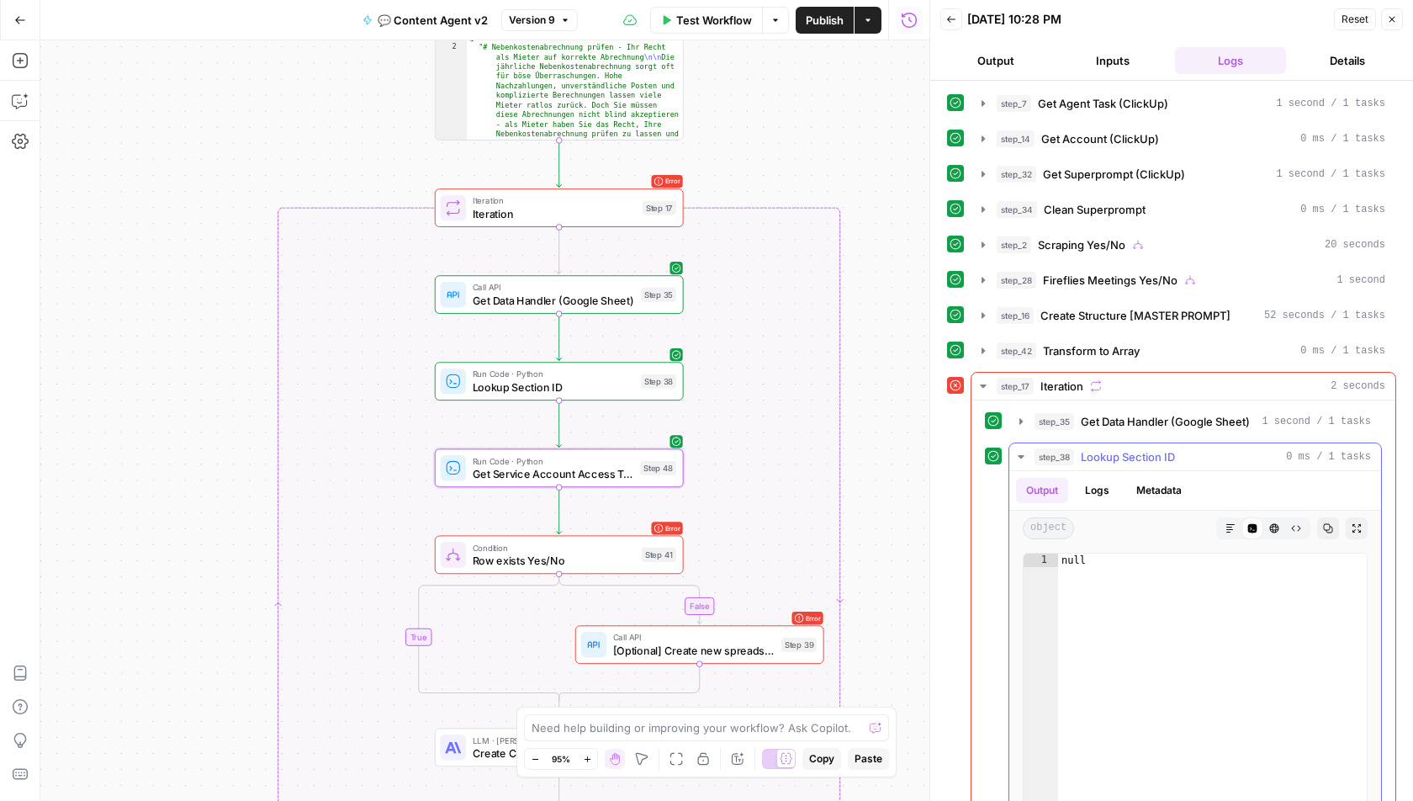
click at [1019, 450] on icon "button" at bounding box center [1021, 456] width 13 height 13
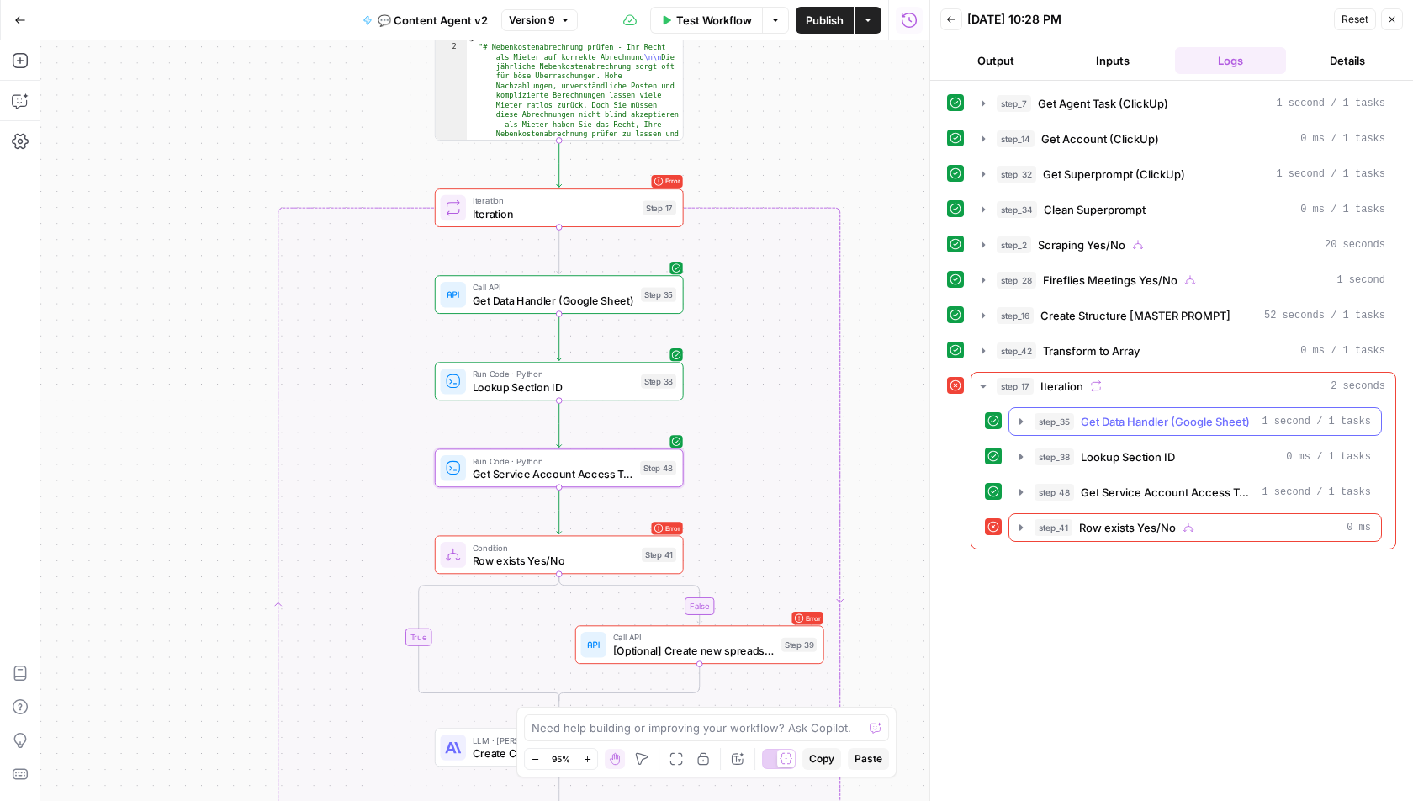
click at [1020, 418] on icon "button" at bounding box center [1021, 421] width 3 height 6
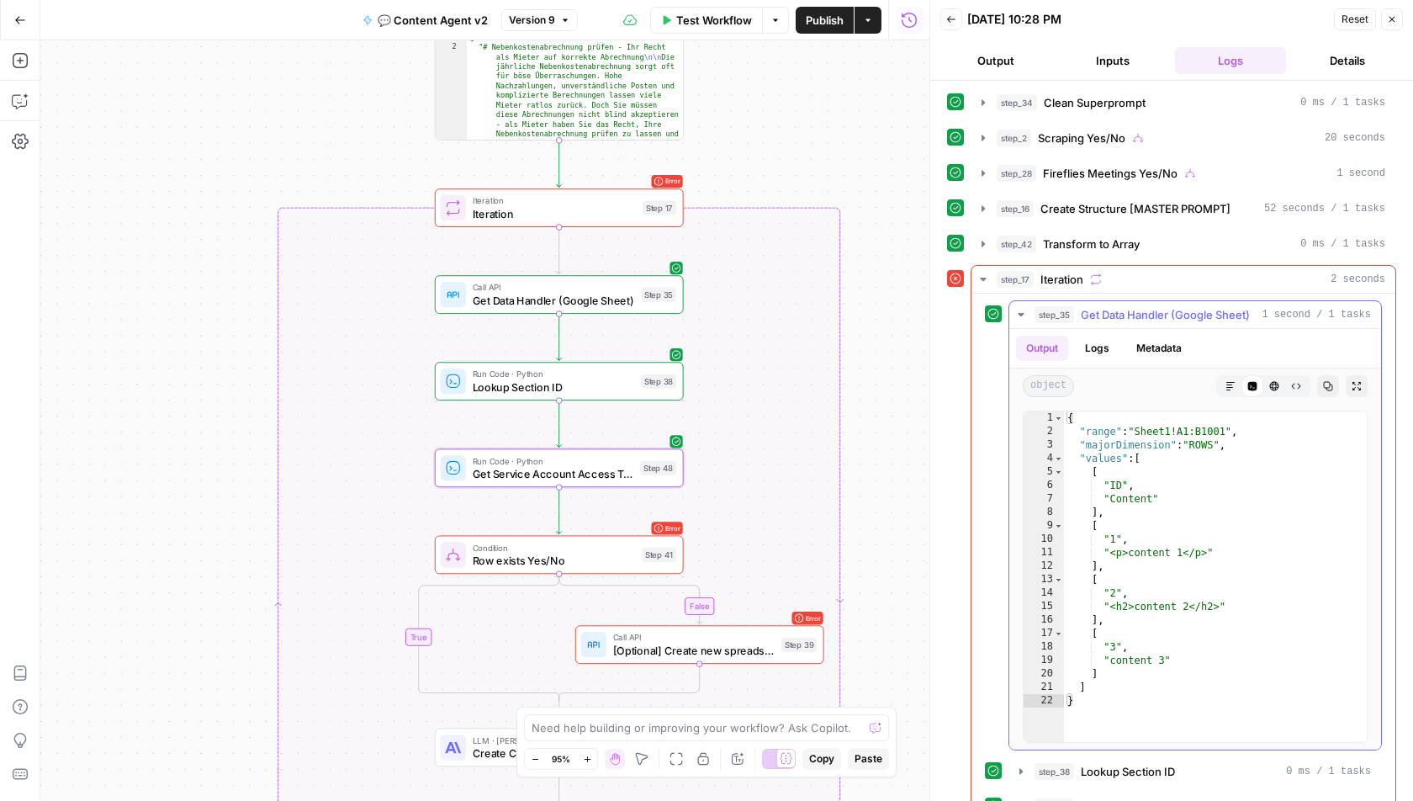
scroll to position [166, 0]
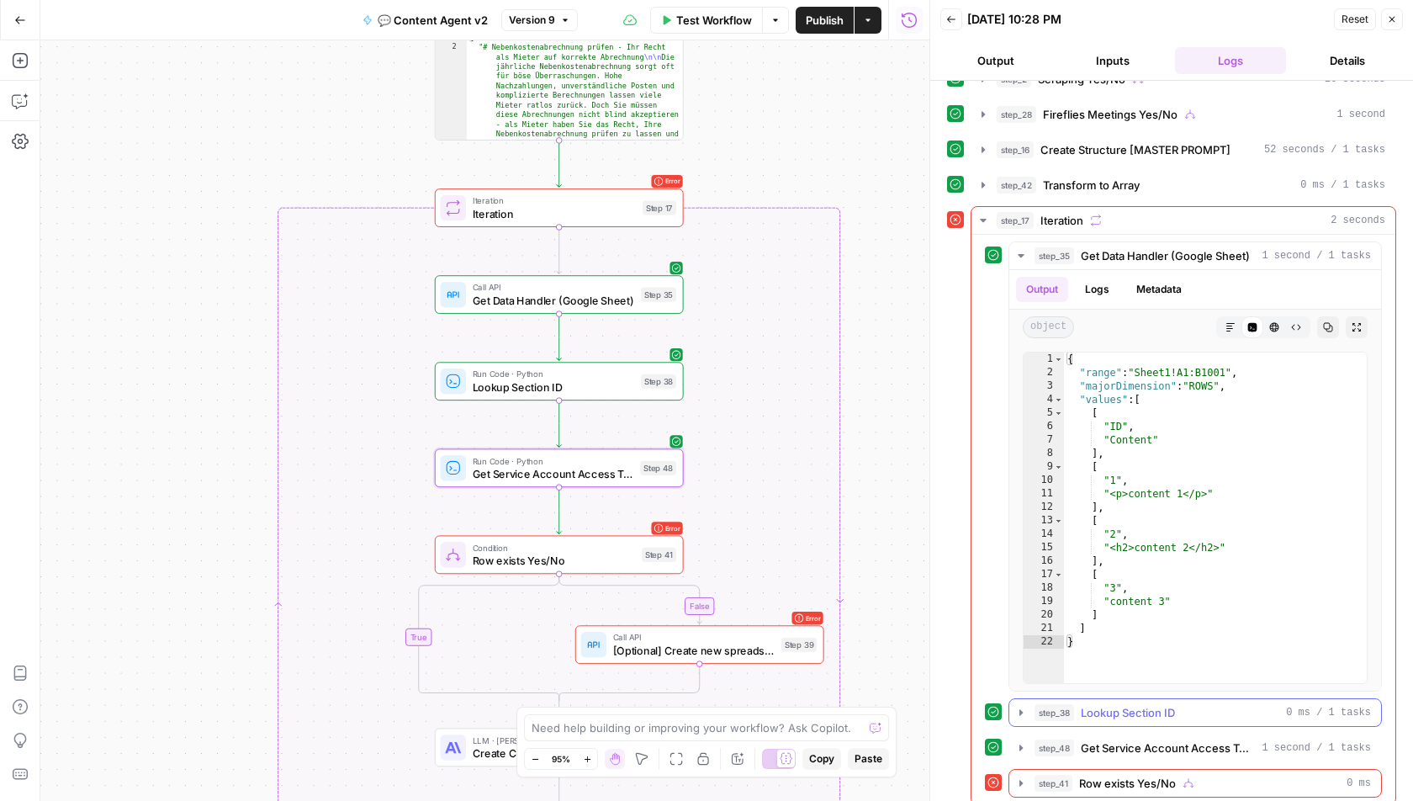
click at [1021, 706] on icon "button" at bounding box center [1021, 712] width 13 height 13
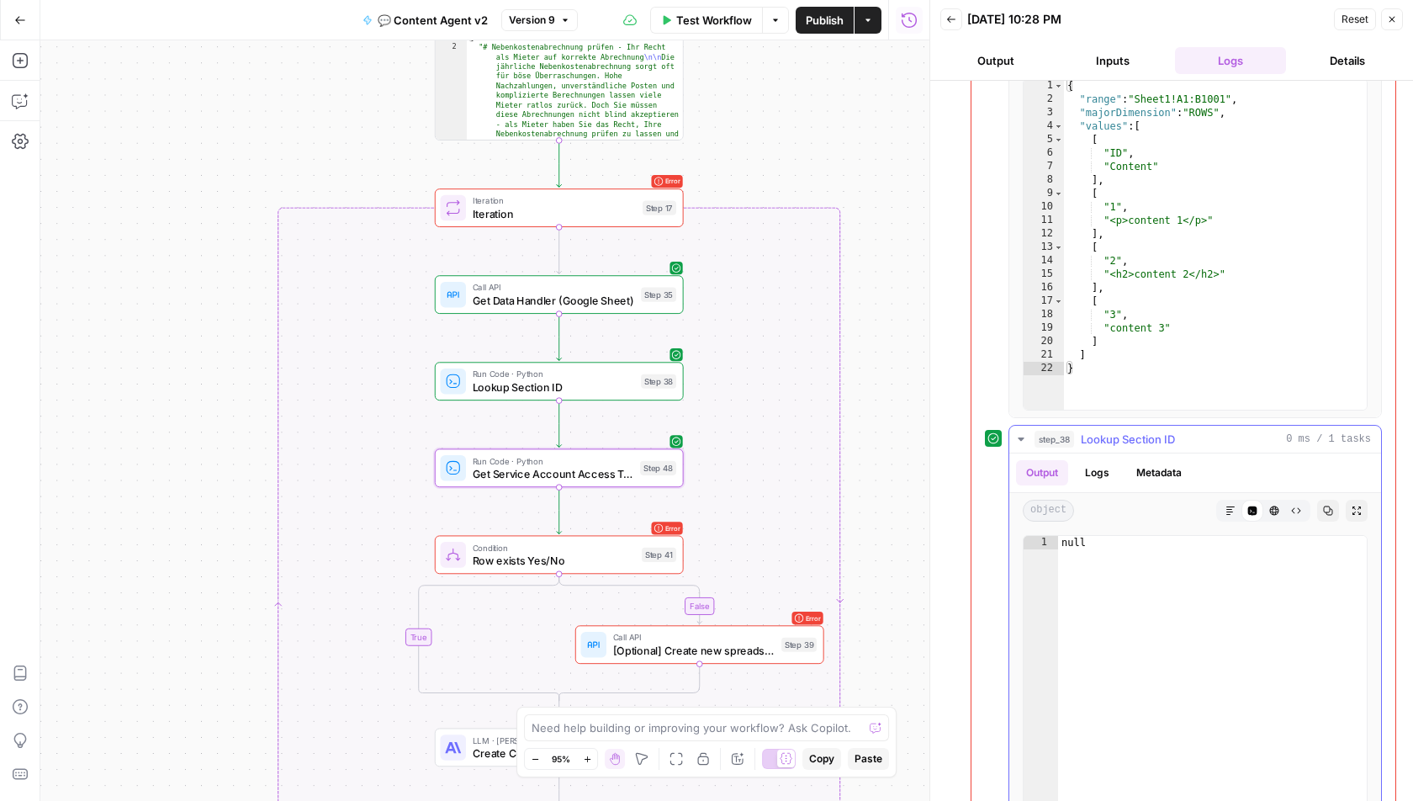
scroll to position [442, 0]
click at [501, 375] on span "Run Code · Python" at bounding box center [554, 374] width 162 height 13
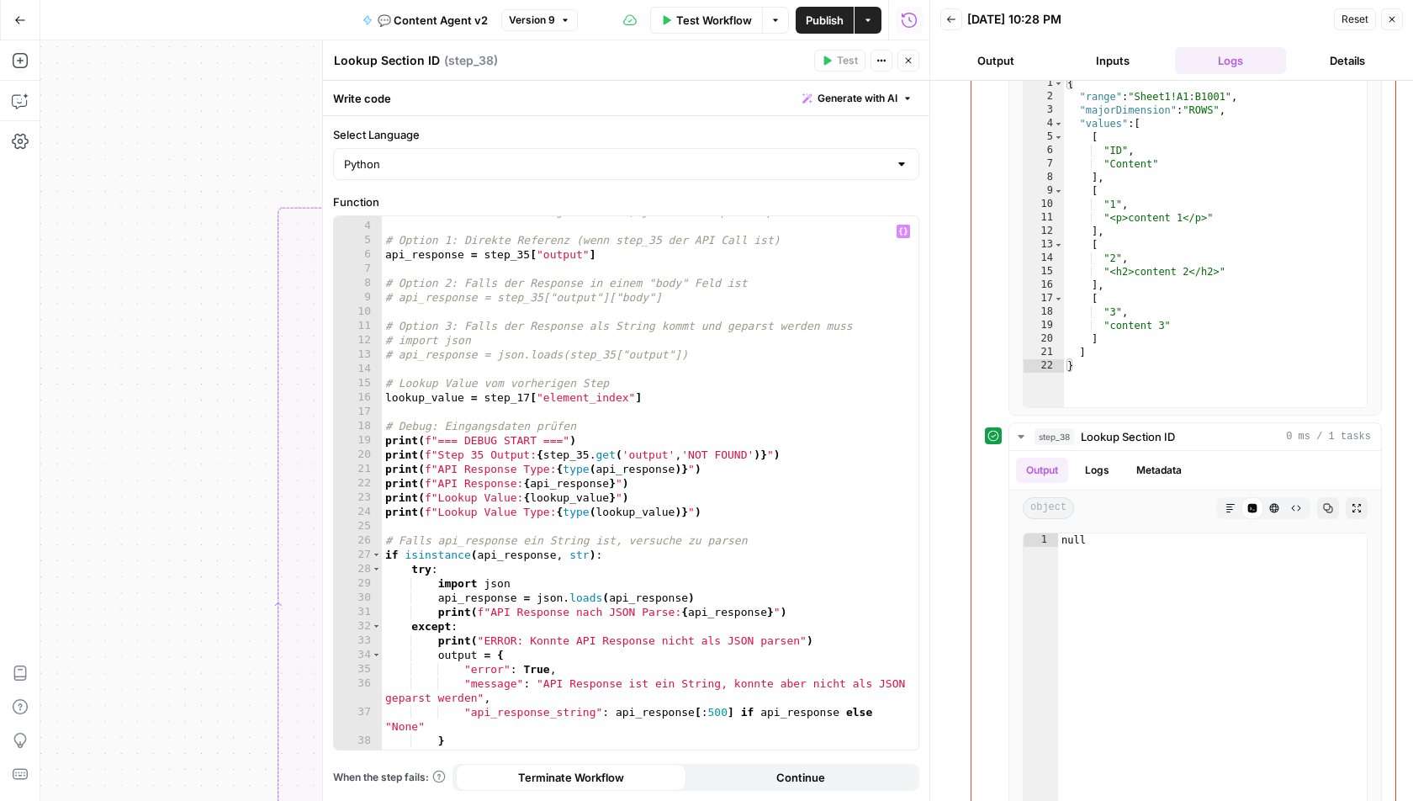
scroll to position [0, 0]
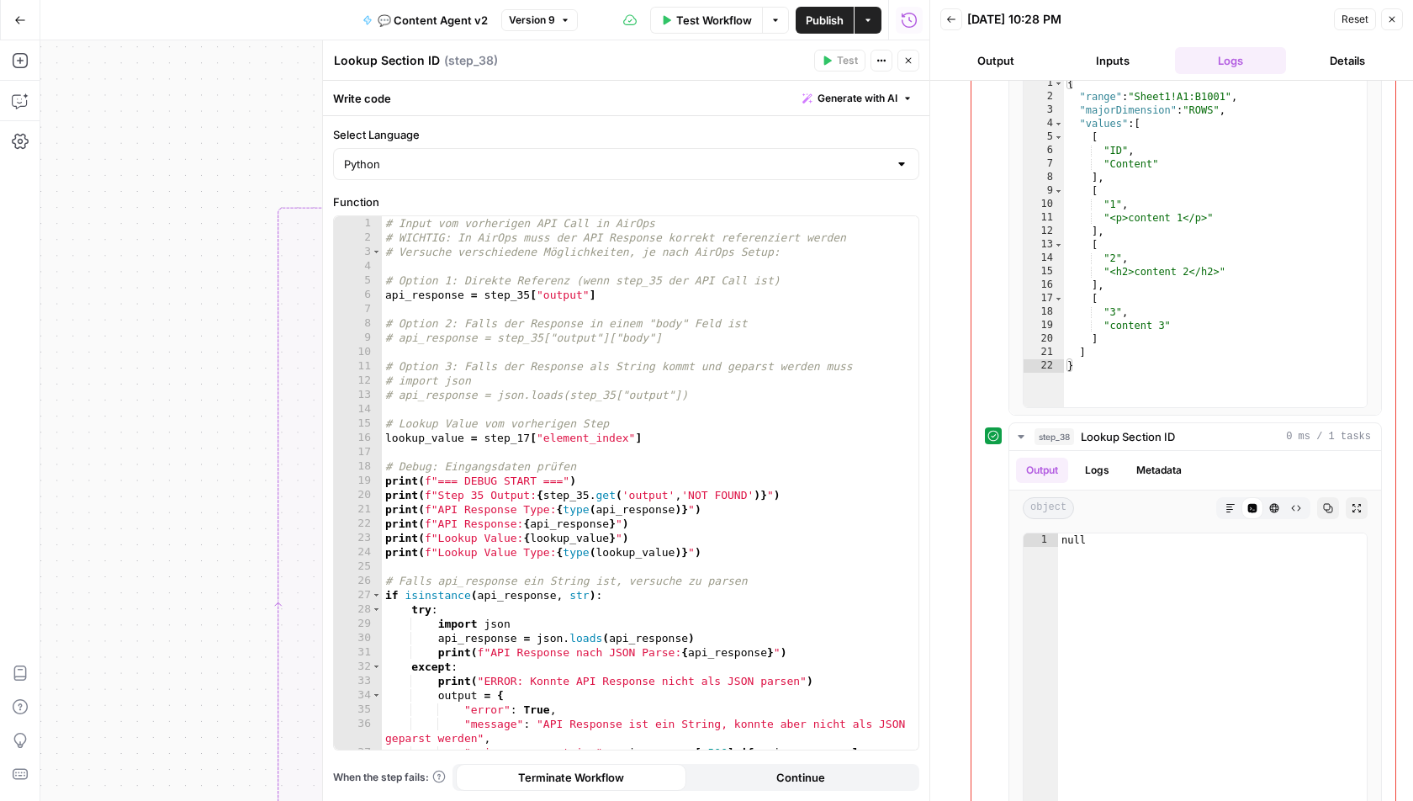
click at [911, 66] on button "Close" at bounding box center [909, 61] width 22 height 22
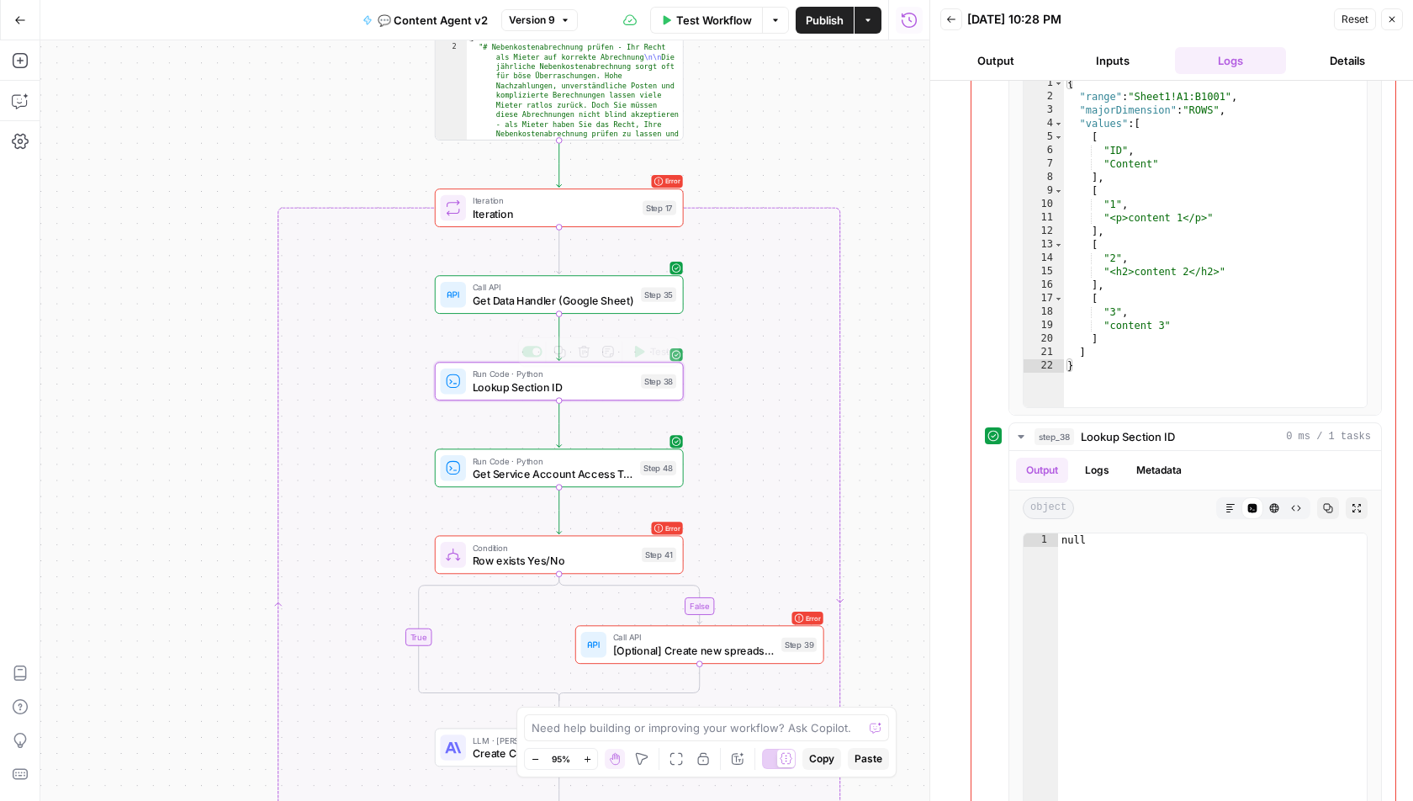
click at [588, 305] on span "Get Data Handler (Google Sheet)" at bounding box center [554, 300] width 162 height 16
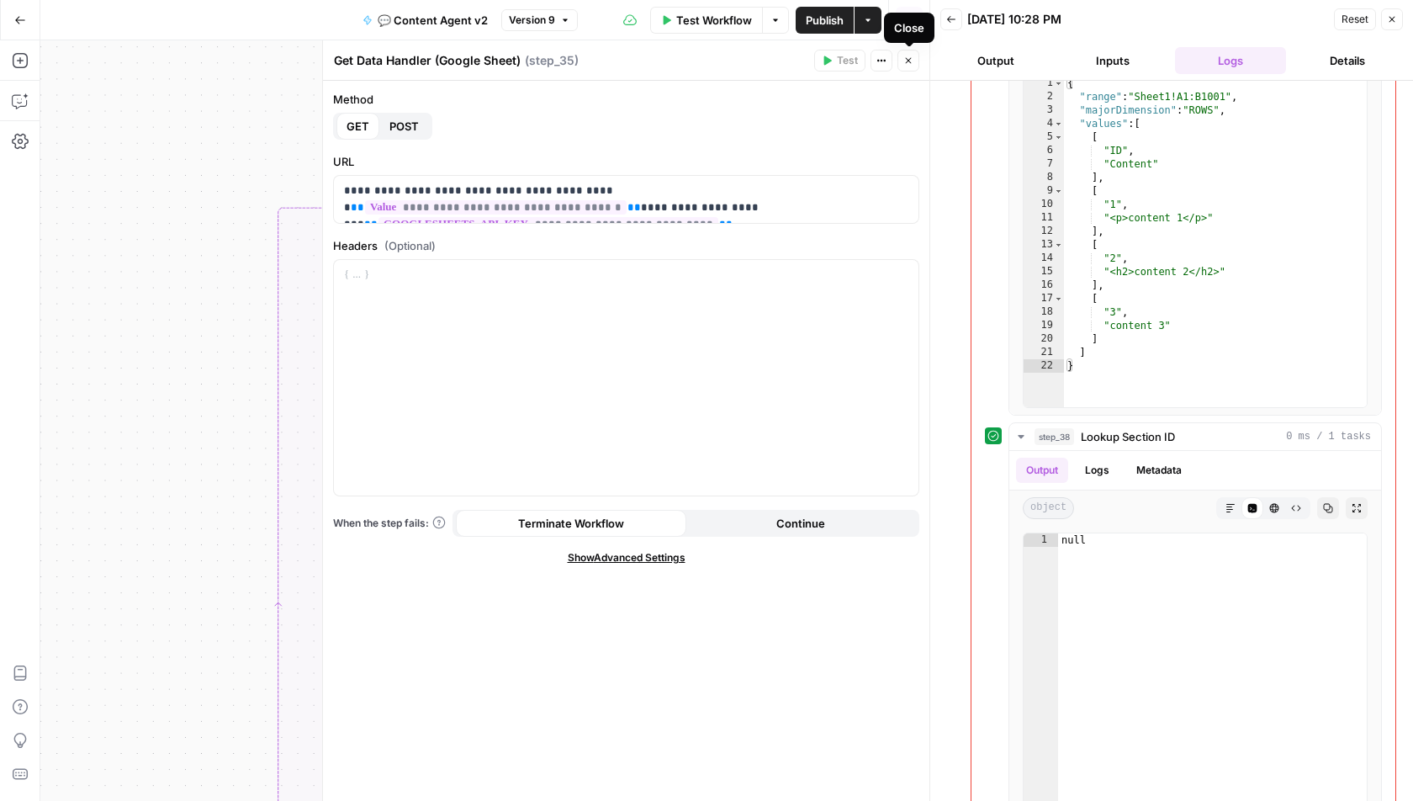
click at [906, 64] on icon "button" at bounding box center [909, 61] width 10 height 10
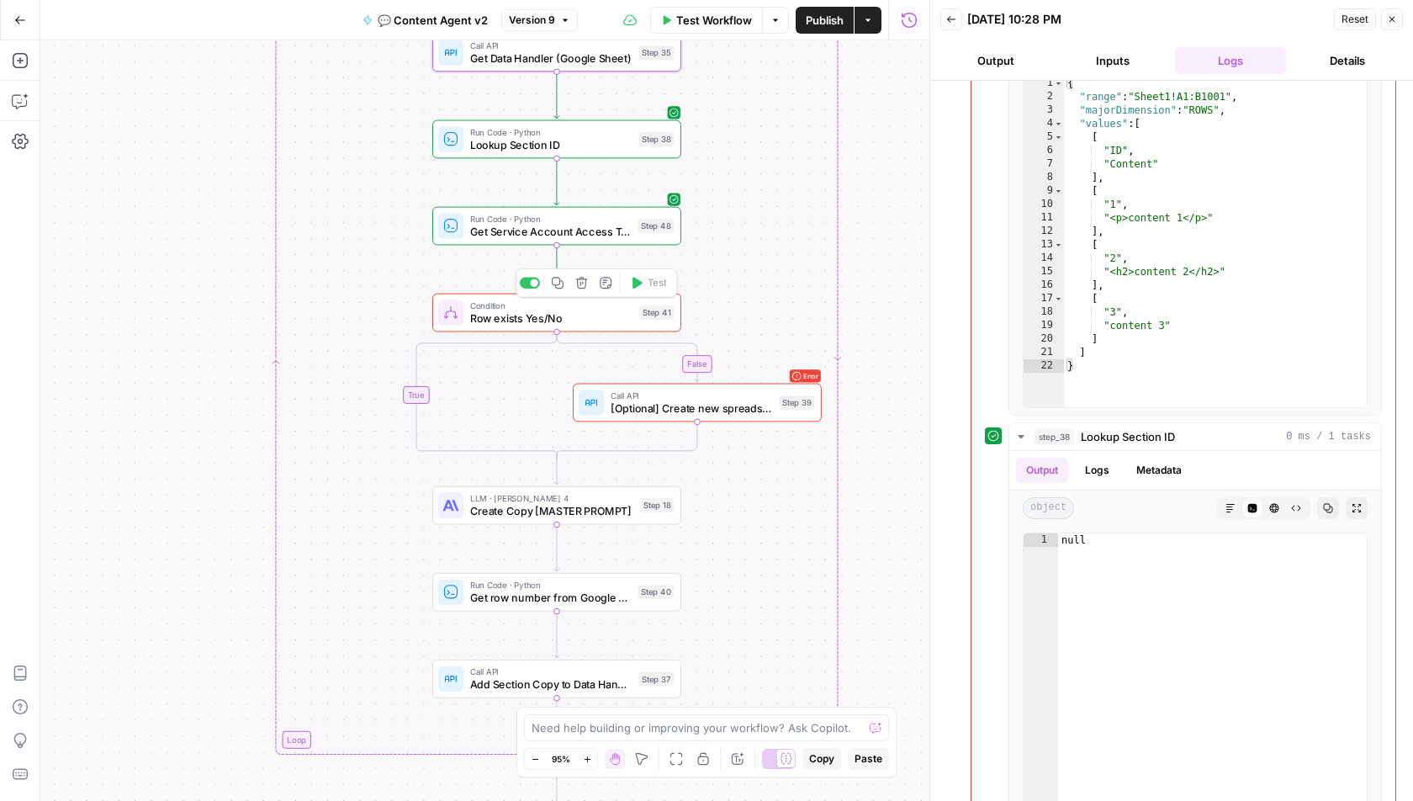
click at [612, 319] on span "Row exists Yes/No" at bounding box center [551, 318] width 163 height 16
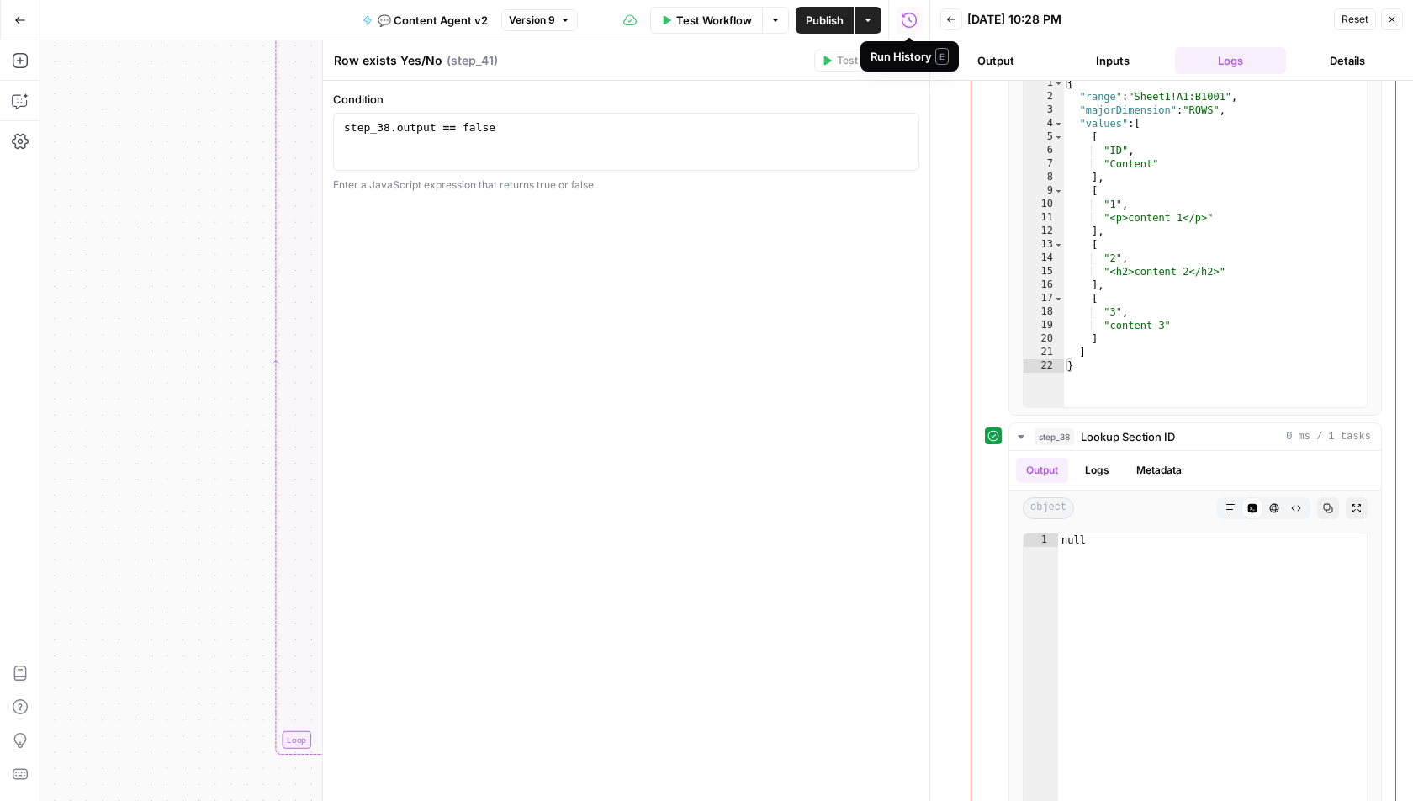
click at [910, 66] on div "Run History E" at bounding box center [910, 56] width 98 height 30
click at [912, 64] on icon "button" at bounding box center [909, 61] width 10 height 10
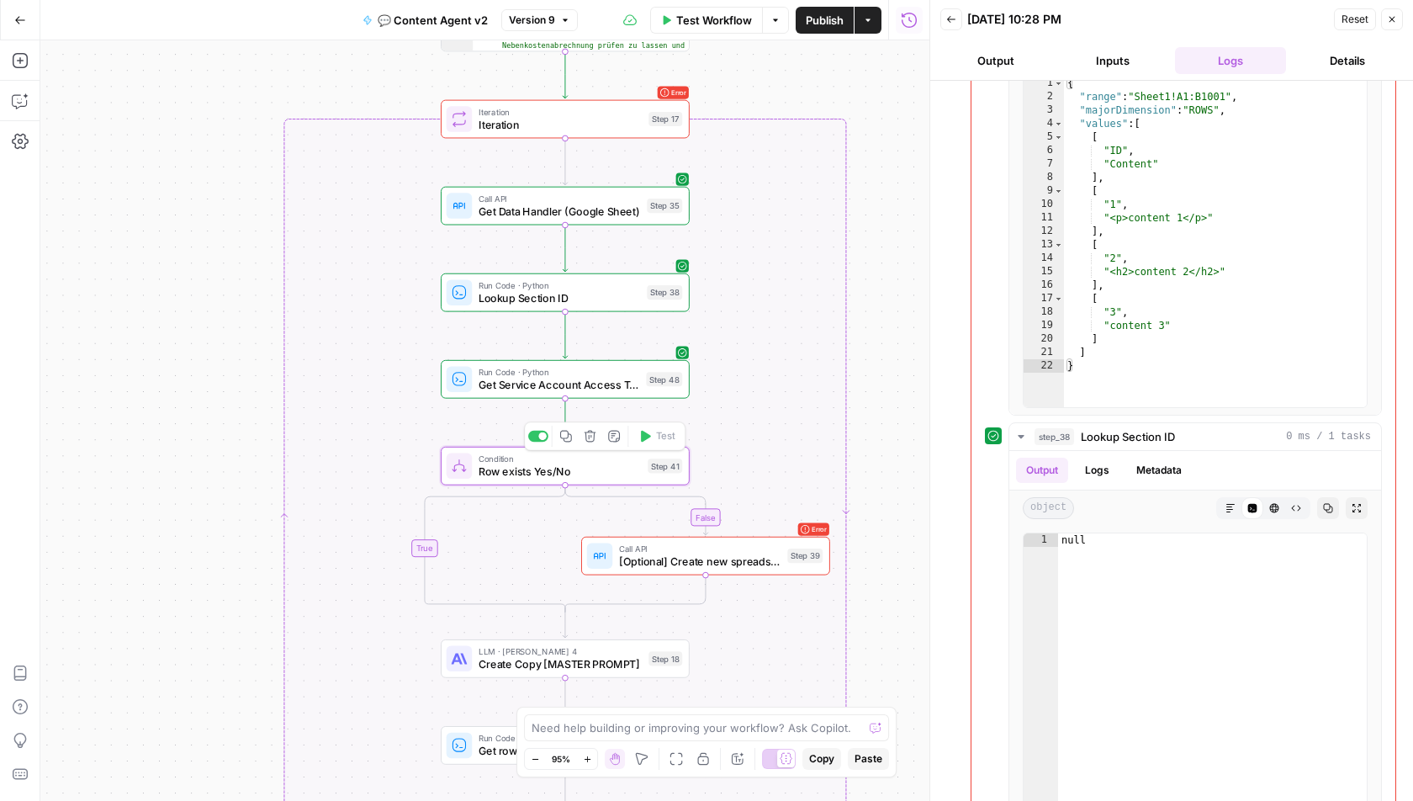
click at [567, 477] on span "Row exists Yes/No" at bounding box center [560, 472] width 163 height 16
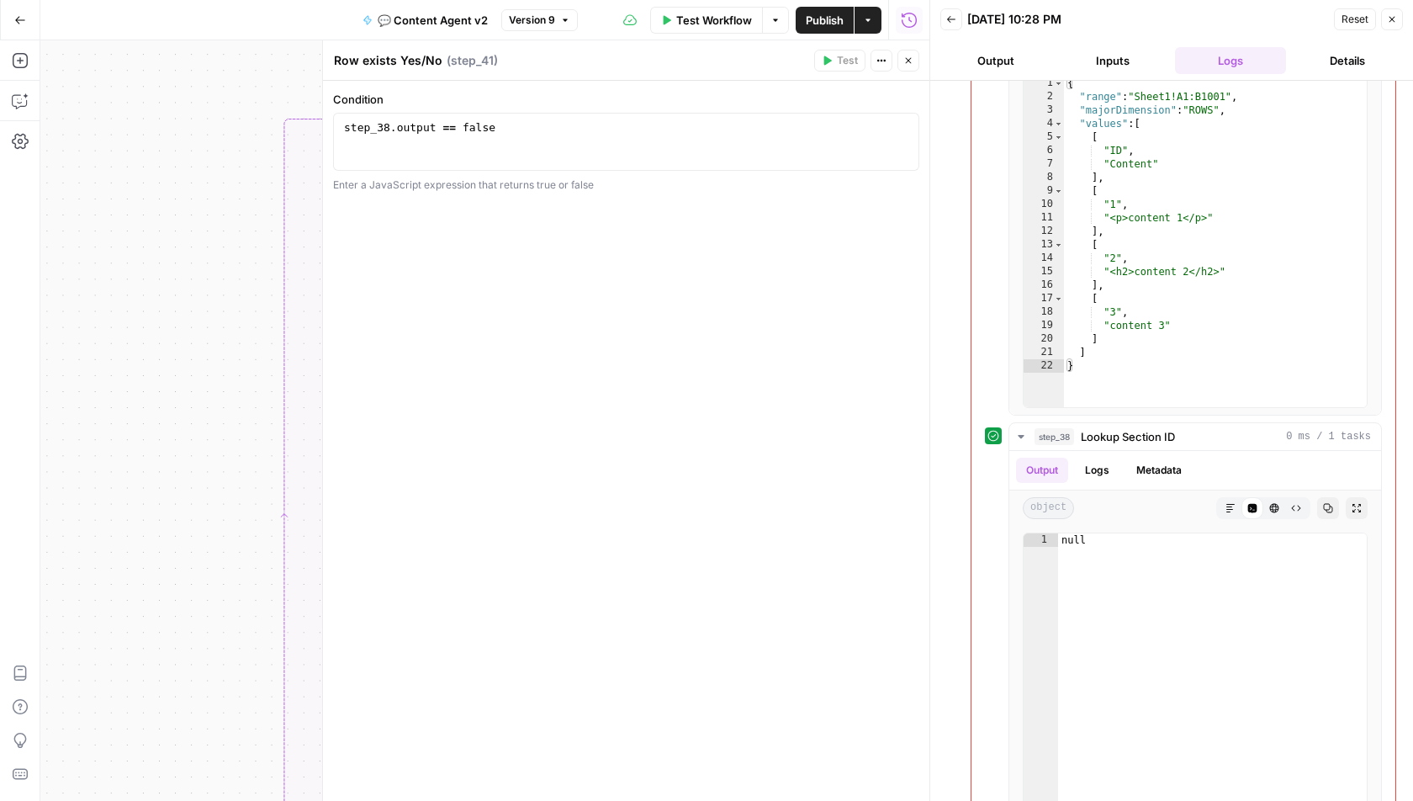
click at [916, 53] on button "Close" at bounding box center [909, 61] width 22 height 22
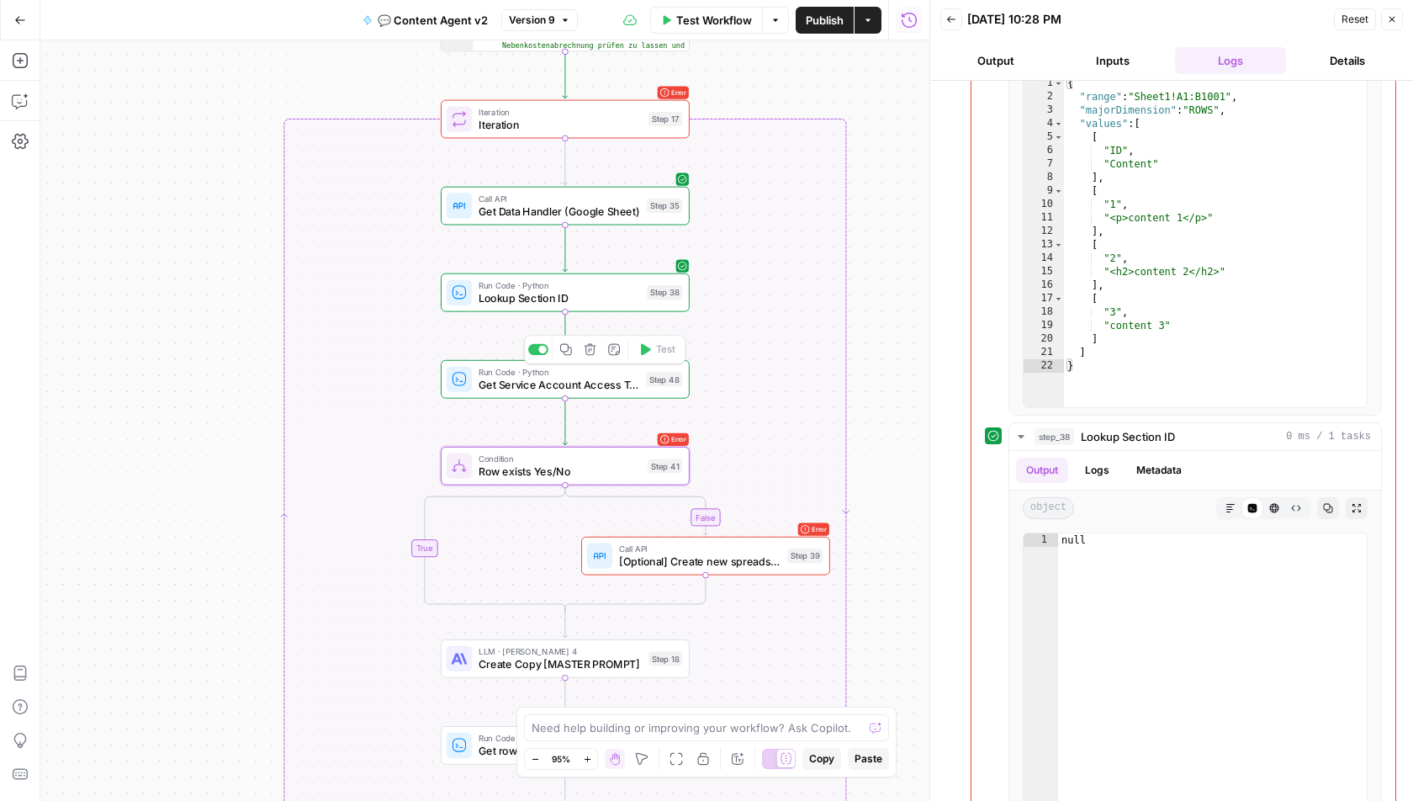
click at [556, 378] on span "Get Service Account Access Token" at bounding box center [560, 385] width 162 height 16
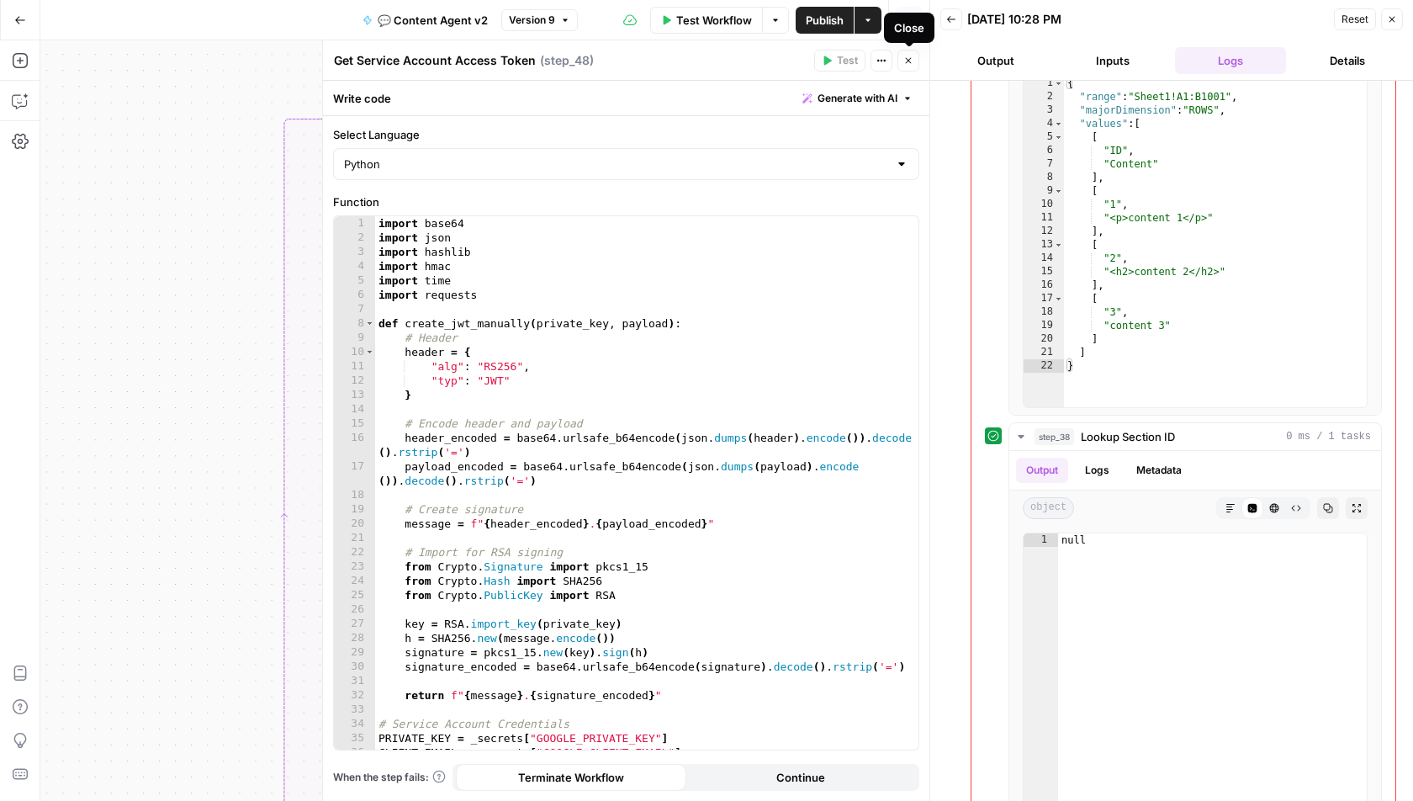
click at [912, 68] on button "Close" at bounding box center [909, 61] width 22 height 22
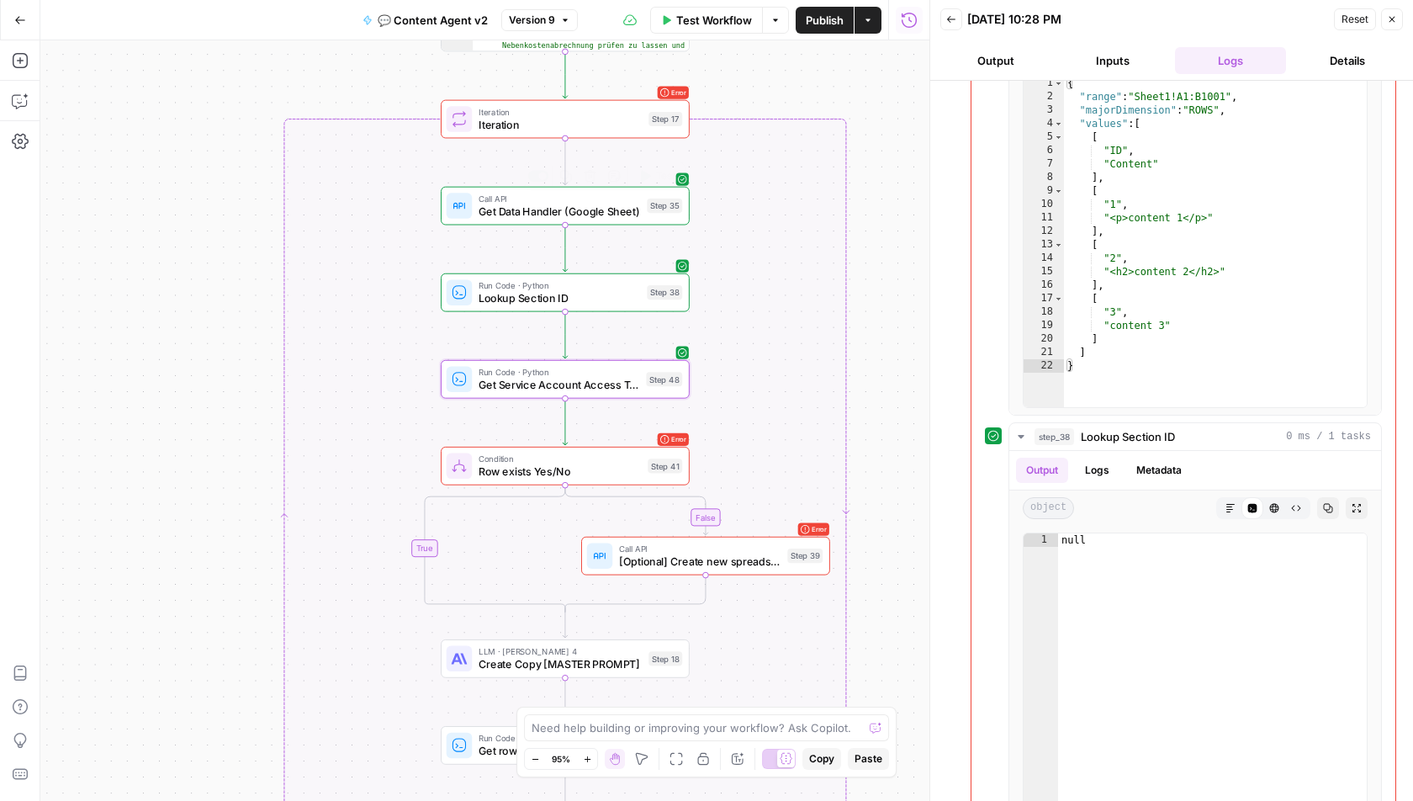
click at [575, 216] on span "Get Data Handler (Google Sheet)" at bounding box center [560, 212] width 162 height 16
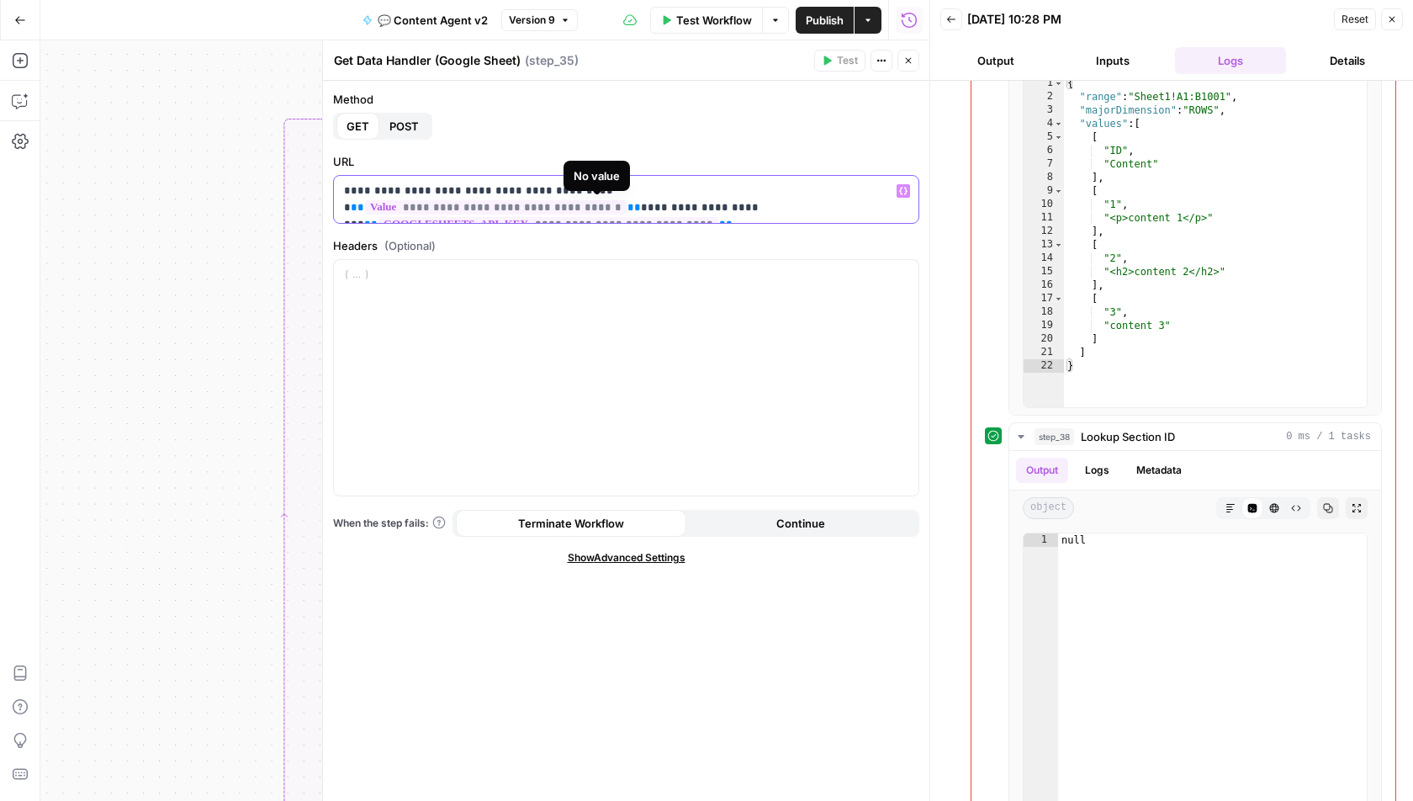
click at [621, 217] on span "**********" at bounding box center [549, 224] width 340 height 14
click at [596, 217] on span "**********" at bounding box center [549, 224] width 340 height 14
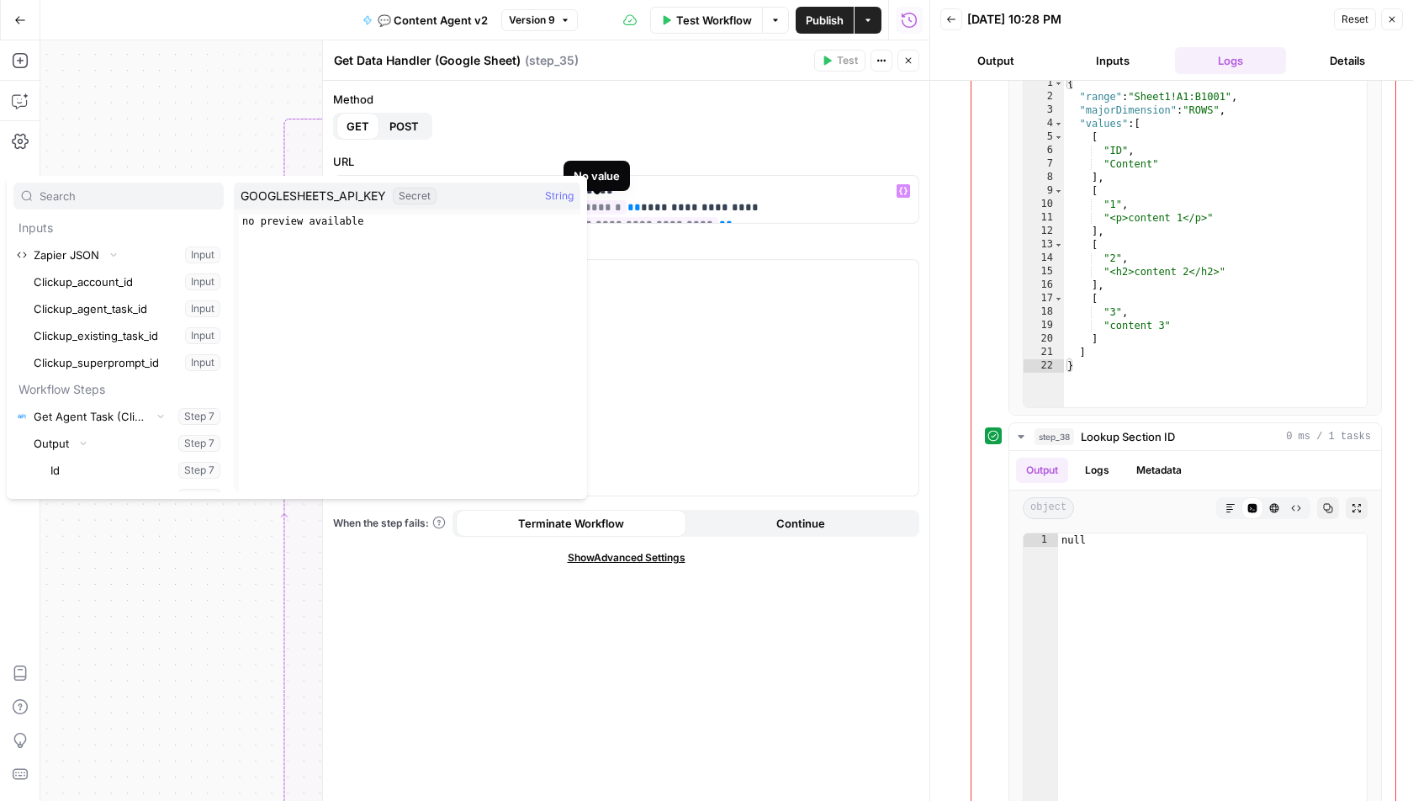
scroll to position [42388, 0]
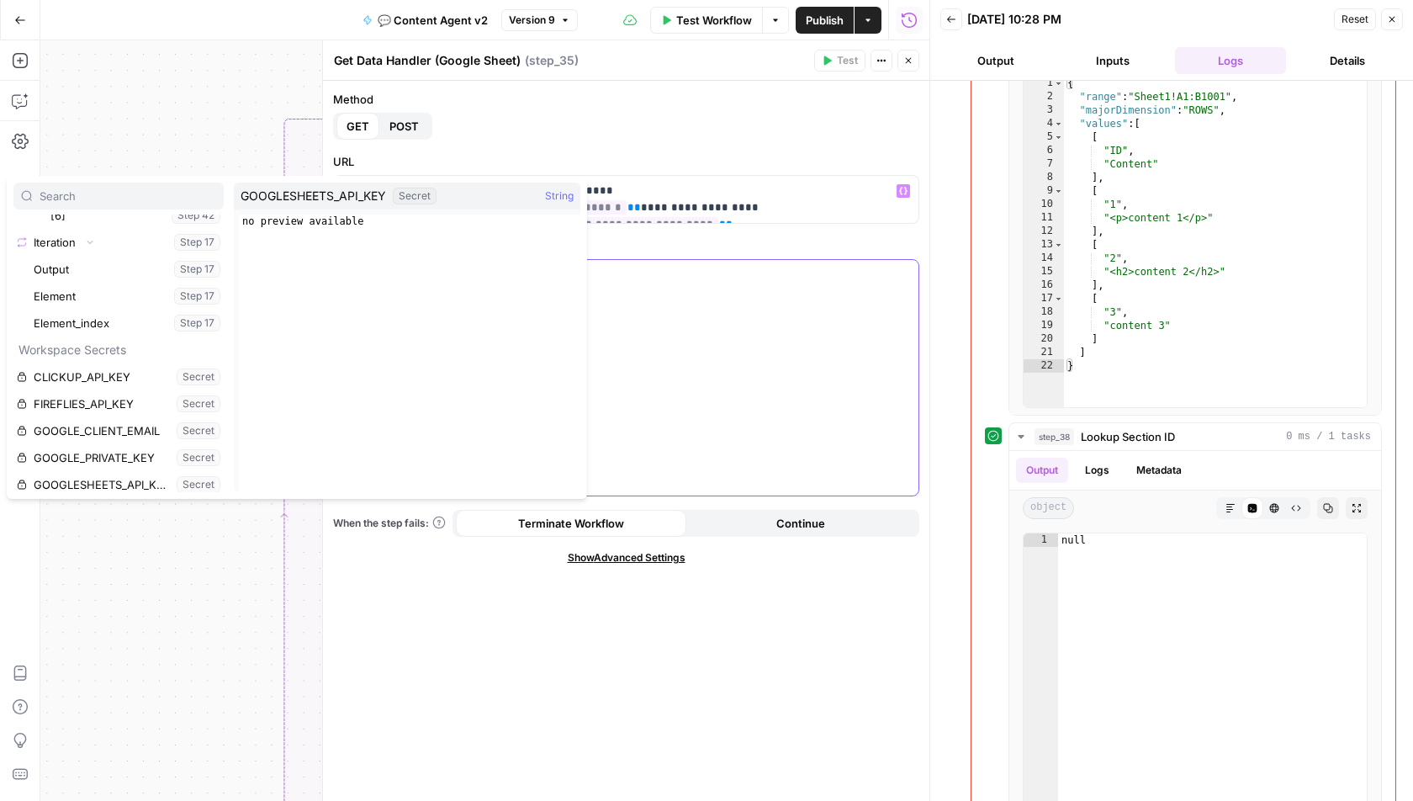
click at [807, 336] on div at bounding box center [626, 378] width 585 height 236
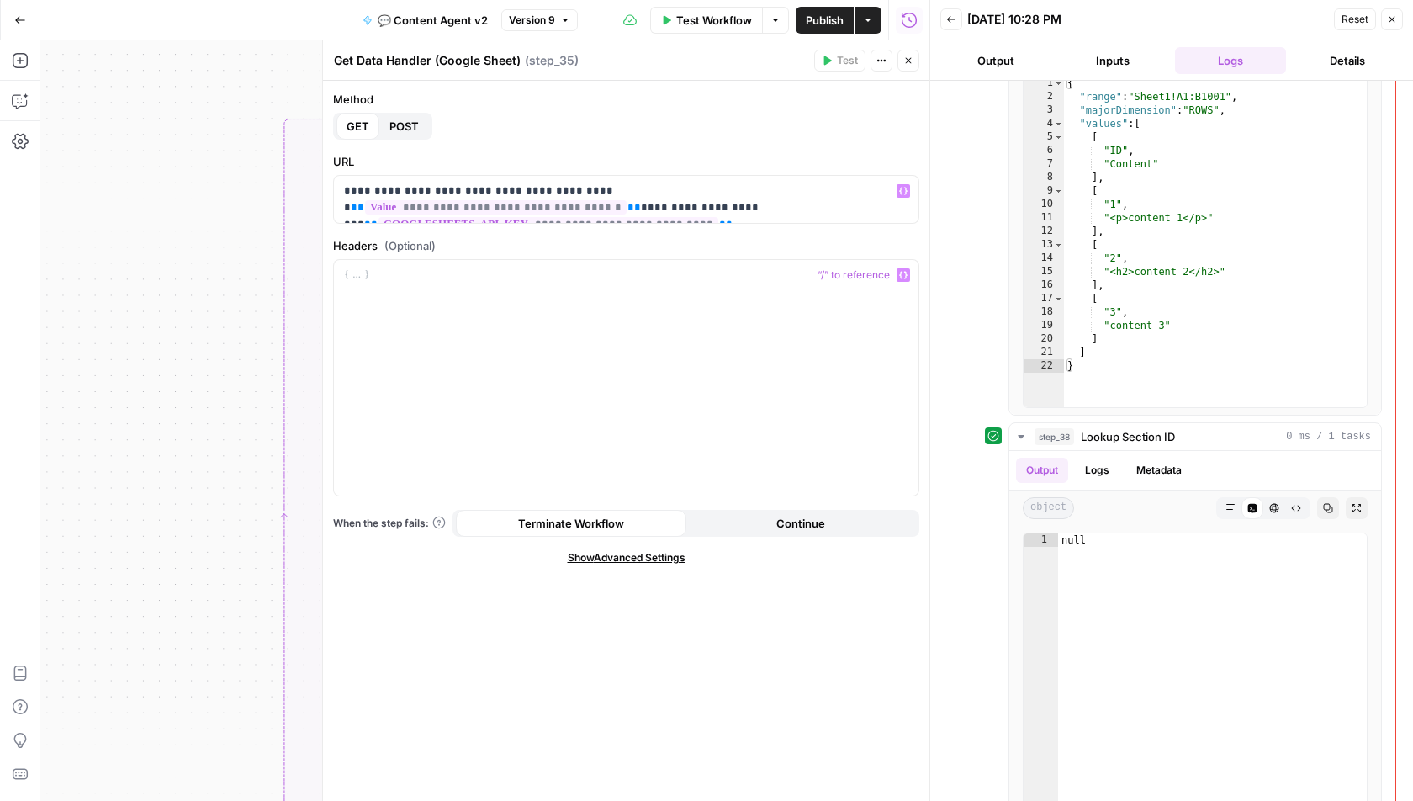
click at [907, 65] on icon "button" at bounding box center [909, 61] width 10 height 10
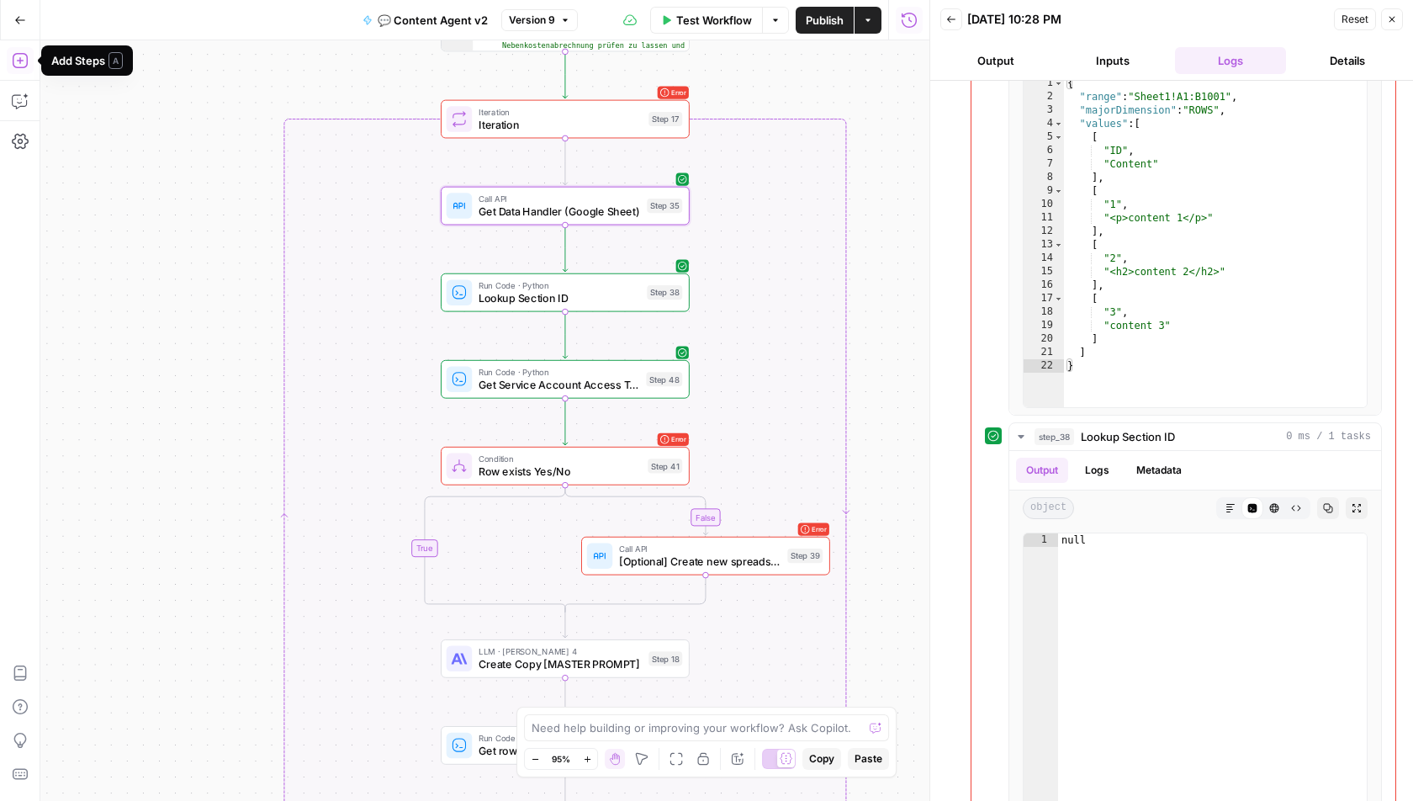
click at [19, 59] on icon "button" at bounding box center [19, 60] width 15 height 15
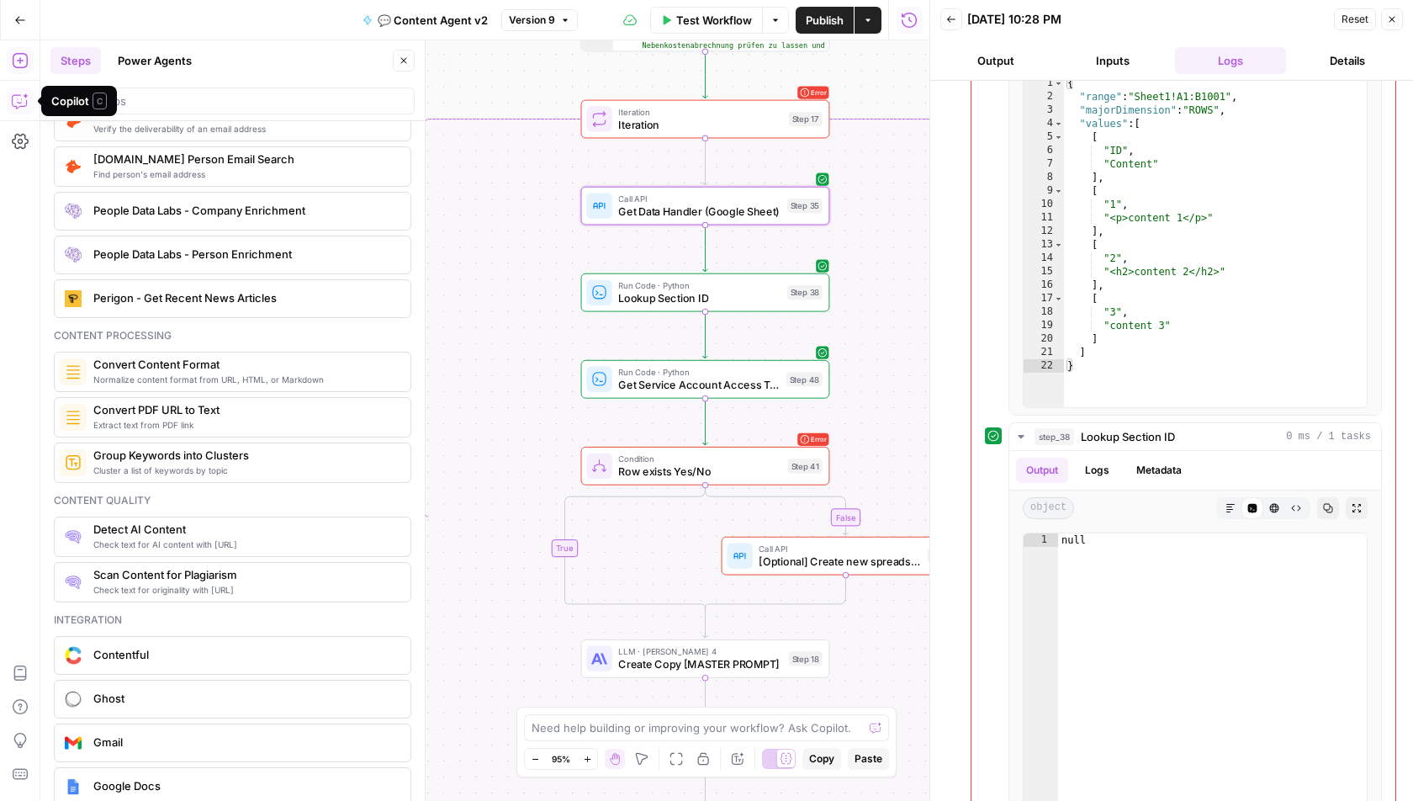
scroll to position [2929, 0]
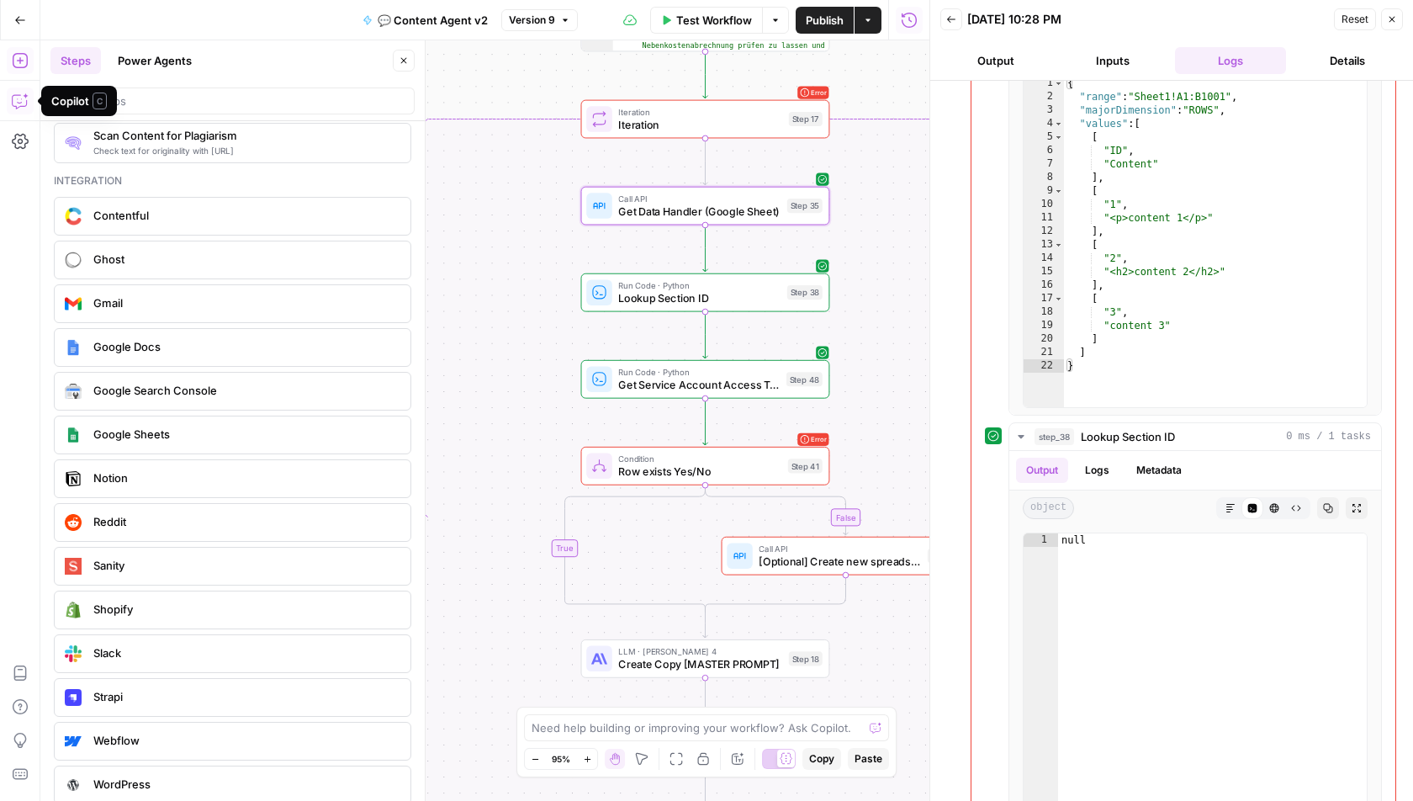
click at [133, 426] on span "Google Sheets" at bounding box center [245, 434] width 304 height 17
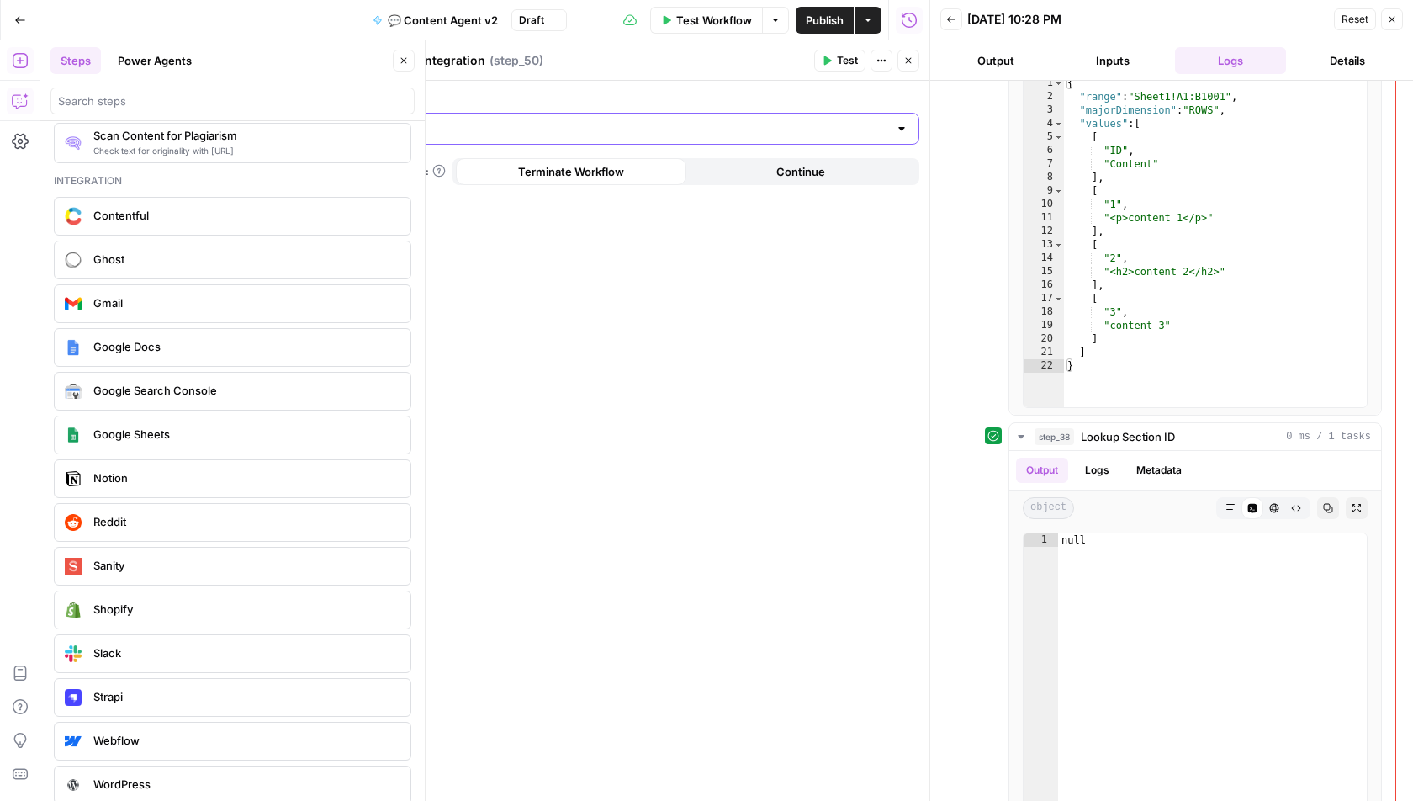
click at [801, 125] on input "Authentication" at bounding box center [616, 128] width 544 height 17
click at [398, 170] on span "Google Sheets accounts@radyant.io" at bounding box center [622, 170] width 551 height 17
type input "Google Sheets accounts@radyant.io"
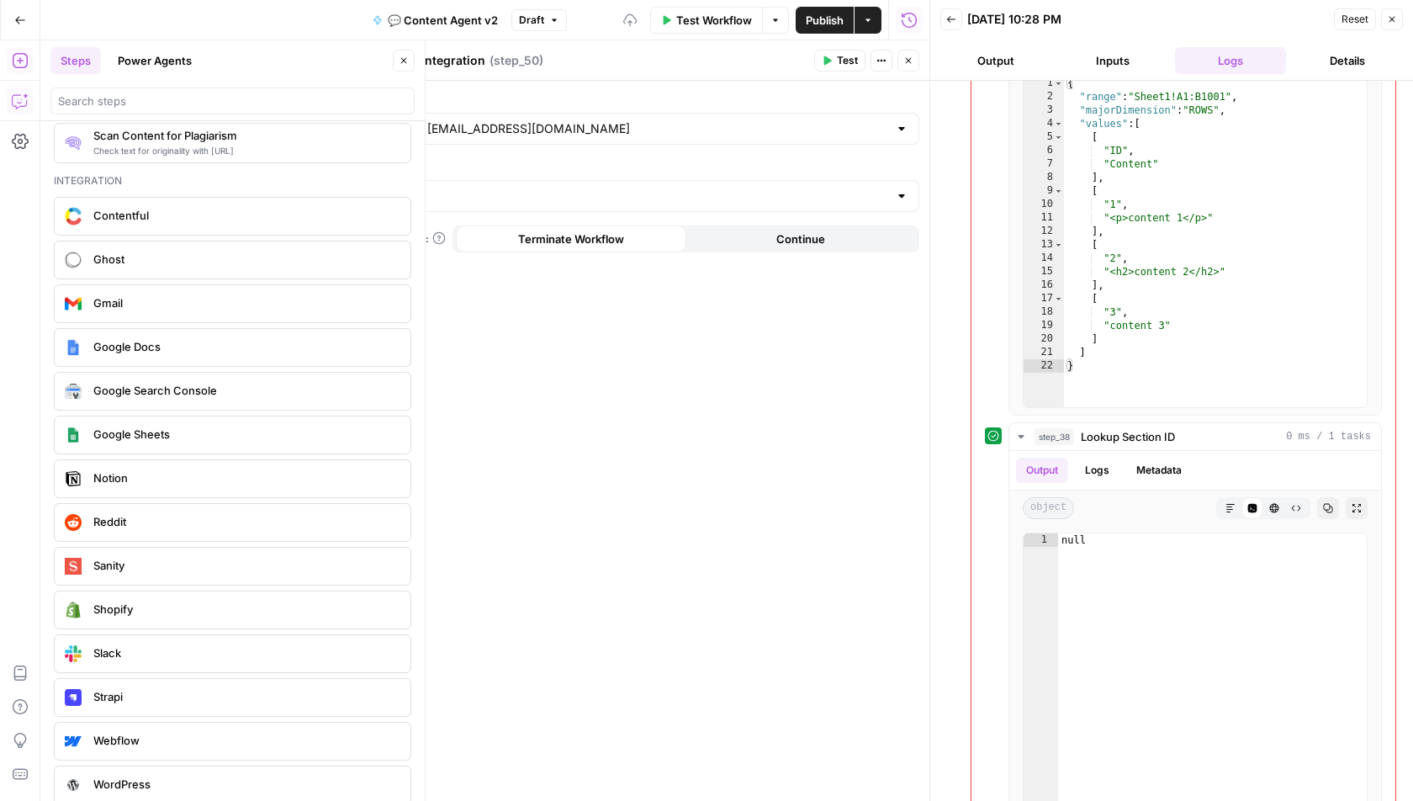
click at [406, 61] on icon "button" at bounding box center [404, 61] width 10 height 10
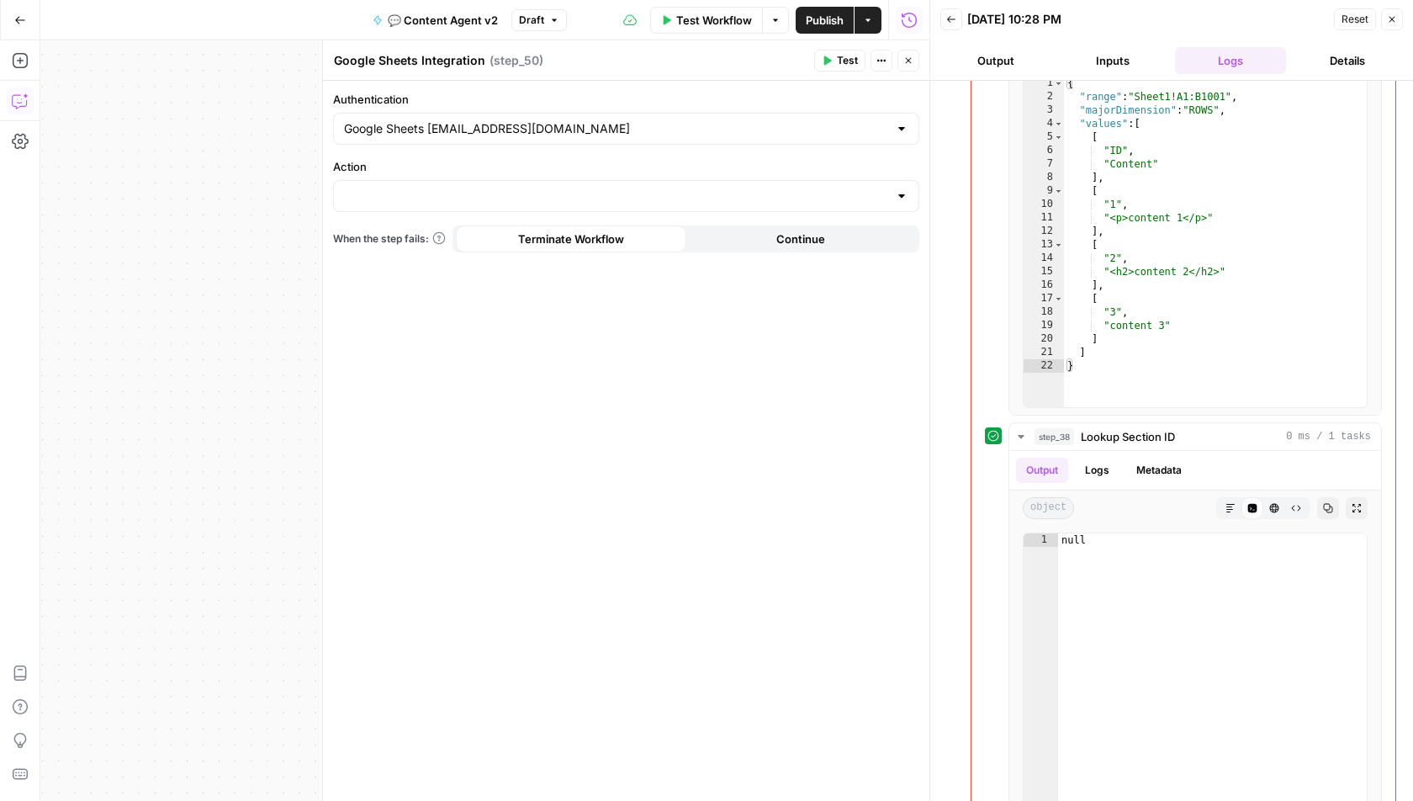
click at [429, 209] on div at bounding box center [626, 196] width 586 height 32
click at [423, 232] on span "Create Spreadsheet" at bounding box center [622, 236] width 551 height 17
type input "Create Spreadsheet"
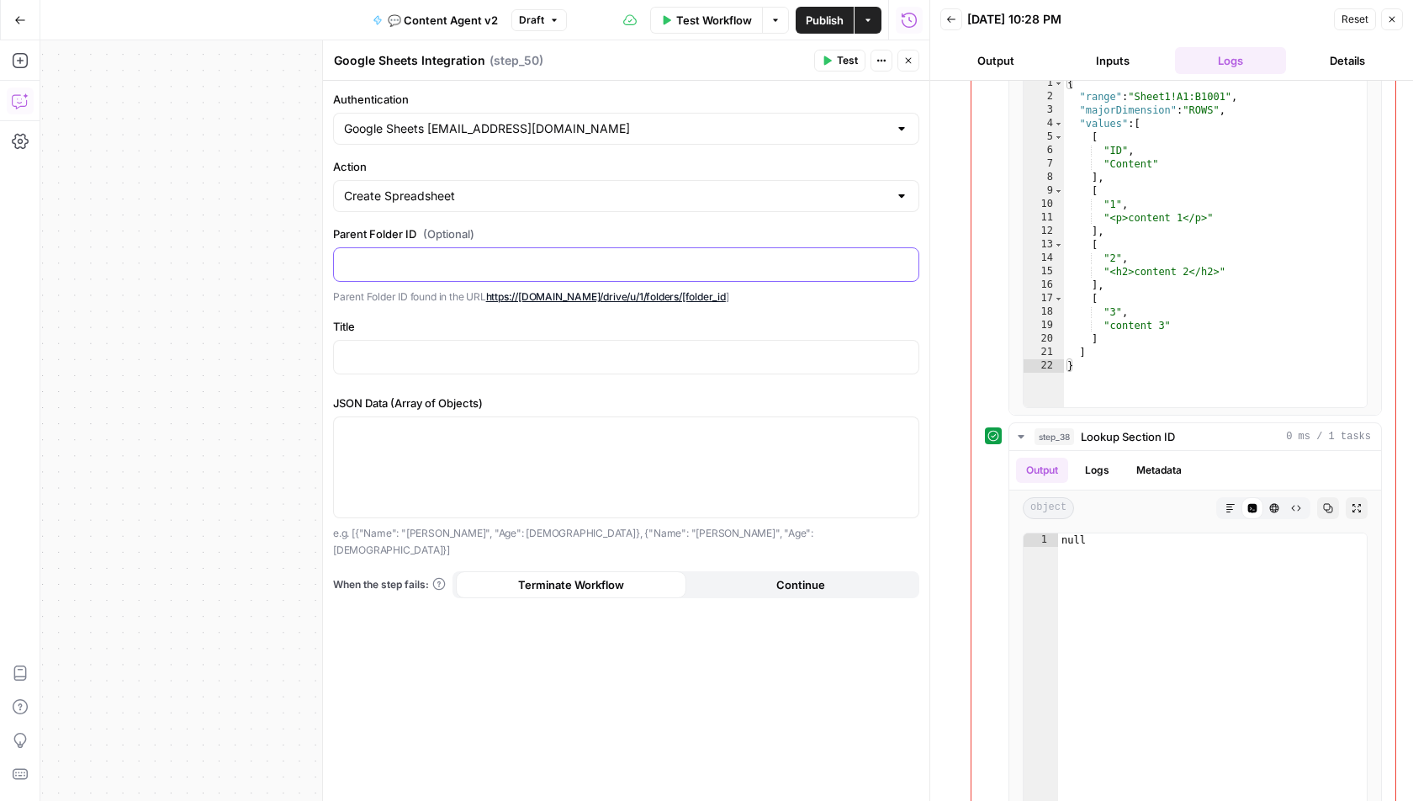
click at [410, 267] on p at bounding box center [626, 263] width 565 height 17
drag, startPoint x: 565, startPoint y: 262, endPoint x: 329, endPoint y: 262, distance: 236.4
click at [329, 262] on div "**********" at bounding box center [625, 420] width 607 height 761
drag, startPoint x: 616, startPoint y: 266, endPoint x: 553, endPoint y: 262, distance: 63.2
click at [553, 262] on p "**********" at bounding box center [626, 263] width 565 height 17
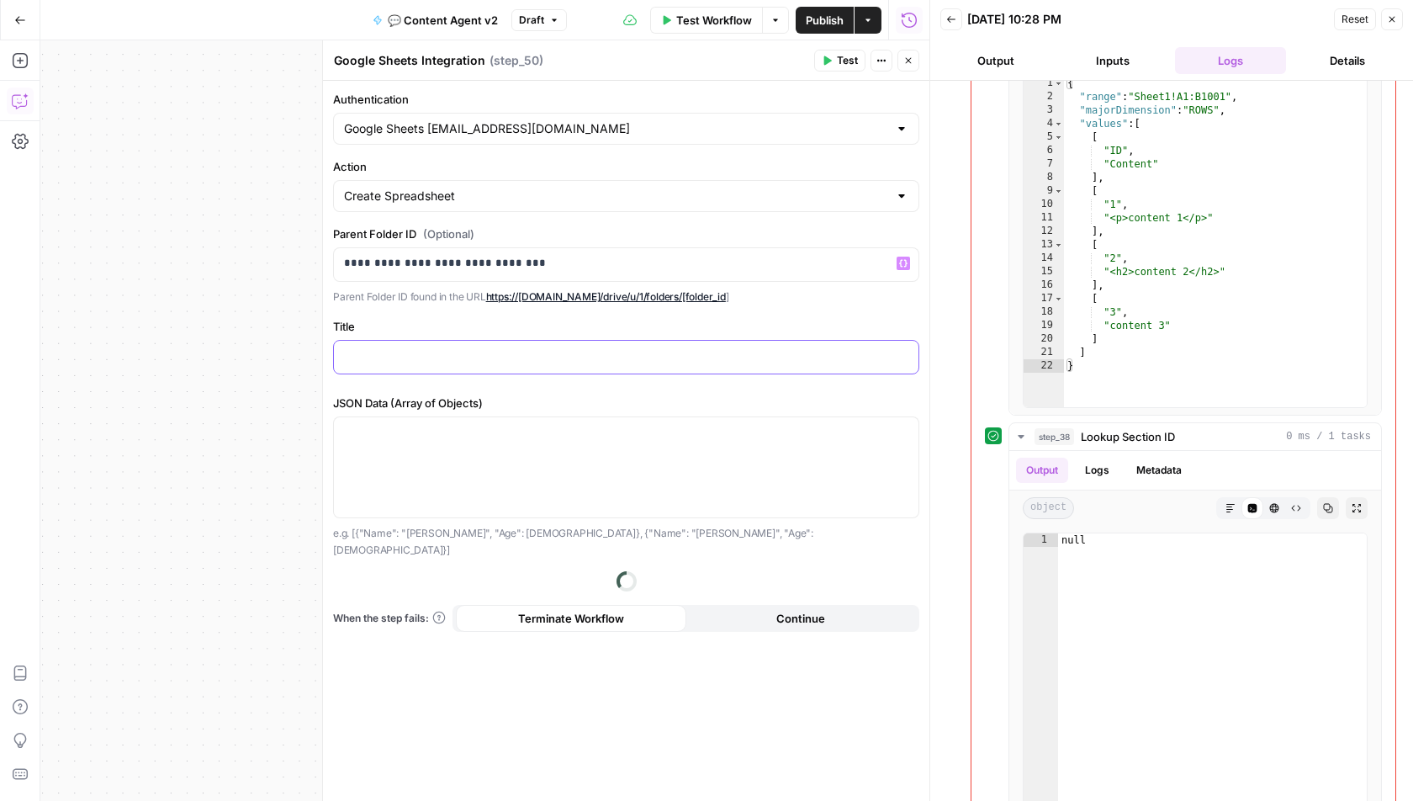
click at [490, 341] on div at bounding box center [626, 357] width 585 height 33
click at [490, 451] on div at bounding box center [626, 467] width 585 height 100
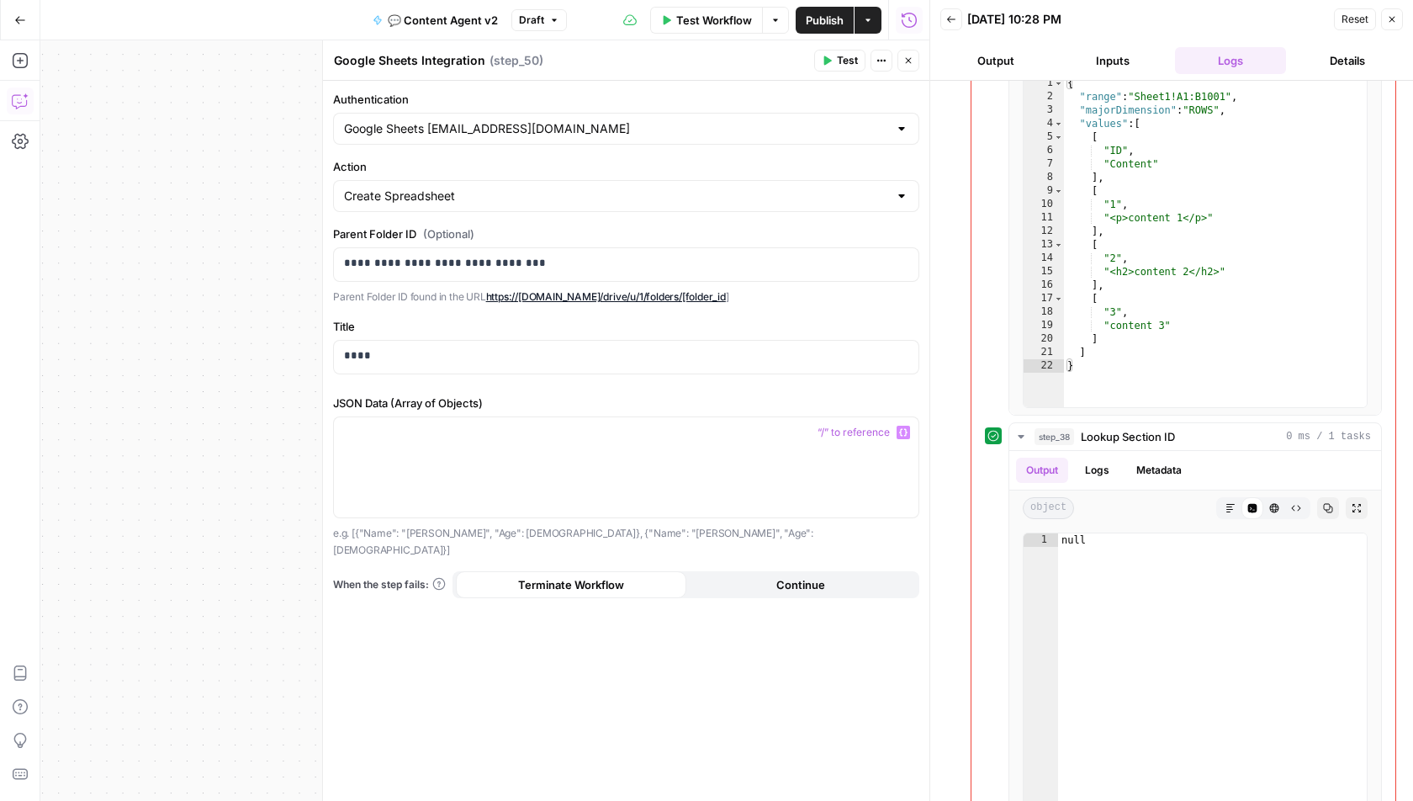
drag, startPoint x: 633, startPoint y: 528, endPoint x: 351, endPoint y: 535, distance: 281.9
click at [351, 535] on p "e.g. [{"Name": "John", "Age": 20}, {"Name": "Jane", "Age": 30}]" at bounding box center [626, 541] width 586 height 33
click at [571, 525] on p "e.g. [{"Name": "John", "Age": 20}, {"Name": "Jane", "Age": 30}]" at bounding box center [626, 541] width 586 height 33
drag, startPoint x: 624, startPoint y: 527, endPoint x: 352, endPoint y: 529, distance: 272.6
click at [352, 529] on p "e.g. [{"Name": "John", "Age": 20}, {"Name": "Jane", "Age": 30}]" at bounding box center [626, 541] width 586 height 33
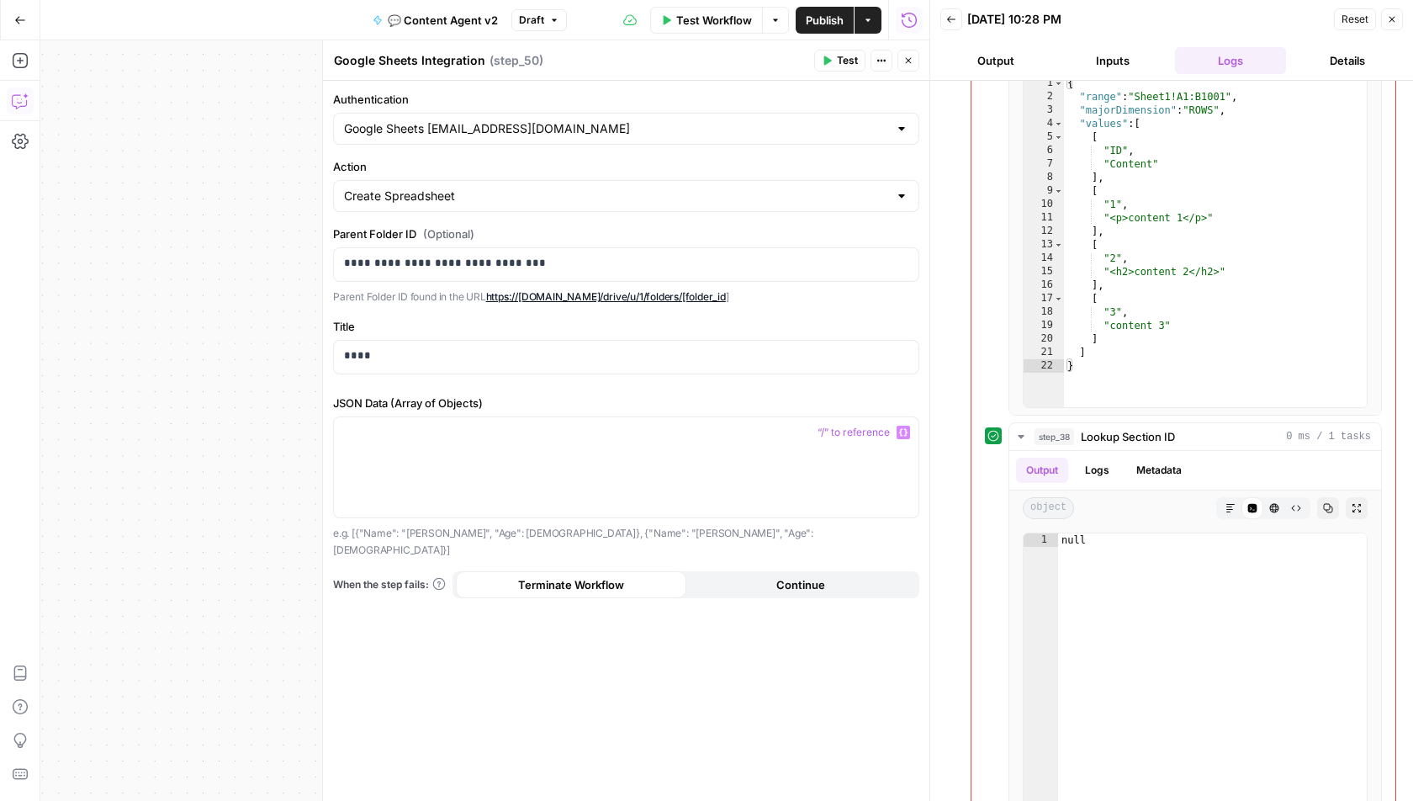
copy p "[{"Name": "John", "Age": 20}, {"Name": "Jane", "Age": 30}]"
click at [407, 439] on div at bounding box center [626, 467] width 585 height 100
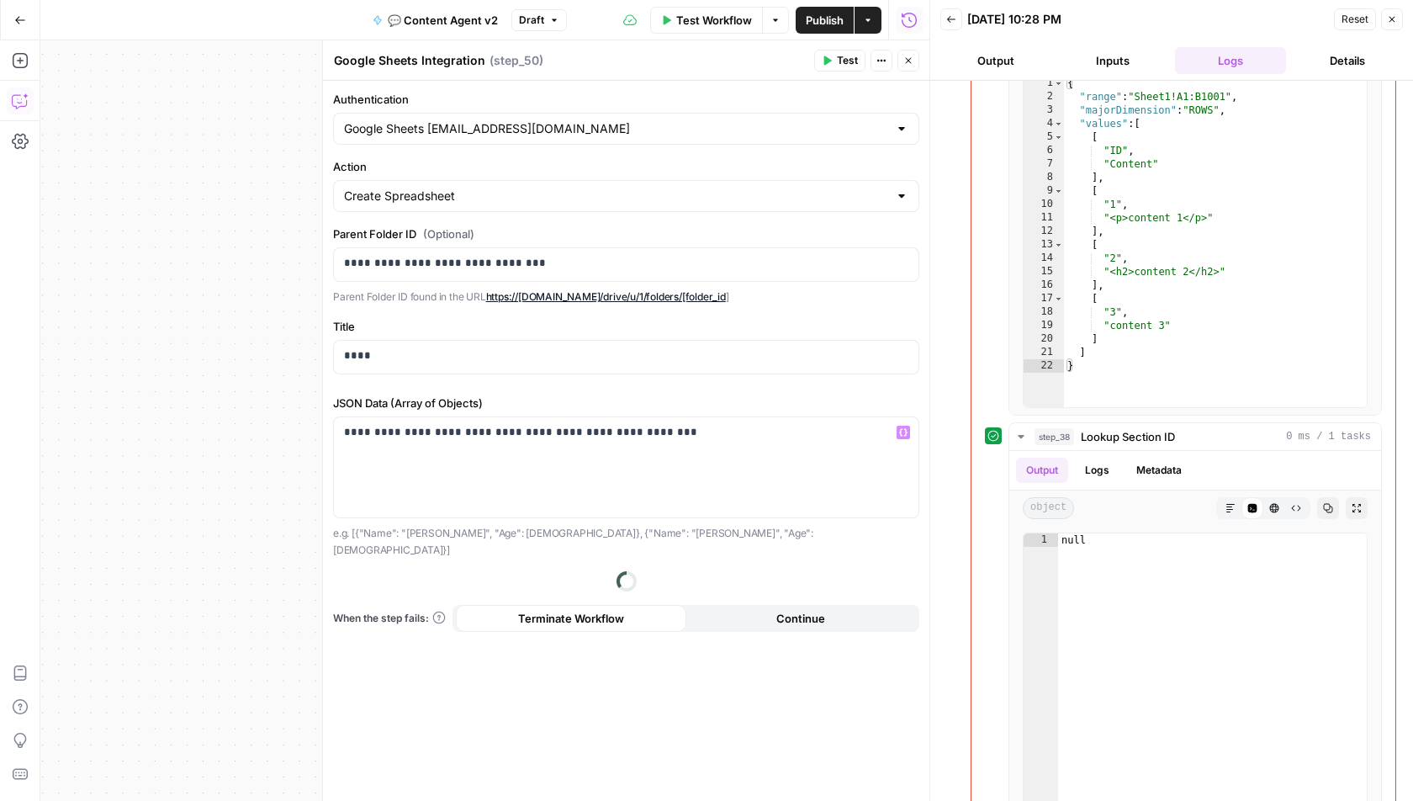
click at [670, 642] on div "**********" at bounding box center [626, 441] width 607 height 720
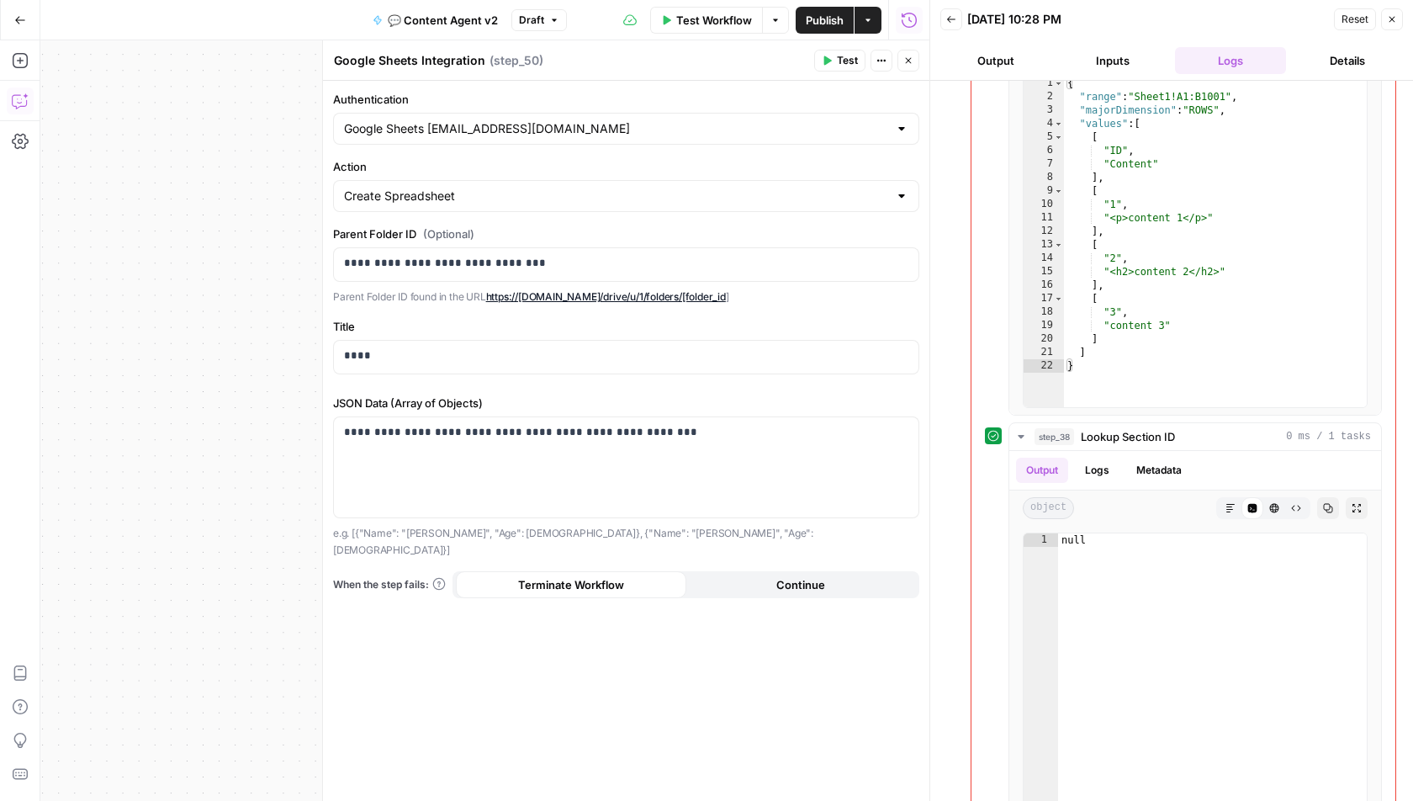
click at [846, 61] on span "Test" at bounding box center [847, 60] width 21 height 15
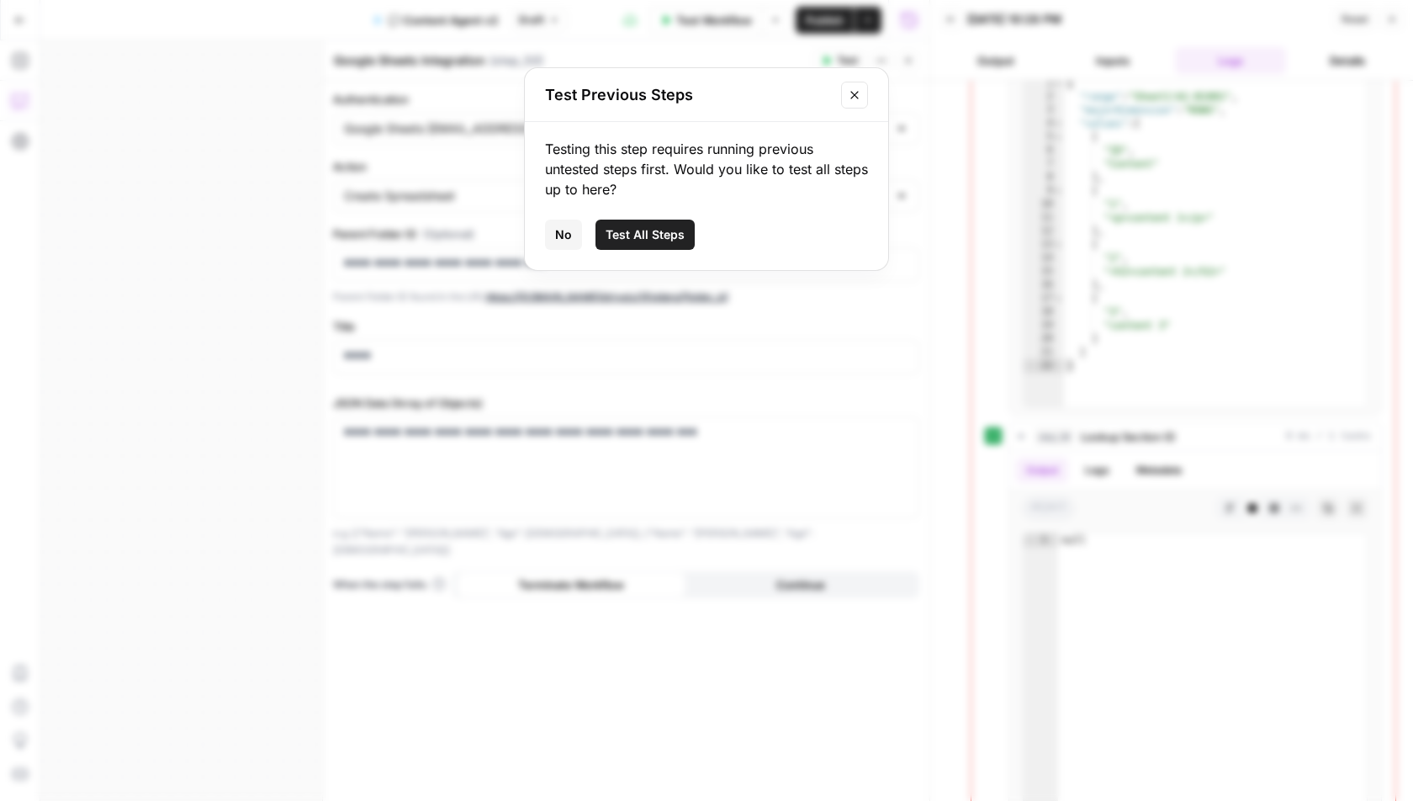
click at [572, 230] on button "No" at bounding box center [563, 235] width 37 height 30
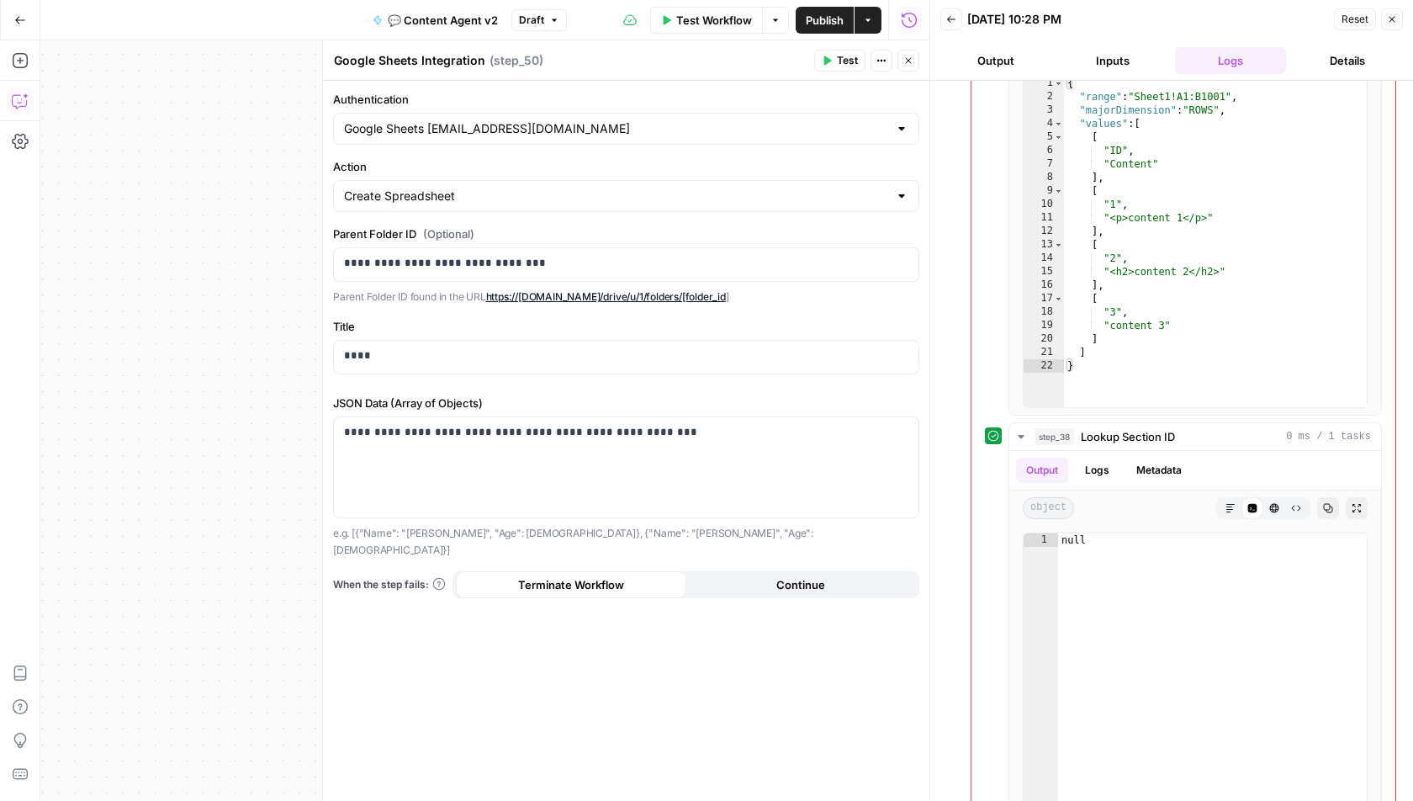
click at [904, 63] on icon "button" at bounding box center [909, 61] width 10 height 10
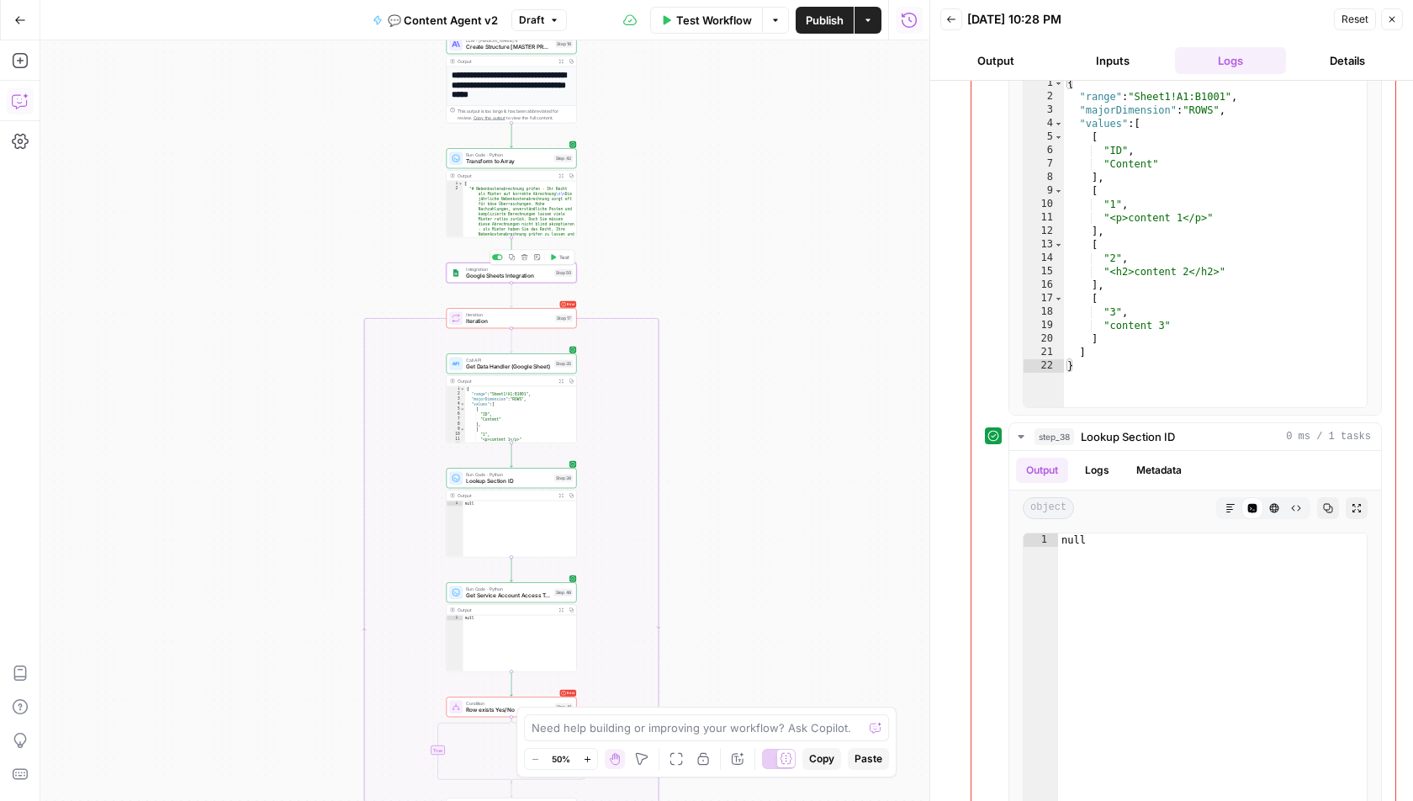
click at [512, 278] on span "Google Sheets Integration" at bounding box center [508, 276] width 85 height 8
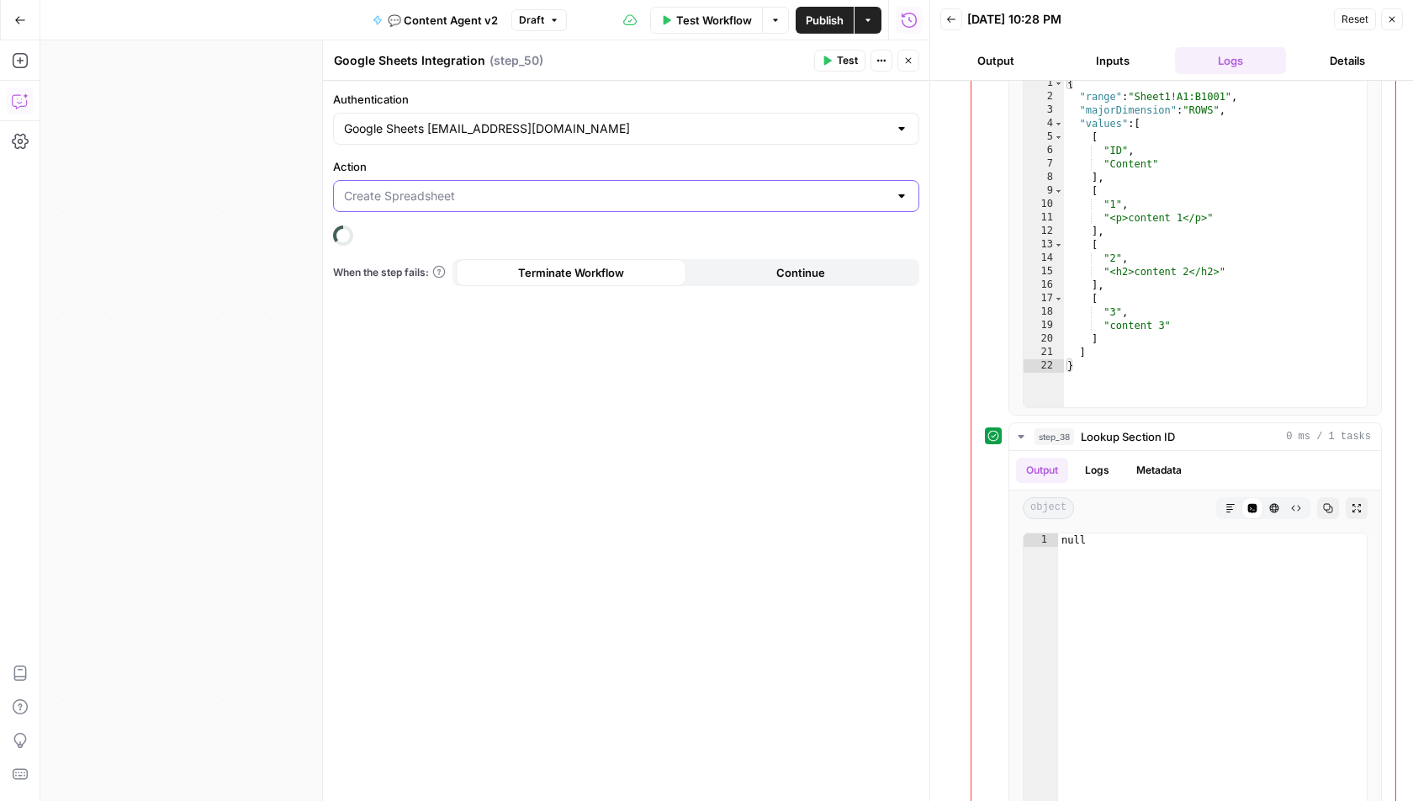
click at [676, 201] on input "Action" at bounding box center [616, 196] width 544 height 17
type input "Create Spreadsheet"
click at [679, 169] on label "Action" at bounding box center [626, 166] width 586 height 17
click at [679, 188] on input "Create Spreadsheet" at bounding box center [616, 196] width 544 height 17
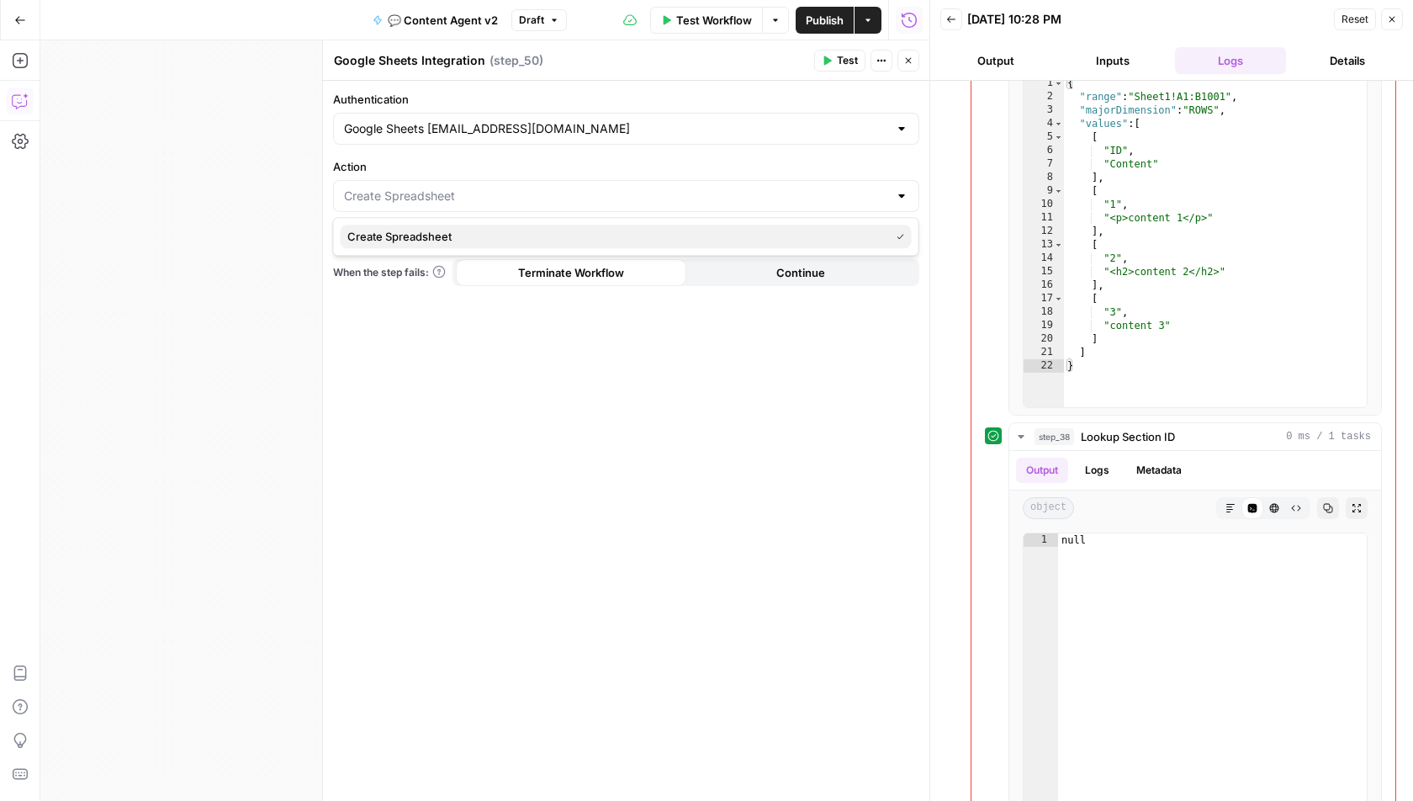
click at [704, 236] on span "Create Spreadsheet" at bounding box center [615, 236] width 536 height 17
type input "Create Spreadsheet"
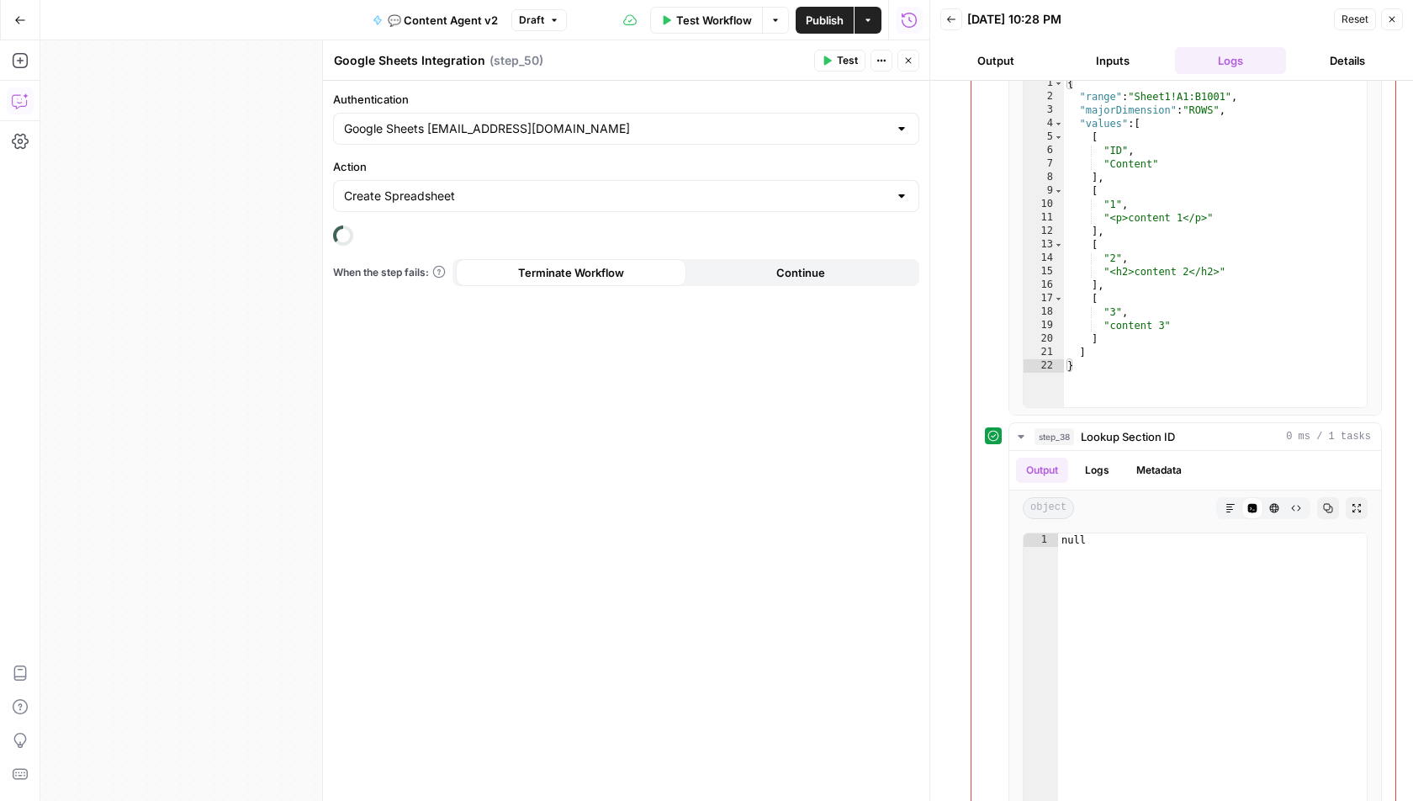
click at [913, 61] on span "Close" at bounding box center [913, 61] width 1 height 1
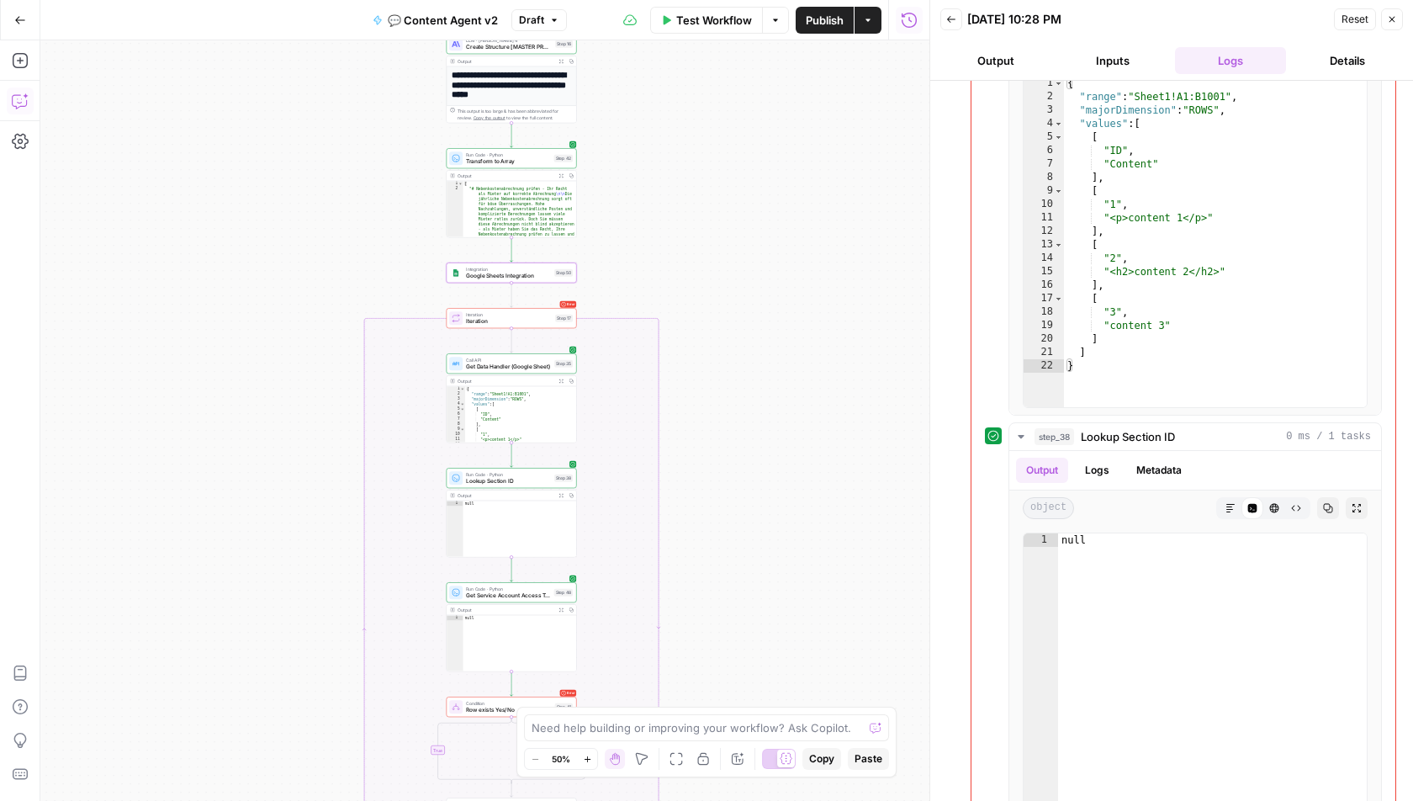
click at [663, 283] on div "true true false false false true Workflow Set Inputs Inputs Call API Get Agent …" at bounding box center [484, 420] width 889 height 761
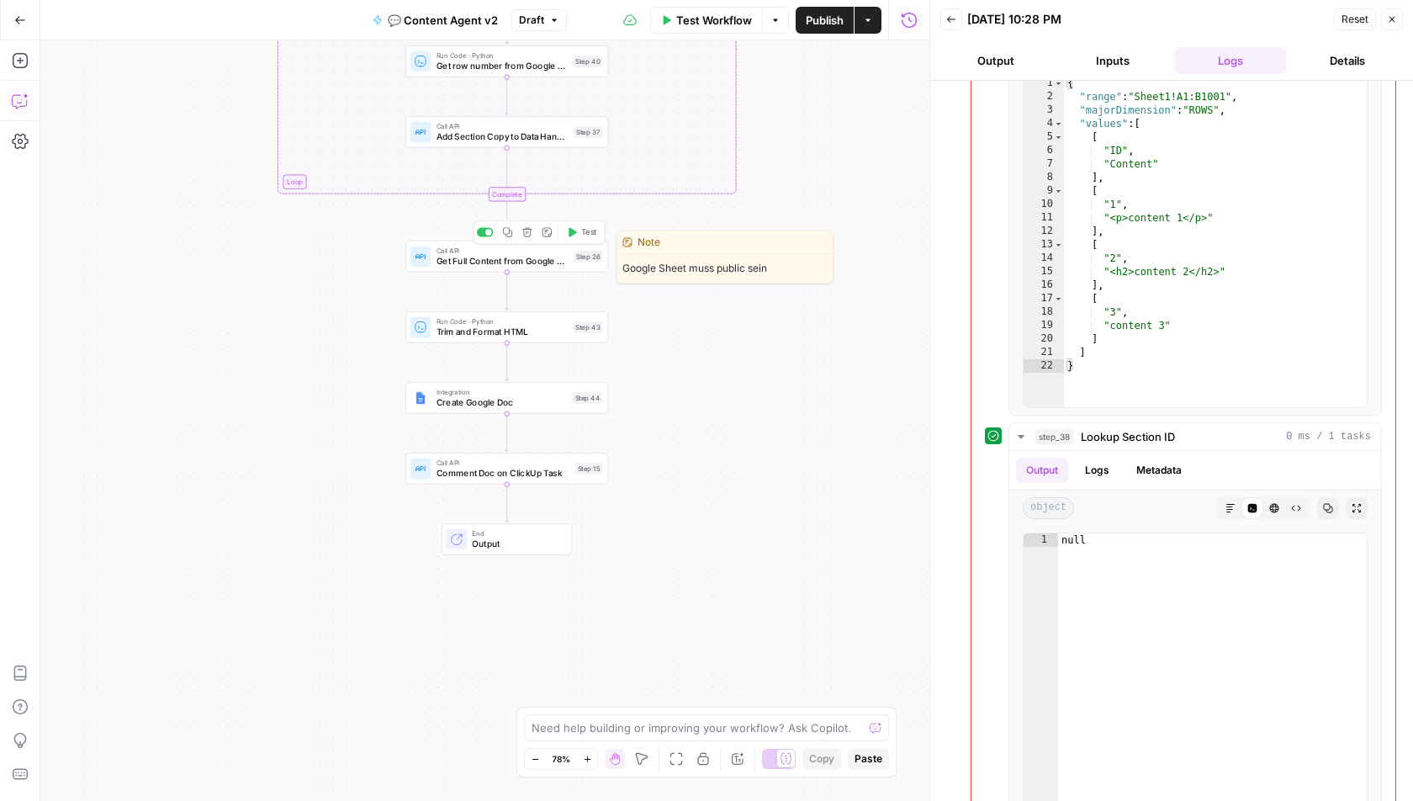
click at [501, 263] on span "Get Full Content from Google Sheet" at bounding box center [503, 261] width 132 height 13
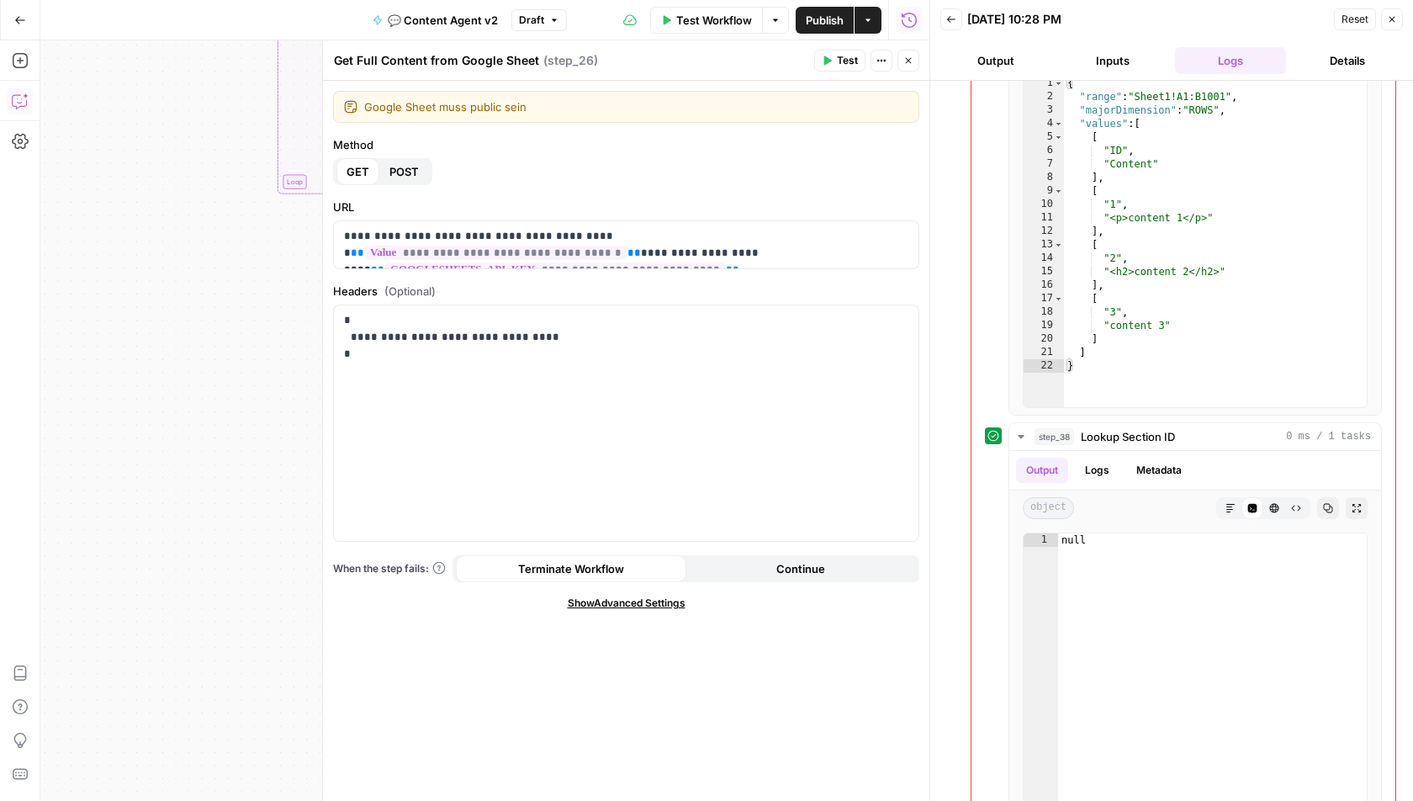
click at [905, 58] on icon "button" at bounding box center [909, 61] width 10 height 10
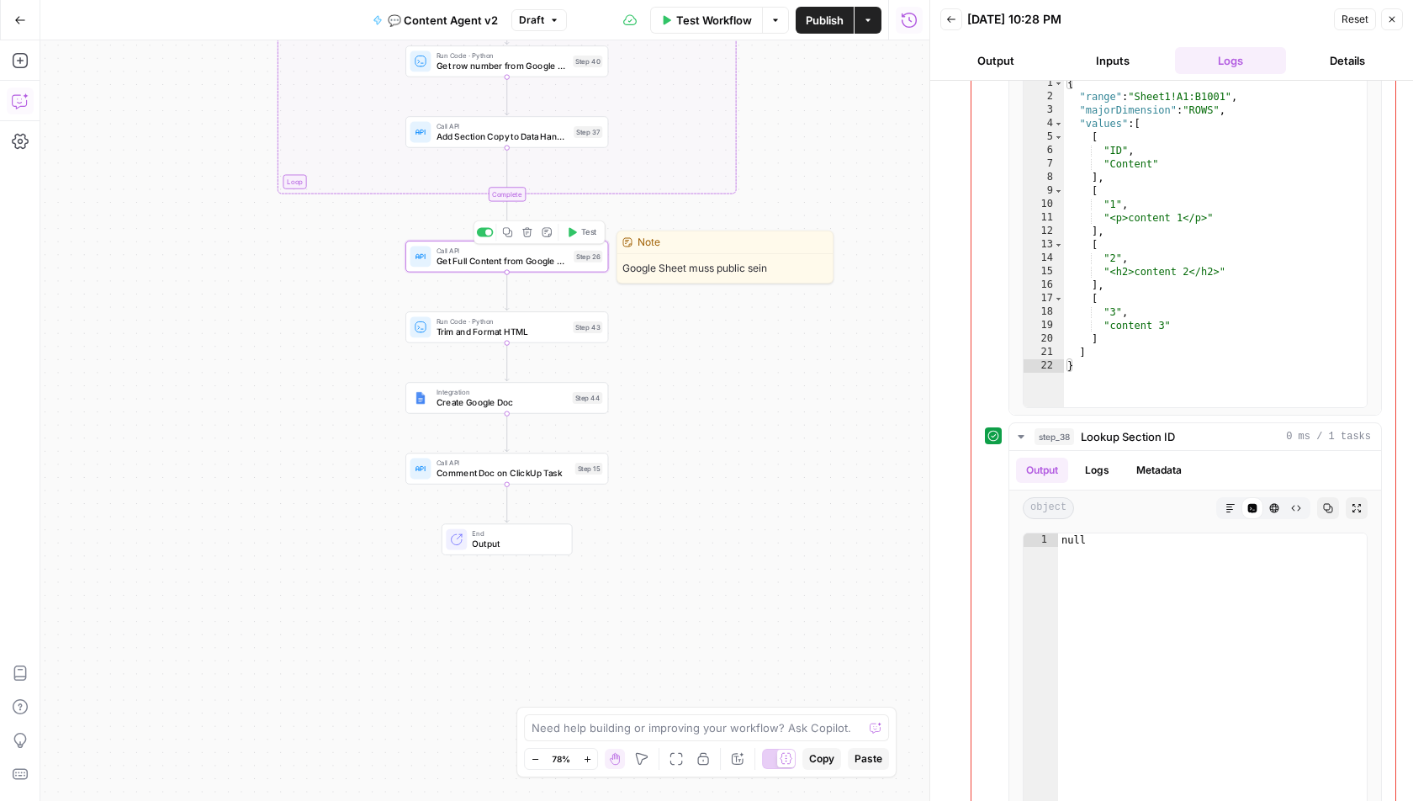
click at [557, 255] on span "Get Full Content from Google Sheet" at bounding box center [503, 261] width 132 height 13
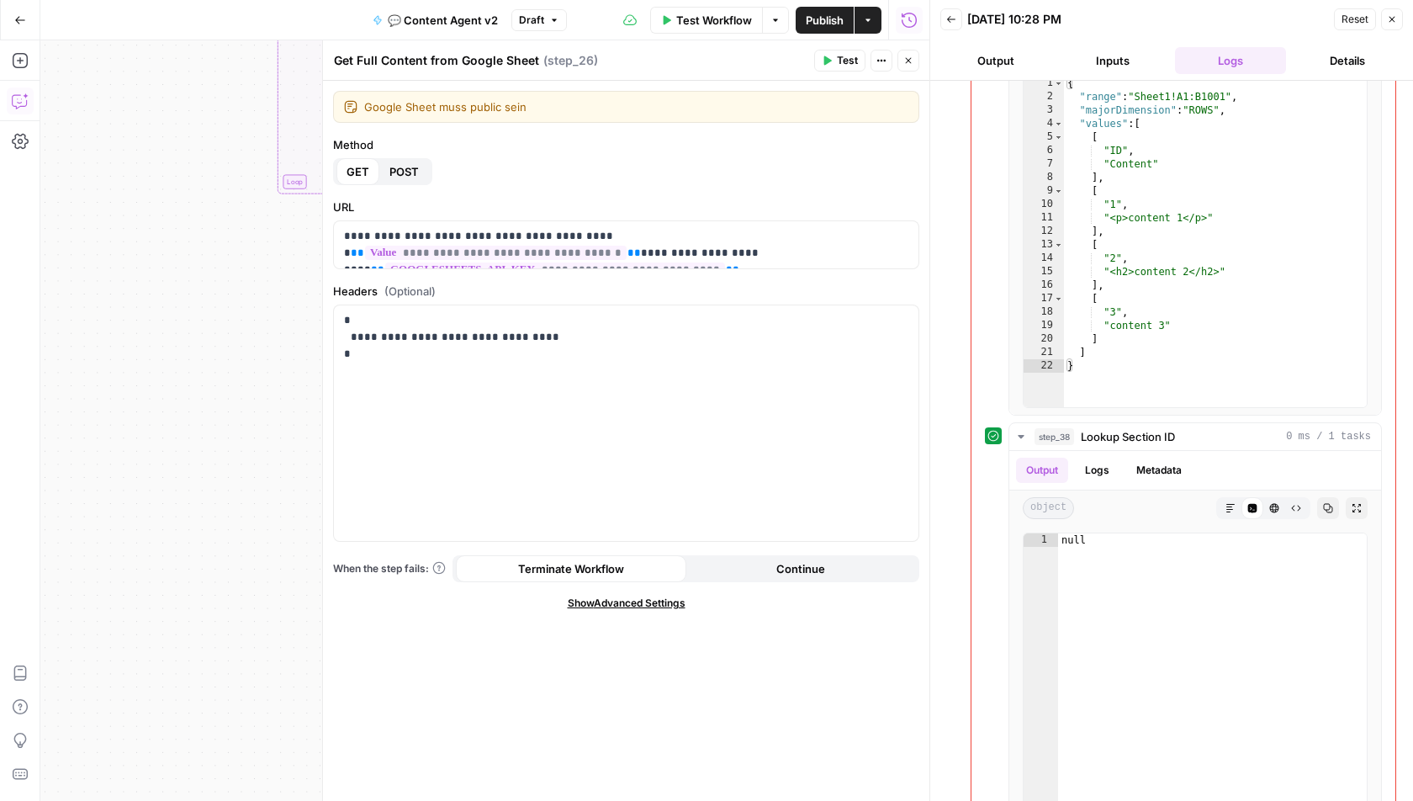
click at [905, 68] on button "Close" at bounding box center [909, 61] width 22 height 22
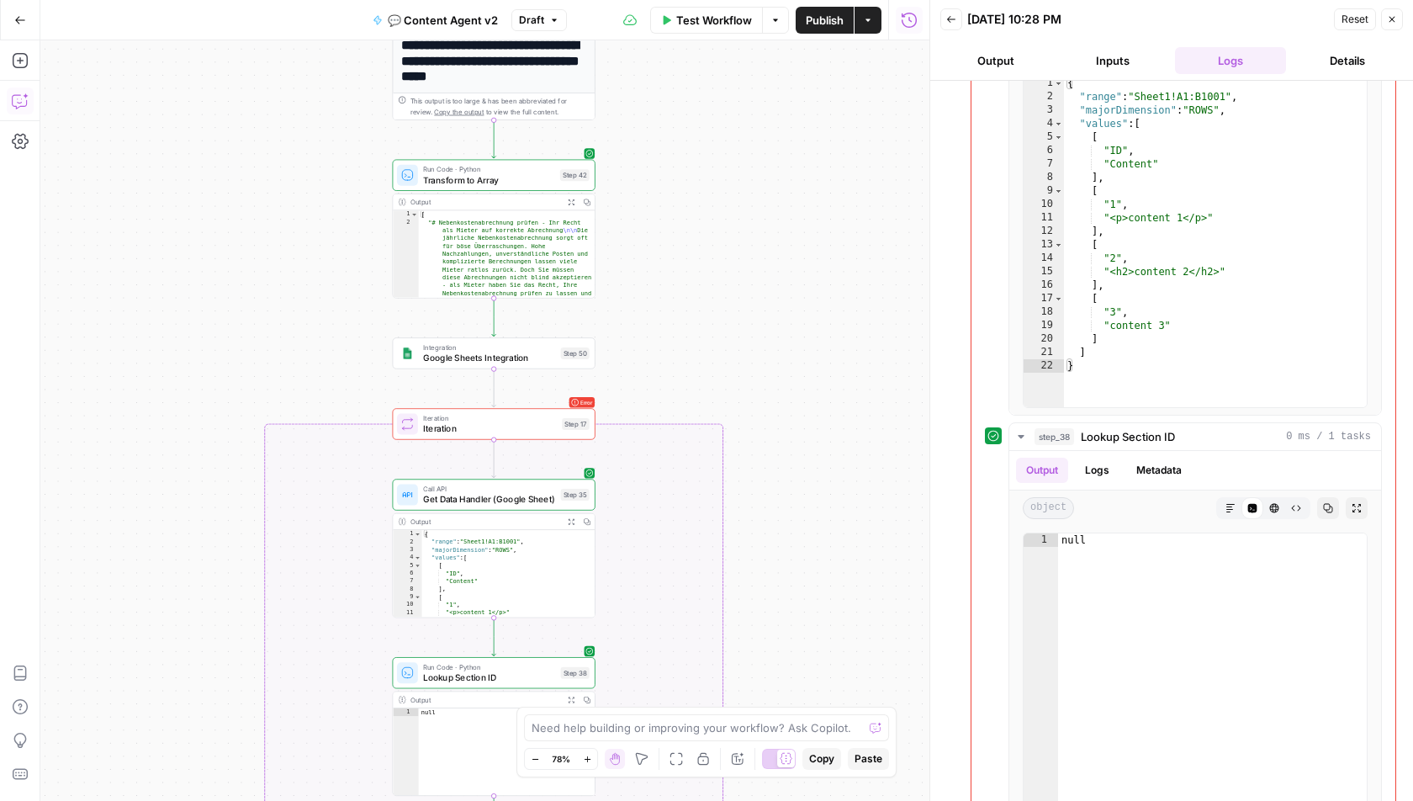
click at [490, 364] on div "Integration Google Sheets Integration Step 50 Copy step Delete step Add Note Te…" at bounding box center [494, 352] width 203 height 31
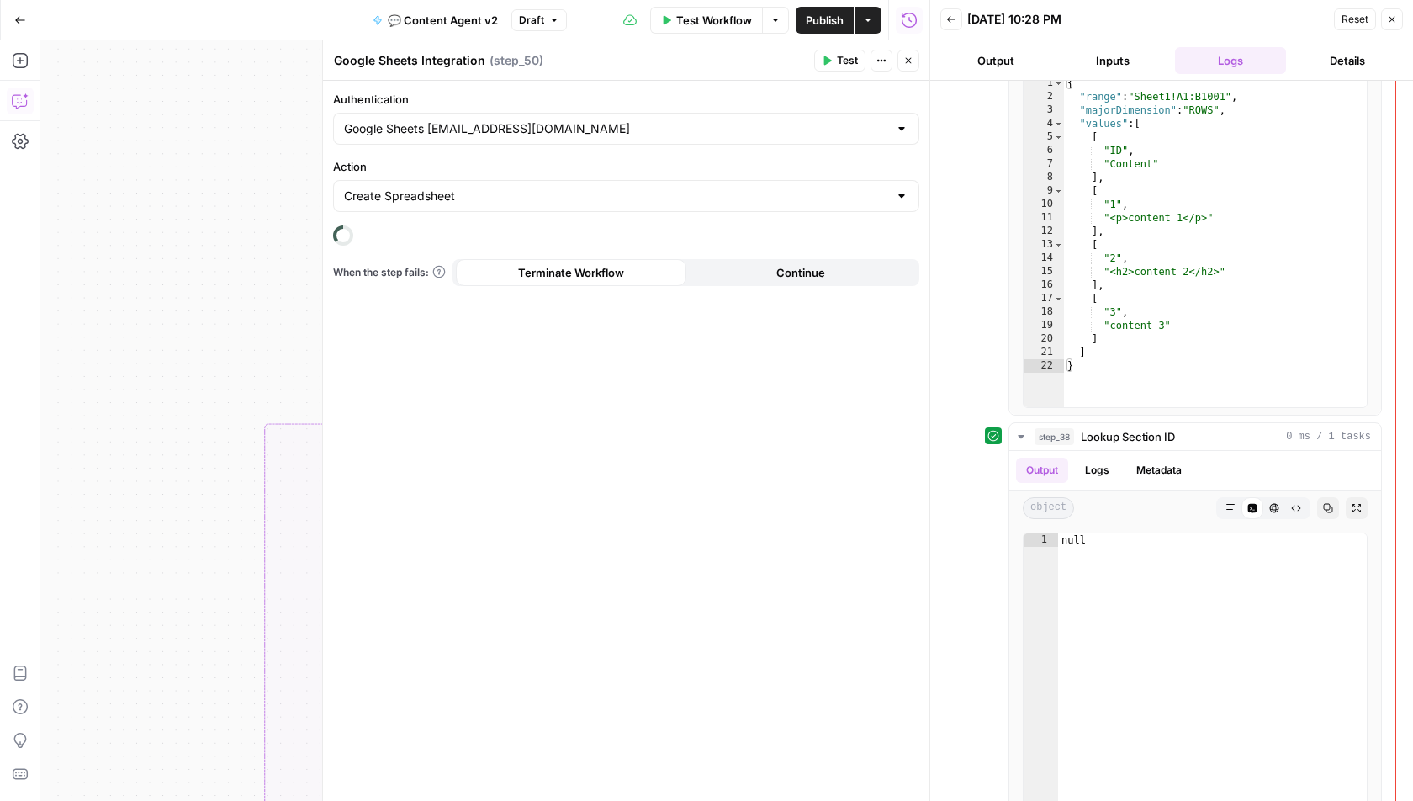
click at [835, 57] on button "Test" at bounding box center [839, 61] width 51 height 22
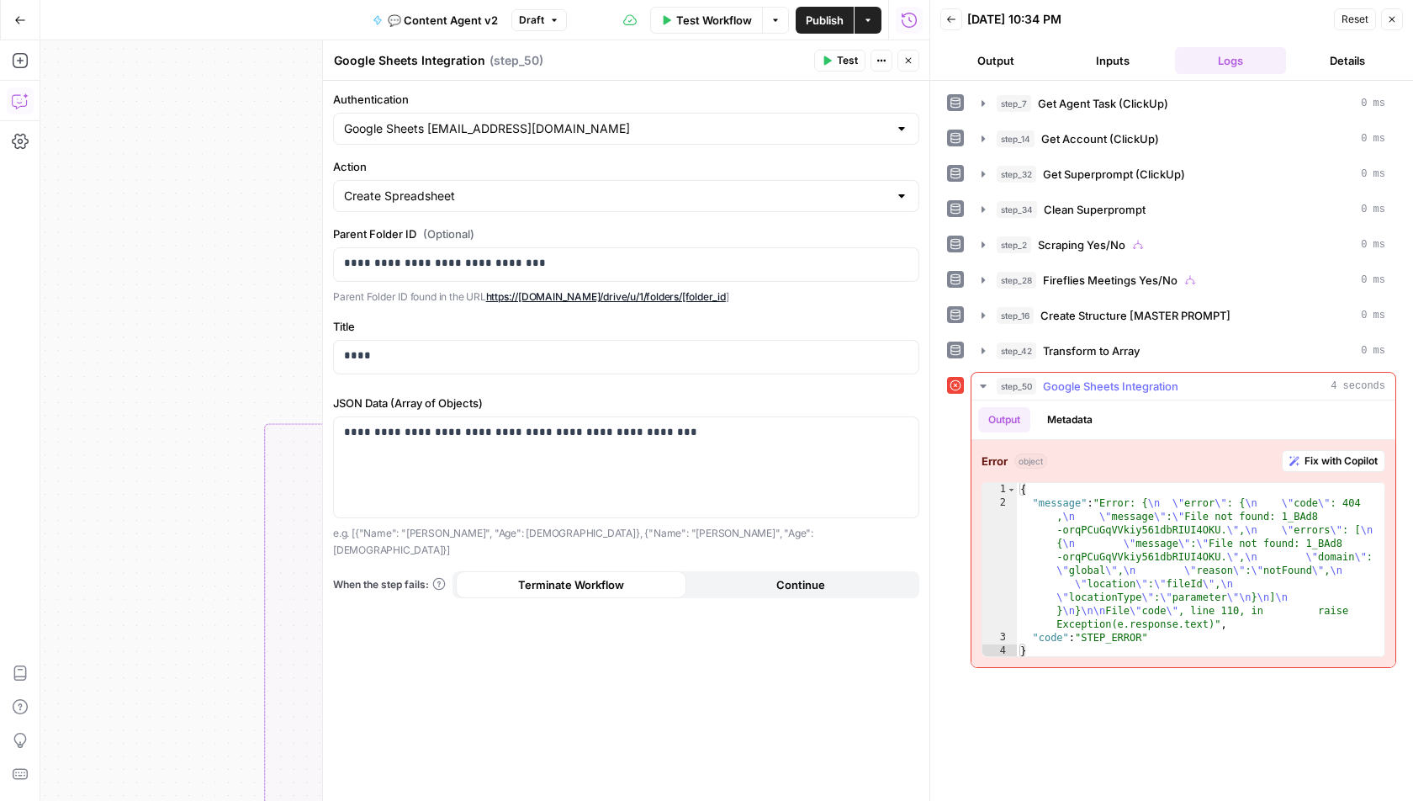
click at [1061, 411] on button "Metadata" at bounding box center [1070, 419] width 66 height 25
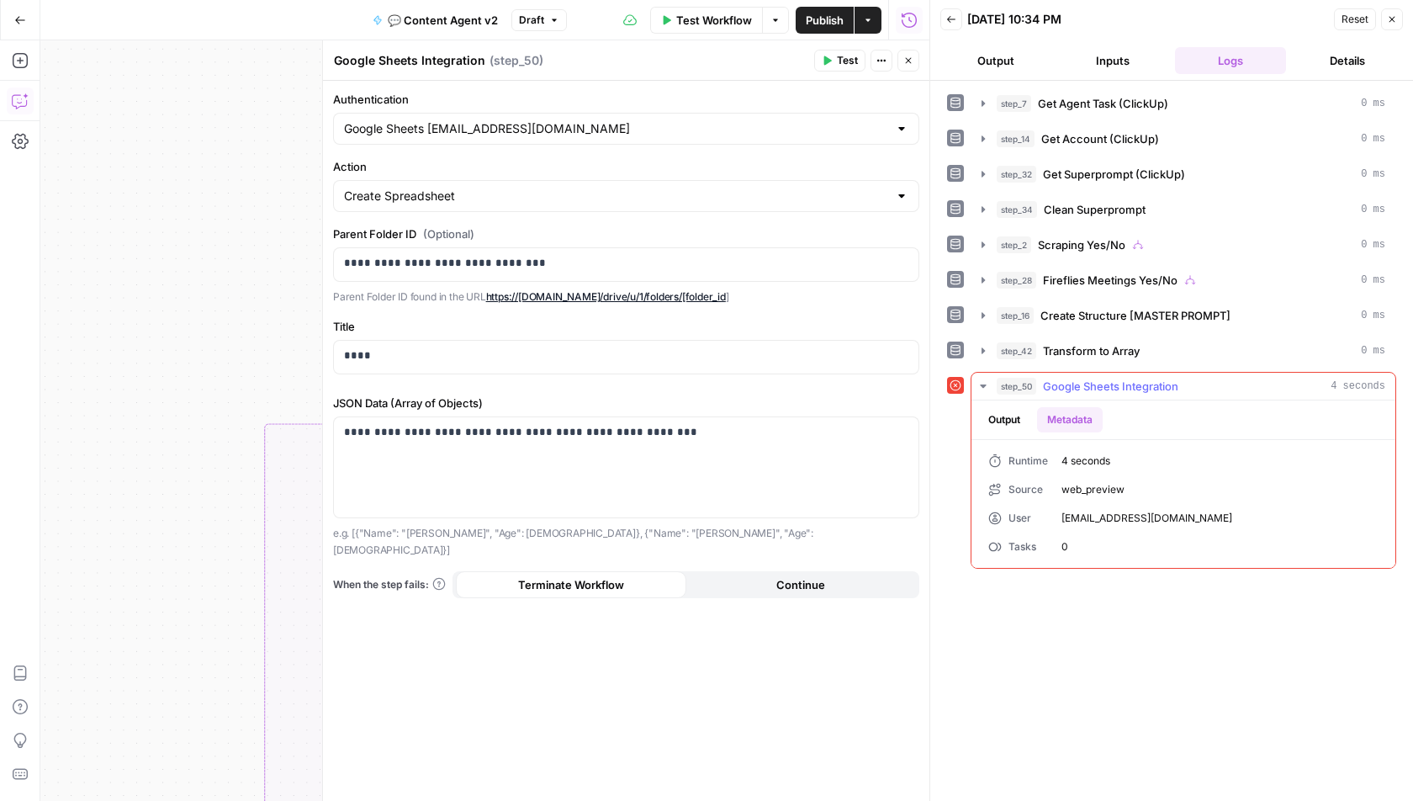
click at [1015, 411] on button "Output" at bounding box center [1004, 419] width 52 height 25
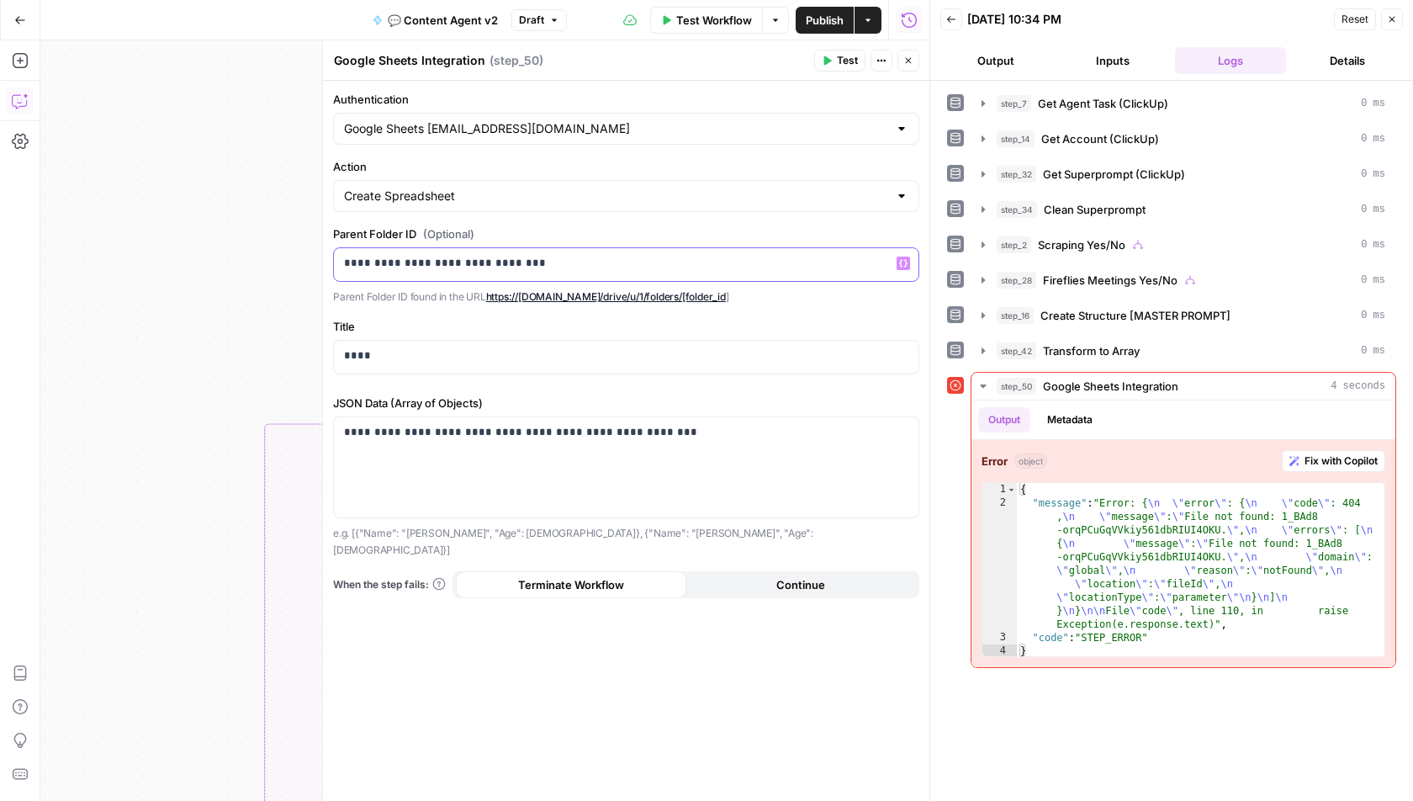
click at [570, 255] on p "**********" at bounding box center [626, 263] width 565 height 17
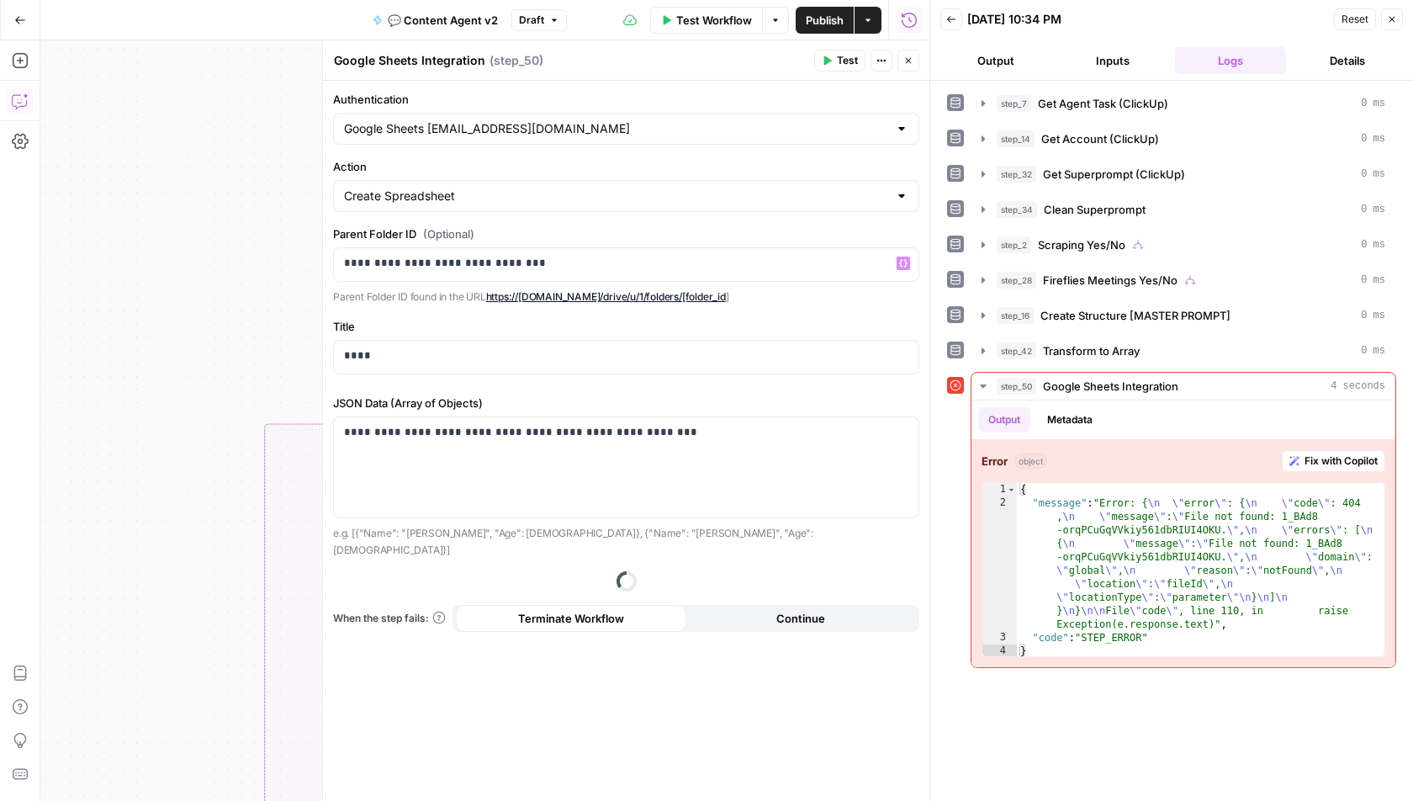
click at [644, 237] on label "Parent Folder ID (Optional)" at bounding box center [626, 233] width 586 height 17
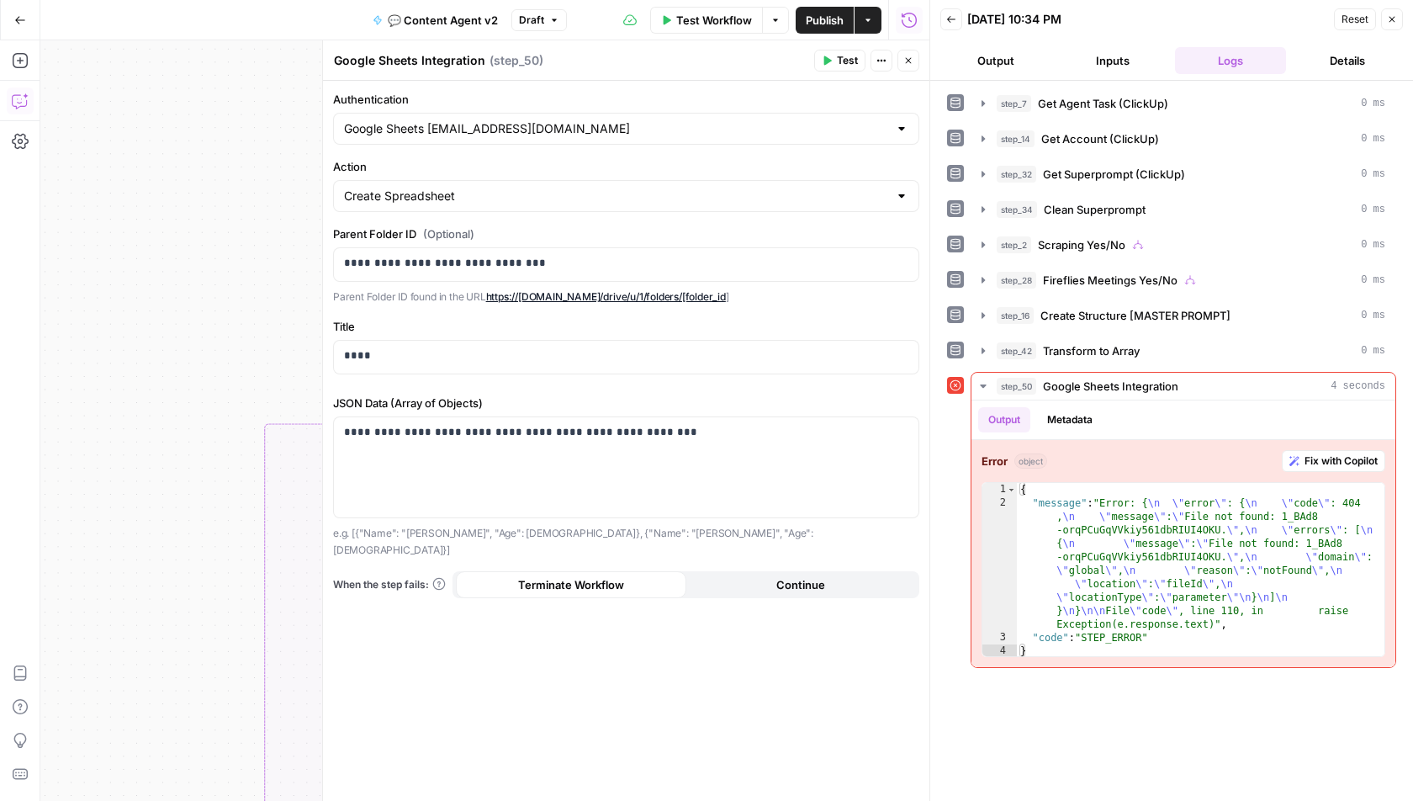
click at [835, 60] on button "Test" at bounding box center [839, 61] width 51 height 22
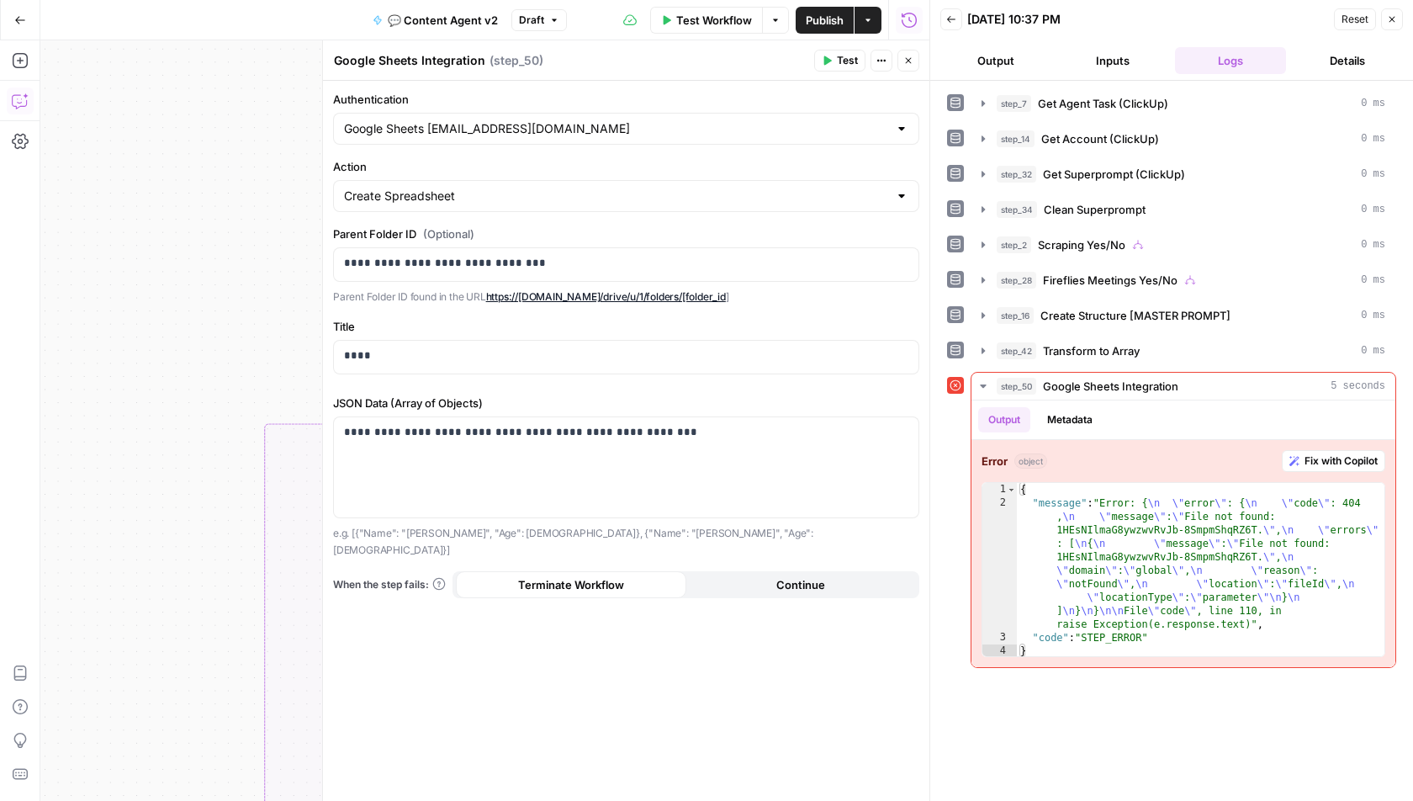
click at [488, 137] on div "Google Sheets accounts@radyant.io" at bounding box center [626, 129] width 586 height 32
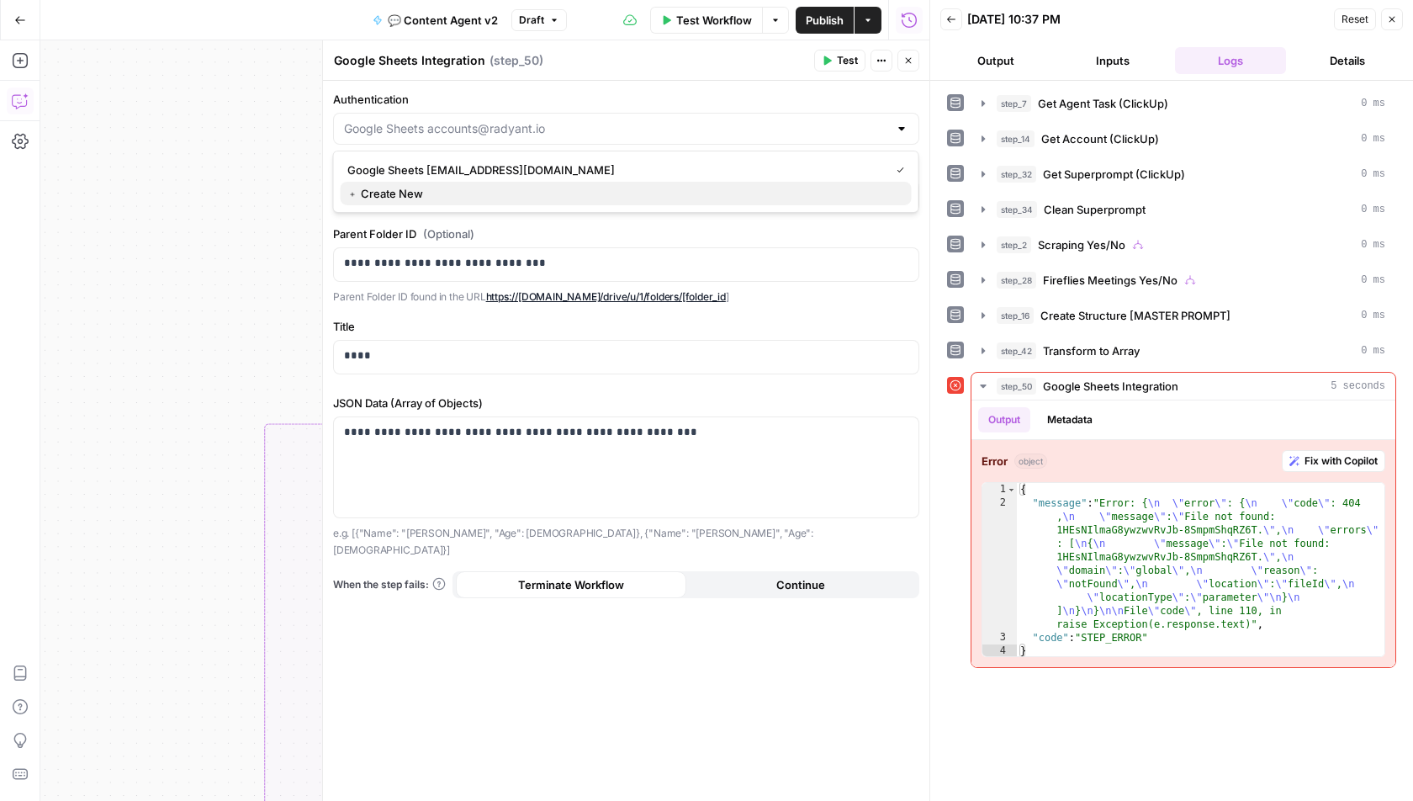
click at [398, 199] on span "﹢ Create New" at bounding box center [622, 193] width 551 height 17
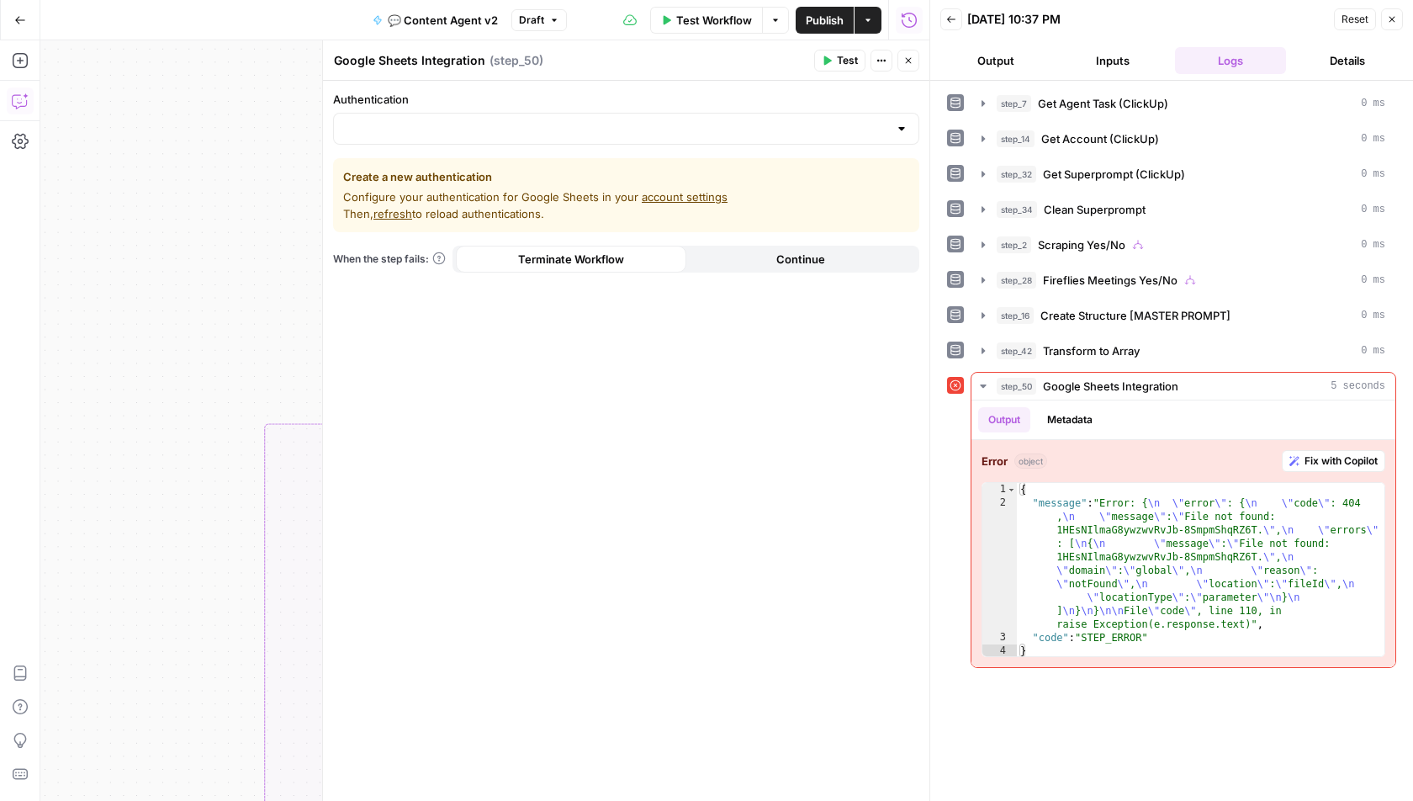
click at [679, 199] on link "account settings" at bounding box center [685, 196] width 86 height 13
click at [501, 146] on div "Authentication Create a new authentication Configure your authentication for Go…" at bounding box center [626, 441] width 607 height 720
click at [492, 132] on input "Authentication" at bounding box center [616, 128] width 544 height 17
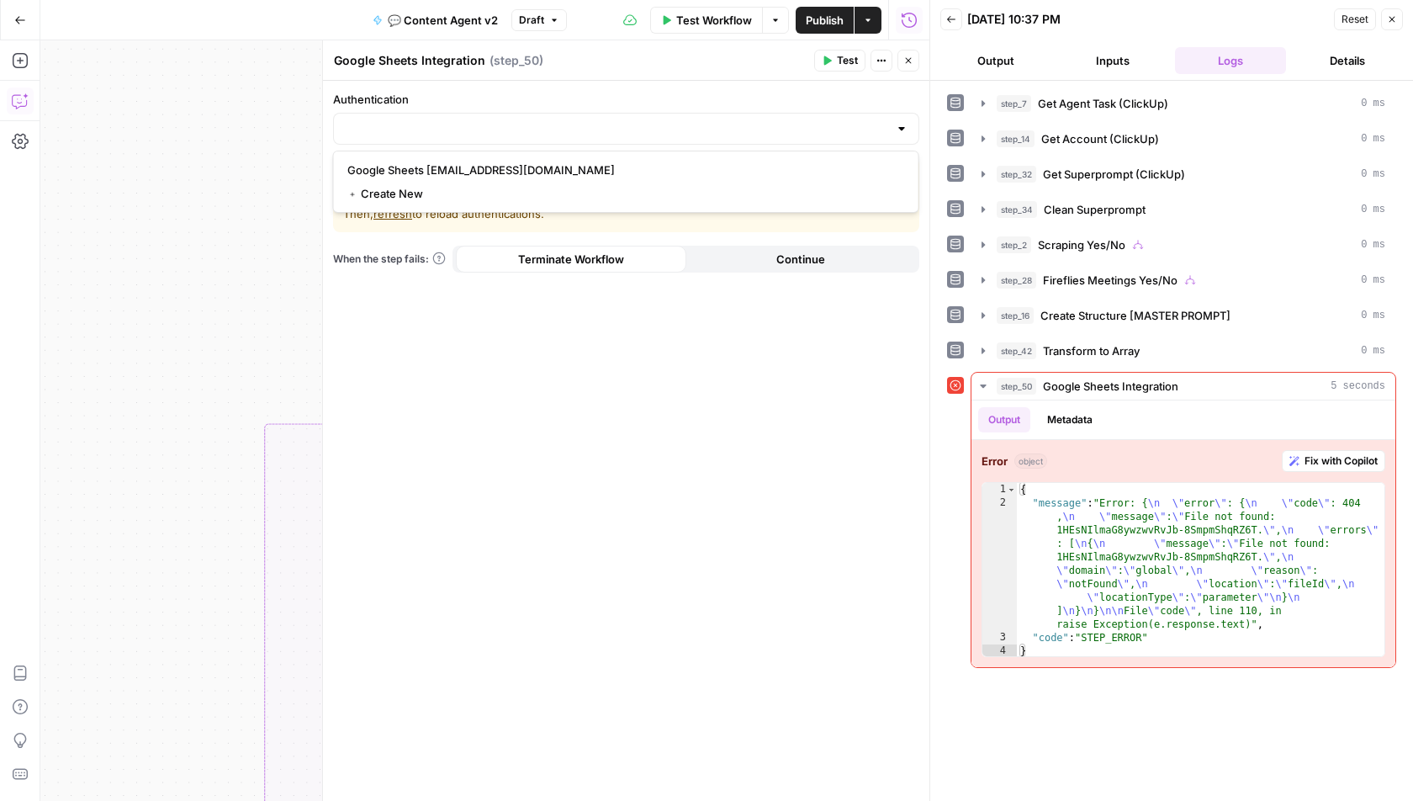
click at [533, 393] on div "Authentication Create a new authentication Configure your authentication for Go…" at bounding box center [626, 441] width 607 height 720
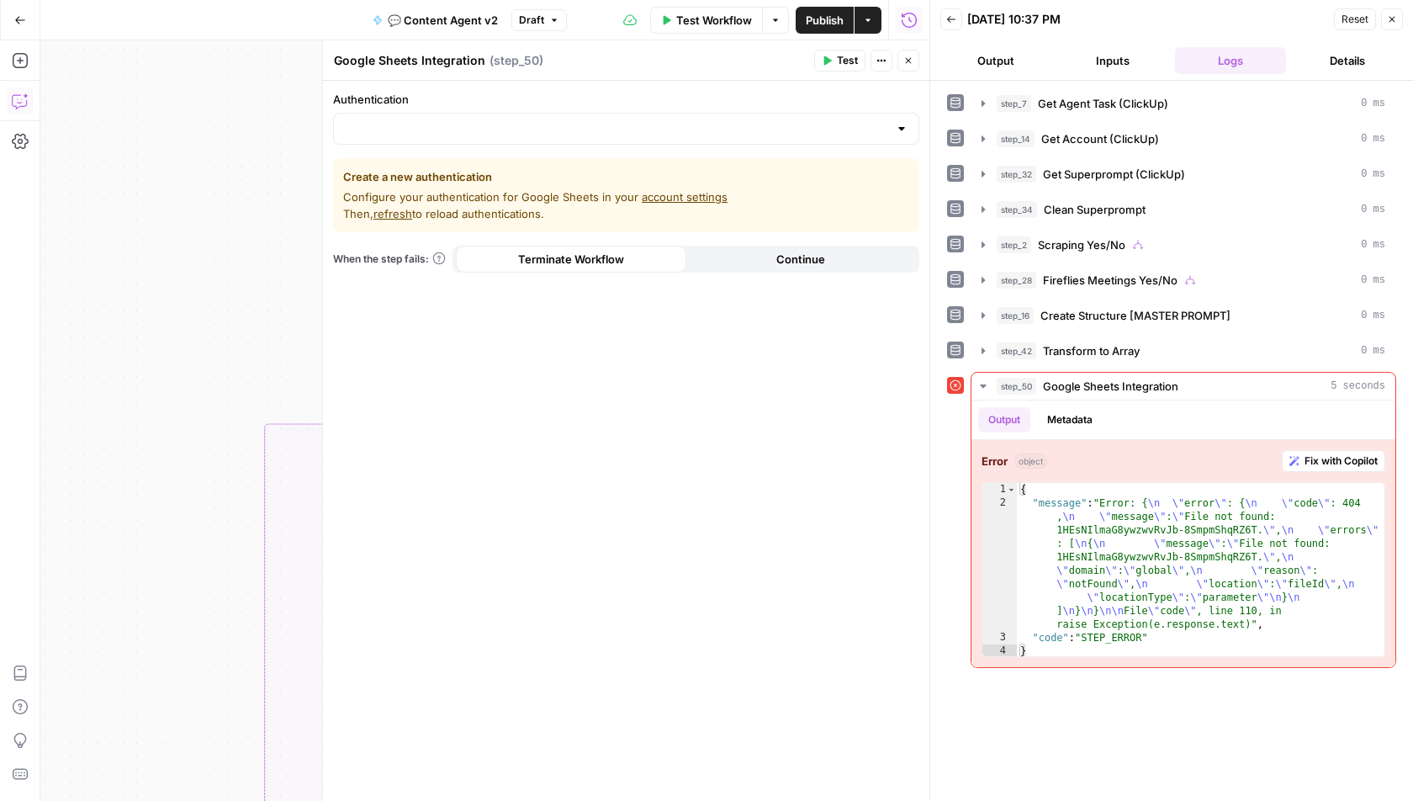
click at [395, 209] on span "refresh" at bounding box center [393, 213] width 39 height 13
click at [439, 128] on input "Authentication" at bounding box center [616, 128] width 544 height 17
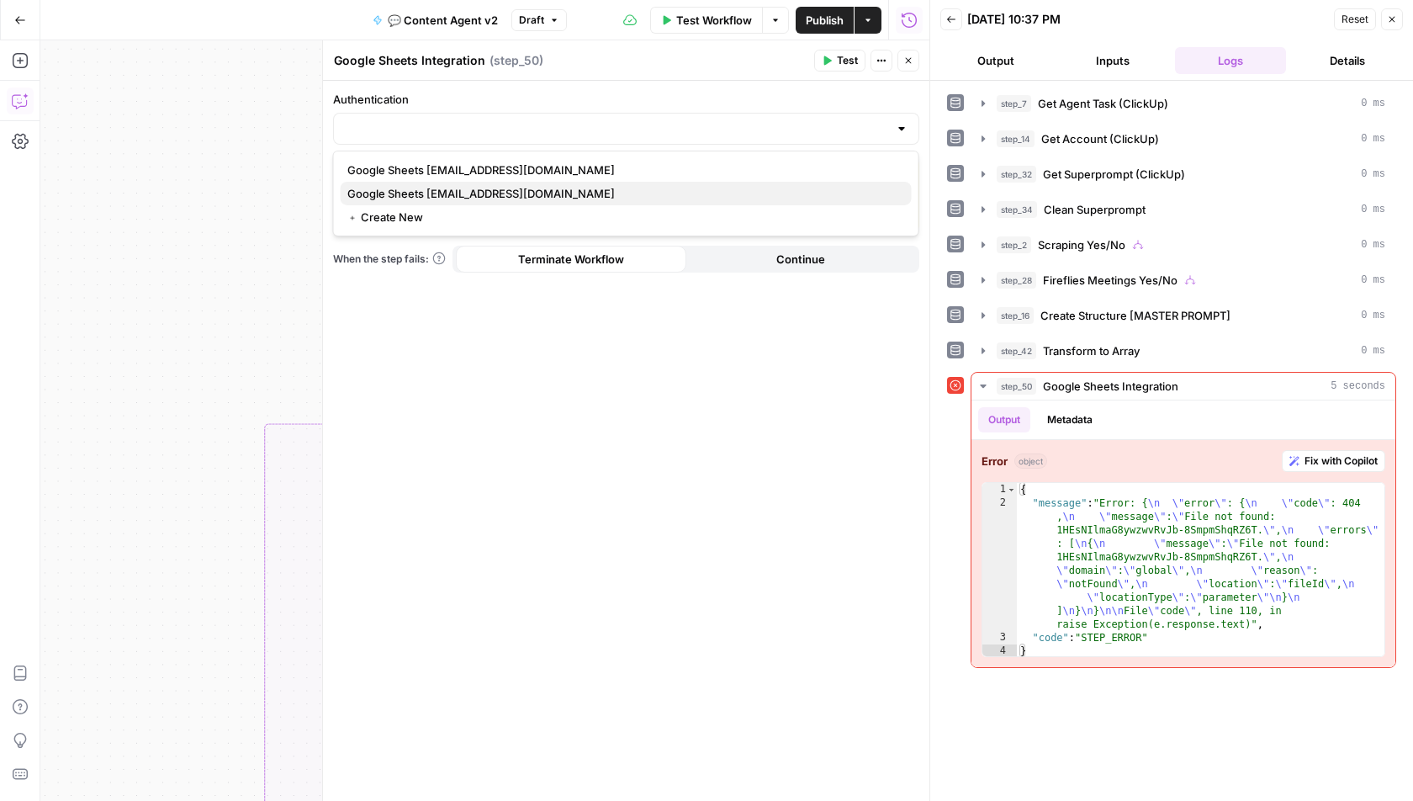
click at [435, 198] on span "Google Sheets niklas.buschner@radyant.io" at bounding box center [622, 193] width 551 height 17
type input "Google Sheets niklas.buschner@radyant.io"
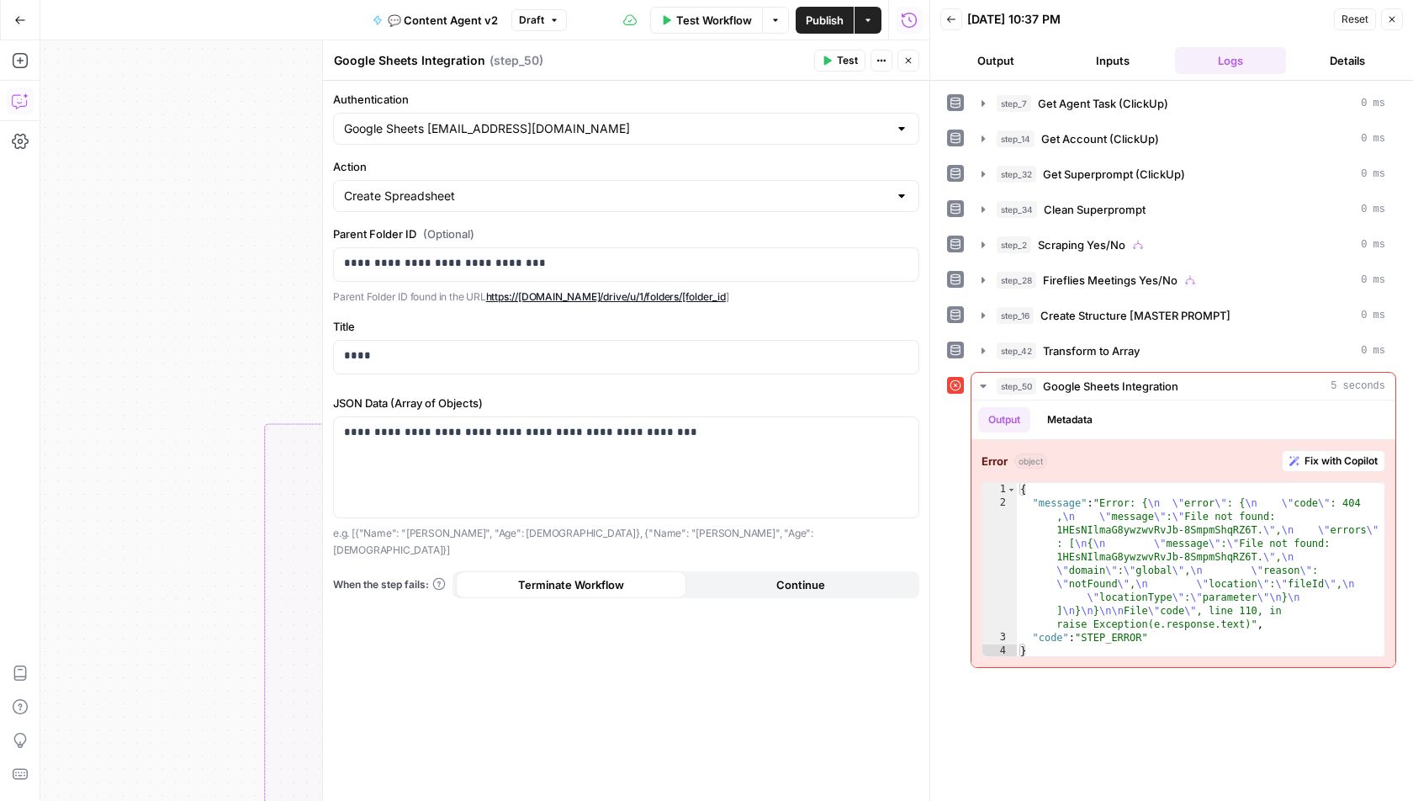
click at [834, 62] on button "Test" at bounding box center [839, 61] width 51 height 22
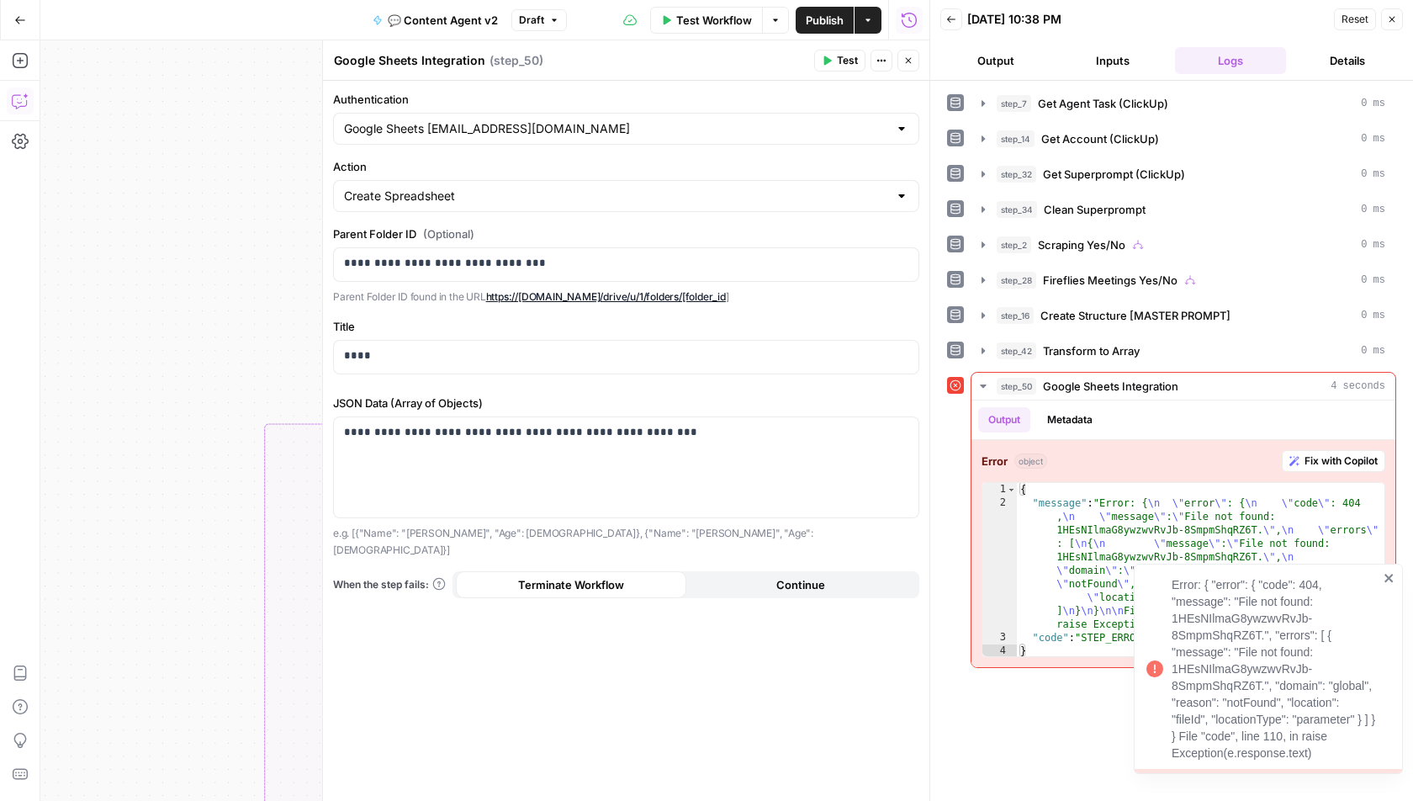
click at [1392, 578] on icon "close" at bounding box center [1390, 577] width 12 height 13
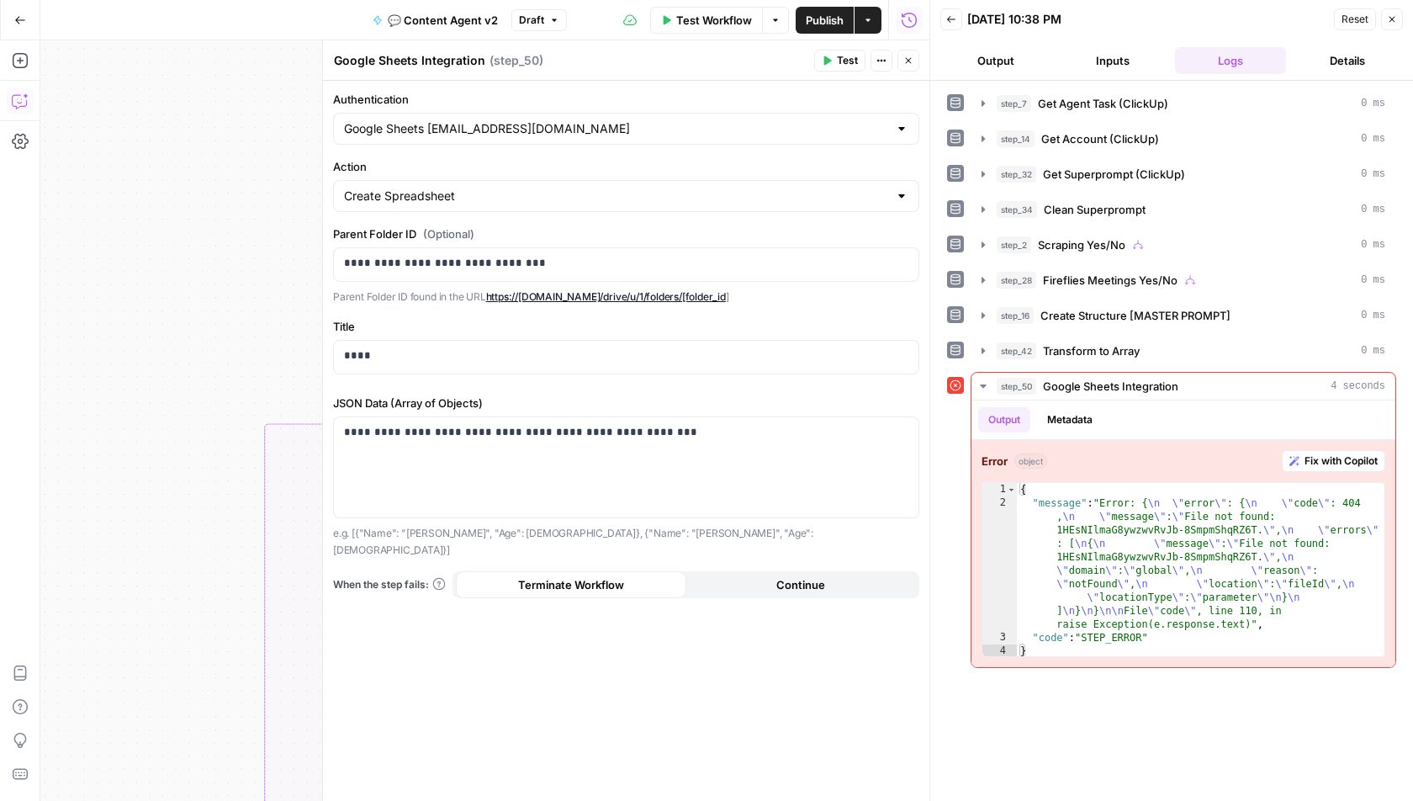
click at [624, 206] on div "Create Spreadsheet" at bounding box center [626, 196] width 586 height 32
click at [576, 237] on span "Create Spreadsheet" at bounding box center [615, 236] width 536 height 17
type input "Create Spreadsheet"
click at [478, 248] on div "**********" at bounding box center [626, 264] width 585 height 33
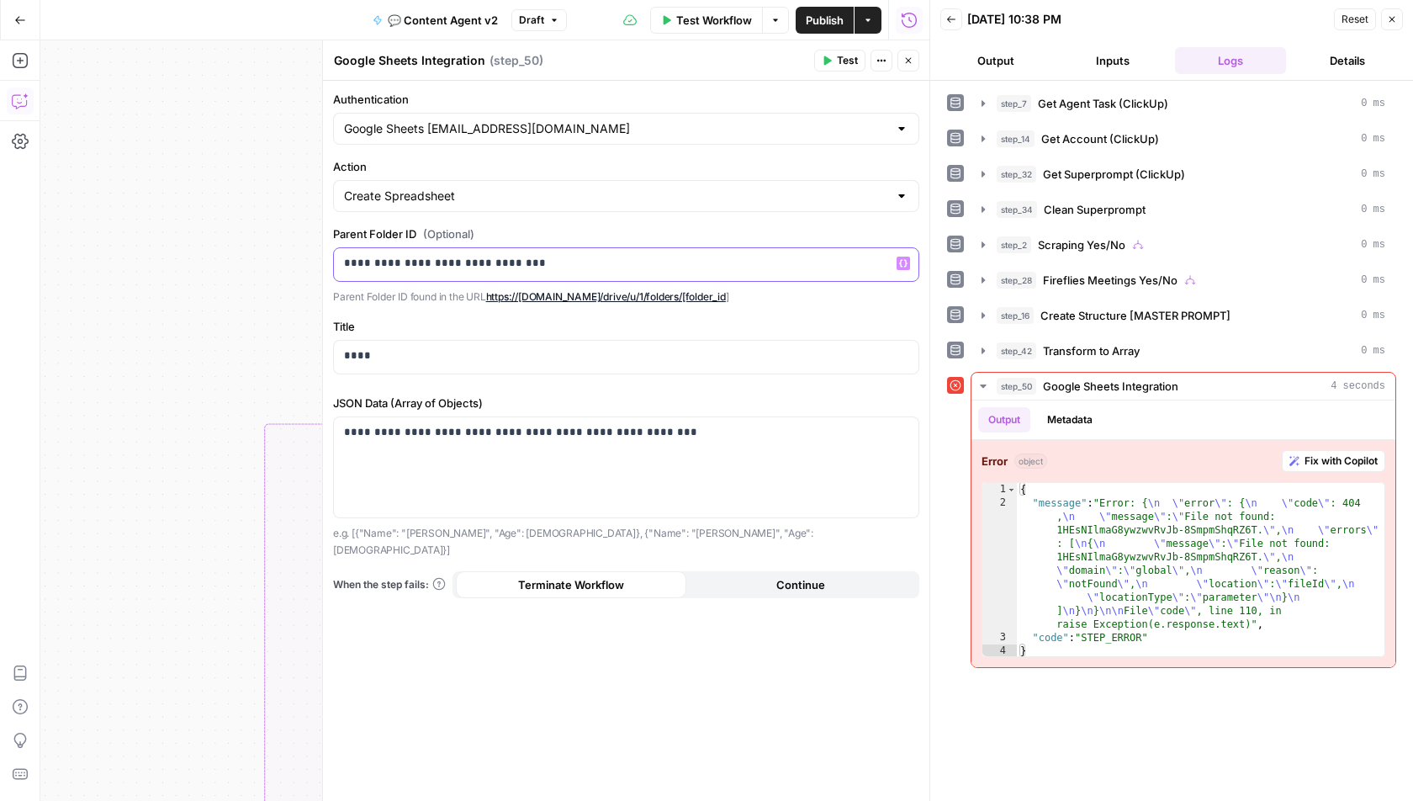
click at [478, 248] on div "**********" at bounding box center [626, 264] width 585 height 33
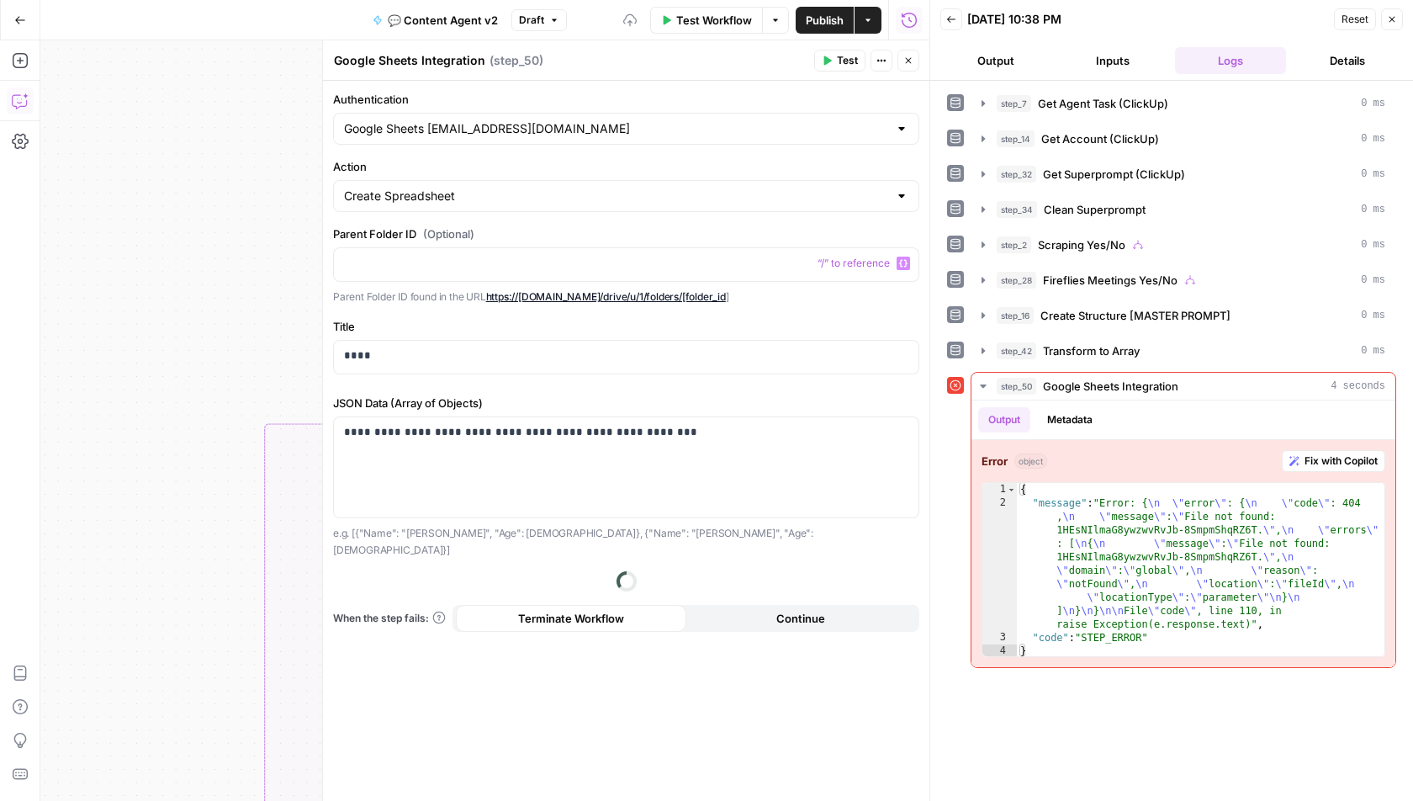
click at [525, 230] on label "Parent Folder ID (Optional)" at bounding box center [626, 233] width 586 height 17
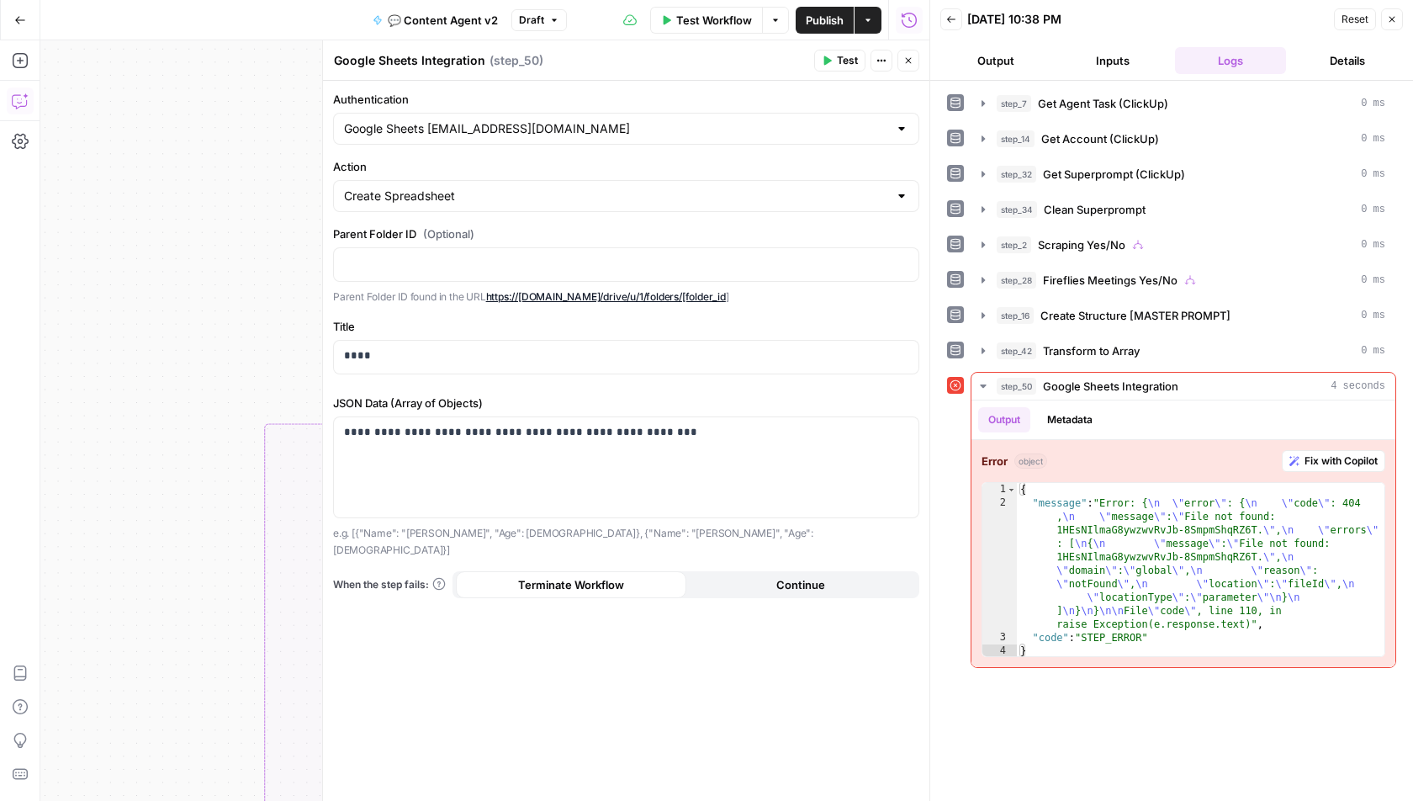
click at [836, 65] on button "Test" at bounding box center [839, 61] width 51 height 22
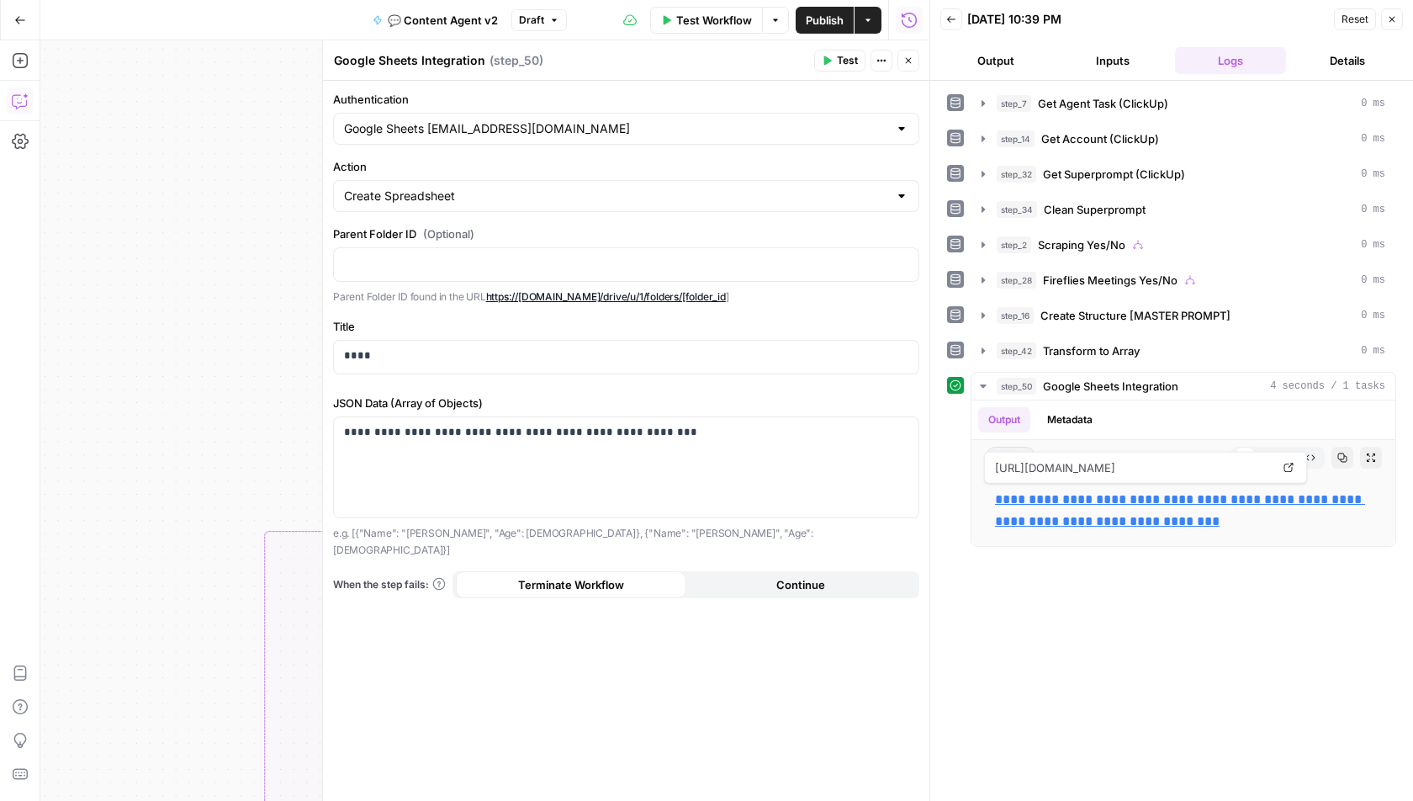
click at [913, 55] on button "Close" at bounding box center [909, 61] width 22 height 22
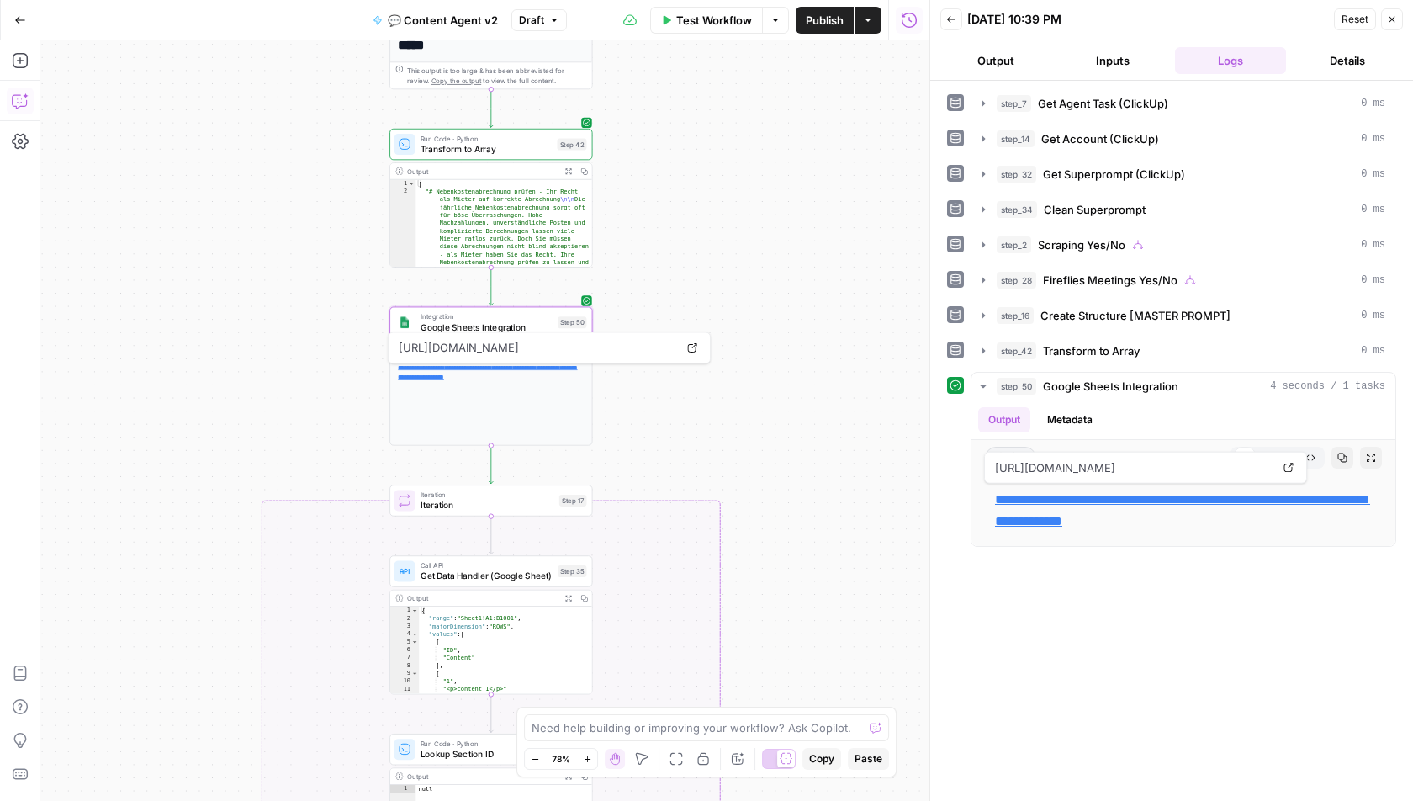
click at [781, 766] on div at bounding box center [786, 759] width 18 height 18
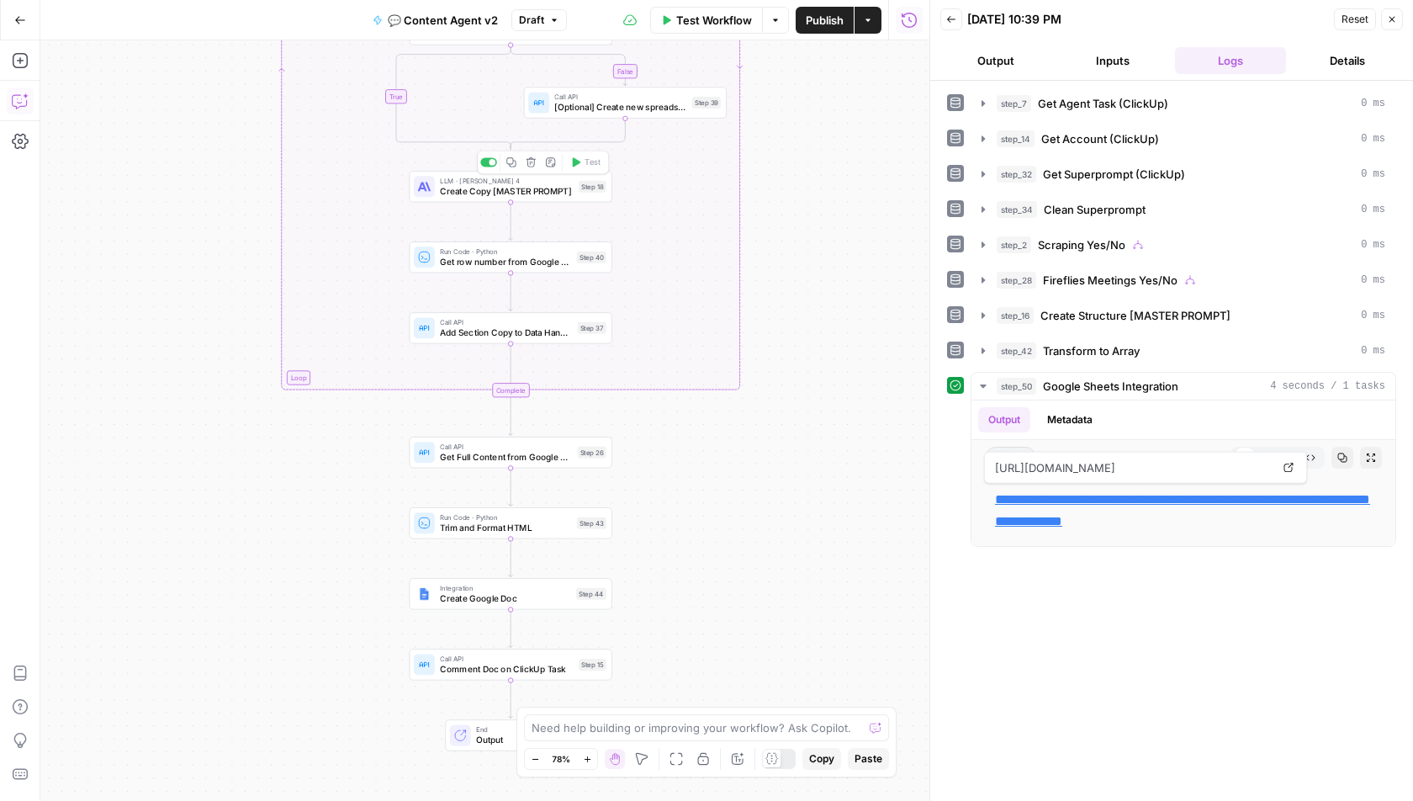
click at [476, 188] on span "Create Copy [MASTER PROMPT]" at bounding box center [507, 190] width 134 height 13
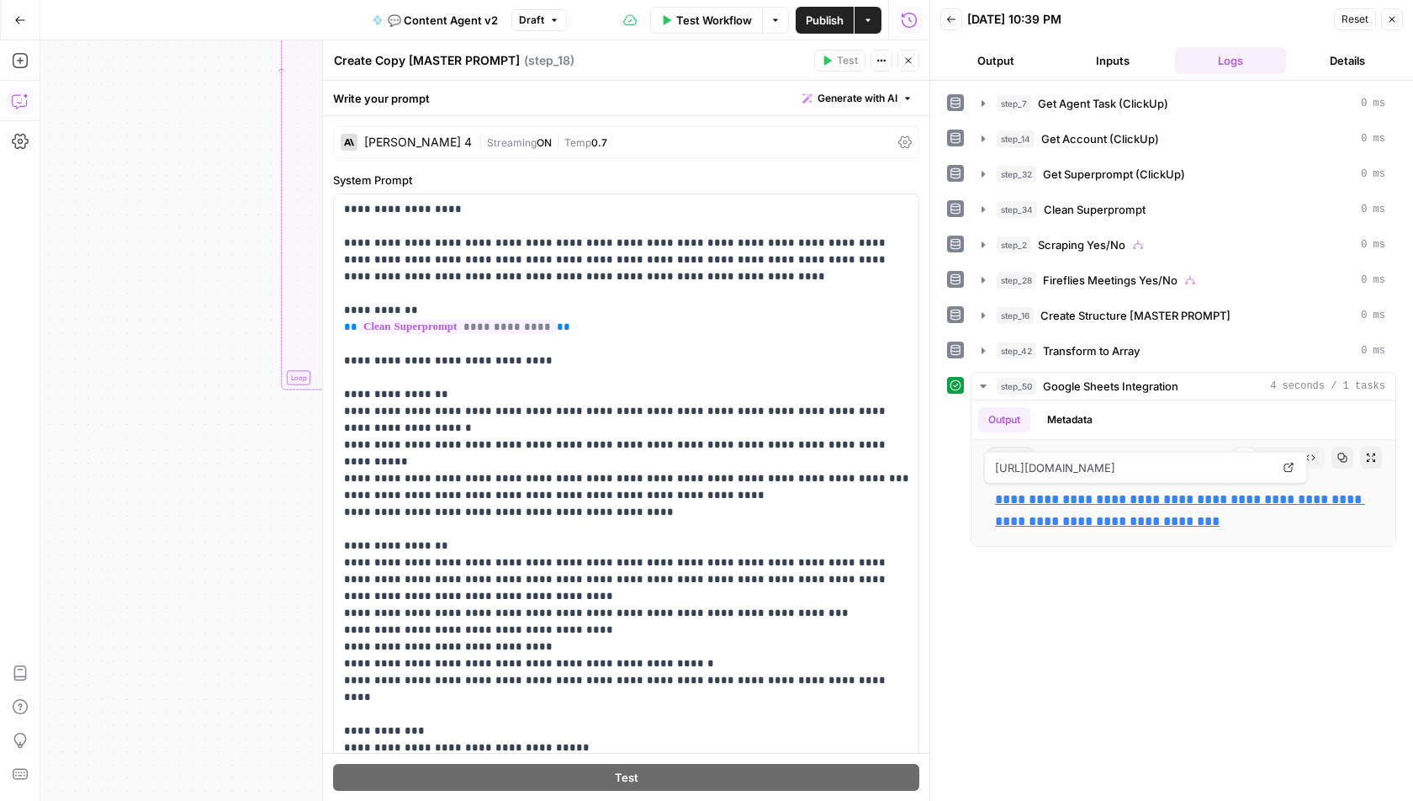
click at [906, 56] on icon "button" at bounding box center [909, 61] width 10 height 10
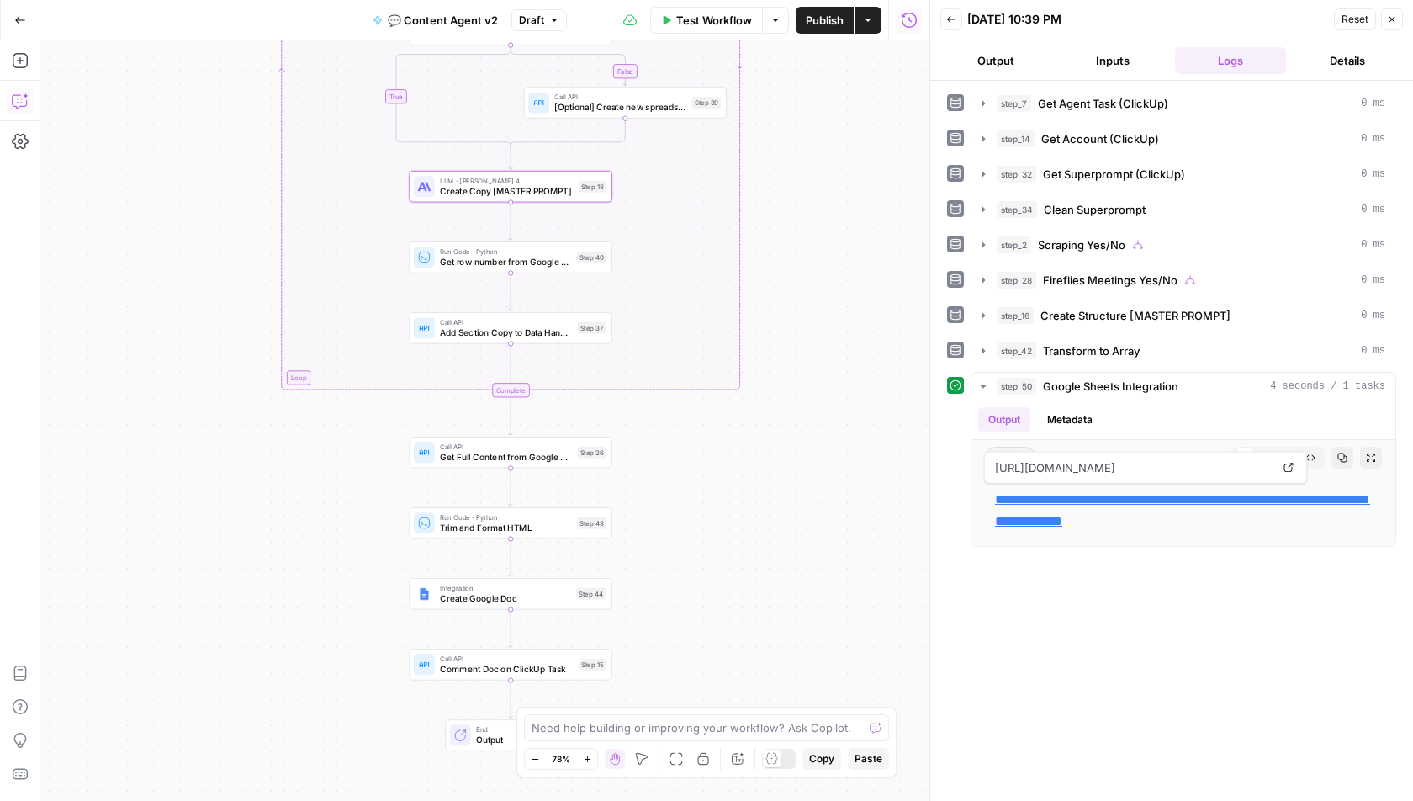
click at [509, 386] on div "Complete" at bounding box center [510, 390] width 37 height 14
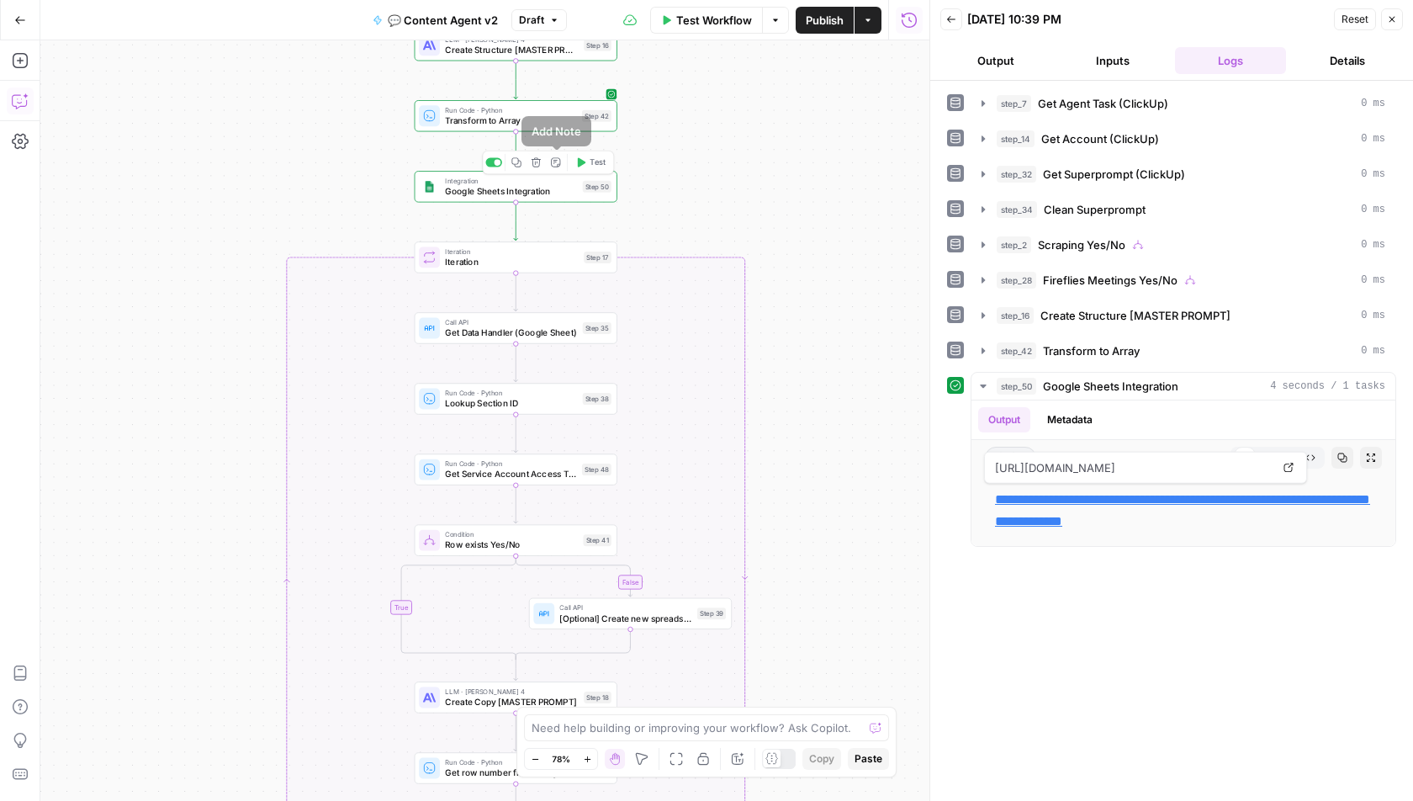
click at [535, 157] on icon "button" at bounding box center [536, 161] width 9 height 9
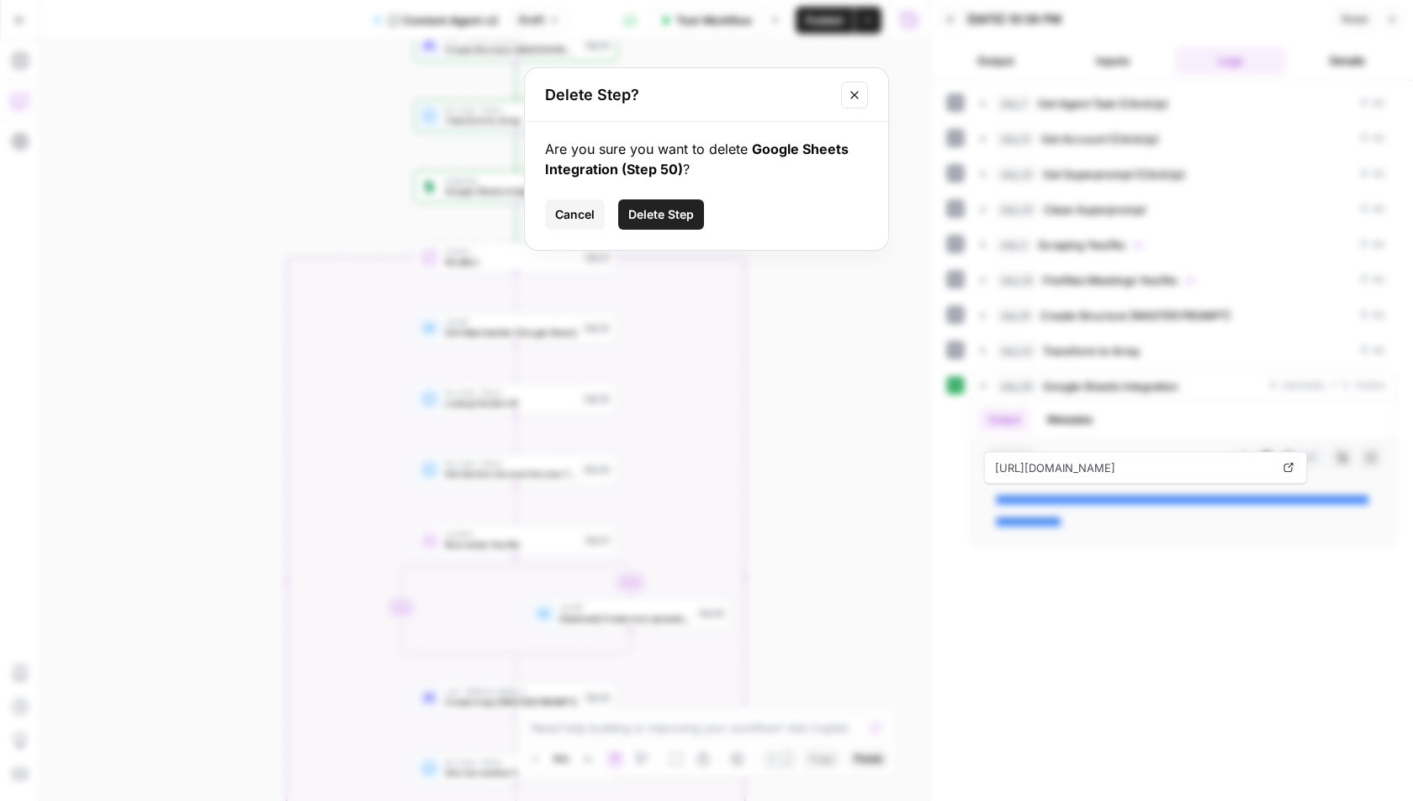
click at [662, 208] on span "Delete Step" at bounding box center [661, 214] width 66 height 17
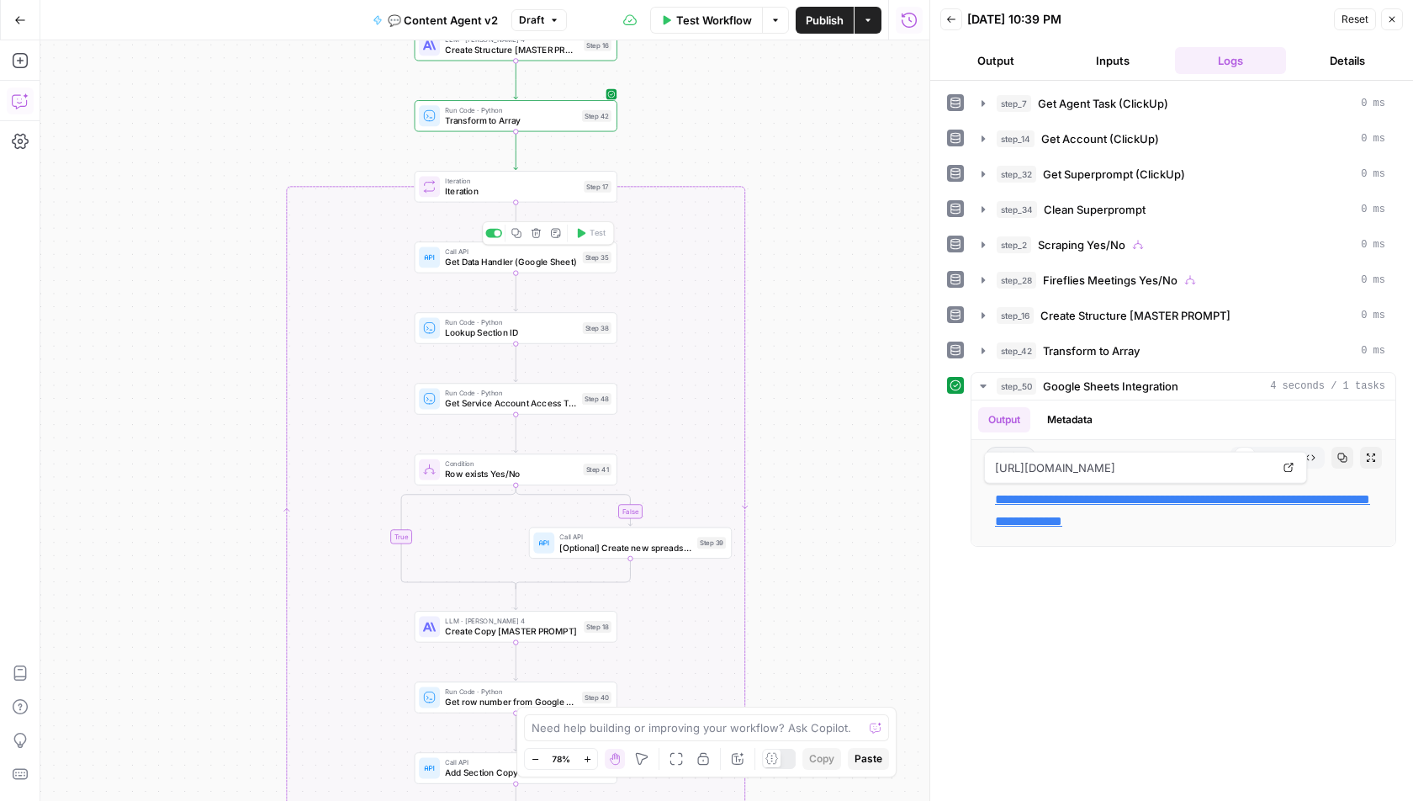
click at [544, 267] on span "Get Data Handler (Google Sheet)" at bounding box center [511, 262] width 132 height 13
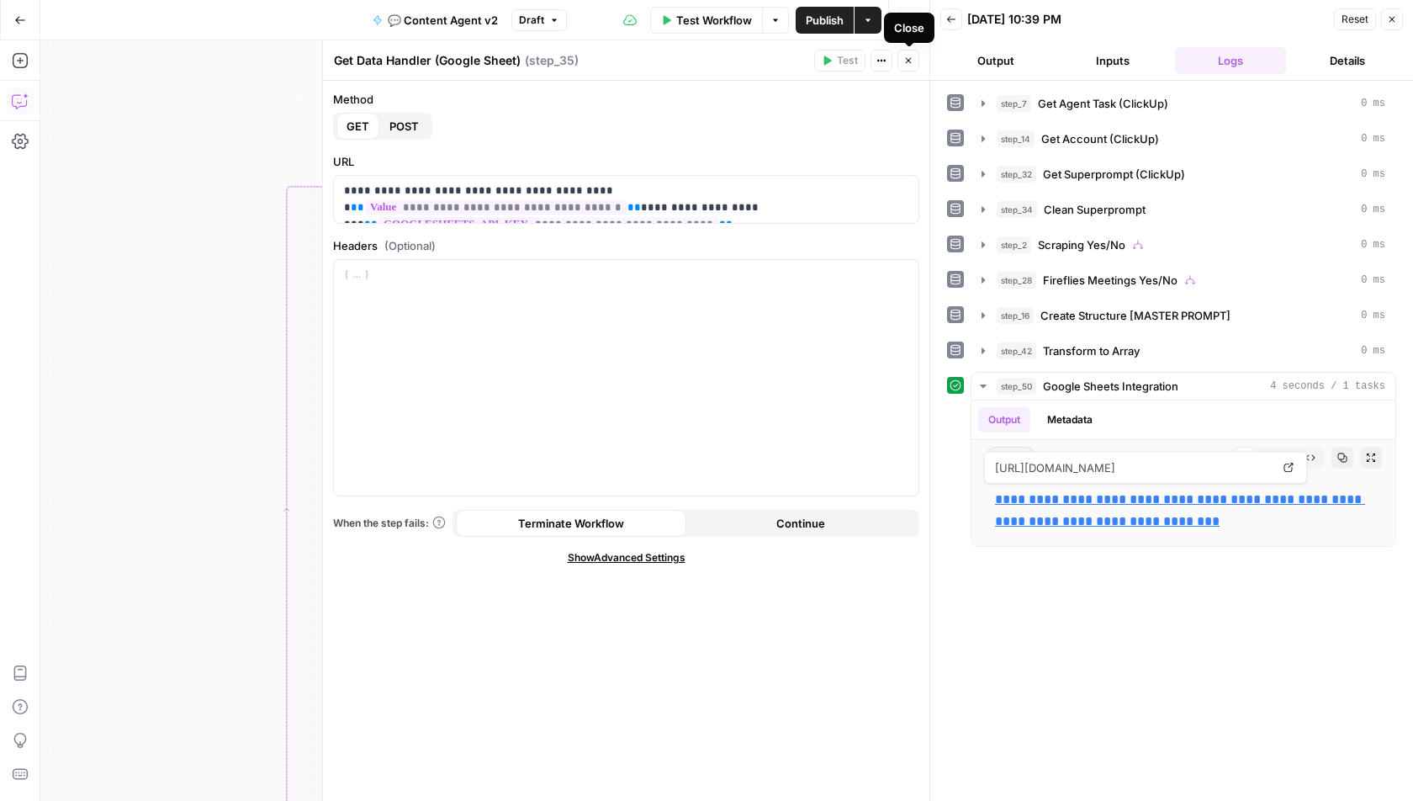
click at [911, 60] on icon "button" at bounding box center [909, 61] width 10 height 10
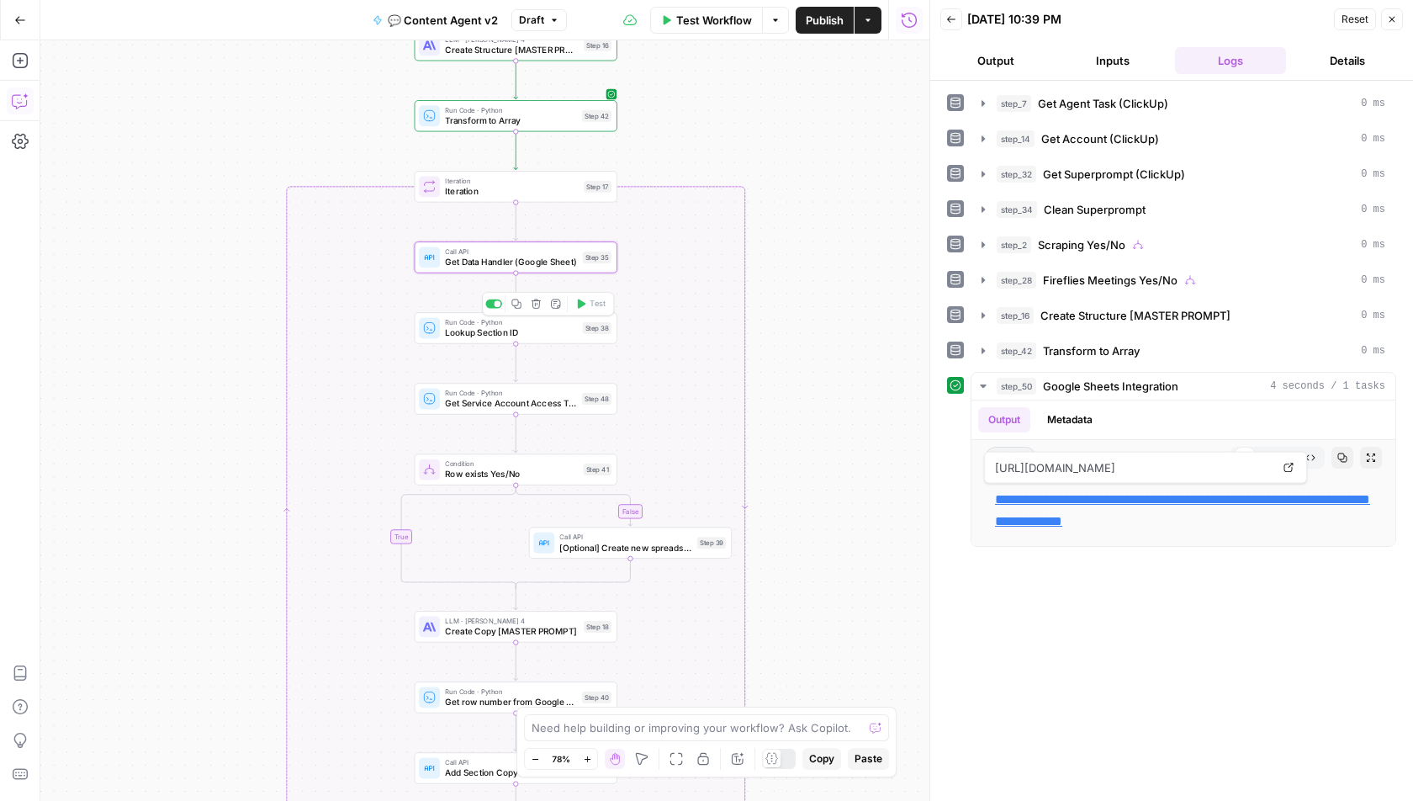
click at [552, 330] on span "Lookup Section ID" at bounding box center [511, 332] width 132 height 13
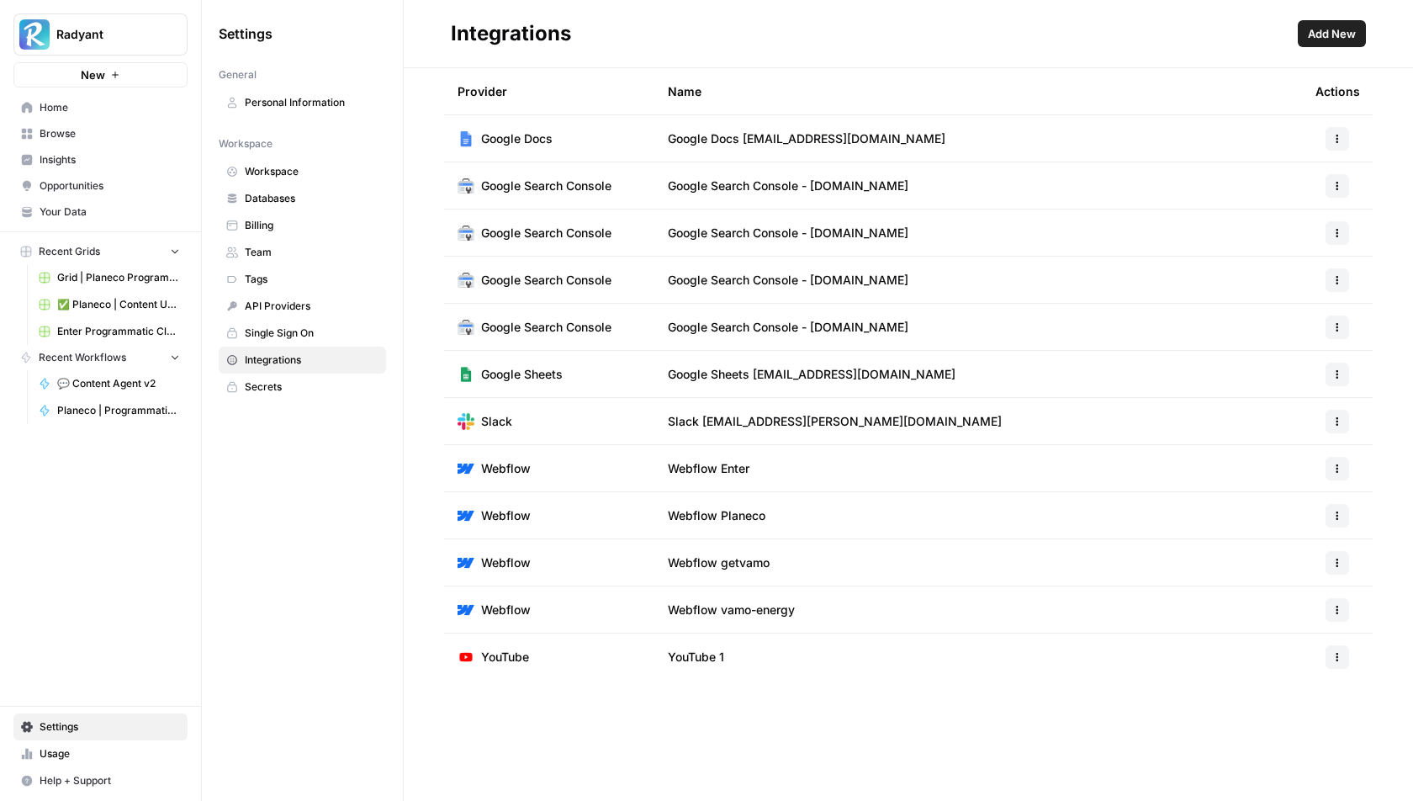
click at [1336, 35] on span "Add New" at bounding box center [1332, 33] width 48 height 17
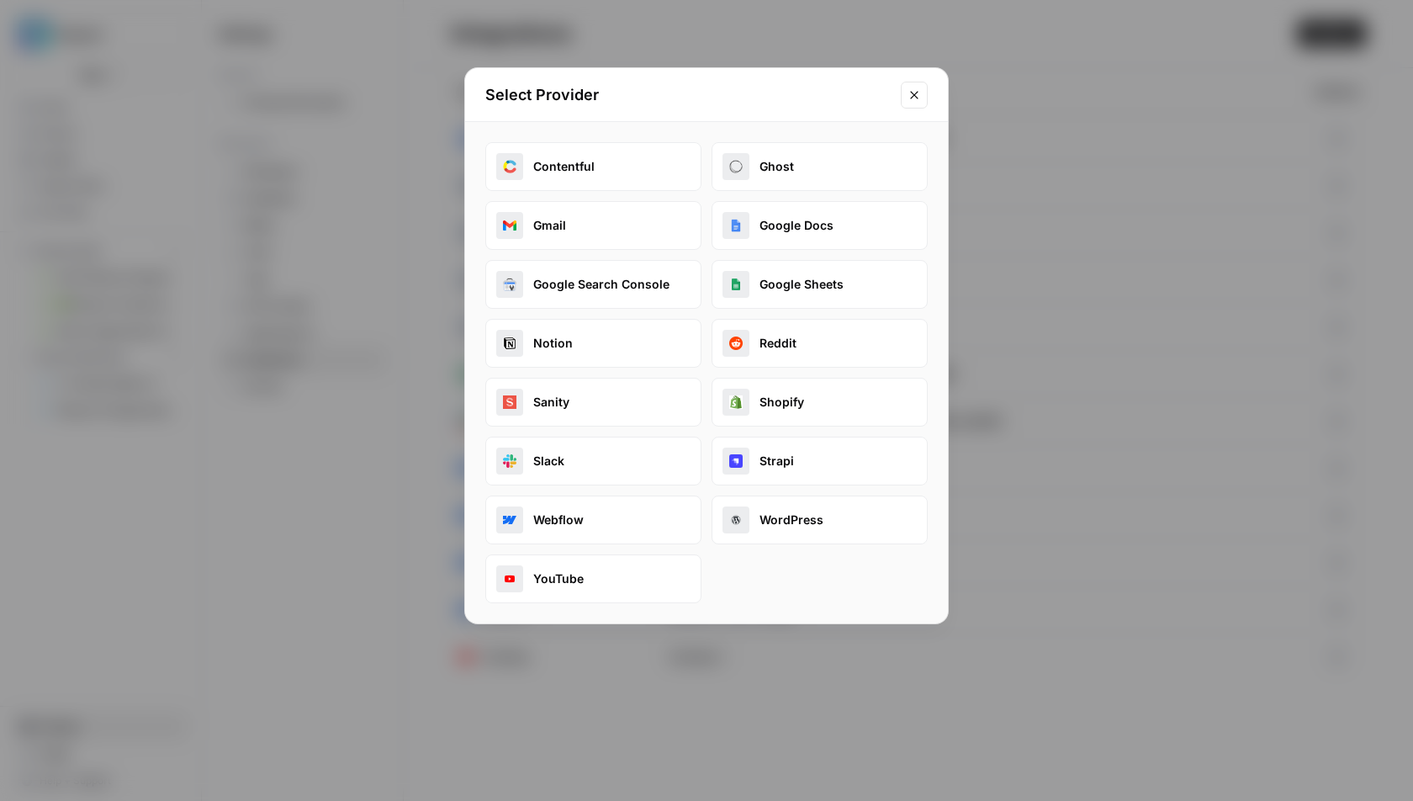
click at [781, 289] on button "Google Sheets" at bounding box center [820, 284] width 216 height 49
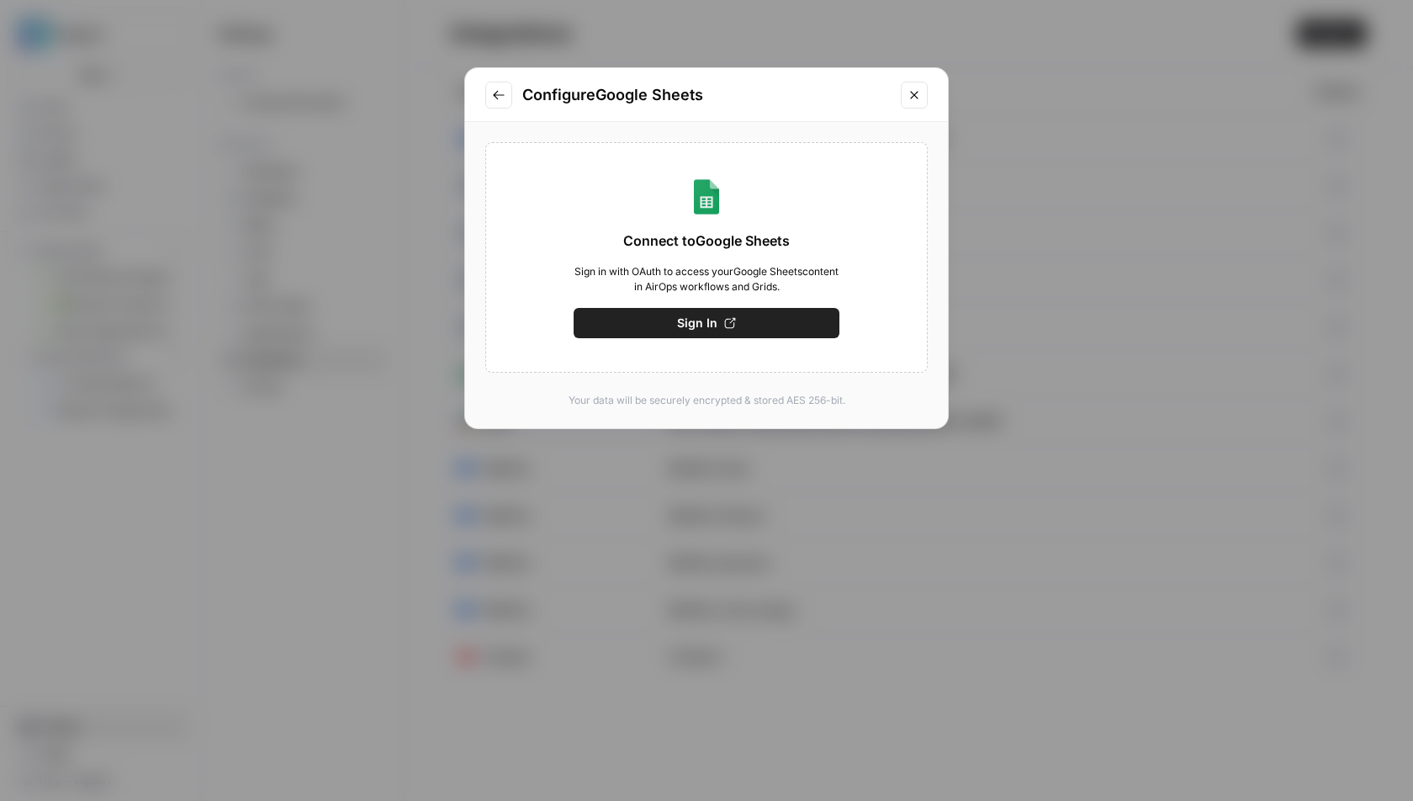
click at [685, 320] on span "Sign In" at bounding box center [697, 323] width 40 height 17
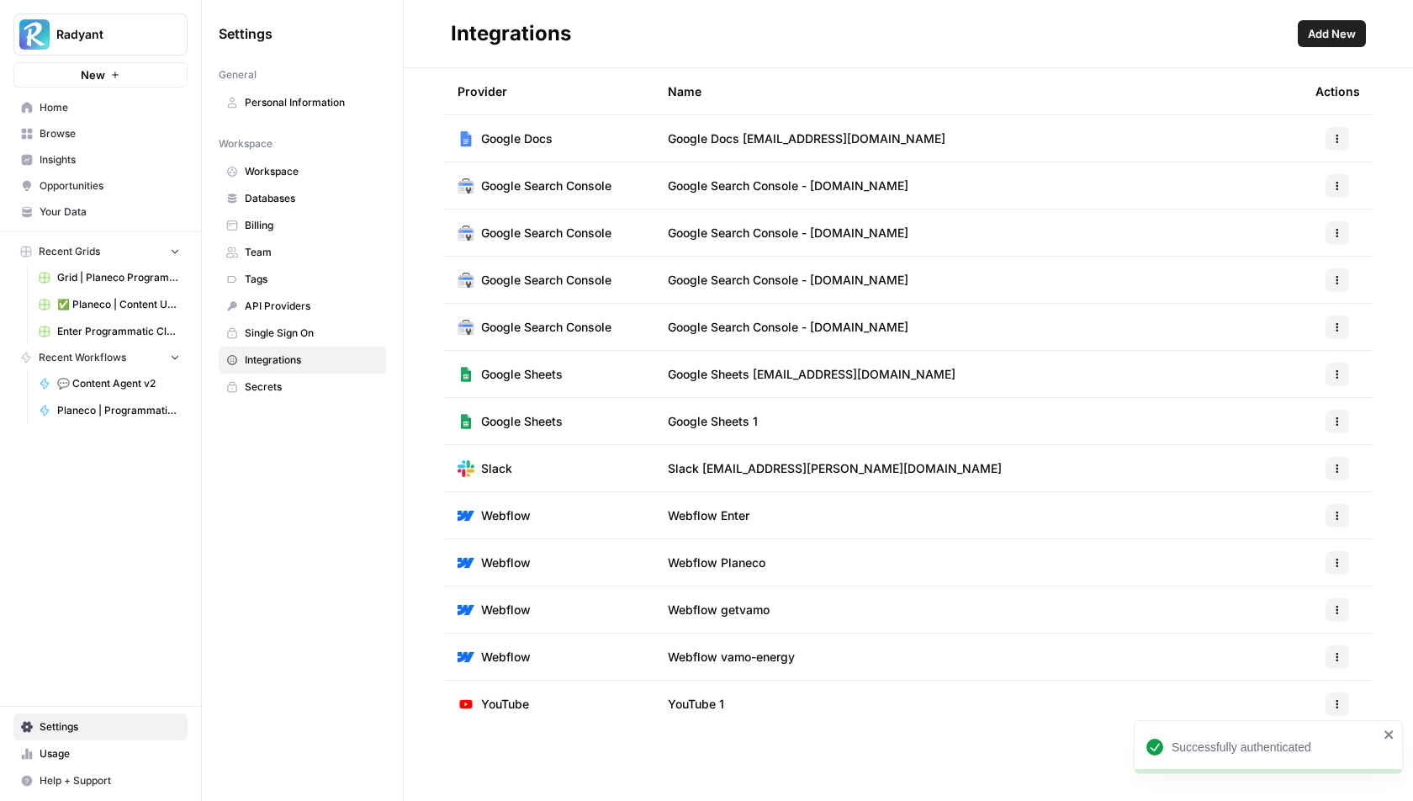
click at [1332, 421] on button "button" at bounding box center [1338, 422] width 24 height 24
click at [1297, 455] on span "Edit" at bounding box center [1302, 458] width 54 height 17
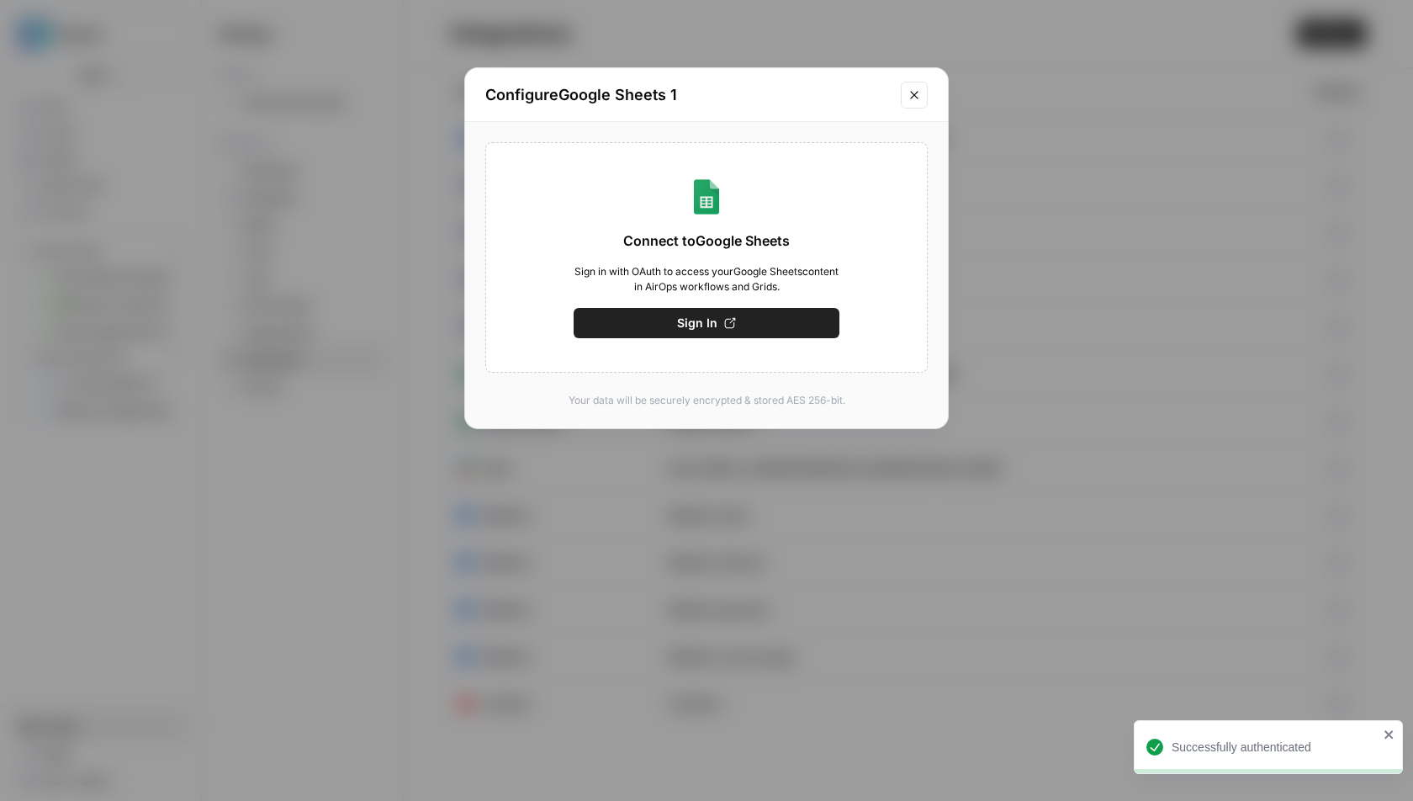
click at [904, 87] on button "Close modal" at bounding box center [914, 95] width 27 height 27
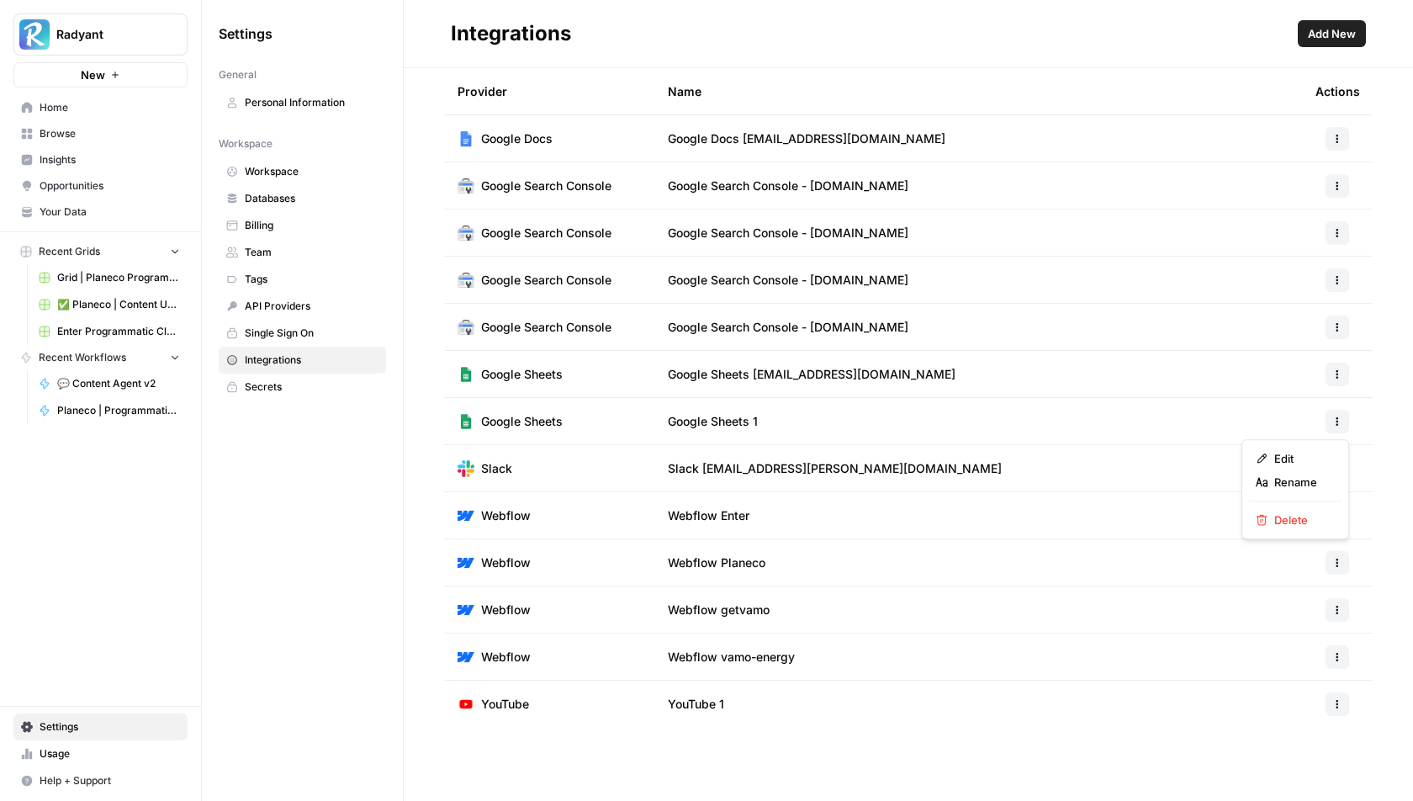
click at [1339, 422] on icon "button" at bounding box center [1338, 421] width 10 height 10
click at [1290, 478] on span "Rename" at bounding box center [1302, 482] width 54 height 17
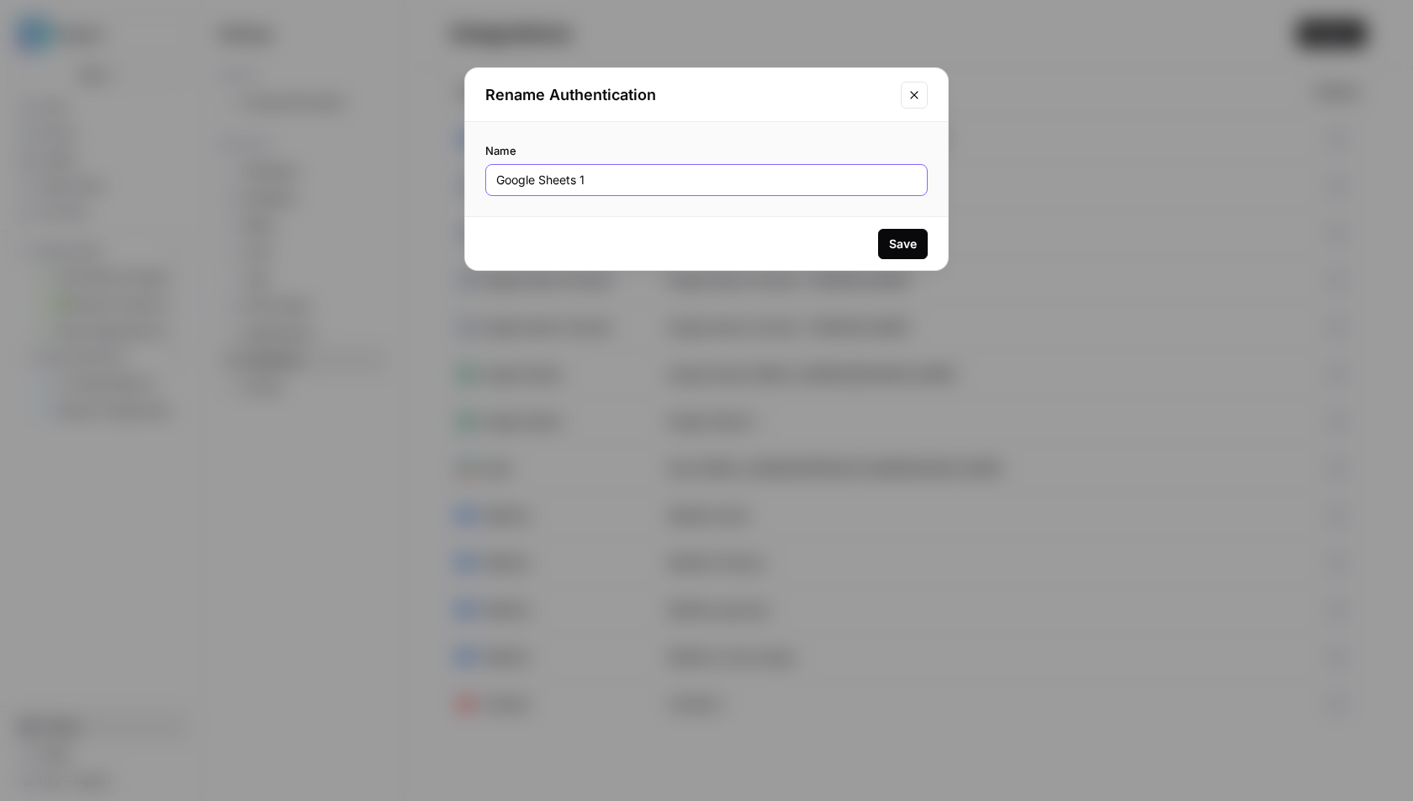
click at [627, 182] on input "Google Sheets 1" at bounding box center [706, 180] width 421 height 17
type input "Google Sheets [EMAIL_ADDRESS][DOMAIN_NAME]"
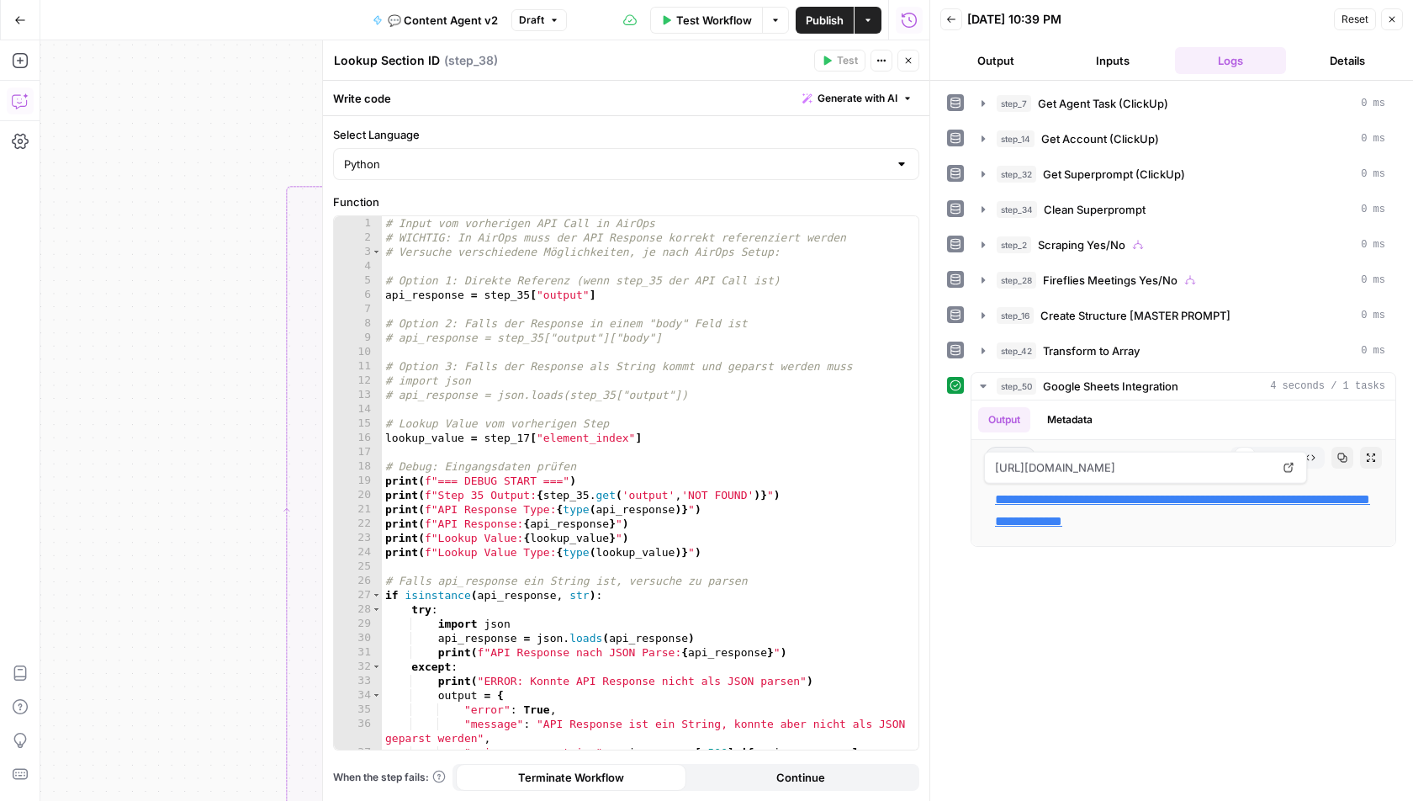
click at [916, 57] on button "Close" at bounding box center [909, 61] width 22 height 22
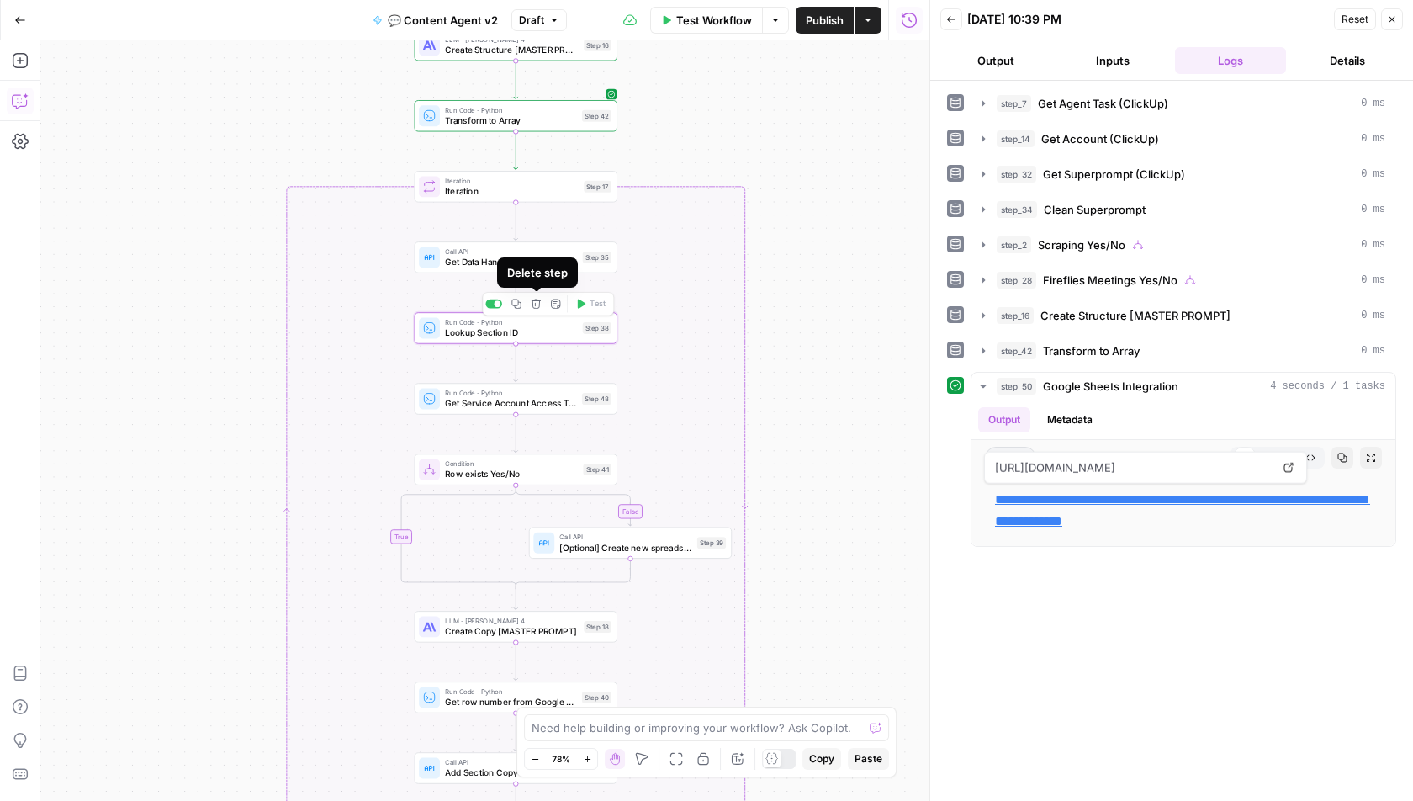
click at [537, 302] on icon "button" at bounding box center [536, 304] width 9 height 9
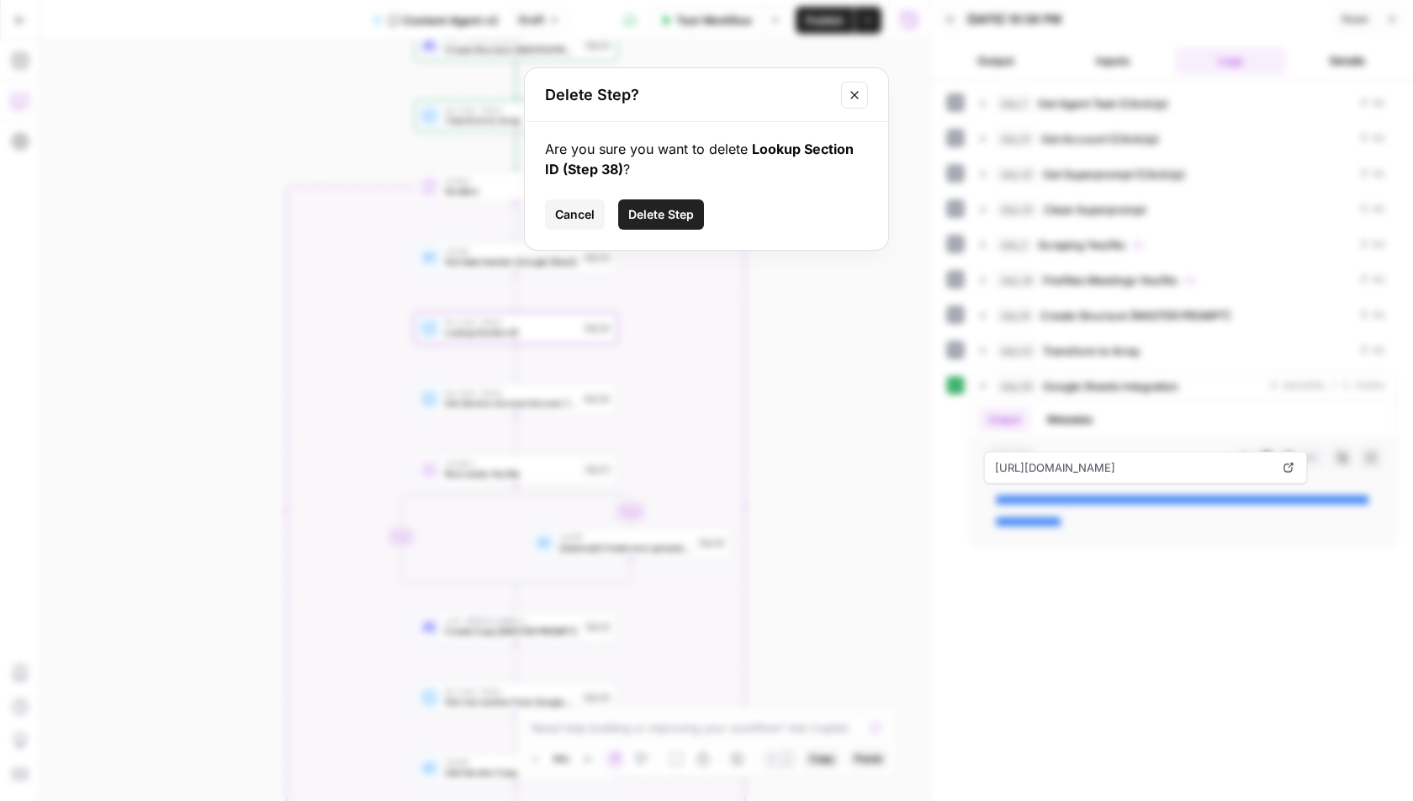
click at [670, 209] on span "Delete Step" at bounding box center [661, 214] width 66 height 17
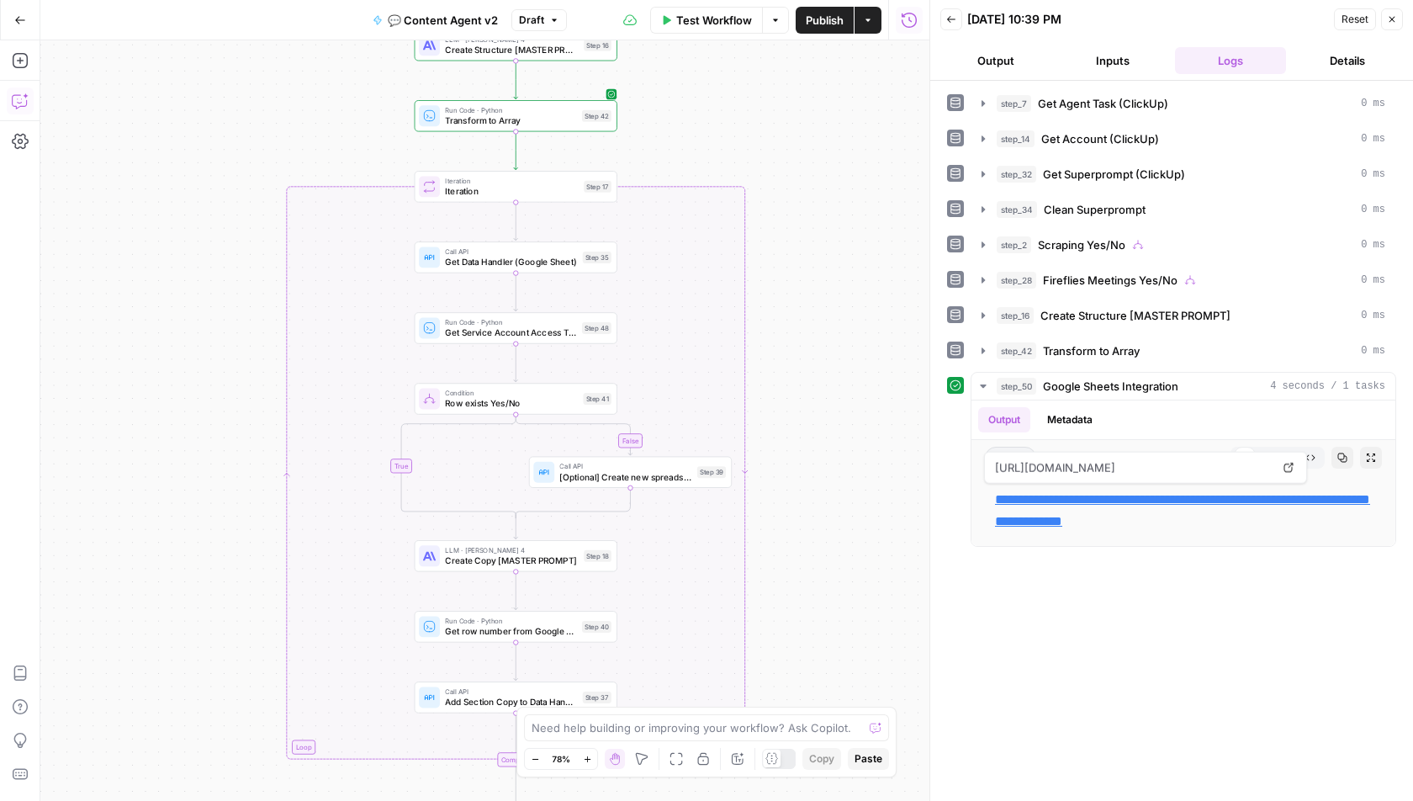
click at [540, 332] on span "Get Service Account Access Token" at bounding box center [510, 332] width 131 height 13
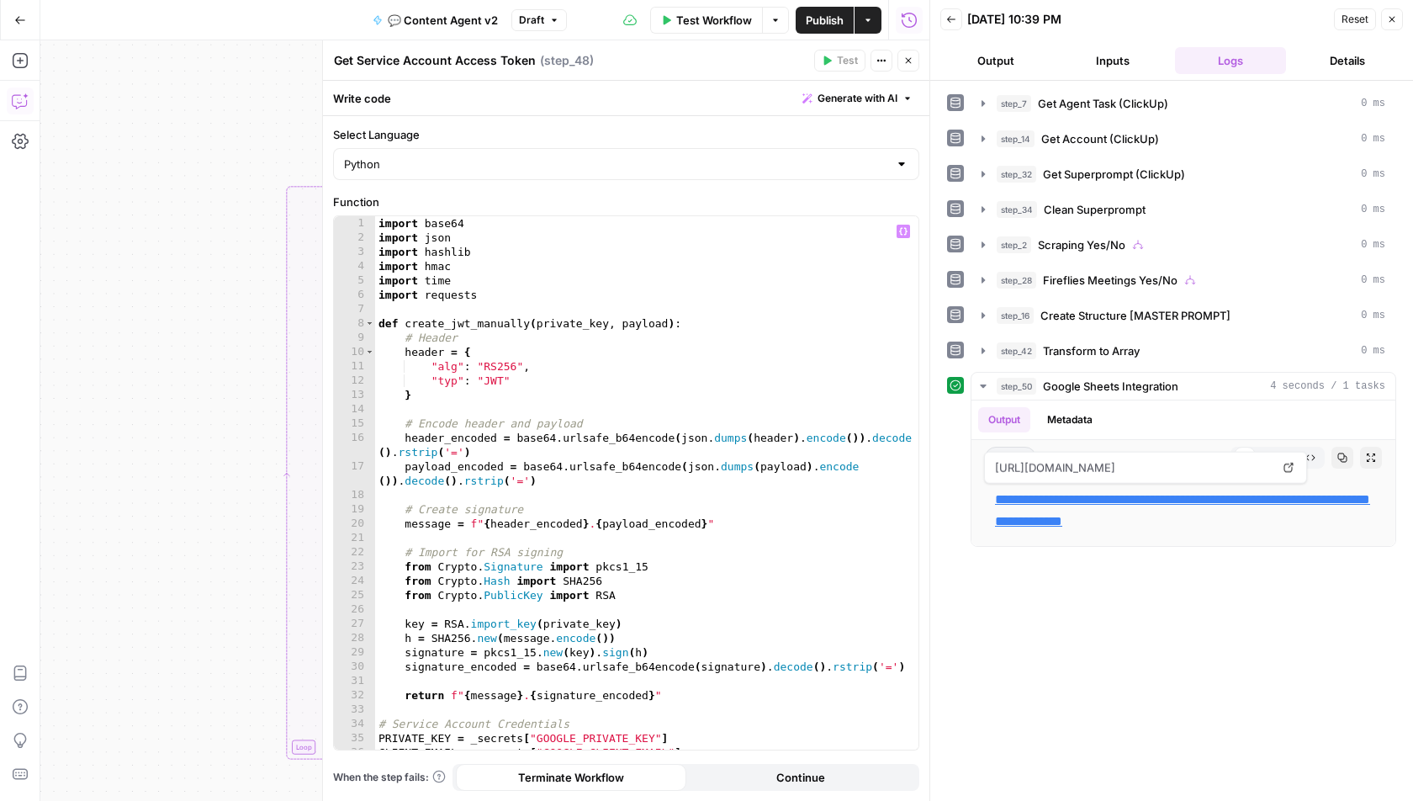
type textarea "**********"
click at [591, 286] on div "import base64 import json import hashlib import hmac import time import request…" at bounding box center [647, 498] width 544 height 564
click at [908, 56] on icon "button" at bounding box center [909, 61] width 10 height 10
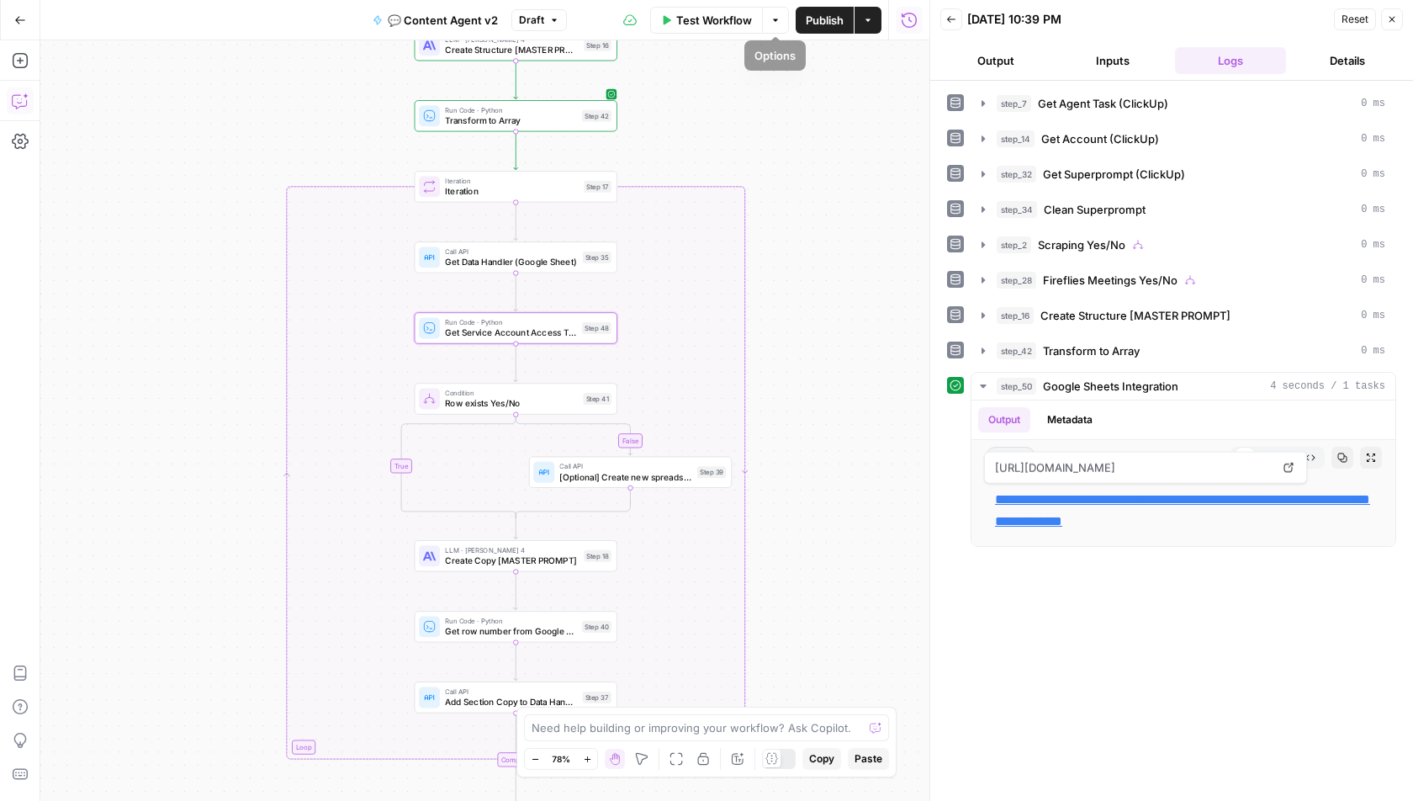
click at [872, 20] on icon "button" at bounding box center [868, 20] width 10 height 10
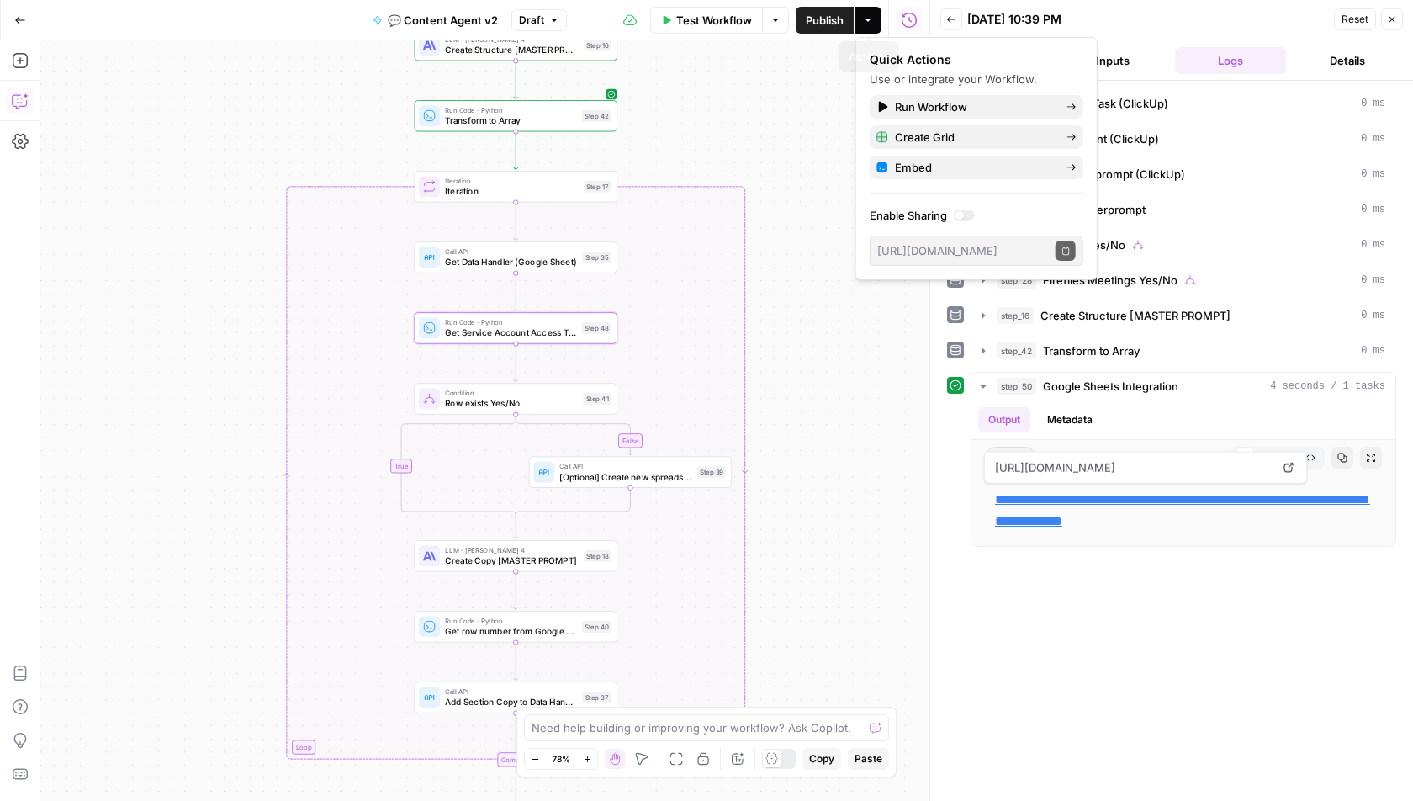
click at [872, 20] on icon "button" at bounding box center [868, 20] width 10 height 10
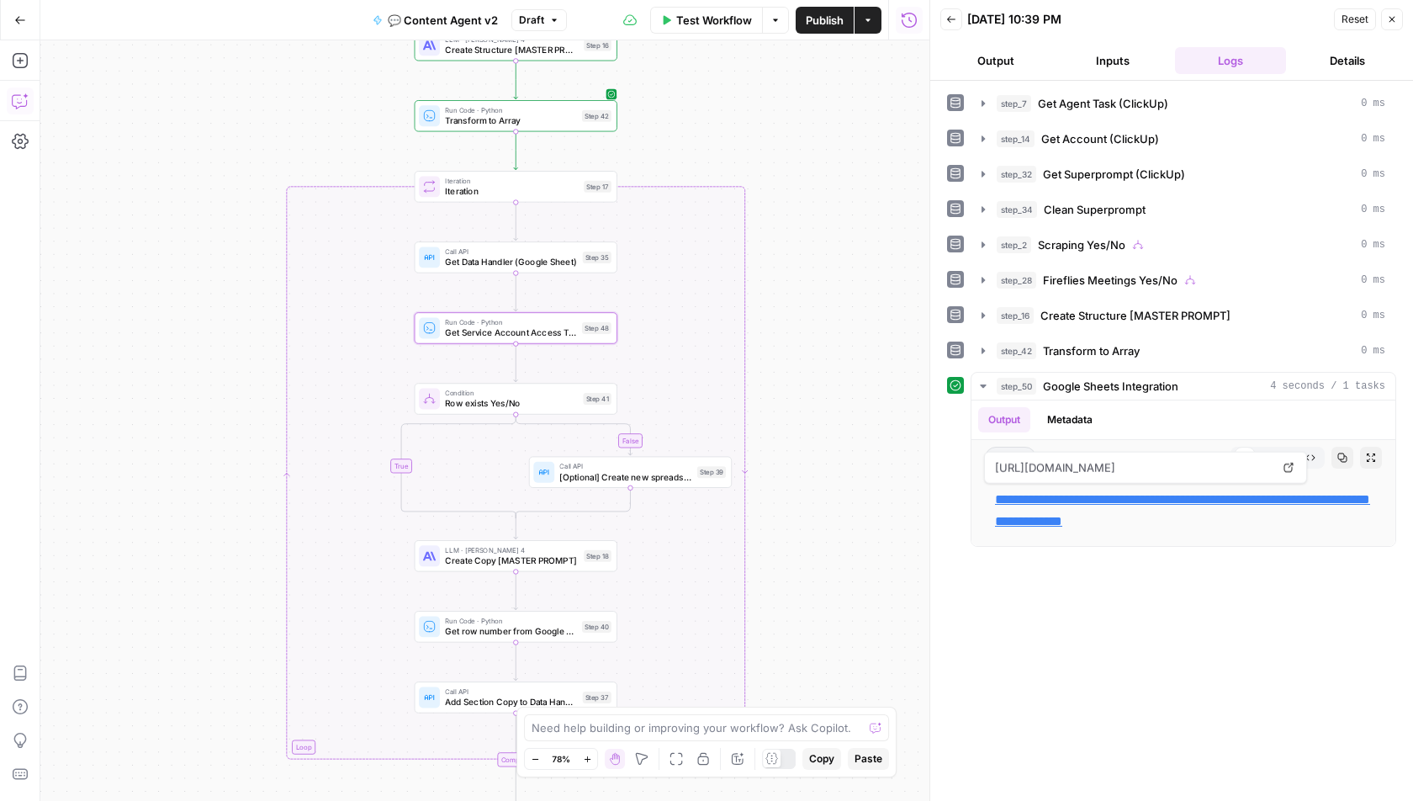
click at [918, 13] on button "Run History" at bounding box center [909, 20] width 27 height 27
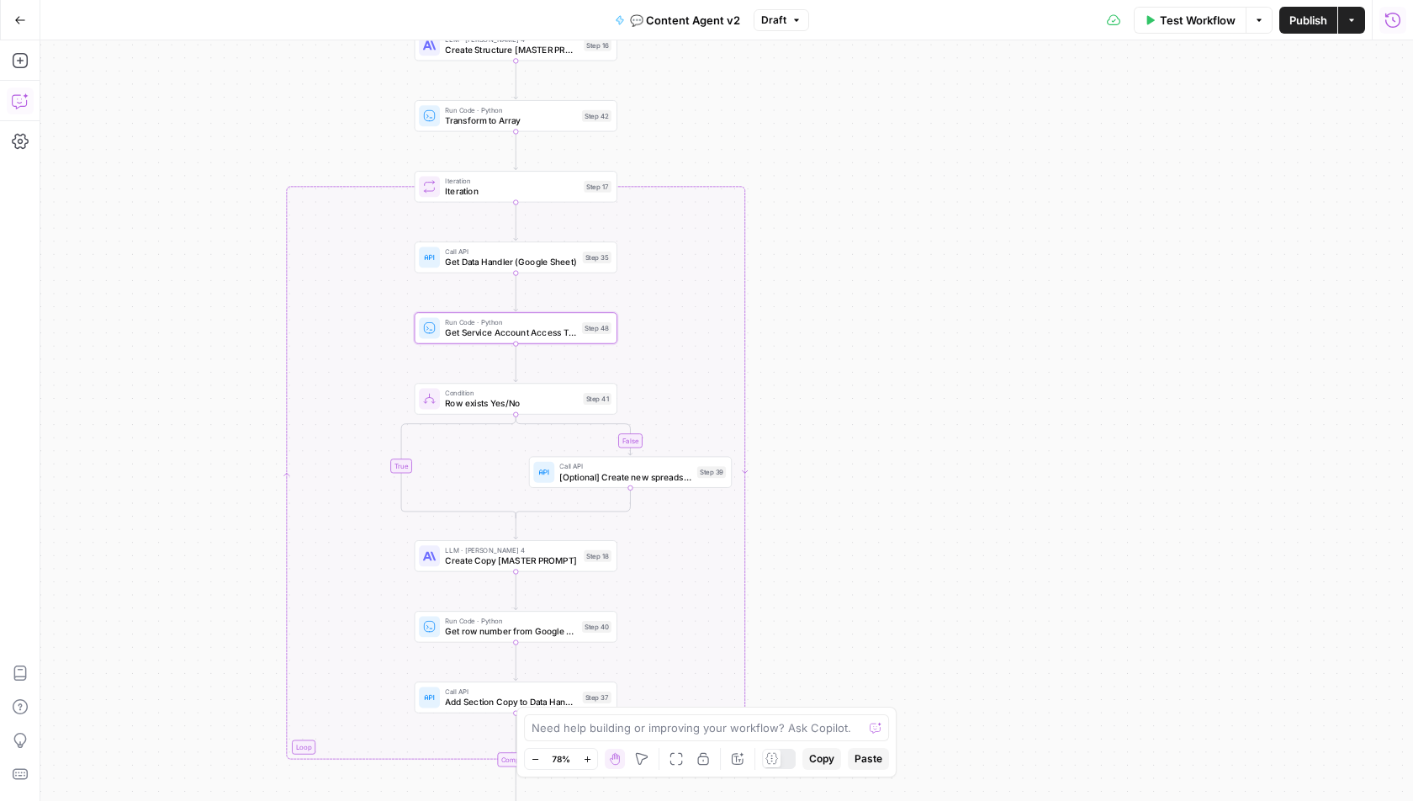
click at [1383, 18] on button "Run History" at bounding box center [1393, 20] width 27 height 27
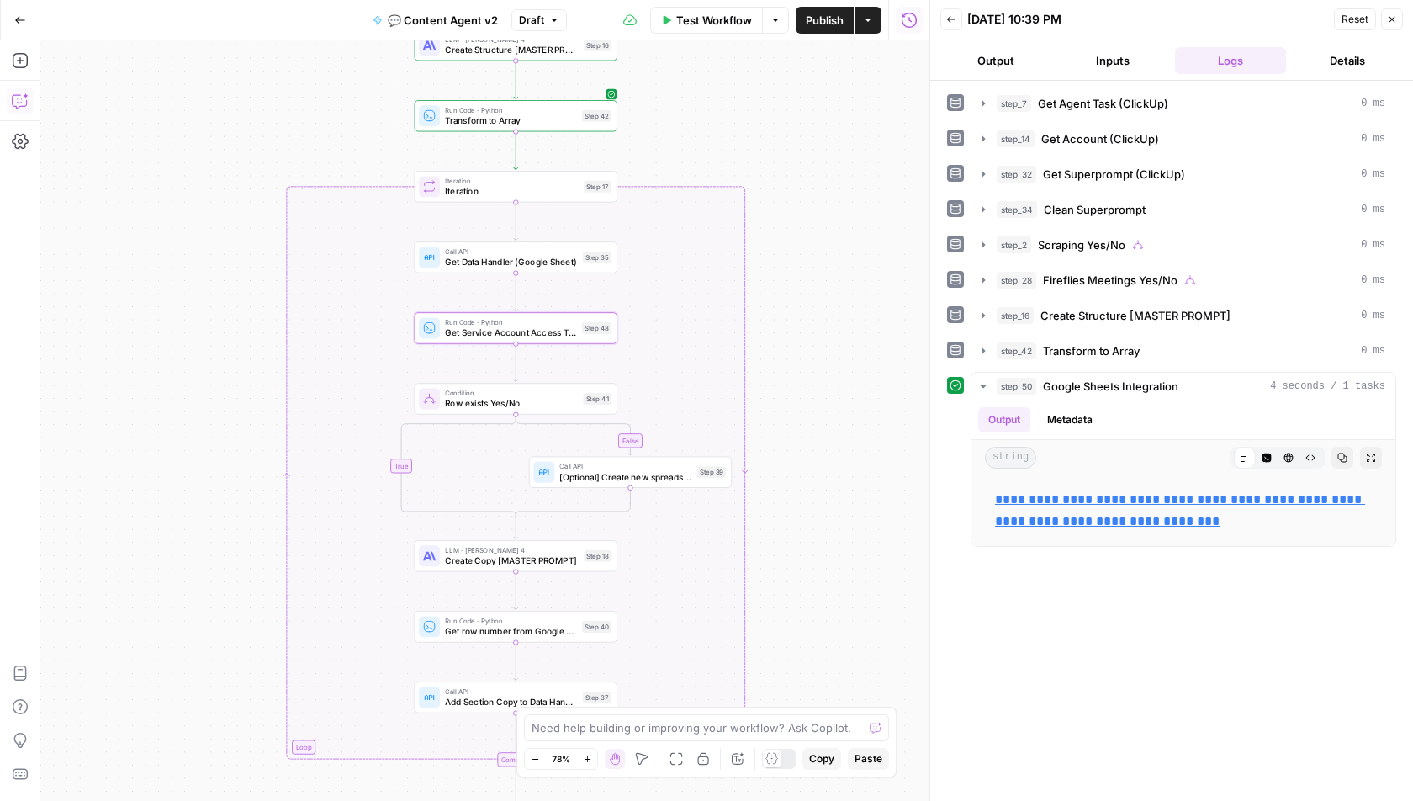
click at [538, 16] on span "Draft" at bounding box center [531, 20] width 25 height 15
click at [824, 83] on div "true true false false false true Workflow Set Inputs Inputs Call API Get Agent …" at bounding box center [484, 420] width 889 height 761
click at [494, 306] on div at bounding box center [493, 304] width 17 height 9
click at [497, 232] on div at bounding box center [498, 233] width 7 height 7
click at [618, 467] on span "Call API" at bounding box center [620, 466] width 122 height 10
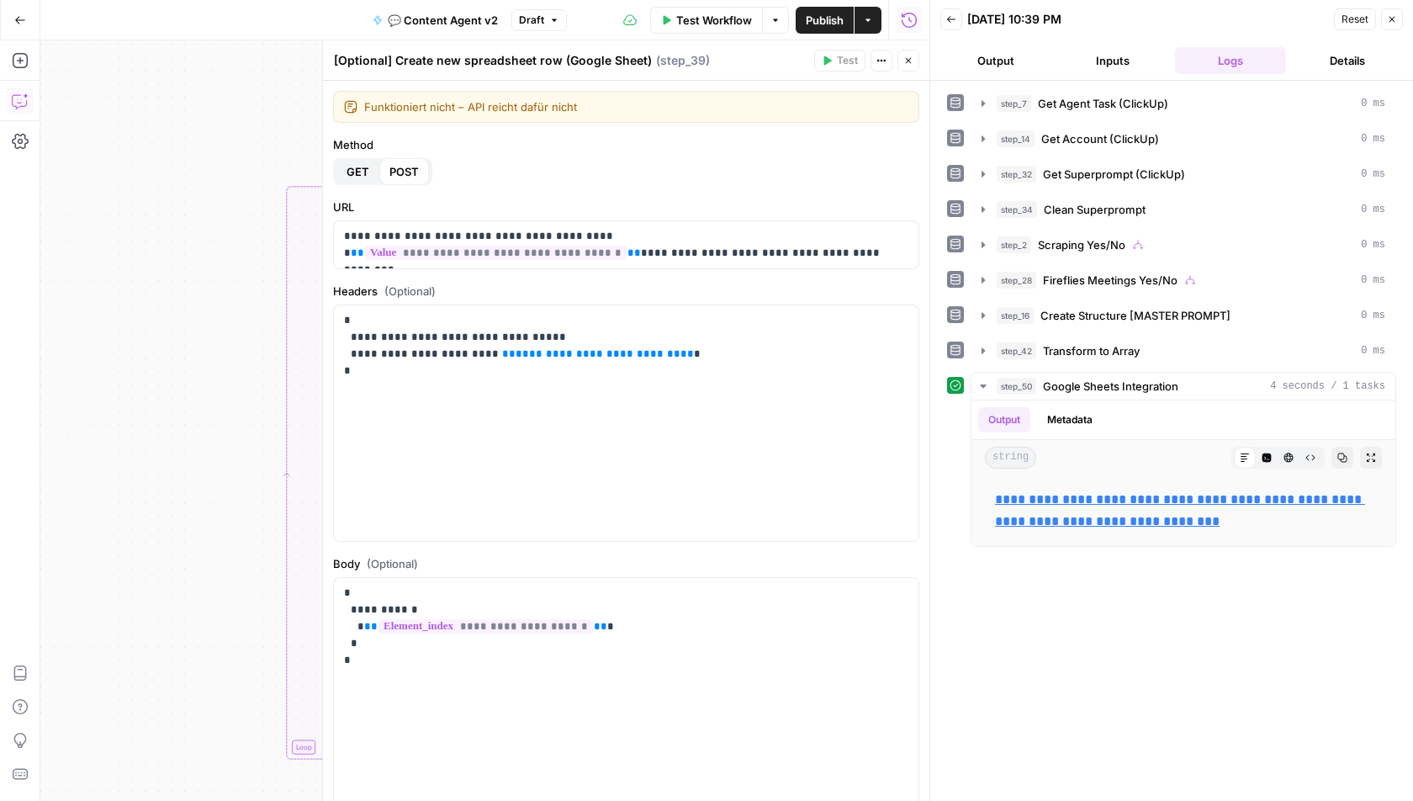
click at [915, 66] on button "Close" at bounding box center [909, 61] width 22 height 22
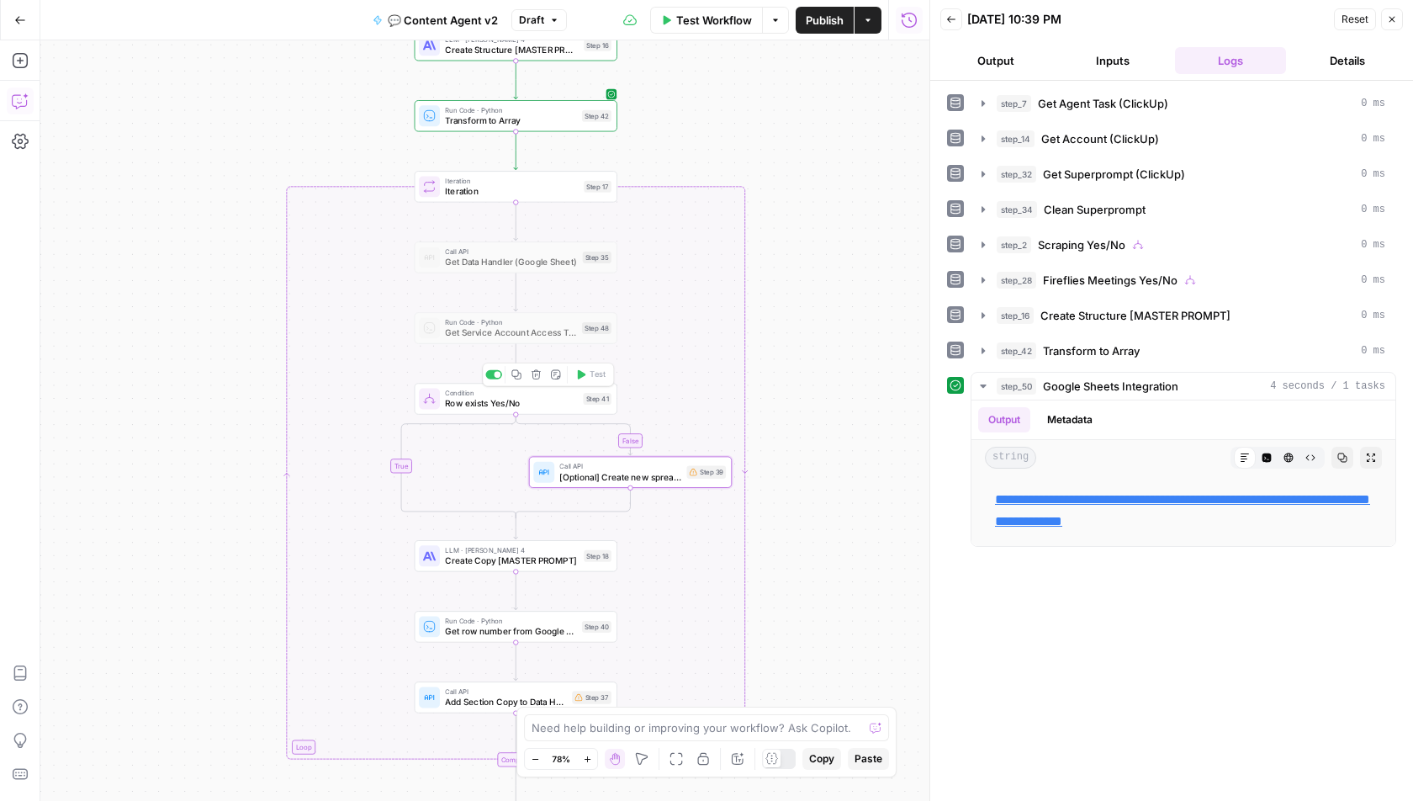
click at [496, 374] on div at bounding box center [498, 374] width 7 height 7
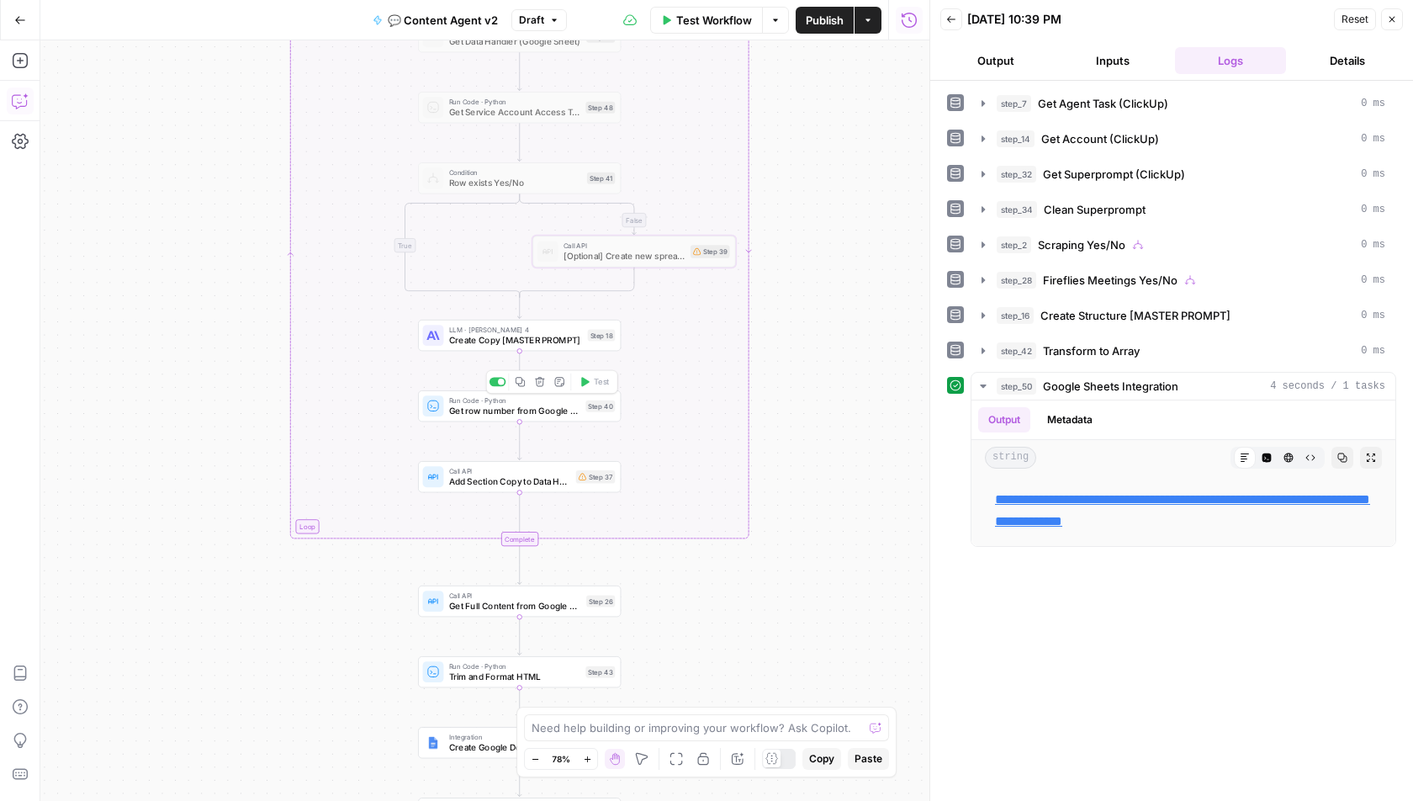
click at [501, 406] on span "Get row number from Google Sheet" at bounding box center [514, 410] width 131 height 13
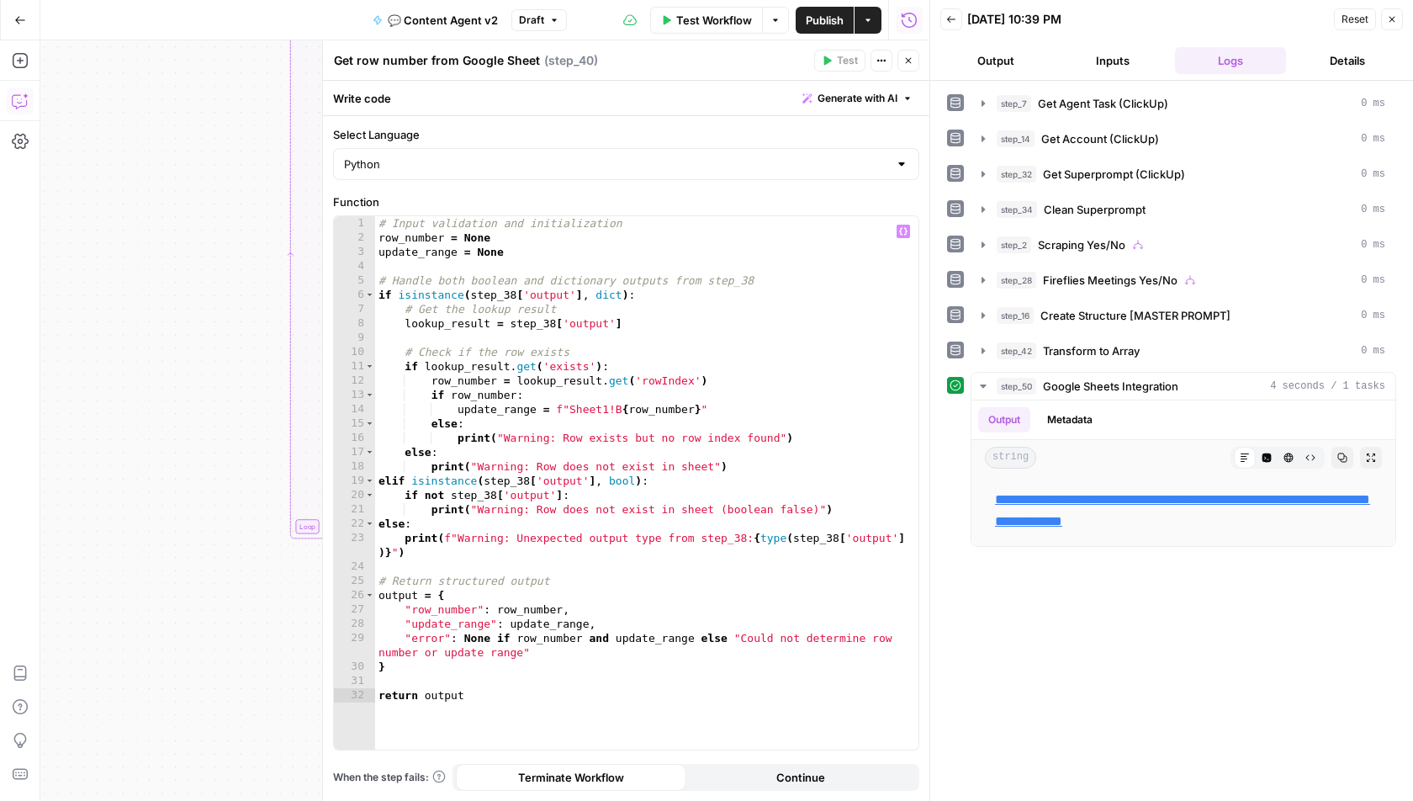
type textarea "**********"
click at [596, 386] on div "# Input validation and initialization row_number = None update_range = None # H…" at bounding box center [647, 498] width 544 height 564
click at [907, 55] on button "Close" at bounding box center [909, 61] width 22 height 22
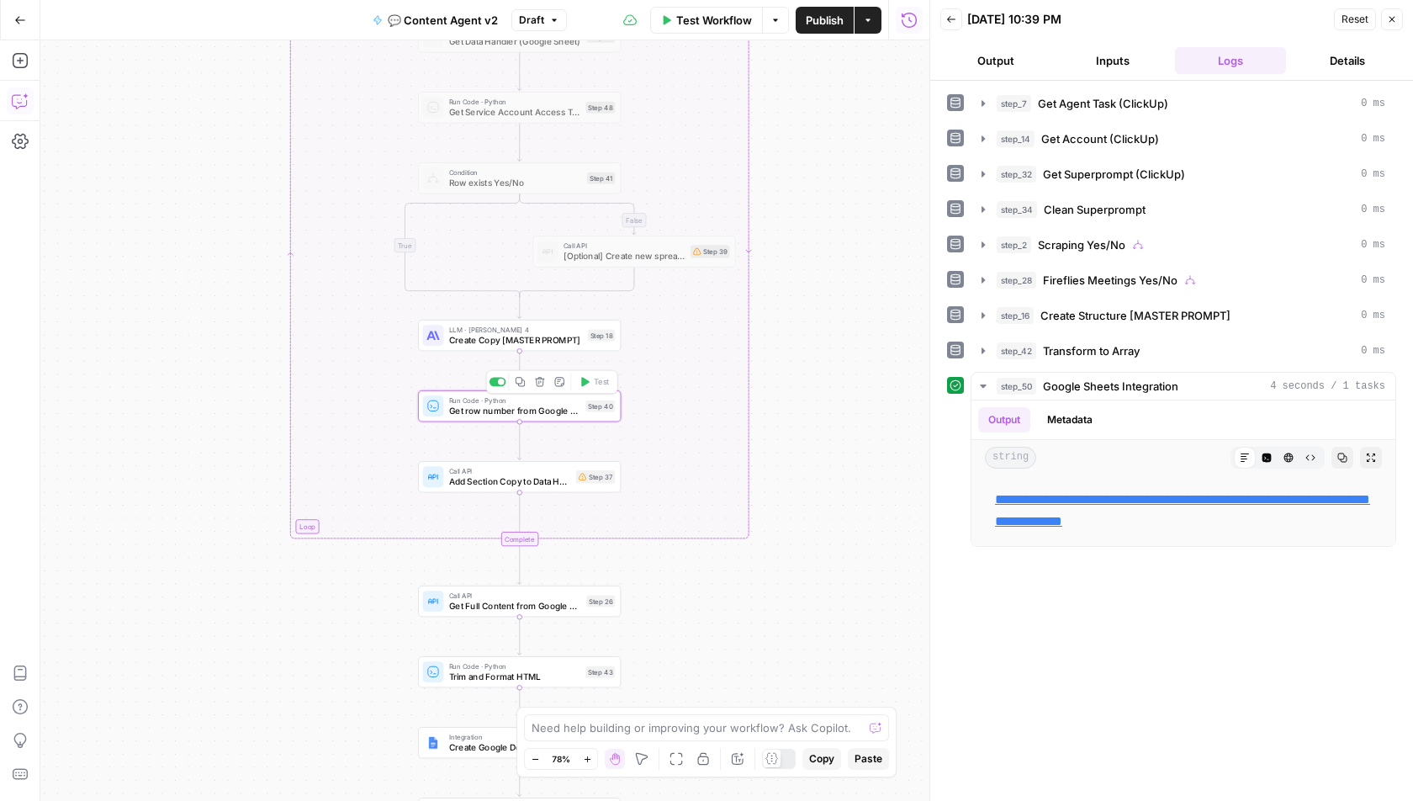
click at [498, 384] on div at bounding box center [498, 381] width 17 height 9
click at [509, 480] on span "Add Section Copy to Data Handler (Google Sheet)" at bounding box center [510, 481] width 122 height 13
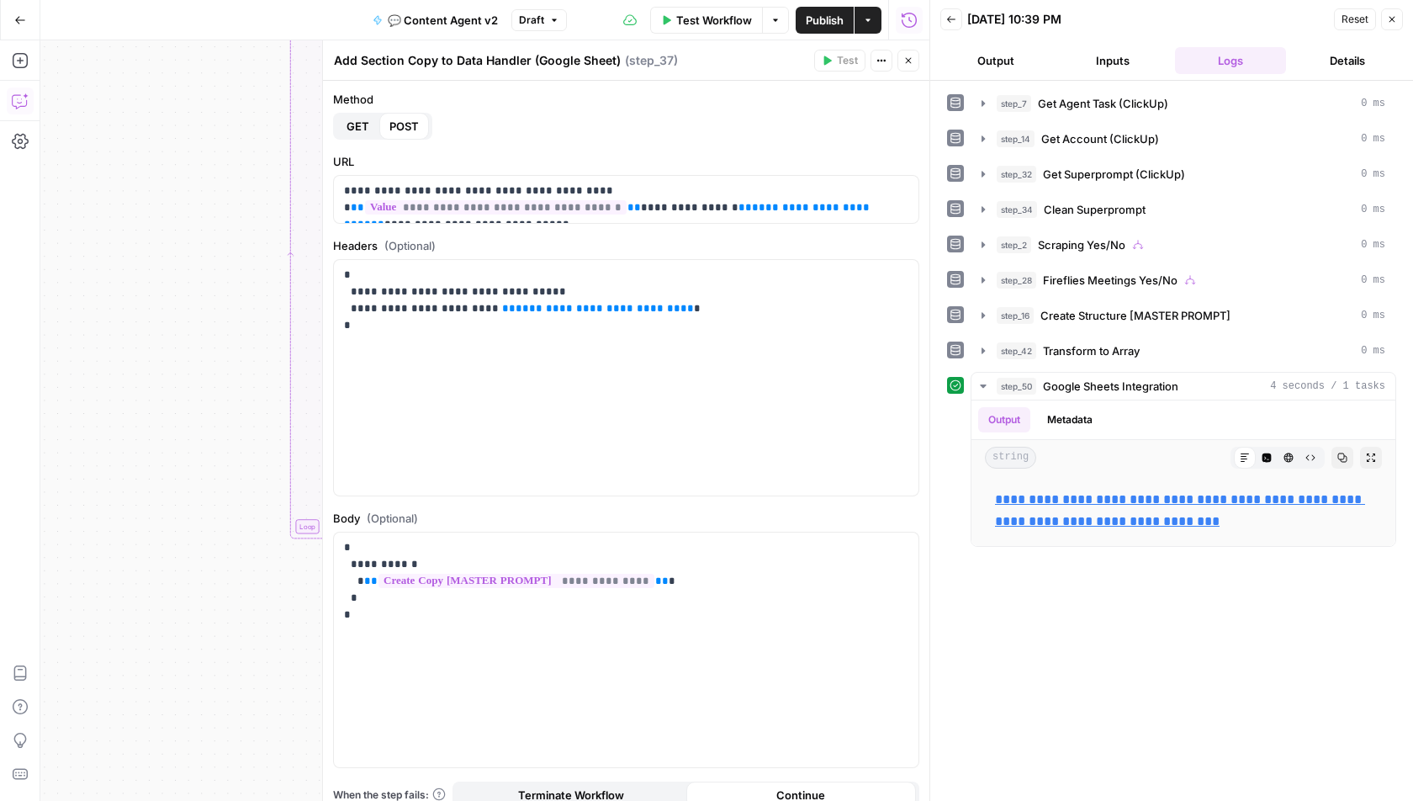
click at [904, 70] on button "Close" at bounding box center [909, 61] width 22 height 22
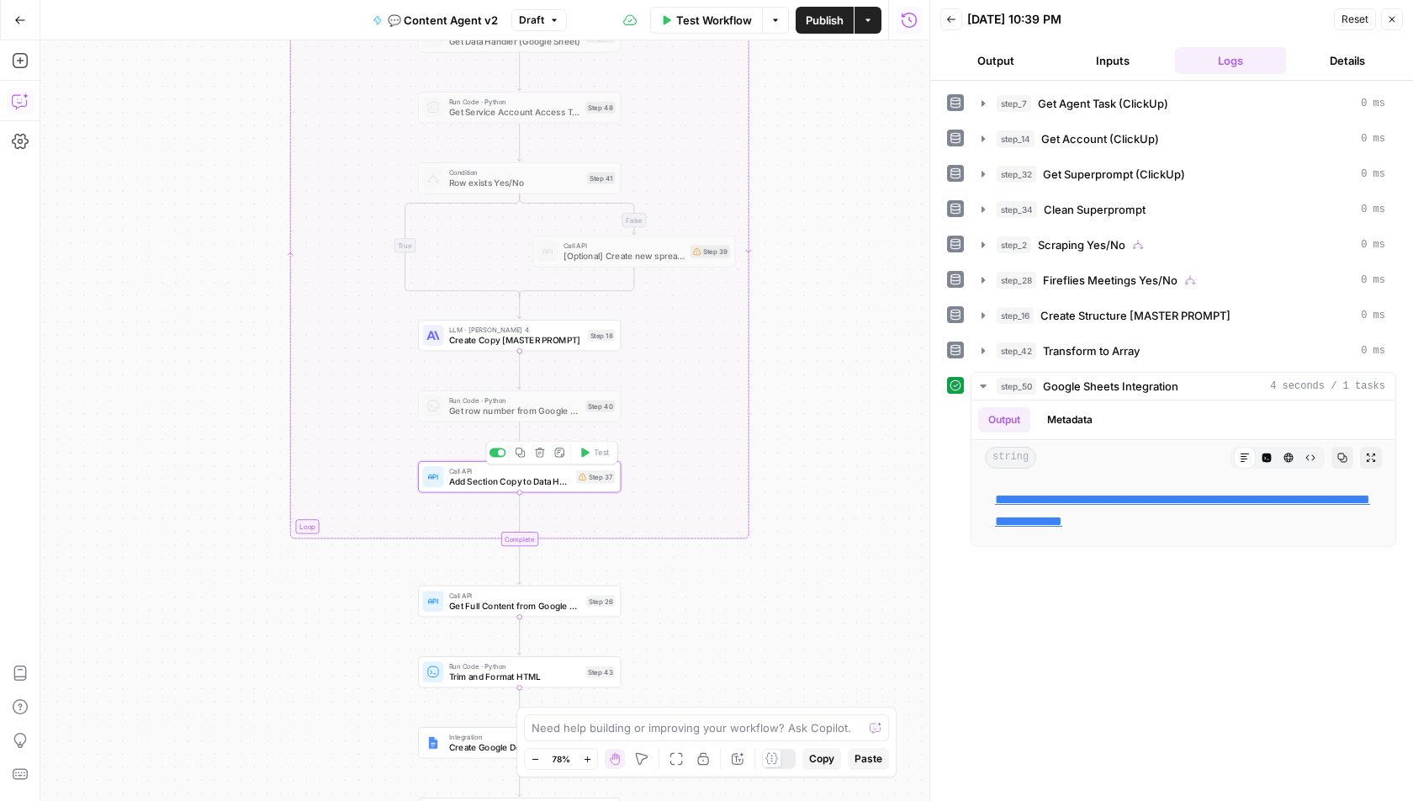
click at [498, 454] on div at bounding box center [498, 452] width 17 height 9
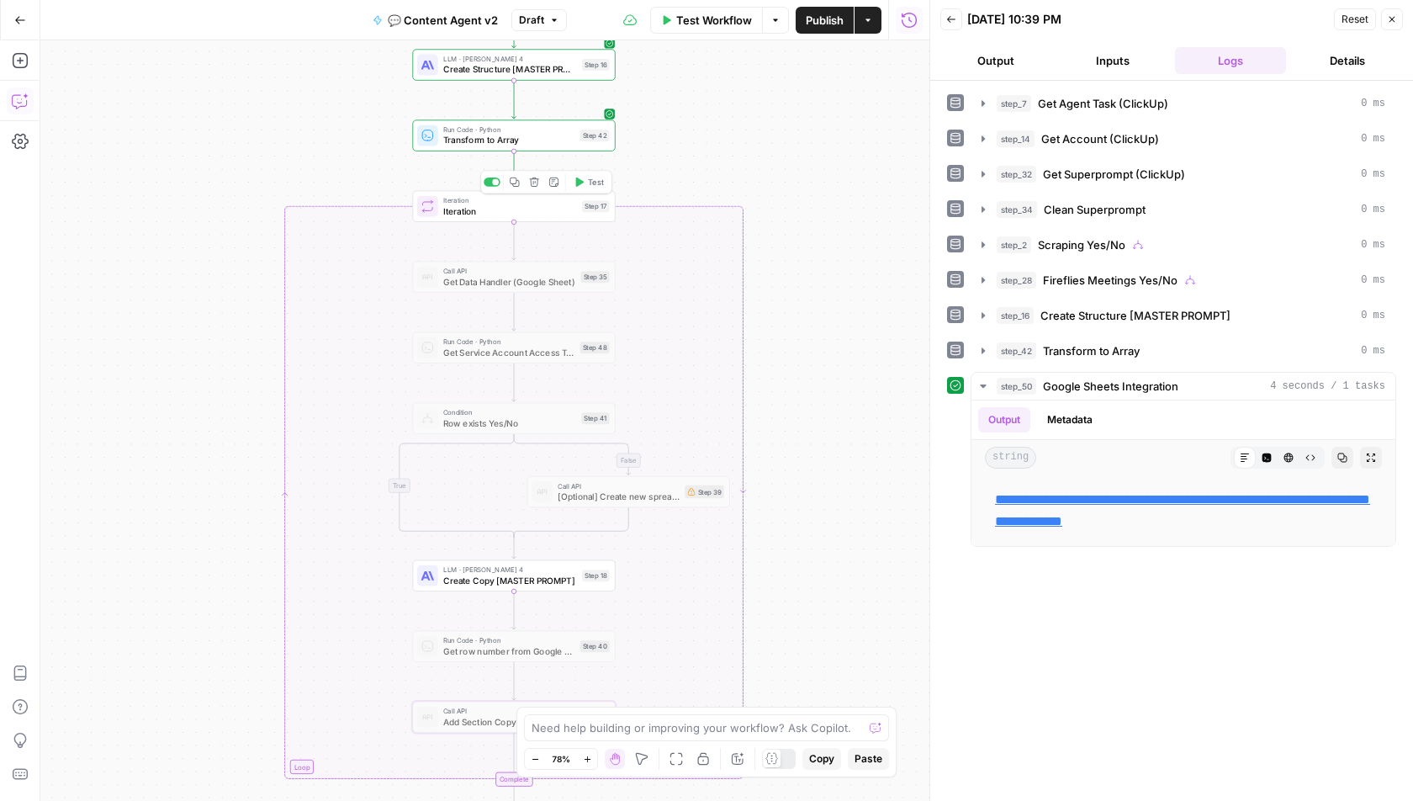
click at [589, 183] on span "Test" at bounding box center [596, 182] width 16 height 12
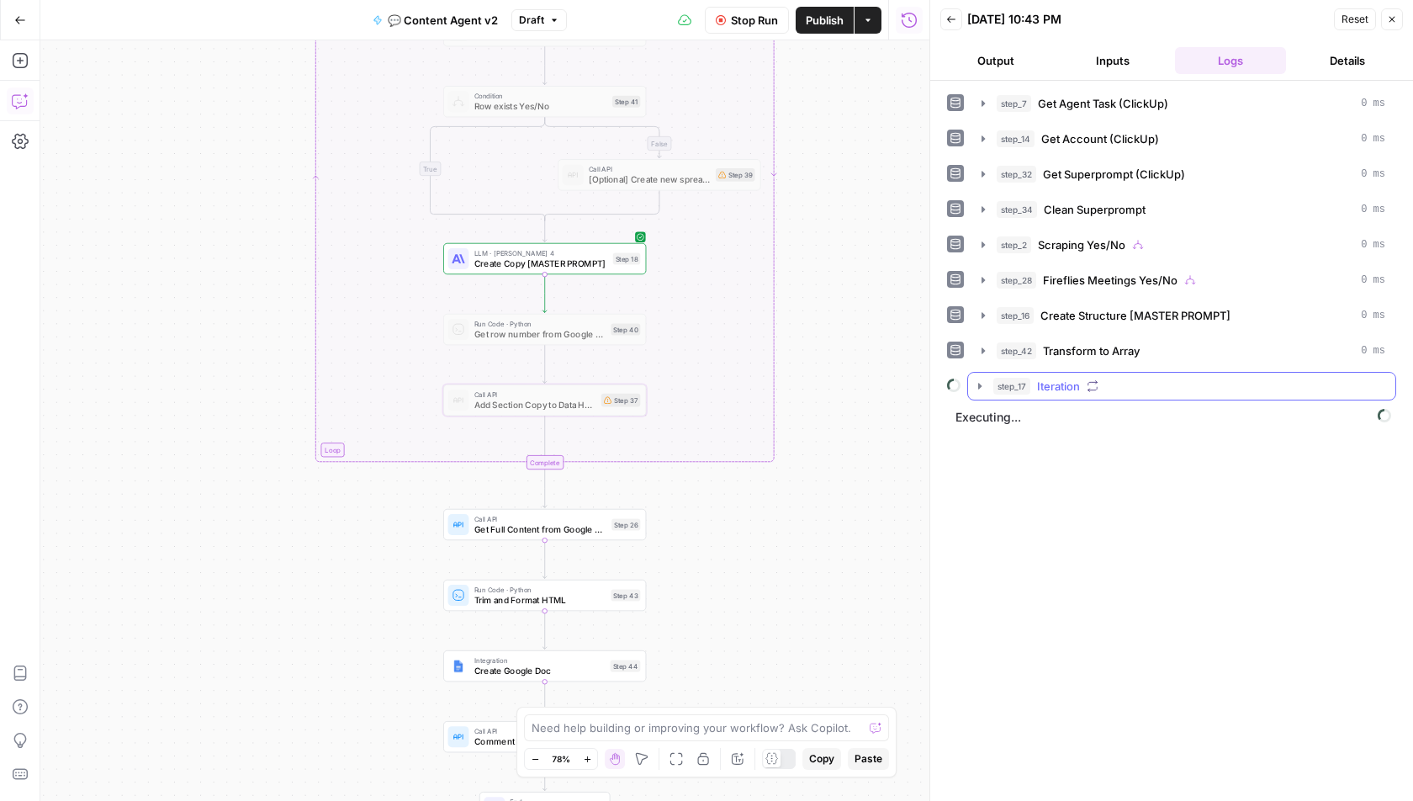
click at [983, 379] on icon "button" at bounding box center [979, 385] width 13 height 13
click at [1020, 415] on icon "button" at bounding box center [1017, 421] width 13 height 13
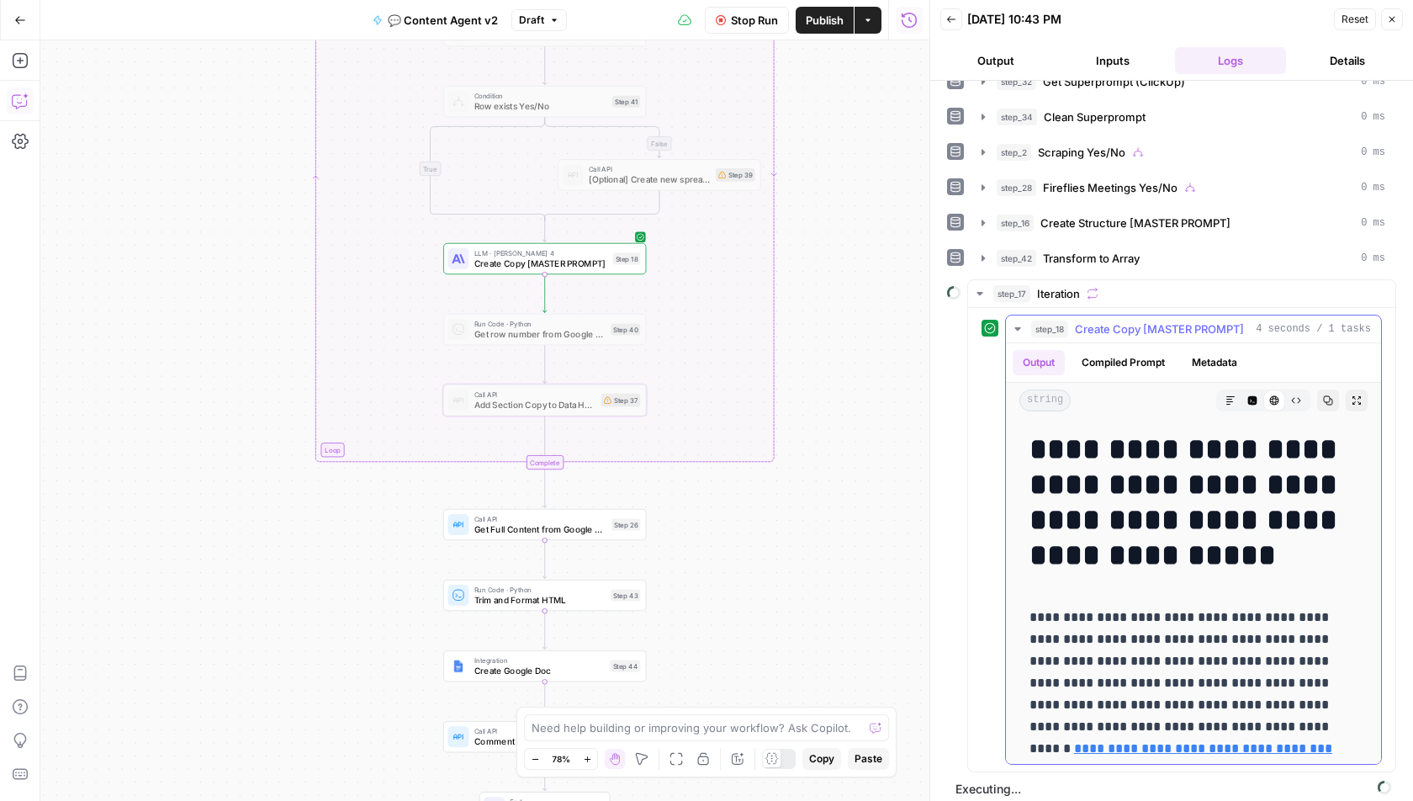
scroll to position [145, 0]
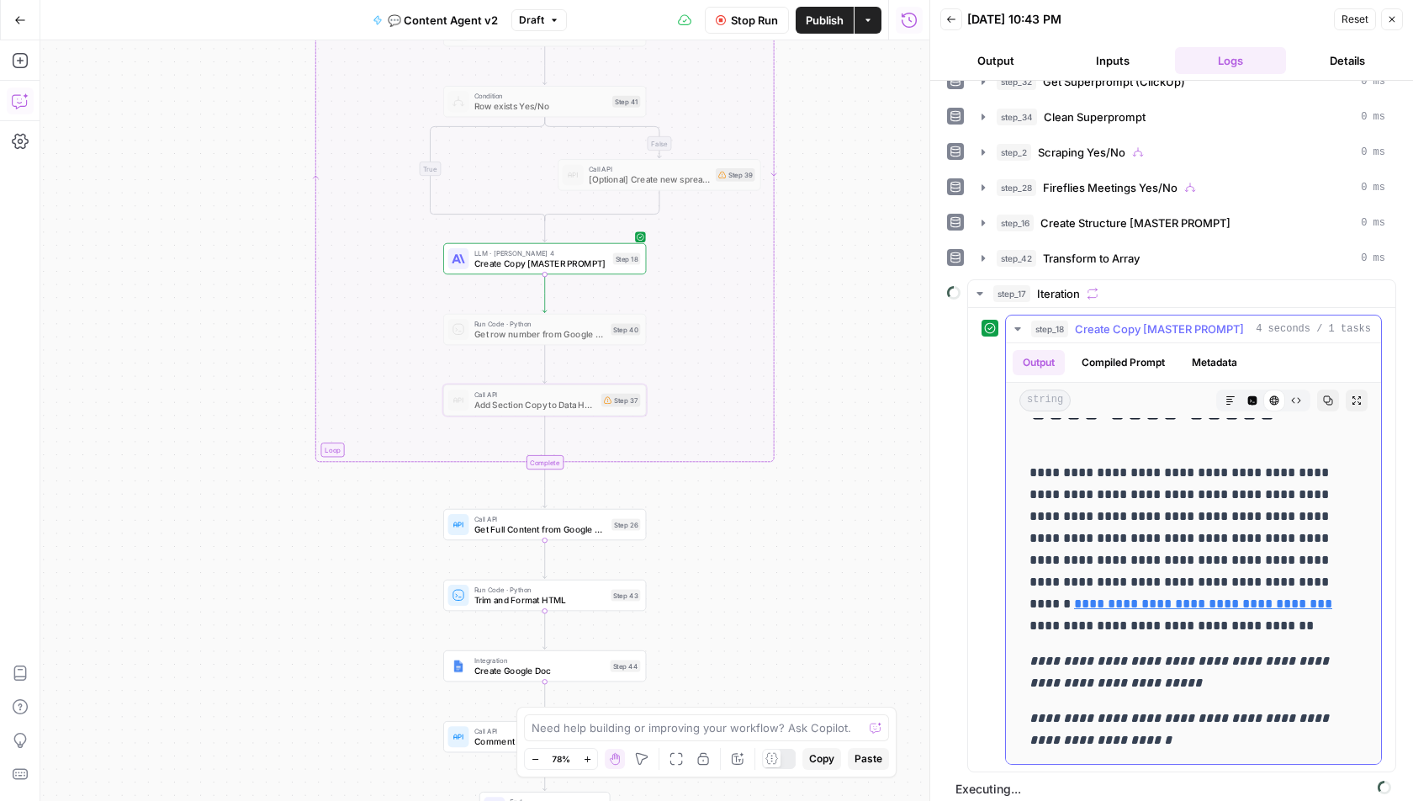
click at [1020, 322] on icon "button" at bounding box center [1017, 328] width 13 height 13
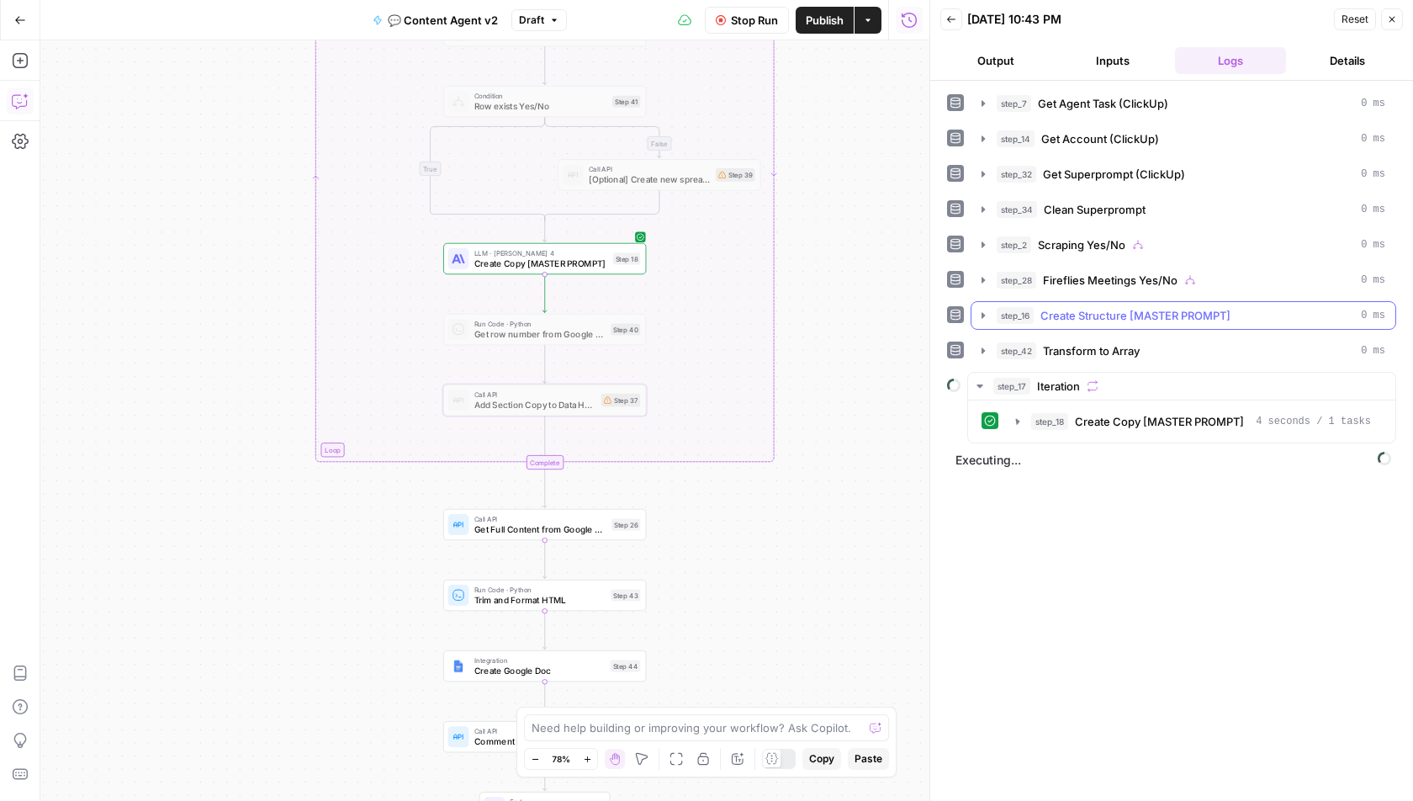
scroll to position [0, 0]
click at [1026, 480] on div "step_7 Get Agent Task (ClickUp) 0 ms step_14 Get Account (ClickUp) 0 ms step_32…" at bounding box center [1171, 440] width 449 height 703
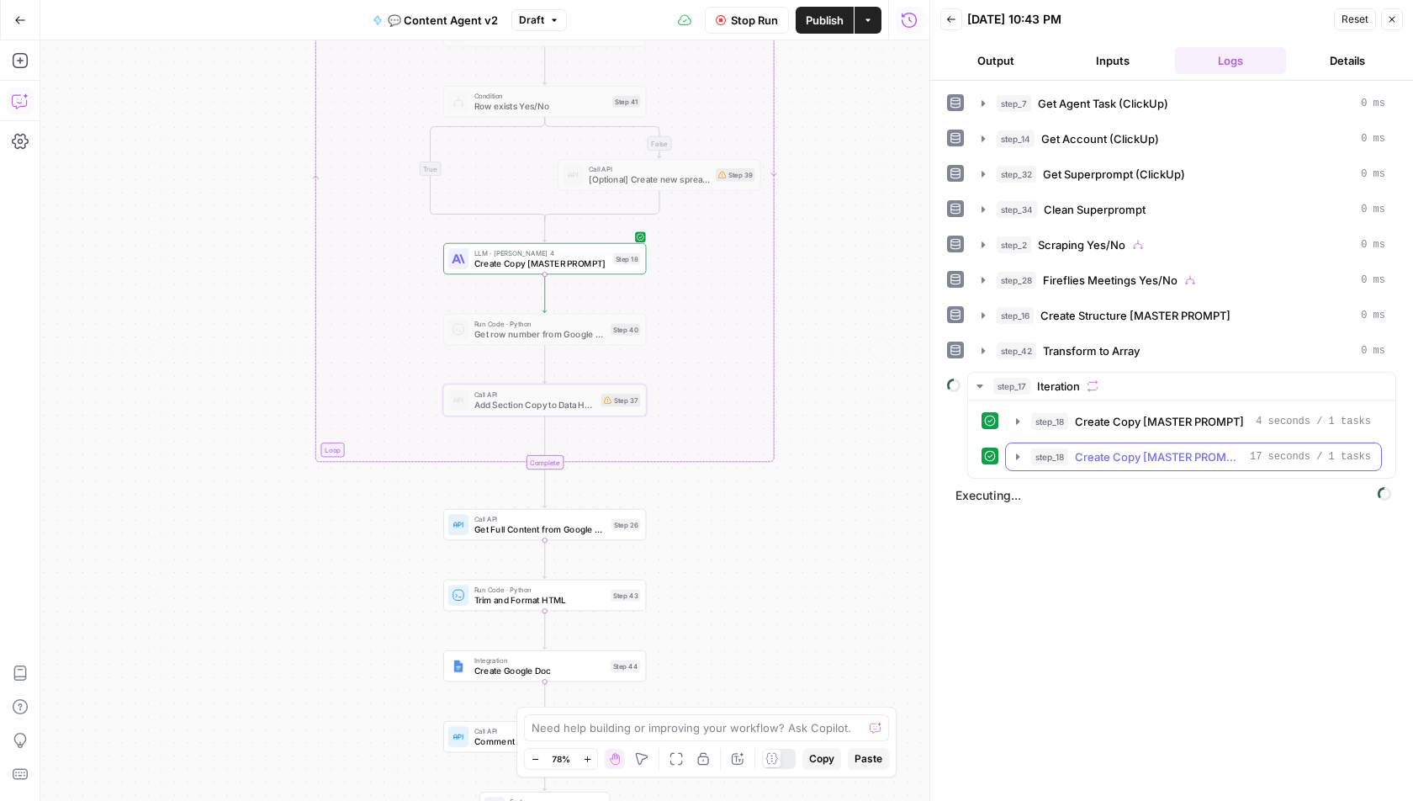
click at [1014, 450] on icon "button" at bounding box center [1017, 456] width 13 height 13
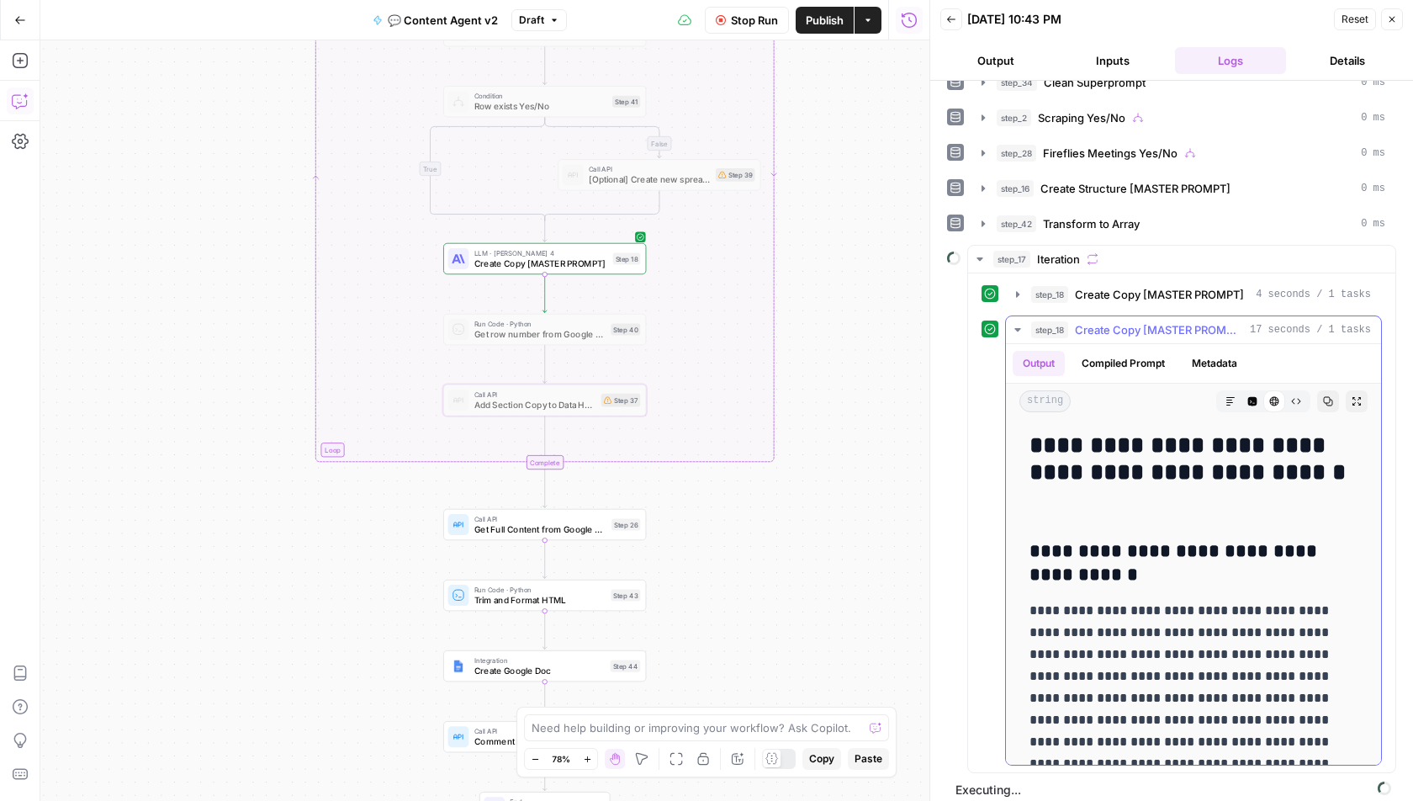
click at [1021, 323] on icon "button" at bounding box center [1017, 329] width 13 height 13
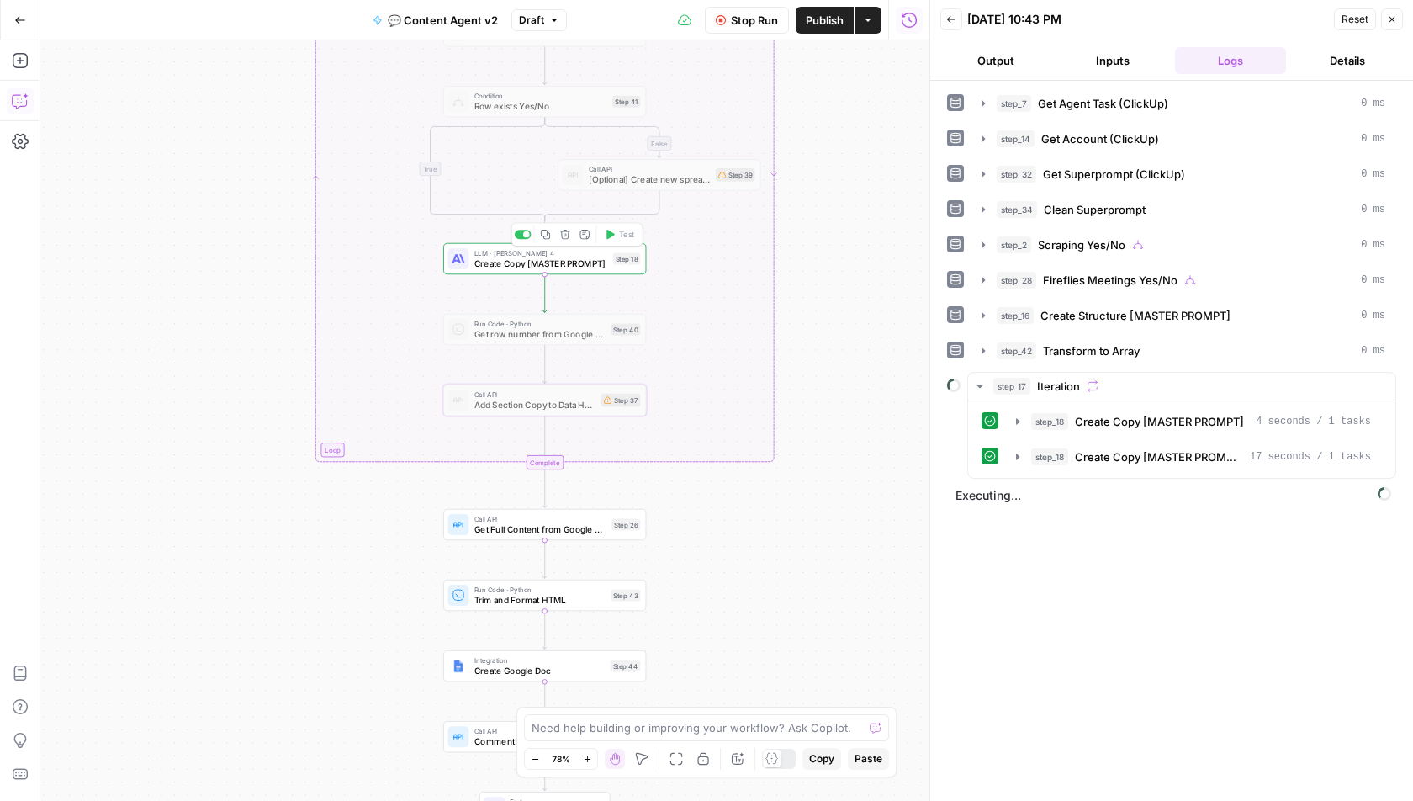
click at [567, 272] on div "LLM · [PERSON_NAME] 4 Create Copy [MASTER PROMPT] Step 18 Copy step Delete step…" at bounding box center [544, 258] width 203 height 31
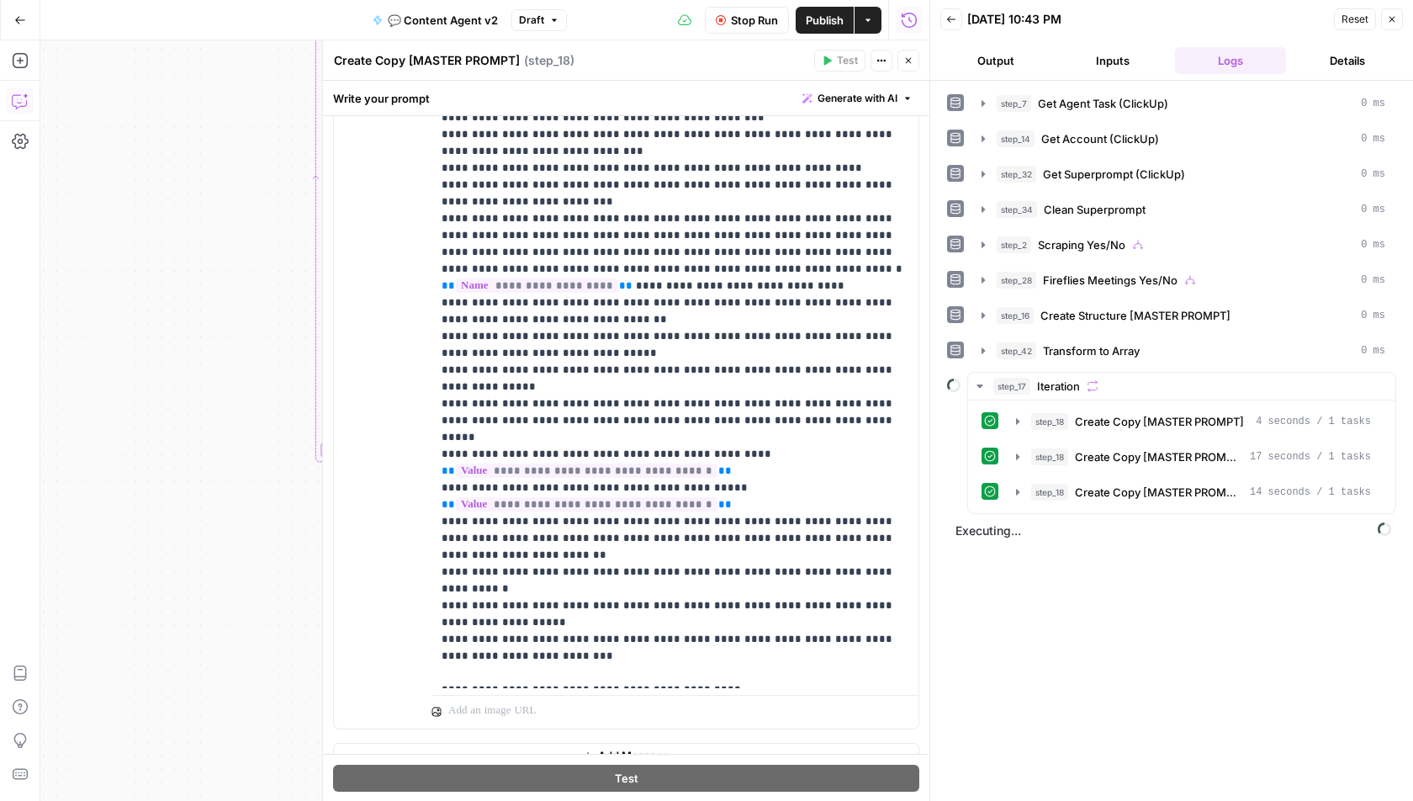
scroll to position [935, 0]
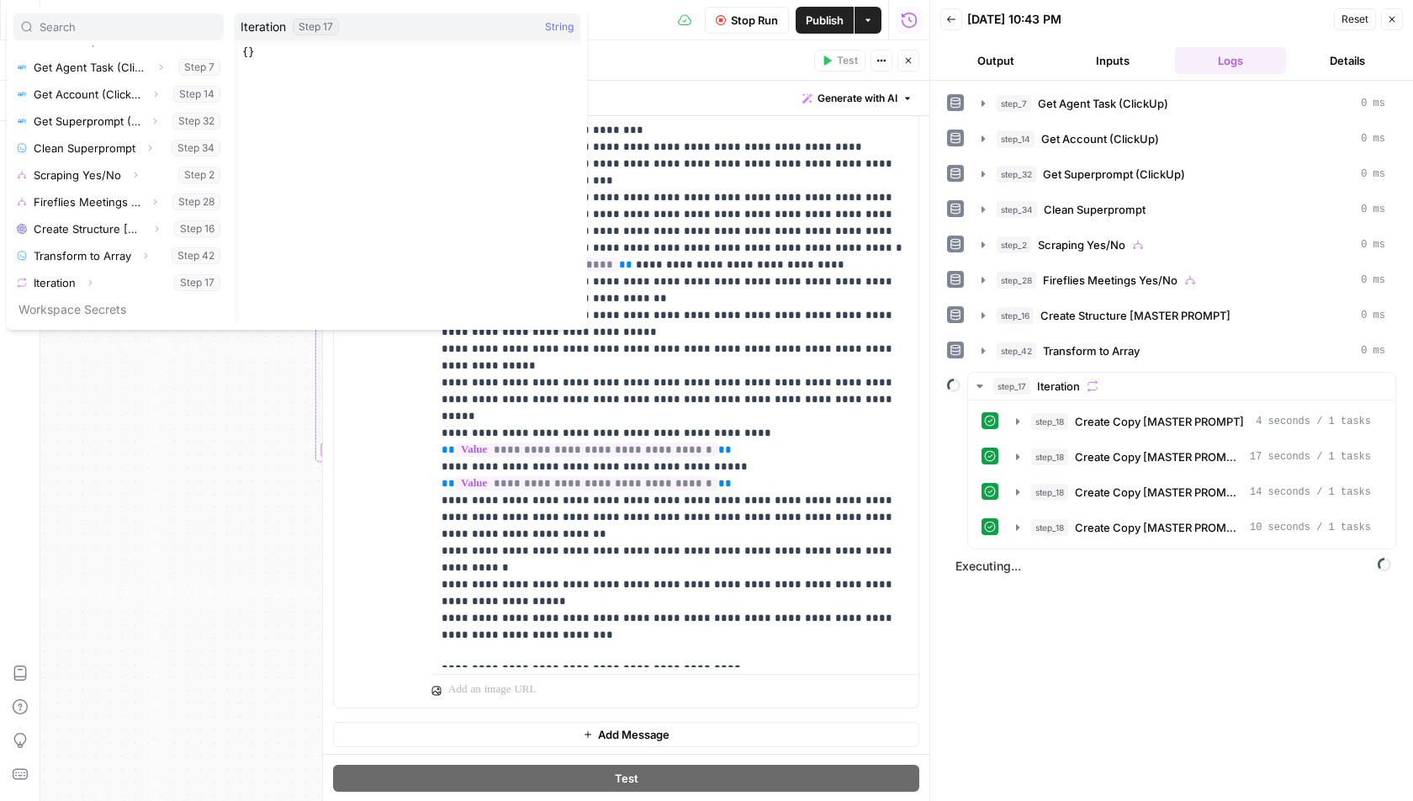
scroll to position [139, 0]
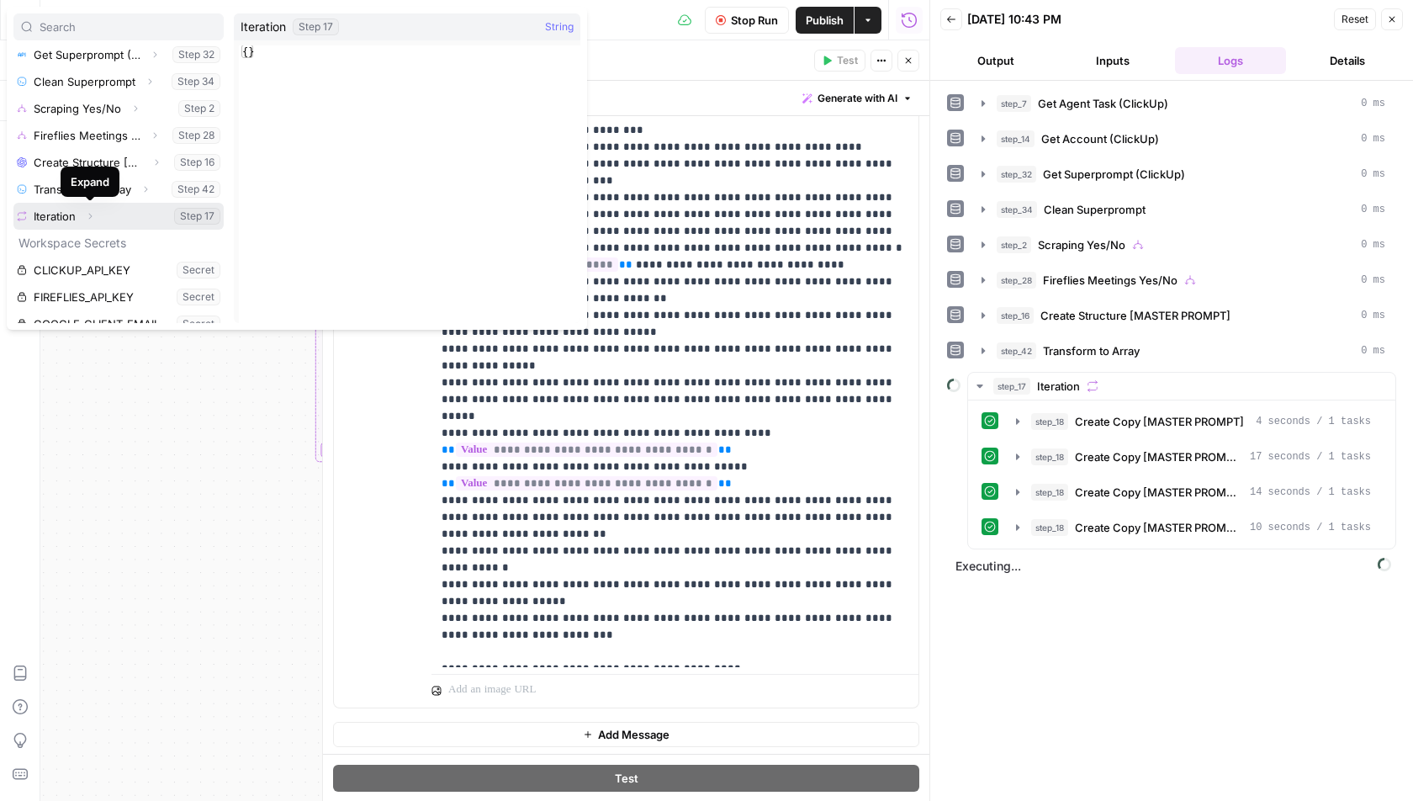
click at [94, 214] on icon "button" at bounding box center [90, 216] width 10 height 10
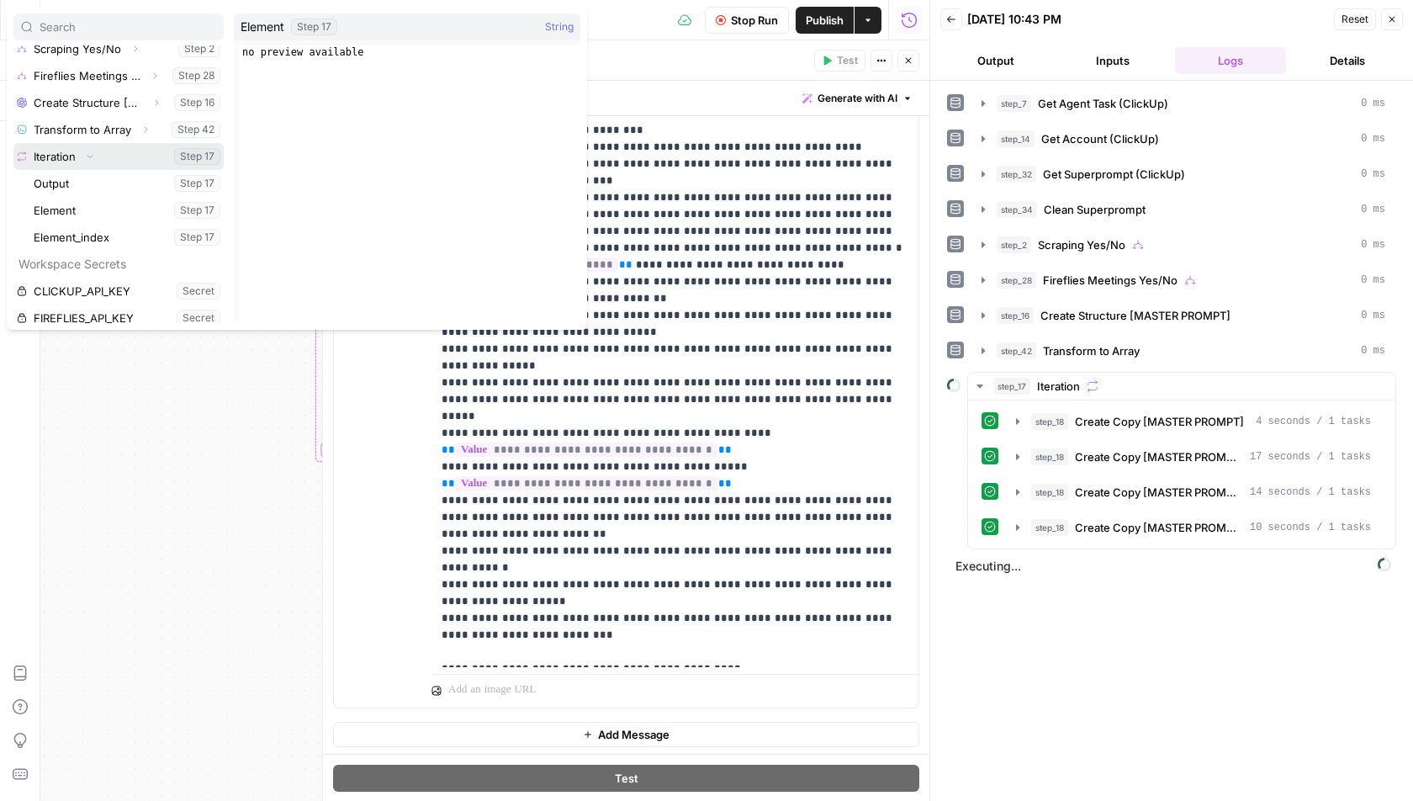
scroll to position [210, 0]
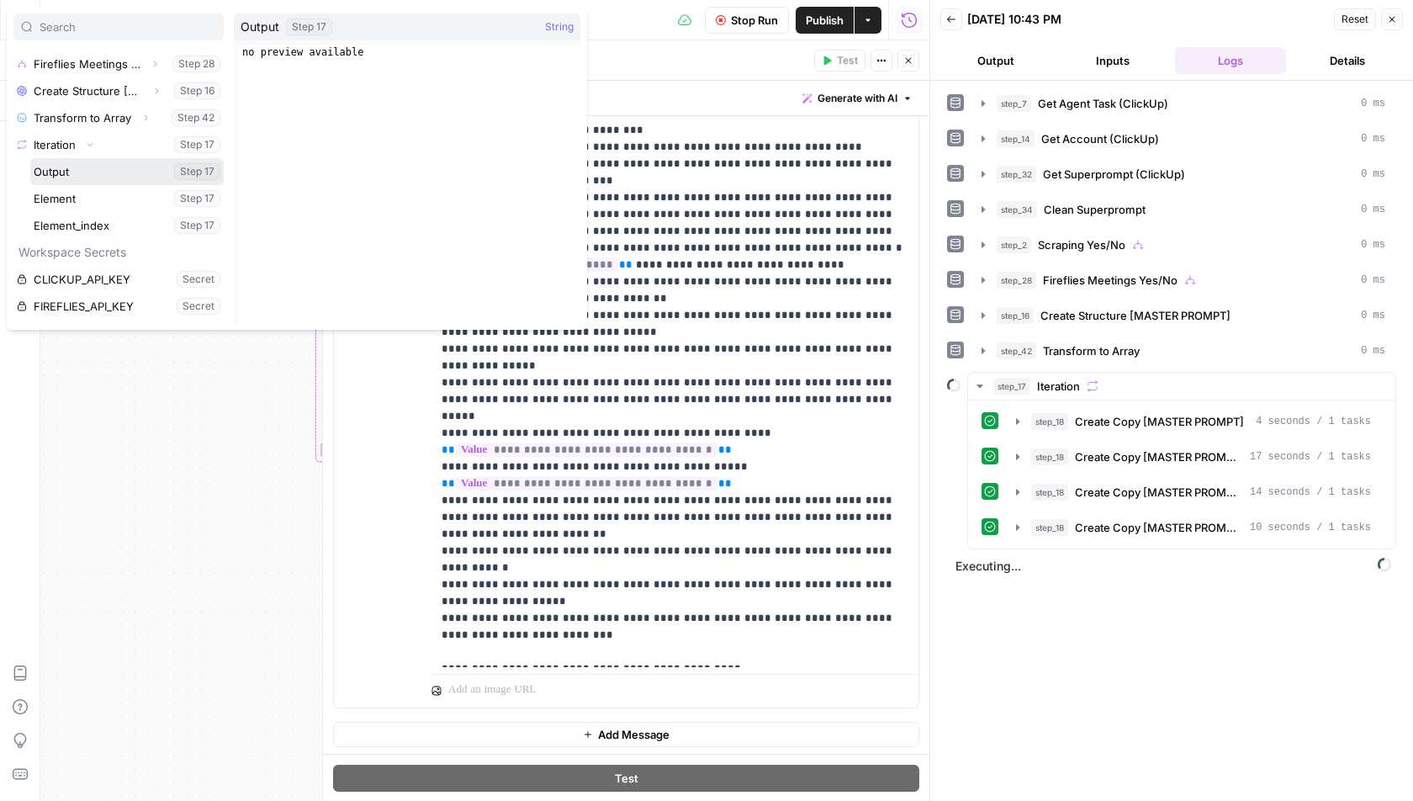
click at [78, 174] on button "Select variable Output" at bounding box center [127, 171] width 194 height 27
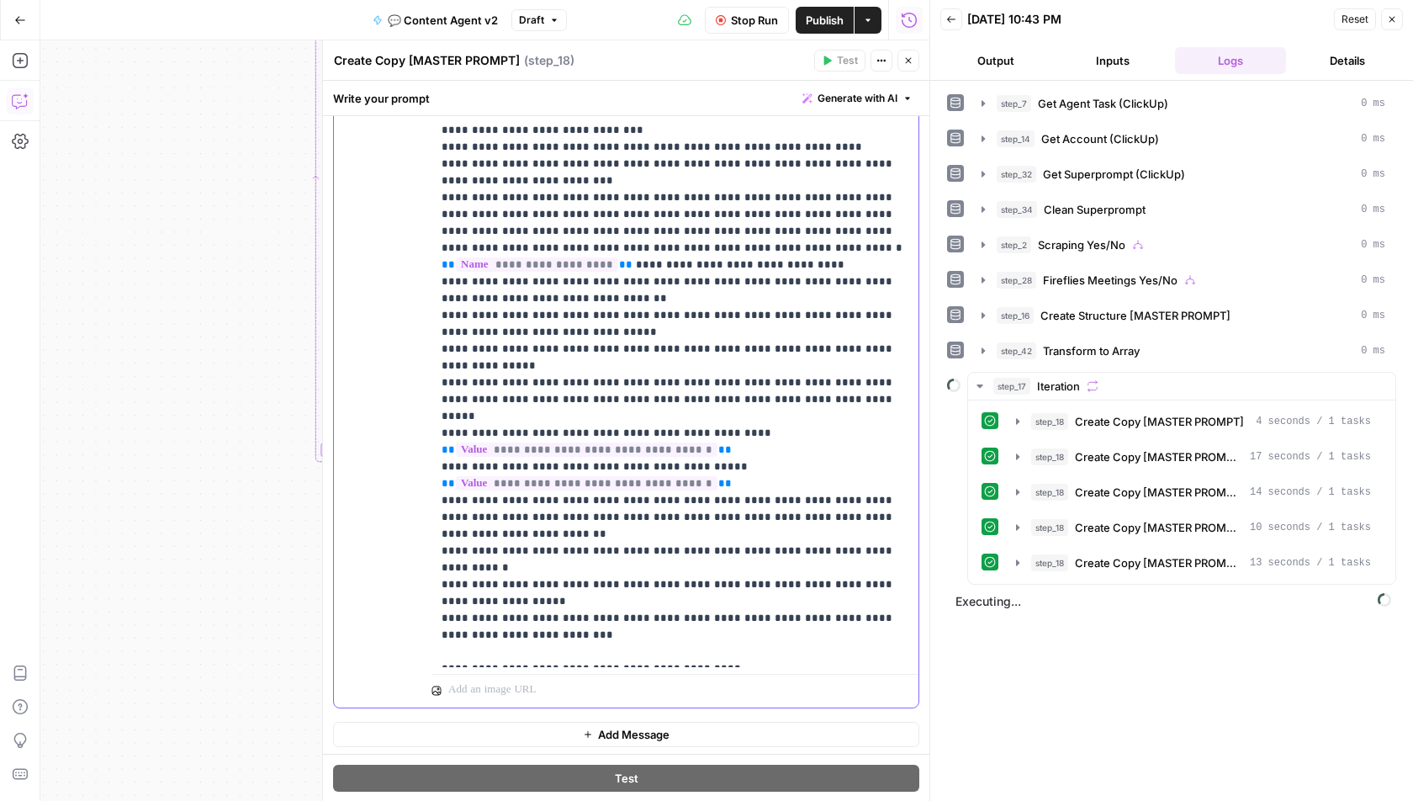
scroll to position [825, 0]
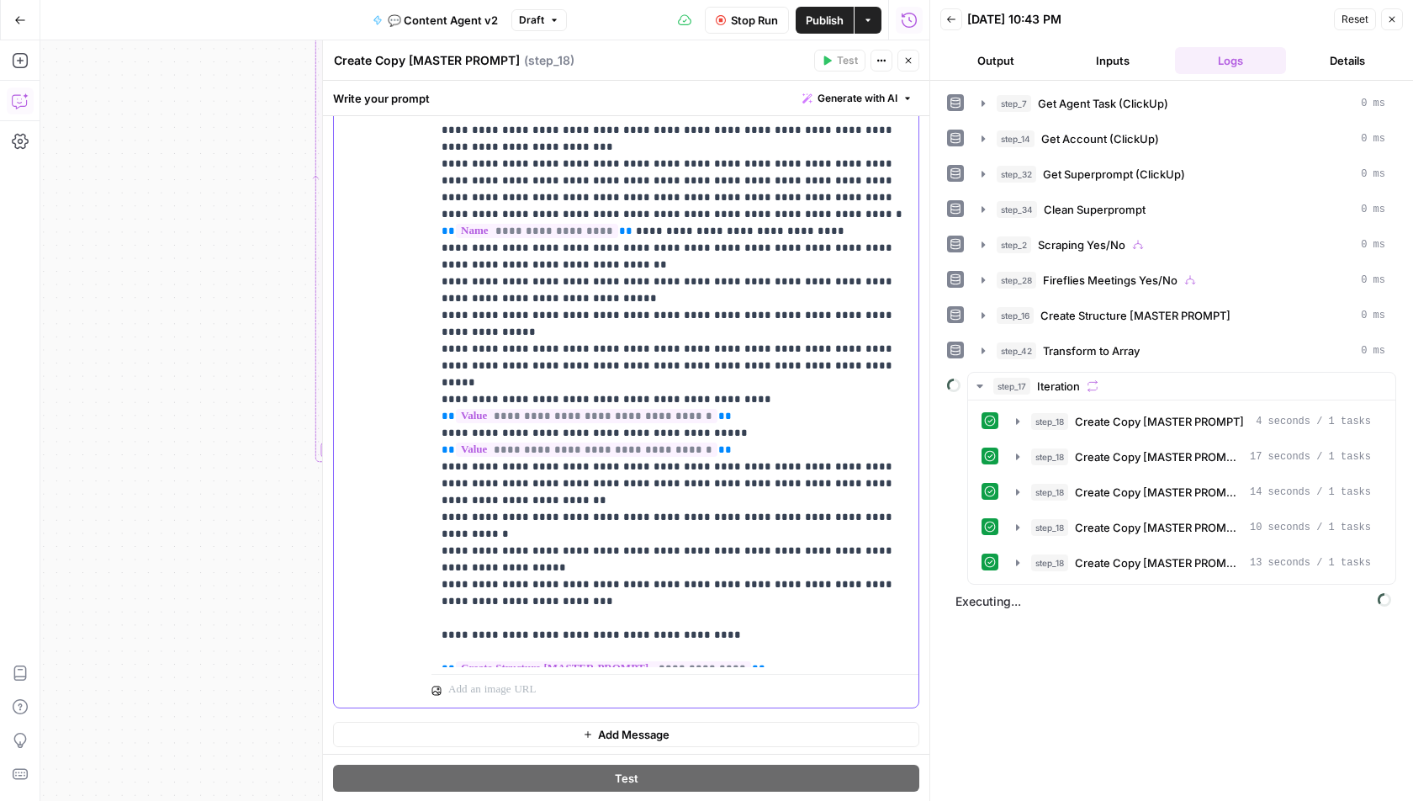
drag, startPoint x: 771, startPoint y: 506, endPoint x: 640, endPoint y: 507, distance: 130.4
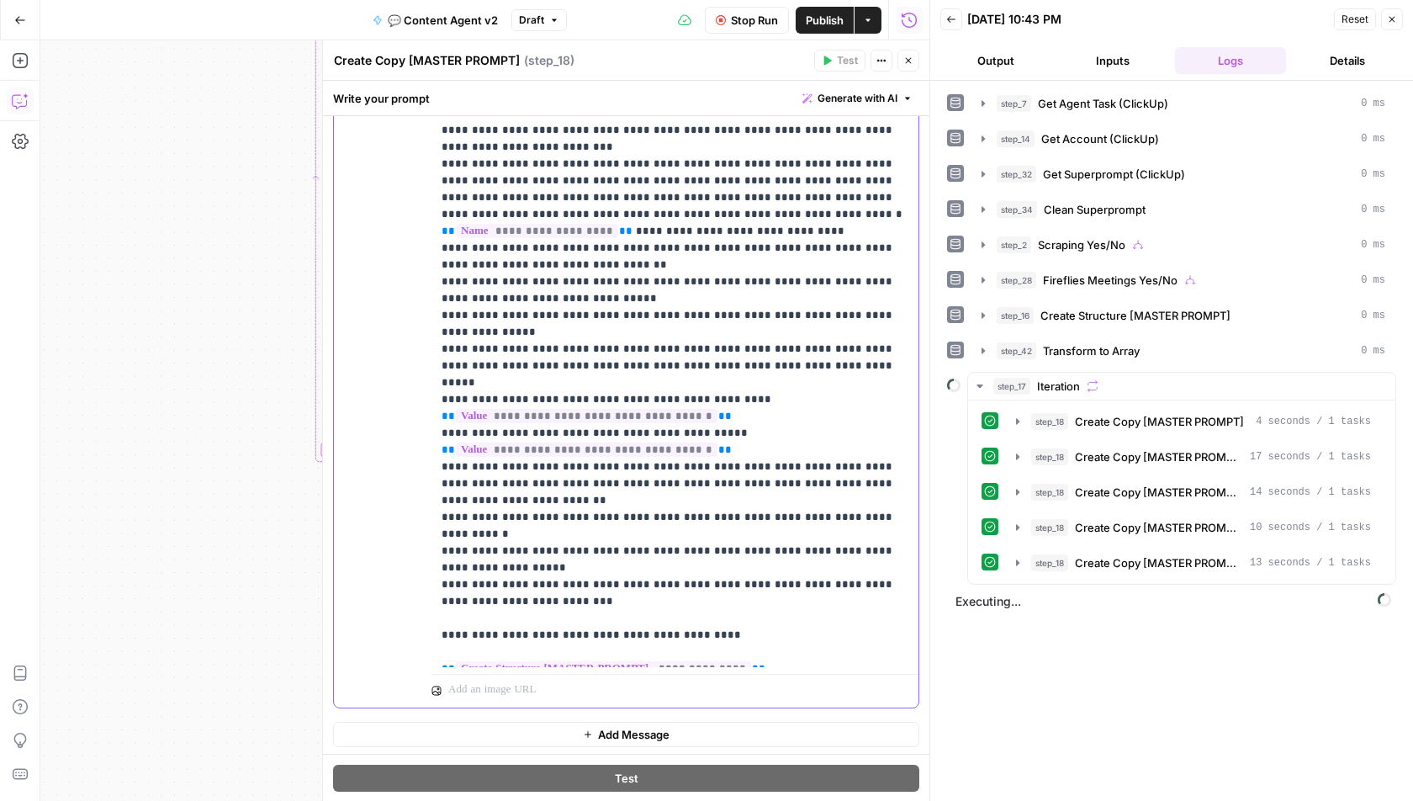
drag, startPoint x: 769, startPoint y: 516, endPoint x: 438, endPoint y: 517, distance: 330.6
click at [438, 517] on div "**********" at bounding box center [676, 323] width 488 height 685
copy p "**********"
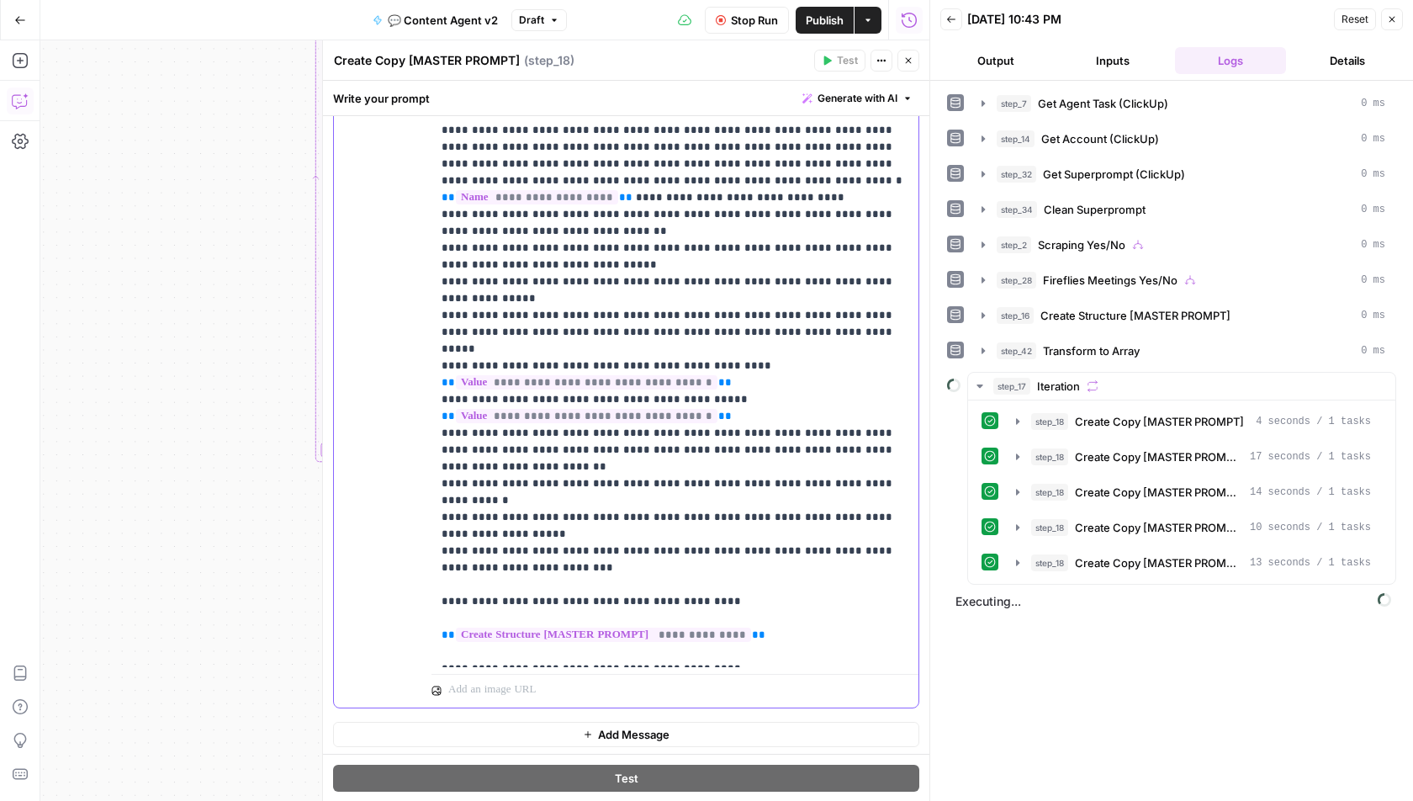
drag, startPoint x: 553, startPoint y: 546, endPoint x: 742, endPoint y: 547, distance: 189.3
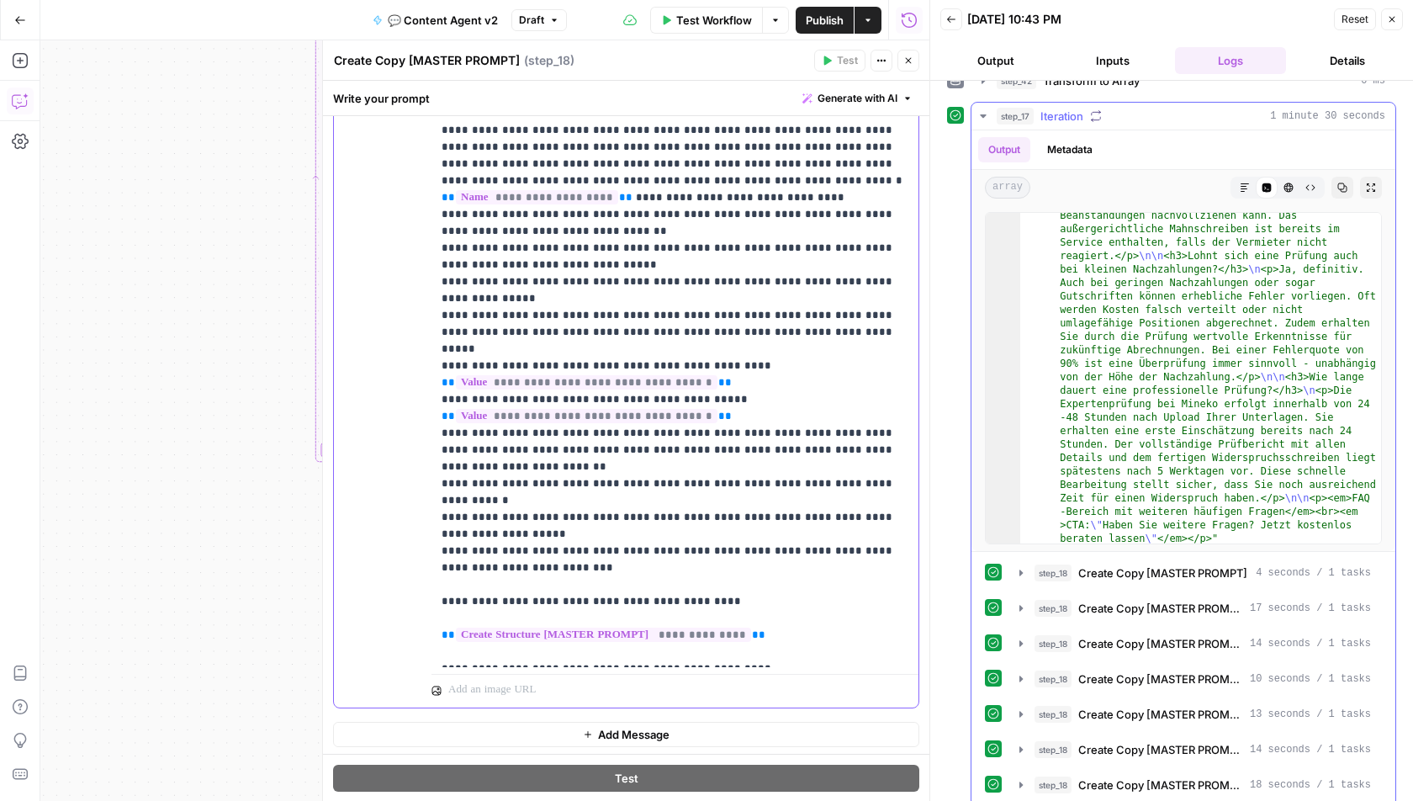
scroll to position [3237, 0]
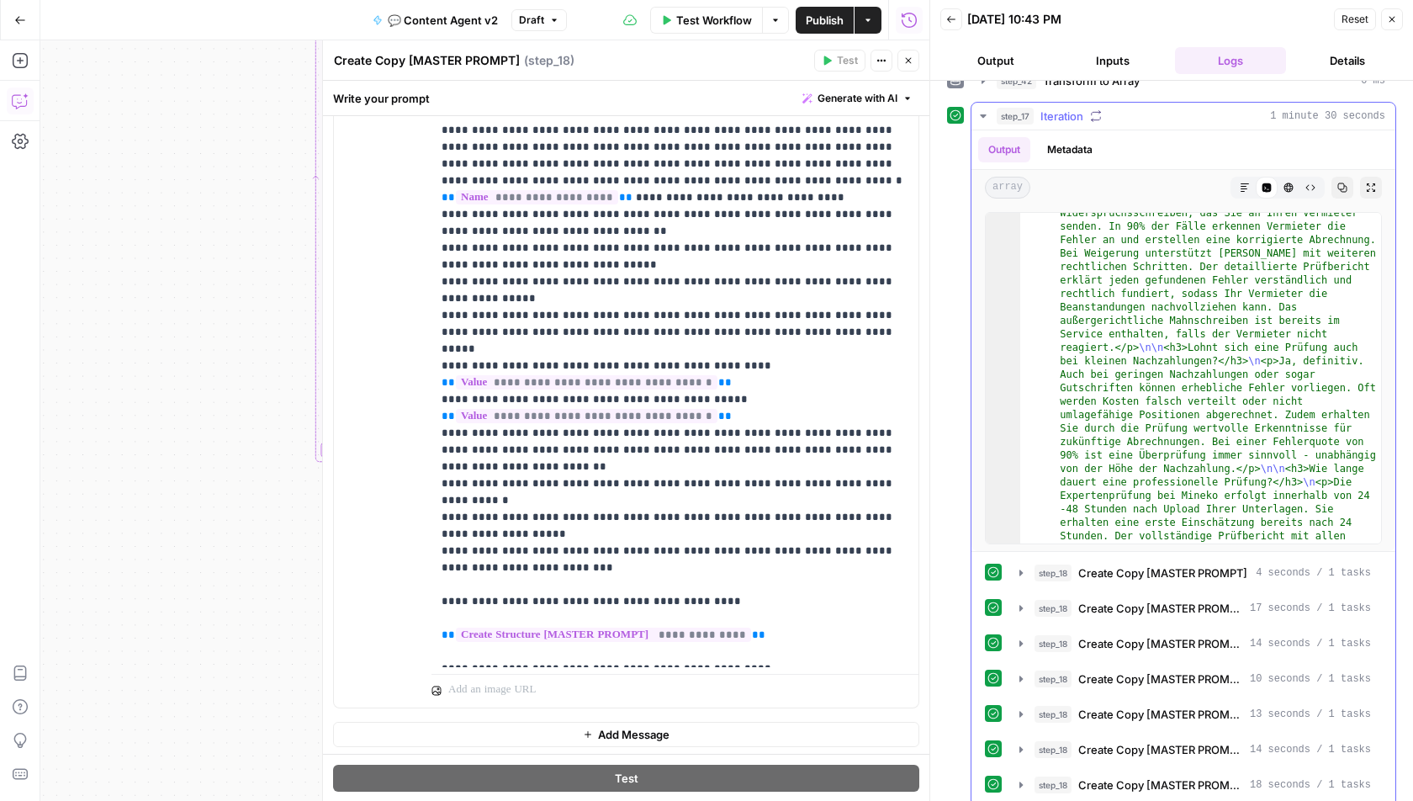
click at [981, 109] on icon "button" at bounding box center [983, 115] width 13 height 13
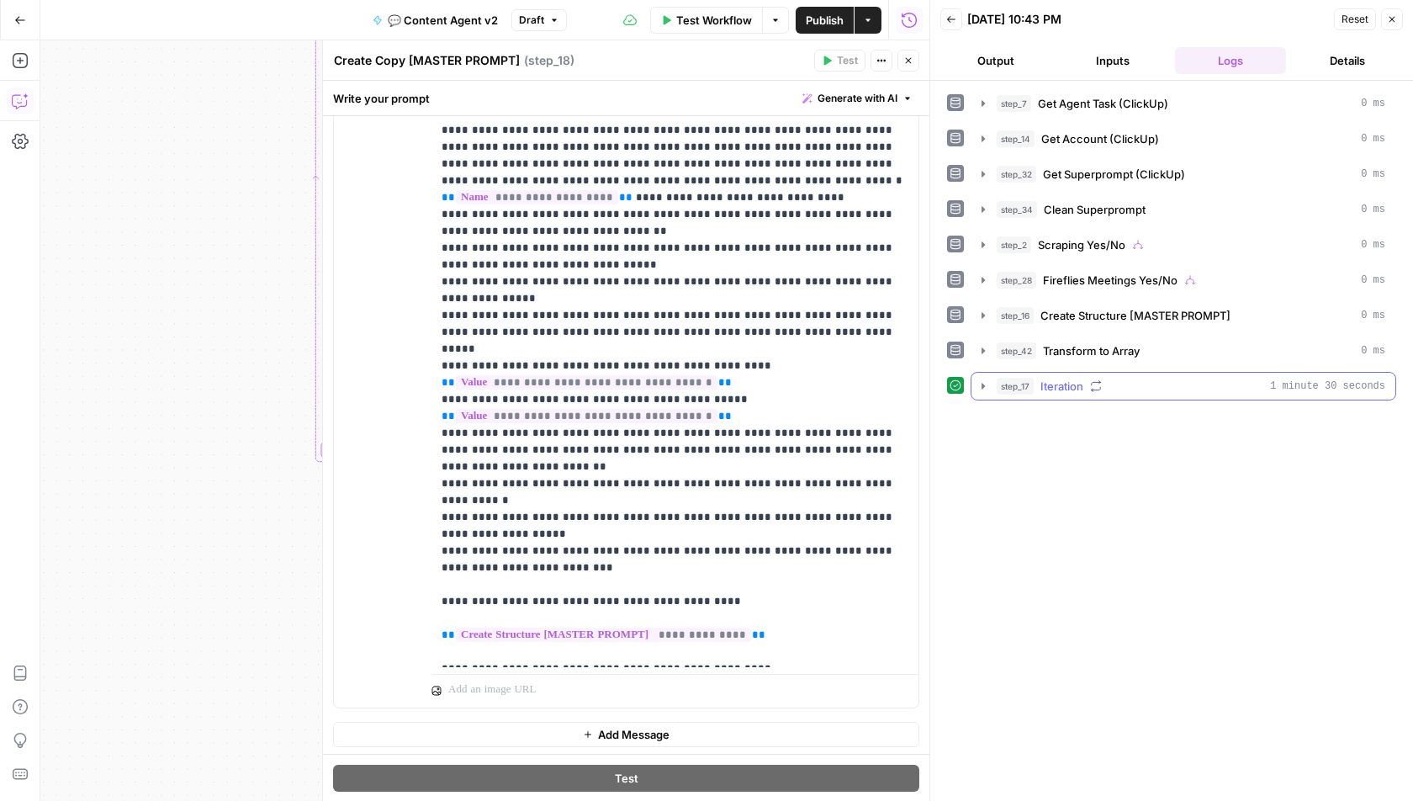
click at [982, 383] on icon "button" at bounding box center [983, 386] width 3 height 6
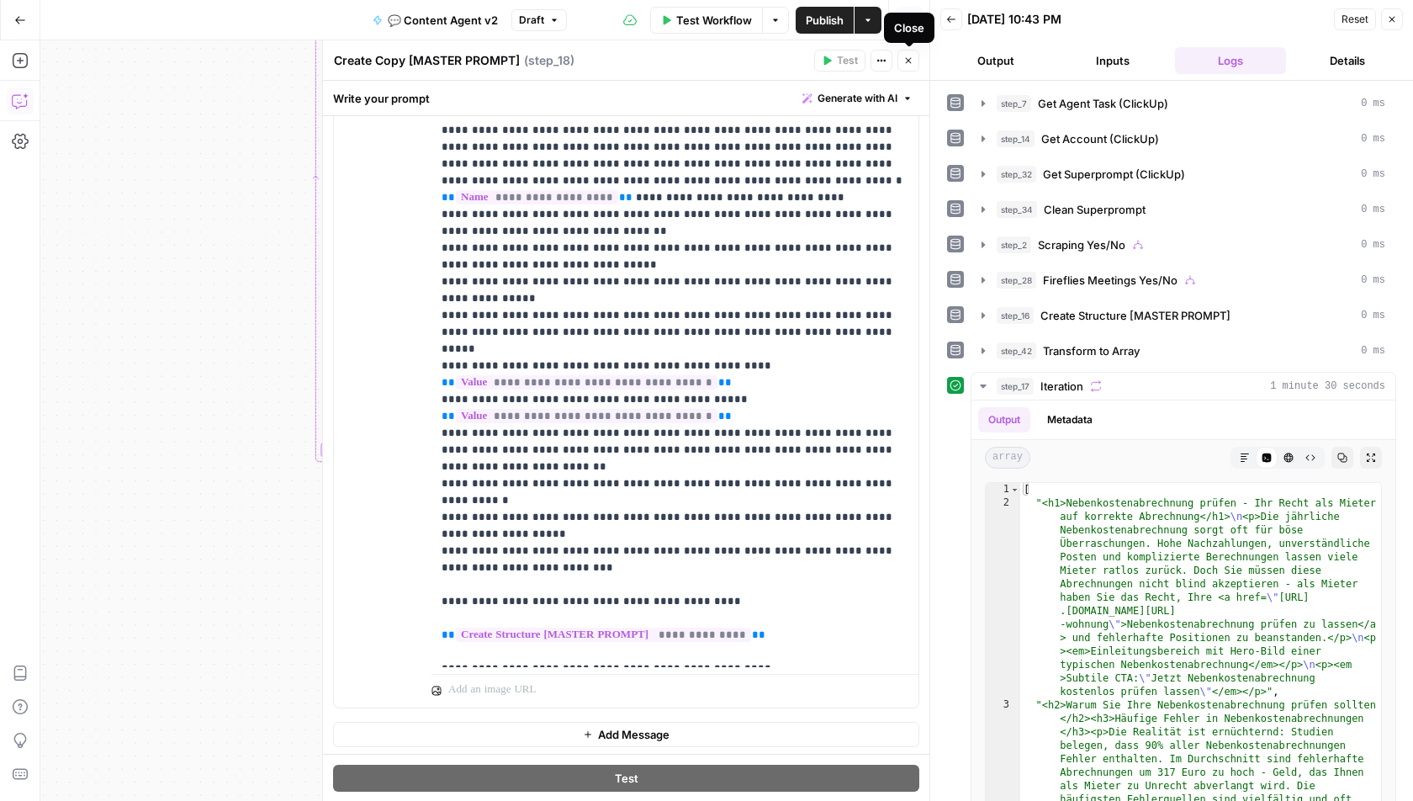
click at [911, 58] on icon "button" at bounding box center [909, 61] width 6 height 6
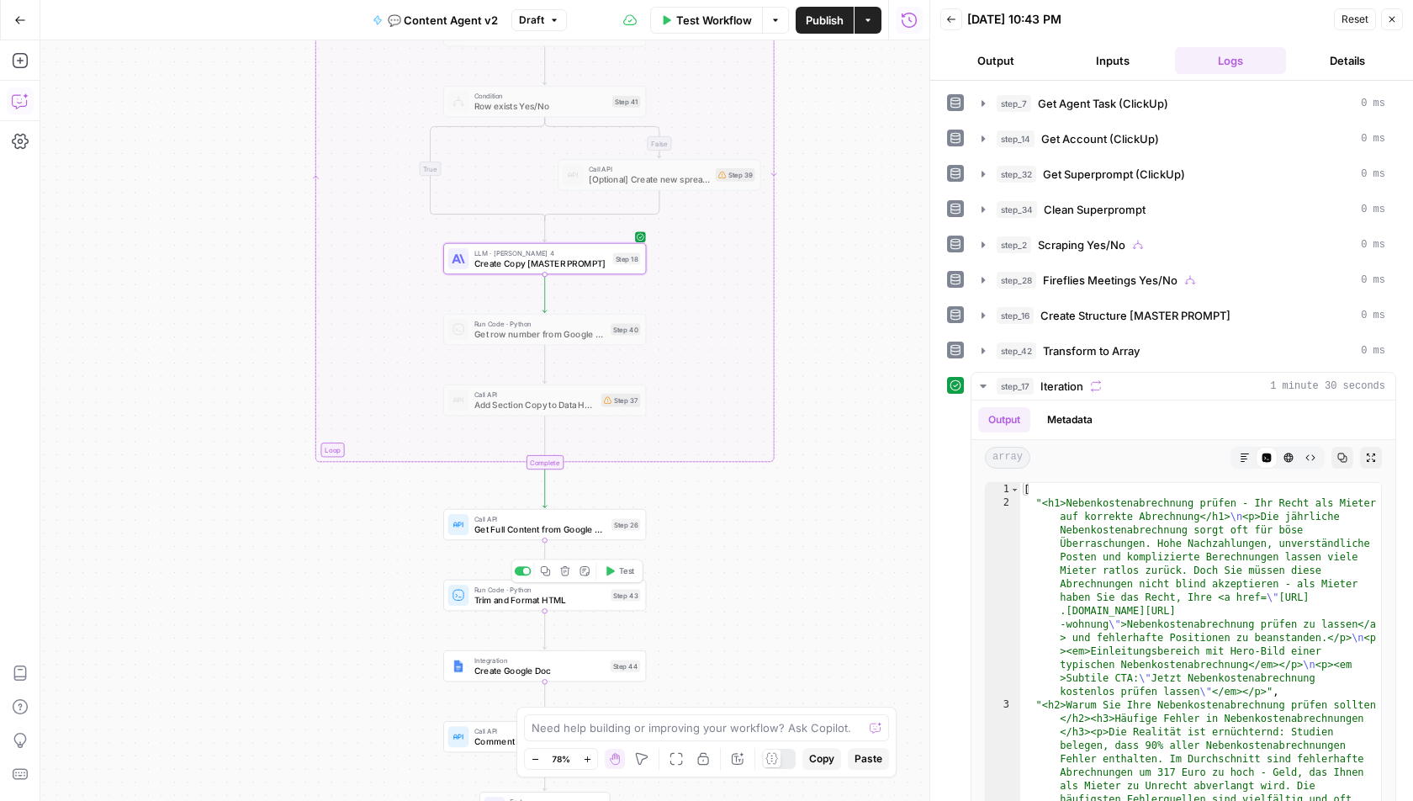
click at [499, 596] on span "Trim and Format HTML" at bounding box center [540, 599] width 131 height 13
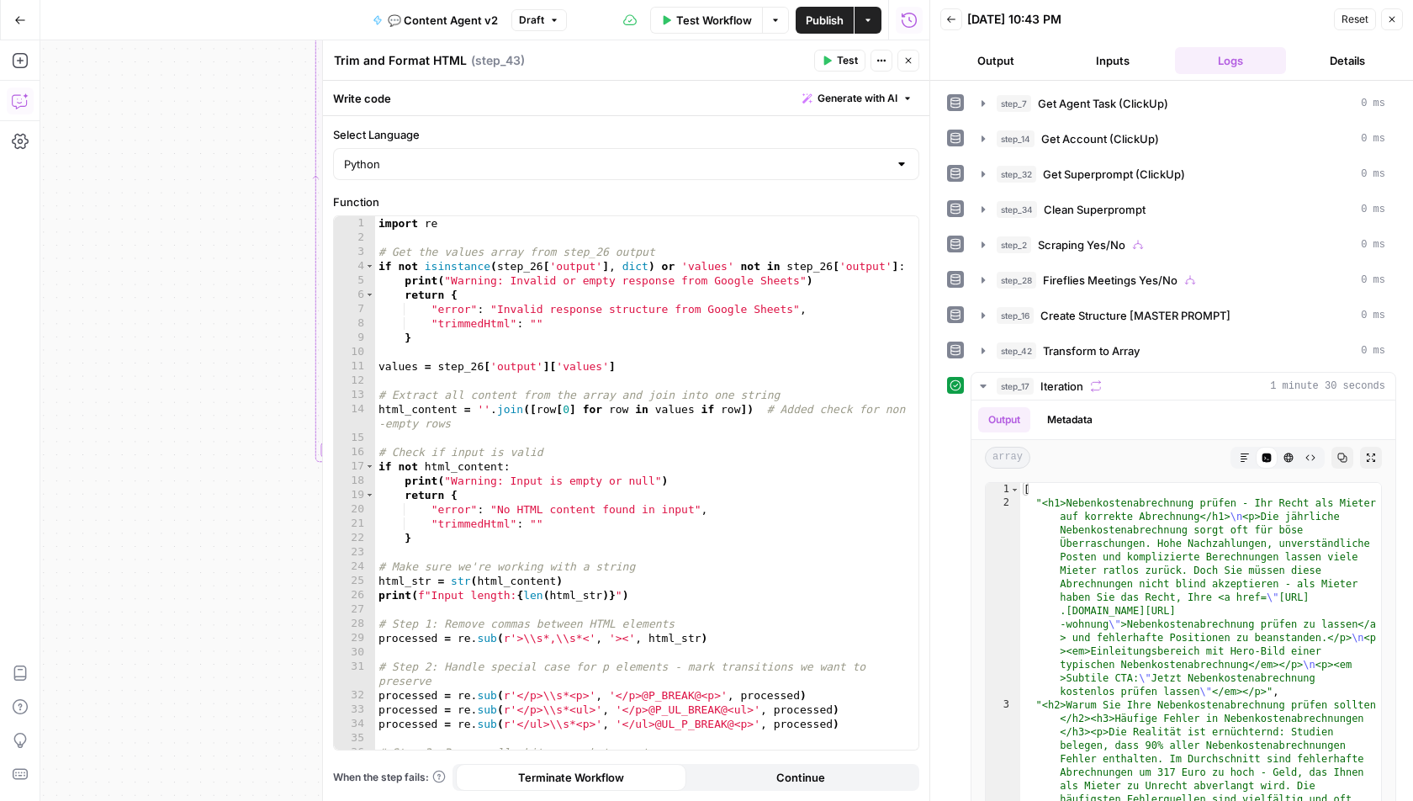
click at [904, 52] on button "Close" at bounding box center [909, 61] width 22 height 22
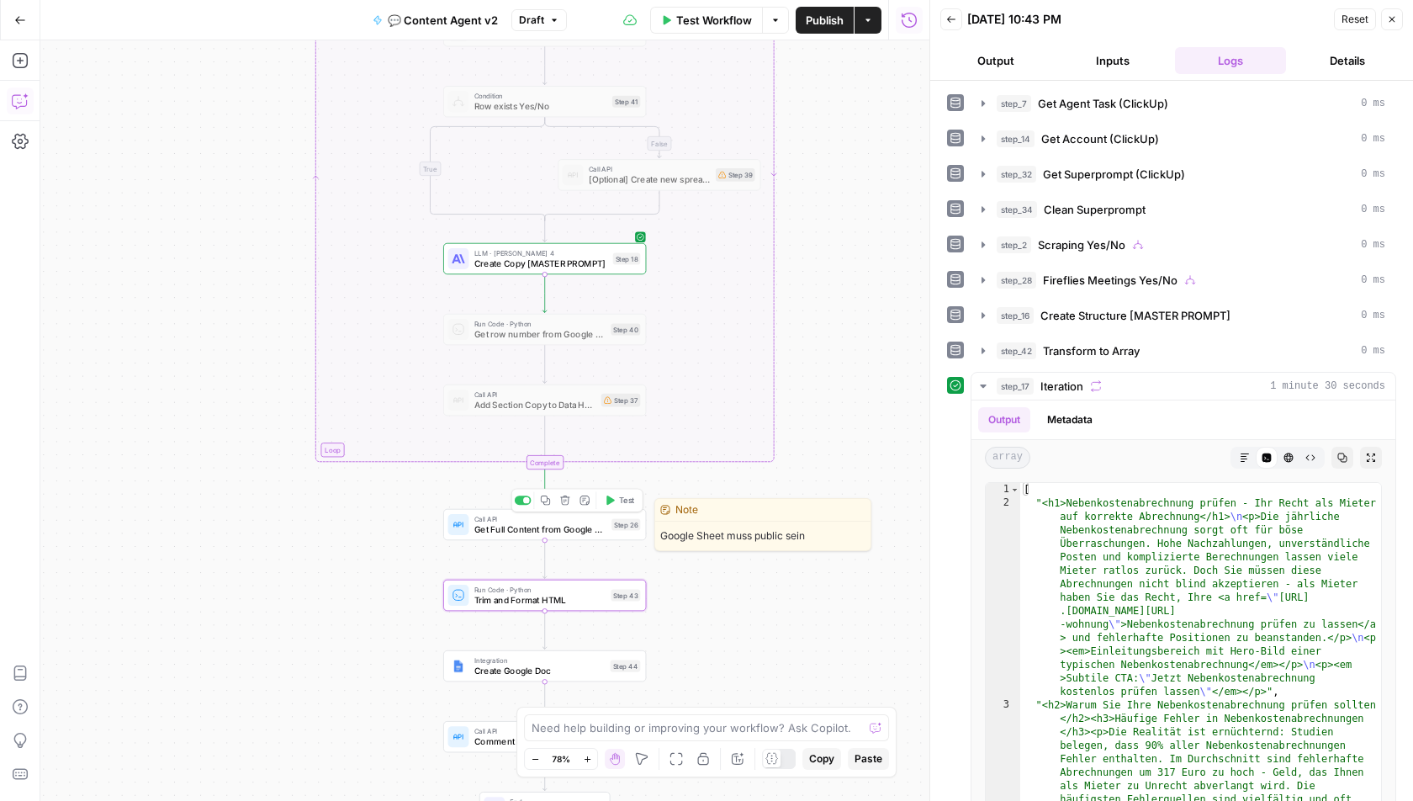
click at [583, 526] on span "Get Full Content from Google Sheet" at bounding box center [541, 528] width 132 height 13
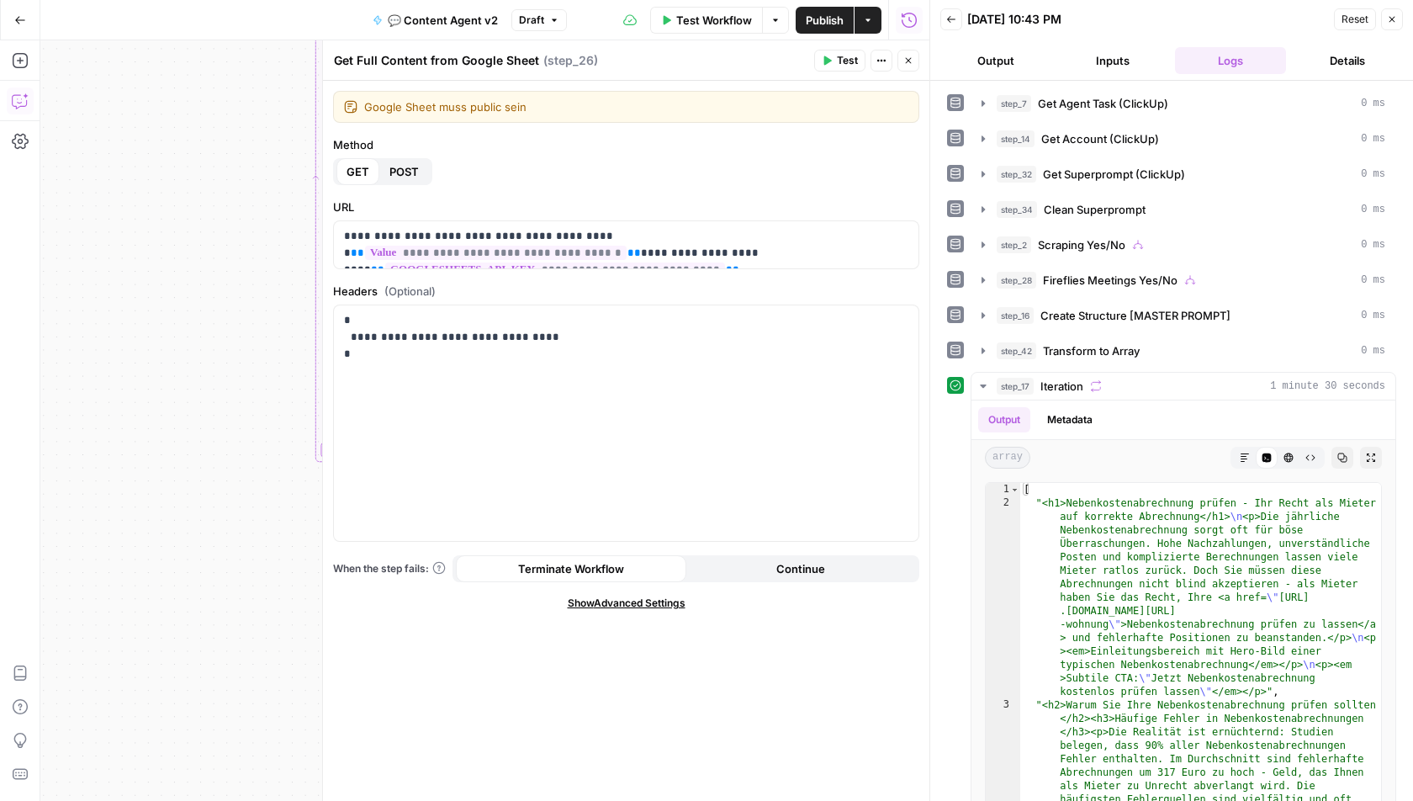
click at [917, 62] on button "Close" at bounding box center [909, 61] width 22 height 22
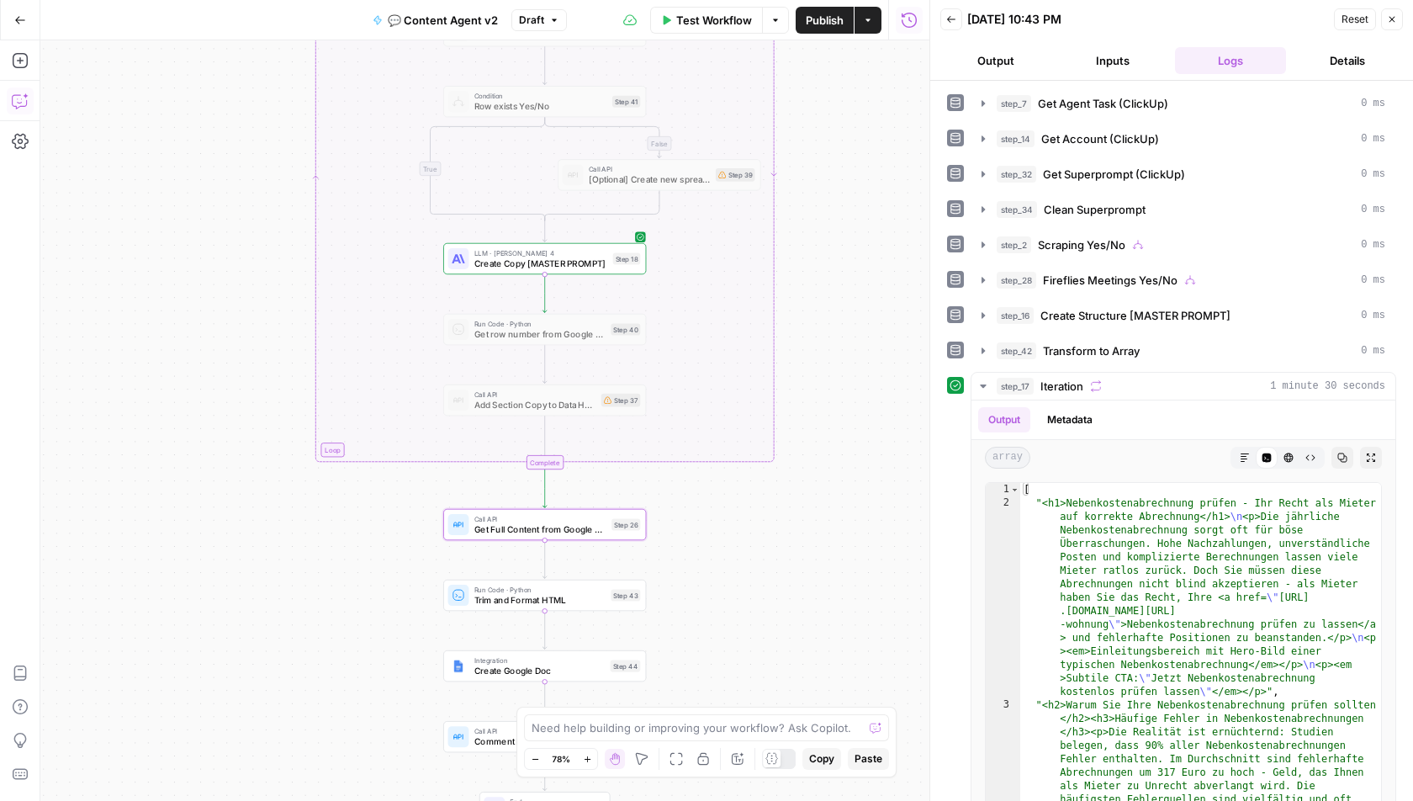
click at [521, 502] on div "true true false false false true Workflow Set Inputs Inputs Call API Get Agent …" at bounding box center [484, 420] width 889 height 761
click at [520, 498] on div at bounding box center [523, 500] width 17 height 9
click at [512, 587] on span "Run Code · Python" at bounding box center [540, 589] width 131 height 10
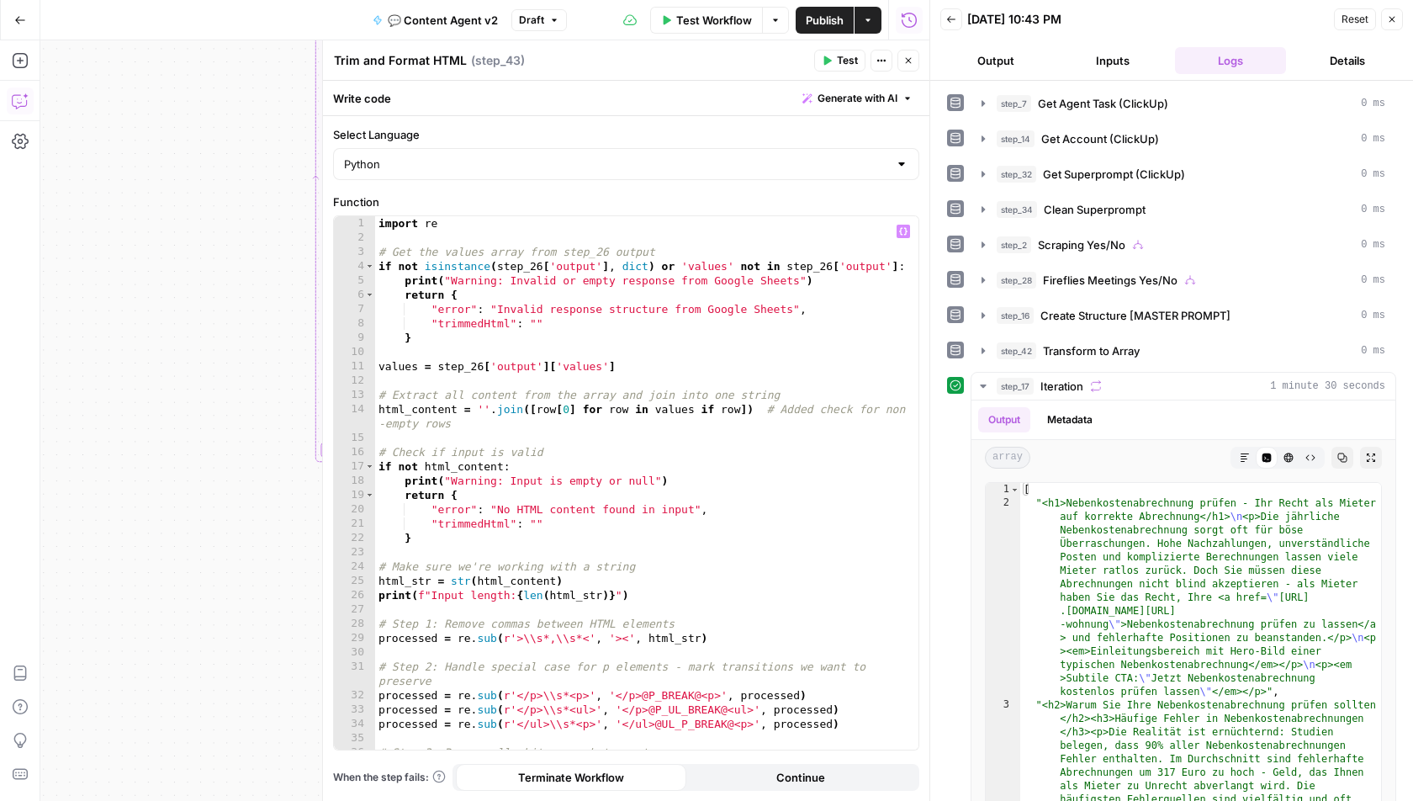
click at [781, 432] on div "import re # Get the values array from step_26 output if not isinstance ( step_2…" at bounding box center [647, 498] width 544 height 564
click at [909, 61] on icon "button" at bounding box center [909, 61] width 6 height 6
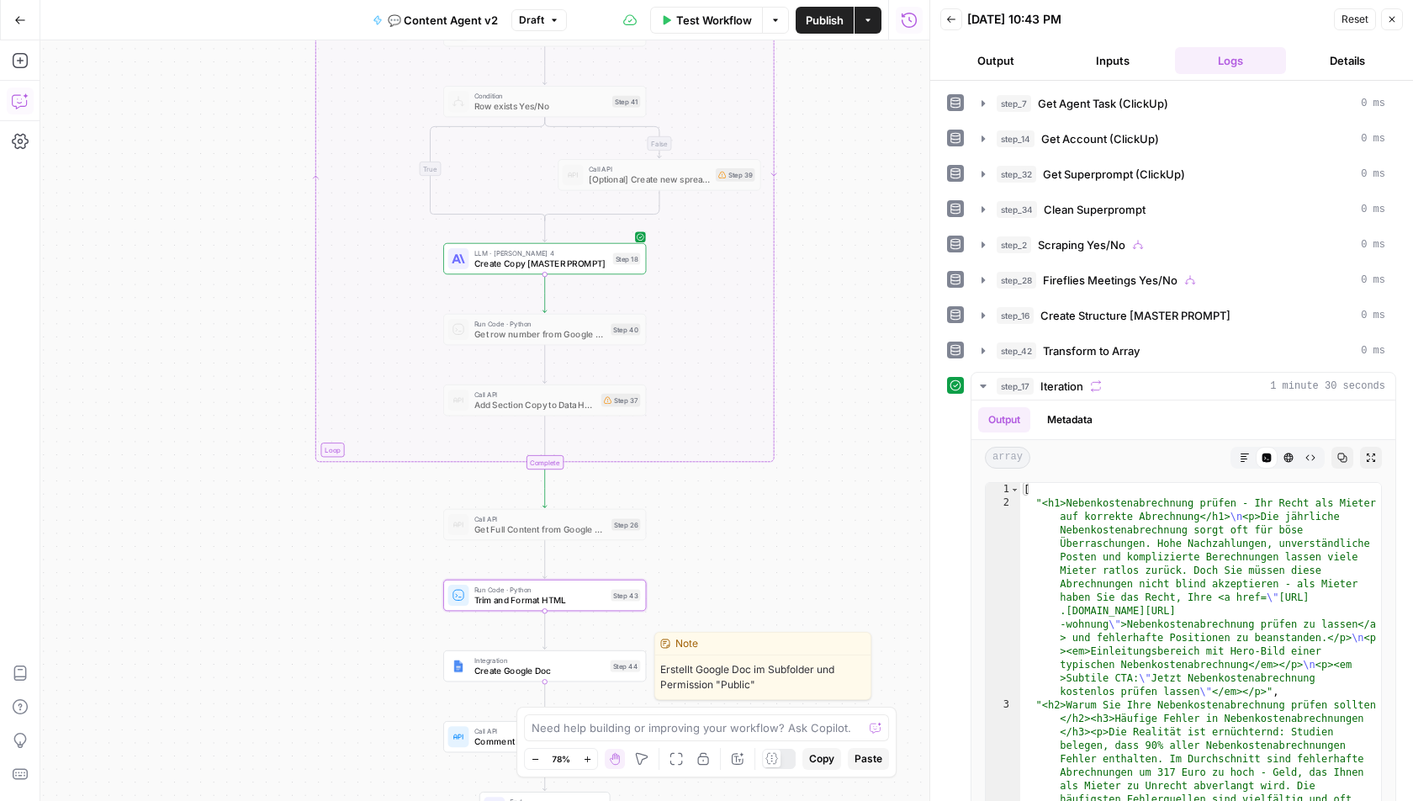
click at [509, 664] on span "Create Google Doc" at bounding box center [540, 670] width 131 height 13
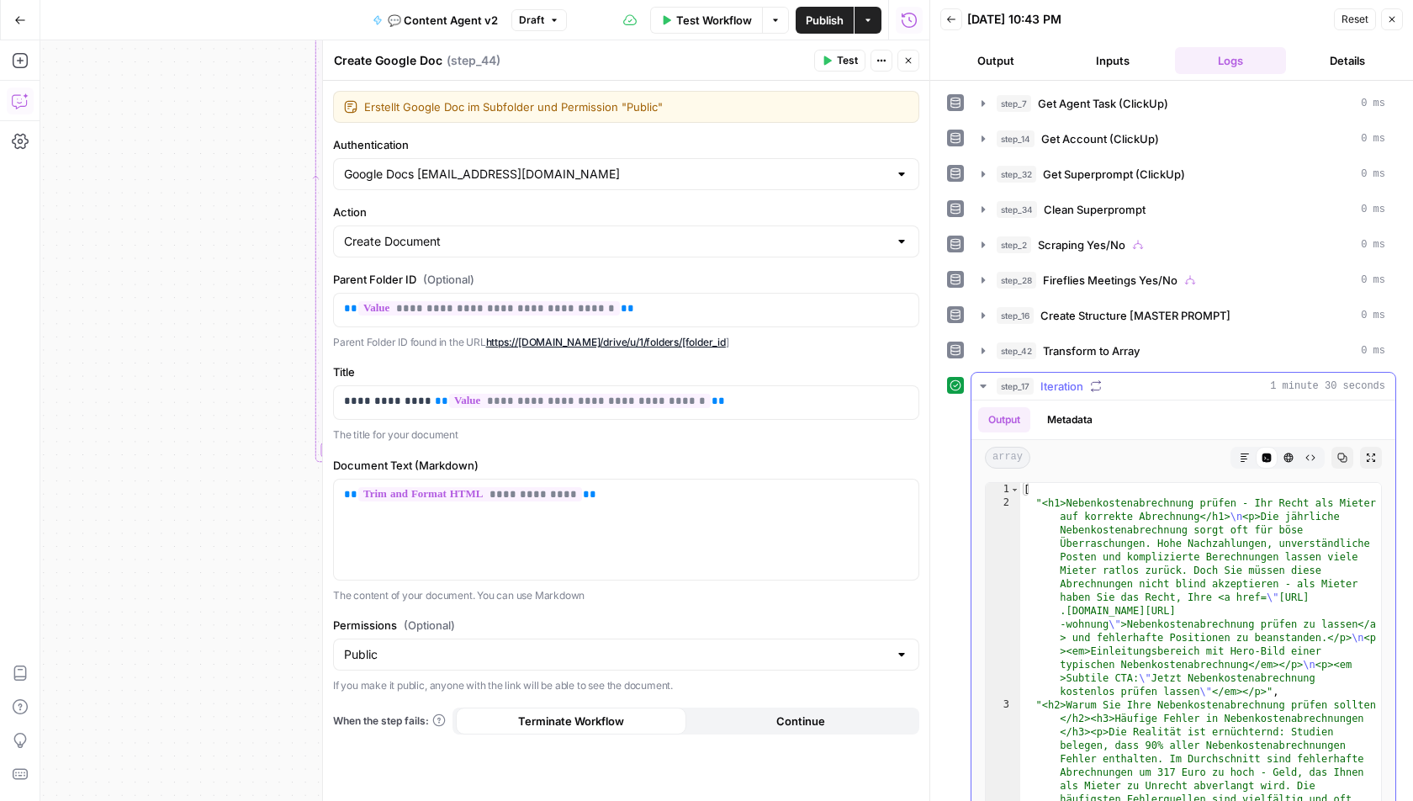
click at [1246, 453] on icon "button" at bounding box center [1245, 458] width 10 height 10
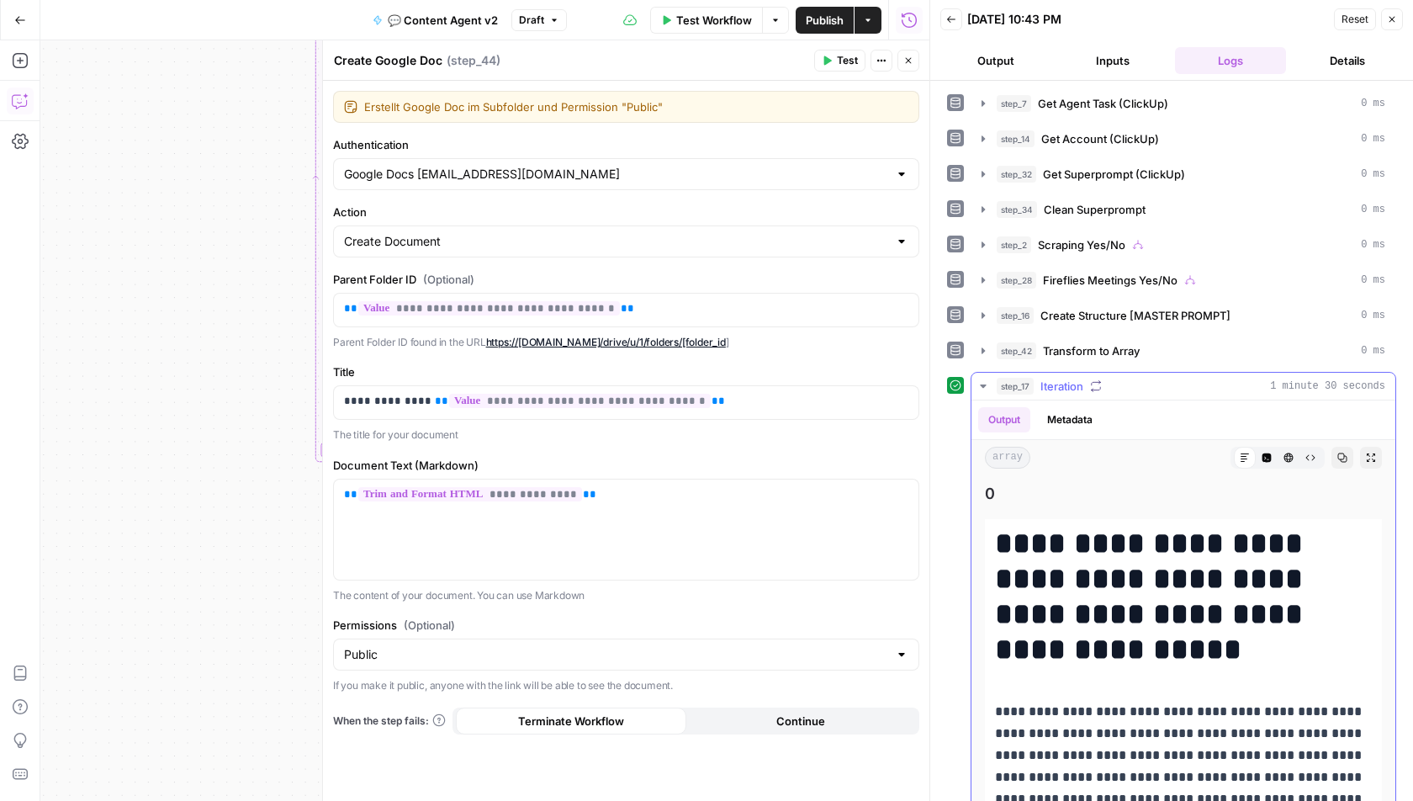
click at [1266, 453] on icon "button" at bounding box center [1267, 457] width 9 height 9
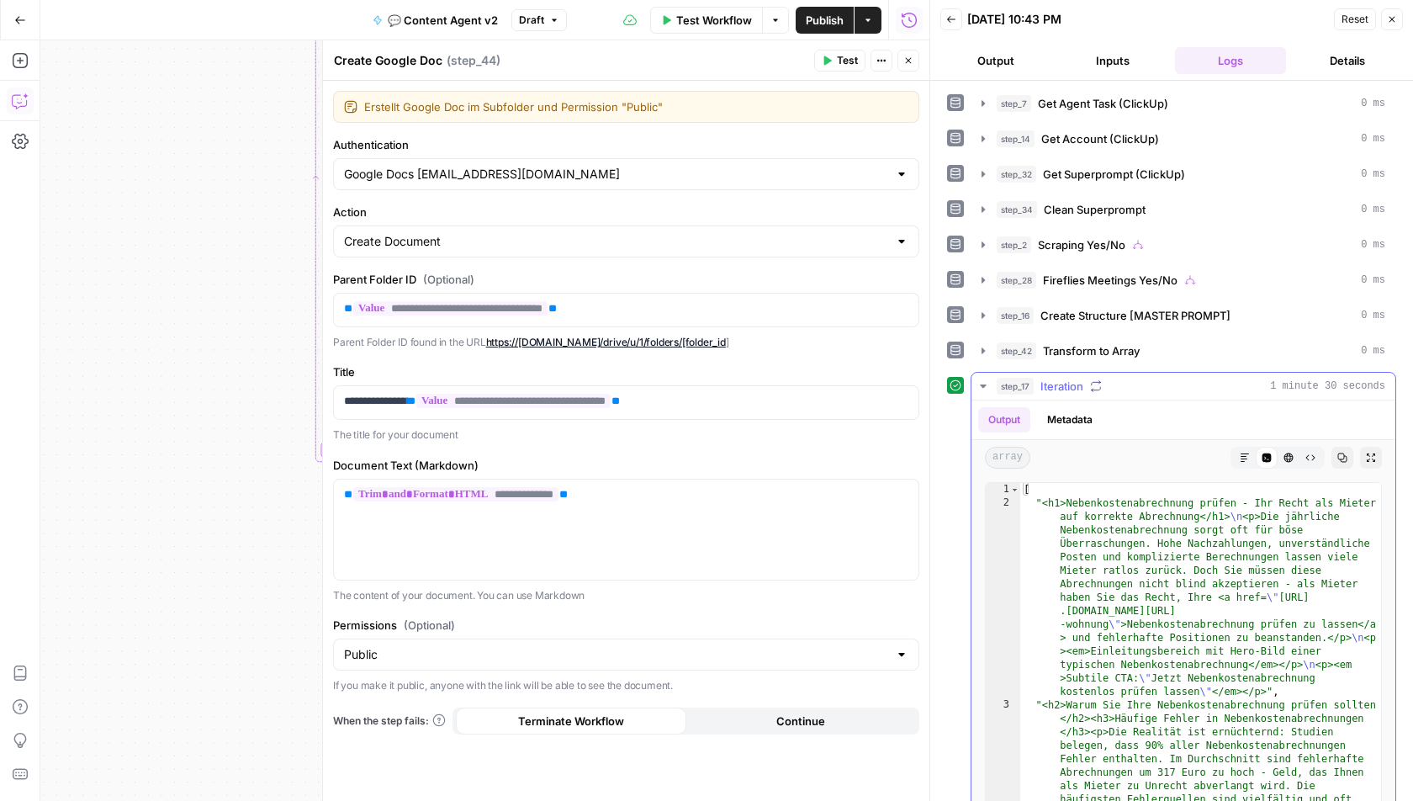
click at [1294, 453] on icon "button" at bounding box center [1289, 458] width 10 height 10
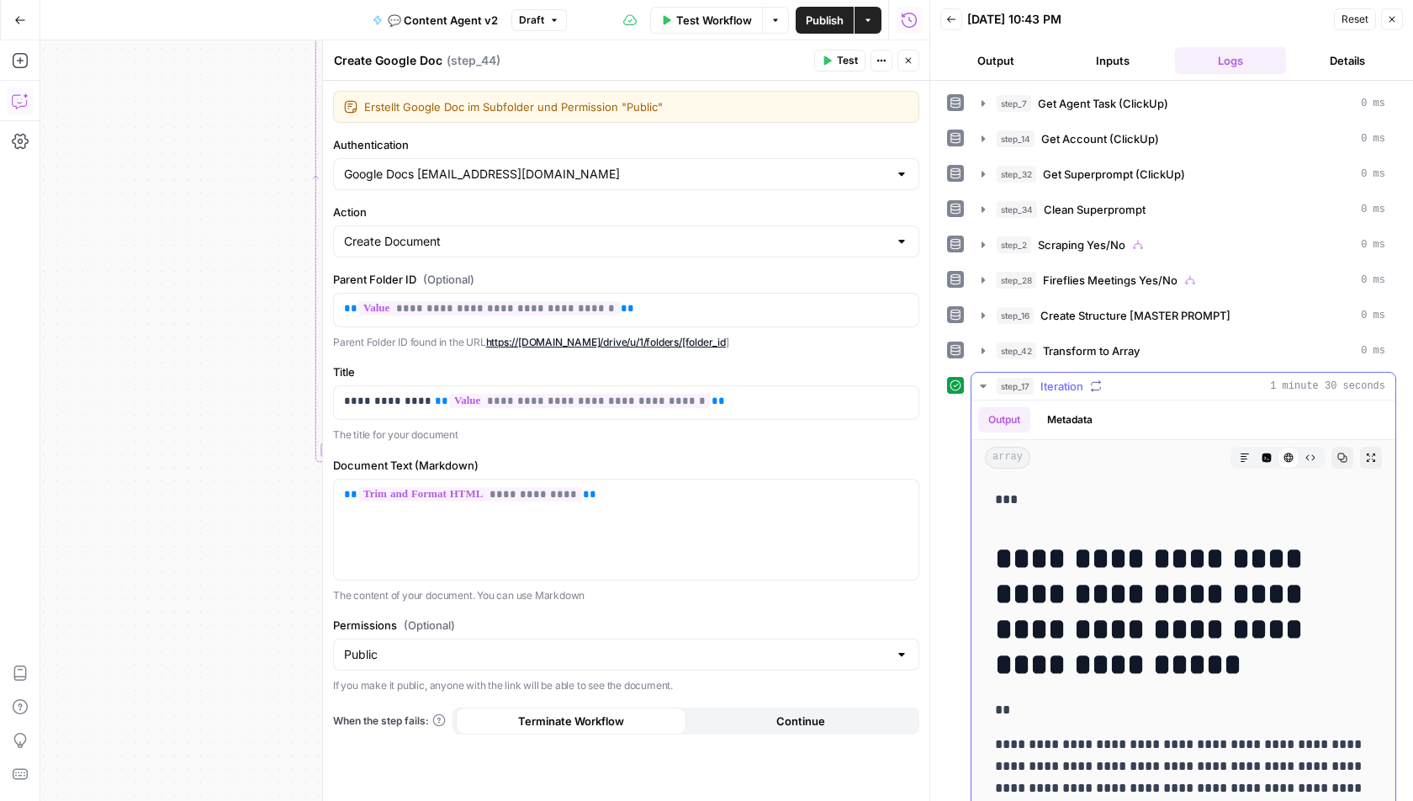
click at [1304, 450] on button "Raw Output" at bounding box center [1311, 458] width 22 height 22
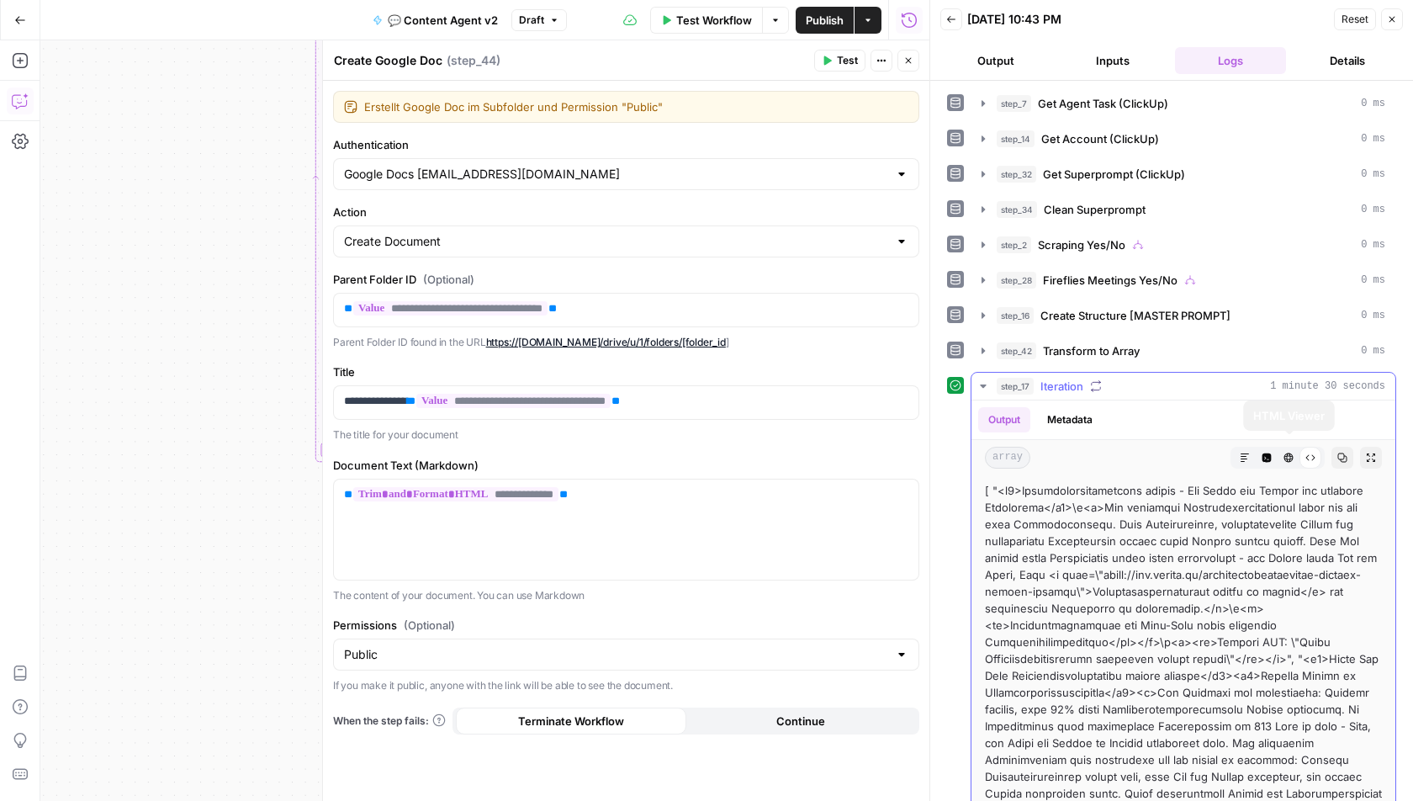
click at [1266, 453] on icon "button" at bounding box center [1267, 457] width 9 height 9
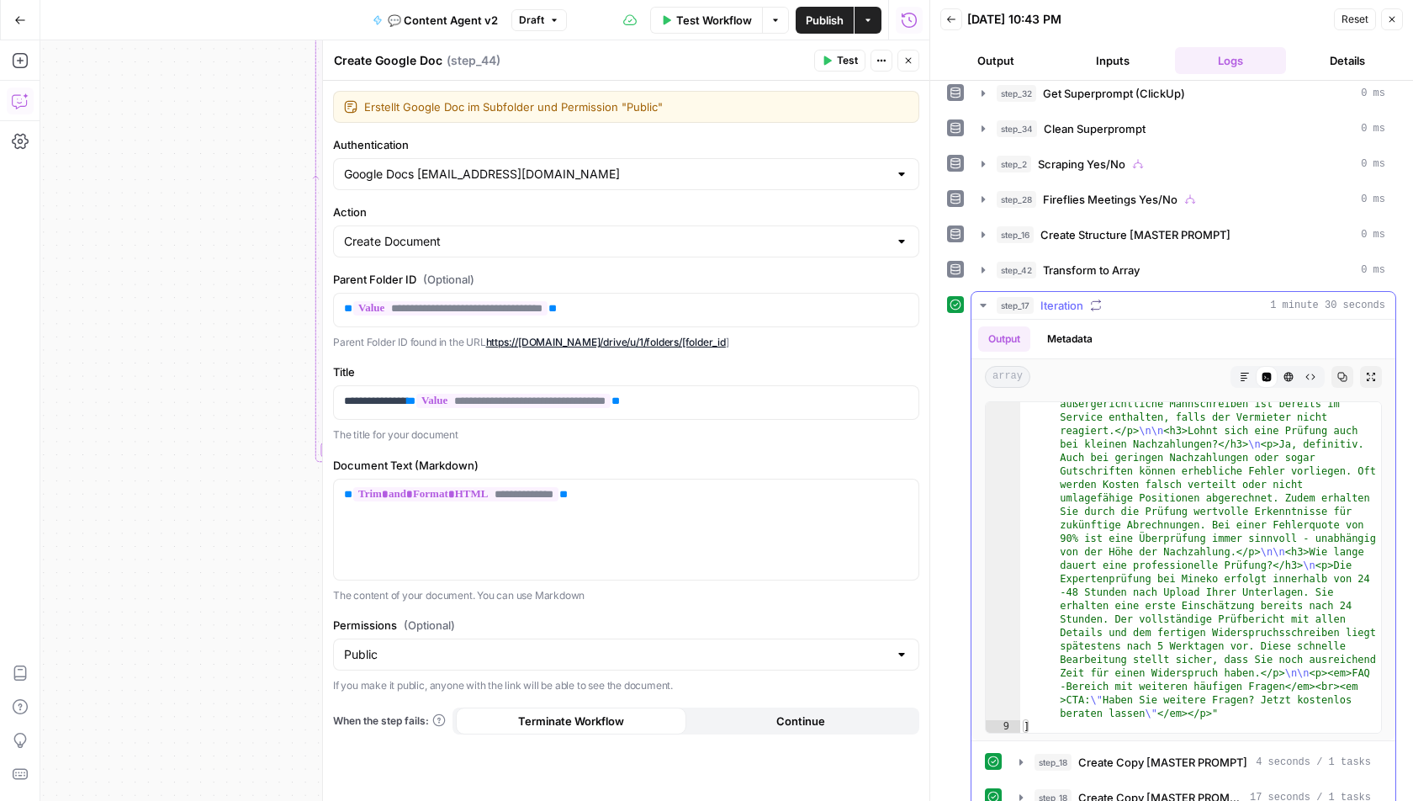
scroll to position [87, 0]
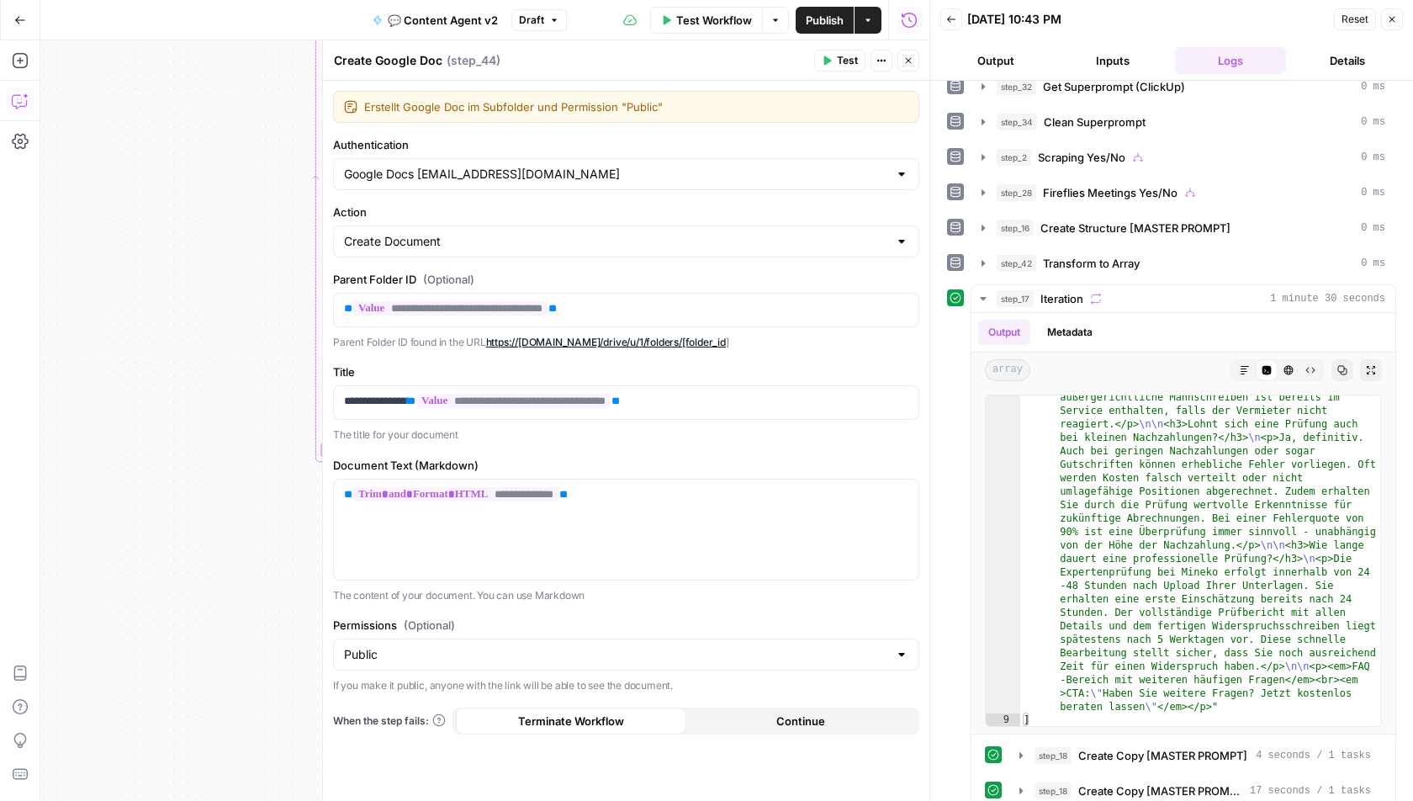
click at [907, 61] on icon "button" at bounding box center [909, 61] width 10 height 10
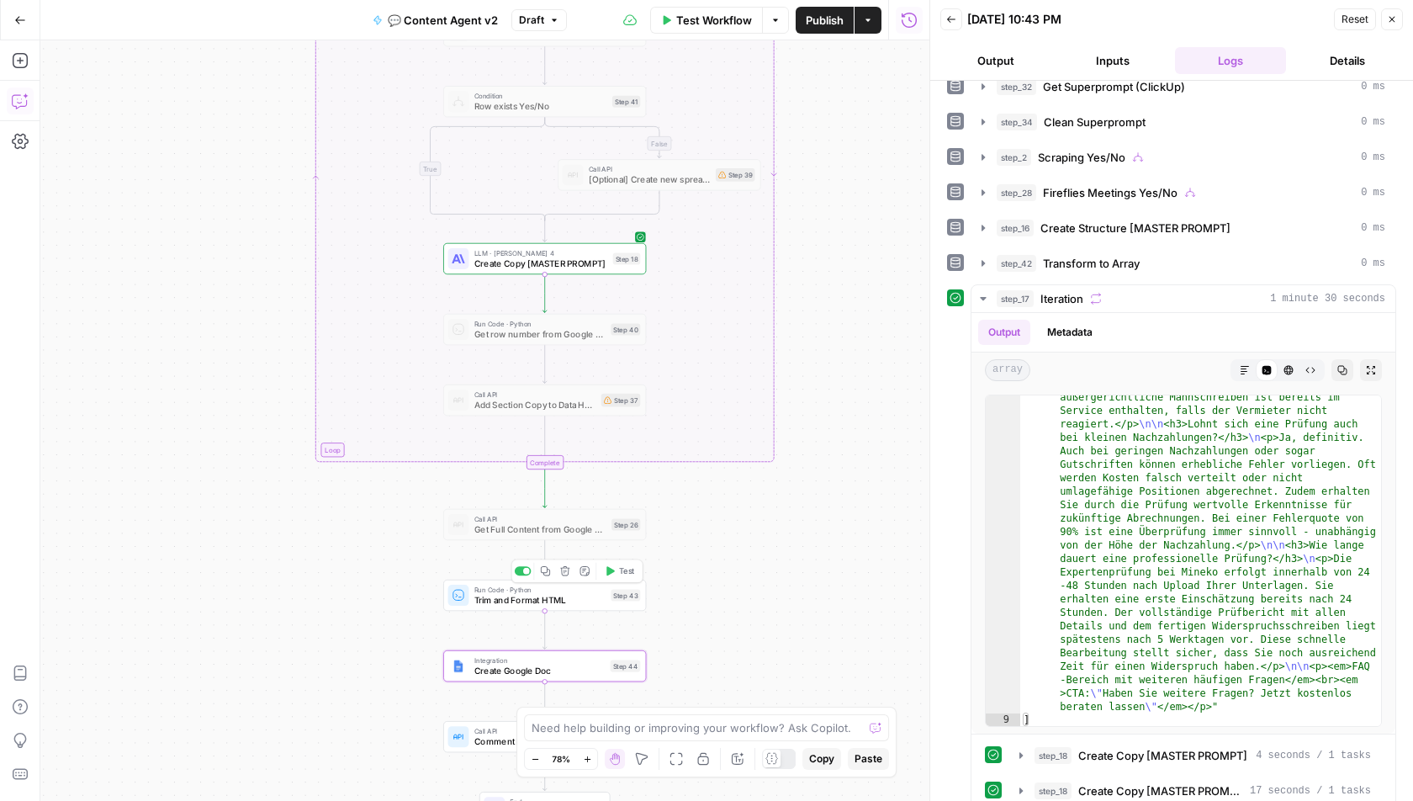
click at [484, 596] on span "Trim and Format HTML" at bounding box center [540, 599] width 131 height 13
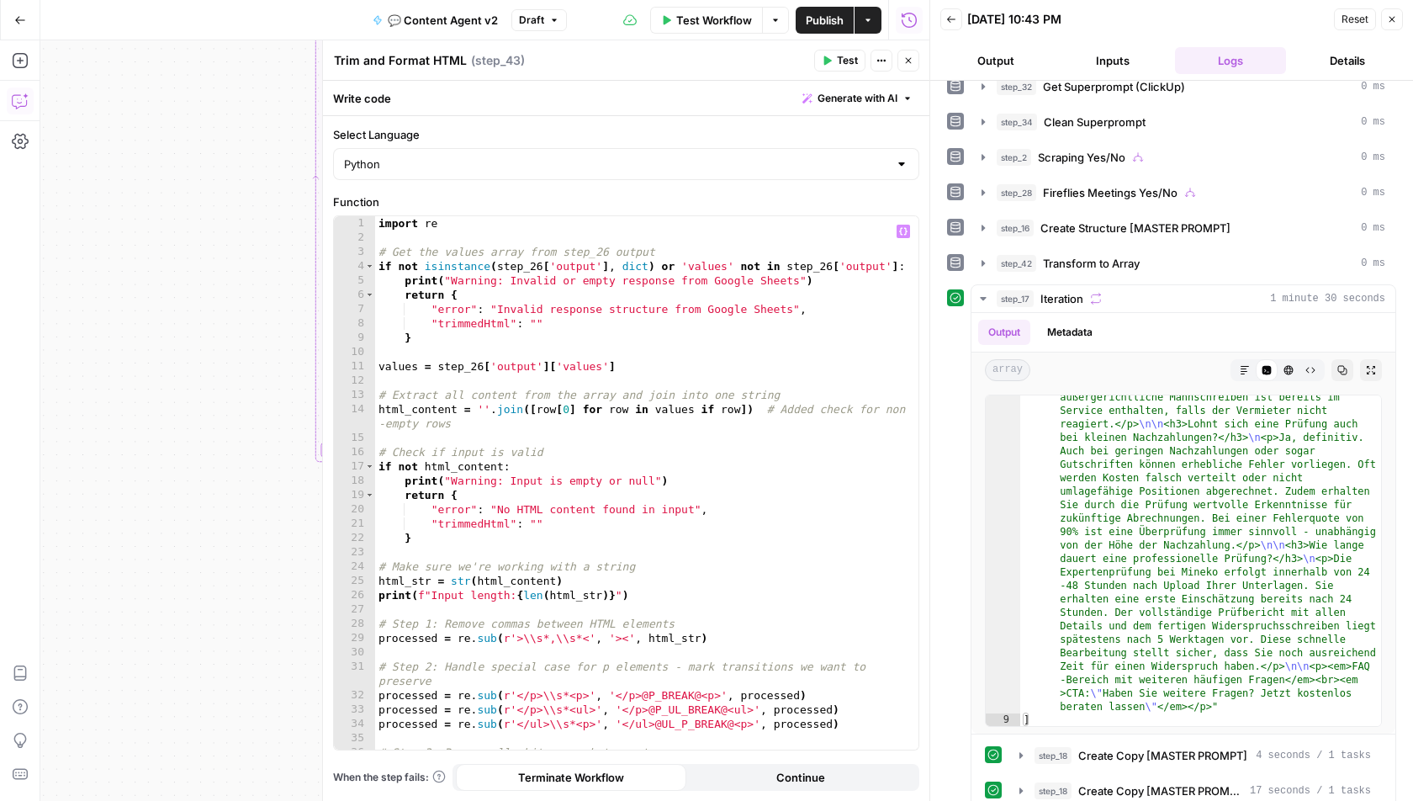
click at [485, 239] on div "import re # Get the values array from step_26 output if not isinstance ( step_2…" at bounding box center [647, 498] width 544 height 564
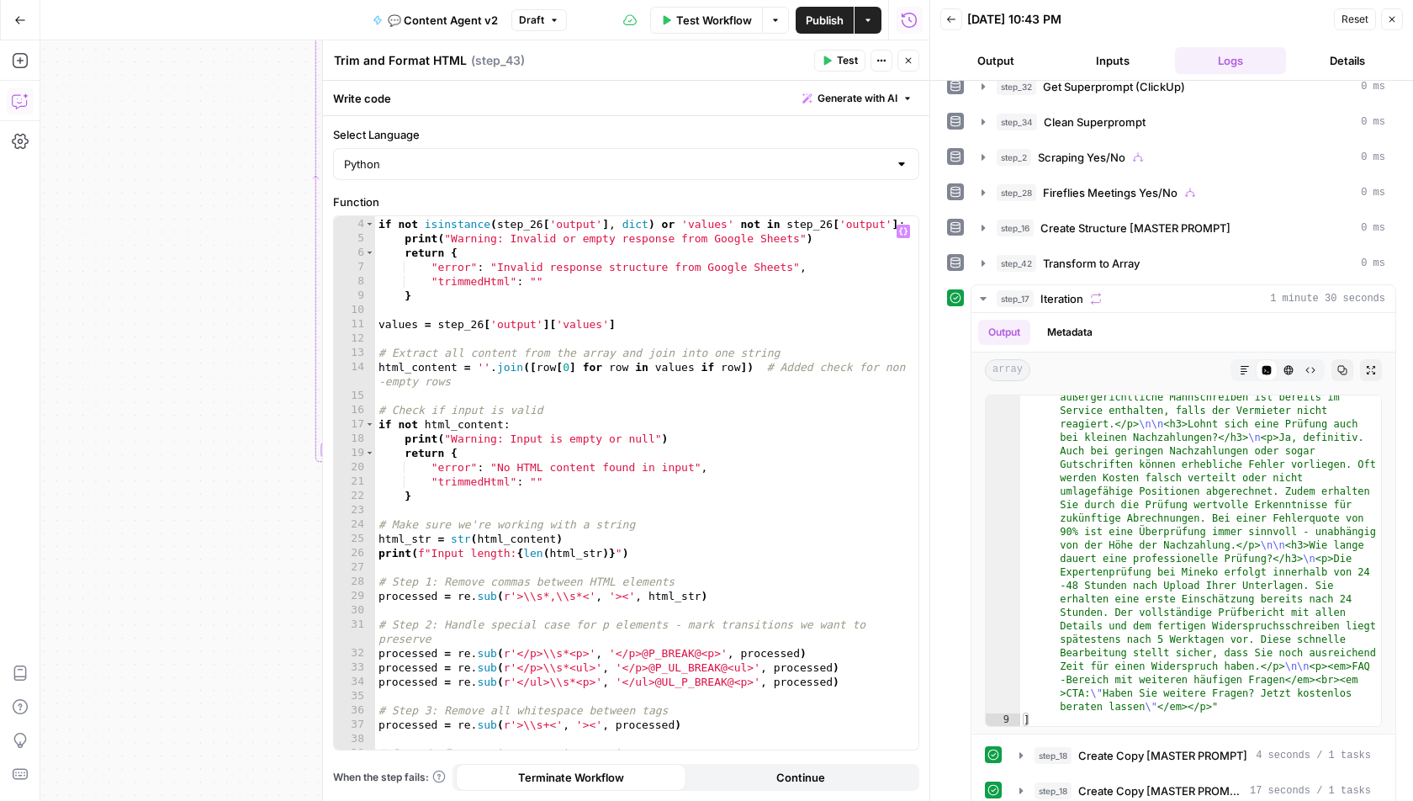
scroll to position [0, 0]
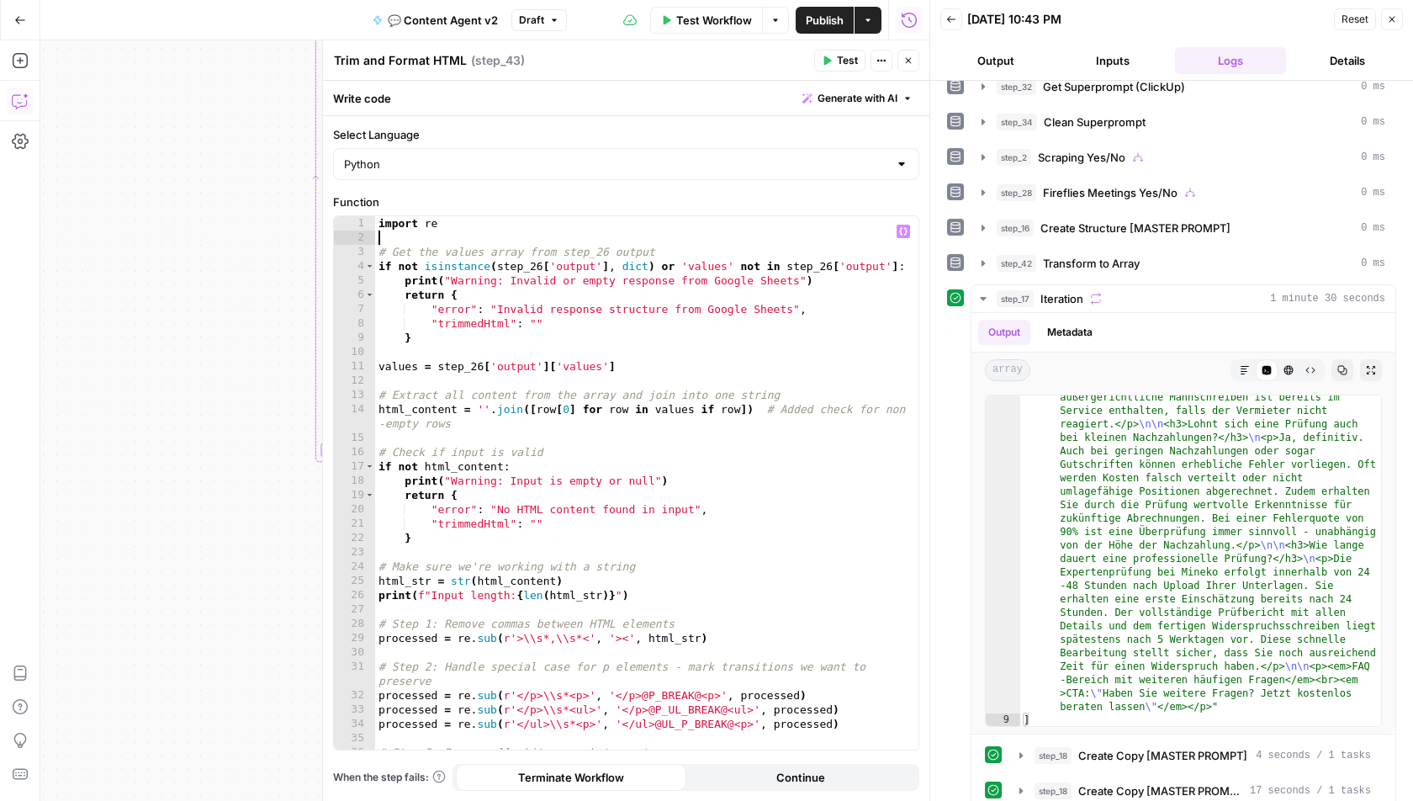
click at [538, 265] on div "import re # Get the values array from step_26 output if not isinstance ( step_2…" at bounding box center [647, 498] width 544 height 564
click at [720, 372] on div "import re # Get the values array from step_26 output if not isinstance ( step_2…" at bounding box center [647, 498] width 544 height 564
type textarea "**********"
click at [913, 59] on icon "button" at bounding box center [909, 61] width 10 height 10
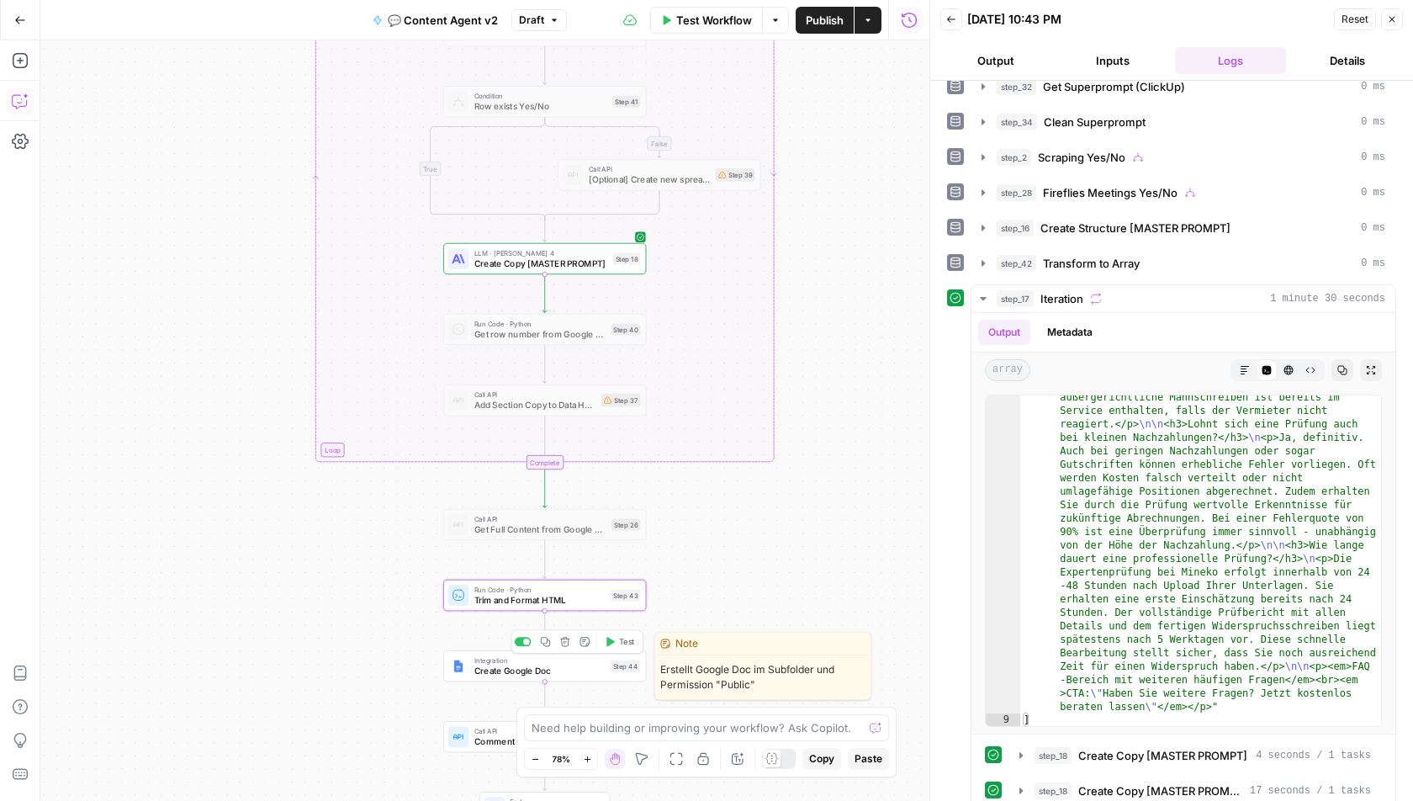
click at [506, 666] on span "Create Google Doc" at bounding box center [540, 670] width 131 height 13
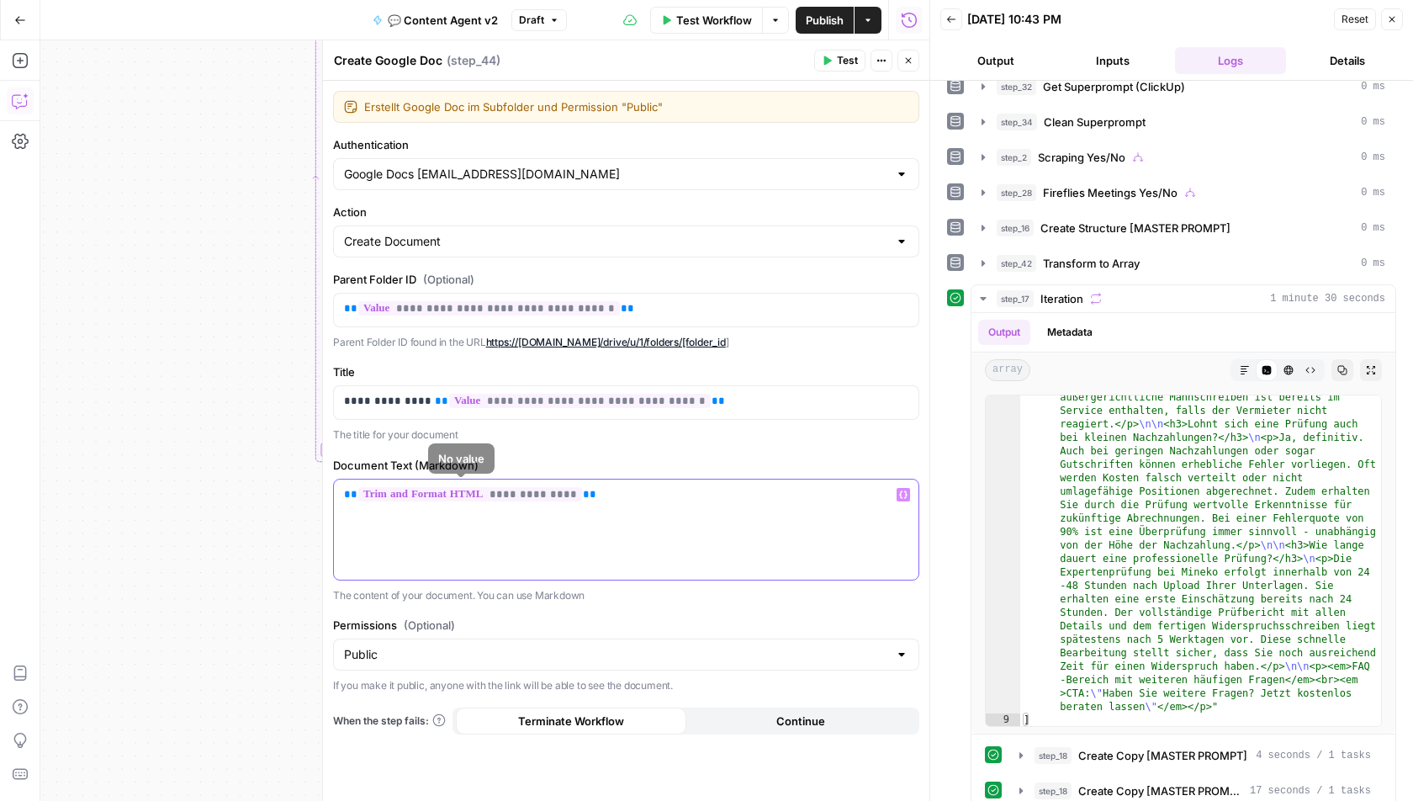
click at [616, 489] on p "**********" at bounding box center [626, 494] width 565 height 17
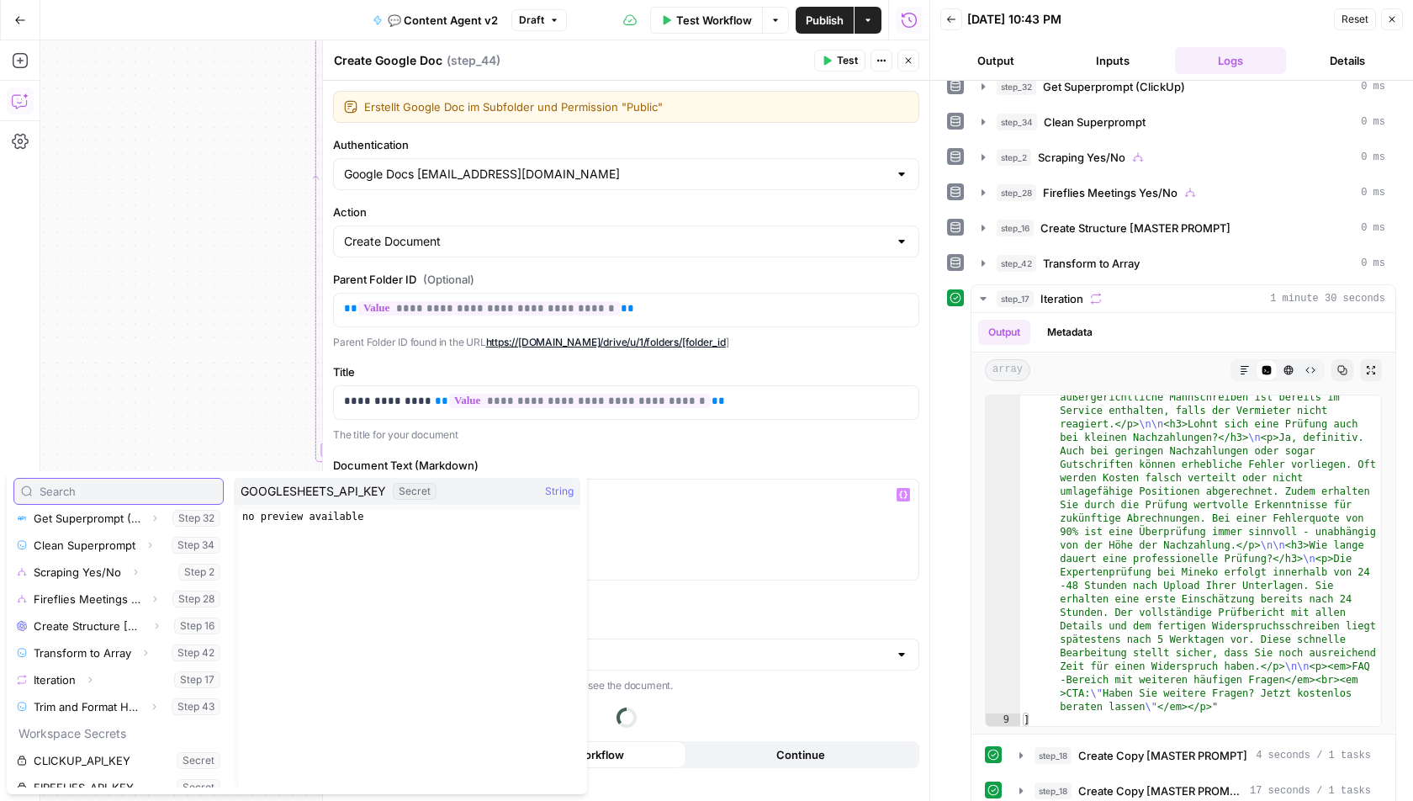
scroll to position [232, 0]
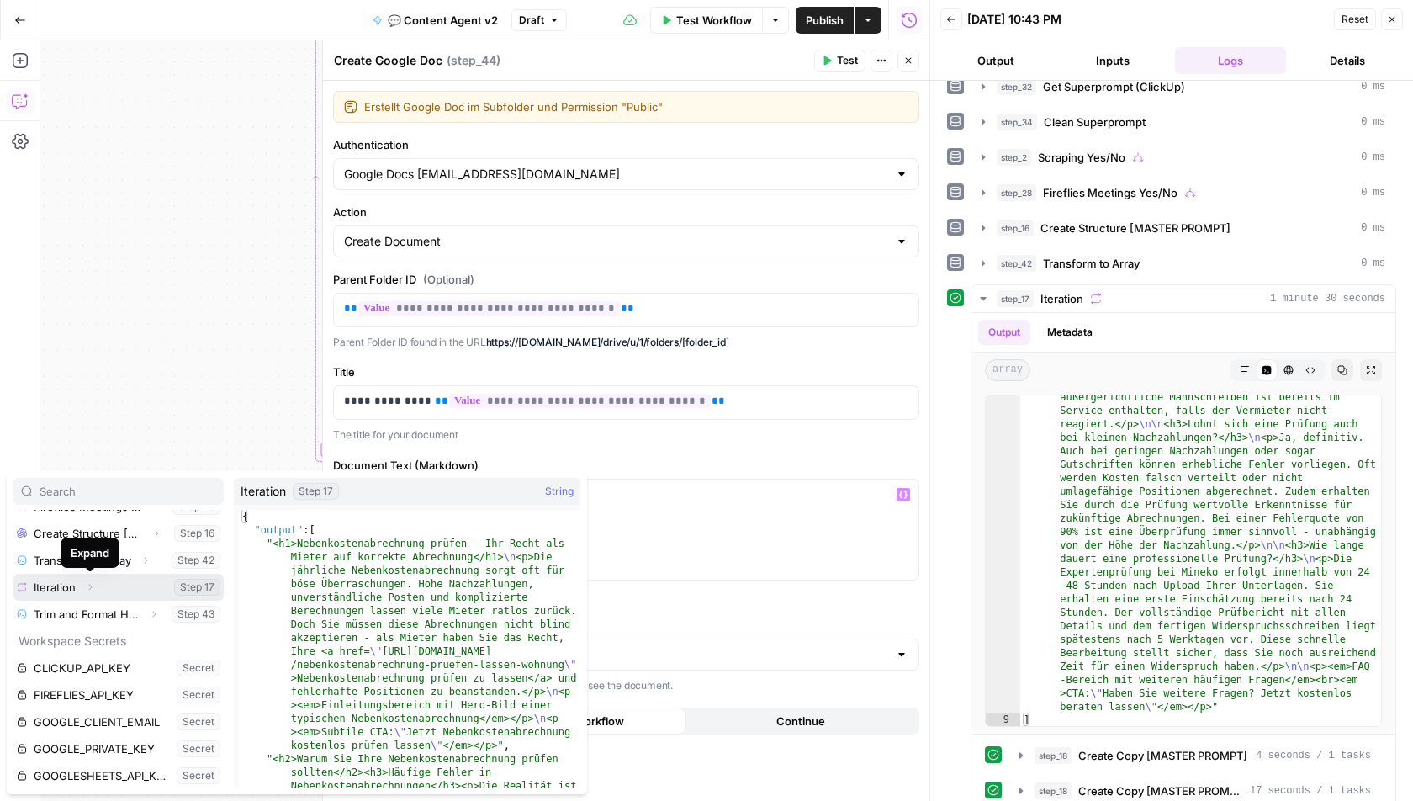
click at [87, 582] on icon "button" at bounding box center [90, 587] width 10 height 10
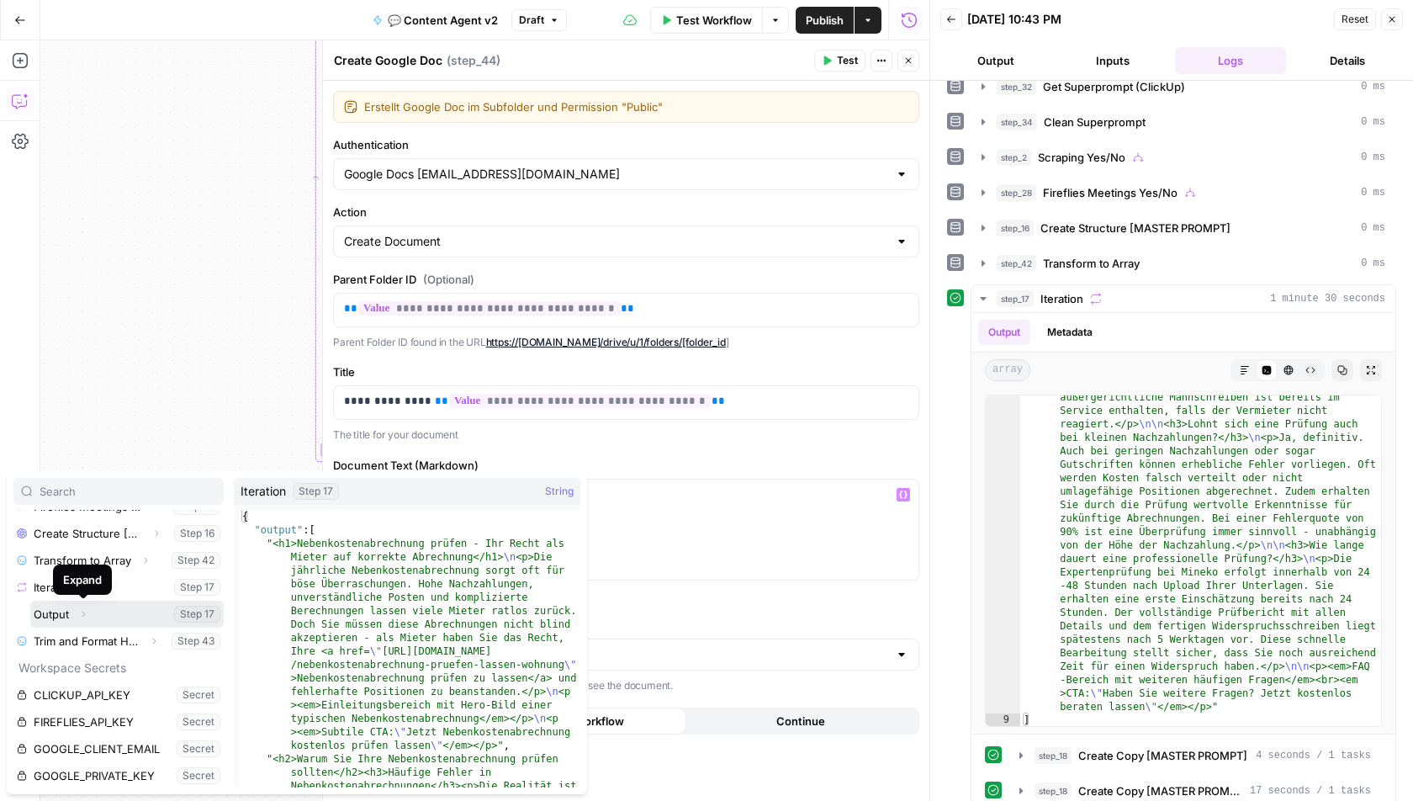
click at [84, 615] on icon "button" at bounding box center [83, 614] width 10 height 10
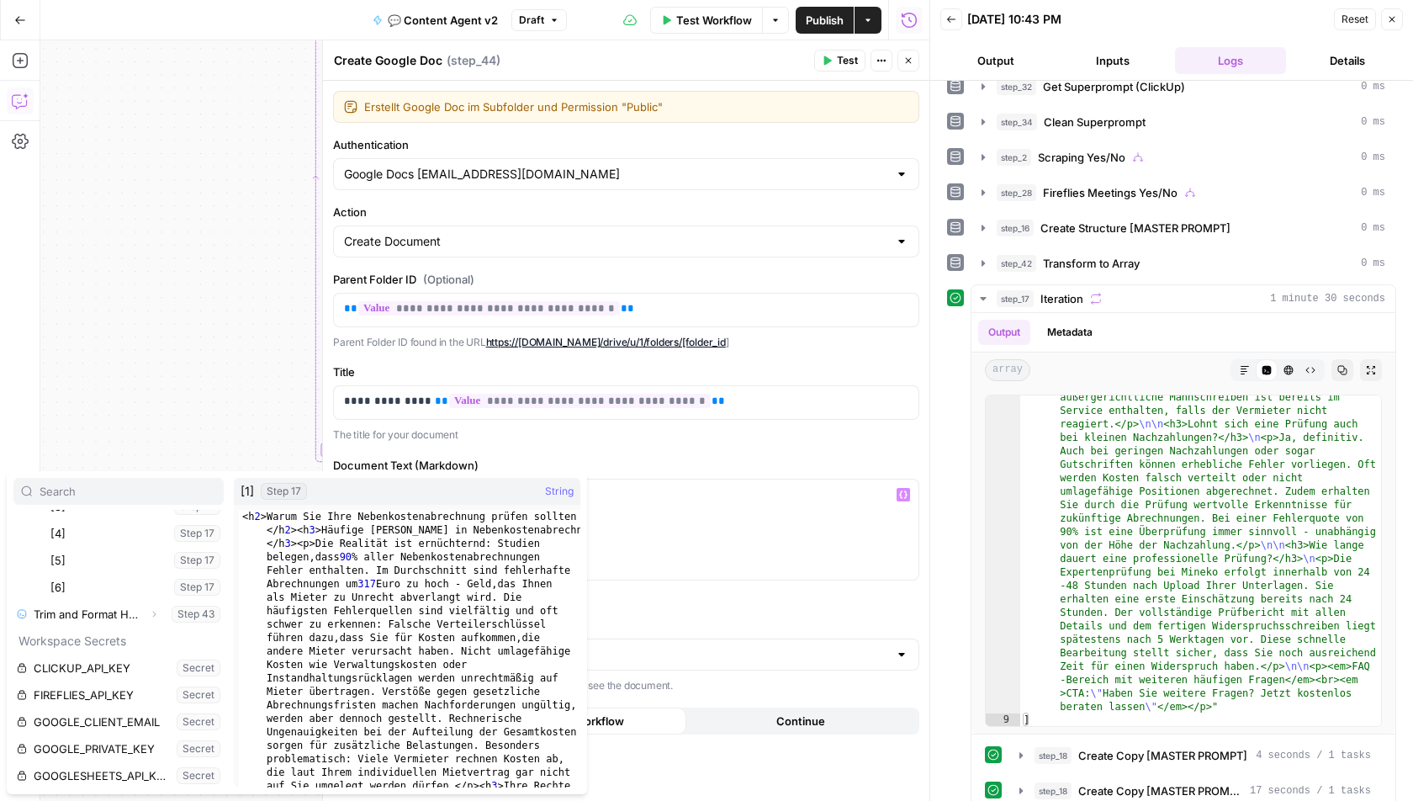
scroll to position [448, 0]
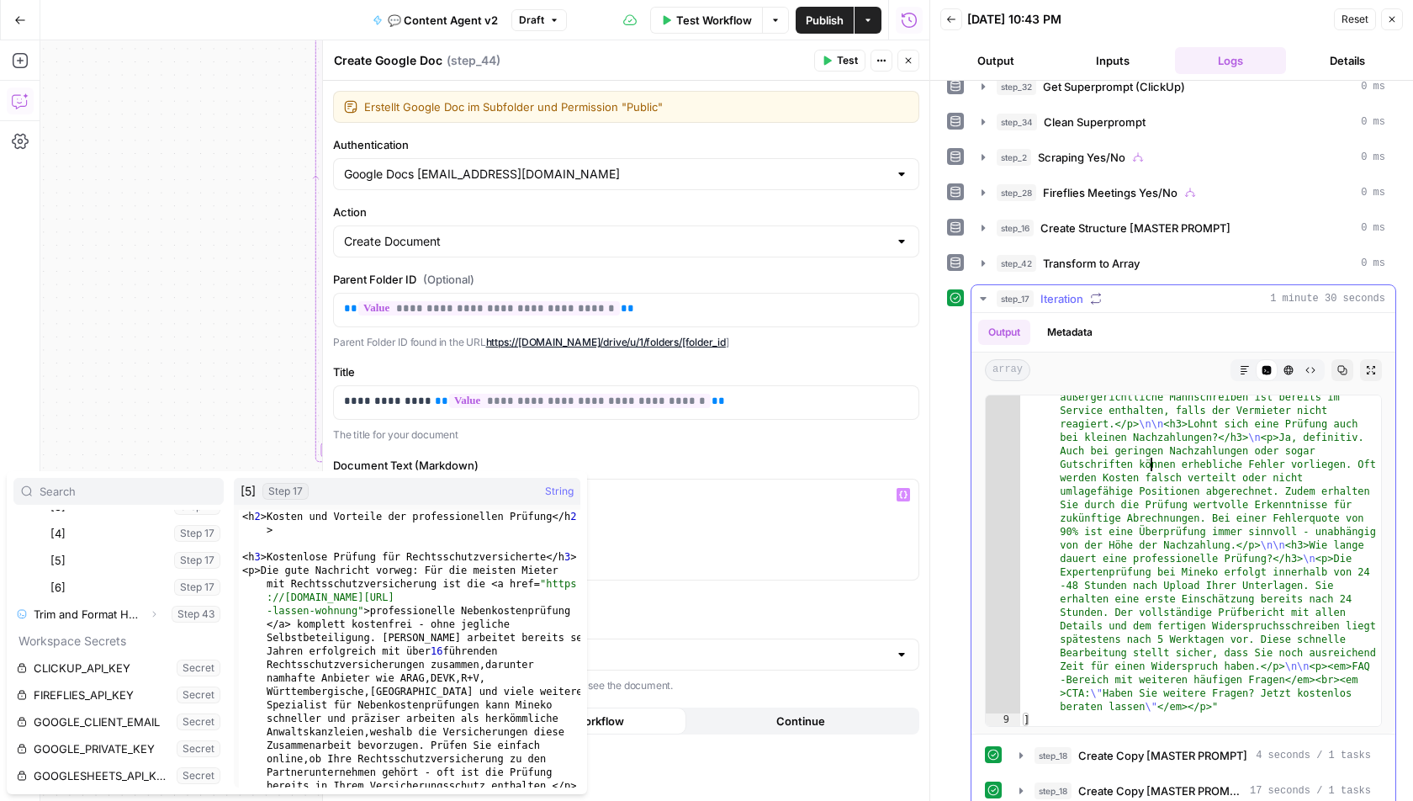
click at [1153, 459] on div ""<h2>Häufige Fragen zur Nebenkostenprüfung</h2> \n\n <h3 >Kann ich auch nach Za…" at bounding box center [1202, 482] width 363 height 1153
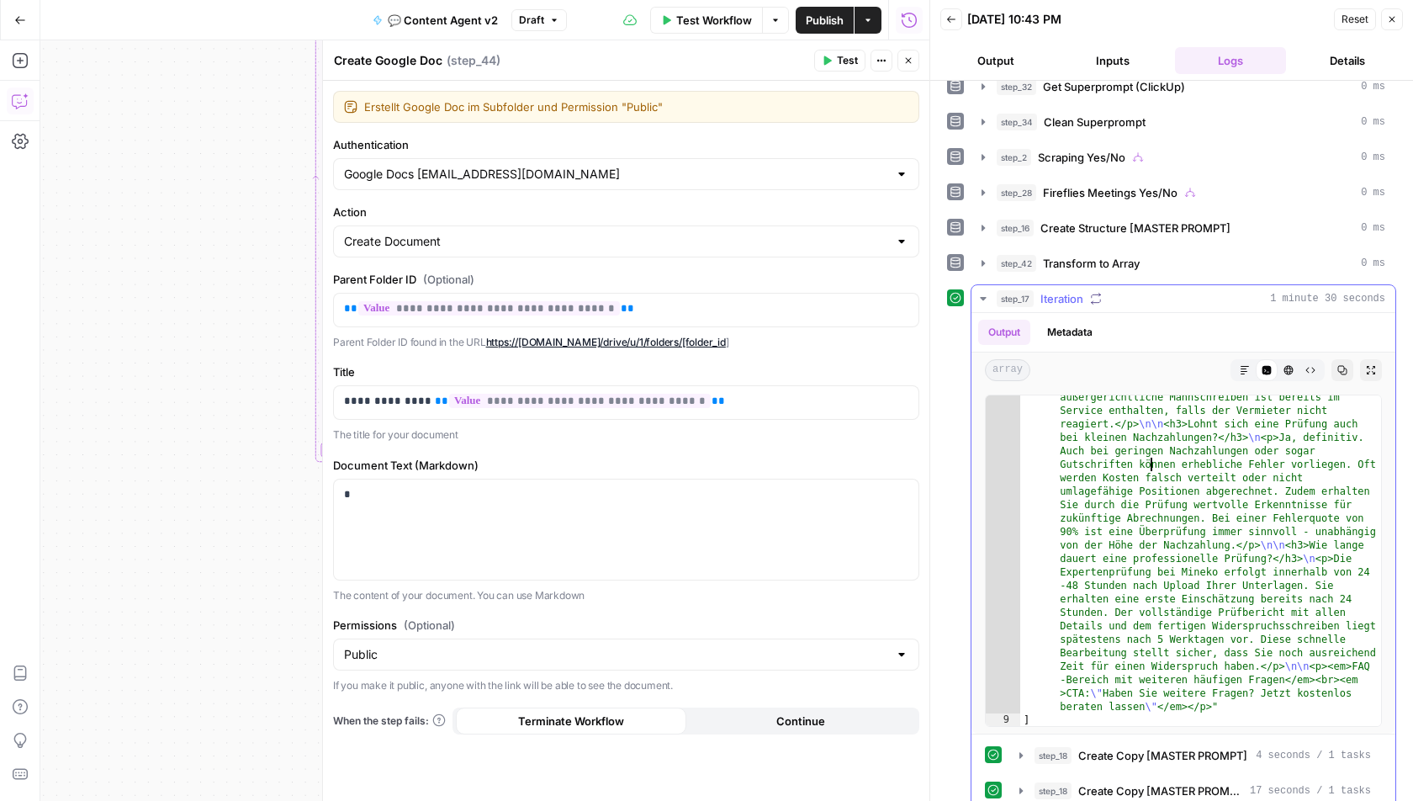
click at [1225, 438] on div ""<h2>Häufige Fragen zur Nebenkostenprüfung</h2> \n\n <h3 >Kann ich auch nach Za…" at bounding box center [1202, 482] width 363 height 1153
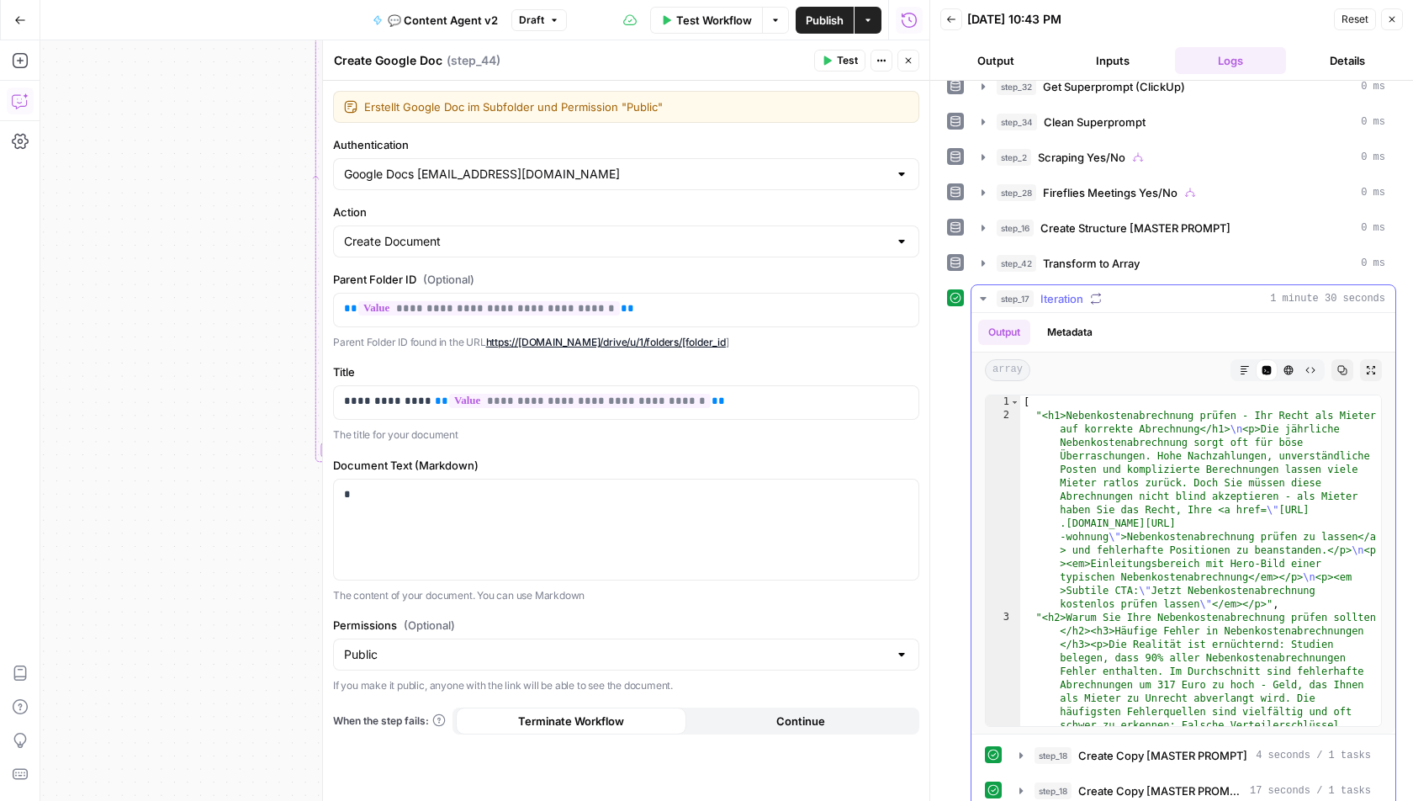
scroll to position [0, 0]
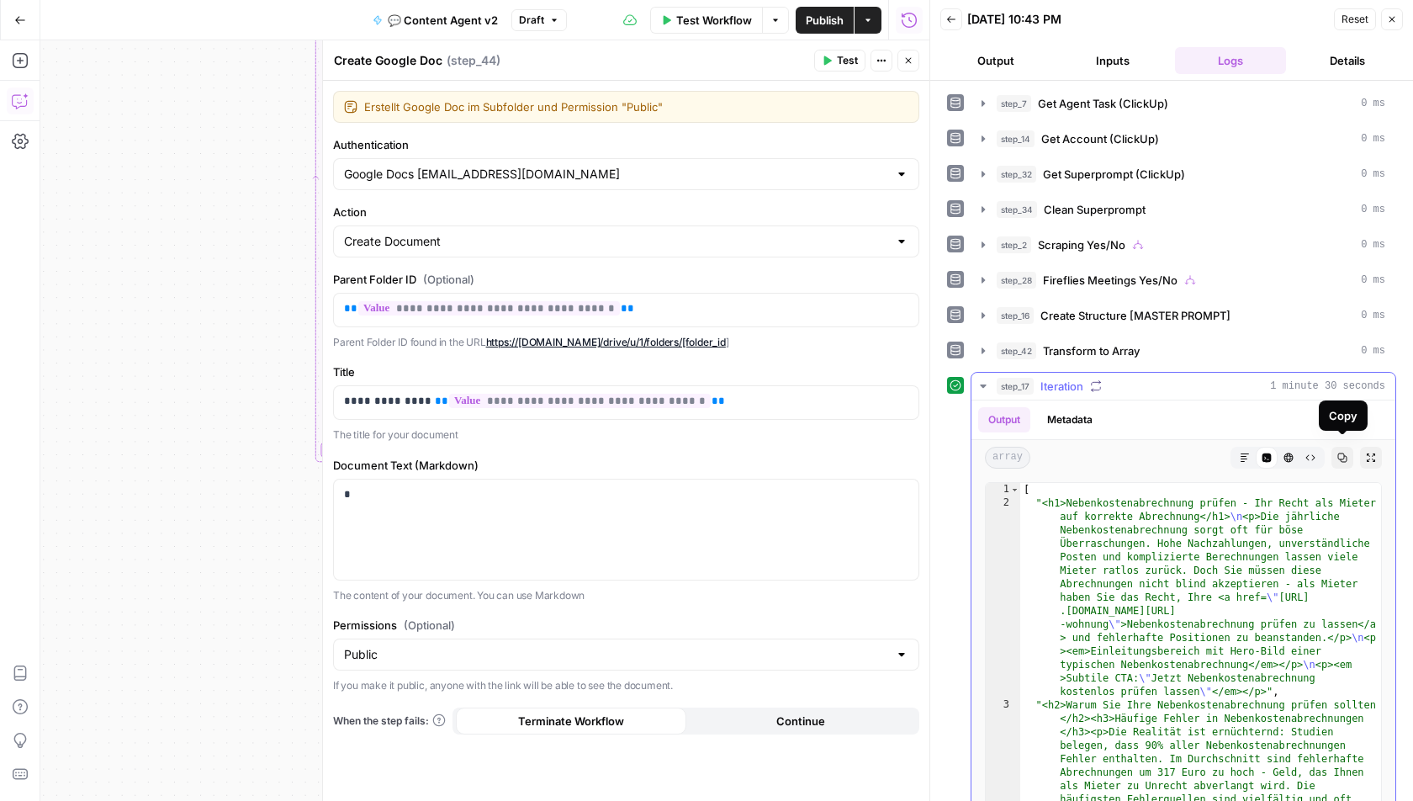
click at [1344, 453] on icon "button" at bounding box center [1343, 458] width 10 height 10
click at [439, 649] on input "Permissions (Optional)" at bounding box center [616, 654] width 544 height 17
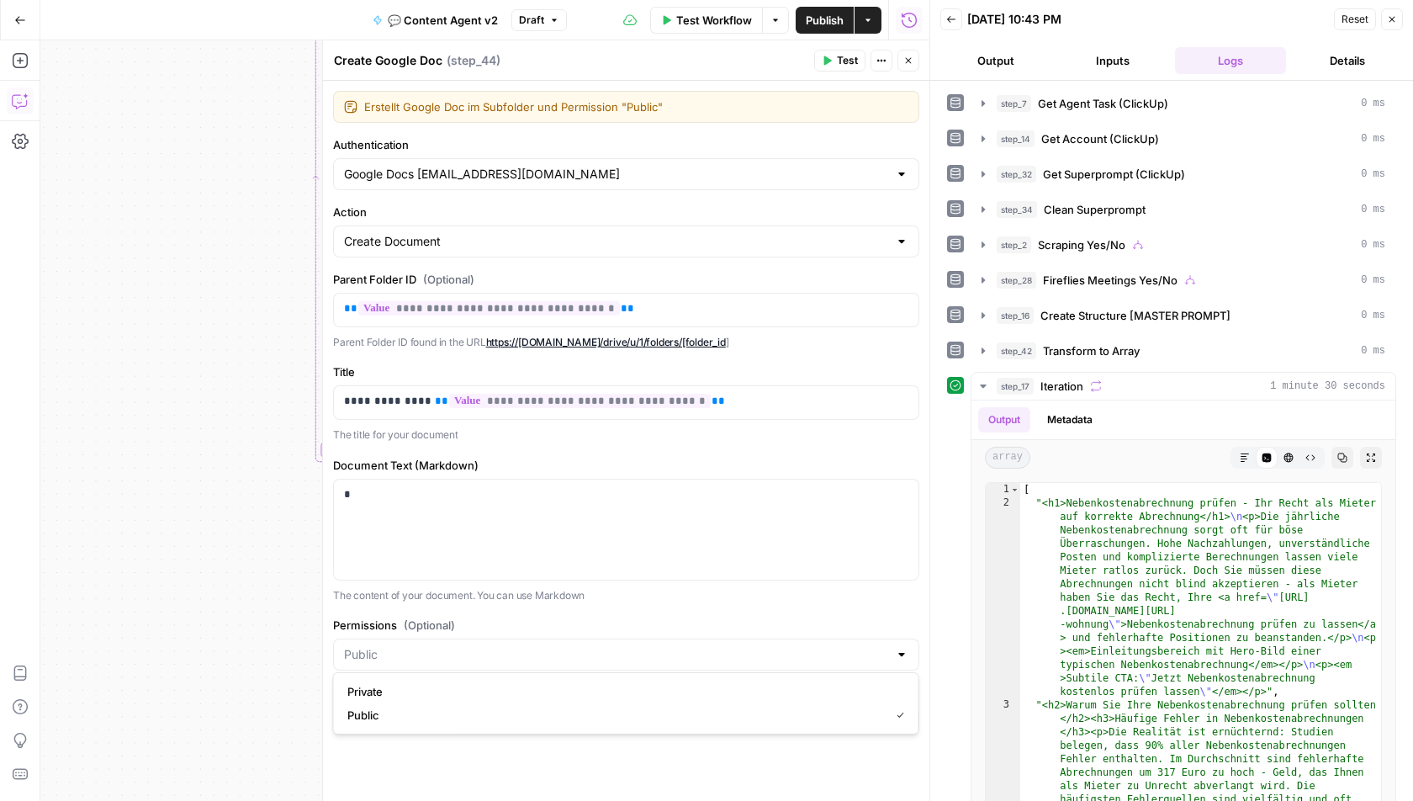
type input "Public"
click at [565, 617] on label "Permissions (Optional)" at bounding box center [626, 625] width 586 height 17
click at [565, 646] on input "Public" at bounding box center [616, 654] width 544 height 17
click at [404, 712] on span "Public" at bounding box center [615, 715] width 536 height 17
type input "Public"
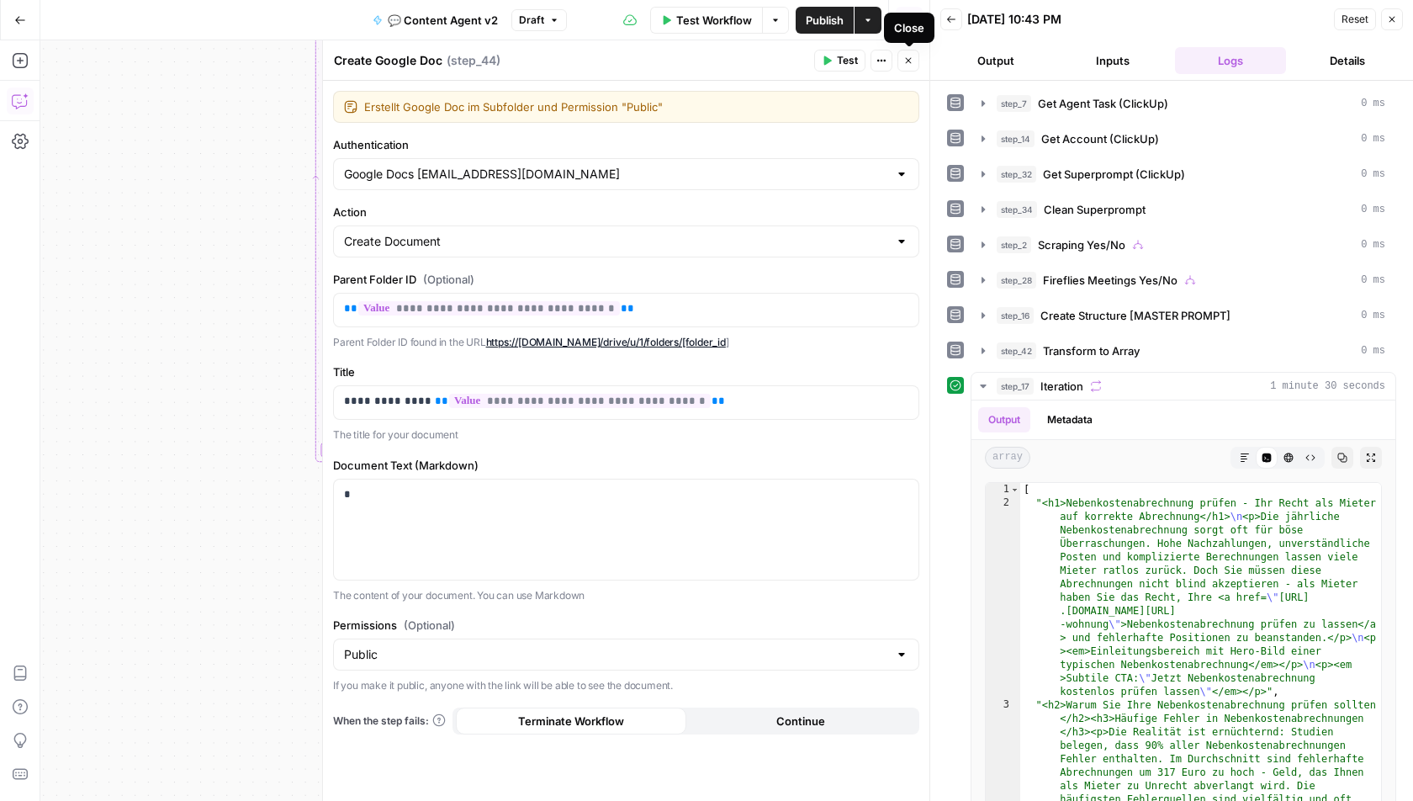
click at [910, 63] on icon "button" at bounding box center [909, 61] width 10 height 10
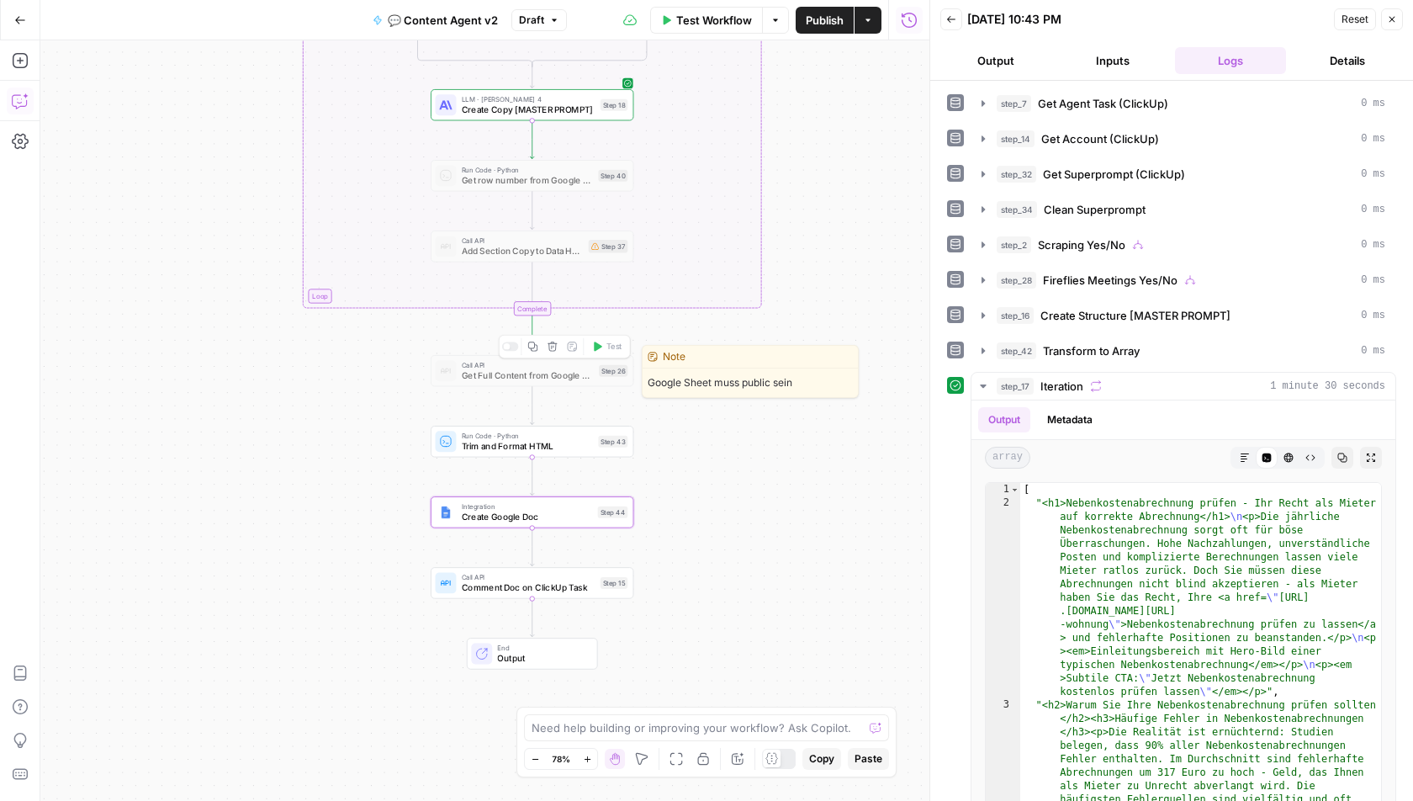
click at [512, 376] on span "Get Full Content from Google Sheet" at bounding box center [528, 374] width 132 height 13
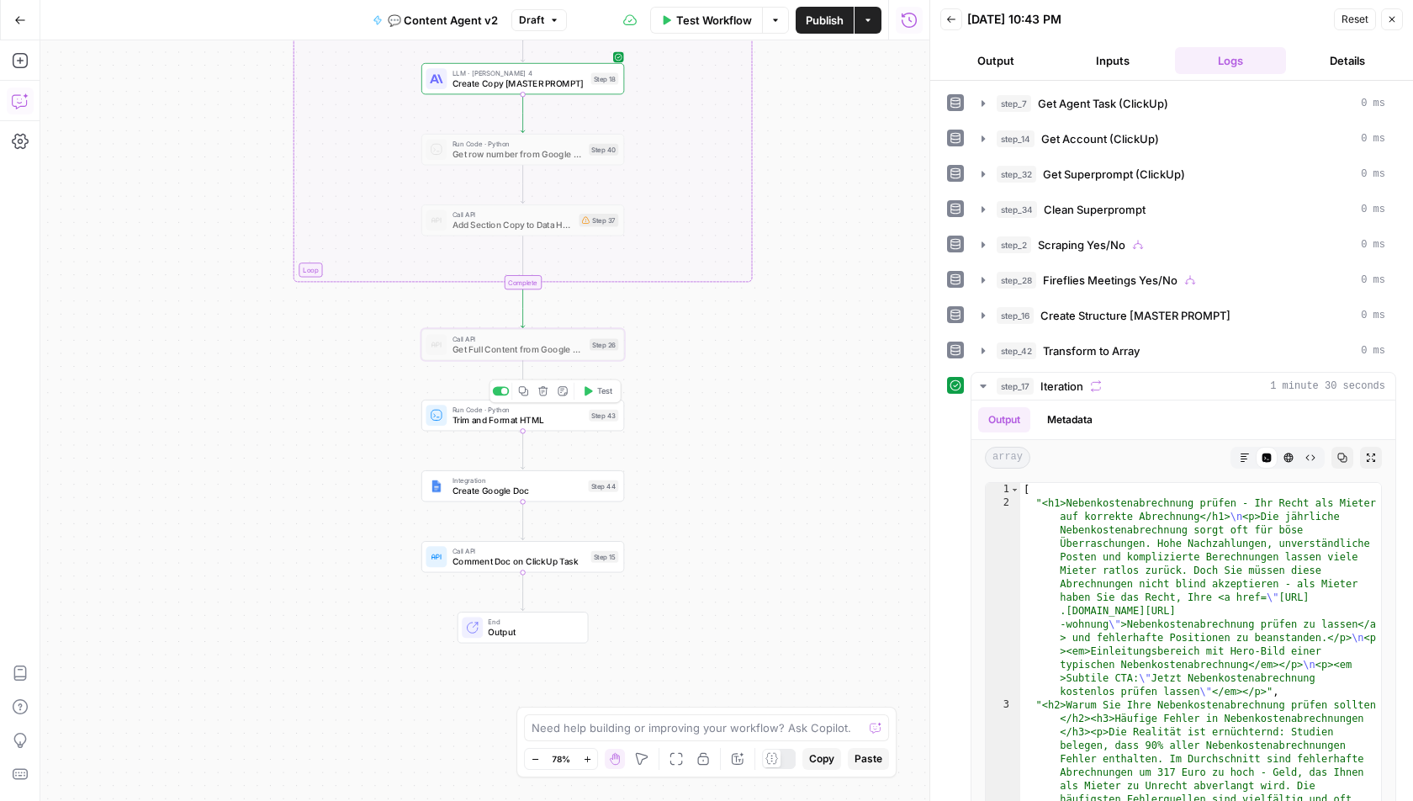
click at [507, 425] on span "Trim and Format HTML" at bounding box center [518, 419] width 131 height 13
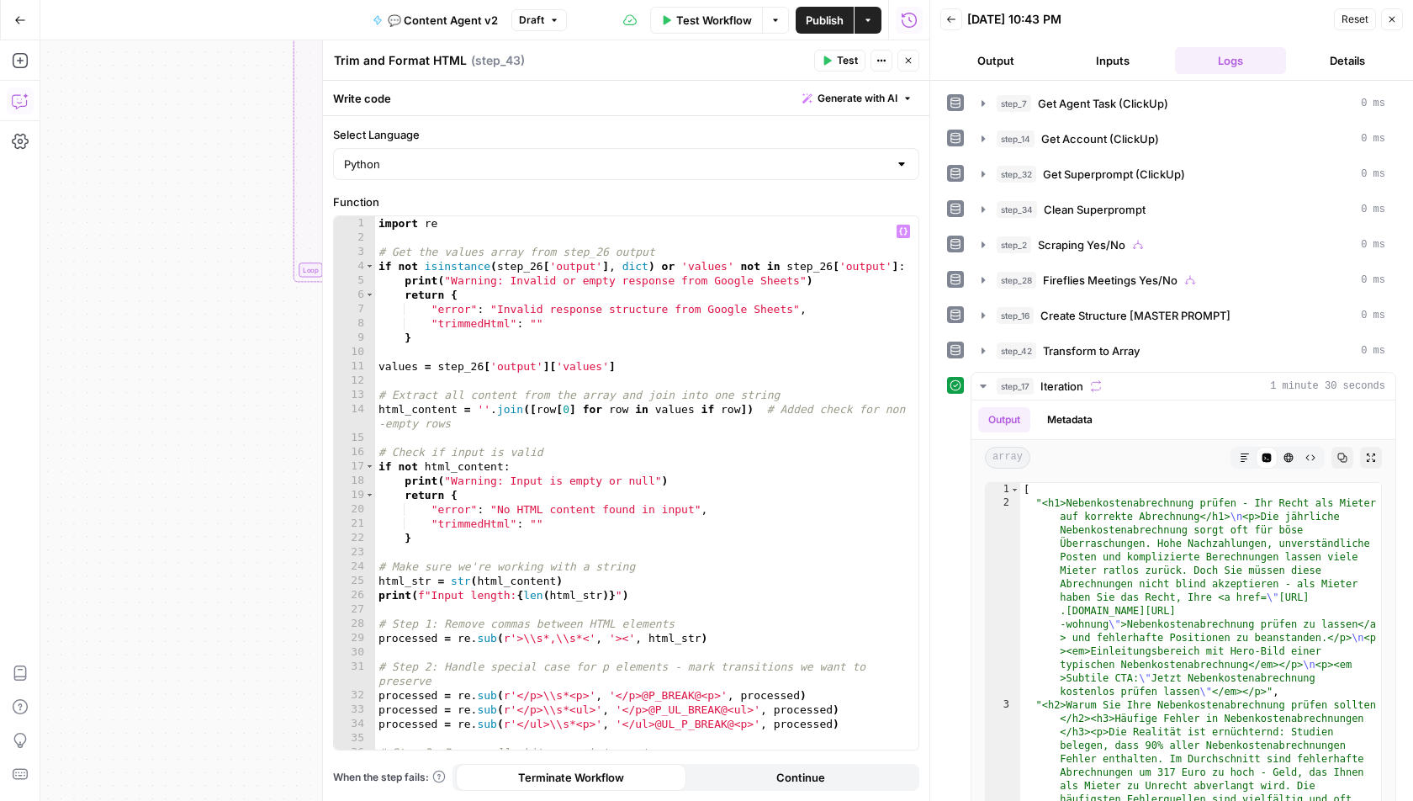
click at [655, 375] on div "import re # Get the values array from step_26 output if not isinstance ( step_2…" at bounding box center [647, 498] width 544 height 564
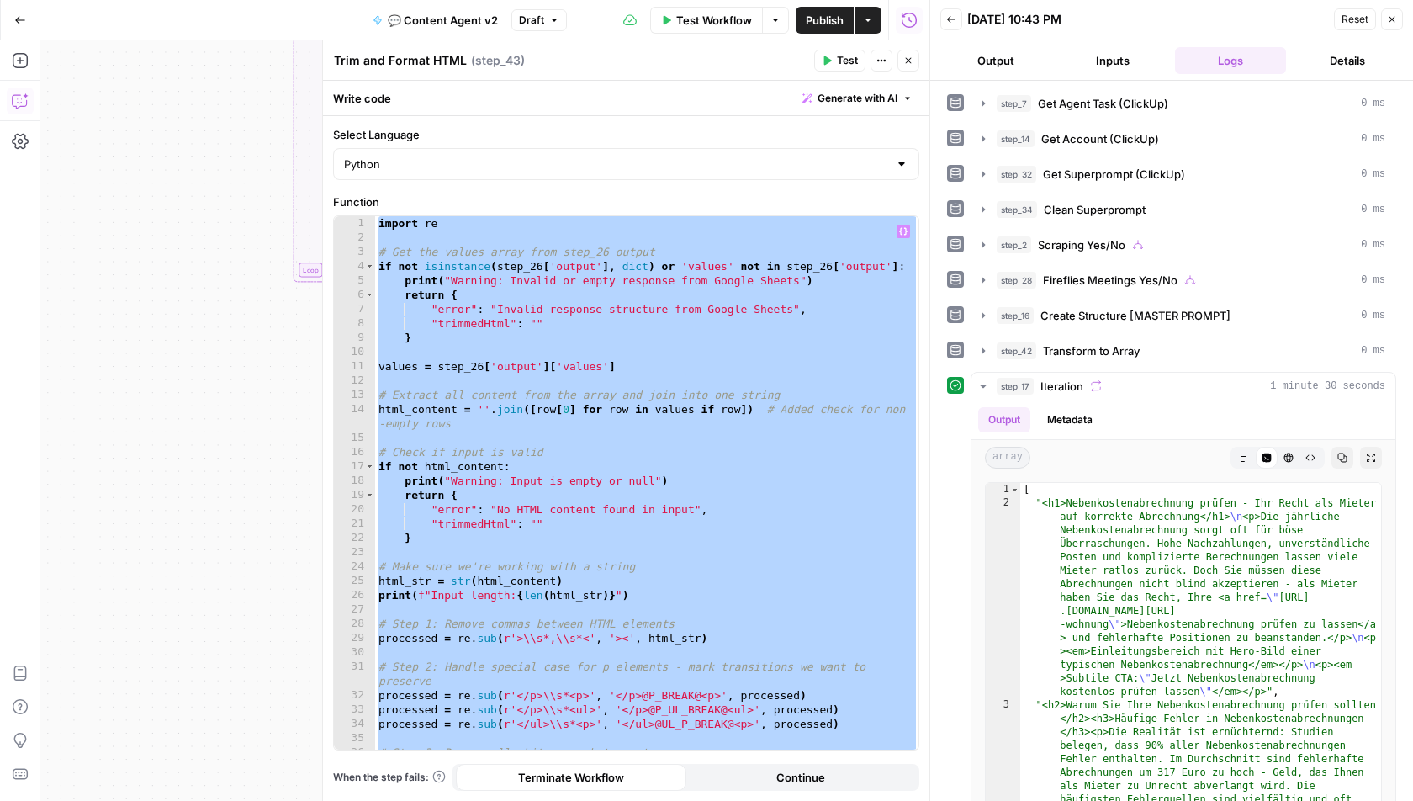
paste textarea "******"
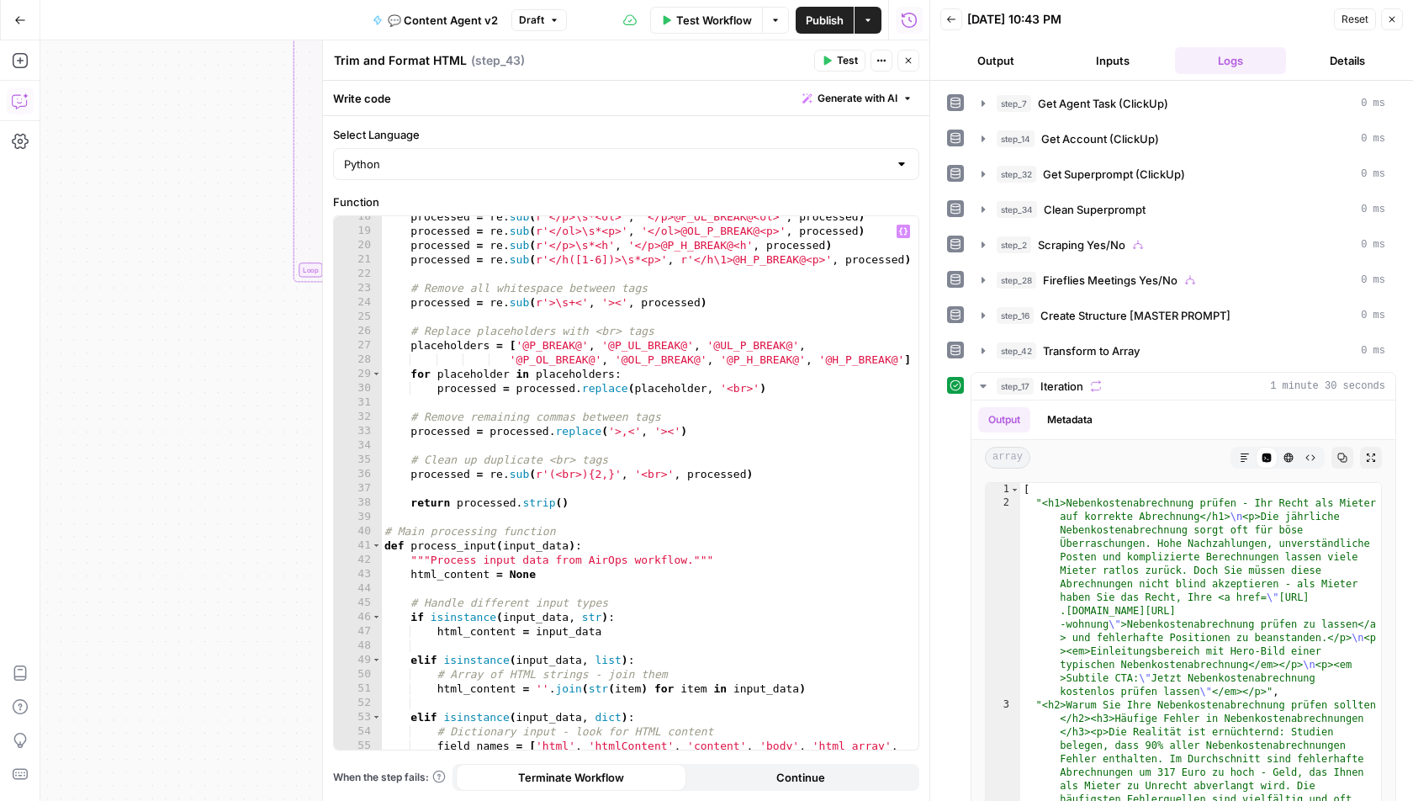
scroll to position [262, 0]
drag, startPoint x: 568, startPoint y: 546, endPoint x: 502, endPoint y: 546, distance: 65.6
click at [502, 546] on div "processed = re . sub ( r'</p>\s*<ol>' , '</p>@P_OL_BREAK@<ol>' , processed ) pr…" at bounding box center [650, 493] width 538 height 564
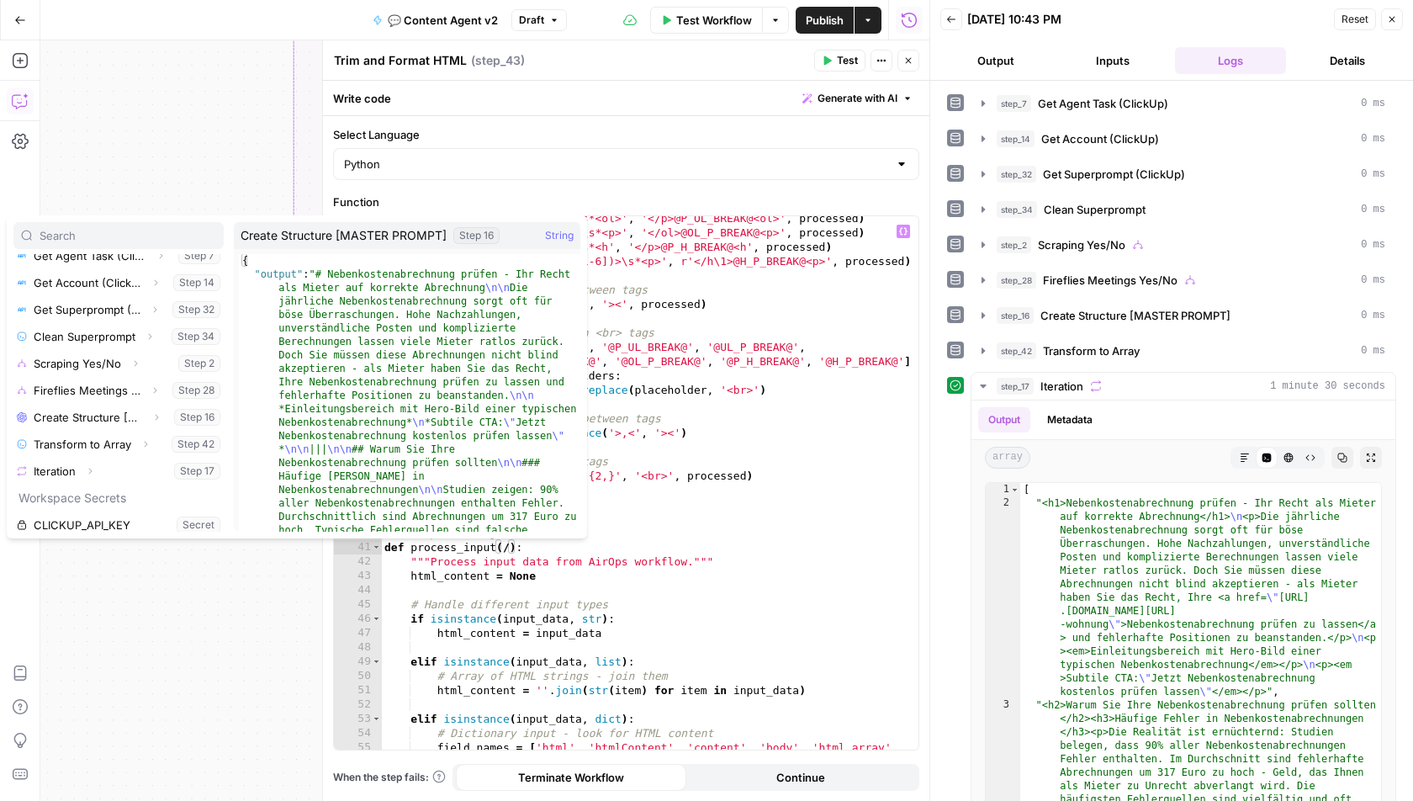
scroll to position [97, 0]
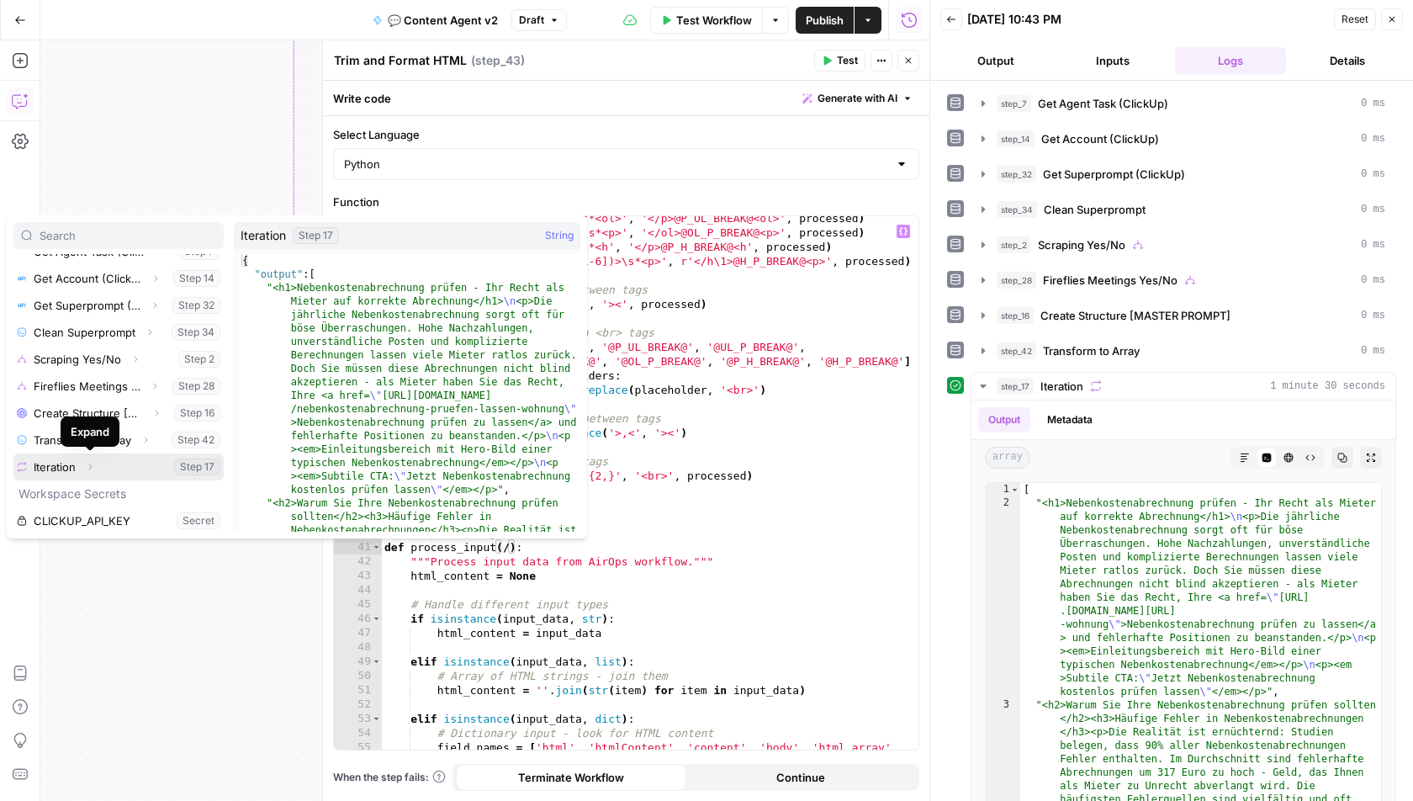
click at [86, 464] on icon "button" at bounding box center [90, 467] width 10 height 10
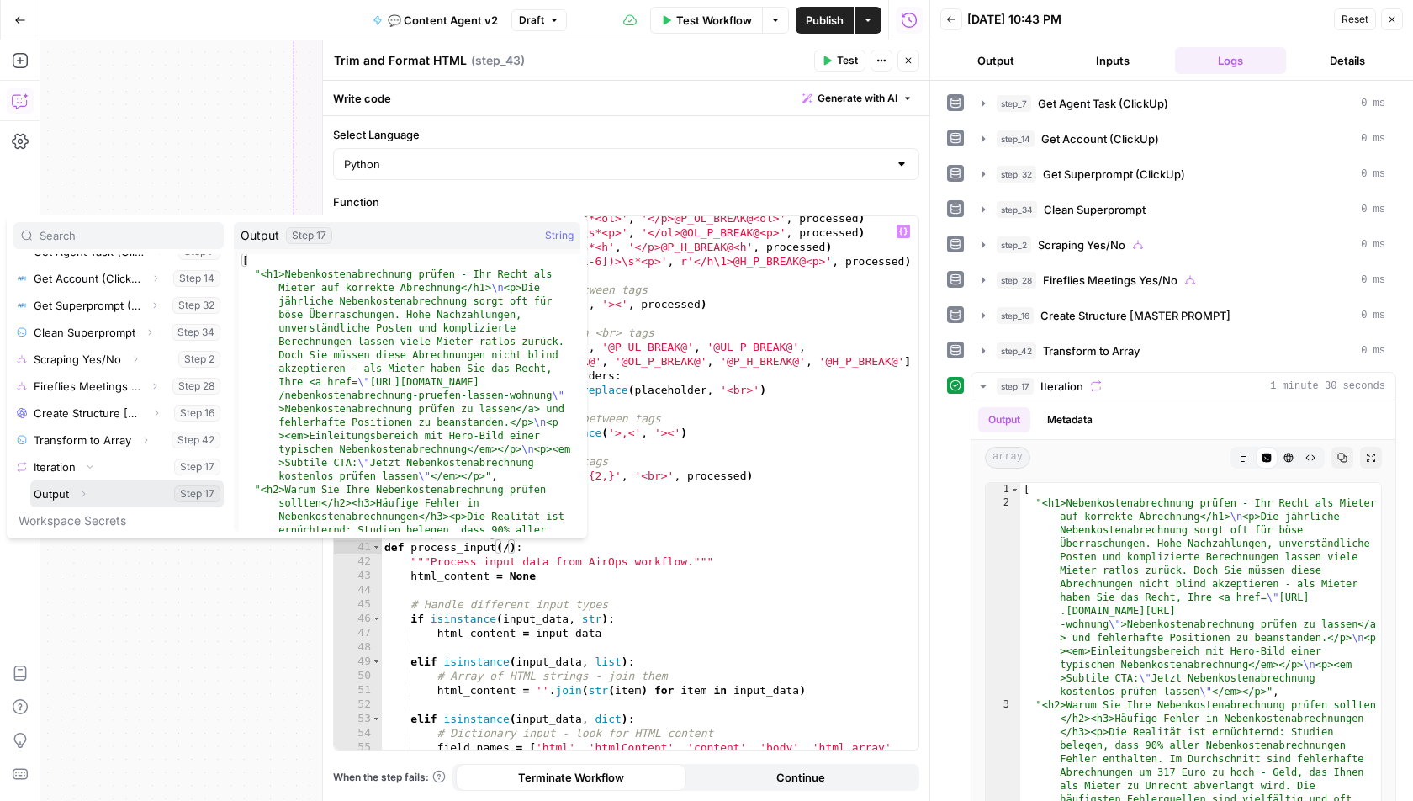
click at [52, 492] on button "Select variable Output" at bounding box center [127, 493] width 194 height 27
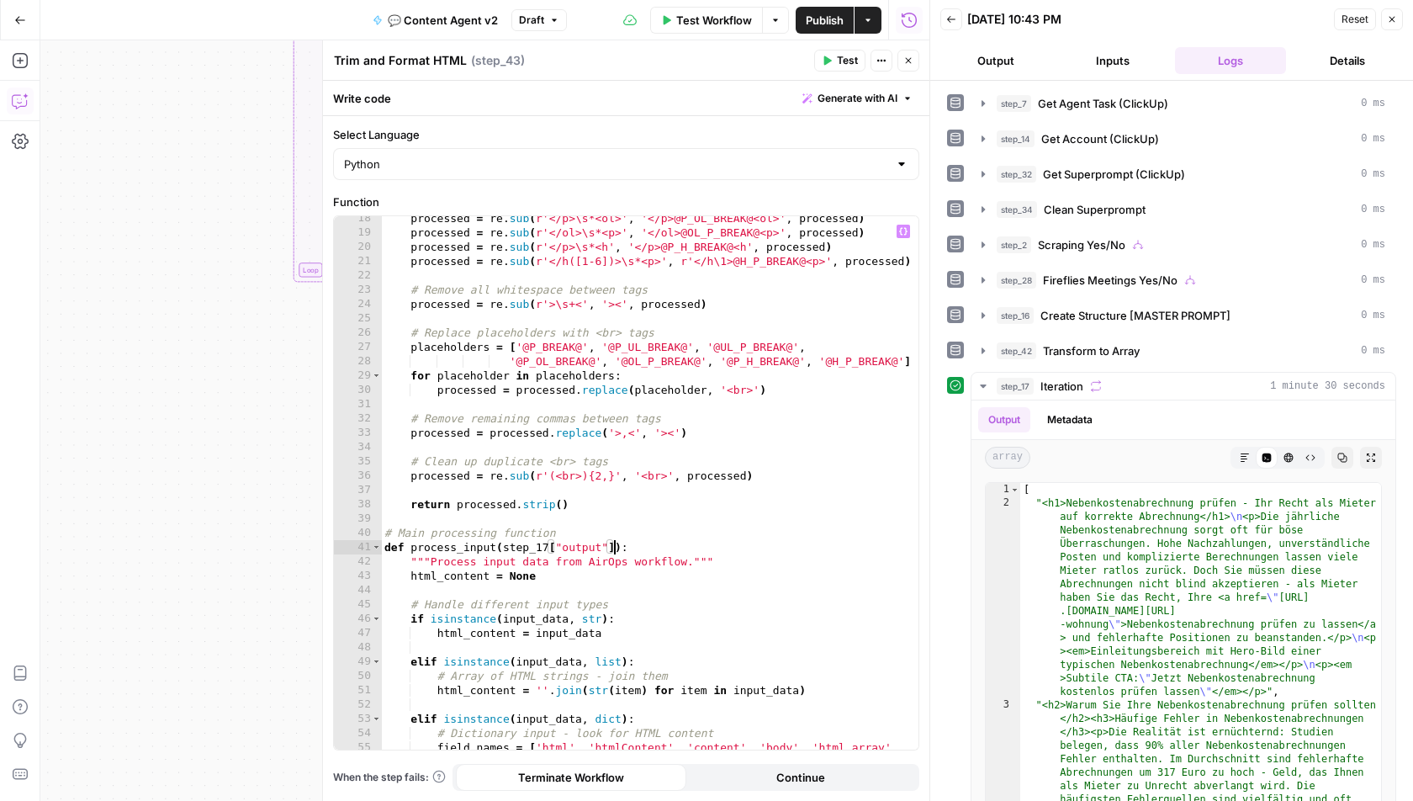
click at [662, 538] on div "processed = re . sub ( r'</p>\s*<ol>' , '</p>@P_OL_BREAK@<ol>' , processed ) pr…" at bounding box center [650, 493] width 538 height 564
click at [843, 57] on span "Test" at bounding box center [847, 60] width 21 height 15
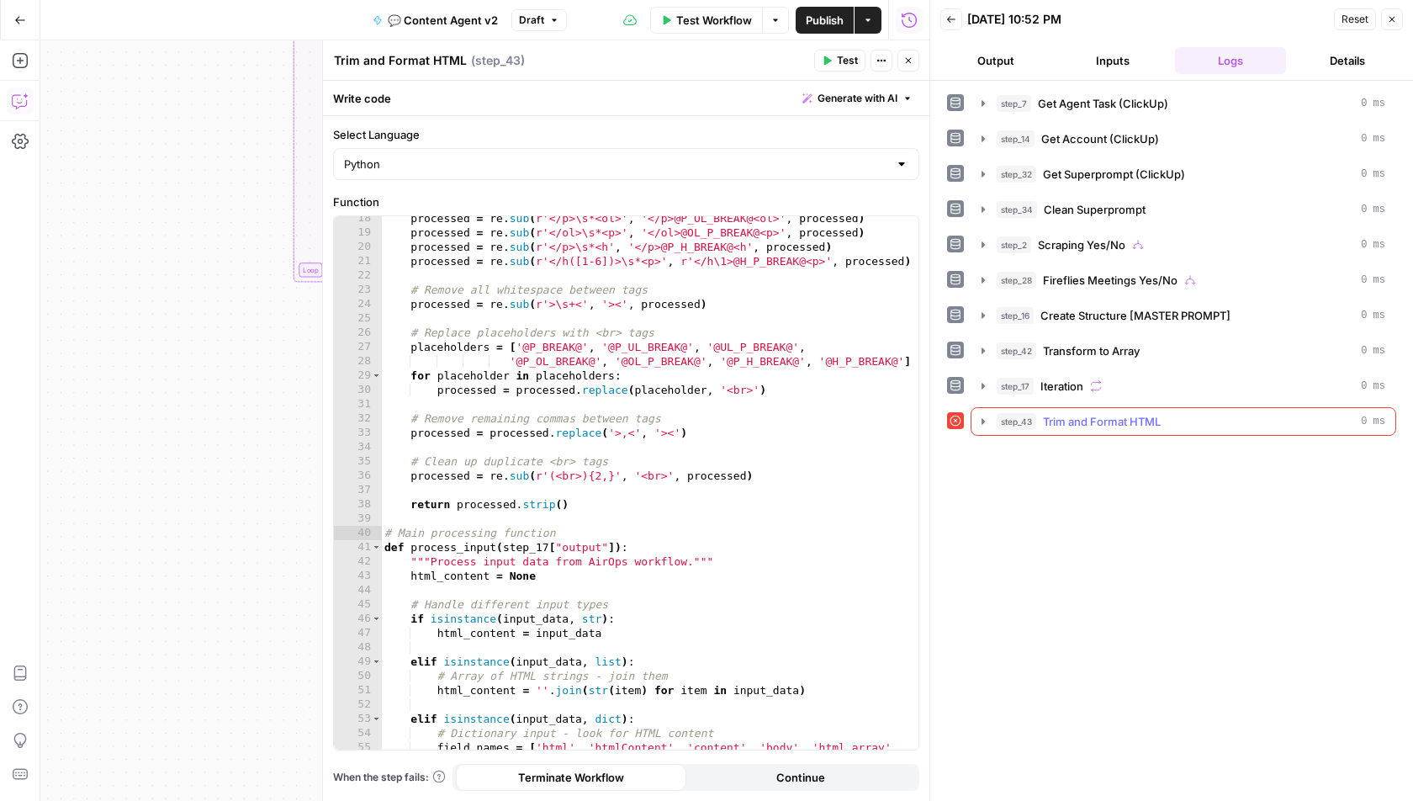
click at [985, 415] on icon "button" at bounding box center [983, 421] width 13 height 13
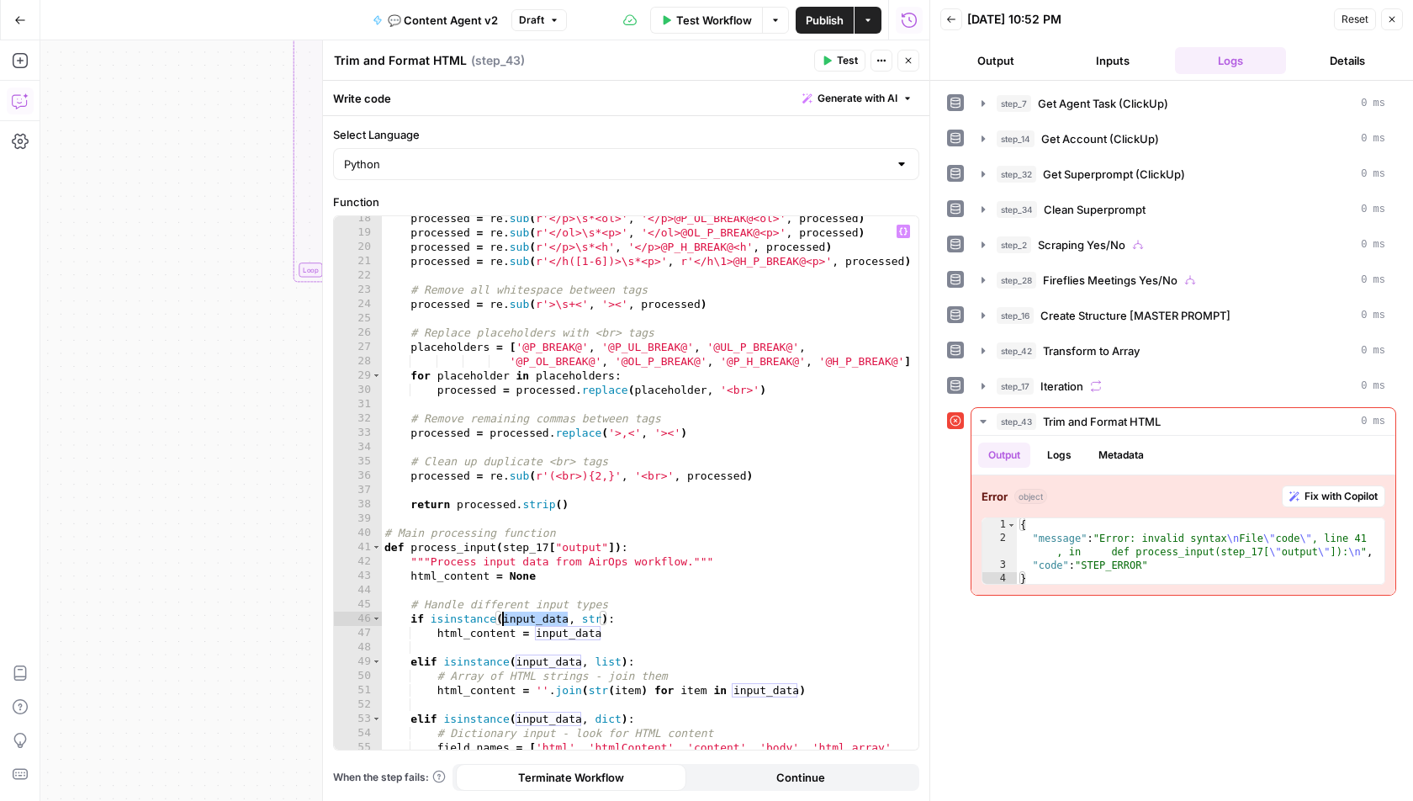
drag, startPoint x: 566, startPoint y: 618, endPoint x: 501, endPoint y: 617, distance: 65.6
click at [501, 617] on div "processed = re . sub ( r'</p>\s*<ol>' , '</p>@P_OL_BREAK@<ol>' , processed ) pr…" at bounding box center [650, 493] width 538 height 564
drag, startPoint x: 612, startPoint y: 544, endPoint x: 501, endPoint y: 543, distance: 110.2
click at [501, 543] on div "processed = re . sub ( r'</p>\s*<ol>' , '</p>@P_OL_BREAK@<ol>' , processed ) pr…" at bounding box center [650, 493] width 538 height 564
paste textarea
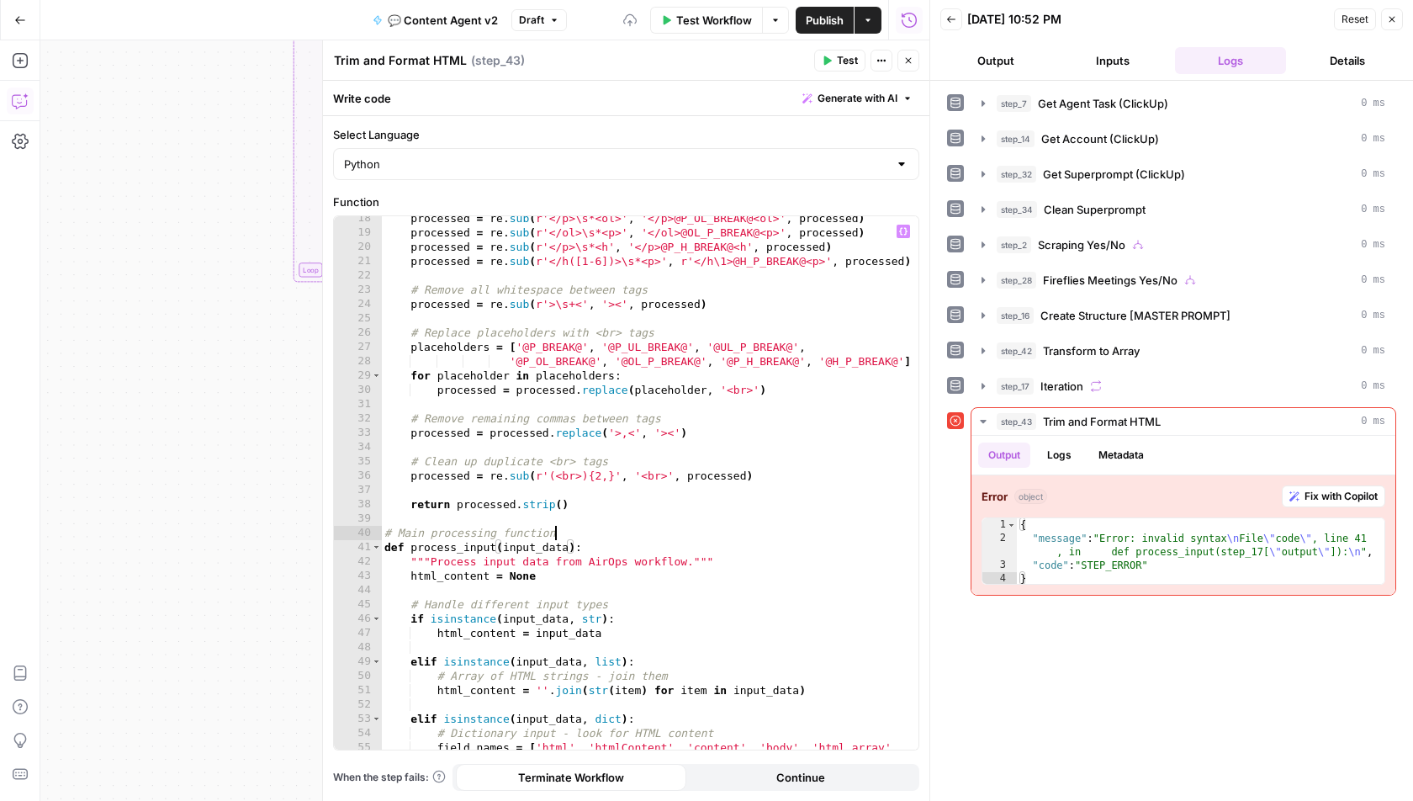
click at [637, 528] on div "processed = re . sub ( r'</p>\s*<ol>' , '</p>@P_OL_BREAK@<ol>' , processed ) pr…" at bounding box center [650, 493] width 538 height 564
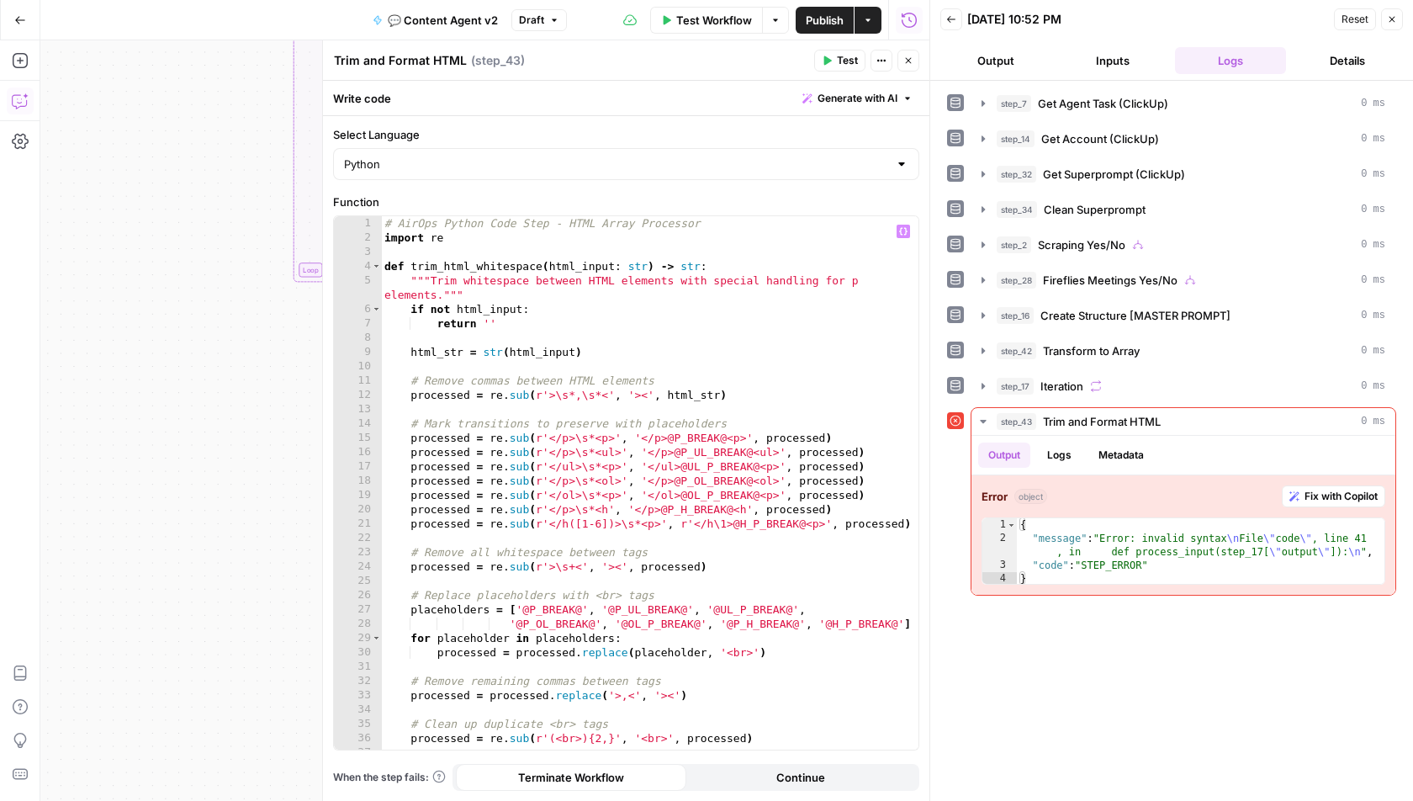
scroll to position [0, 0]
click at [847, 61] on span "Test" at bounding box center [847, 60] width 21 height 15
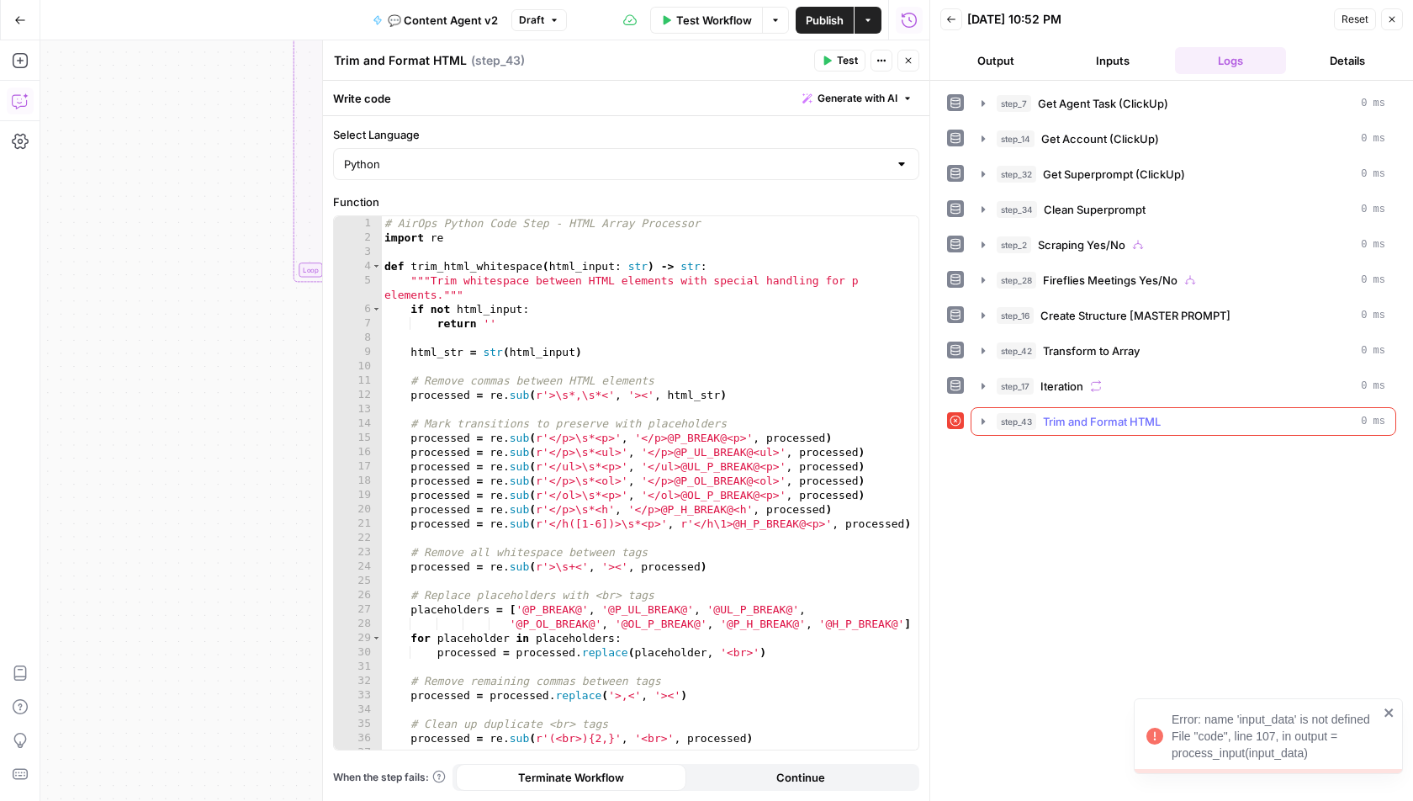
click at [982, 415] on icon "button" at bounding box center [983, 421] width 13 height 13
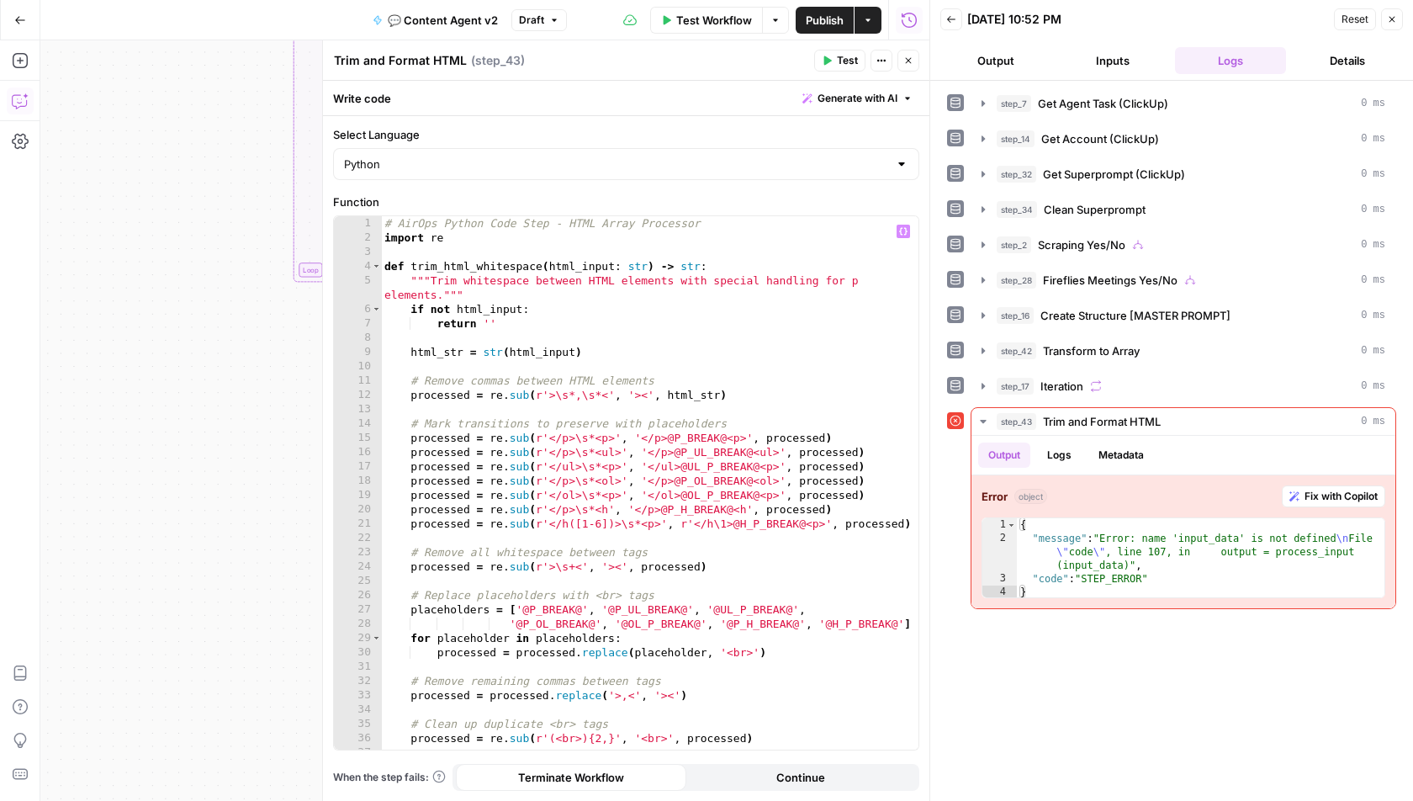
click at [386, 225] on div "# AirOps Python Code Step - HTML Array Processor import re def trim_html_whites…" at bounding box center [650, 498] width 538 height 564
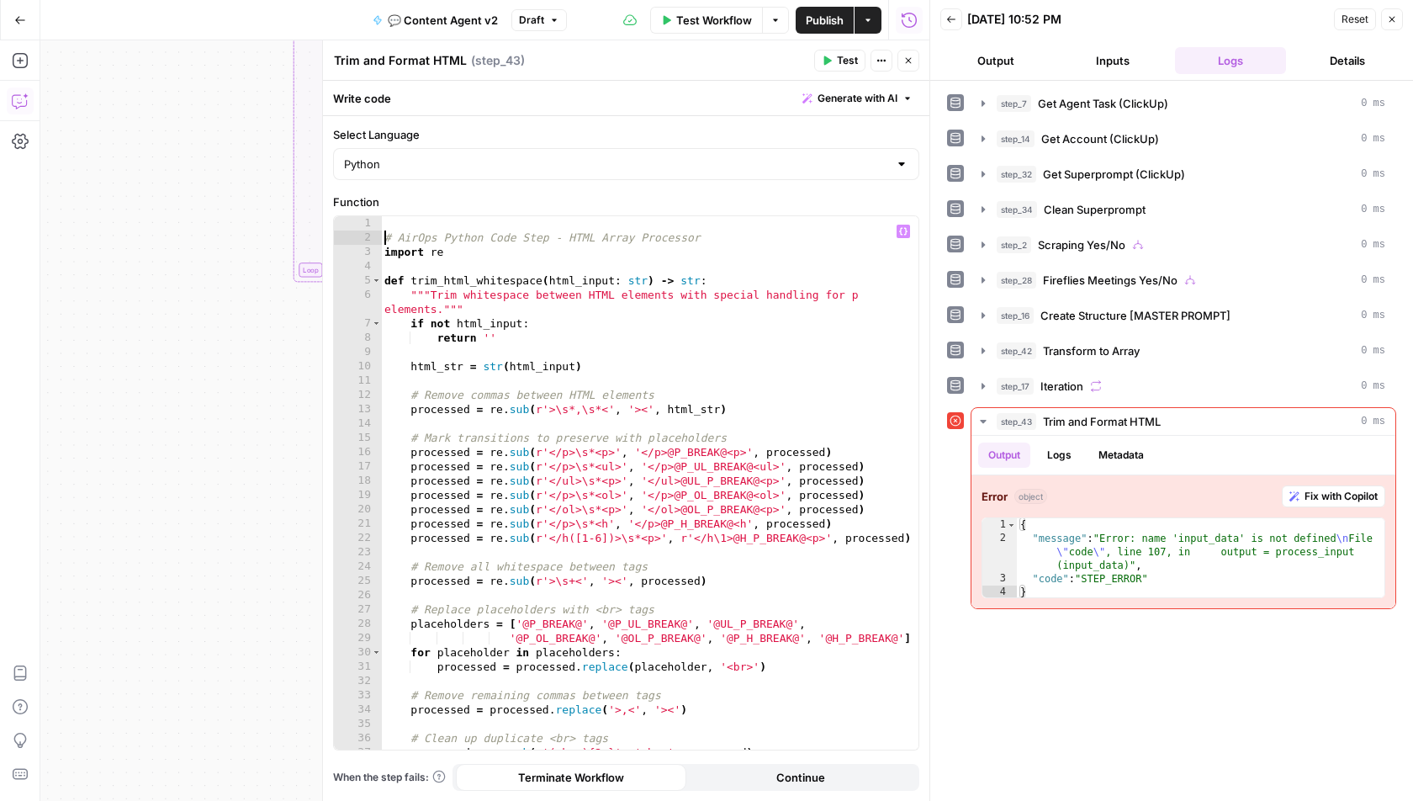
type textarea "*********"
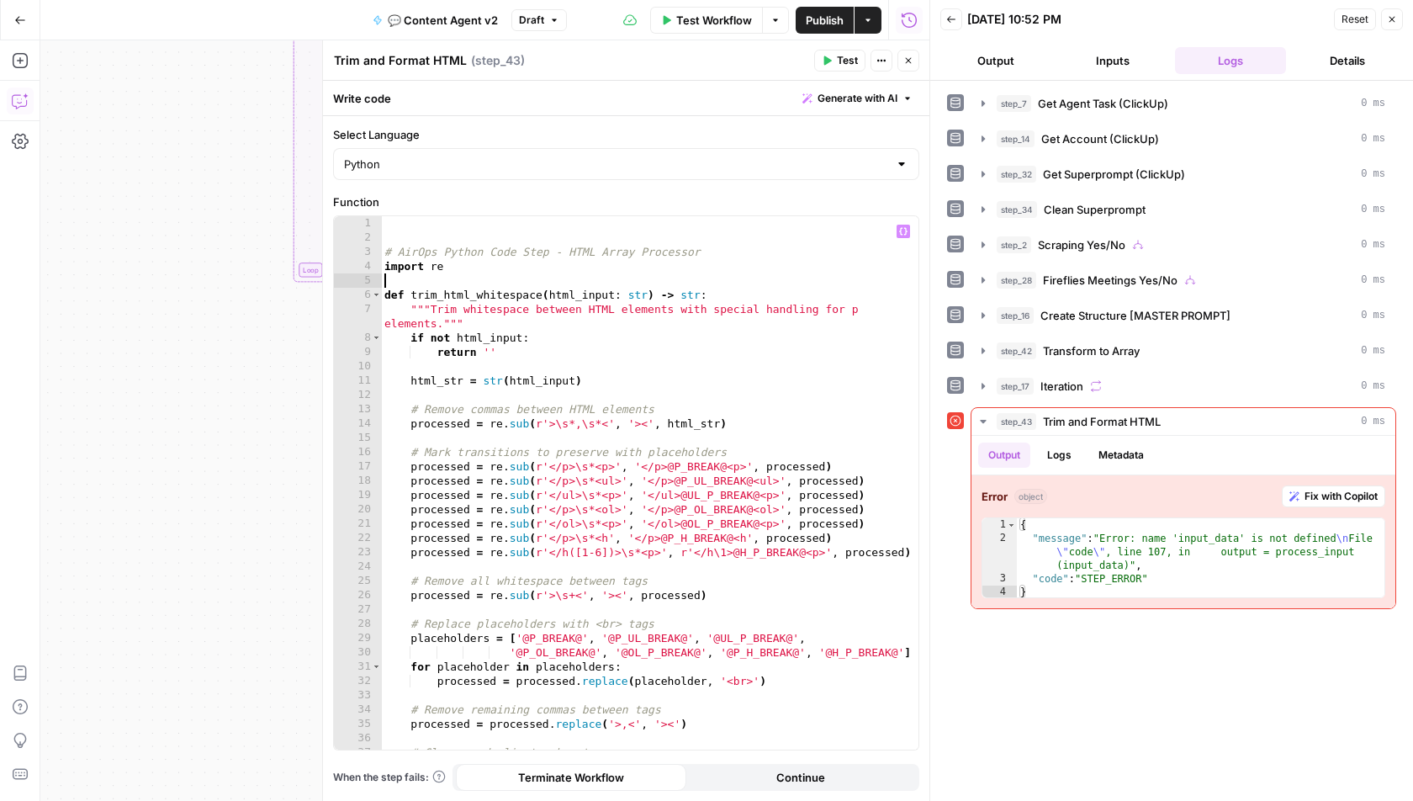
type textarea "**********"
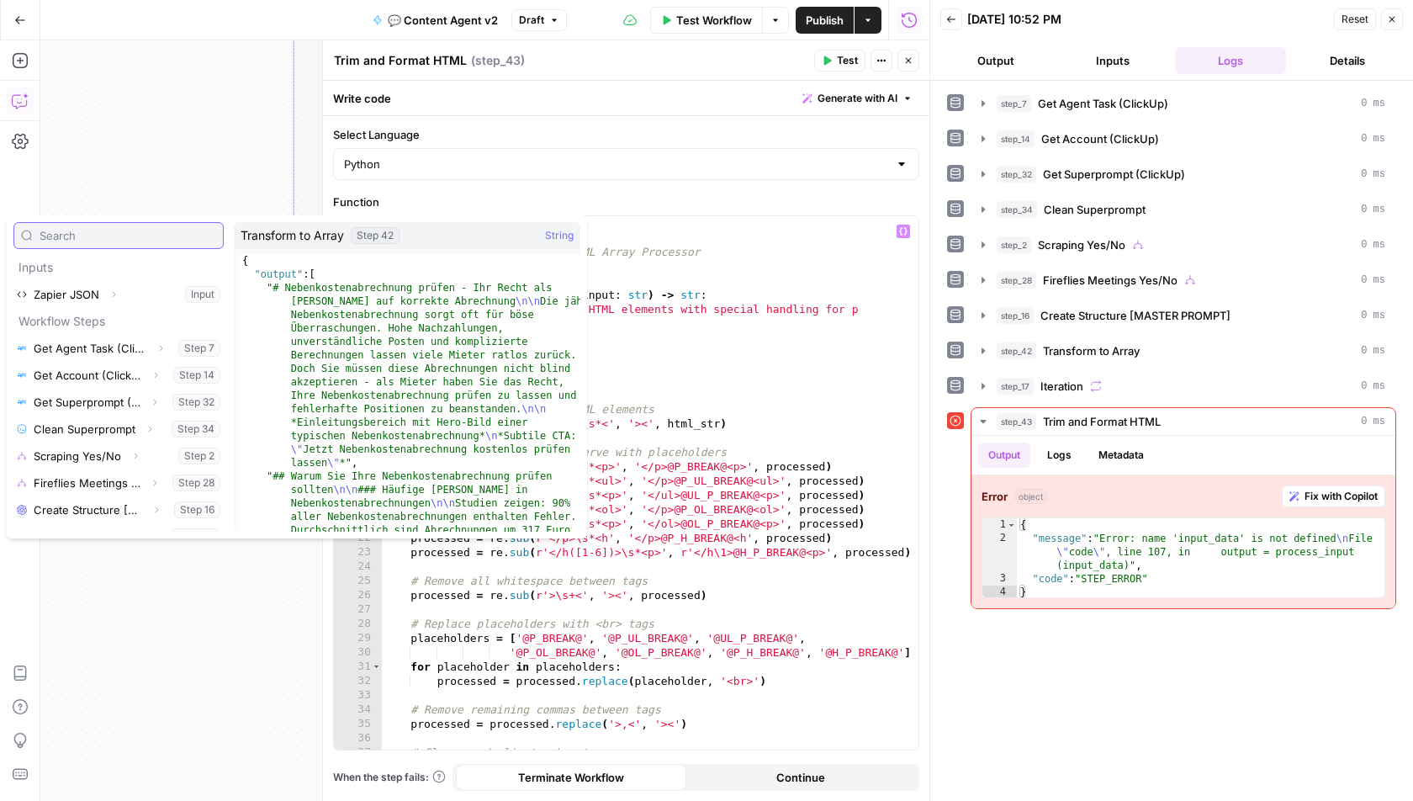
scroll to position [139, 0]
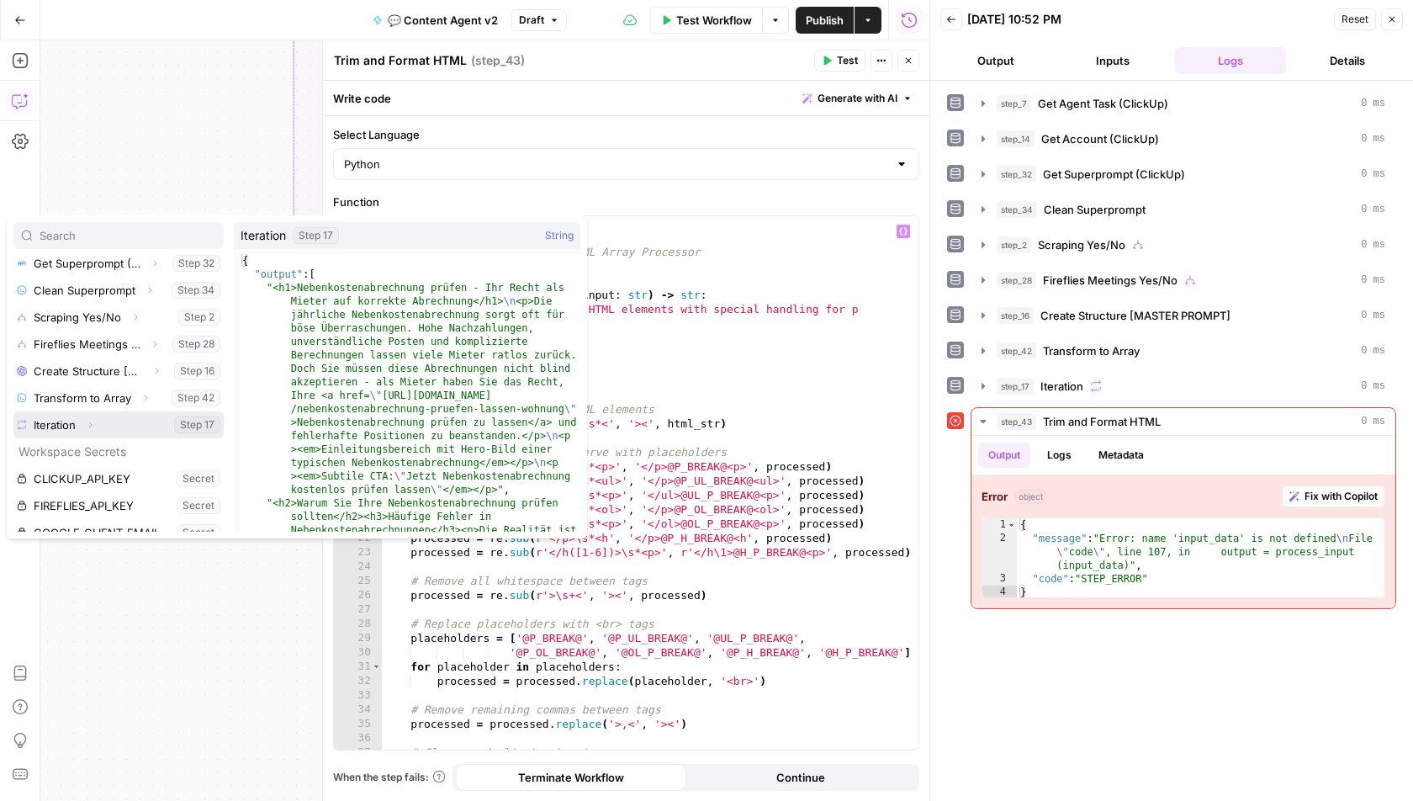
click at [88, 422] on icon "button" at bounding box center [90, 425] width 10 height 10
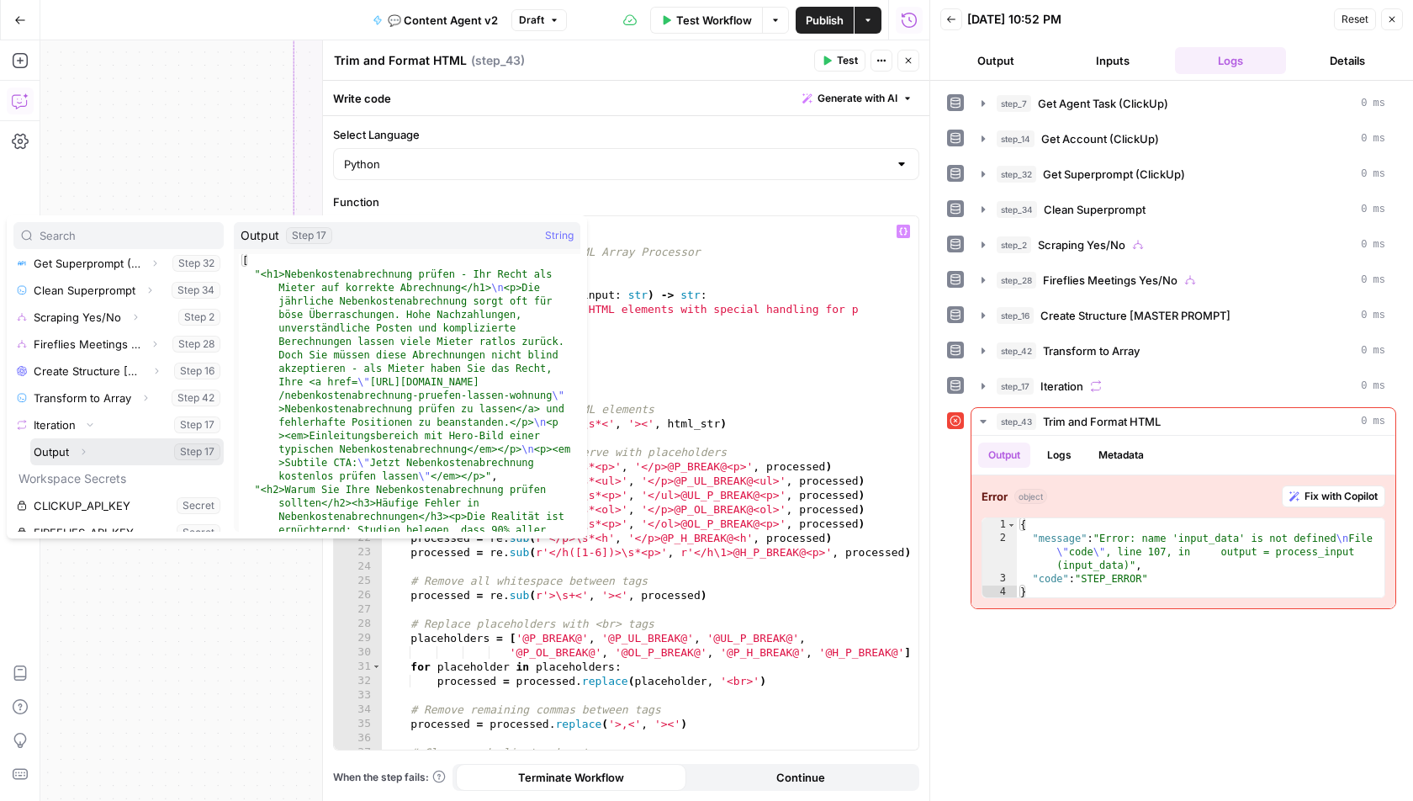
click at [50, 449] on button "Select variable Output" at bounding box center [127, 451] width 194 height 27
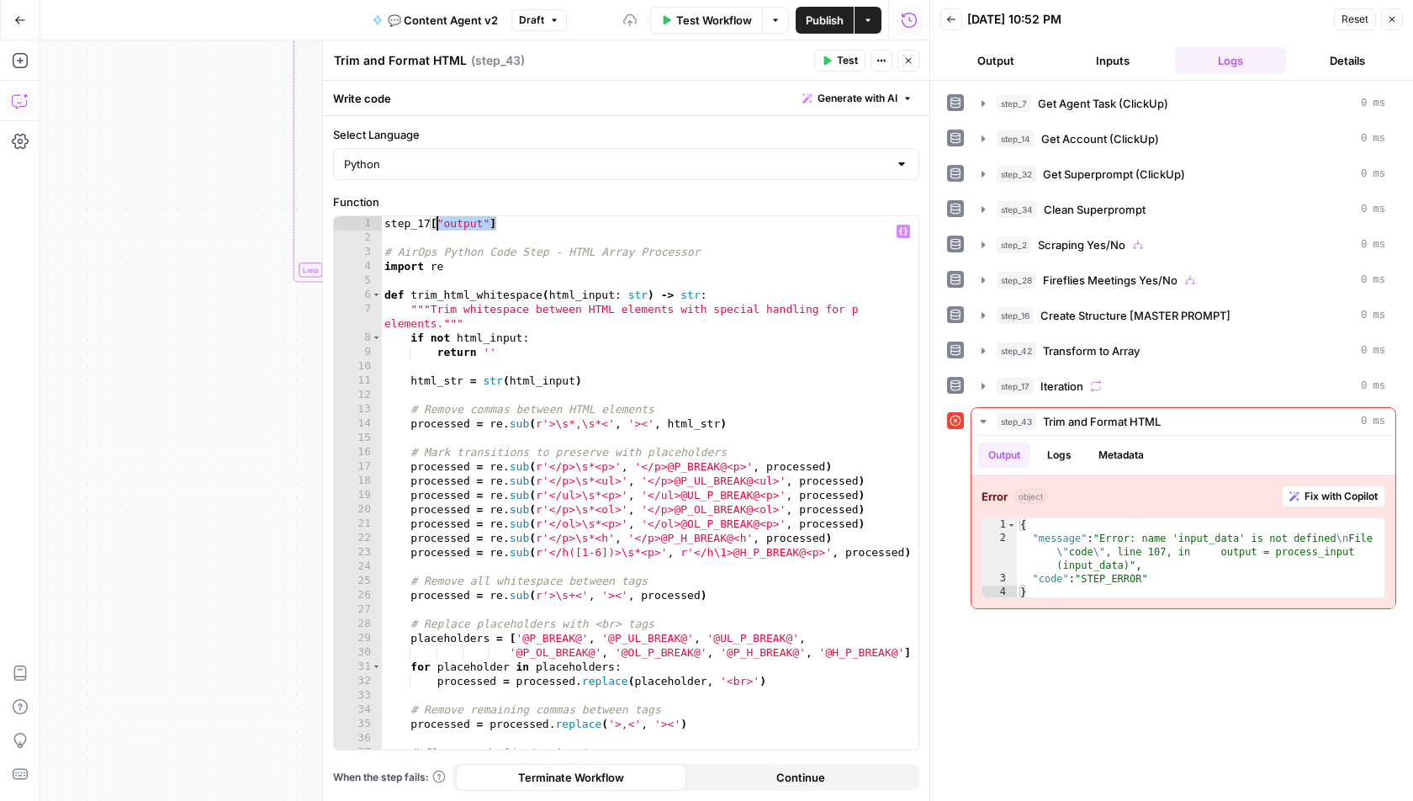
drag, startPoint x: 503, startPoint y: 229, endPoint x: 354, endPoint y: 229, distance: 148.9
click at [354, 229] on div "**********" at bounding box center [626, 482] width 585 height 533
click at [605, 314] on div "step_17 [ "output" ] # AirOps Python Code Step - HTML Array Processor import re…" at bounding box center [650, 498] width 538 height 564
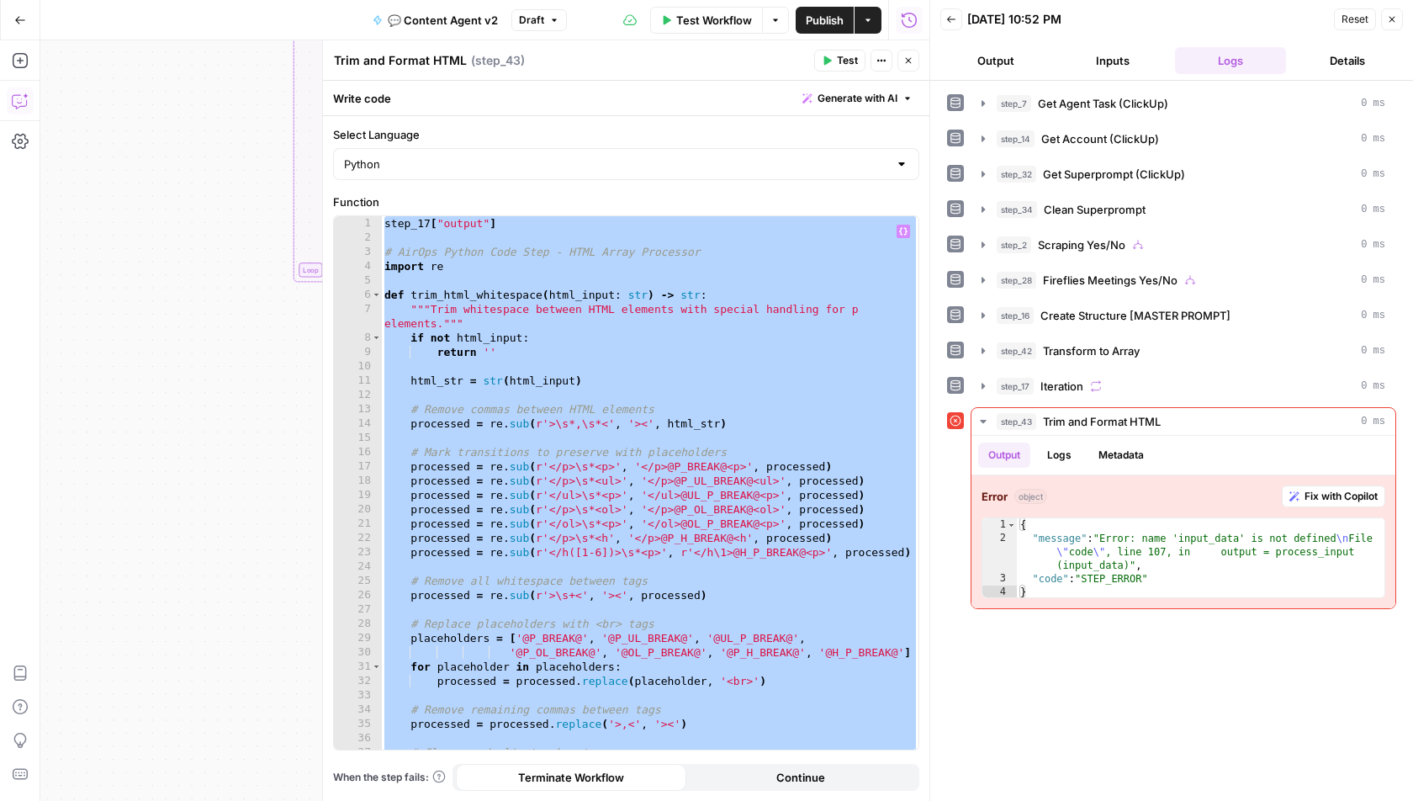
paste textarea
type textarea "**********"
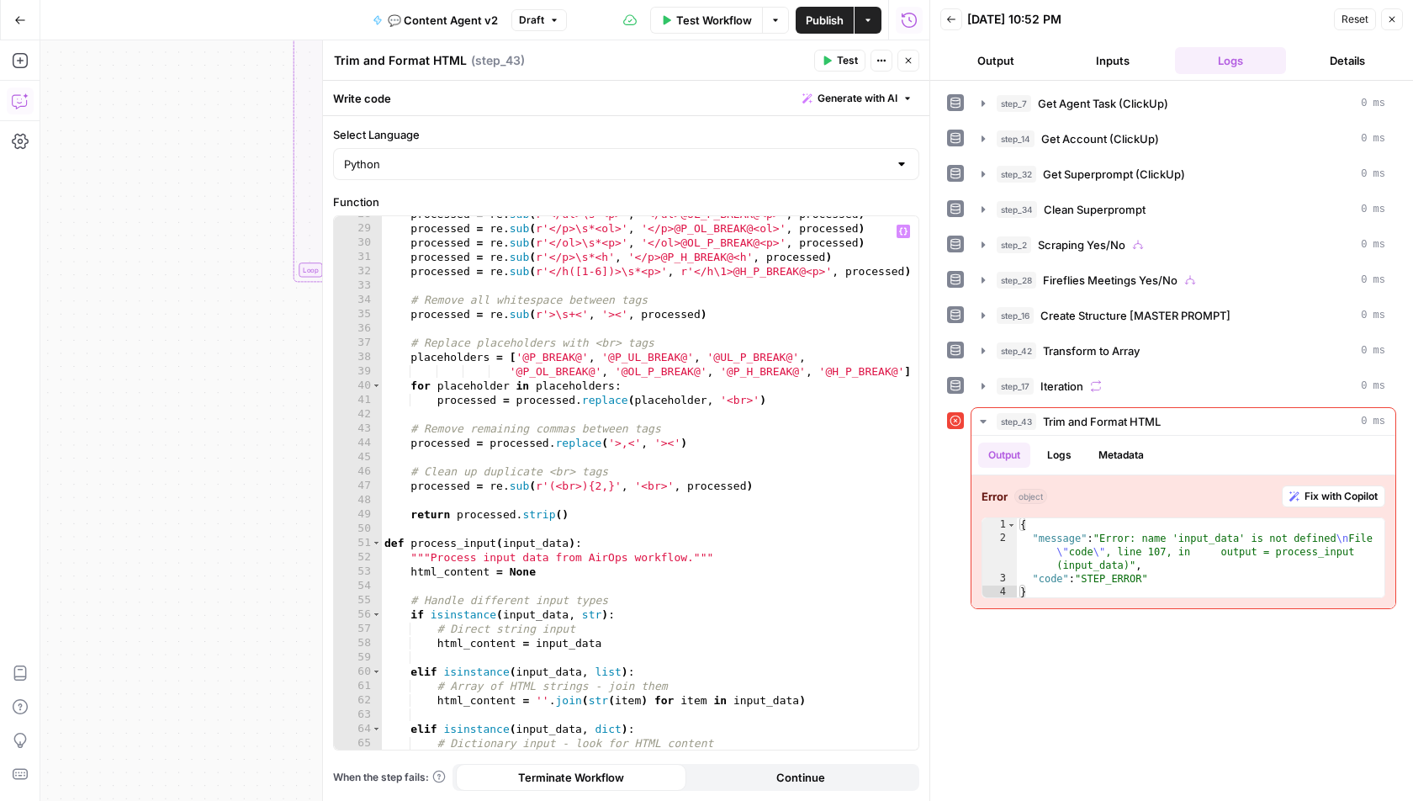
scroll to position [0, 0]
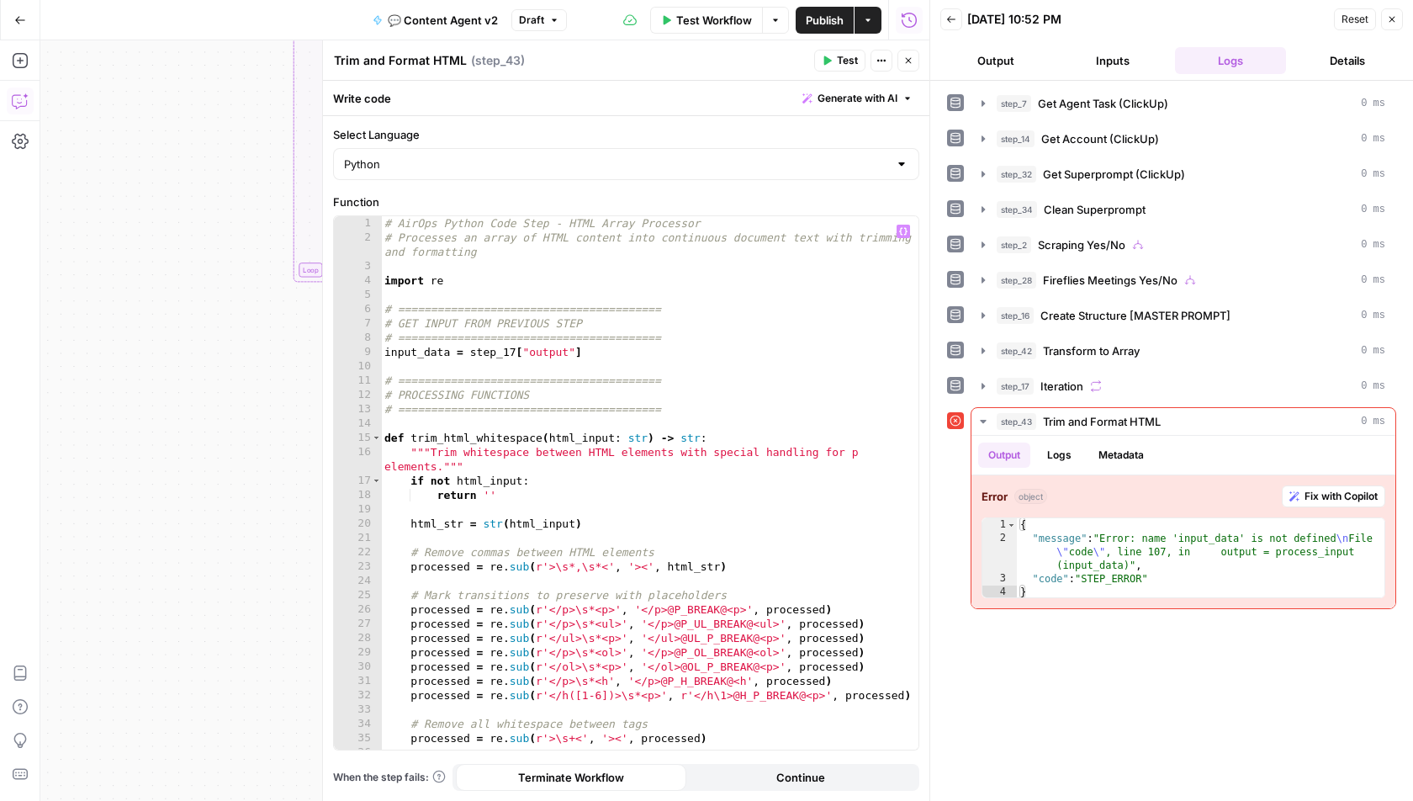
click at [843, 63] on span "Test" at bounding box center [847, 60] width 21 height 15
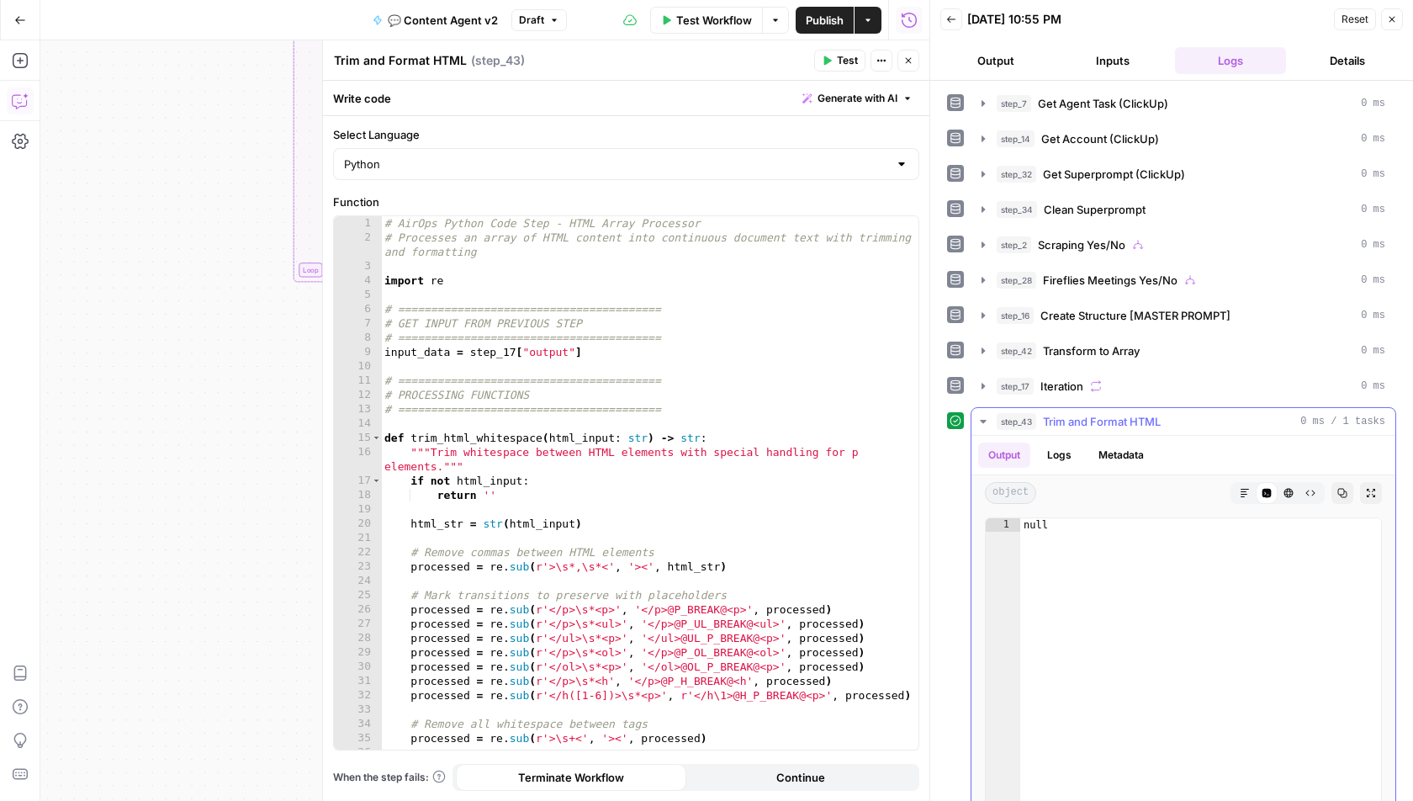
click at [1061, 451] on button "Logs" at bounding box center [1059, 455] width 45 height 25
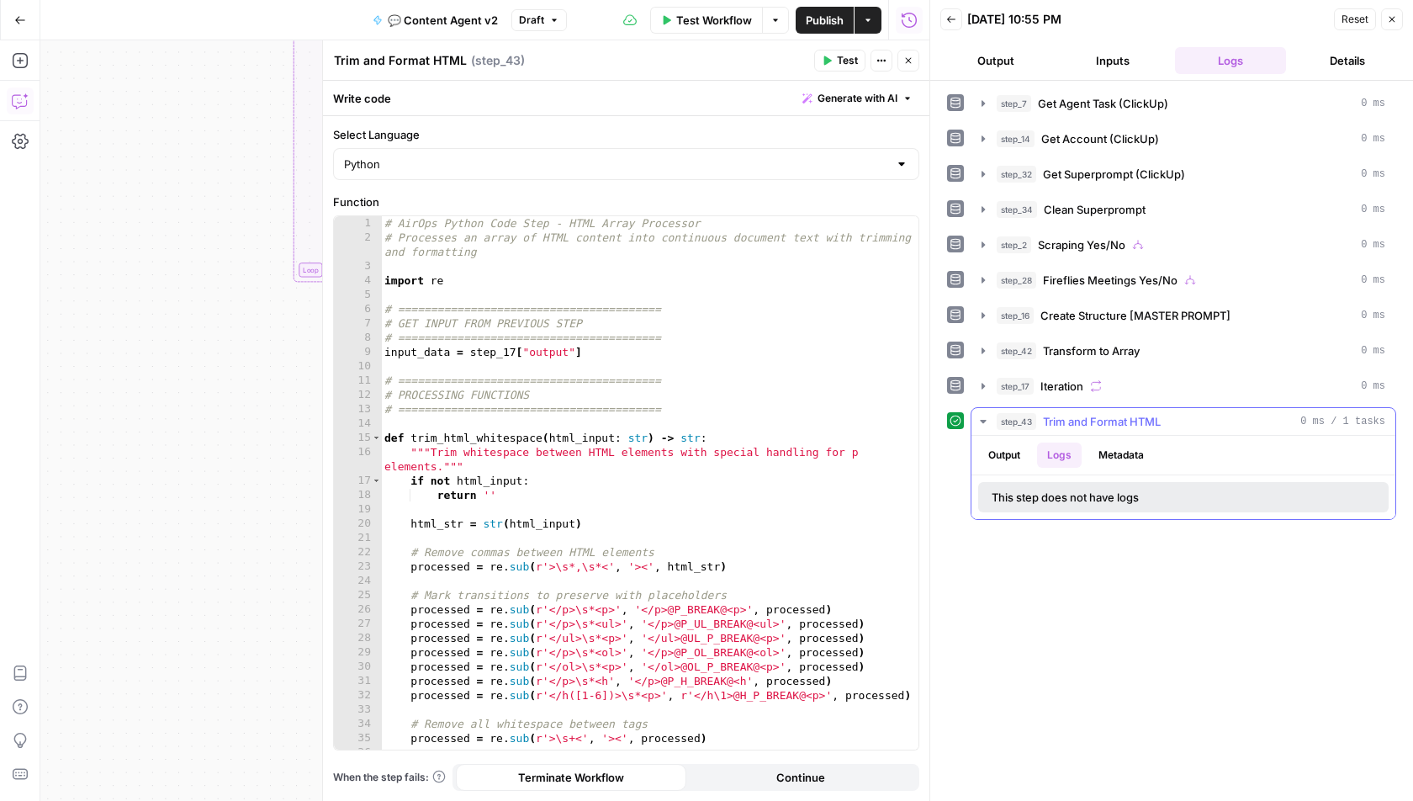
click at [1116, 443] on button "Metadata" at bounding box center [1122, 455] width 66 height 25
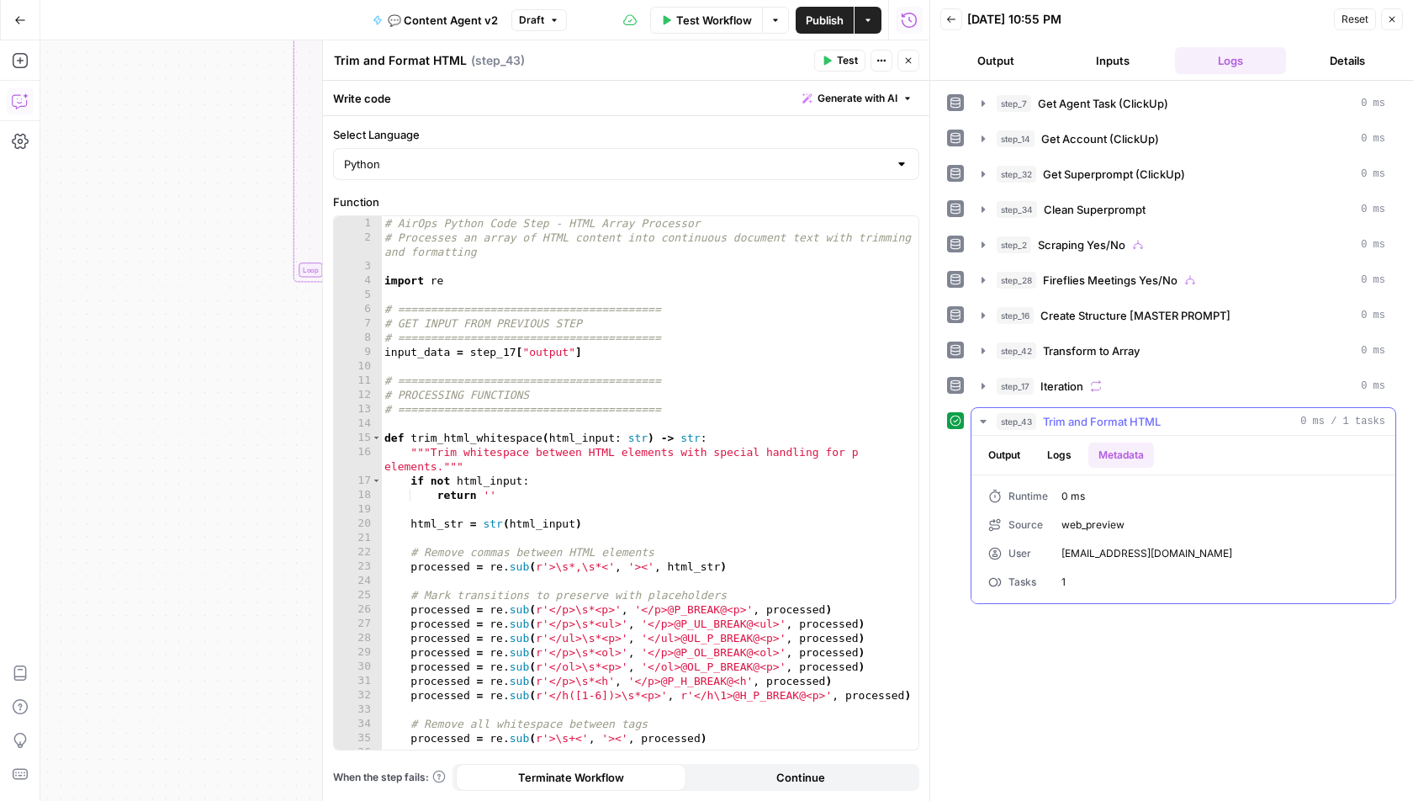
click at [982, 443] on button "Output" at bounding box center [1004, 455] width 52 height 25
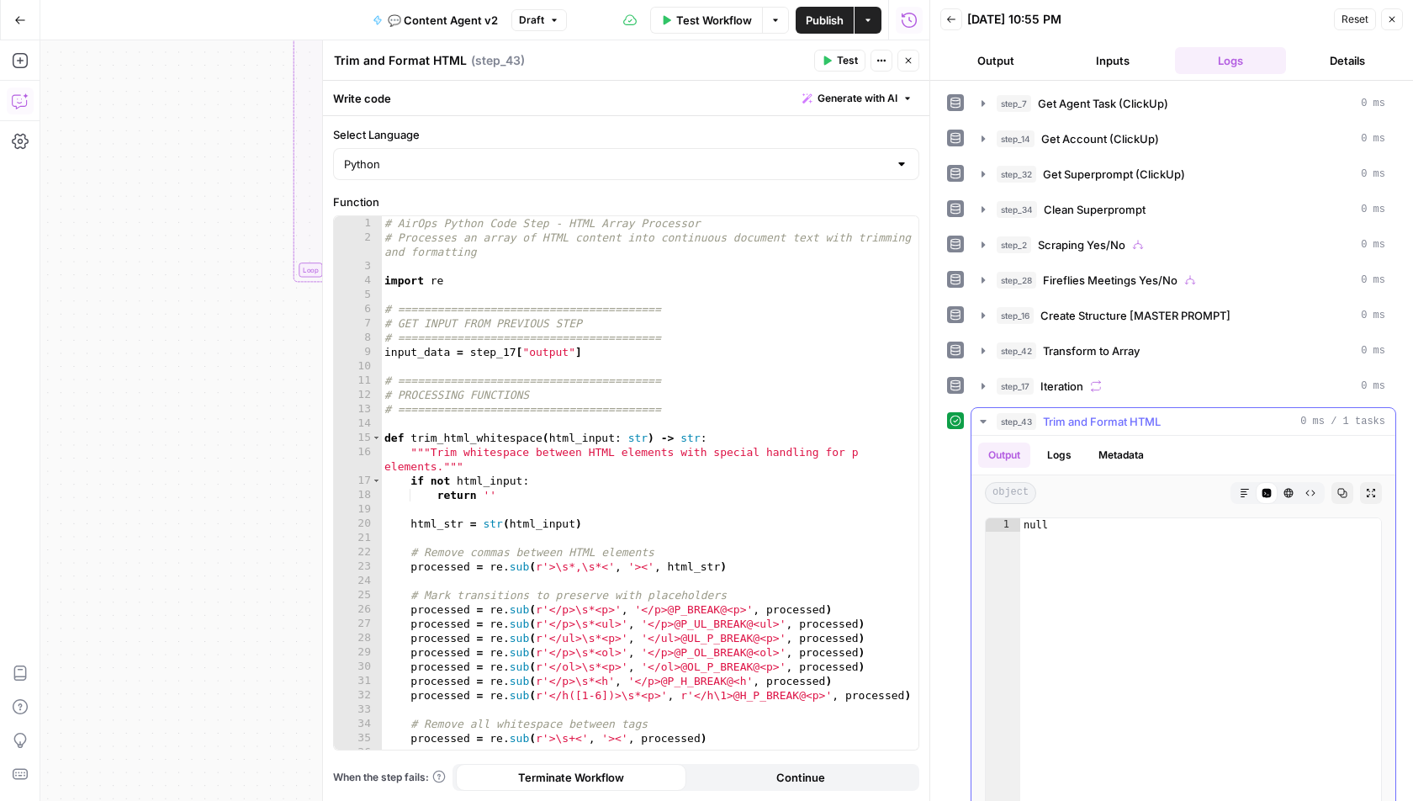
type textarea "****"
click at [1044, 518] on div "null" at bounding box center [1202, 697] width 363 height 358
click at [1051, 457] on button "Logs" at bounding box center [1059, 455] width 45 height 25
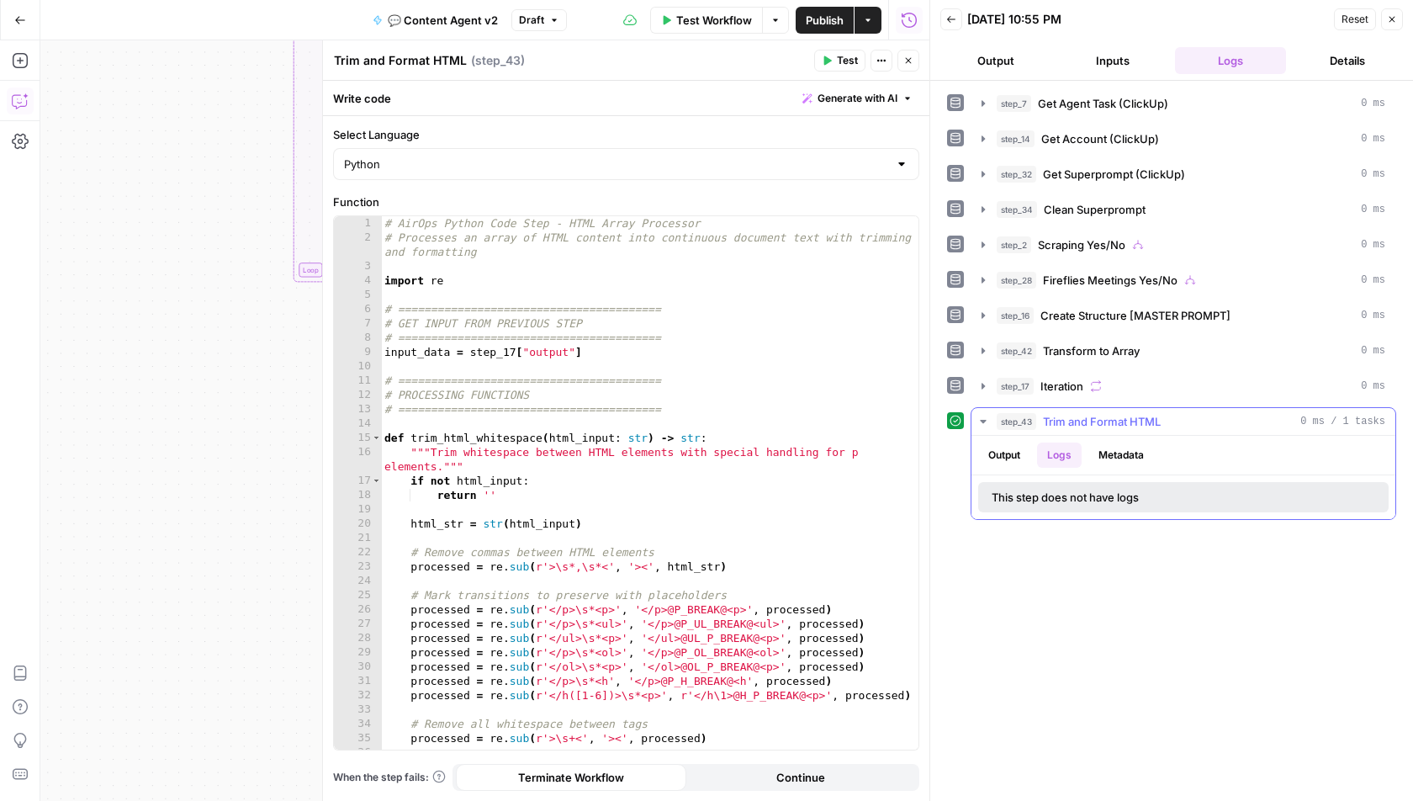
click at [1119, 475] on div "This step does not have logs" at bounding box center [1184, 497] width 424 height 44
click at [1119, 457] on button "Metadata" at bounding box center [1122, 455] width 66 height 25
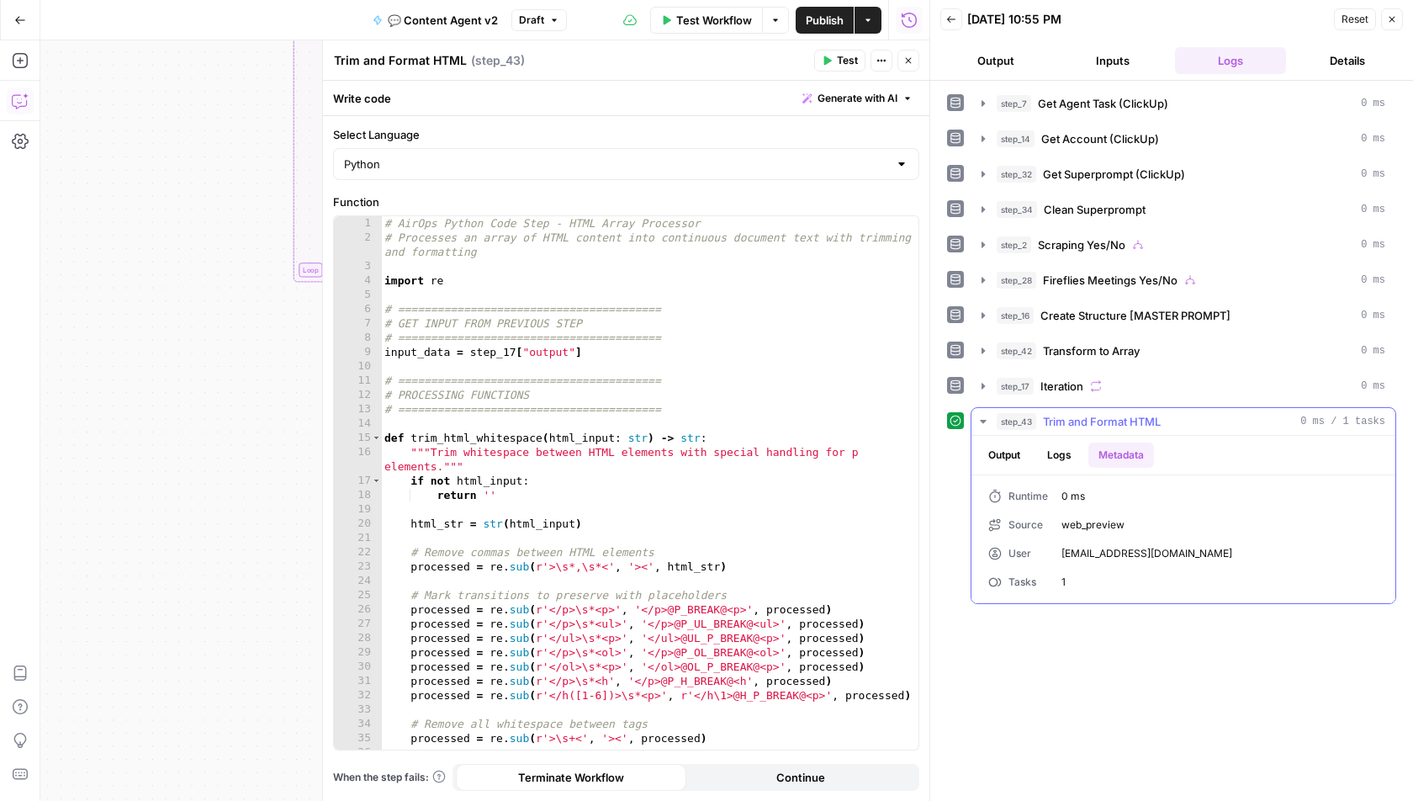
click at [1005, 454] on button "Output" at bounding box center [1004, 455] width 52 height 25
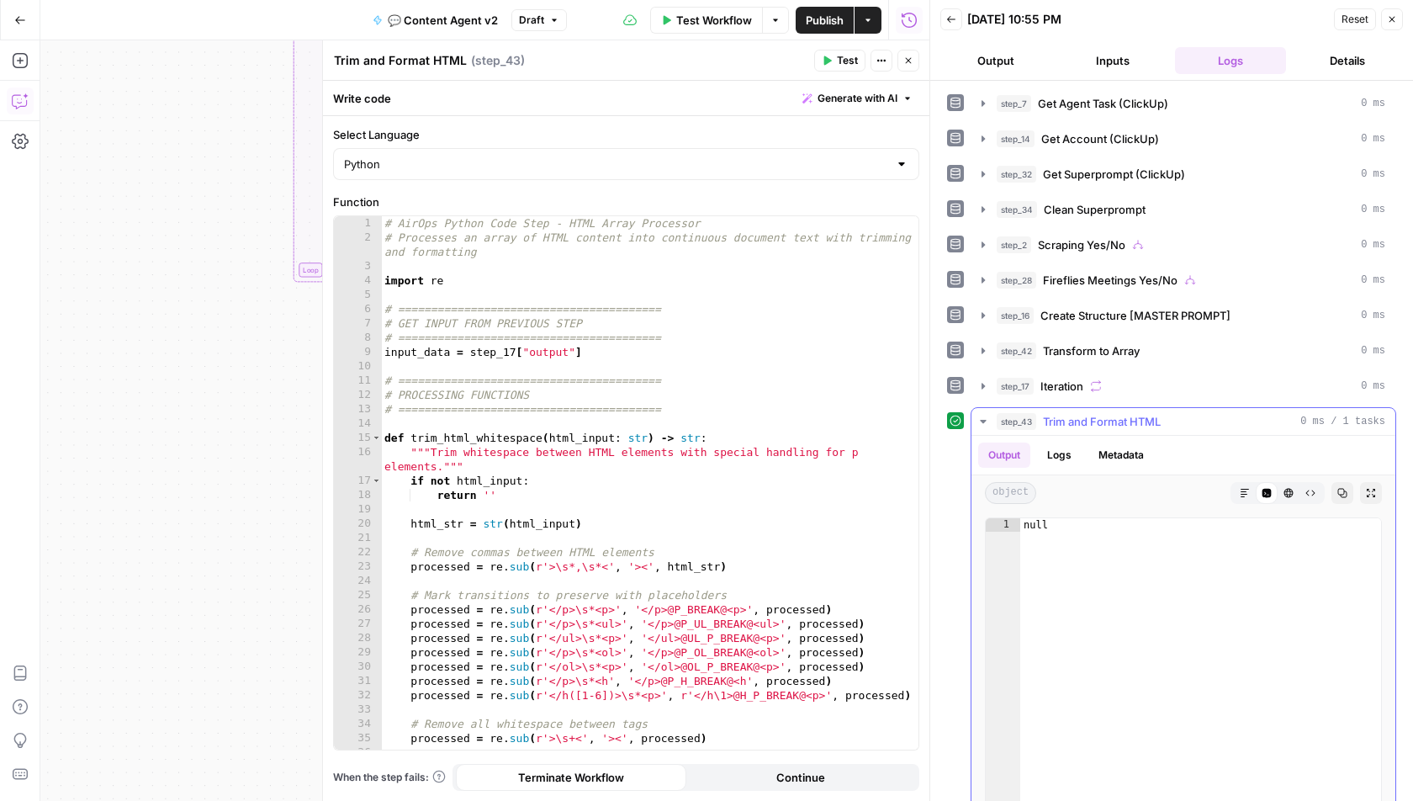
scroll to position [56, 0]
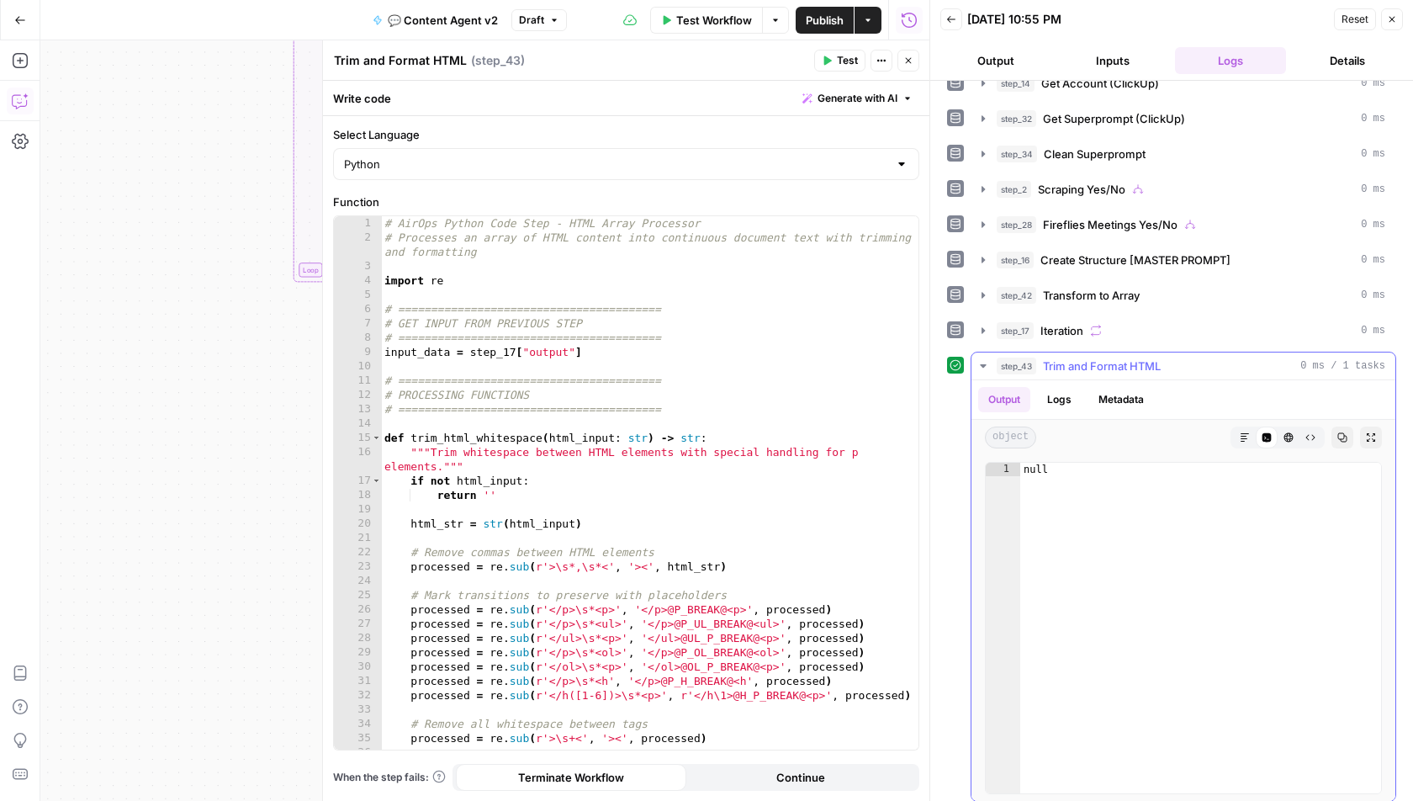
click at [1249, 432] on icon "button" at bounding box center [1245, 437] width 10 height 10
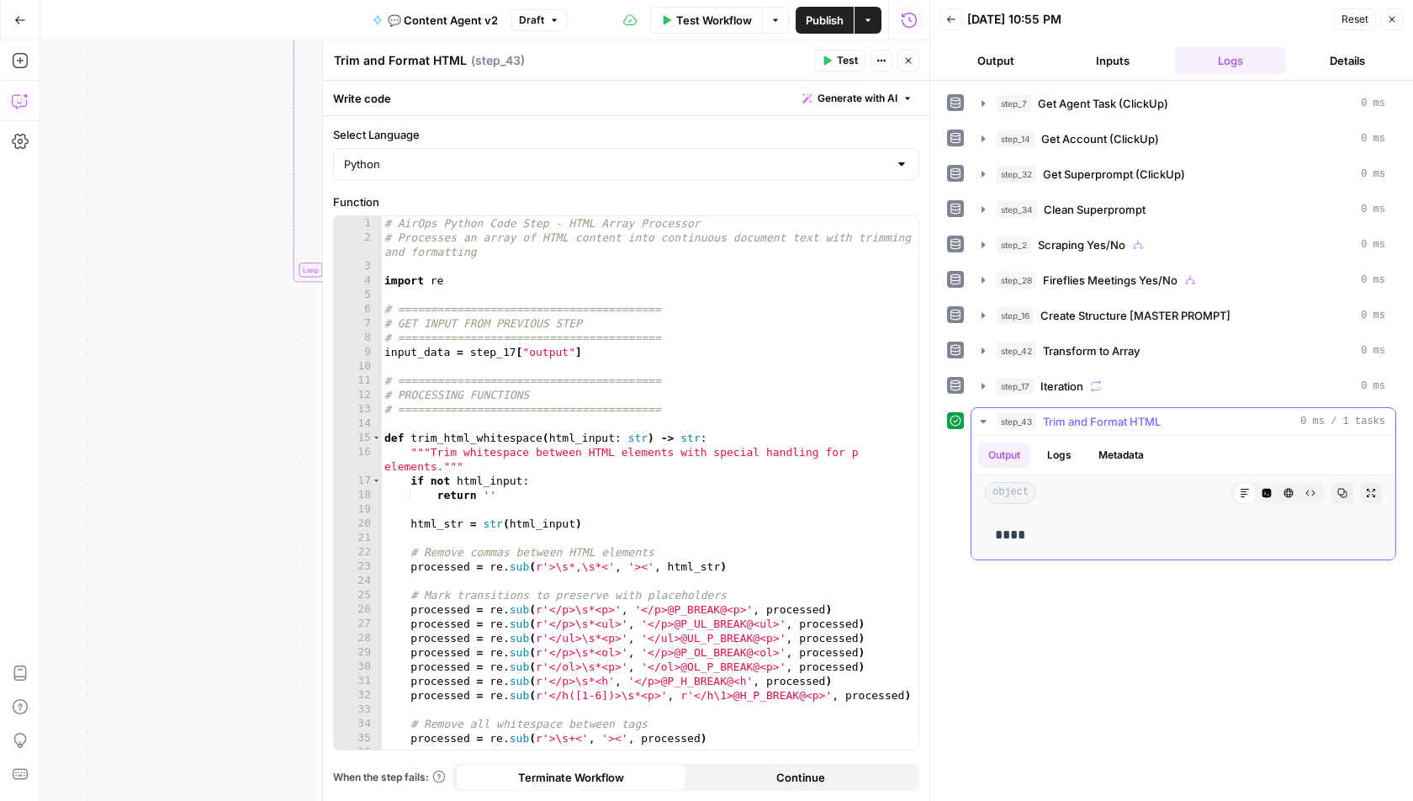
click at [1275, 486] on button "Code Editor" at bounding box center [1267, 493] width 22 height 22
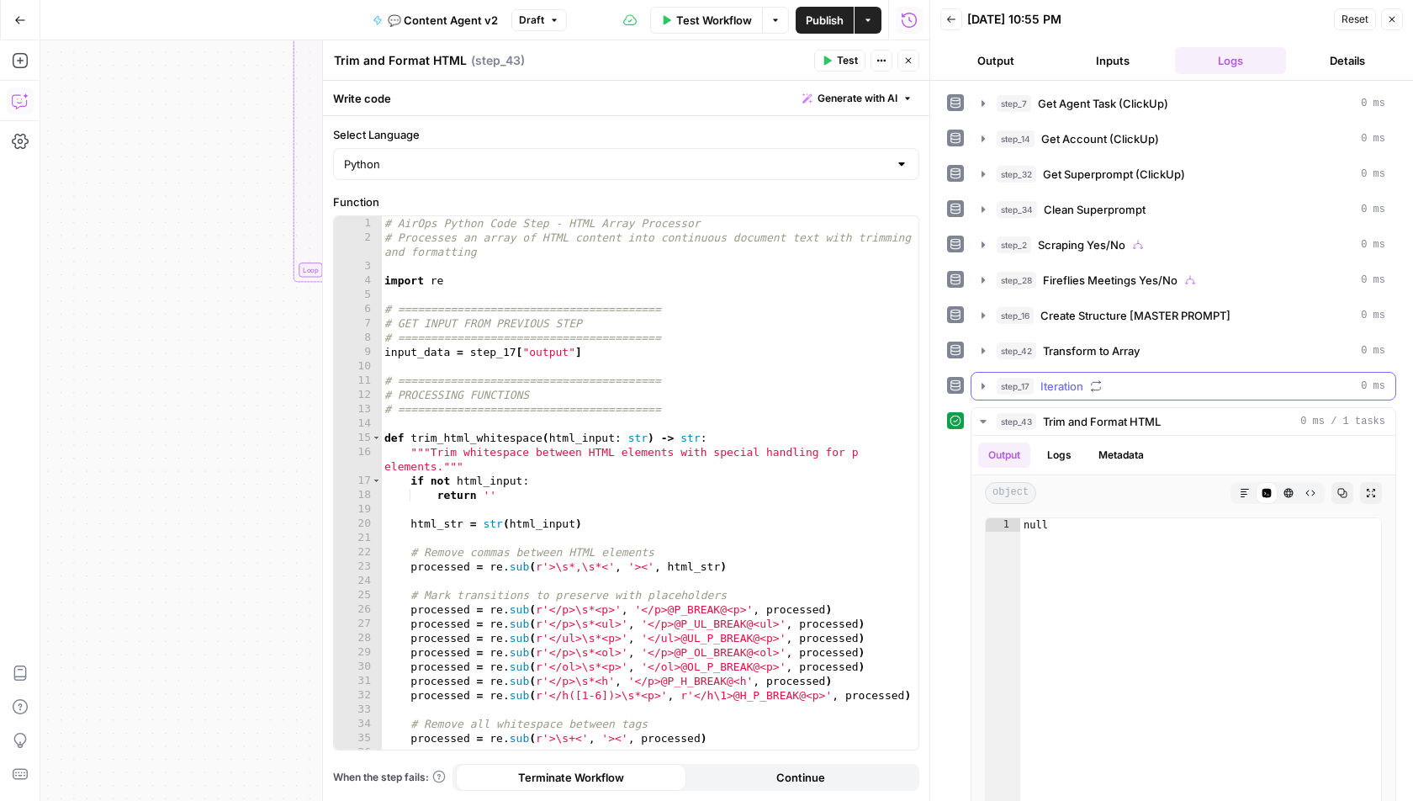
click at [986, 379] on icon "button" at bounding box center [983, 385] width 13 height 13
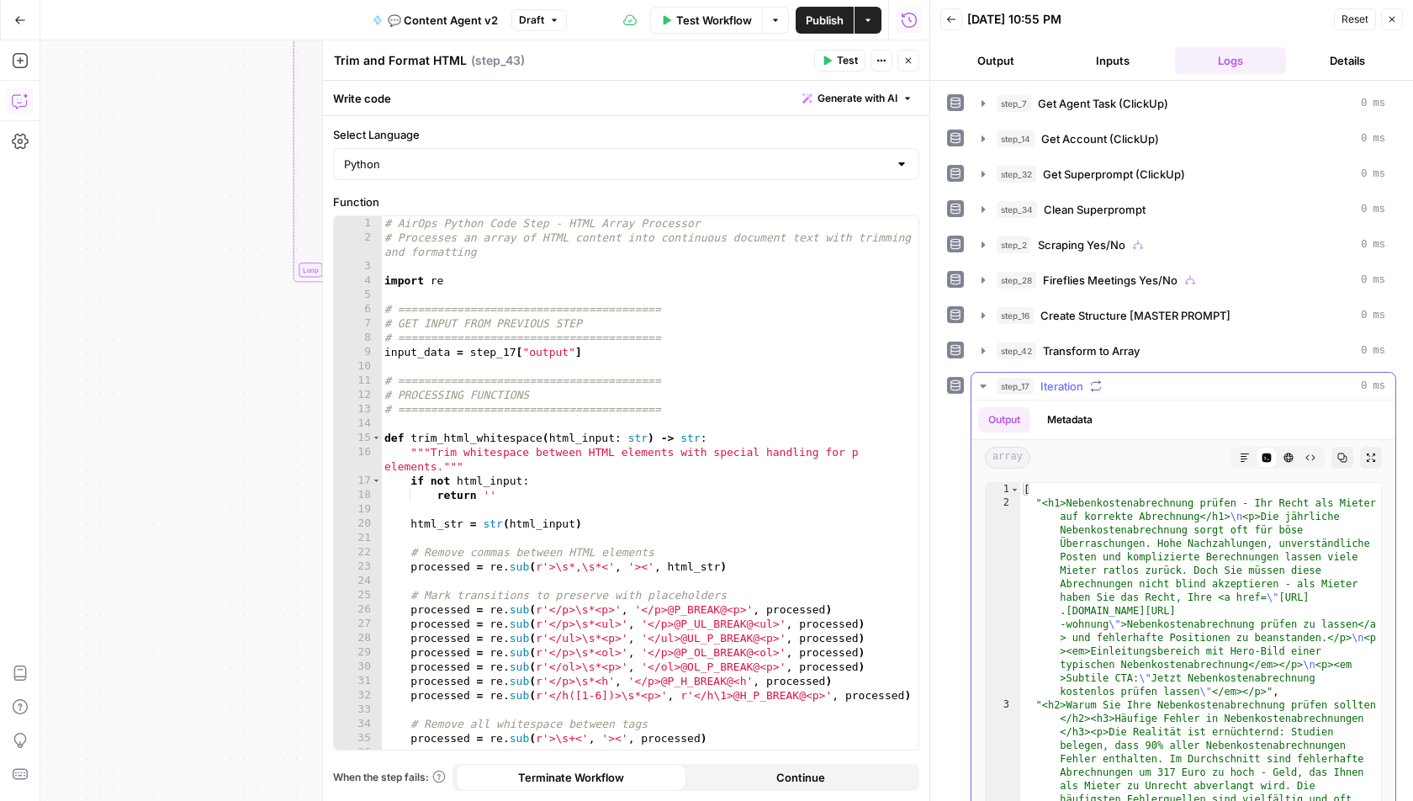
click at [1059, 400] on div "Output Metadata" at bounding box center [1184, 419] width 424 height 39
click at [1063, 407] on button "Metadata" at bounding box center [1070, 419] width 66 height 25
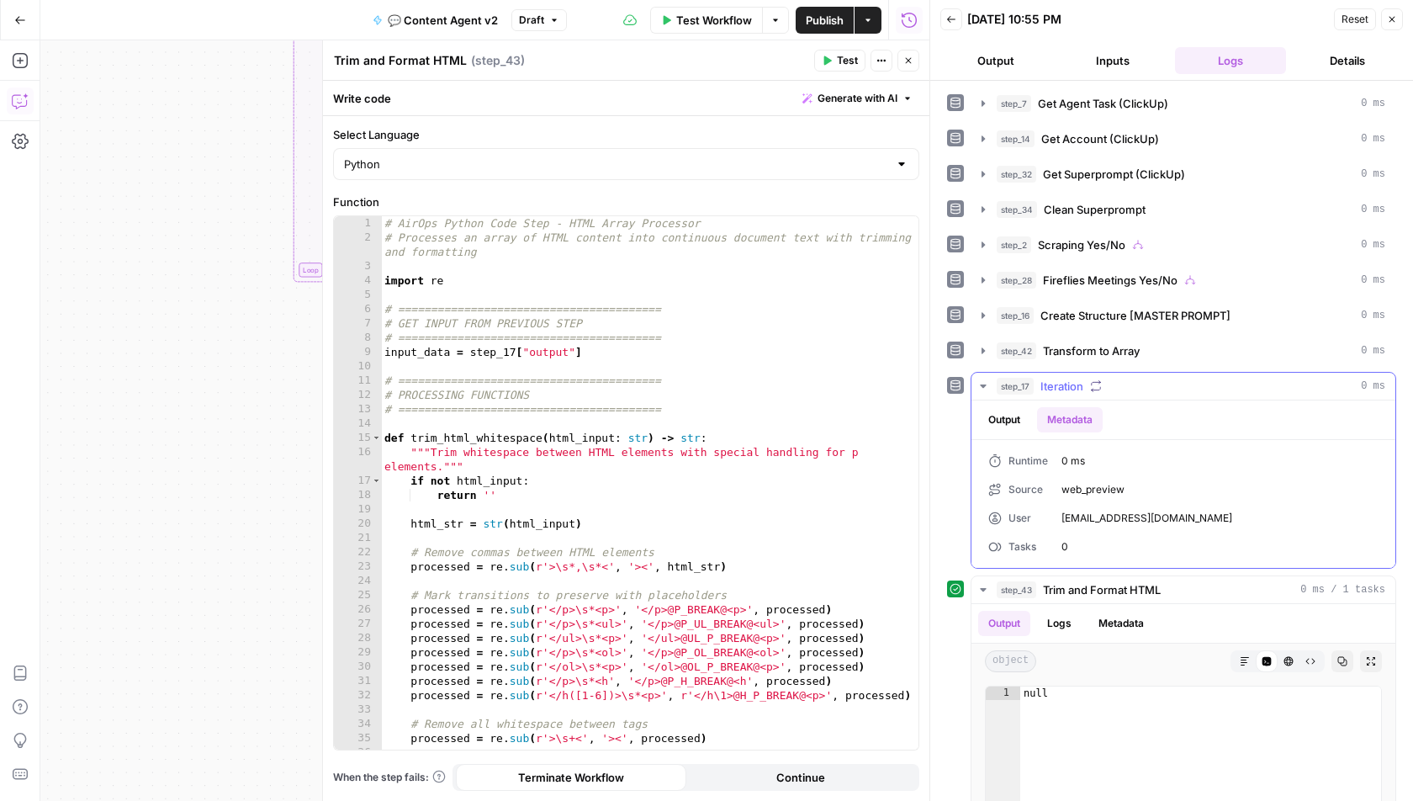
click at [995, 410] on button "Output" at bounding box center [1004, 419] width 52 height 25
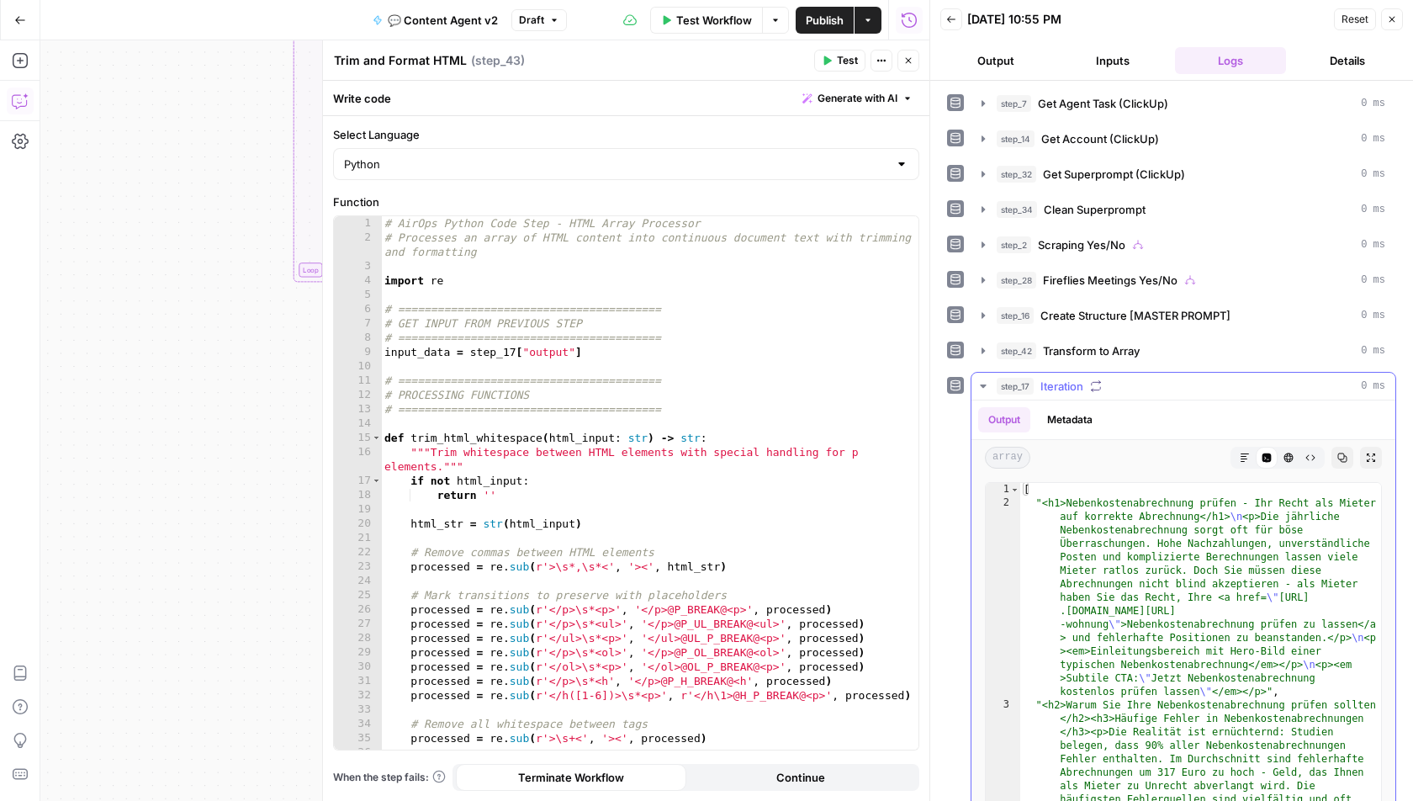
click at [989, 382] on button "step_17 Iteration 0 ms" at bounding box center [1184, 386] width 424 height 27
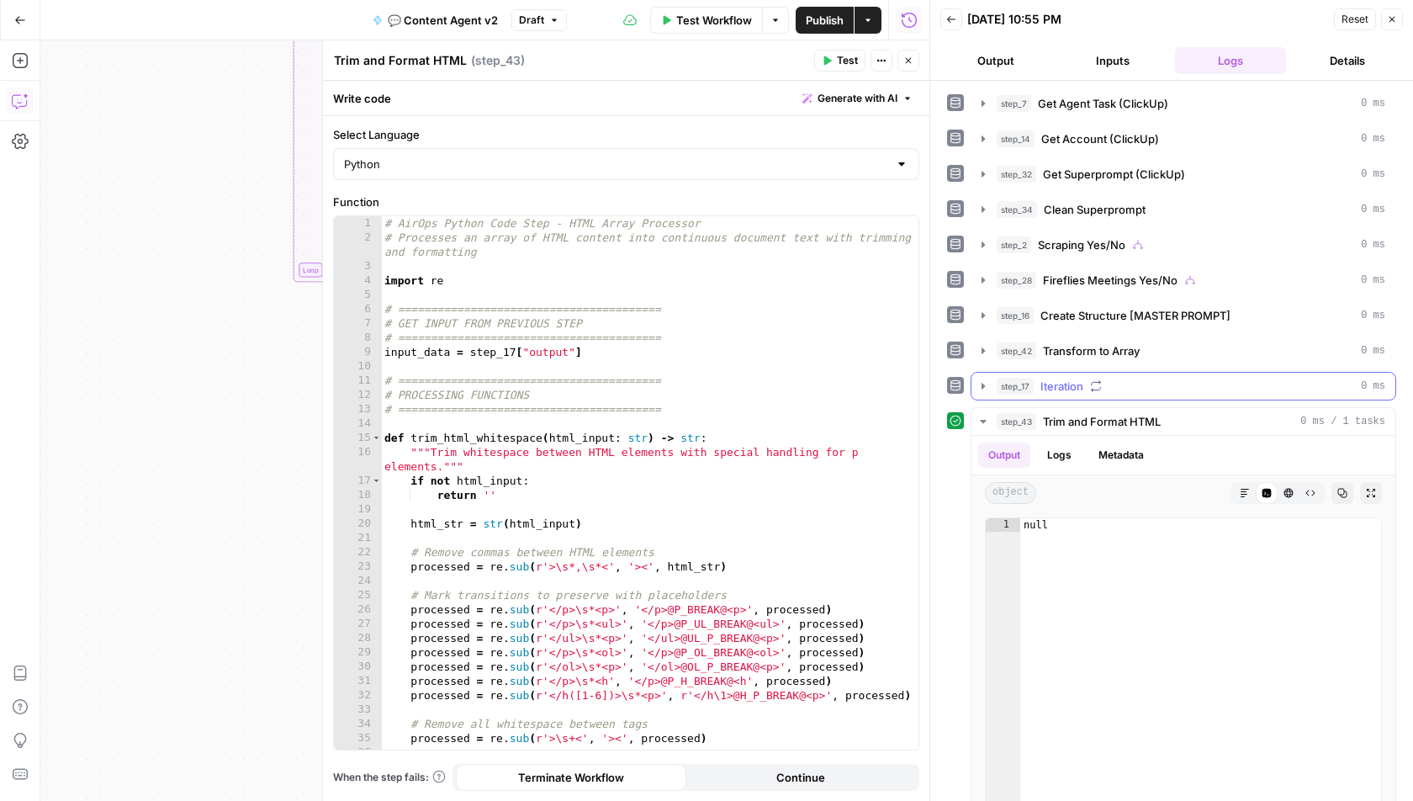
click at [983, 381] on icon "button" at bounding box center [983, 385] width 13 height 13
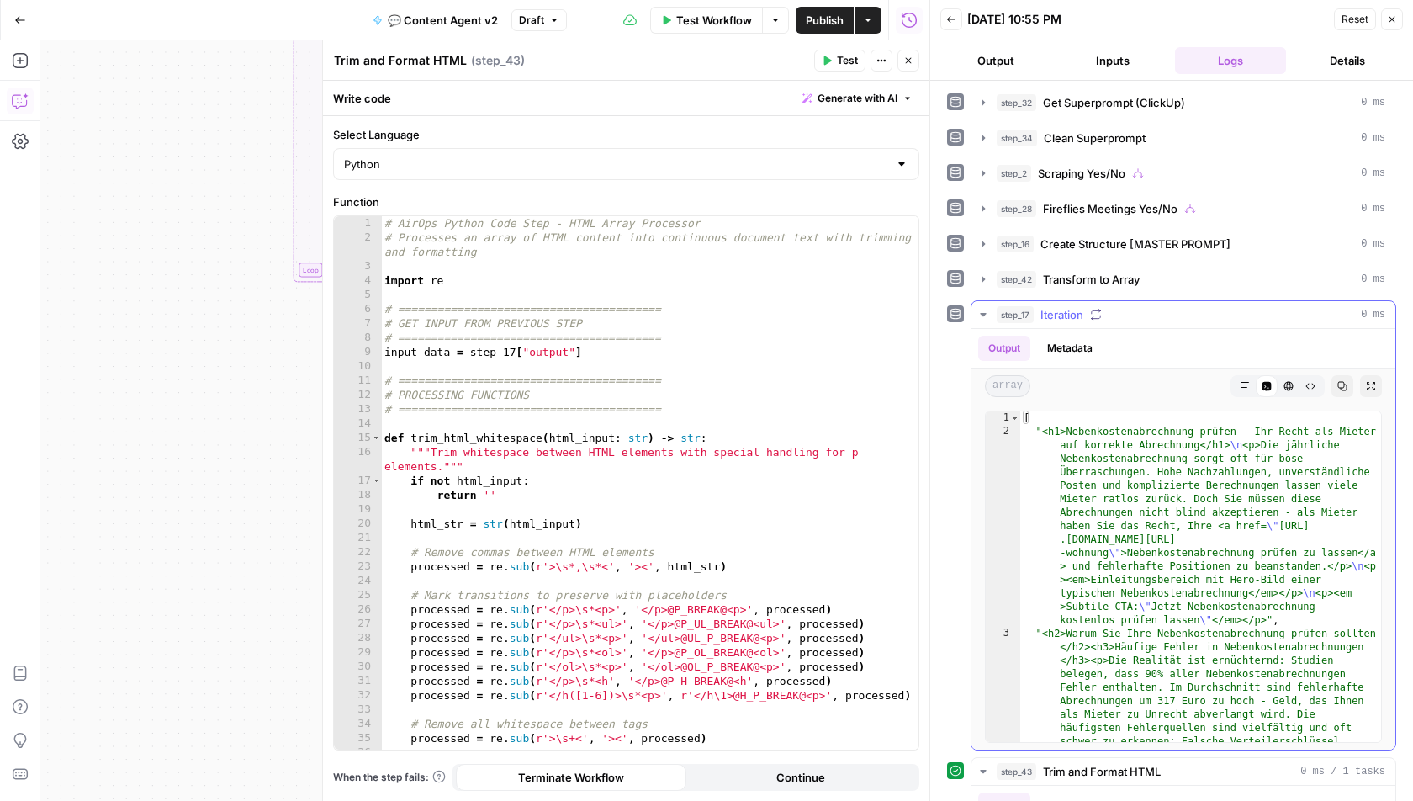
scroll to position [80, 0]
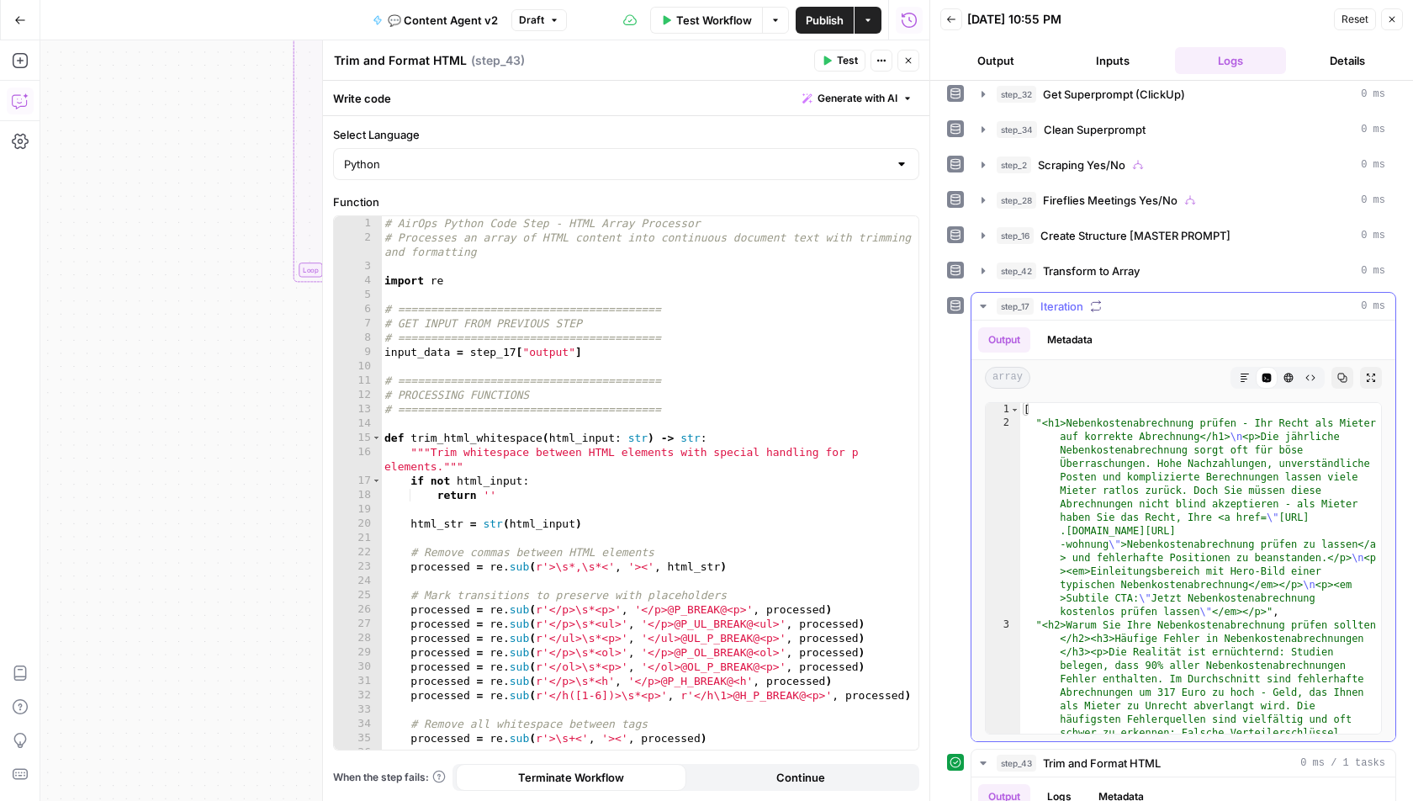
click at [1268, 375] on div "Code Editor" at bounding box center [1267, 378] width 22 height 22
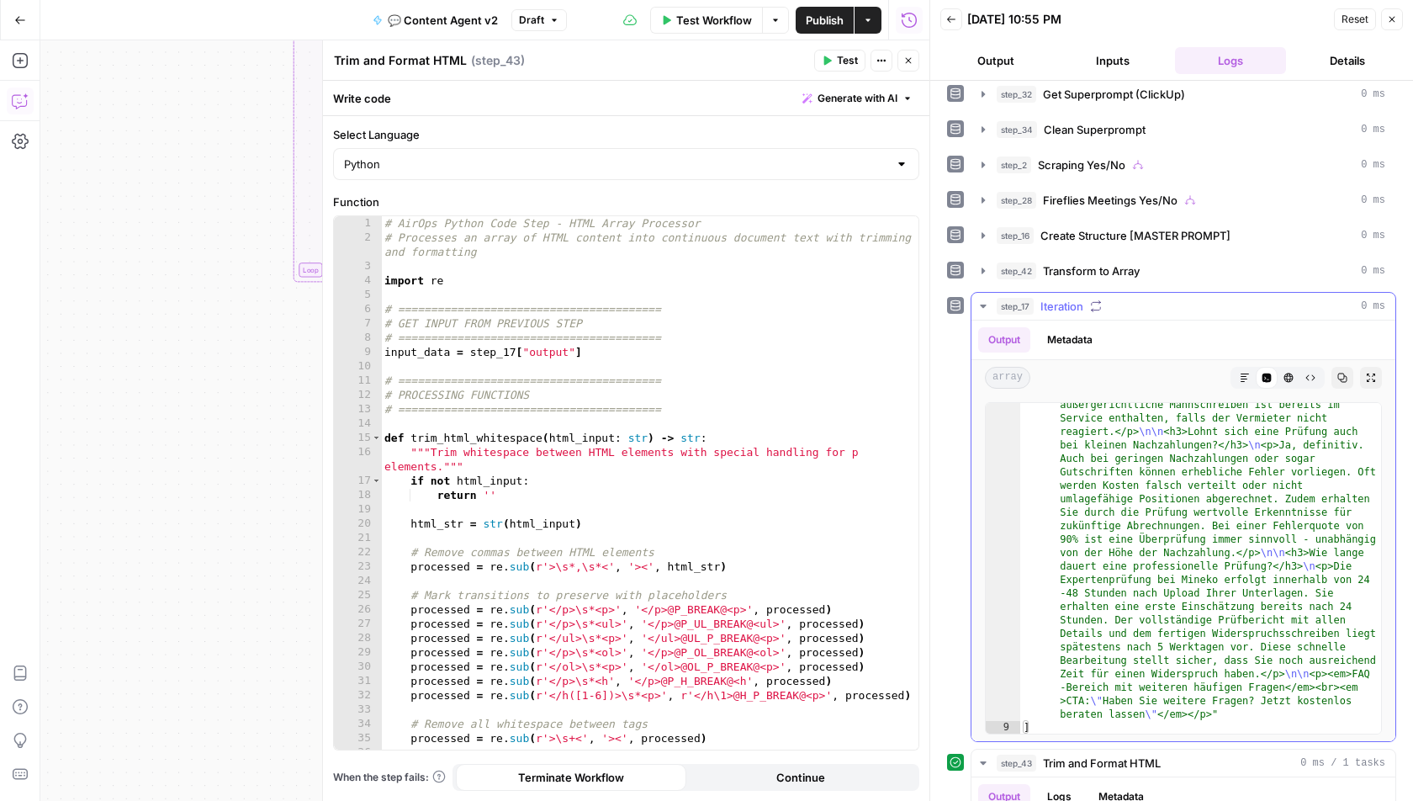
scroll to position [3343, 0]
click at [539, 299] on div "# AirOps Python Code Step - HTML Array Processor # Processes an array of HTML c…" at bounding box center [650, 498] width 538 height 564
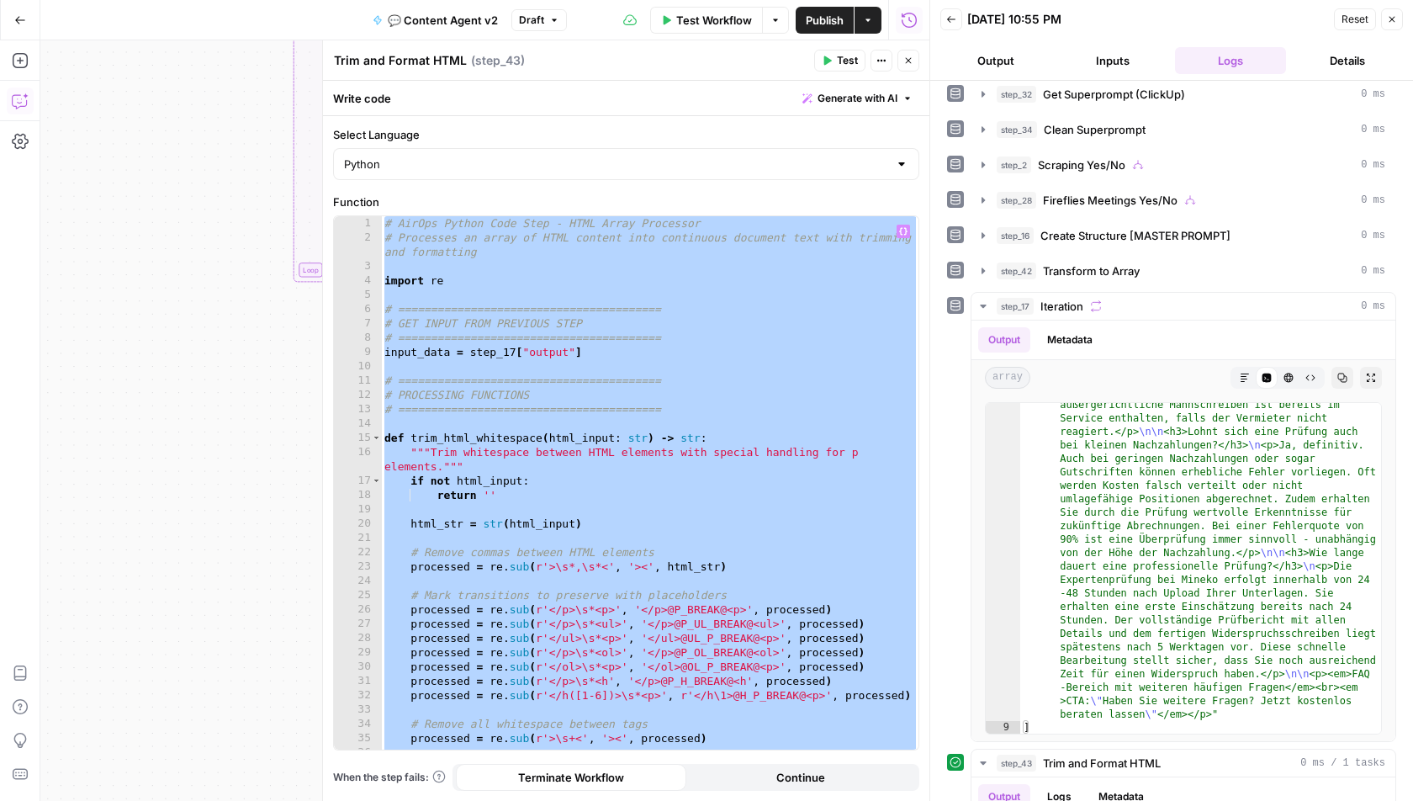
paste textarea
type textarea "*"
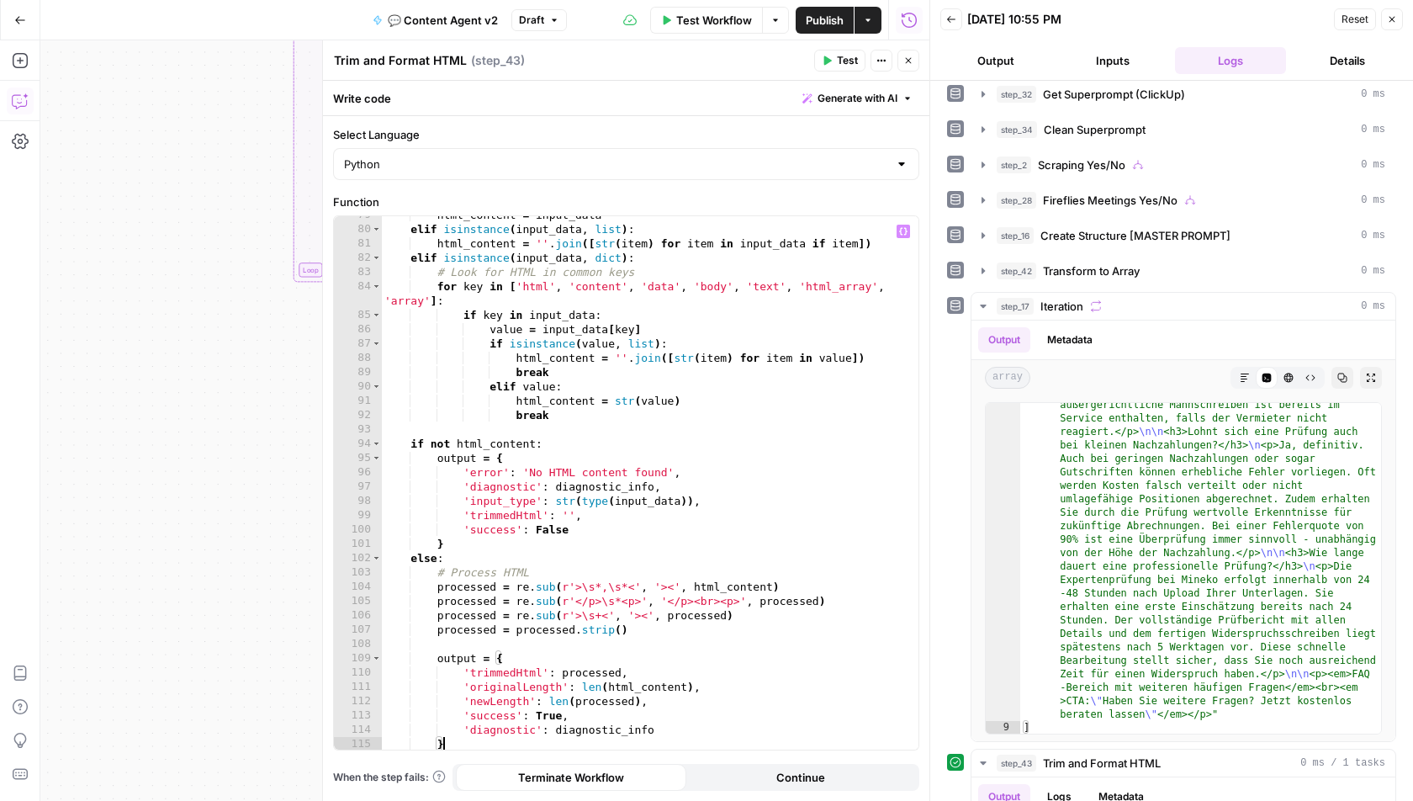
scroll to position [1166, 0]
click at [834, 51] on button "Test" at bounding box center [839, 61] width 51 height 22
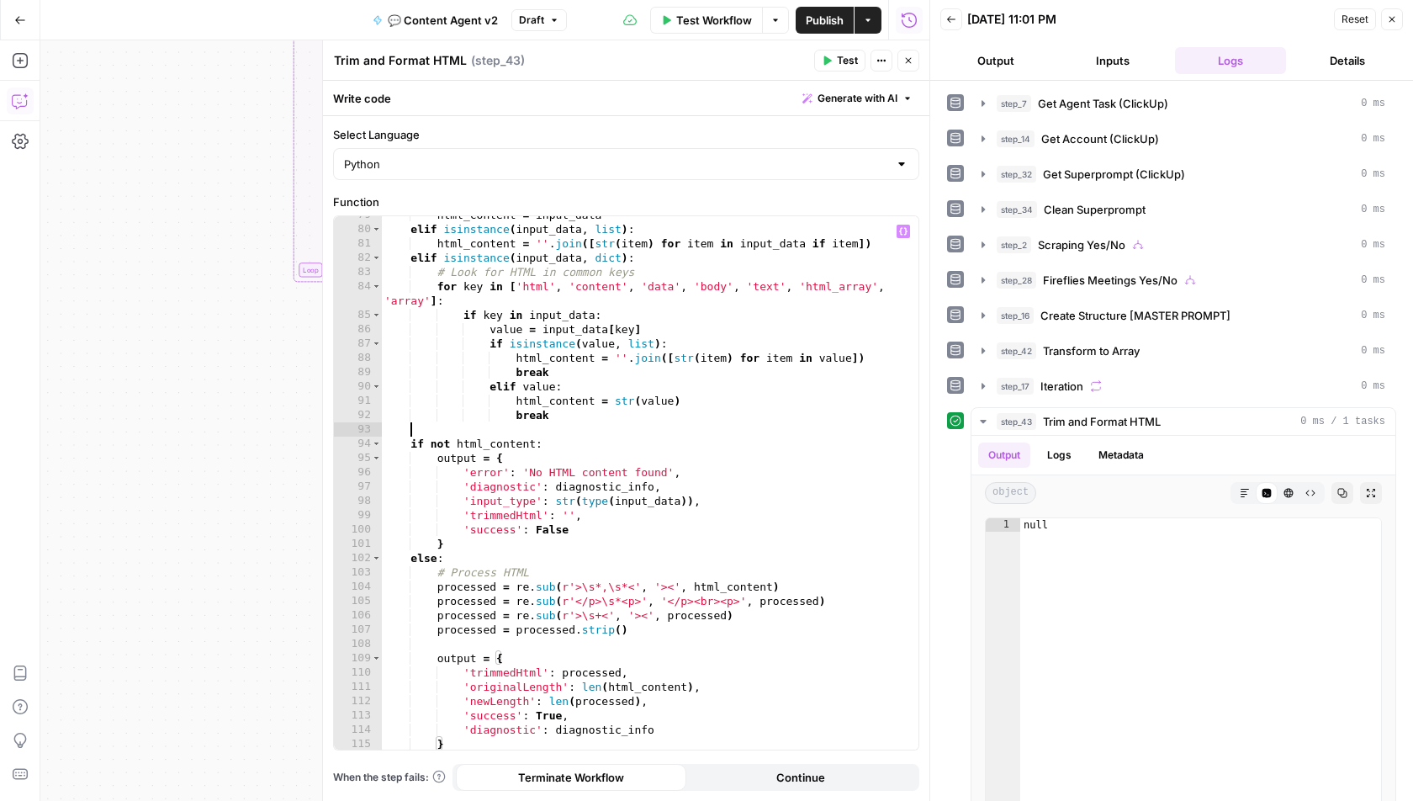
click at [730, 431] on div "html_content = input_data elif isinstance ( input_data , list ) : html_content …" at bounding box center [650, 490] width 538 height 564
click at [573, 395] on div "html_content = input_data elif isinstance ( input_data , list ) : html_content …" at bounding box center [650, 490] width 538 height 564
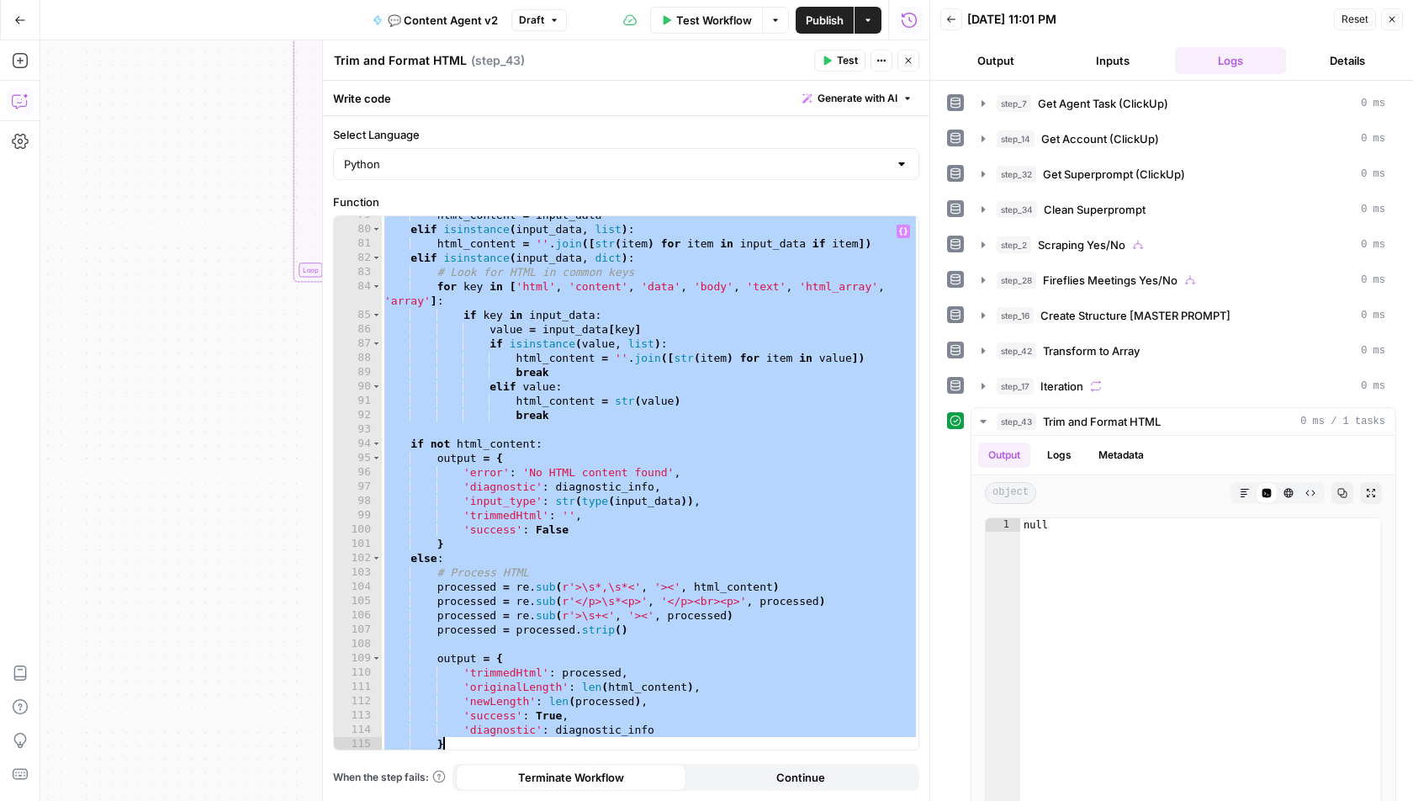
paste textarea
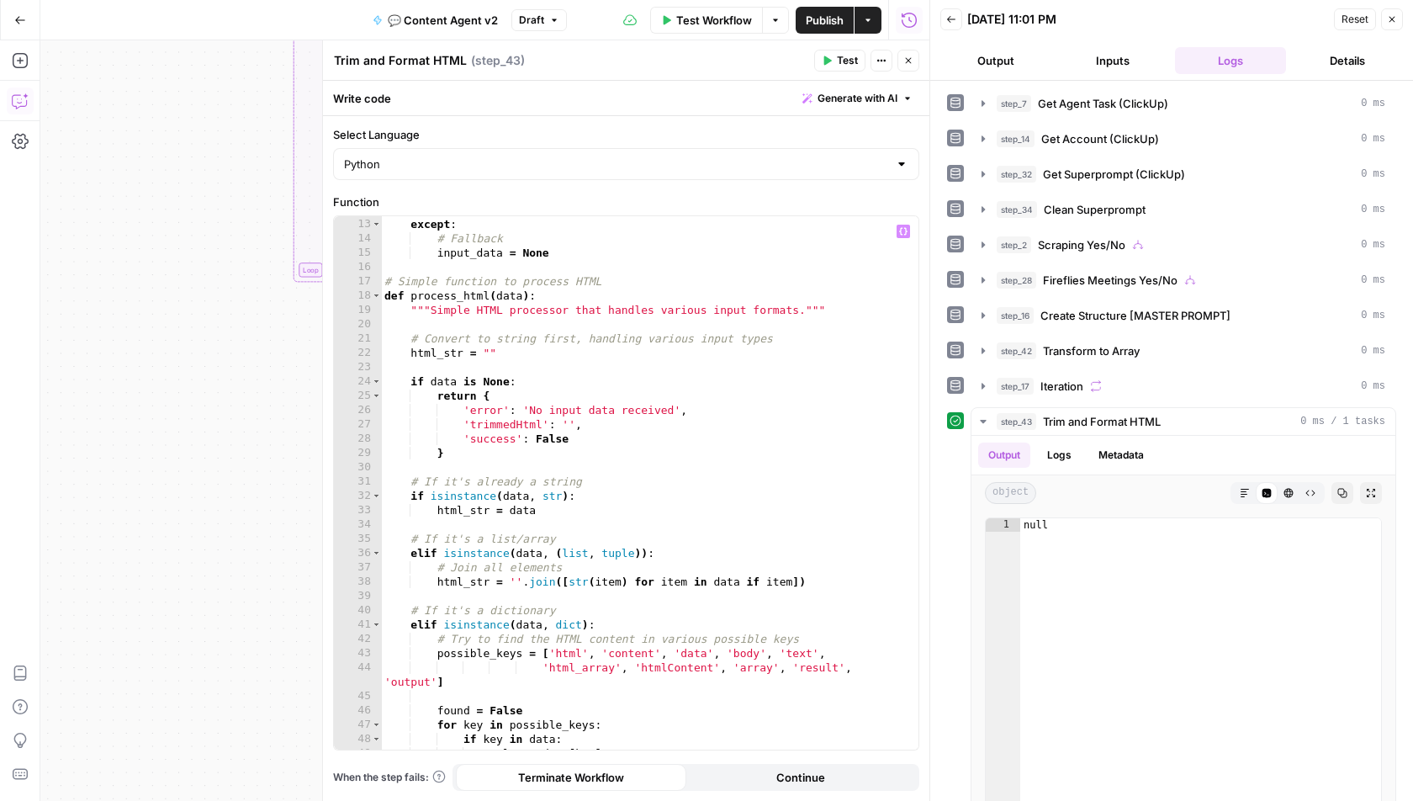
scroll to position [0, 0]
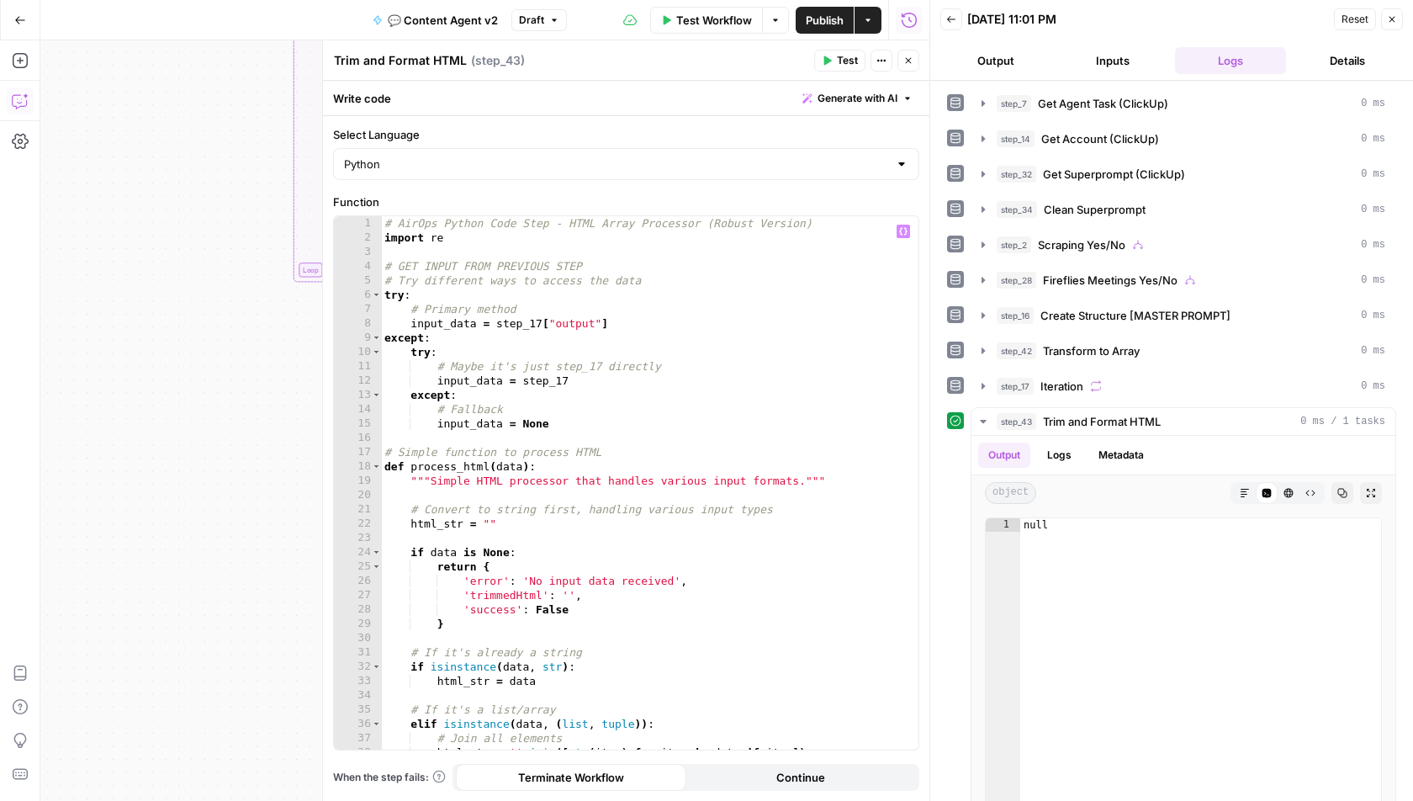
click at [570, 320] on div "# AirOps Python Code Step - HTML Array Processor (Robust Version) import re # G…" at bounding box center [650, 498] width 538 height 564
click at [617, 321] on div "# AirOps Python Code Step - HTML Array Processor (Robust Version) import re # G…" at bounding box center [650, 498] width 538 height 564
click at [851, 64] on span "Test" at bounding box center [847, 60] width 21 height 15
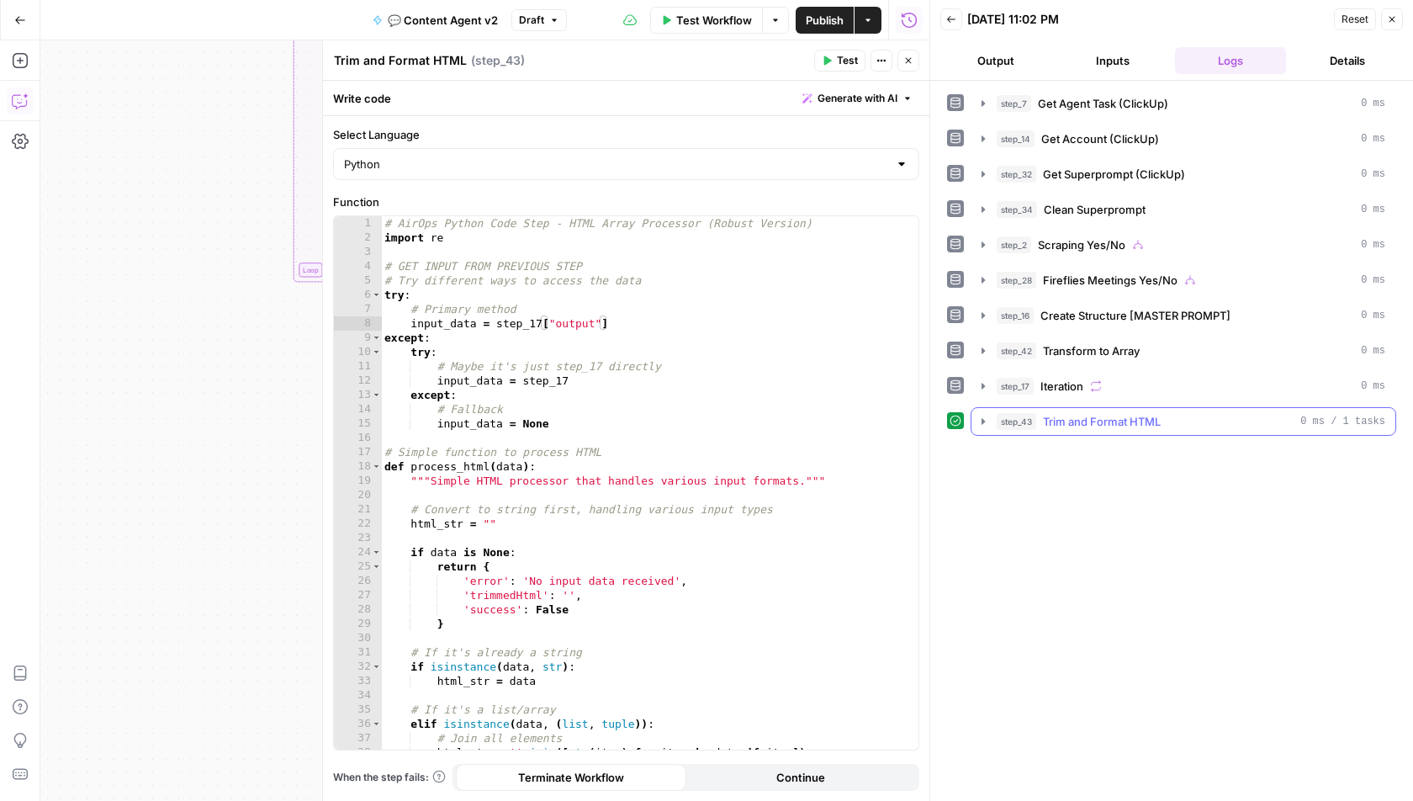
click at [985, 415] on icon "button" at bounding box center [983, 421] width 13 height 13
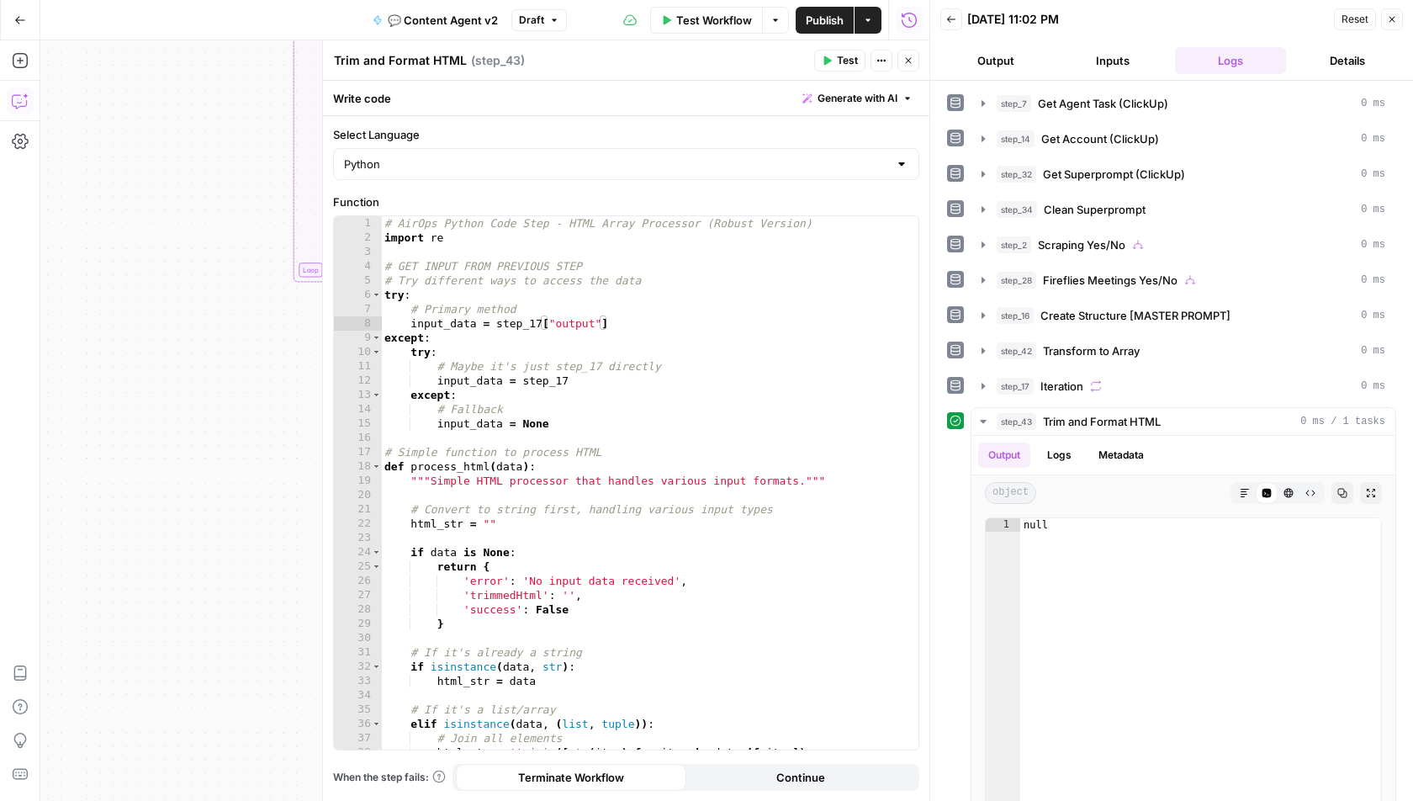
click at [841, 60] on span "Test" at bounding box center [847, 60] width 21 height 15
click at [1060, 443] on button "Logs" at bounding box center [1059, 455] width 45 height 25
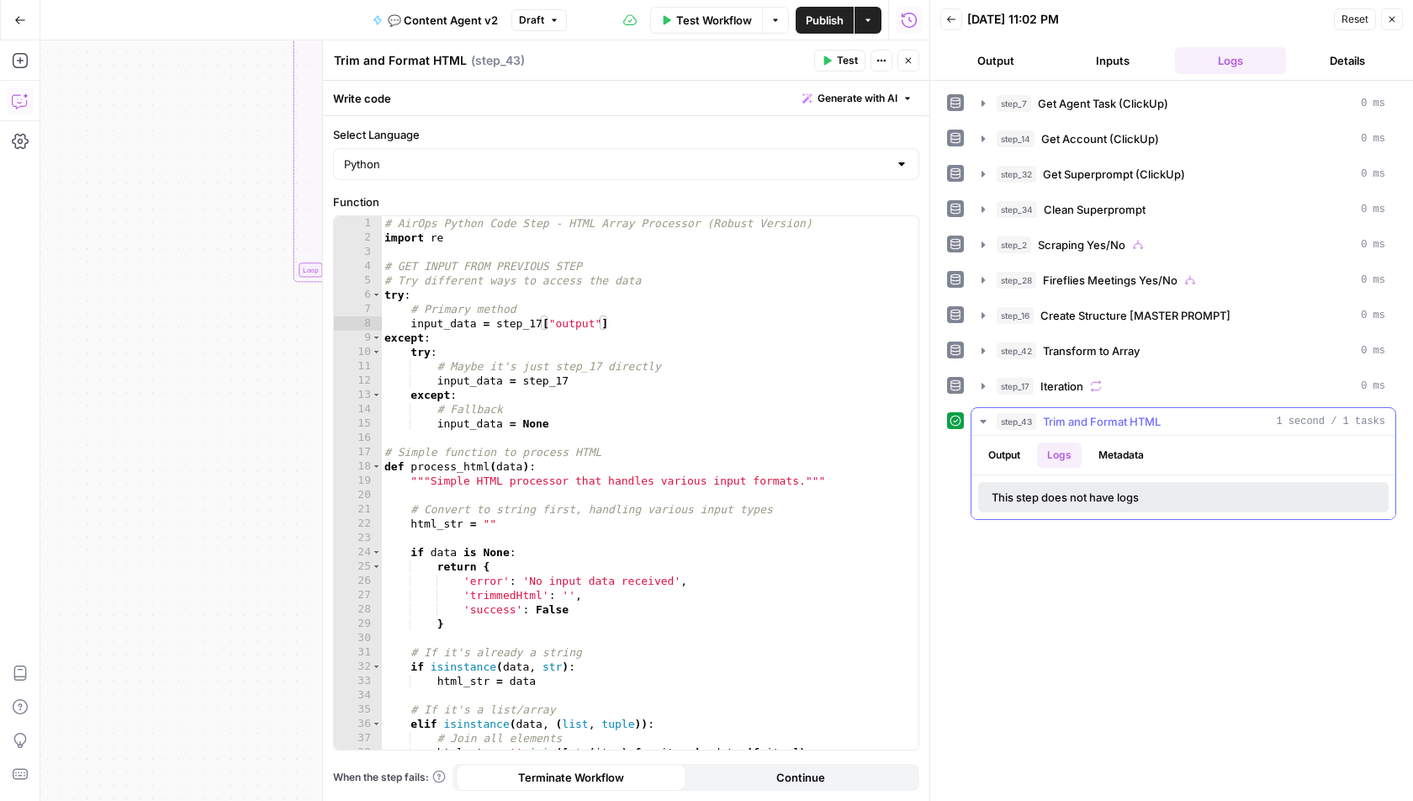
click at [1119, 449] on button "Metadata" at bounding box center [1122, 455] width 66 height 25
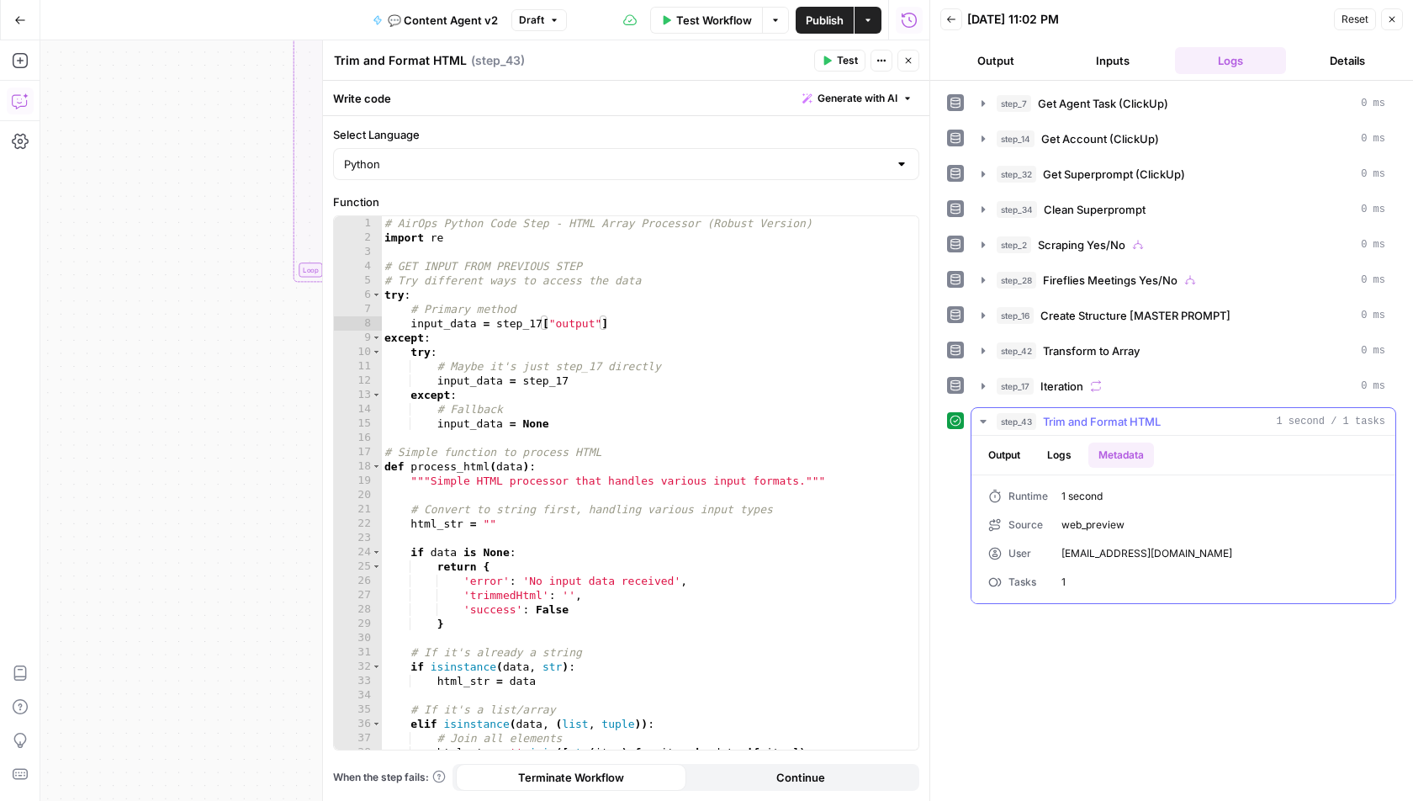
click at [1008, 446] on button "Output" at bounding box center [1004, 455] width 52 height 25
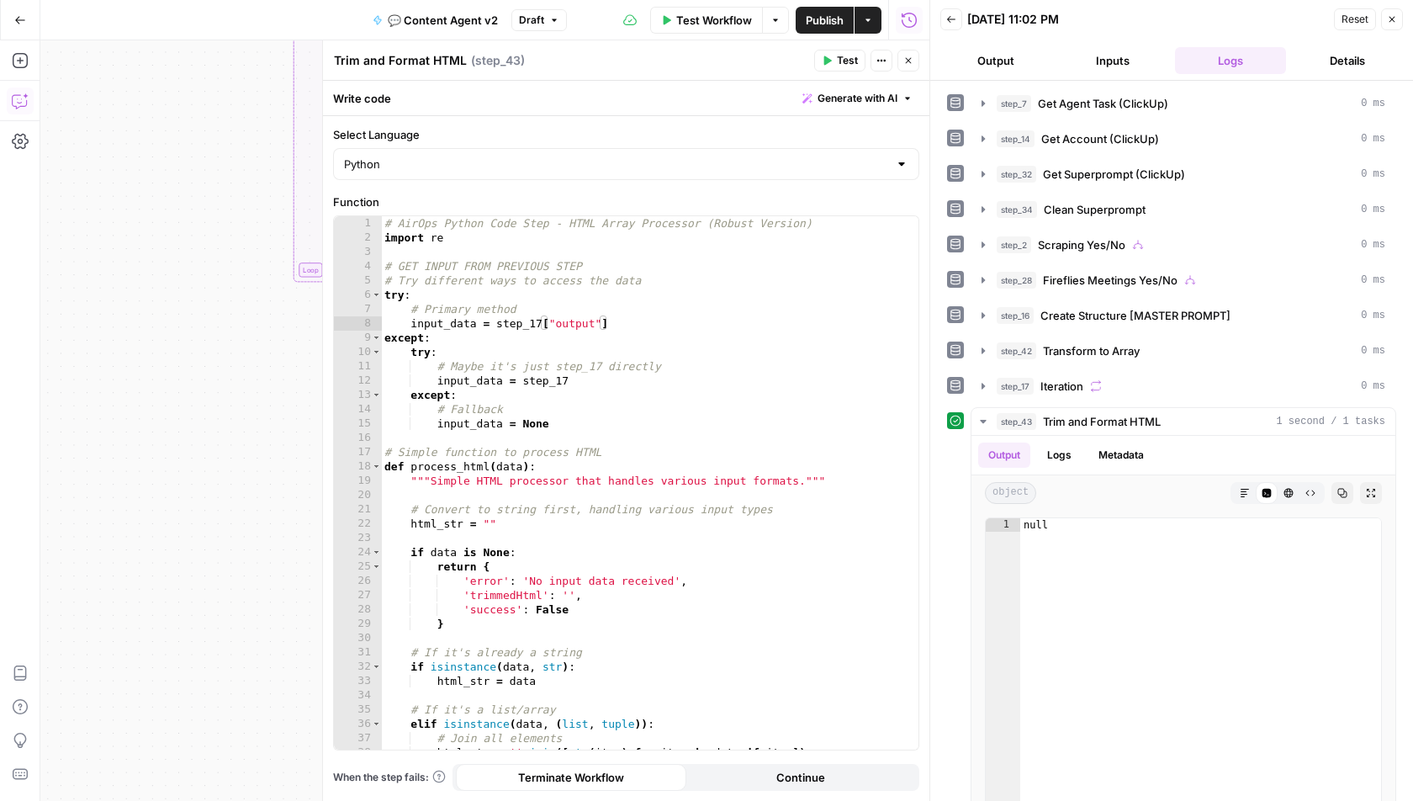
click at [628, 338] on div "# AirOps Python Code Step - HTML Array Processor (Robust Version) import re # G…" at bounding box center [650, 498] width 538 height 564
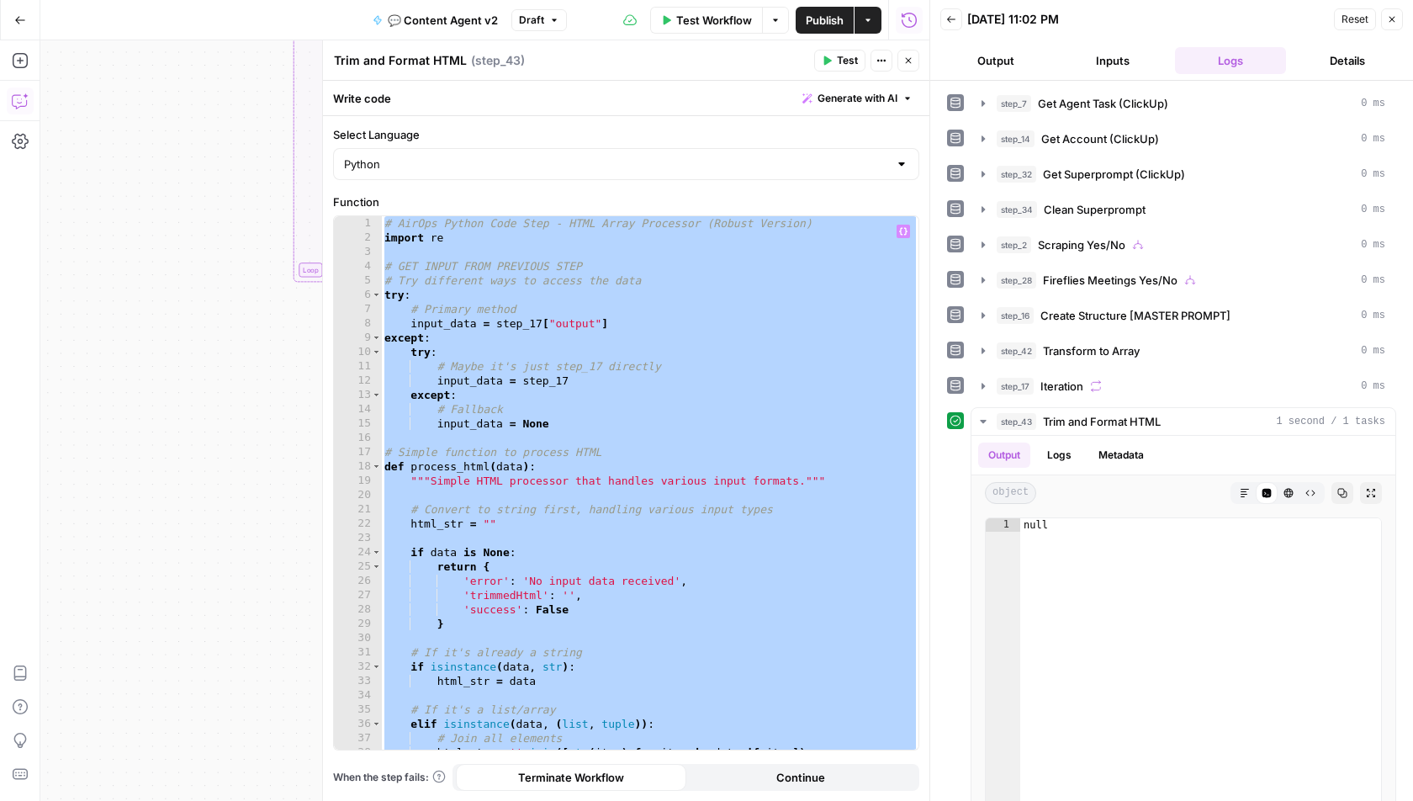
paste textarea
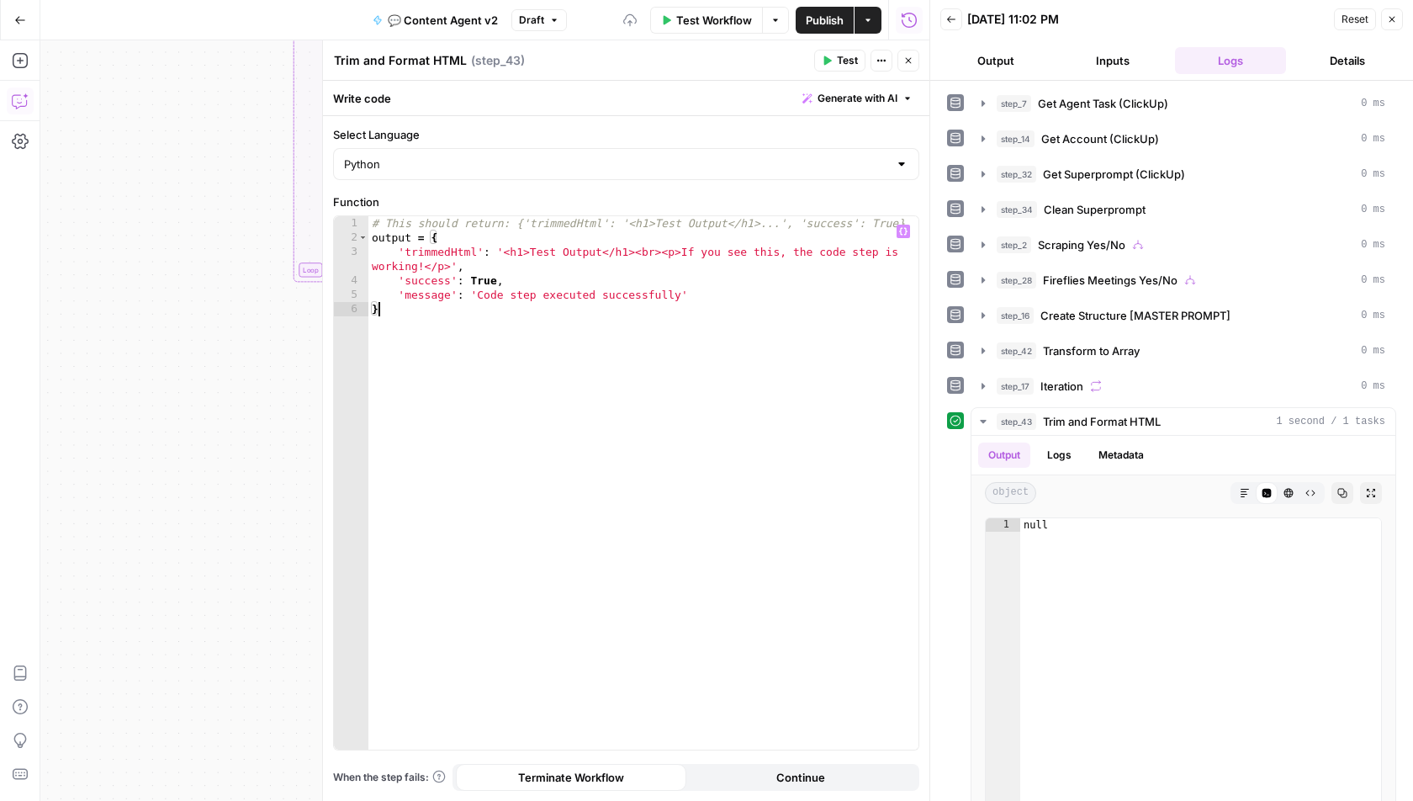
click at [835, 66] on button "Test" at bounding box center [839, 61] width 51 height 22
click at [840, 61] on span "Test" at bounding box center [847, 60] width 21 height 15
click at [714, 265] on div "# This should return: {'trimmedHtml': '<h1>Test Output</h1>...', 'success': Tru…" at bounding box center [643, 498] width 551 height 564
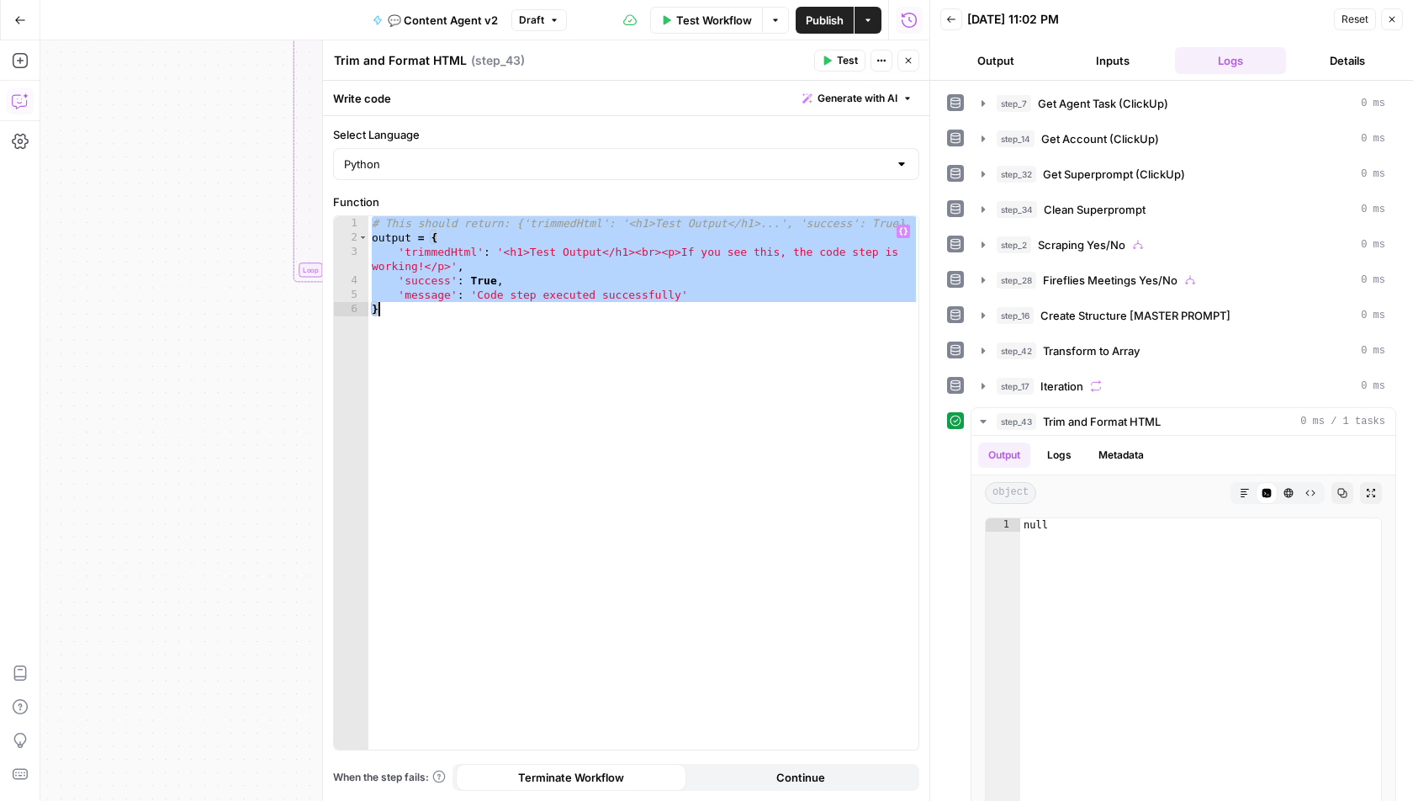
click at [527, 298] on div "# This should return: {'trimmedHtml': '<h1>Test Output</h1>...', 'success': Tru…" at bounding box center [643, 498] width 551 height 564
paste textarea
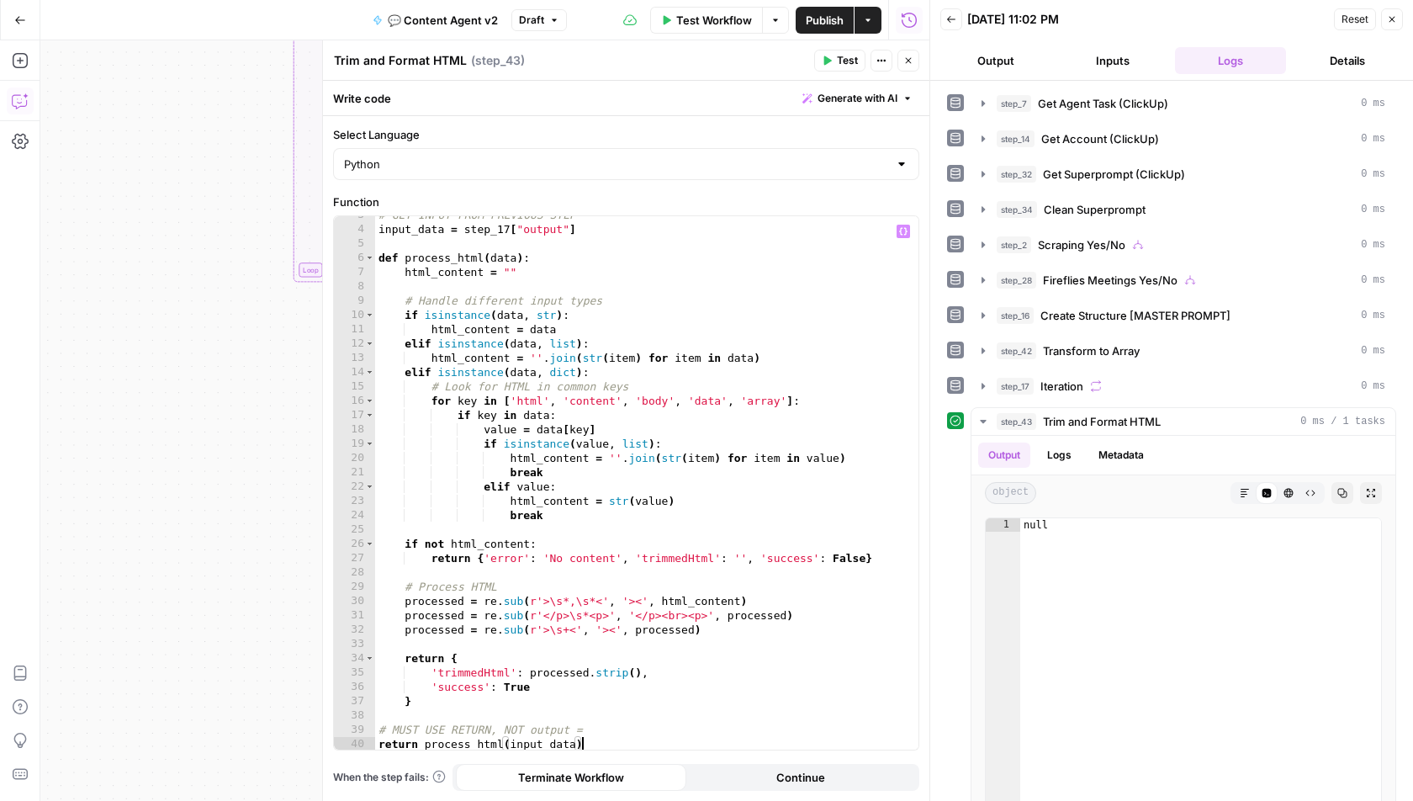
scroll to position [36, 0]
click at [838, 59] on span "Test" at bounding box center [847, 60] width 21 height 15
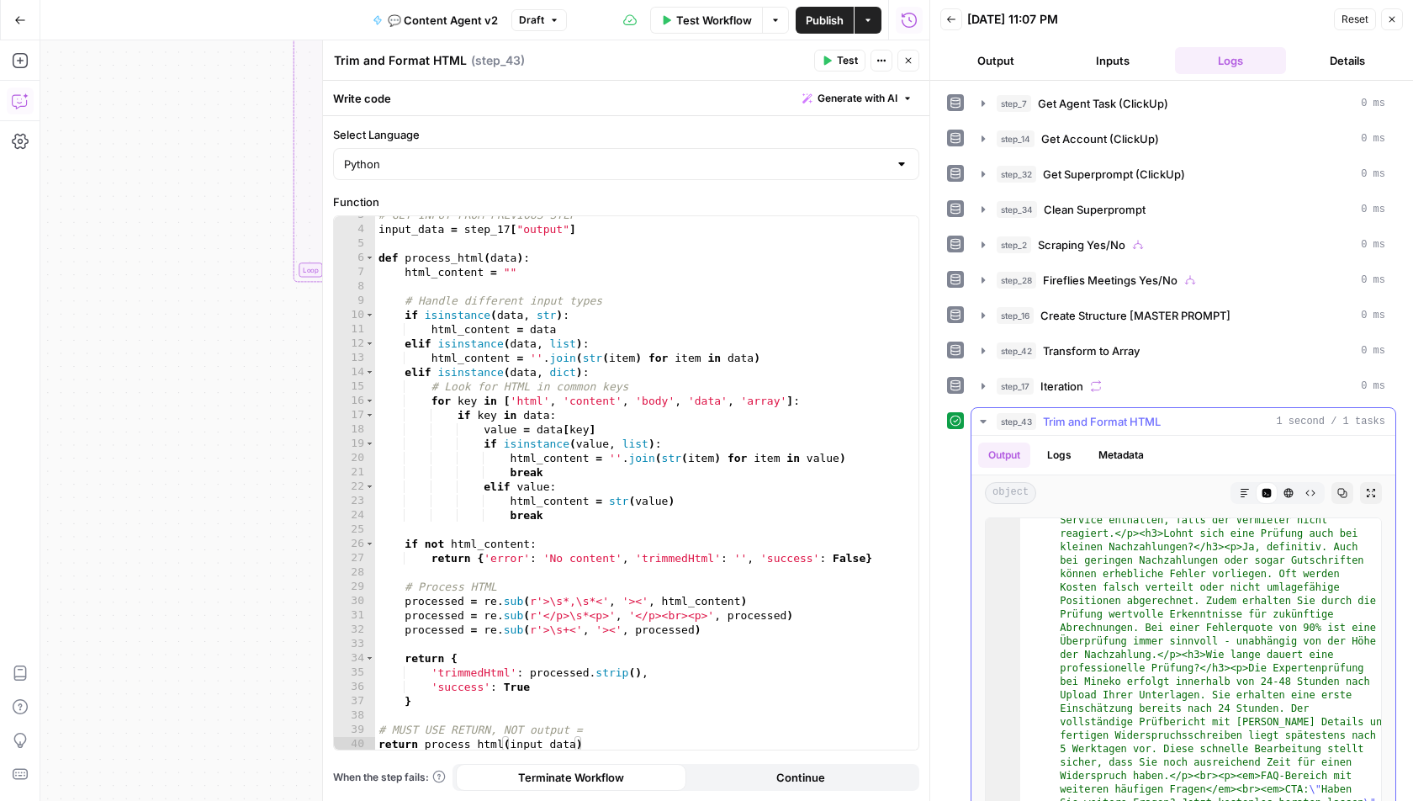
scroll to position [56, 0]
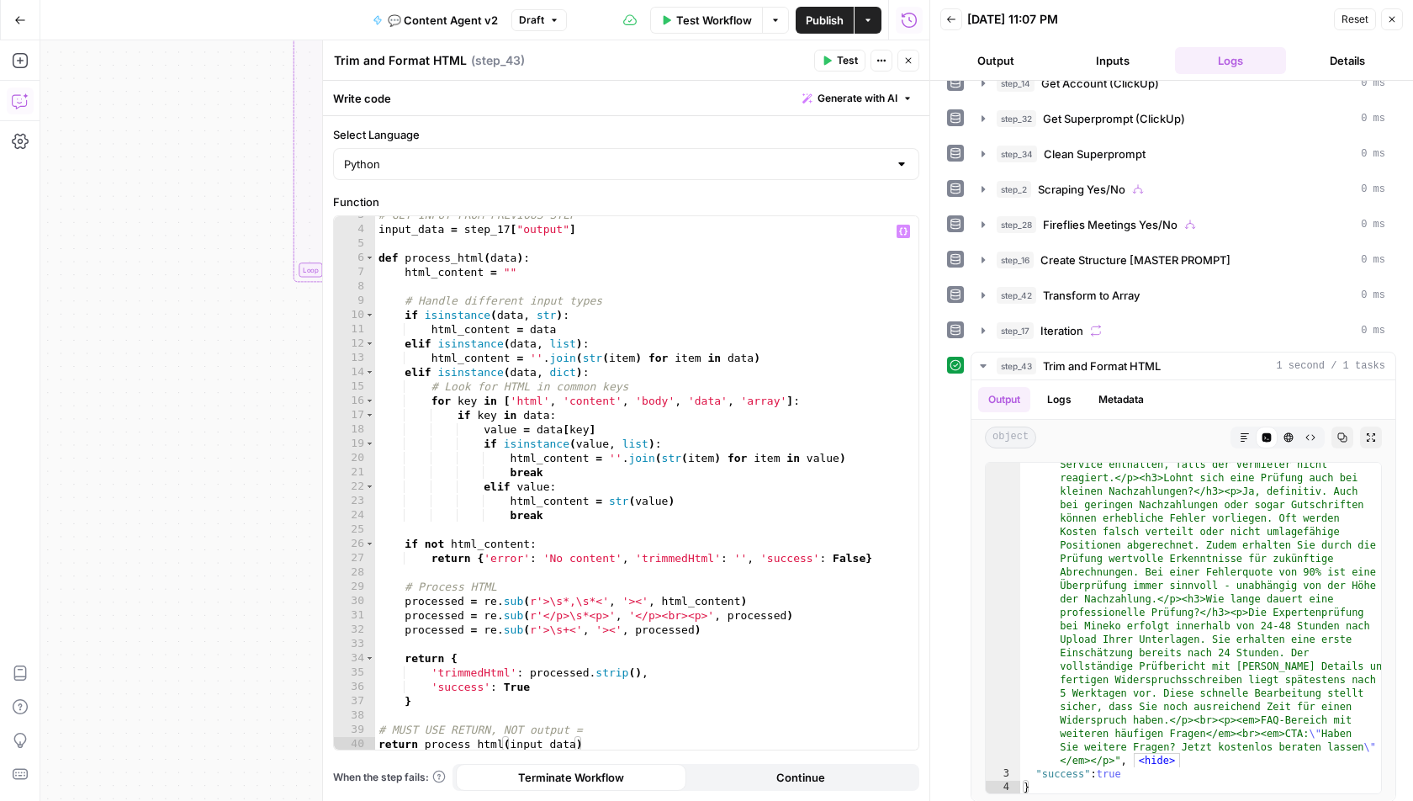
type textarea "**********"
drag, startPoint x: 540, startPoint y: 685, endPoint x: 349, endPoint y: 685, distance: 191.0
click at [349, 685] on div "**********" at bounding box center [626, 482] width 585 height 533
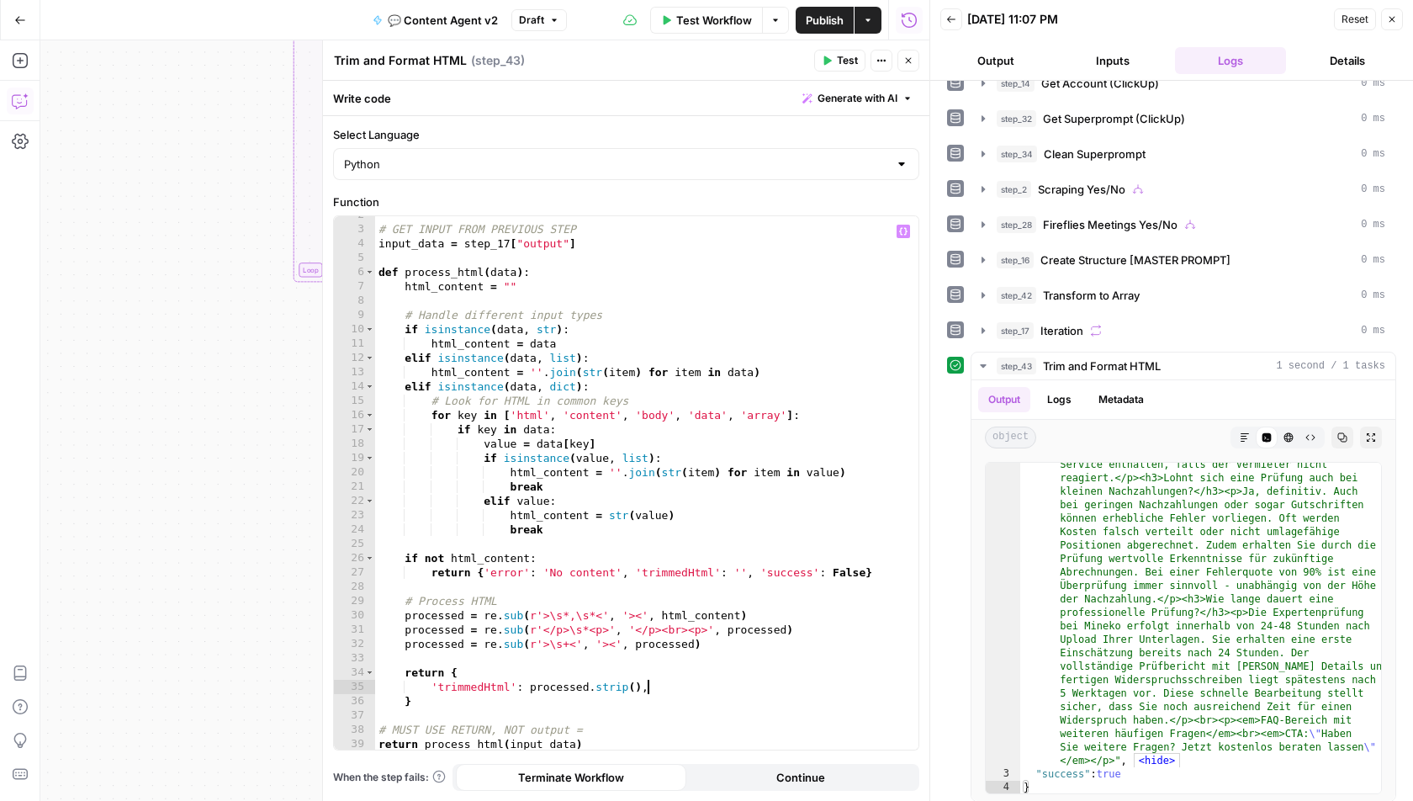
scroll to position [22, 0]
type textarea "**********"
click at [836, 59] on button "Test" at bounding box center [839, 61] width 51 height 22
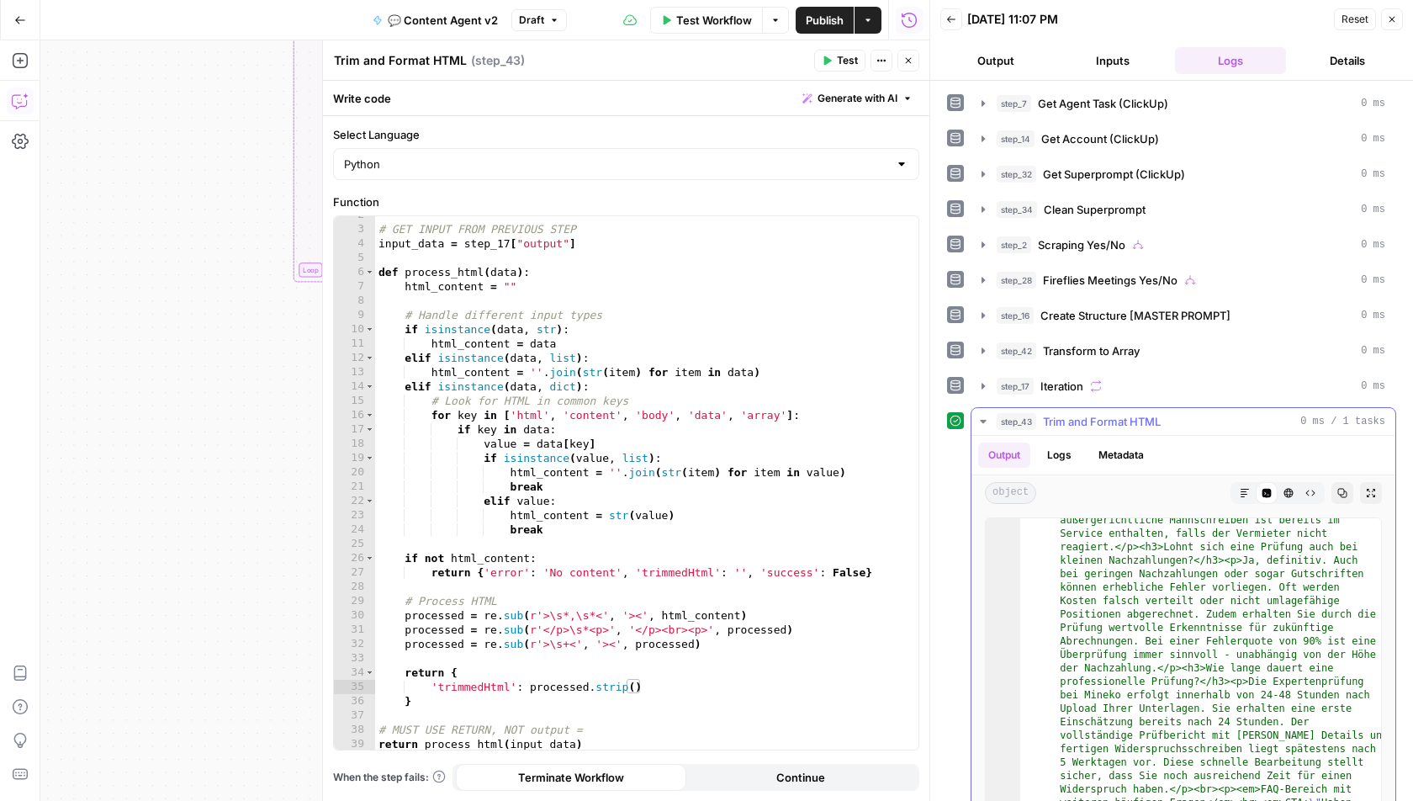
scroll to position [56, 0]
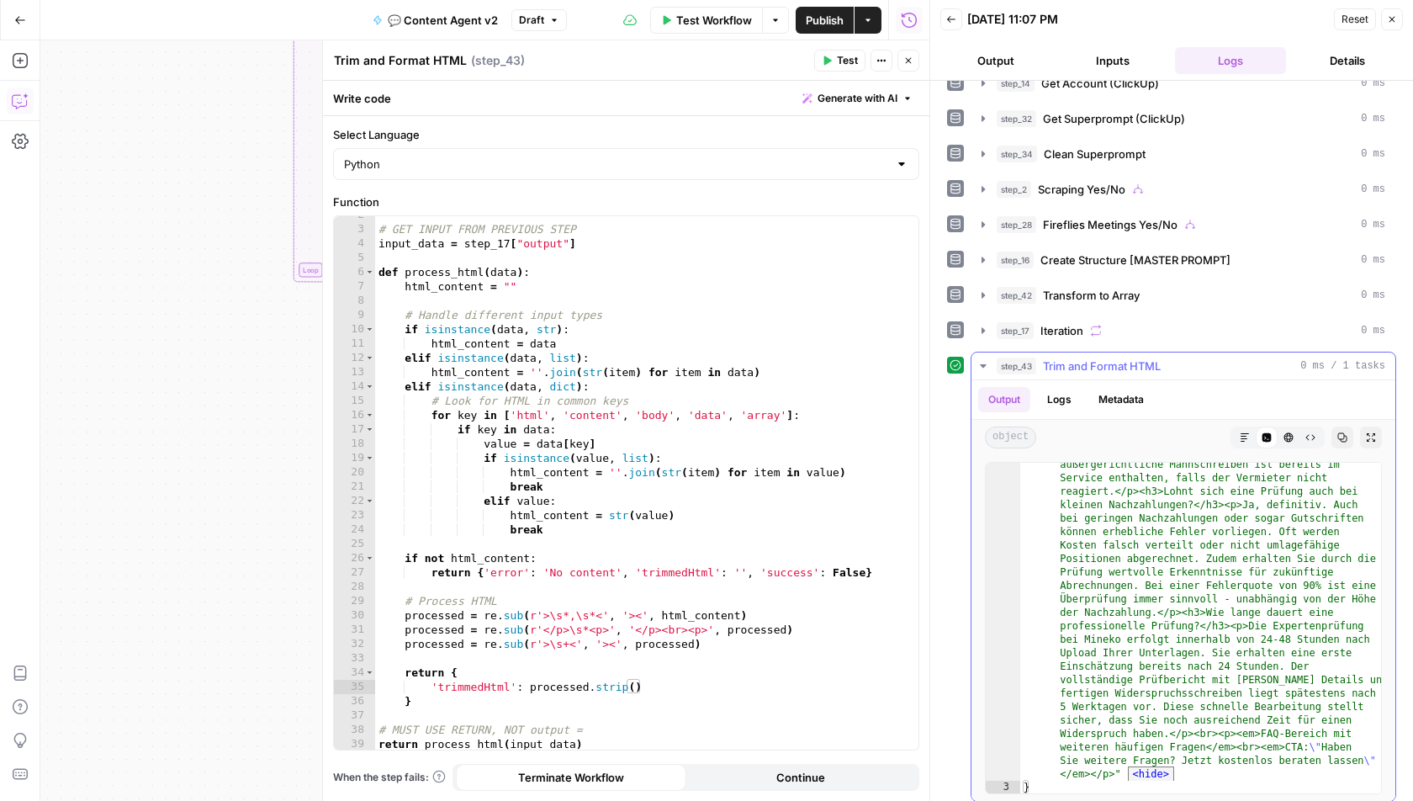
click at [1150, 766] on span "<hide>" at bounding box center [1151, 773] width 46 height 15
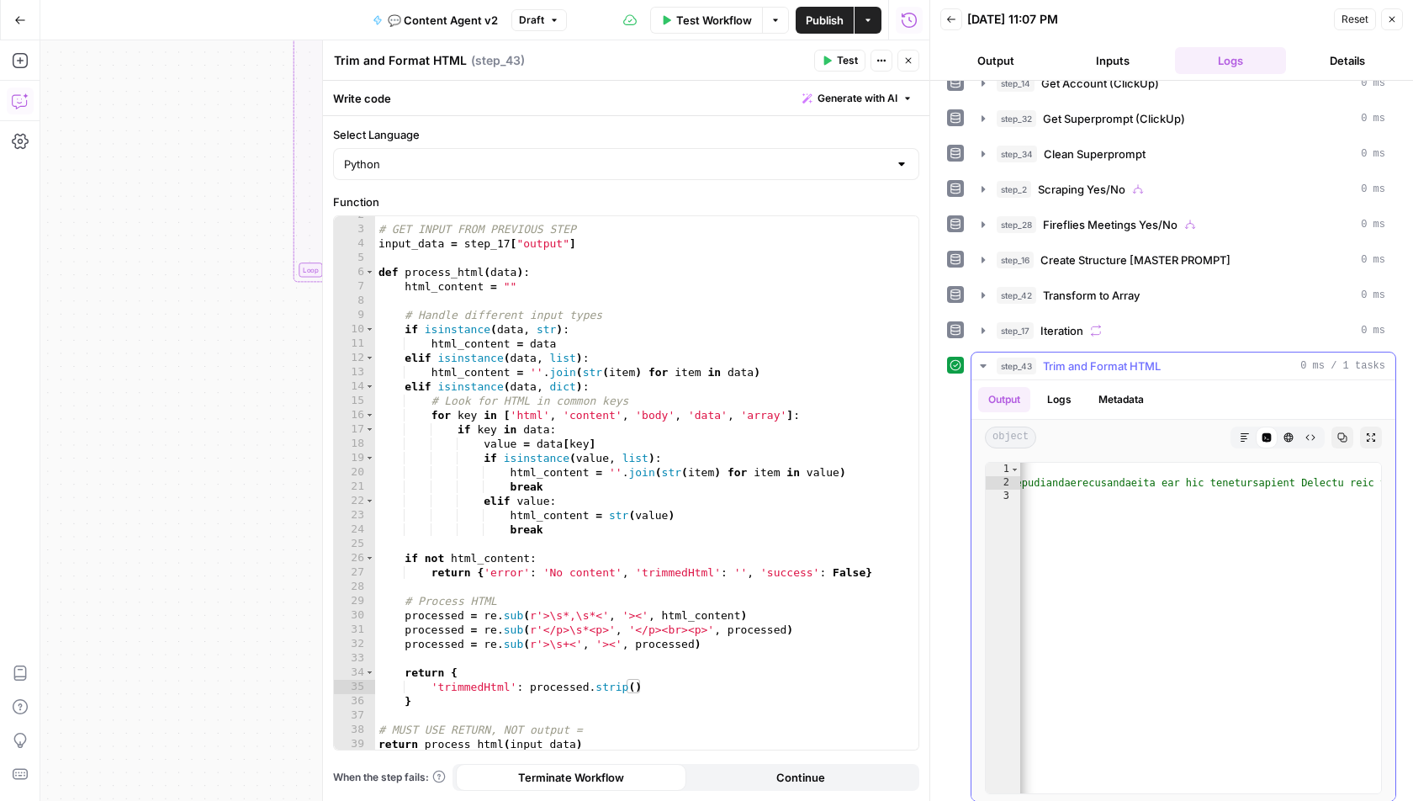
scroll to position [0, 52133]
click at [909, 62] on icon "button" at bounding box center [909, 61] width 10 height 10
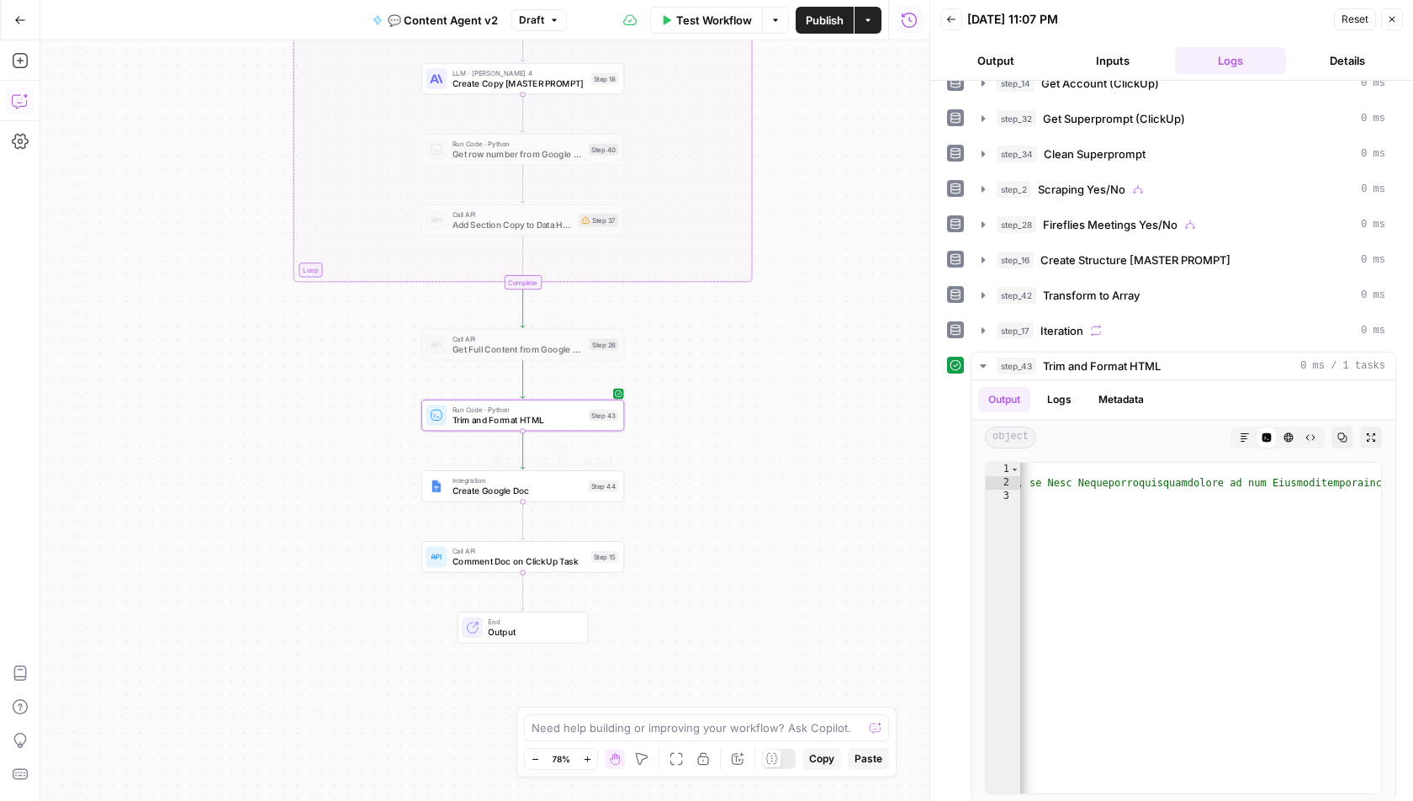
click at [475, 495] on span "Create Google Doc" at bounding box center [518, 490] width 131 height 13
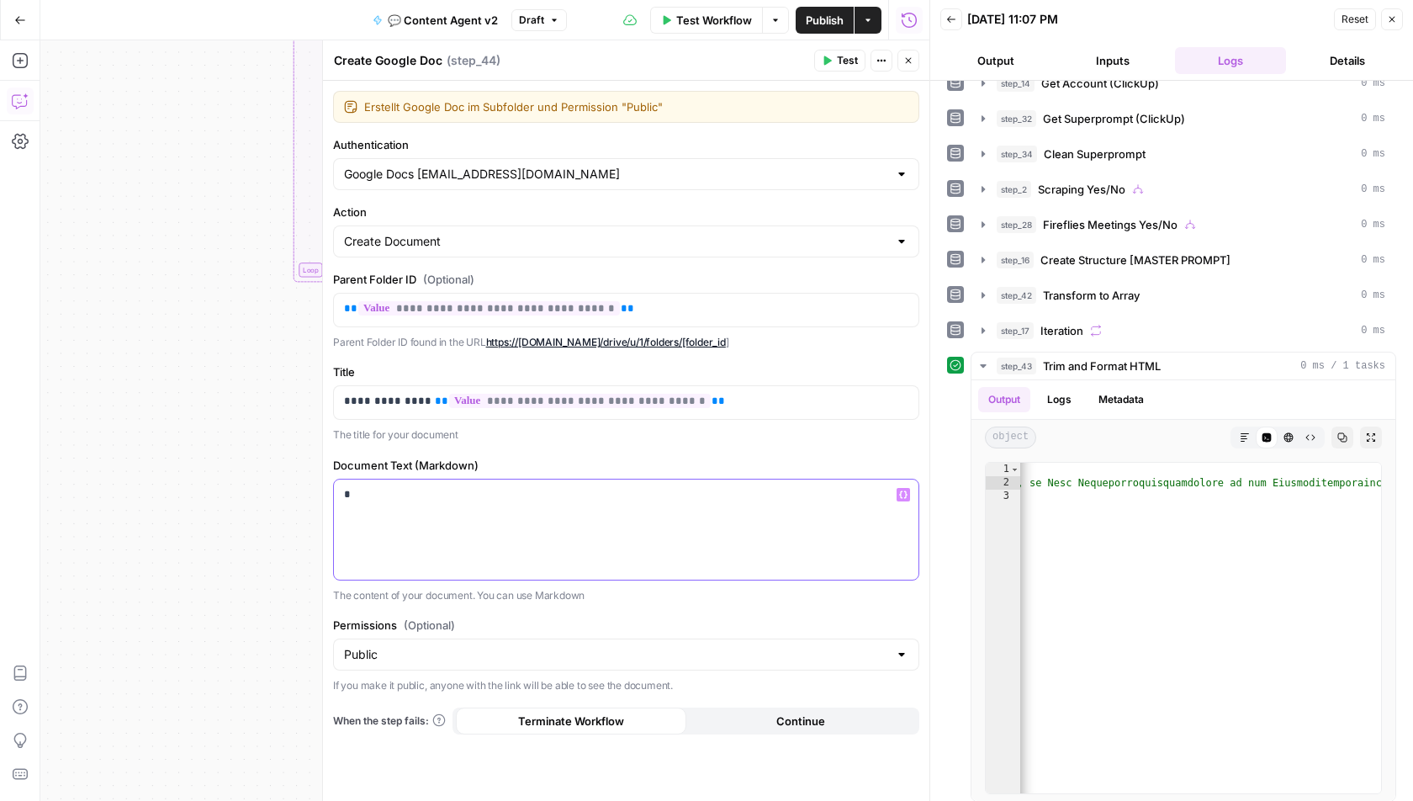
click at [406, 490] on p "*" at bounding box center [626, 494] width 565 height 17
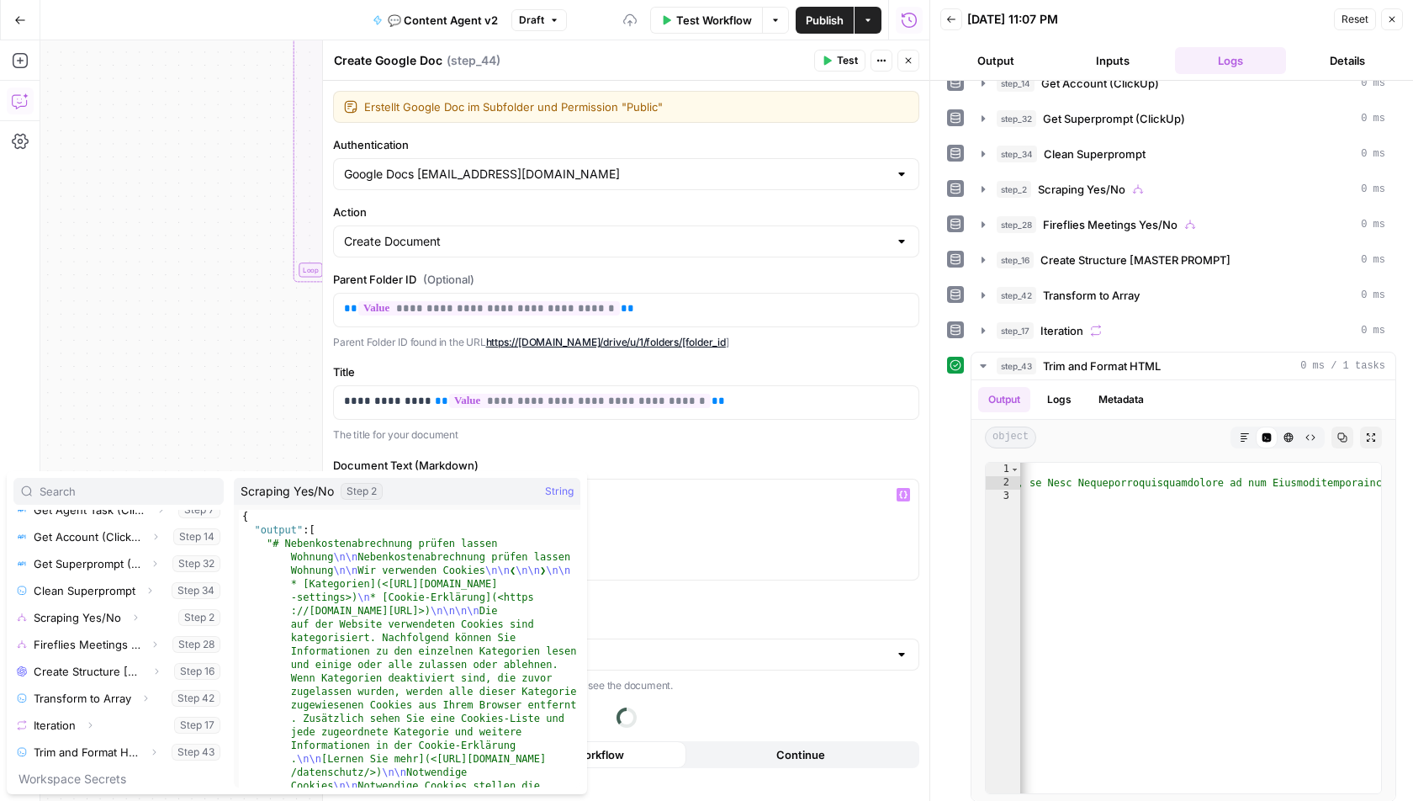
scroll to position [232, 0]
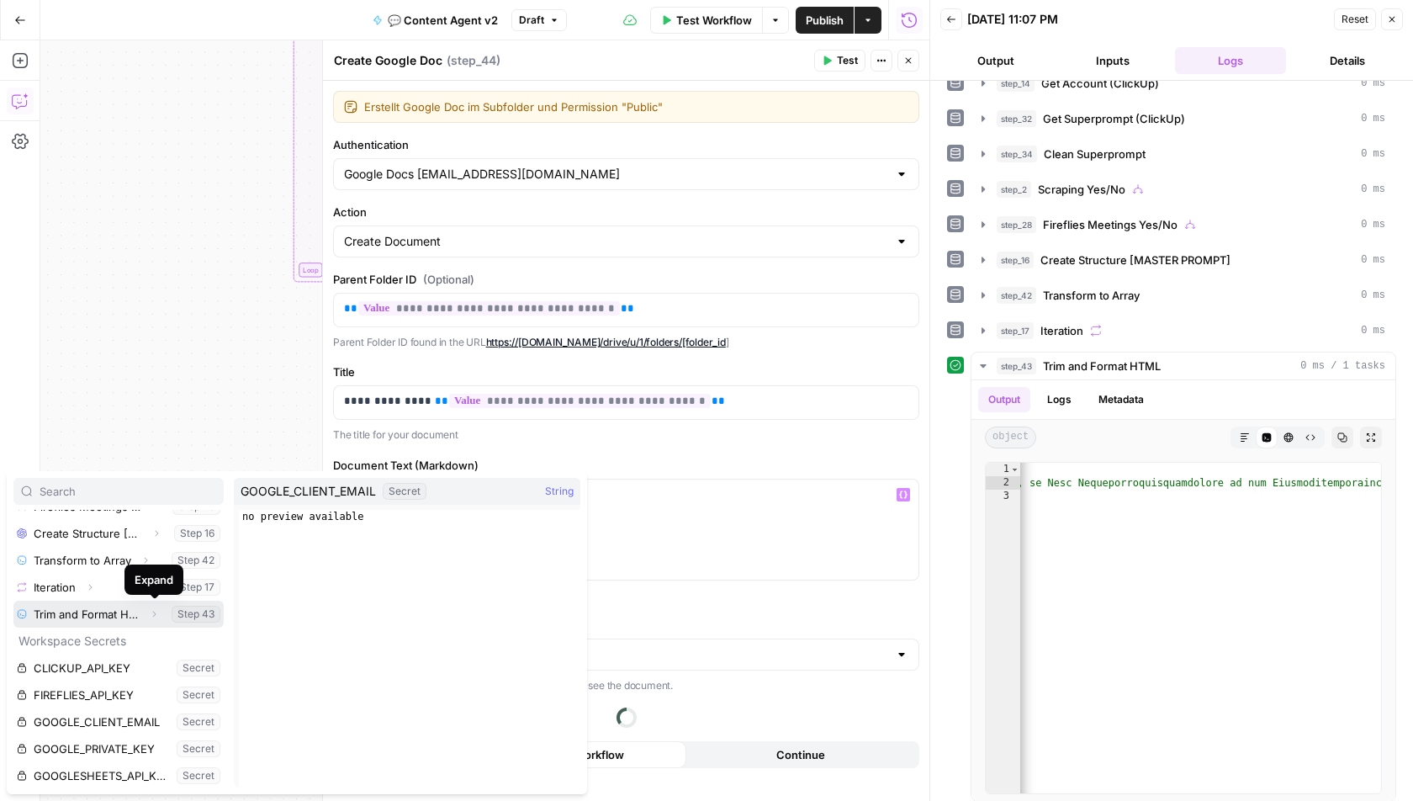
click at [154, 612] on icon "button" at bounding box center [154, 614] width 10 height 10
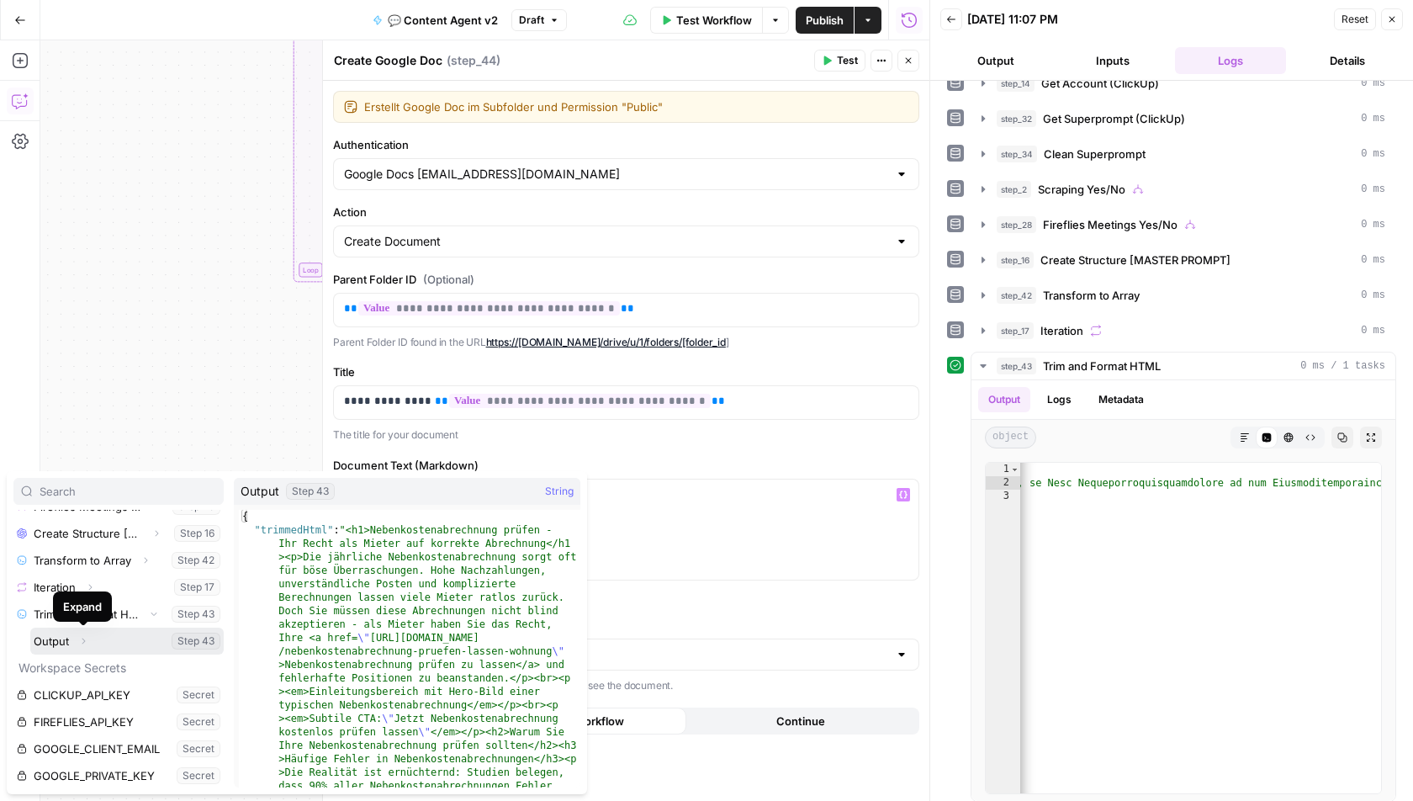
click at [86, 638] on icon "button" at bounding box center [83, 641] width 10 height 10
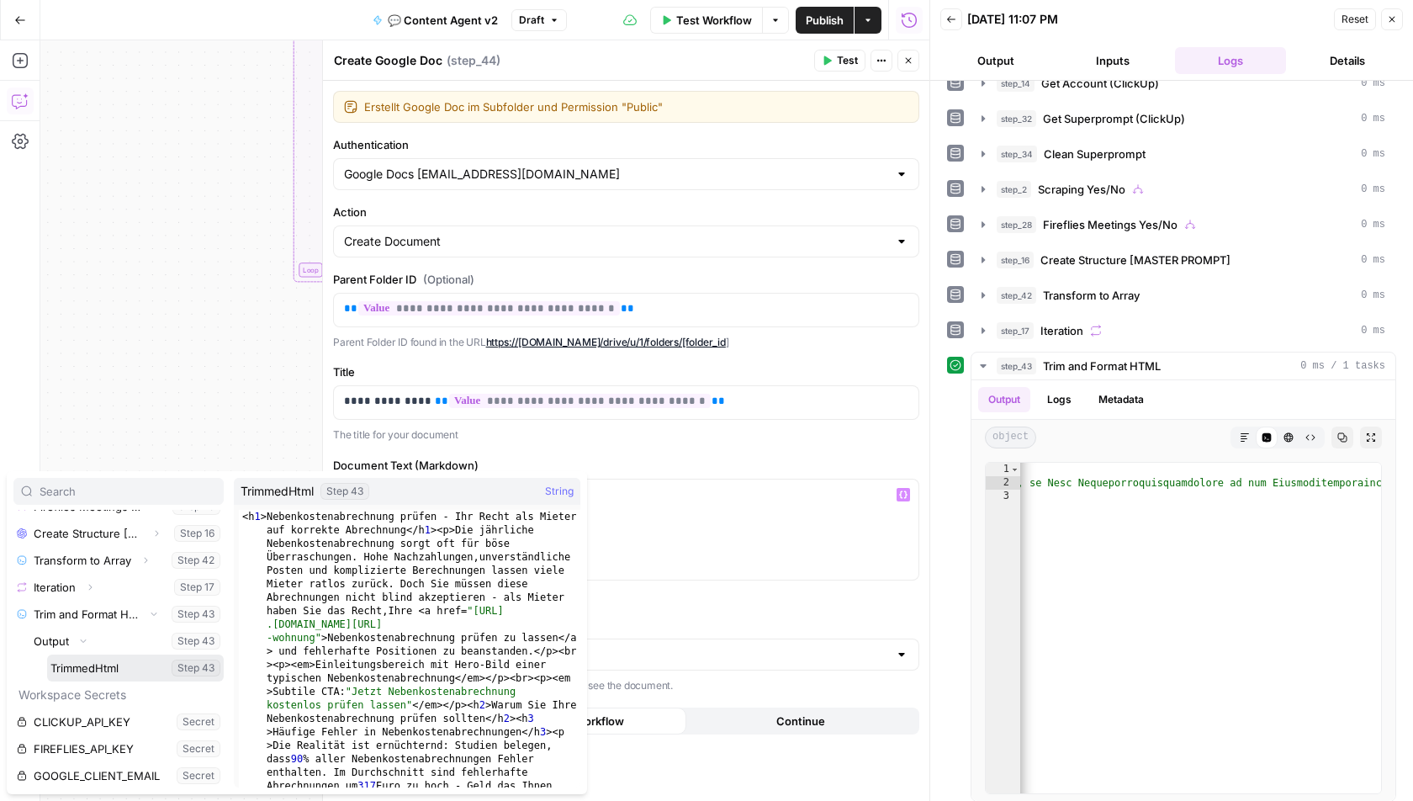
click at [83, 665] on button "Select variable TrimmedHtml" at bounding box center [135, 668] width 177 height 27
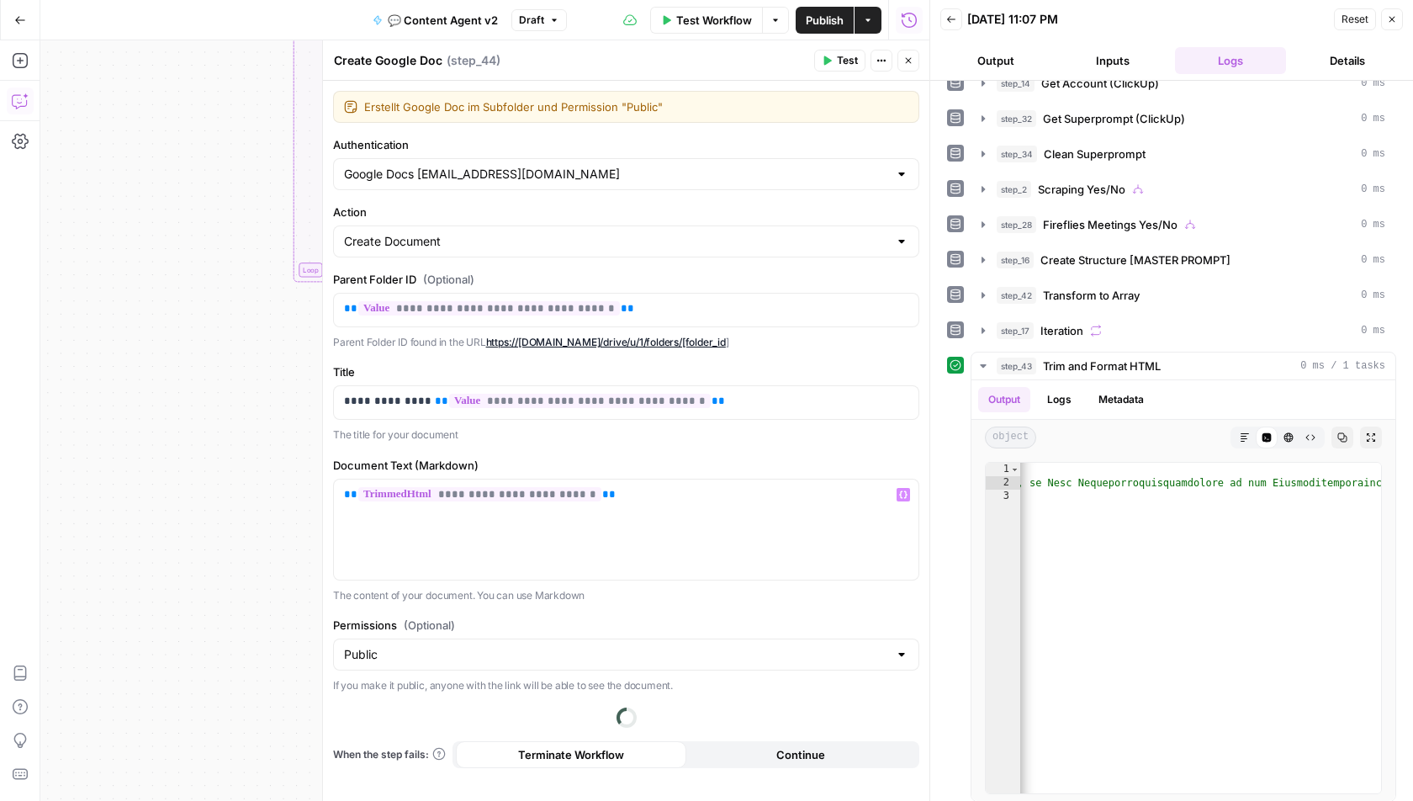
click at [640, 459] on label "Document Text (Markdown)" at bounding box center [626, 465] width 586 height 17
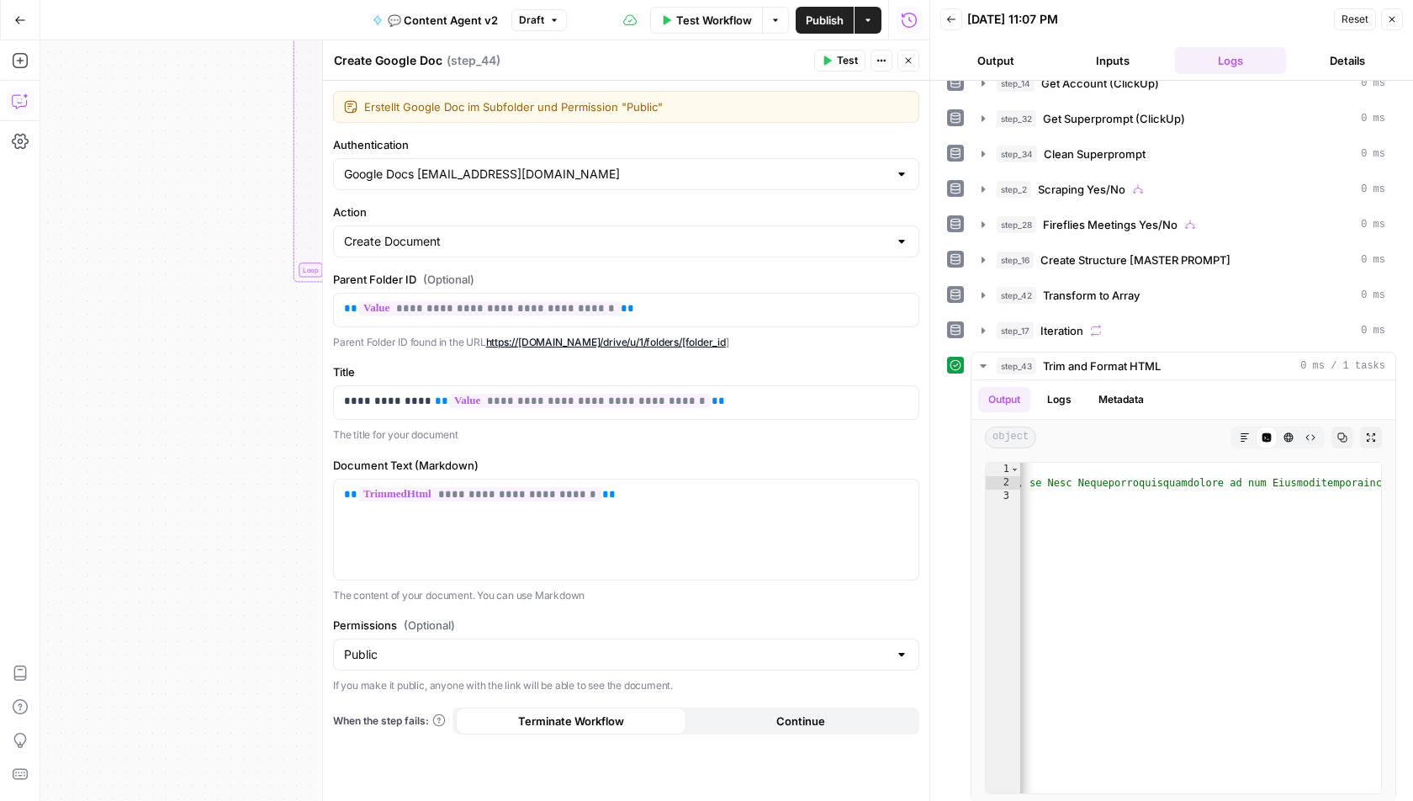
click at [849, 59] on span "Test" at bounding box center [847, 60] width 21 height 15
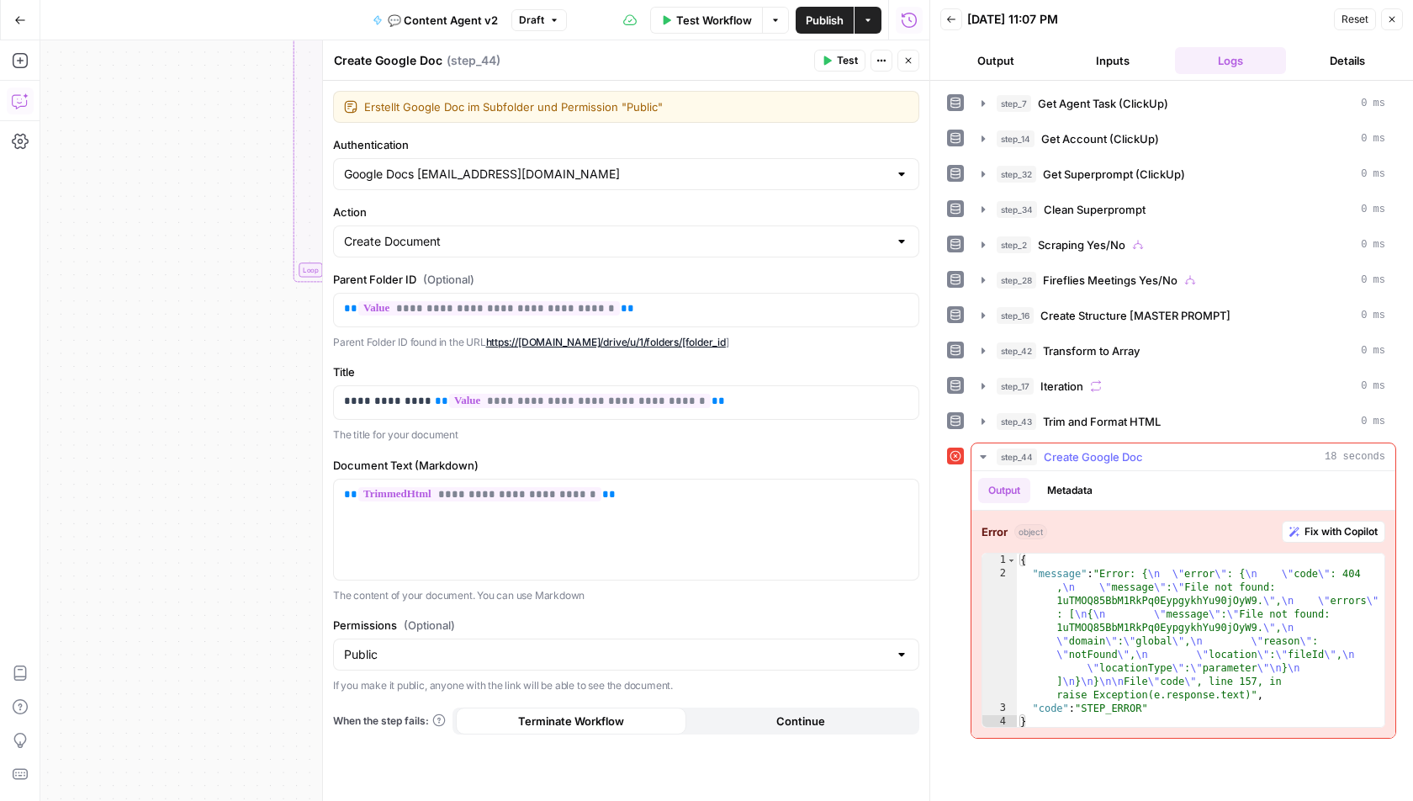
click at [1341, 524] on span "Fix with Copilot" at bounding box center [1341, 531] width 73 height 15
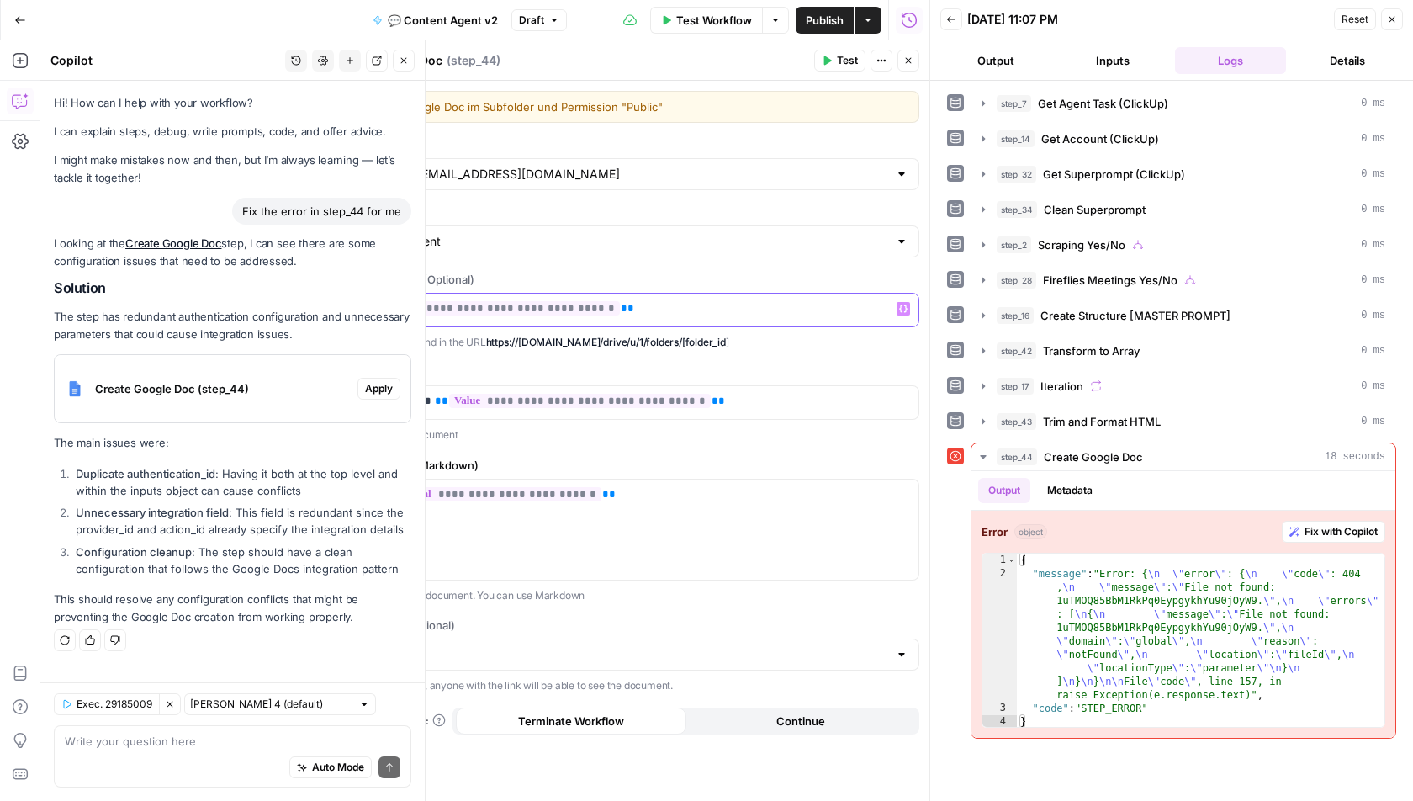
click at [635, 315] on div "**********" at bounding box center [626, 310] width 585 height 33
click at [642, 305] on p "**********" at bounding box center [626, 308] width 565 height 17
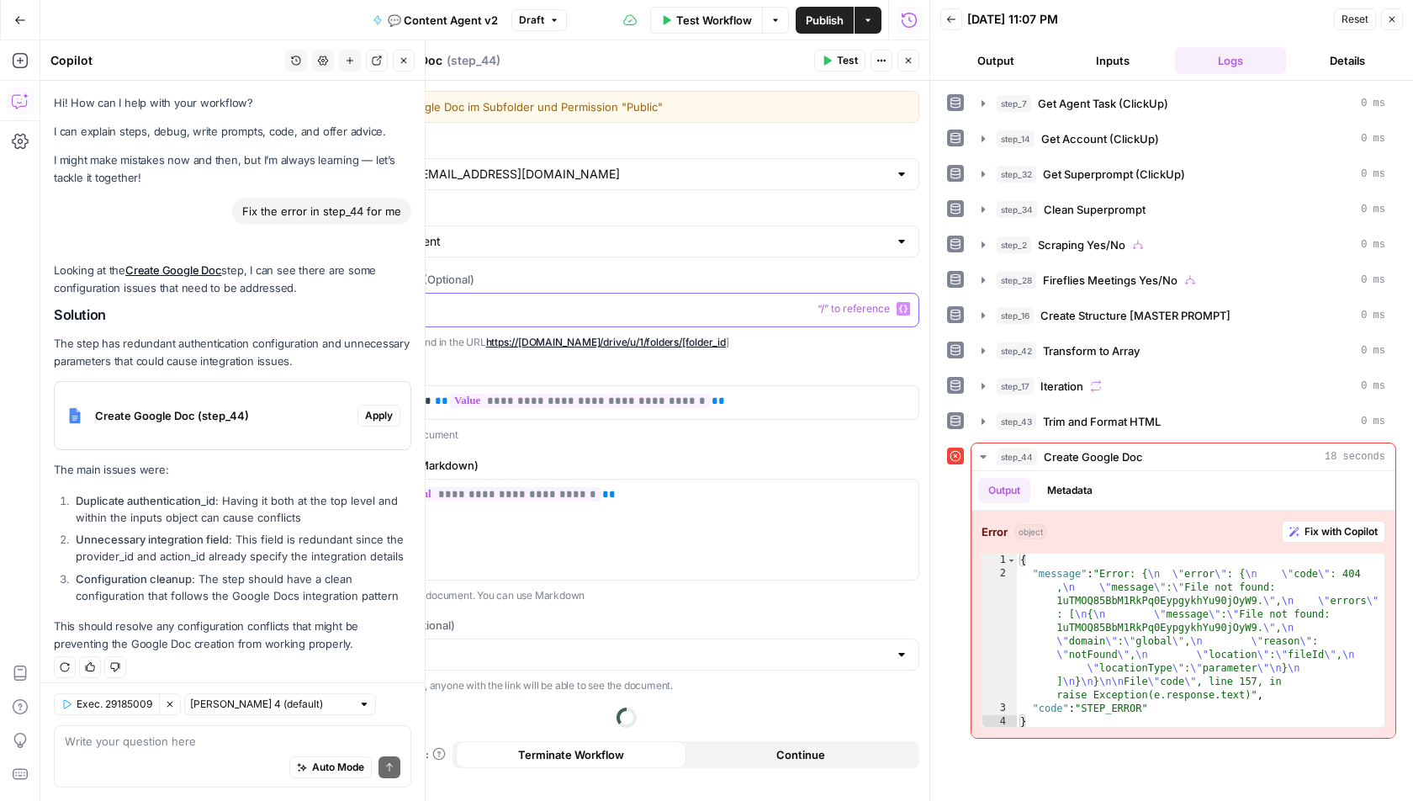
scroll to position [8, 0]
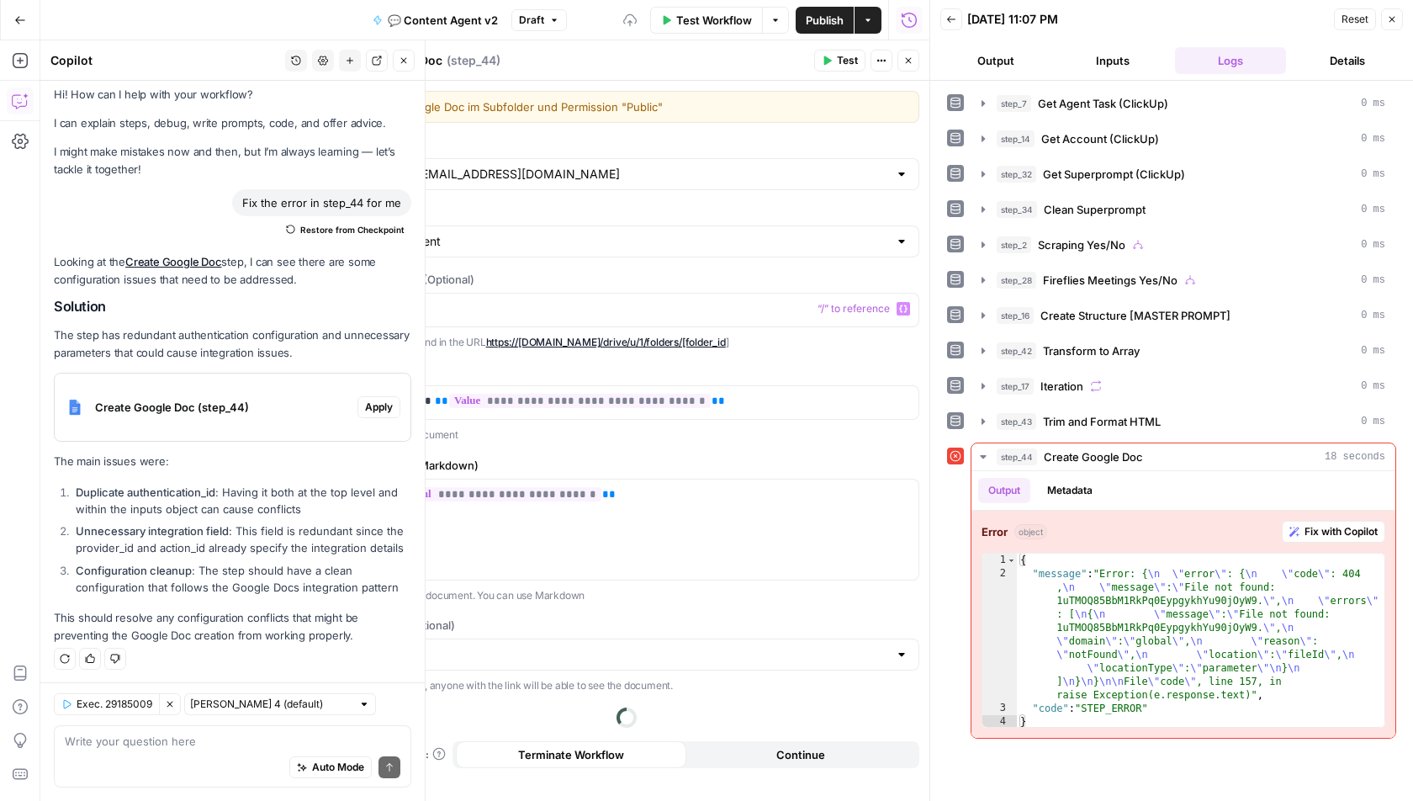
click at [660, 271] on label "Parent Folder ID (Optional)" at bounding box center [626, 279] width 586 height 17
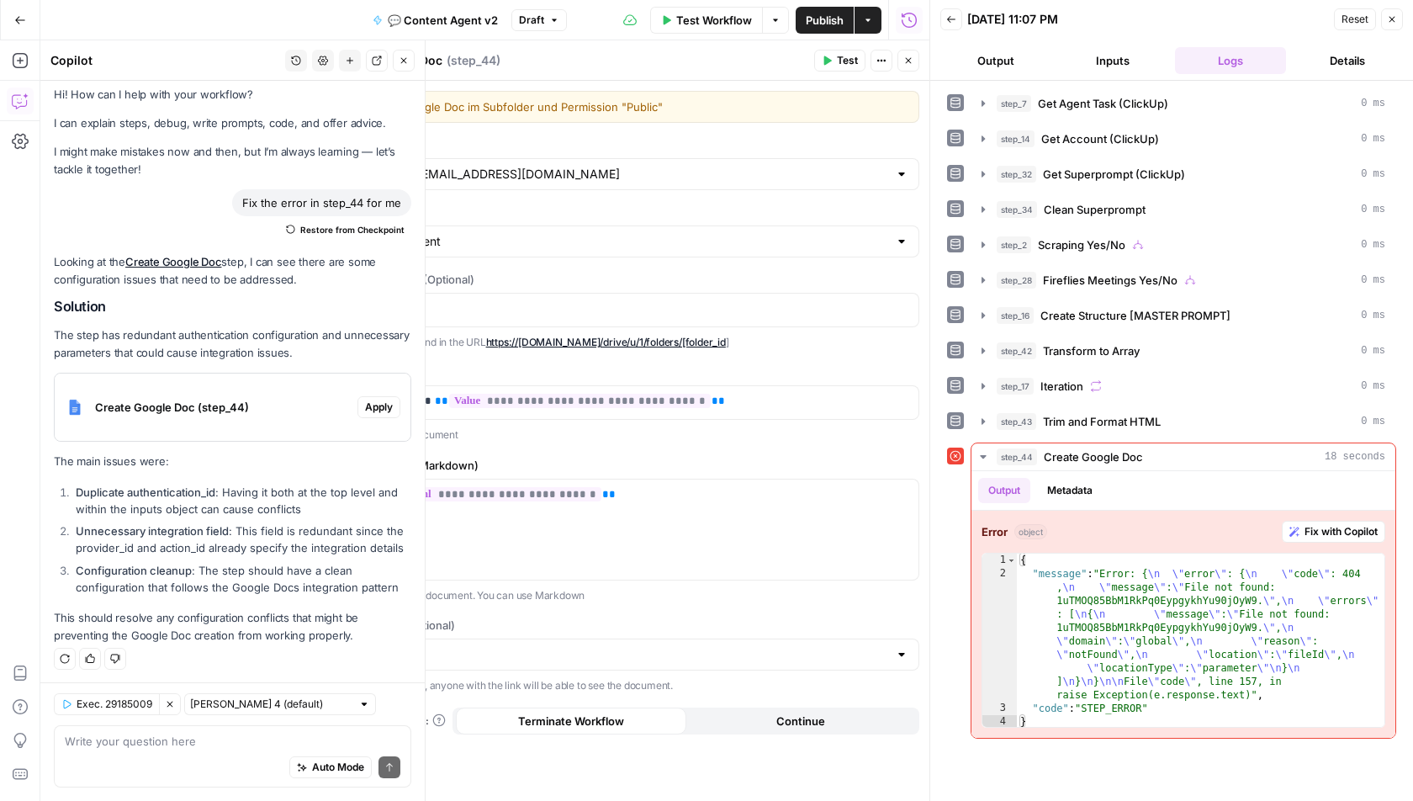
click at [843, 64] on span "Test" at bounding box center [847, 60] width 21 height 15
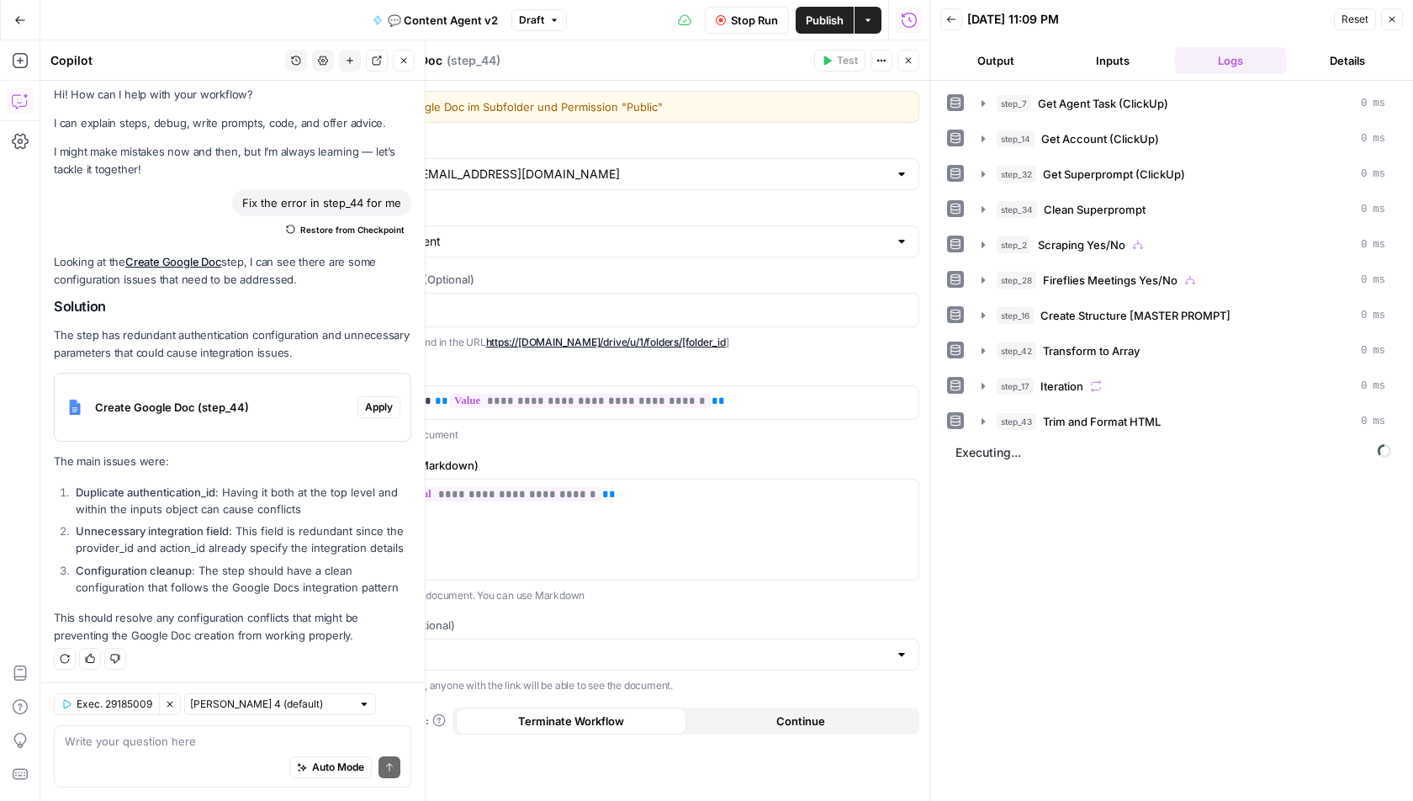
click at [403, 66] on button "Close" at bounding box center [404, 61] width 22 height 22
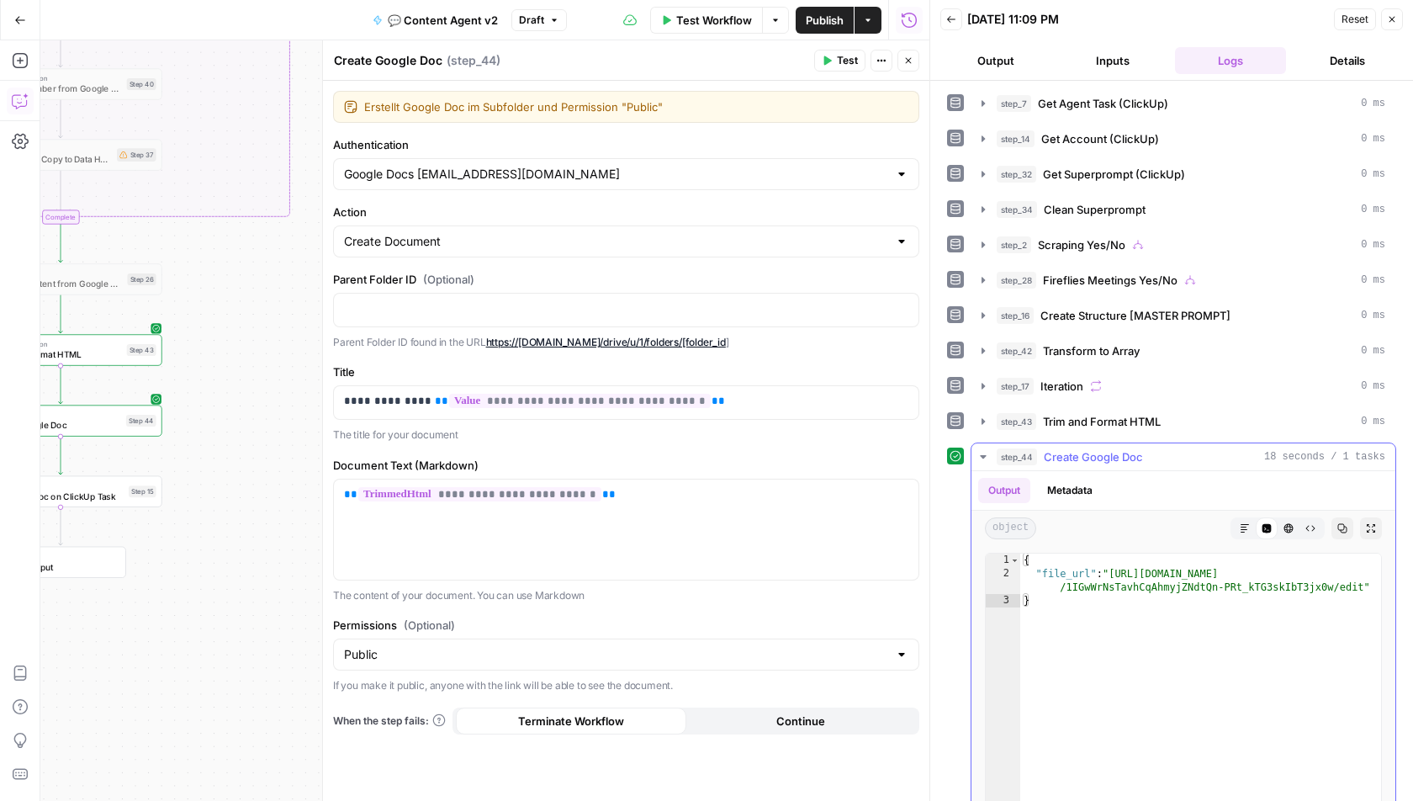
type textarea "**********"
drag, startPoint x: 1114, startPoint y: 563, endPoint x: 1362, endPoint y: 581, distance: 248.8
click at [1362, 581] on div "{ "file_url" : "[URL][DOMAIN_NAME] /1IGwWrNsTavhCqAhmyjZNdtQn-PRt_kTG3skIbT3jx0…" at bounding box center [1202, 733] width 363 height 358
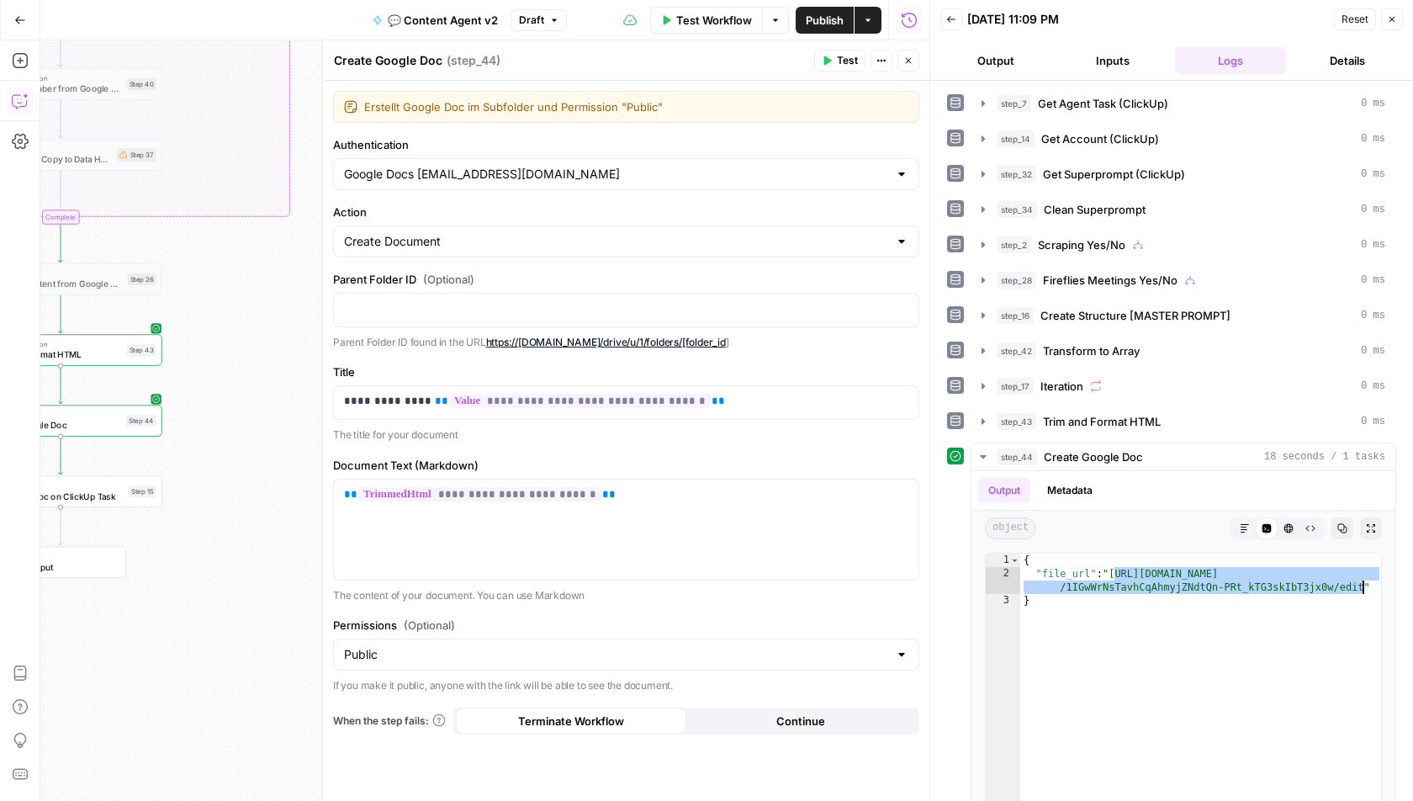
click at [911, 62] on icon "button" at bounding box center [909, 61] width 10 height 10
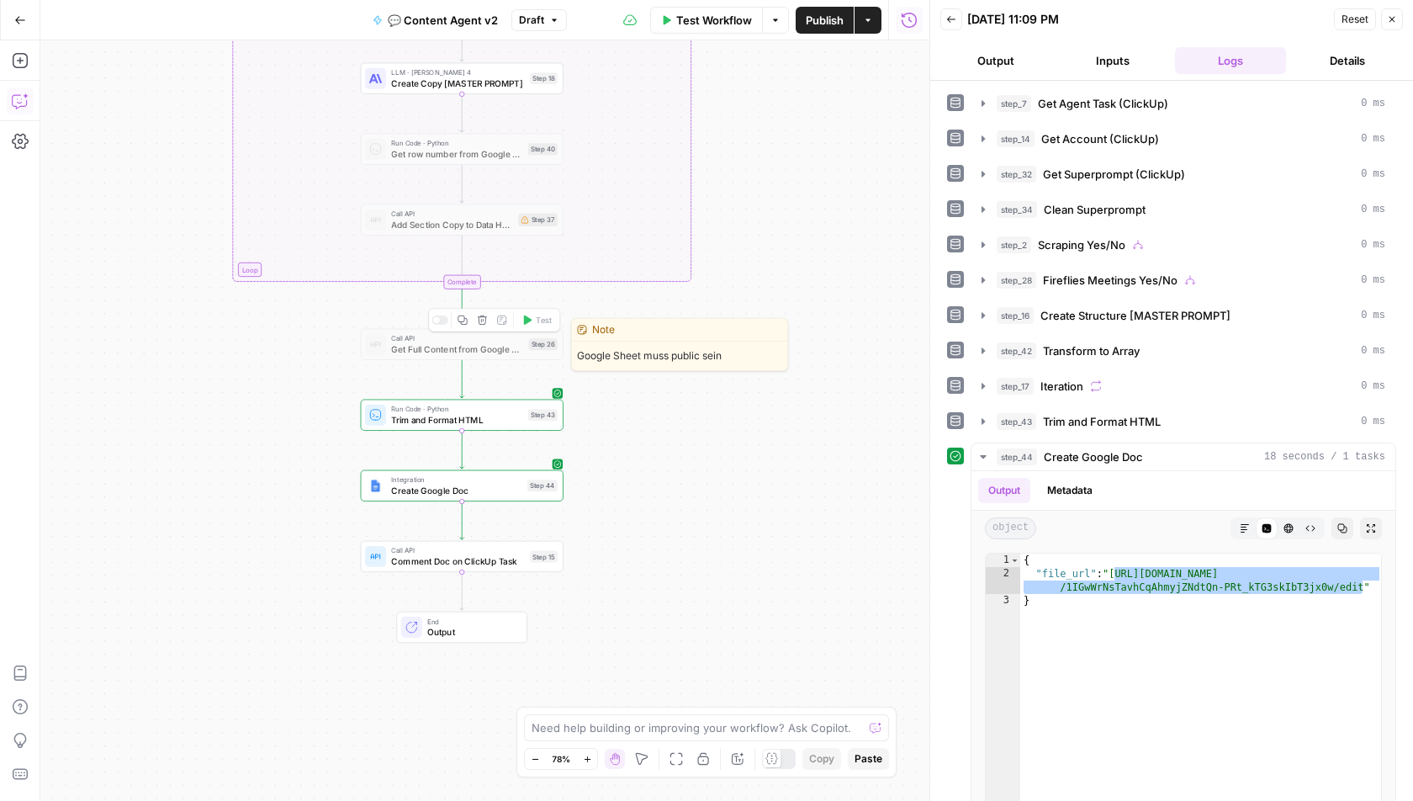
click at [486, 320] on icon "button" at bounding box center [482, 320] width 10 height 10
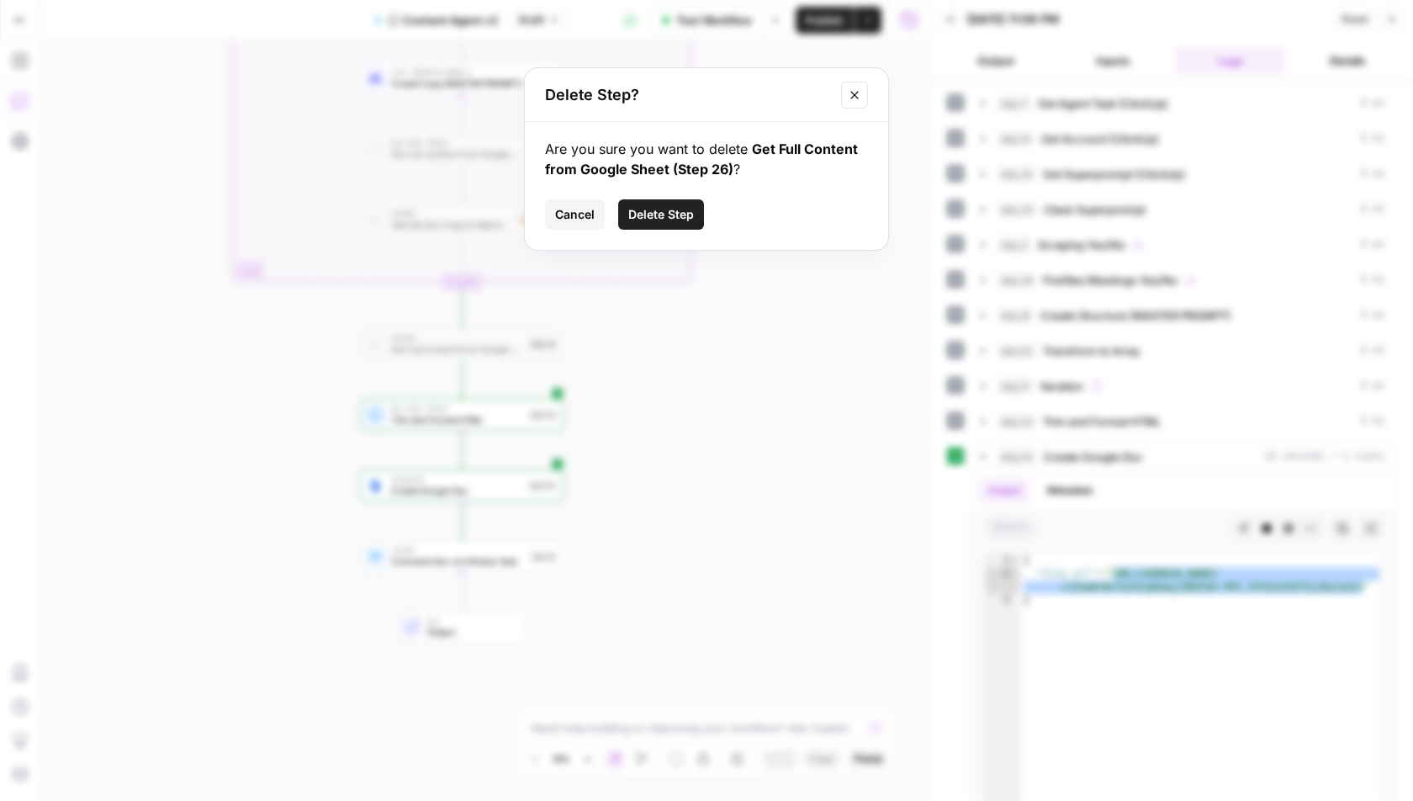
click at [665, 220] on span "Delete Step" at bounding box center [661, 214] width 66 height 17
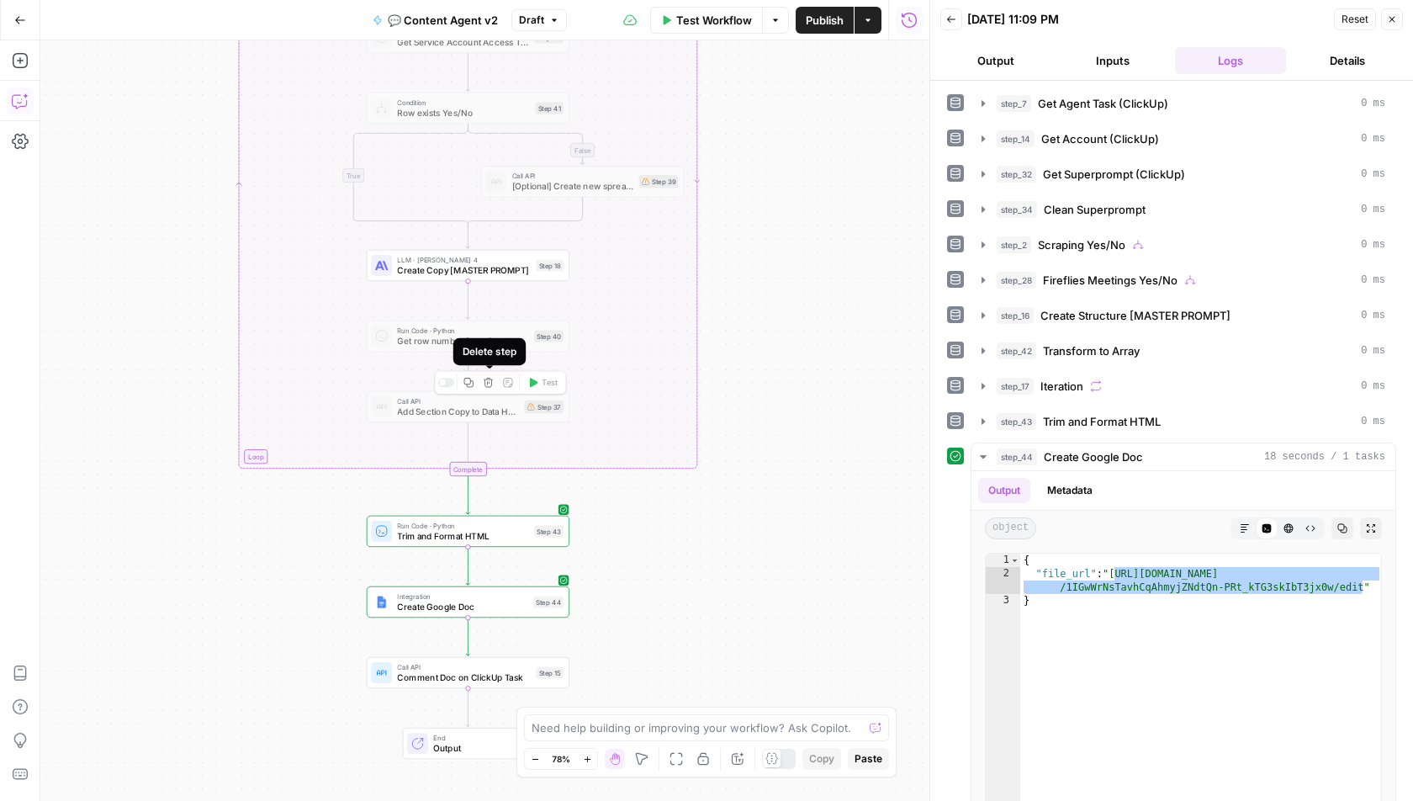
click at [486, 383] on icon "button" at bounding box center [488, 383] width 10 height 10
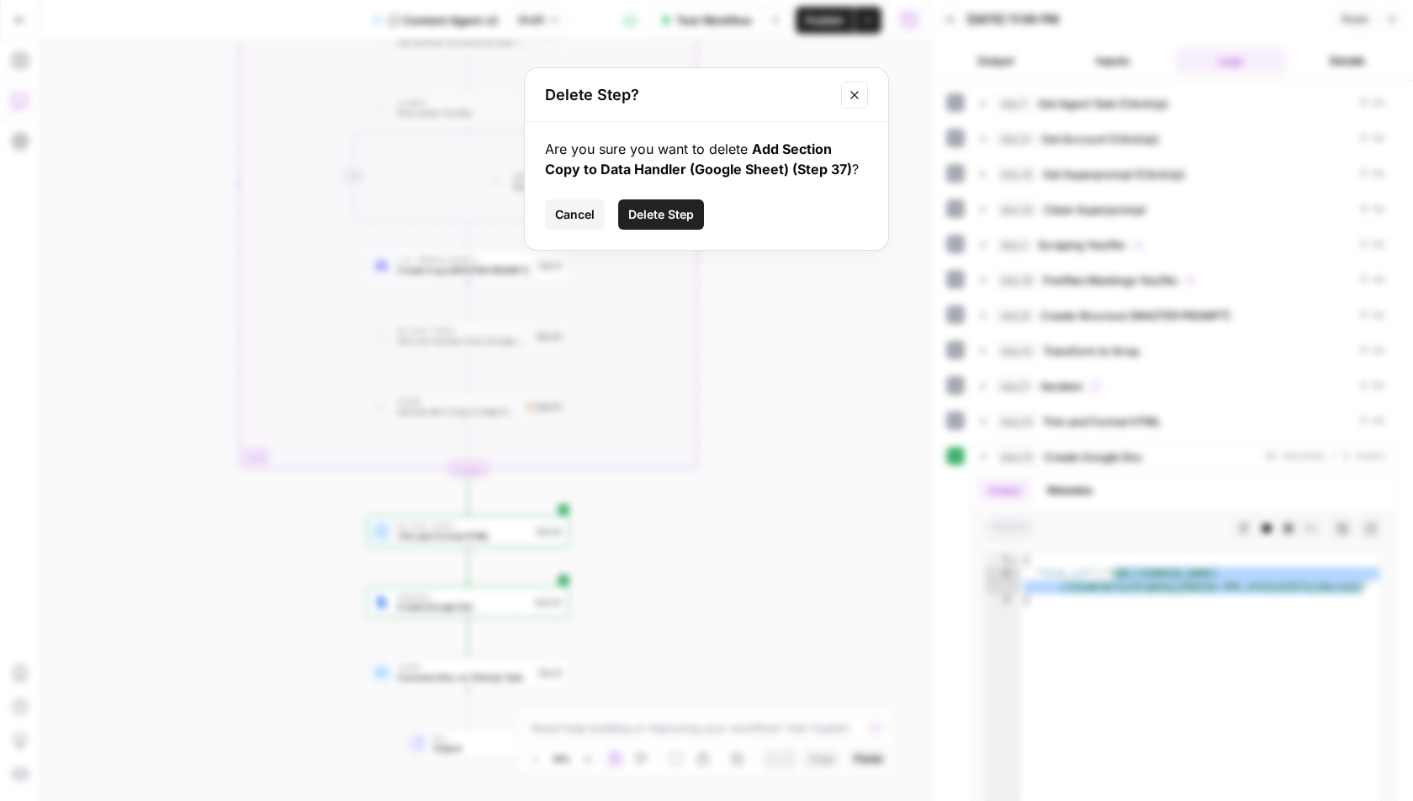
click at [667, 215] on span "Delete Step" at bounding box center [661, 214] width 66 height 17
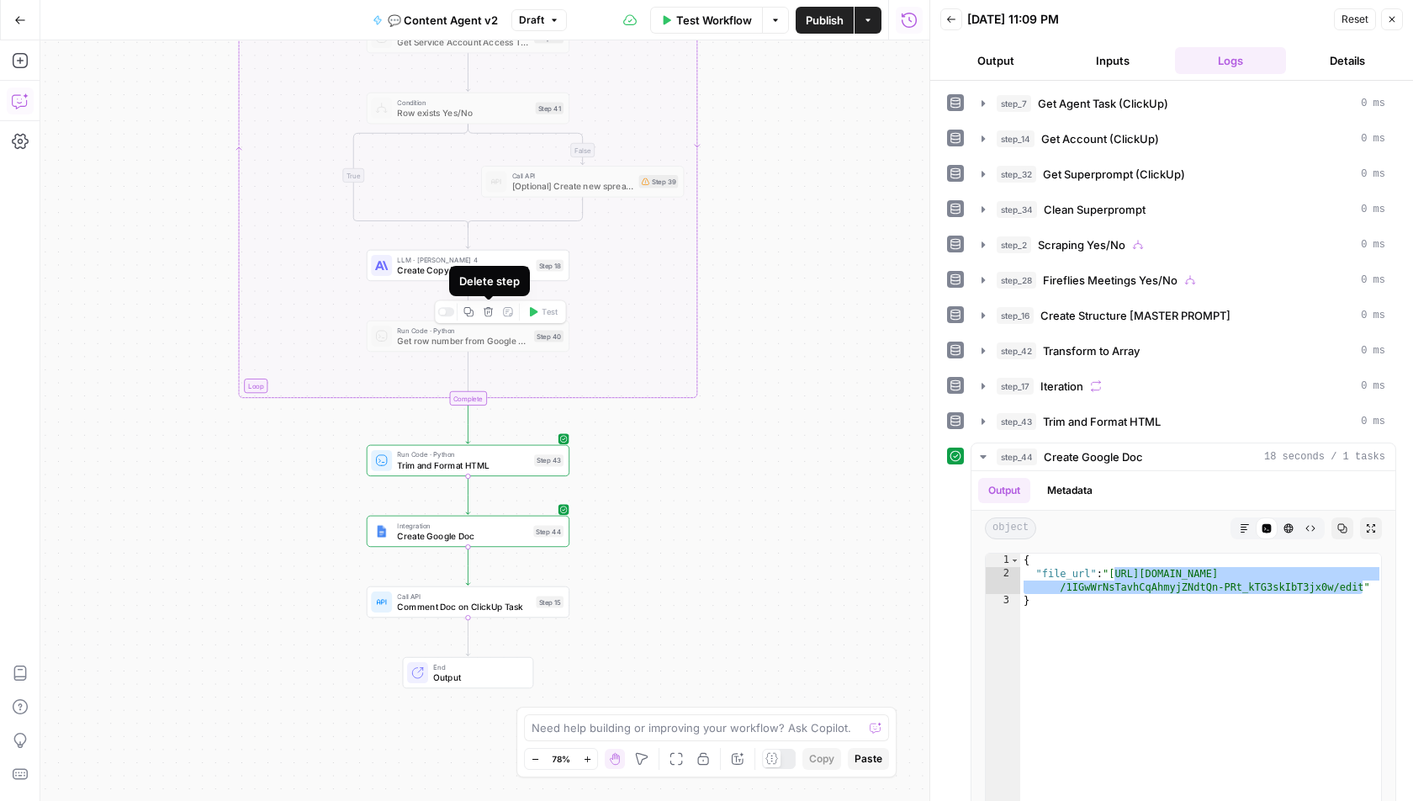
click at [490, 311] on icon "button" at bounding box center [488, 311] width 9 height 9
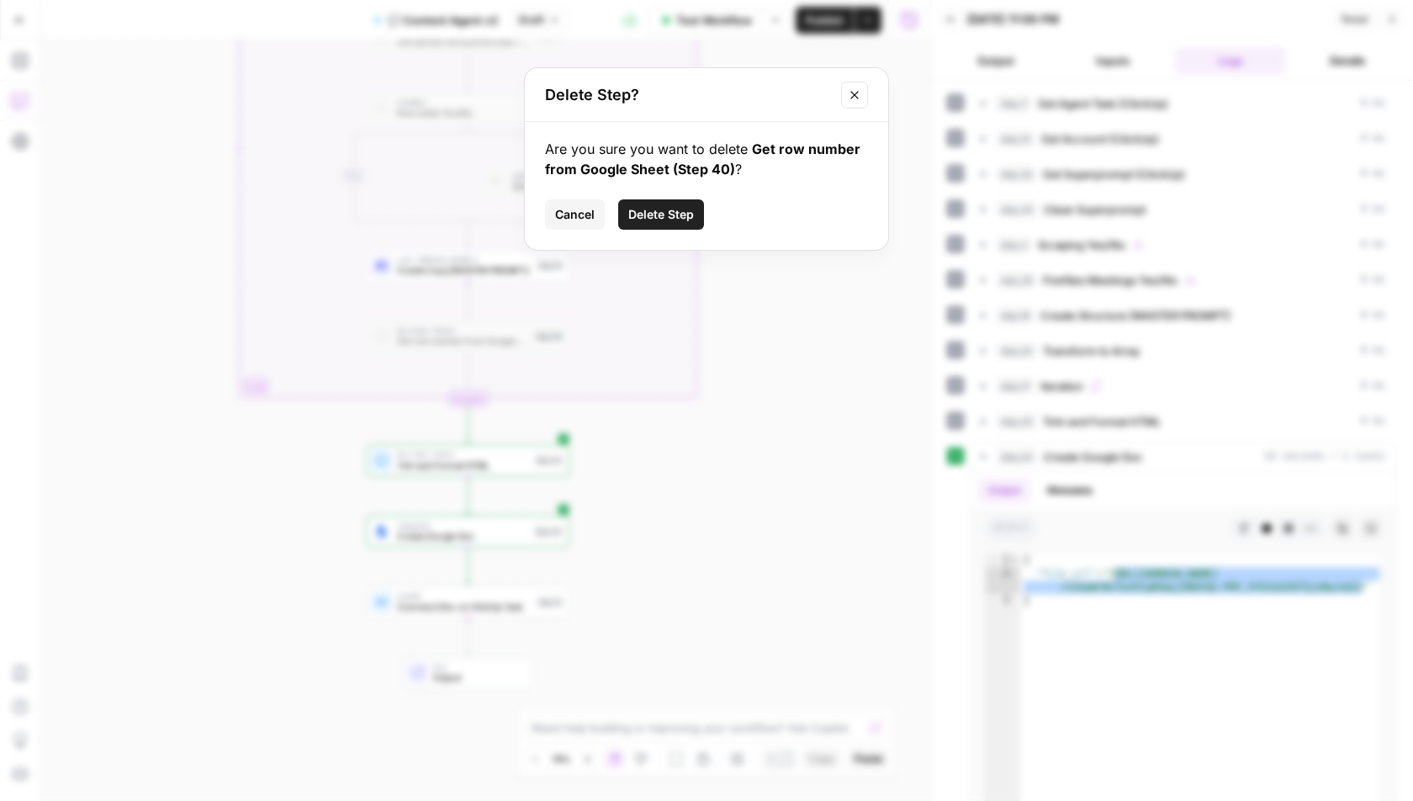
click at [676, 208] on span "Delete Step" at bounding box center [661, 214] width 66 height 17
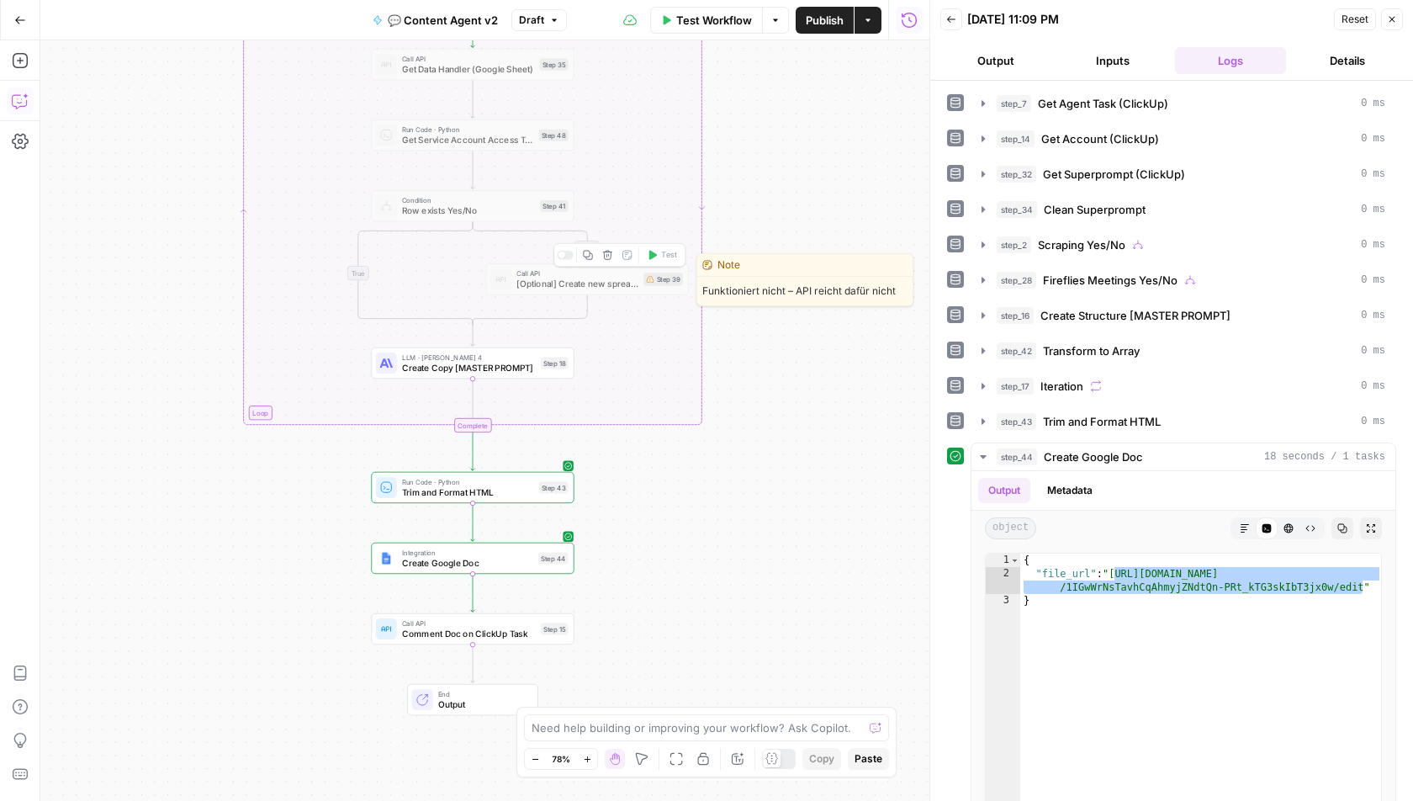
click at [607, 253] on icon "button" at bounding box center [607, 255] width 10 height 10
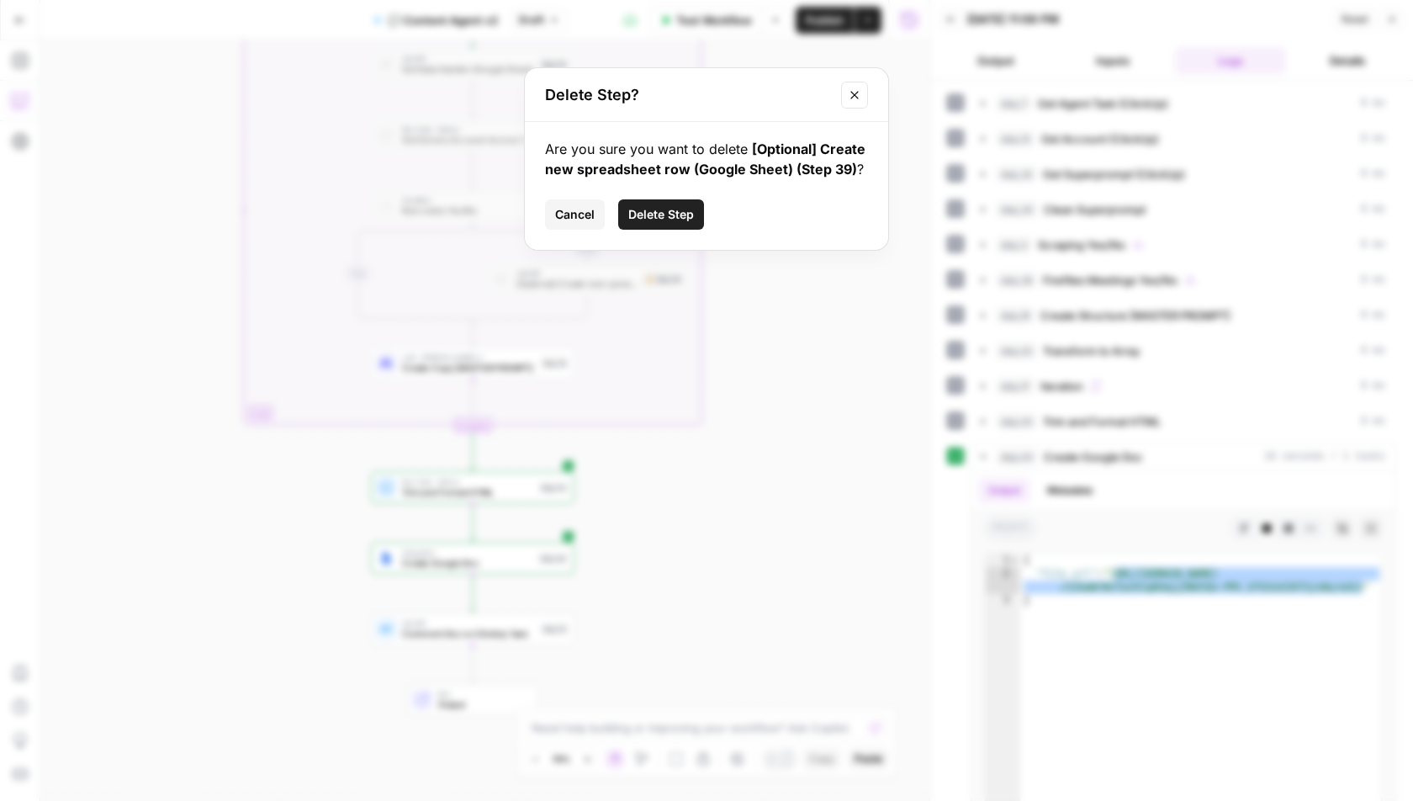
click at [669, 208] on span "Delete Step" at bounding box center [661, 214] width 66 height 17
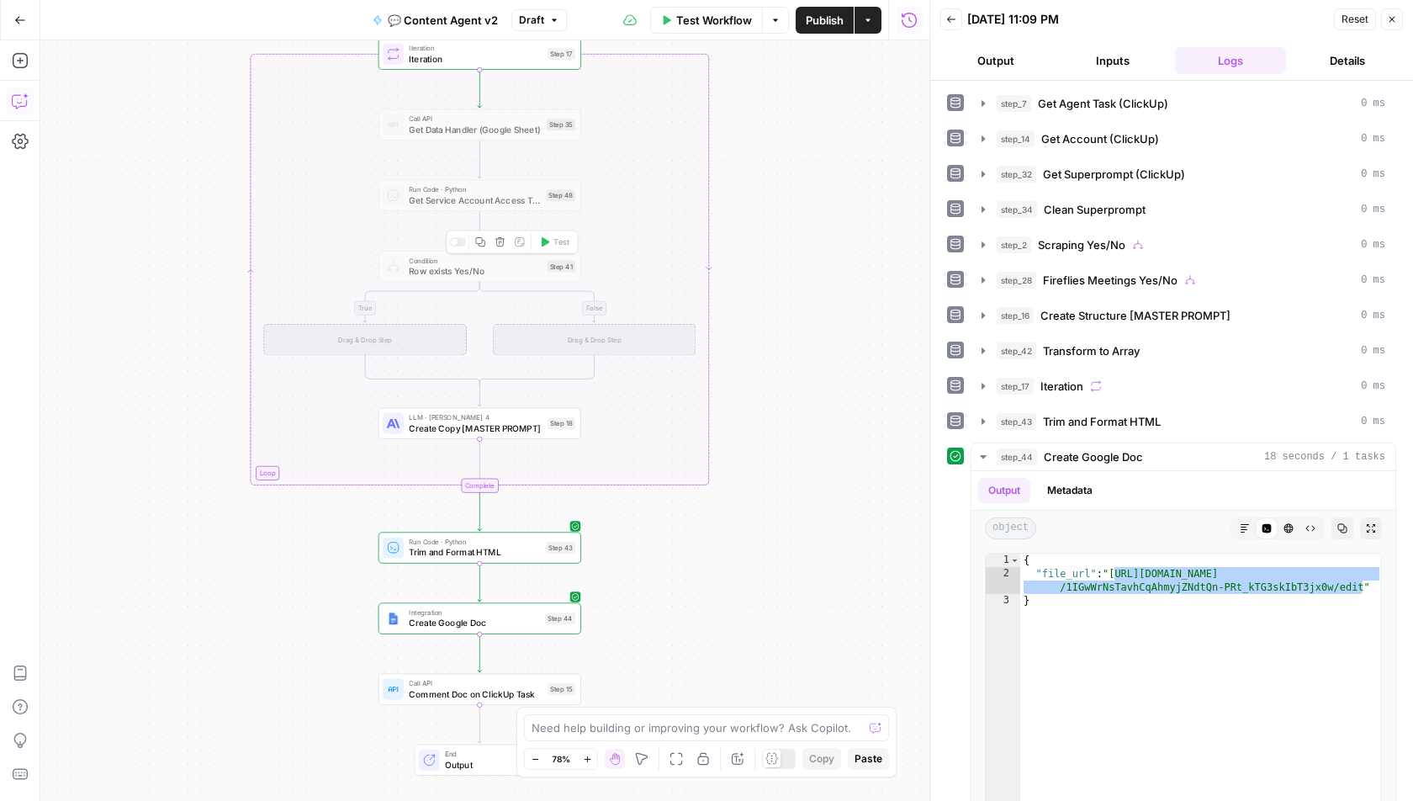
click at [499, 241] on icon "button" at bounding box center [500, 241] width 9 height 9
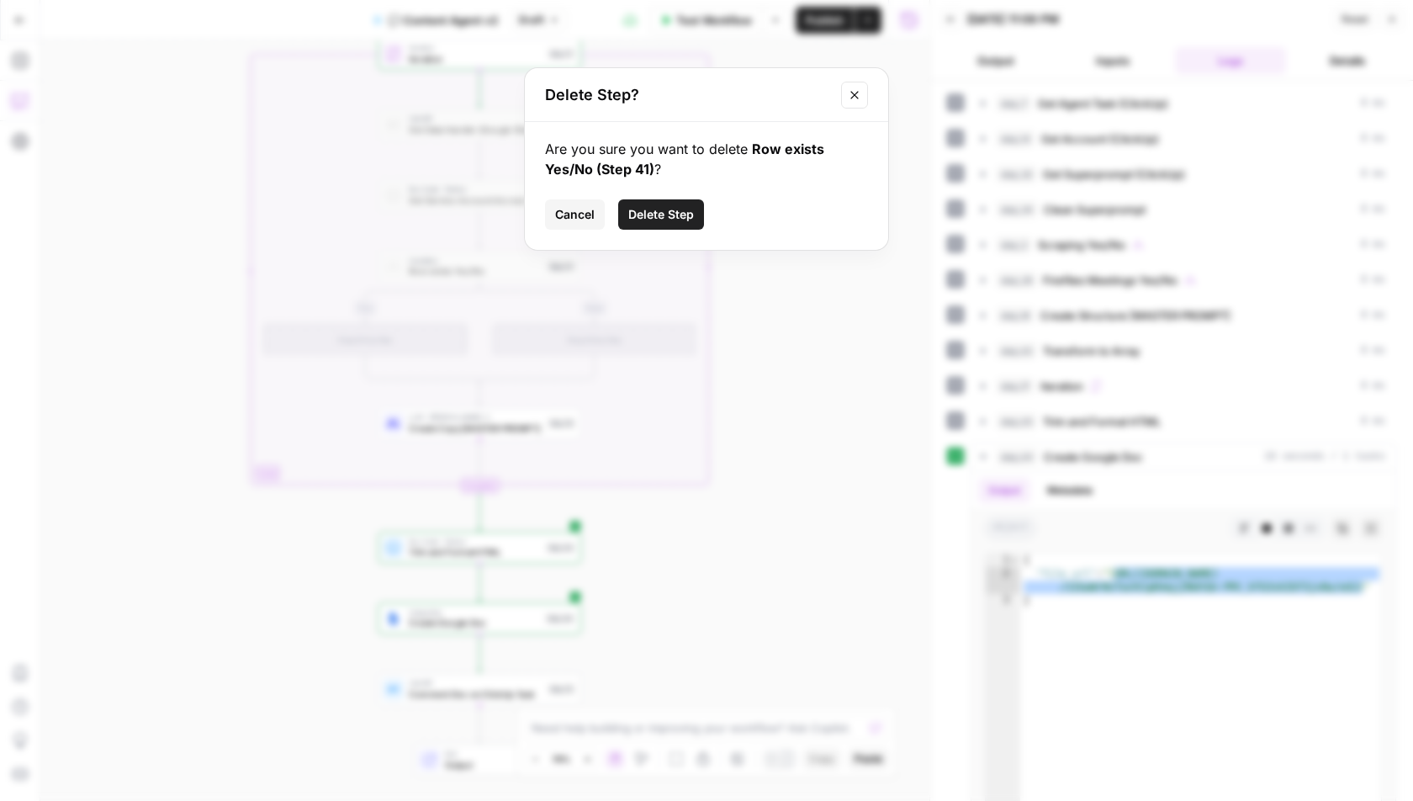
click at [676, 210] on span "Delete Step" at bounding box center [661, 214] width 66 height 17
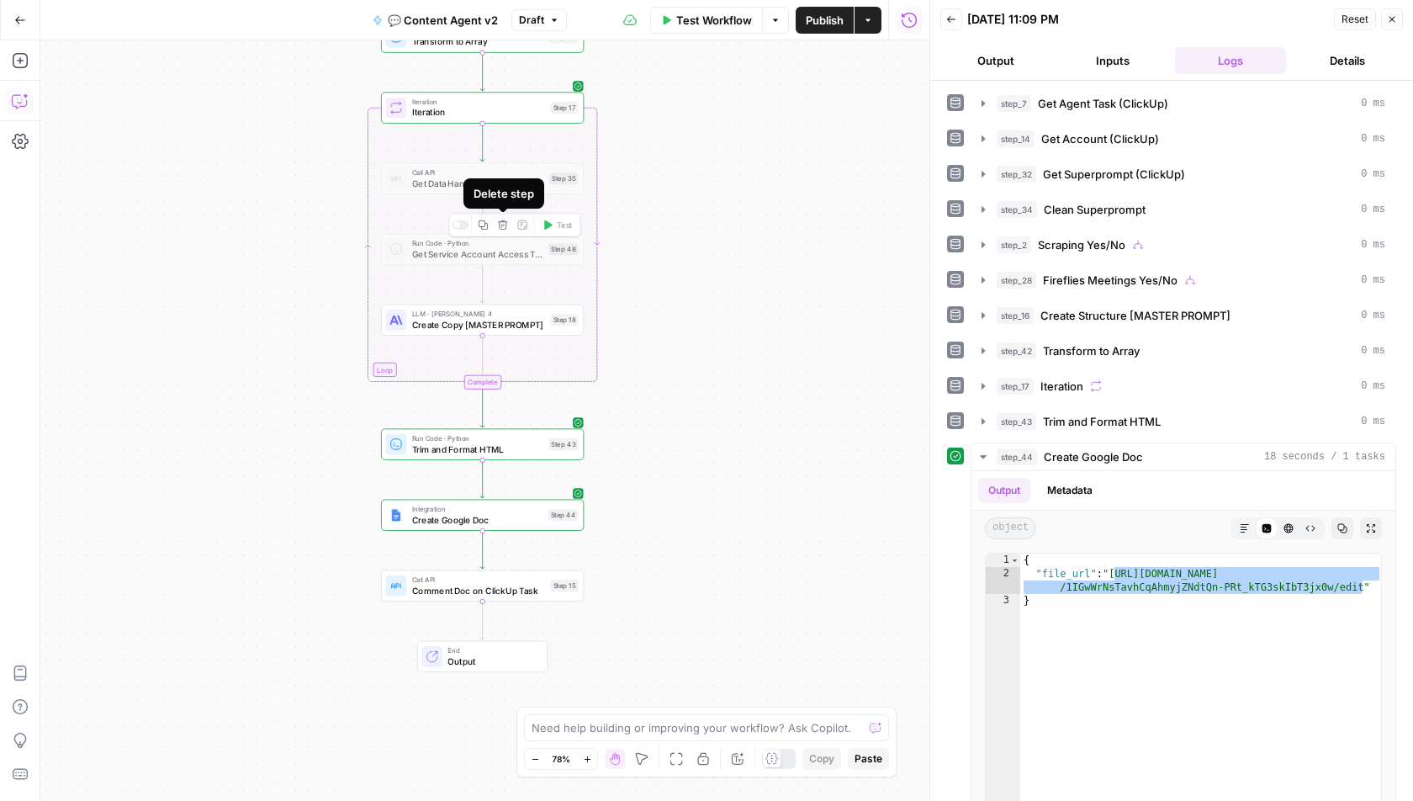
click at [505, 222] on icon "button" at bounding box center [502, 224] width 9 height 9
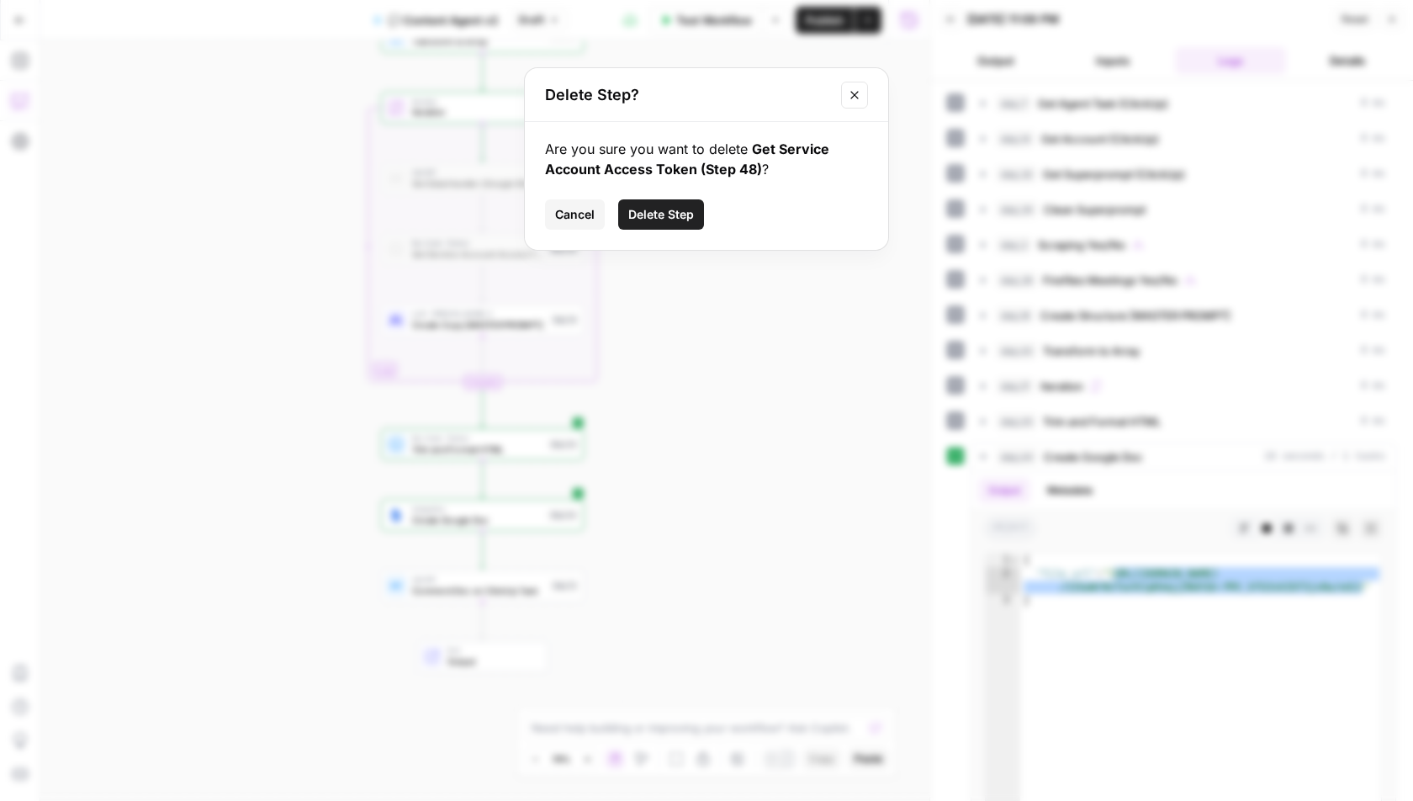
click at [679, 218] on span "Delete Step" at bounding box center [661, 214] width 66 height 17
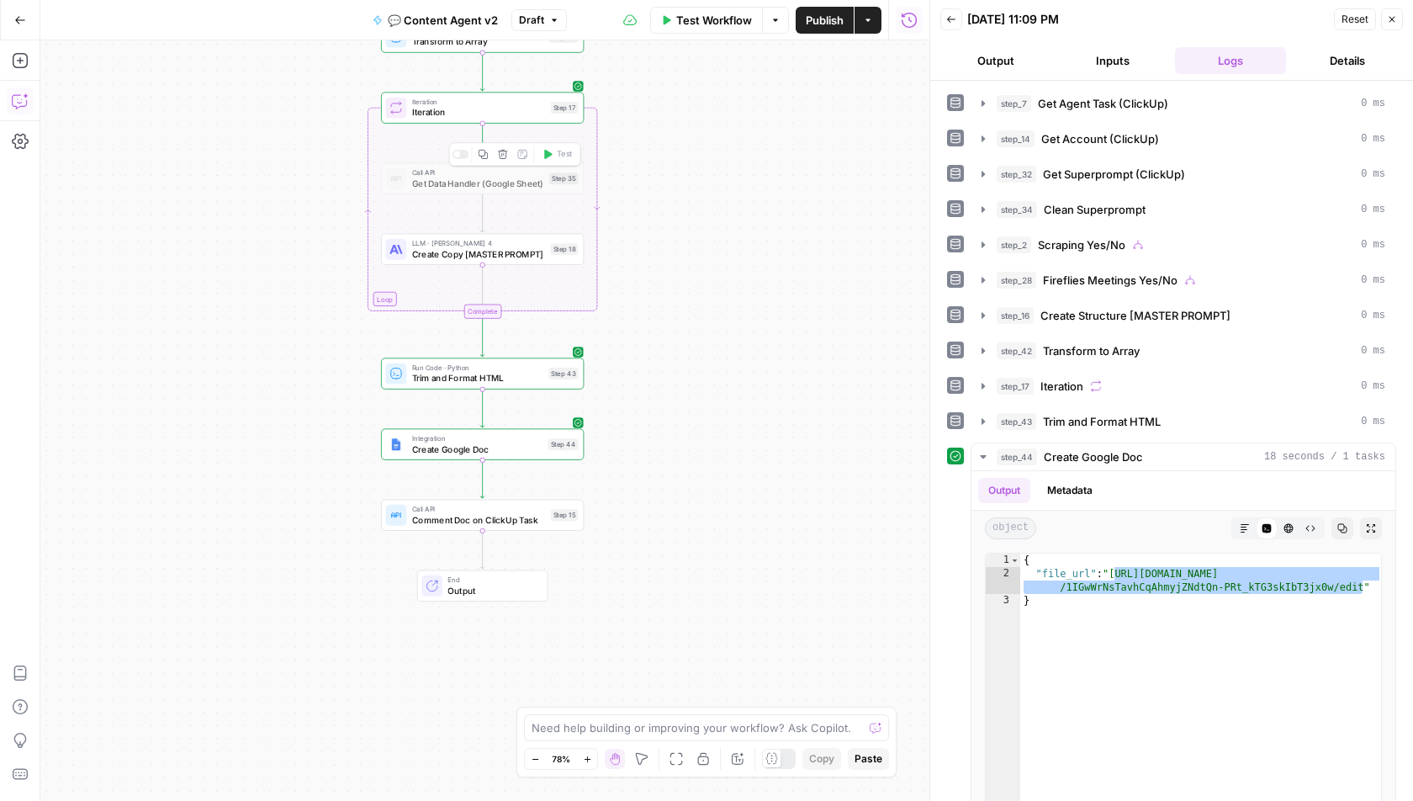
click at [503, 155] on icon "button" at bounding box center [503, 154] width 10 height 10
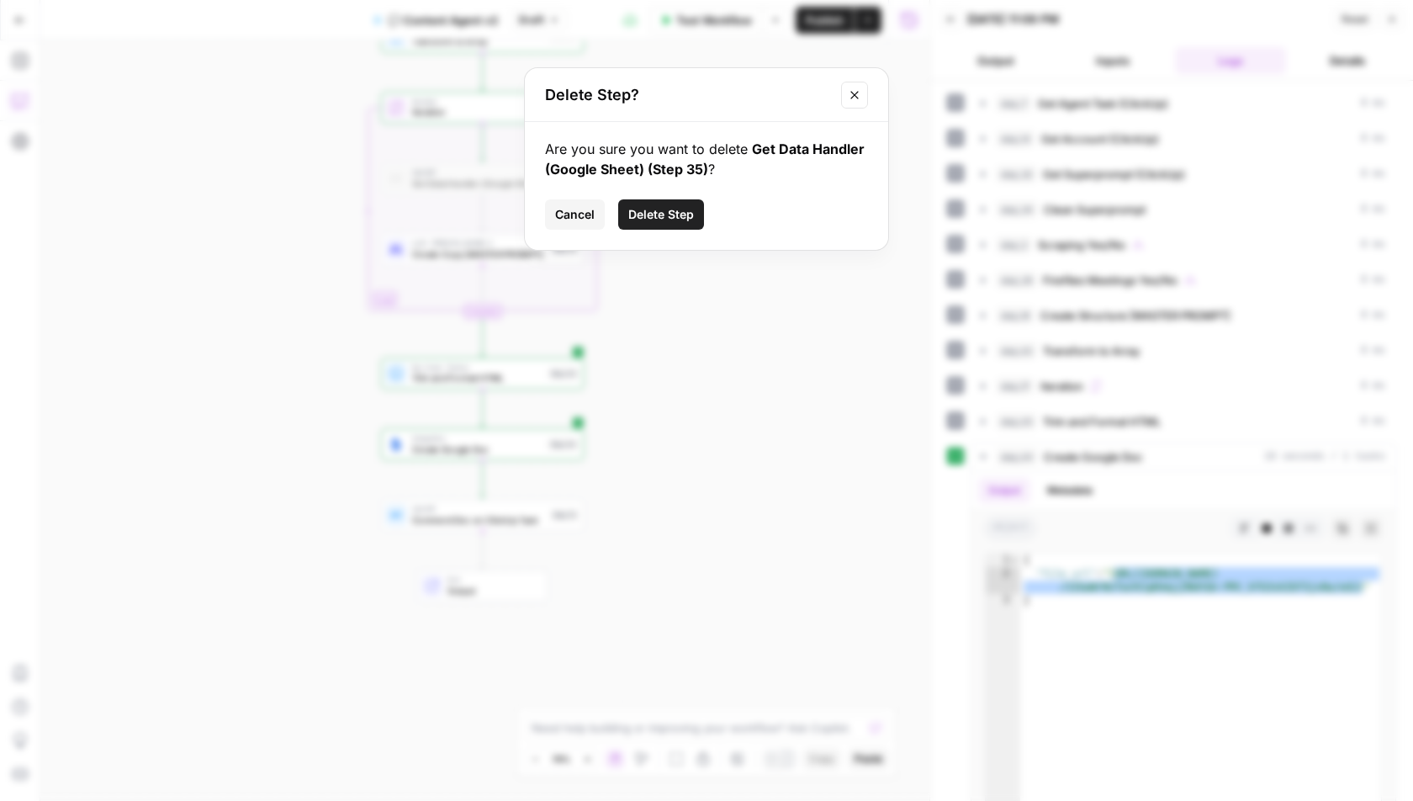
click at [659, 209] on span "Delete Step" at bounding box center [661, 214] width 66 height 17
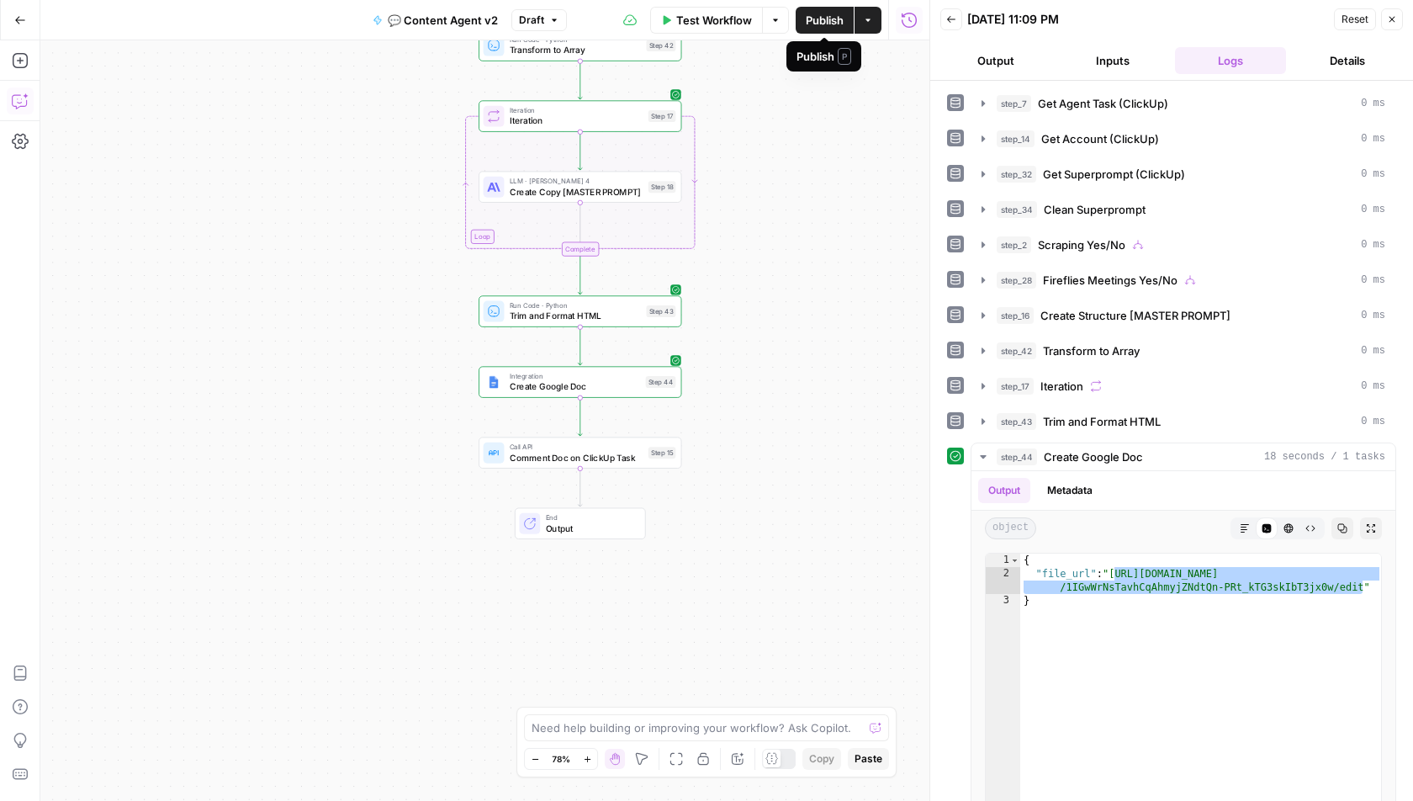
click at [818, 22] on span "Publish" at bounding box center [825, 20] width 38 height 17
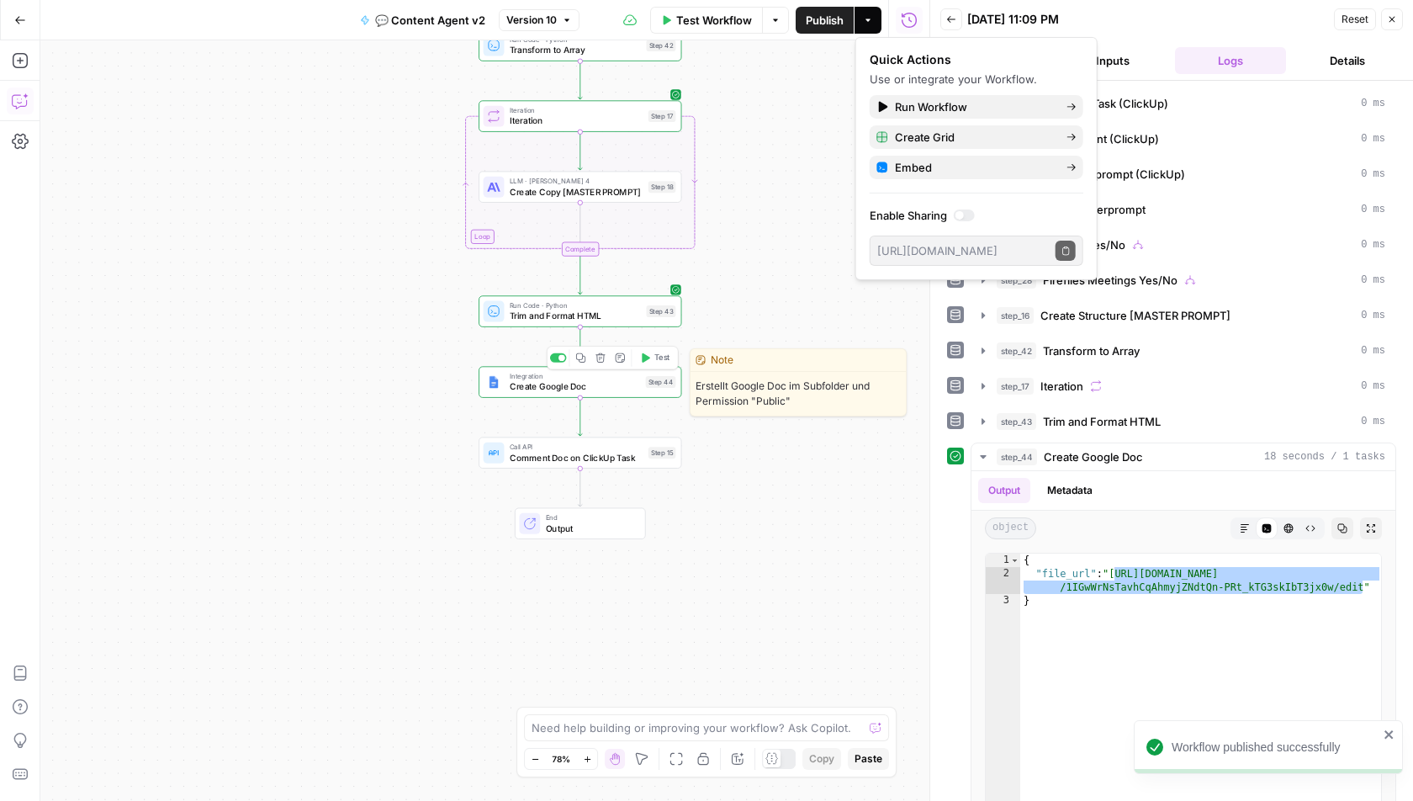
click at [582, 384] on span "Create Google Doc" at bounding box center [575, 386] width 131 height 13
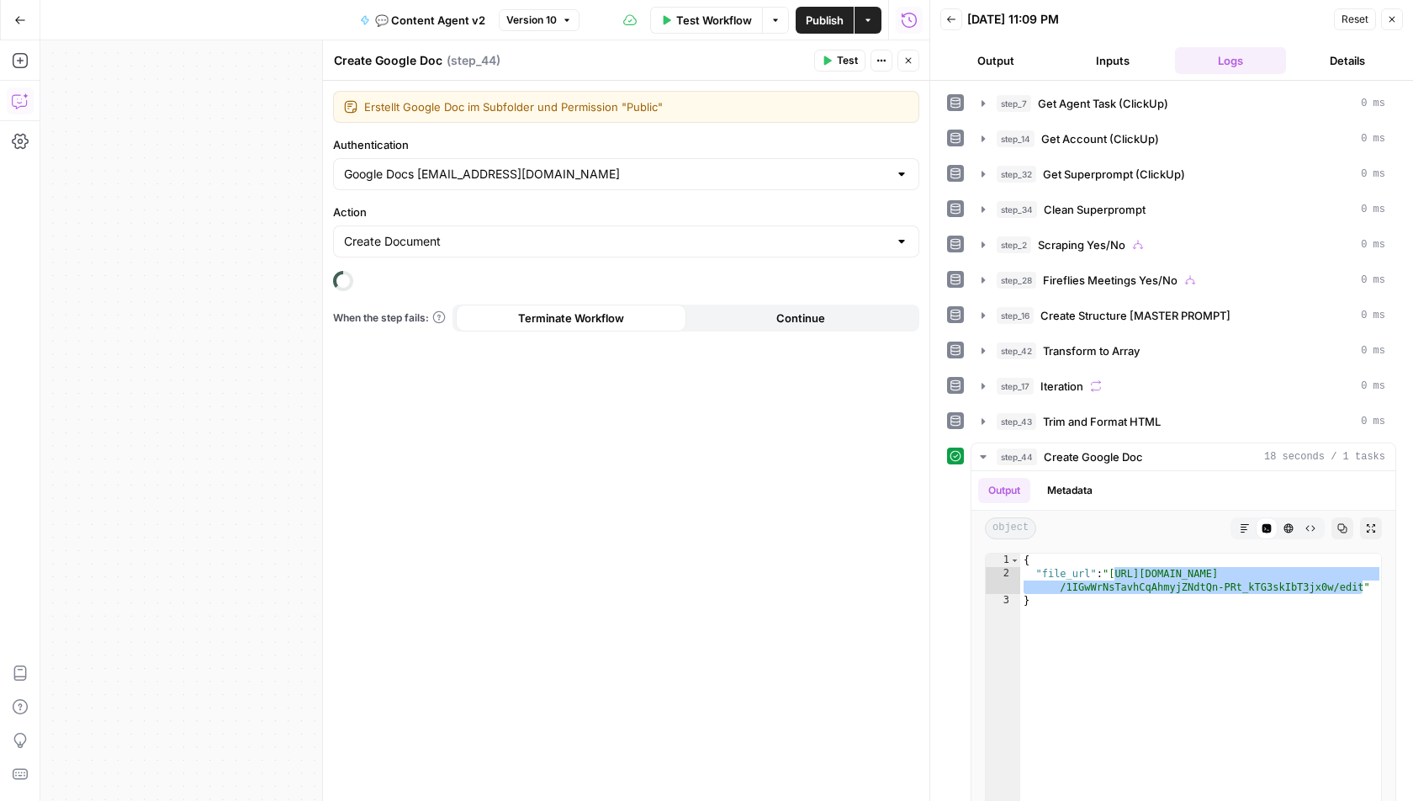
click at [402, 61] on textarea "Create Google Doc" at bounding box center [388, 60] width 109 height 17
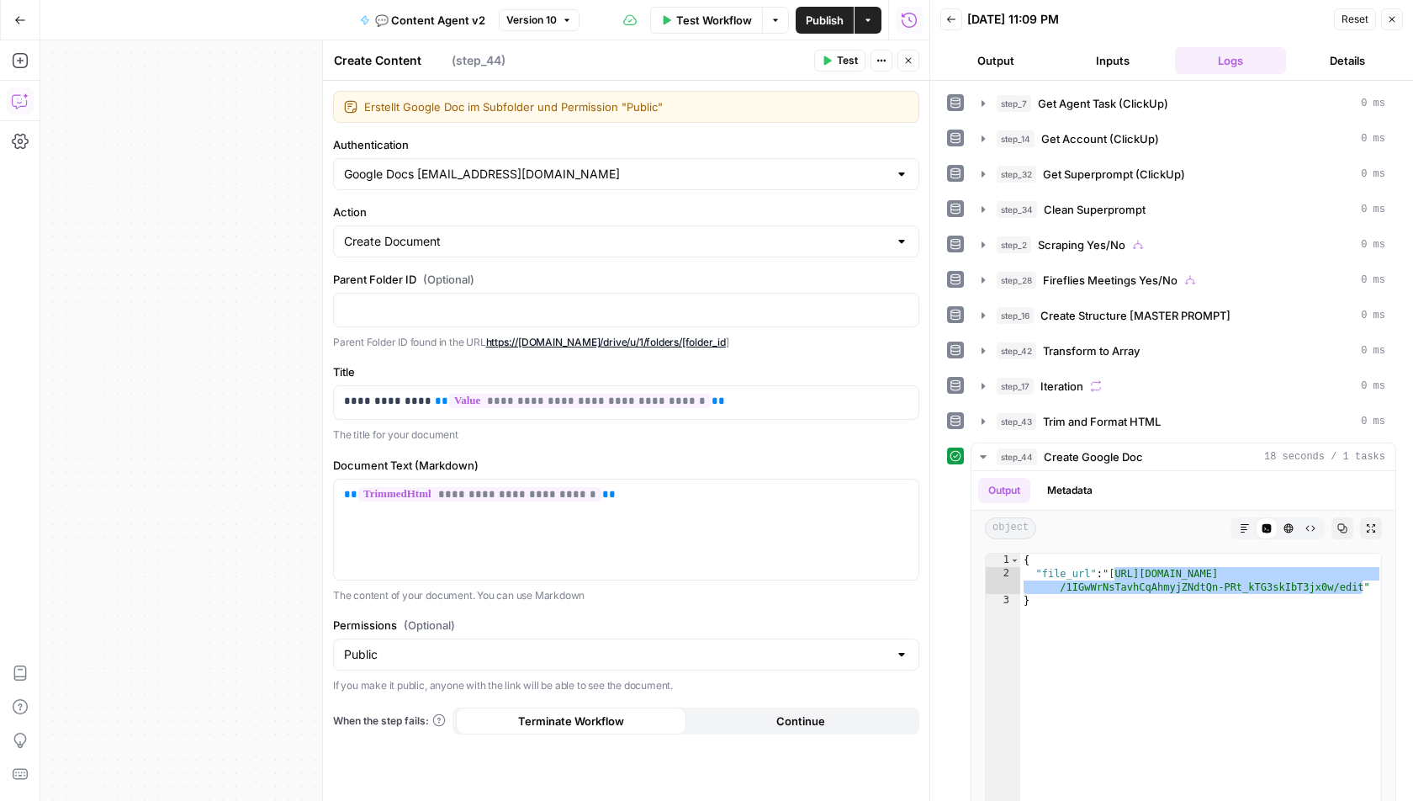
type textarea "Create Content Doc"
click at [600, 114] on textarea "Erstellt Google Doc im Subfolder und Permission "Public"" at bounding box center [636, 106] width 544 height 17
click at [570, 114] on textarea "Erstellt Google Doc im Subfolder und Permission "Public"" at bounding box center [636, 106] width 544 height 17
click at [728, 106] on textarea "Erstellt Google Doc im Subfolder und Permission "Public"" at bounding box center [636, 106] width 544 height 17
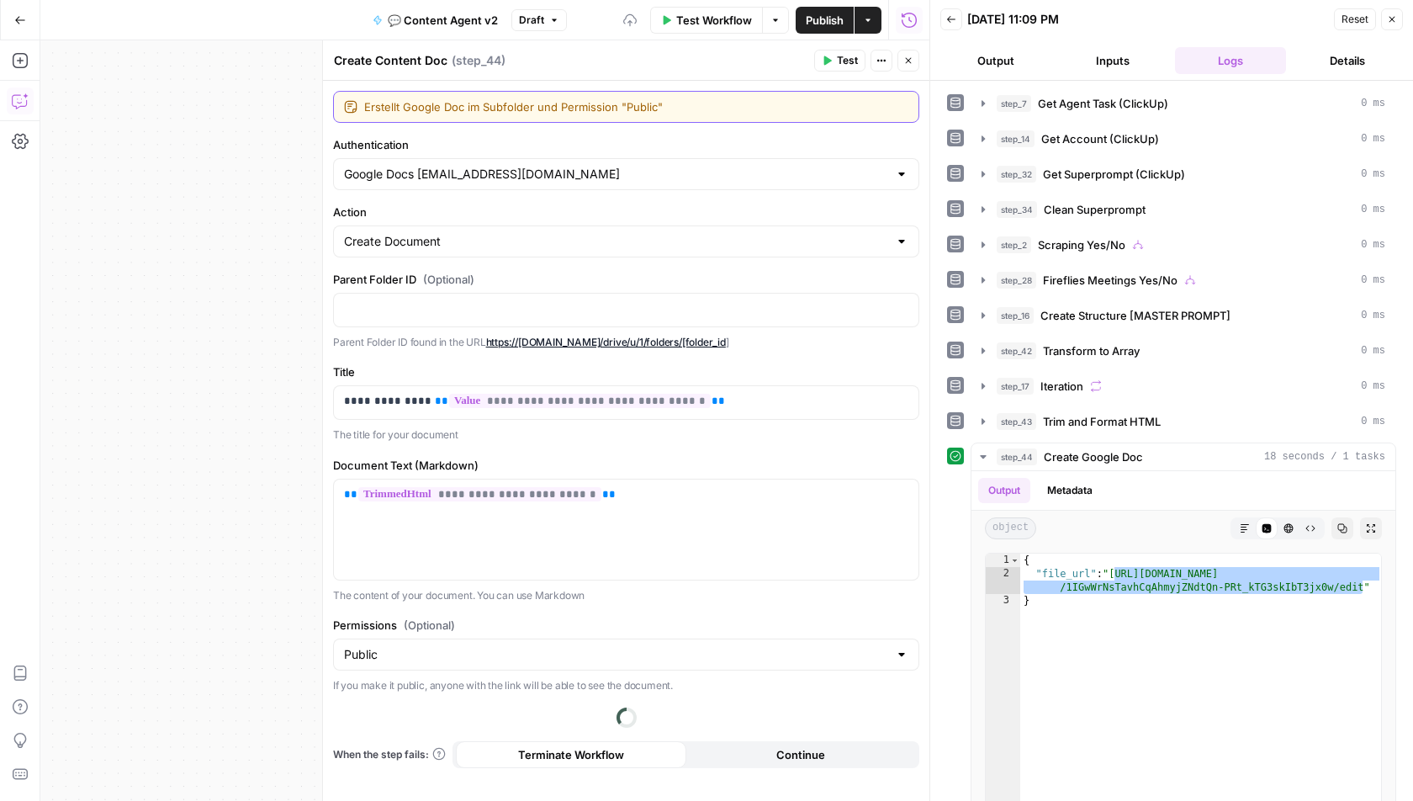
click at [511, 104] on textarea "Erstellt Google Doc im Subfolder und Permission "Public"" at bounding box center [636, 106] width 544 height 17
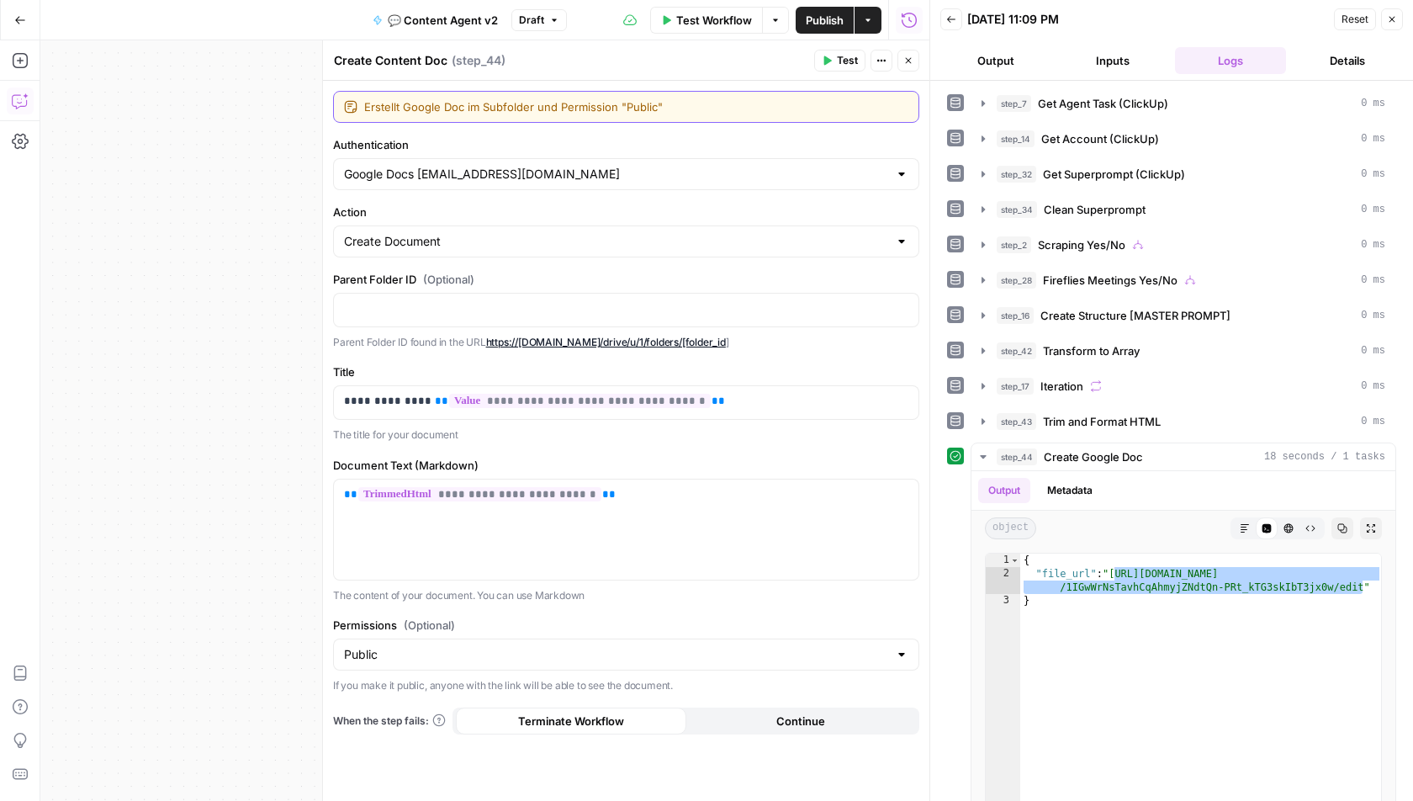
drag, startPoint x: 554, startPoint y: 105, endPoint x: 464, endPoint y: 105, distance: 90.9
click at [464, 105] on textarea "Erstellt Google Doc im Subfolder und Permission "Public"" at bounding box center [636, 106] width 544 height 17
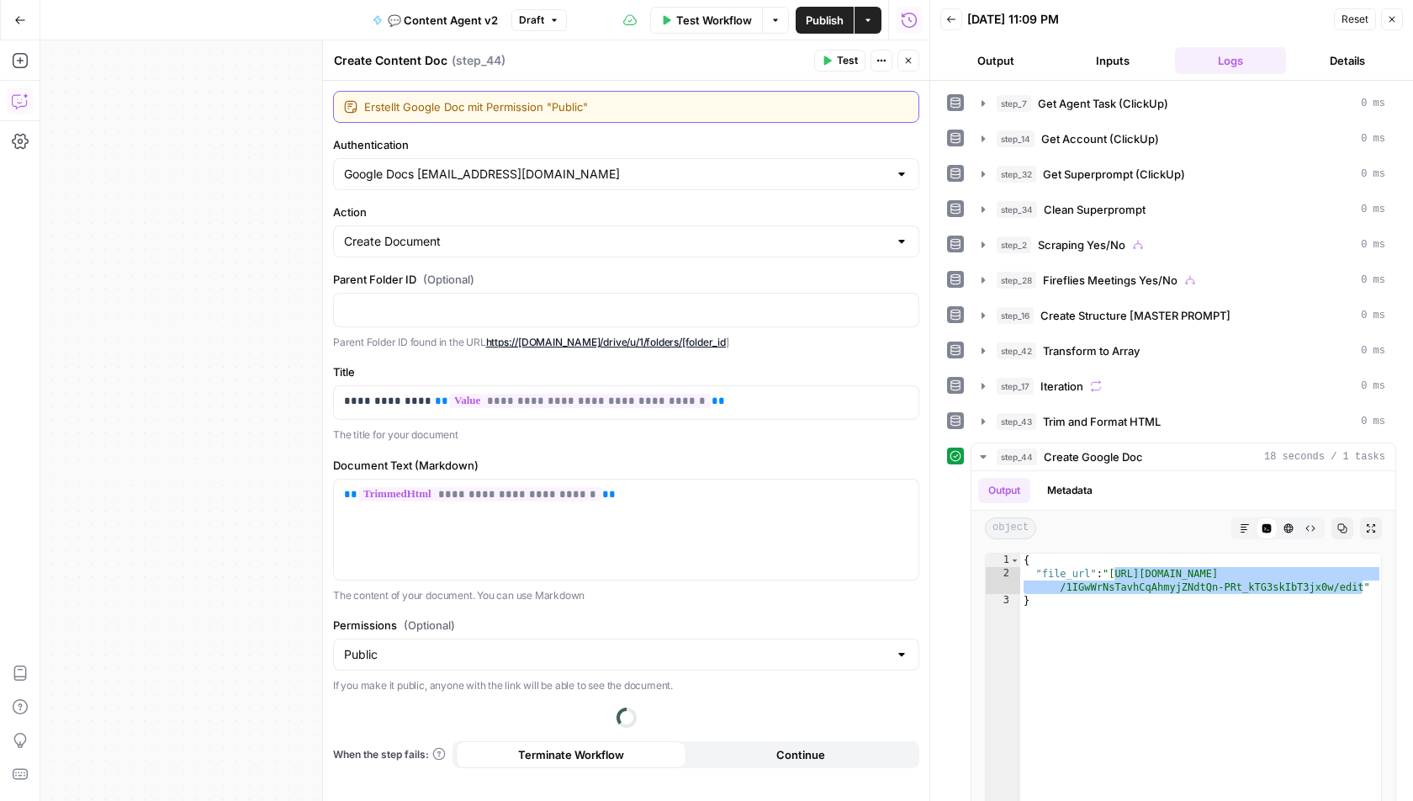
click at [415, 109] on textarea "Erstellt Google Doc mit Permission "Public"" at bounding box center [636, 106] width 544 height 17
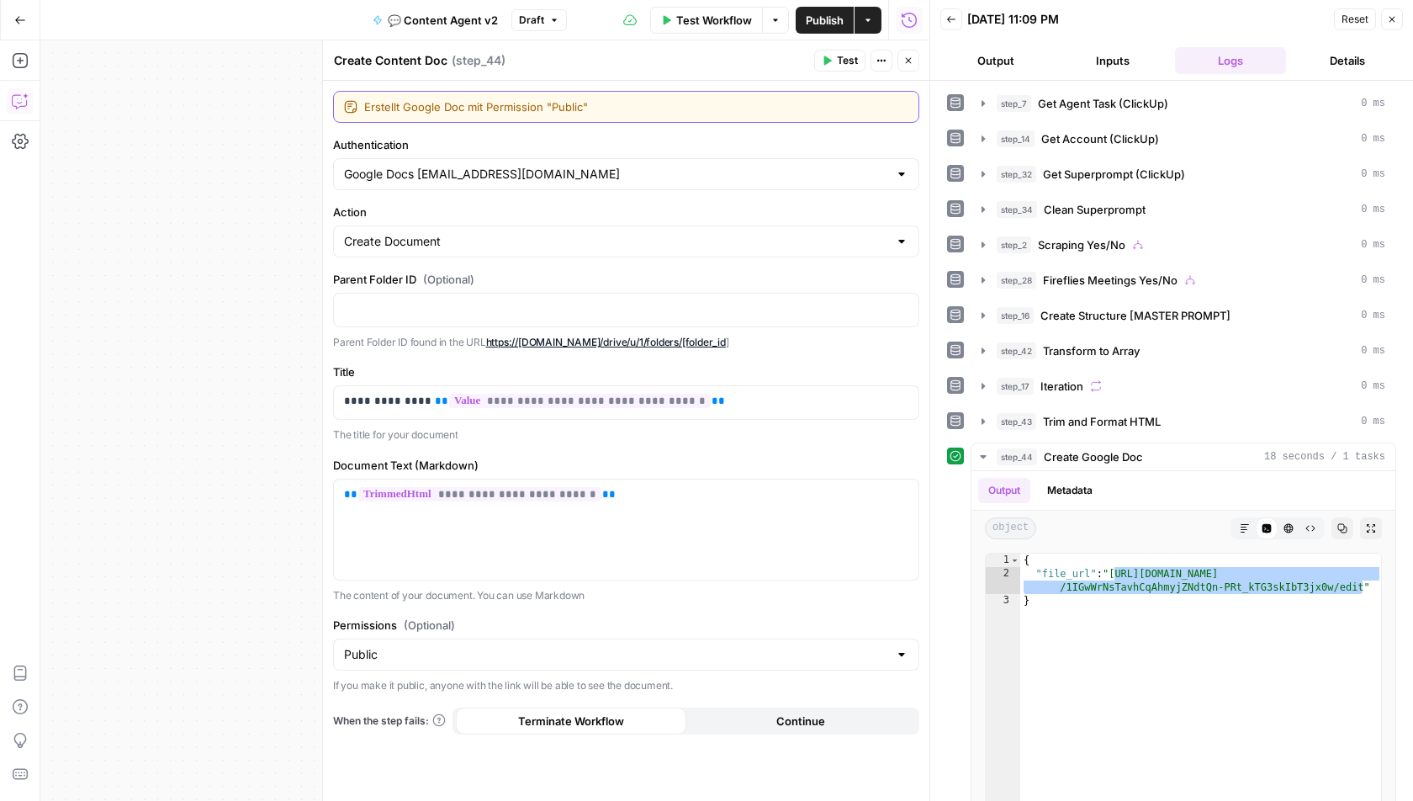
click at [459, 107] on textarea "Erstellt Google Doc mit Permission "Public"" at bounding box center [636, 106] width 544 height 17
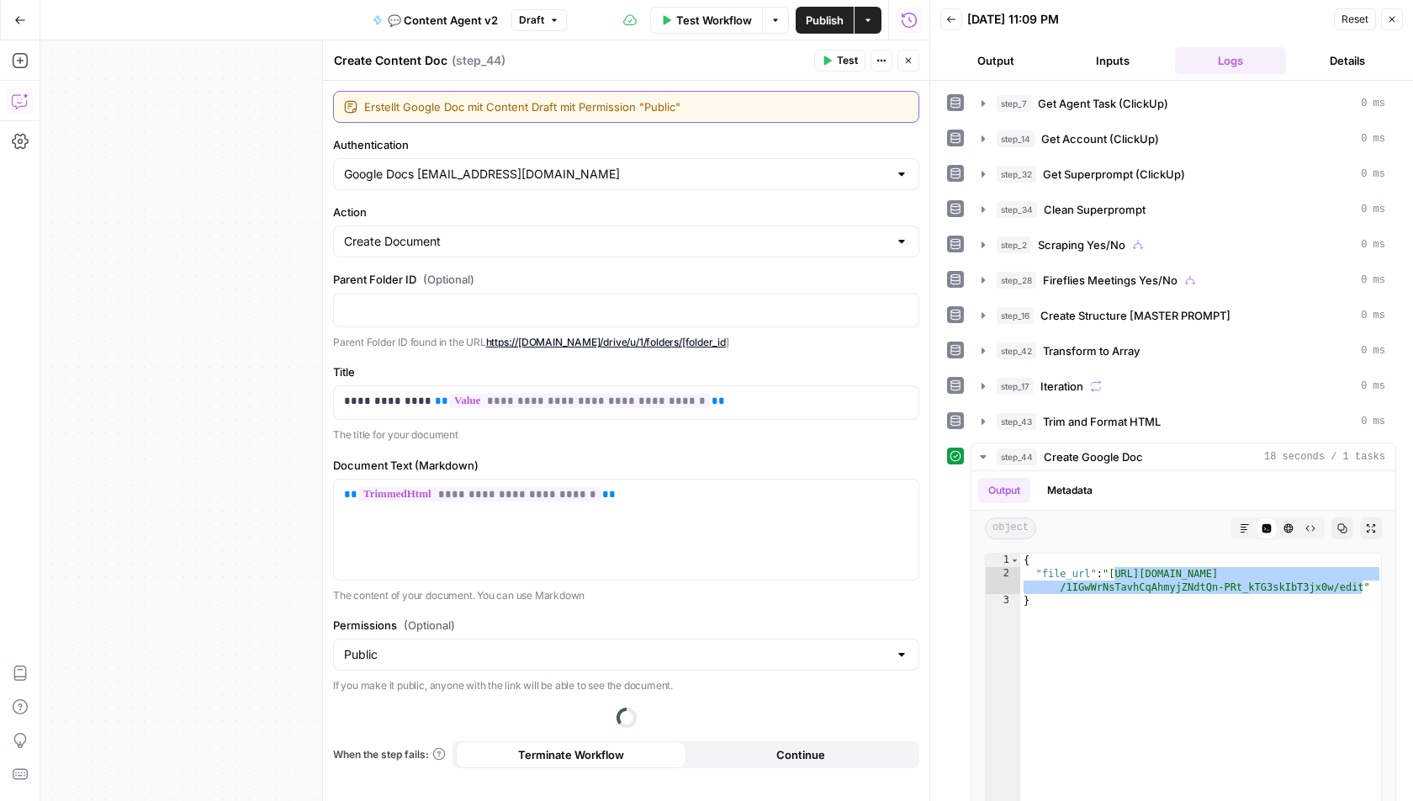
click at [562, 103] on textarea "Erstellt Google Doc mit Content Draft mit Permission "Public"" at bounding box center [636, 106] width 544 height 17
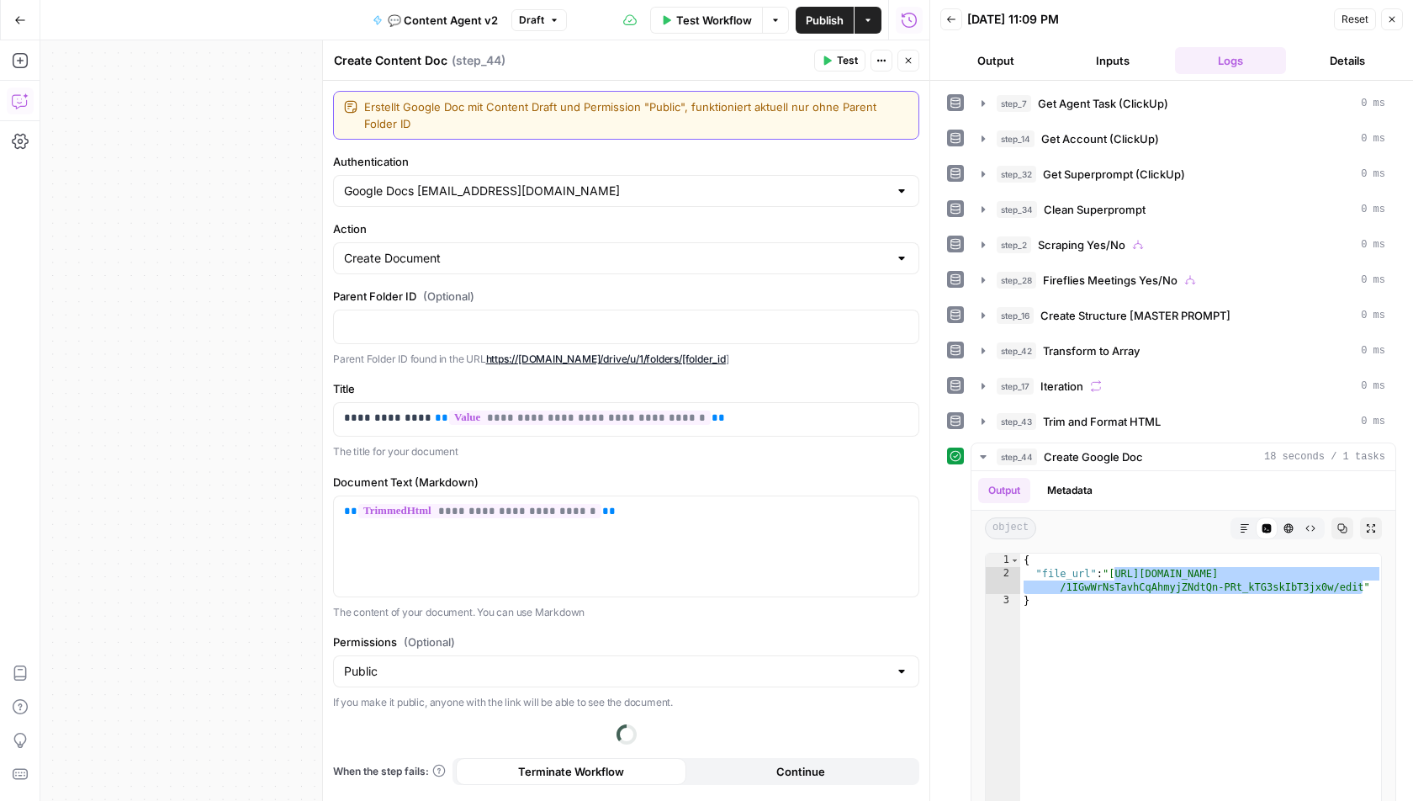
type textarea "Erstellt Google Doc mit Content Draft und Permission "Public", funktioniert akt…"
click at [262, 196] on div "true true false false Workflow Set Inputs Inputs Call API Get Agent Task (Click…" at bounding box center [484, 420] width 889 height 761
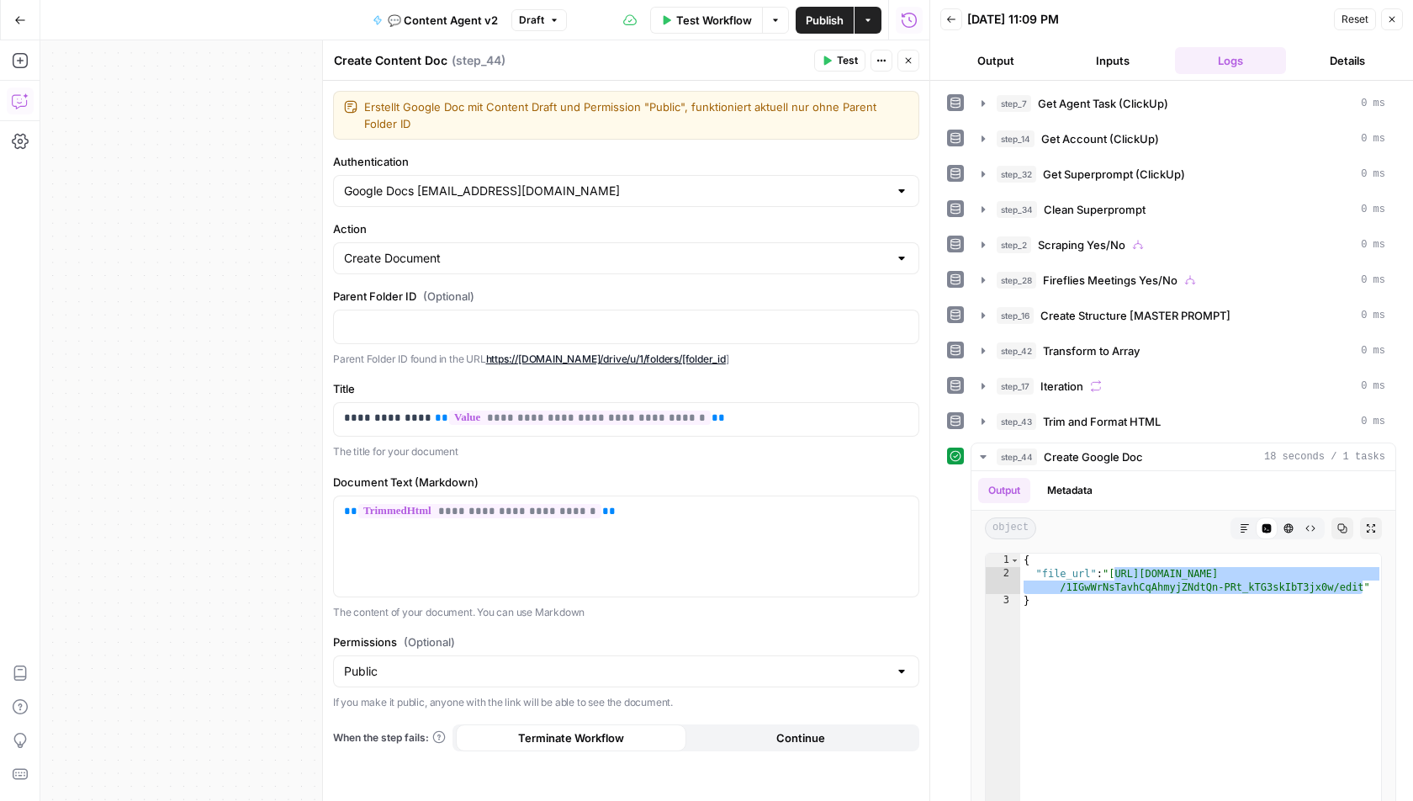
click at [904, 60] on icon "button" at bounding box center [909, 61] width 10 height 10
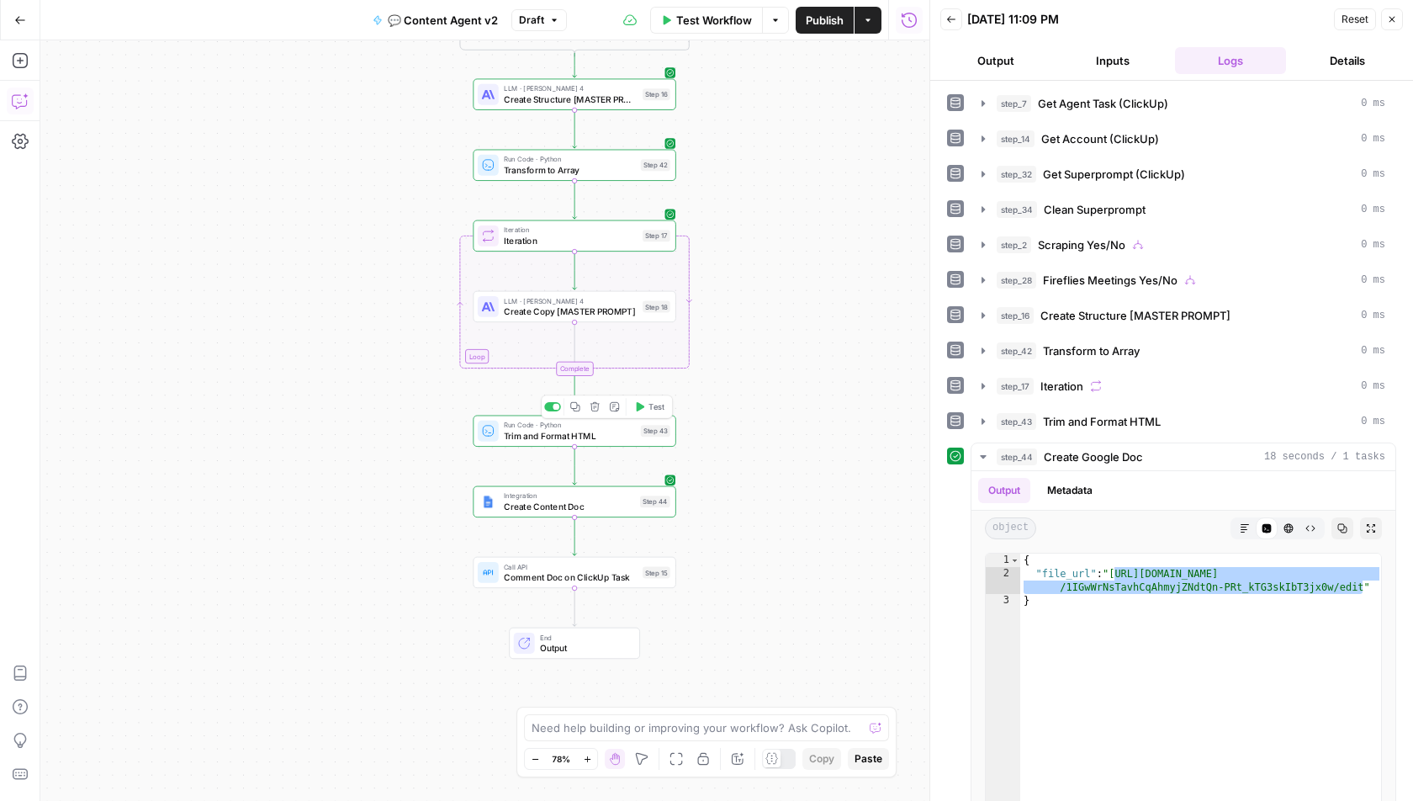
click at [551, 439] on span "Trim and Format HTML" at bounding box center [569, 435] width 131 height 13
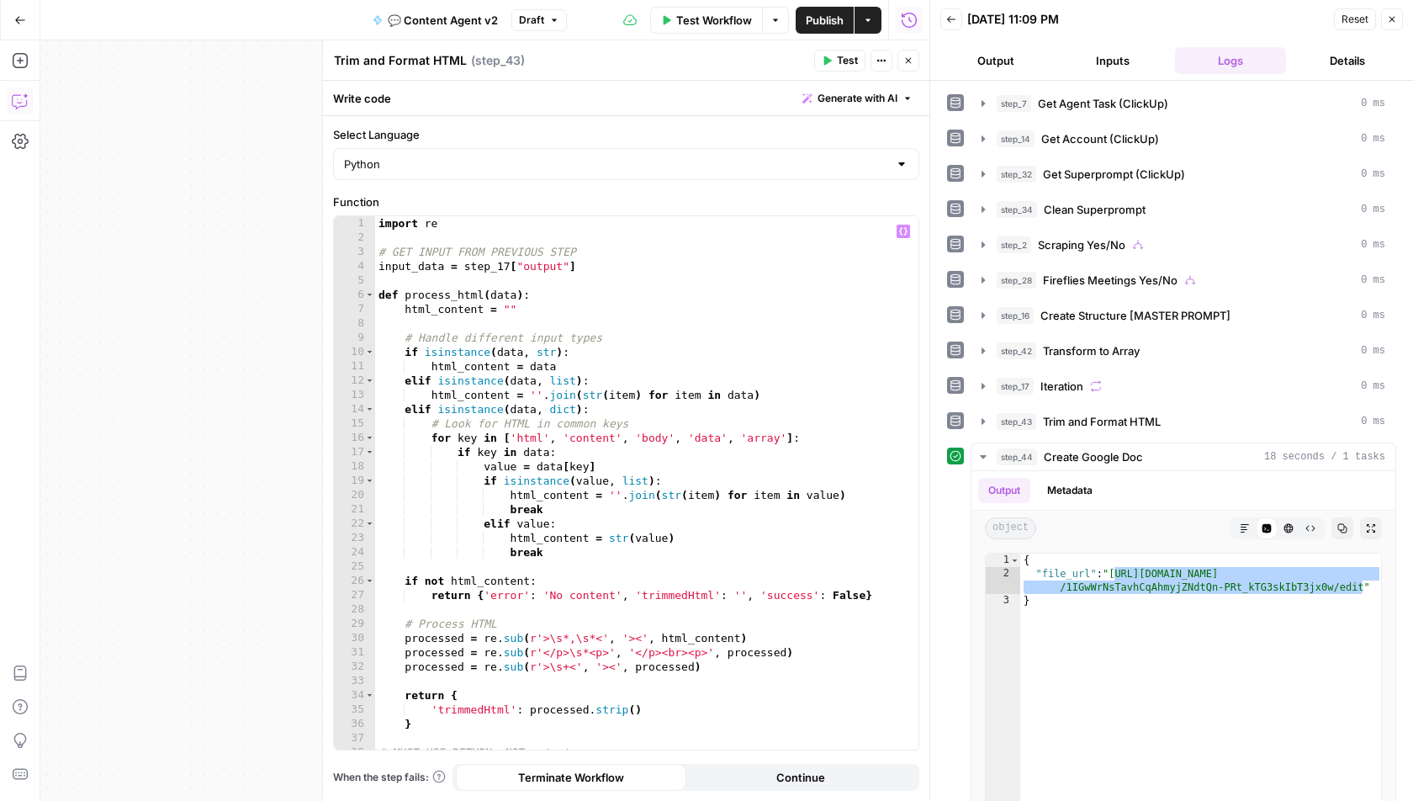
scroll to position [22, 0]
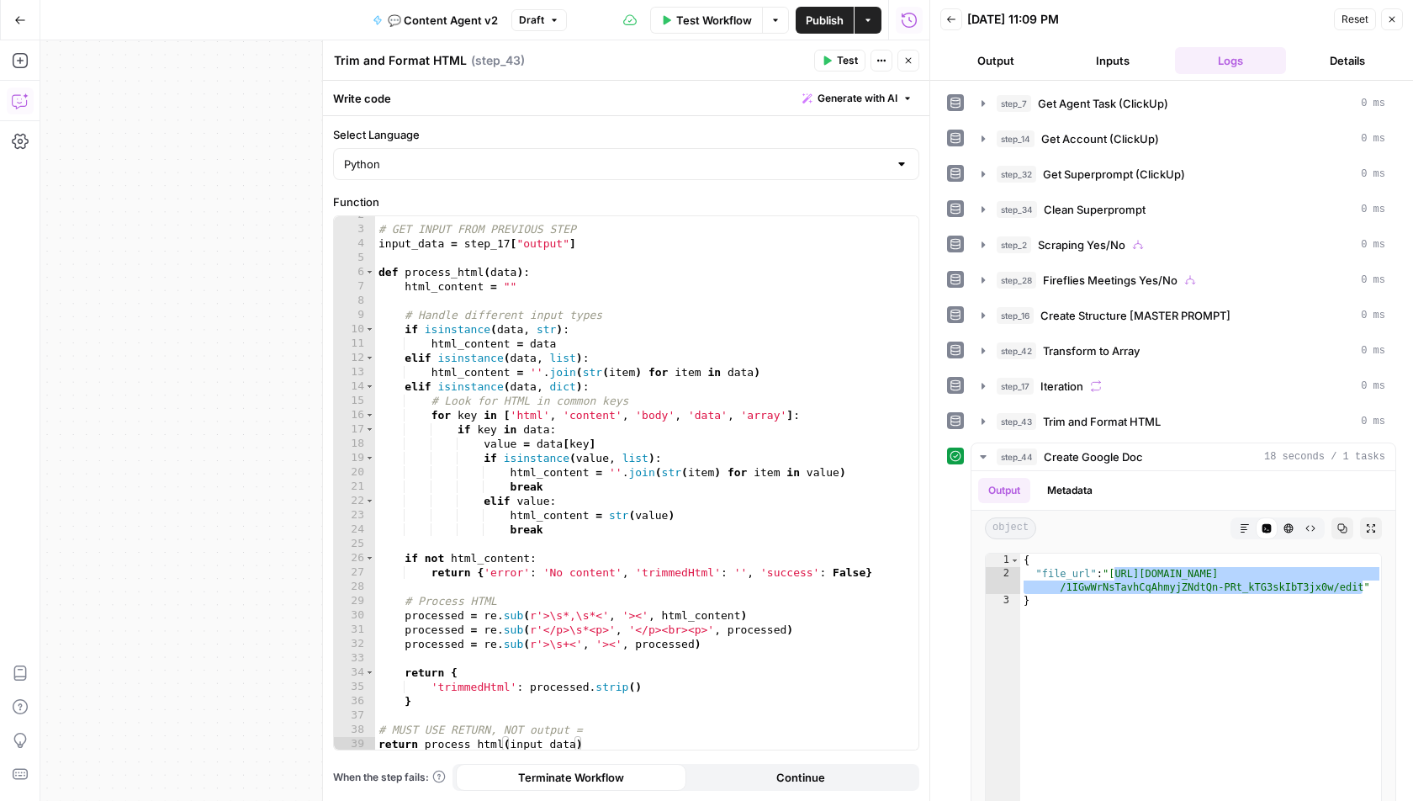
click at [907, 58] on icon "button" at bounding box center [909, 61] width 10 height 10
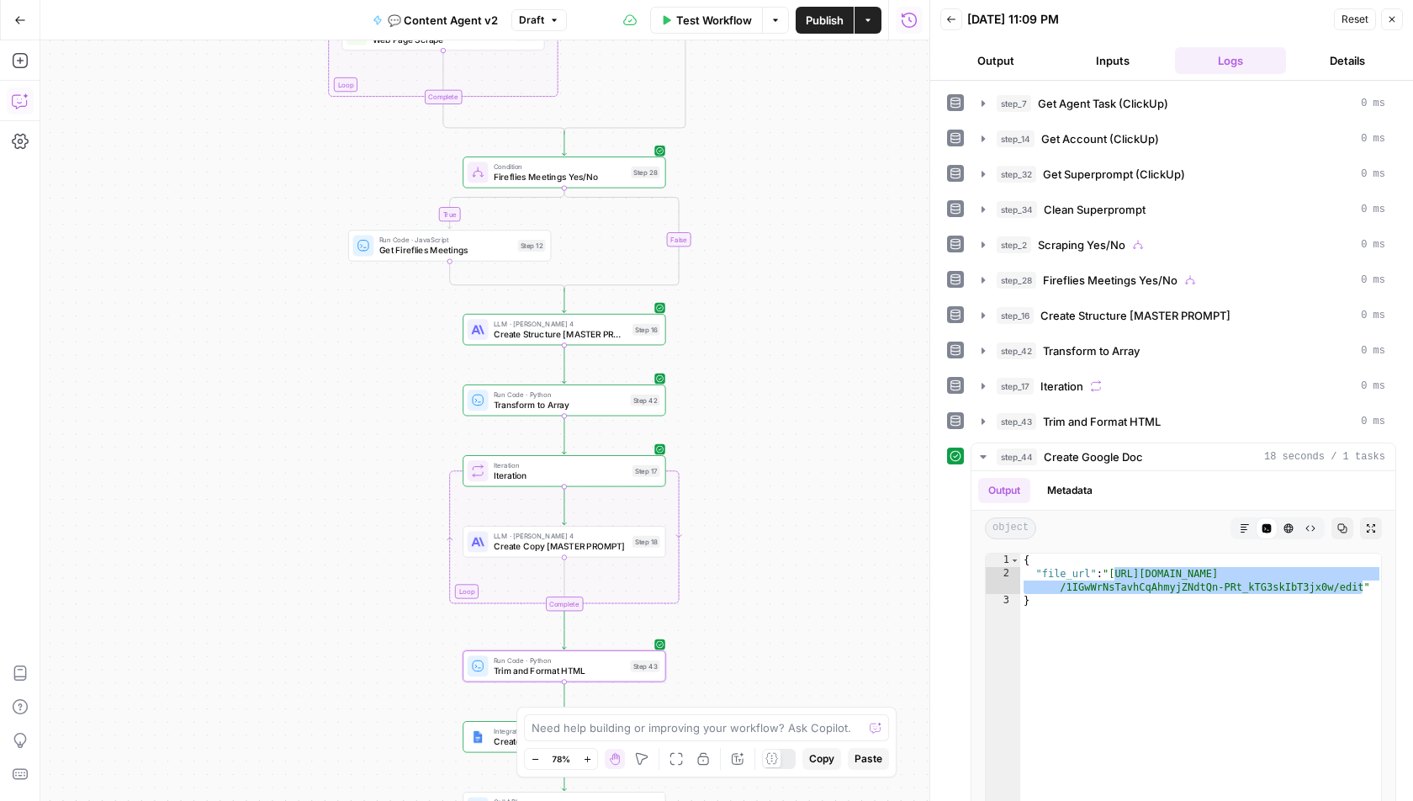
click at [534, 330] on span "Create Structure [MASTER PROMPT]" at bounding box center [561, 333] width 134 height 13
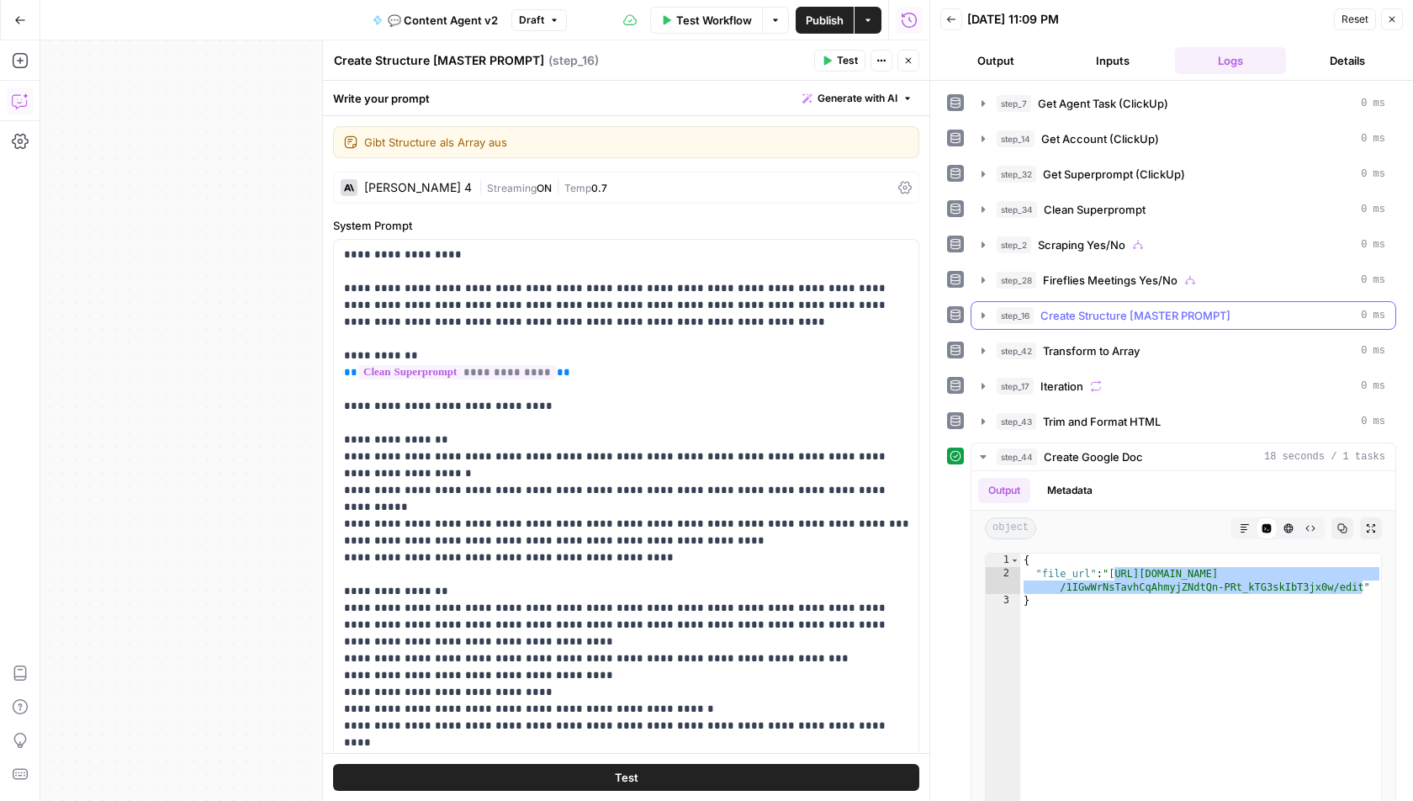
click at [982, 312] on icon "button" at bounding box center [983, 315] width 3 height 6
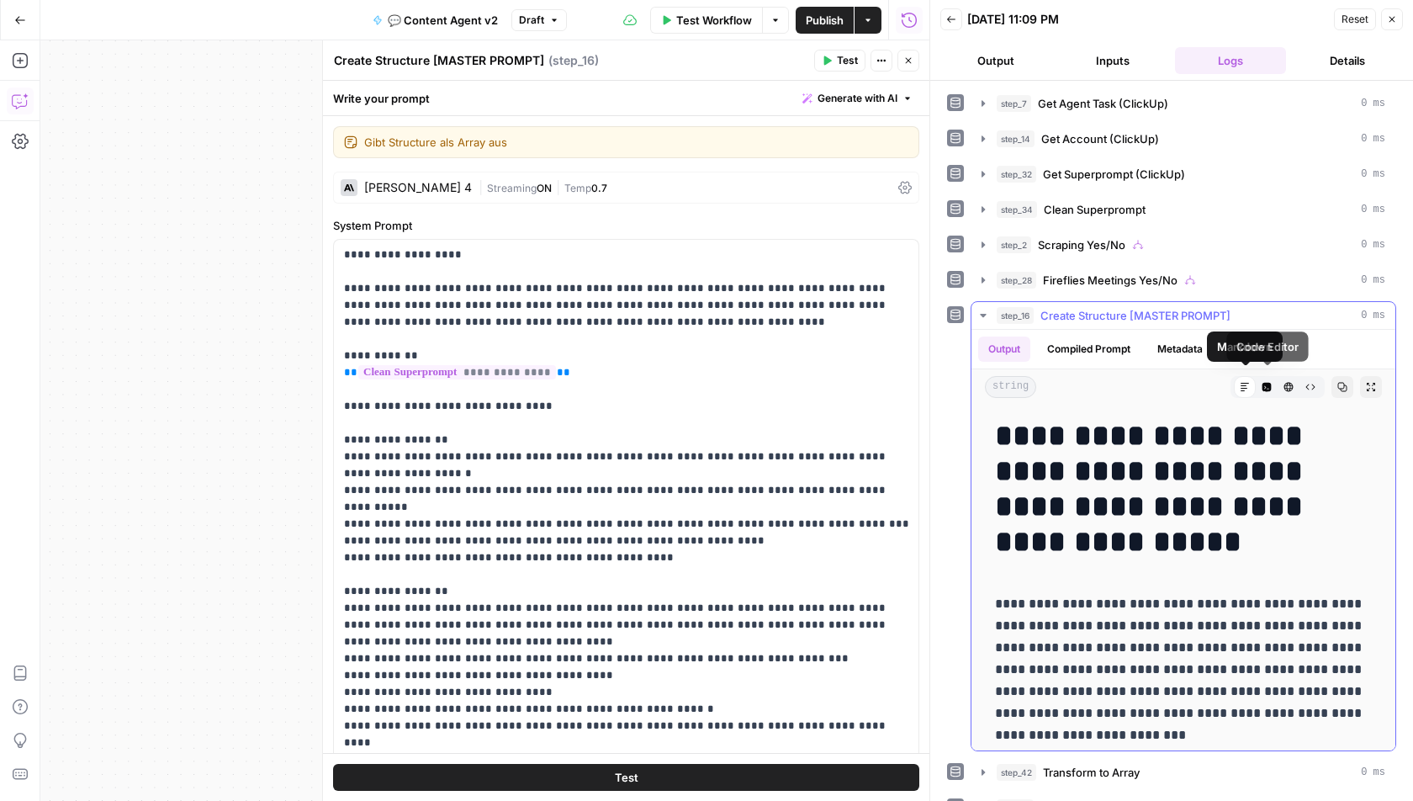
click at [1266, 383] on icon "button" at bounding box center [1267, 387] width 9 height 9
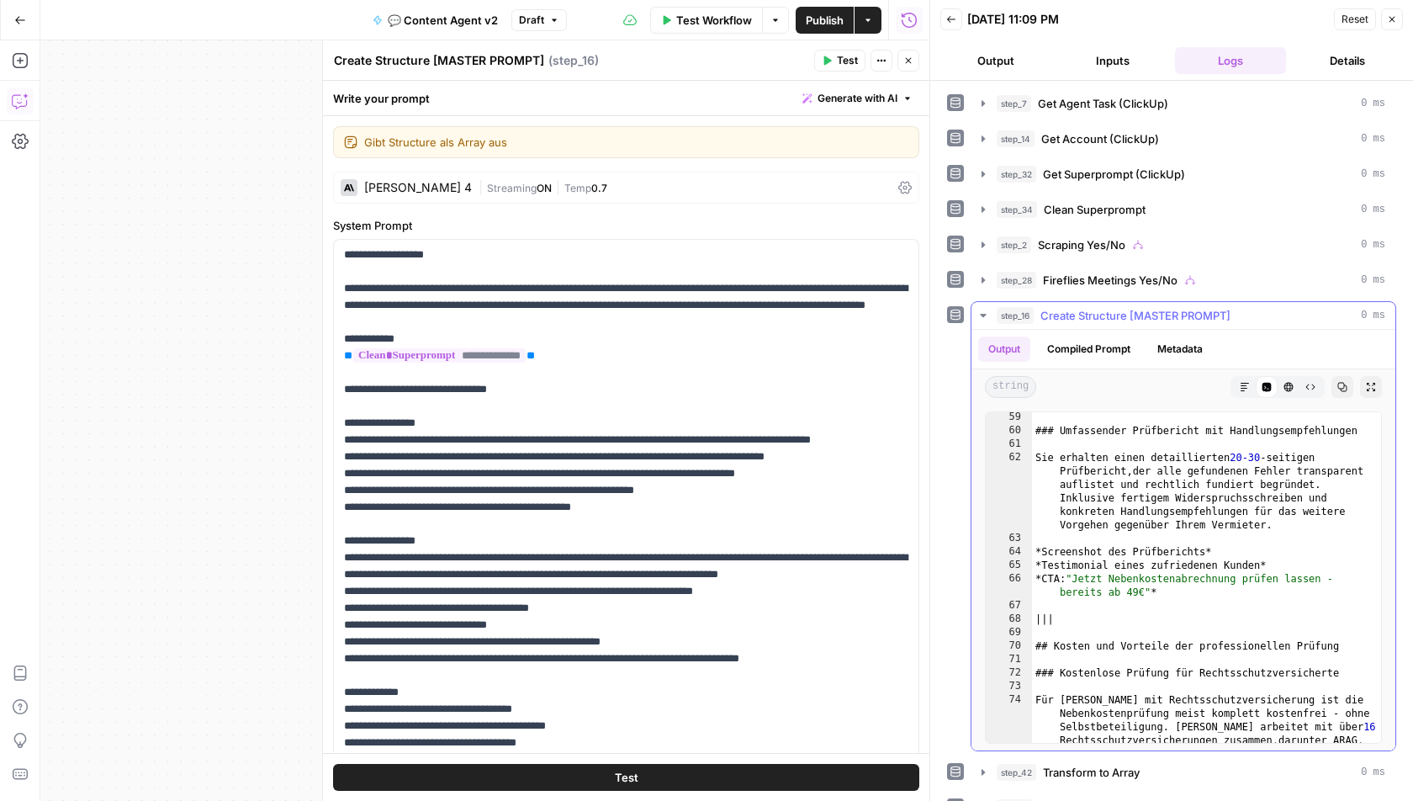
scroll to position [1469, 0]
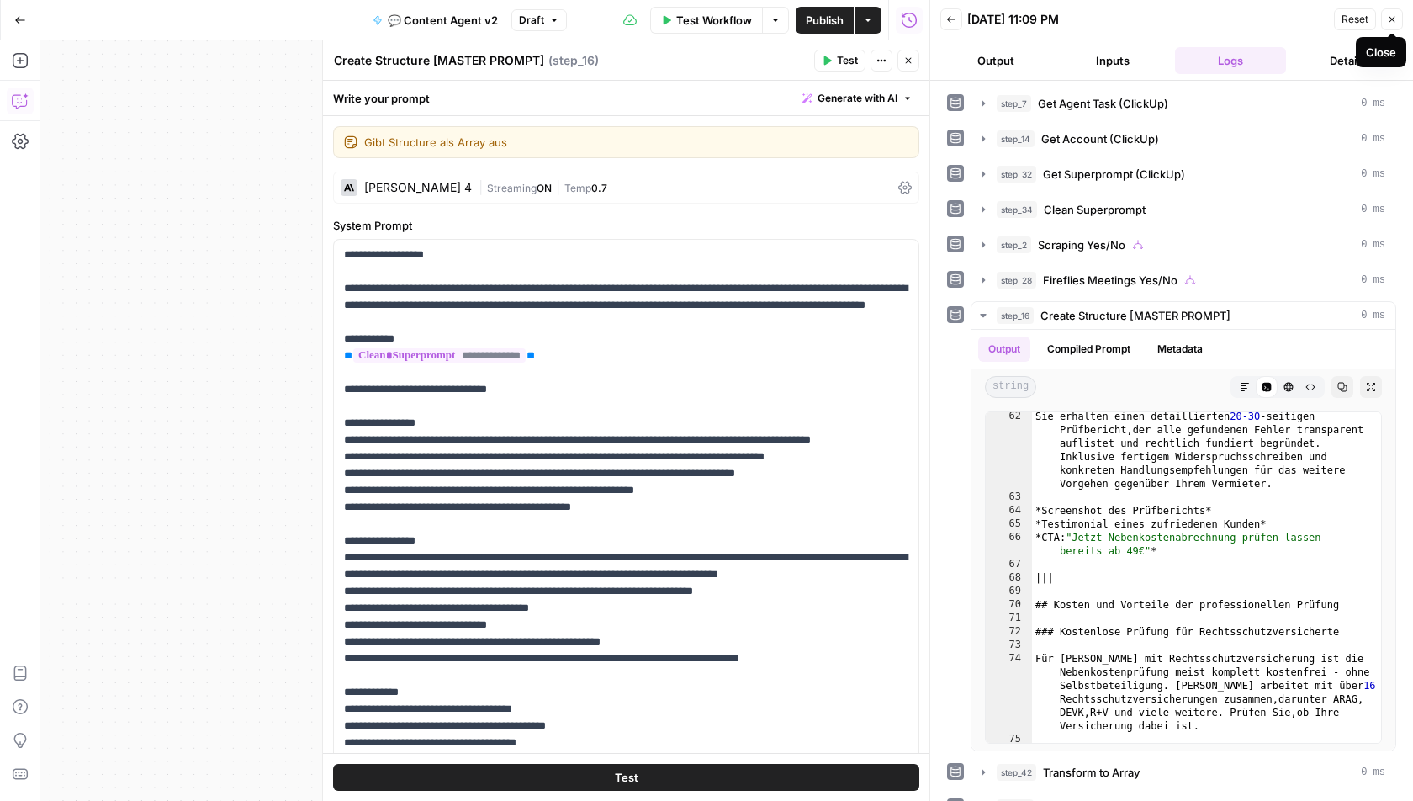
click at [1394, 19] on icon "button" at bounding box center [1392, 19] width 10 height 10
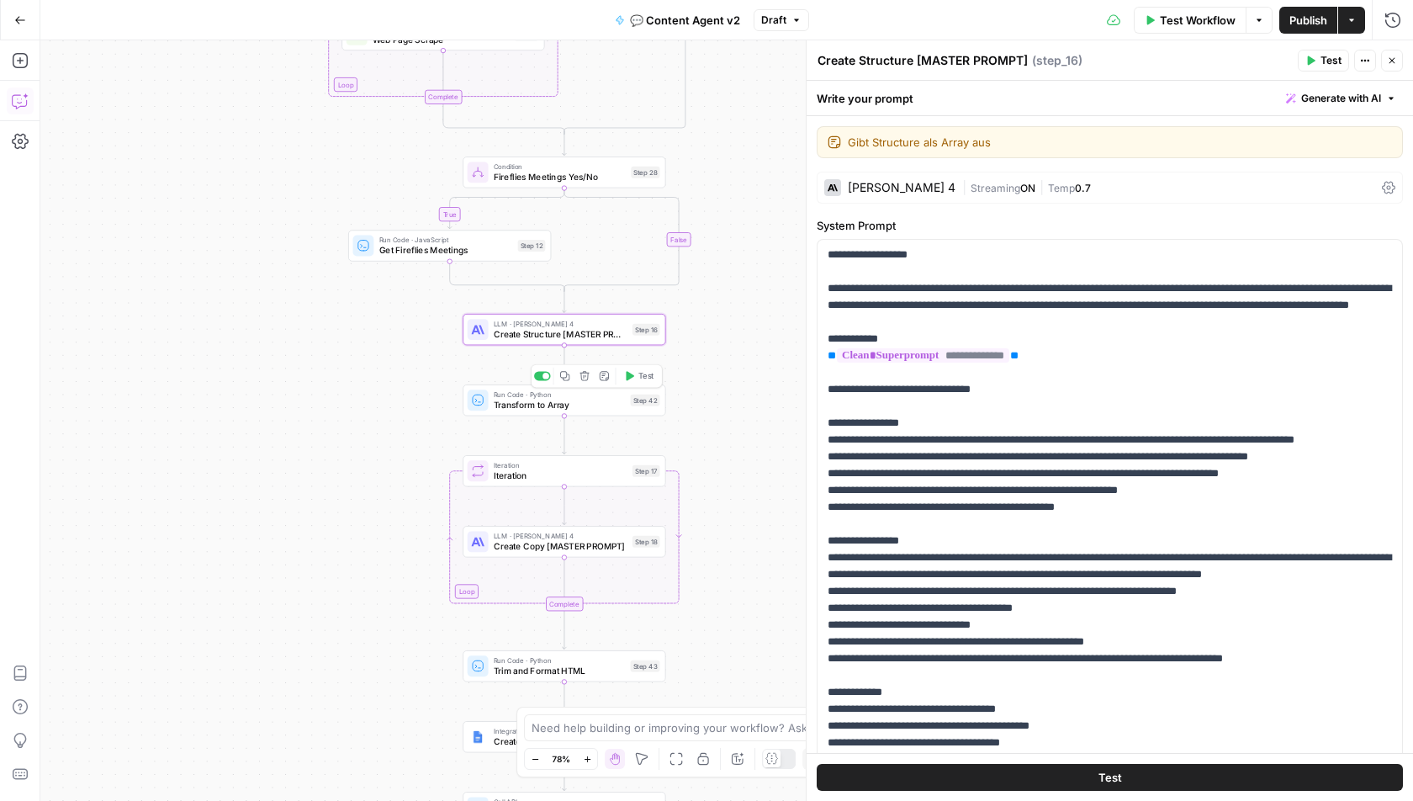
click at [584, 404] on span "Transform to Array" at bounding box center [559, 404] width 131 height 13
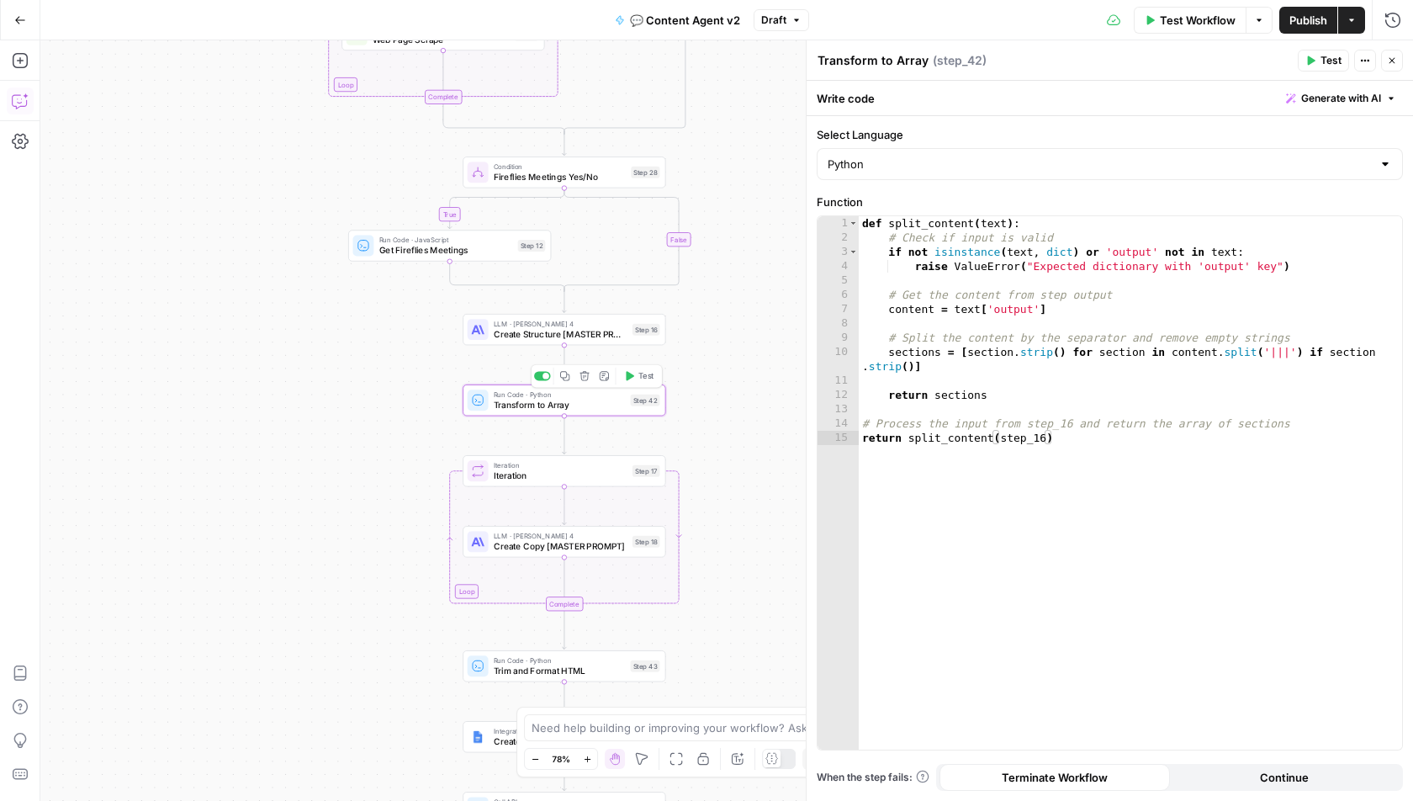
click at [535, 400] on span "Transform to Array" at bounding box center [559, 404] width 131 height 13
click at [501, 413] on div "Run Code · Python Transform to Array Step 42 Copy step Delete step Add Note Test" at bounding box center [564, 399] width 203 height 31
click at [882, 58] on textarea "Transform to Array" at bounding box center [873, 60] width 111 height 17
type textarea "Transform Content Structure to Array"
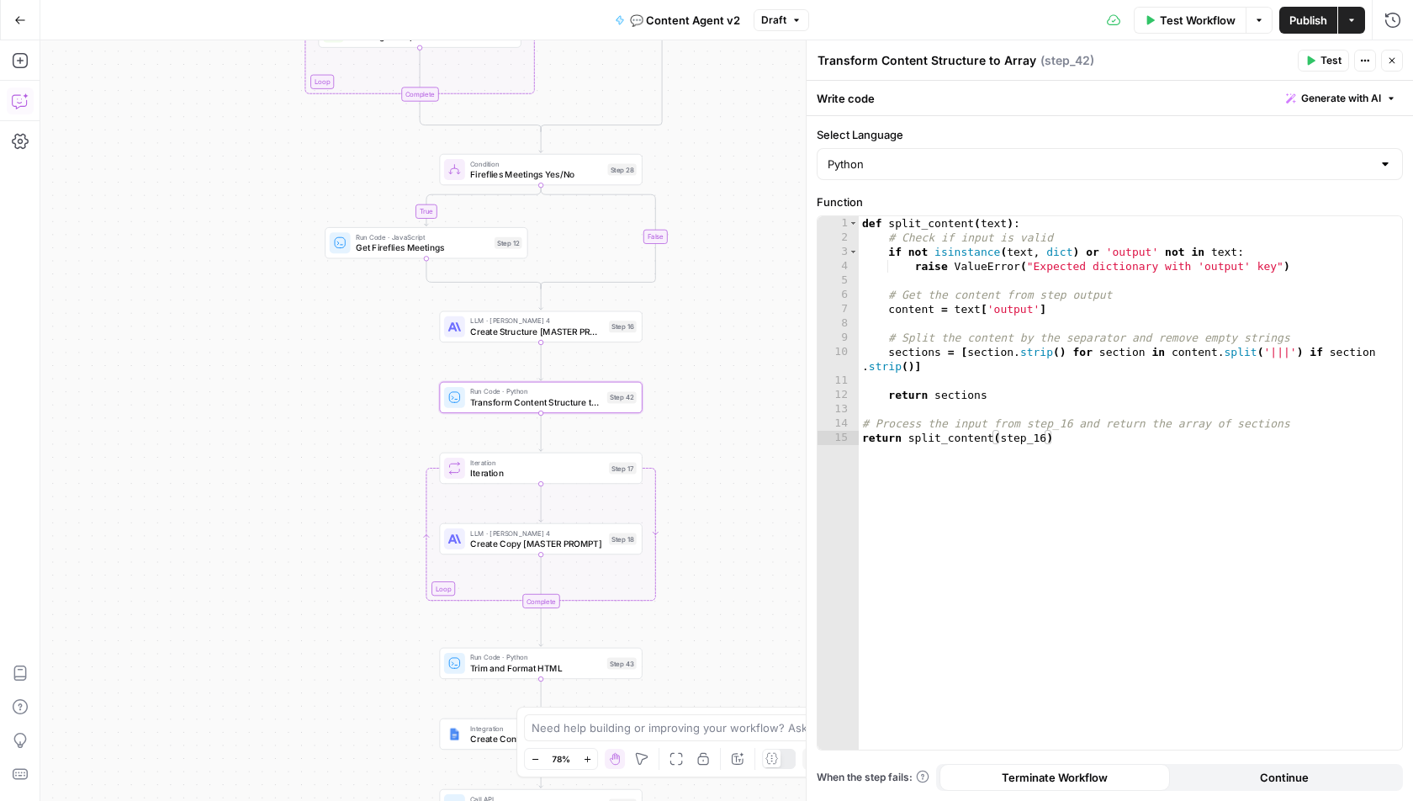
click at [956, 62] on textarea "Transform Content Structure to Array" at bounding box center [927, 60] width 219 height 17
drag, startPoint x: 881, startPoint y: 59, endPoint x: 806, endPoint y: 59, distance: 74.9
click at [808, 59] on div "Transform Content Structure to Array Transform Content Structure to Array ( ste…" at bounding box center [1109, 420] width 607 height 761
click at [925, 61] on textarea "Content Structure to Array" at bounding box center [895, 60] width 155 height 17
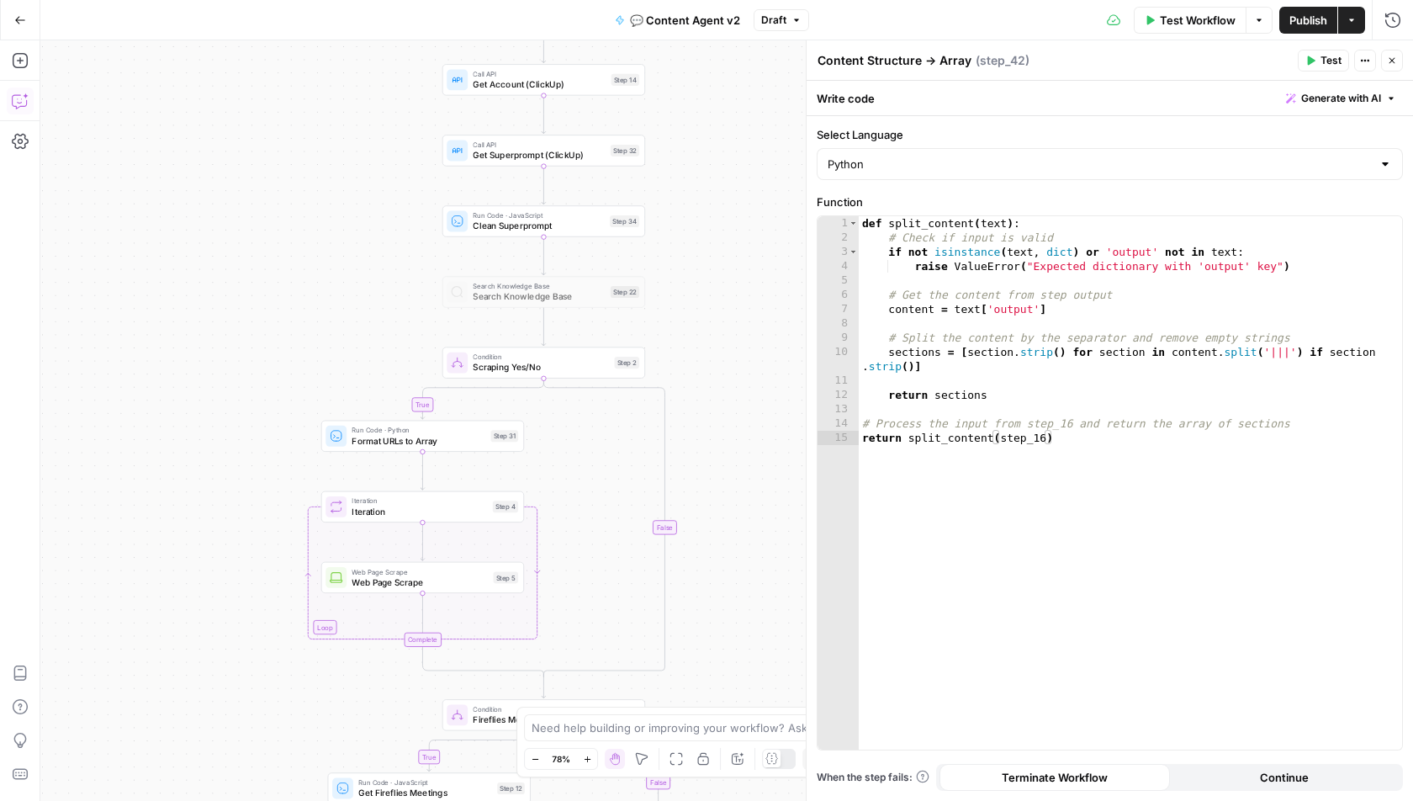
type textarea "Content Structure → Array"
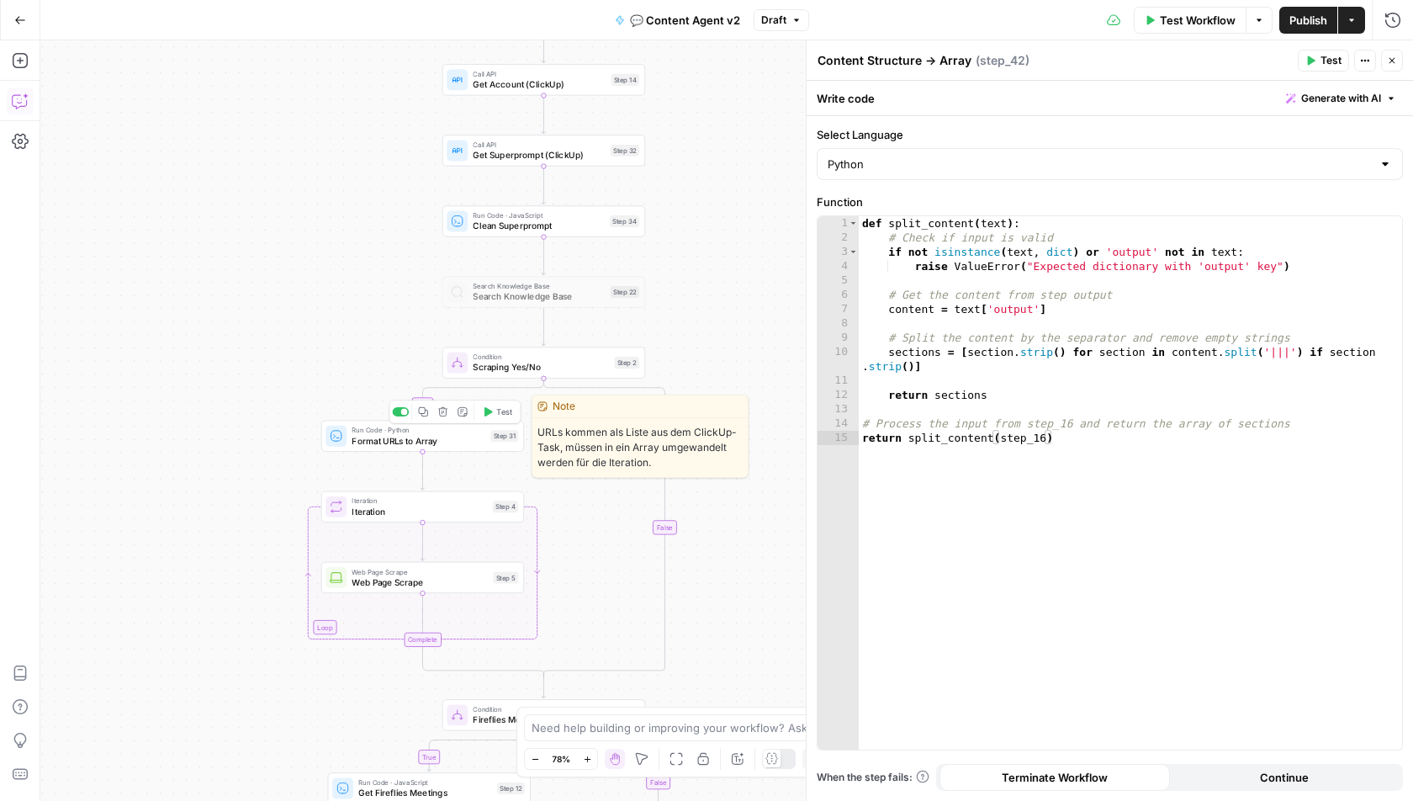
click at [386, 435] on span "Format URLs to Array" at bounding box center [419, 440] width 134 height 13
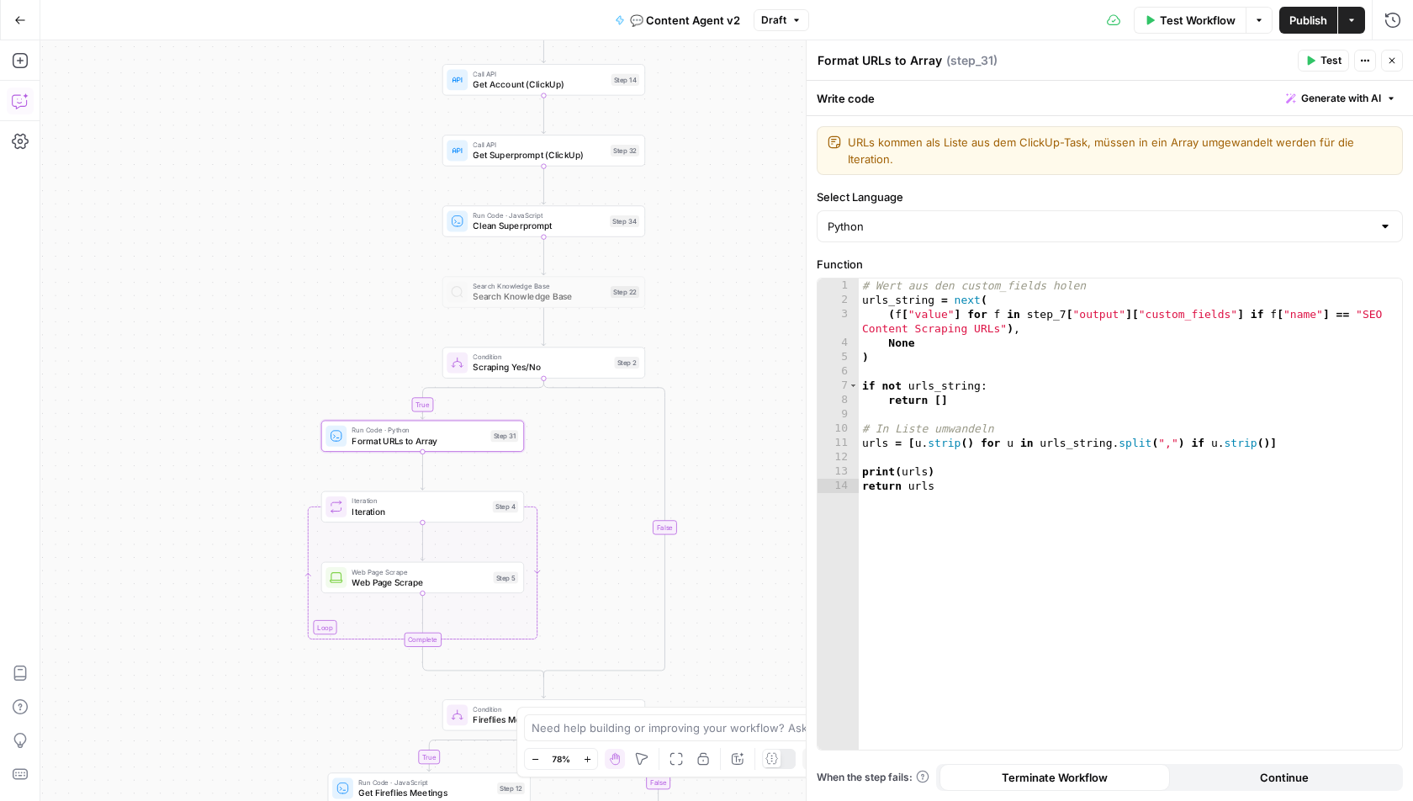
click at [864, 59] on textarea "Format URLs to Array" at bounding box center [880, 60] width 125 height 17
drag, startPoint x: 860, startPoint y: 61, endPoint x: 817, endPoint y: 61, distance: 42.9
click at [818, 61] on textarea "Format URLs to Array" at bounding box center [880, 60] width 125 height 17
click at [855, 61] on textarea "URLs to Array" at bounding box center [858, 60] width 80 height 17
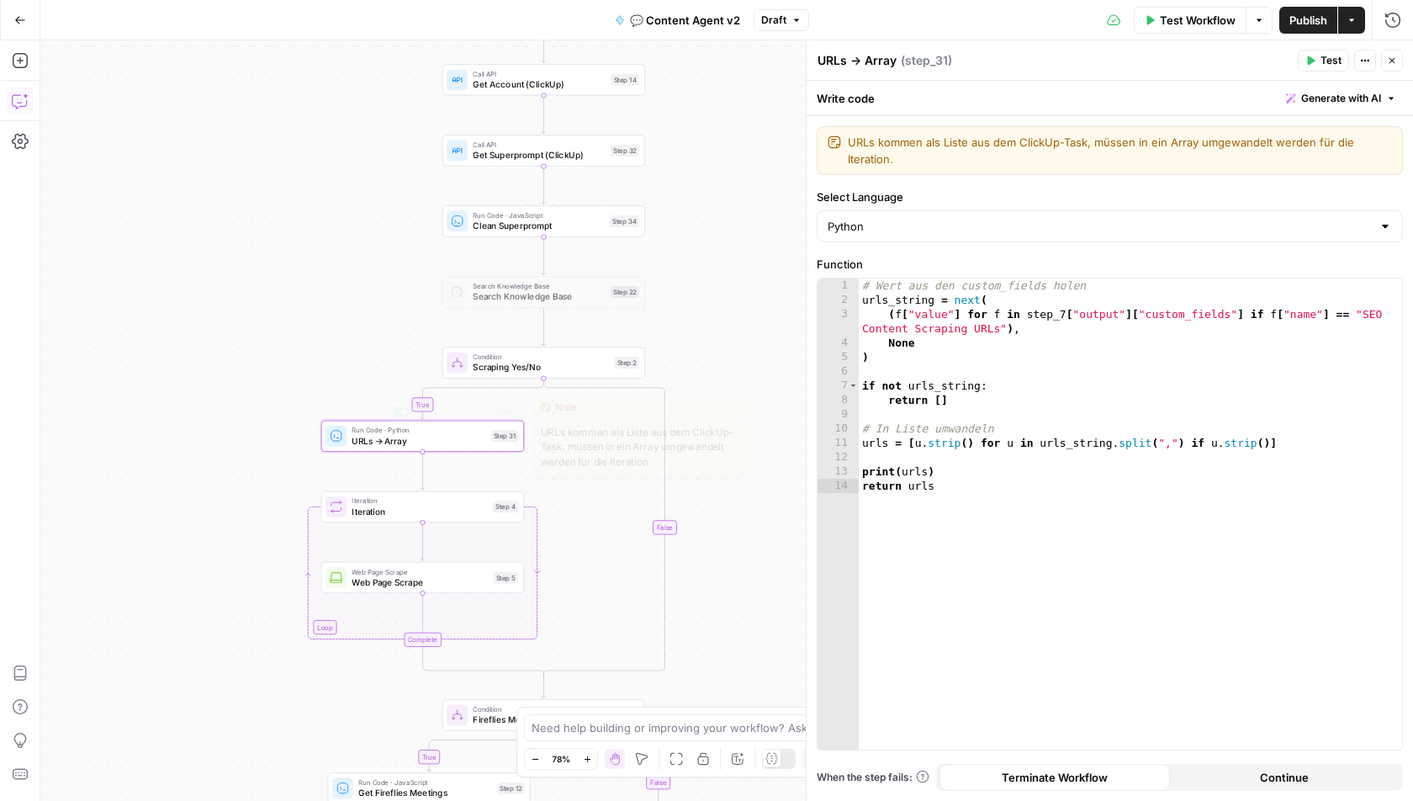
type textarea "URLs → Array"
click at [302, 337] on div "true true false false Workflow Set Inputs Inputs Call API Get Agent Task (Click…" at bounding box center [726, 420] width 1373 height 761
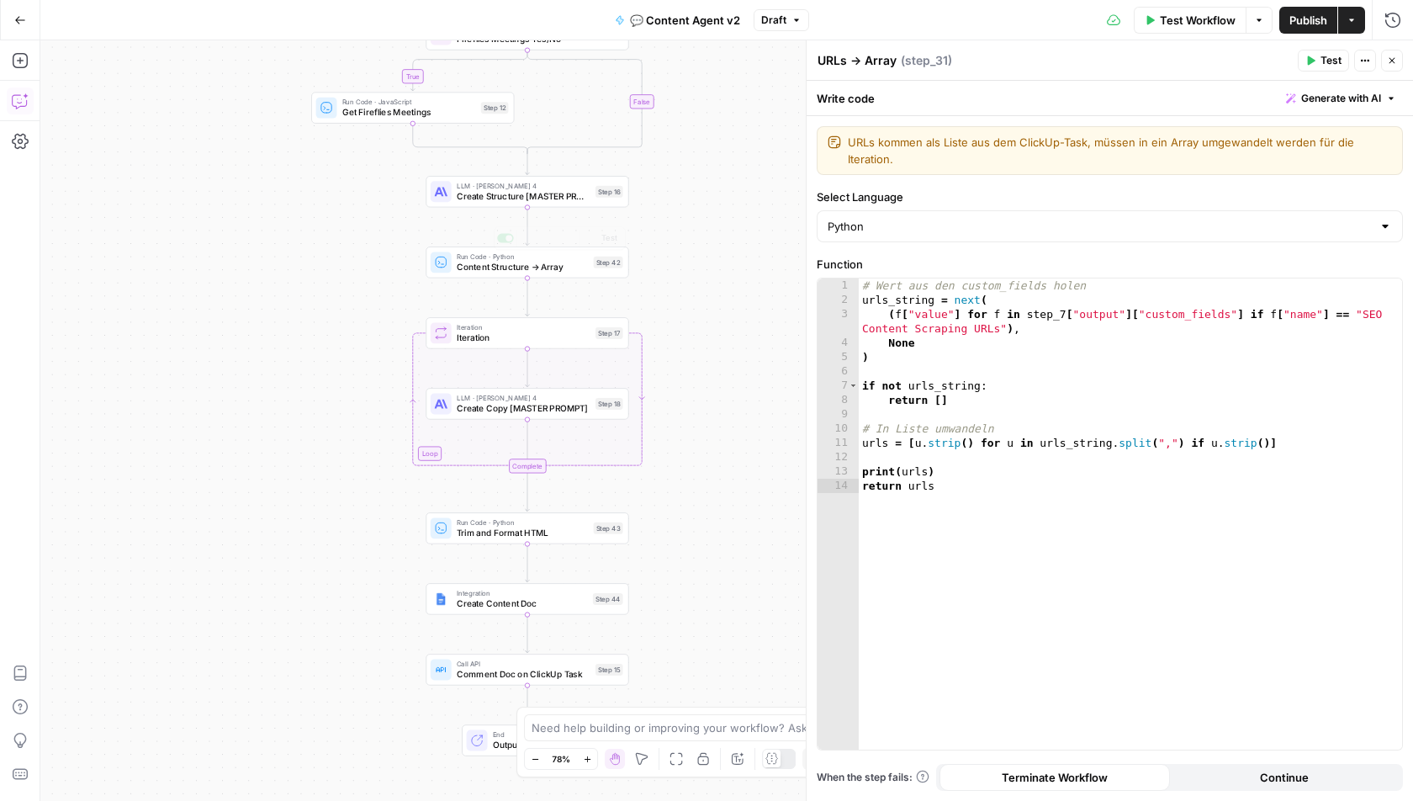
click at [487, 189] on span "Create Structure [MASTER PROMPT]" at bounding box center [524, 195] width 134 height 13
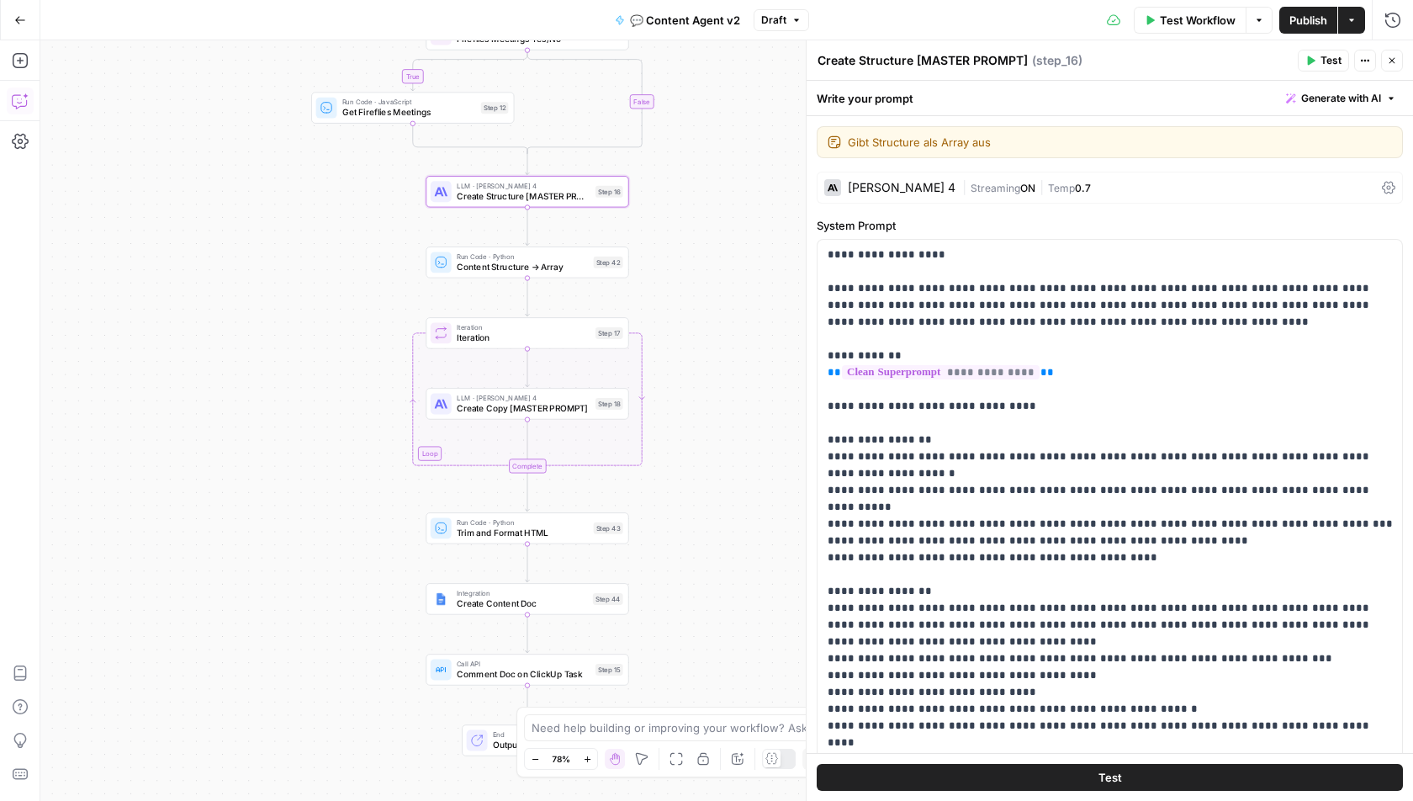
click at [841, 58] on textarea "Create Structure [MASTER PROMPT]" at bounding box center [923, 60] width 210 height 17
type textarea "Structure [MASTER PROMPT]"
click at [475, 407] on span "Create Copy [MASTER PROMPT]" at bounding box center [524, 408] width 134 height 13
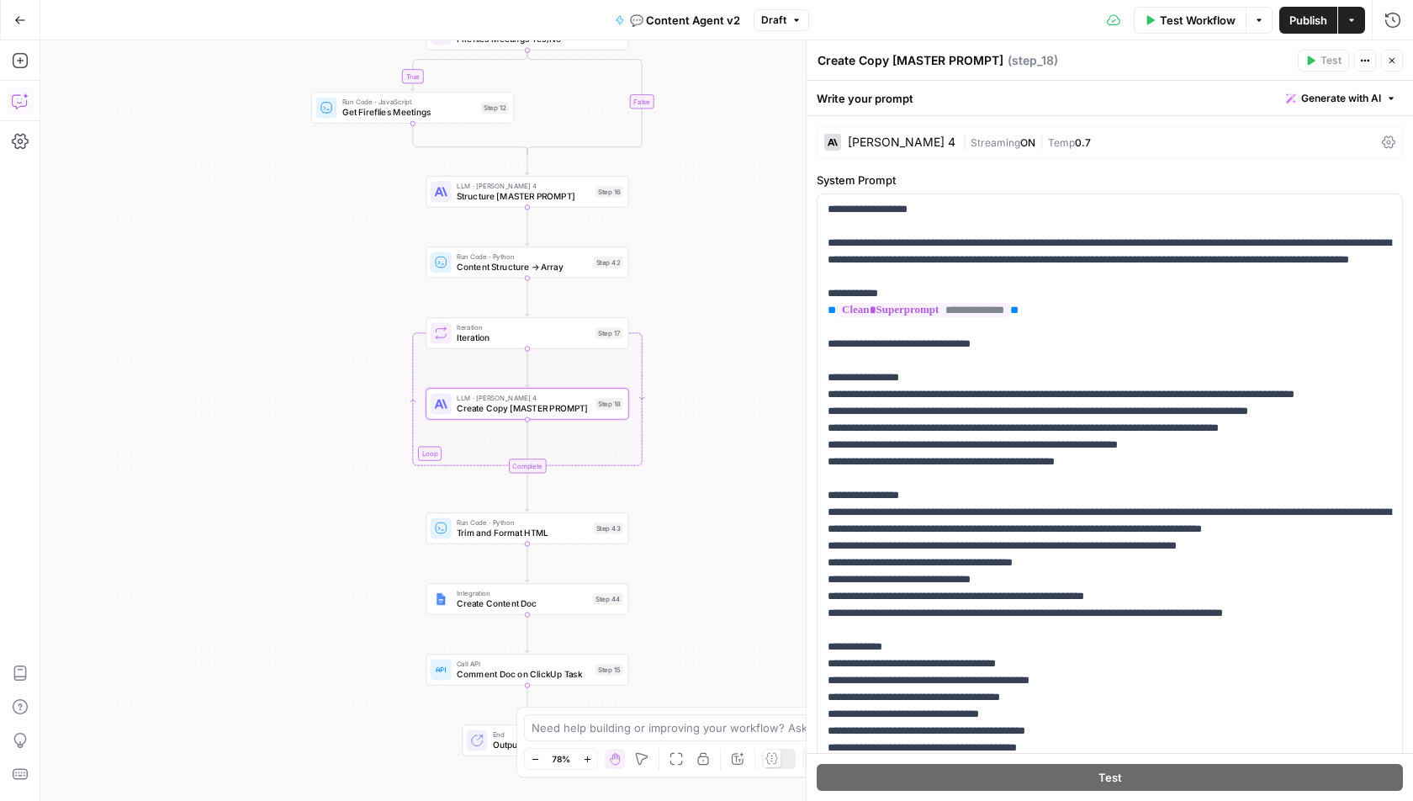
click at [834, 61] on textarea "Create Copy [MASTER PROMPT]" at bounding box center [911, 60] width 186 height 17
type textarea "Copy [MASTER PROMPT]"
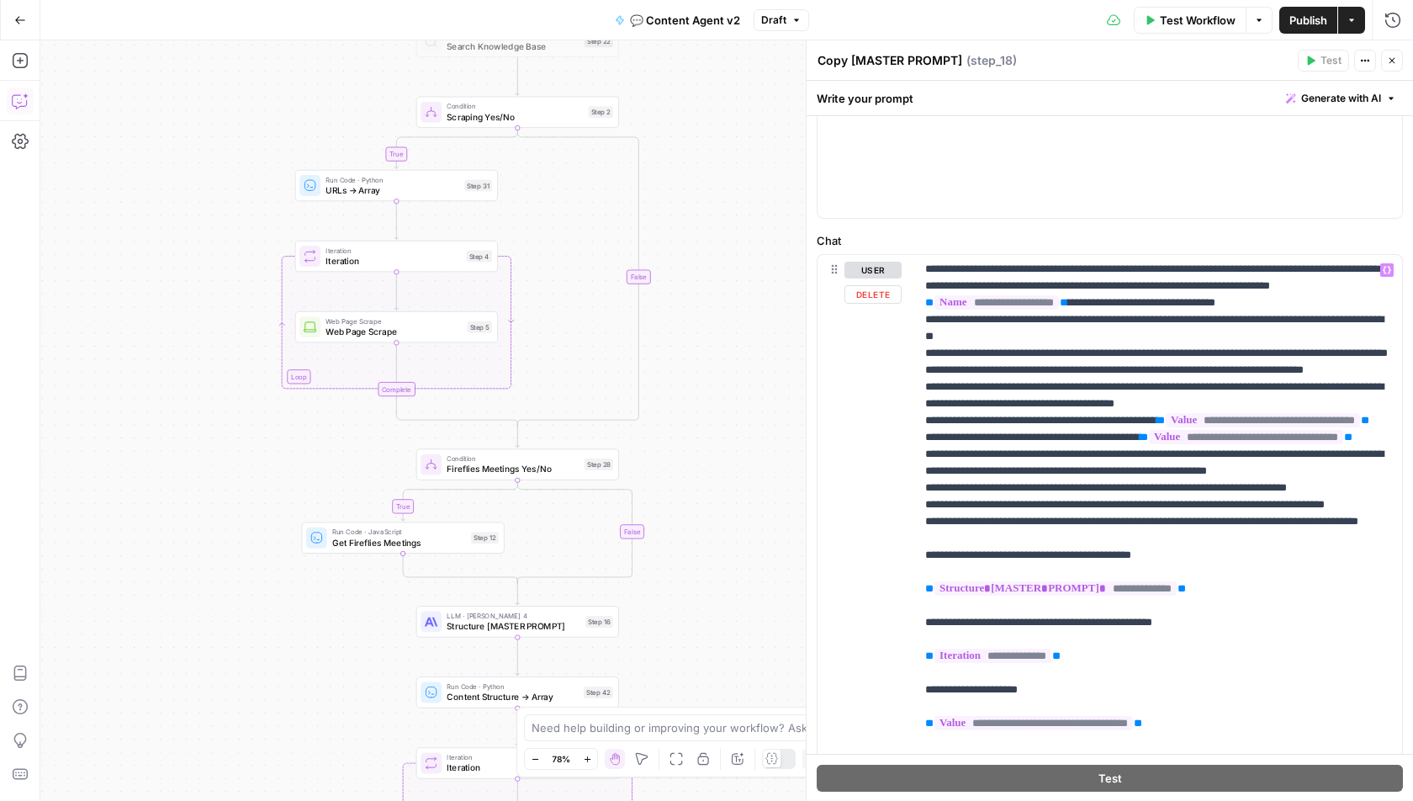
scroll to position [935, 0]
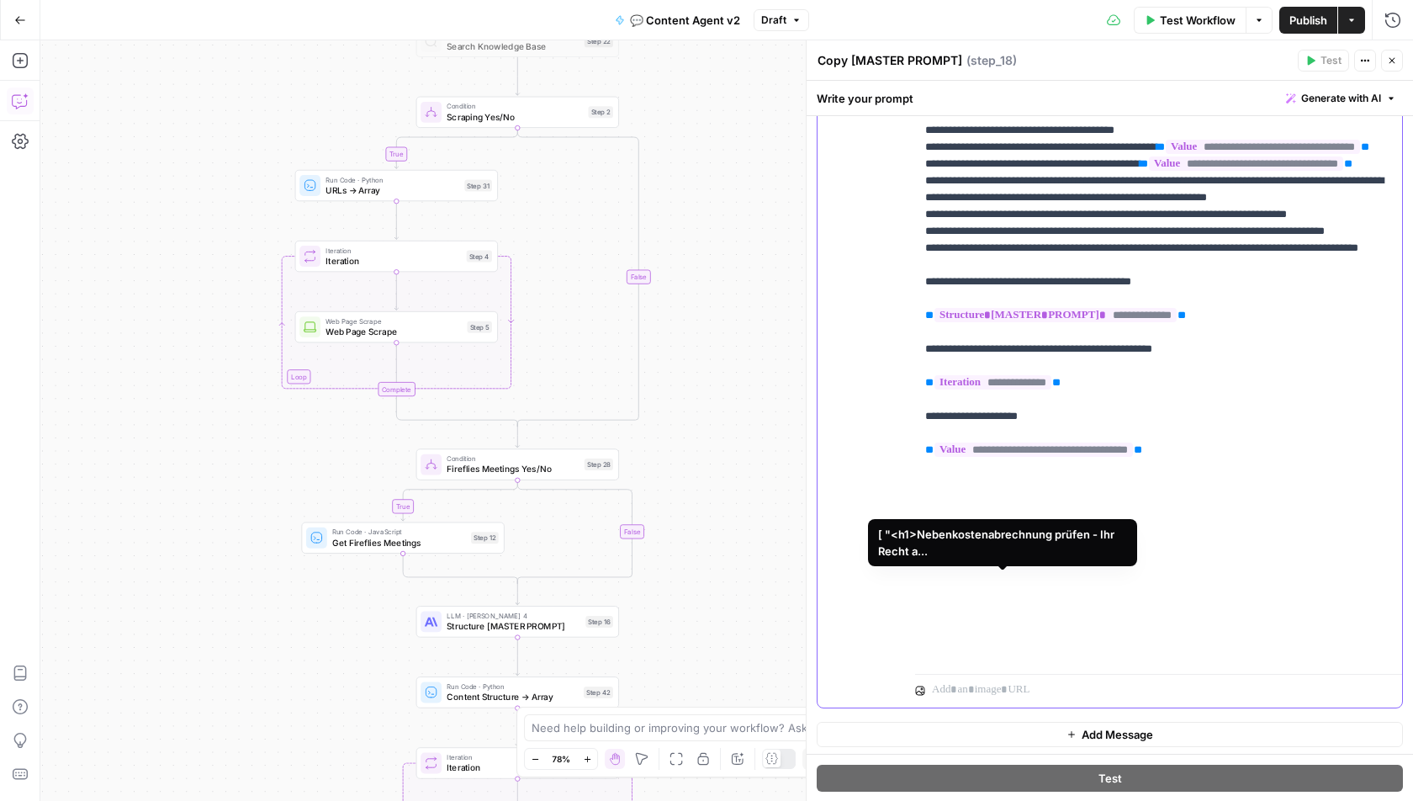
click at [1021, 390] on span "**********" at bounding box center [993, 382] width 117 height 14
click at [972, 390] on span "**********" at bounding box center [993, 382] width 117 height 14
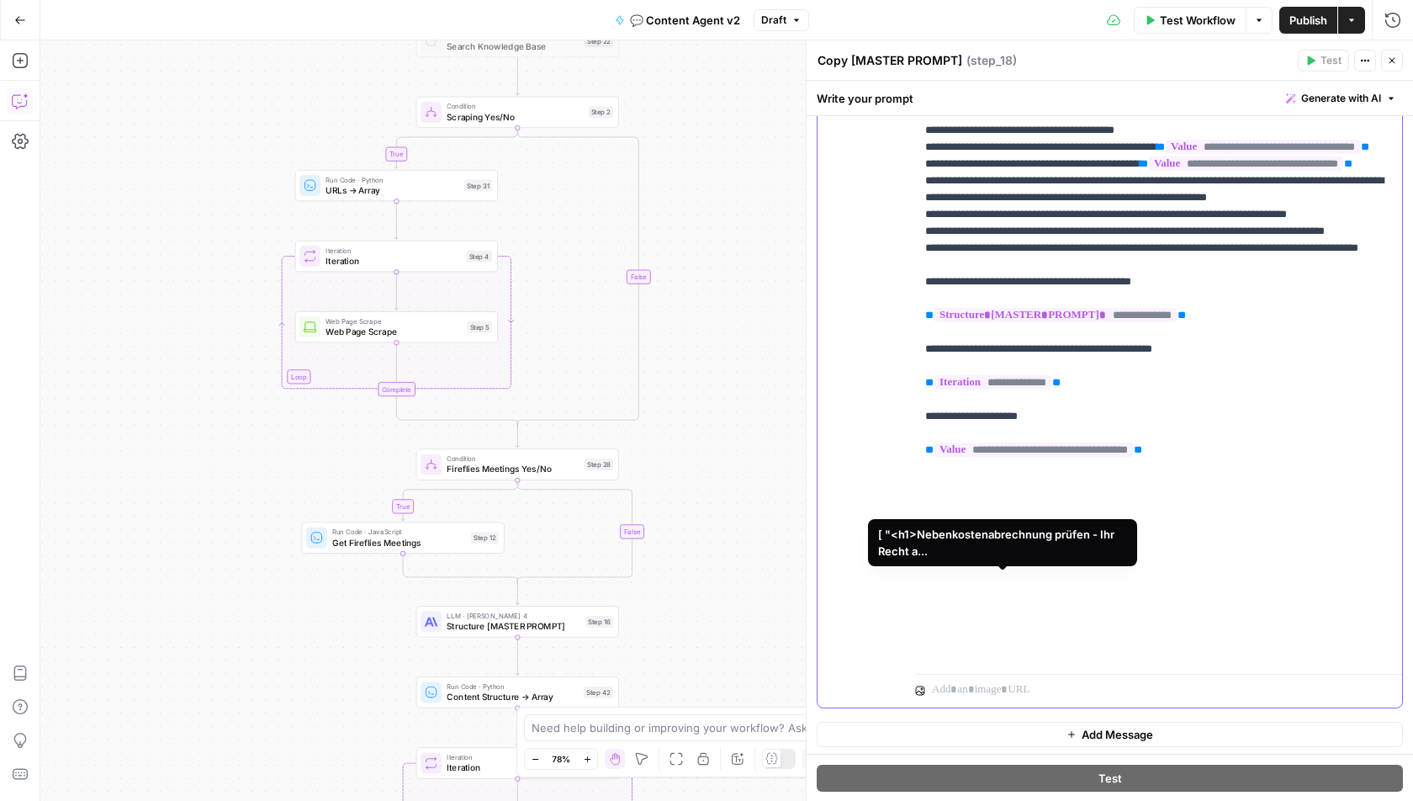
click at [972, 390] on span "**********" at bounding box center [993, 382] width 117 height 14
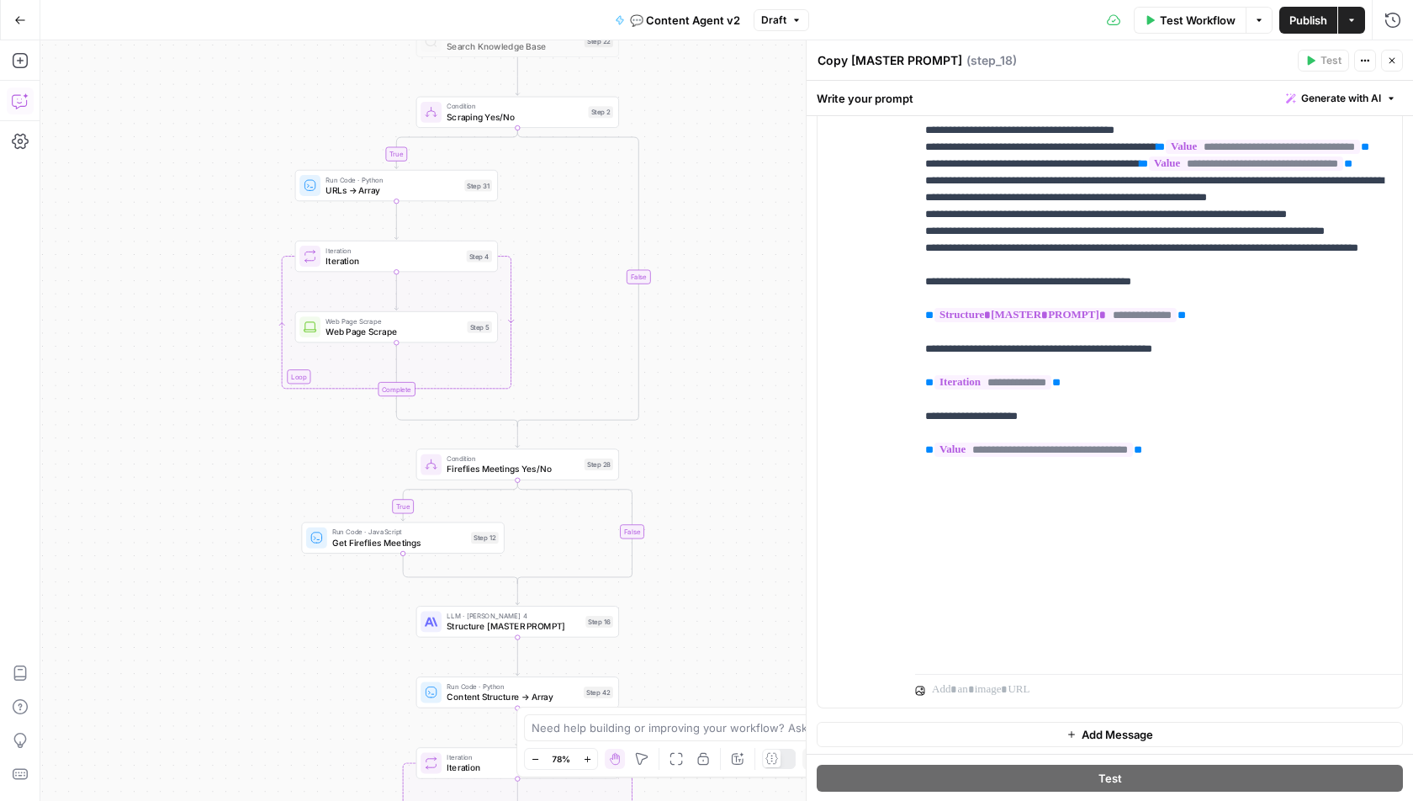
click at [1295, 12] on span "Publish" at bounding box center [1309, 20] width 38 height 17
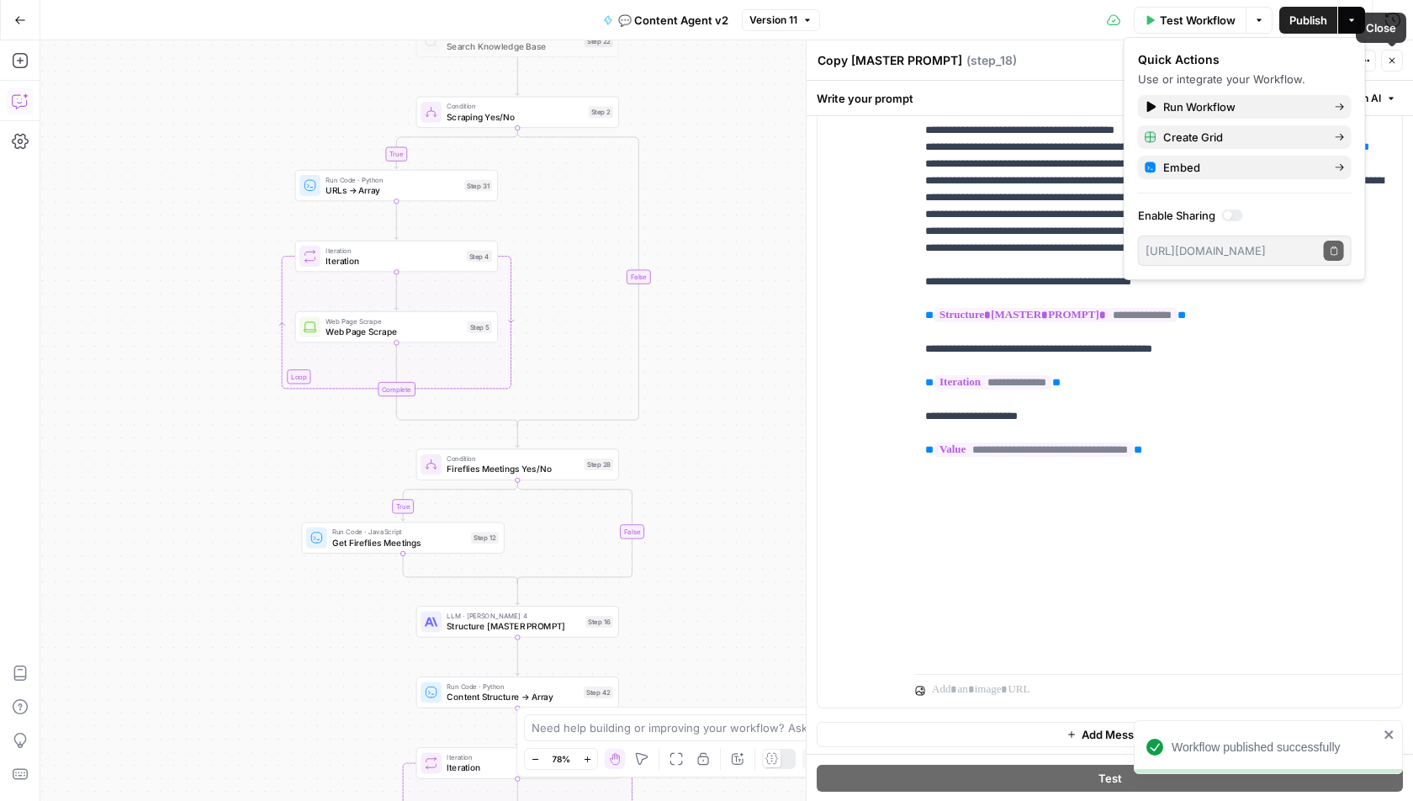
click at [1391, 58] on icon "button" at bounding box center [1392, 61] width 10 height 10
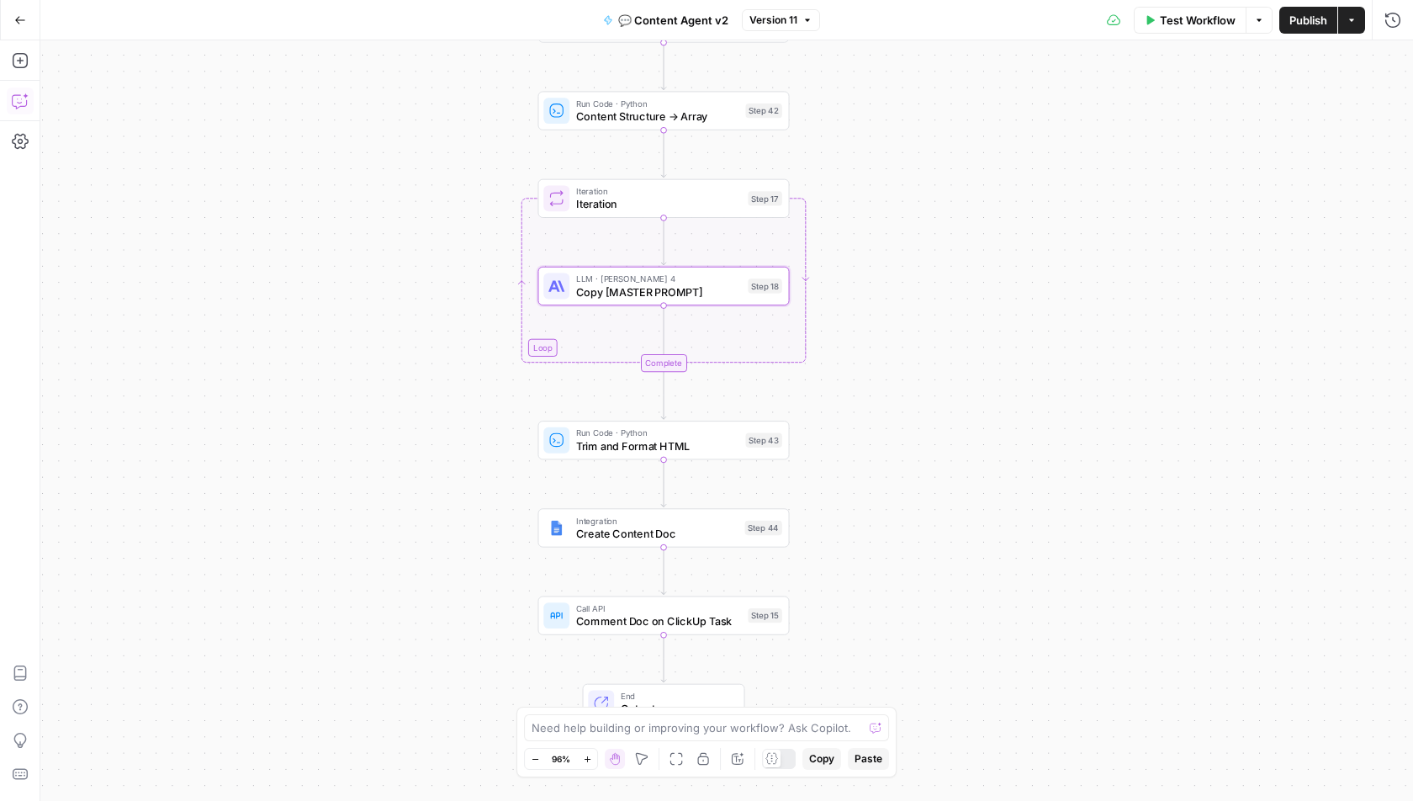
click at [616, 199] on span "Iteration" at bounding box center [659, 204] width 166 height 16
click at [1227, 25] on span "Test Workflow" at bounding box center [1198, 20] width 76 height 17
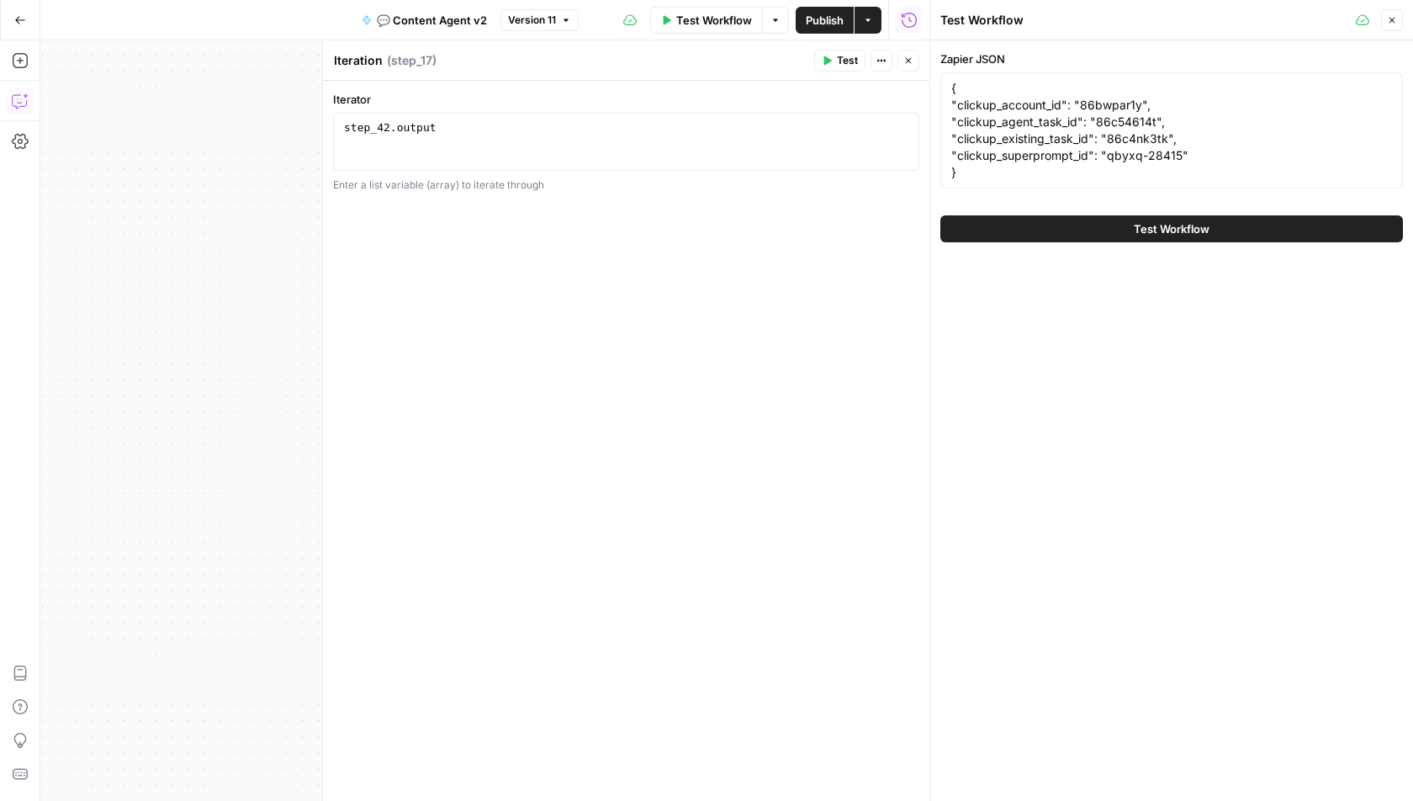
click at [1392, 20] on icon "button" at bounding box center [1393, 21] width 6 height 6
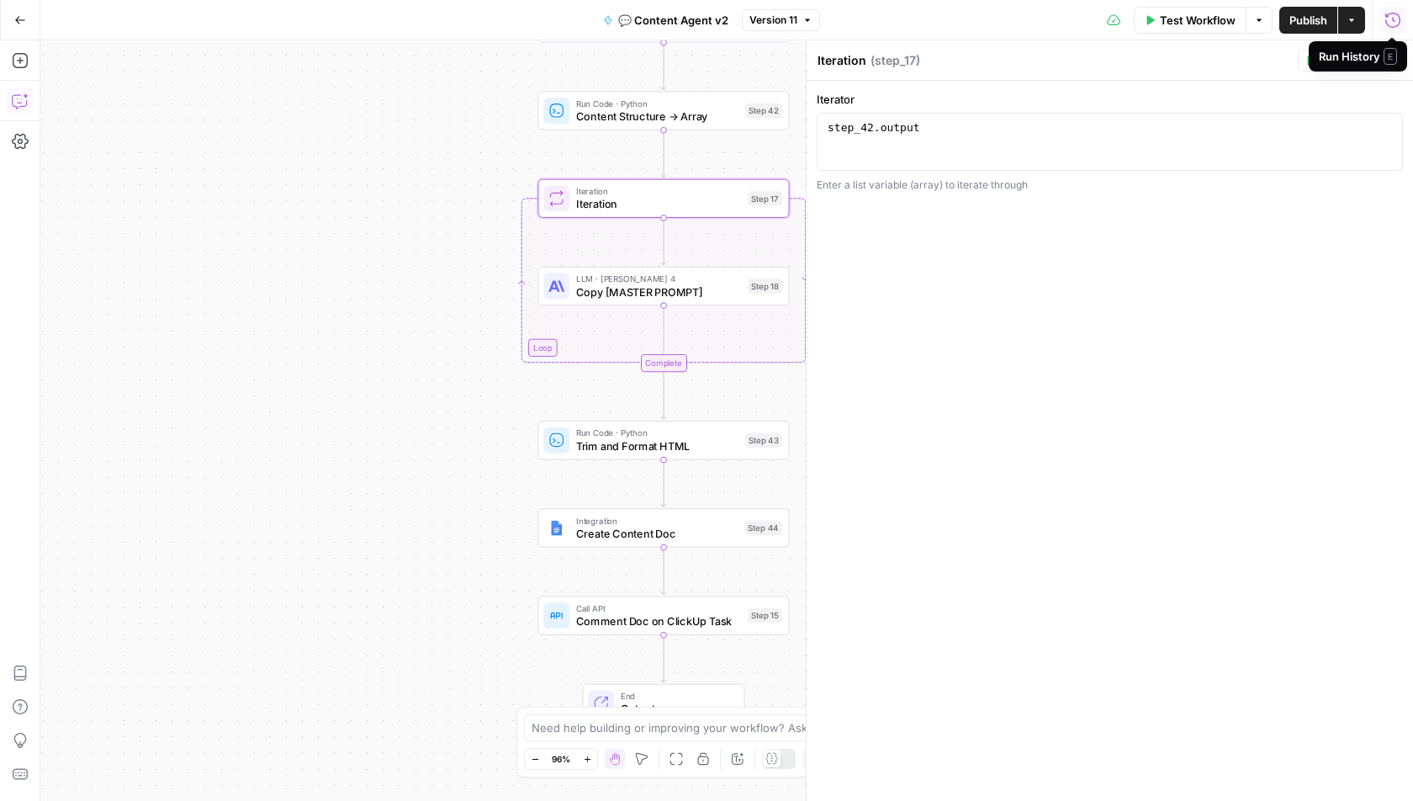
click at [1403, 24] on button "Run History" at bounding box center [1393, 20] width 27 height 27
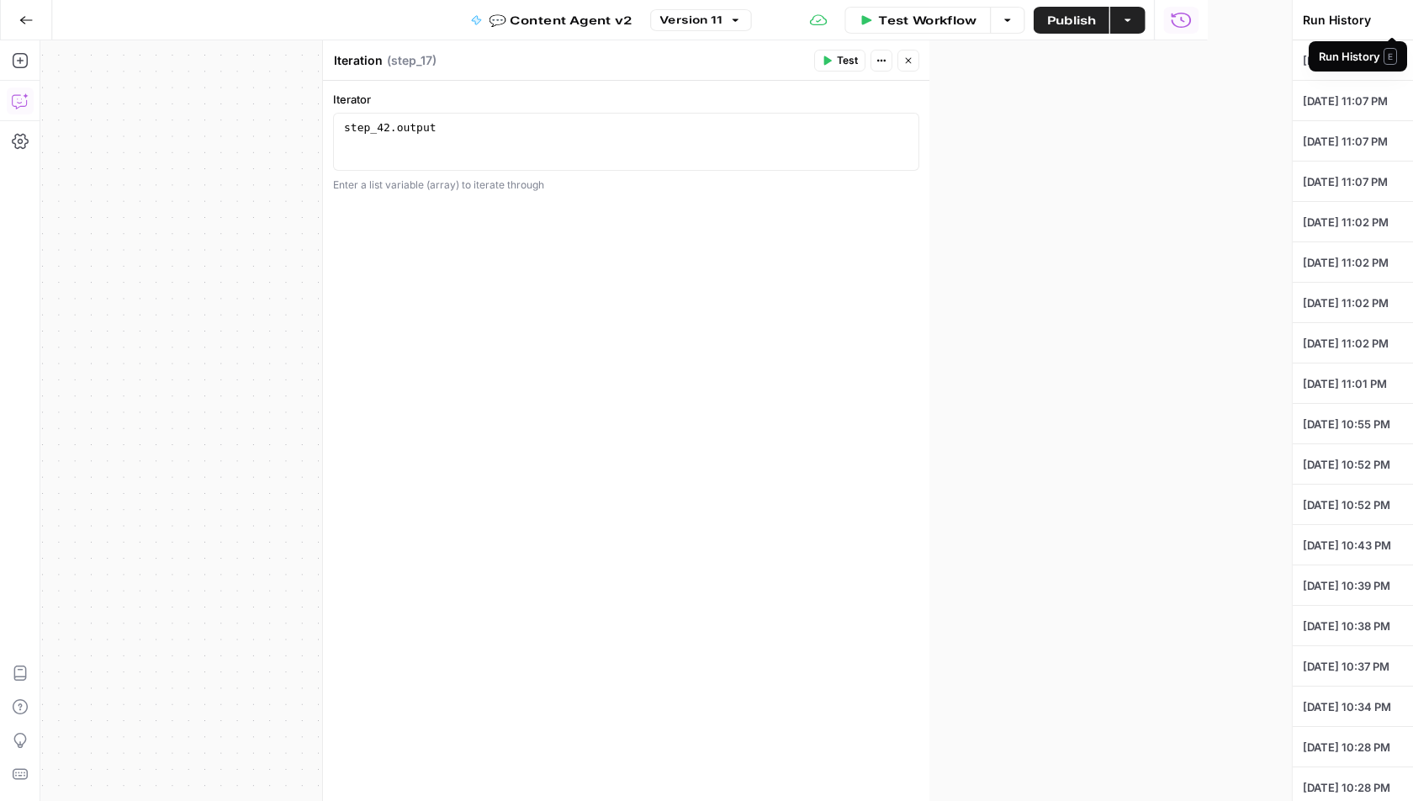
type textarea "{ "clickup_account_id": "86bwpar1y", "clickup_agent_task_id": "86c54614t", "cli…"
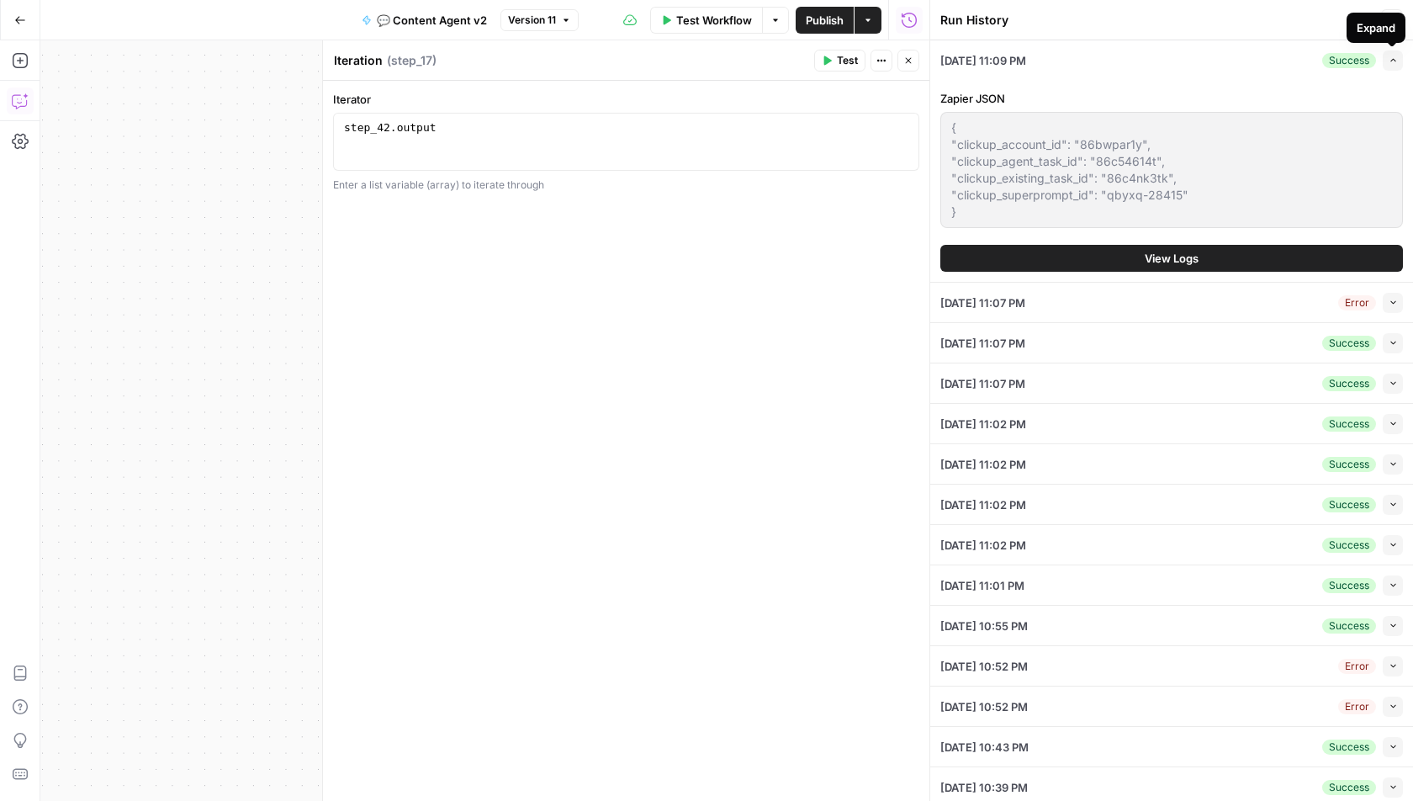
click at [1390, 19] on div "Expand" at bounding box center [1376, 27] width 39 height 17
click at [1391, 23] on icon "button" at bounding box center [1392, 20] width 10 height 10
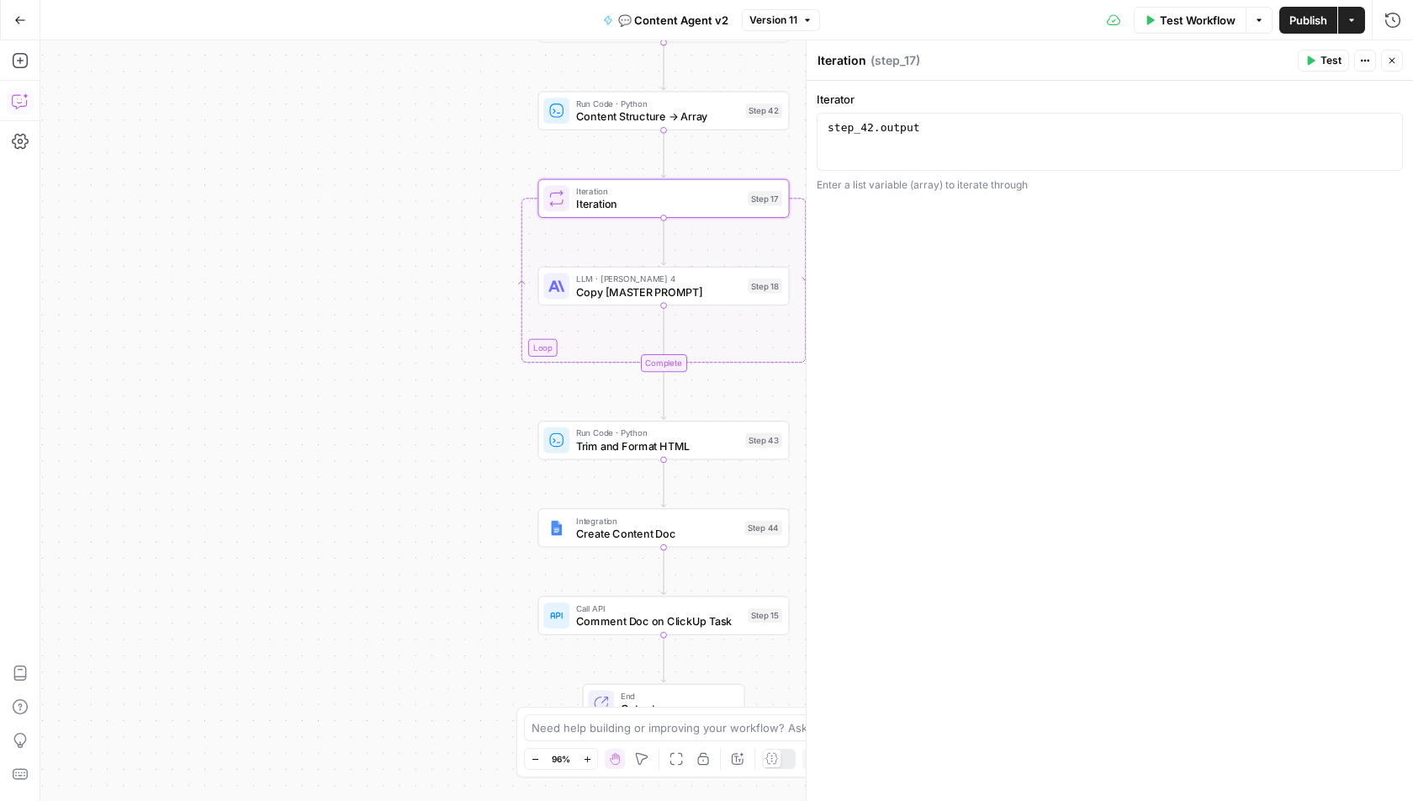
click at [1397, 64] on button "Close" at bounding box center [1392, 61] width 22 height 22
click at [784, 753] on div at bounding box center [779, 759] width 34 height 20
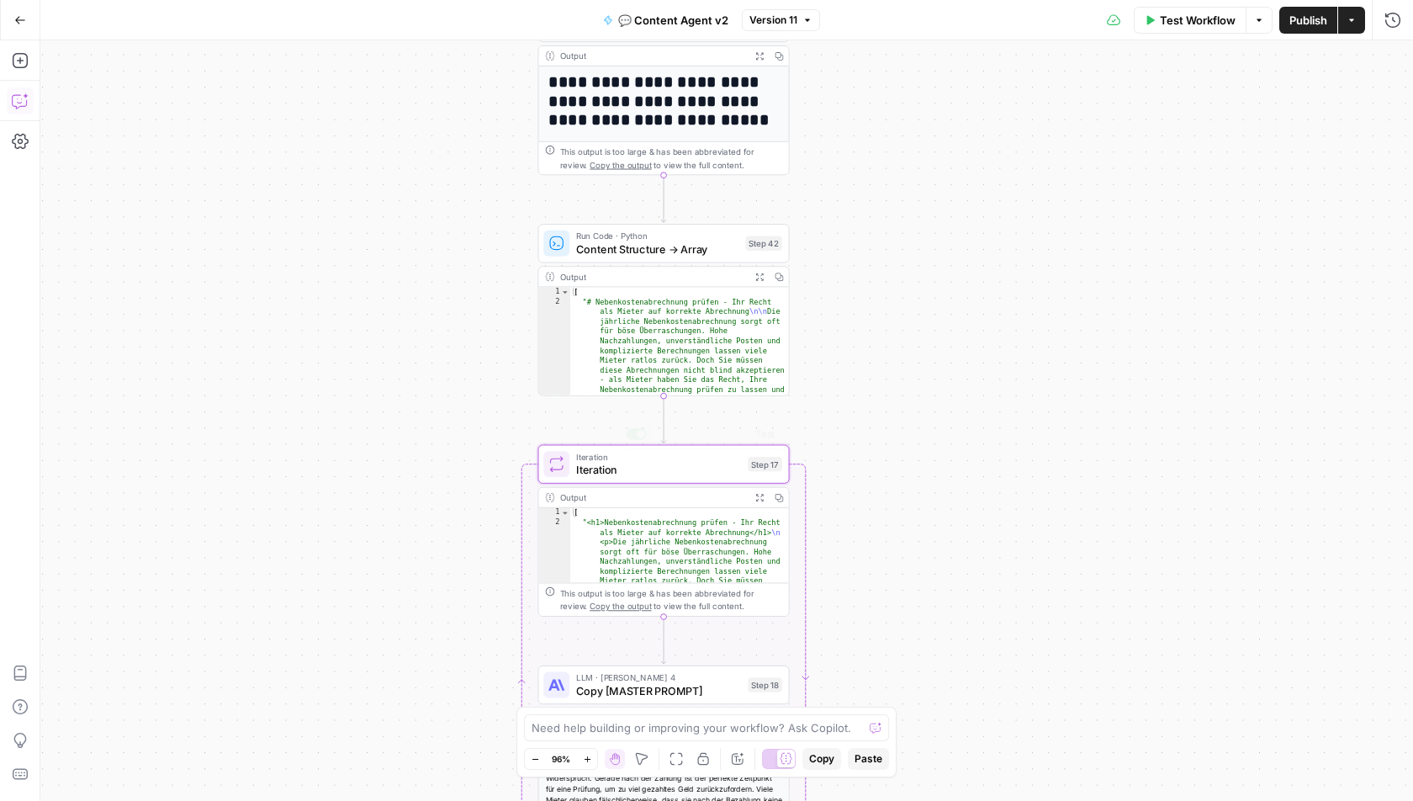
click at [873, 545] on div "true true false false Workflow Set Inputs Inputs Call API Get Agent Task (Click…" at bounding box center [726, 420] width 1373 height 761
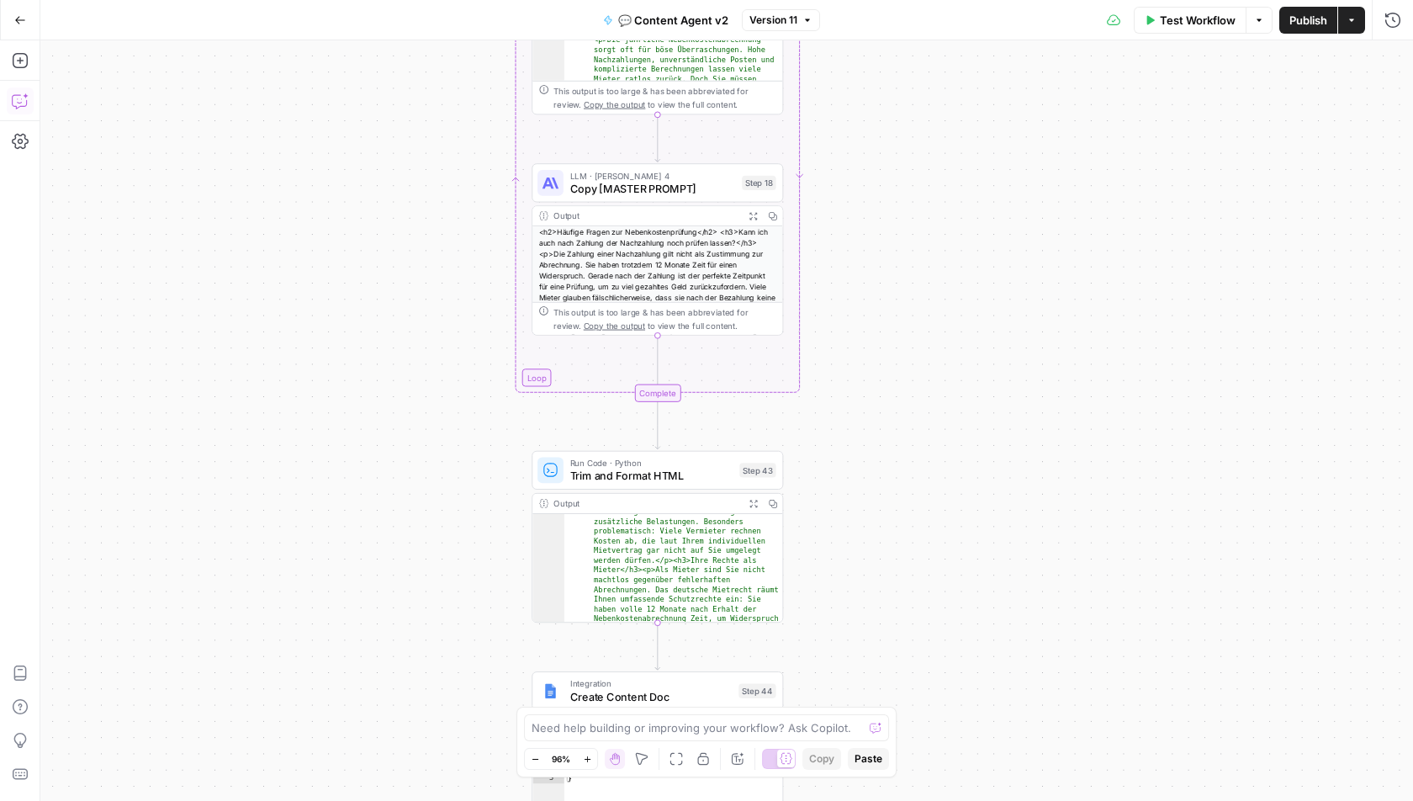
scroll to position [421, 0]
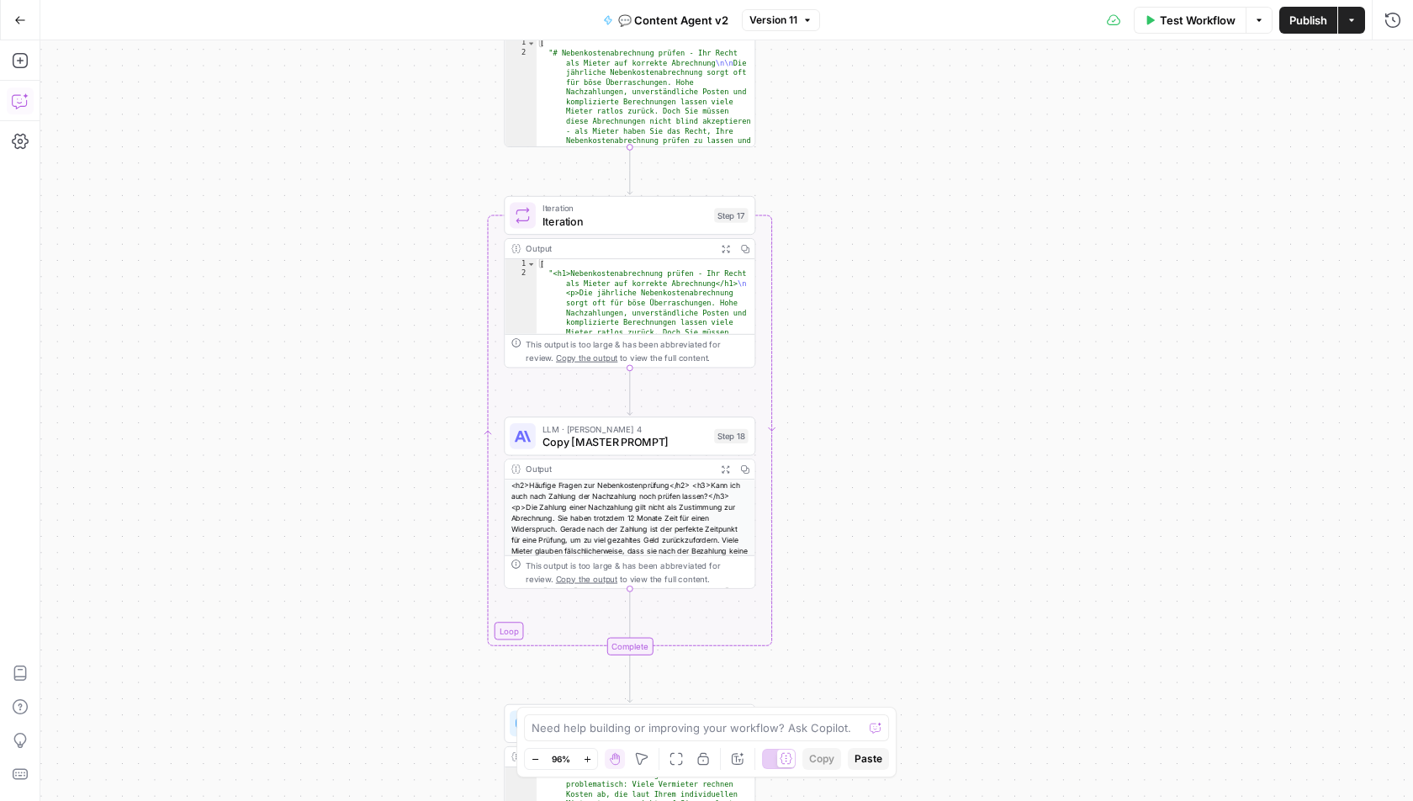
click at [879, 618] on div "true true false false Workflow Set Inputs Inputs Call API Get Agent Task (Click…" at bounding box center [726, 420] width 1373 height 761
click at [649, 222] on span "Iteration" at bounding box center [626, 224] width 166 height 16
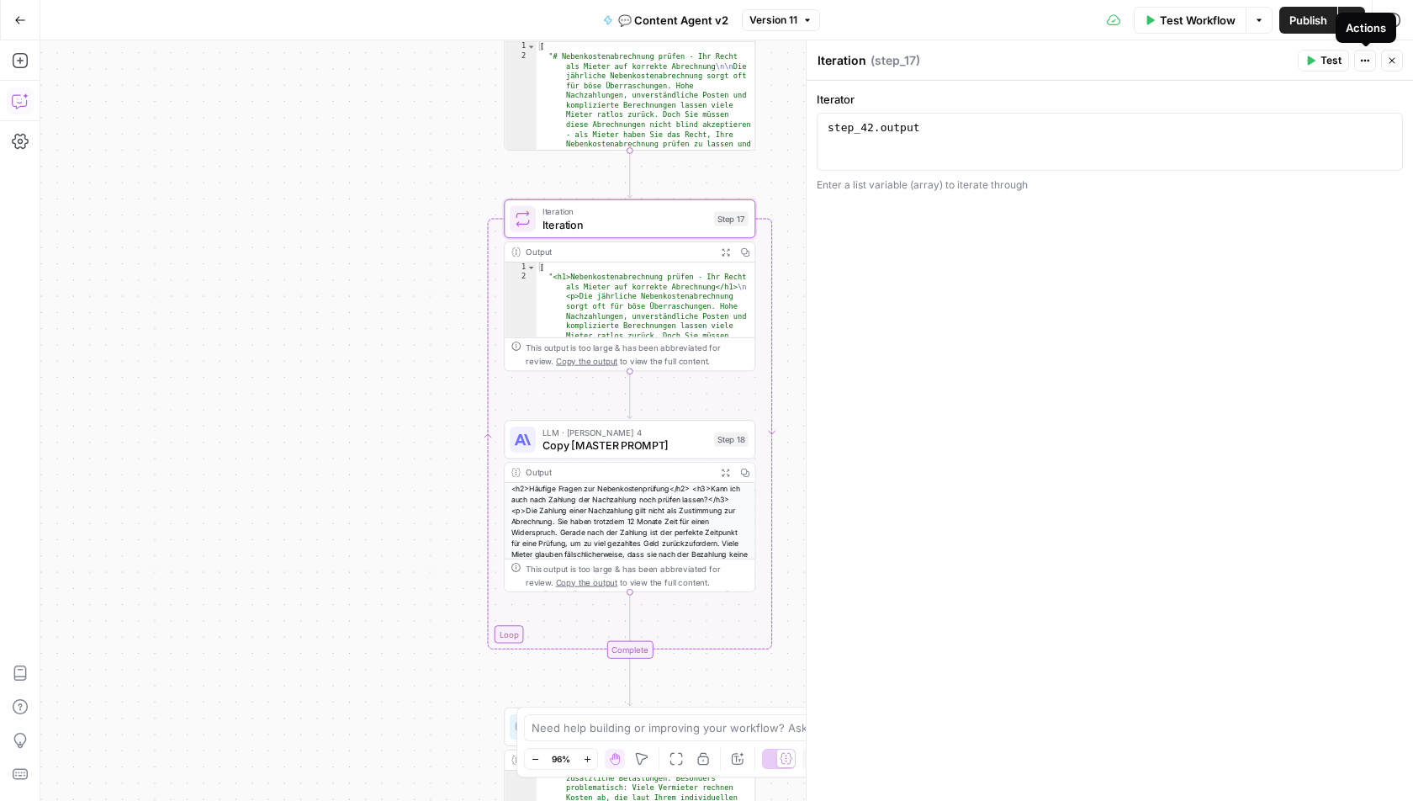
click at [1259, 19] on icon "button" at bounding box center [1259, 20] width 5 height 3
click at [1222, 86] on span "View Last Test" at bounding box center [1213, 82] width 74 height 17
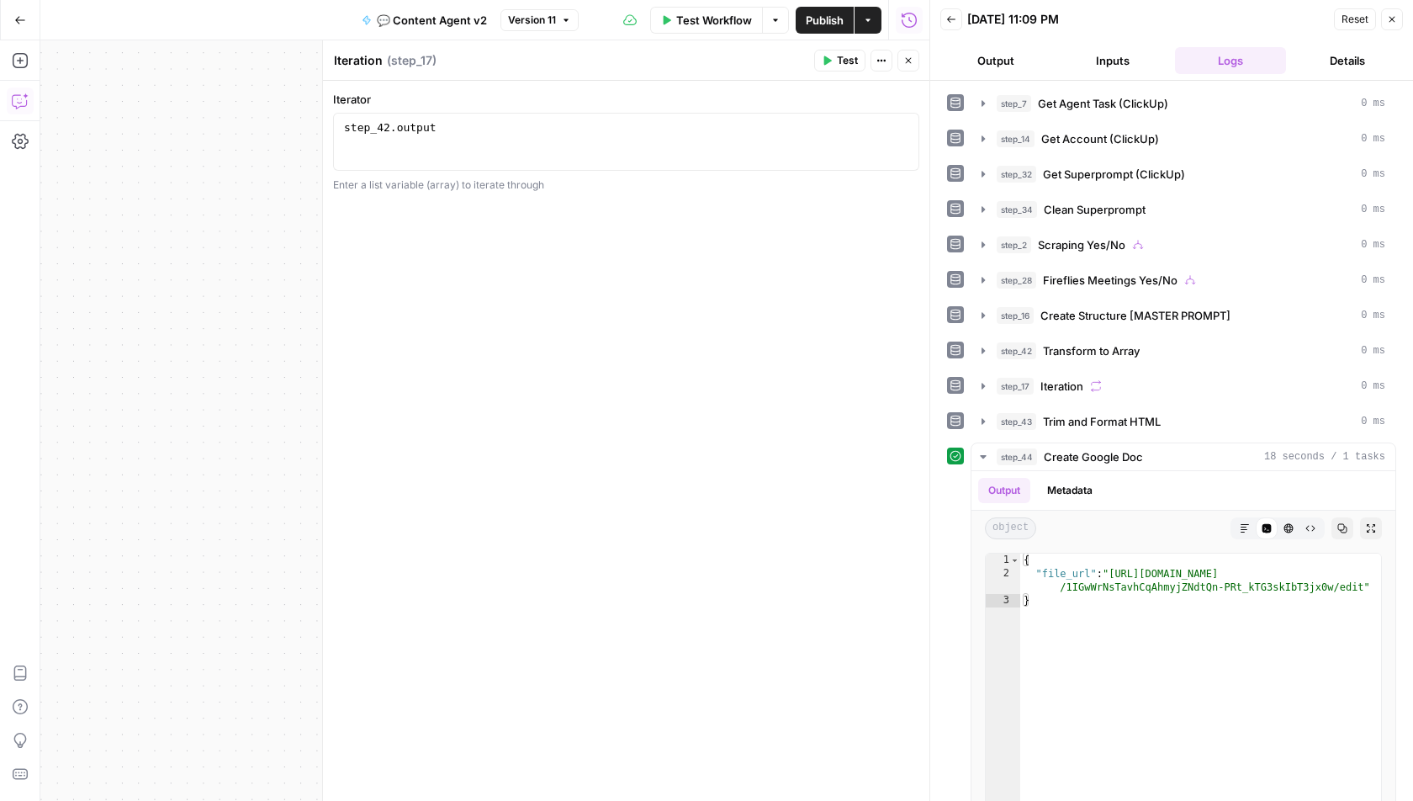
click at [915, 57] on button "Close" at bounding box center [909, 61] width 22 height 22
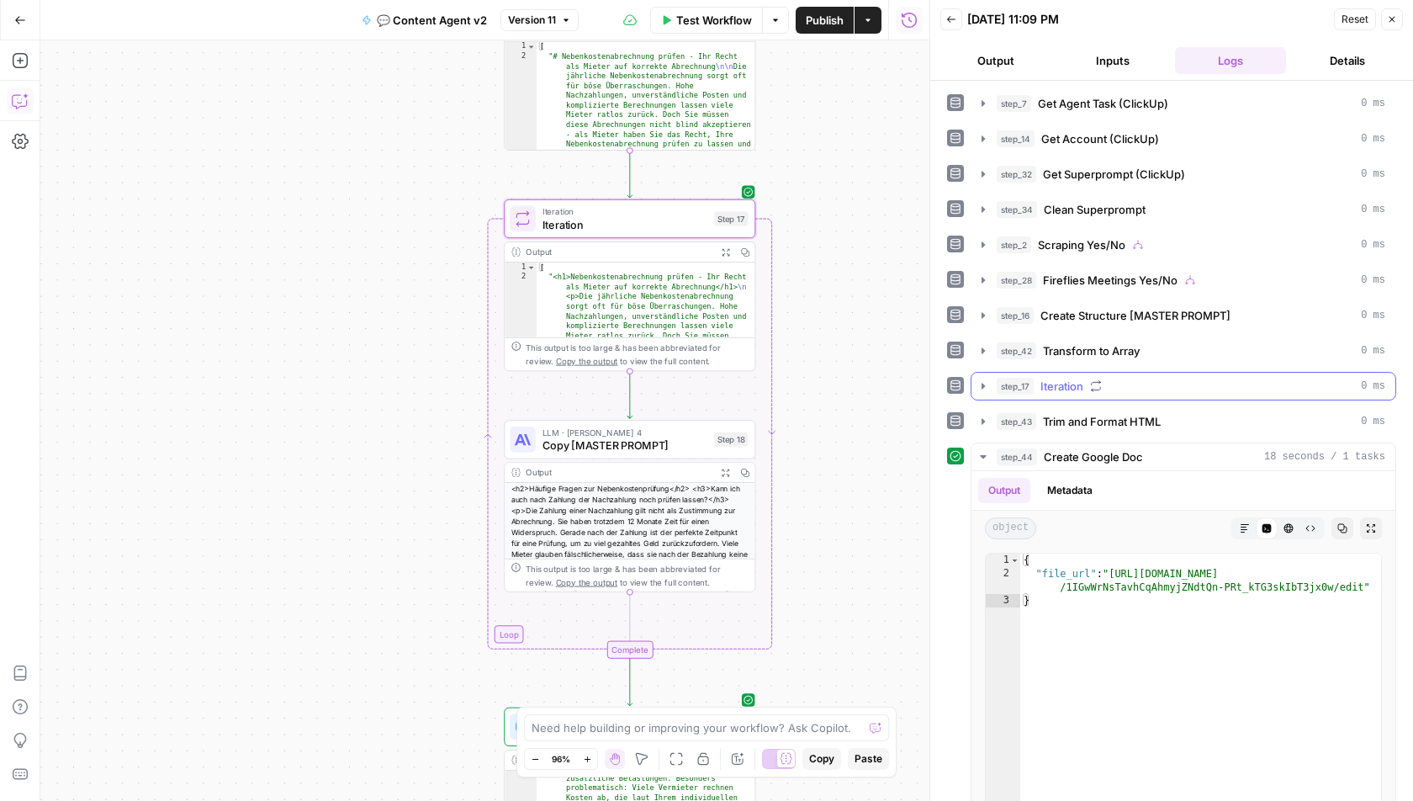
click at [981, 383] on icon "button" at bounding box center [983, 385] width 13 height 13
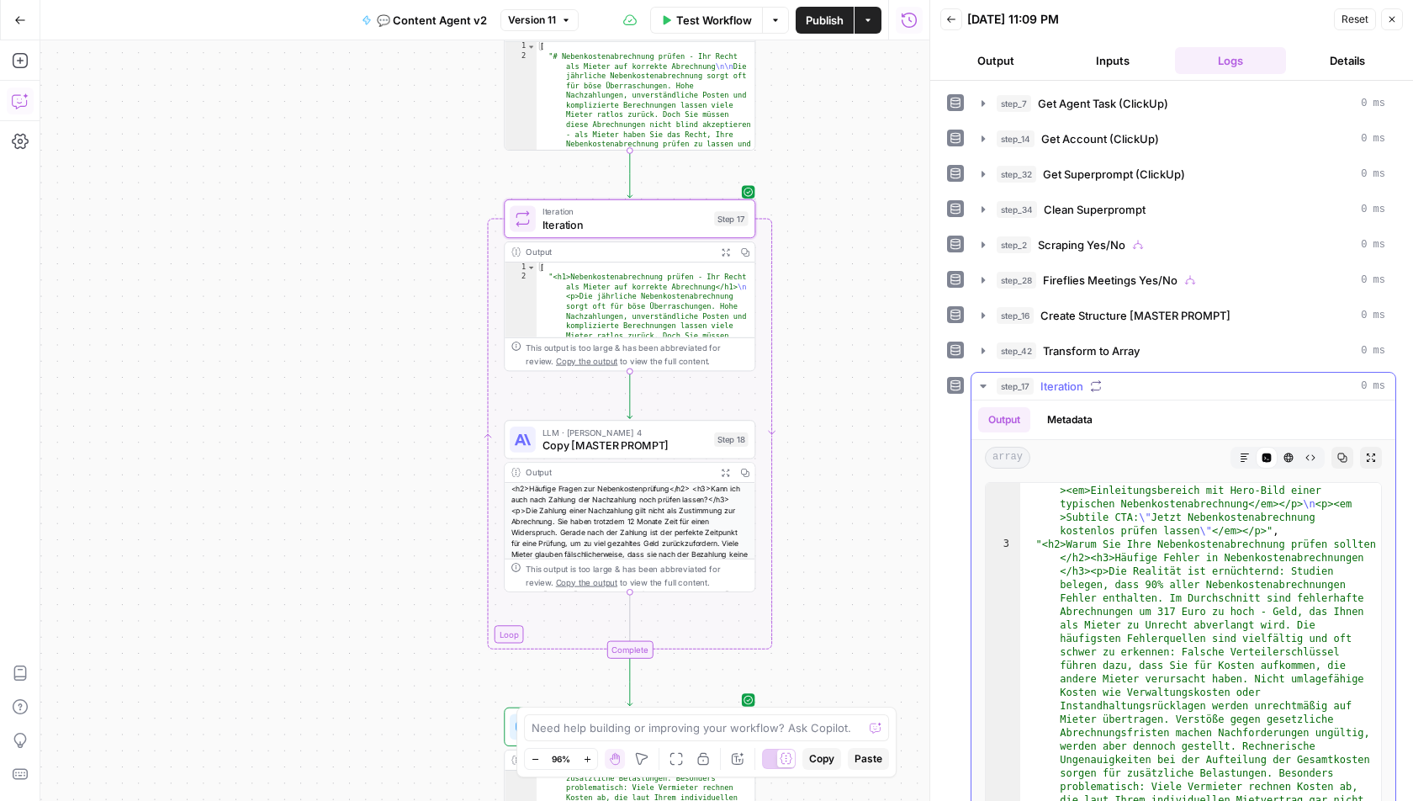
scroll to position [160, 0]
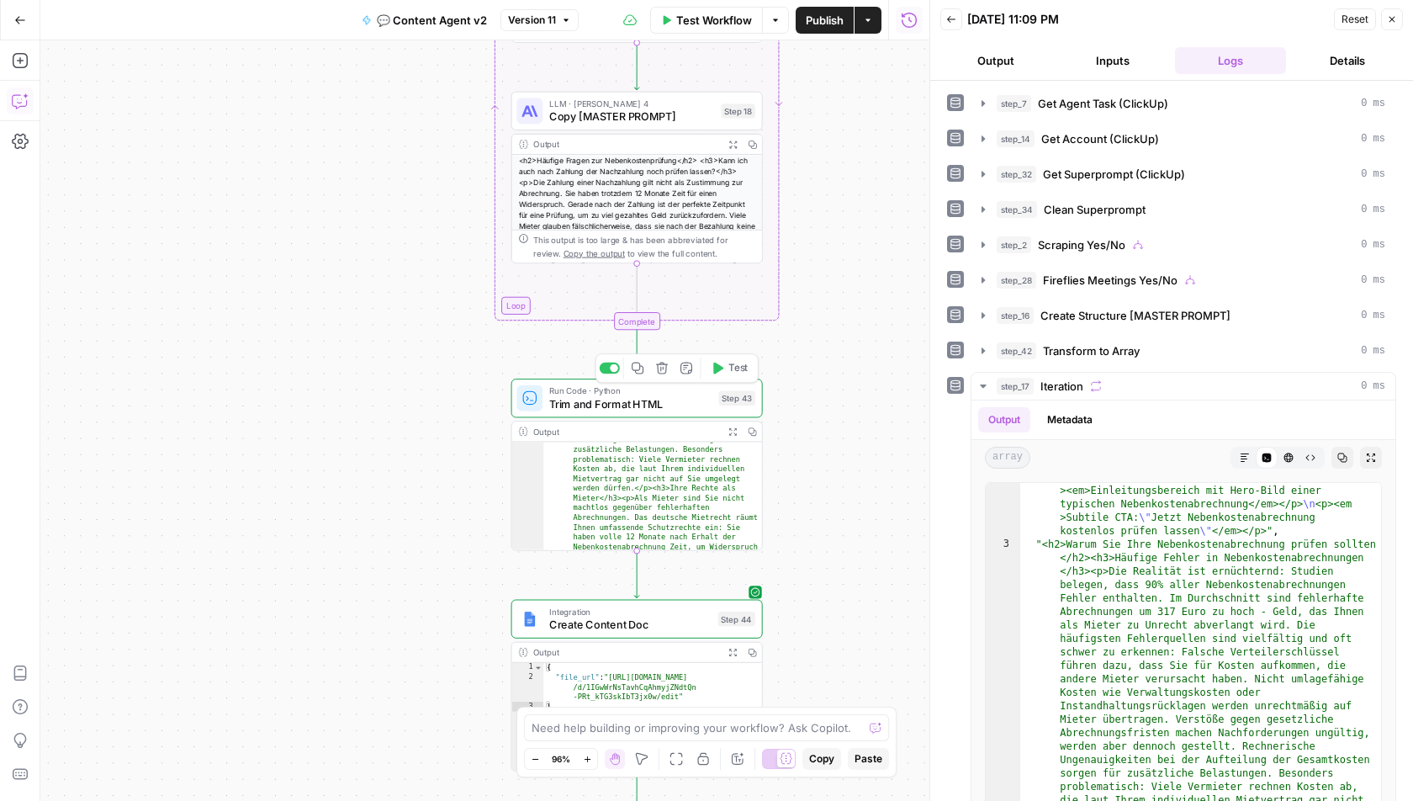
click at [655, 403] on span "Trim and Format HTML" at bounding box center [630, 403] width 163 height 16
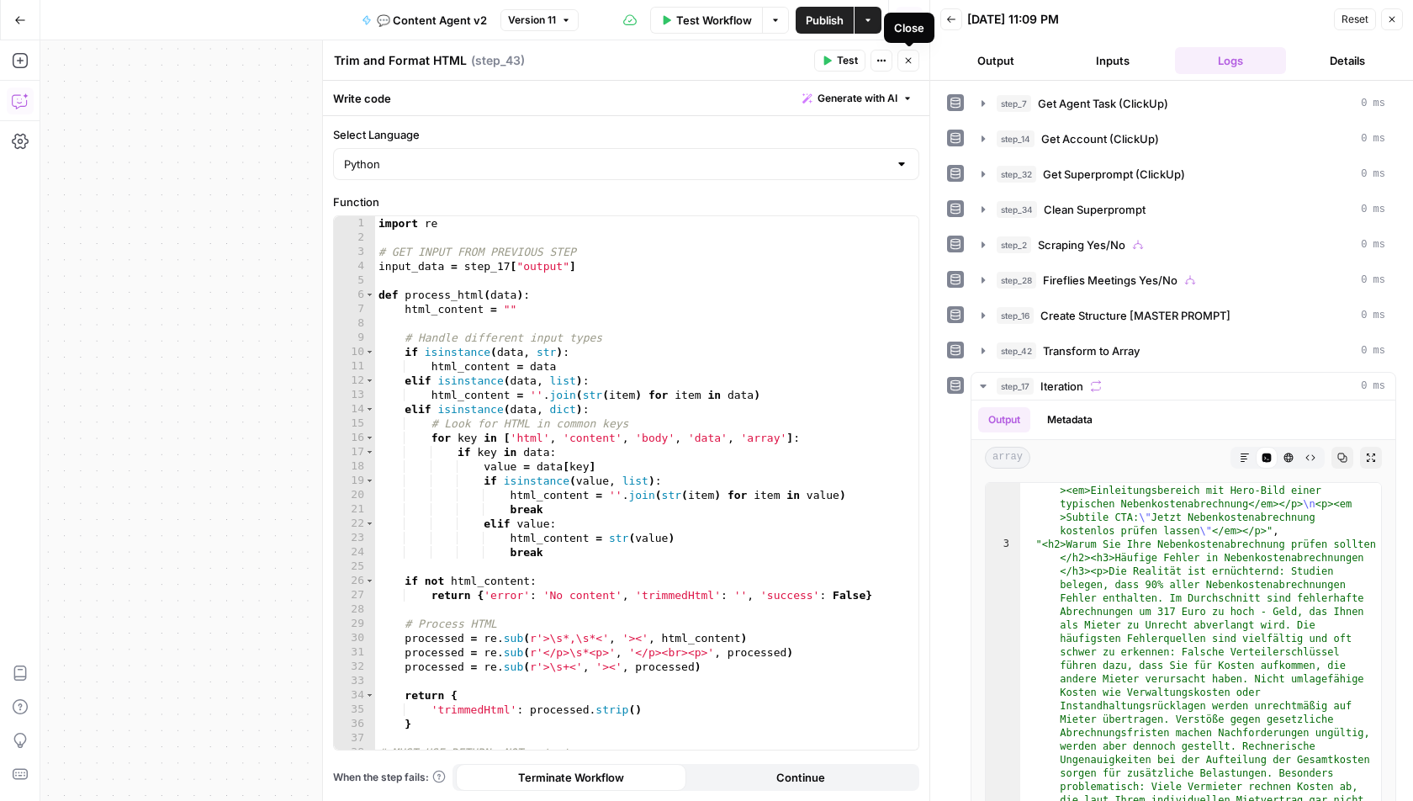
click at [906, 66] on button "Close" at bounding box center [909, 61] width 22 height 22
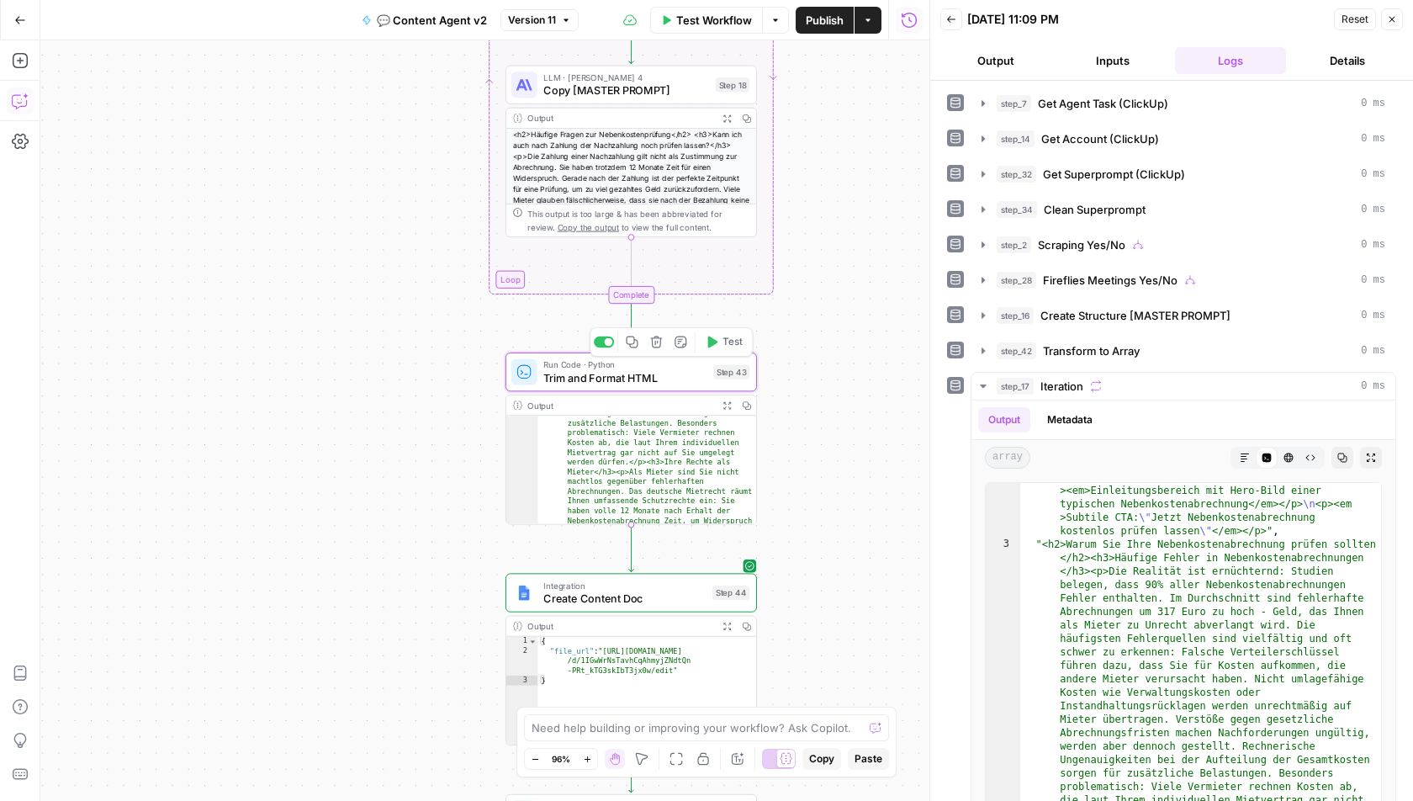
click at [604, 374] on span "Trim and Format HTML" at bounding box center [624, 377] width 163 height 16
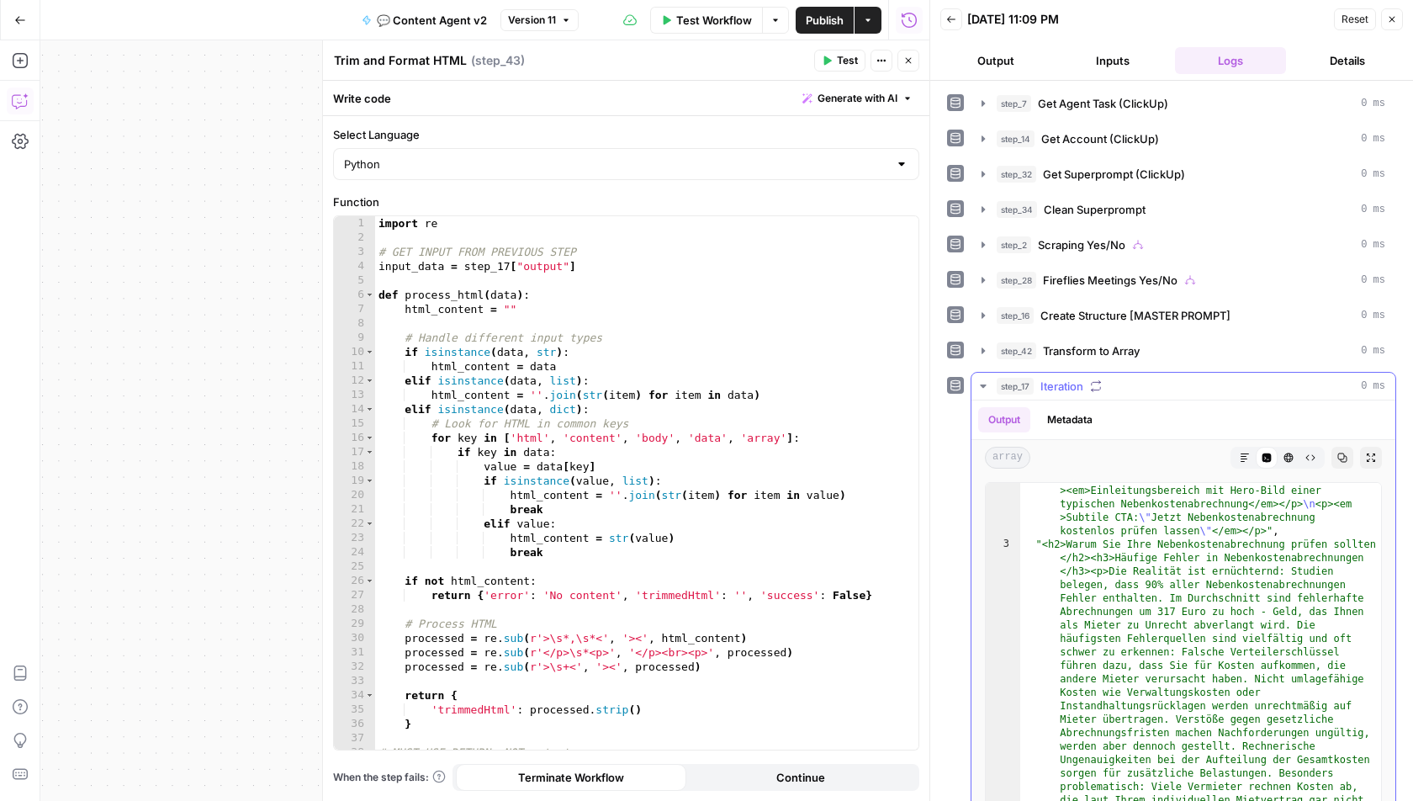
click at [980, 373] on button "step_17 Iteration 0 ms" at bounding box center [1184, 386] width 424 height 27
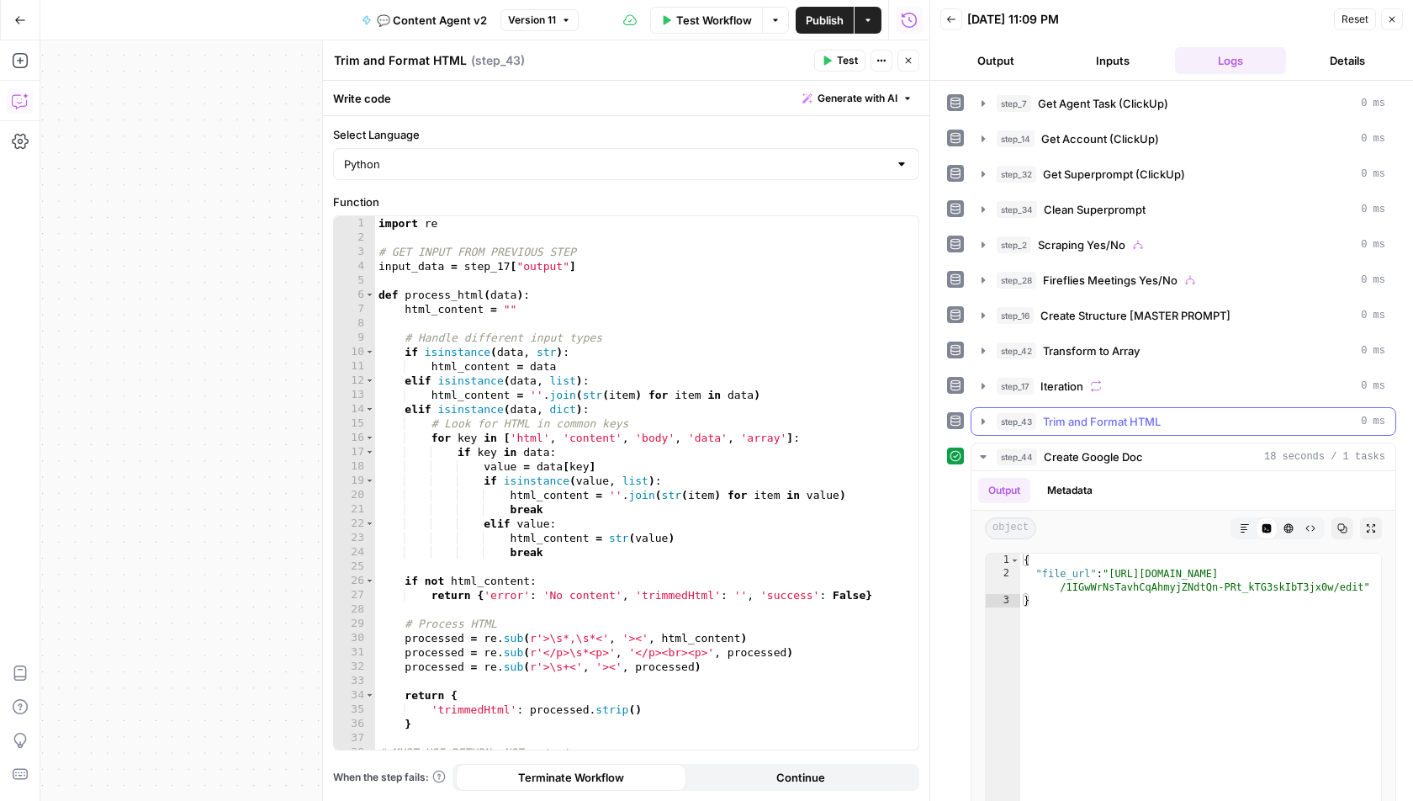
click at [983, 418] on icon "button" at bounding box center [983, 421] width 3 height 6
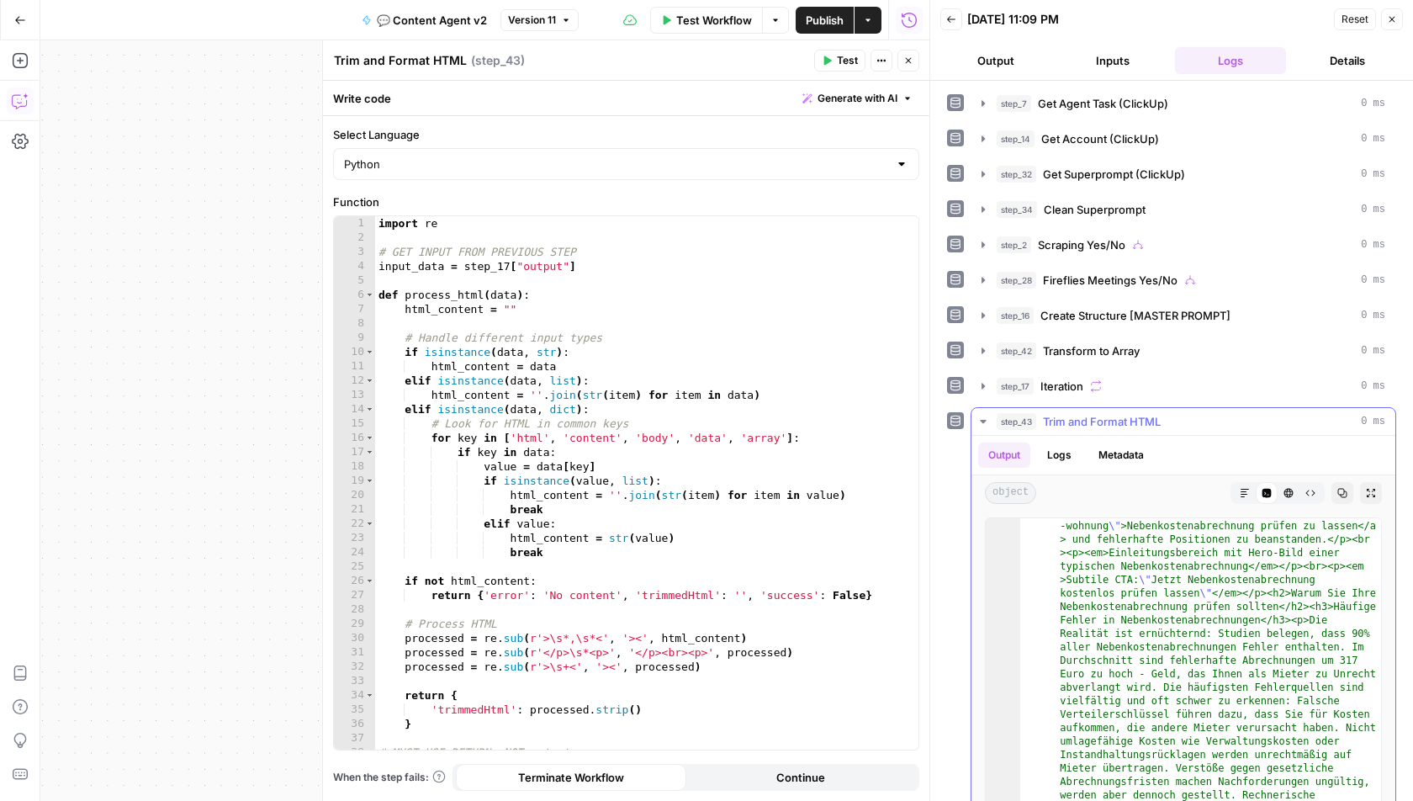
scroll to position [133, 0]
click at [901, 54] on button "Close" at bounding box center [909, 61] width 22 height 22
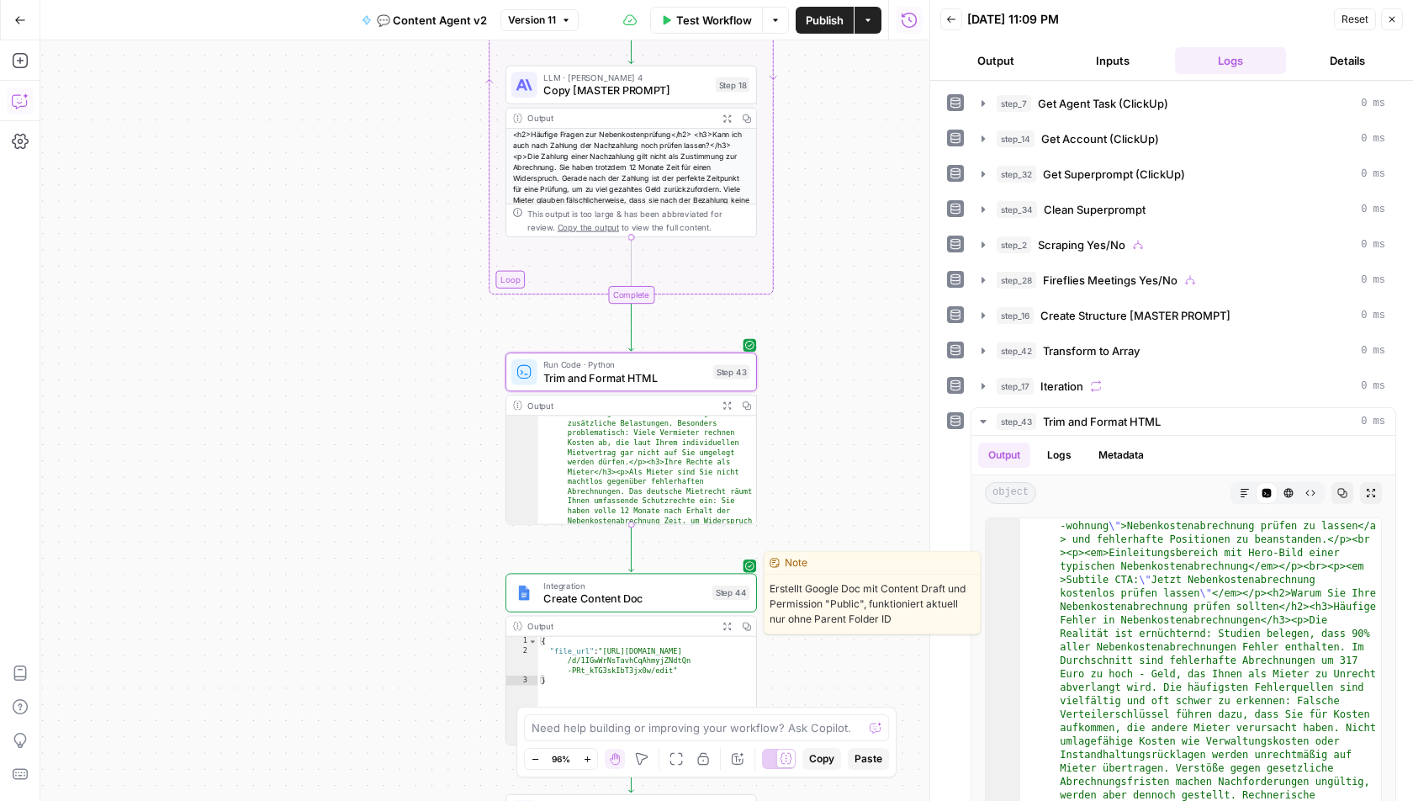
click at [569, 598] on span "Create Content Doc" at bounding box center [624, 599] width 162 height 16
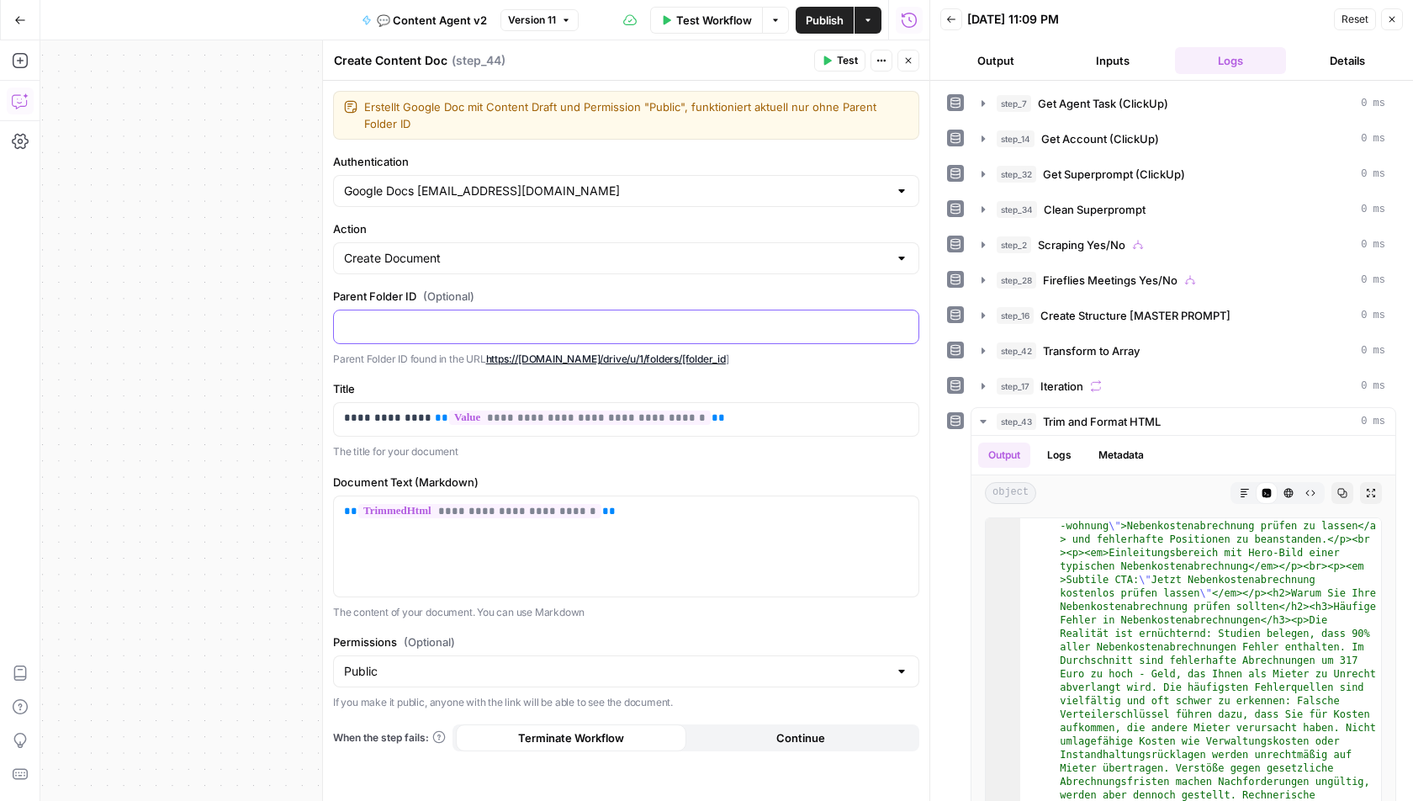
click at [488, 331] on div at bounding box center [626, 326] width 585 height 33
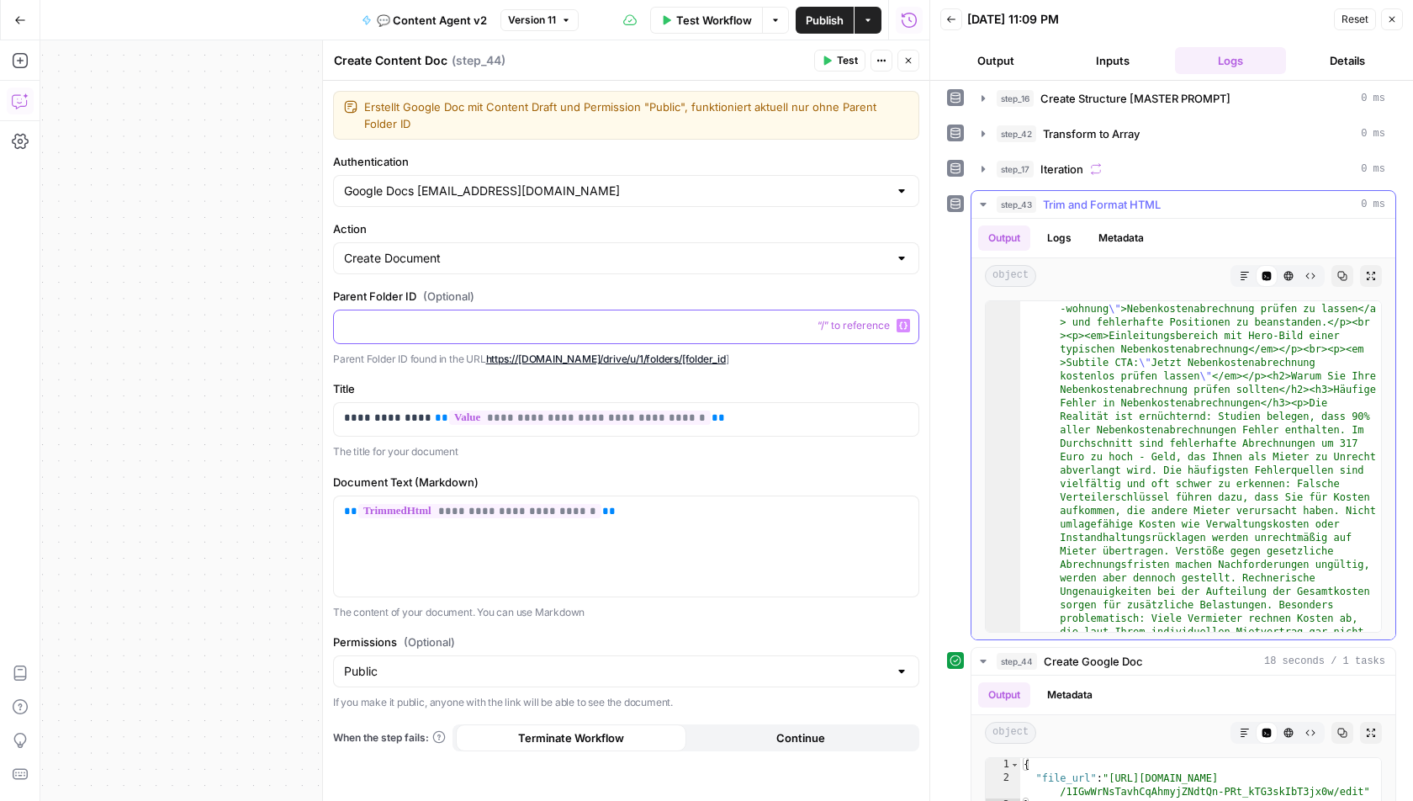
scroll to position [511, 0]
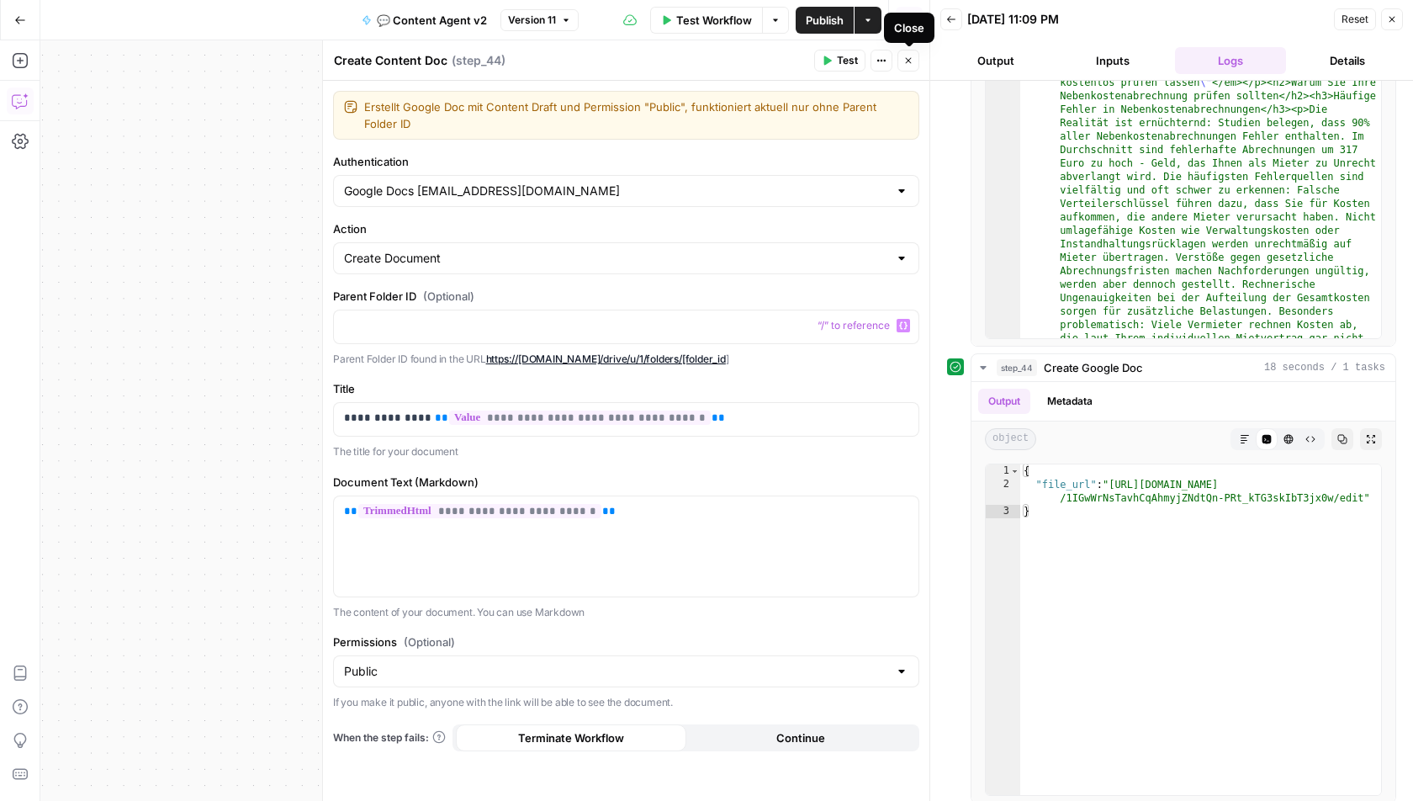
click at [910, 59] on icon "button" at bounding box center [909, 61] width 6 height 6
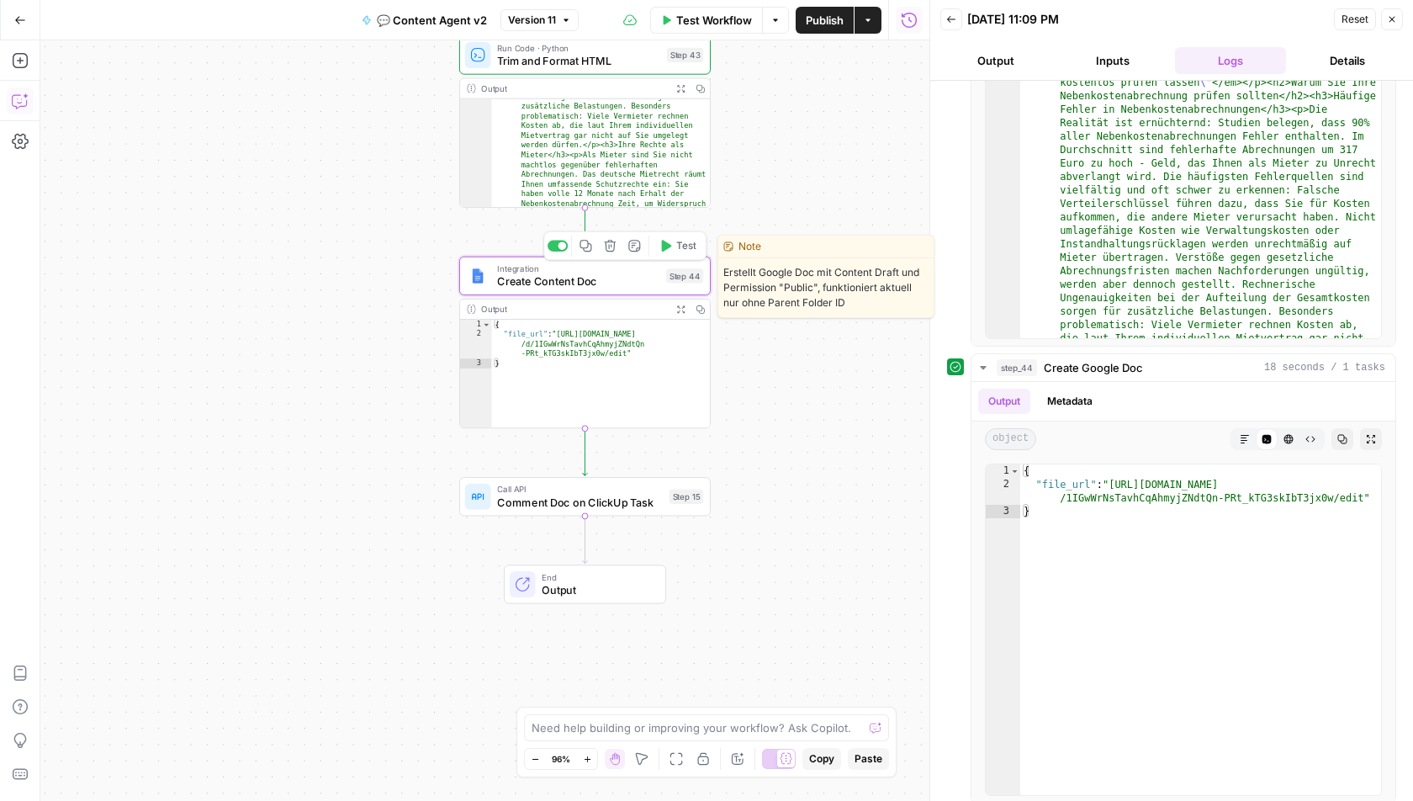
click at [527, 281] on span "Create Content Doc" at bounding box center [578, 281] width 162 height 16
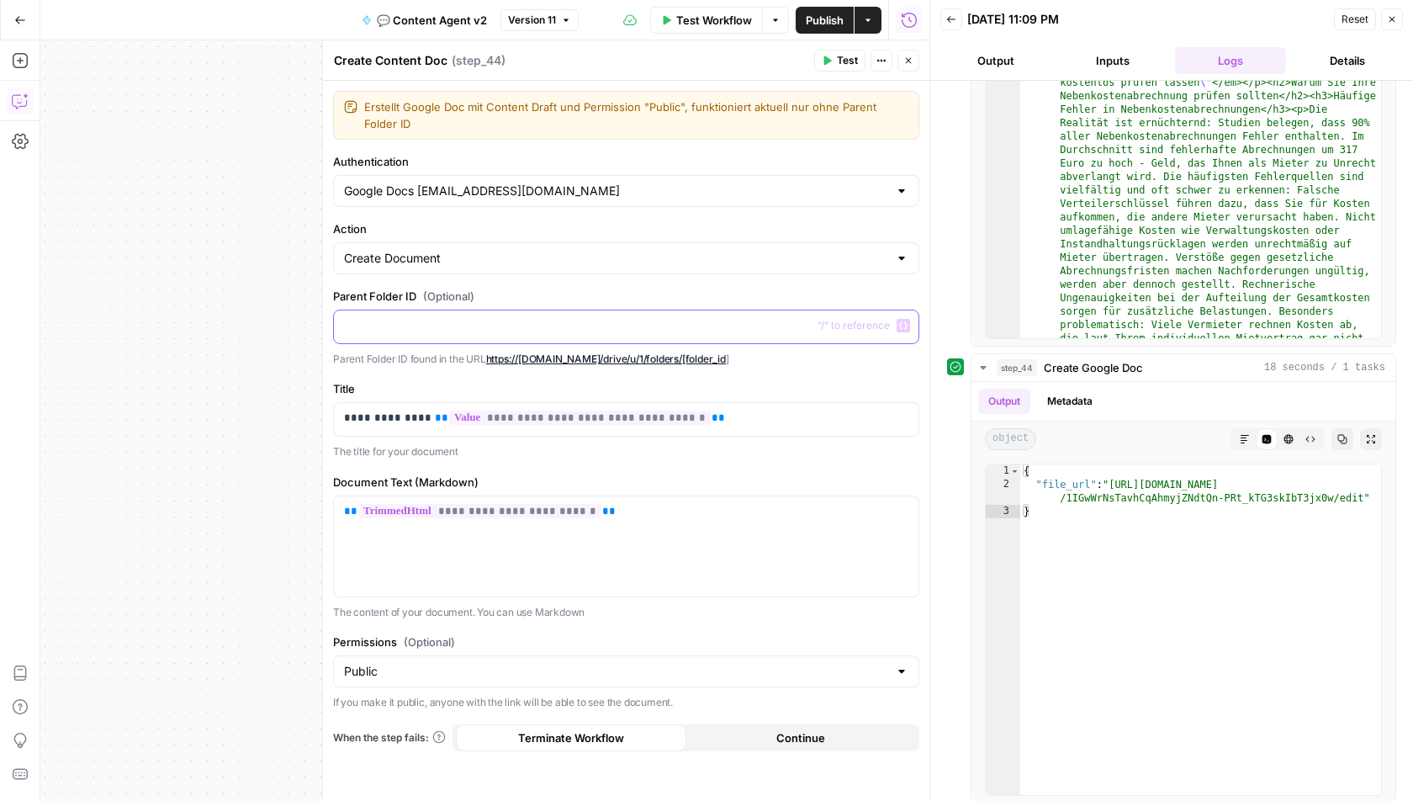
click at [408, 314] on div at bounding box center [626, 326] width 585 height 33
click at [596, 294] on label "Parent Folder ID (Optional)" at bounding box center [626, 296] width 586 height 17
click at [640, 179] on div "Google Docs accounts@radyant.io" at bounding box center [626, 191] width 586 height 32
type input "Google Docs accounts@radyant.io"
click at [502, 153] on label "Authentication" at bounding box center [626, 161] width 586 height 17
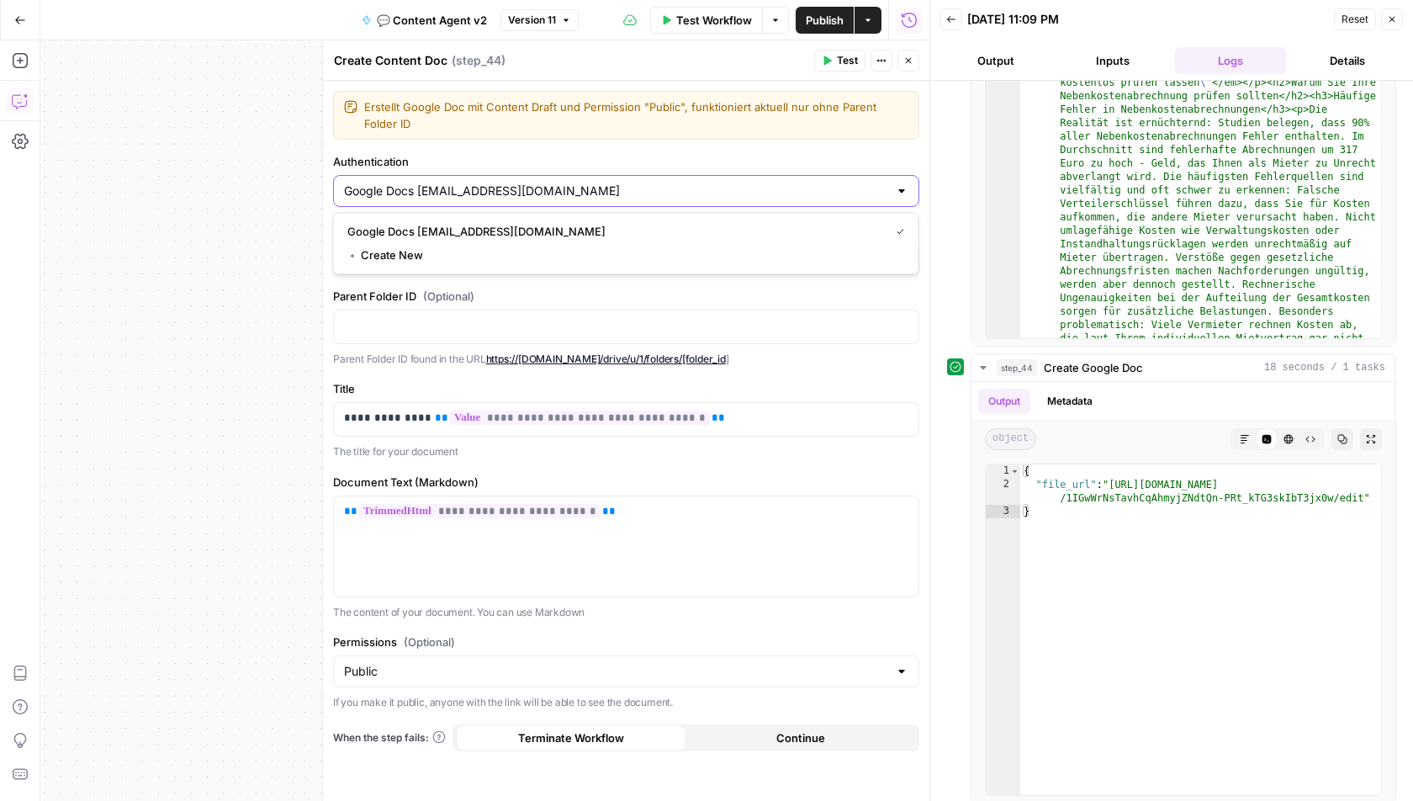
click at [502, 183] on input "Google Docs accounts@radyant.io" at bounding box center [616, 191] width 544 height 17
type input "Google Docs accounts@radyant.io"
click at [502, 153] on label "Authentication" at bounding box center [626, 161] width 586 height 17
click at [502, 183] on input "Google Docs accounts@radyant.io" at bounding box center [616, 191] width 544 height 17
type input "Google Docs accounts@radyant.io"
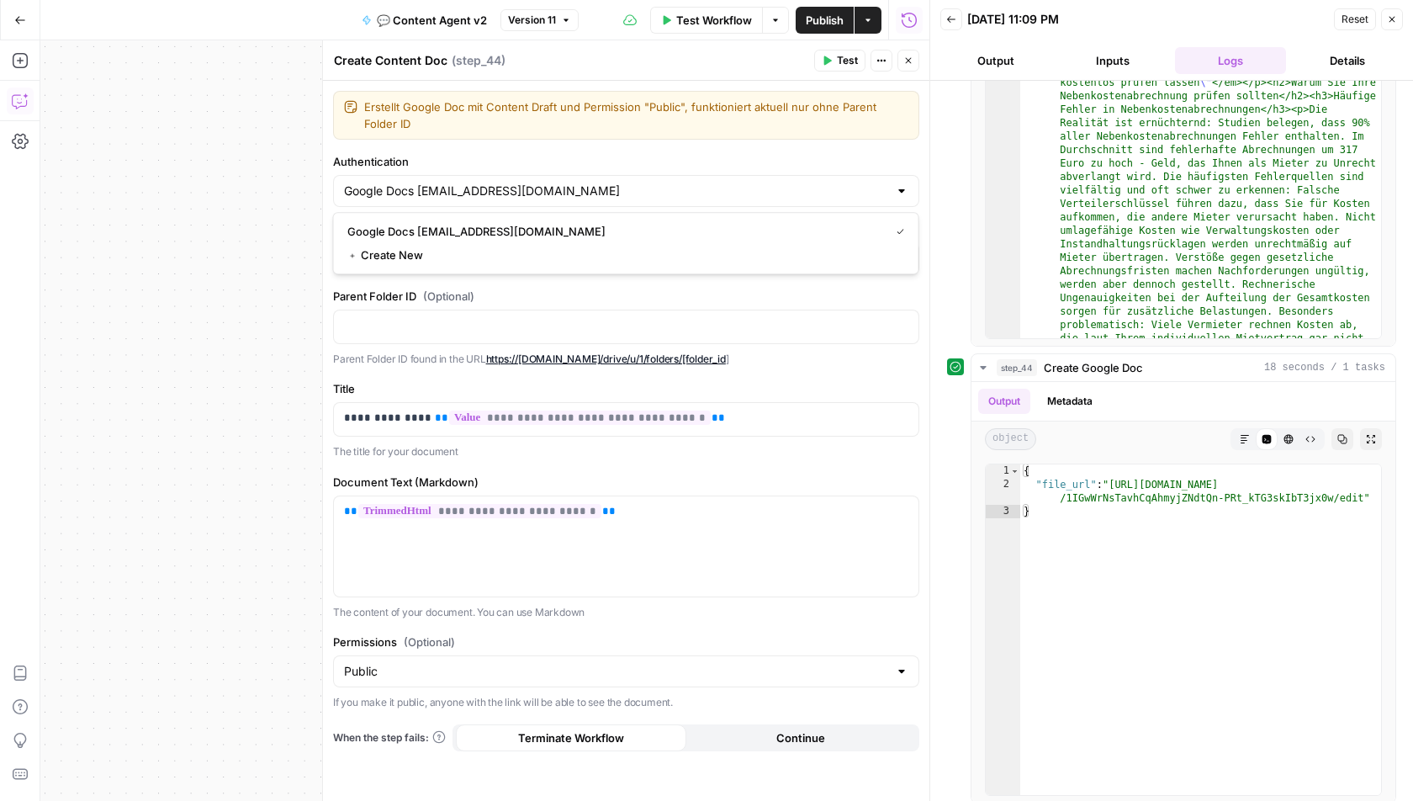
click at [915, 114] on div "Erstellt Google Doc mit Content Draft und Permission "Public", funktioniert akt…" at bounding box center [626, 115] width 586 height 49
click at [915, 112] on div "Erstellt Google Doc mit Content Draft und Permission "Public", funktioniert akt…" at bounding box center [626, 115] width 586 height 49
click at [913, 67] on button "Close" at bounding box center [909, 61] width 22 height 22
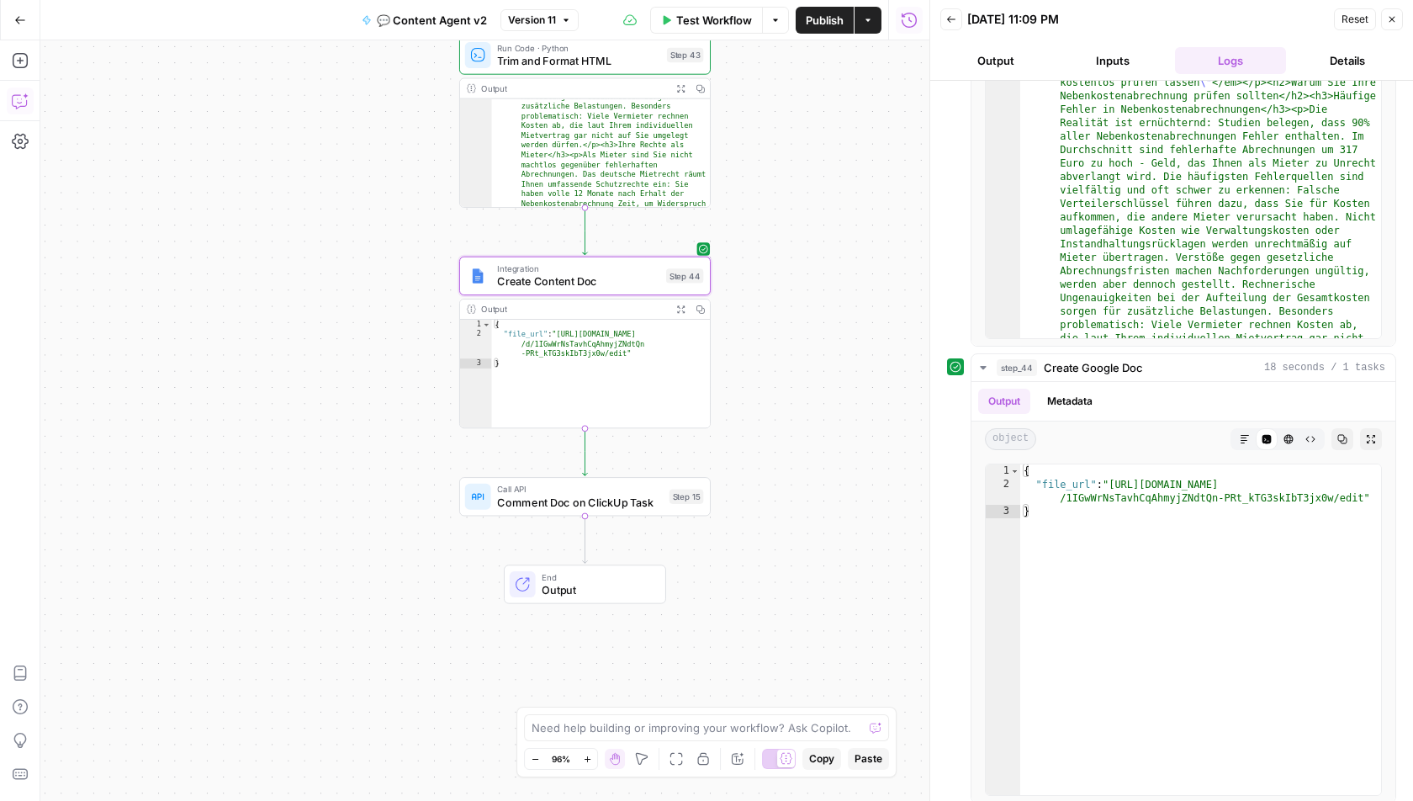
click at [567, 579] on span "End" at bounding box center [597, 576] width 110 height 13
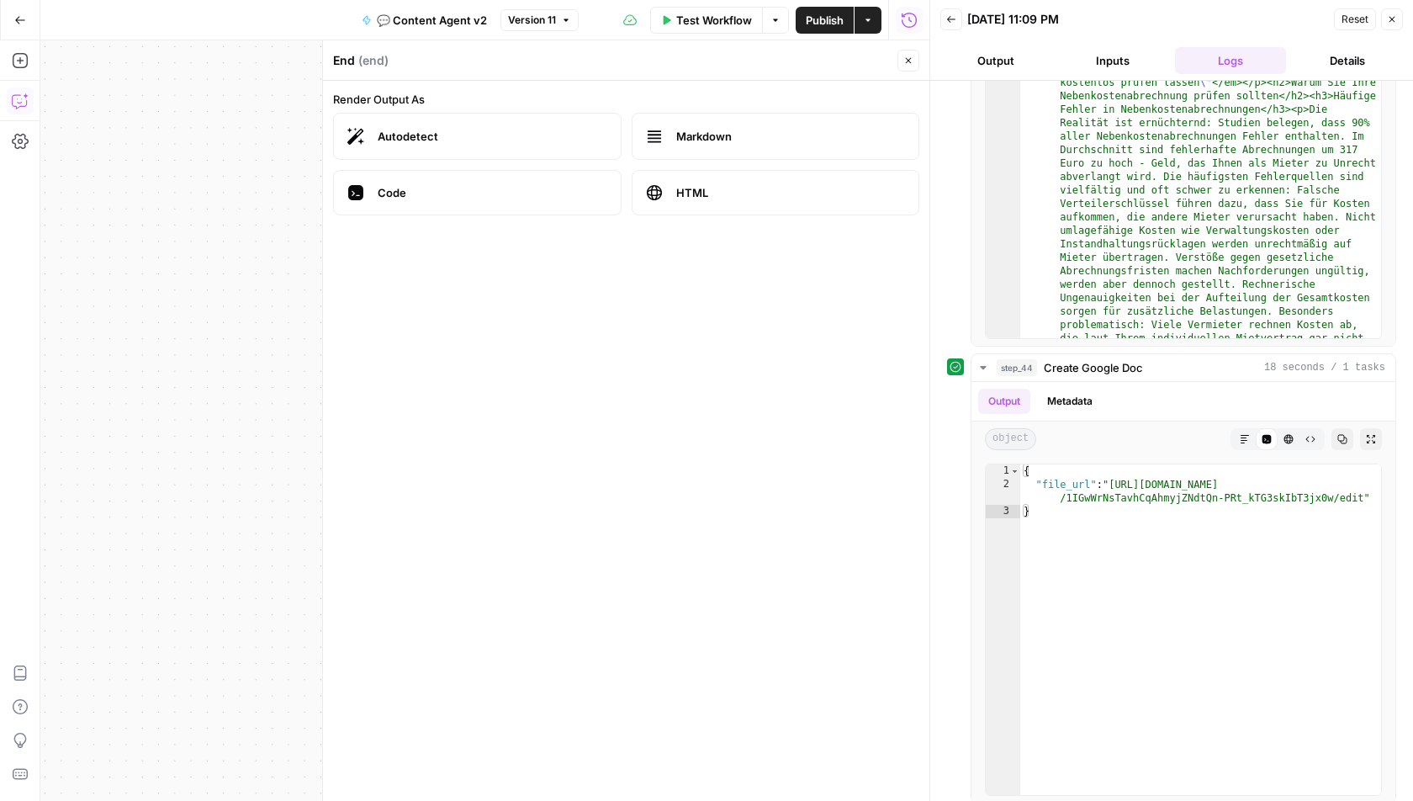
click at [920, 57] on header "End ( end ) Close" at bounding box center [626, 60] width 607 height 40
click at [903, 63] on button "Close" at bounding box center [909, 61] width 22 height 22
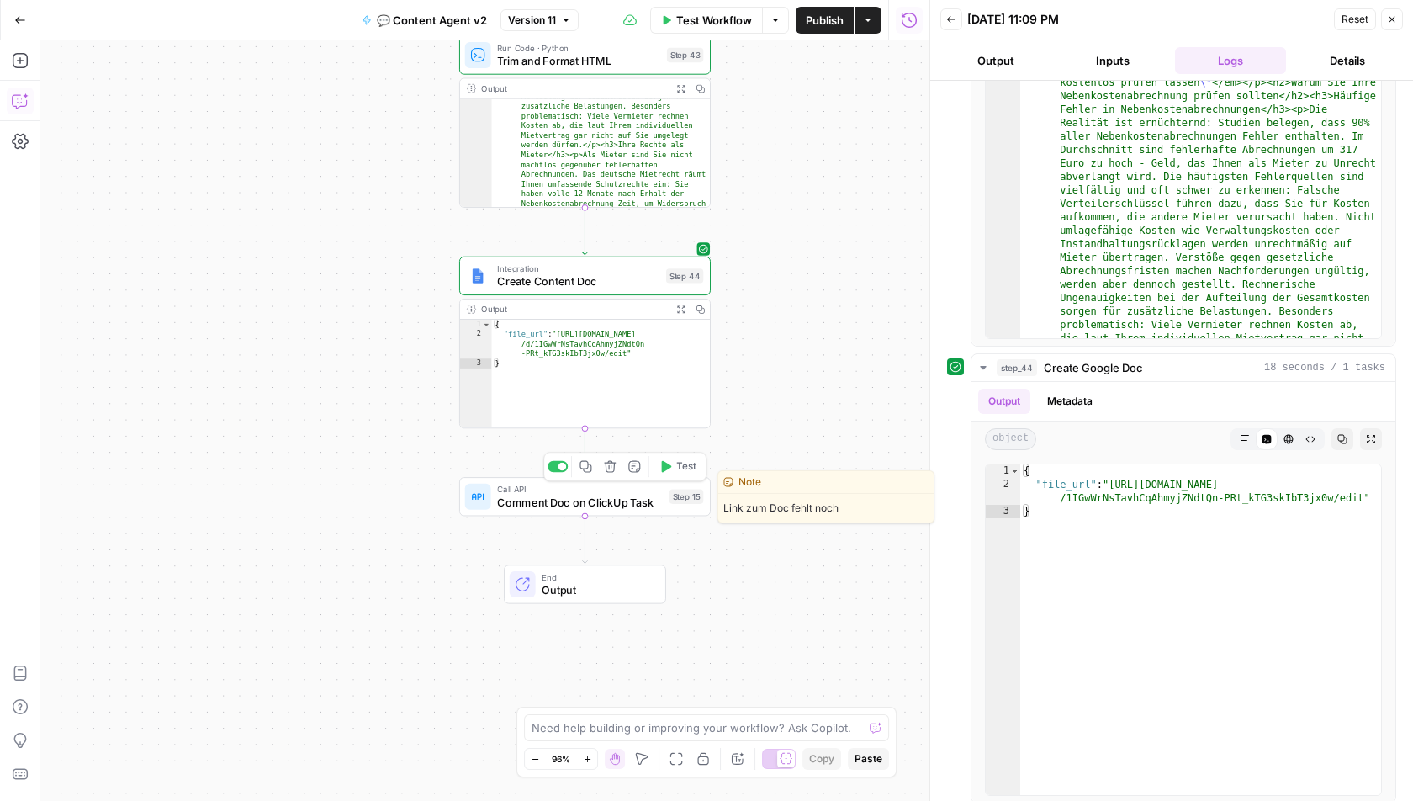
click at [547, 496] on span "Comment Doc on ClickUp Task" at bounding box center [580, 502] width 166 height 16
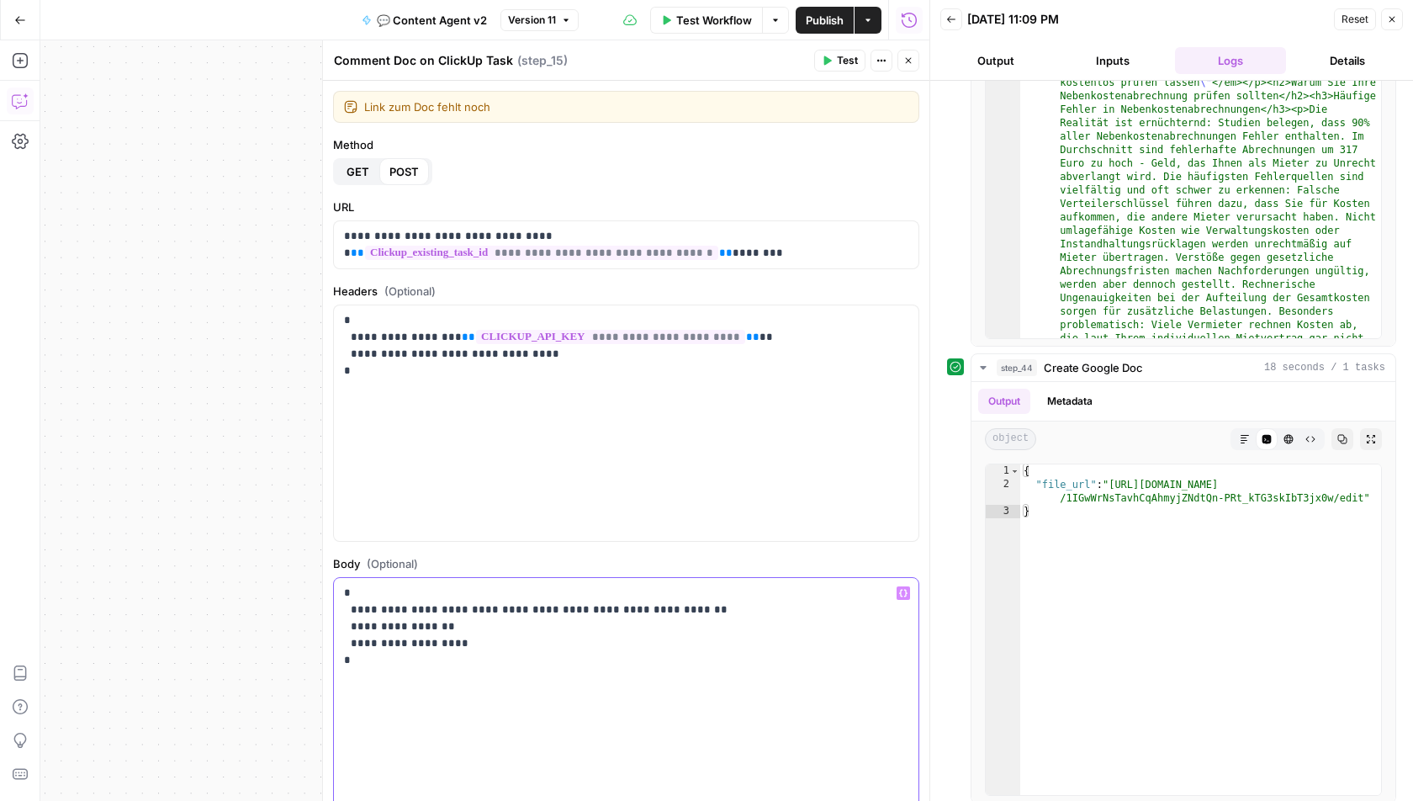
click at [670, 609] on p "**********" at bounding box center [626, 627] width 565 height 84
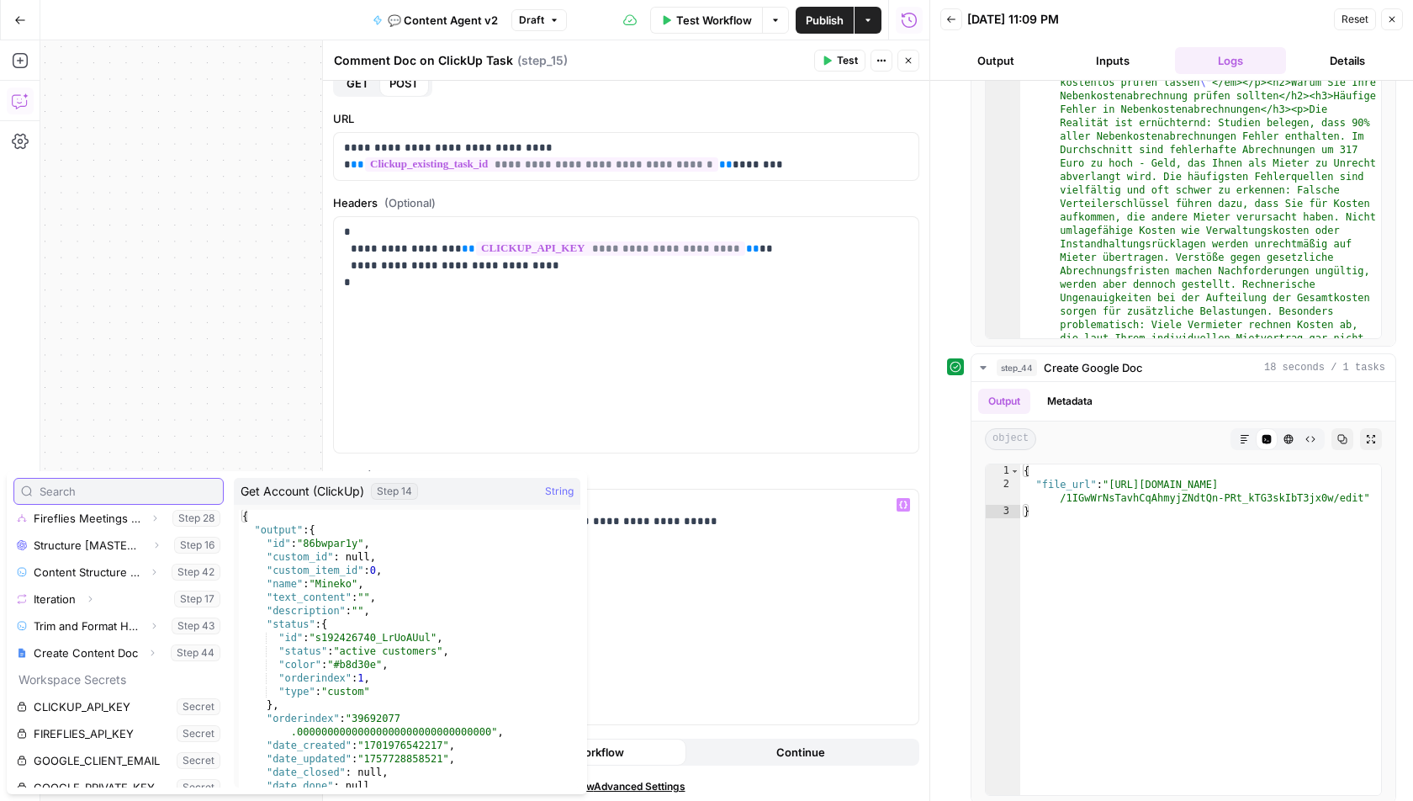
scroll to position [241, 0]
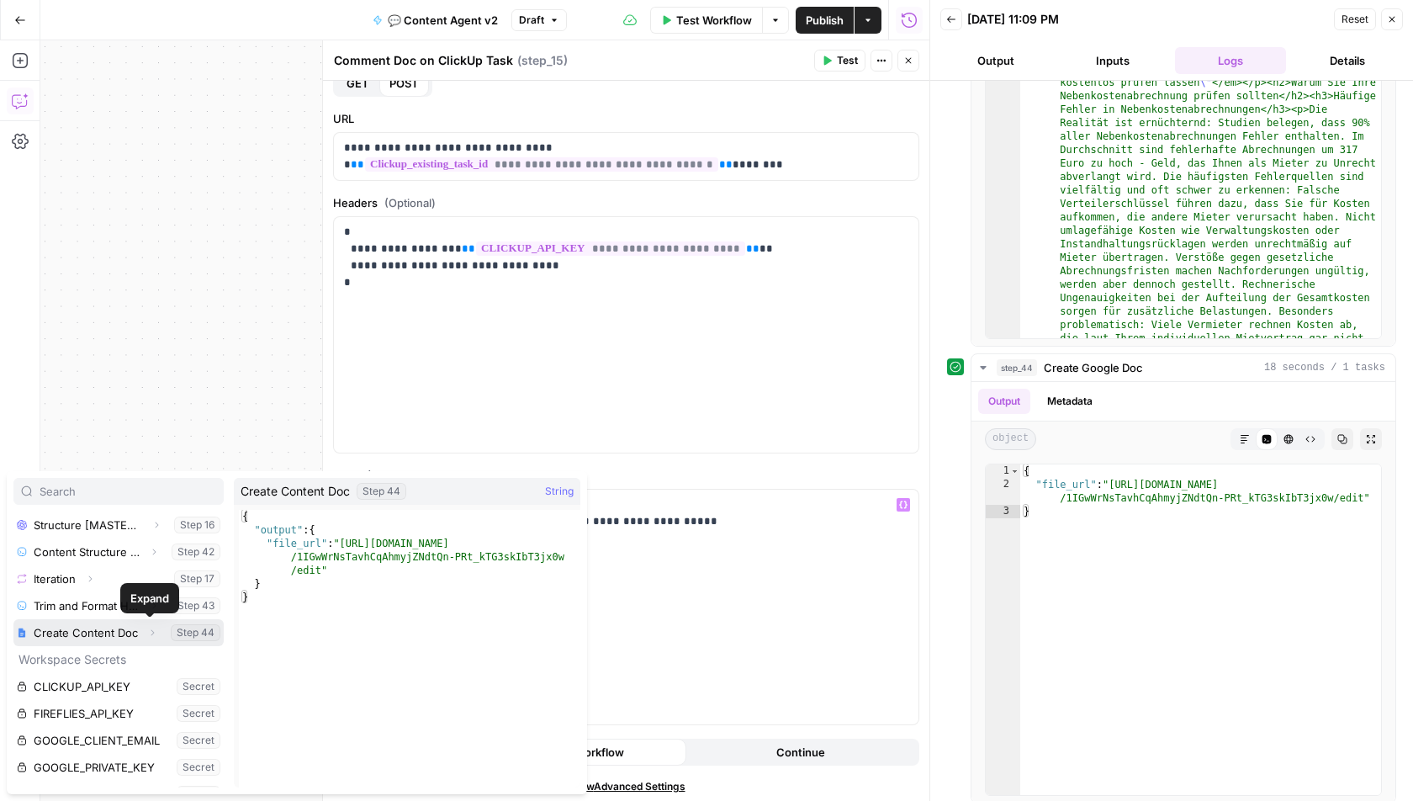
click at [150, 632] on icon "button" at bounding box center [152, 633] width 10 height 10
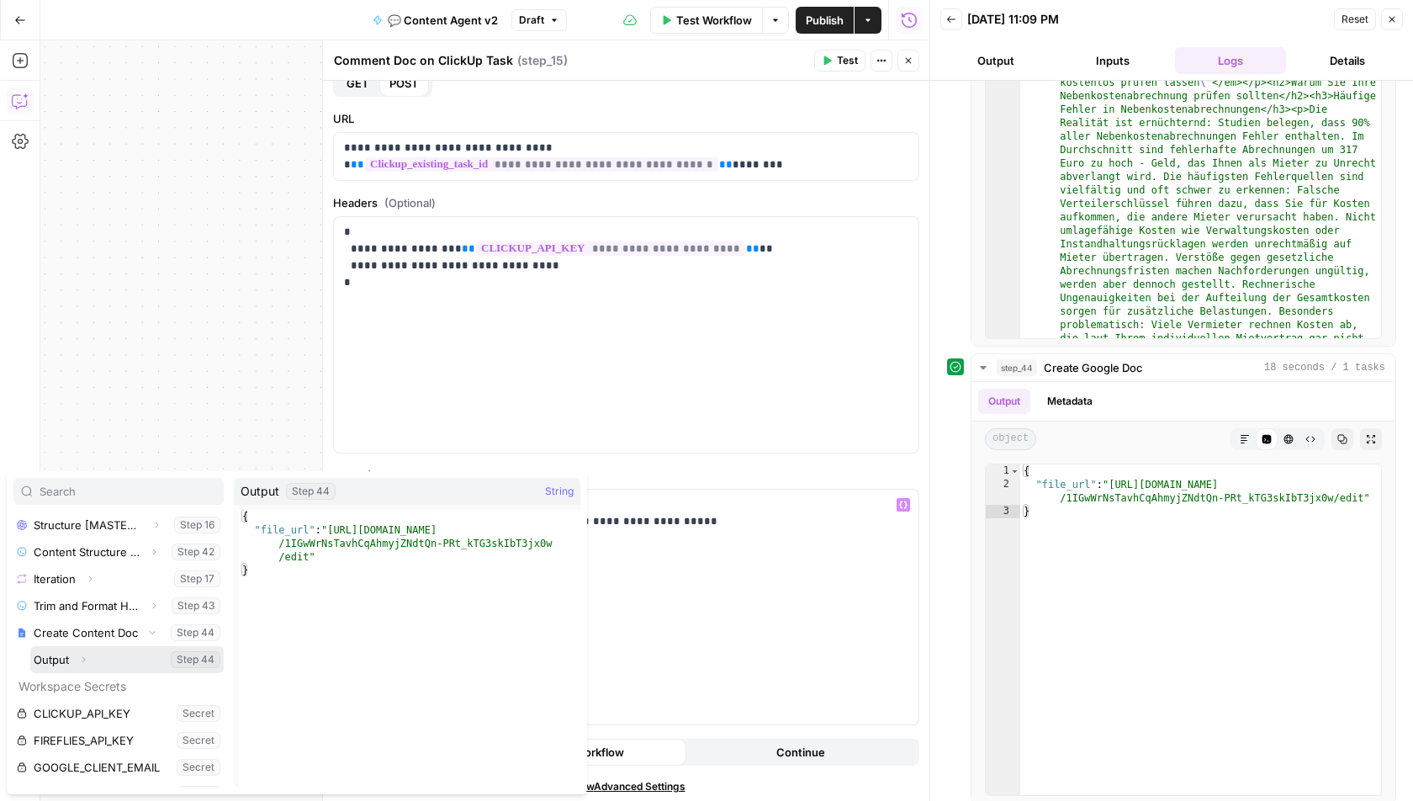
click at [83, 655] on icon "button" at bounding box center [83, 660] width 10 height 10
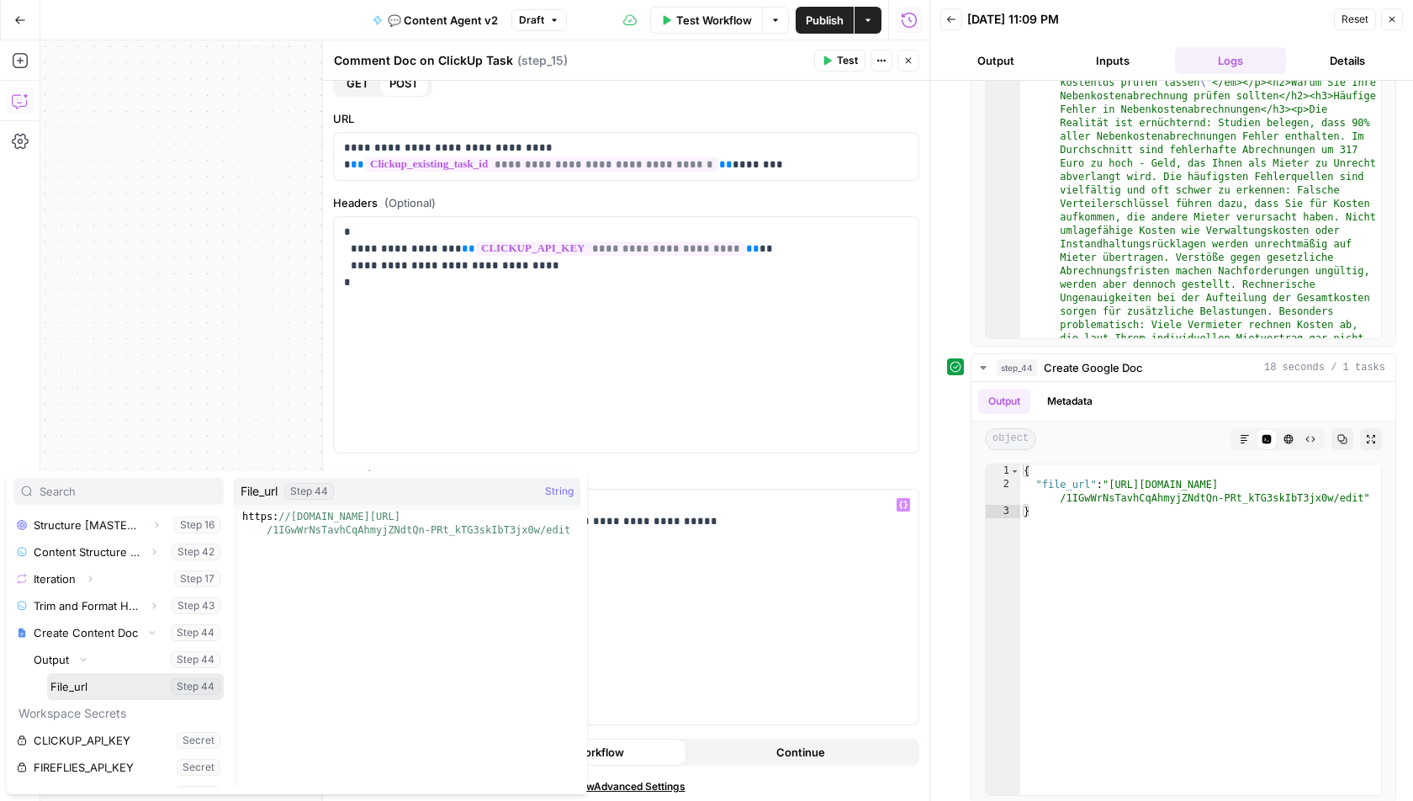
click at [71, 690] on button "Select variable File_url" at bounding box center [135, 686] width 177 height 27
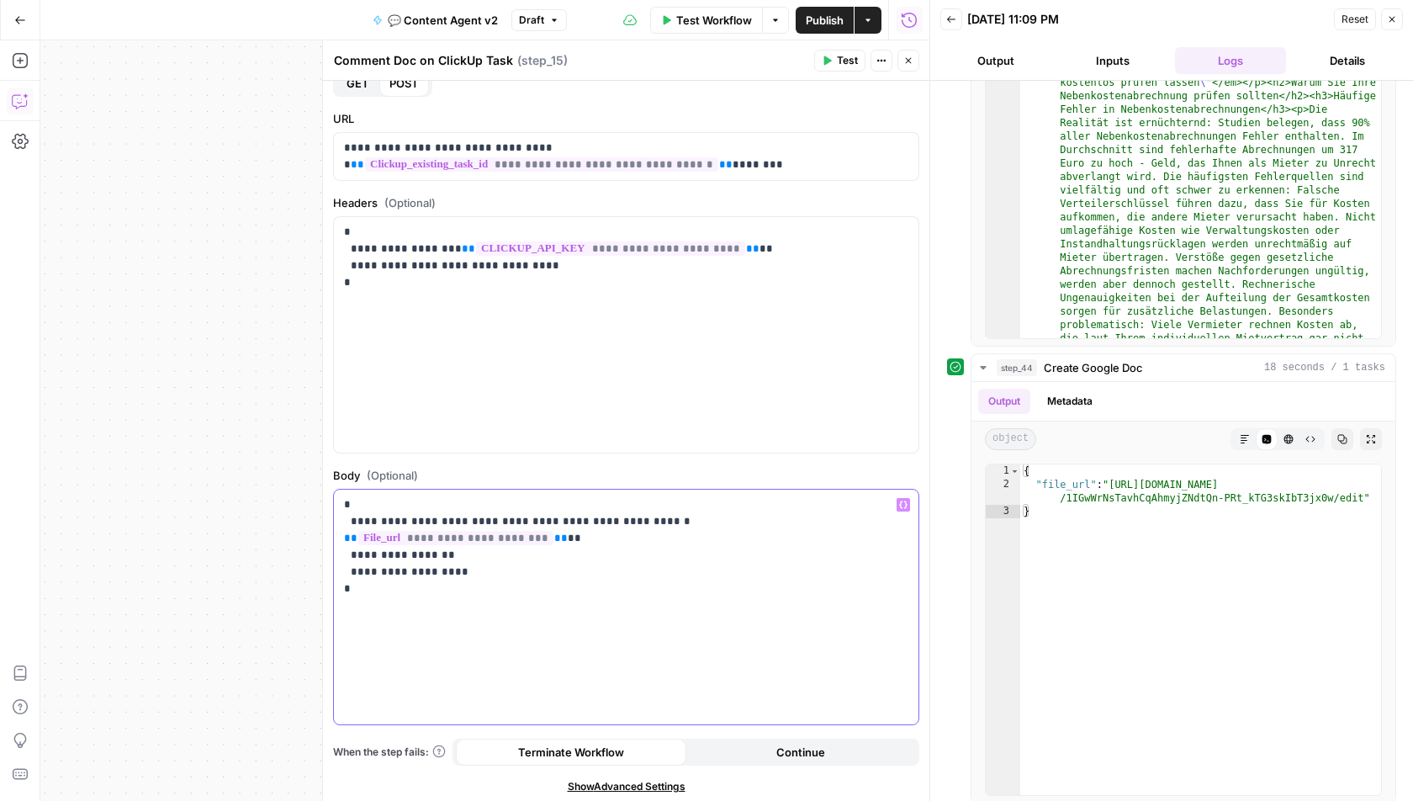
click at [671, 549] on p "**********" at bounding box center [626, 538] width 565 height 84
click at [622, 517] on p "**********" at bounding box center [626, 538] width 565 height 84
click at [626, 516] on p "**********" at bounding box center [626, 538] width 565 height 84
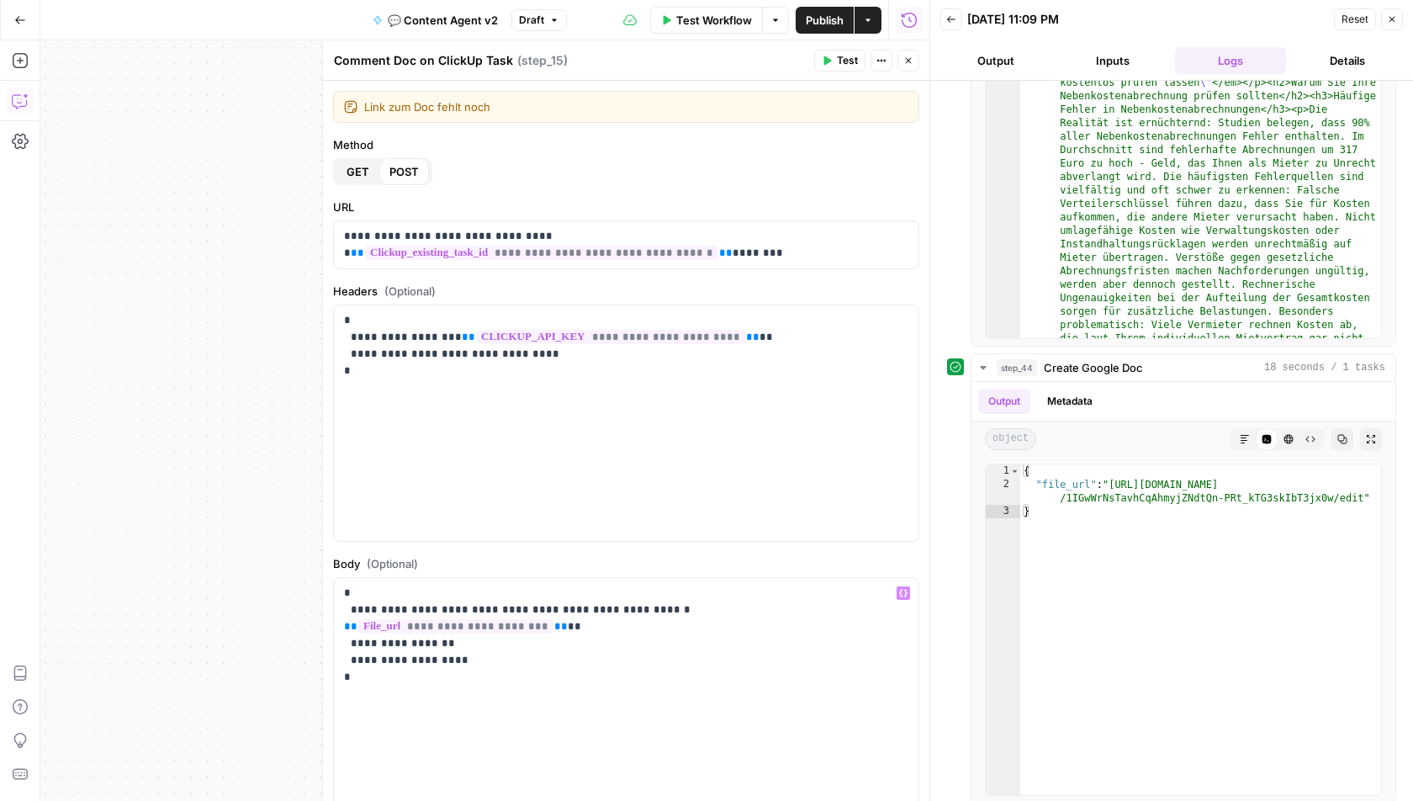
click at [854, 63] on span "Test" at bounding box center [847, 60] width 21 height 15
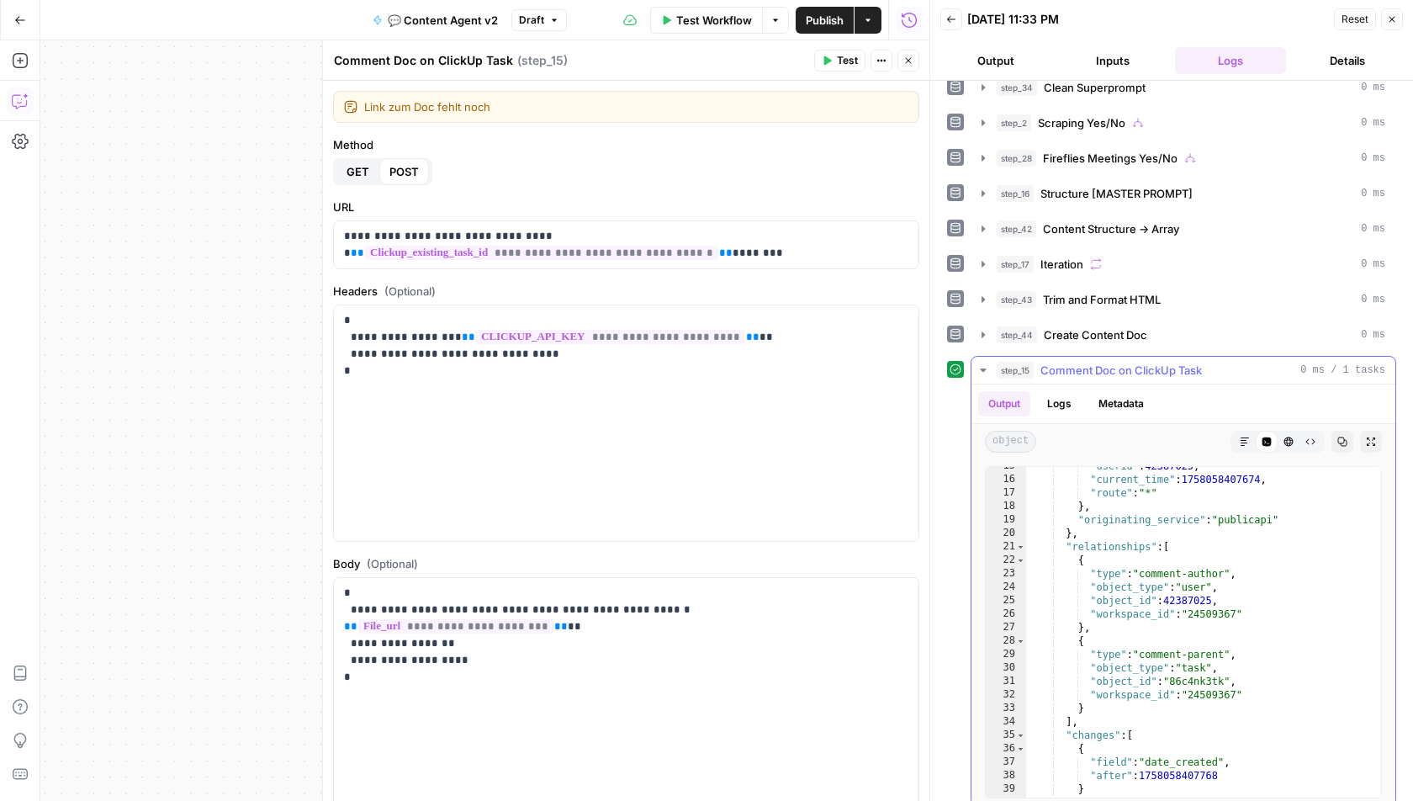
scroll to position [195, 0]
type textarea "**********"
click at [1206, 670] on div ""userid" : 42387025 , "current_time" : 1758058407674 , "route" : "*" } , "origi…" at bounding box center [1204, 639] width 357 height 358
click at [440, 601] on p "**********" at bounding box center [626, 627] width 565 height 84
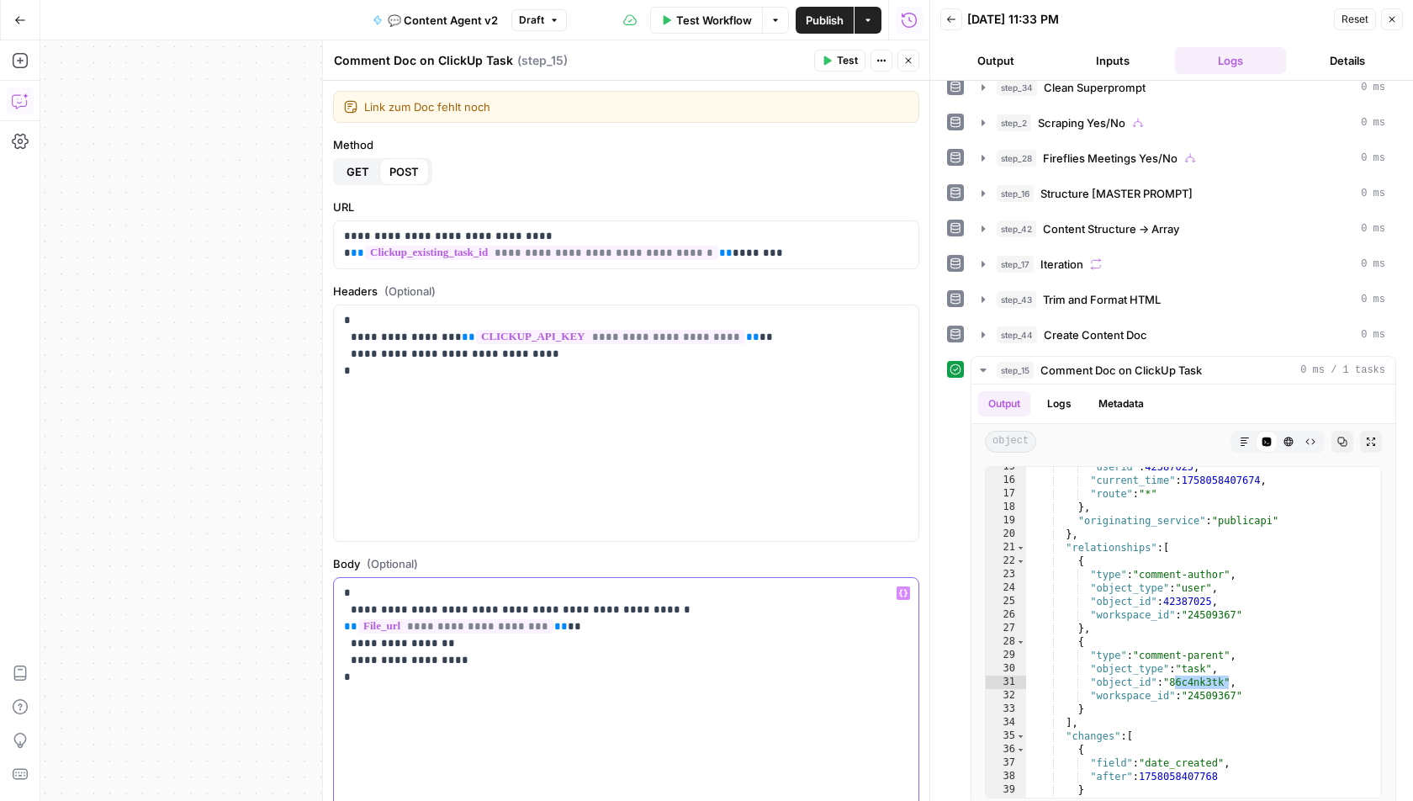
click at [445, 601] on p "**********" at bounding box center [626, 627] width 565 height 84
click at [634, 606] on p "**********" at bounding box center [626, 627] width 565 height 84
click at [843, 63] on span "Test" at bounding box center [847, 60] width 21 height 15
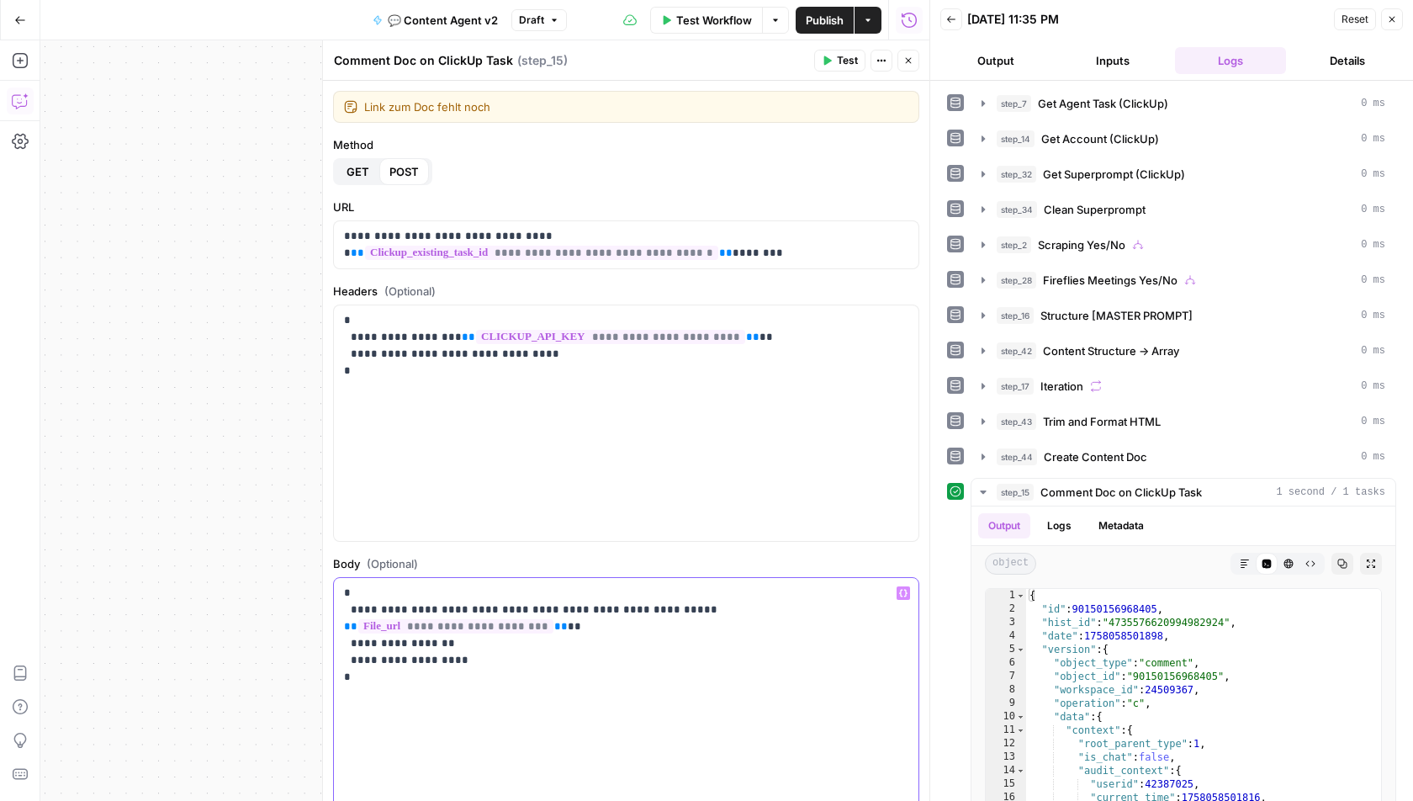
click at [533, 605] on p "**********" at bounding box center [626, 627] width 565 height 84
click at [449, 605] on p "**********" at bounding box center [626, 627] width 565 height 84
click at [645, 606] on p "**********" at bounding box center [626, 627] width 565 height 84
click at [914, 65] on button "Close" at bounding box center [909, 61] width 22 height 22
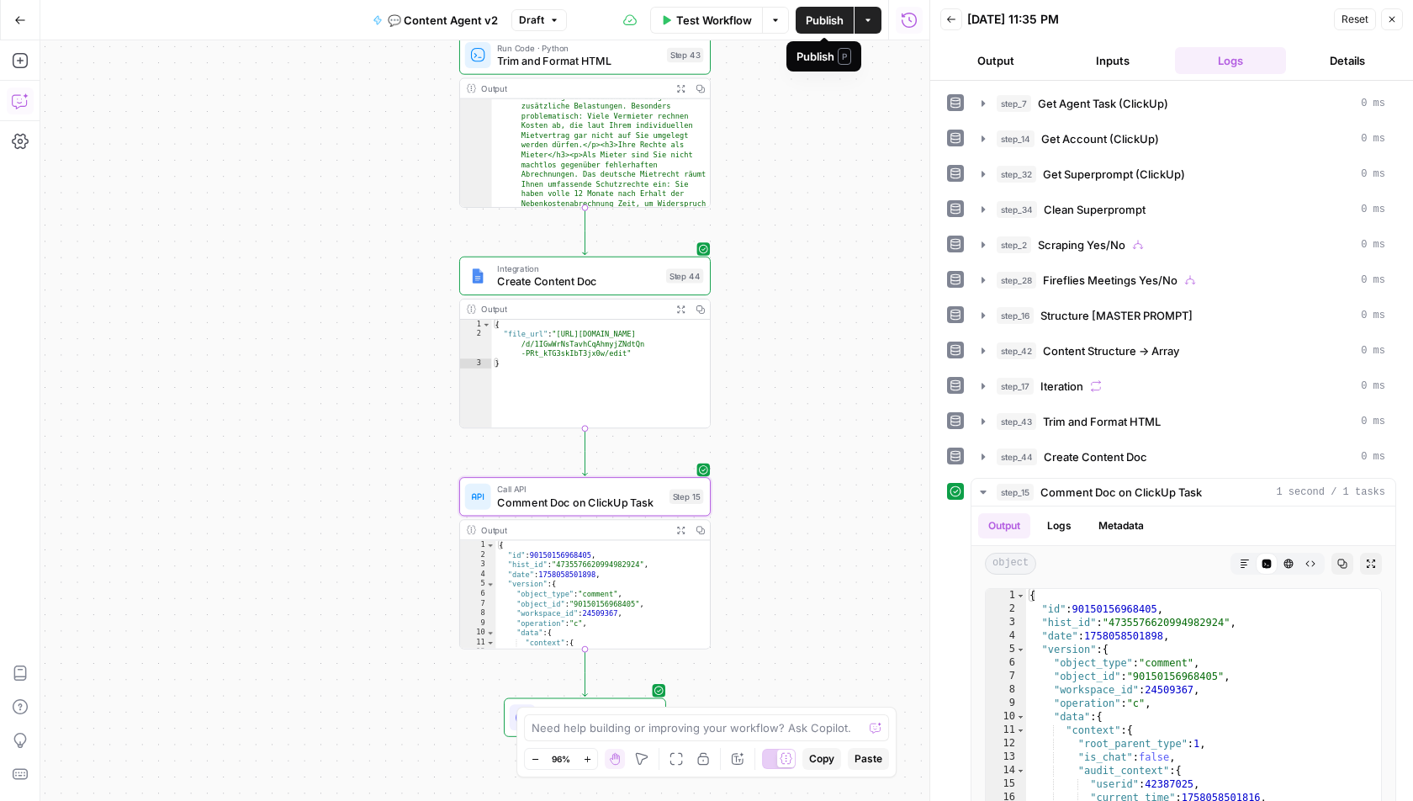
click at [833, 20] on span "Publish" at bounding box center [825, 20] width 38 height 17
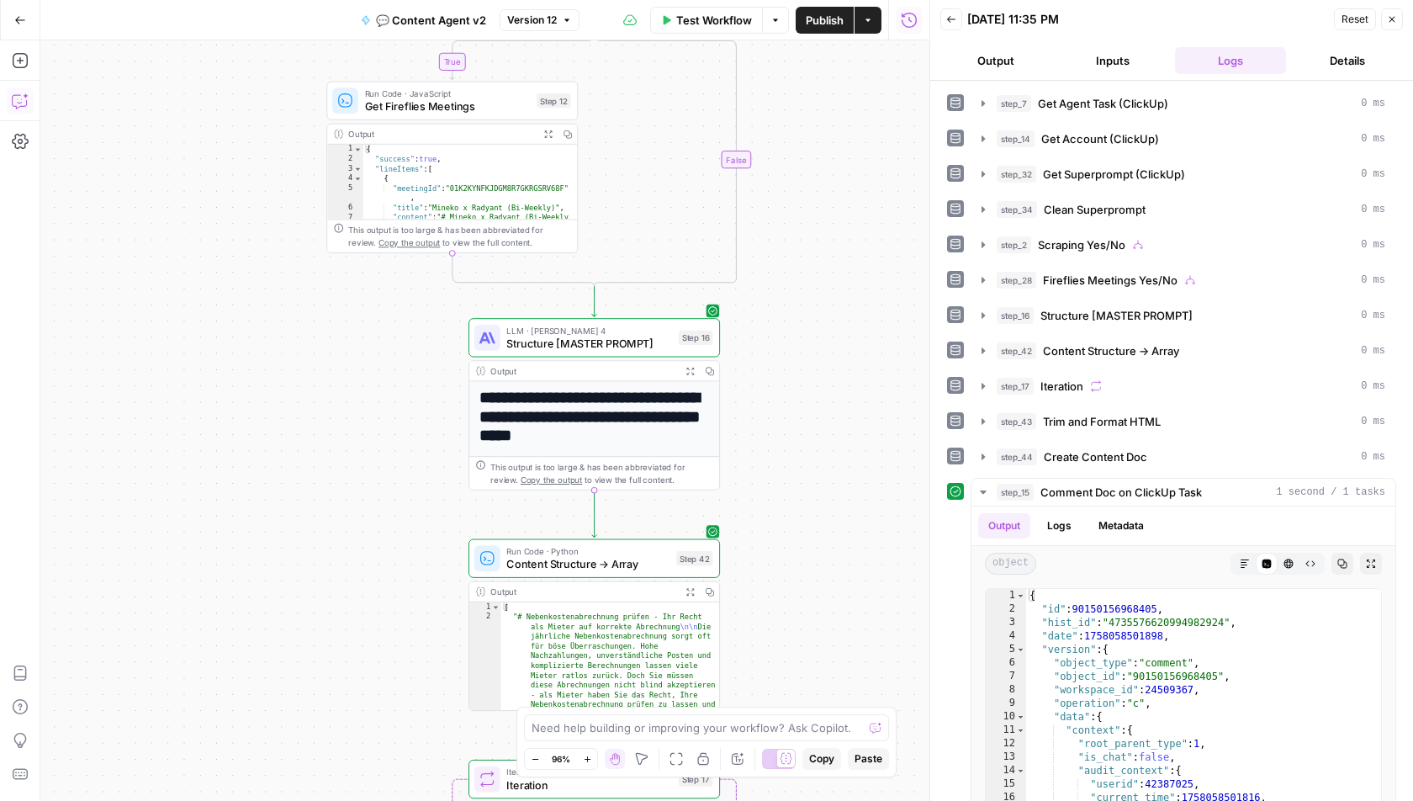
click at [782, 755] on icon at bounding box center [787, 758] width 12 height 11
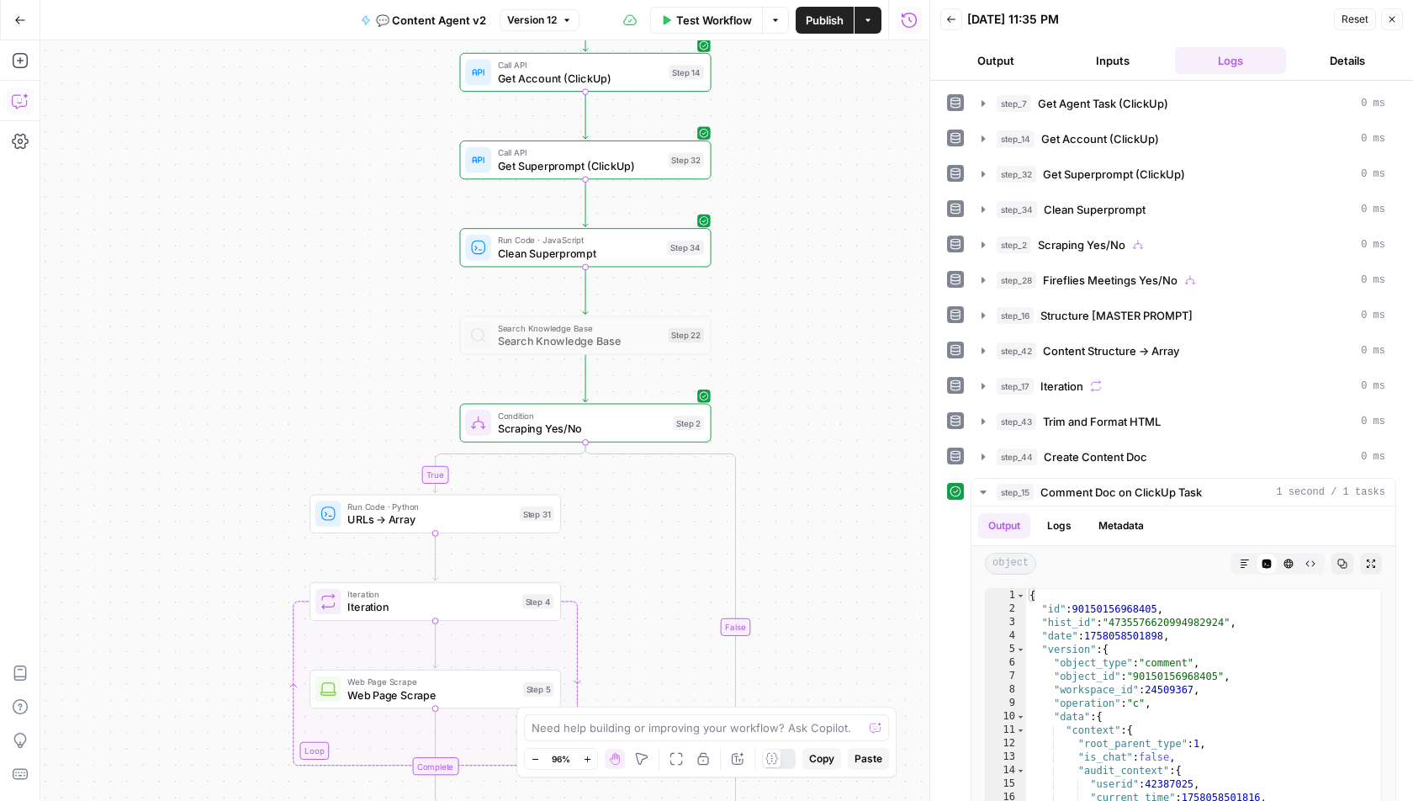
click at [550, 335] on span "Search Knowledge Base" at bounding box center [580, 341] width 164 height 16
click at [563, 303] on div at bounding box center [558, 306] width 20 height 12
click at [540, 328] on span "Search Knowledge Base" at bounding box center [580, 327] width 164 height 13
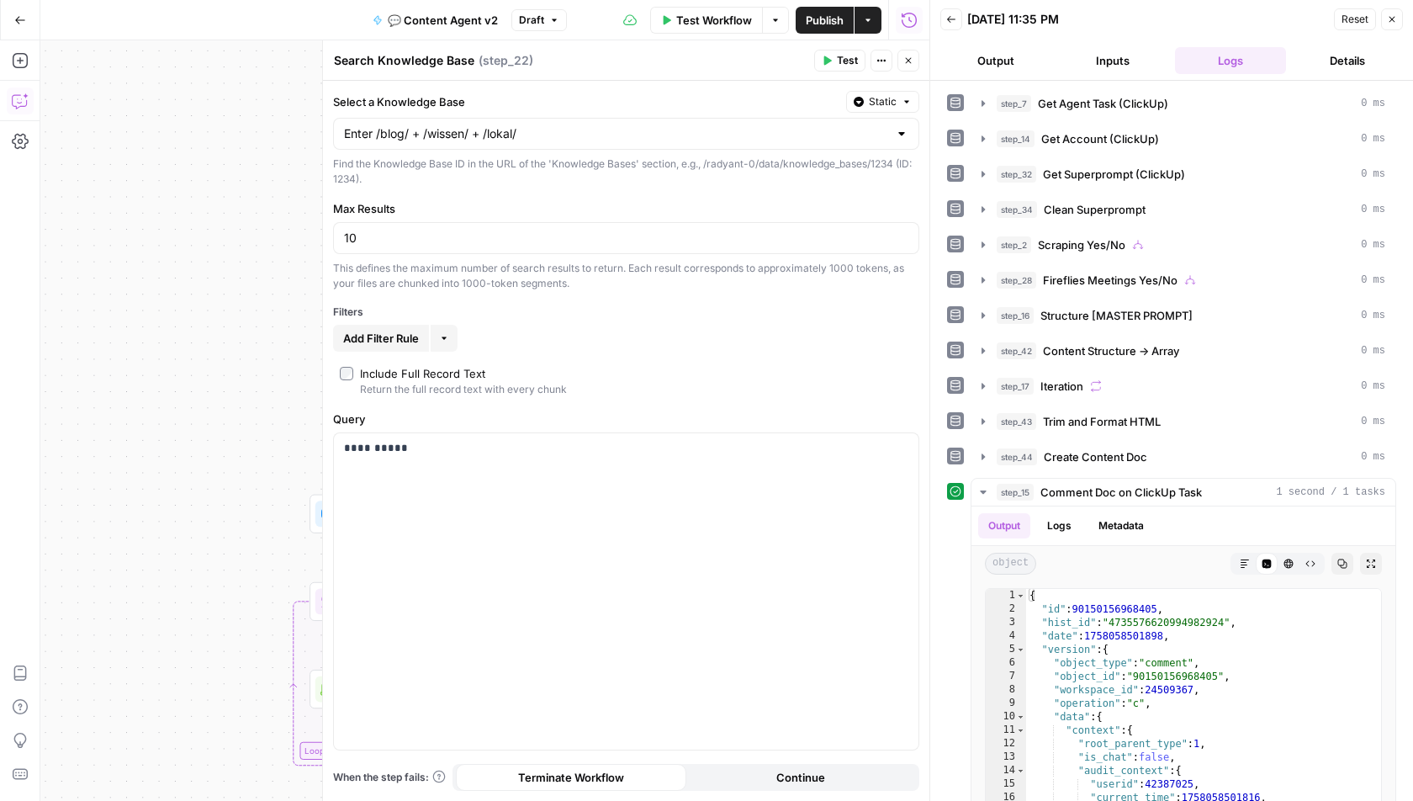
click at [880, 111] on div "Select a Knowledge Base Static Enter /blog/ + /wissen/ + /lokal/ Find the Knowl…" at bounding box center [626, 139] width 586 height 96
click at [880, 108] on span "Static" at bounding box center [883, 101] width 28 height 15
click at [851, 183] on div "Set value with Liquid" at bounding box center [845, 190] width 120 height 15
click at [508, 141] on div "****" at bounding box center [613, 135] width 558 height 33
click at [434, 138] on p "****" at bounding box center [613, 133] width 538 height 17
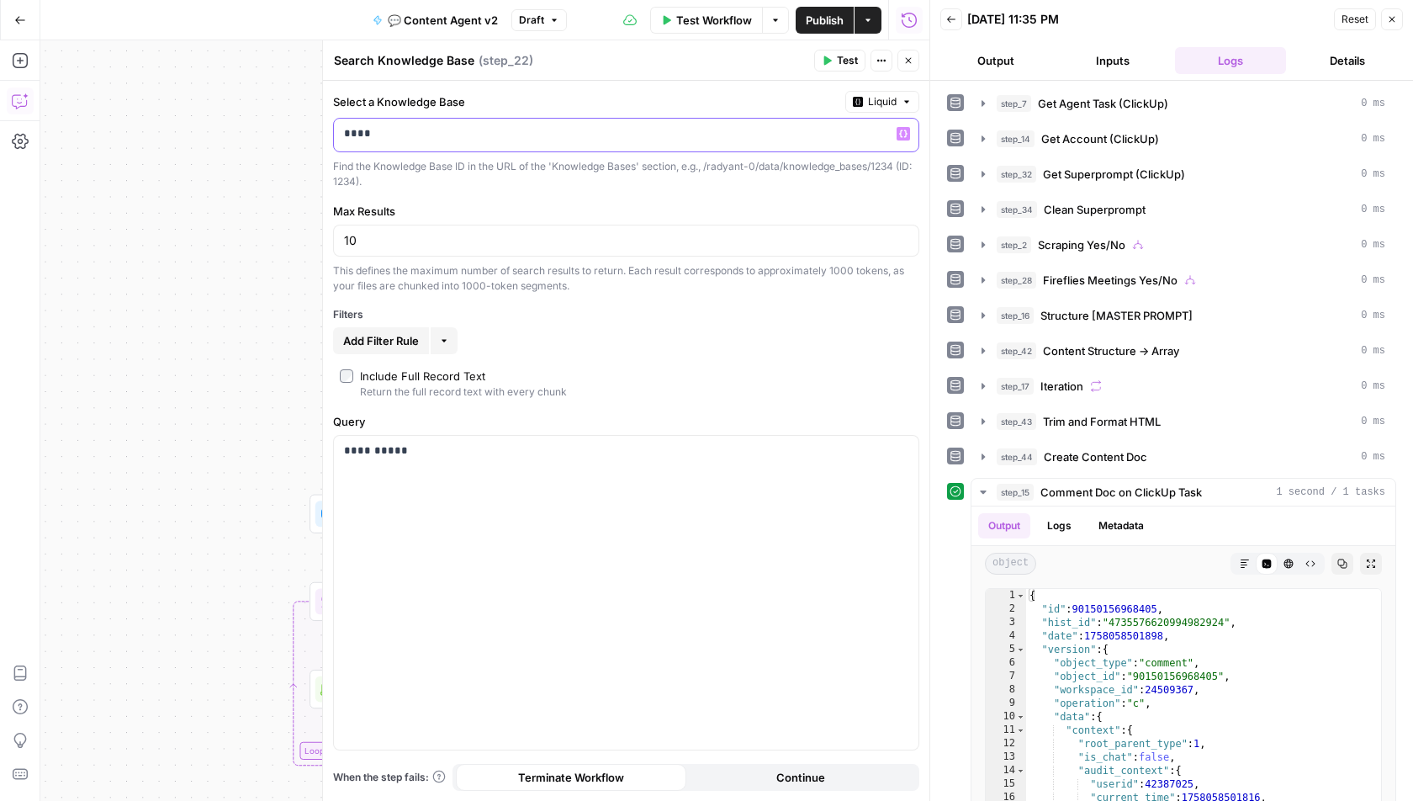
click at [434, 138] on p "****" at bounding box center [613, 133] width 538 height 17
click at [909, 66] on button "Close" at bounding box center [909, 61] width 22 height 22
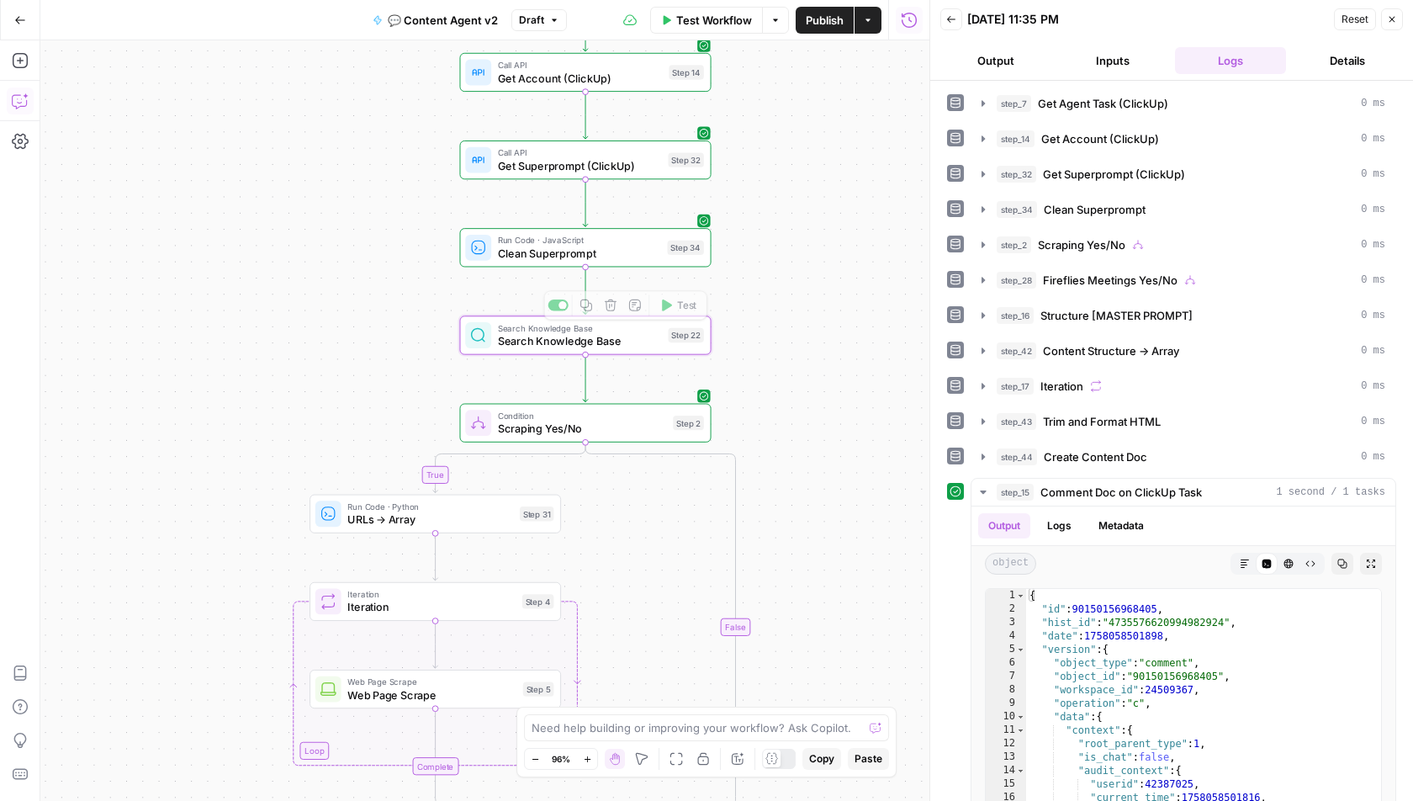
click at [559, 303] on div at bounding box center [563, 305] width 8 height 8
click at [822, 29] on button "Publish" at bounding box center [825, 20] width 58 height 27
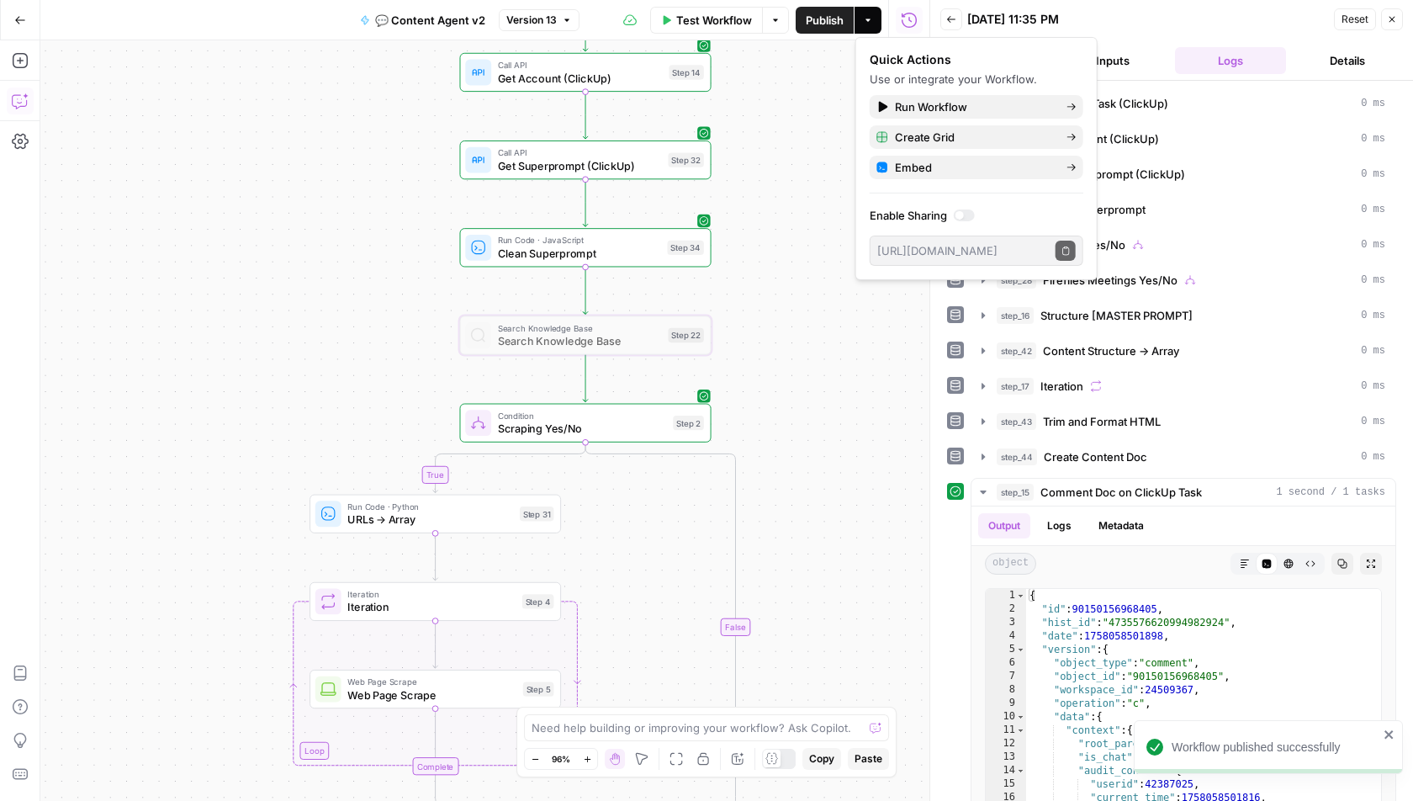
click at [800, 421] on div "true true false false Workflow Set Inputs Inputs Call API Get Agent Task (Click…" at bounding box center [484, 420] width 889 height 761
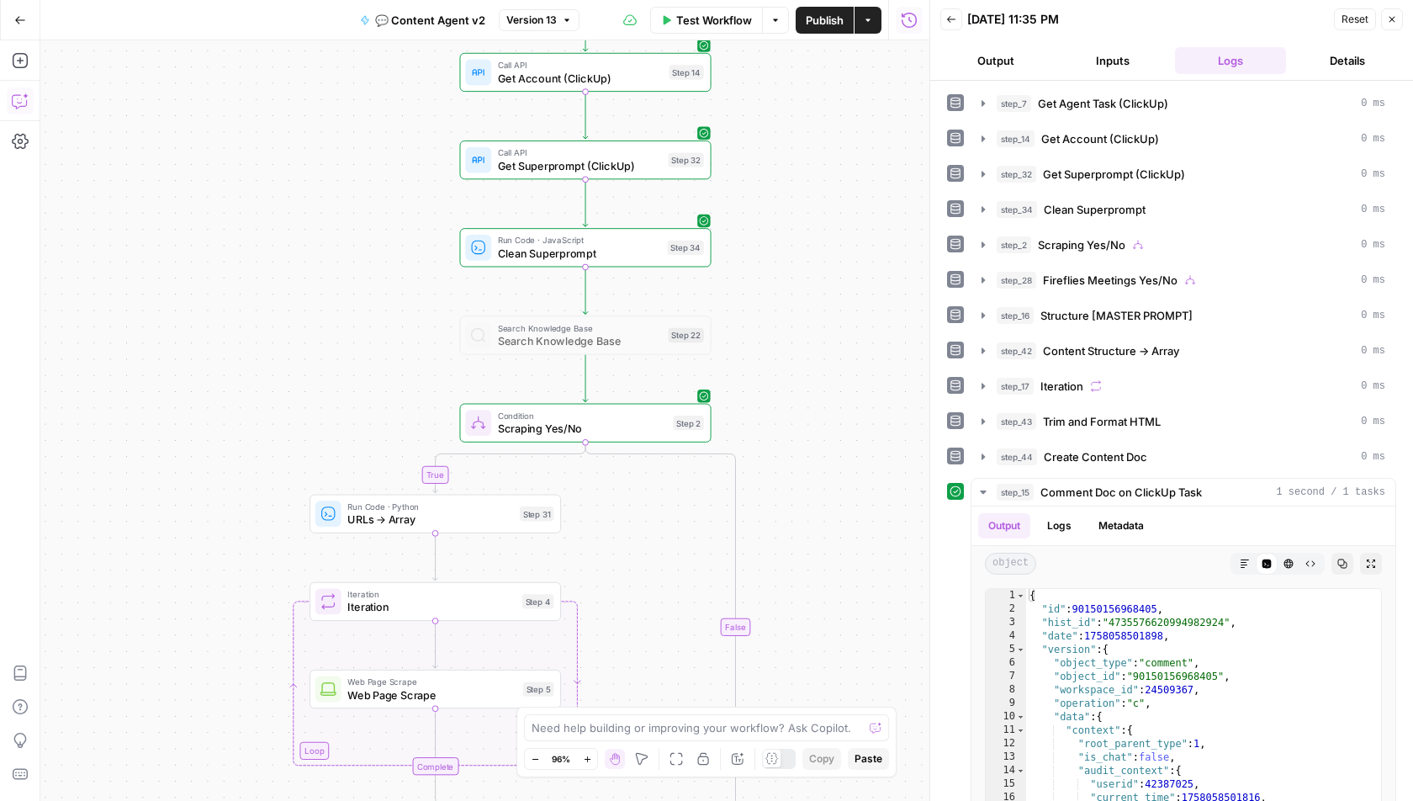
click at [824, 26] on span "Publish" at bounding box center [825, 20] width 38 height 17
